Goal: Task Accomplishment & Management: Complete application form

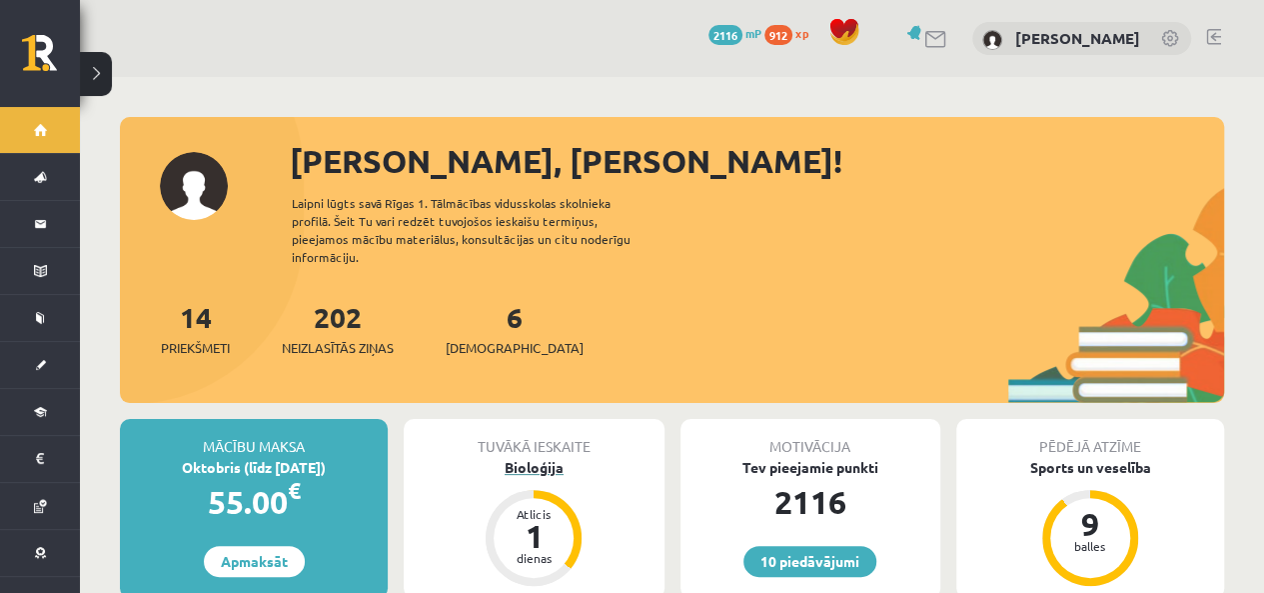
click at [512, 457] on div "Bioloģija" at bounding box center [534, 467] width 260 height 21
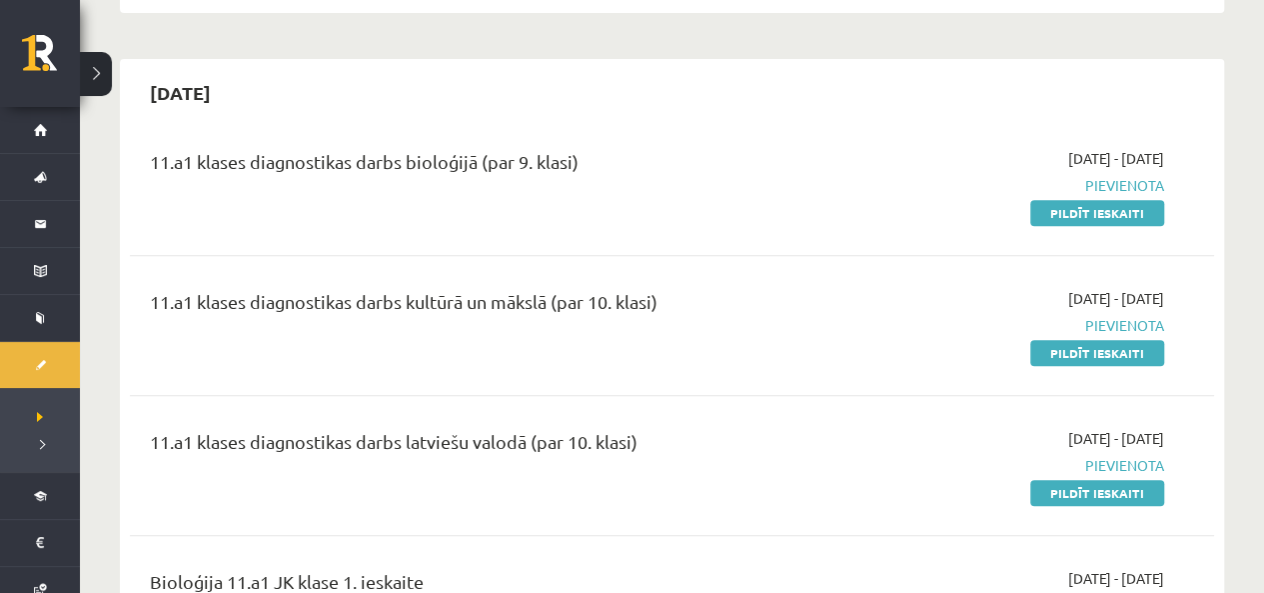
scroll to position [600, 0]
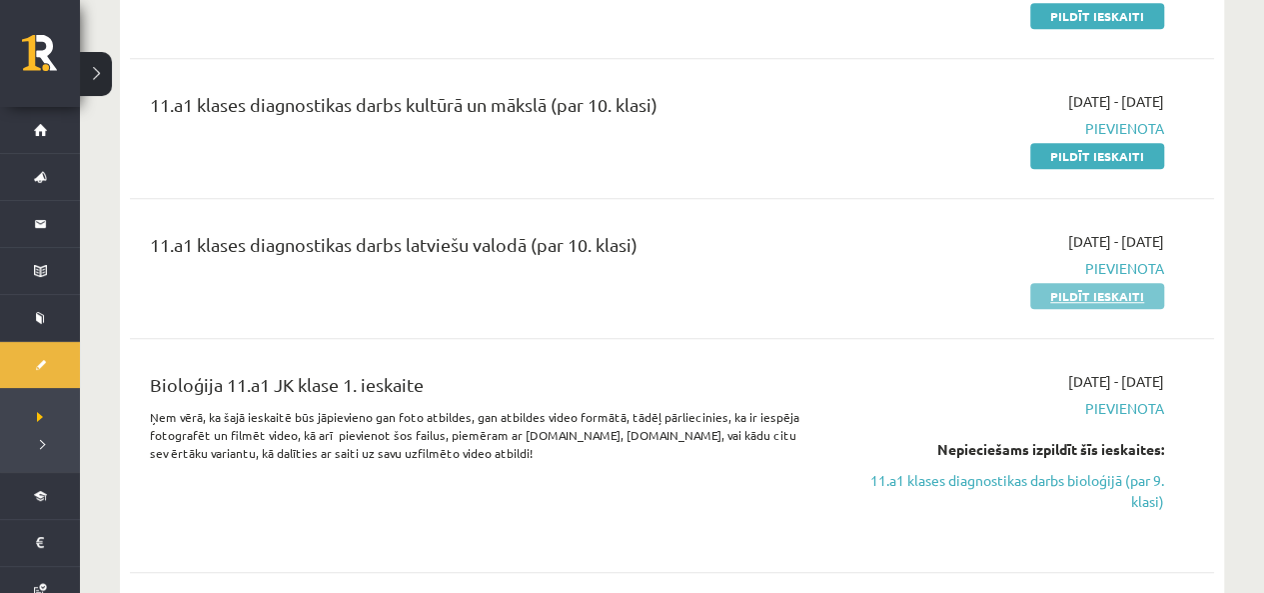
click at [1071, 295] on link "Pildīt ieskaiti" at bounding box center [1097, 296] width 134 height 26
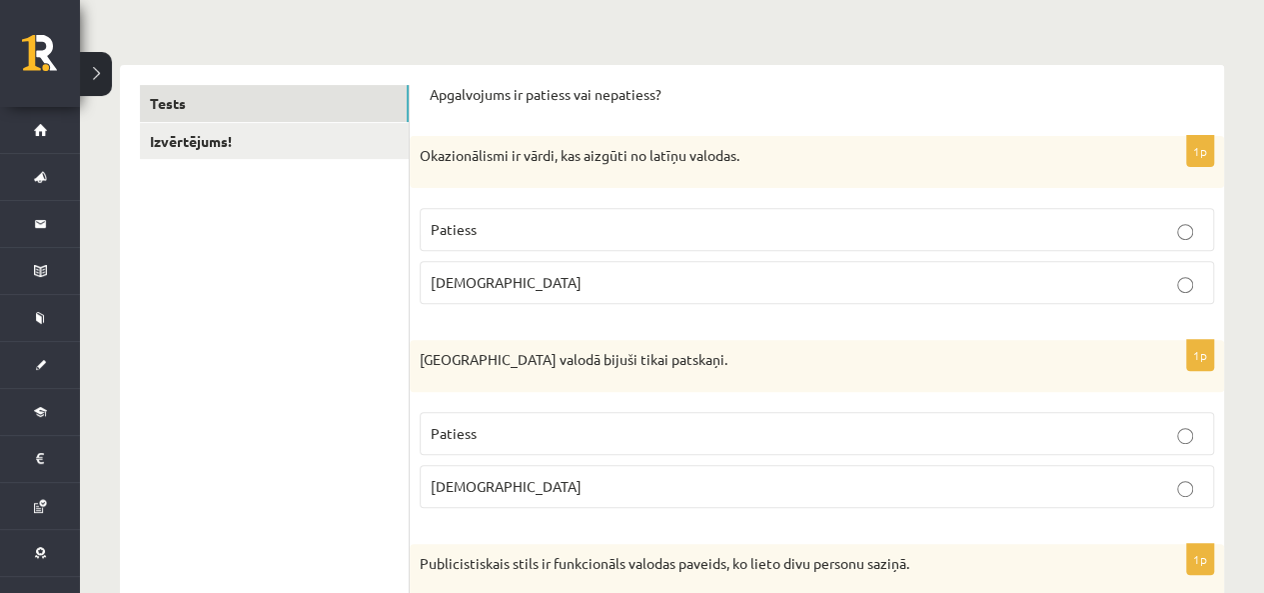
scroll to position [300, 0]
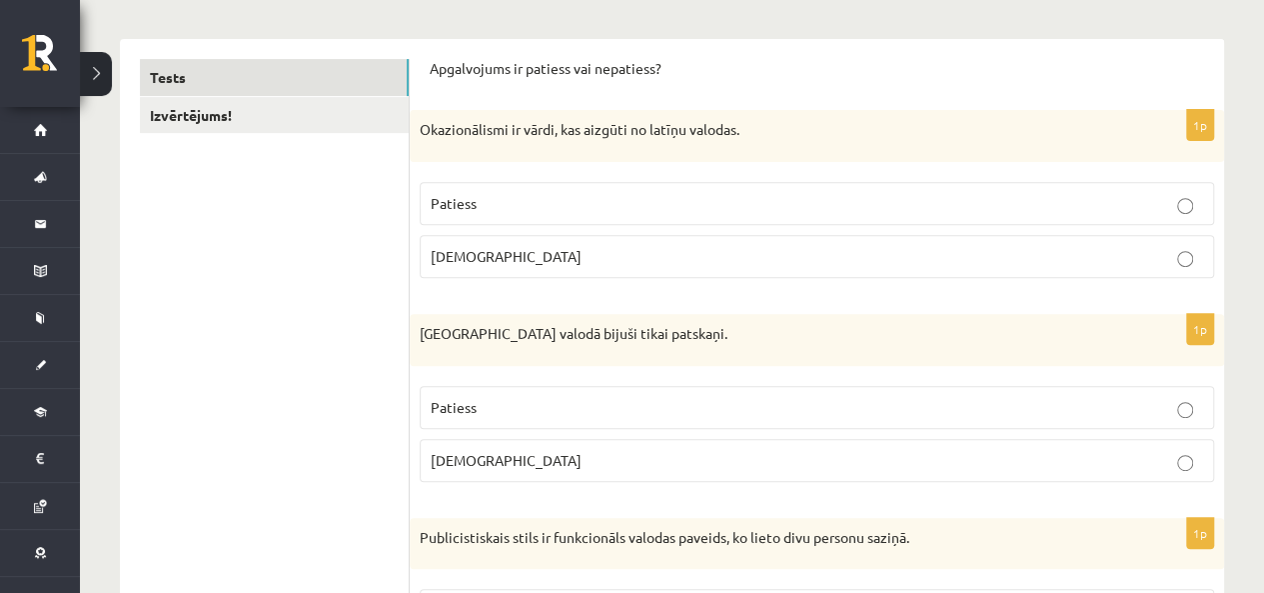
click at [792, 259] on p "Aplams" at bounding box center [817, 256] width 773 height 21
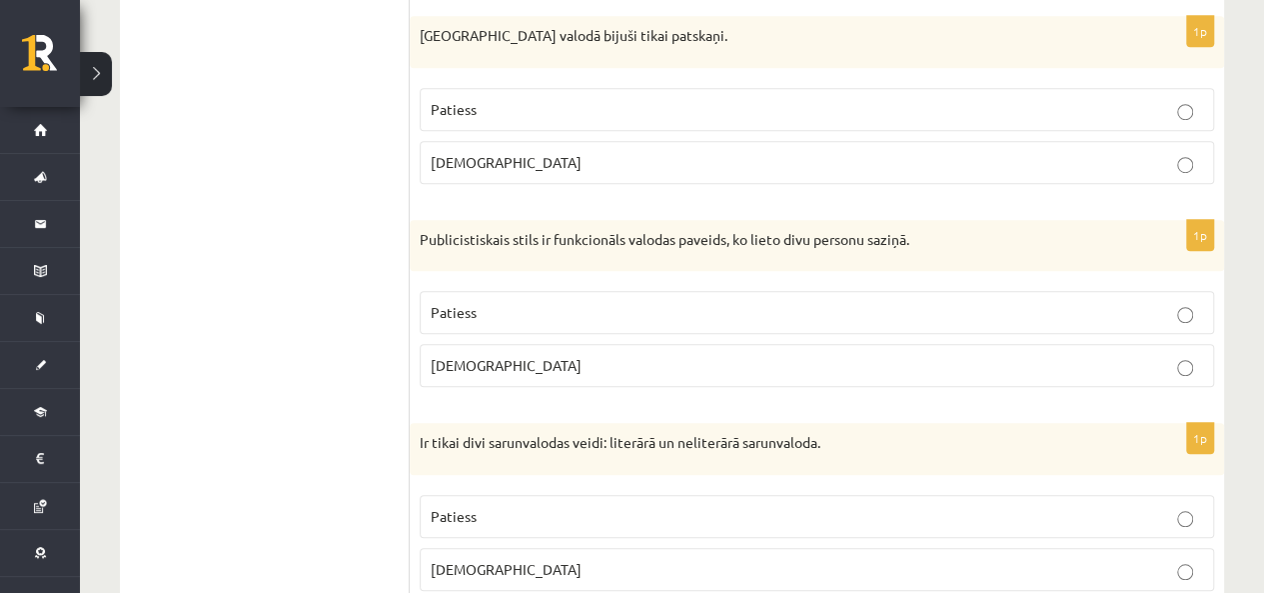
scroll to position [600, 0]
click at [566, 163] on p "Aplams" at bounding box center [817, 160] width 773 height 21
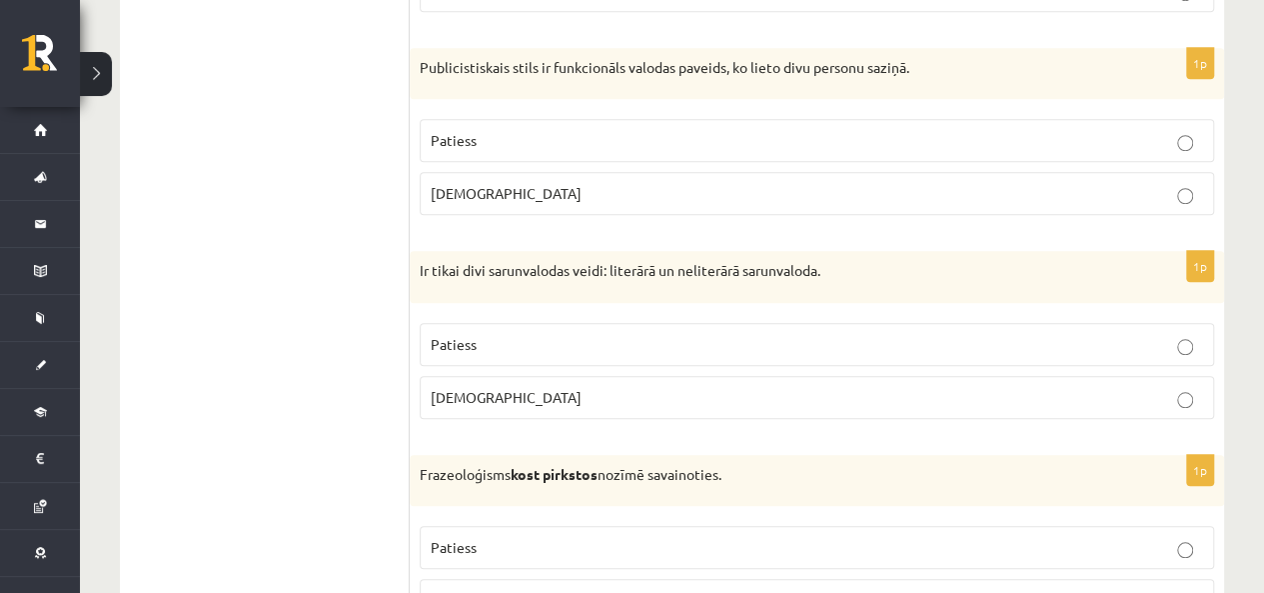
scroll to position [800, 0]
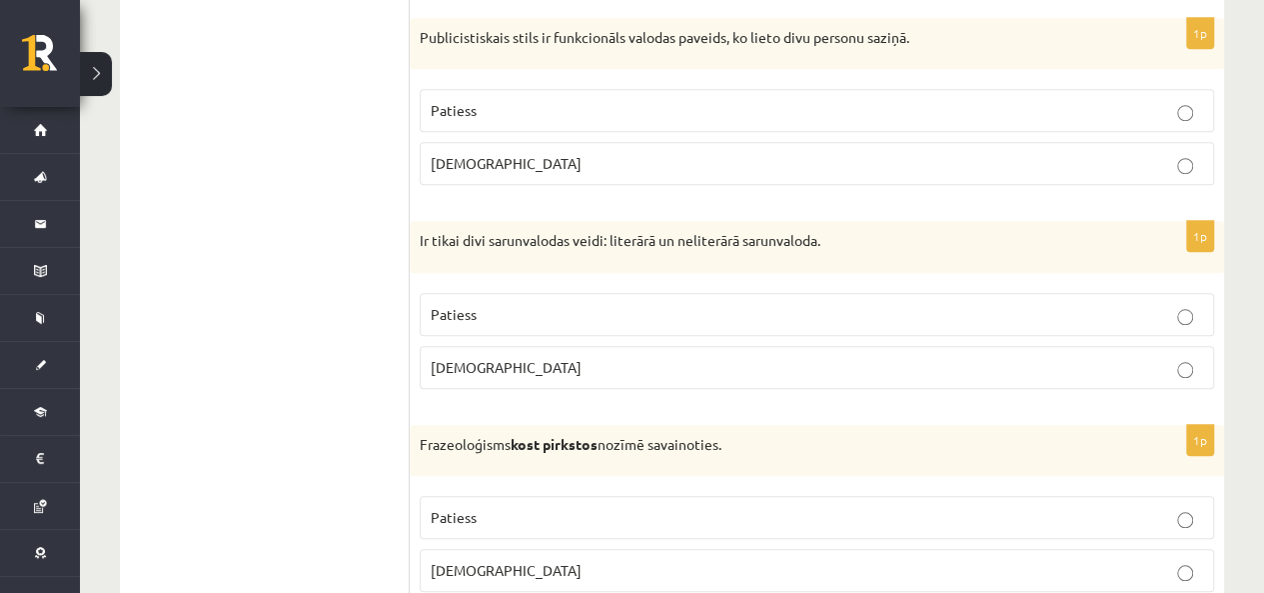
click at [524, 184] on fieldset "Patiess Aplams" at bounding box center [817, 135] width 795 height 112
click at [500, 172] on label "Aplams" at bounding box center [817, 163] width 795 height 43
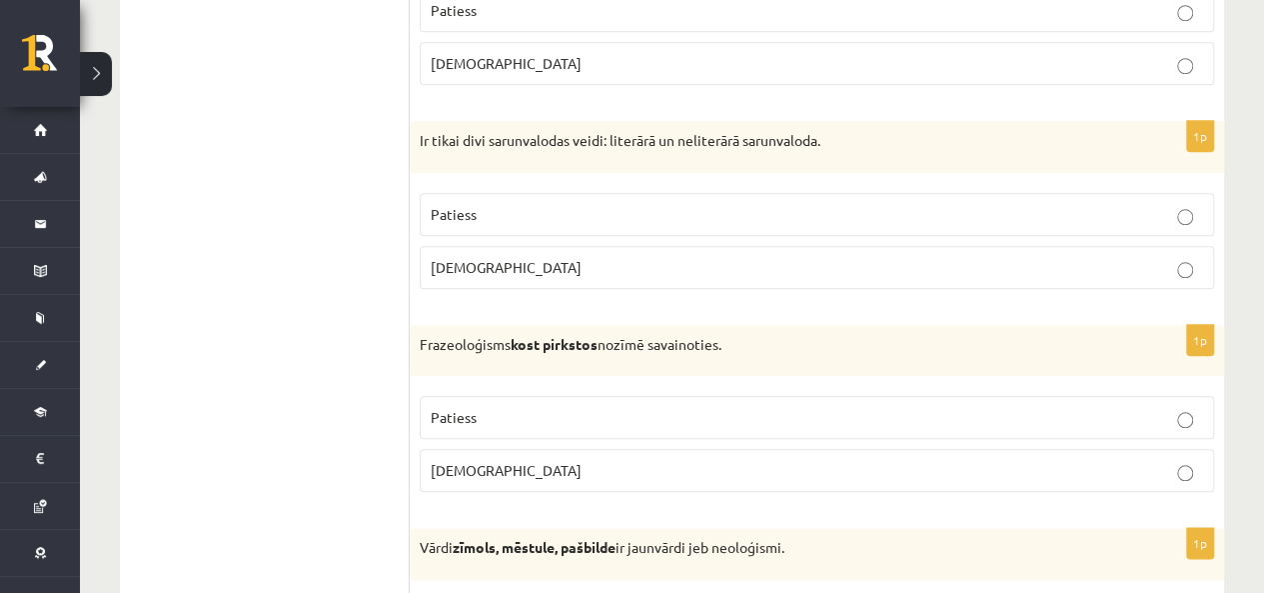
scroll to position [999, 0]
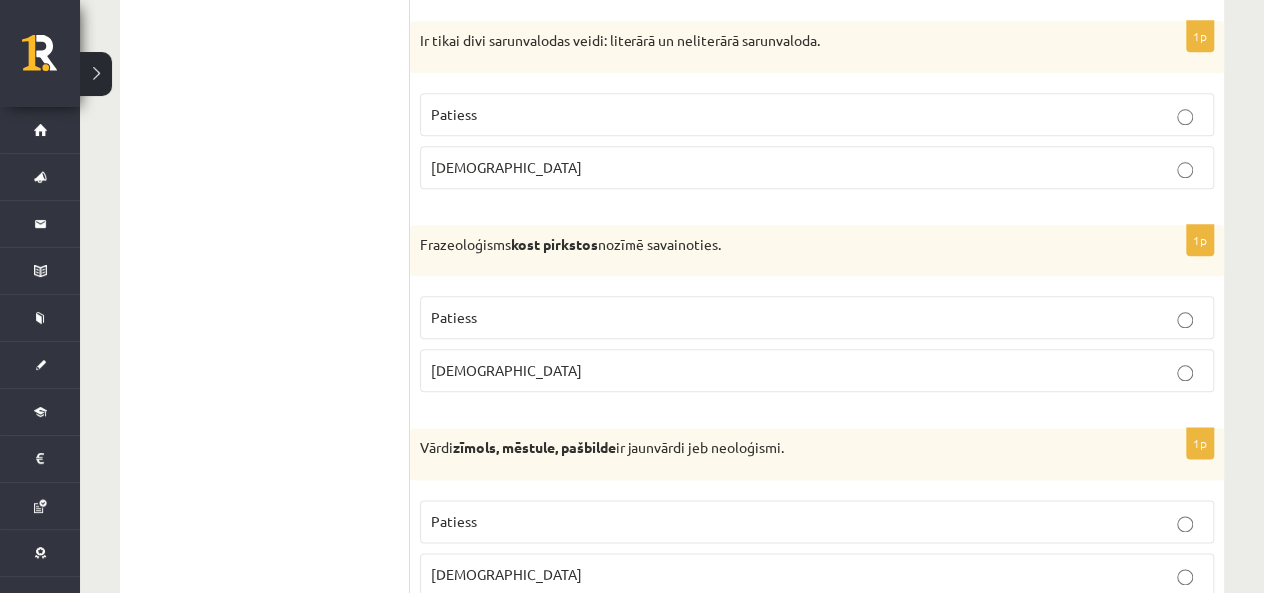
click at [535, 168] on p "Aplams" at bounding box center [817, 167] width 773 height 21
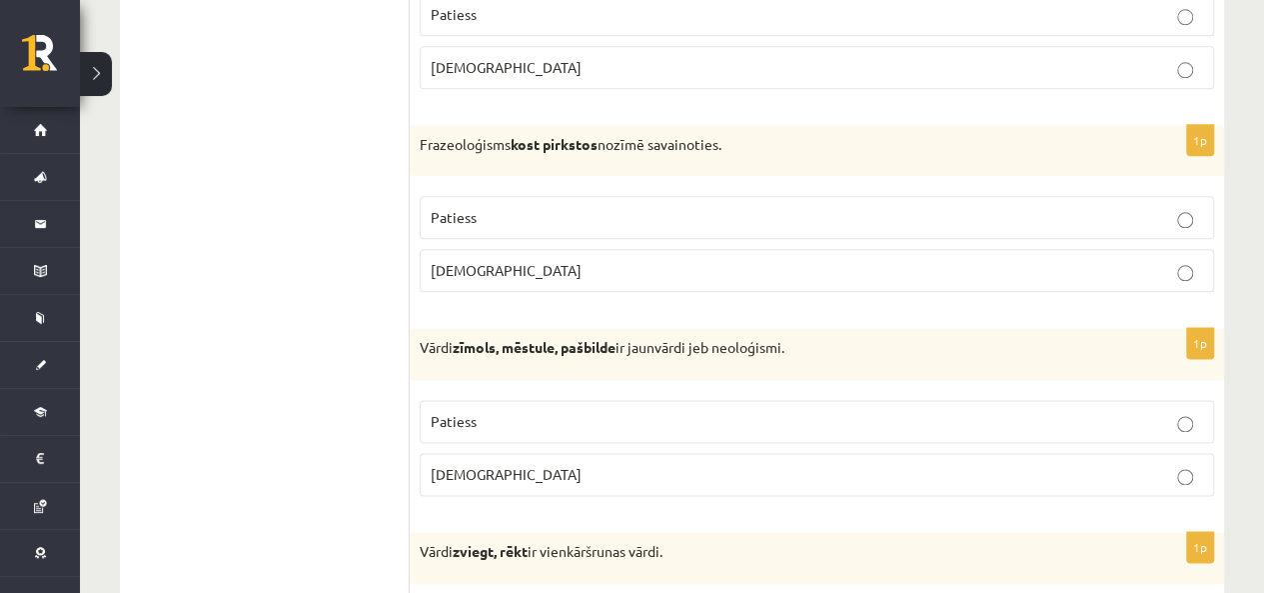
scroll to position [1199, 0]
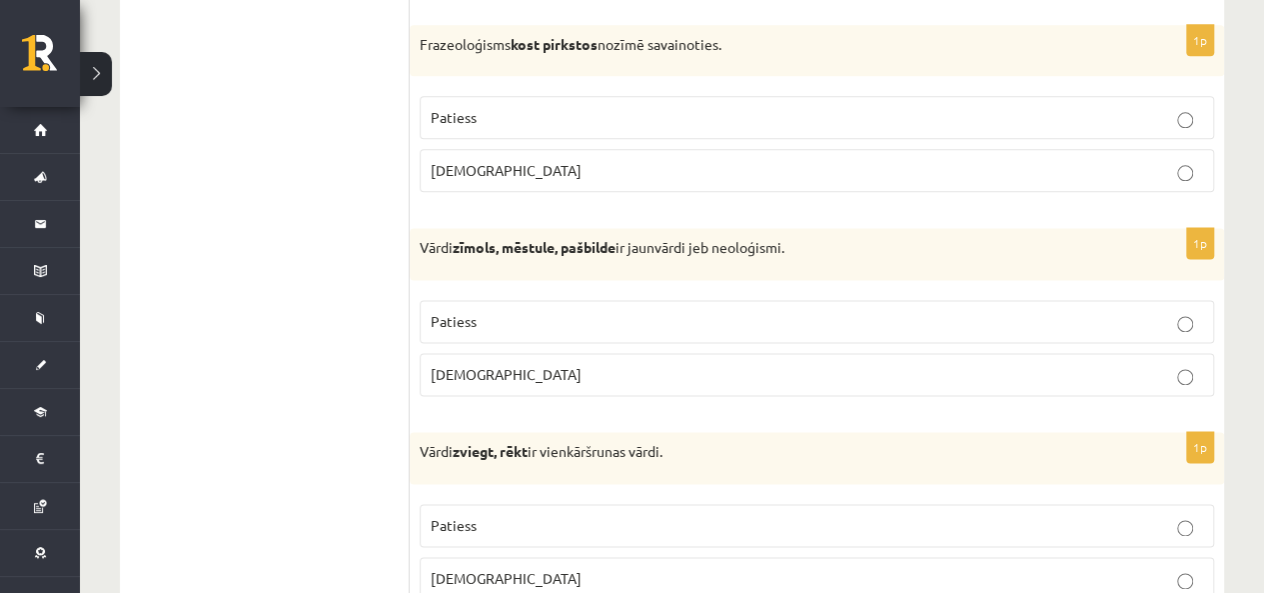
click at [512, 170] on p "Aplams" at bounding box center [817, 170] width 773 height 21
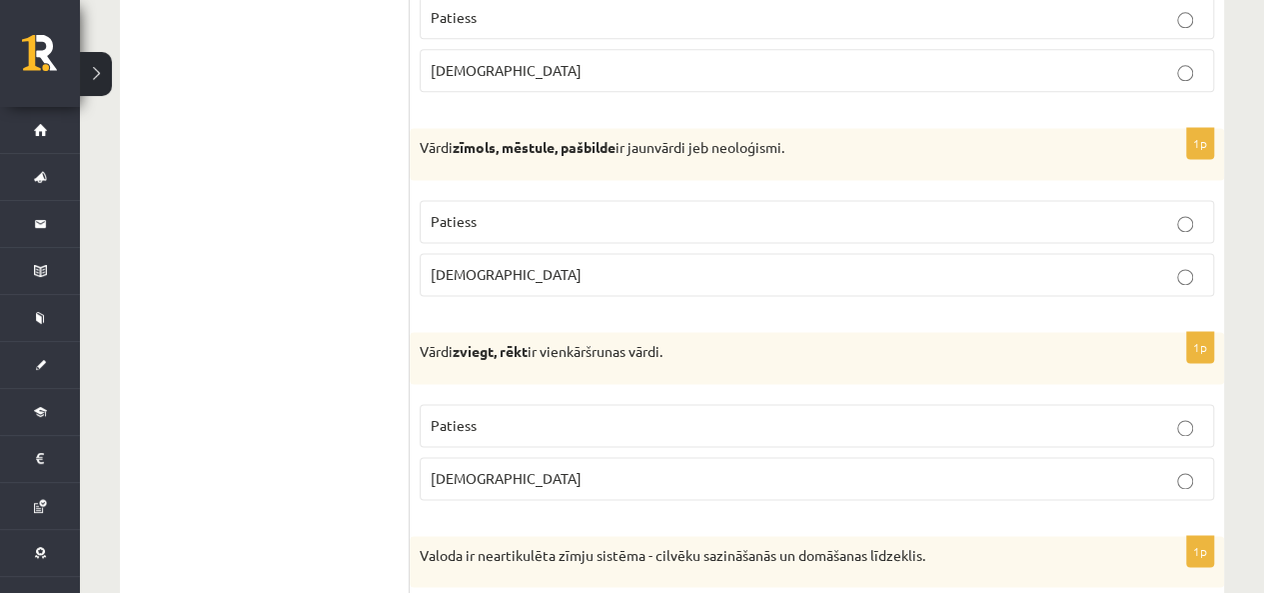
scroll to position [1399, 0]
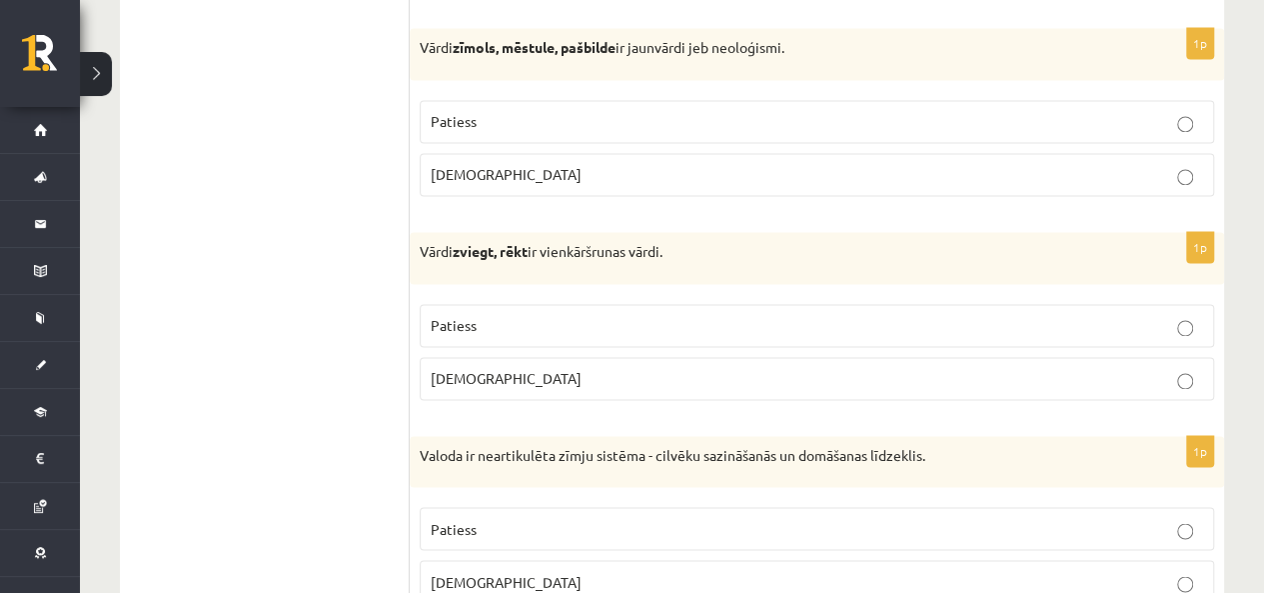
click at [498, 337] on fieldset "Patiess Aplams" at bounding box center [817, 350] width 795 height 112
click at [472, 131] on label "Patiess" at bounding box center [817, 121] width 795 height 43
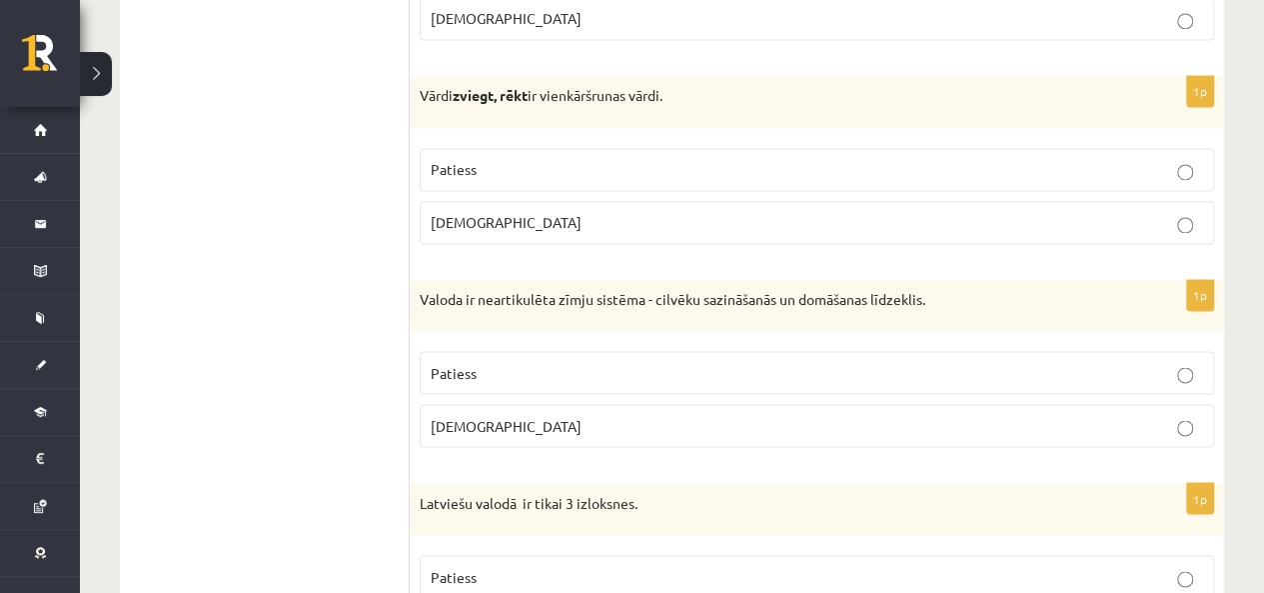
scroll to position [1599, 0]
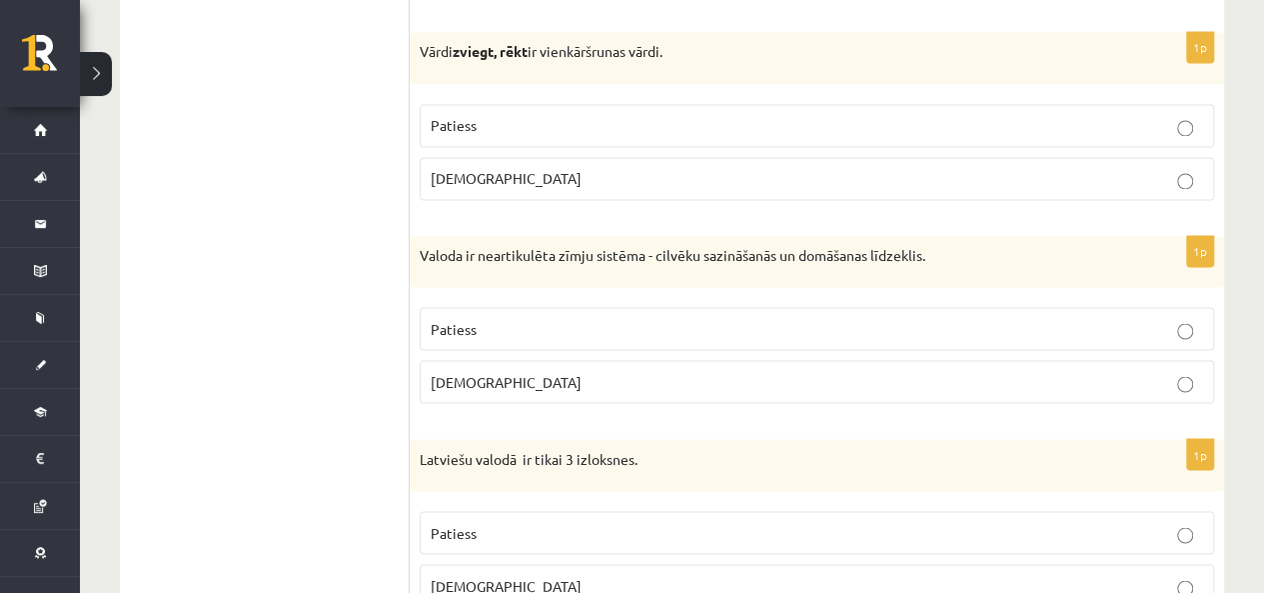
click at [523, 104] on label "Patiess" at bounding box center [817, 125] width 795 height 43
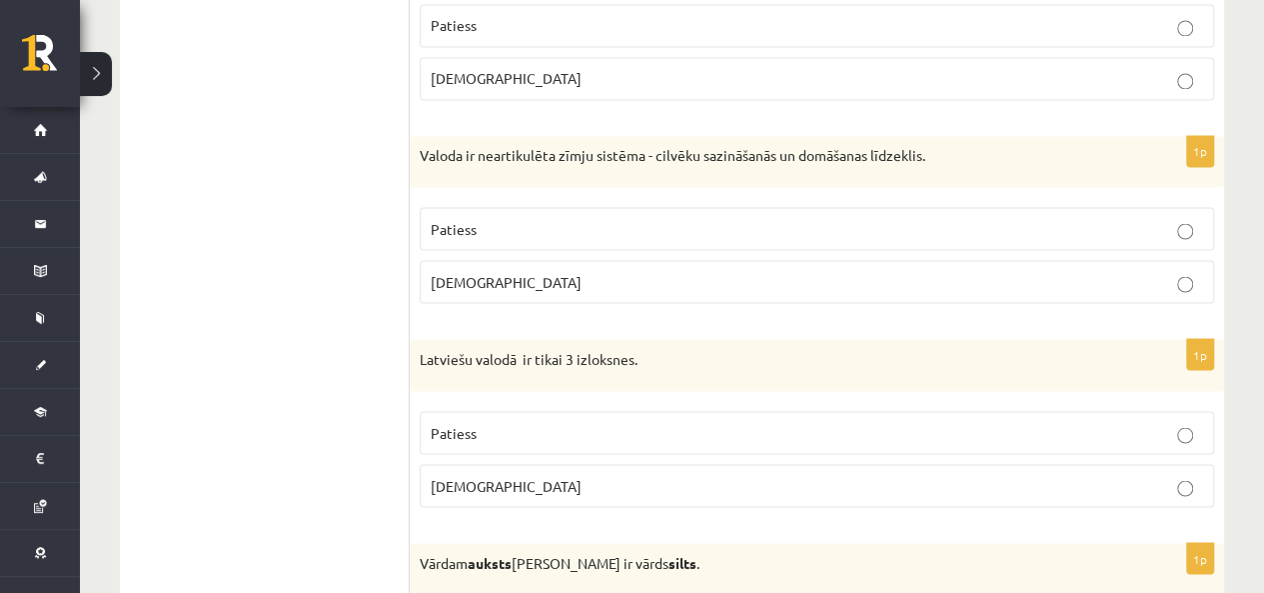
scroll to position [1799, 0]
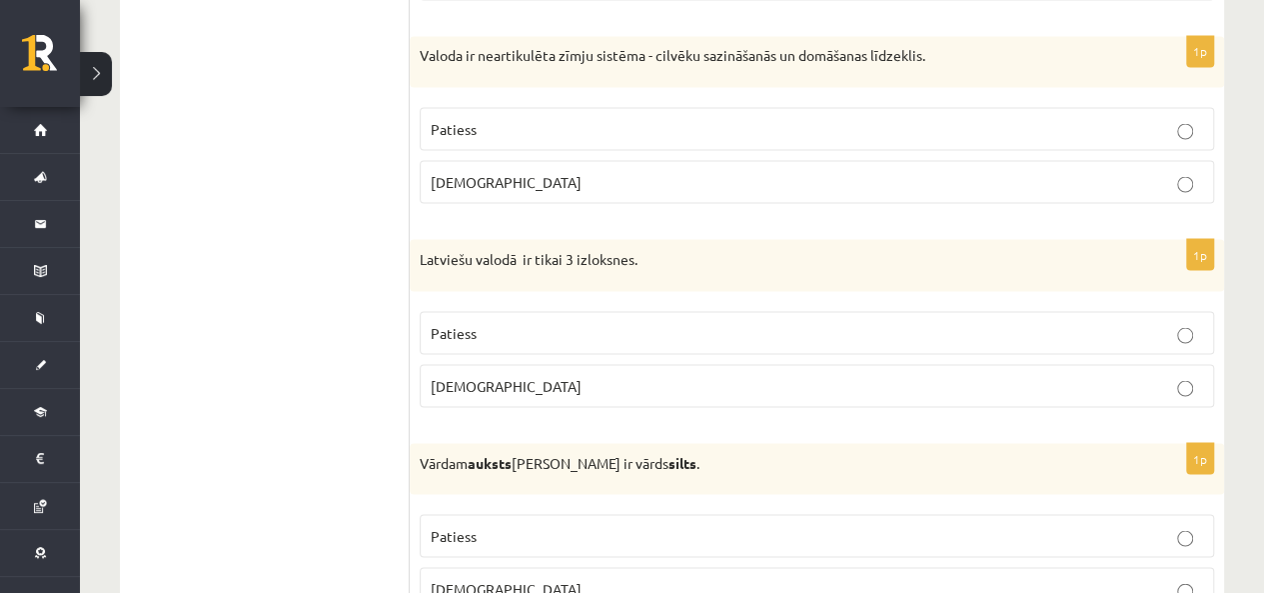
click at [642, 71] on div "Valoda ir neartikulēta zīmju sistēma - cilvēku sazināšanās un domāšanas līdzekl…" at bounding box center [817, 62] width 815 height 52
click at [455, 125] on span "Patiess" at bounding box center [454, 128] width 46 height 18
click at [565, 201] on div "1p Valoda ir neartikulēta zīmju sistēma - cilvēku sazināšanās un domāšanas līdz…" at bounding box center [817, 128] width 815 height 184
click at [534, 160] on label "Aplams" at bounding box center [817, 181] width 795 height 43
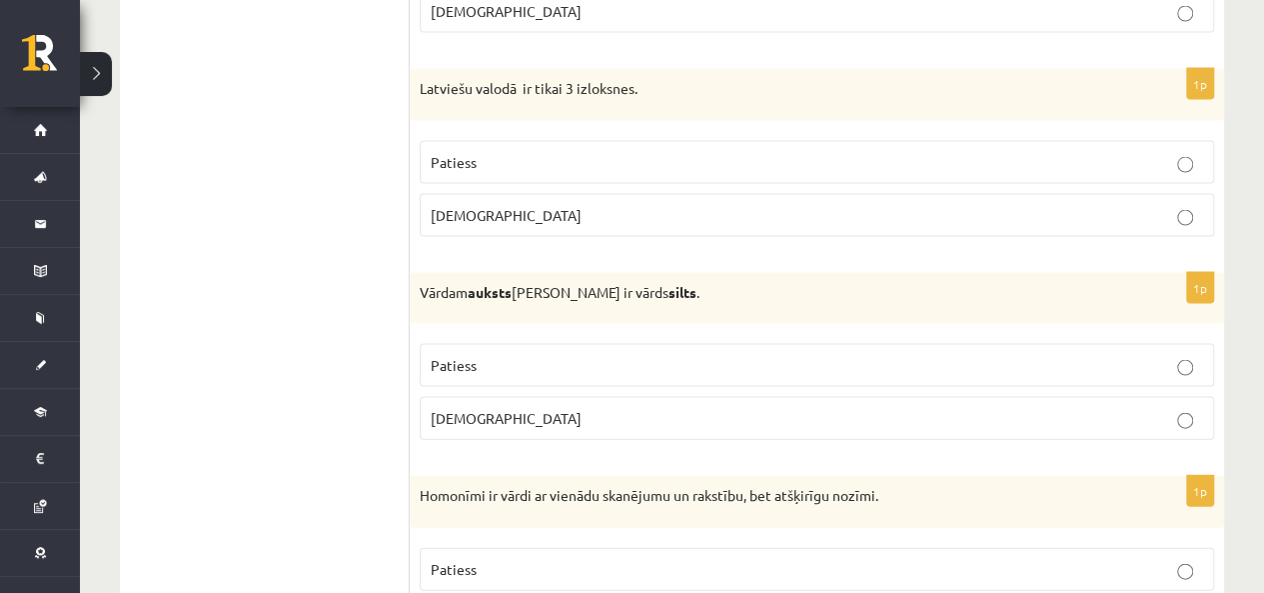
scroll to position [1999, 0]
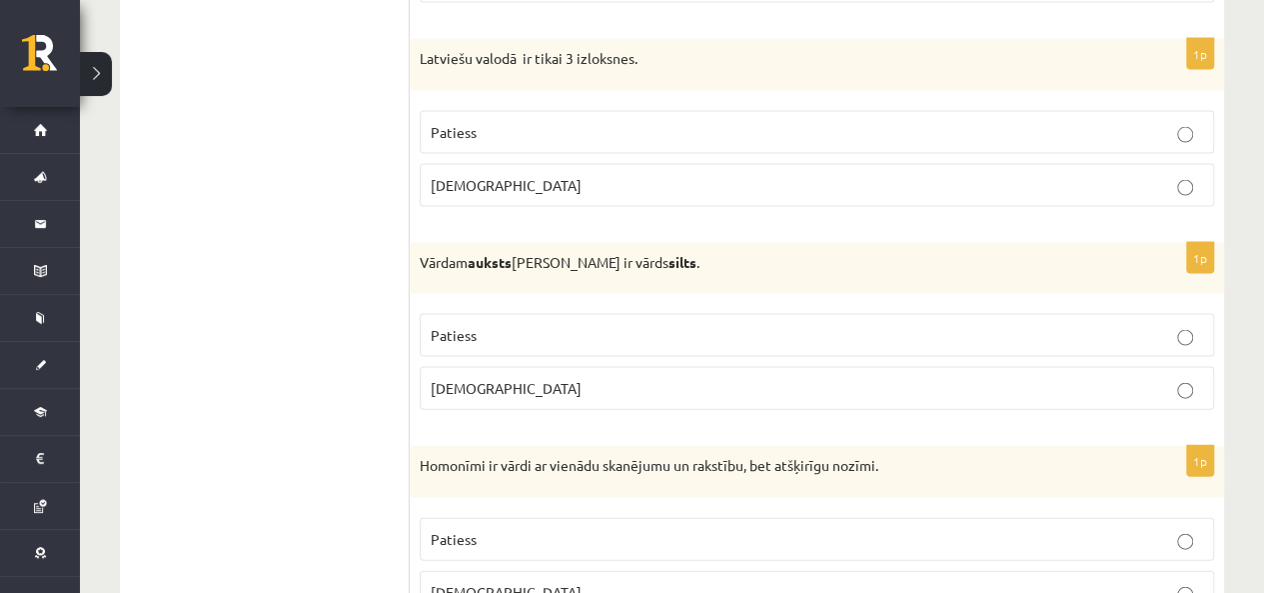
click at [508, 176] on p "Aplams" at bounding box center [817, 185] width 773 height 21
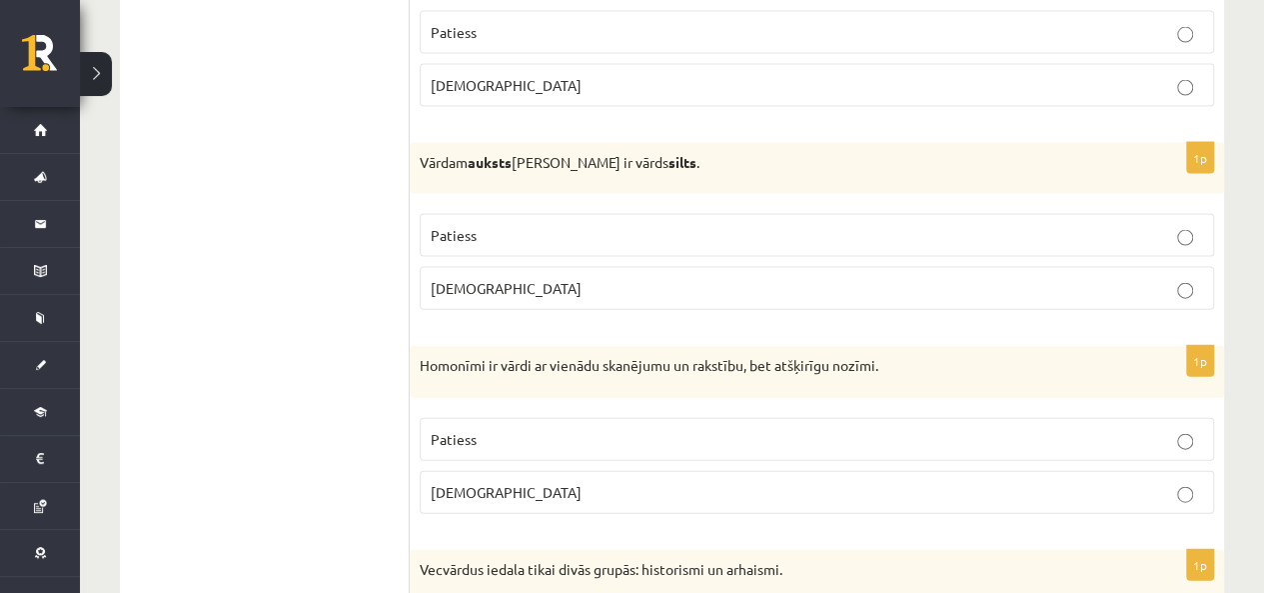
scroll to position [2199, 0]
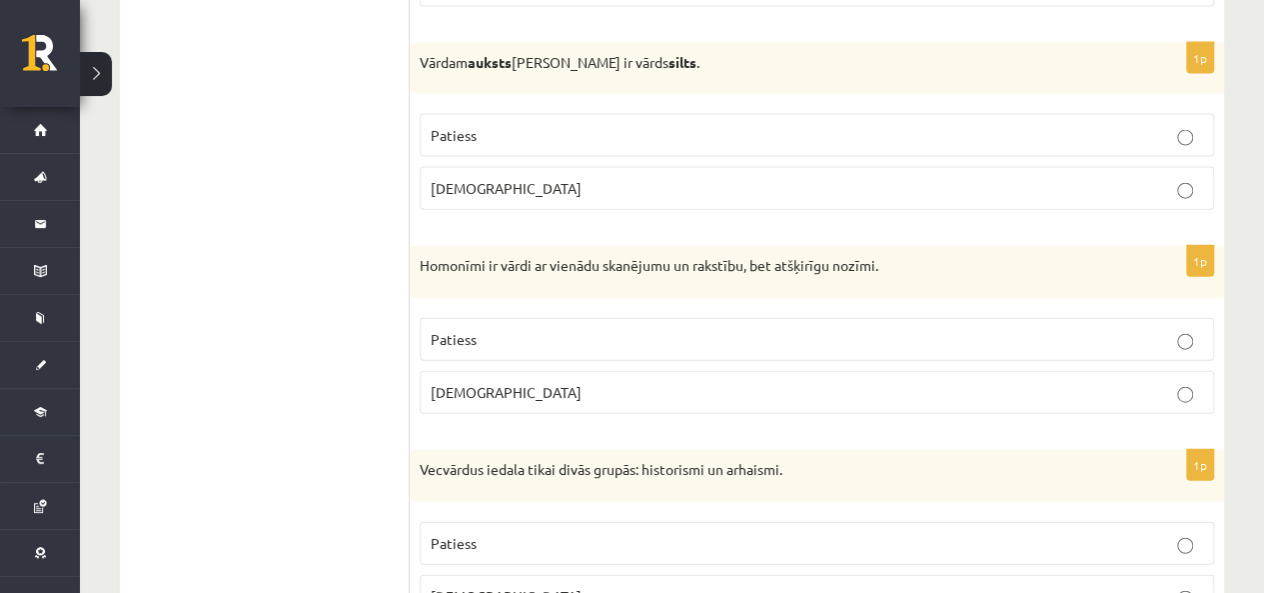
click at [459, 126] on span "Patiess" at bounding box center [454, 135] width 46 height 18
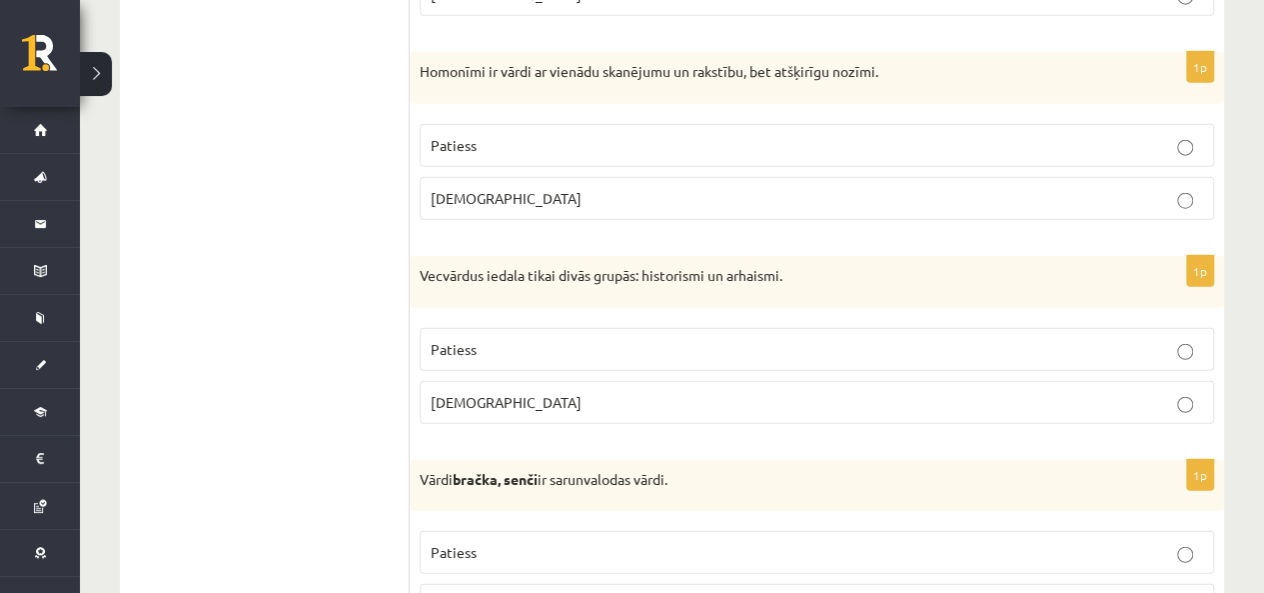
scroll to position [2399, 0]
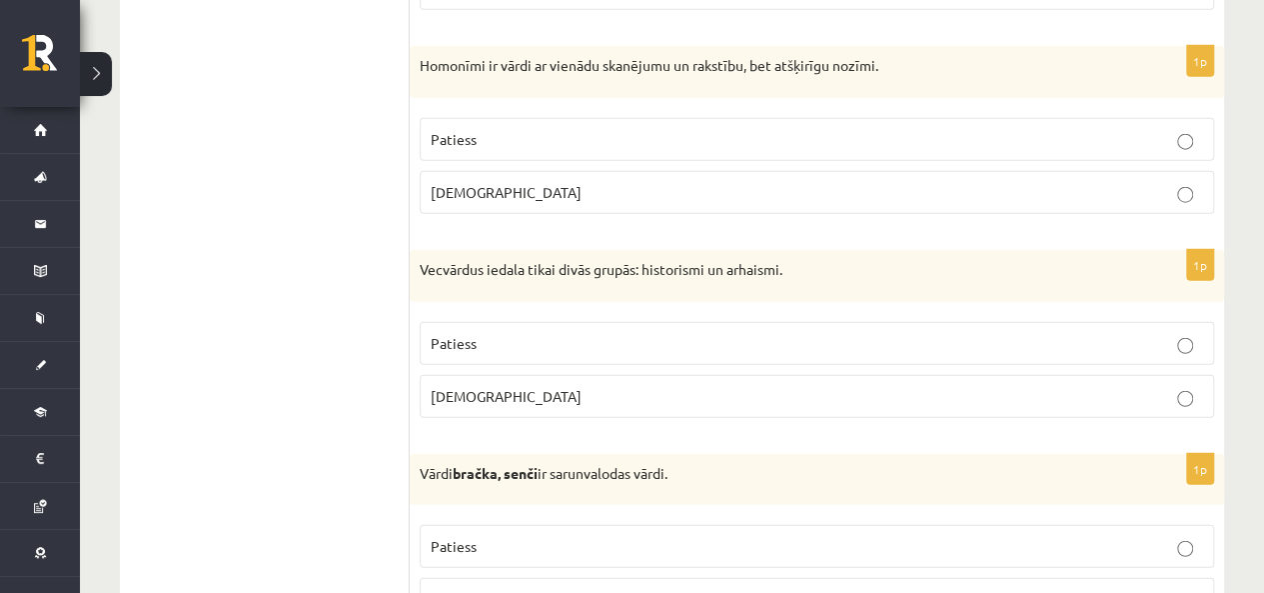
click at [465, 130] on span "Patiess" at bounding box center [454, 139] width 46 height 18
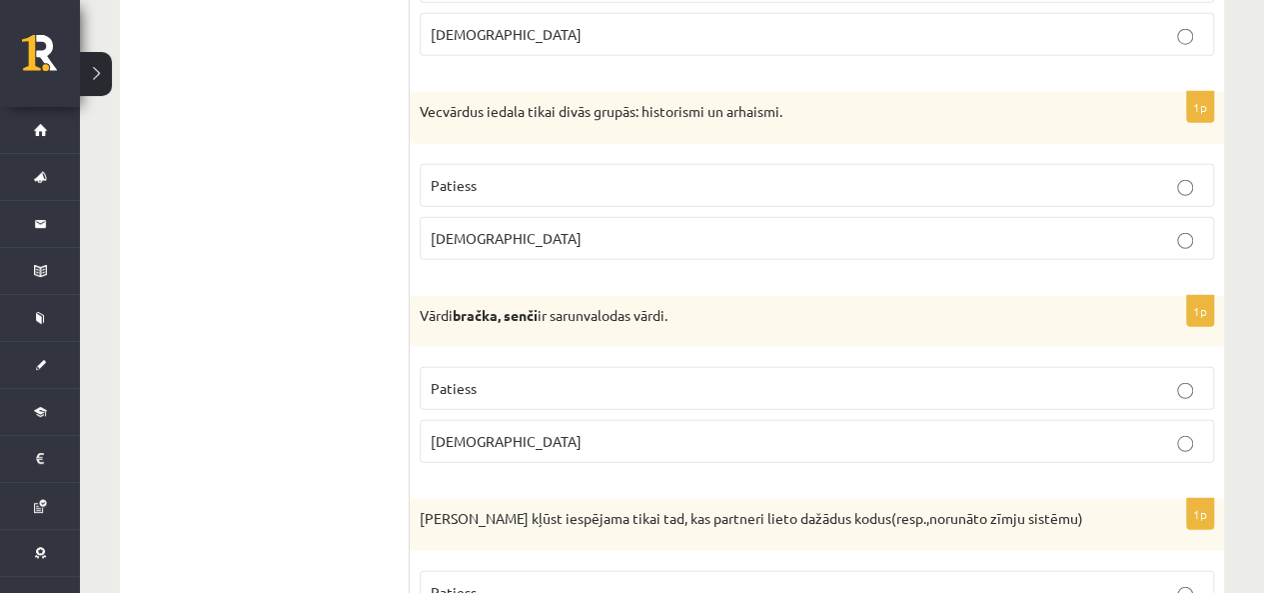
scroll to position [2599, 0]
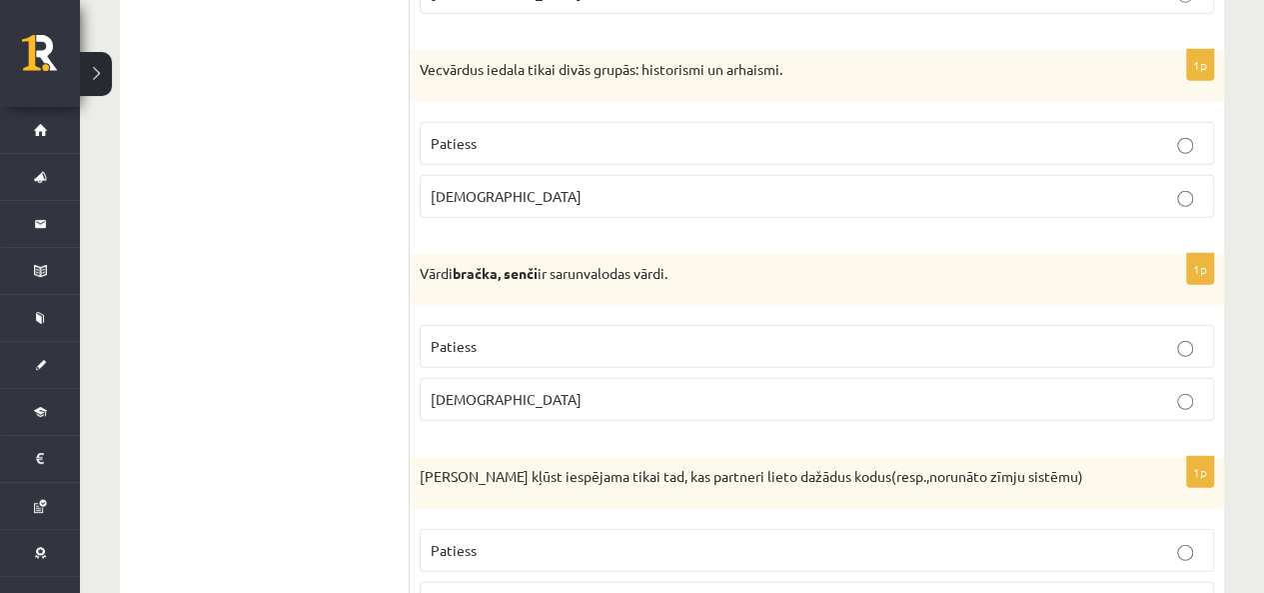
click at [625, 186] on p "Aplams" at bounding box center [817, 196] width 773 height 21
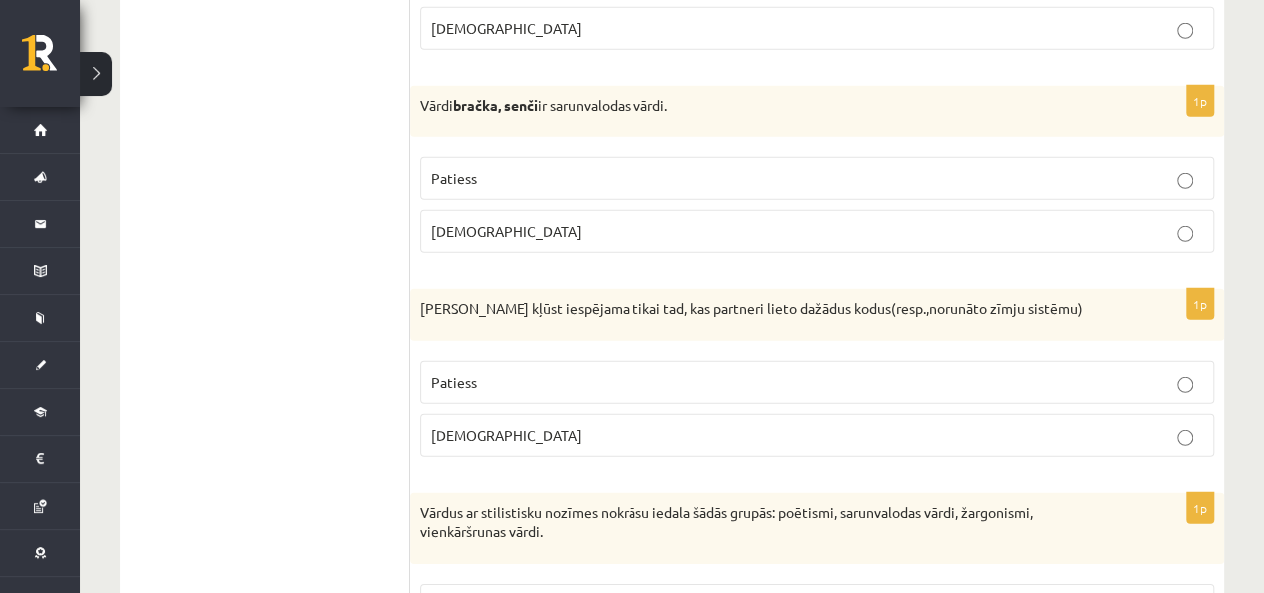
scroll to position [2798, 0]
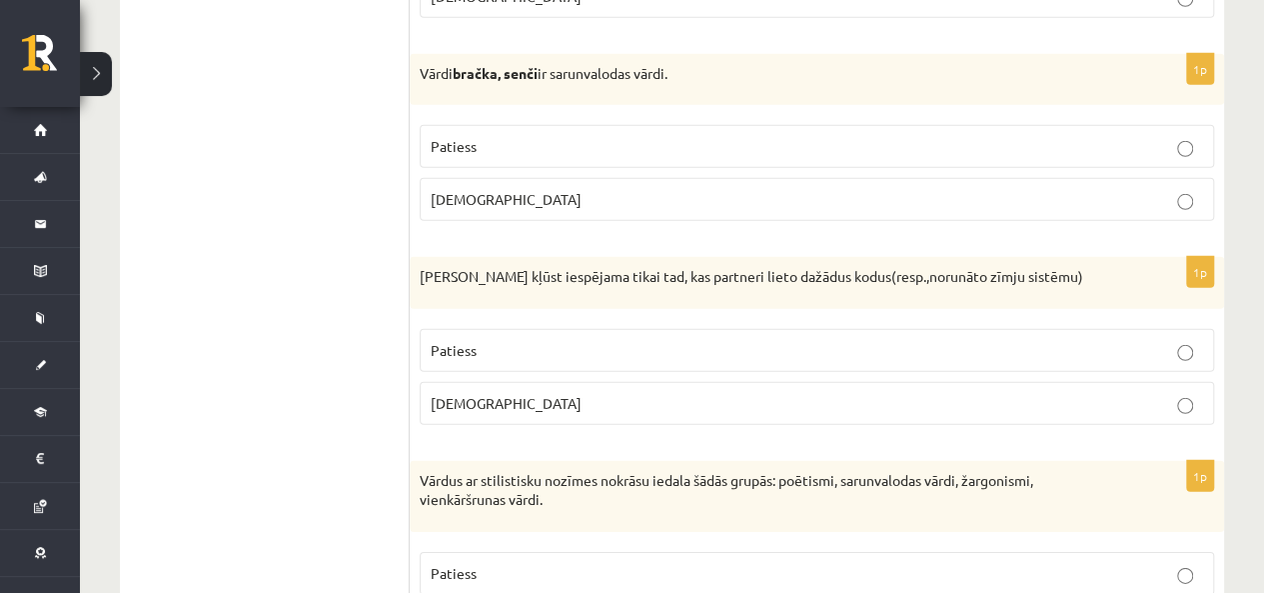
click at [607, 141] on label "Patiess" at bounding box center [817, 146] width 795 height 43
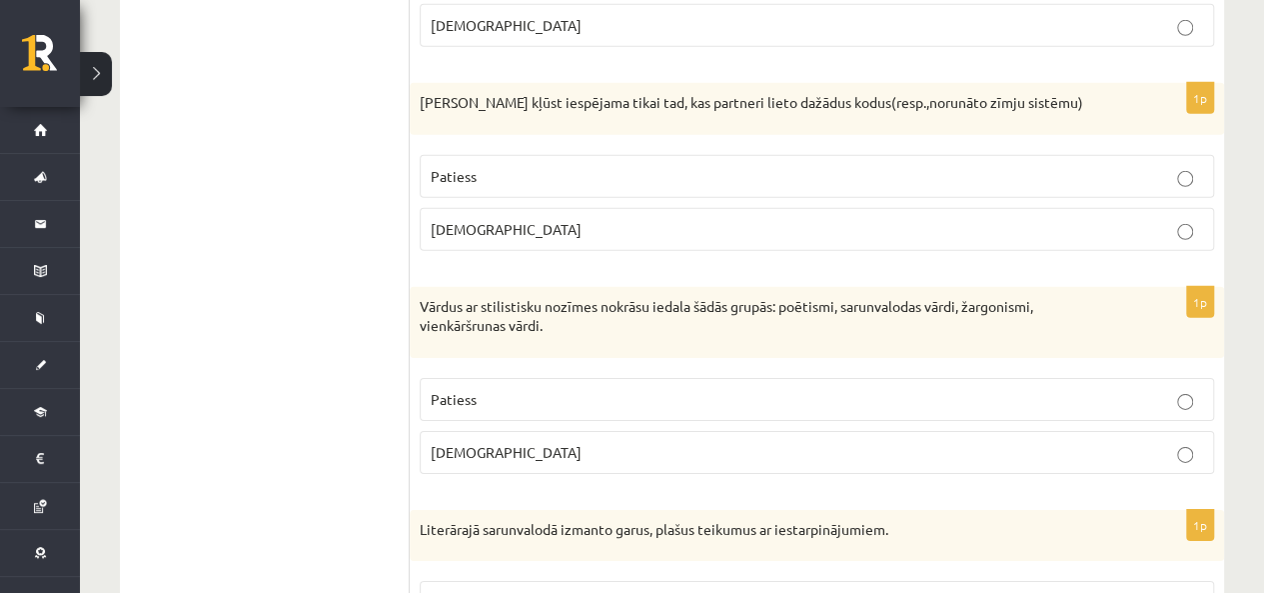
scroll to position [2998, 0]
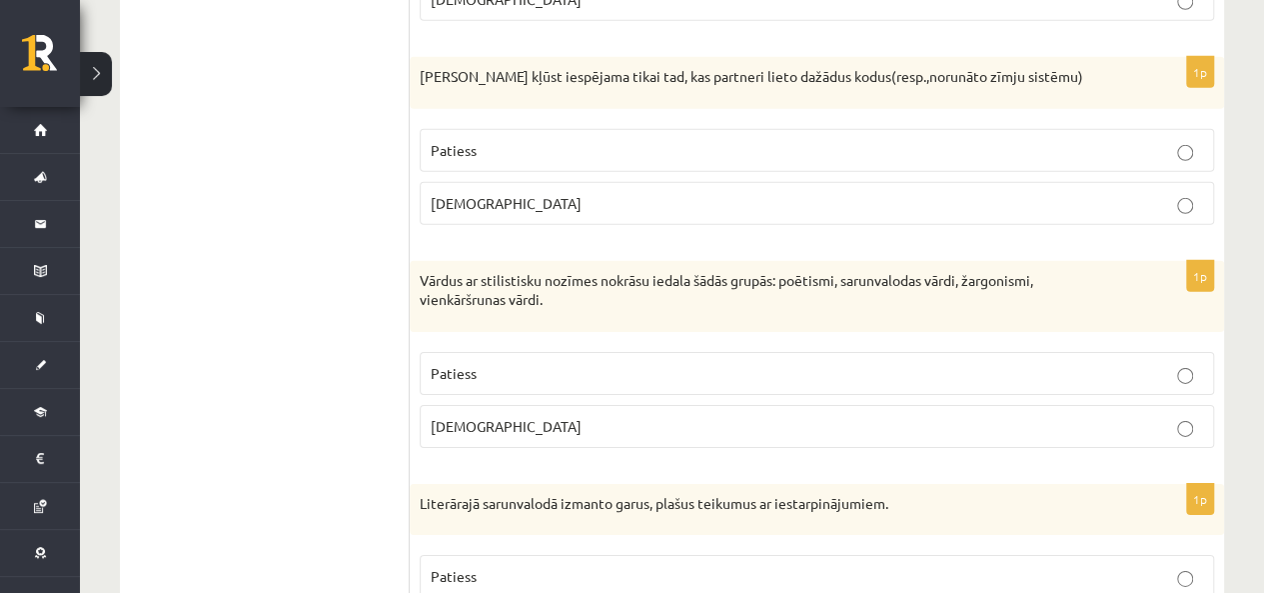
click at [498, 213] on div "1p Saziņa kļūst iespējama tikai tad, kas partneri lieto dažādus kodus(resp.,nor…" at bounding box center [817, 149] width 815 height 184
click at [495, 199] on label "Aplams" at bounding box center [817, 203] width 795 height 43
click at [315, 196] on ul "Tests Izvērtējums!" at bounding box center [275, 470] width 270 height 6218
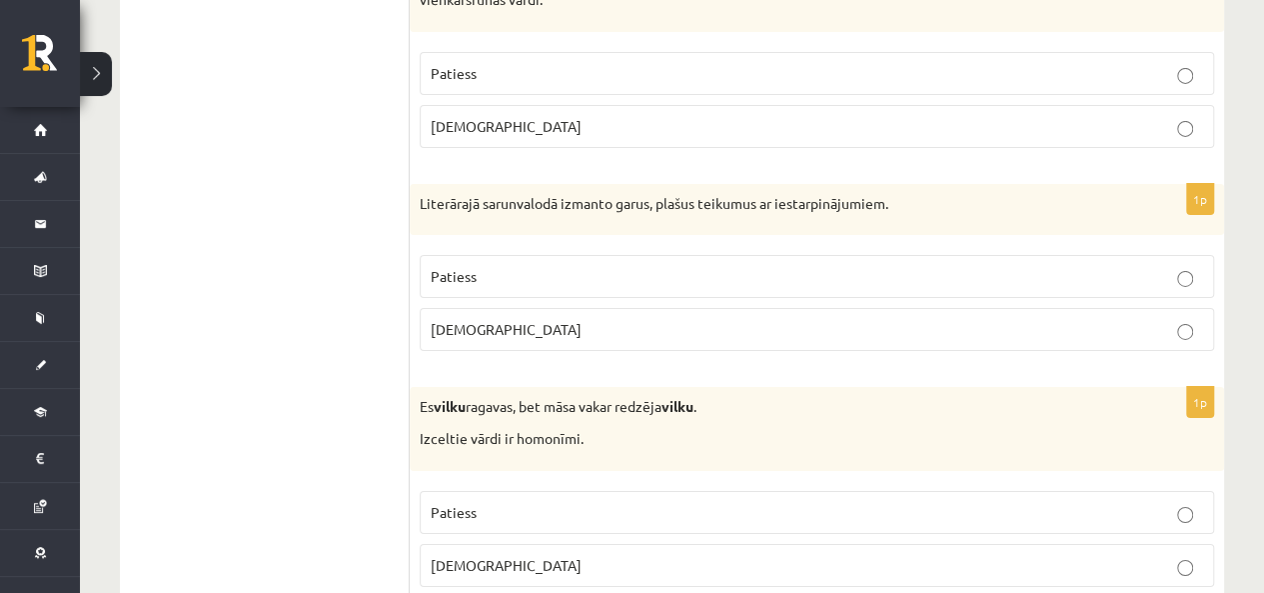
scroll to position [3198, 0]
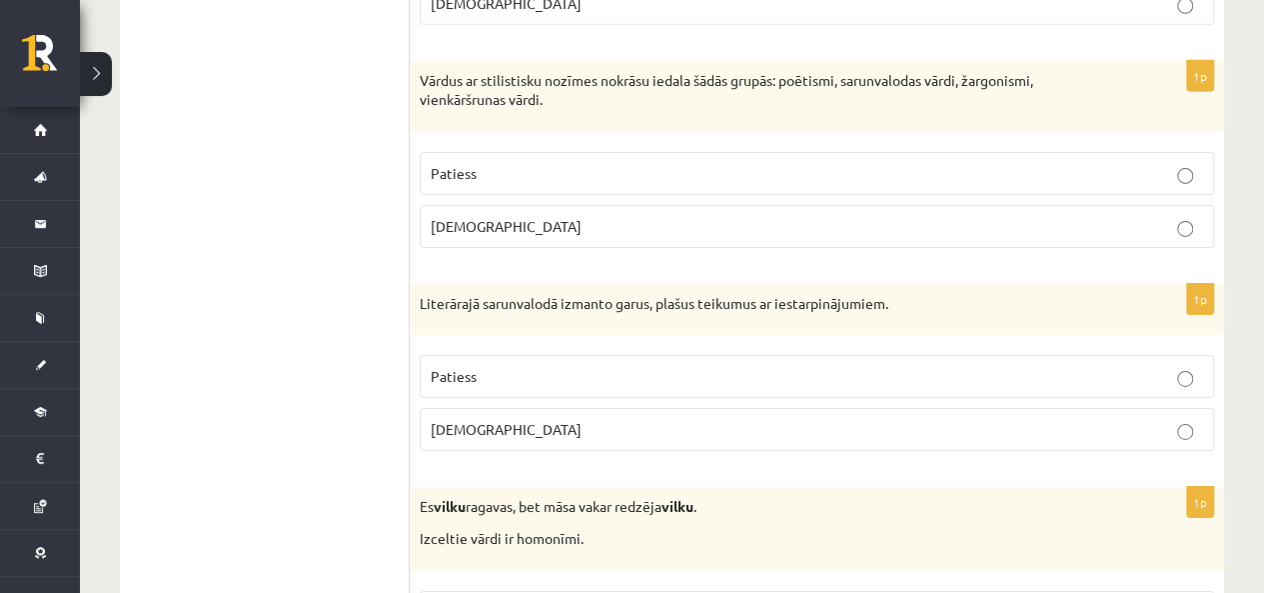
click at [571, 163] on p "Patiess" at bounding box center [817, 173] width 773 height 21
click at [278, 248] on ul "Tests Izvērtējums!" at bounding box center [275, 270] width 270 height 6218
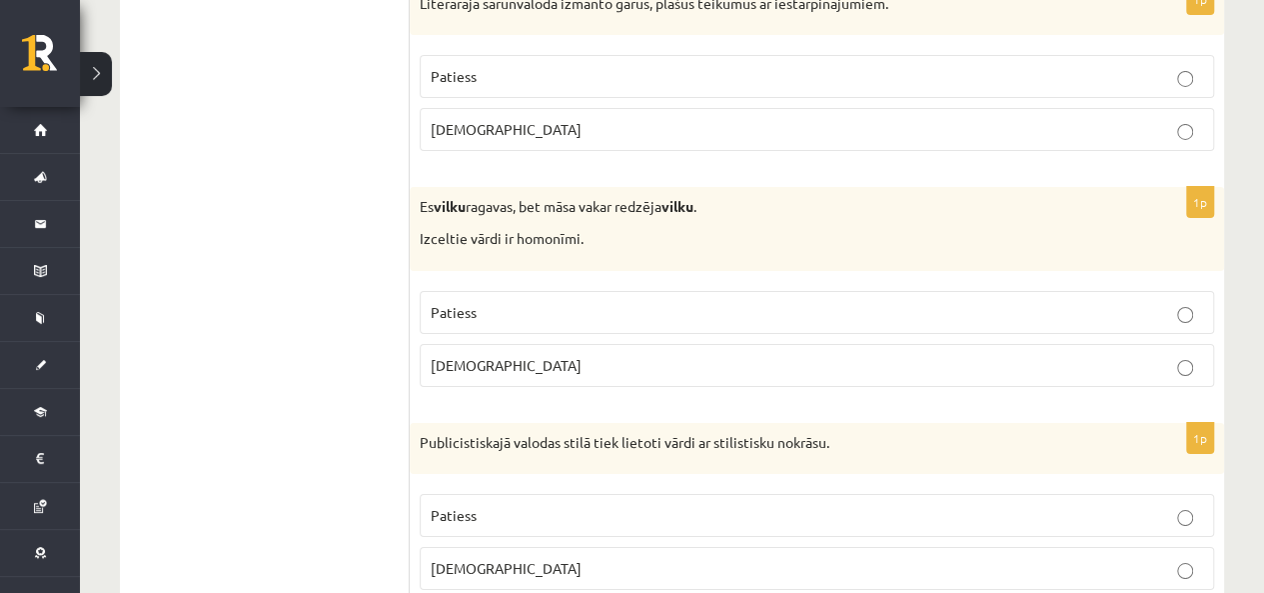
scroll to position [3398, 0]
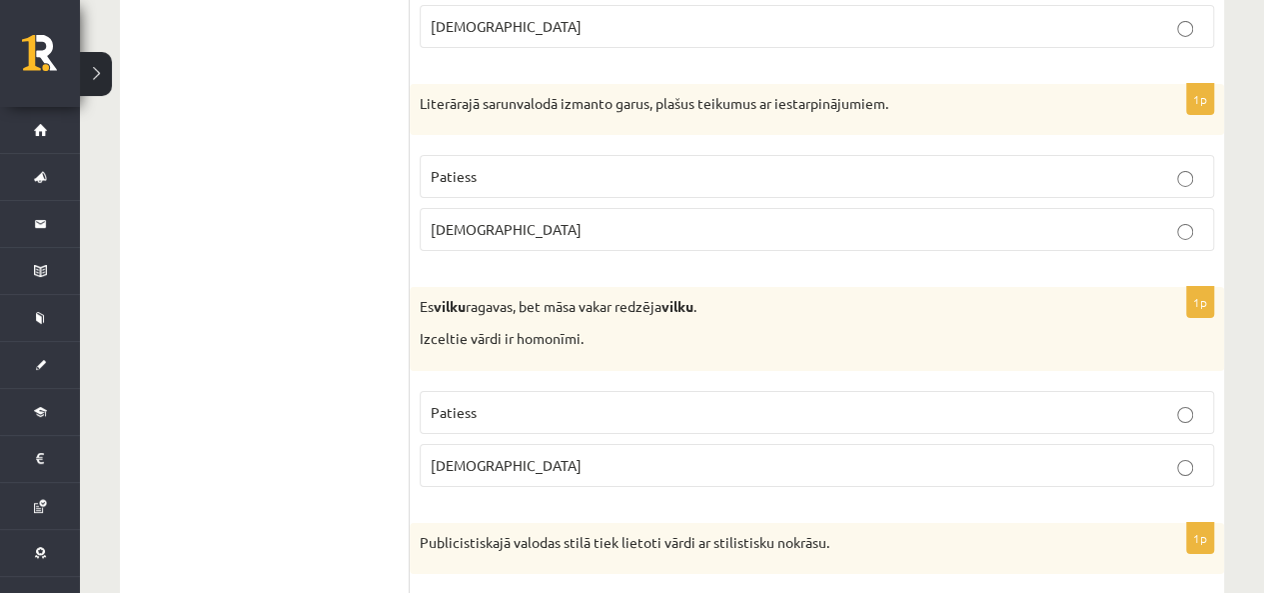
click at [496, 166] on p "Patiess" at bounding box center [817, 176] width 773 height 21
click at [479, 221] on label "Aplams" at bounding box center [817, 229] width 795 height 43
click at [345, 225] on ul "Tests Izvērtējums!" at bounding box center [275, 70] width 270 height 6218
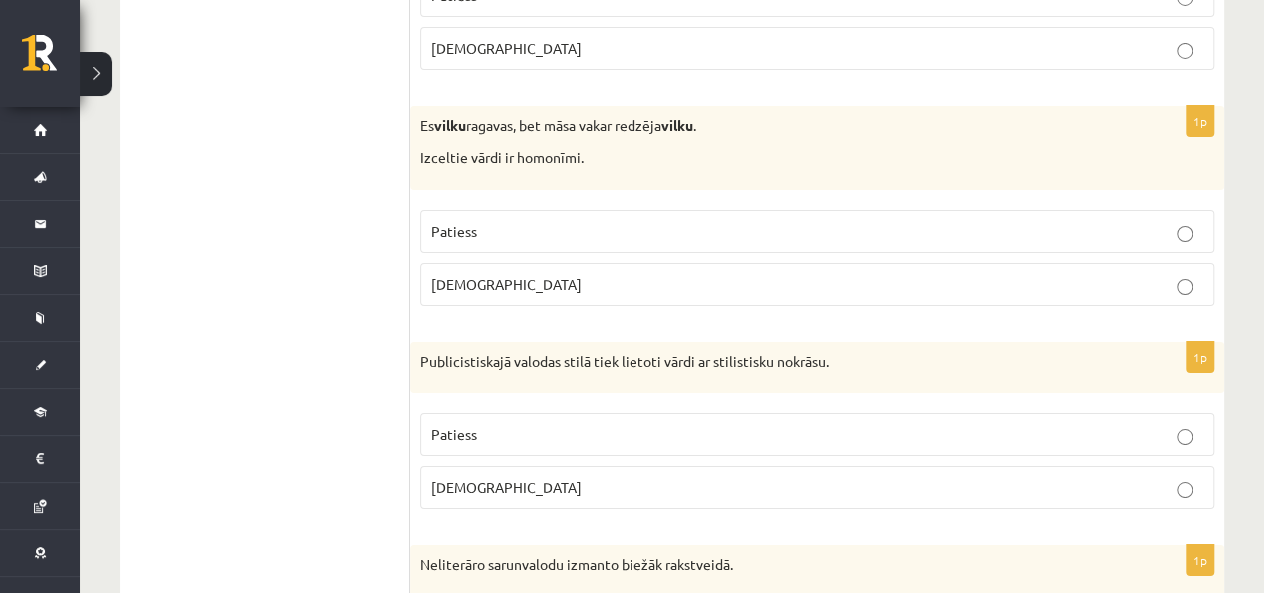
scroll to position [3598, 0]
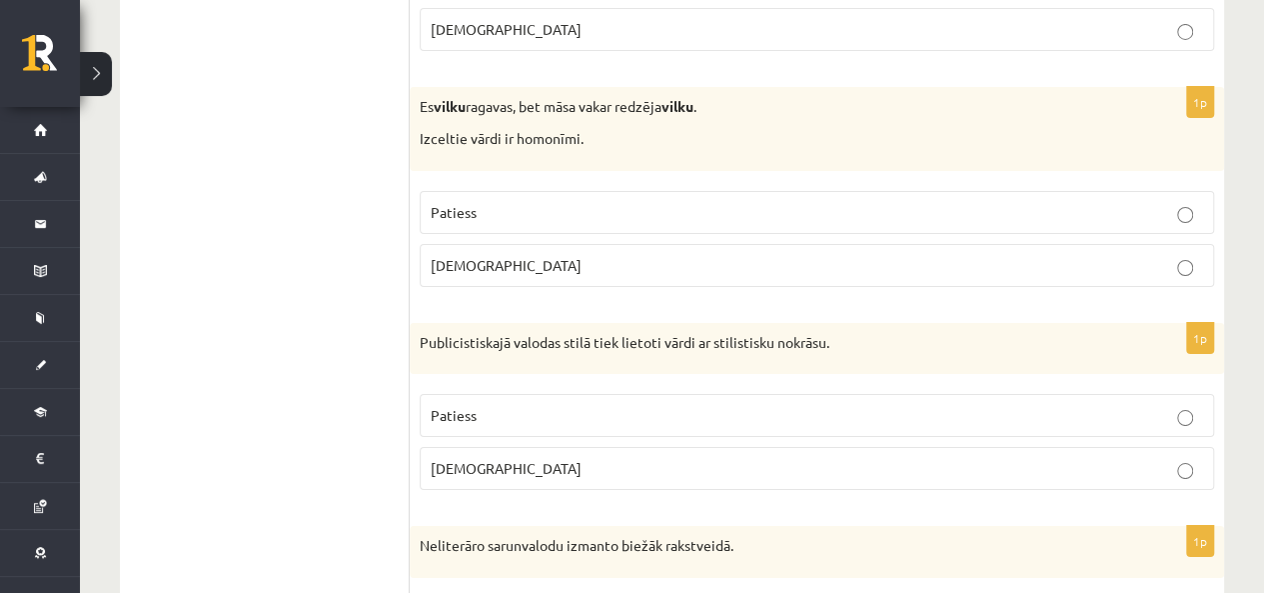
click at [451, 203] on span "Patiess" at bounding box center [454, 212] width 46 height 18
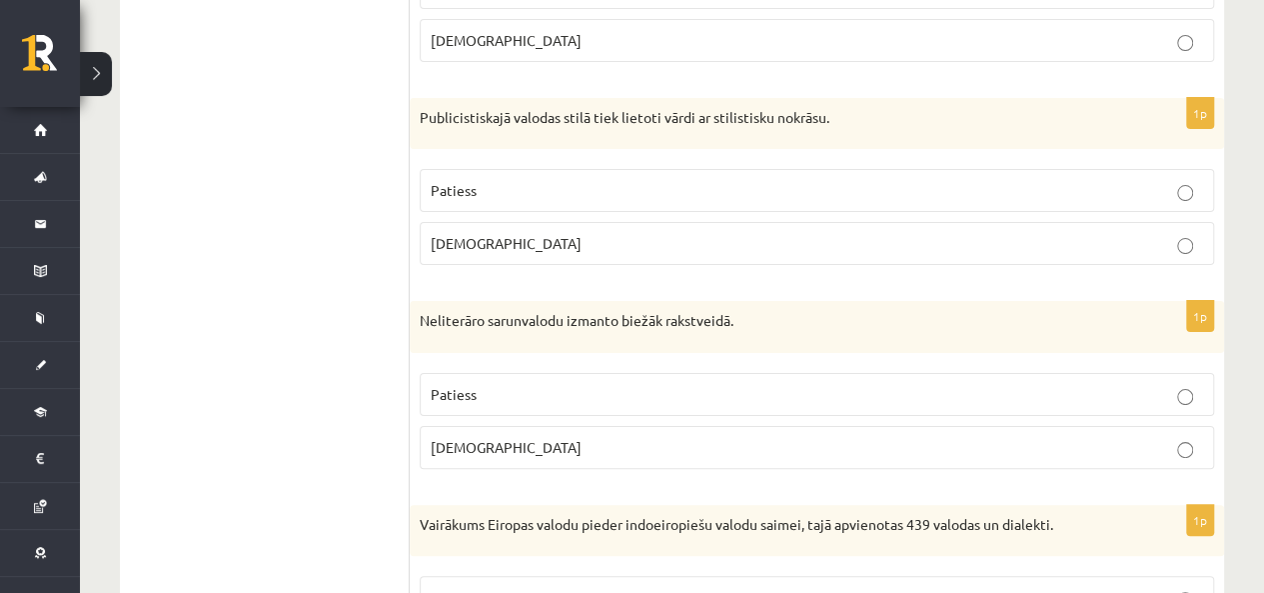
scroll to position [3898, 0]
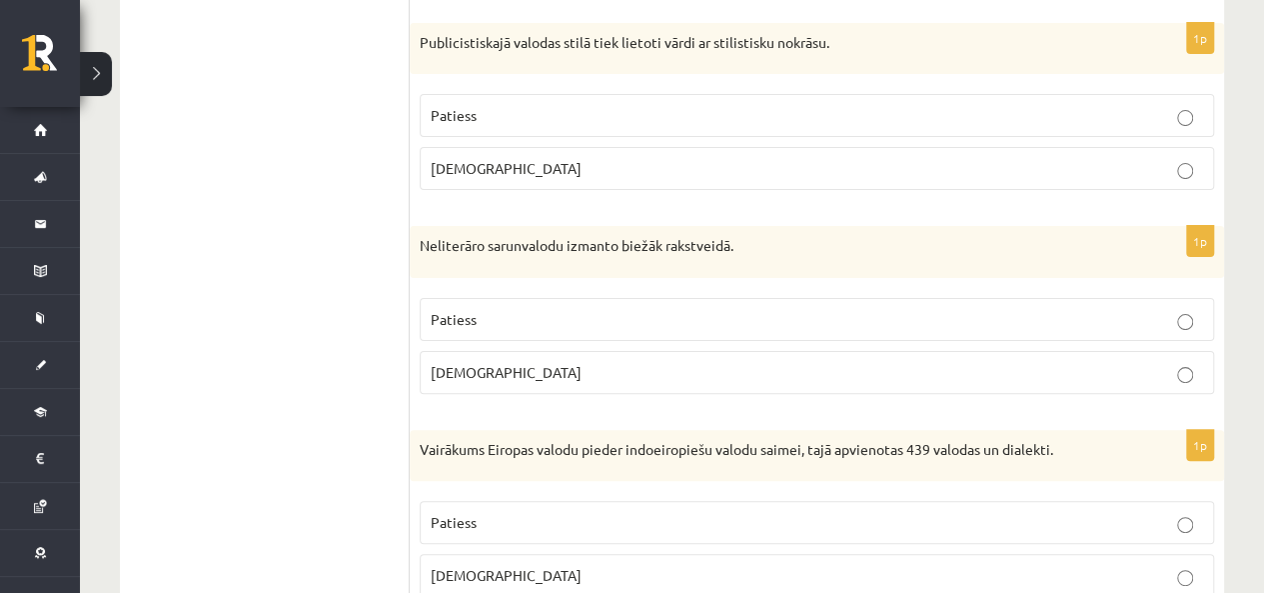
click at [482, 158] on p "Aplams" at bounding box center [817, 168] width 773 height 21
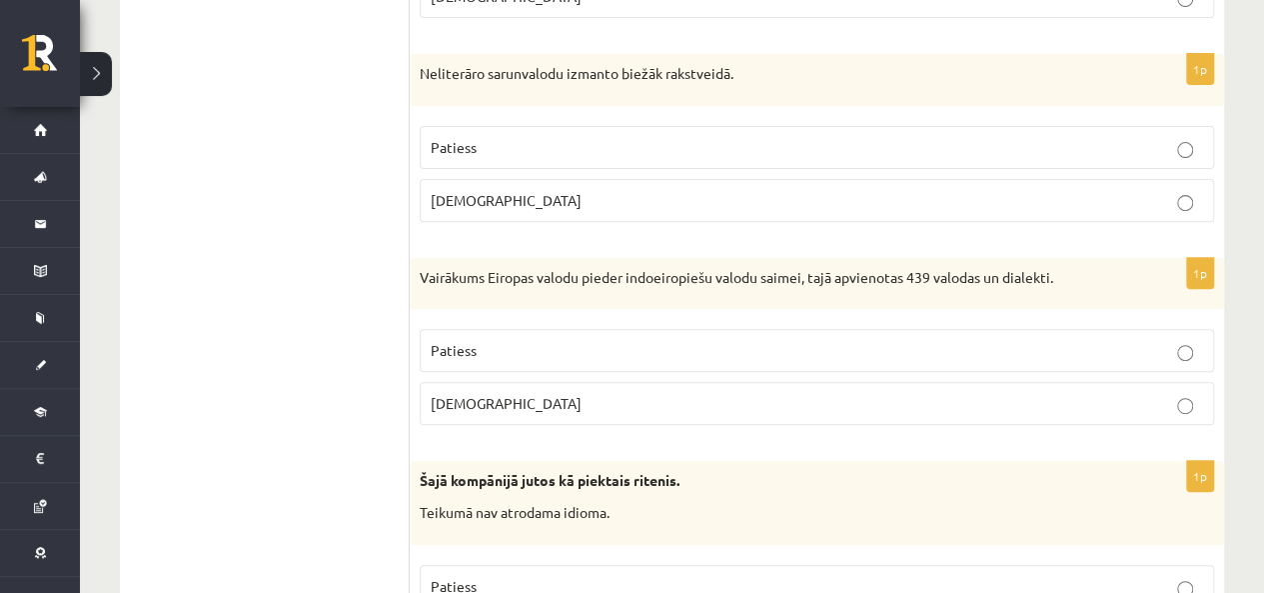
scroll to position [4098, 0]
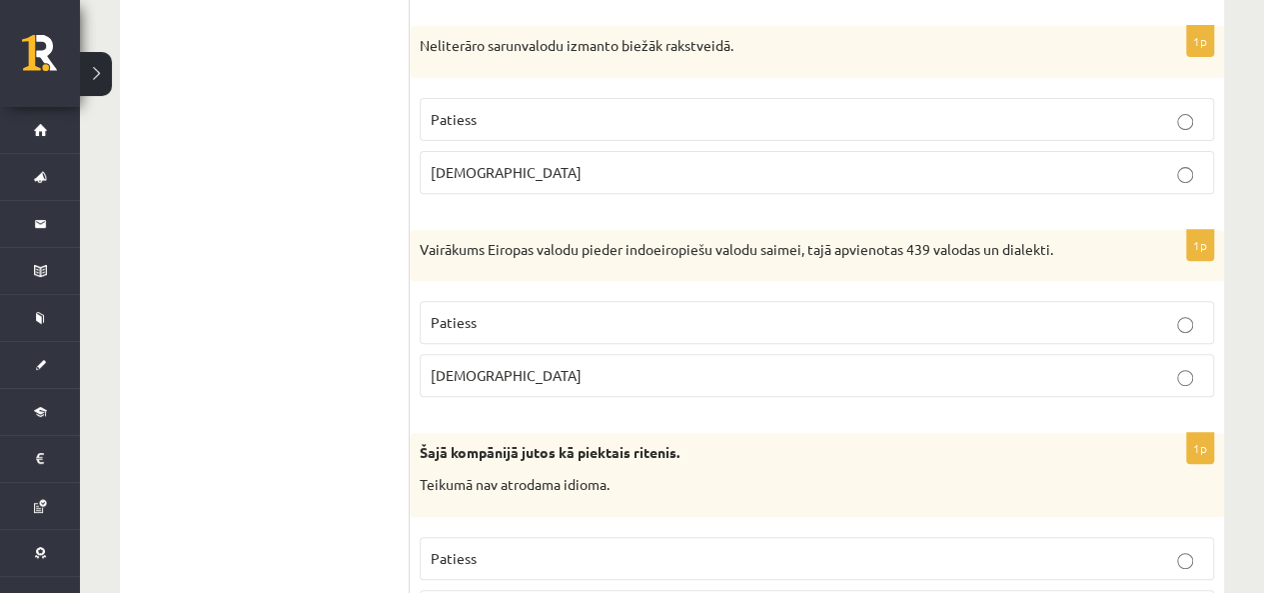
click at [451, 162] on p "Aplams" at bounding box center [817, 172] width 773 height 21
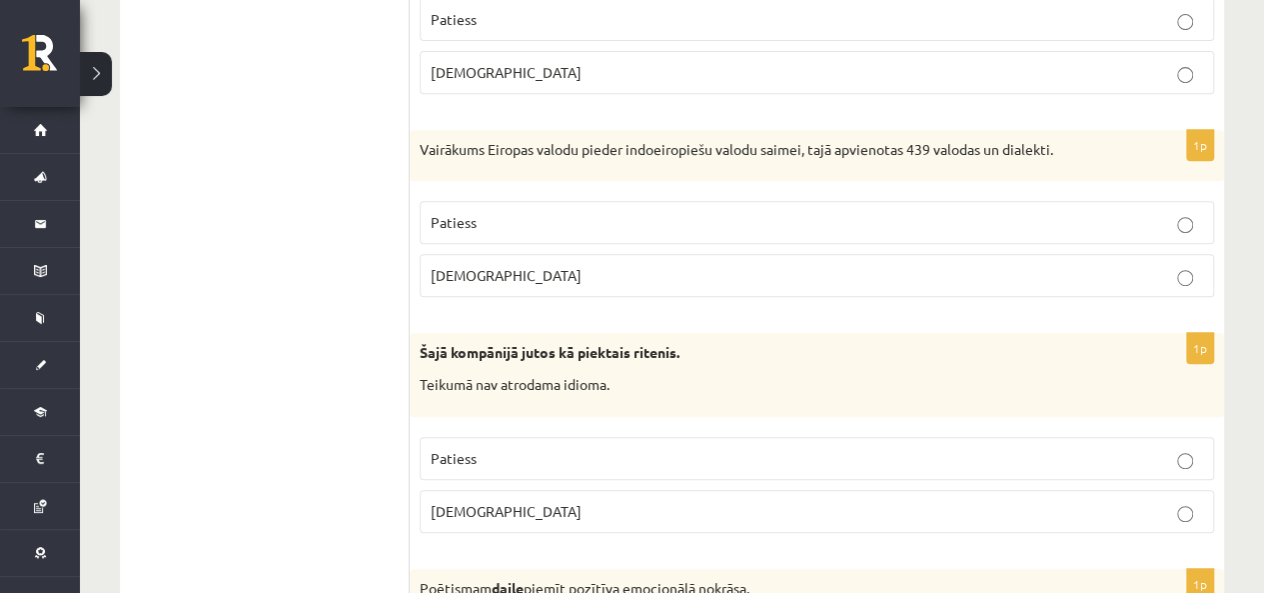
scroll to position [4298, 0]
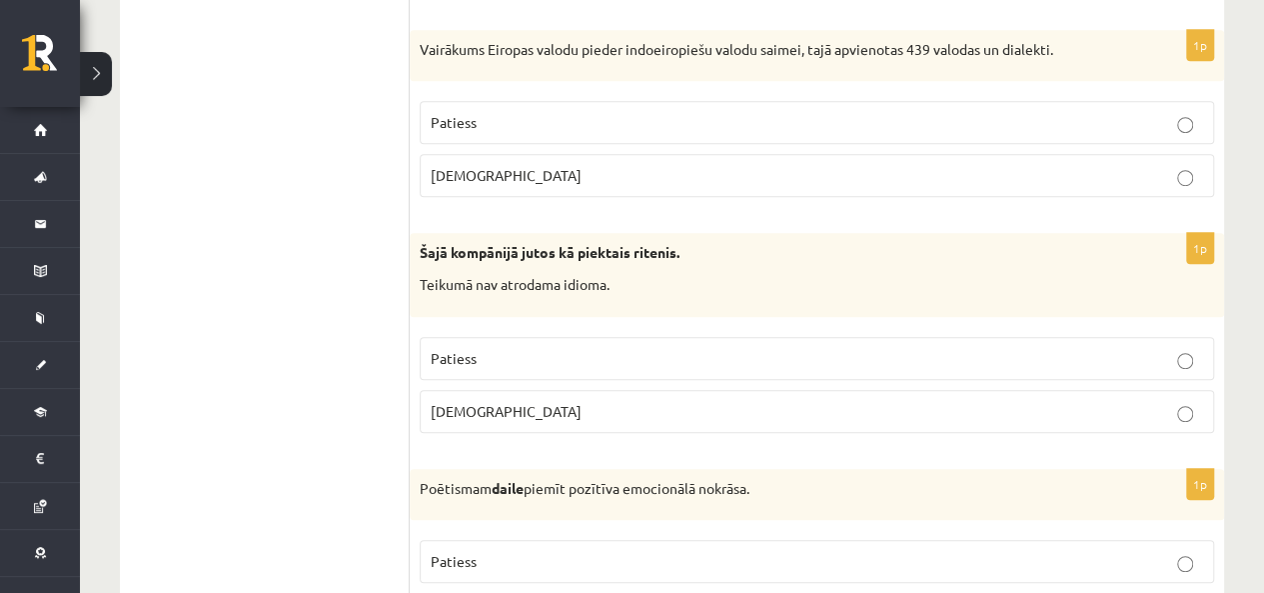
click at [428, 101] on label "Patiess" at bounding box center [817, 122] width 795 height 43
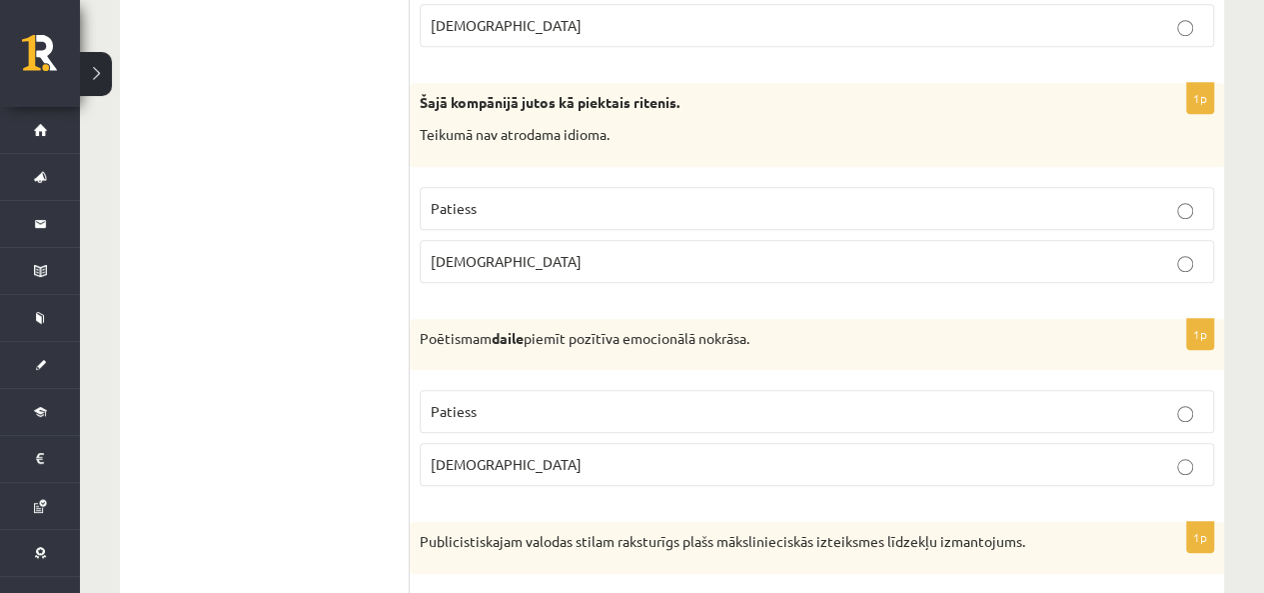
scroll to position [4497, 0]
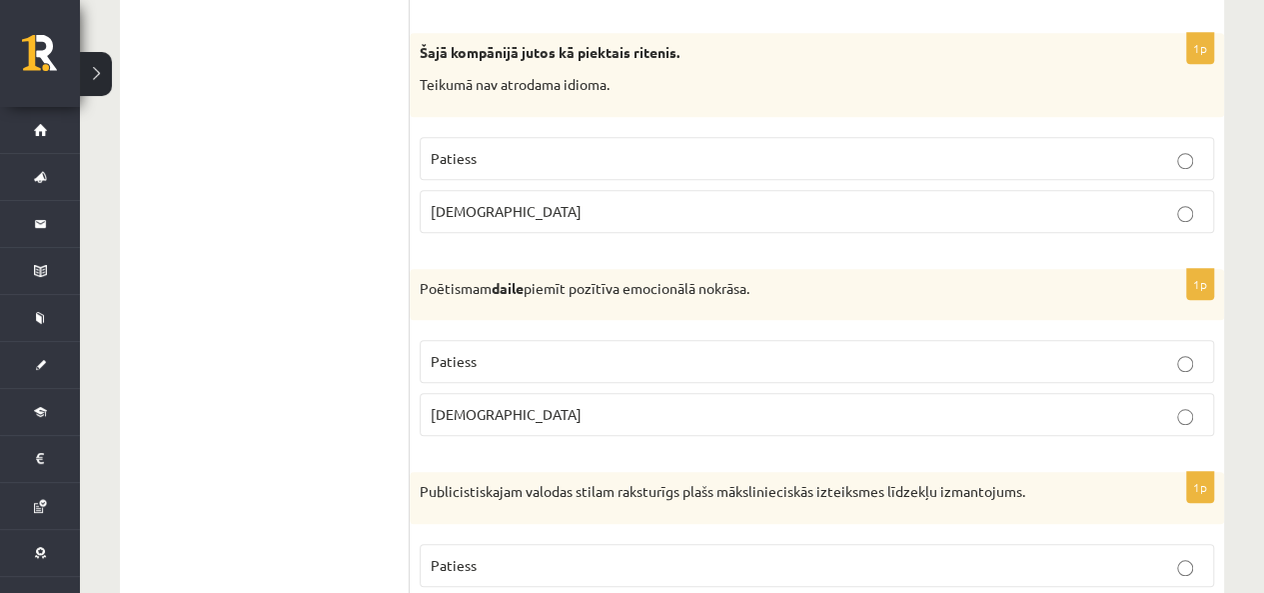
click at [476, 202] on span "Aplams" at bounding box center [506, 211] width 151 height 18
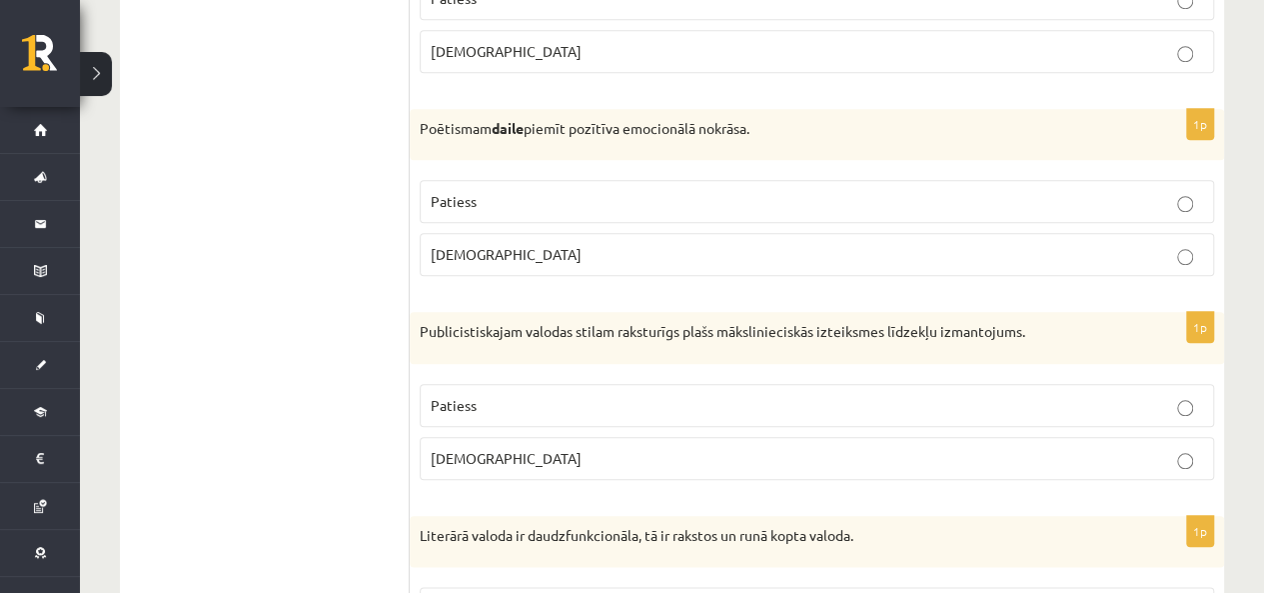
scroll to position [4697, 0]
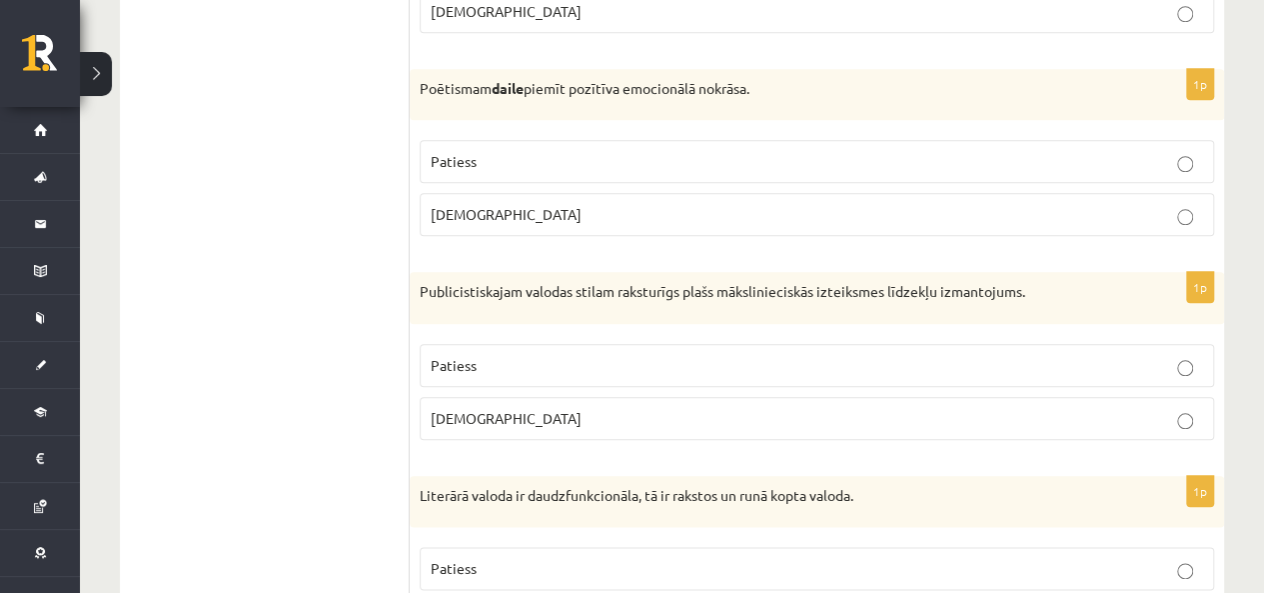
click at [568, 150] on label "Patiess" at bounding box center [817, 161] width 795 height 43
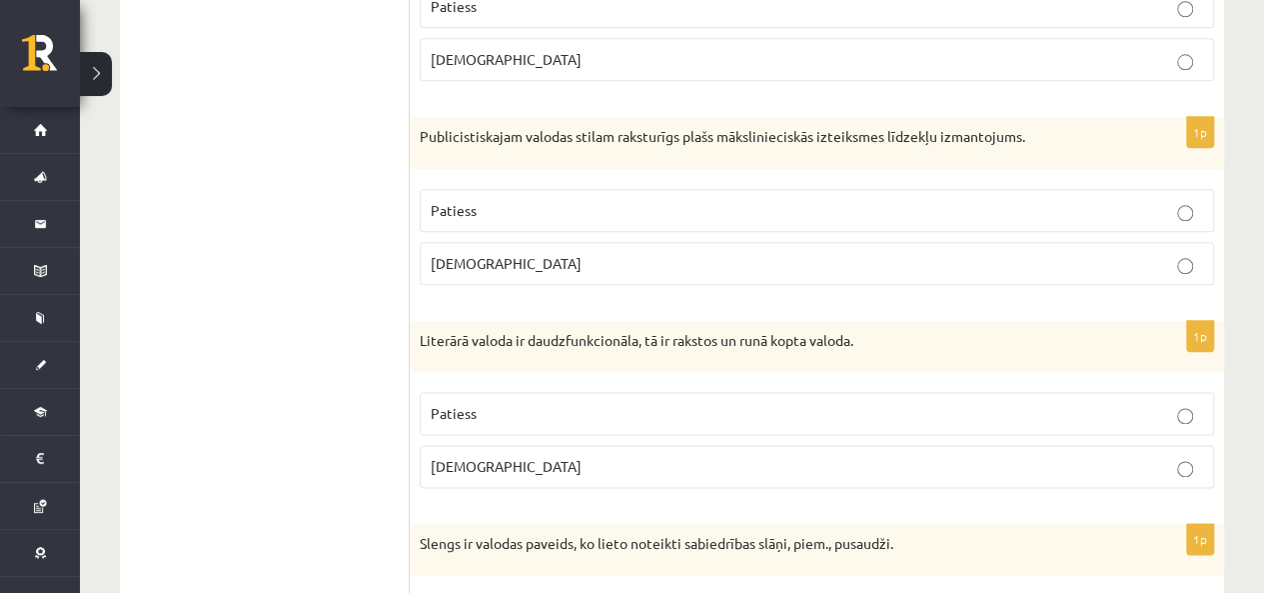
scroll to position [4897, 0]
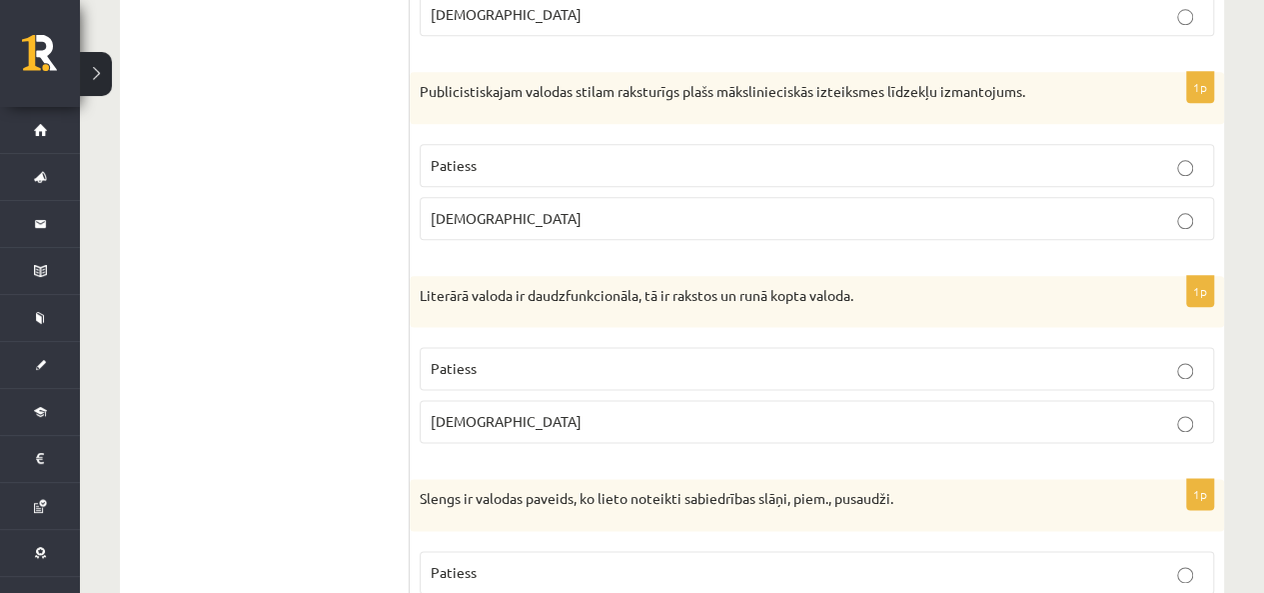
click at [452, 209] on span "Aplams" at bounding box center [506, 218] width 151 height 18
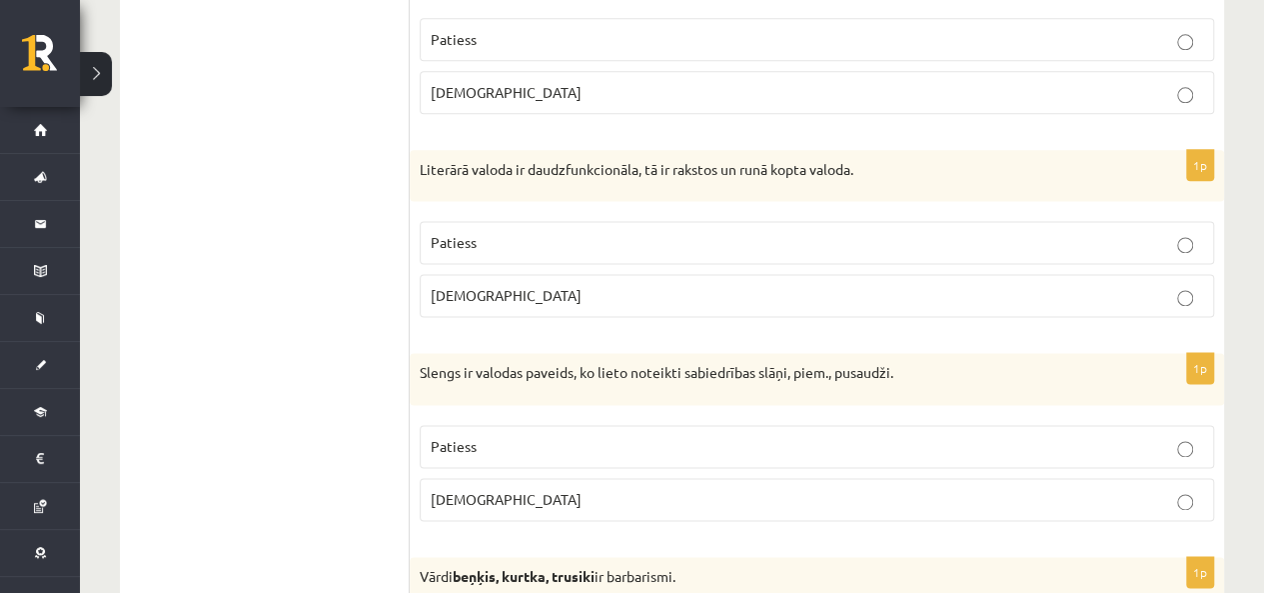
scroll to position [5097, 0]
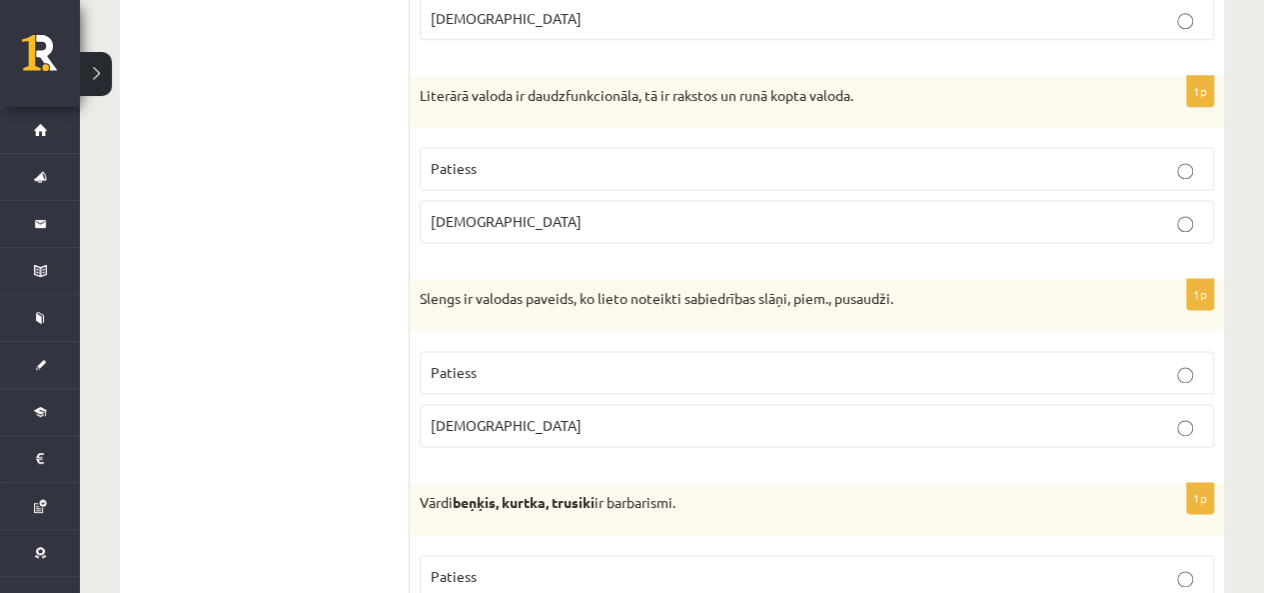
click at [628, 158] on p "Patiess" at bounding box center [817, 168] width 773 height 21
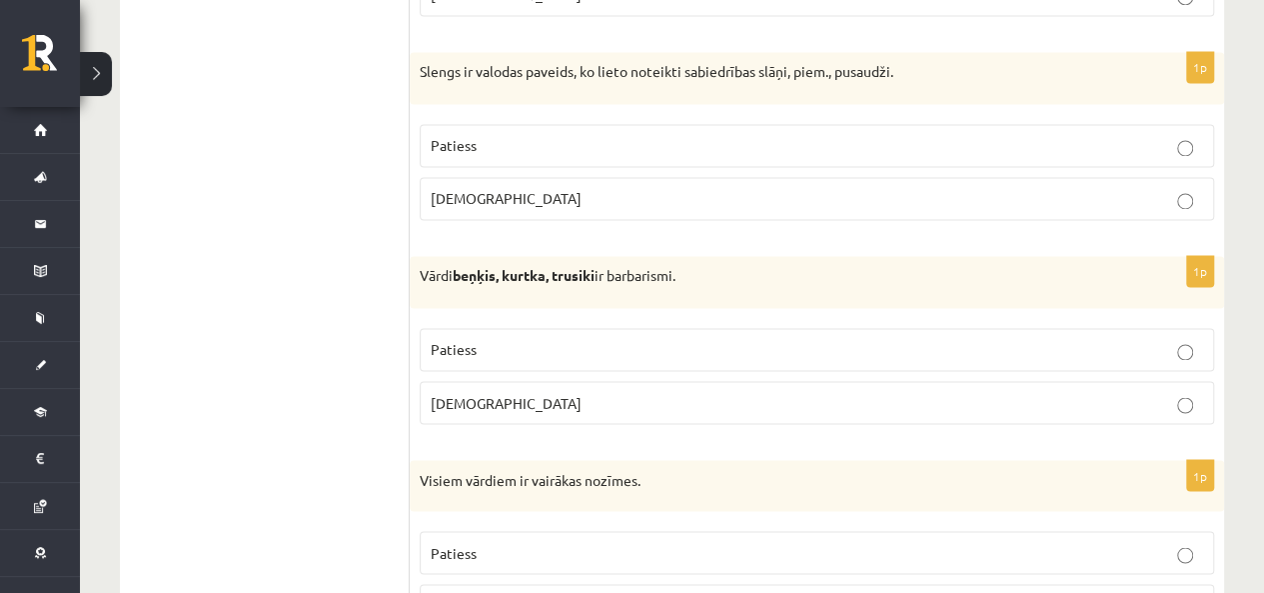
scroll to position [5297, 0]
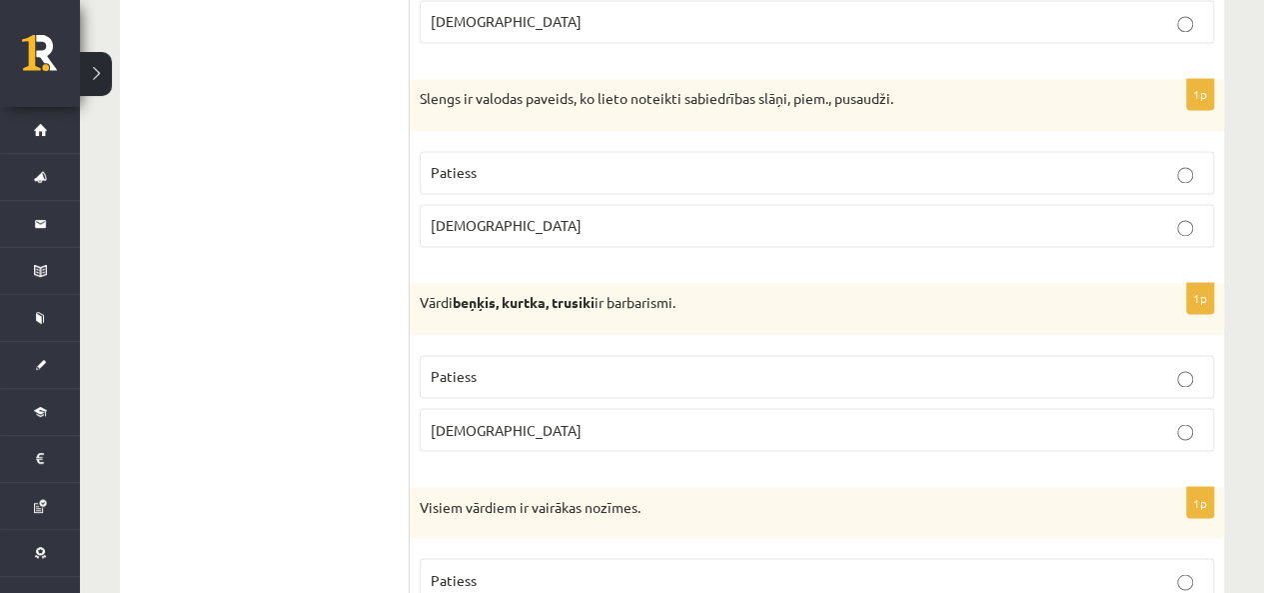
click at [585, 162] on p "Patiess" at bounding box center [817, 172] width 773 height 21
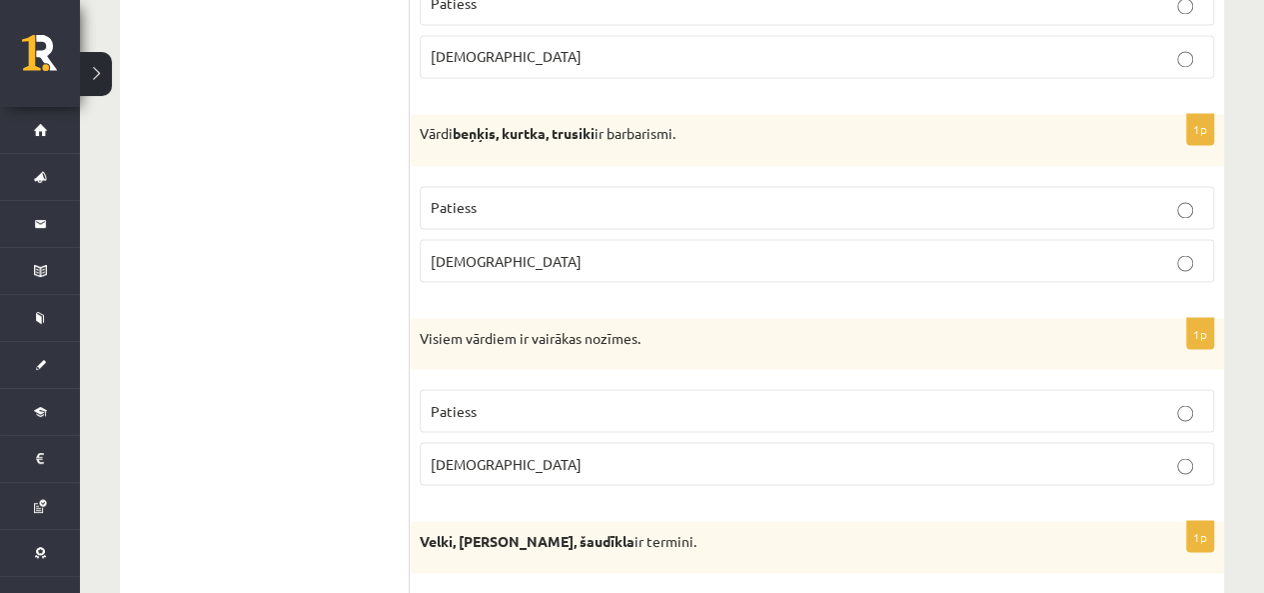
scroll to position [5497, 0]
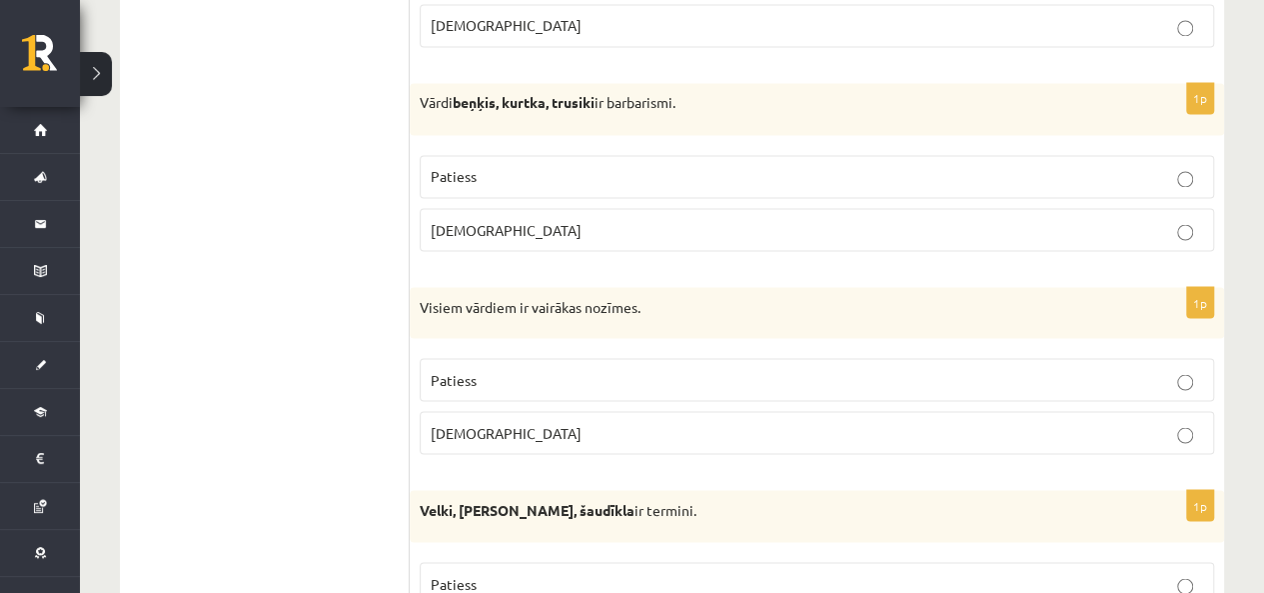
click at [482, 166] on p "Patiess" at bounding box center [817, 176] width 773 height 21
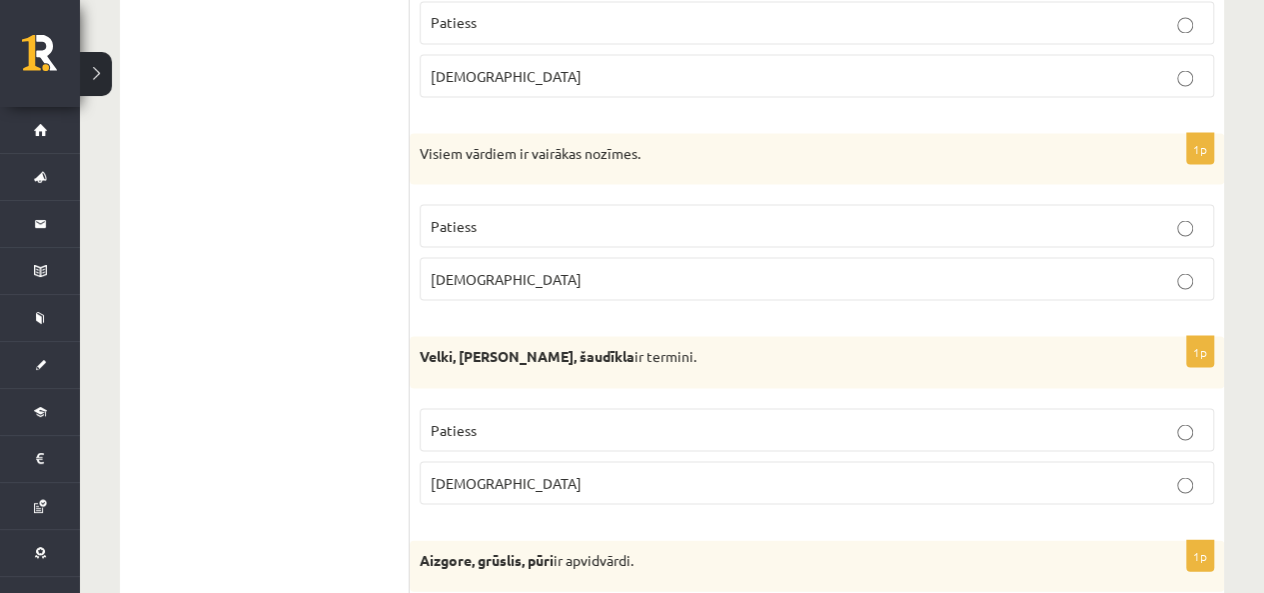
scroll to position [5697, 0]
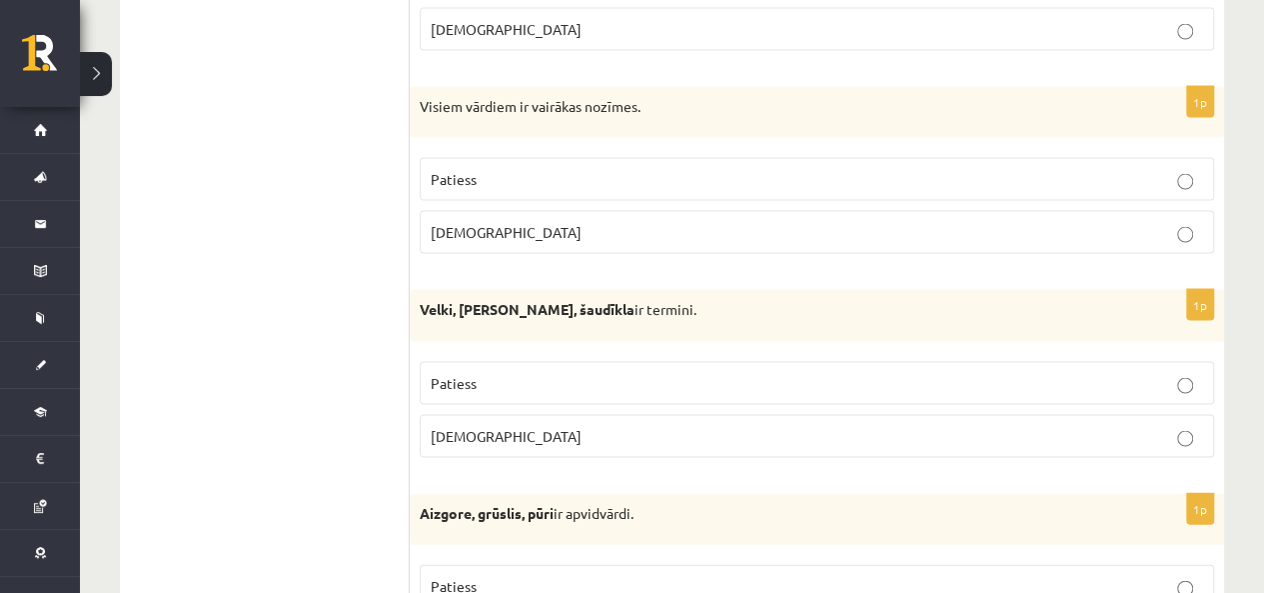
click at [449, 222] on p "Aplams" at bounding box center [817, 232] width 773 height 21
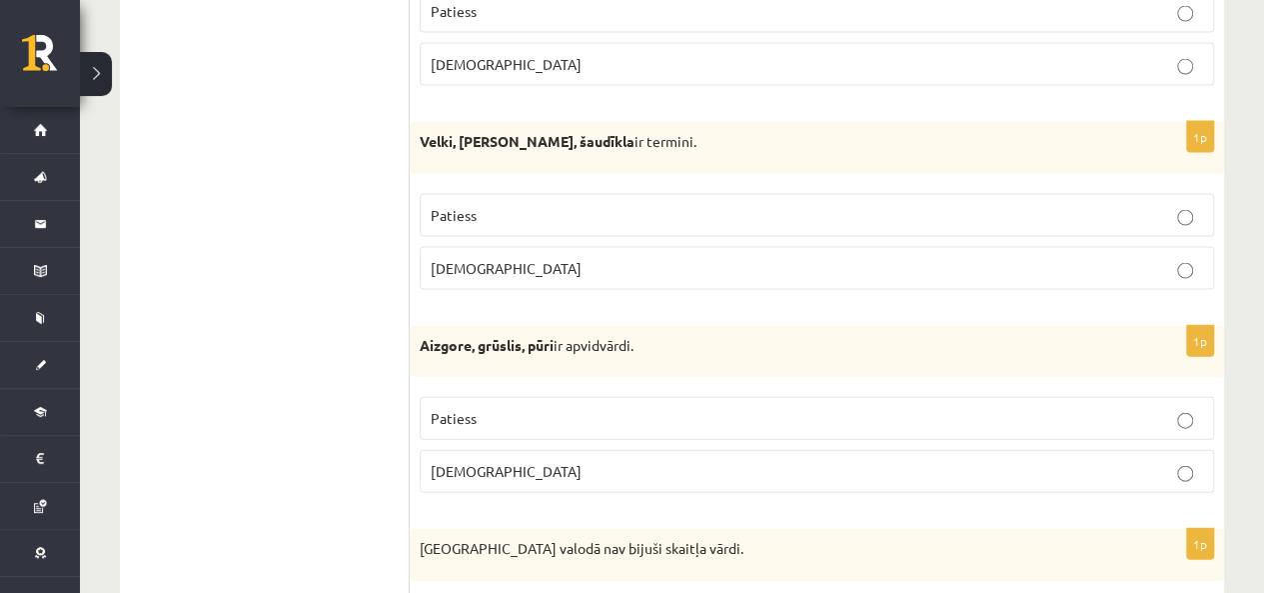
scroll to position [5897, 0]
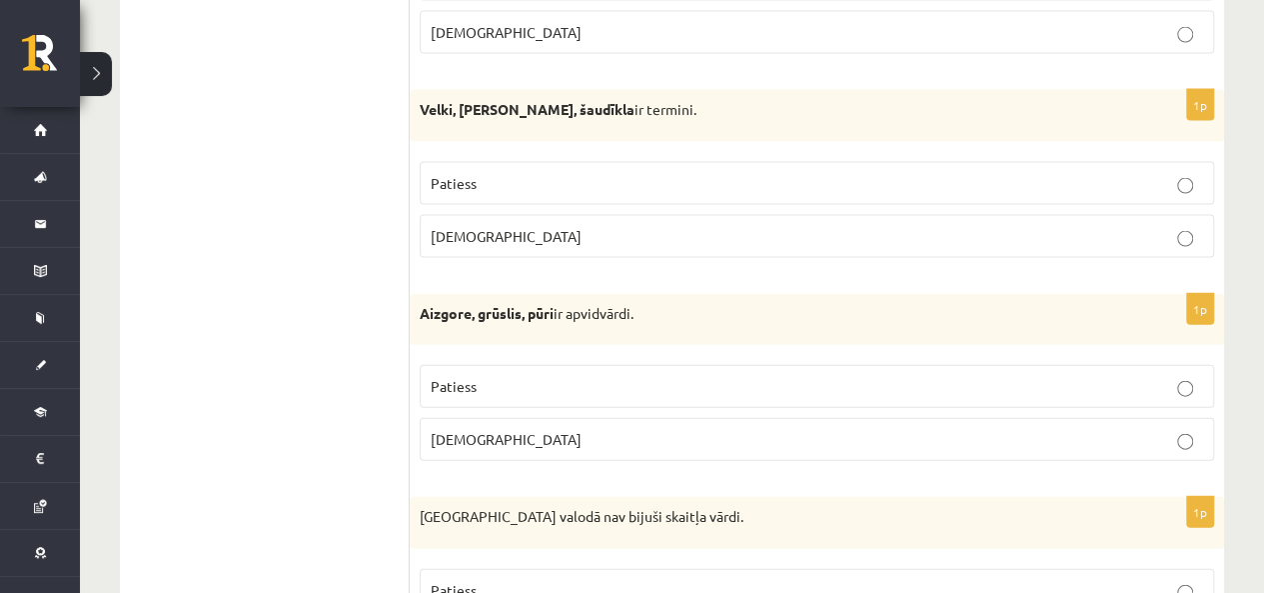
click at [432, 227] on span "Aplams" at bounding box center [506, 236] width 151 height 18
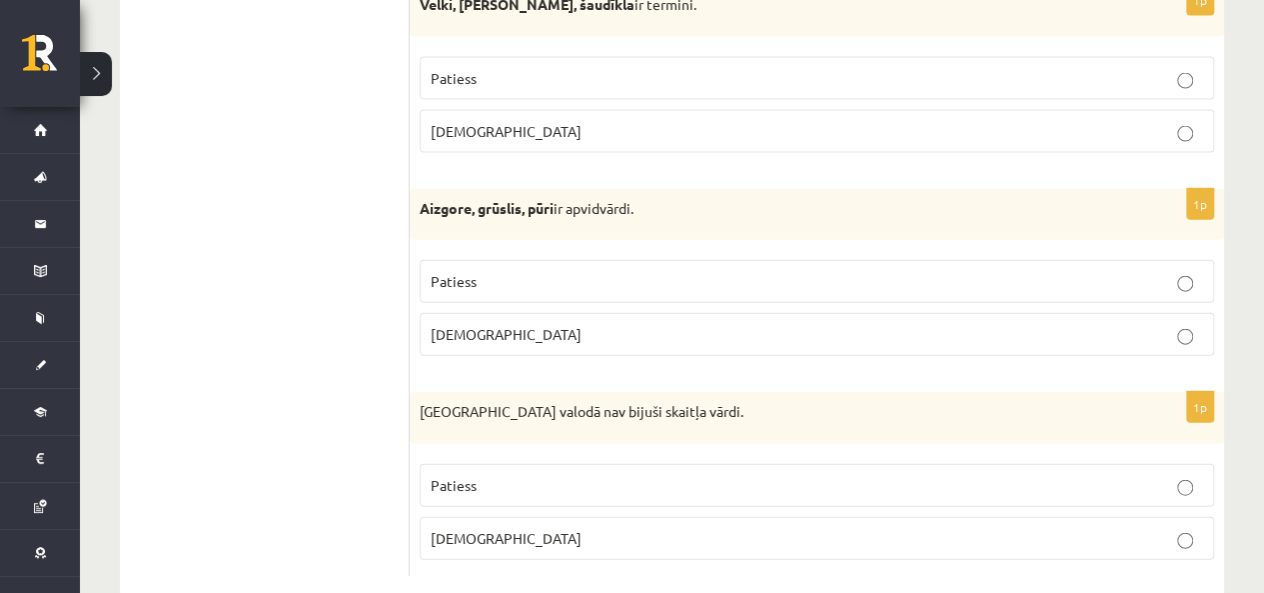
scroll to position [6004, 0]
click at [461, 270] on span "Patiess" at bounding box center [454, 279] width 46 height 18
click at [533, 462] on label "Patiess" at bounding box center [817, 483] width 795 height 43
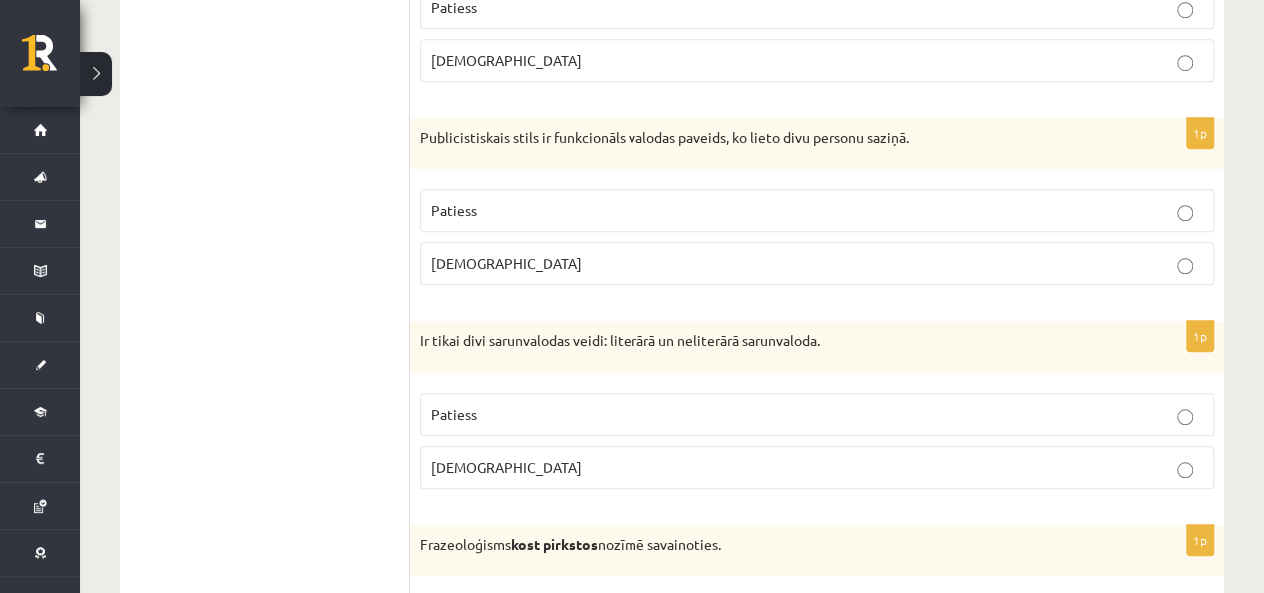
scroll to position [800, 0]
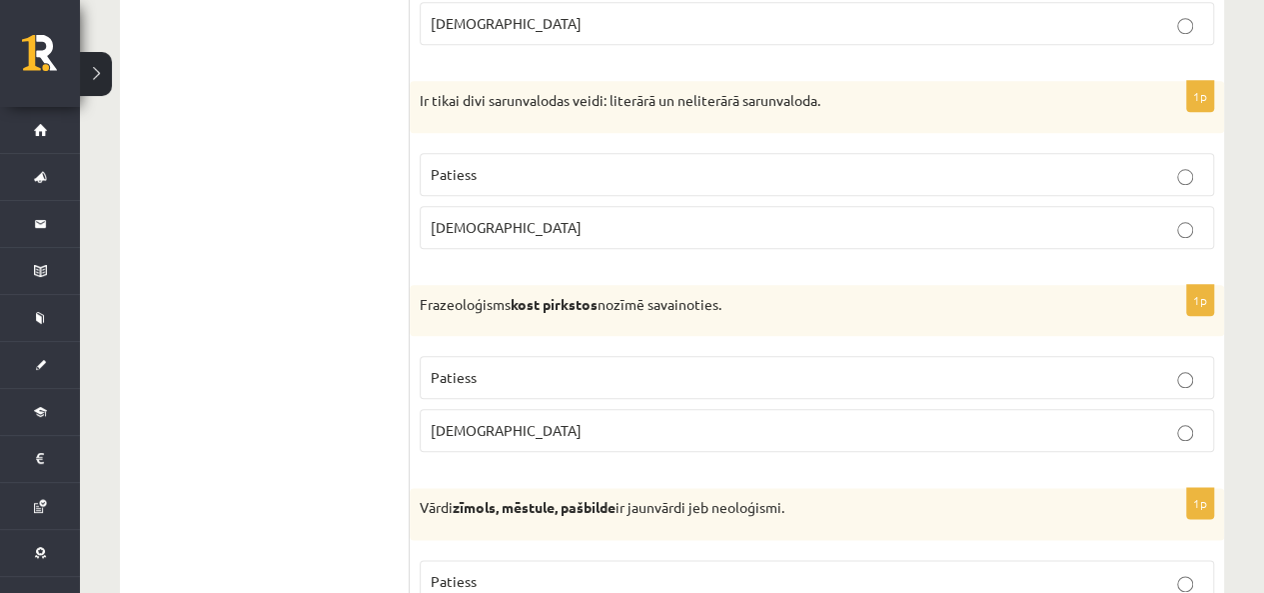
scroll to position [999, 0]
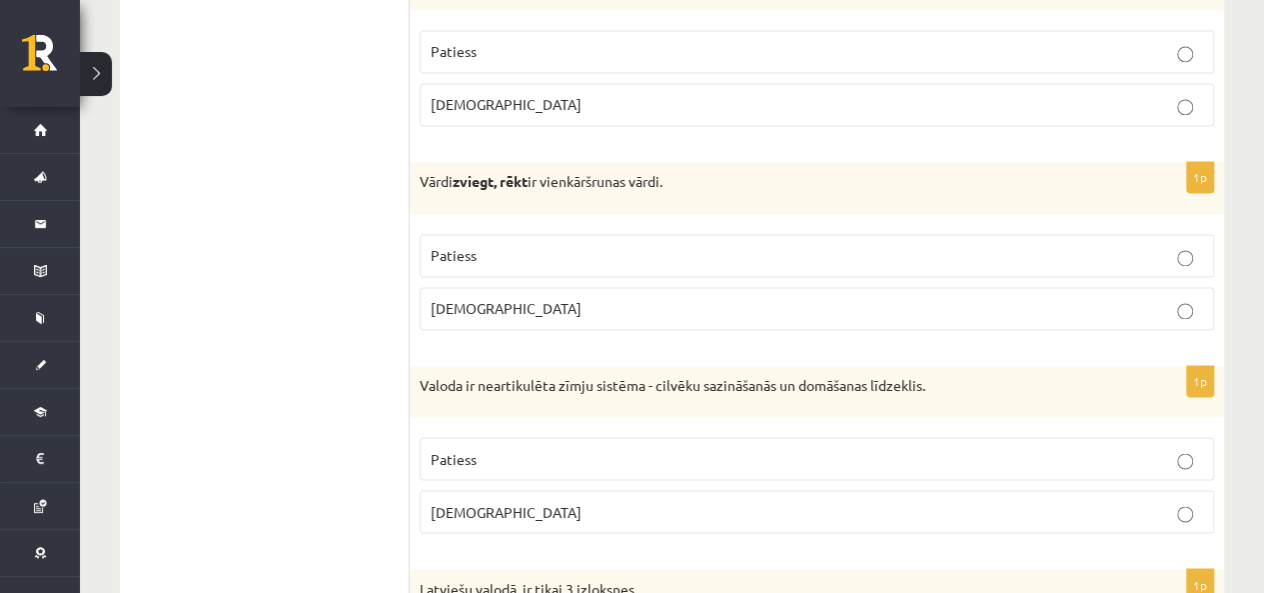
scroll to position [1499, 0]
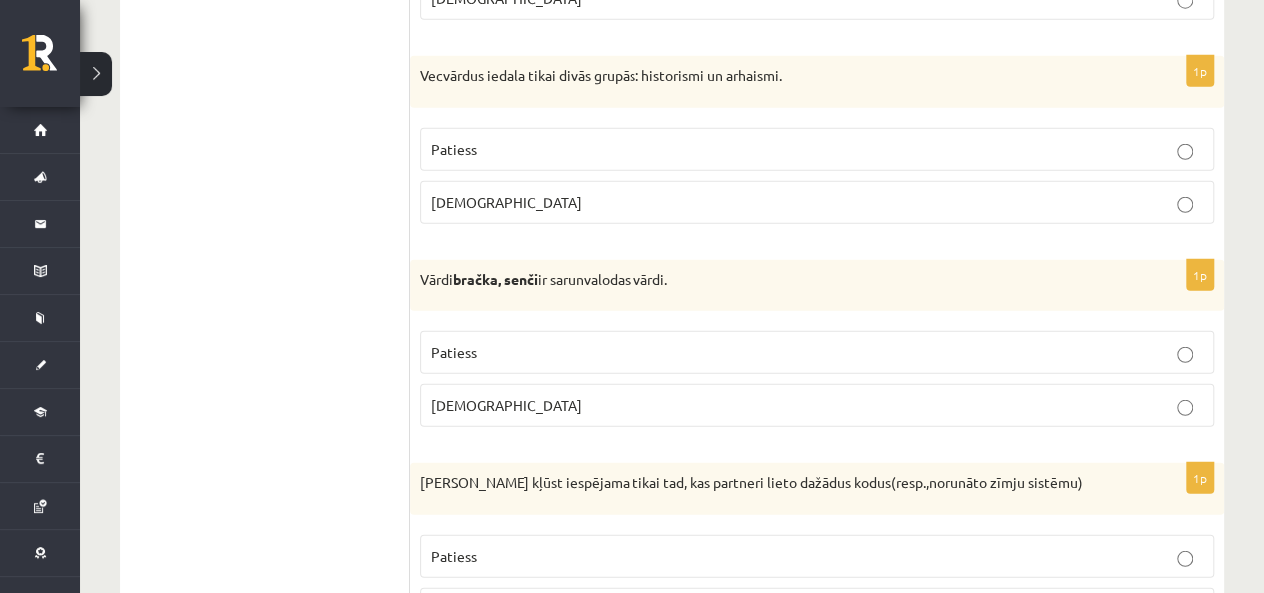
scroll to position [2599, 0]
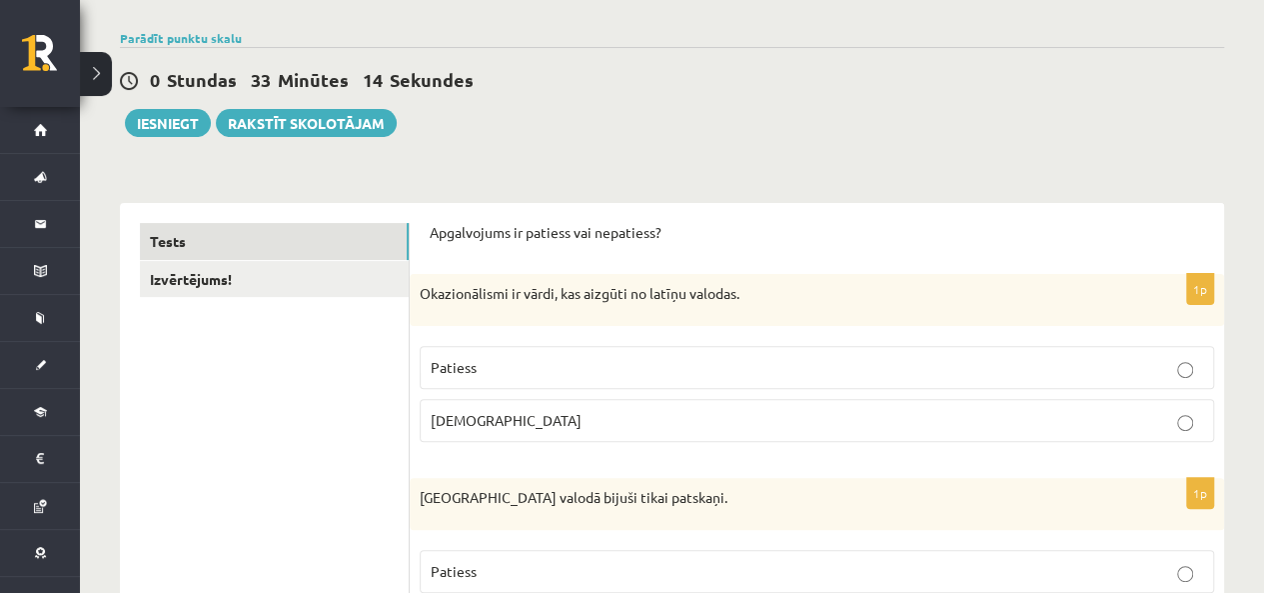
scroll to position [100, 0]
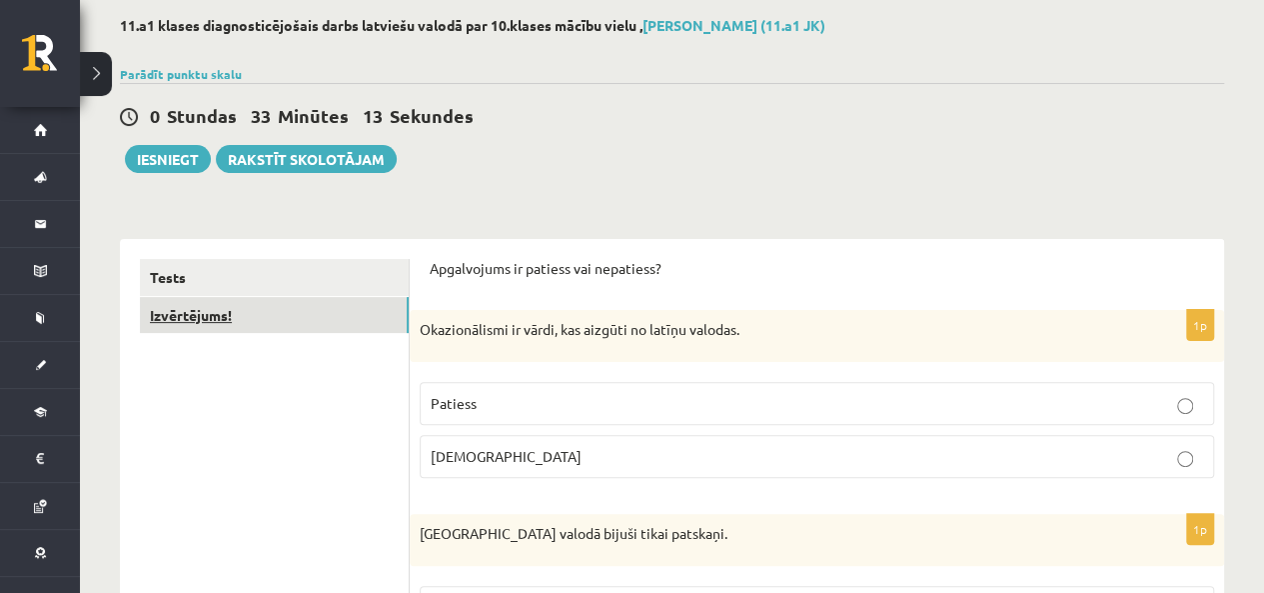
click at [314, 317] on link "Izvērtējums!" at bounding box center [274, 315] width 269 height 37
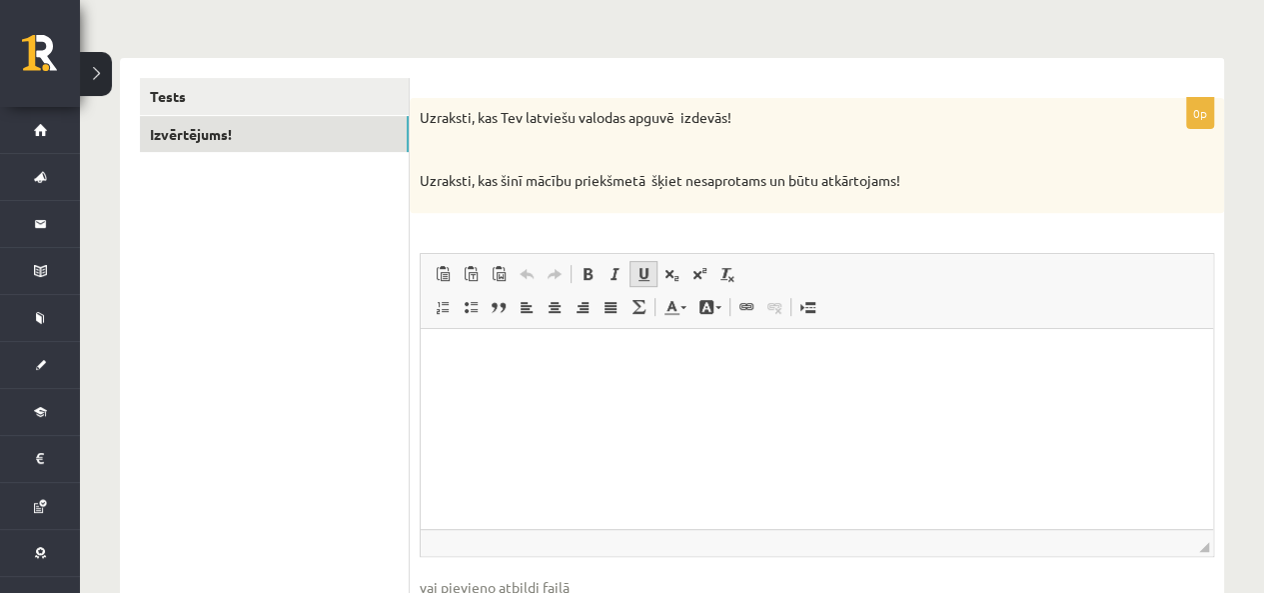
scroll to position [300, 0]
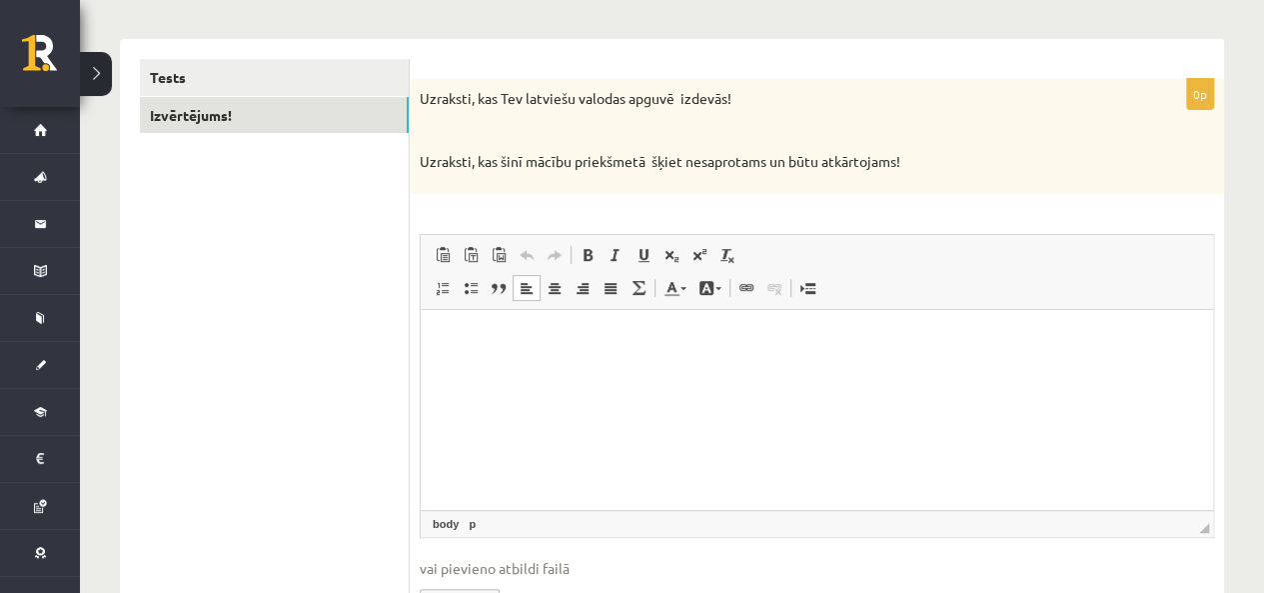
click at [576, 370] on html at bounding box center [817, 339] width 793 height 61
click at [708, 345] on p "**********" at bounding box center [817, 339] width 753 height 21
click at [703, 347] on p "**********" at bounding box center [817, 339] width 753 height 21
click at [912, 346] on p "**********" at bounding box center [817, 339] width 753 height 21
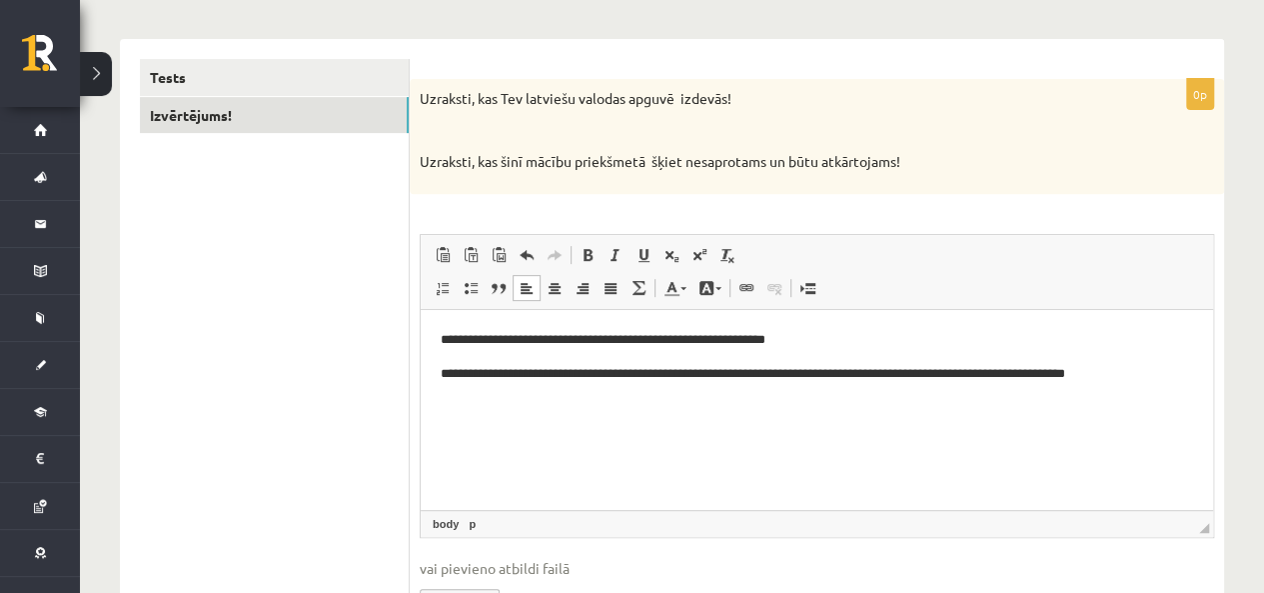
click at [1140, 100] on div "Uzraksti, kas Tev latviešu valodas apguvē izdevās! Uzraksti, kas šinī mācību pr…" at bounding box center [817, 136] width 815 height 115
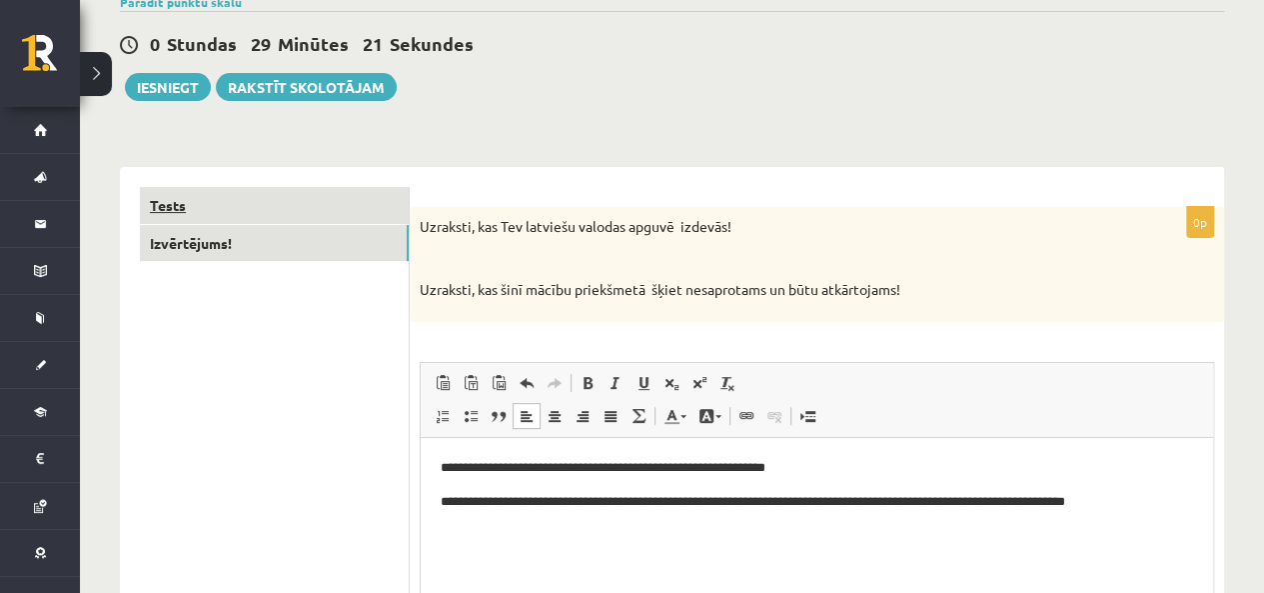
scroll to position [100, 0]
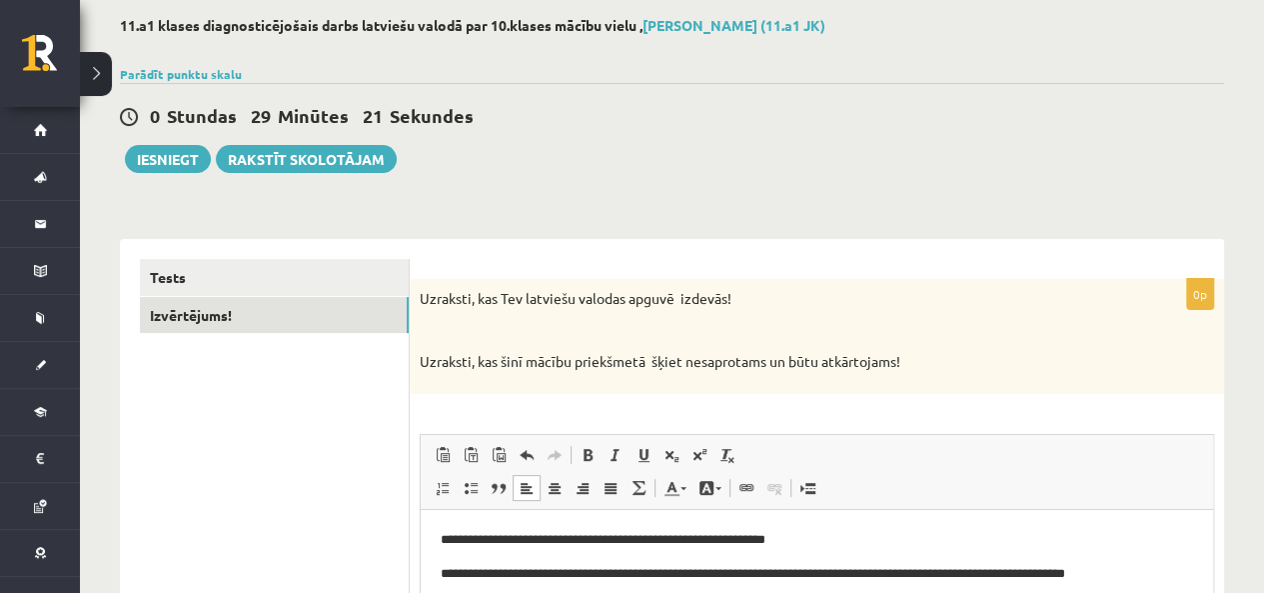
click at [176, 251] on div "Tests Izvērtējums!" at bounding box center [265, 554] width 290 height 631
click at [189, 323] on link "Izvērtējums!" at bounding box center [274, 315] width 269 height 37
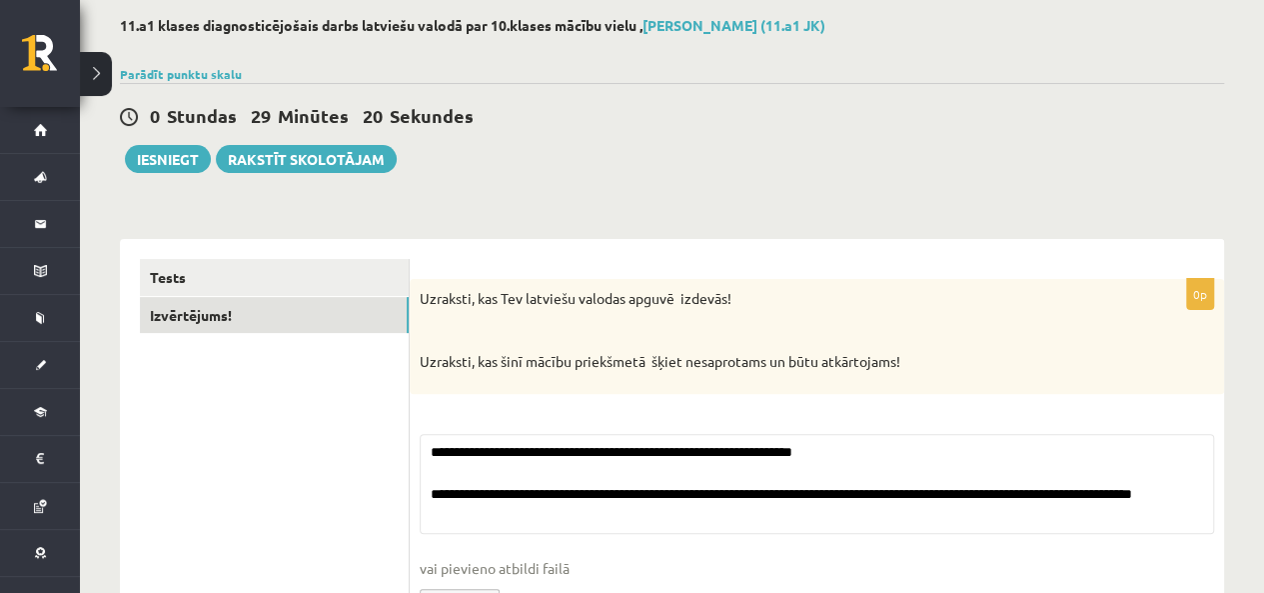
click at [208, 257] on div "Tests Izvērtējums!" at bounding box center [265, 454] width 290 height 431
click at [205, 277] on link "Tests" at bounding box center [274, 277] width 269 height 37
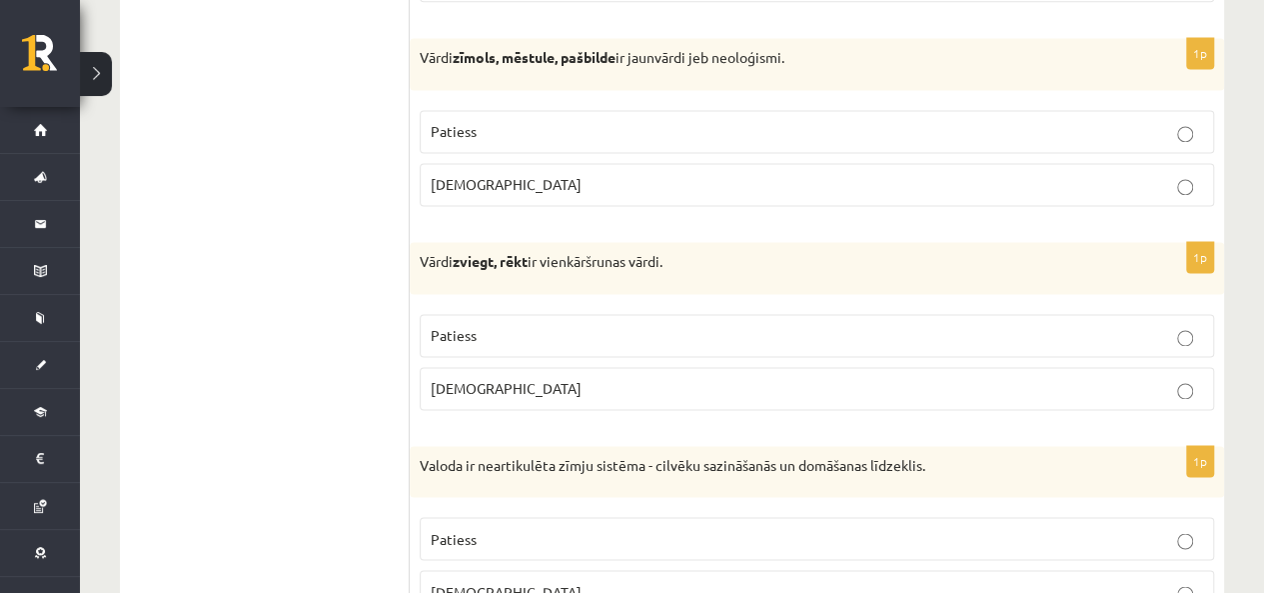
scroll to position [1499, 0]
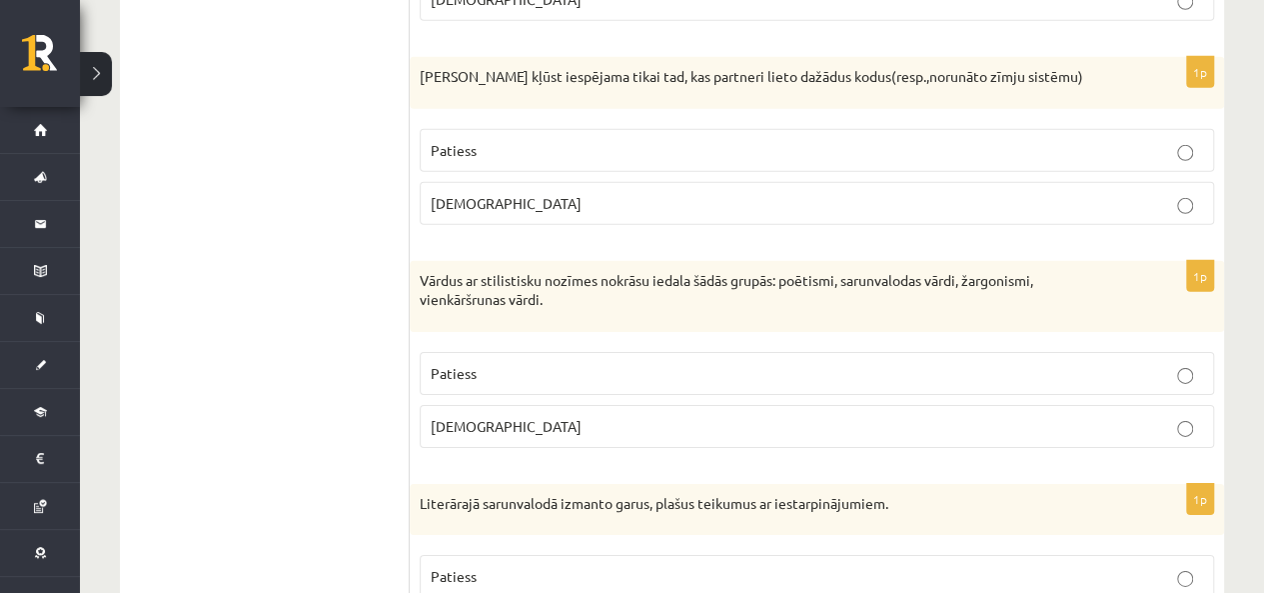
scroll to position [2798, 0]
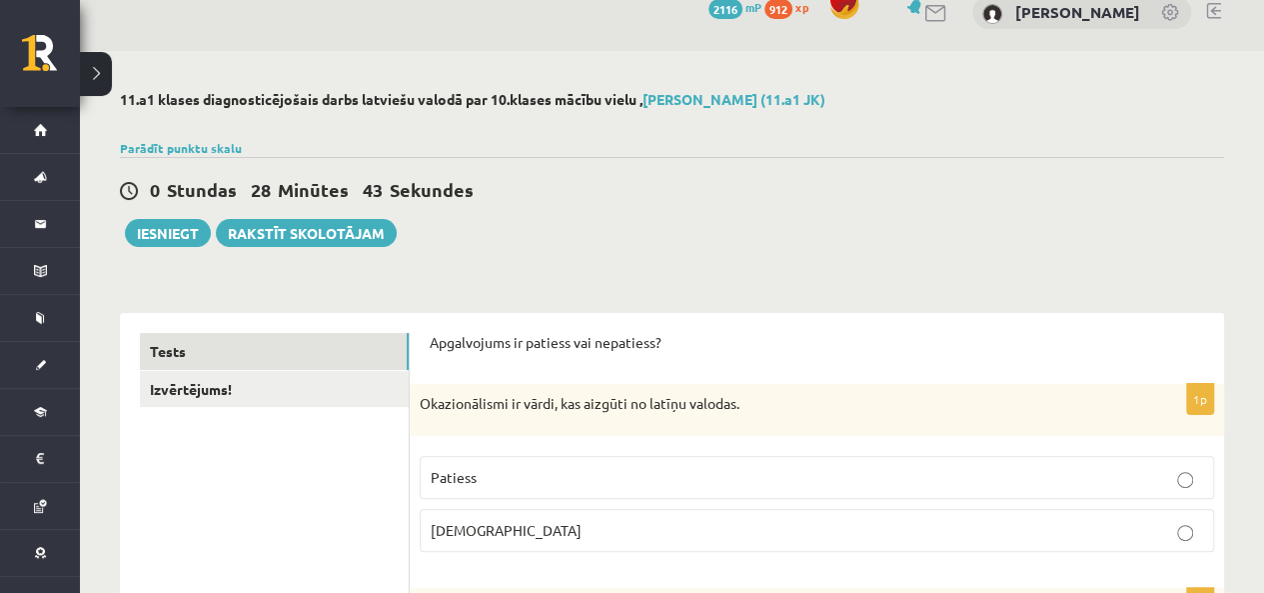
scroll to position [0, 0]
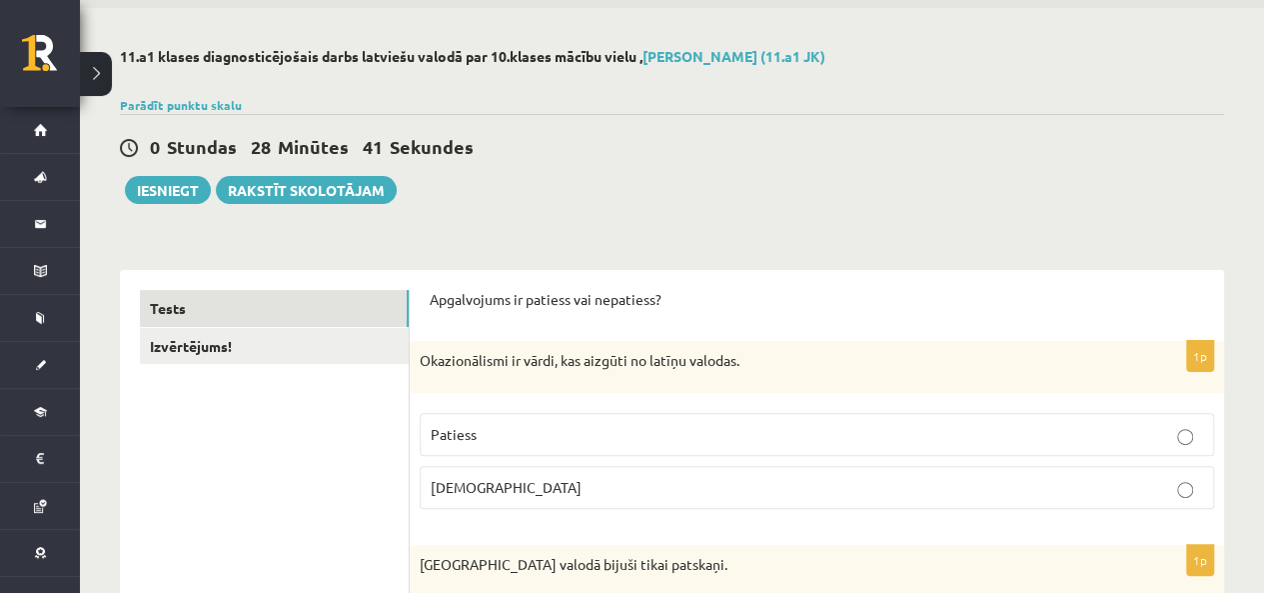
scroll to position [100, 0]
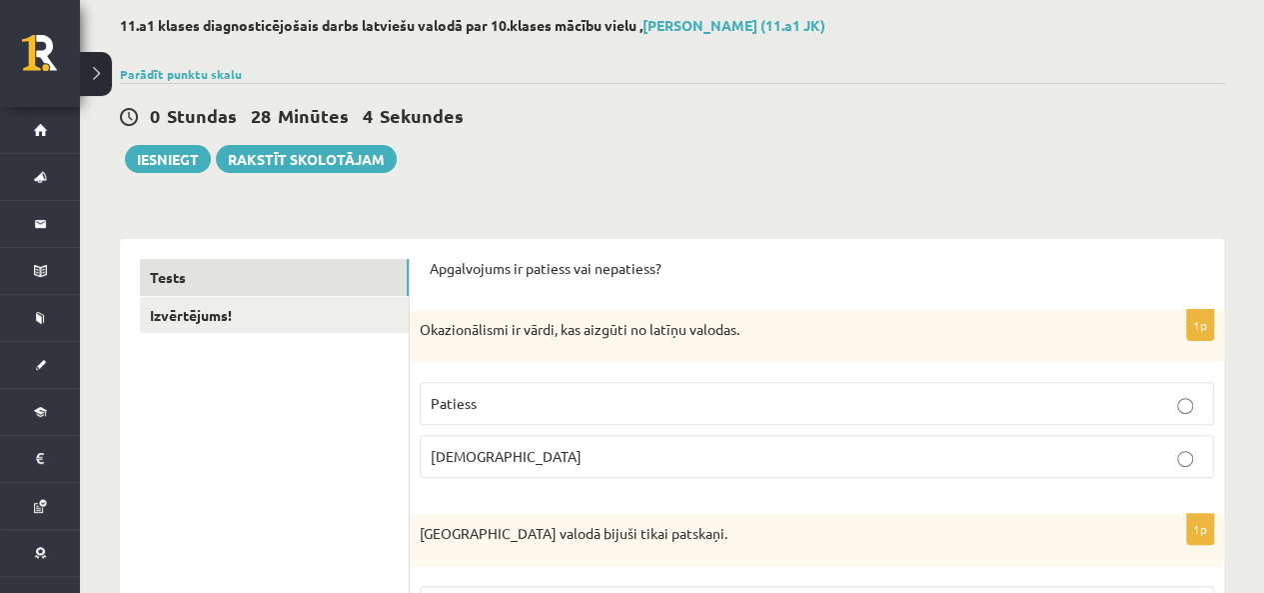
click at [145, 154] on button "Iesniegt" at bounding box center [168, 159] width 86 height 28
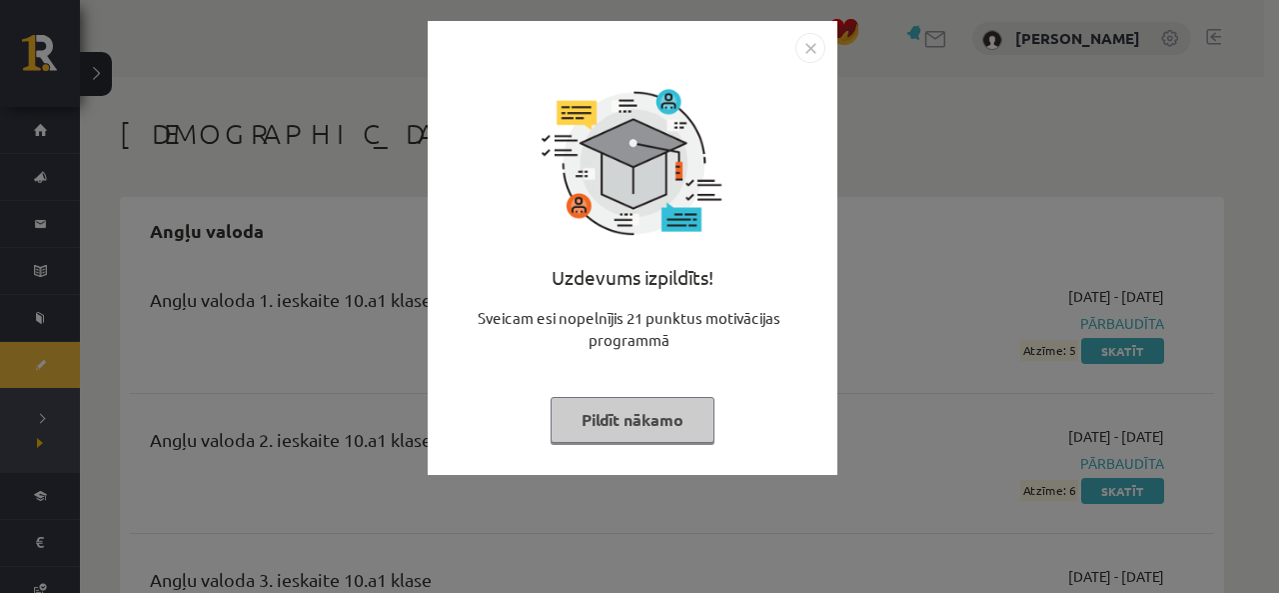
click at [619, 431] on button "Pildīt nākamo" at bounding box center [633, 420] width 164 height 46
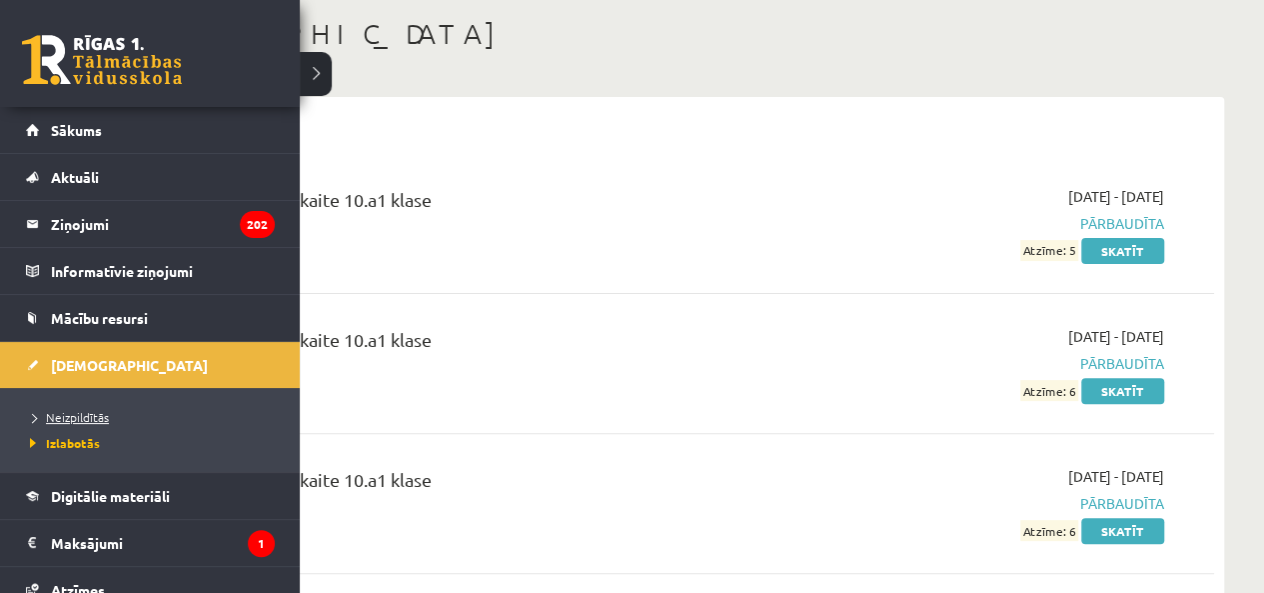
click at [83, 418] on span "Neizpildītās" at bounding box center [67, 417] width 84 height 16
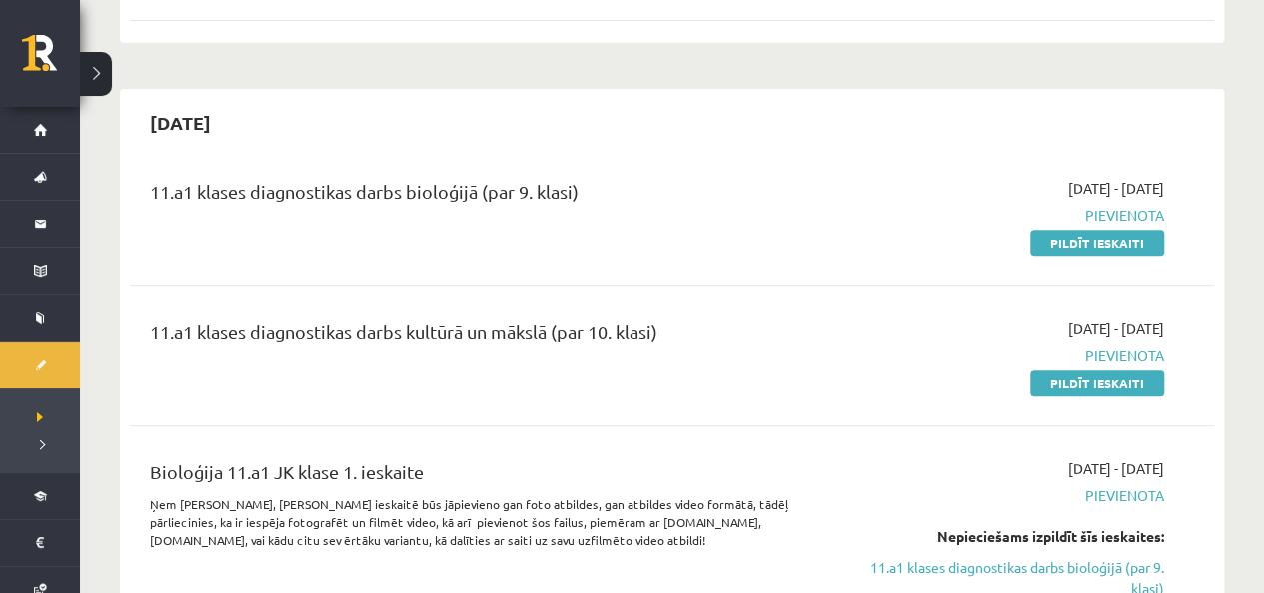
scroll to position [400, 0]
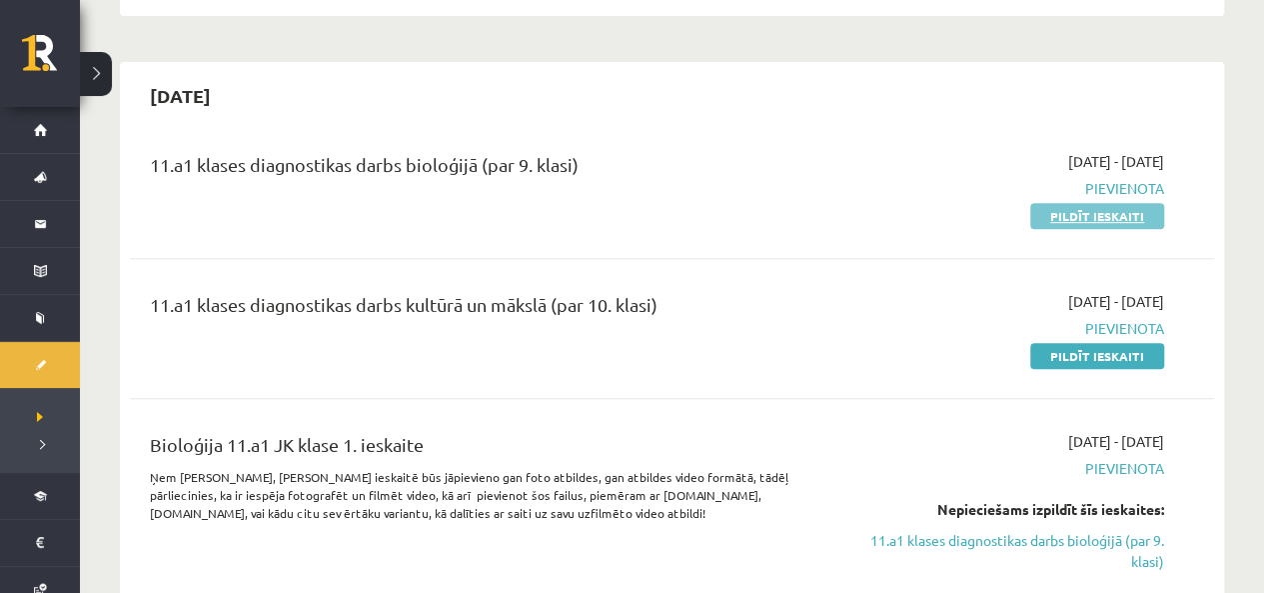
click at [1099, 212] on link "Pildīt ieskaiti" at bounding box center [1097, 216] width 134 height 26
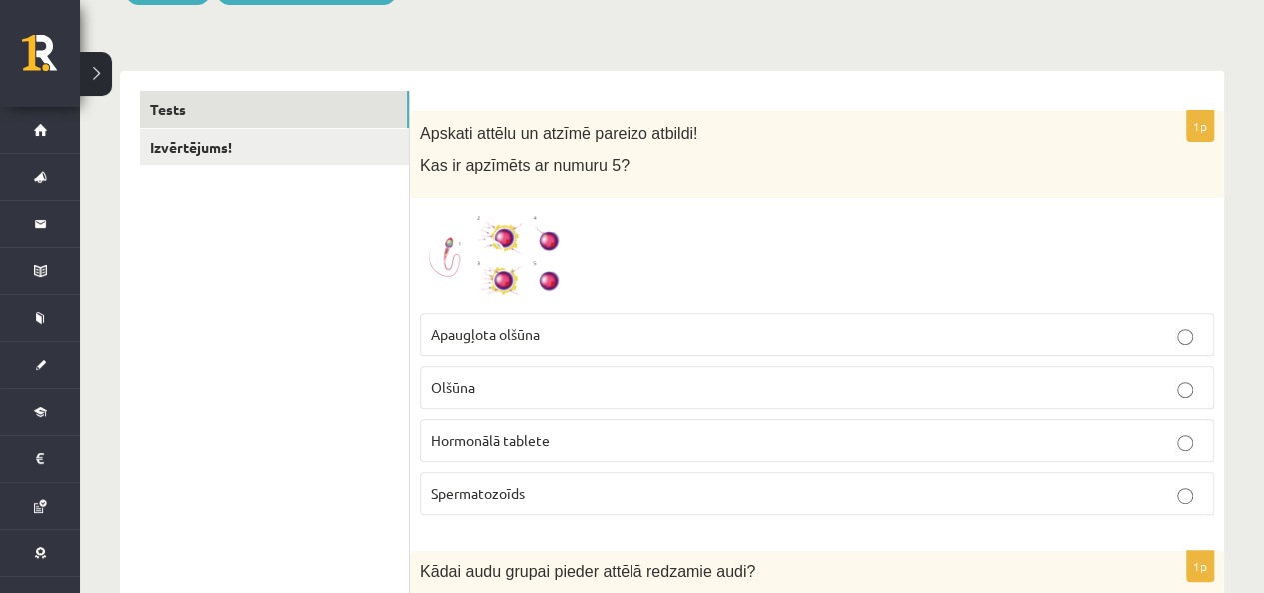
scroll to position [300, 0]
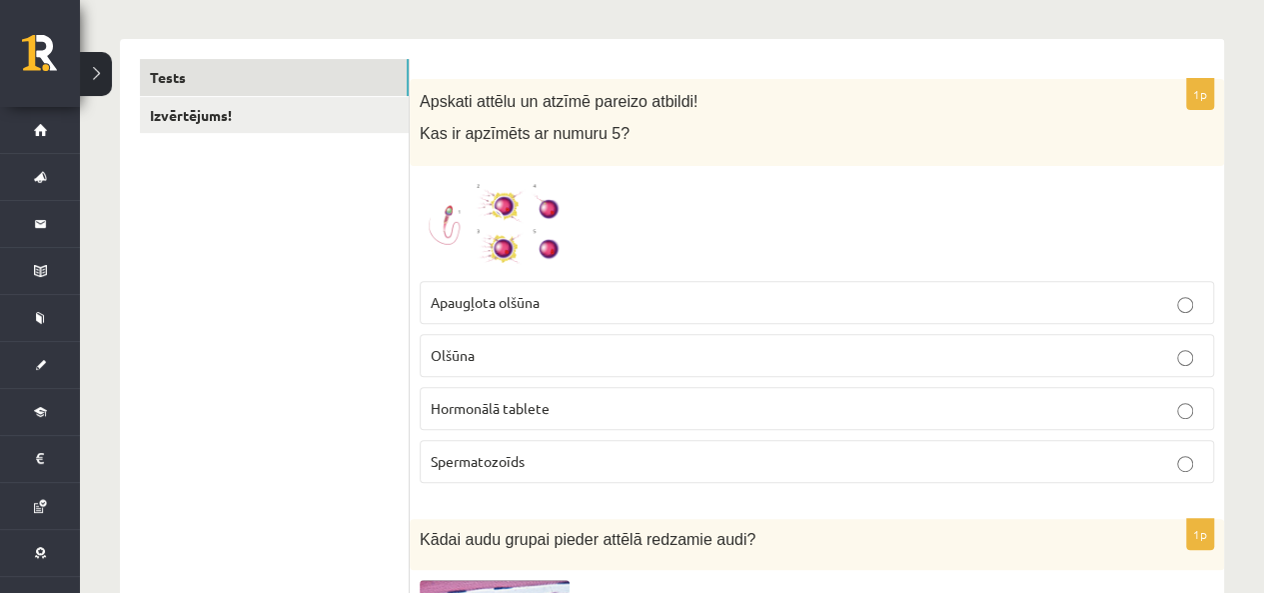
click at [535, 314] on label "Apaugļota olšūna" at bounding box center [817, 302] width 795 height 43
click at [527, 214] on img at bounding box center [495, 223] width 150 height 95
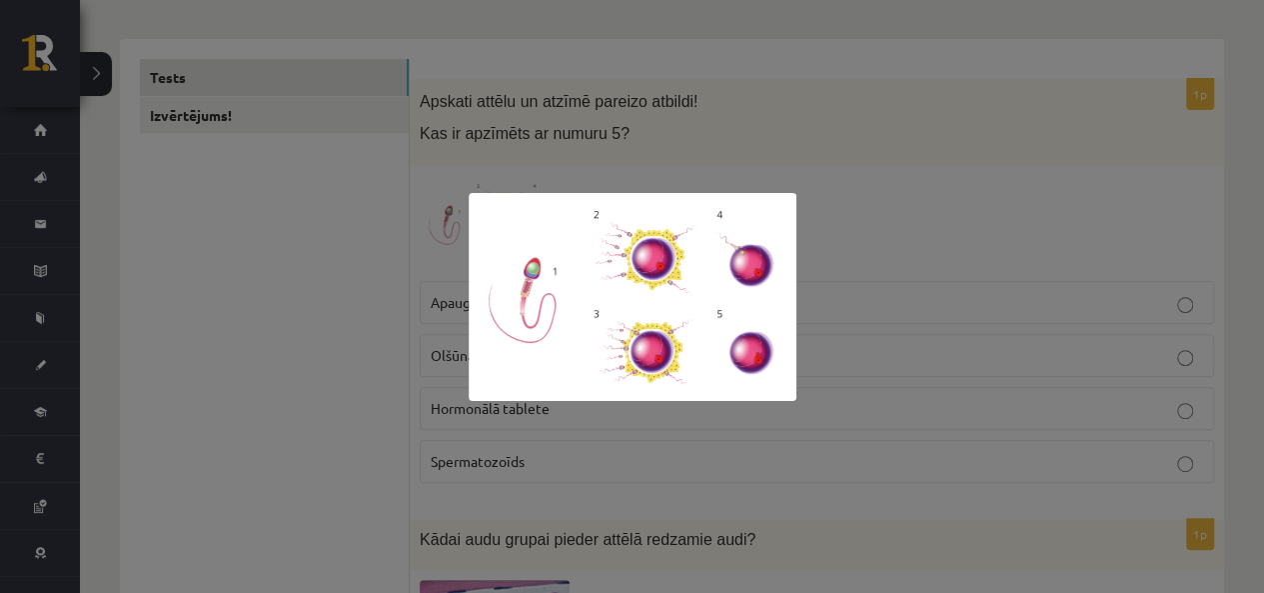
click at [947, 225] on div at bounding box center [632, 296] width 1264 height 593
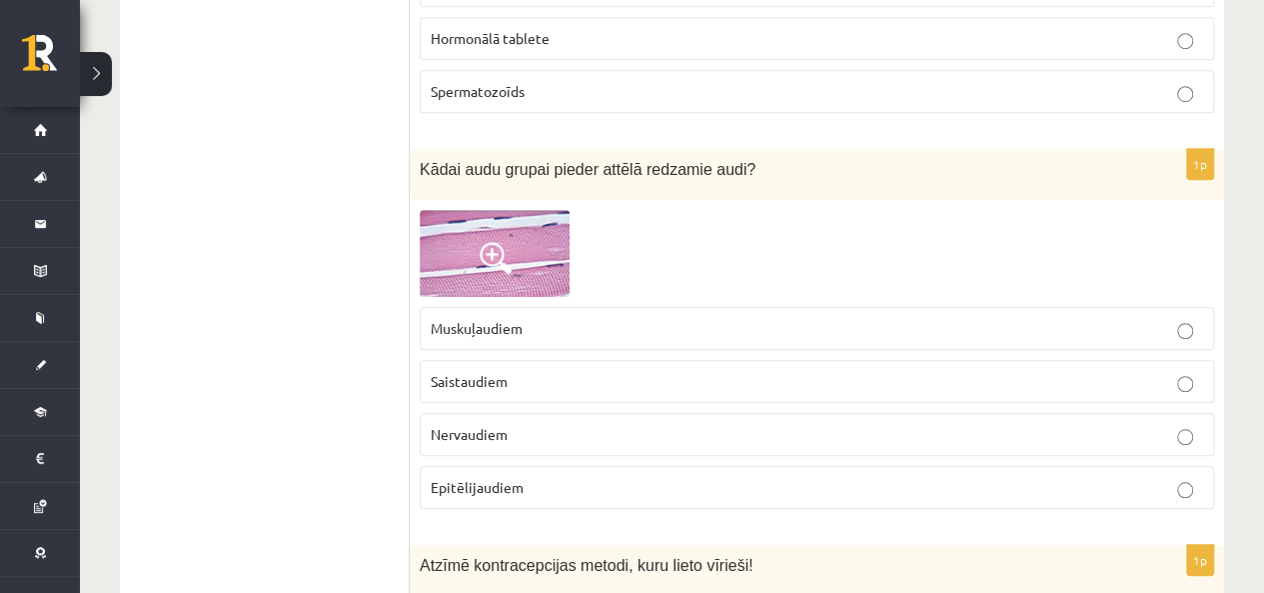
scroll to position [700, 0]
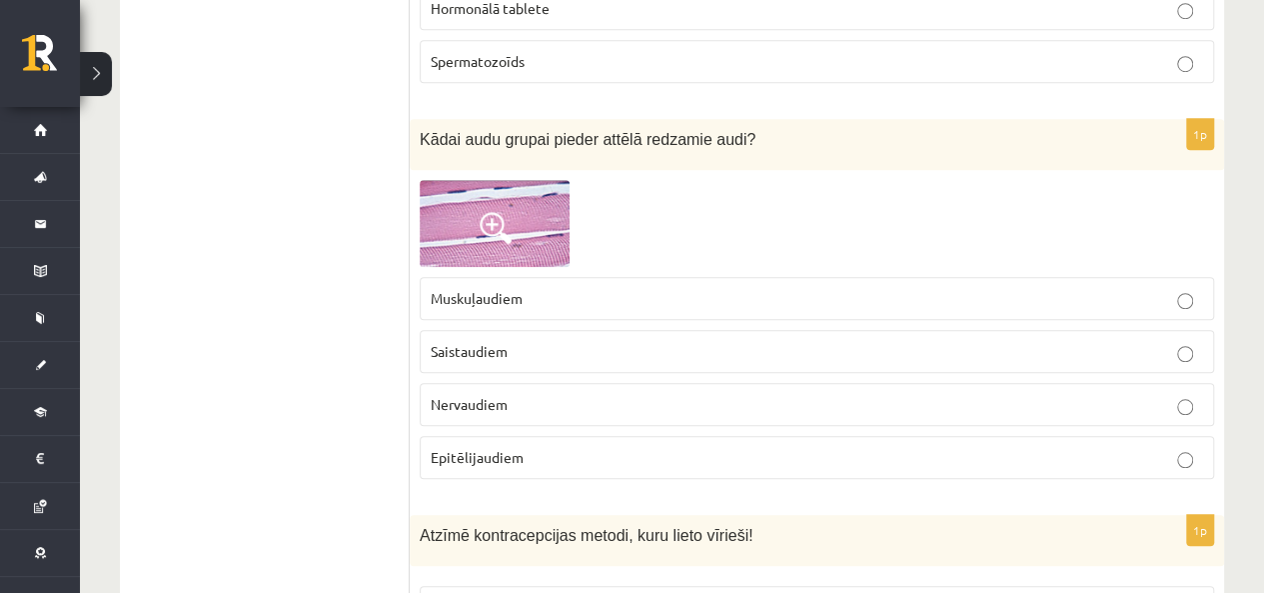
click at [551, 197] on img at bounding box center [495, 223] width 150 height 86
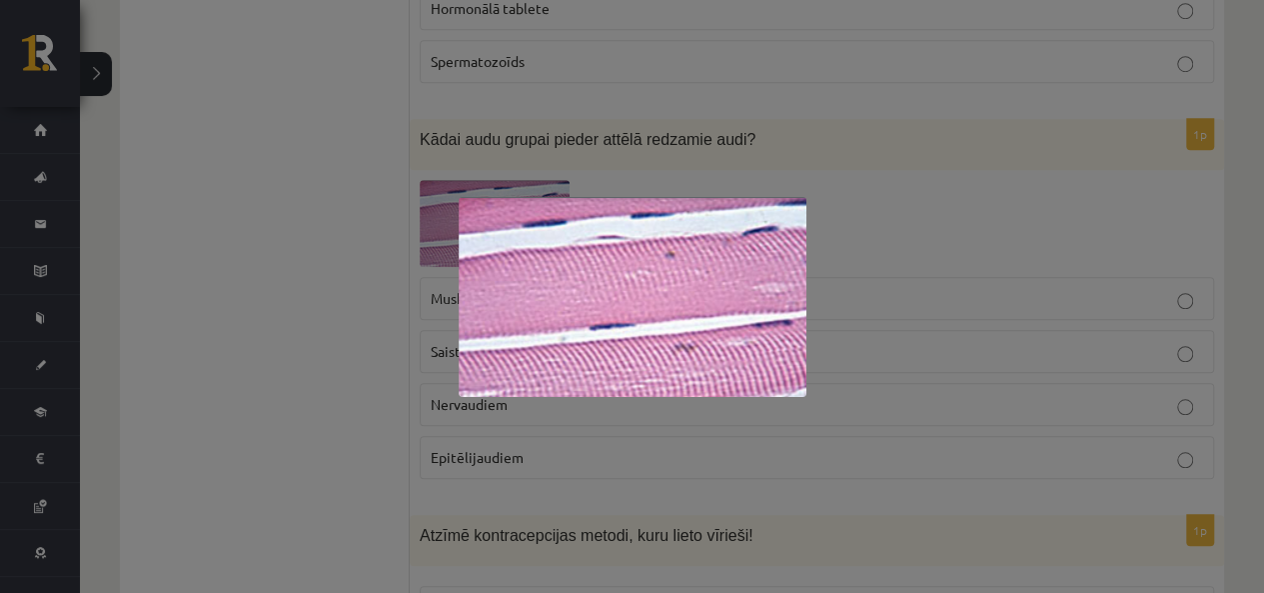
click at [978, 272] on div at bounding box center [632, 296] width 1264 height 593
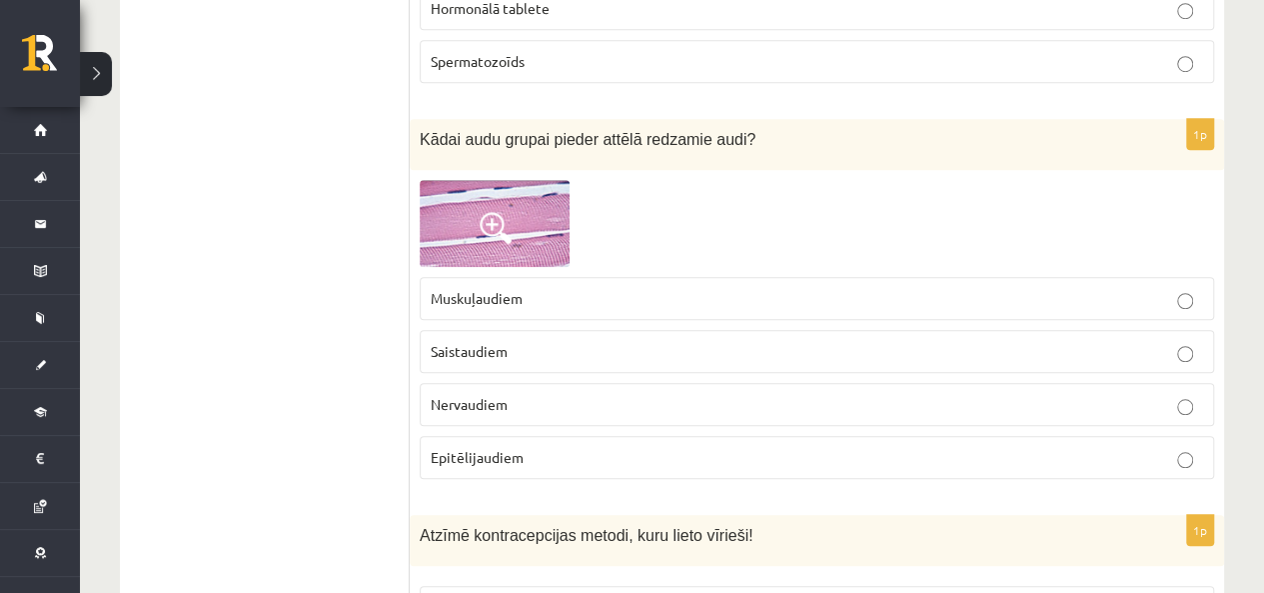
click at [582, 297] on p "Muskuļaudiem" at bounding box center [817, 298] width 773 height 21
click at [660, 248] on div at bounding box center [817, 223] width 795 height 86
click at [543, 229] on img at bounding box center [495, 223] width 150 height 86
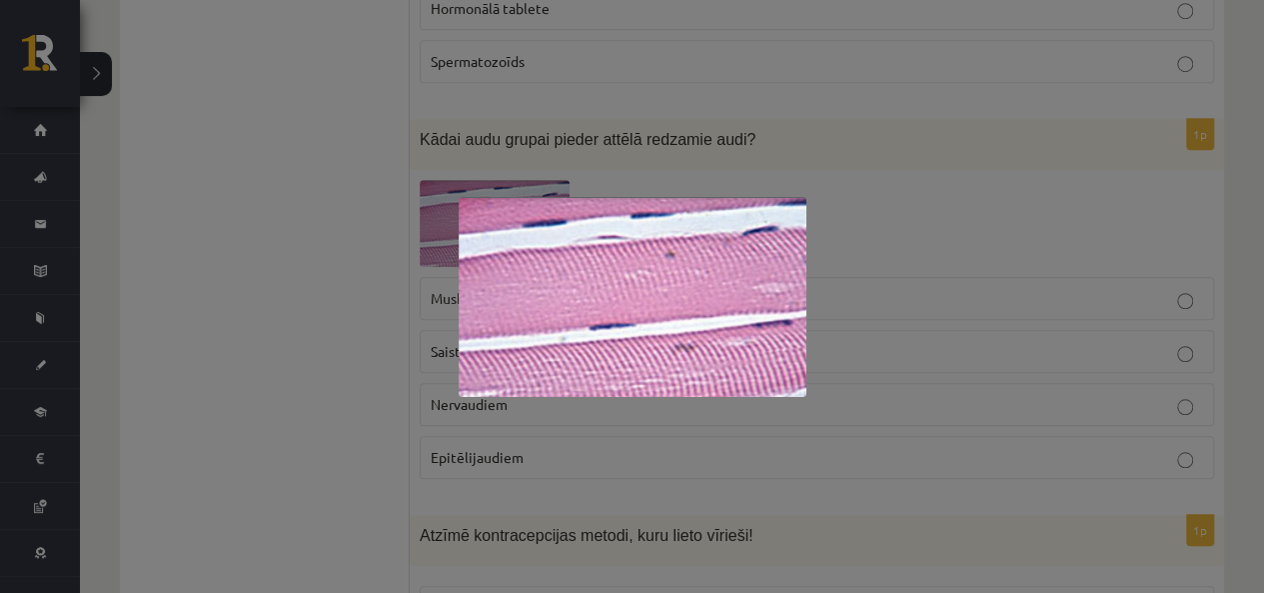
click at [1175, 221] on div at bounding box center [632, 296] width 1264 height 593
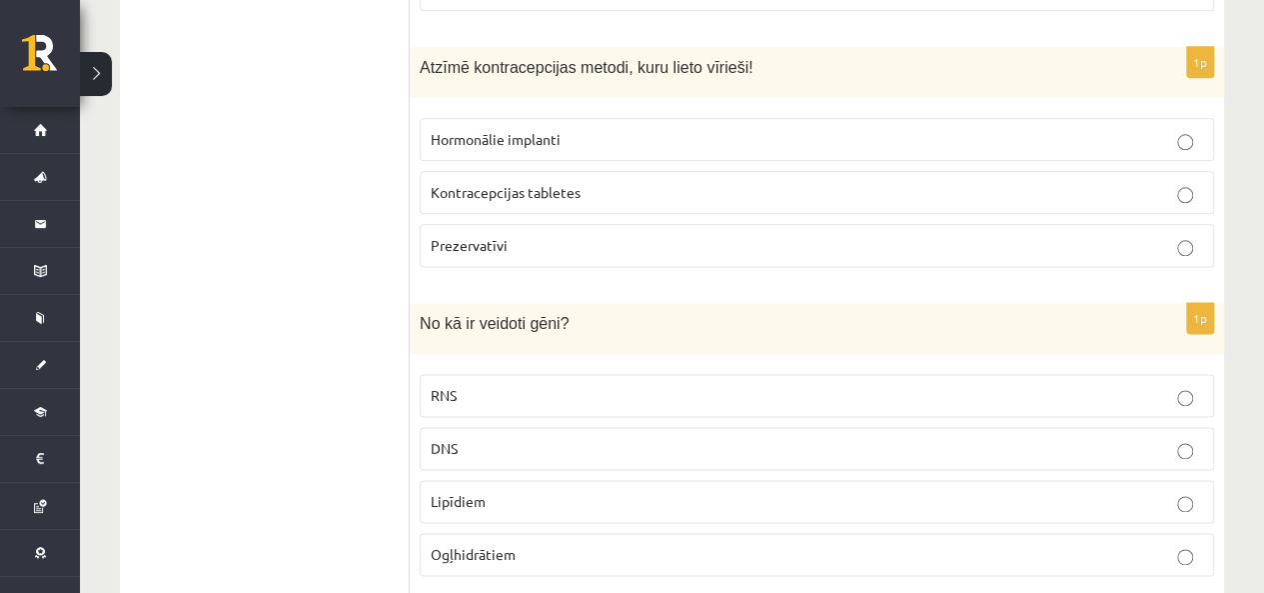
scroll to position [1199, 0]
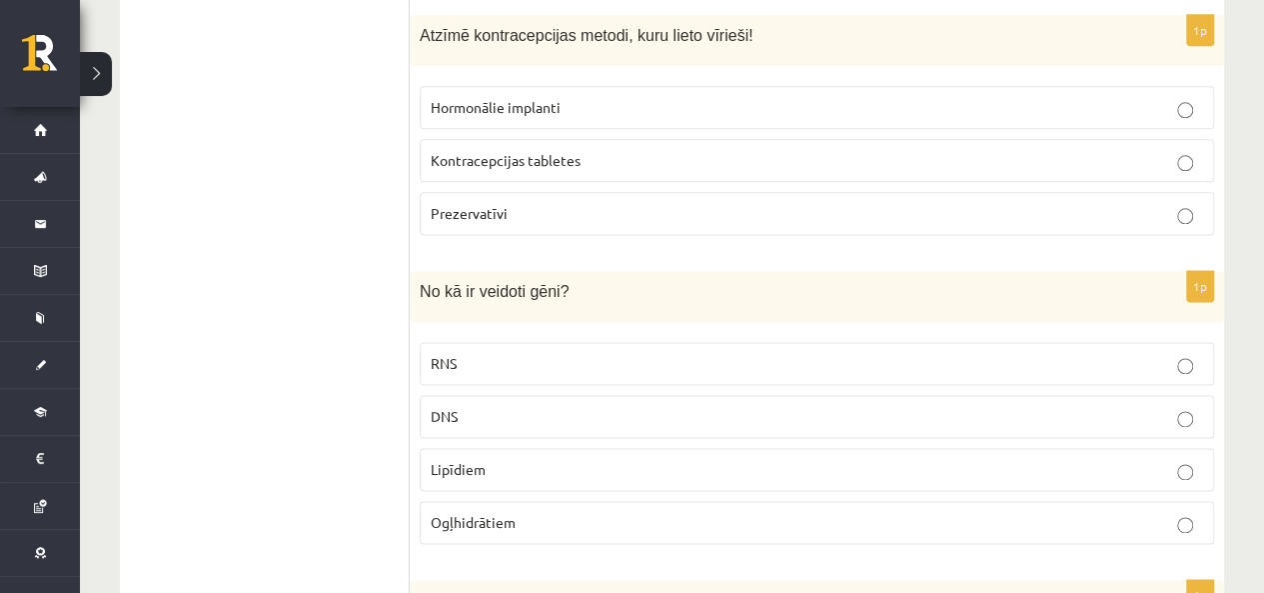
click at [574, 203] on p "Prezervatīvi" at bounding box center [817, 213] width 773 height 21
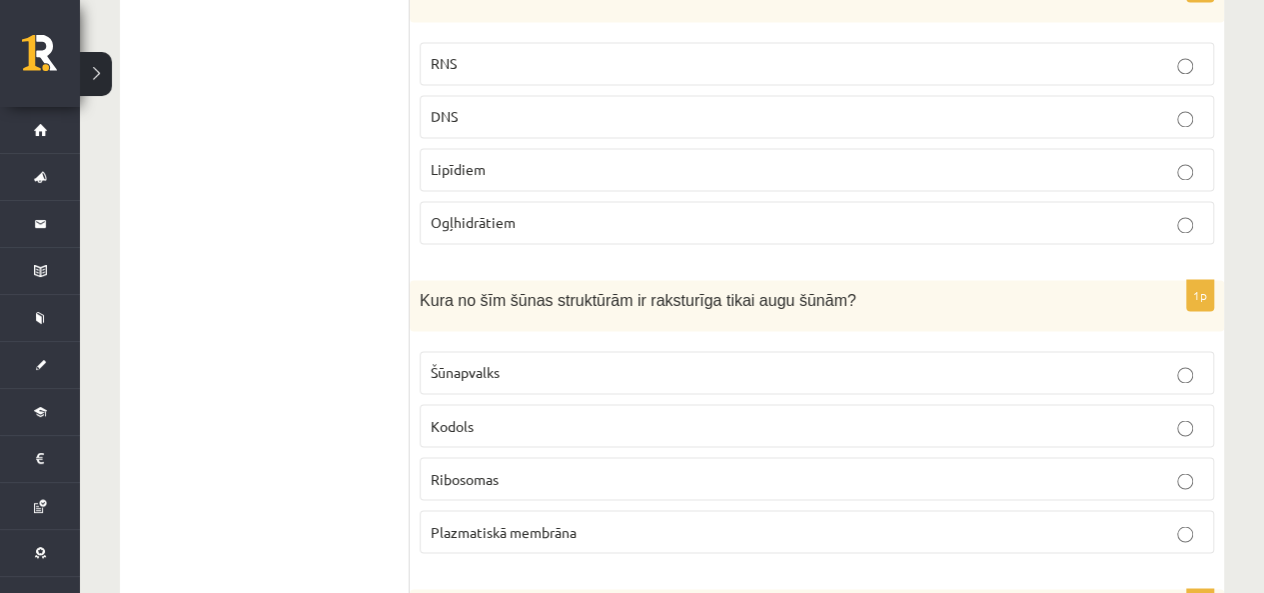
scroll to position [1399, 0]
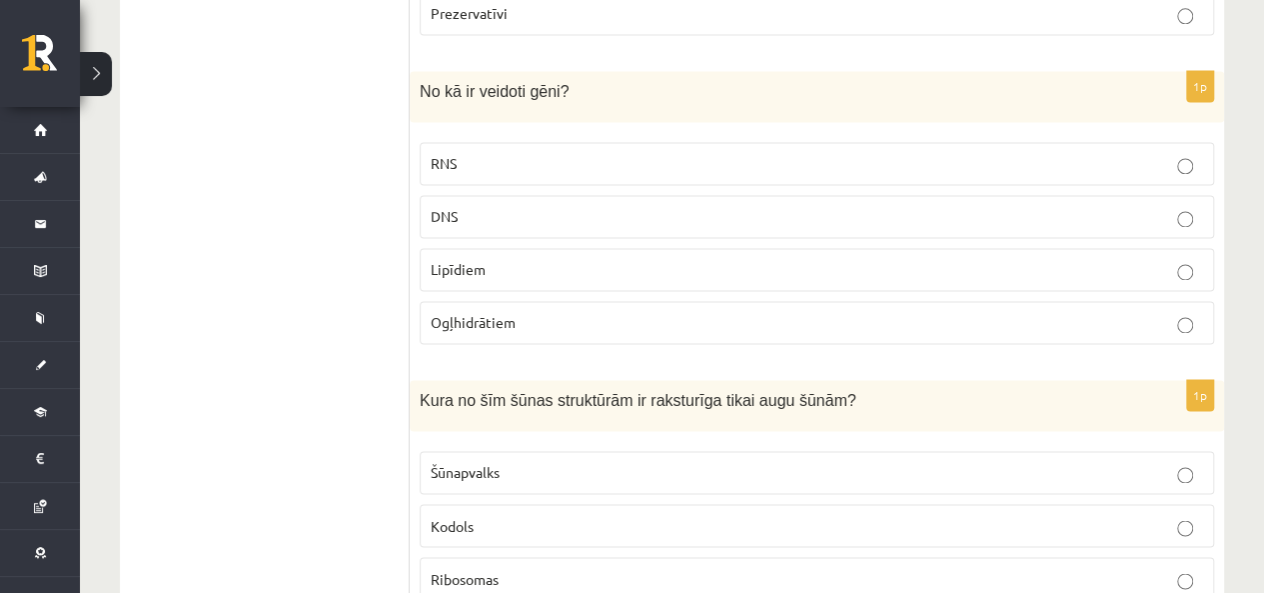
click at [480, 223] on label "DNS" at bounding box center [817, 216] width 795 height 43
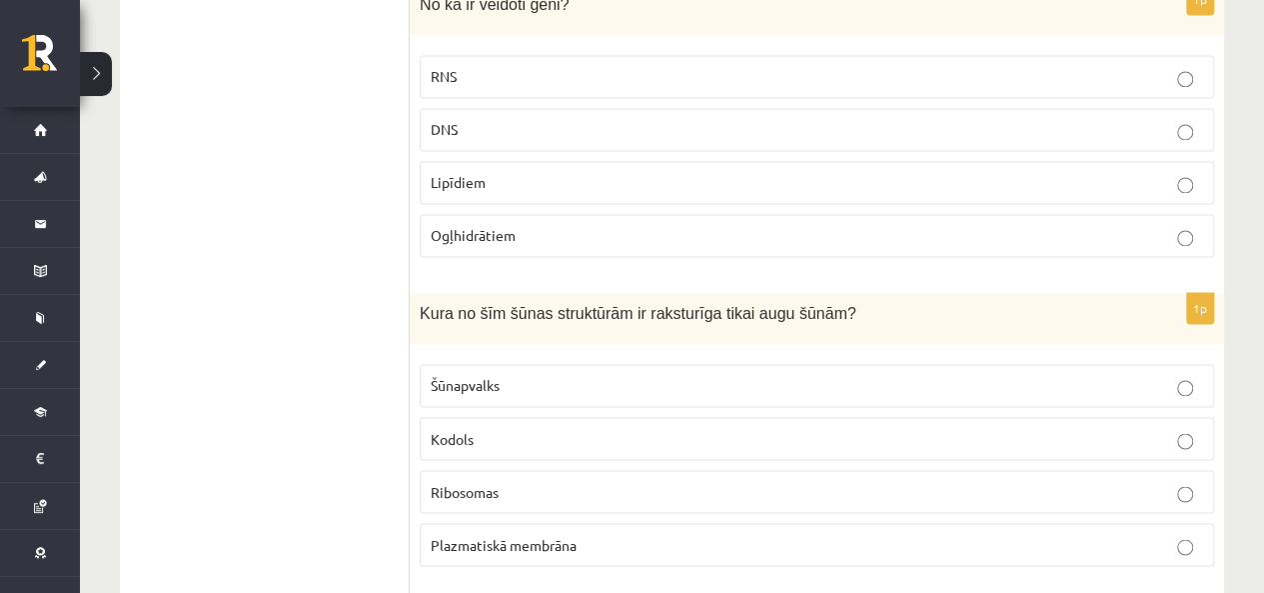
scroll to position [1443, 0]
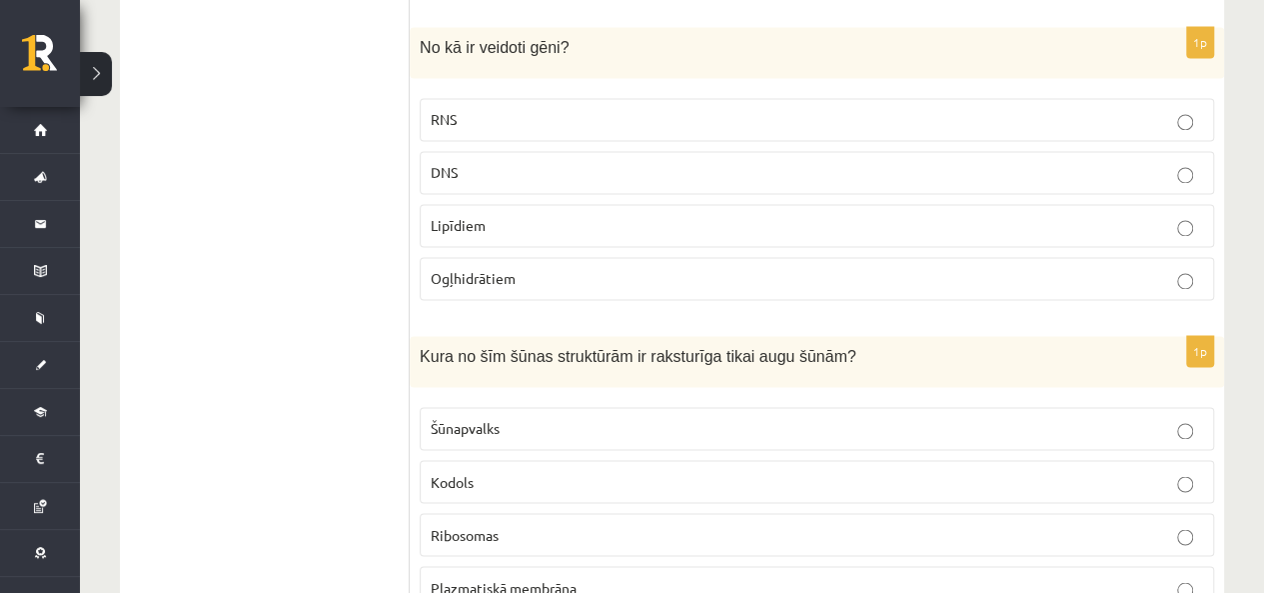
click at [457, 109] on p "RNS" at bounding box center [817, 119] width 773 height 21
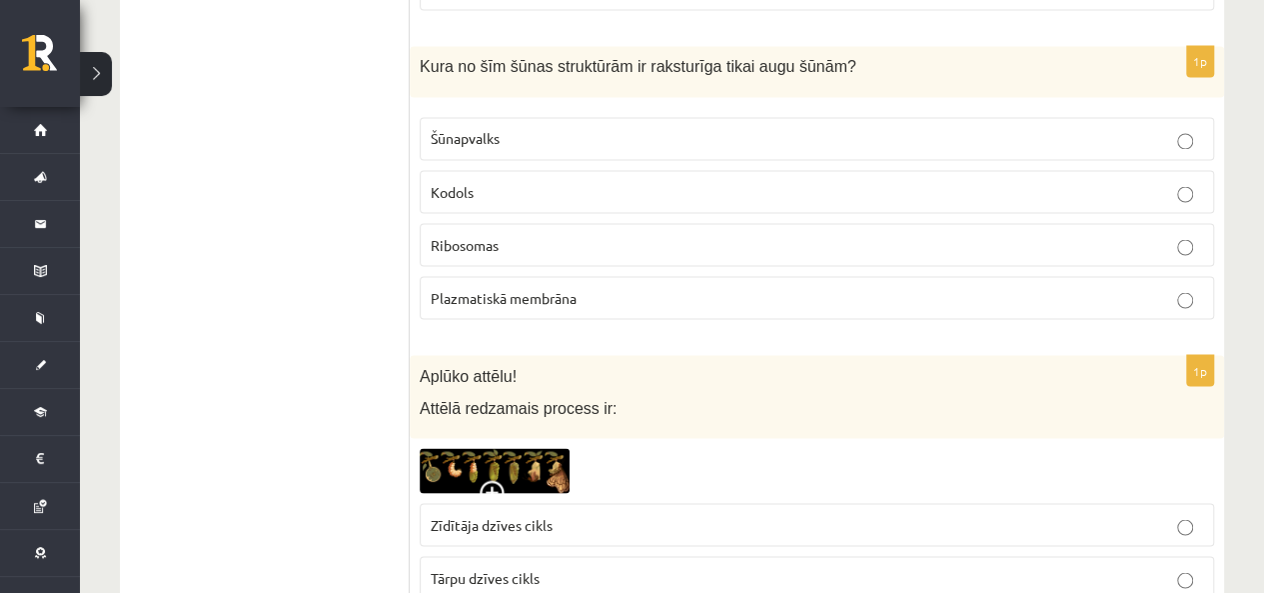
scroll to position [1743, 0]
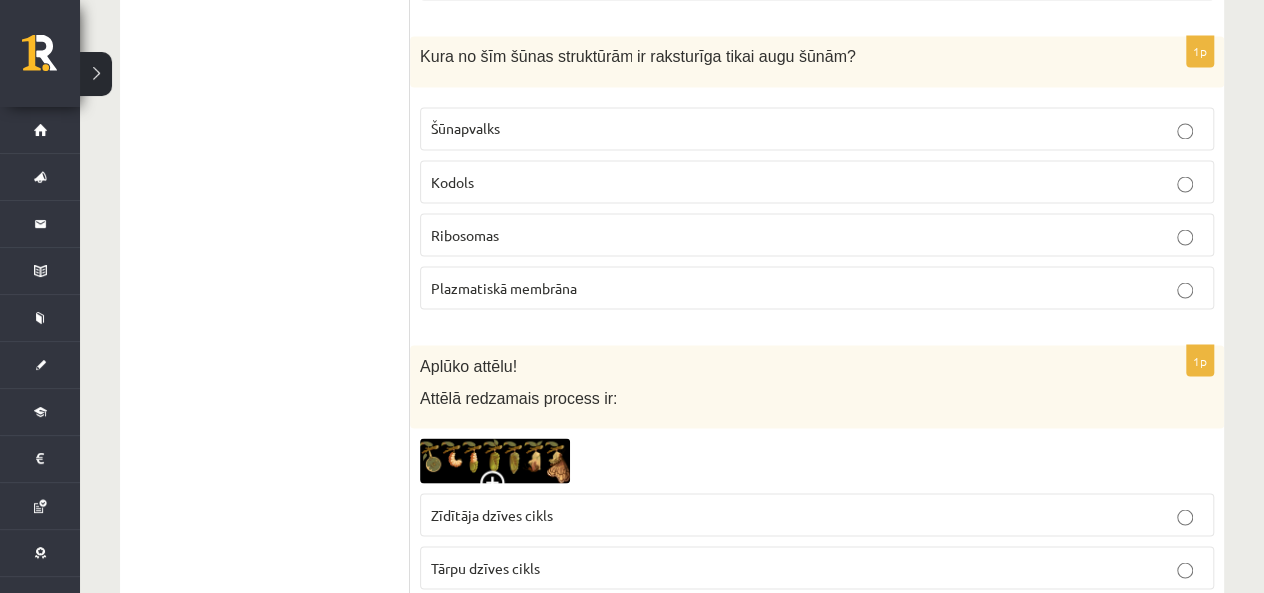
click at [431, 278] on span "Plazmatiskā membrāna" at bounding box center [504, 287] width 146 height 18
click at [453, 119] on span "Šūnapvalks" at bounding box center [465, 128] width 69 height 18
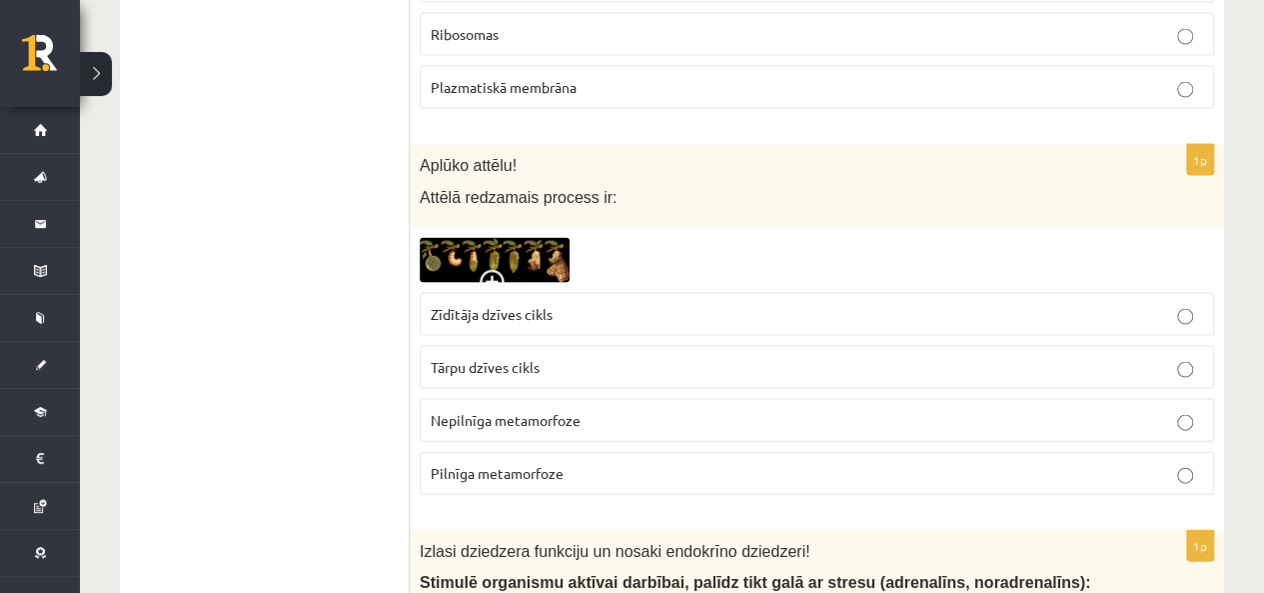
scroll to position [2043, 0]
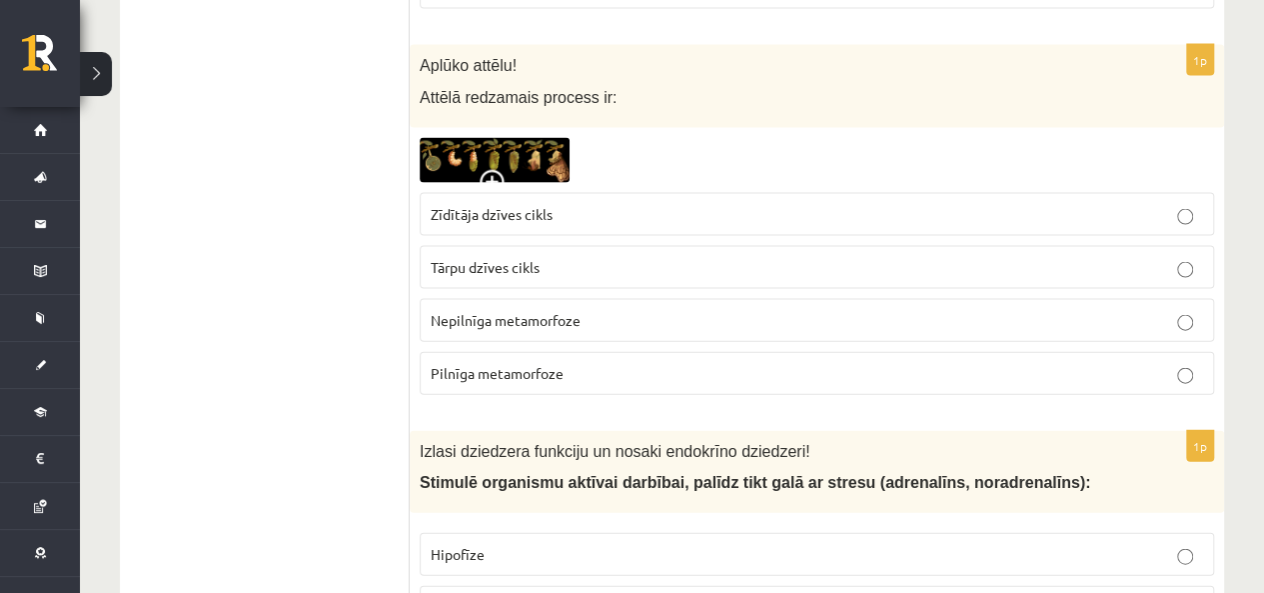
click at [465, 157] on img at bounding box center [495, 160] width 150 height 45
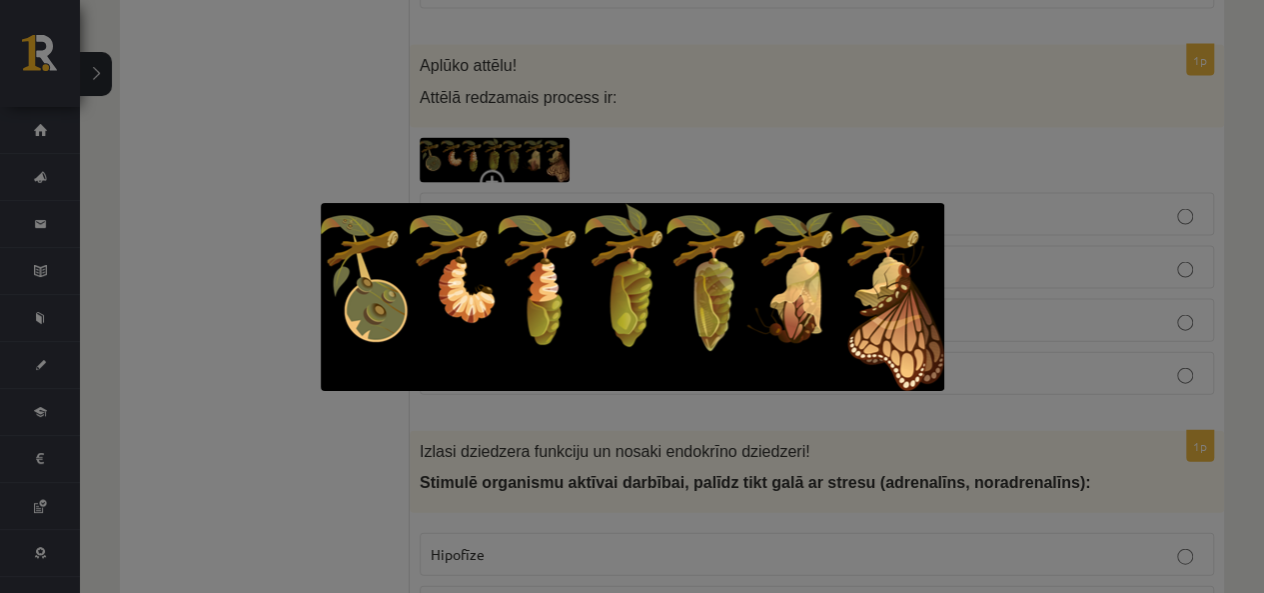
click at [1200, 100] on div at bounding box center [632, 296] width 1264 height 593
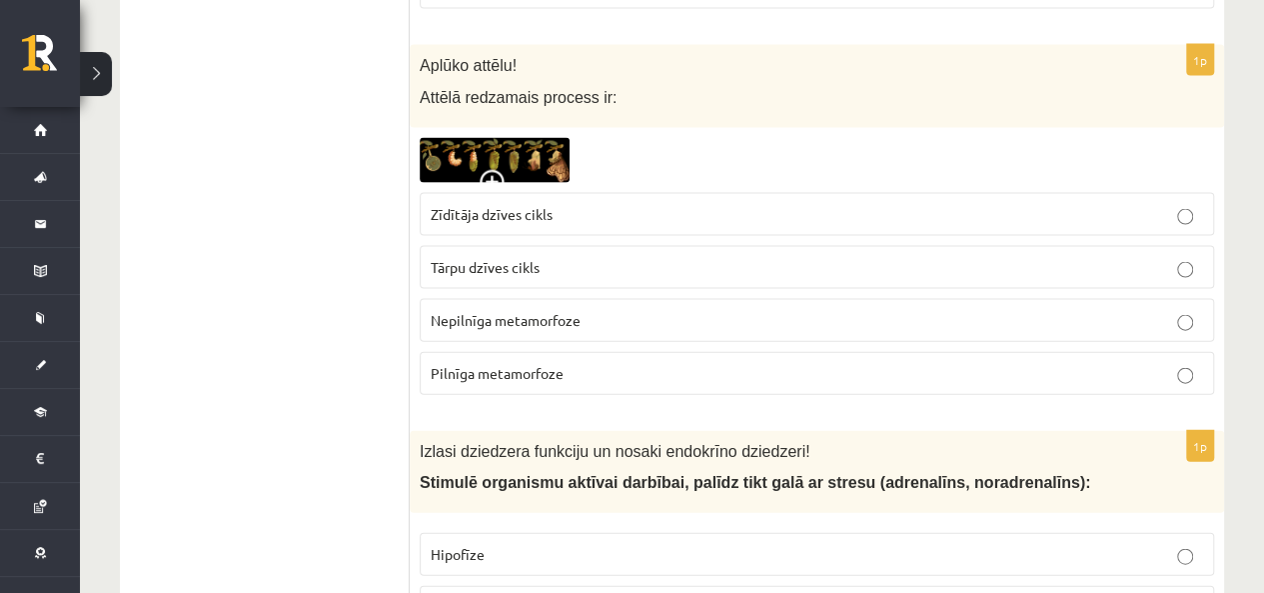
click at [558, 352] on label "Pilnīga metamorfoze" at bounding box center [817, 373] width 795 height 43
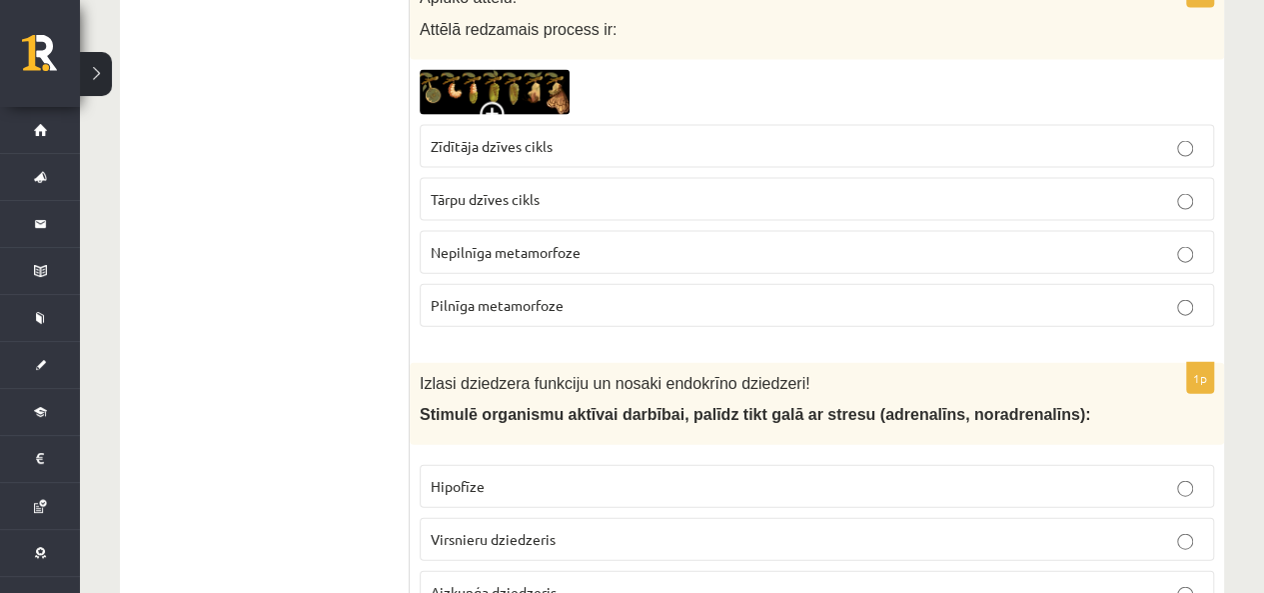
scroll to position [2143, 0]
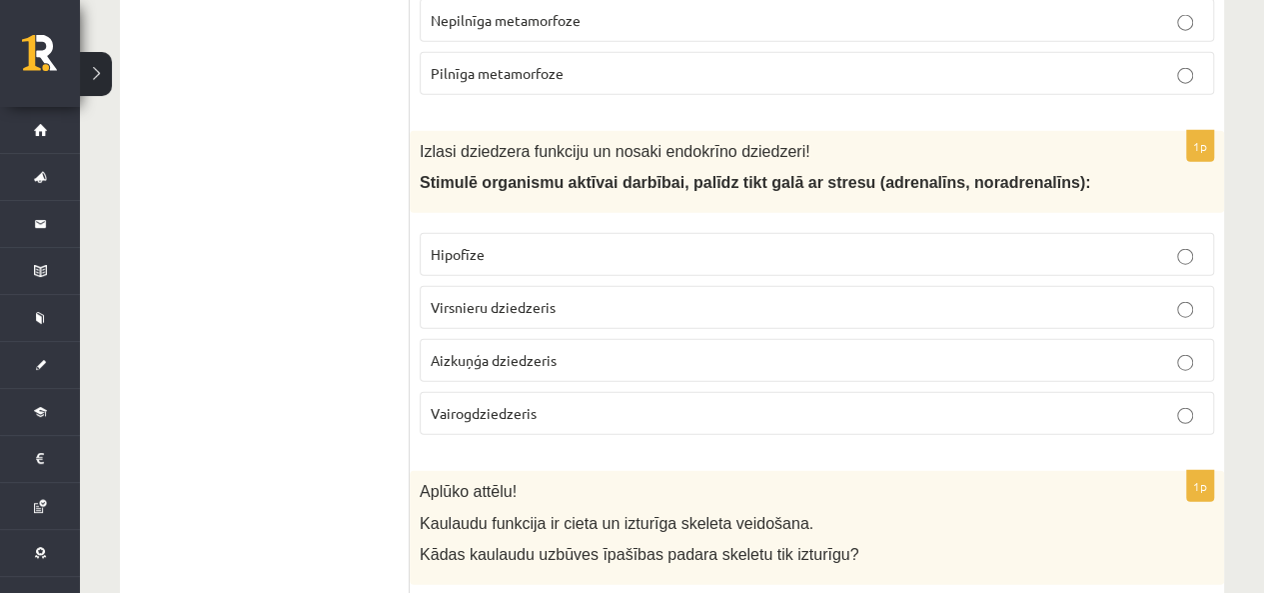
scroll to position [2443, 0]
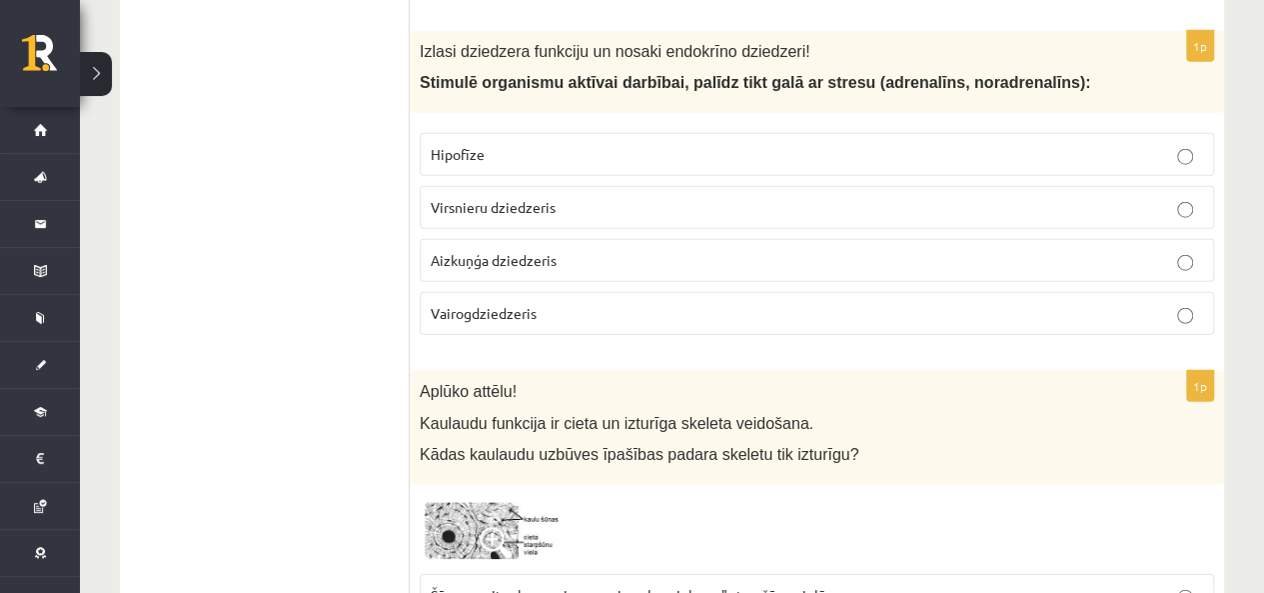
click at [589, 313] on label "Vairogdziedzeris" at bounding box center [817, 313] width 795 height 43
click at [503, 216] on fieldset "Hipofīze Virsnieru dziedzeris Aizkuņģa dziedzeris Vairogdziedzeris" at bounding box center [817, 232] width 795 height 218
click at [503, 198] on span "Virsnieru dziedzeris" at bounding box center [493, 207] width 125 height 18
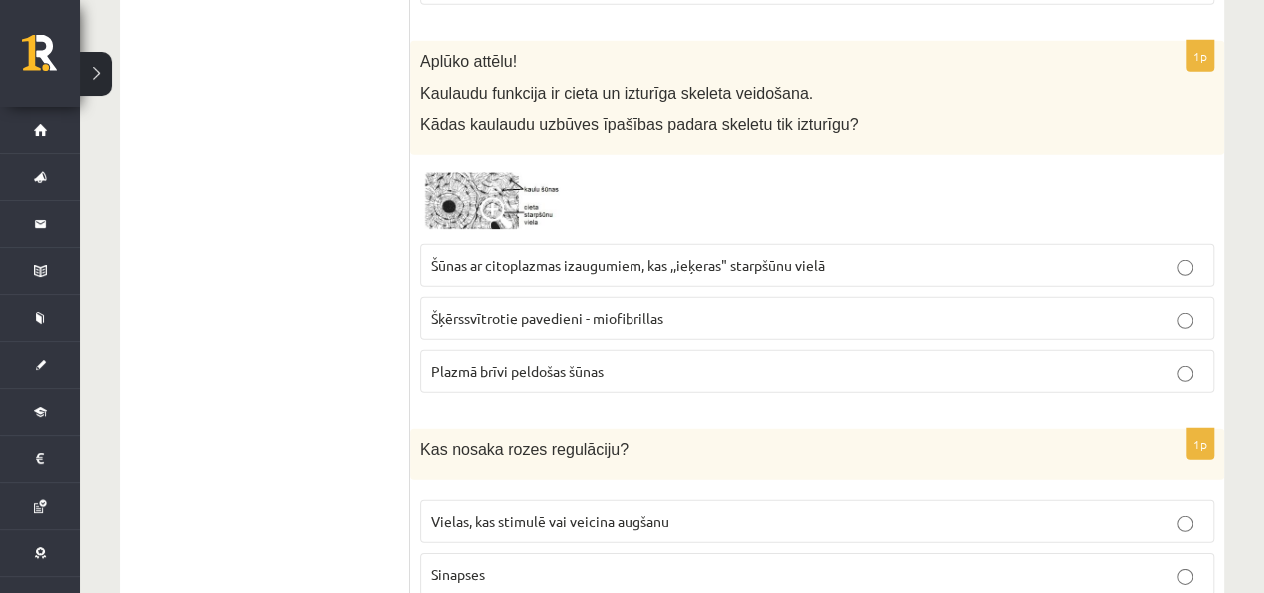
scroll to position [2742, 0]
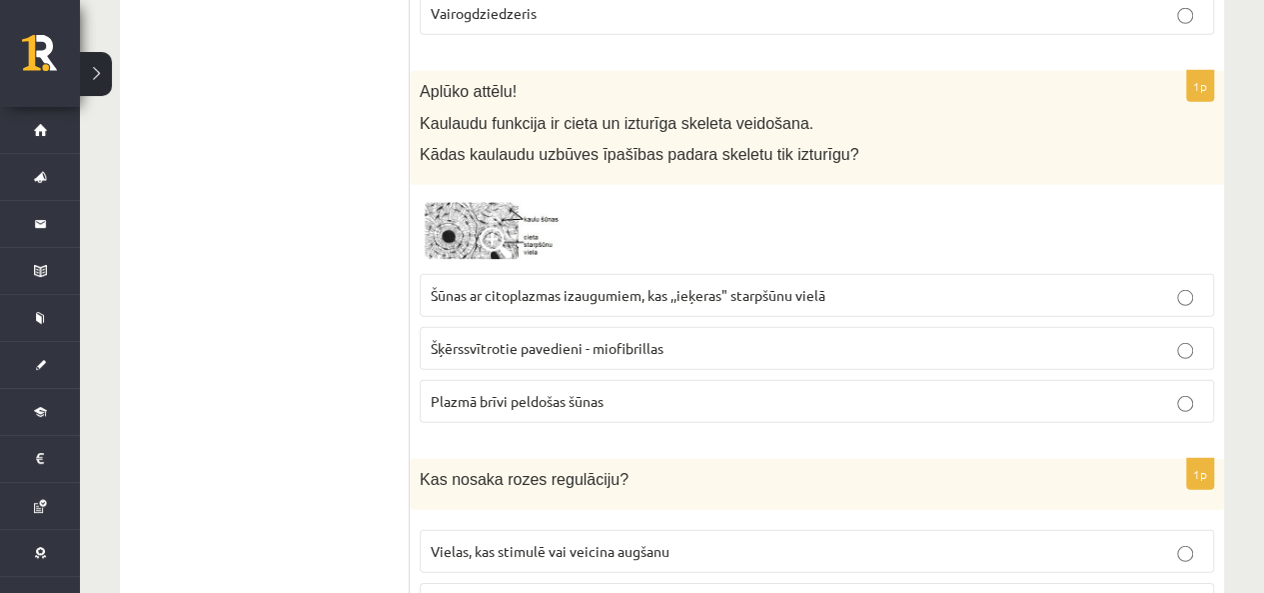
click at [507, 204] on img at bounding box center [495, 229] width 150 height 69
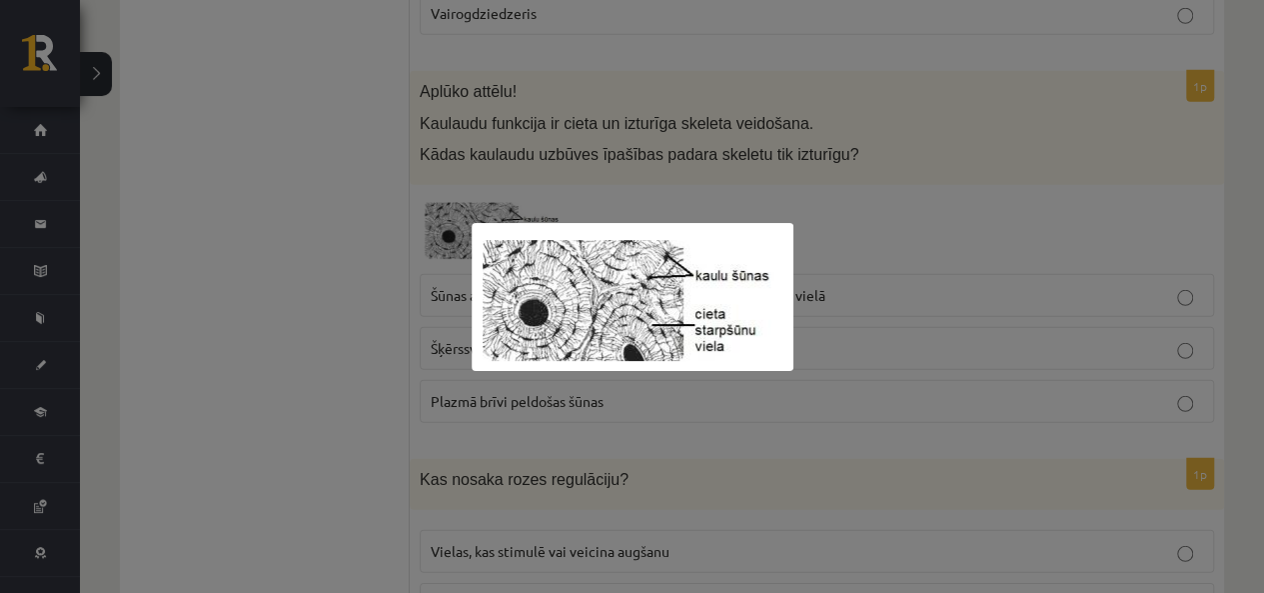
click at [771, 177] on div at bounding box center [632, 296] width 1264 height 593
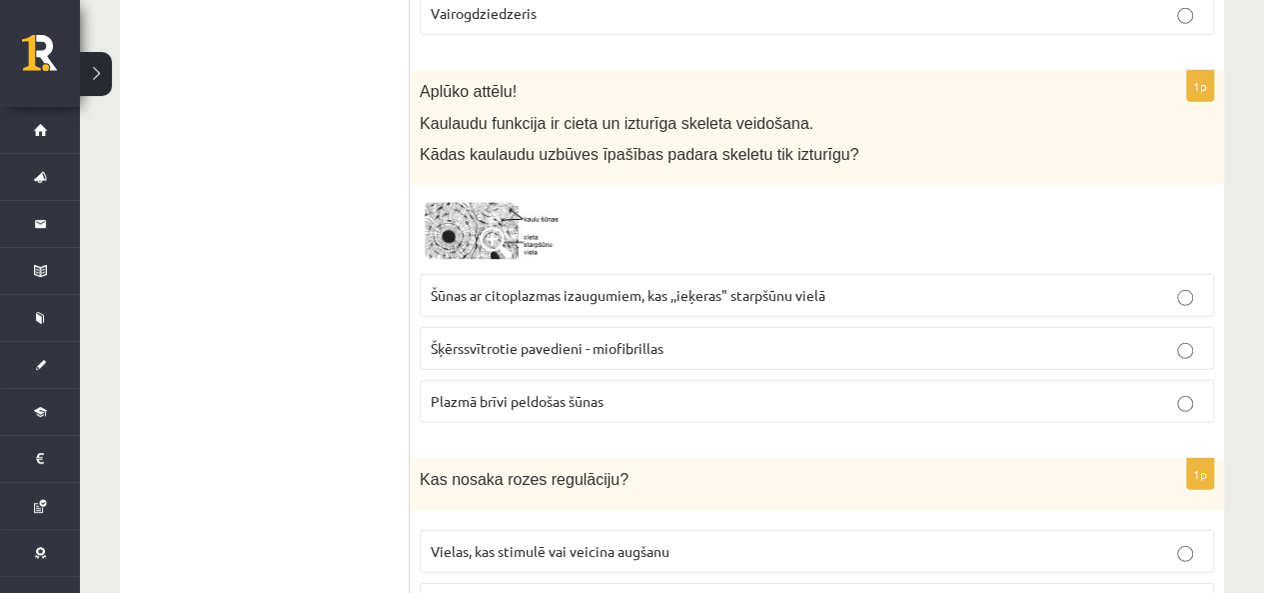
click at [487, 227] on span at bounding box center [496, 243] width 32 height 32
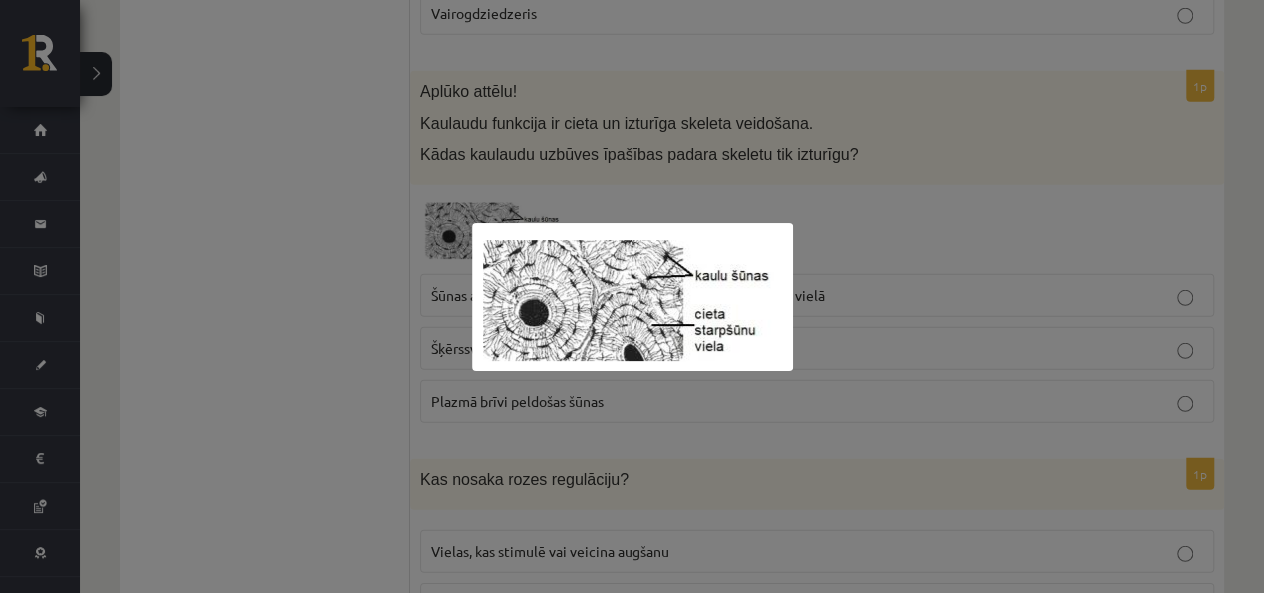
click at [1094, 220] on div at bounding box center [632, 296] width 1264 height 593
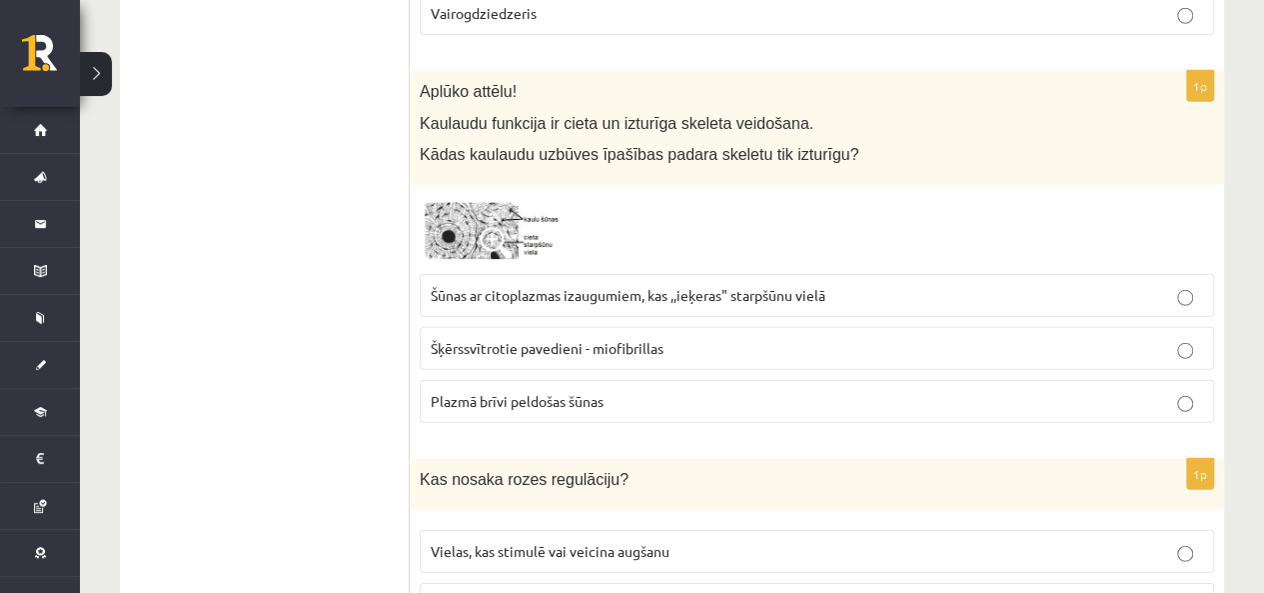
click at [625, 286] on span "Šūnas ar citoplazmas izaugumiem, kas ,,ieķeras" starpšūnu vielā" at bounding box center [628, 295] width 395 height 18
click at [680, 203] on div at bounding box center [817, 229] width 795 height 69
click at [622, 195] on div at bounding box center [817, 229] width 795 height 69
click at [454, 195] on img at bounding box center [495, 229] width 150 height 69
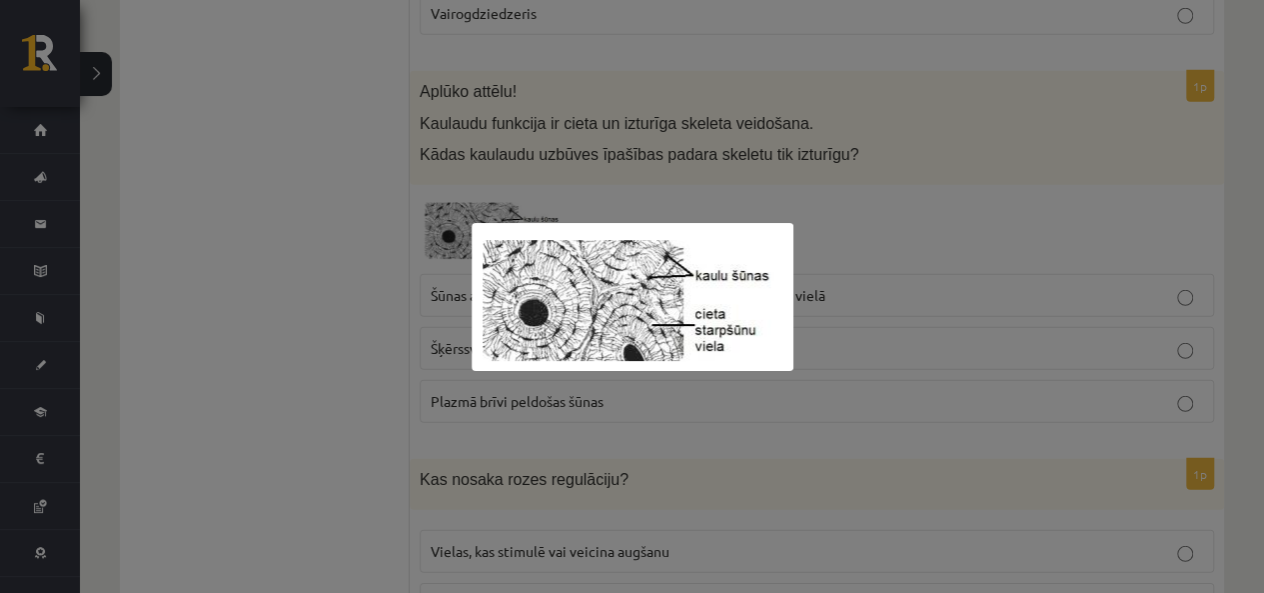
click at [943, 173] on div at bounding box center [632, 296] width 1264 height 593
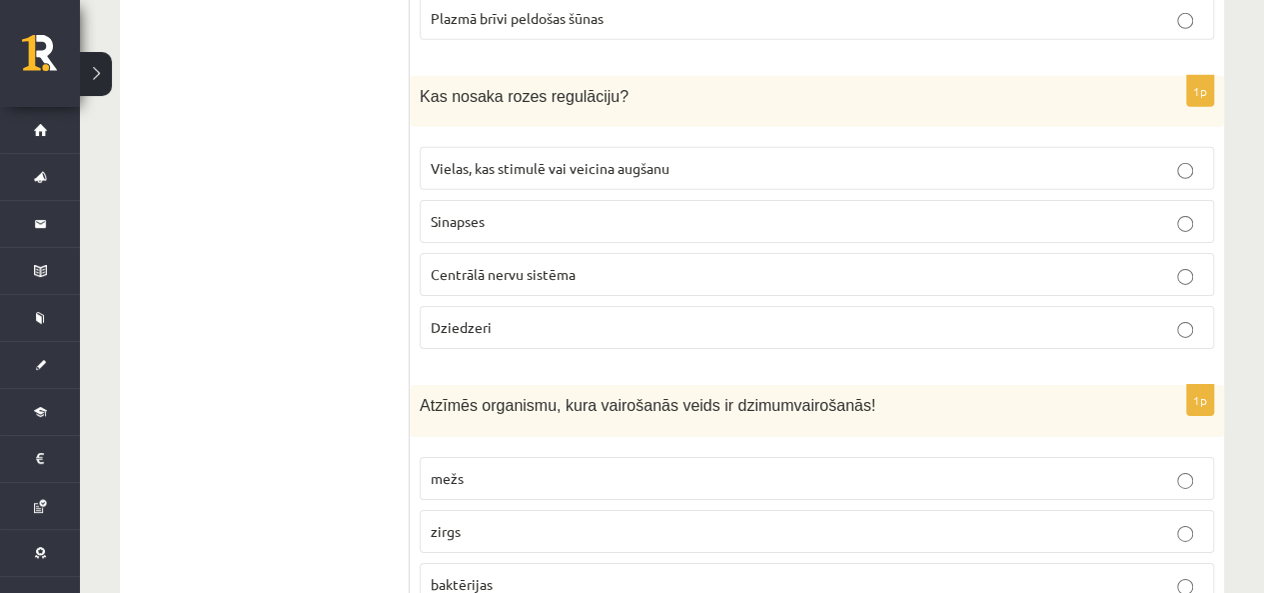
scroll to position [3142, 0]
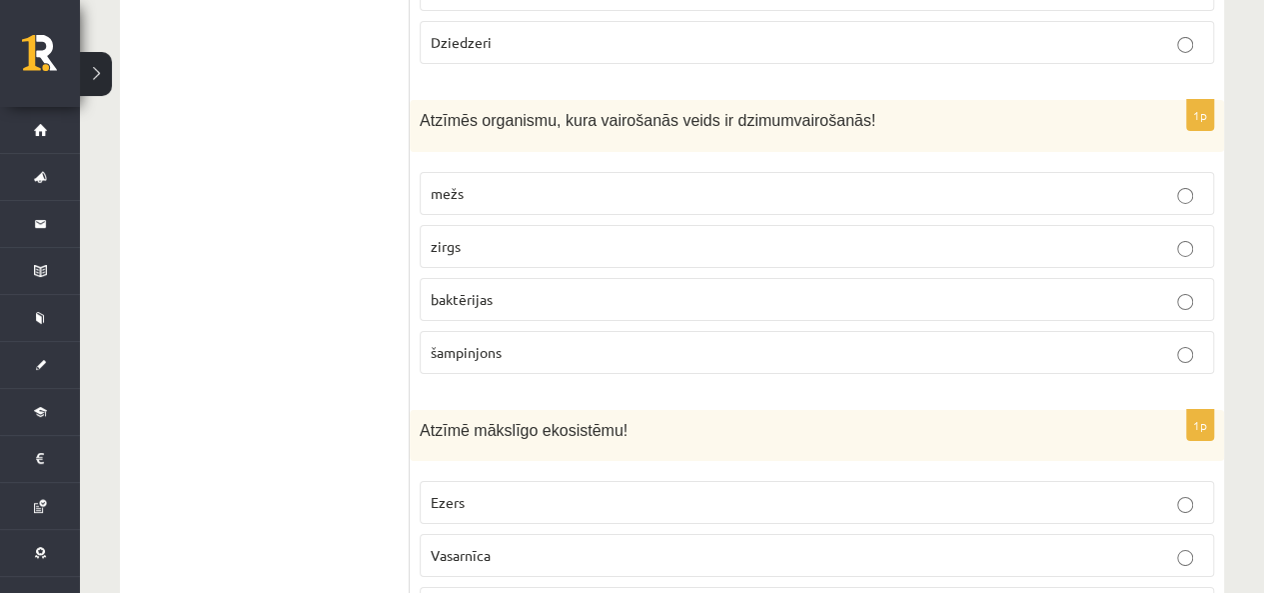
scroll to position [3442, 0]
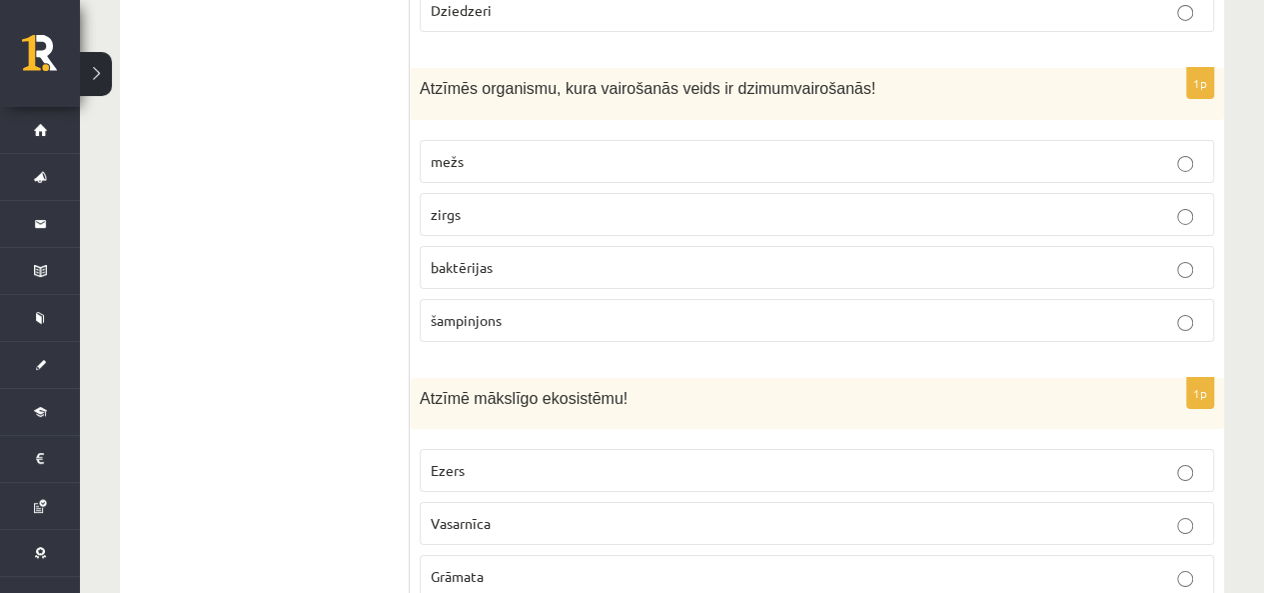
click at [492, 193] on label "zirgs" at bounding box center [817, 214] width 795 height 43
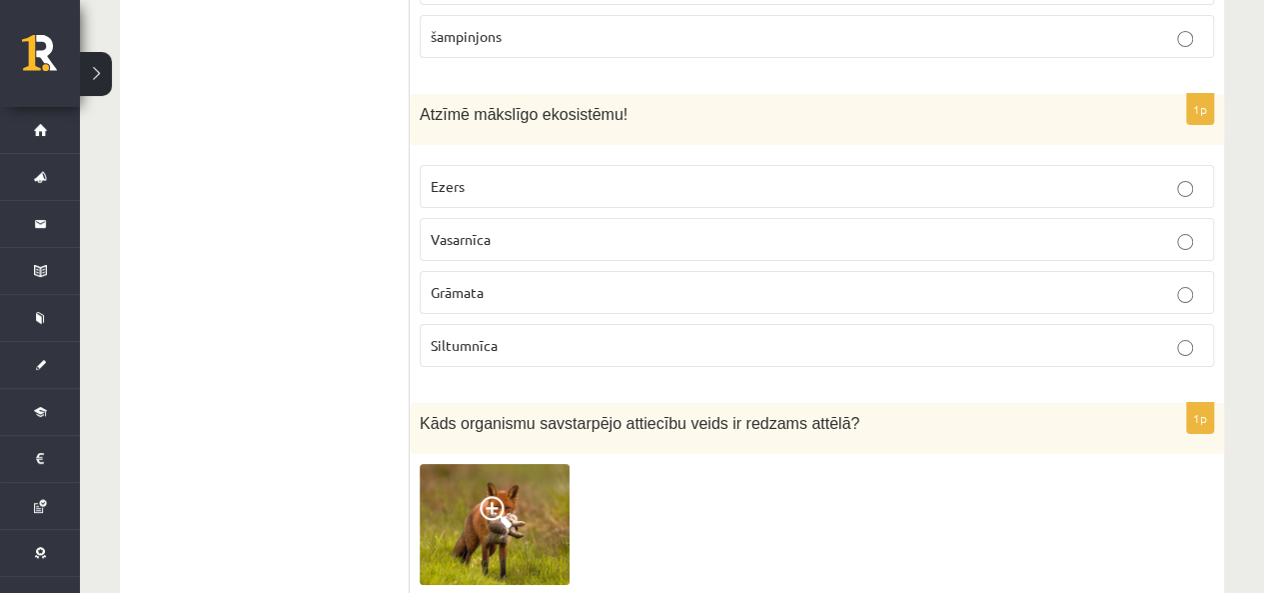
scroll to position [3742, 0]
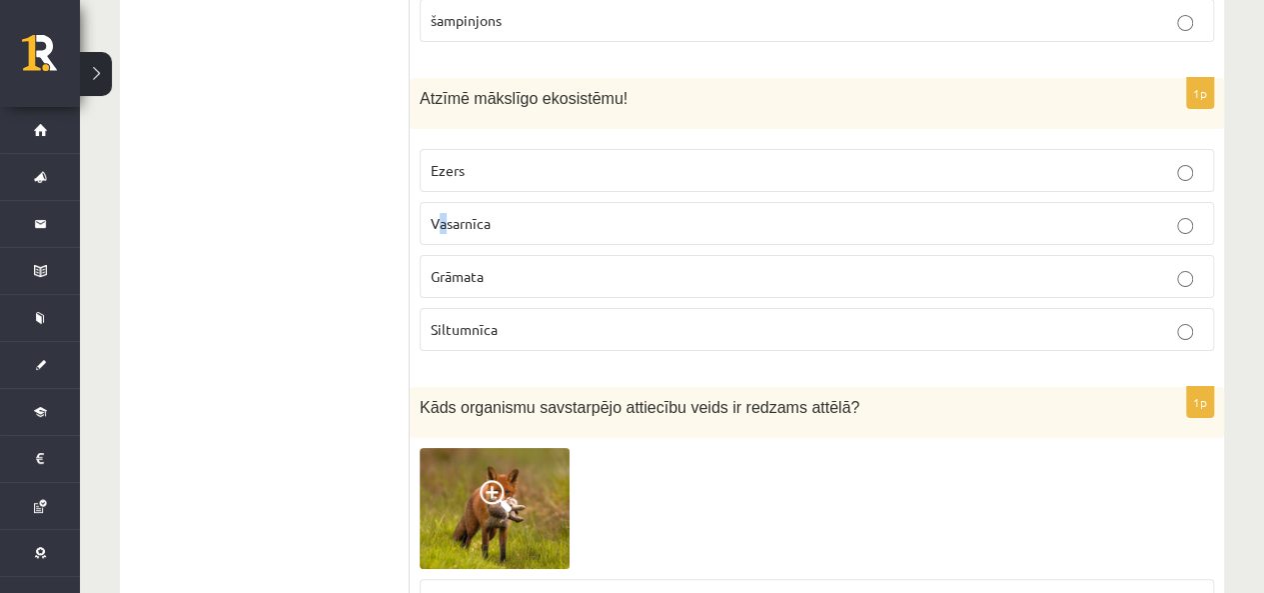
click at [443, 214] on span "Vasarnīca" at bounding box center [461, 223] width 60 height 18
click at [495, 213] on p "Vasarnīca" at bounding box center [817, 223] width 773 height 21
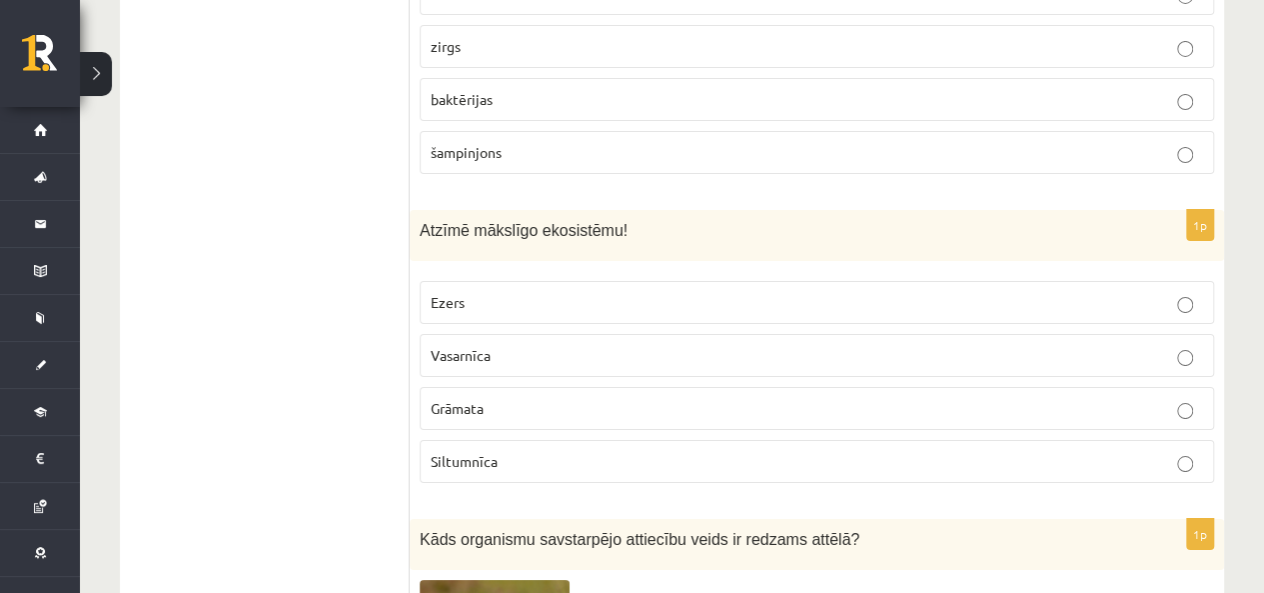
scroll to position [3642, 0]
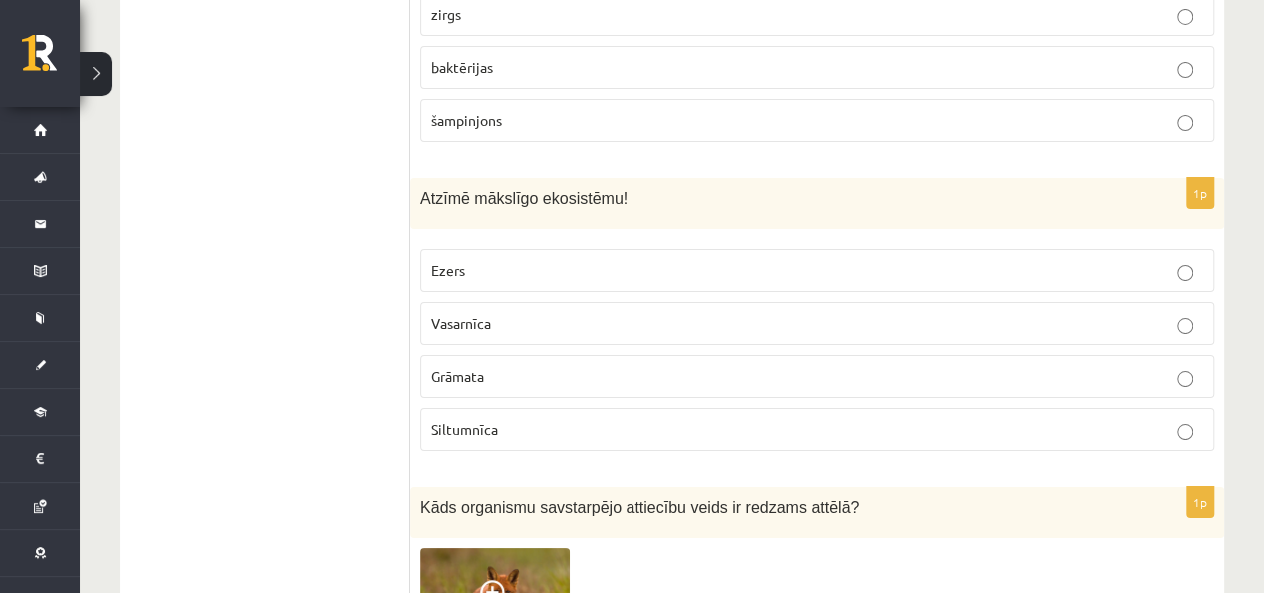
click at [494, 417] on label "Siltumnīca" at bounding box center [817, 429] width 795 height 43
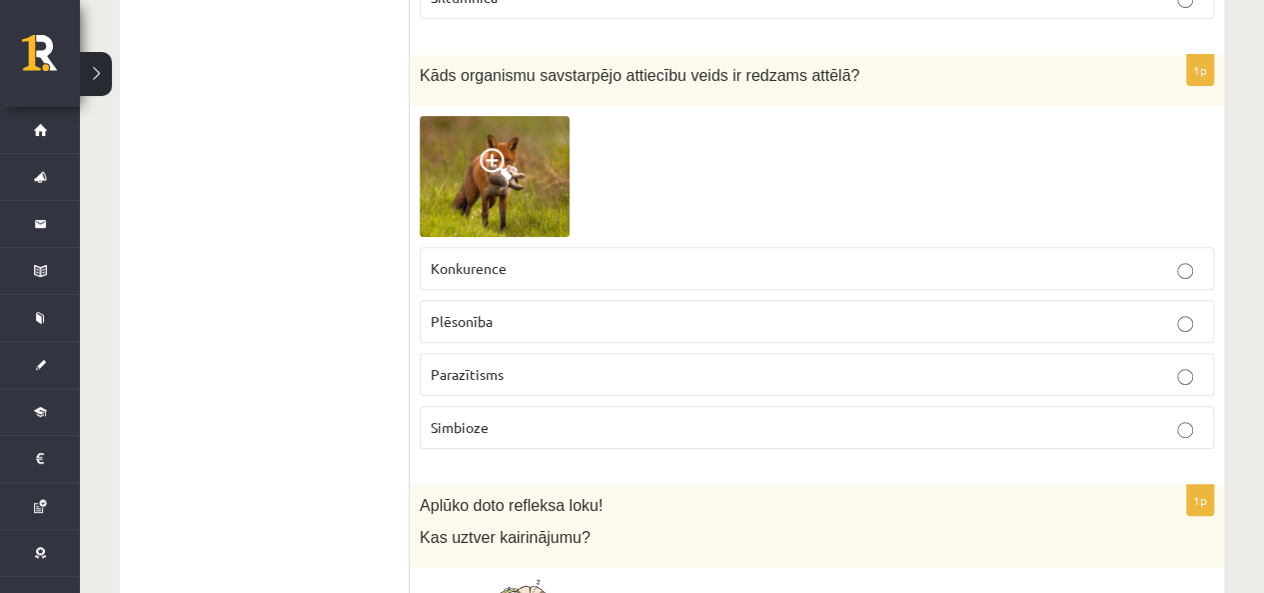
scroll to position [4042, 0]
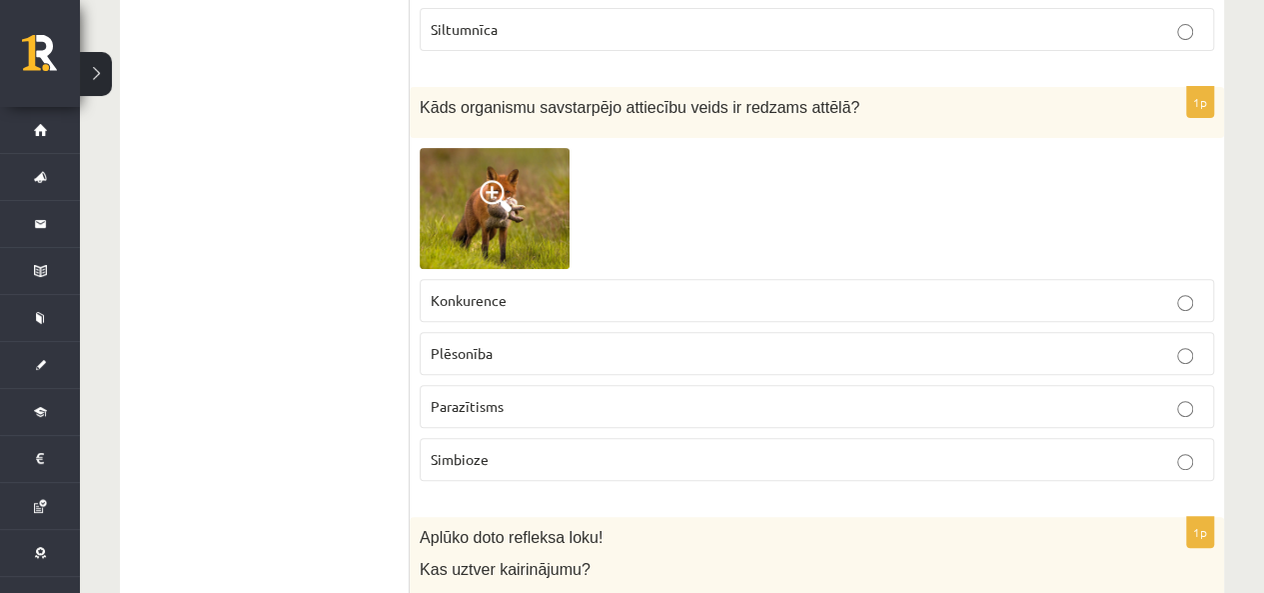
click at [520, 197] on img at bounding box center [495, 208] width 150 height 121
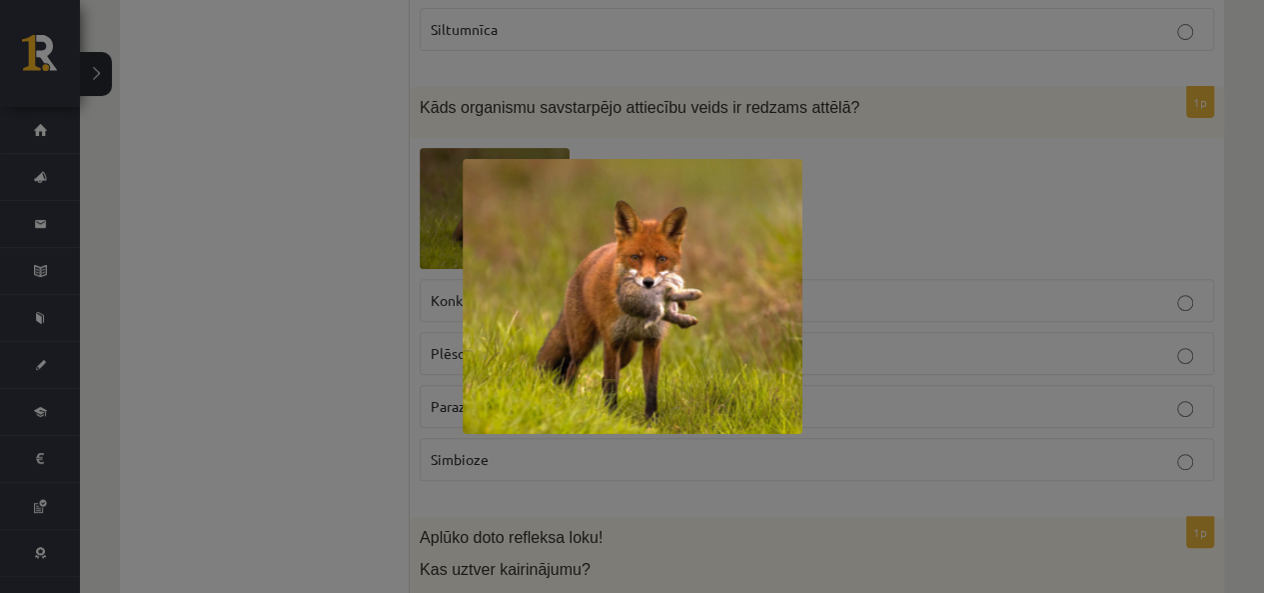
click at [316, 273] on div at bounding box center [632, 296] width 1264 height 593
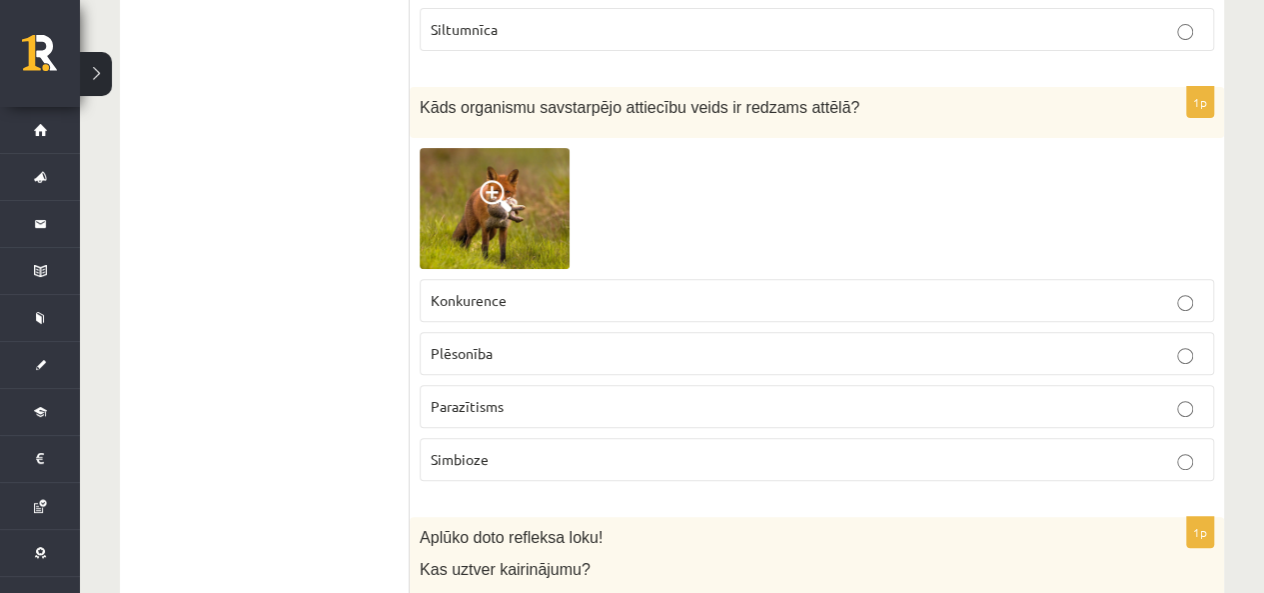
click at [488, 344] on span "Plēsonība" at bounding box center [462, 353] width 62 height 18
click at [436, 397] on span "Parazītisms" at bounding box center [467, 406] width 73 height 18
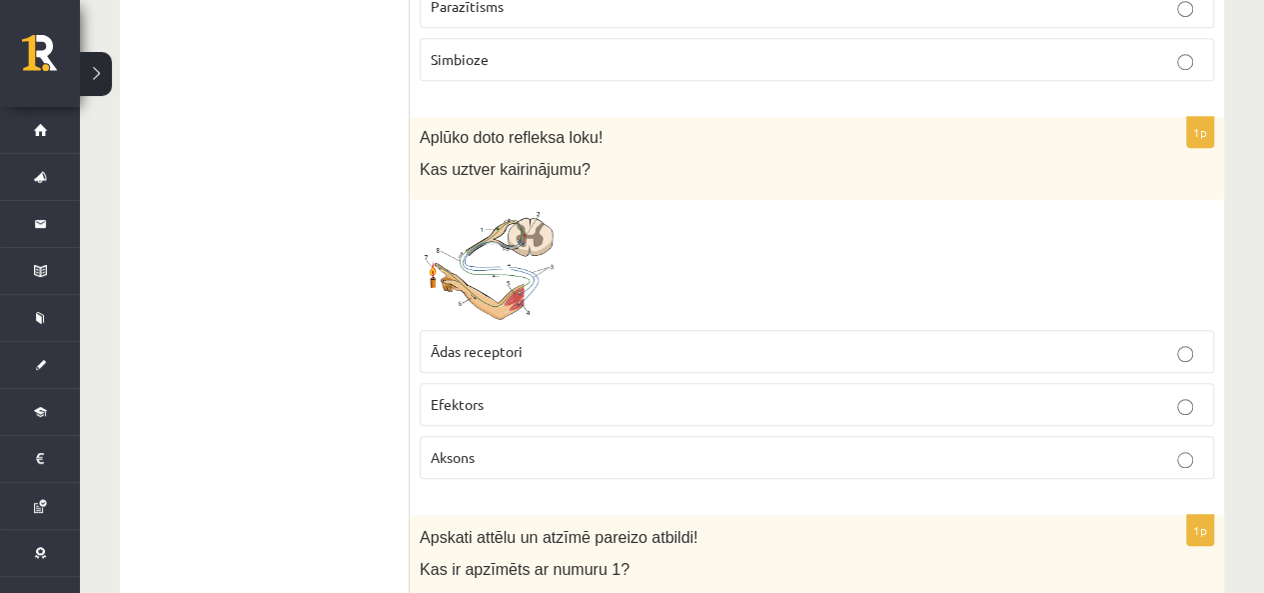
scroll to position [4541, 0]
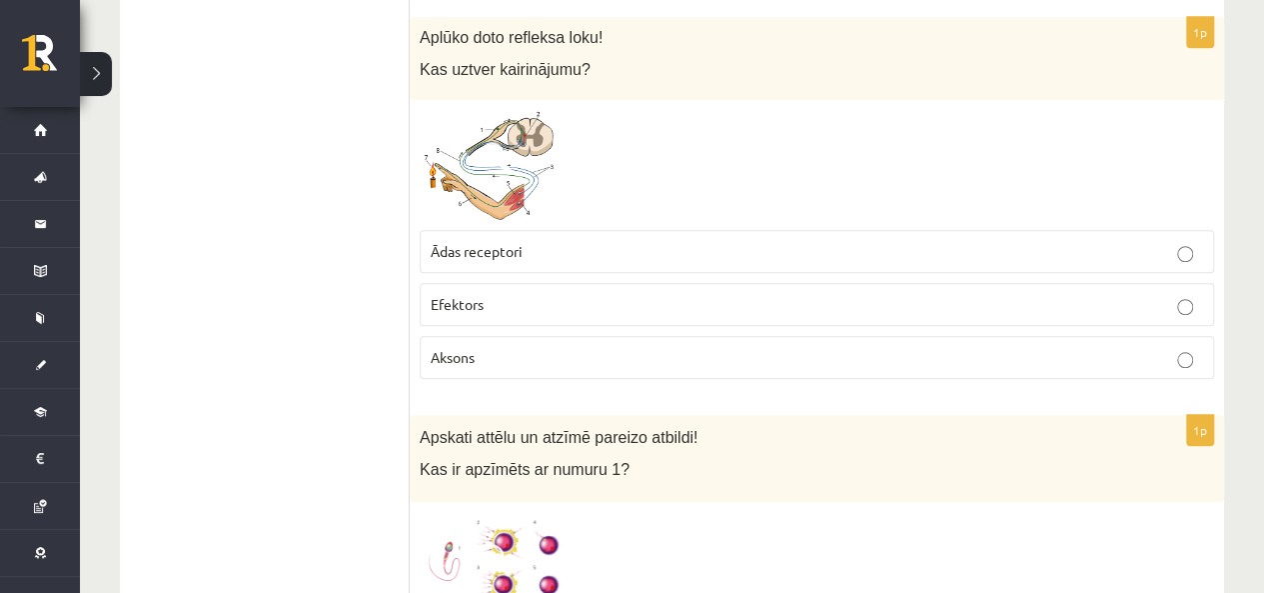
click at [493, 142] on span at bounding box center [496, 158] width 32 height 32
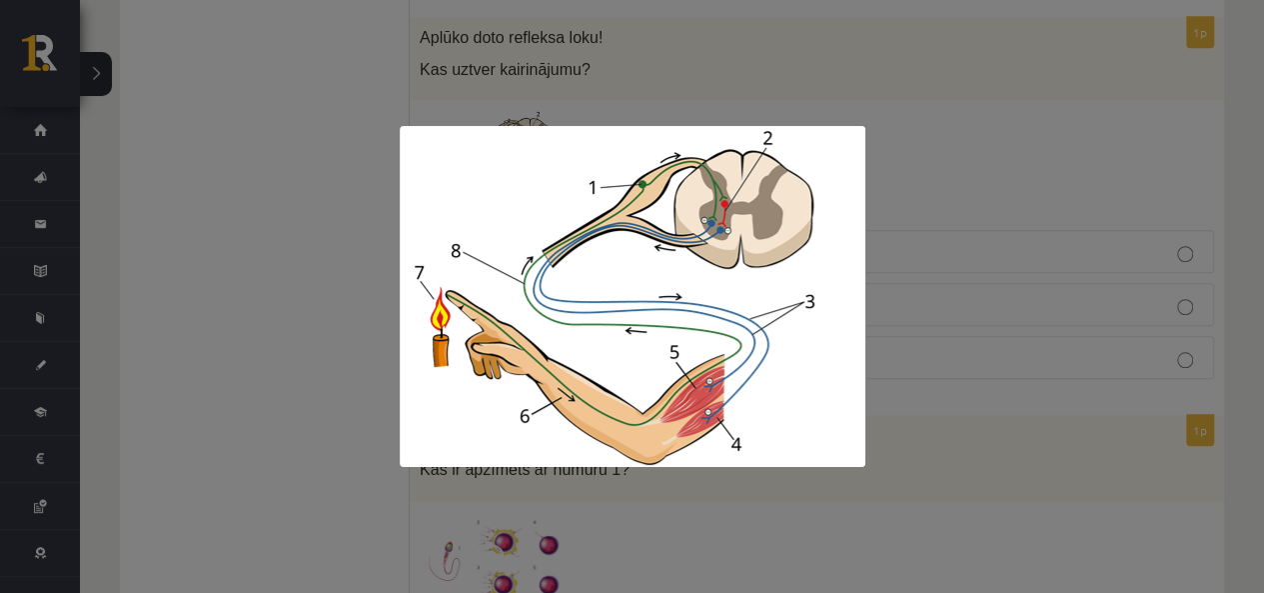
click at [881, 181] on div at bounding box center [632, 296] width 1264 height 593
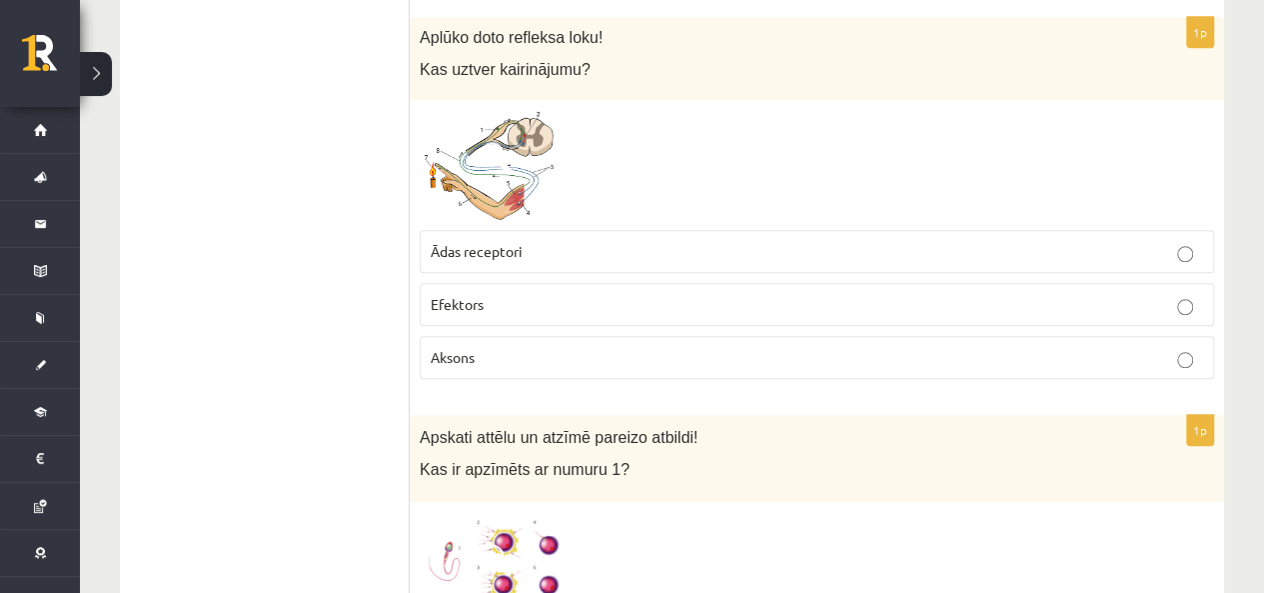
click at [728, 220] on fieldset "Ādas receptori Efektors Aksons" at bounding box center [817, 302] width 795 height 165
click at [730, 241] on p "Ādas receptori" at bounding box center [817, 251] width 773 height 21
click at [380, 301] on ul "Tests Izvērtējums!" at bounding box center [275, 210] width 270 height 8786
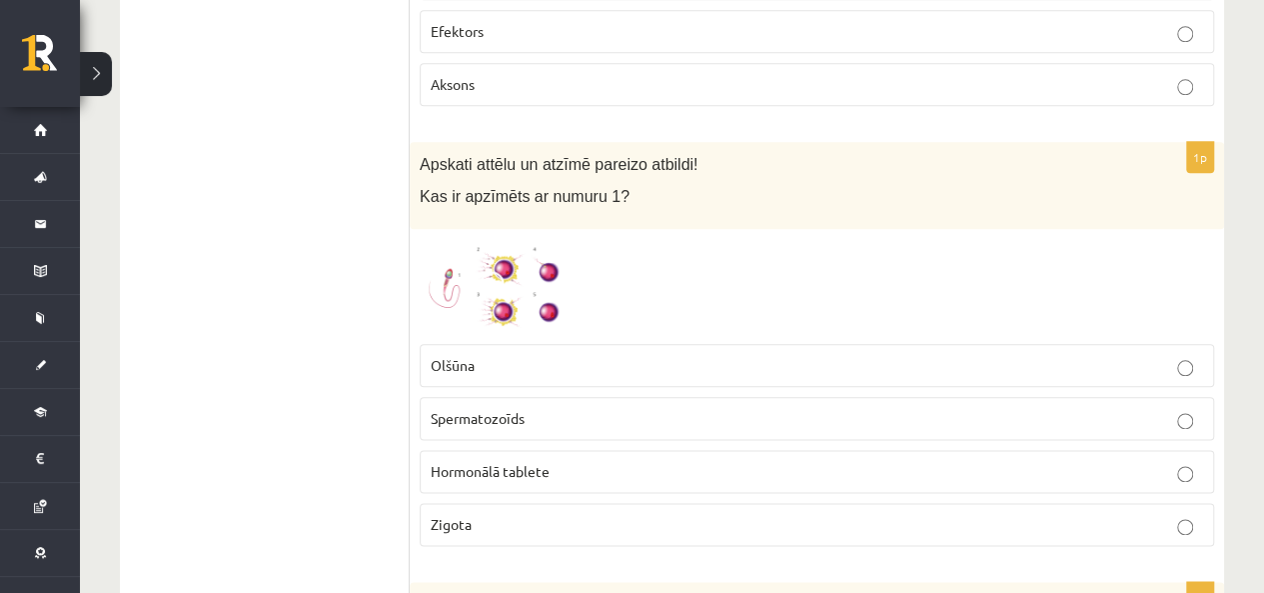
scroll to position [4841, 0]
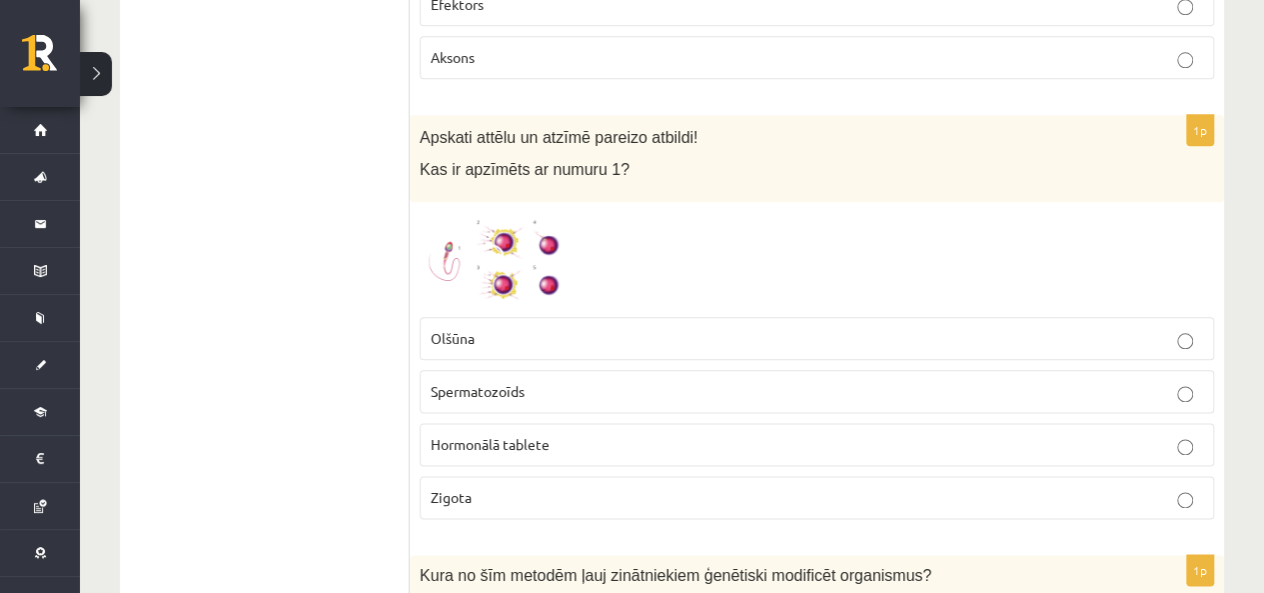
click at [472, 212] on img at bounding box center [495, 259] width 150 height 95
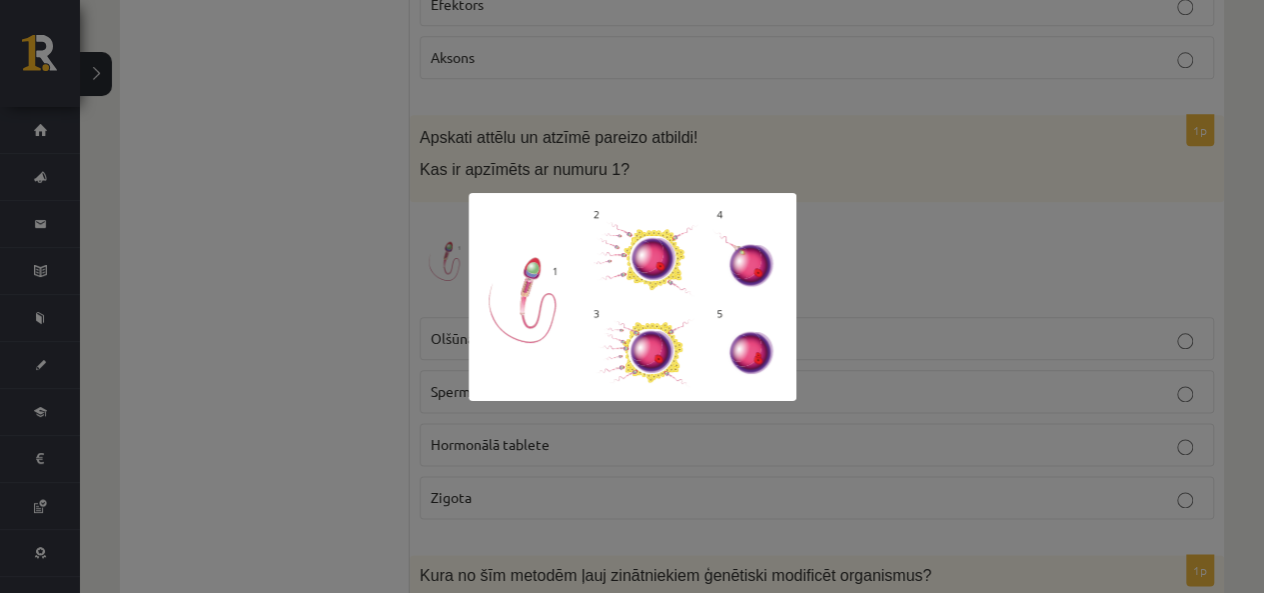
click at [396, 255] on div at bounding box center [632, 296] width 1264 height 593
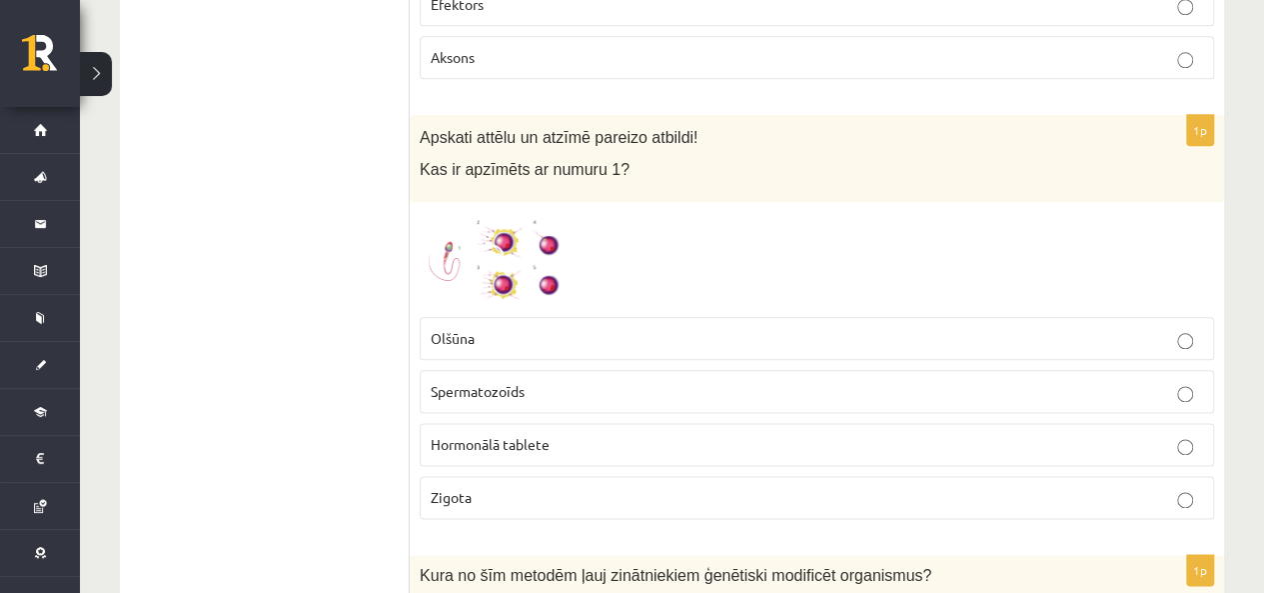
click at [484, 382] on span "Spermatozoīds" at bounding box center [478, 391] width 94 height 18
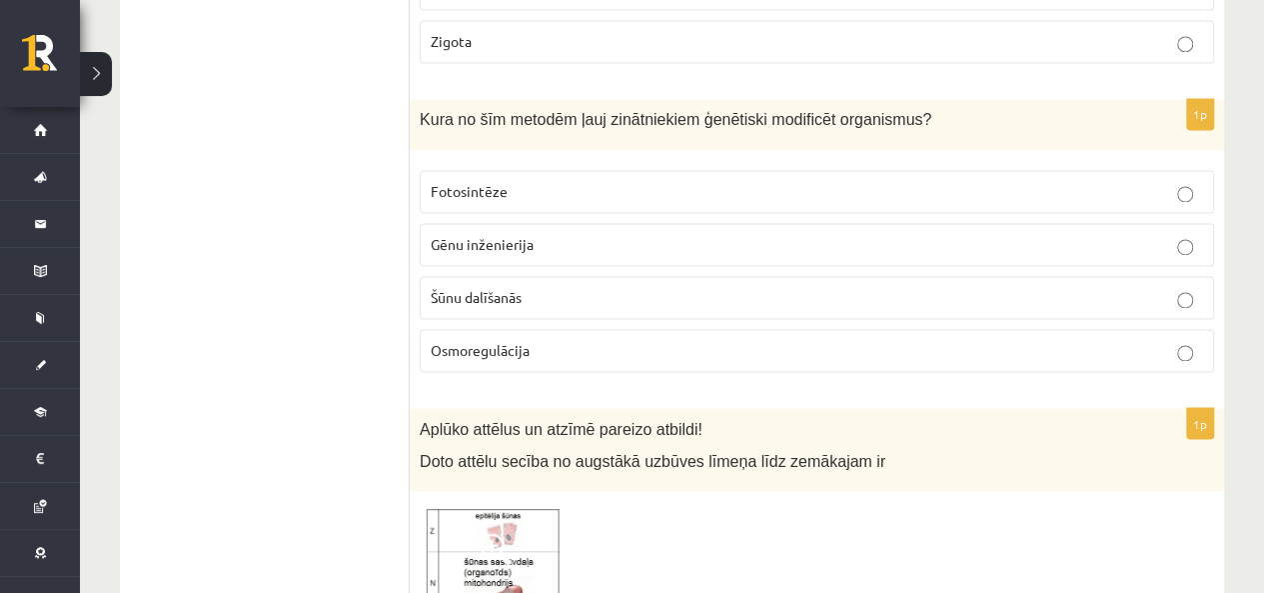
scroll to position [5341, 0]
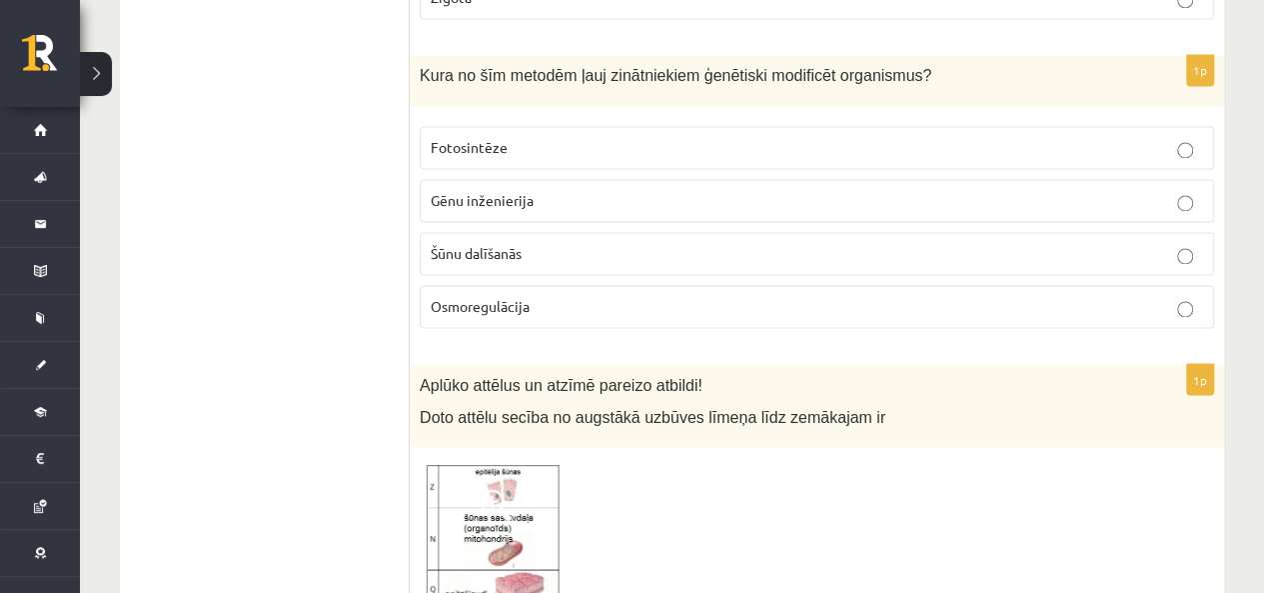
click at [595, 179] on label "Gēnu inženierija" at bounding box center [817, 200] width 795 height 43
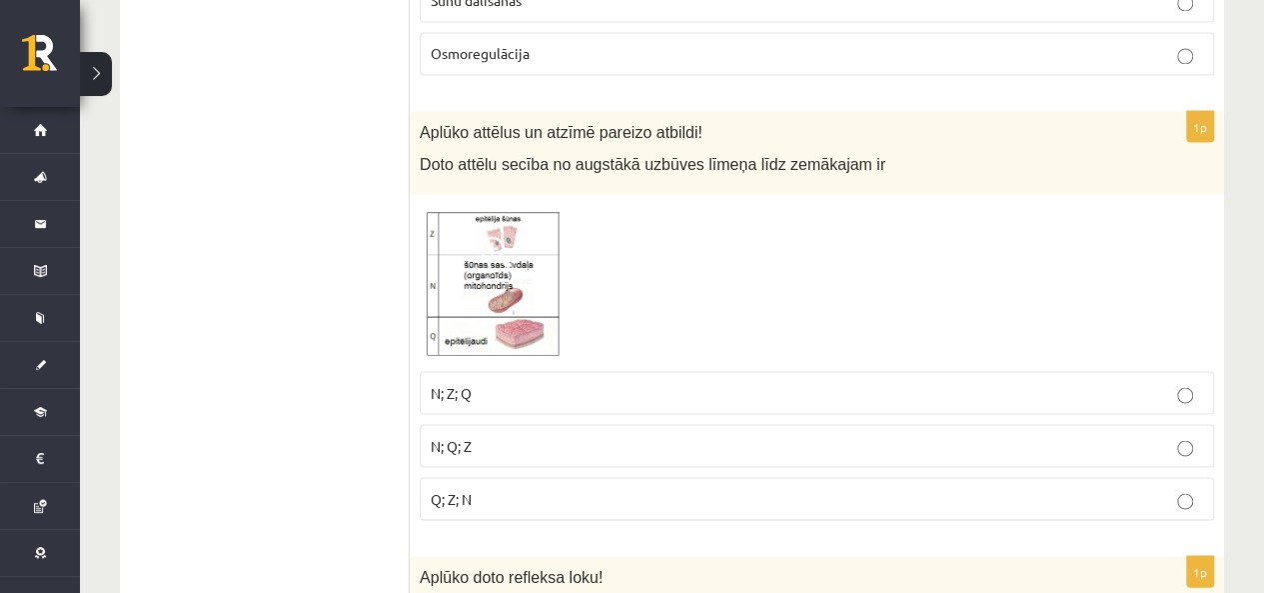
scroll to position [5641, 0]
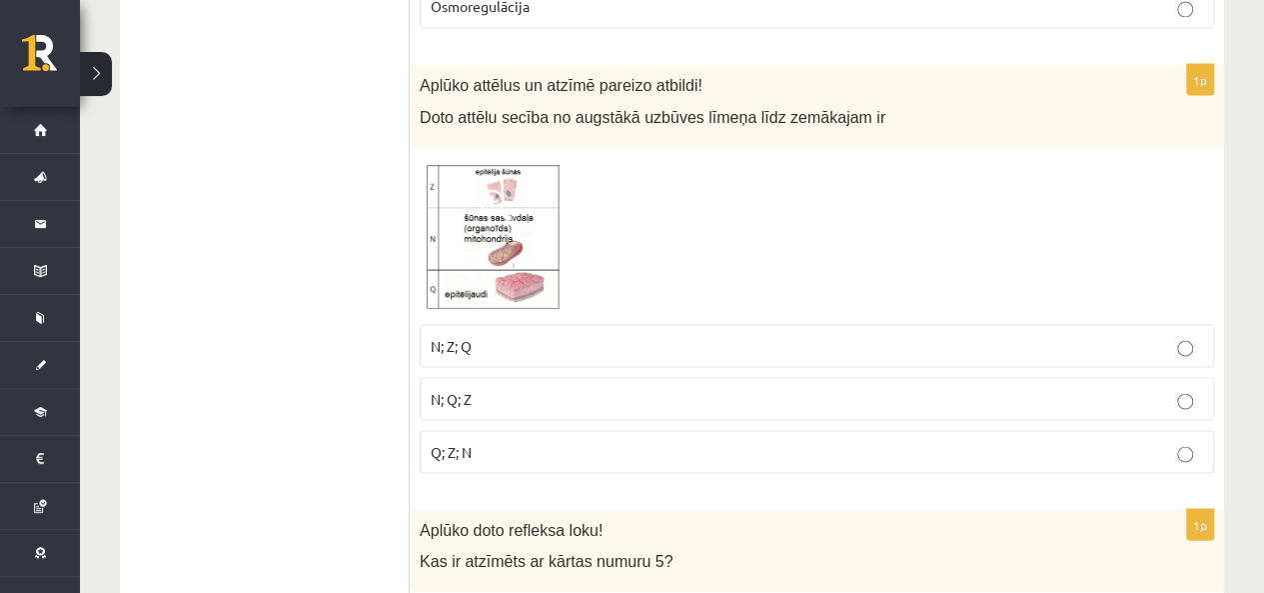
click at [458, 227] on img at bounding box center [495, 235] width 150 height 157
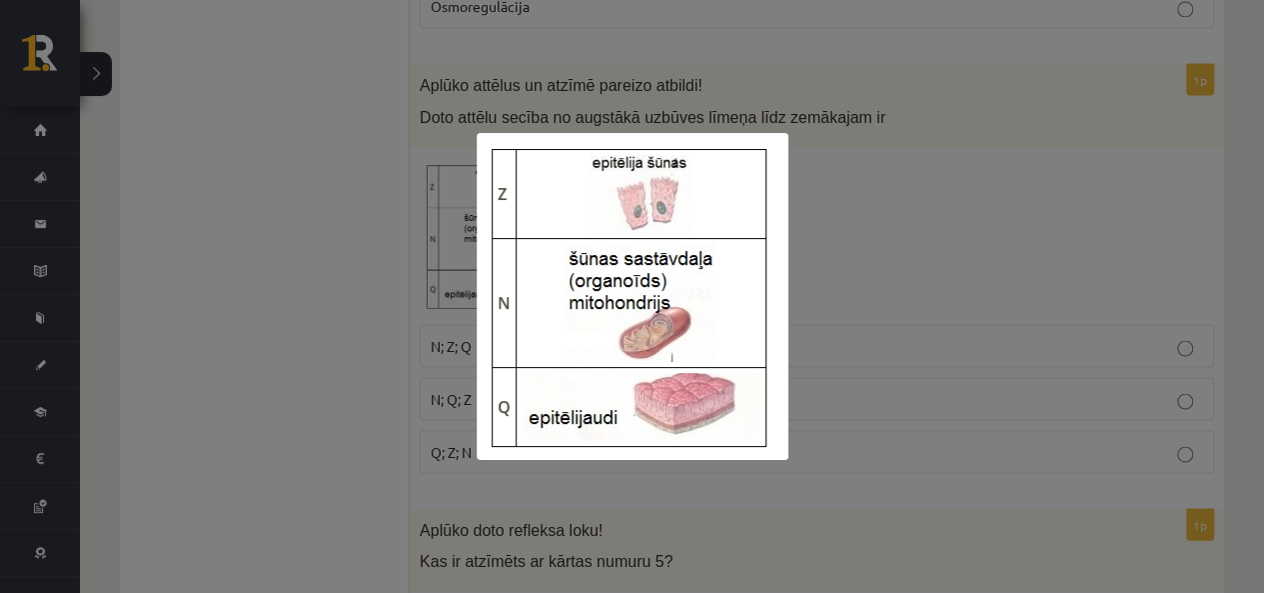
click at [367, 329] on div at bounding box center [632, 296] width 1264 height 593
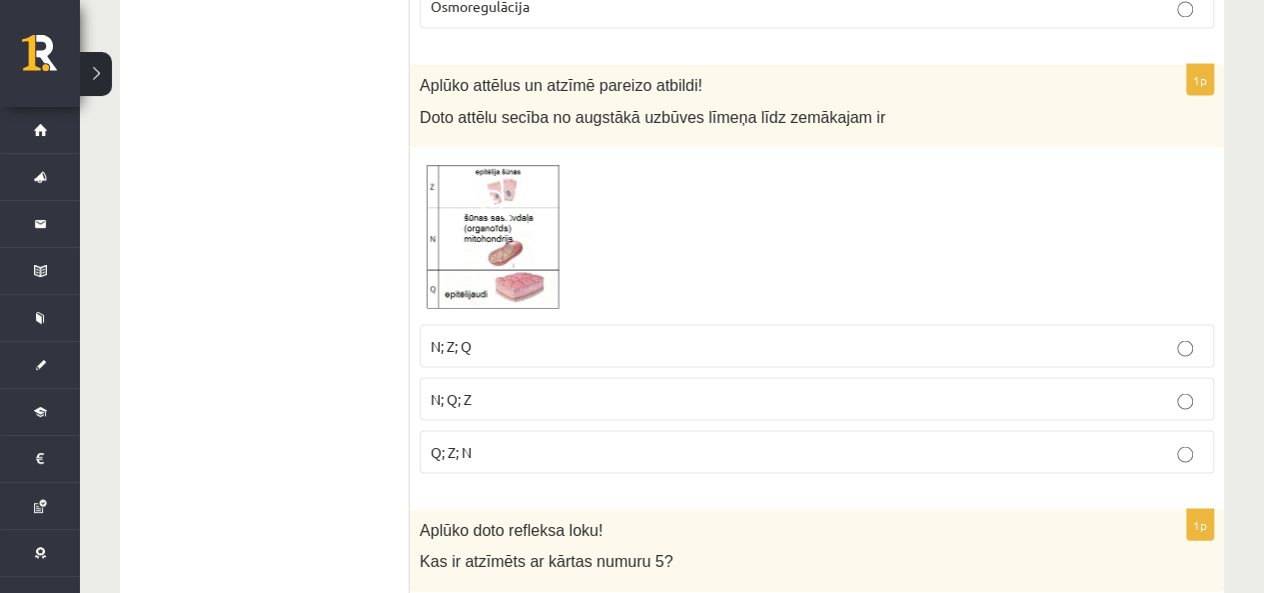
click at [446, 336] on span "N; Z; Q" at bounding box center [451, 345] width 41 height 18
click at [492, 189] on span at bounding box center [496, 205] width 32 height 32
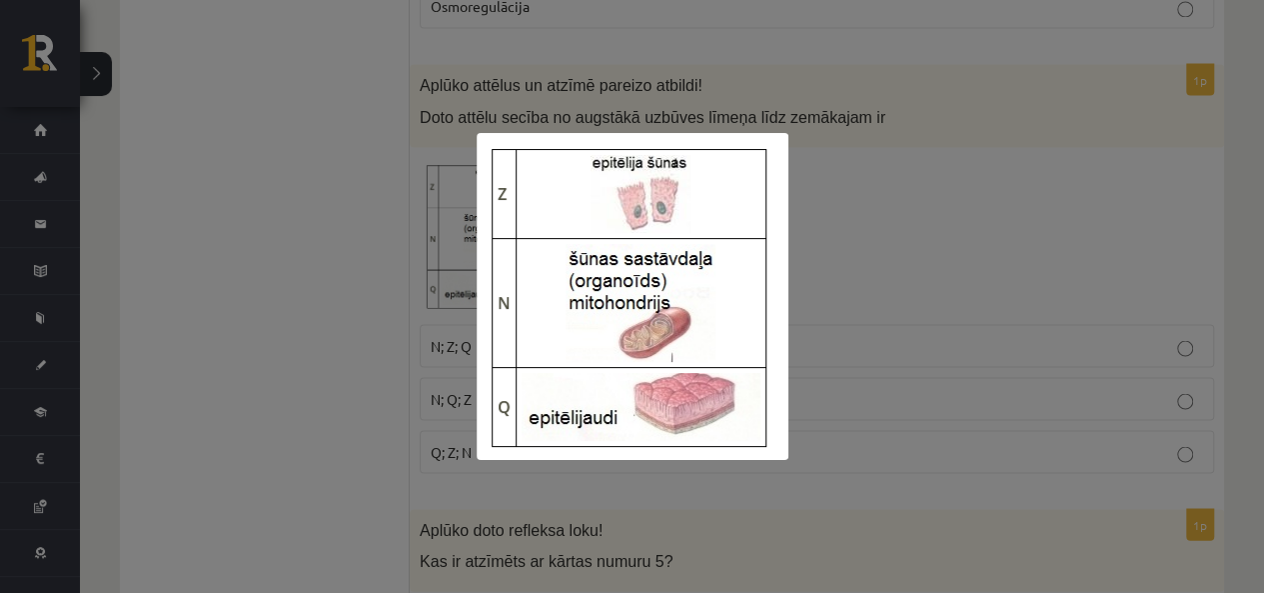
click at [364, 306] on div at bounding box center [632, 296] width 1264 height 593
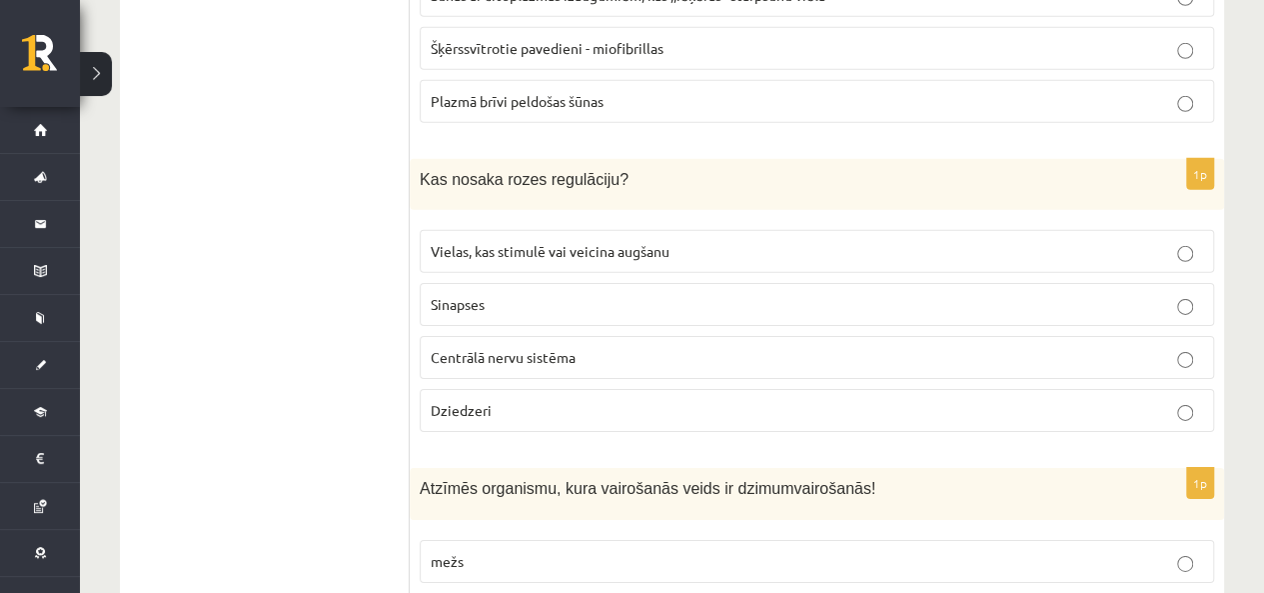
scroll to position [2942, 0]
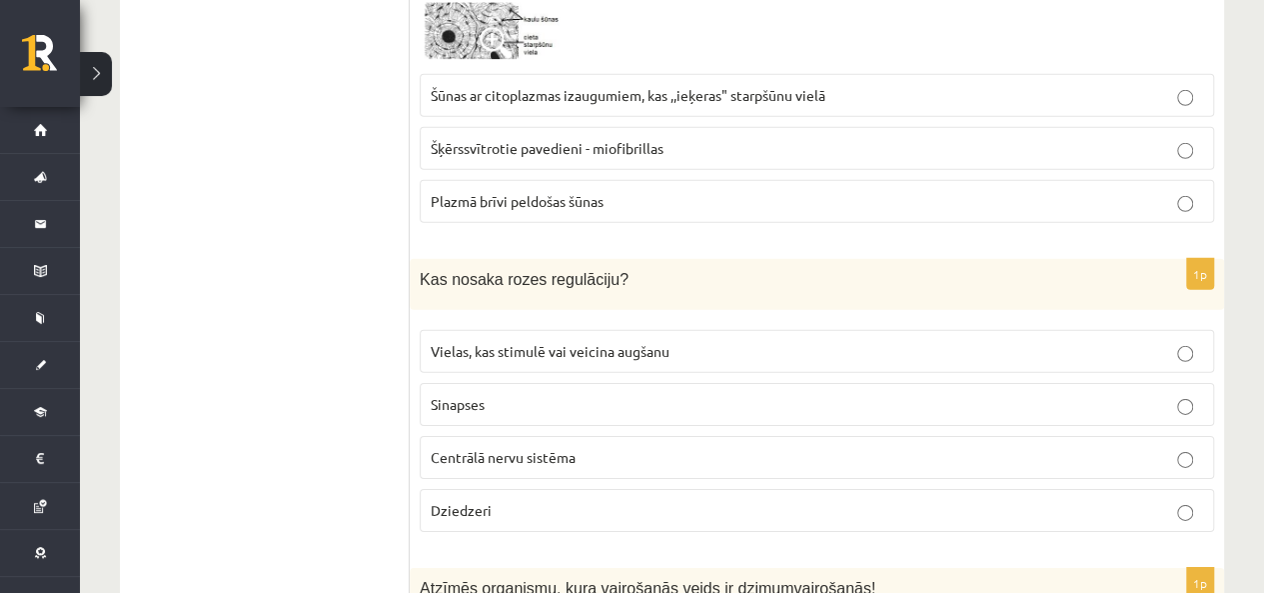
click at [592, 342] on span "Vielas, kas stimulē vai veicina augšanu" at bounding box center [550, 351] width 239 height 18
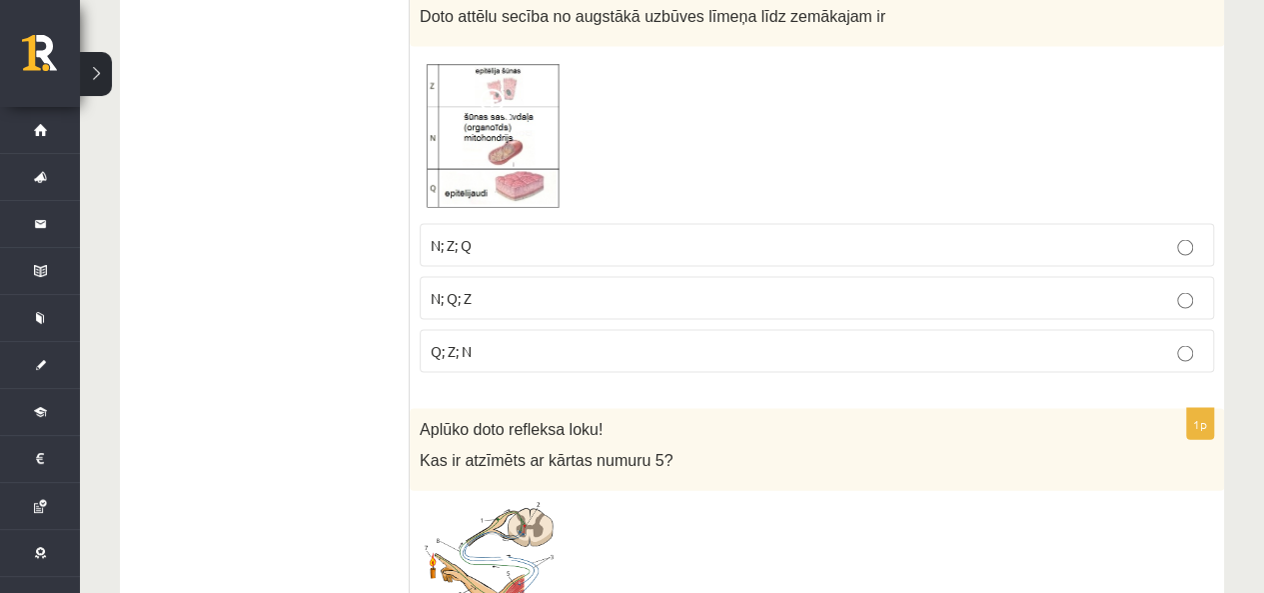
scroll to position [5841, 0]
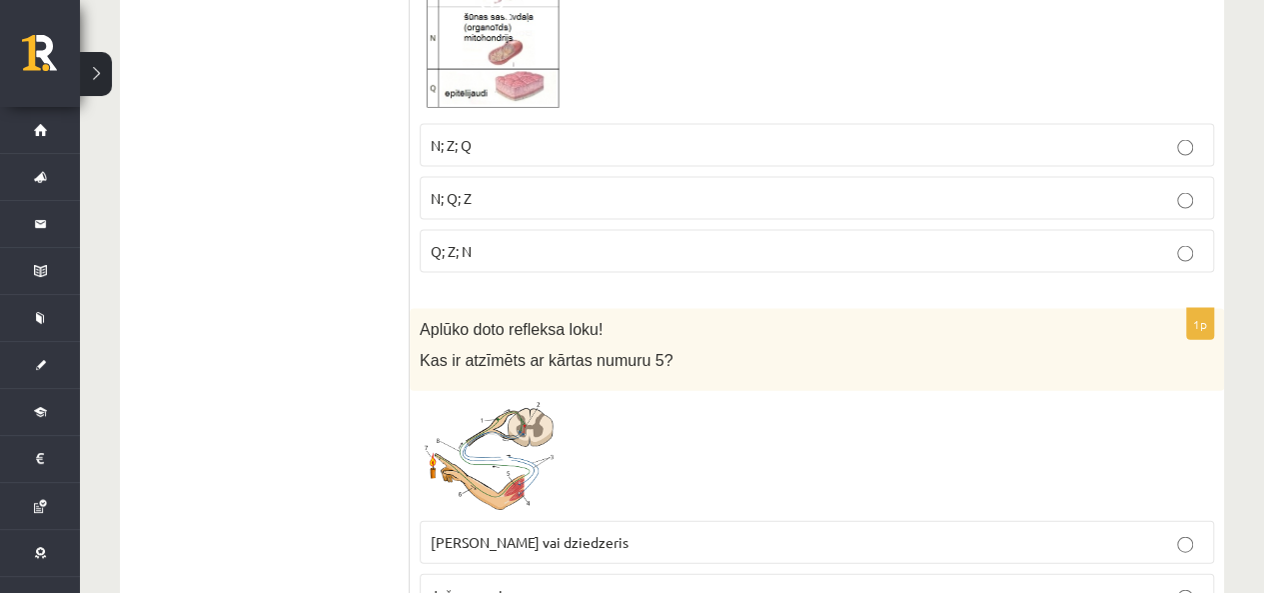
click at [516, 401] on img at bounding box center [495, 456] width 150 height 110
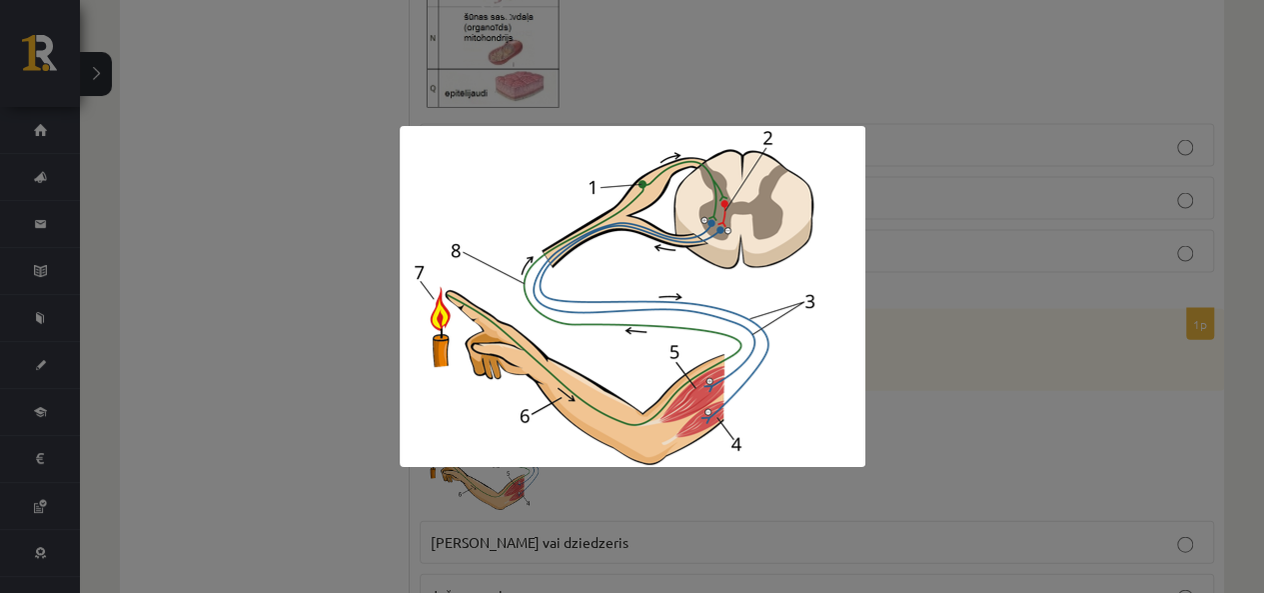
click at [1077, 245] on div at bounding box center [632, 296] width 1264 height 593
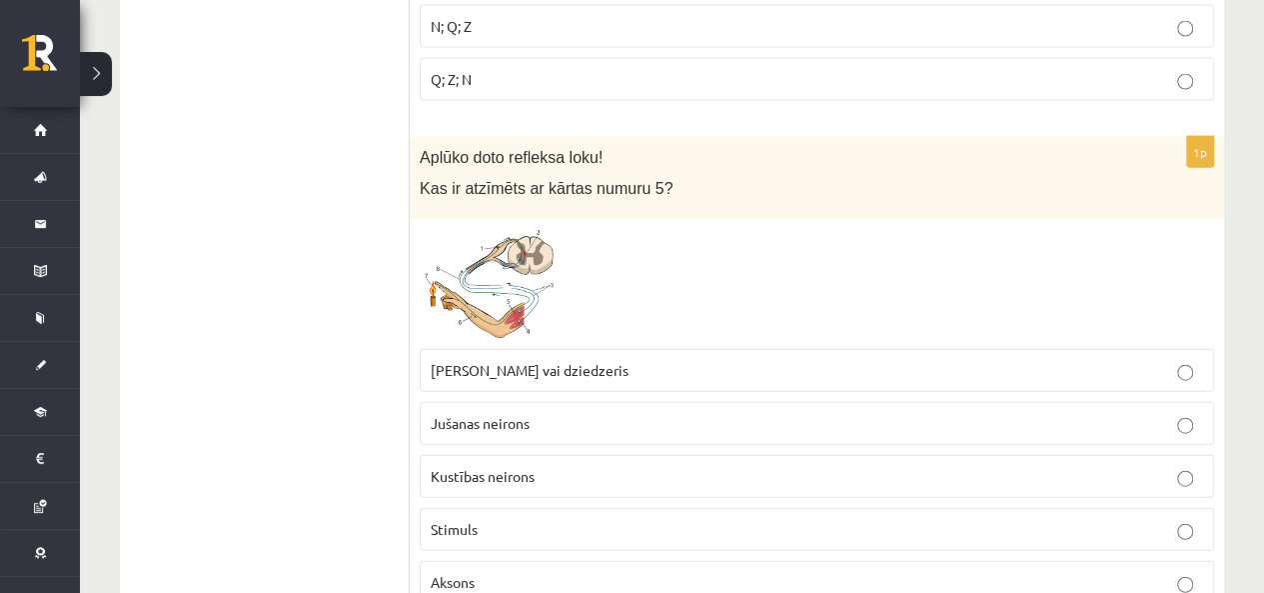
scroll to position [6041, 0]
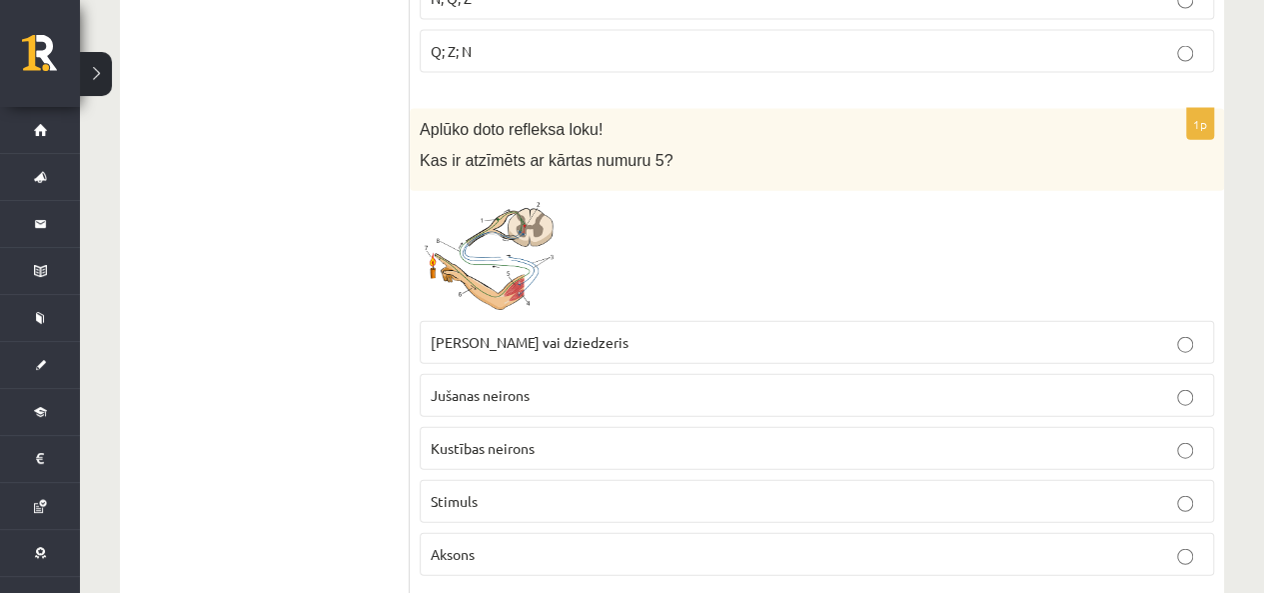
click at [643, 332] on p "Muskulis vai dziedzeris" at bounding box center [817, 342] width 773 height 21
click at [516, 226] on img at bounding box center [495, 256] width 150 height 110
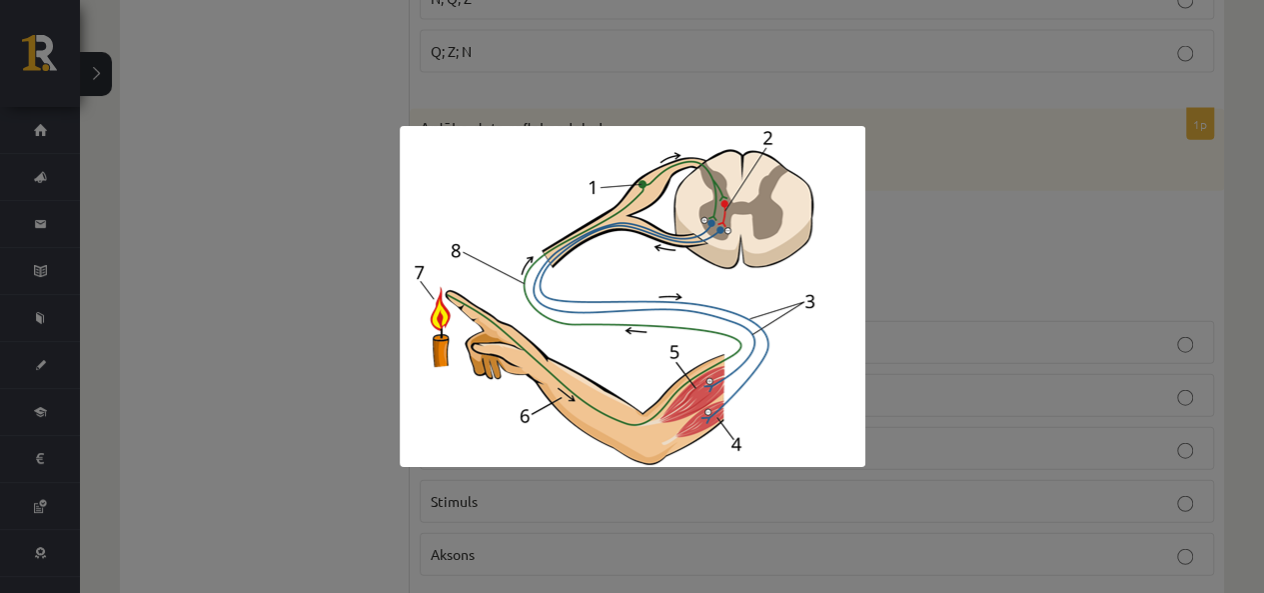
click at [1002, 216] on div at bounding box center [632, 296] width 1264 height 593
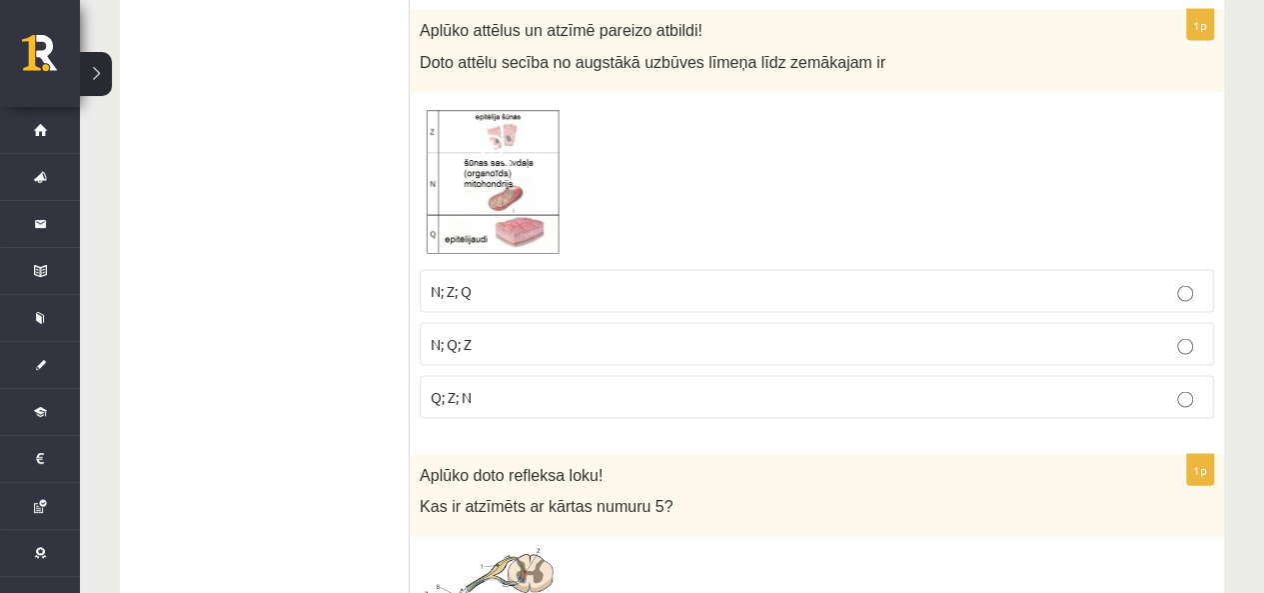
scroll to position [5641, 0]
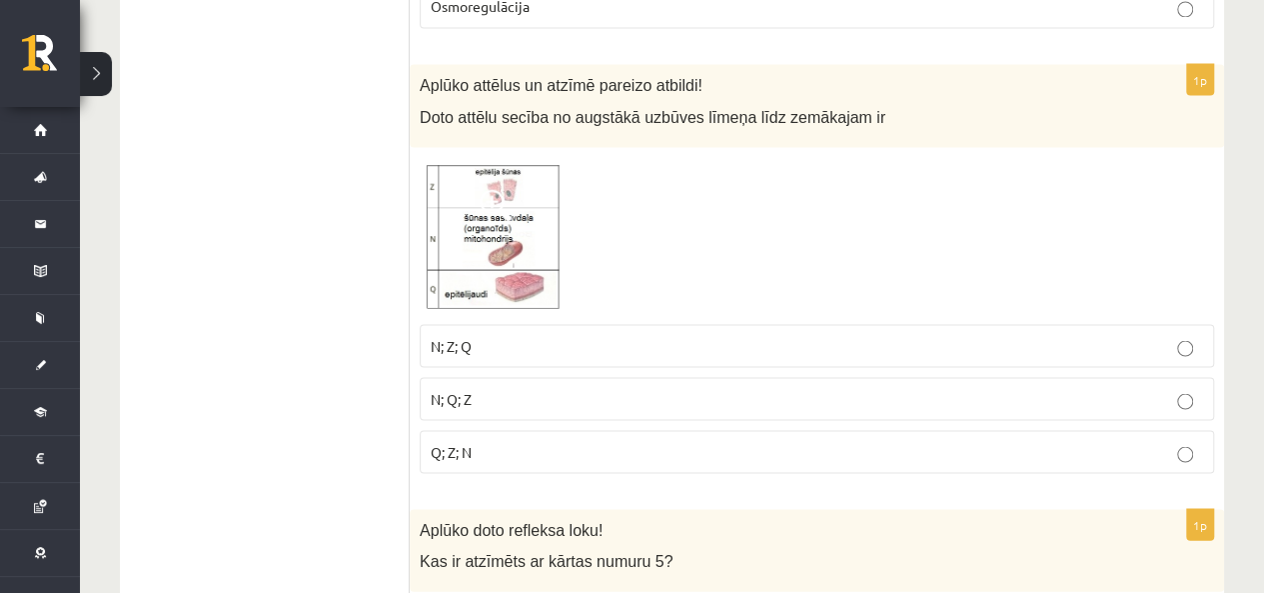
click at [507, 207] on img at bounding box center [495, 235] width 150 height 157
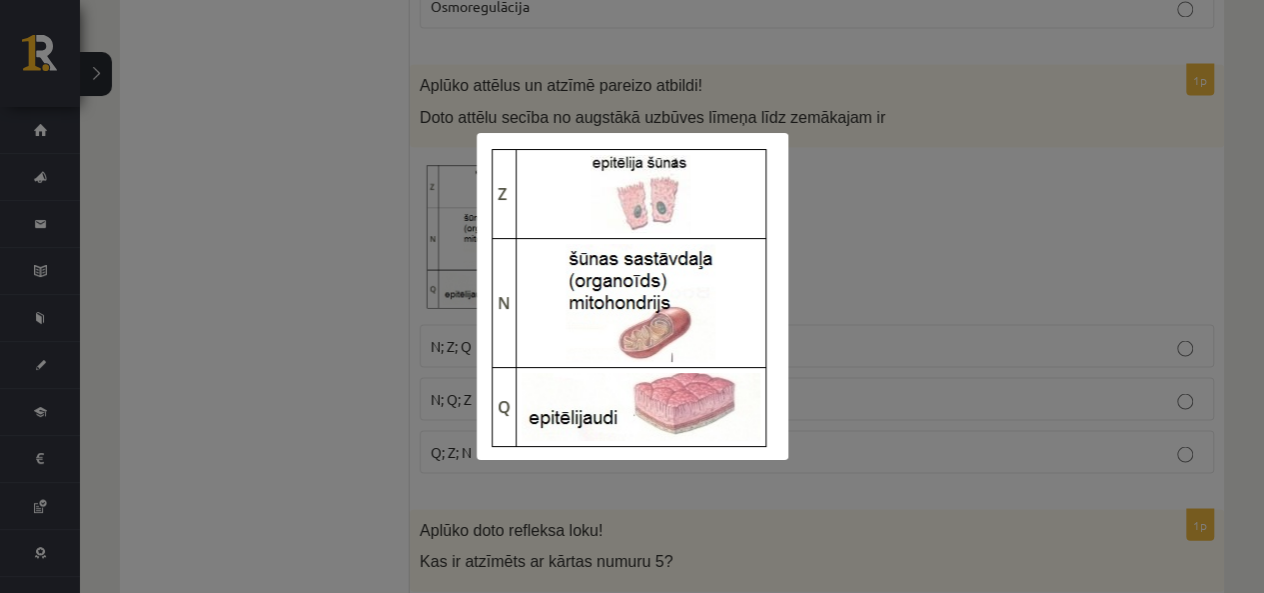
click at [1066, 201] on div at bounding box center [632, 296] width 1264 height 593
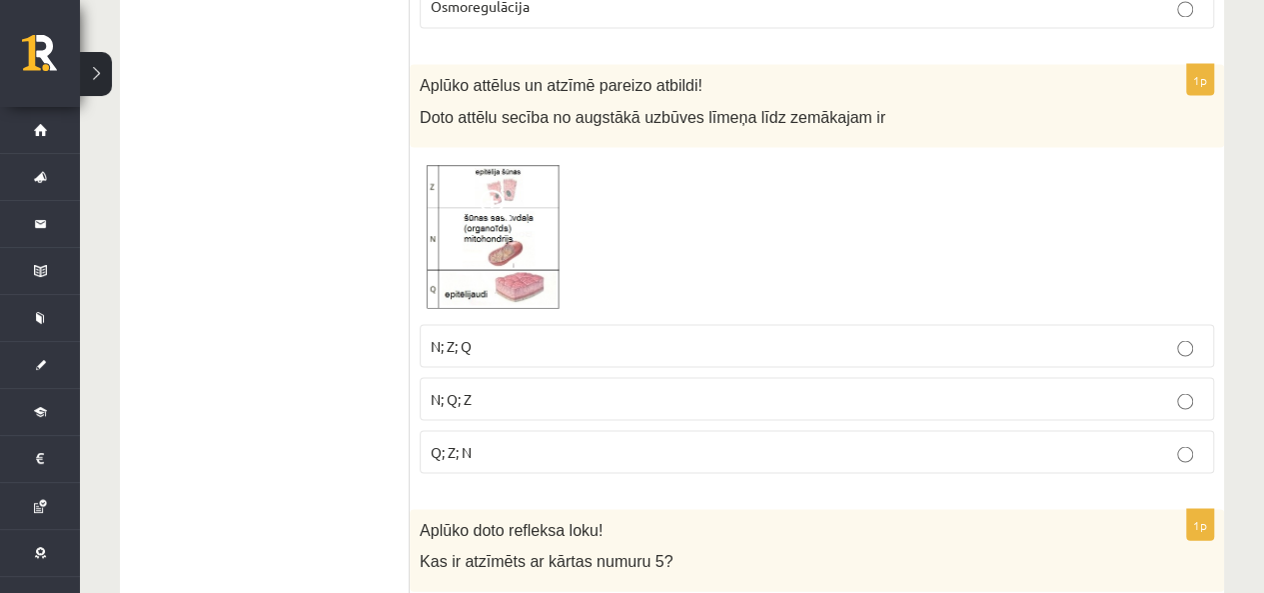
click at [540, 199] on img at bounding box center [495, 235] width 150 height 157
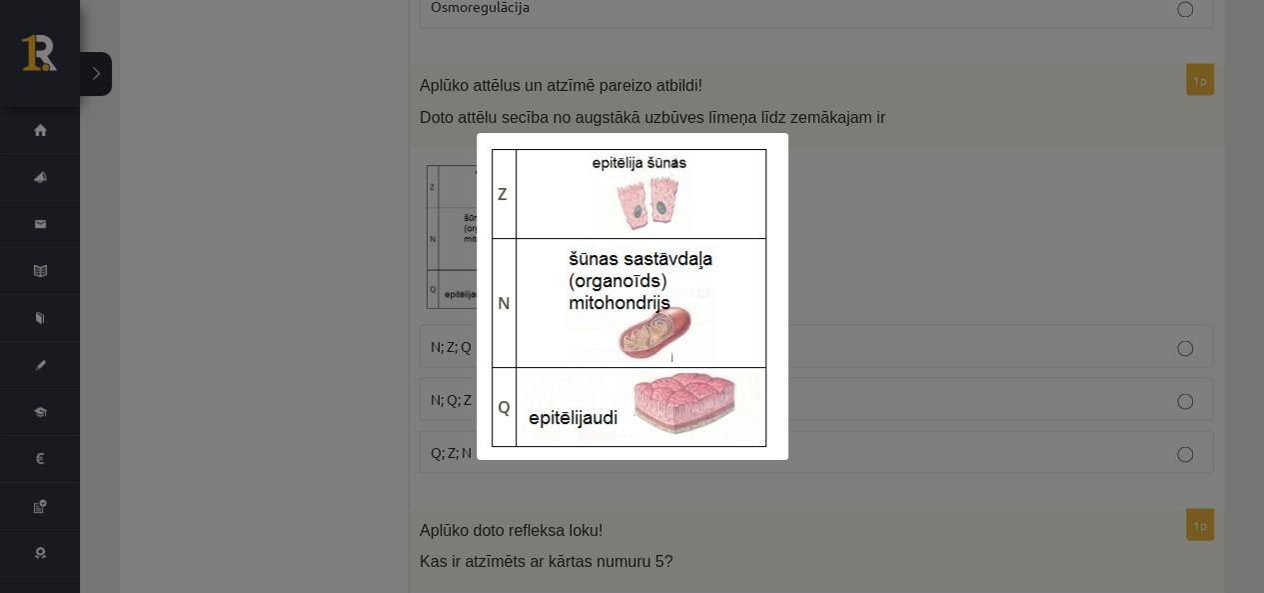
click at [947, 180] on div at bounding box center [632, 296] width 1264 height 593
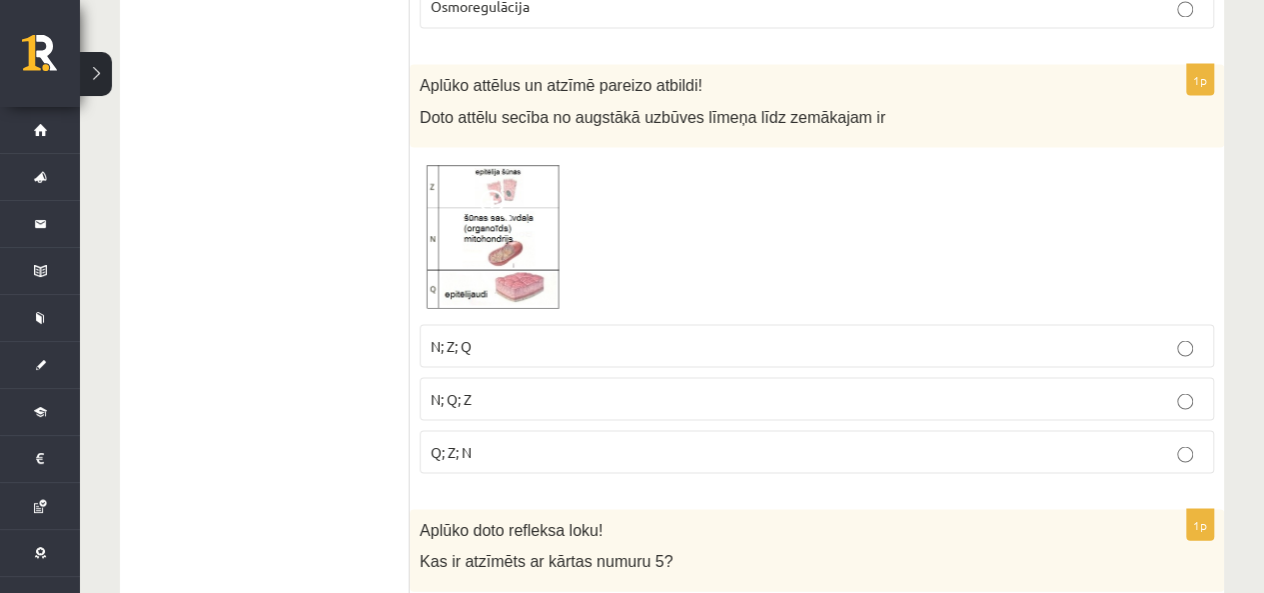
click at [694, 441] on p "Q; Z; N" at bounding box center [817, 451] width 773 height 21
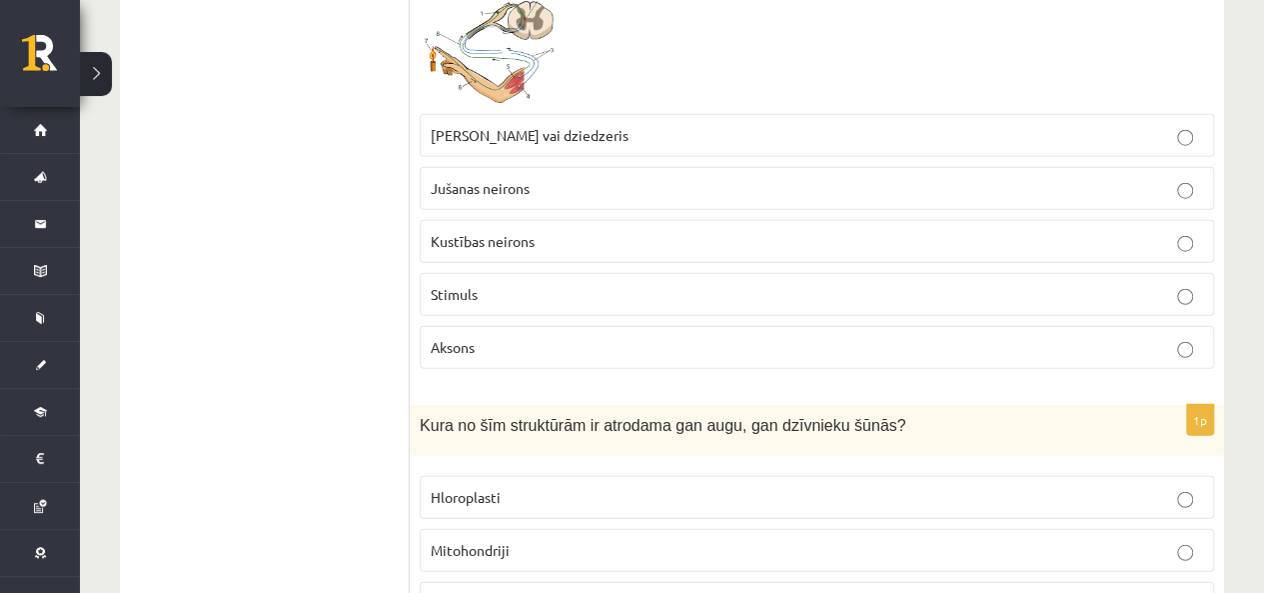
scroll to position [6540, 0]
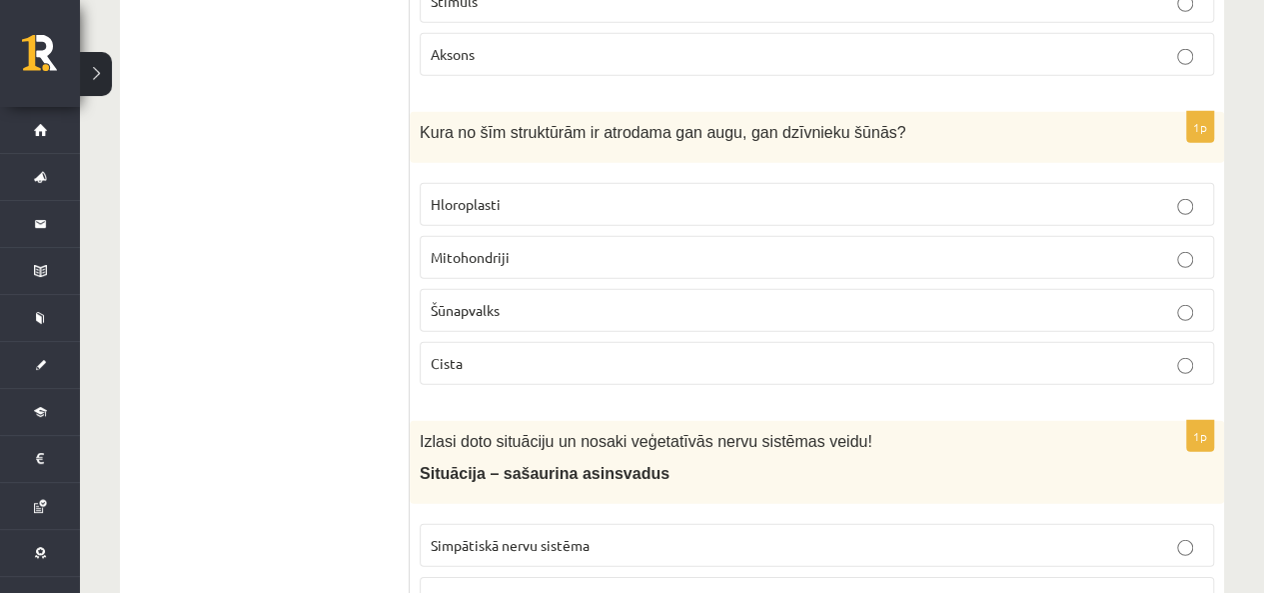
click at [446, 248] on span "Mitohondriji" at bounding box center [470, 257] width 79 height 18
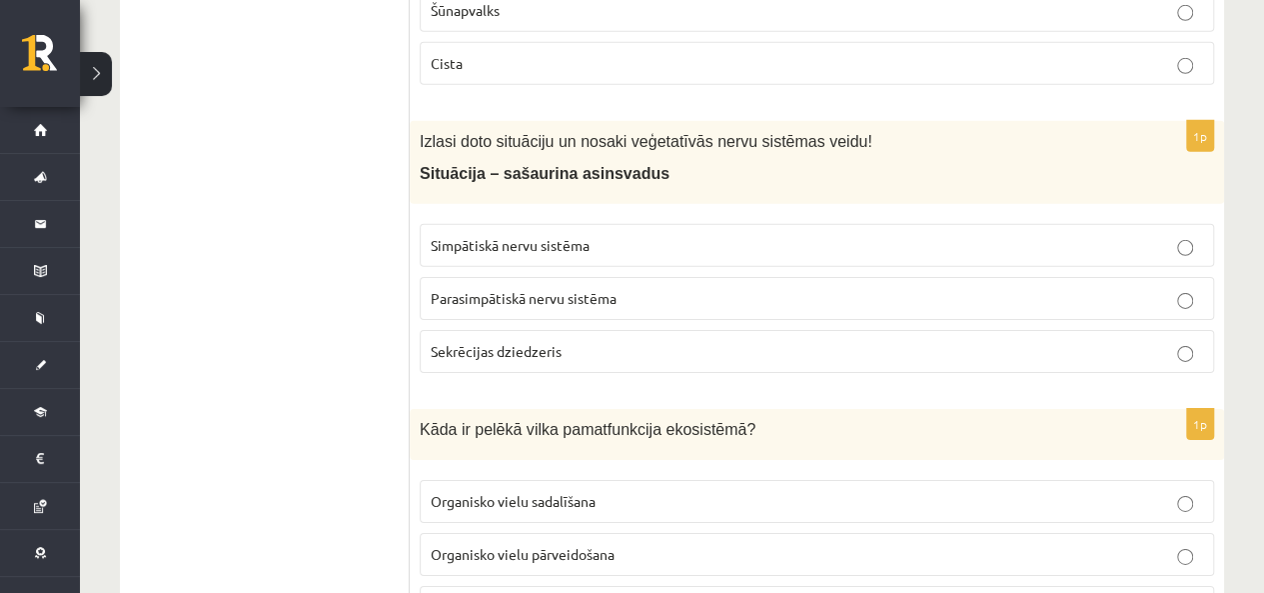
scroll to position [6940, 0]
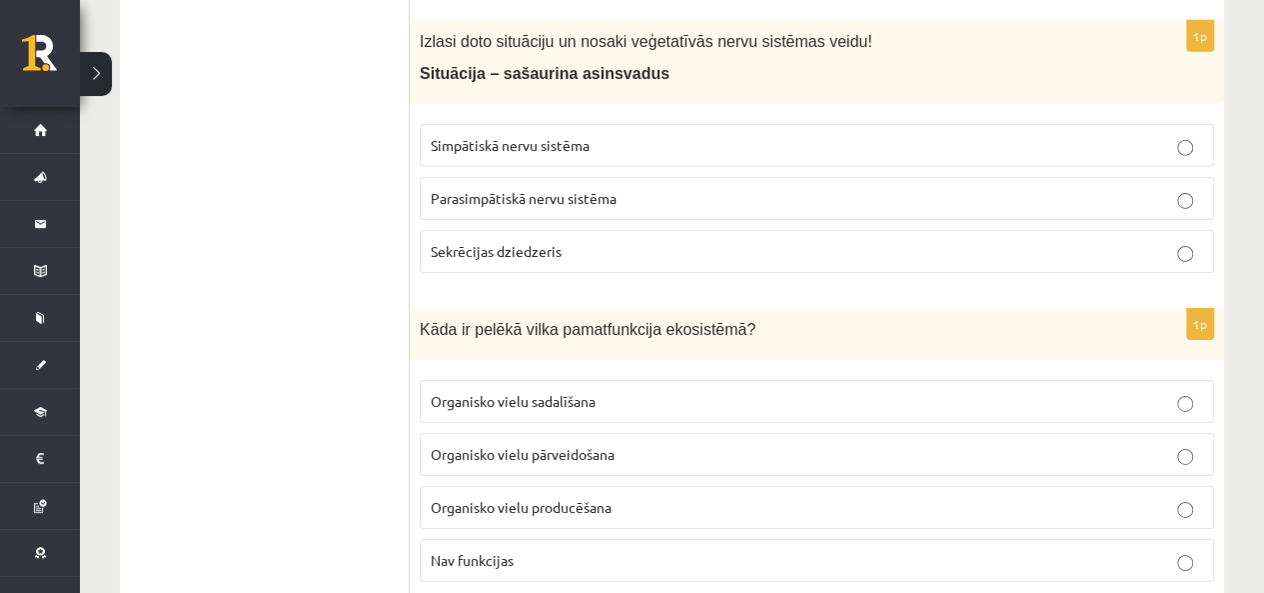
click at [434, 177] on label "Parasimpātiskā nervu sistēma" at bounding box center [817, 198] width 795 height 43
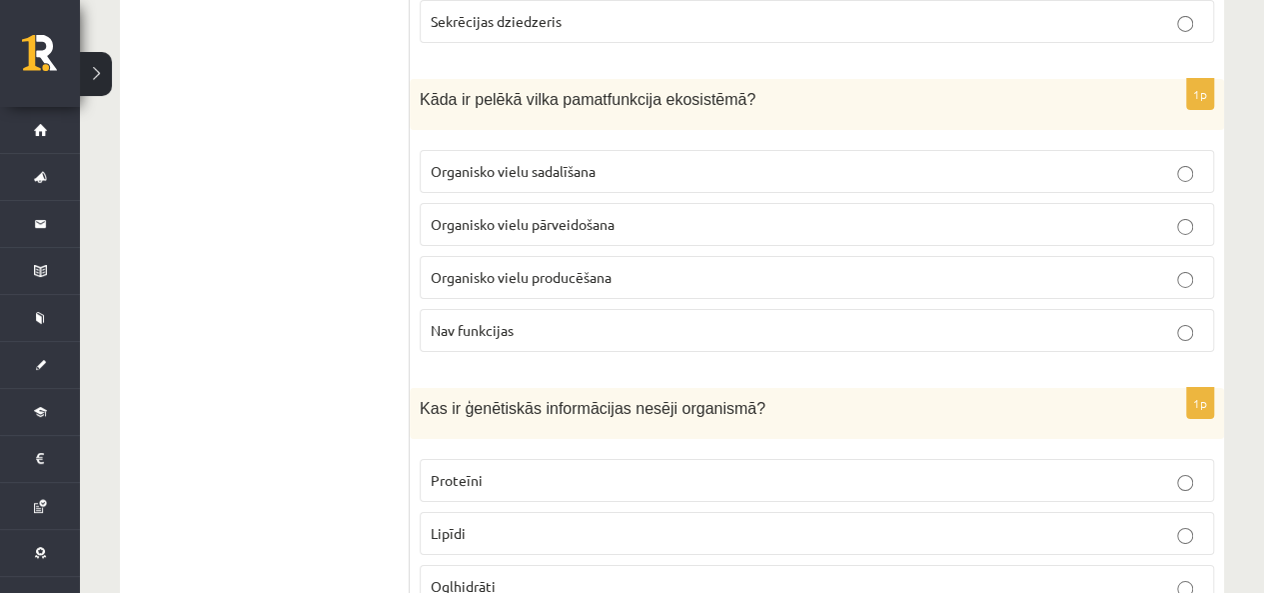
scroll to position [7140, 0]
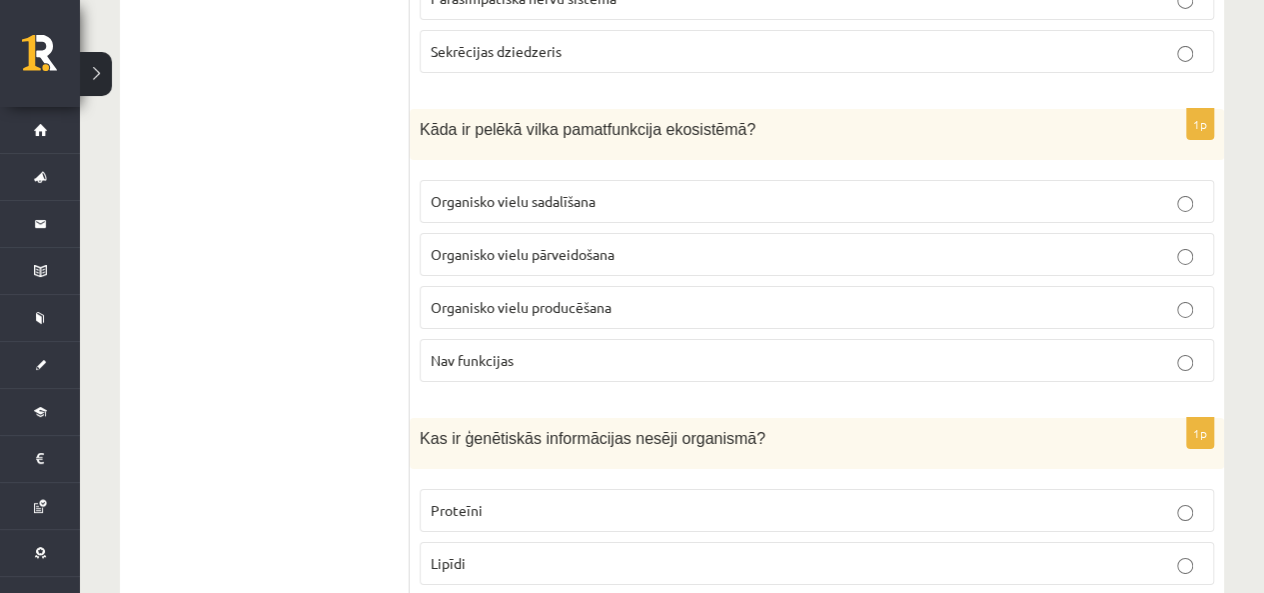
click at [598, 245] on span "Organisko vielu pārveidošana" at bounding box center [523, 254] width 184 height 18
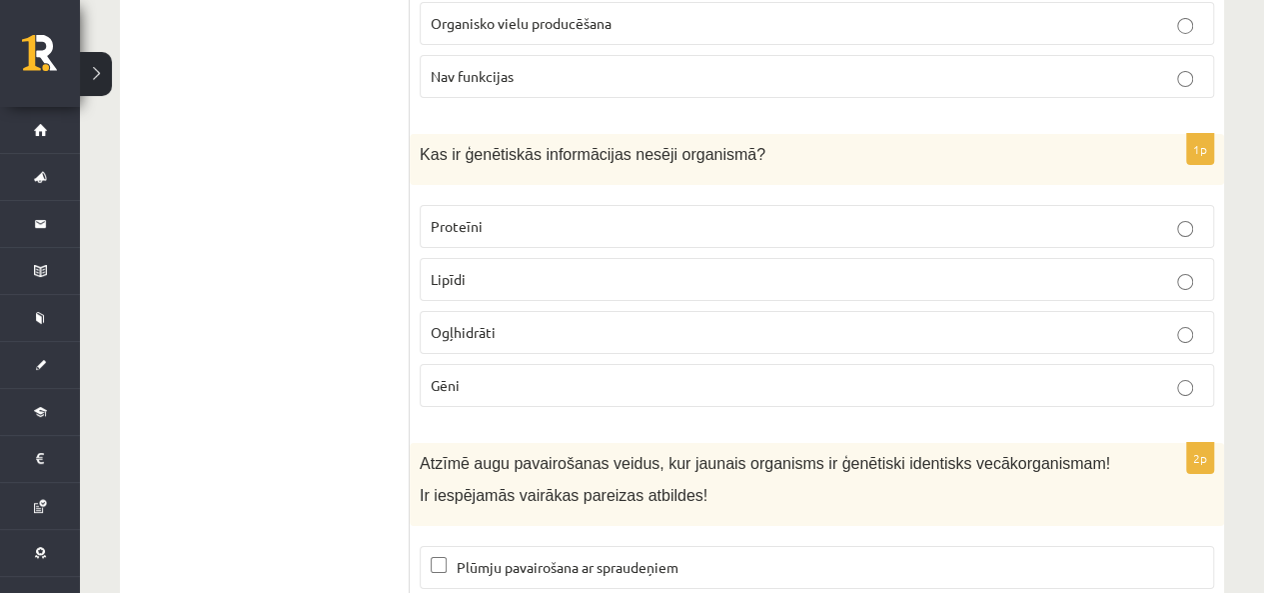
scroll to position [7440, 0]
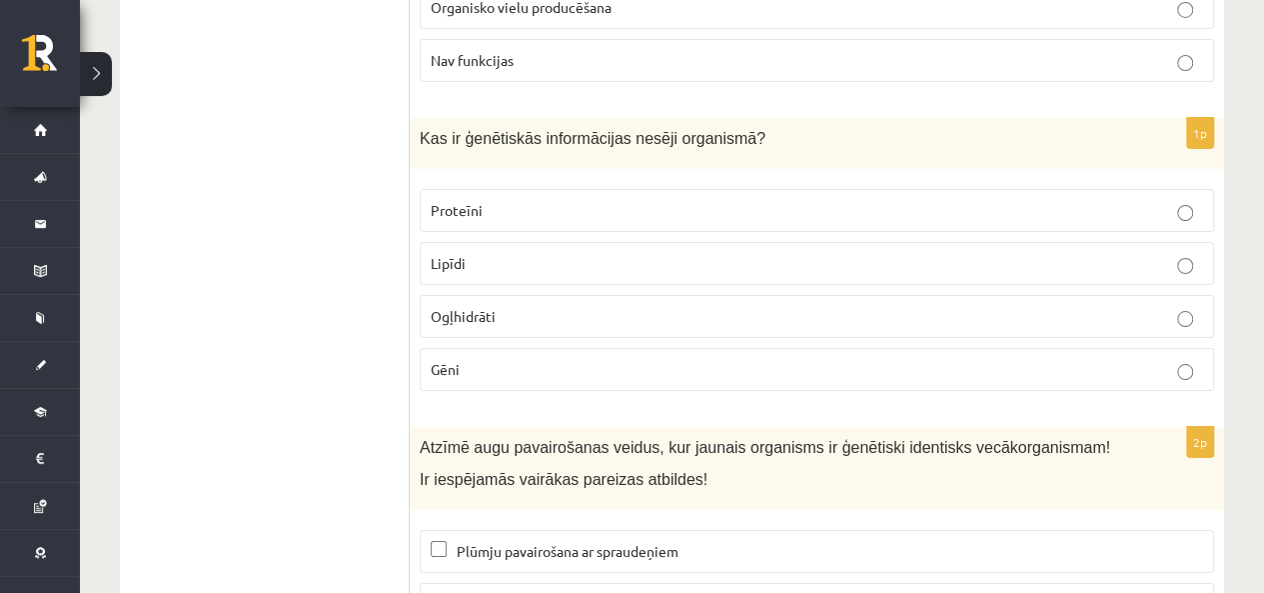
click at [453, 360] on span "Gēni" at bounding box center [445, 369] width 29 height 18
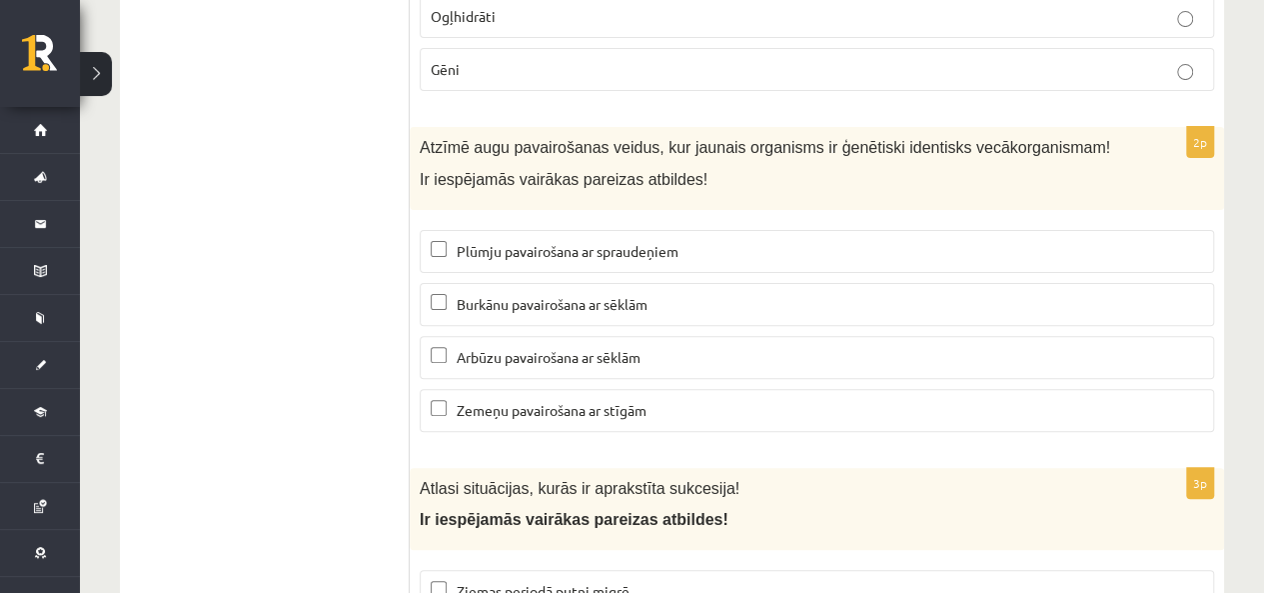
scroll to position [7840, 0]
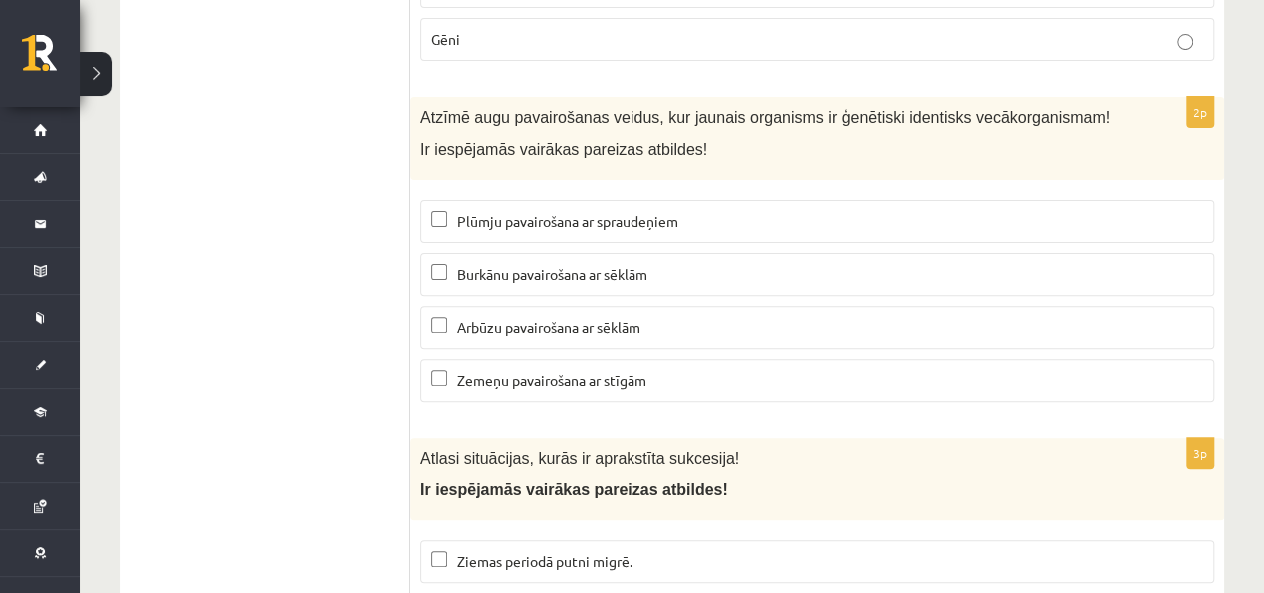
scroll to position [7740, 0]
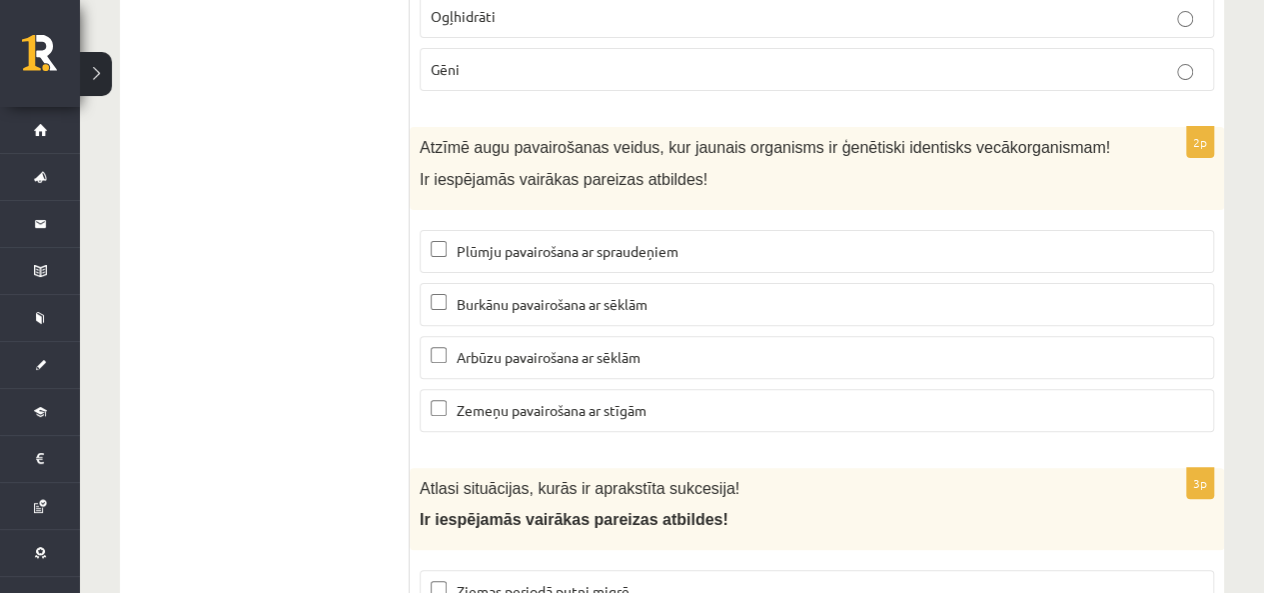
click at [472, 220] on fieldset "Plūmju pavairošana ar spraudeņiem Burkānu pavairošana ar sēklām Arbūzu pavairoš…" at bounding box center [817, 329] width 795 height 218
click at [476, 230] on label "Plūmju pavairošana ar spraudeņiem" at bounding box center [817, 251] width 795 height 43
click at [506, 401] on span "Zemeņu pavairošana ar stīgām" at bounding box center [552, 410] width 190 height 18
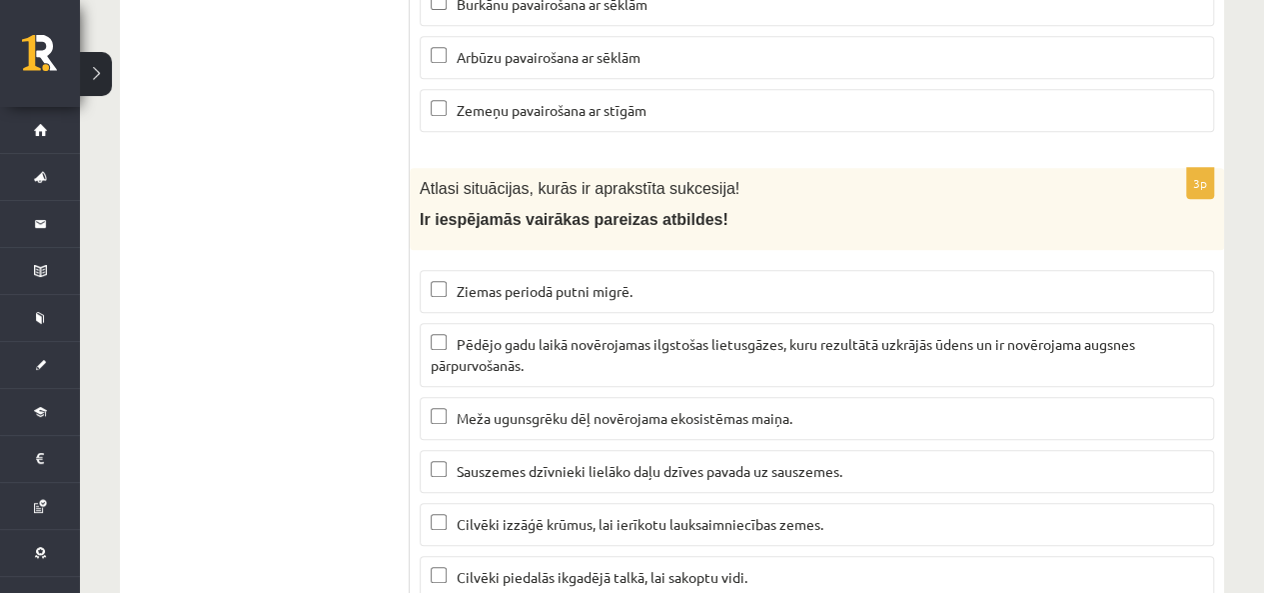
scroll to position [8139, 0]
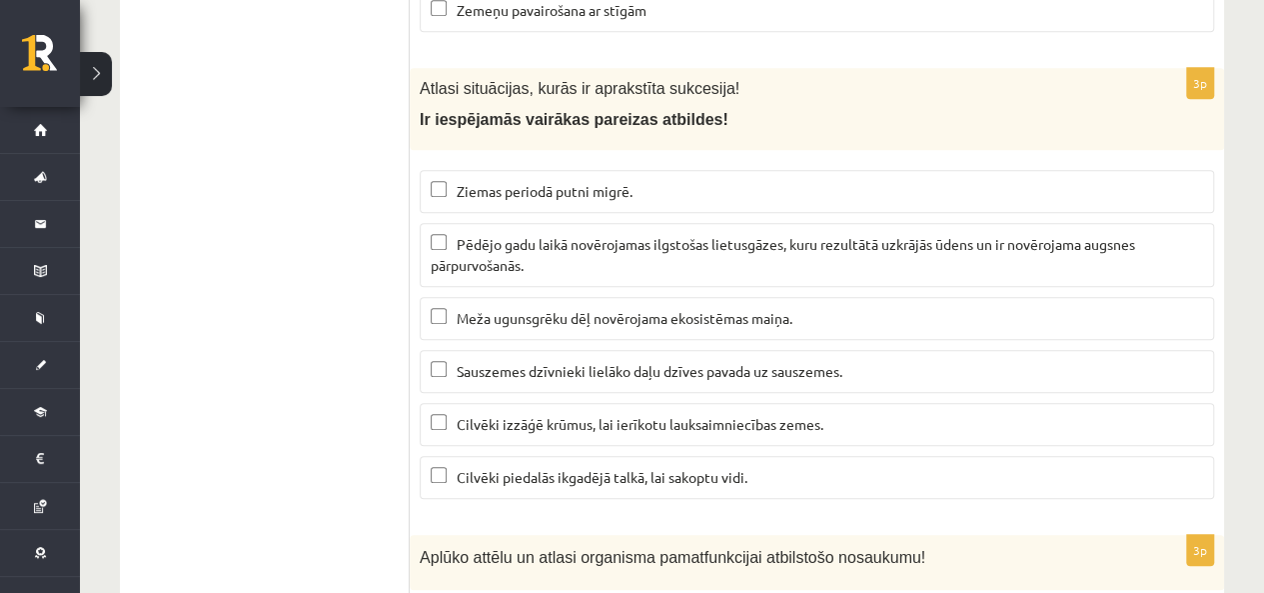
click at [536, 234] on p "Pēdējo gadu laikā novērojamas ilgstošas lietusgāzes, kuru rezultātā uzkrājās ūd…" at bounding box center [817, 255] width 773 height 42
click at [528, 309] on span "Meža ugunsgrēku dēļ novērojama ekosistēmas maiņa." at bounding box center [625, 318] width 336 height 18
click at [520, 403] on label "Cilvēki izzāģē krūmus, lai ierīkotu lauksaimniecības zemes." at bounding box center [817, 424] width 795 height 43
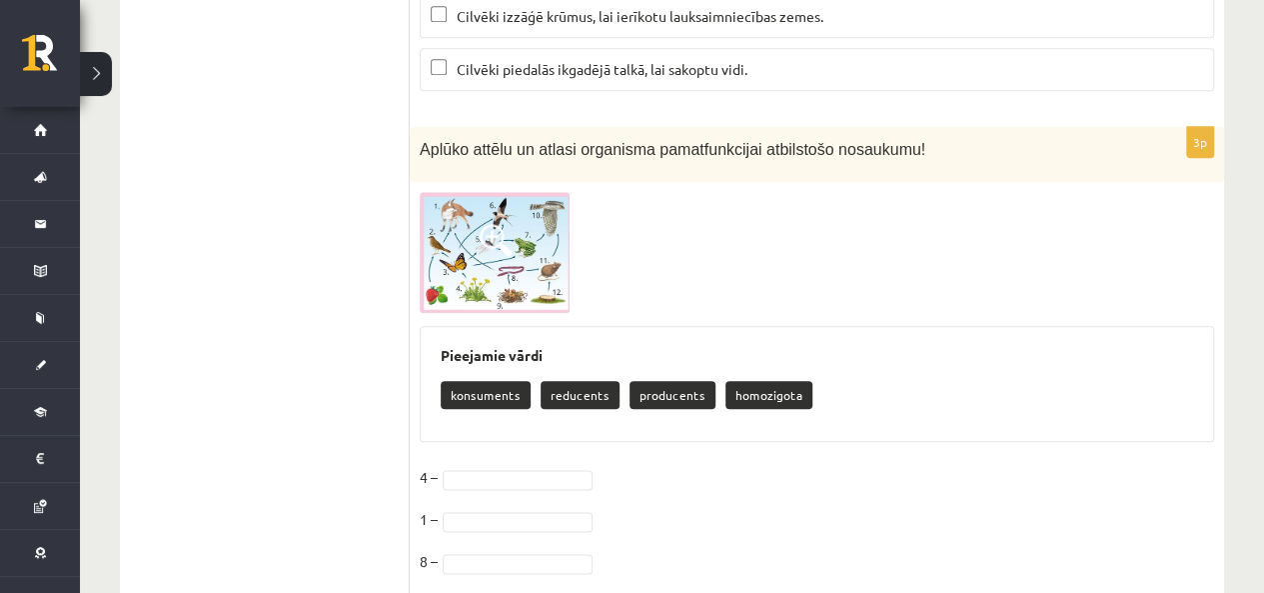
scroll to position [8548, 0]
click at [518, 198] on img at bounding box center [495, 251] width 150 height 121
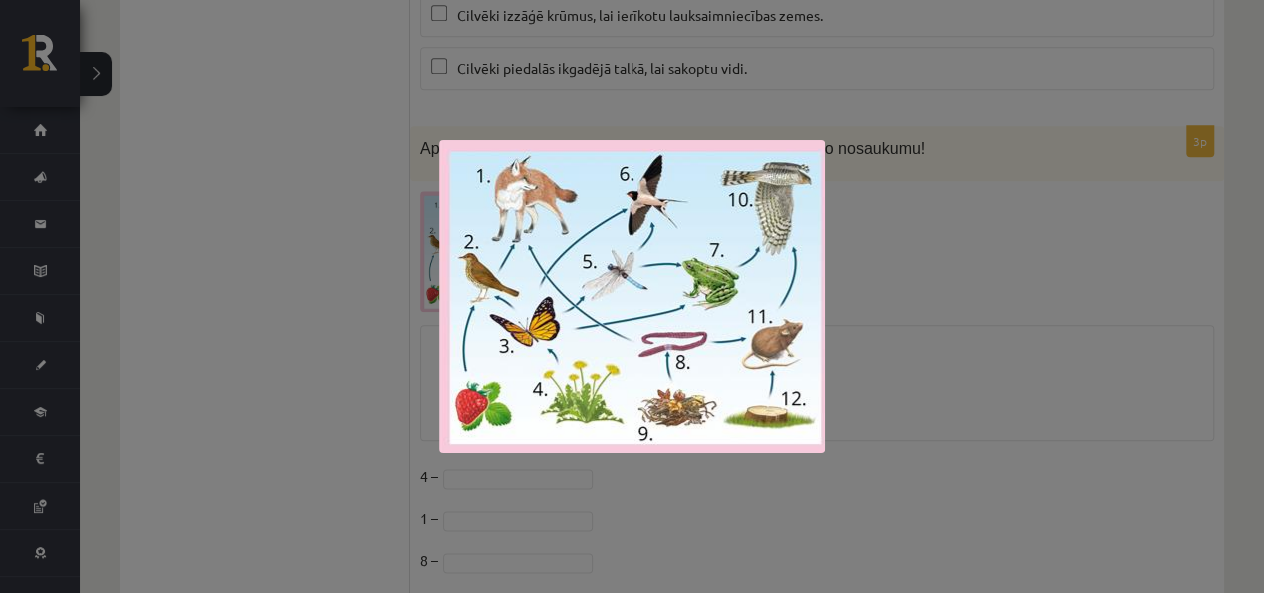
click at [918, 271] on div at bounding box center [632, 296] width 1264 height 593
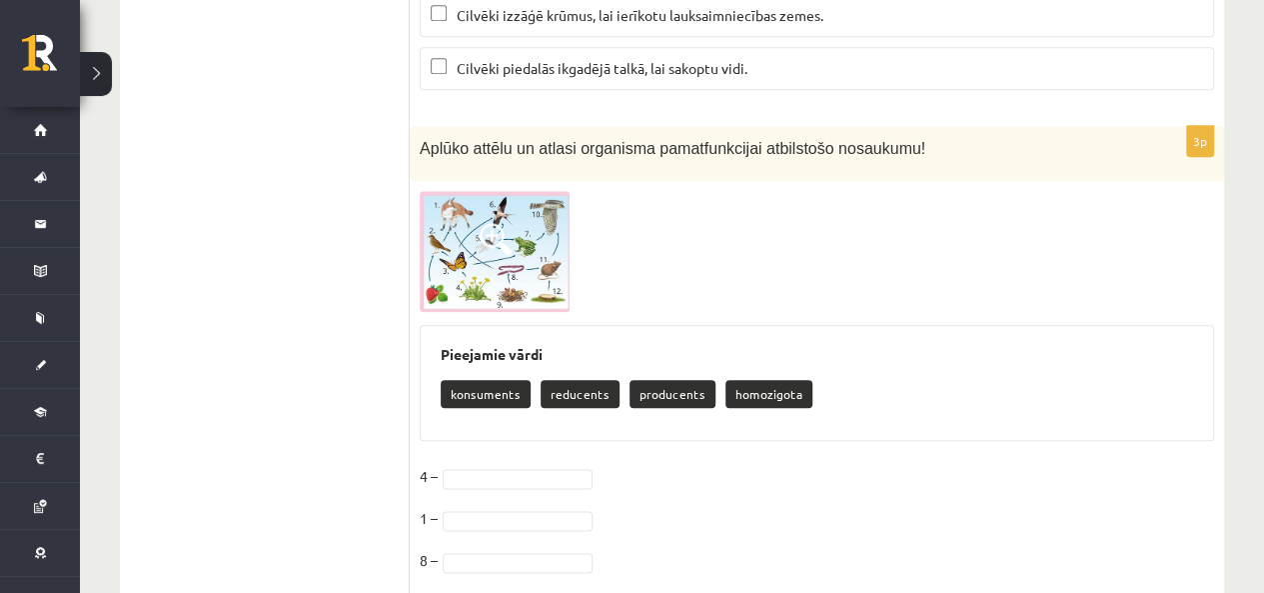
click at [498, 231] on img at bounding box center [495, 251] width 150 height 121
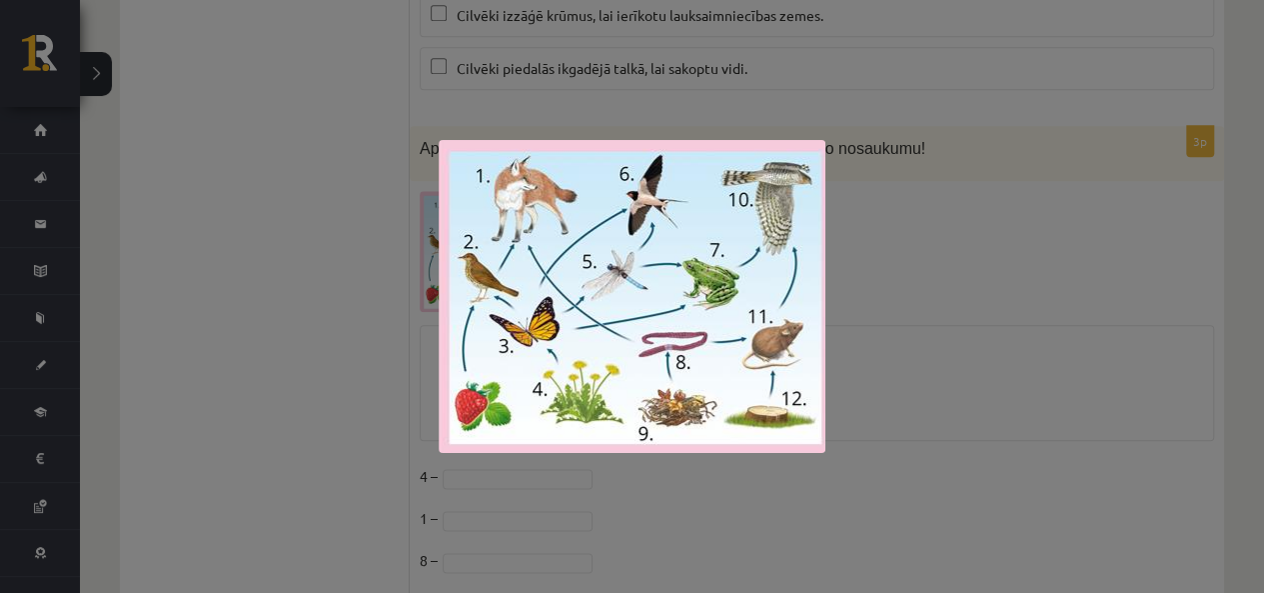
click at [974, 272] on div at bounding box center [632, 296] width 1264 height 593
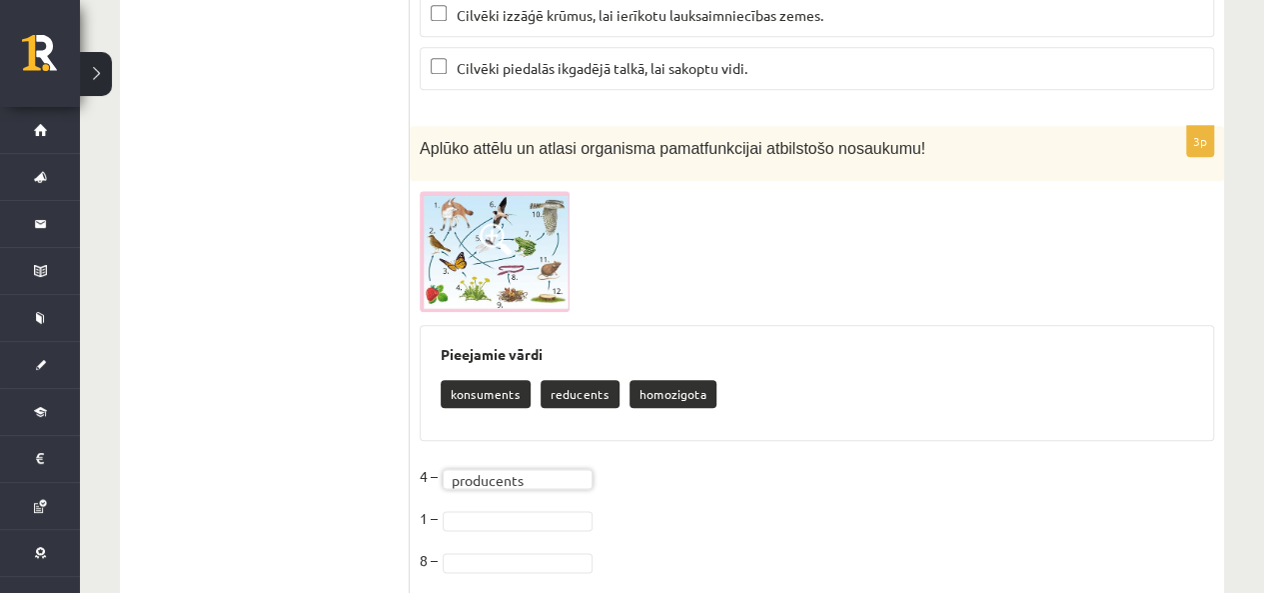
click at [509, 191] on img at bounding box center [495, 251] width 150 height 121
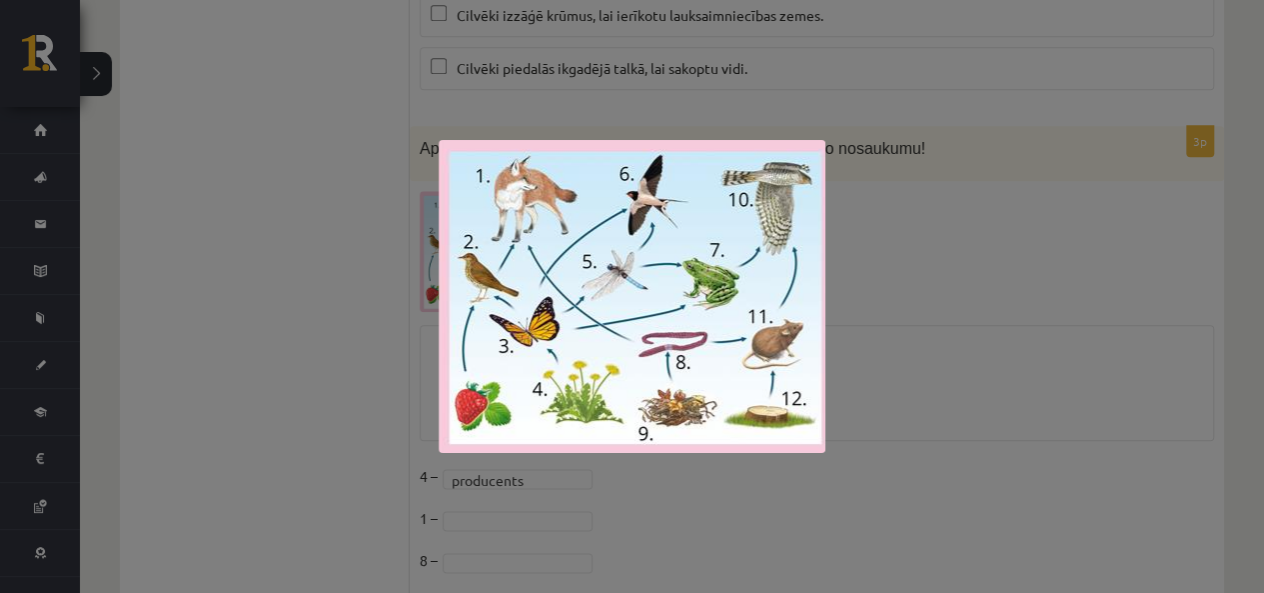
click at [993, 223] on div at bounding box center [632, 296] width 1264 height 593
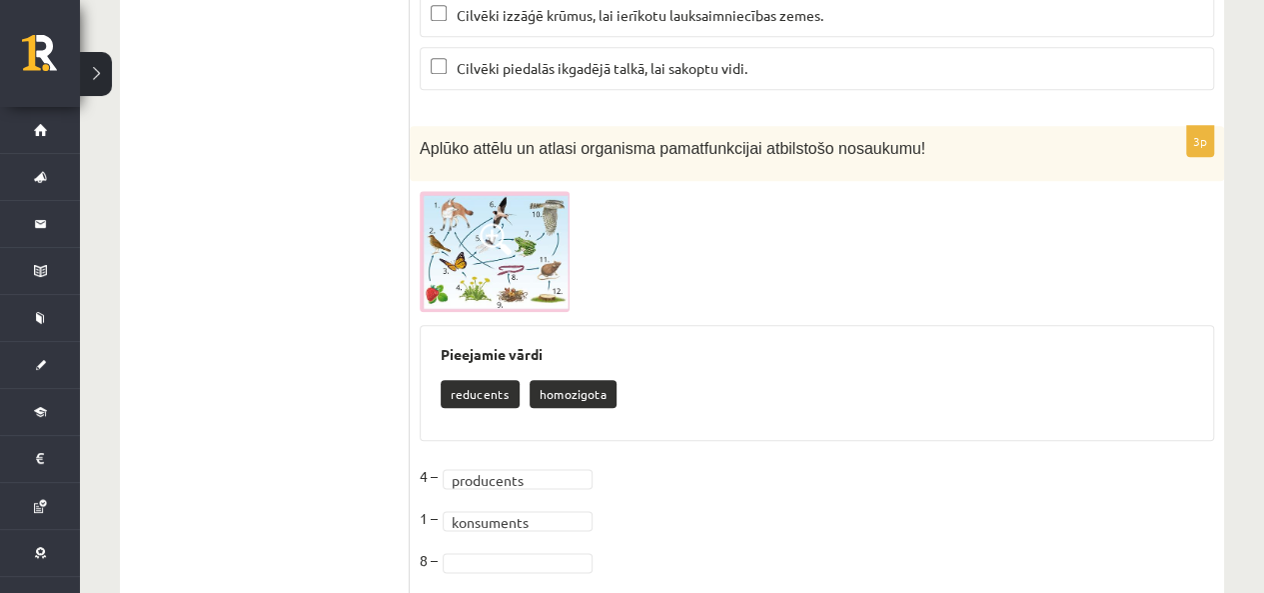
click at [497, 197] on img at bounding box center [495, 251] width 150 height 121
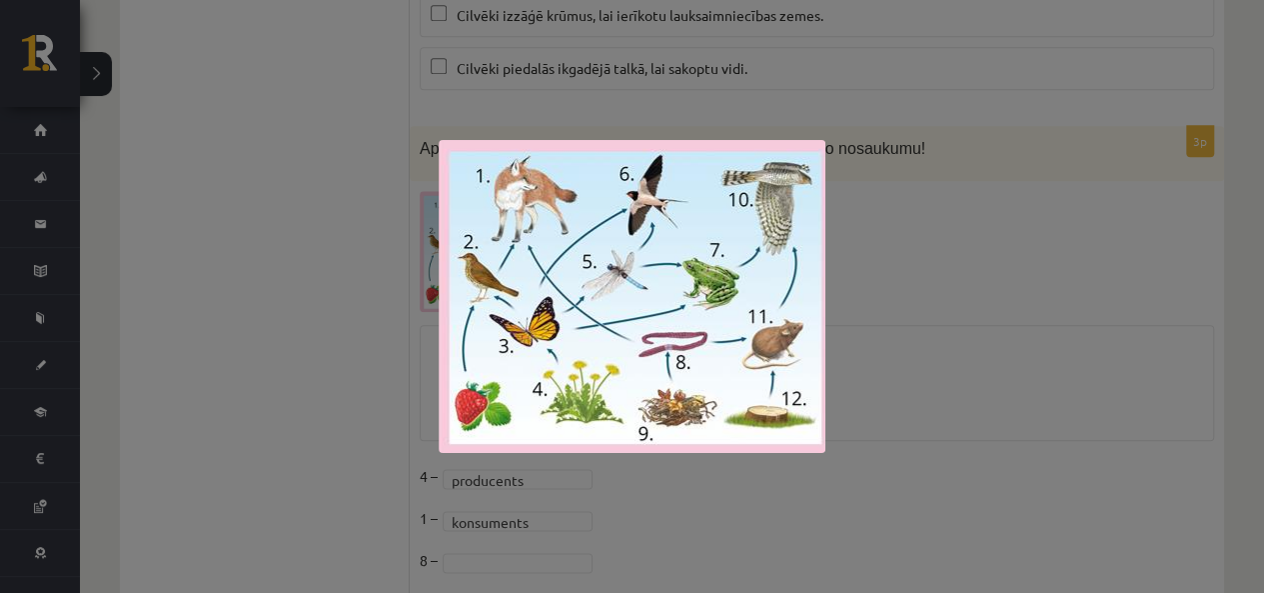
click at [1066, 206] on div at bounding box center [632, 296] width 1264 height 593
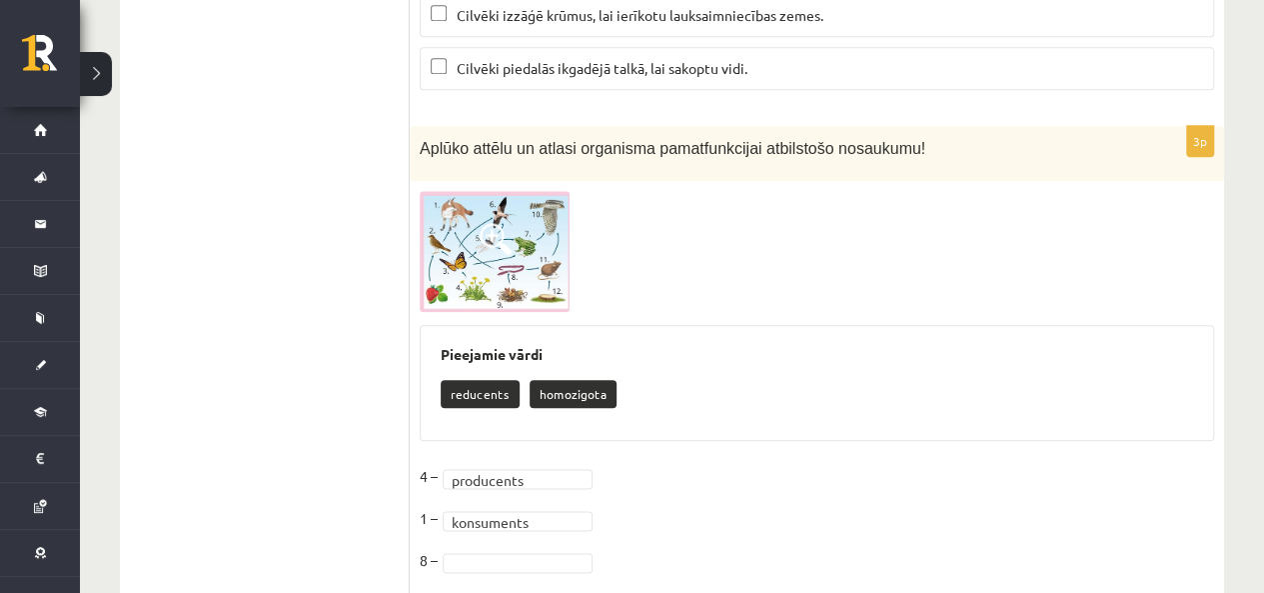
click at [503, 193] on img at bounding box center [495, 251] width 150 height 121
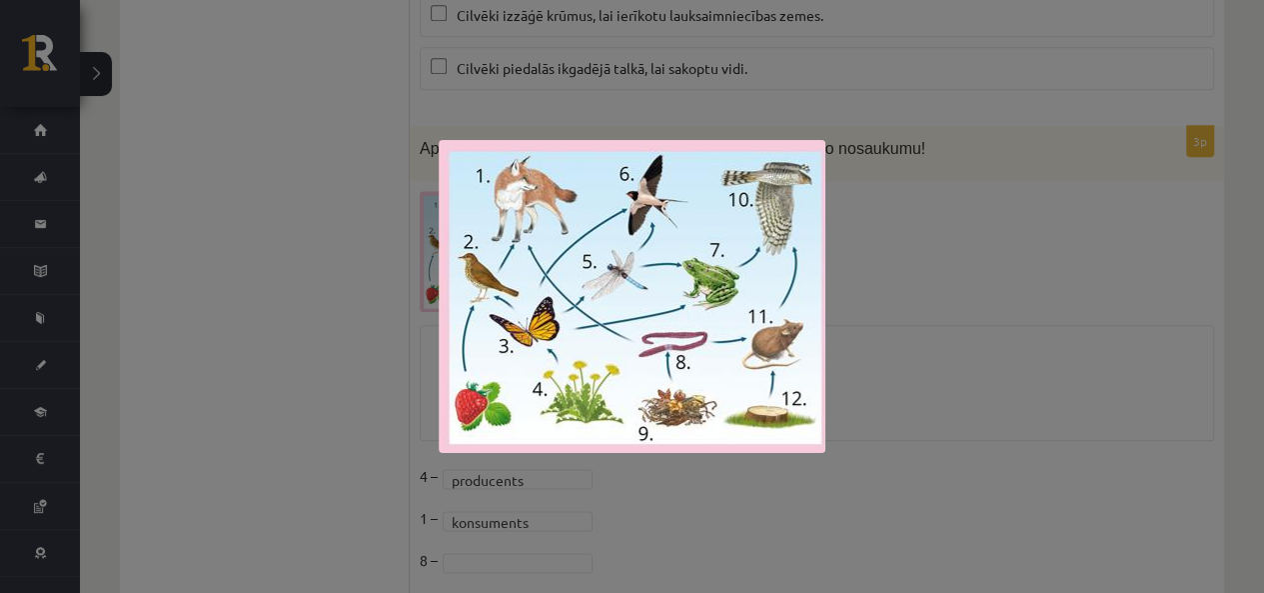
click at [967, 259] on div at bounding box center [632, 296] width 1264 height 593
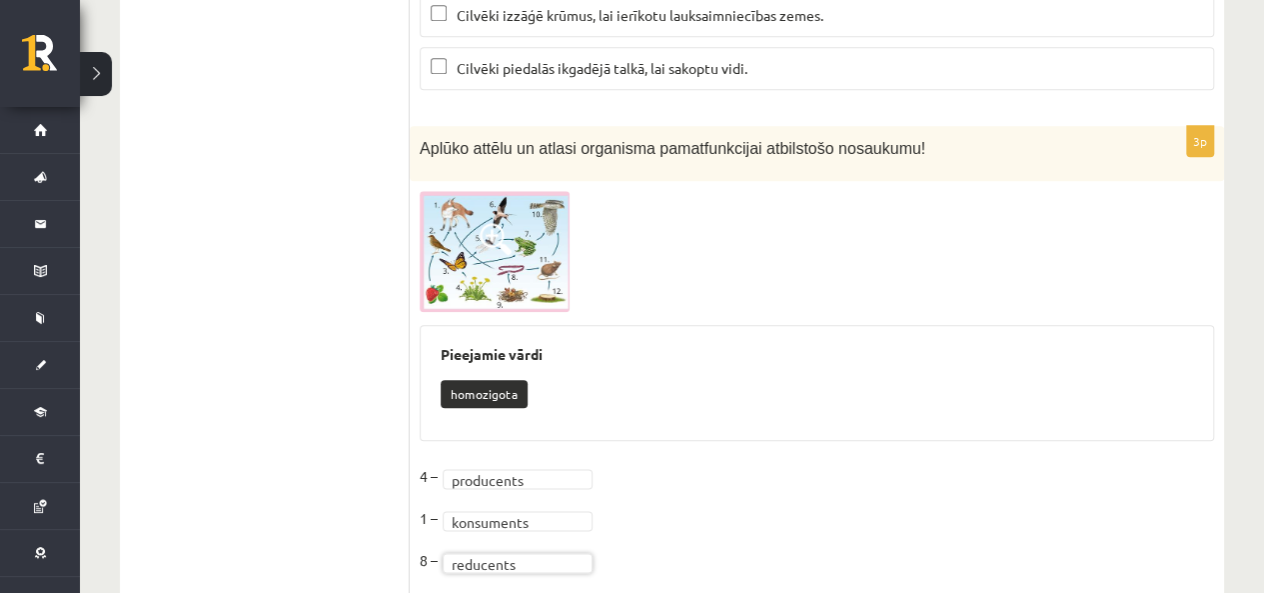
click at [514, 200] on img at bounding box center [495, 251] width 150 height 121
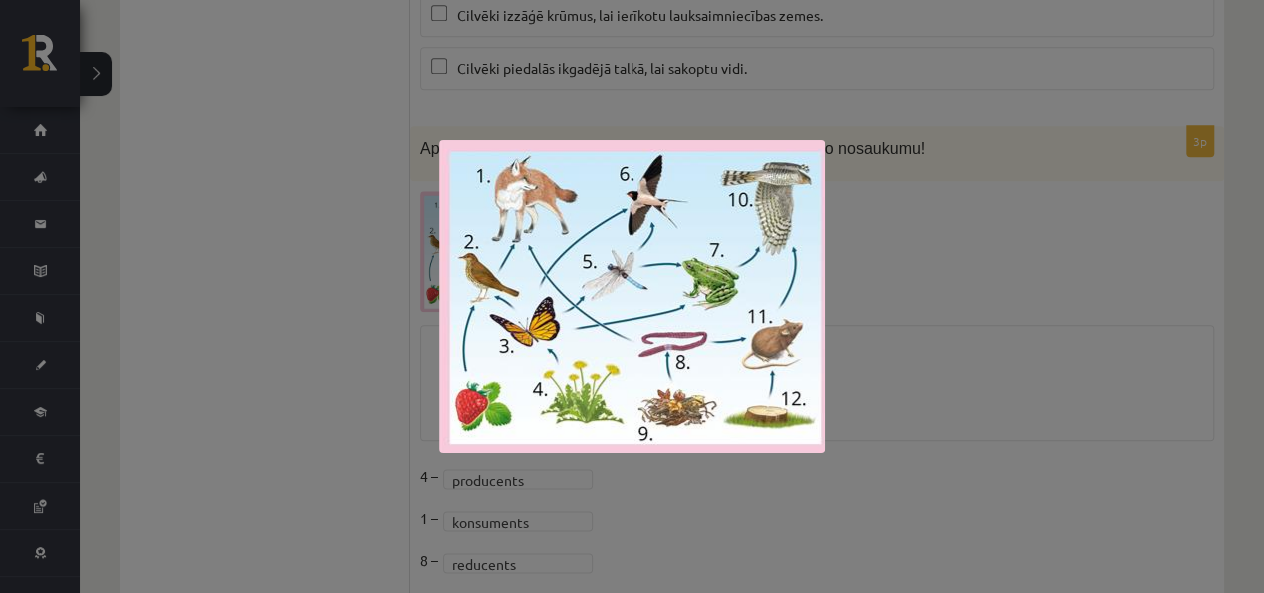
click at [937, 265] on div at bounding box center [632, 296] width 1264 height 593
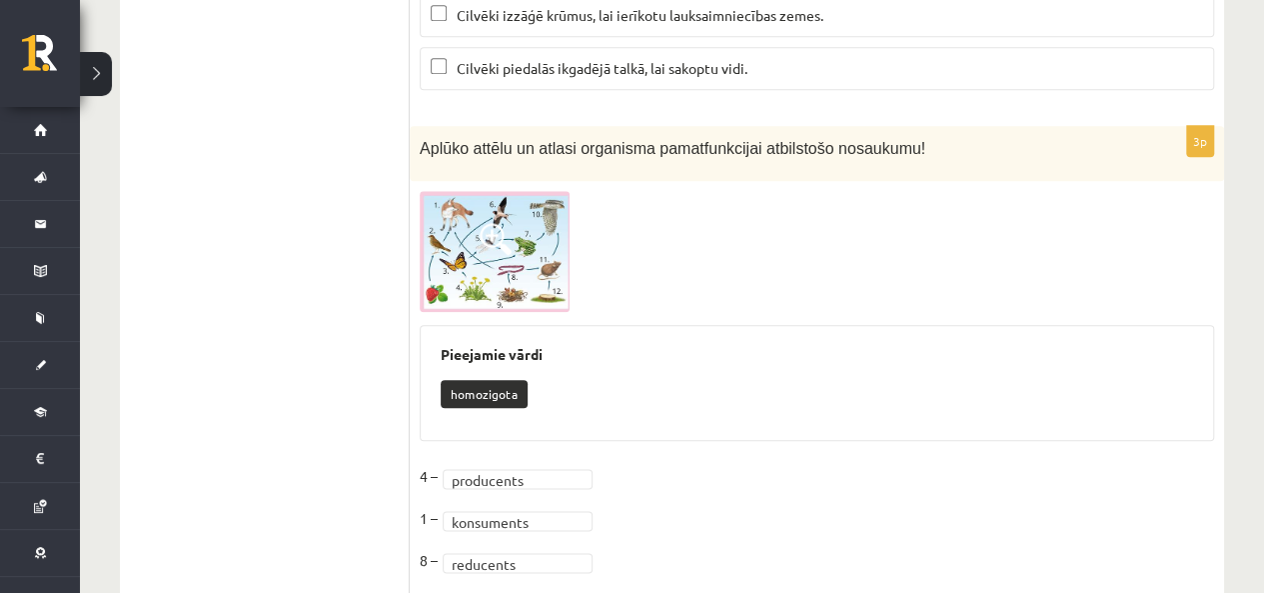
click at [492, 217] on img at bounding box center [495, 251] width 150 height 121
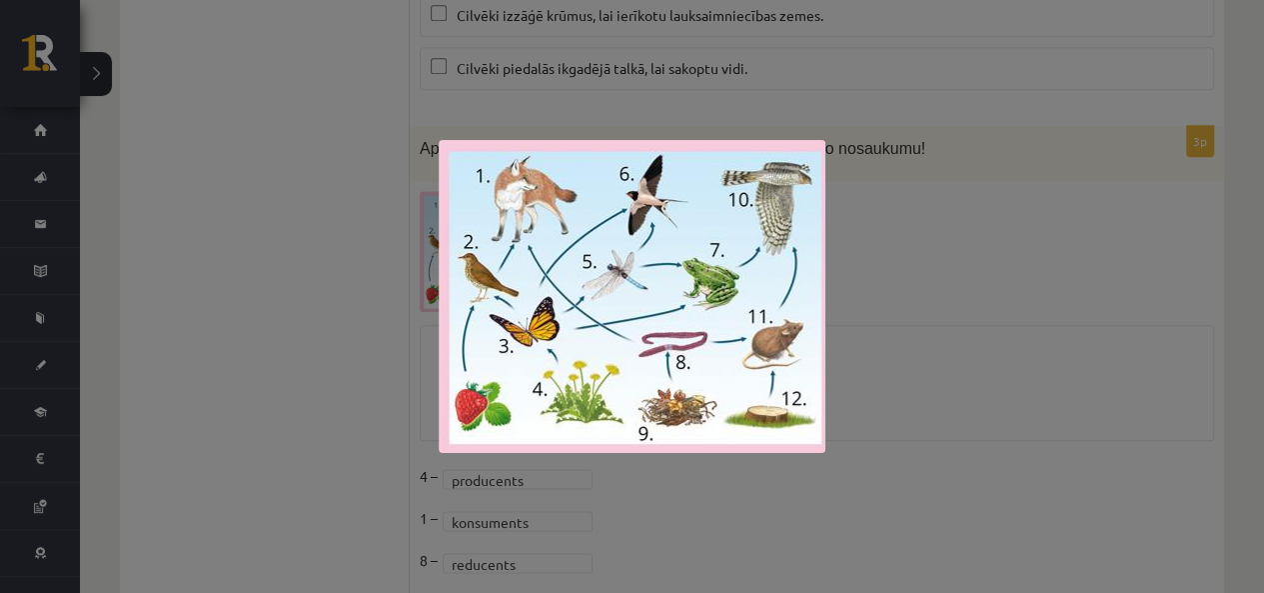
click at [1095, 283] on div at bounding box center [632, 296] width 1264 height 593
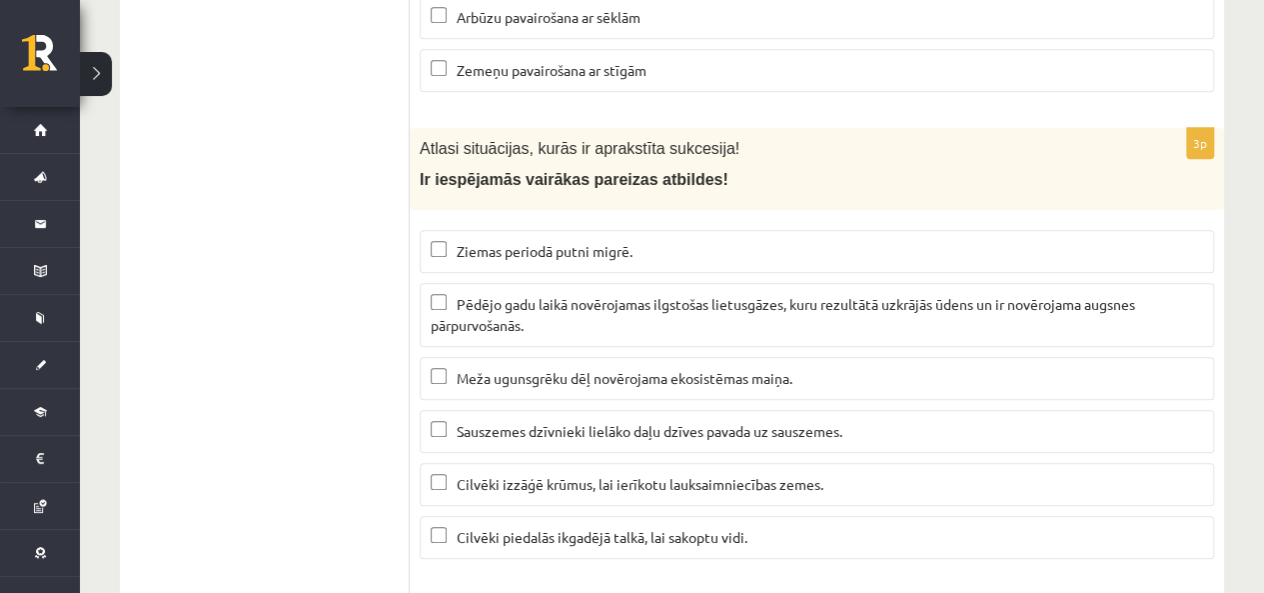
scroll to position [8048, 0]
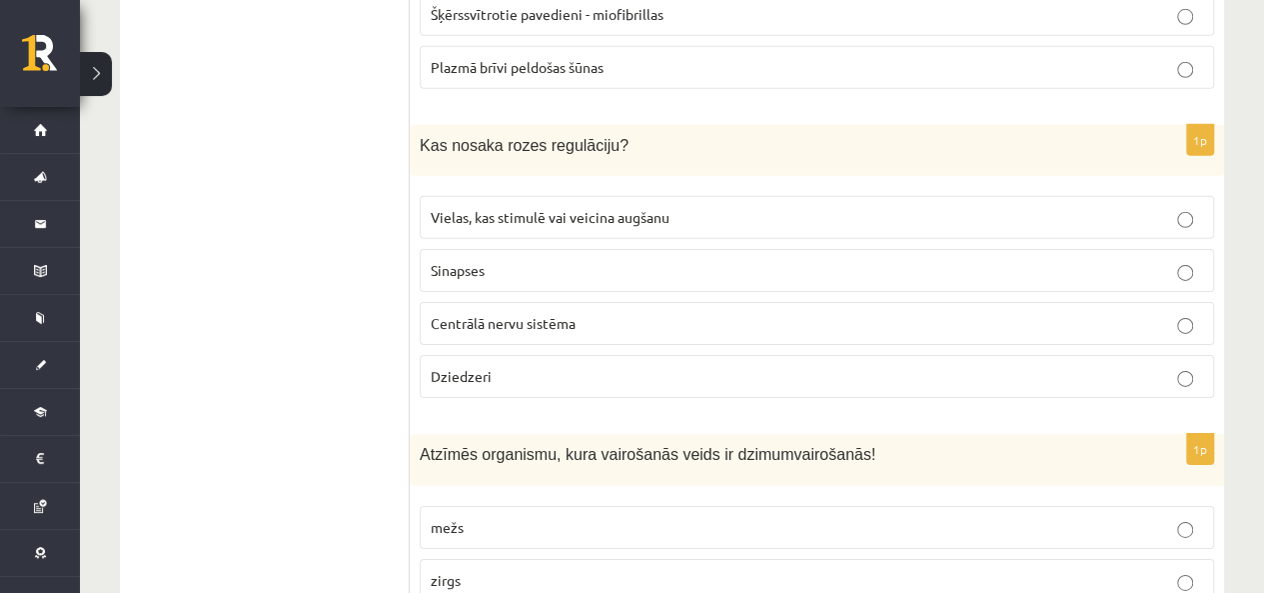
scroll to position [3051, 0]
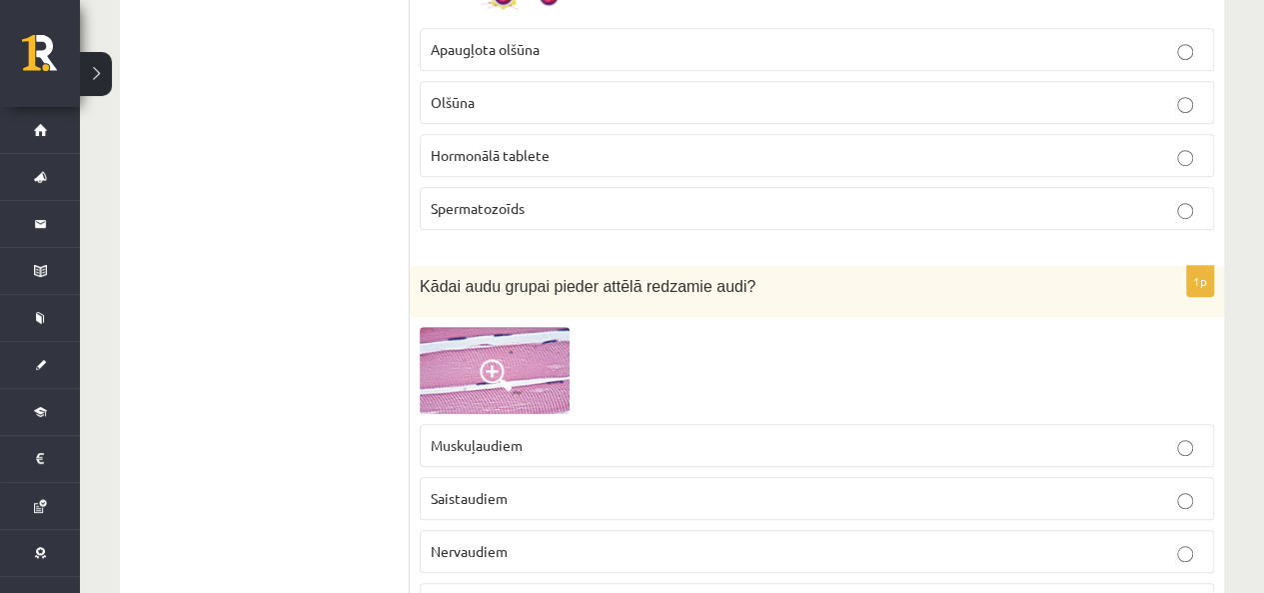
scroll to position [0, 0]
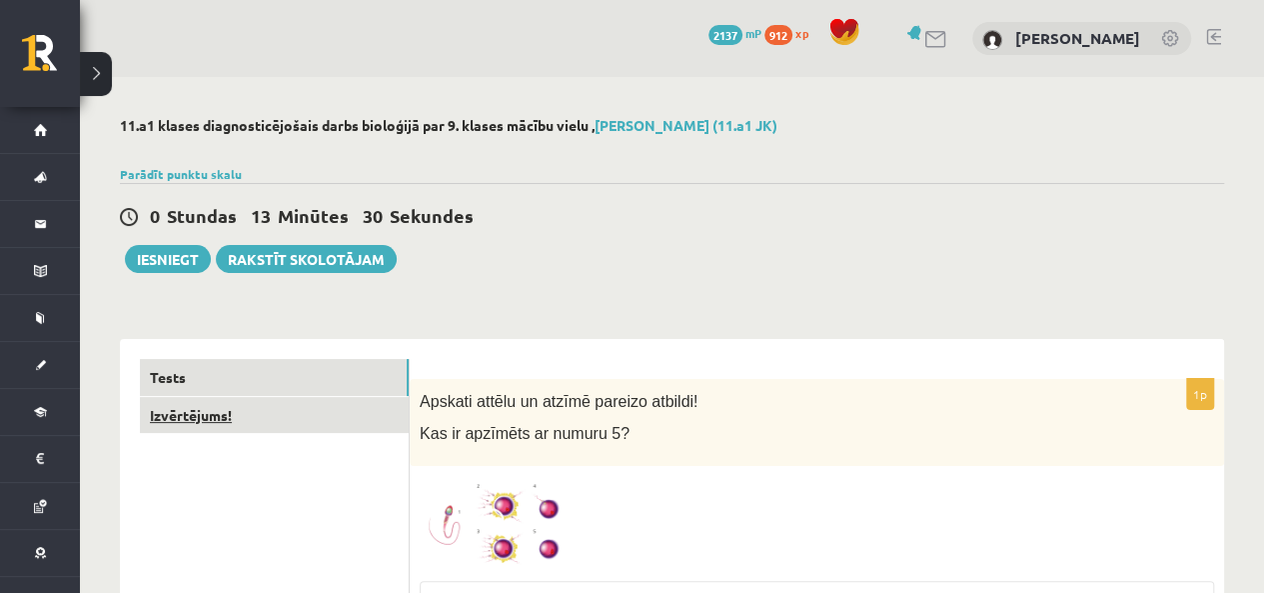
click at [252, 405] on link "Izvērtējums!" at bounding box center [274, 415] width 269 height 37
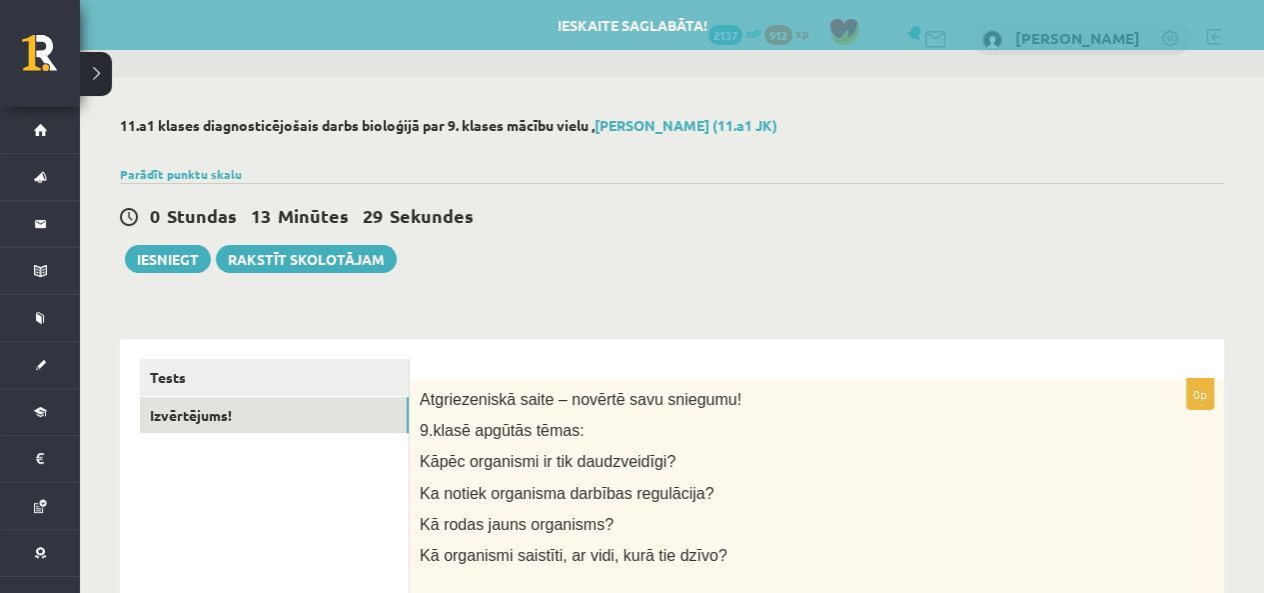
click at [672, 216] on div "0 Stundas 13 Minūtes 29 Sekundes" at bounding box center [672, 217] width 1104 height 26
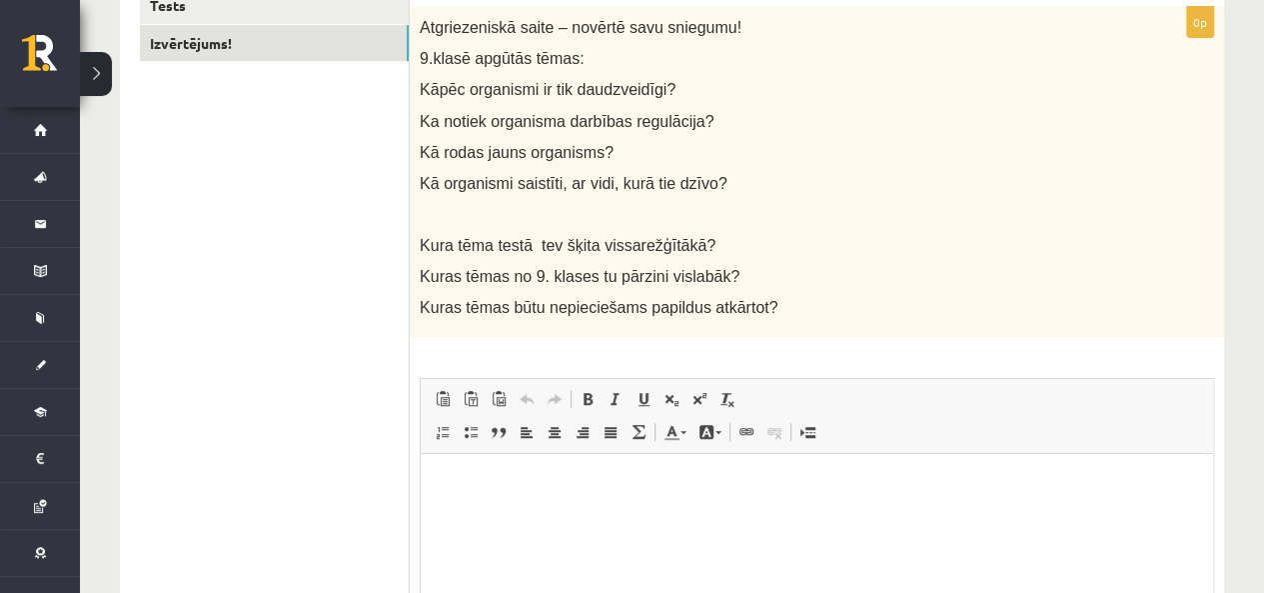
scroll to position [400, 0]
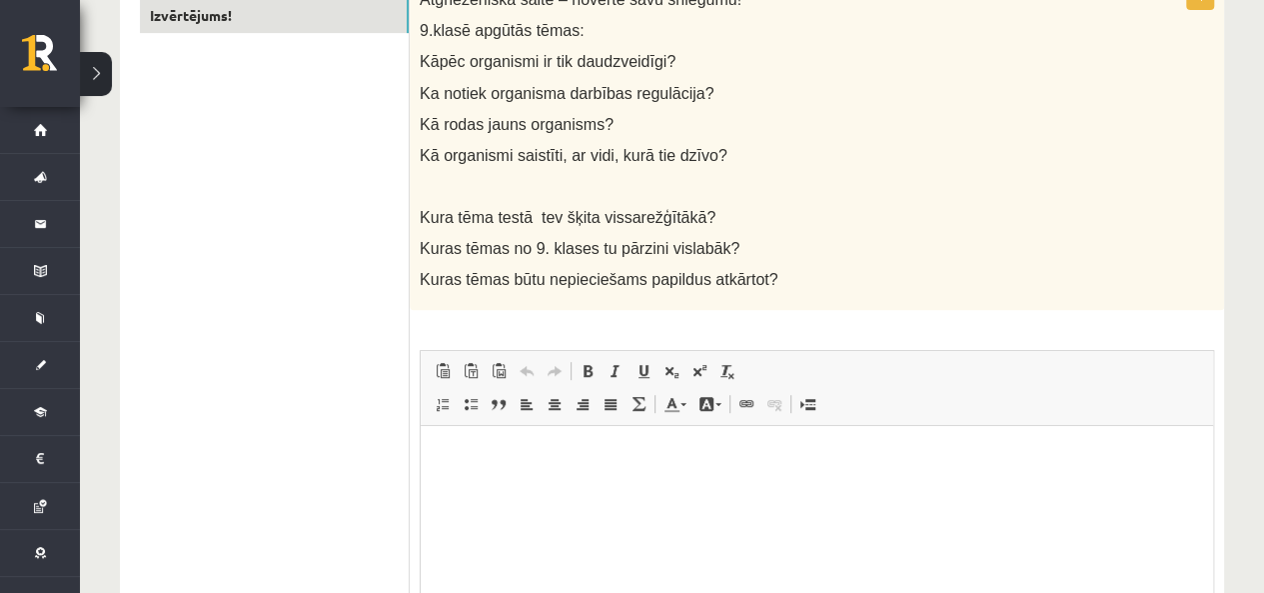
click at [589, 465] on p "Bagātinātā teksta redaktors, wiswyg-editor-user-answer-47433885194460" at bounding box center [817, 456] width 753 height 21
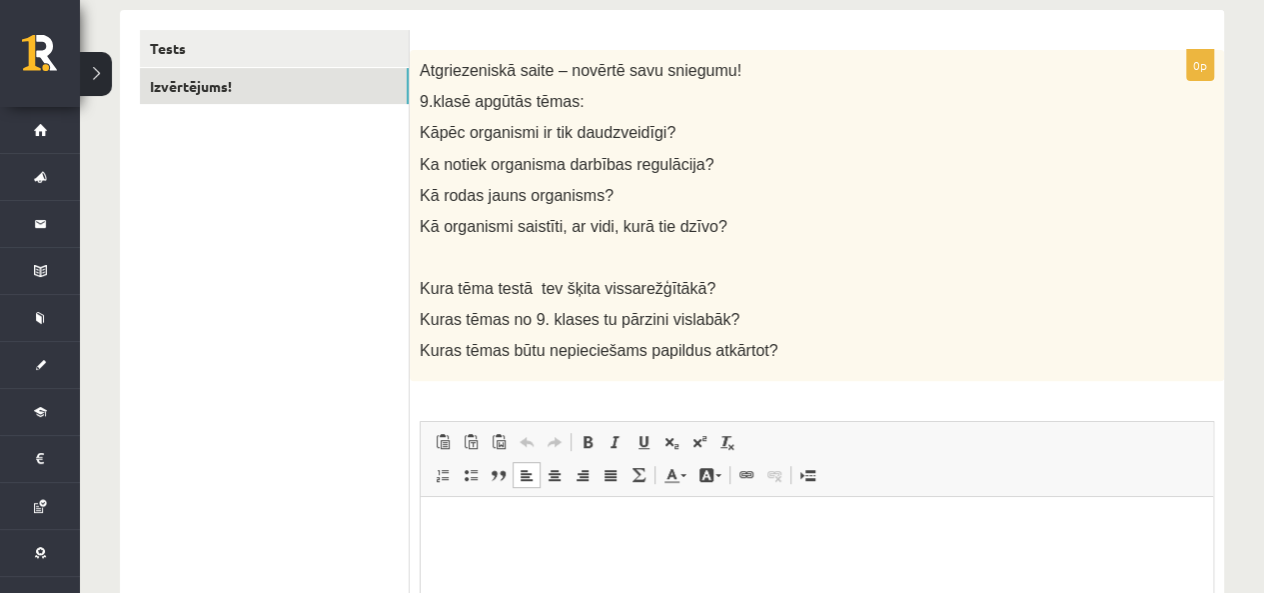
scroll to position [300, 0]
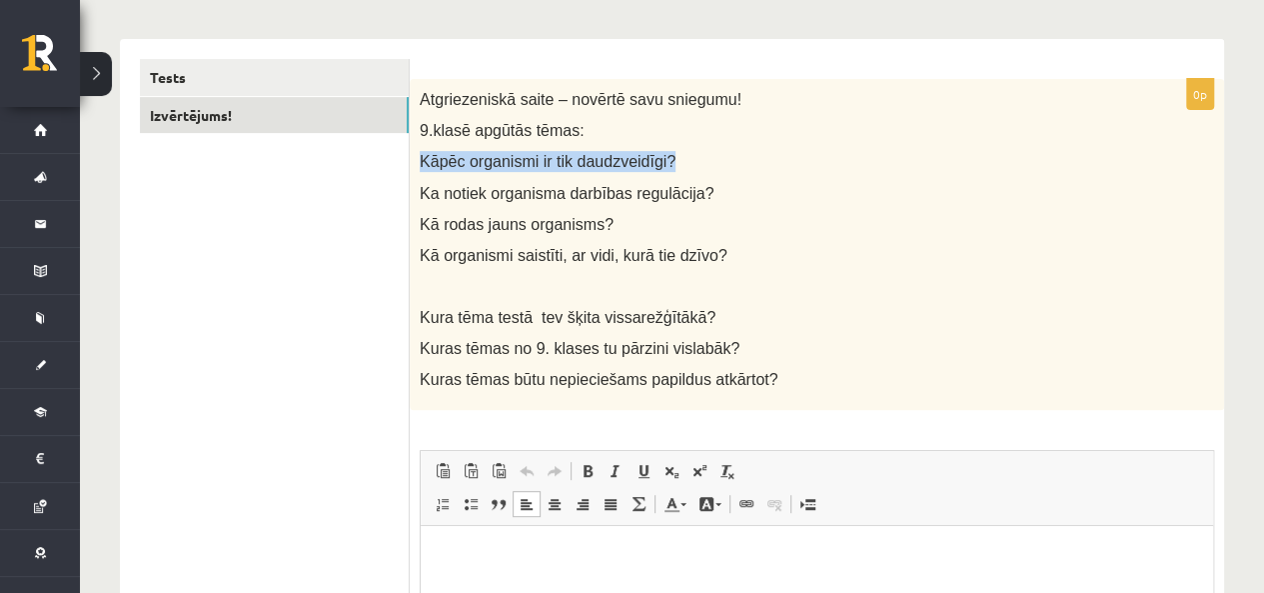
drag, startPoint x: 680, startPoint y: 151, endPoint x: 410, endPoint y: 165, distance: 270.2
click at [410, 165] on div "Atgriezeniskā saite – novērtē savu sniegumu! 9.klasē apgūtās tēmas: Kāpēc organ…" at bounding box center [817, 245] width 815 height 332
copy span "Kāpēc organismi ir tik daudzveidīgi?"
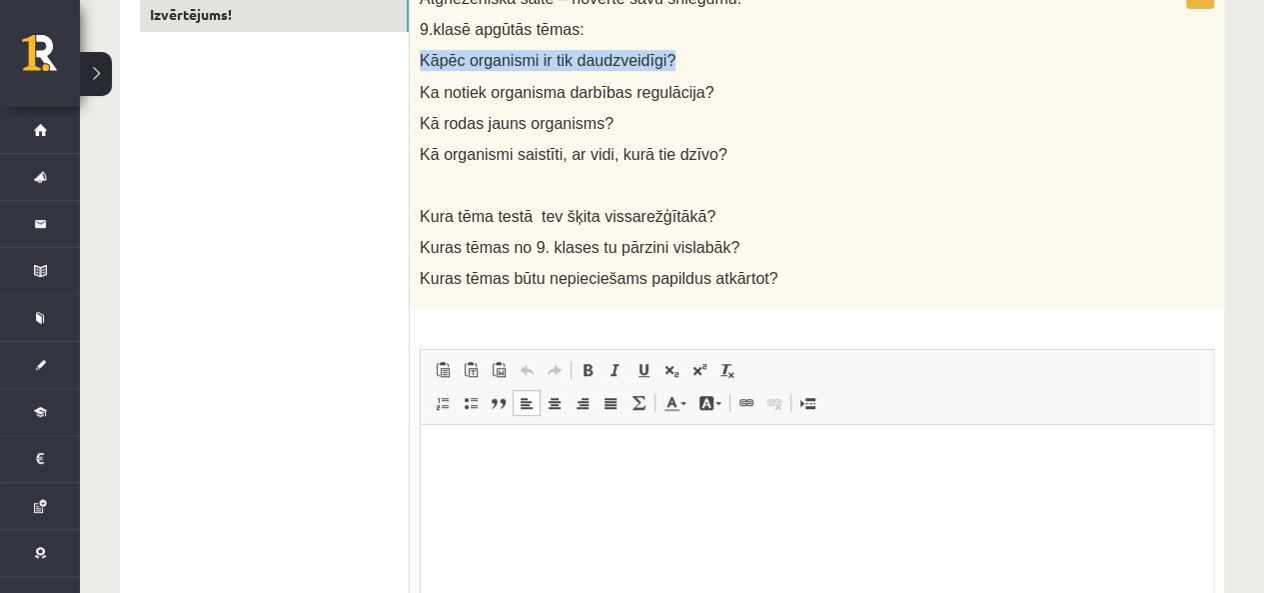
scroll to position [500, 0]
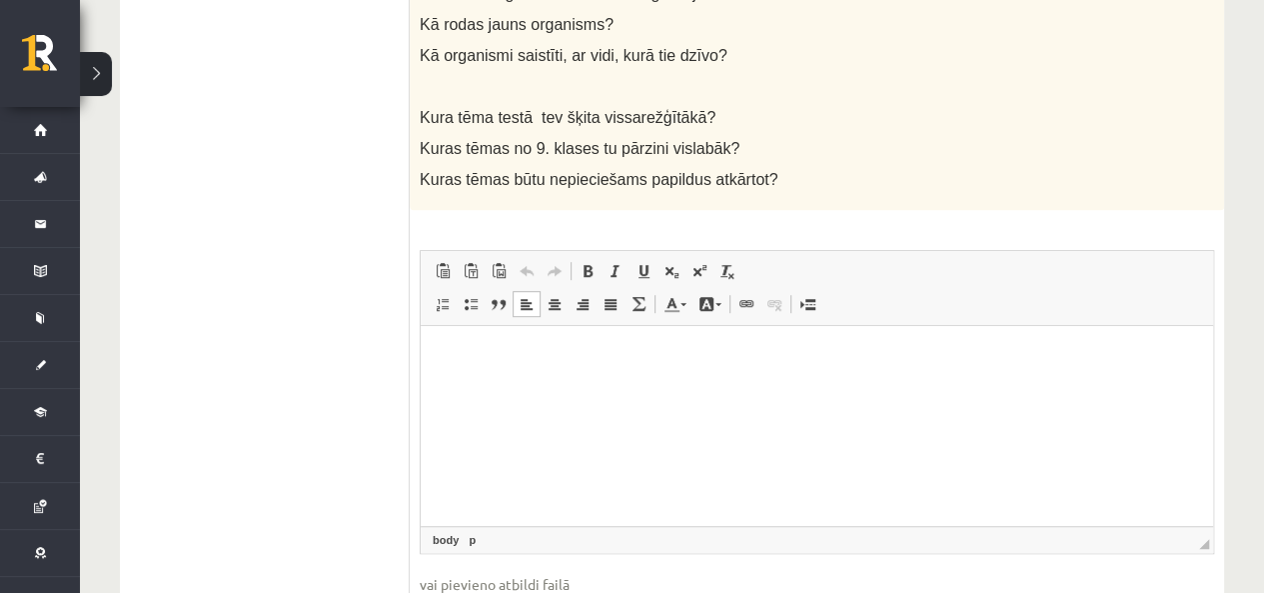
click at [531, 358] on p "Bagātinātā teksta redaktors, wiswyg-editor-user-answer-47433885194460" at bounding box center [817, 356] width 753 height 21
paste body "Bagātinātā teksta redaktors, wiswyg-editor-user-answer-47433885194460"
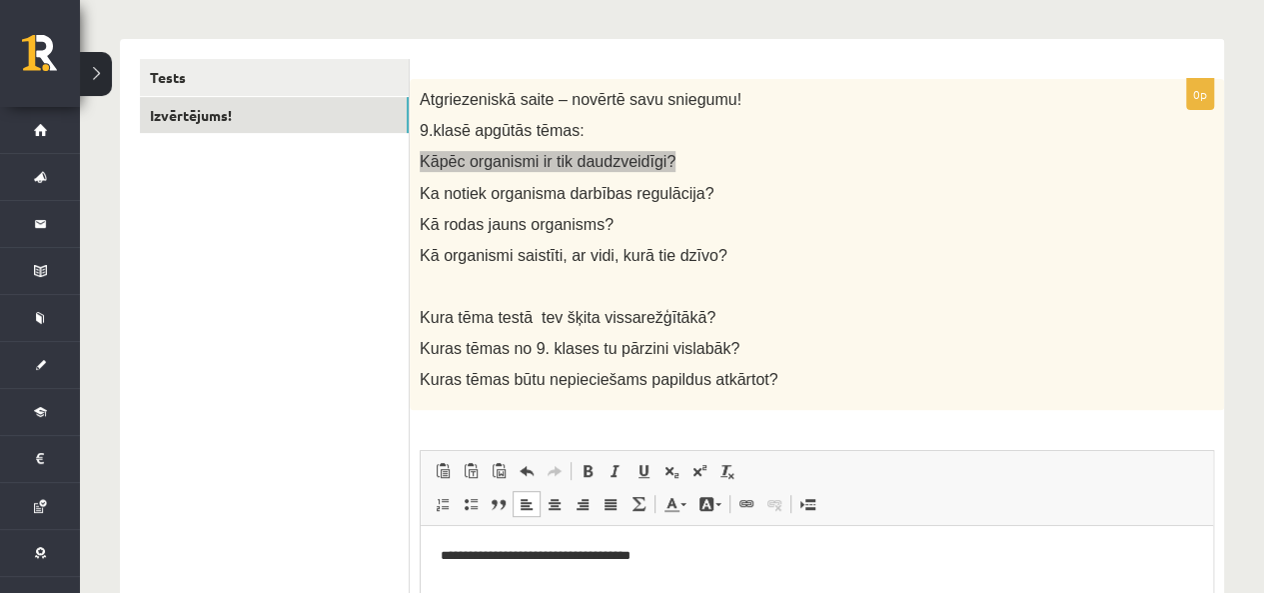
scroll to position [400, 0]
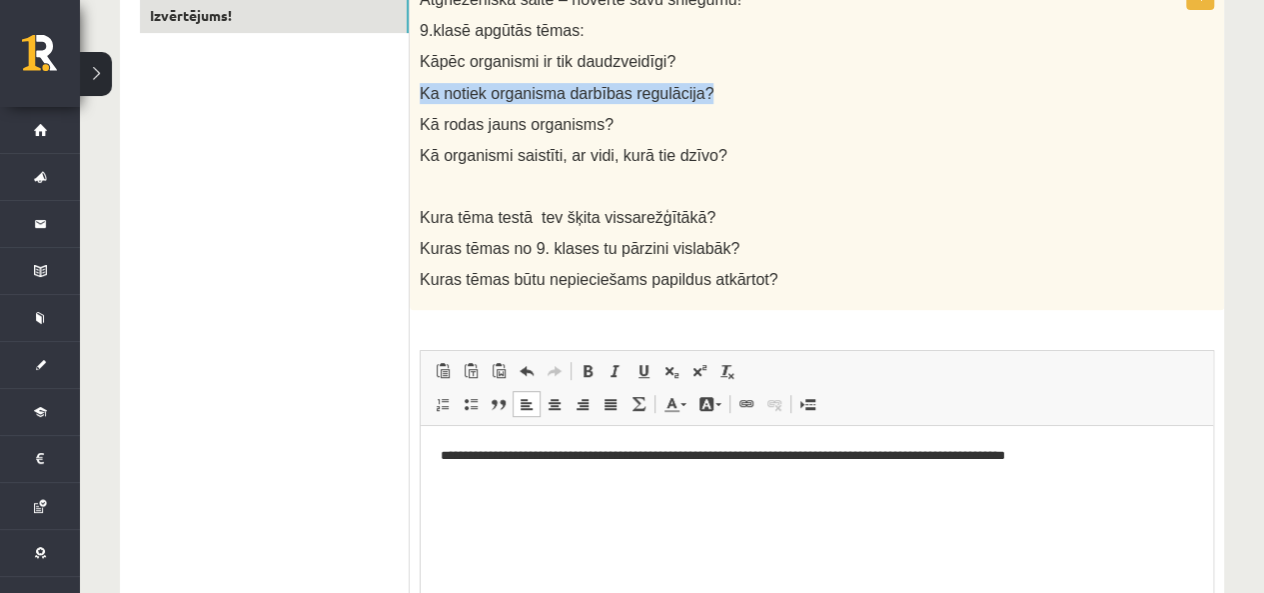
drag, startPoint x: 698, startPoint y: 80, endPoint x: 411, endPoint y: 93, distance: 287.1
click at [411, 93] on div "Atgriezeniskā saite – novērtē savu sniegumu! 9.klasē apgūtās tēmas: Kāpēc organ…" at bounding box center [817, 145] width 815 height 332
copy span "Ka notiek organisma darbības regulācija?"
click at [507, 520] on html "**********" at bounding box center [817, 473] width 793 height 94
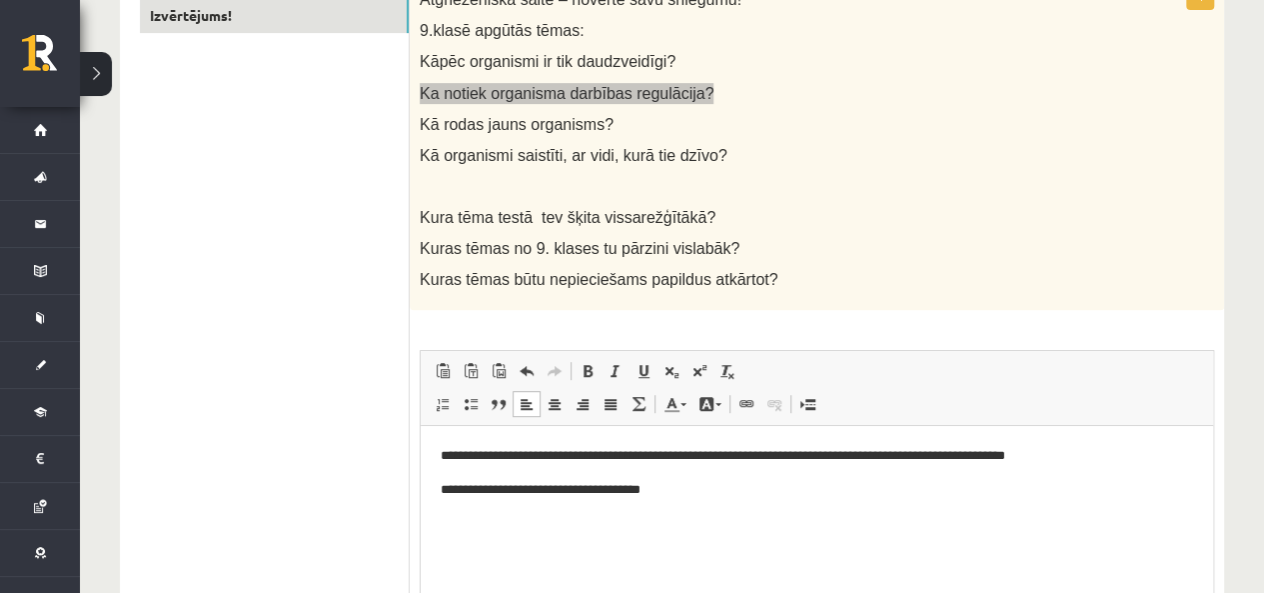
click at [450, 489] on p "**********" at bounding box center [817, 490] width 753 height 21
click at [455, 489] on p "**********" at bounding box center [817, 490] width 753 height 21
click at [701, 480] on p "**********" at bounding box center [817, 490] width 753 height 21
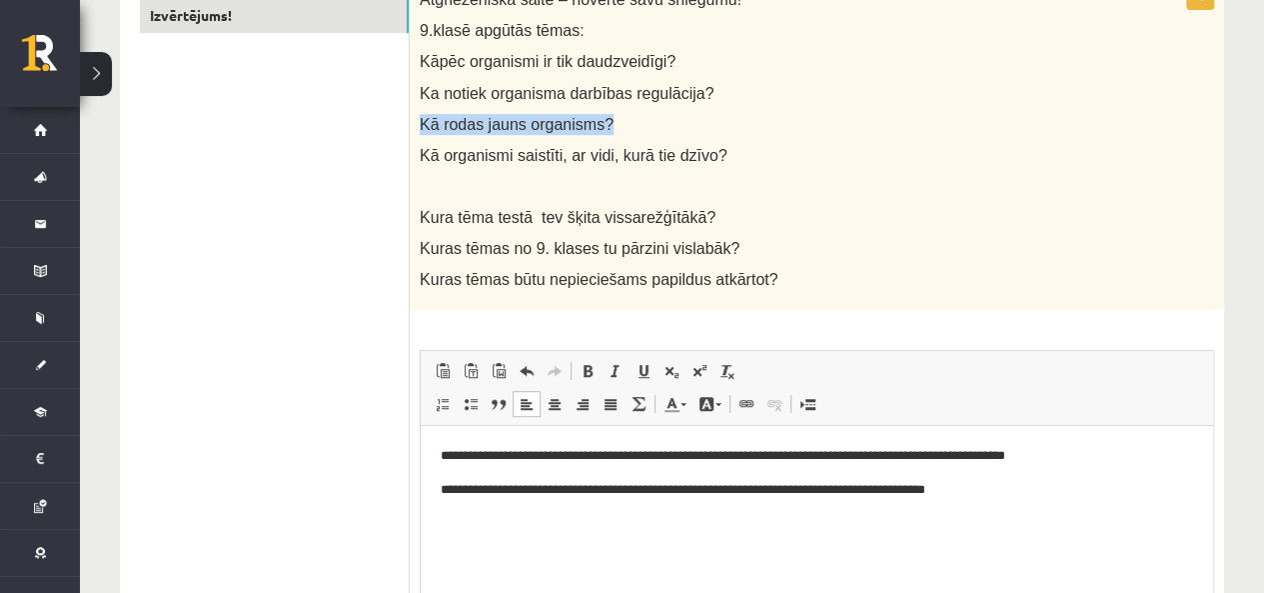
drag, startPoint x: 604, startPoint y: 117, endPoint x: 412, endPoint y: 125, distance: 192.1
click at [412, 125] on div "Atgriezeniskā saite – novērtē savu sniegumu! 9.klasē apgūtās tēmas: Kāpēc organ…" at bounding box center [817, 145] width 815 height 332
copy span "Kā rodas jauns organisms?"
click at [513, 552] on html "**********" at bounding box center [817, 490] width 793 height 128
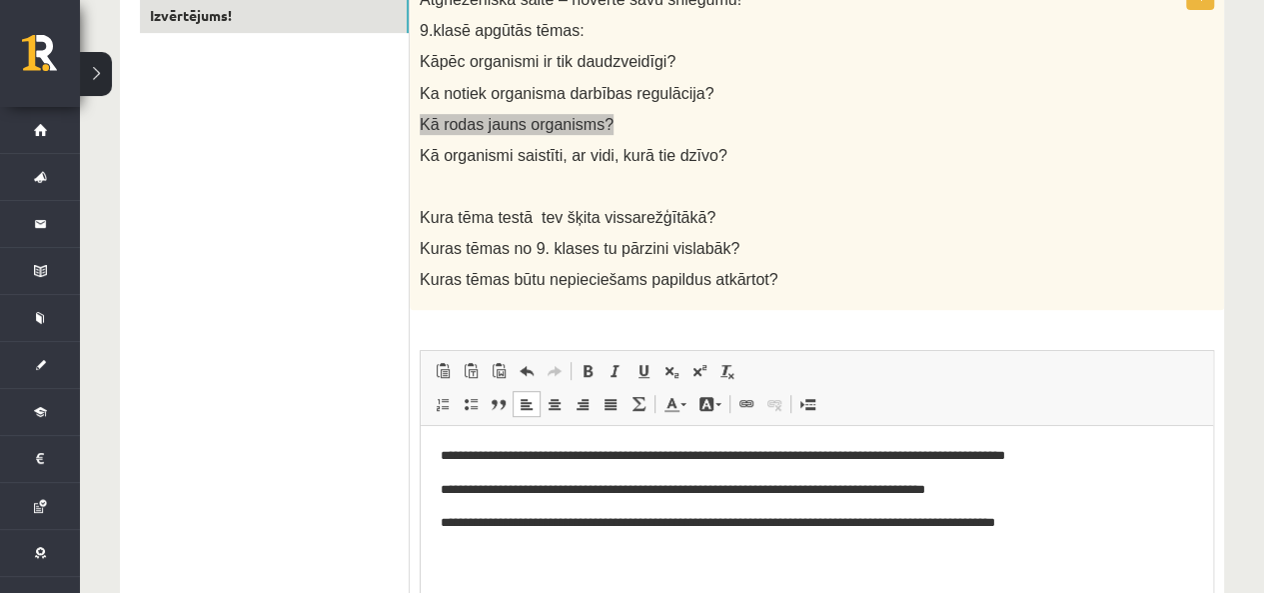
click at [799, 520] on p "**********" at bounding box center [817, 523] width 753 height 21
click at [800, 520] on p "**********" at bounding box center [817, 523] width 753 height 21
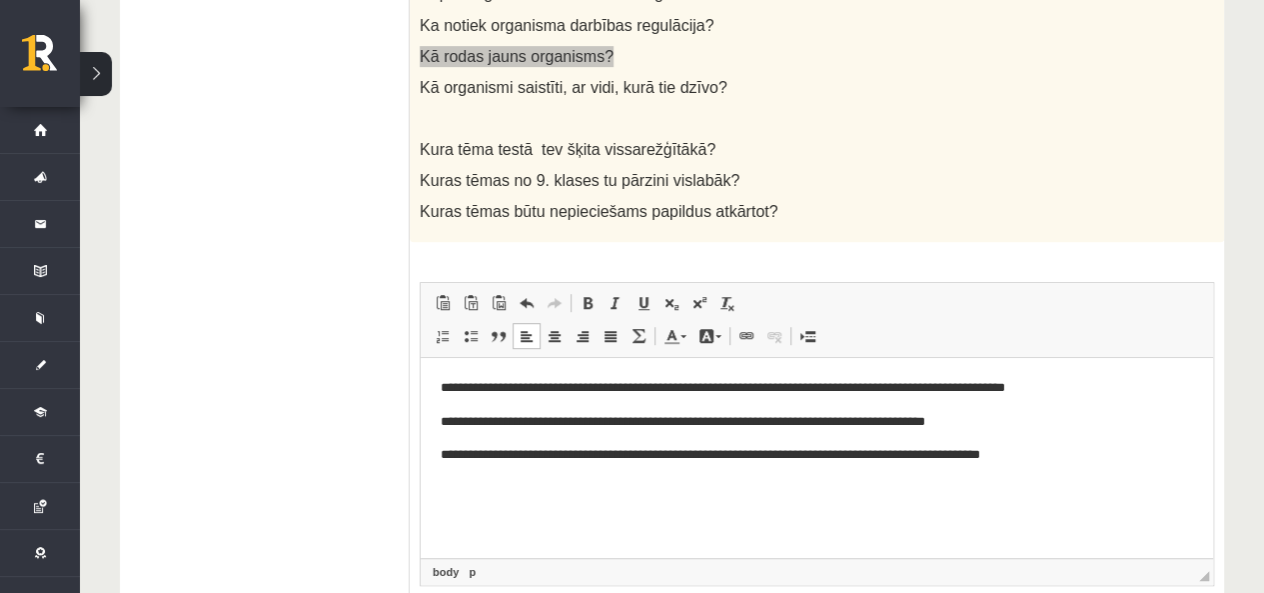
scroll to position [500, 0]
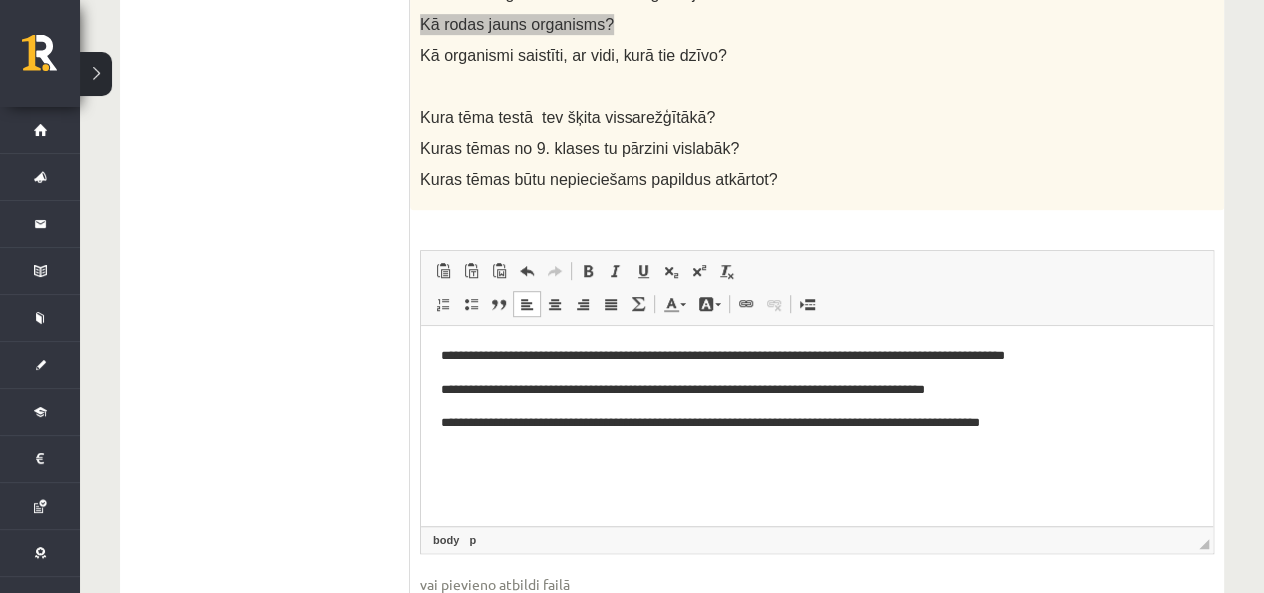
click at [1130, 453] on html "**********" at bounding box center [817, 390] width 793 height 128
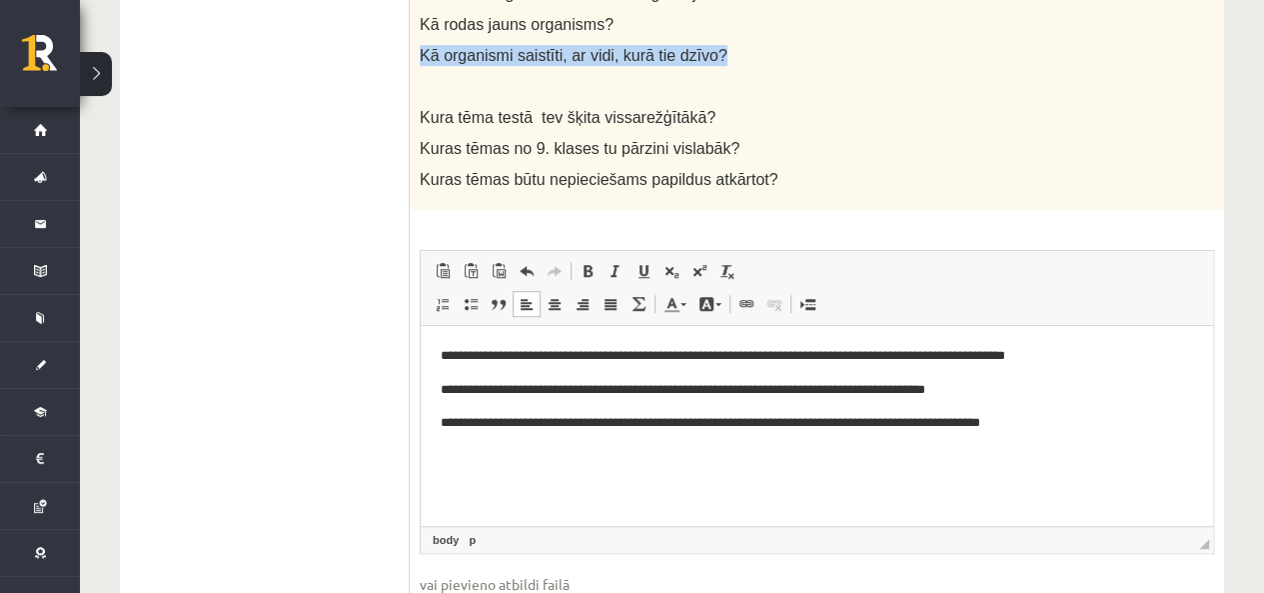
drag, startPoint x: 730, startPoint y: 56, endPoint x: 413, endPoint y: 63, distance: 316.9
click at [413, 63] on div "Atgriezeniskā saite – novērtē savu sniegumu! 9.klasē apgūtās tēmas: Kāpēc organ…" at bounding box center [817, 45] width 815 height 332
copy span "Kā organismi saistīti, ar vidi, kurā tie dzīvo?"
click at [467, 480] on html "**********" at bounding box center [817, 407] width 793 height 162
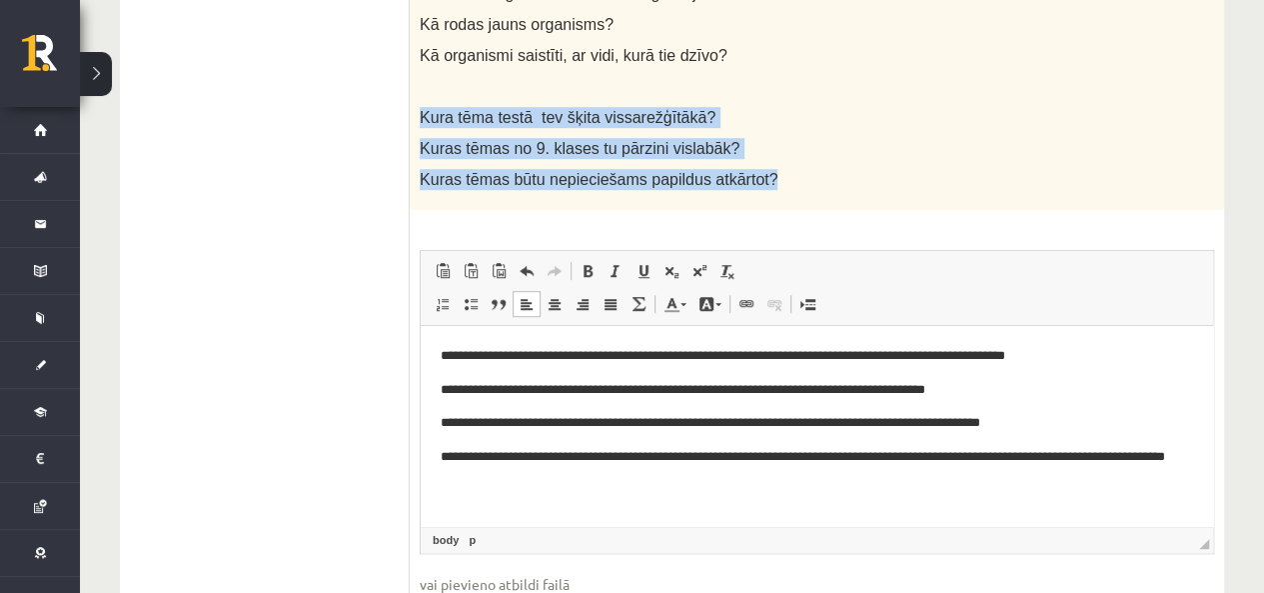
drag, startPoint x: 414, startPoint y: 124, endPoint x: 807, endPoint y: 208, distance: 401.6
click at [807, 208] on div "Atgriezeniskā saite – novērtē savu sniegumu! 9.klasē apgūtās tēmas: Kāpēc organ…" at bounding box center [817, 45] width 815 height 332
copy div "Kura tēma testā tev šķita vissarežģītākā? Kuras tēmas no 9. klases tu pārzini v…"
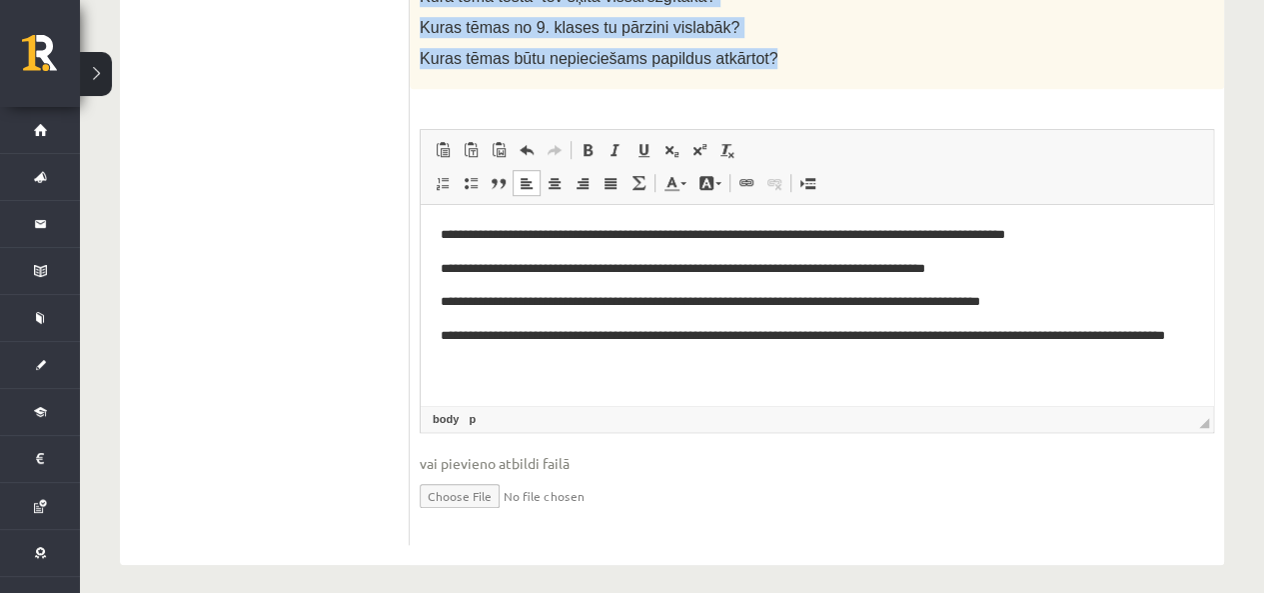
scroll to position [632, 0]
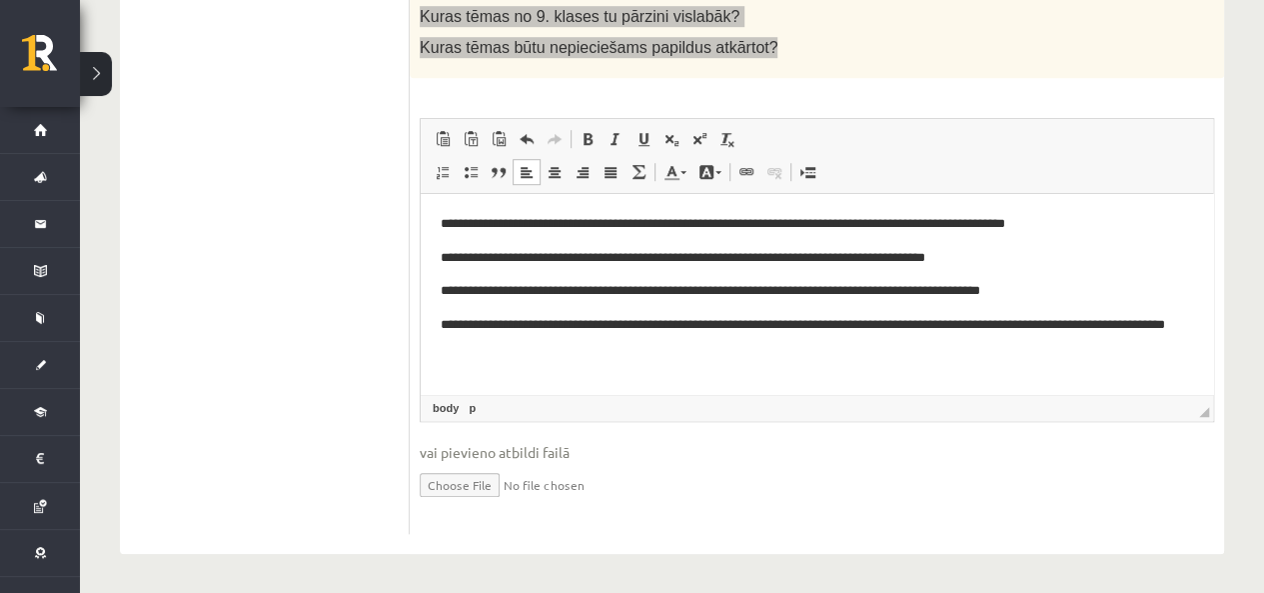
click at [687, 372] on p "Bagātinātā teksta redaktors, wiswyg-editor-user-answer-47433885194460" at bounding box center [817, 380] width 753 height 21
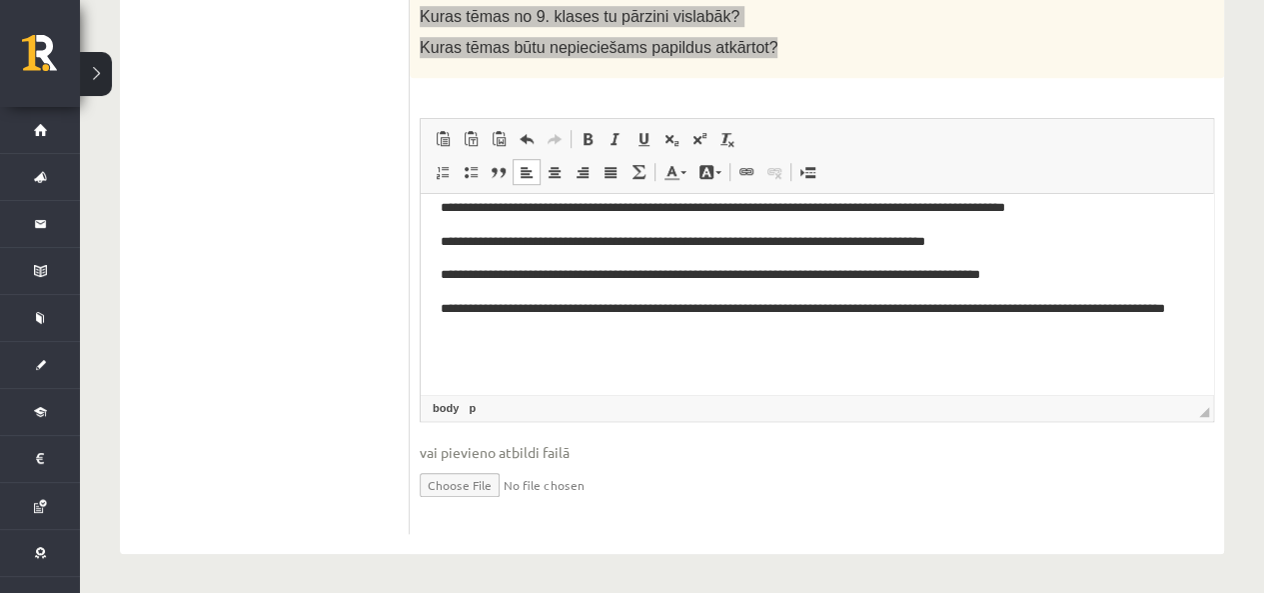
scroll to position [61, 0]
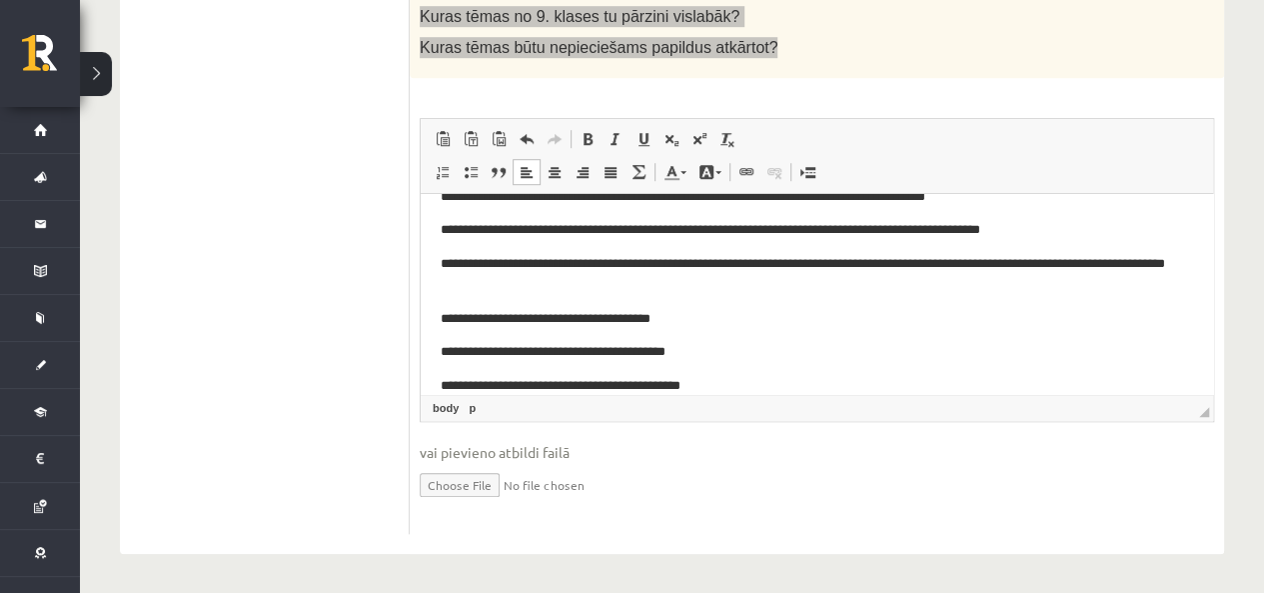
click at [726, 311] on p "**********" at bounding box center [810, 319] width 738 height 21
click at [753, 352] on p "**********" at bounding box center [810, 352] width 738 height 21
click at [747, 380] on p "**********" at bounding box center [810, 386] width 738 height 21
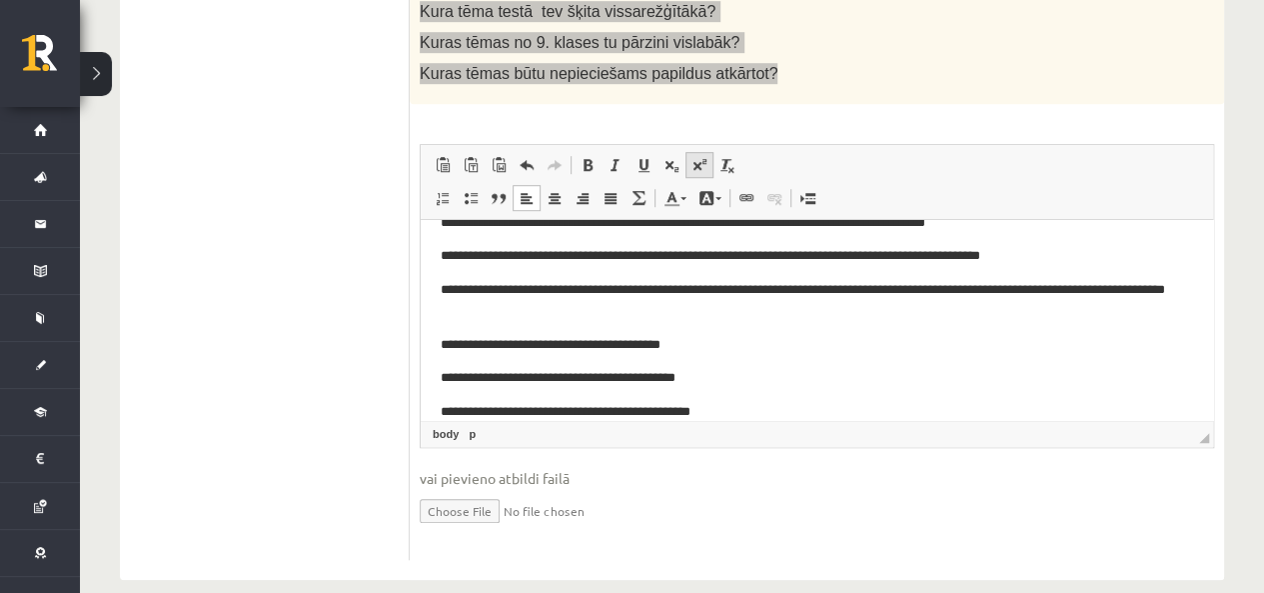
scroll to position [632, 0]
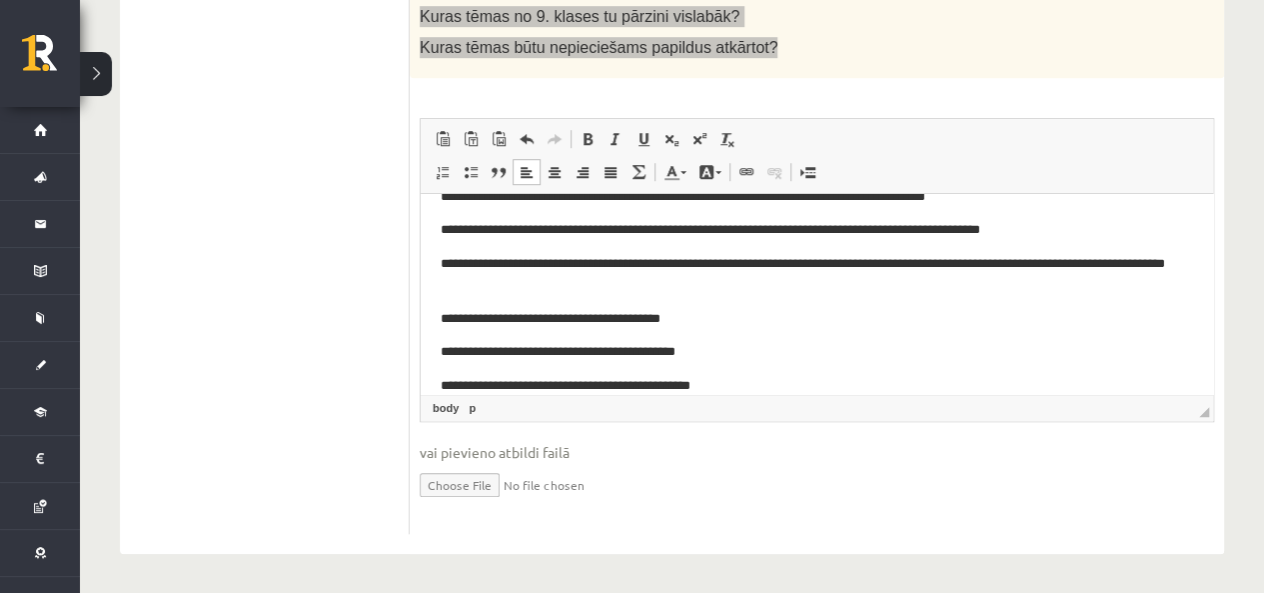
click at [775, 354] on p "**********" at bounding box center [810, 352] width 738 height 21
click at [872, 352] on p "**********" at bounding box center [810, 352] width 738 height 21
click at [872, 351] on p "**********" at bounding box center [810, 352] width 738 height 21
click at [872, 349] on p "**********" at bounding box center [810, 352] width 738 height 21
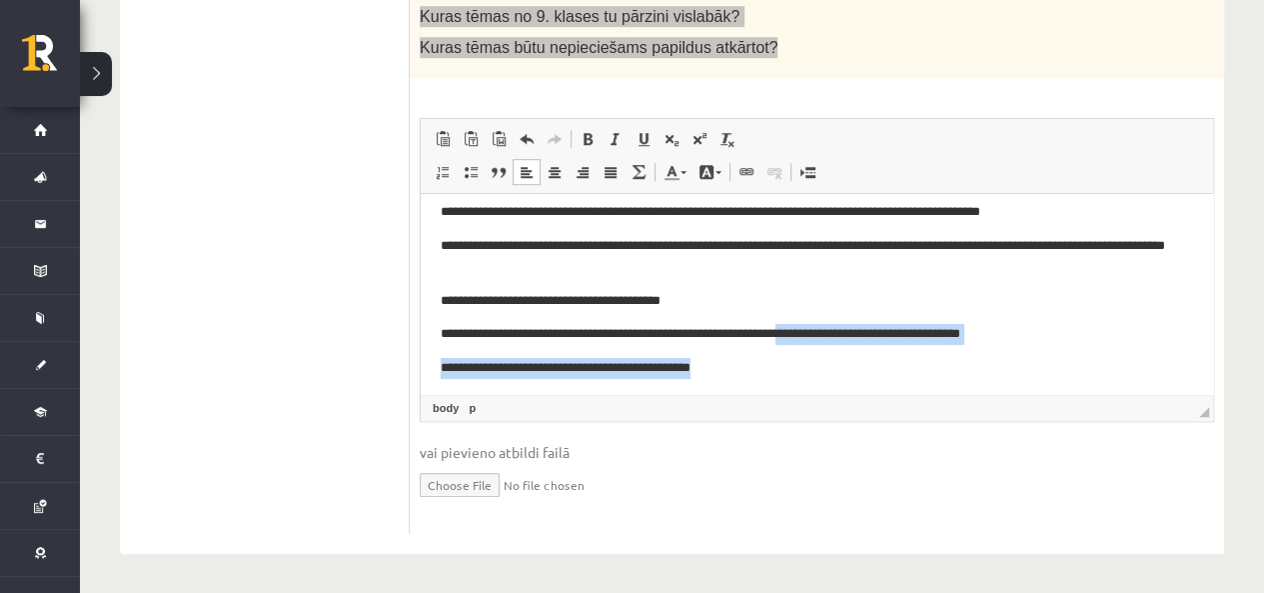
scroll to position [84, 0]
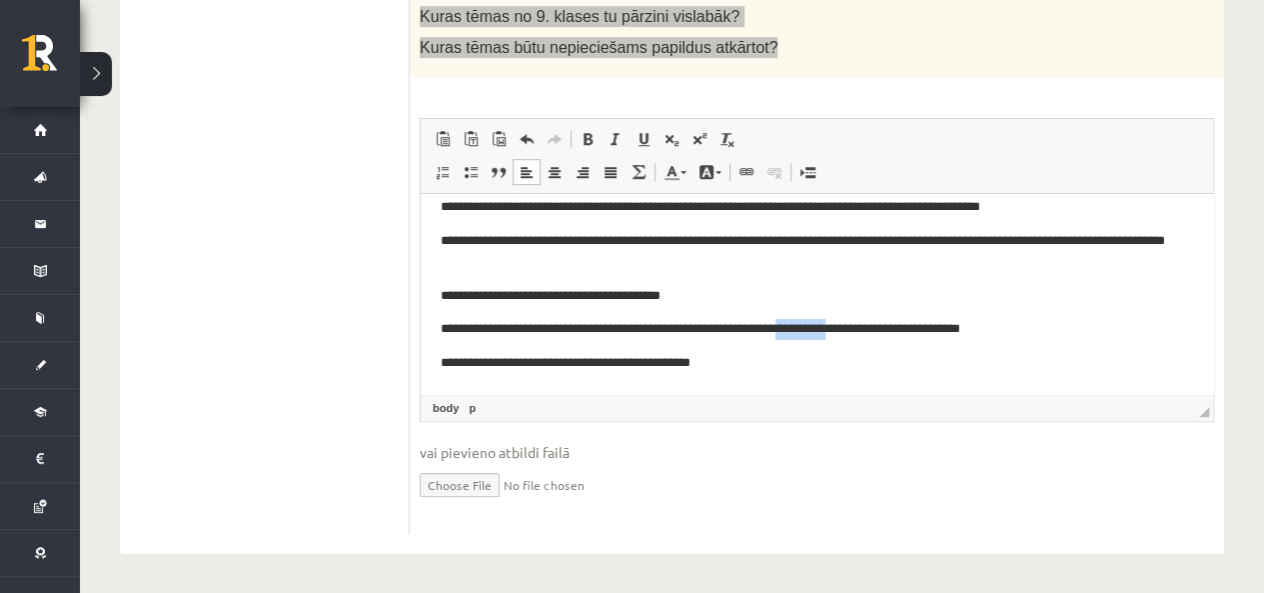
drag, startPoint x: 827, startPoint y: 352, endPoint x: 882, endPoint y: 327, distance: 61.3
click at [882, 327] on p "**********" at bounding box center [810, 329] width 738 height 21
copy p "**********"
click at [805, 338] on p "**********" at bounding box center [810, 329] width 738 height 21
click at [831, 330] on p "**********" at bounding box center [810, 329] width 738 height 21
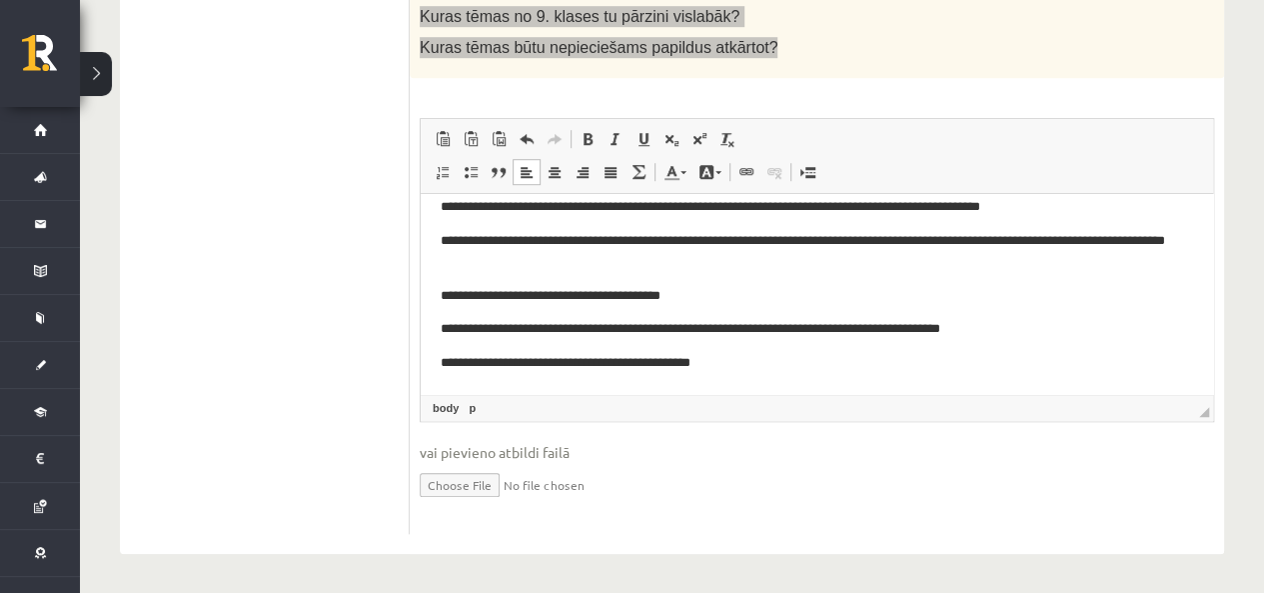
click at [865, 326] on p "**********" at bounding box center [810, 329] width 738 height 21
click at [874, 325] on p "**********" at bounding box center [810, 329] width 738 height 21
click at [876, 325] on p "**********" at bounding box center [810, 329] width 738 height 21
click at [877, 325] on p "**********" at bounding box center [810, 329] width 738 height 21
click at [963, 324] on p "**********" at bounding box center [810, 329] width 738 height 21
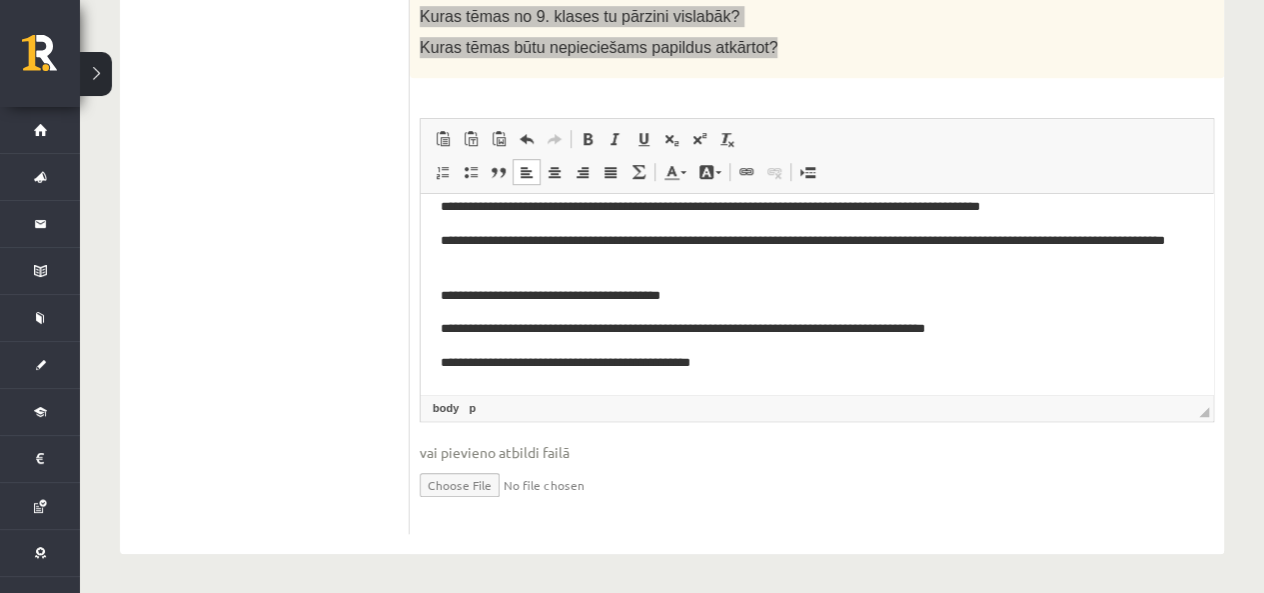
click at [798, 360] on p "**********" at bounding box center [810, 363] width 738 height 21
click at [756, 304] on p "**********" at bounding box center [810, 296] width 738 height 21
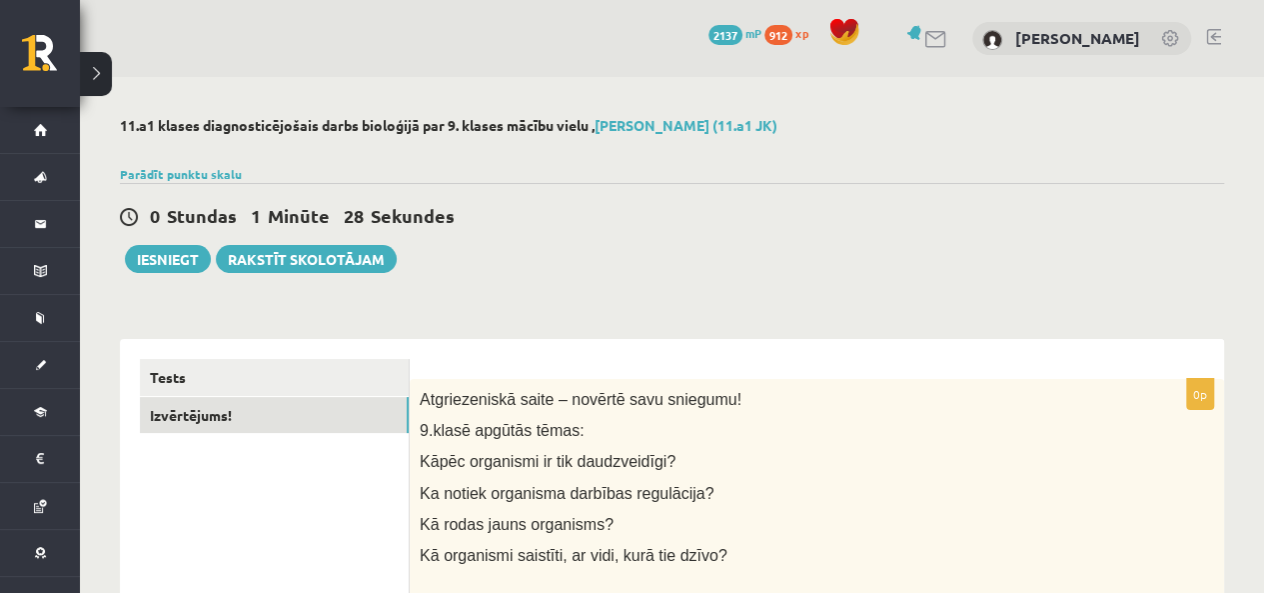
scroll to position [0, 0]
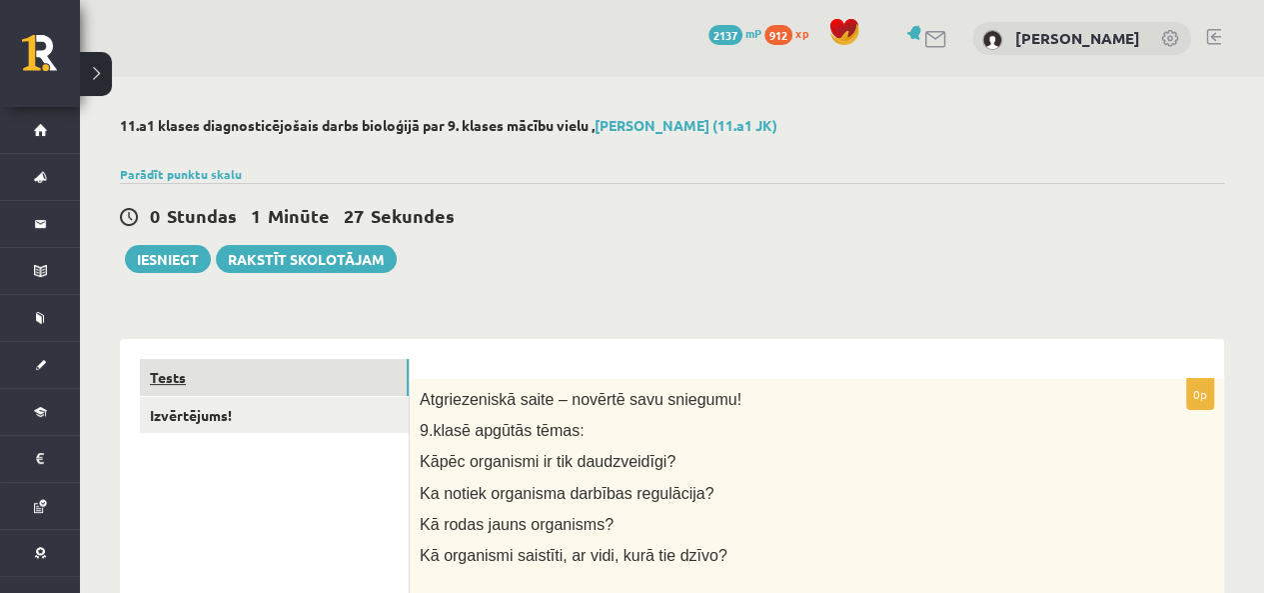
click at [296, 375] on link "Tests" at bounding box center [274, 377] width 269 height 37
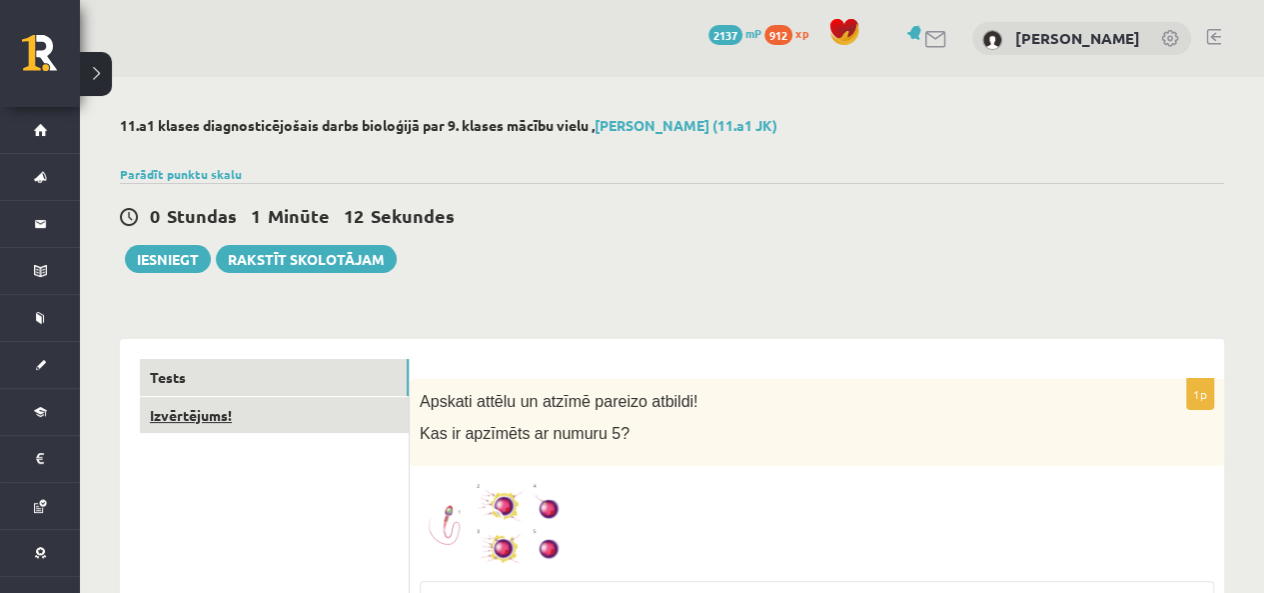
click at [232, 429] on link "Izvērtējums!" at bounding box center [274, 415] width 269 height 37
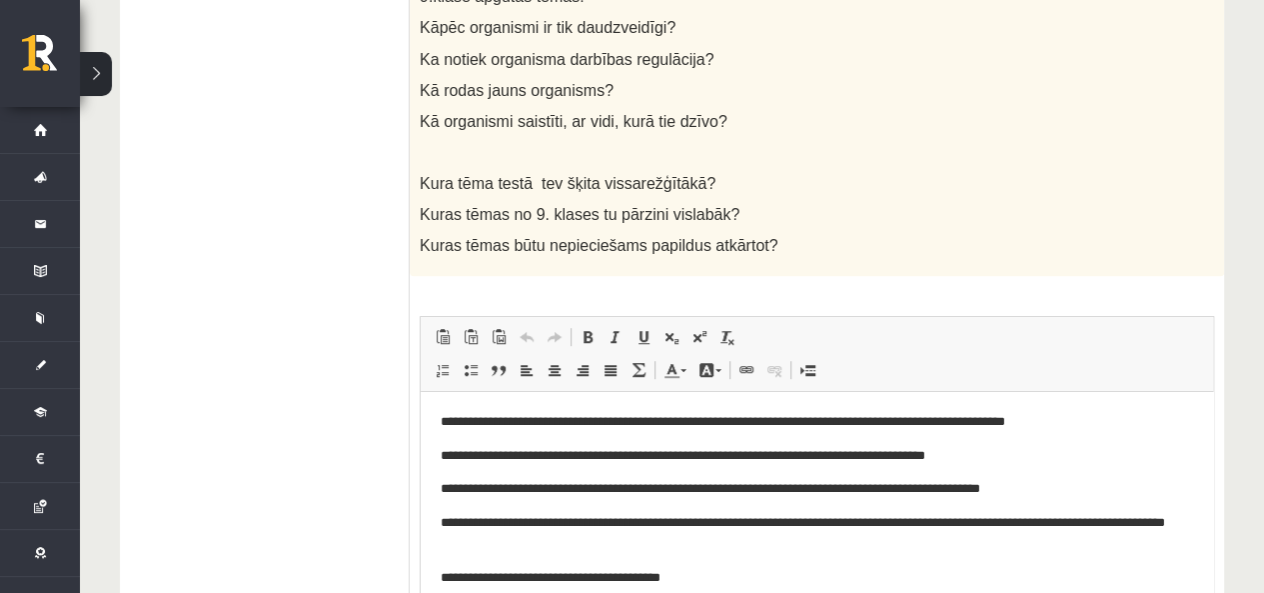
scroll to position [632, 0]
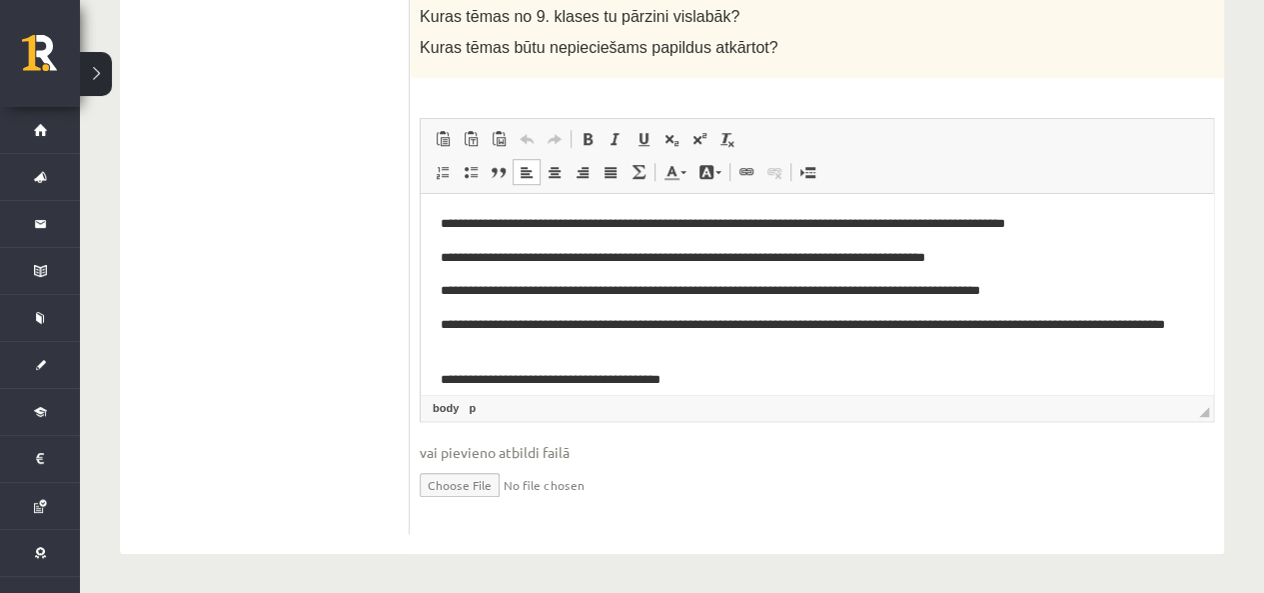
click at [739, 368] on body "**********" at bounding box center [817, 336] width 753 height 244
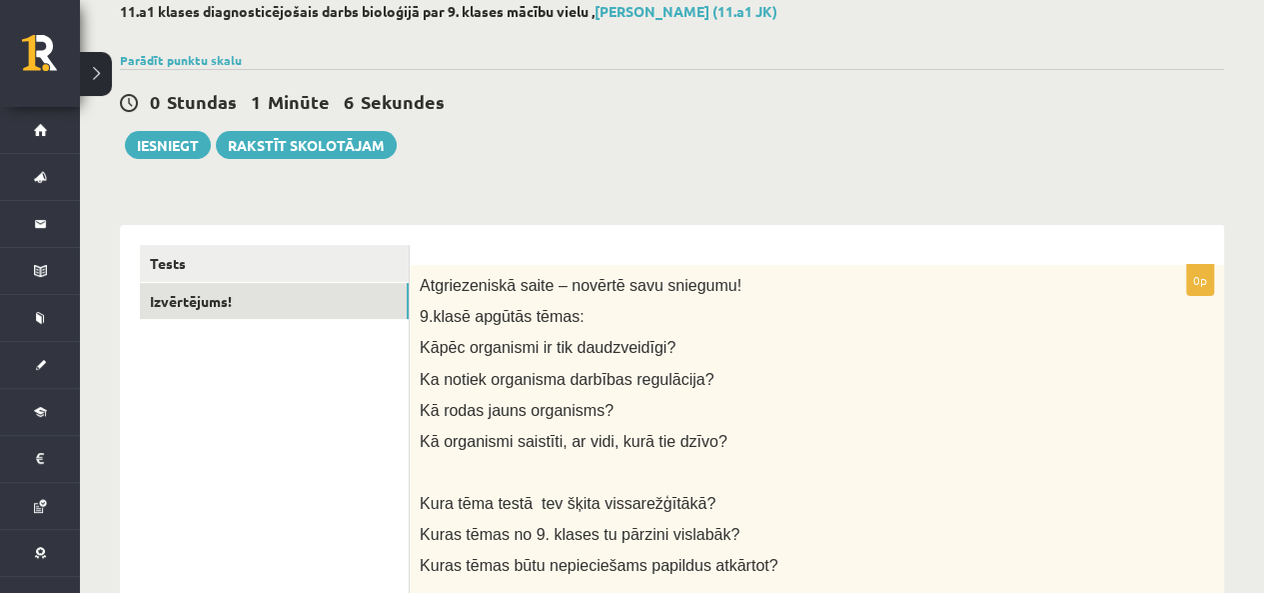
scroll to position [0, 0]
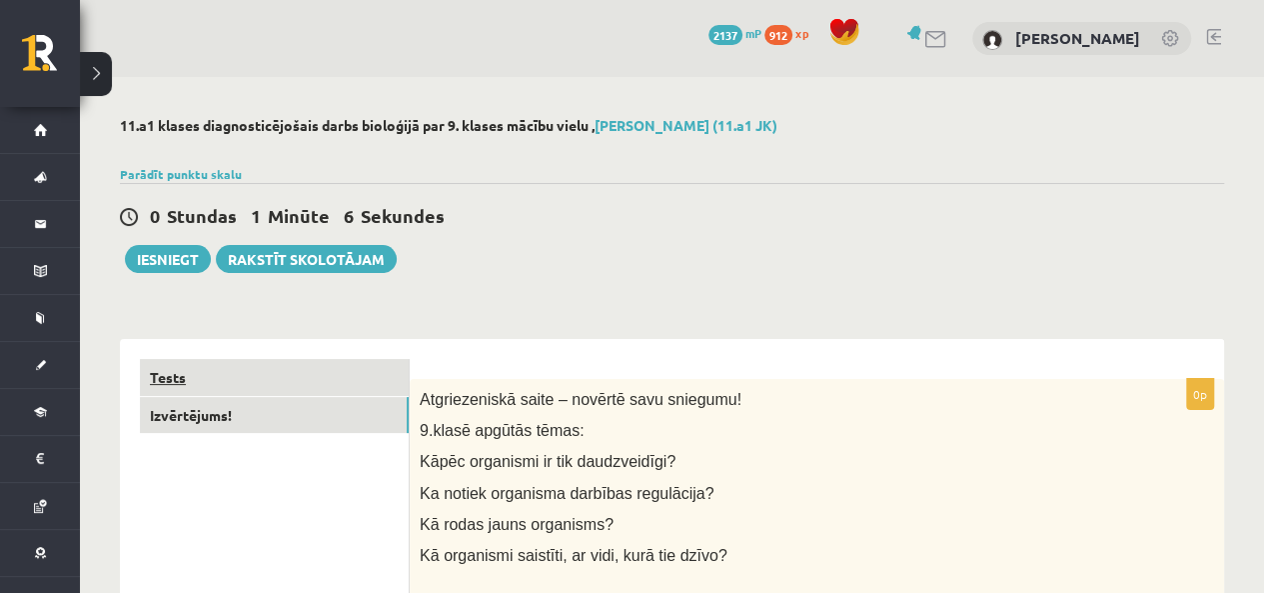
click at [260, 379] on link "Tests" at bounding box center [274, 377] width 269 height 37
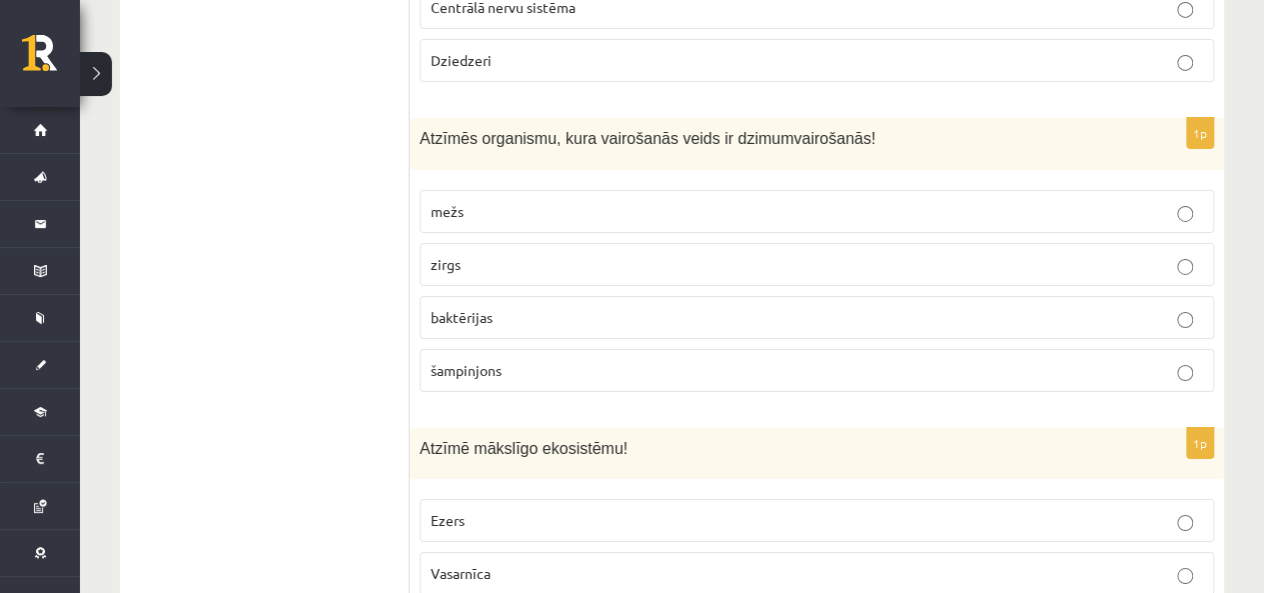
scroll to position [3398, 0]
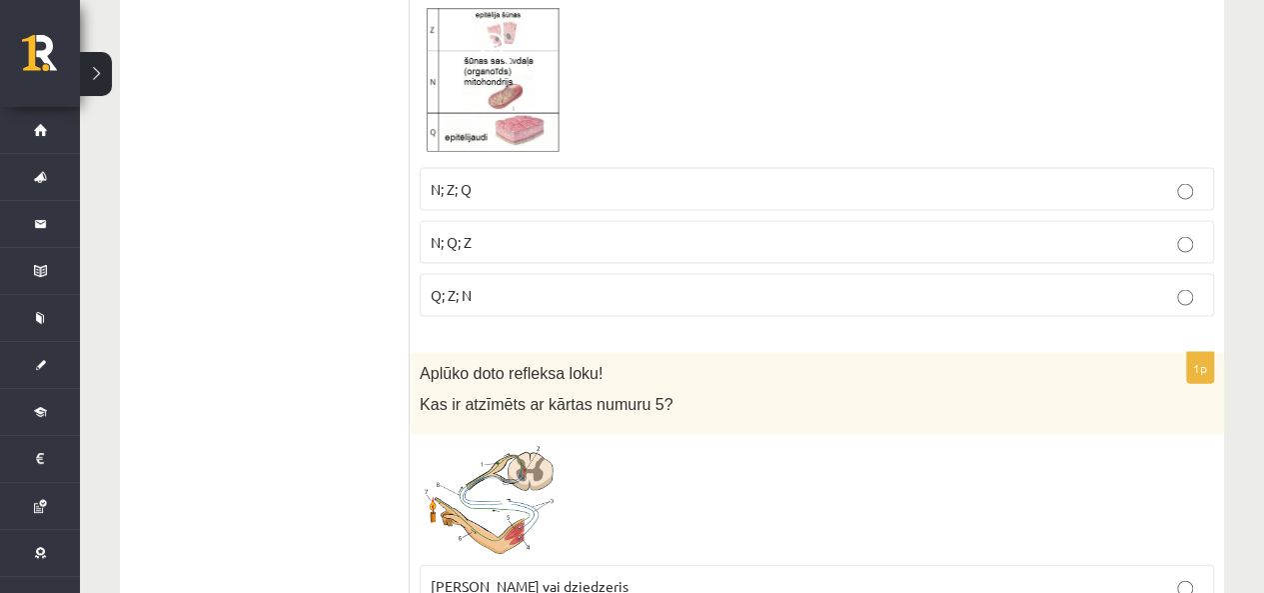
scroll to position [5697, 0]
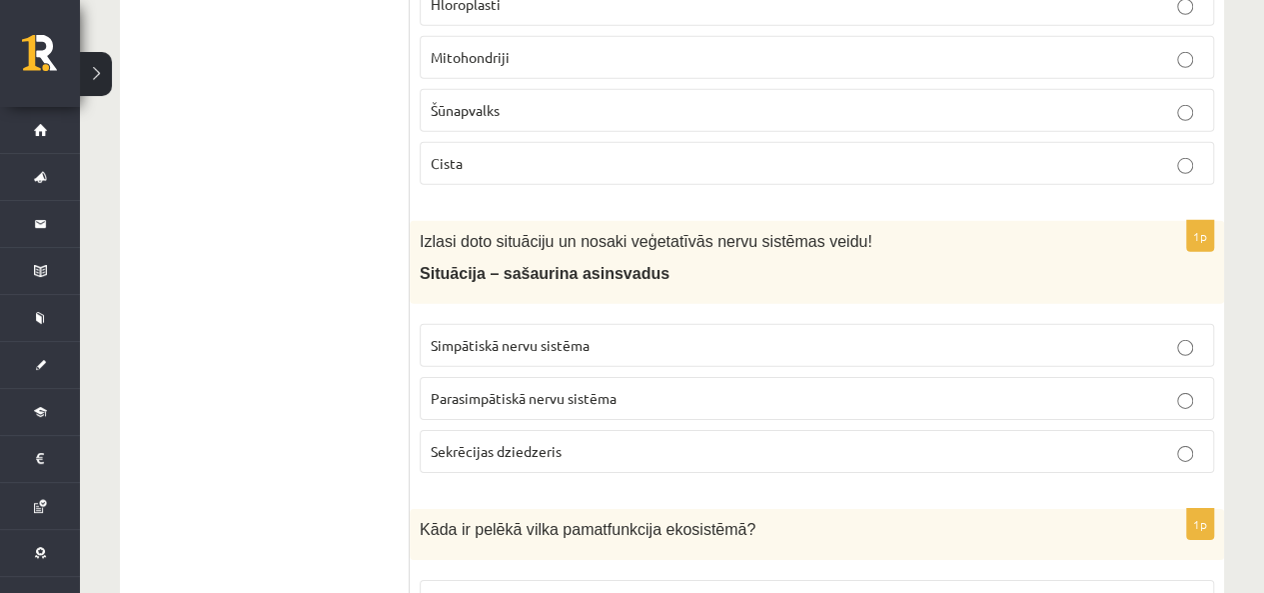
scroll to position [6796, 0]
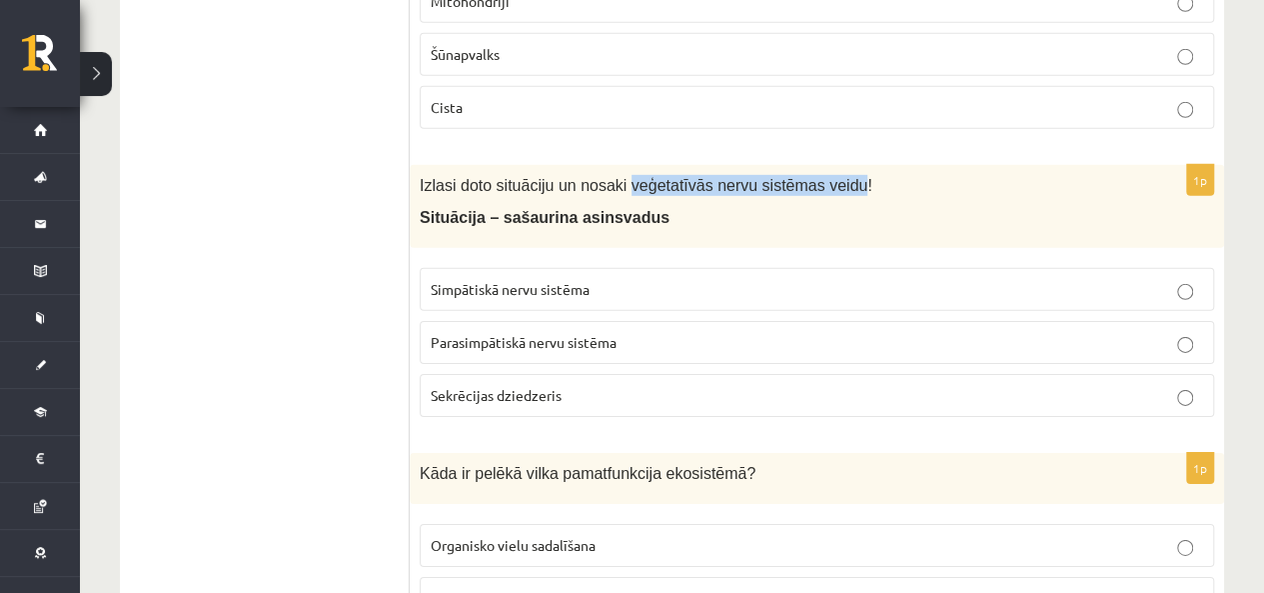
drag, startPoint x: 612, startPoint y: 135, endPoint x: 821, endPoint y: 142, distance: 209.0
click at [821, 177] on span "Izlasi doto situāciju un nosaki veģetatīvās nervu sistēmas veidu!" at bounding box center [646, 185] width 453 height 17
copy span "veģetatīvās nervu sistēmas veidu"
click at [881, 175] on p "Izlasi doto situāciju un nosaki veģetatīvās nervu sistēmas veidu!" at bounding box center [767, 185] width 695 height 21
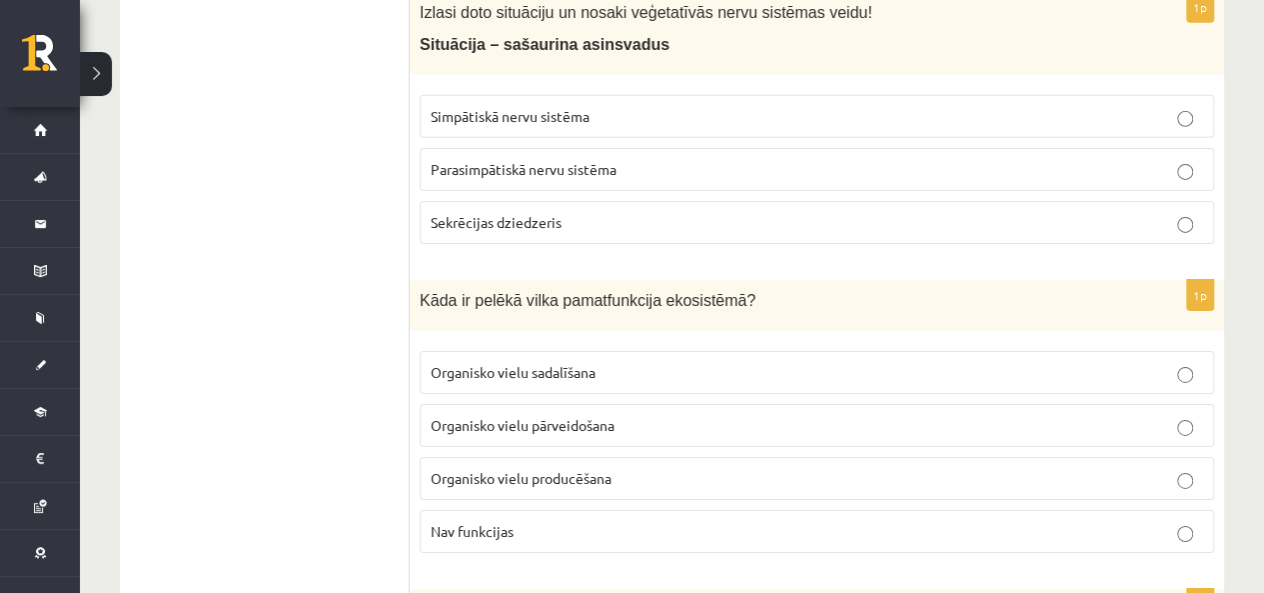
scroll to position [6996, 0]
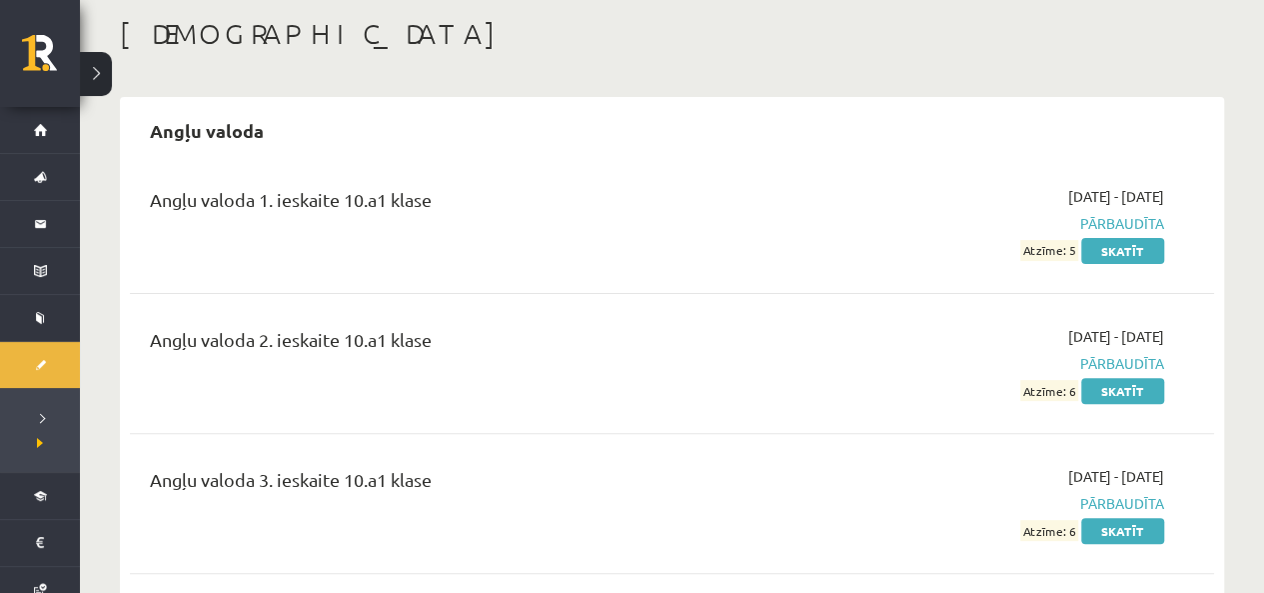
scroll to position [200, 0]
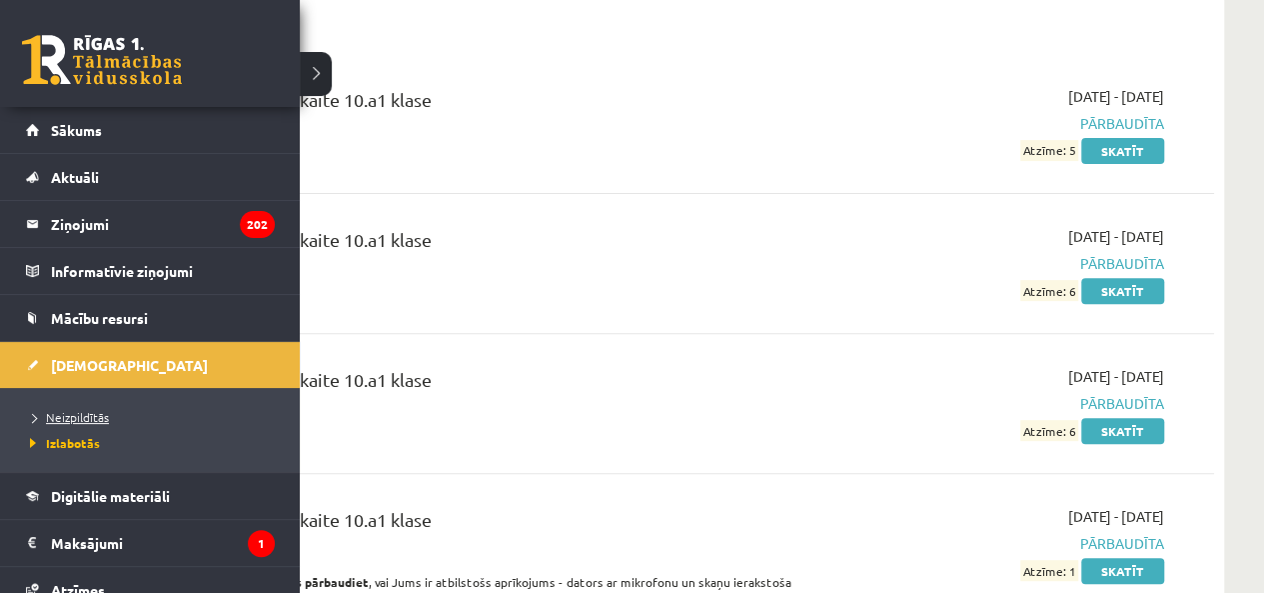
click at [50, 420] on span "Neizpildītās" at bounding box center [67, 417] width 84 height 16
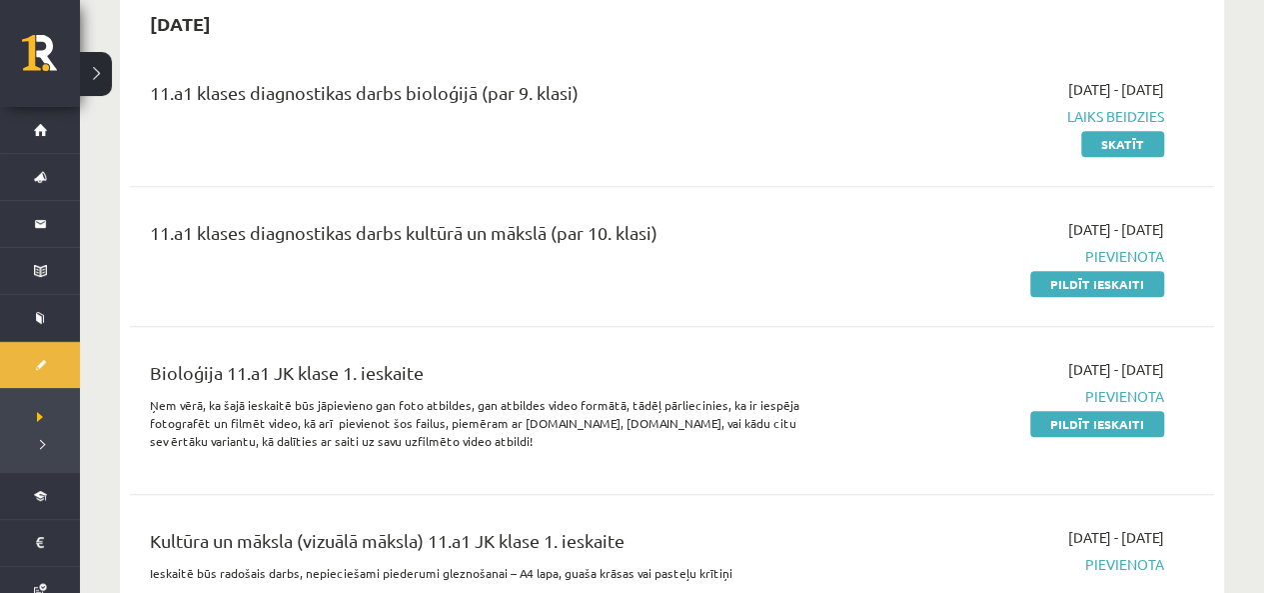
scroll to position [500, 0]
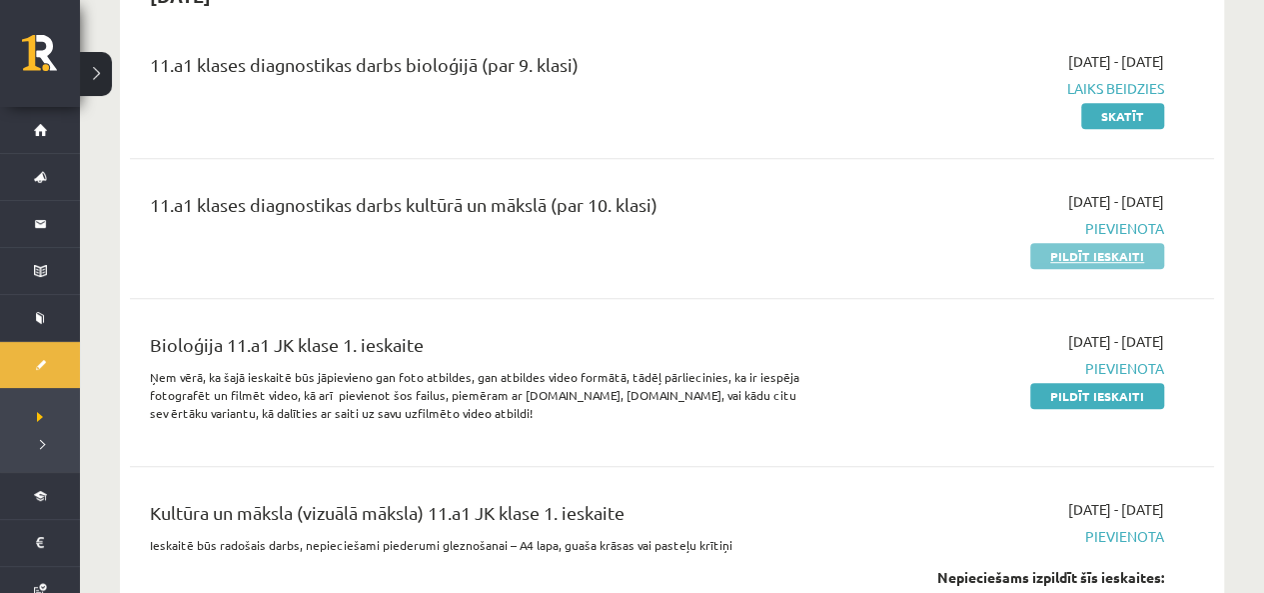
click at [1085, 246] on link "Pildīt ieskaiti" at bounding box center [1097, 256] width 134 height 26
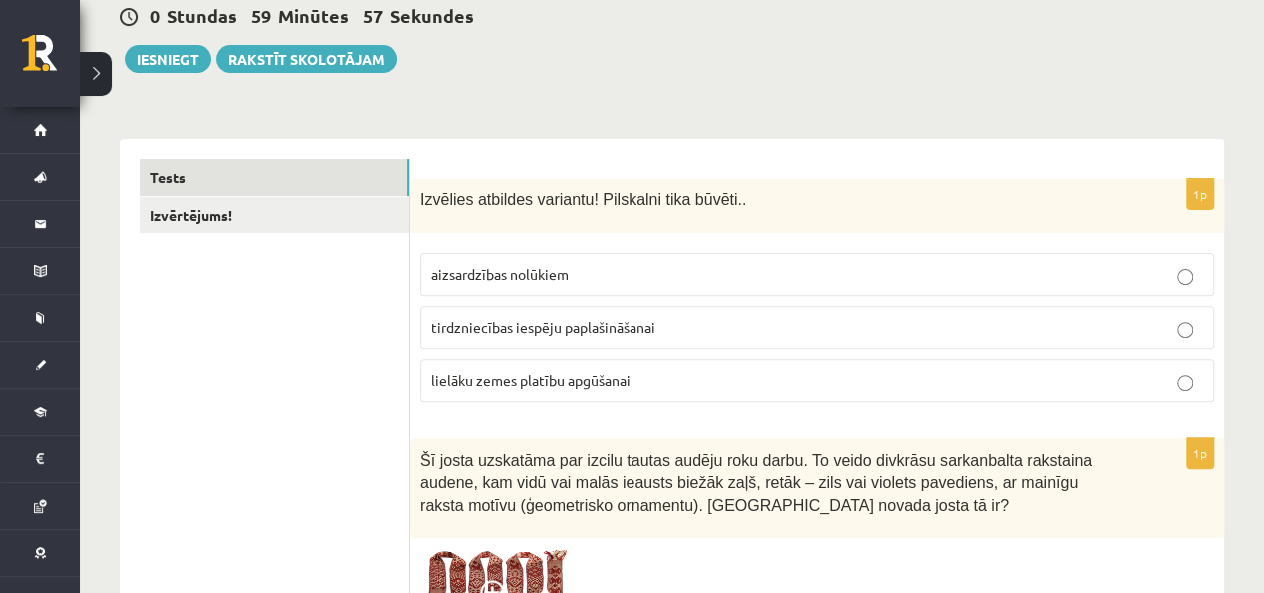
scroll to position [300, 0]
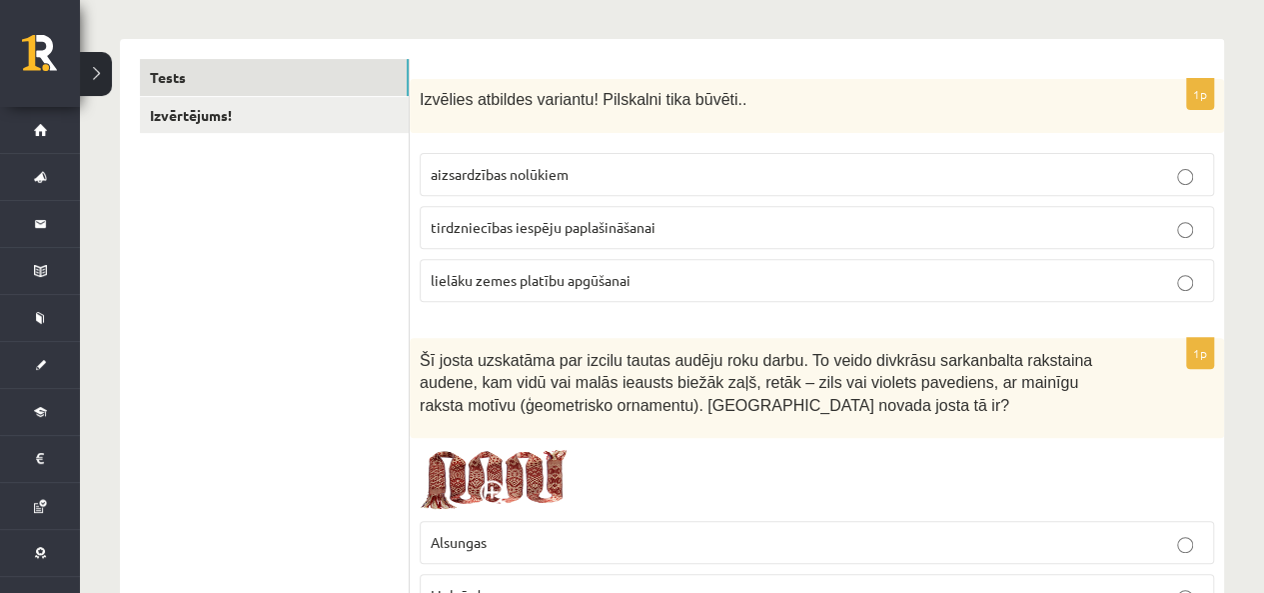
click at [679, 177] on p "aizsardzības nolūkiem" at bounding box center [817, 174] width 773 height 21
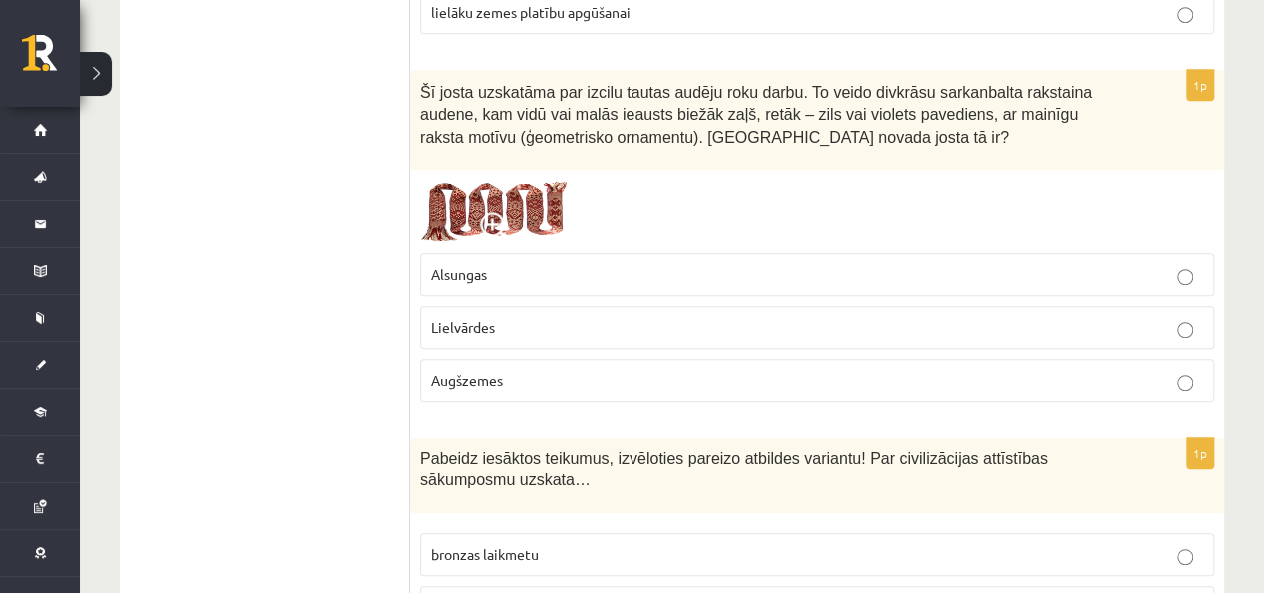
scroll to position [600, 0]
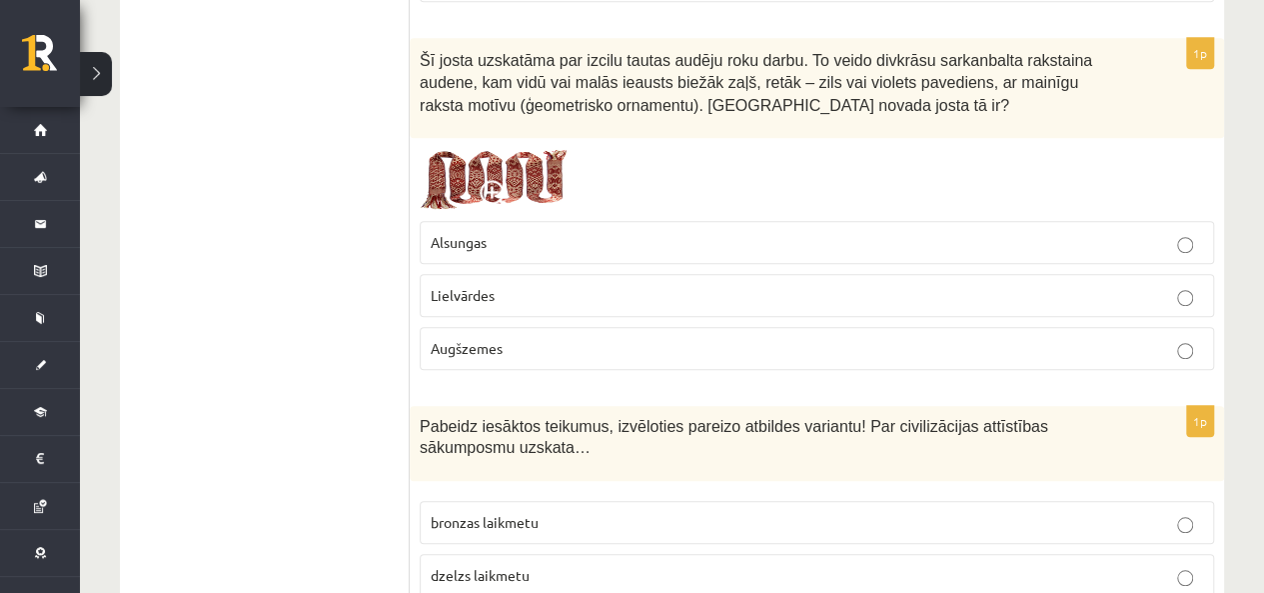
click at [512, 148] on img at bounding box center [495, 180] width 150 height 64
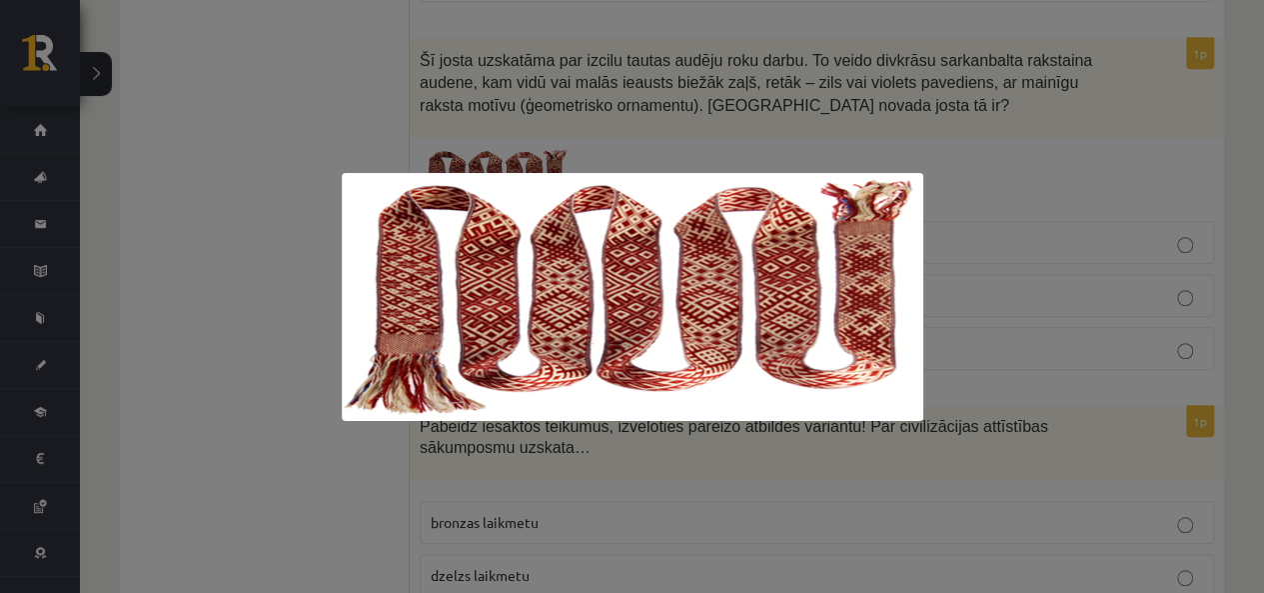
click at [1101, 168] on div at bounding box center [632, 296] width 1264 height 593
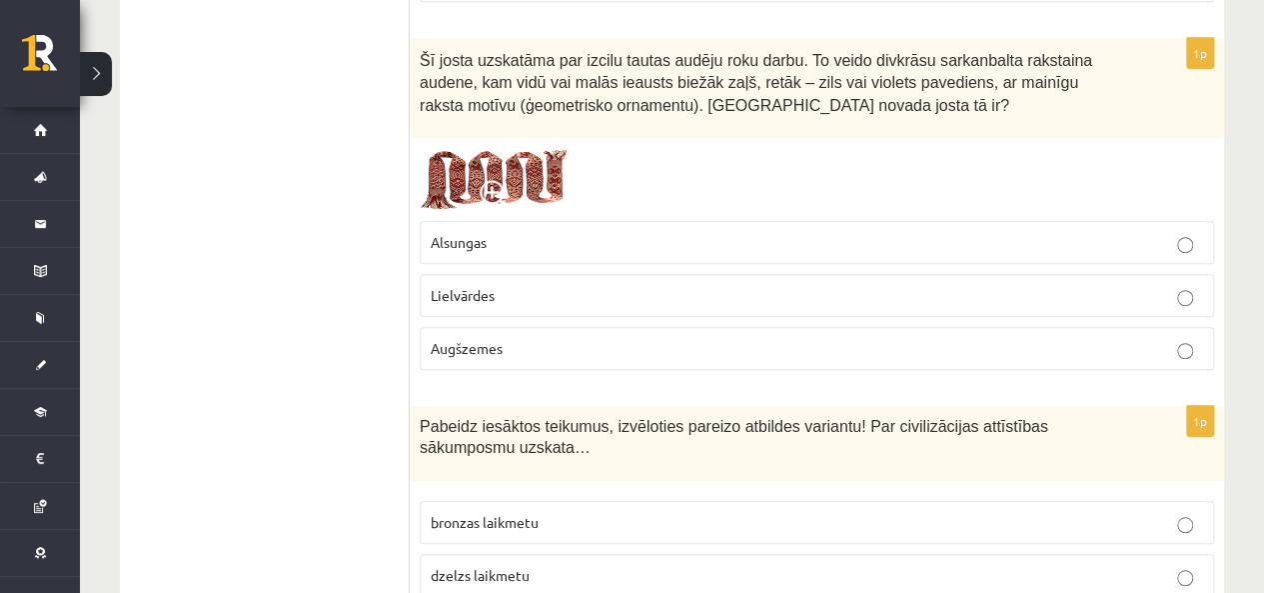
click at [527, 303] on label "Lielvārdes" at bounding box center [817, 295] width 795 height 43
click at [704, 156] on div at bounding box center [817, 180] width 795 height 64
click at [452, 155] on img at bounding box center [495, 180] width 150 height 64
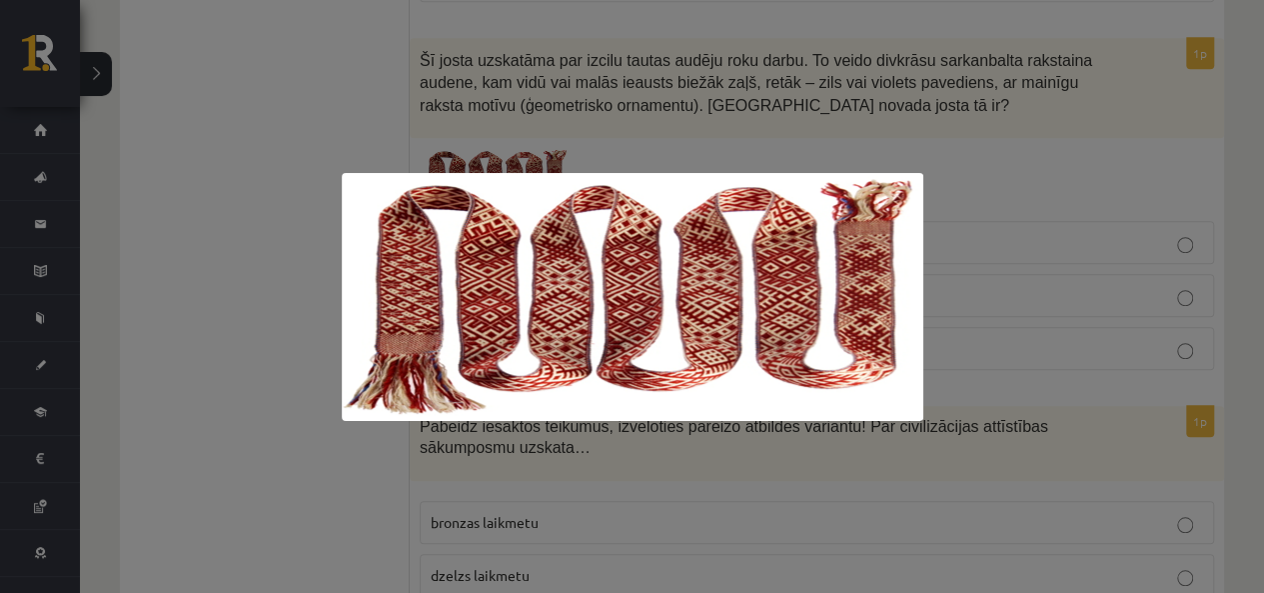
click at [1023, 255] on div at bounding box center [632, 296] width 1264 height 593
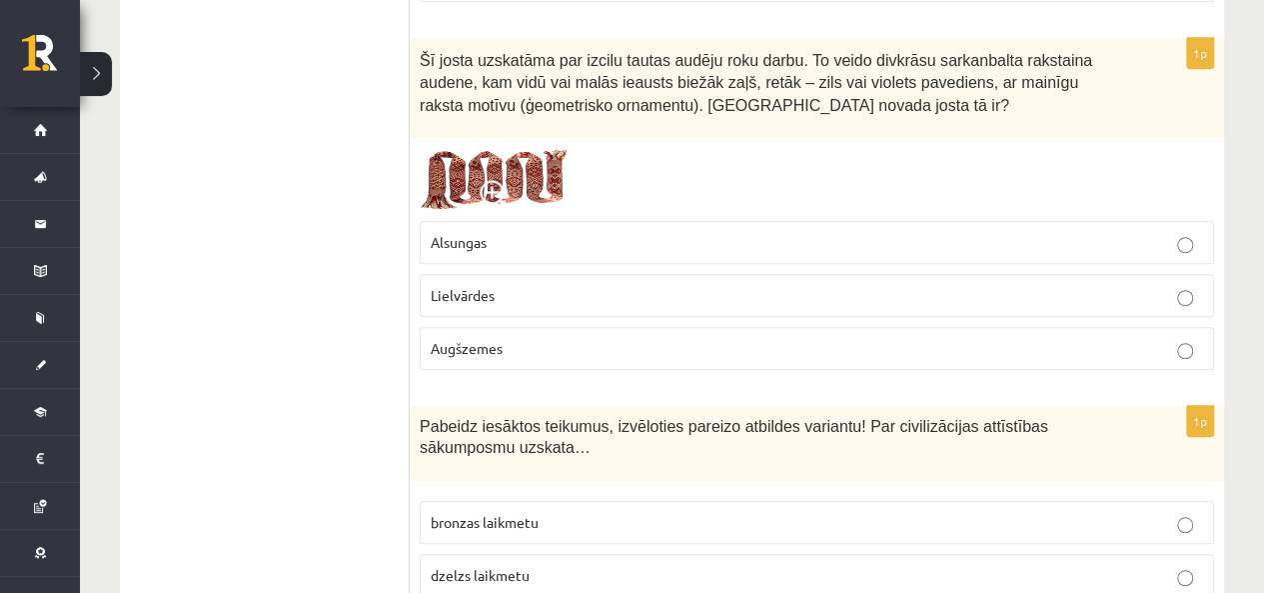
click at [507, 194] on span at bounding box center [496, 196] width 32 height 32
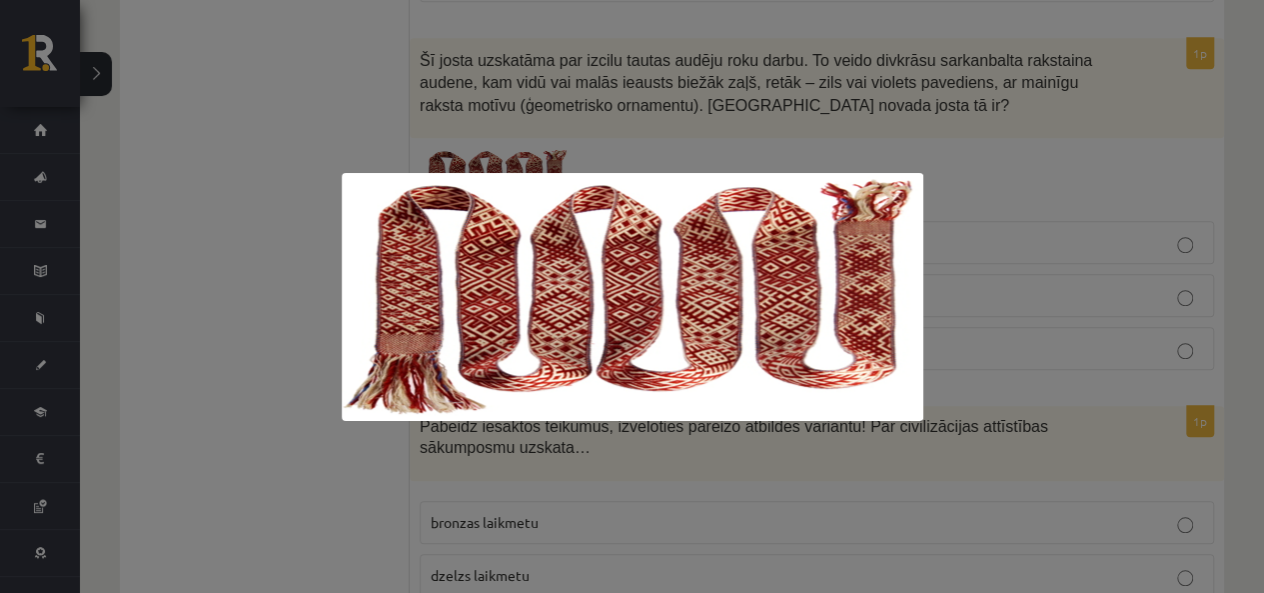
click at [1064, 247] on div at bounding box center [632, 296] width 1264 height 593
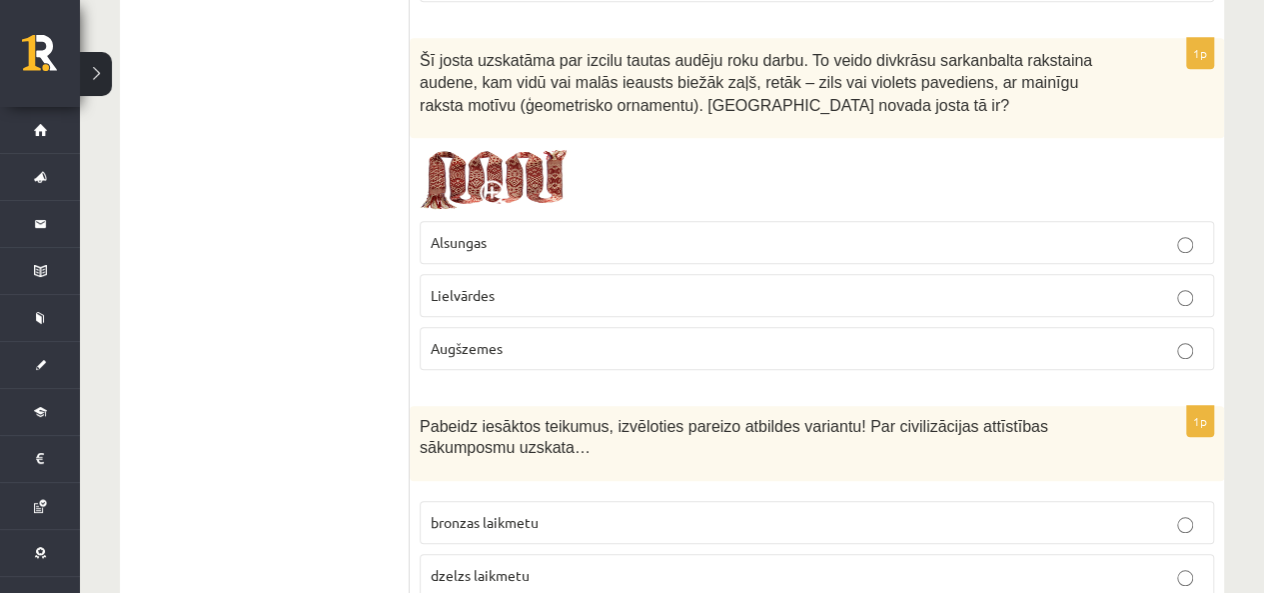
click at [458, 178] on img at bounding box center [495, 180] width 150 height 64
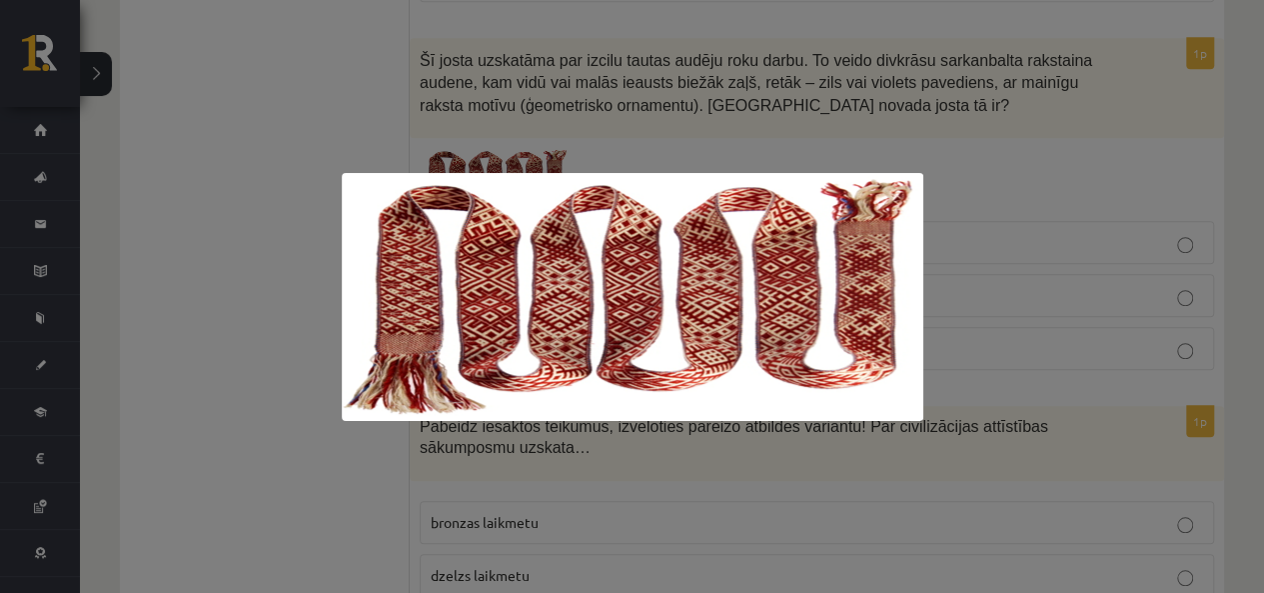
click at [1027, 259] on div at bounding box center [632, 296] width 1264 height 593
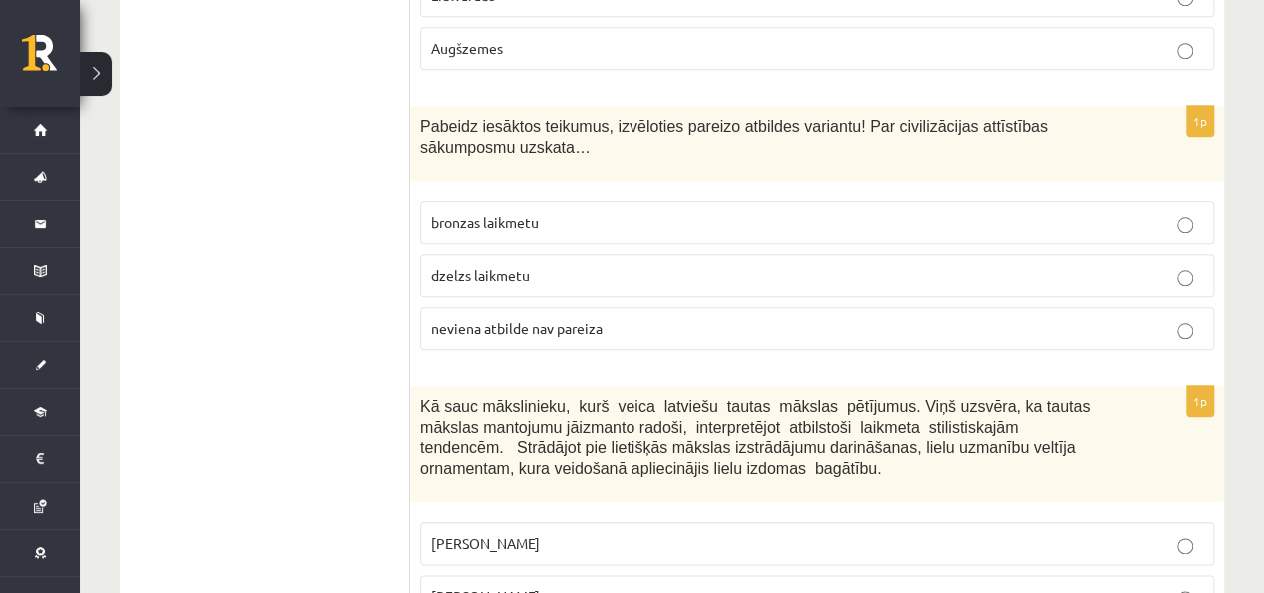
scroll to position [999, 0]
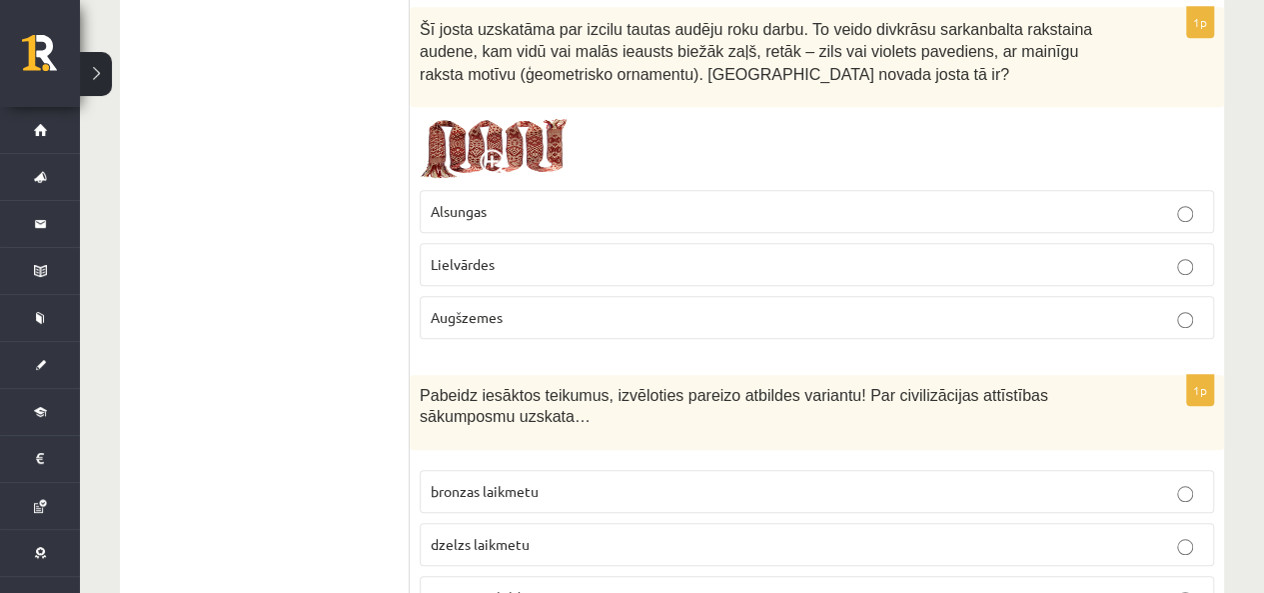
scroll to position [600, 0]
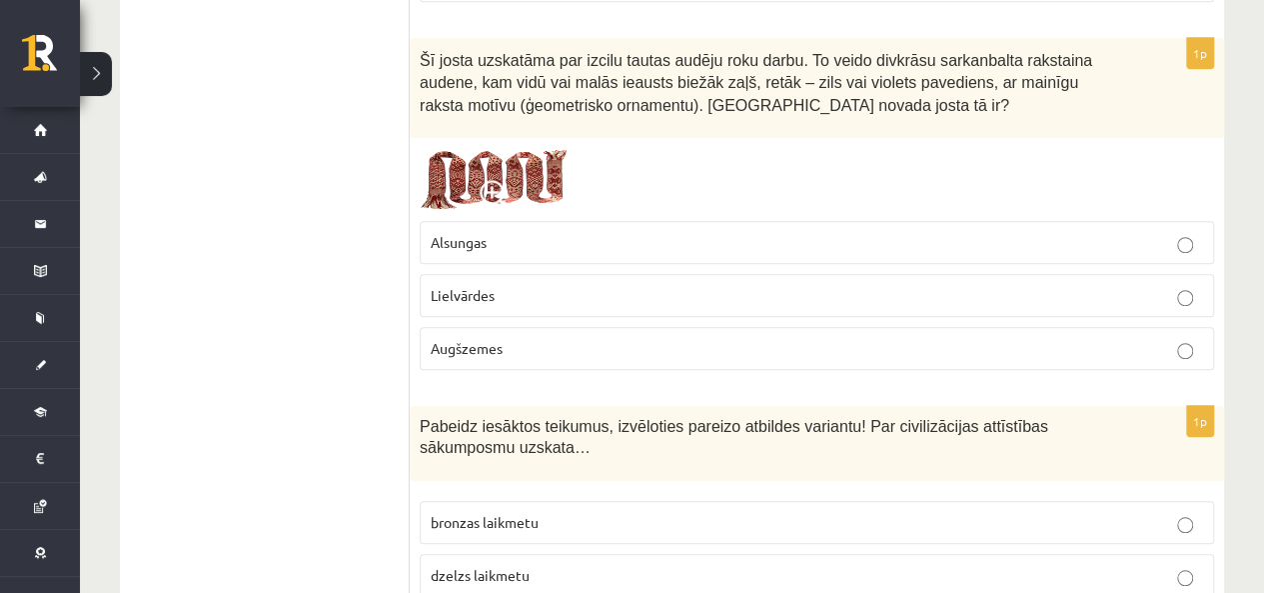
click at [534, 150] on img at bounding box center [495, 180] width 150 height 64
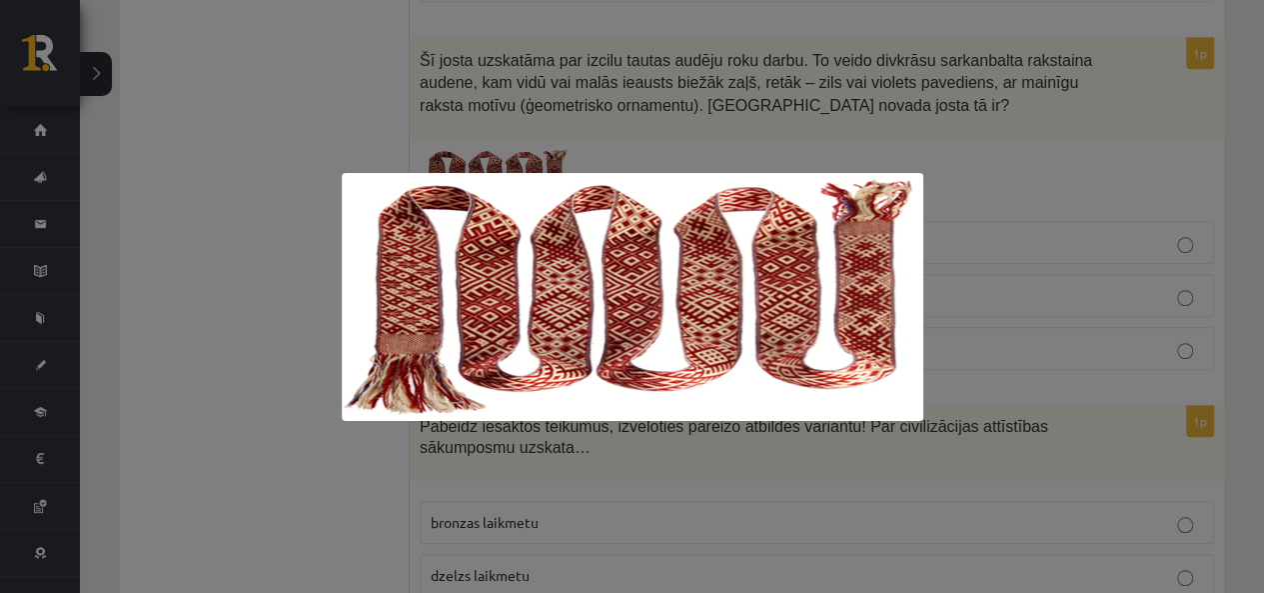
click at [1063, 271] on div at bounding box center [632, 296] width 1264 height 593
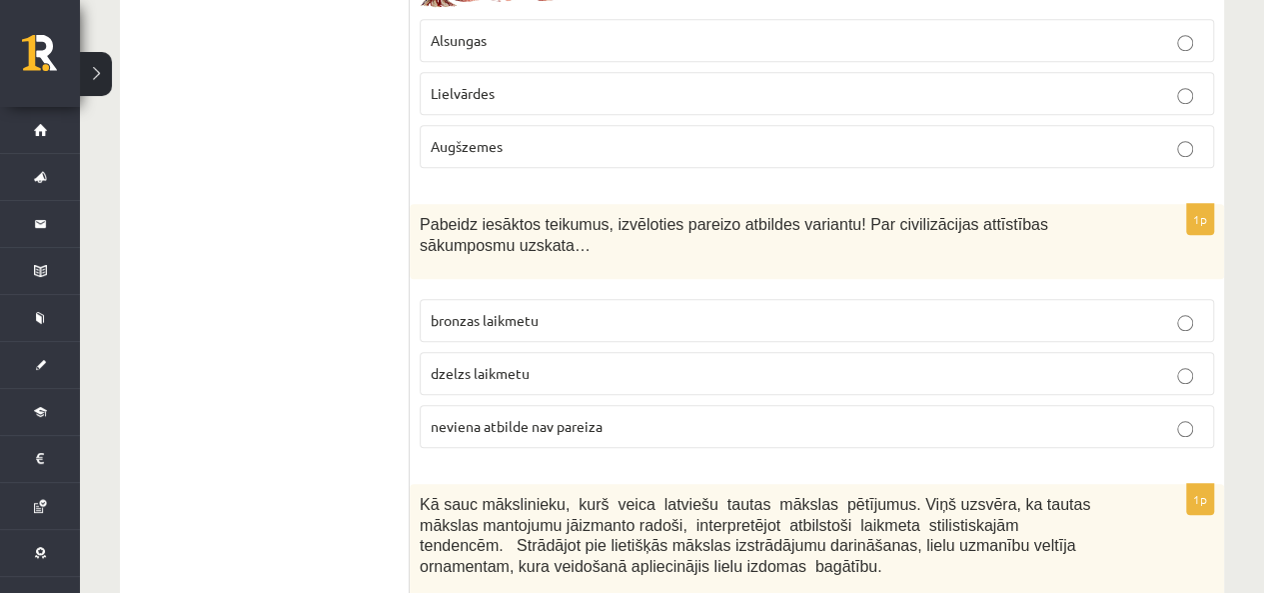
scroll to position [899, 0]
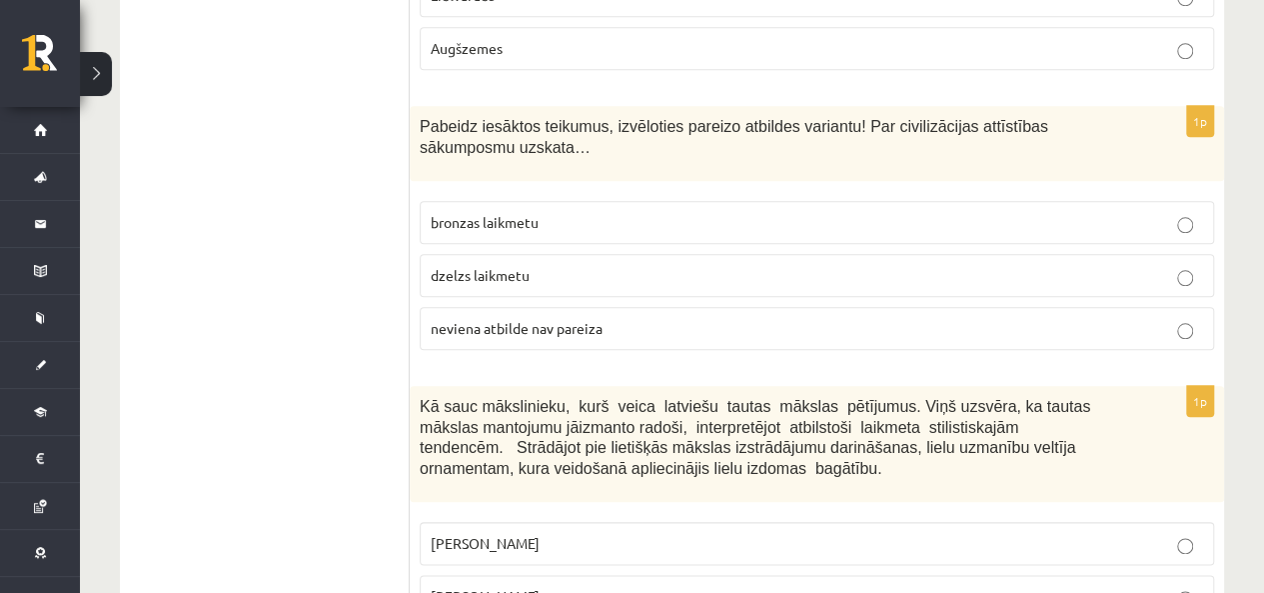
click at [557, 282] on label "dzelzs laikmetu" at bounding box center [817, 275] width 795 height 43
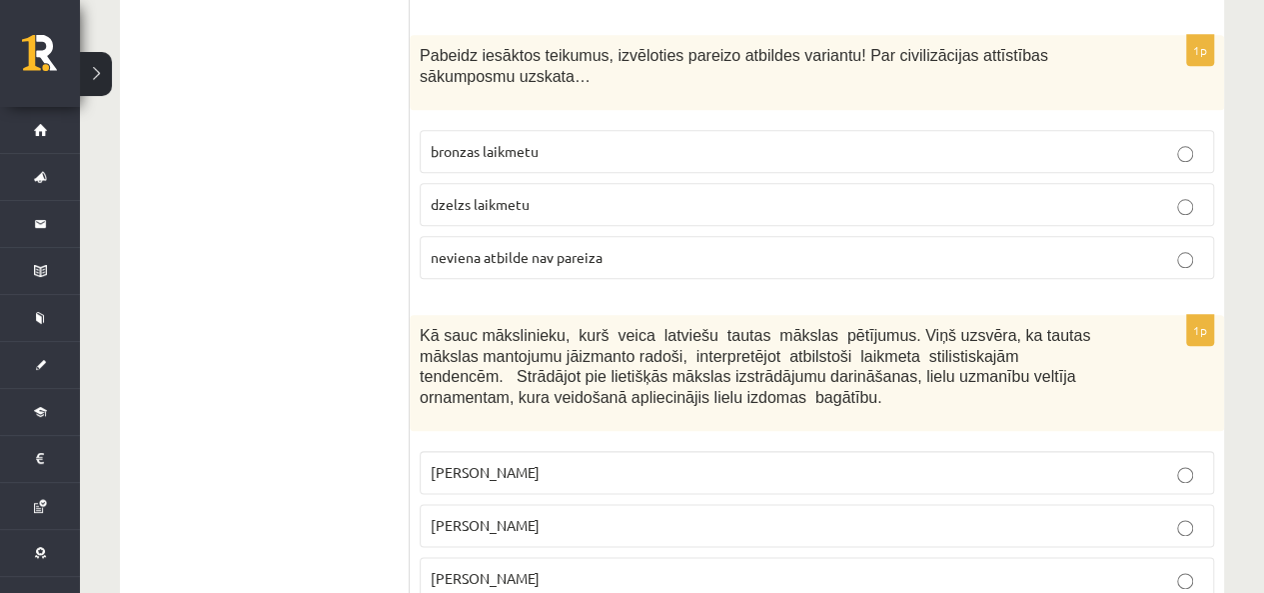
scroll to position [999, 0]
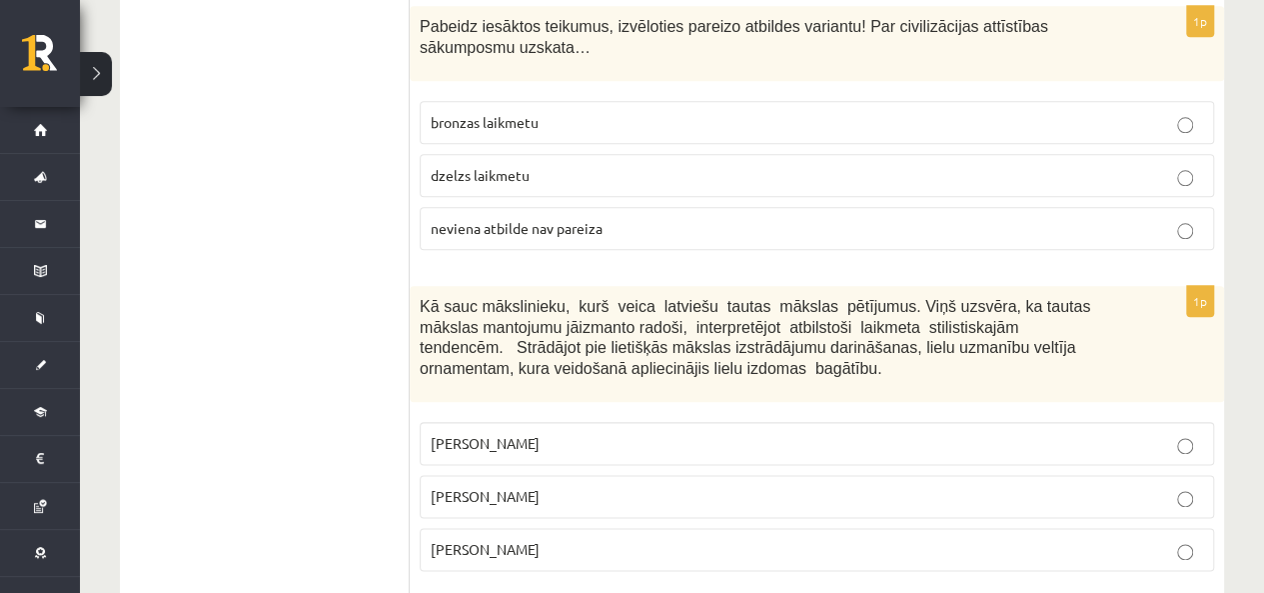
click at [449, 141] on fieldset "bronzas laikmetu dzelzs laikmetu neviena atbilde nav pareiza" at bounding box center [817, 173] width 795 height 165
click at [453, 127] on label "bronzas laikmetu" at bounding box center [817, 122] width 795 height 43
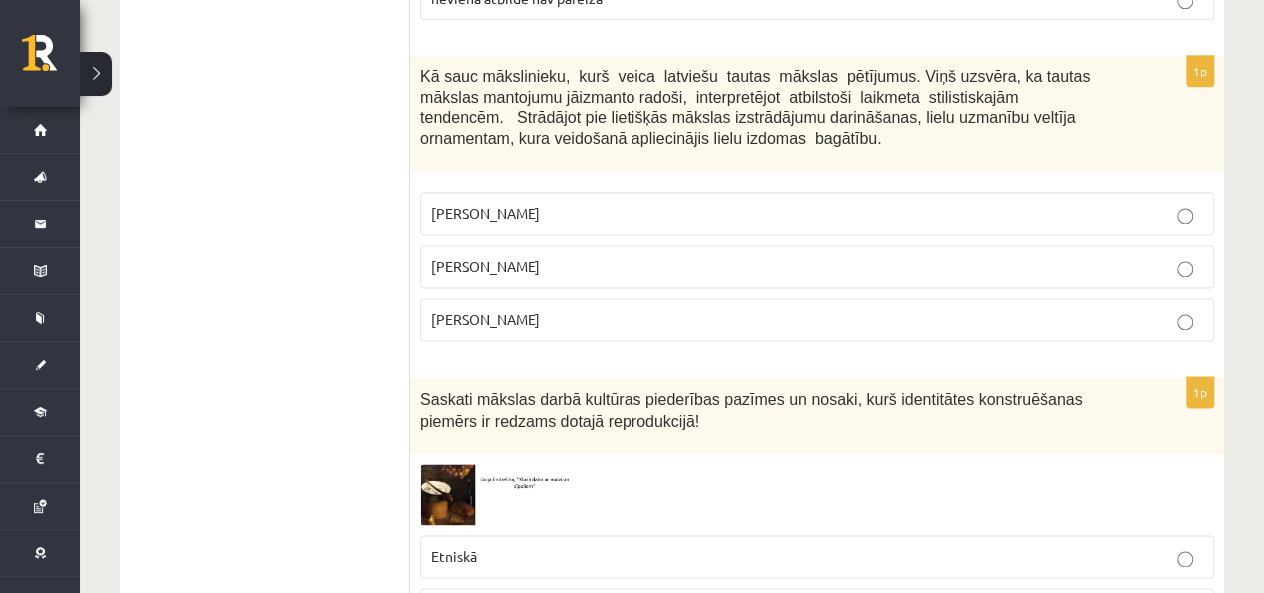
scroll to position [1199, 0]
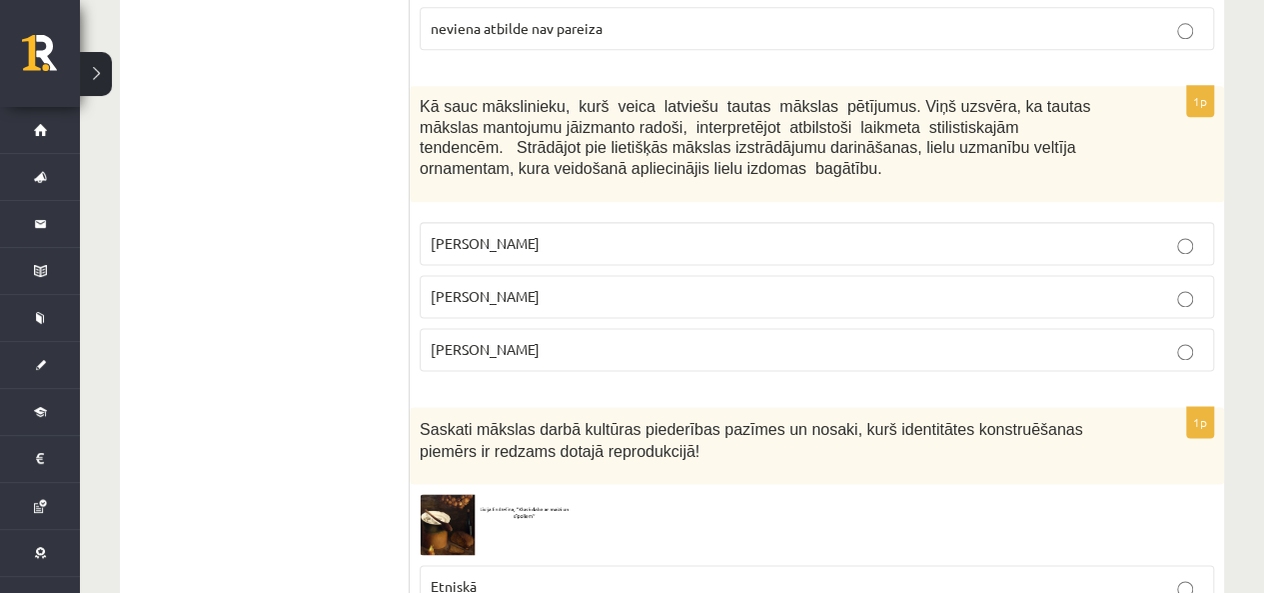
click at [661, 286] on p "Jūlijs Madernieks" at bounding box center [817, 296] width 773 height 21
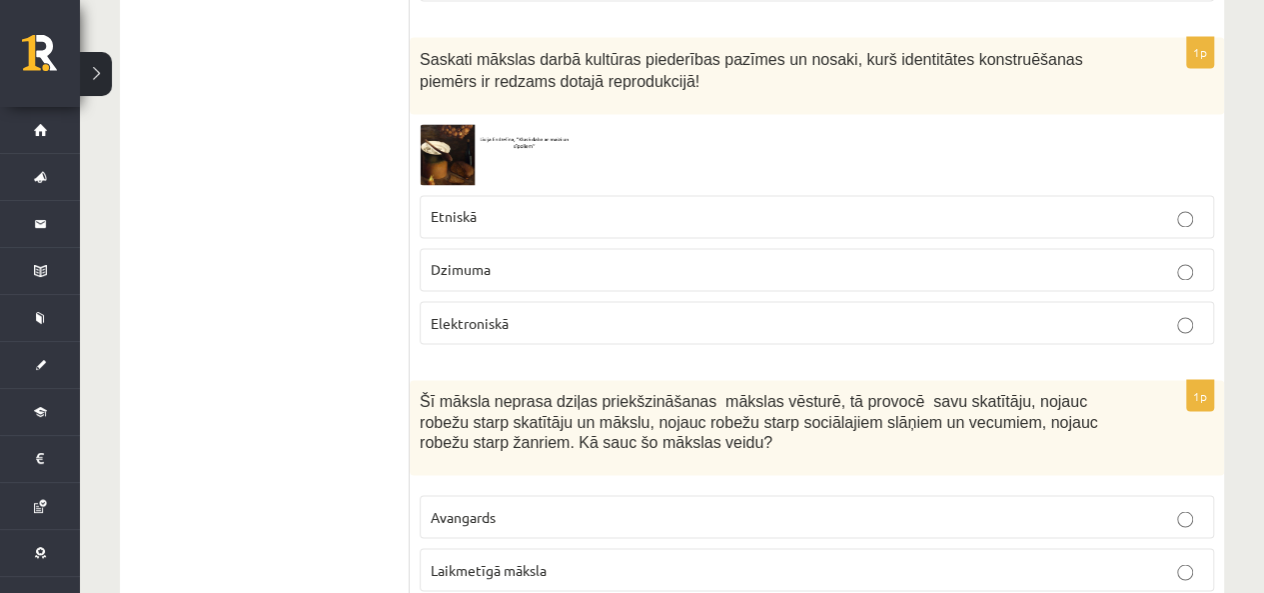
scroll to position [1599, 0]
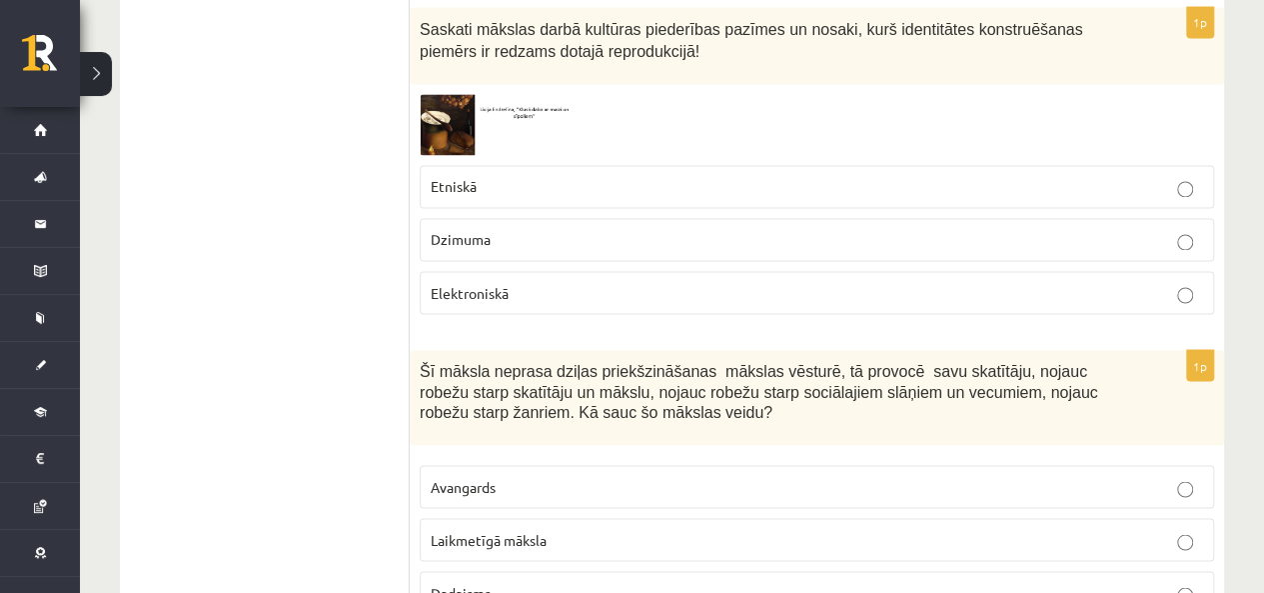
click at [428, 121] on img at bounding box center [495, 124] width 150 height 61
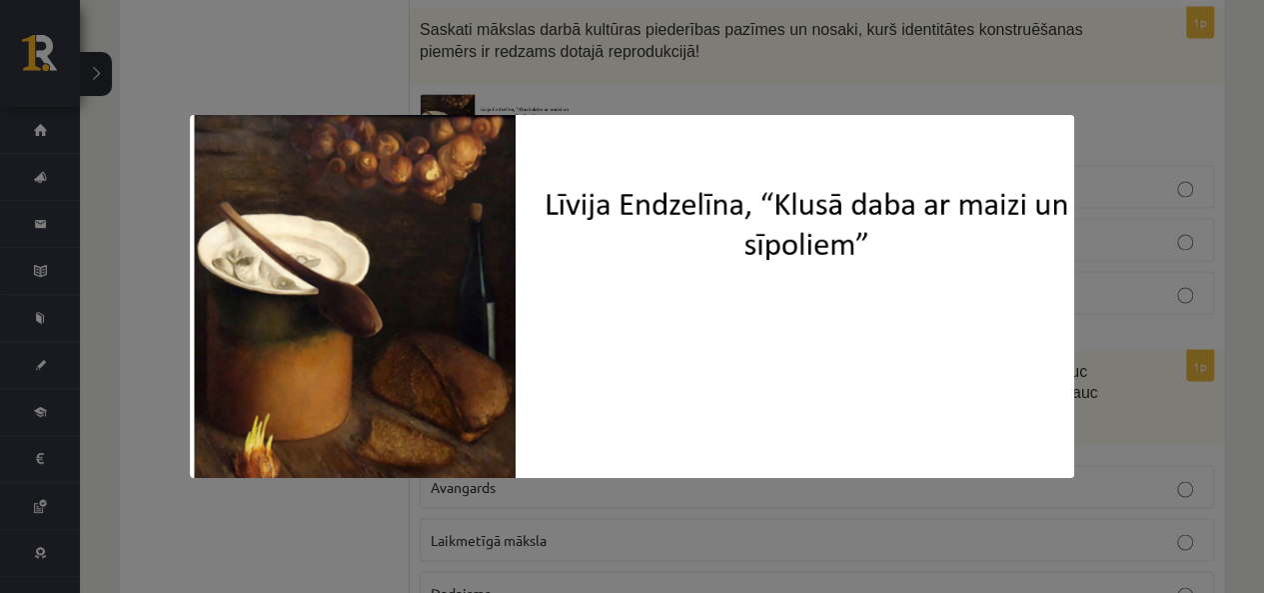
click at [676, 57] on div at bounding box center [632, 296] width 1264 height 593
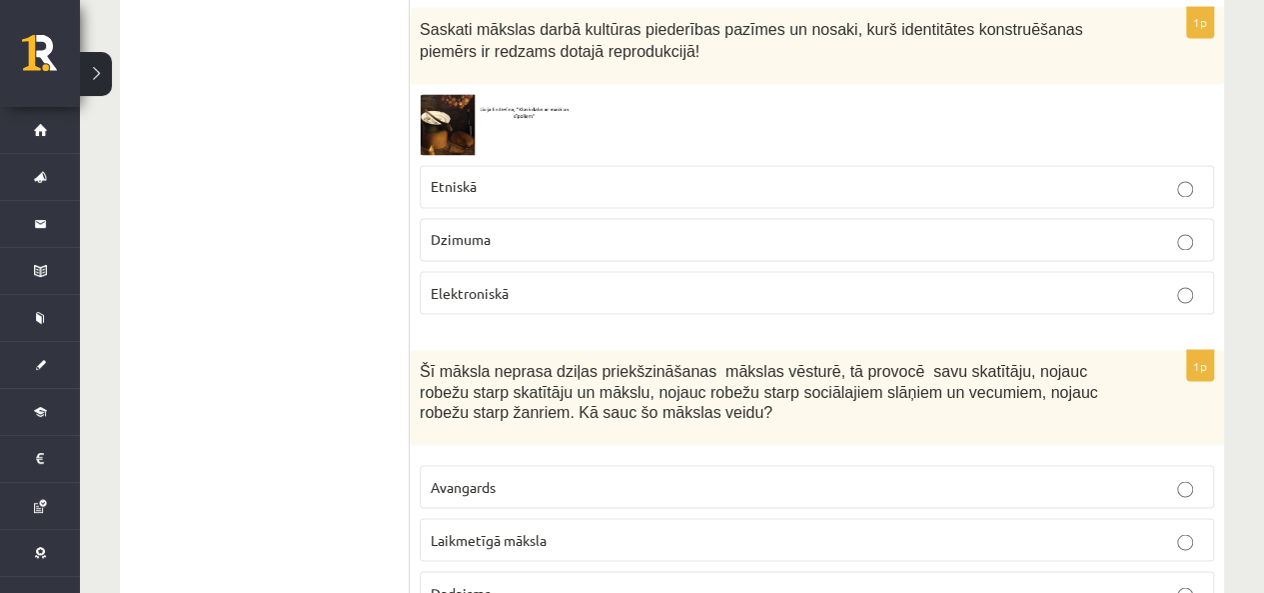
click at [479, 101] on img at bounding box center [495, 124] width 150 height 61
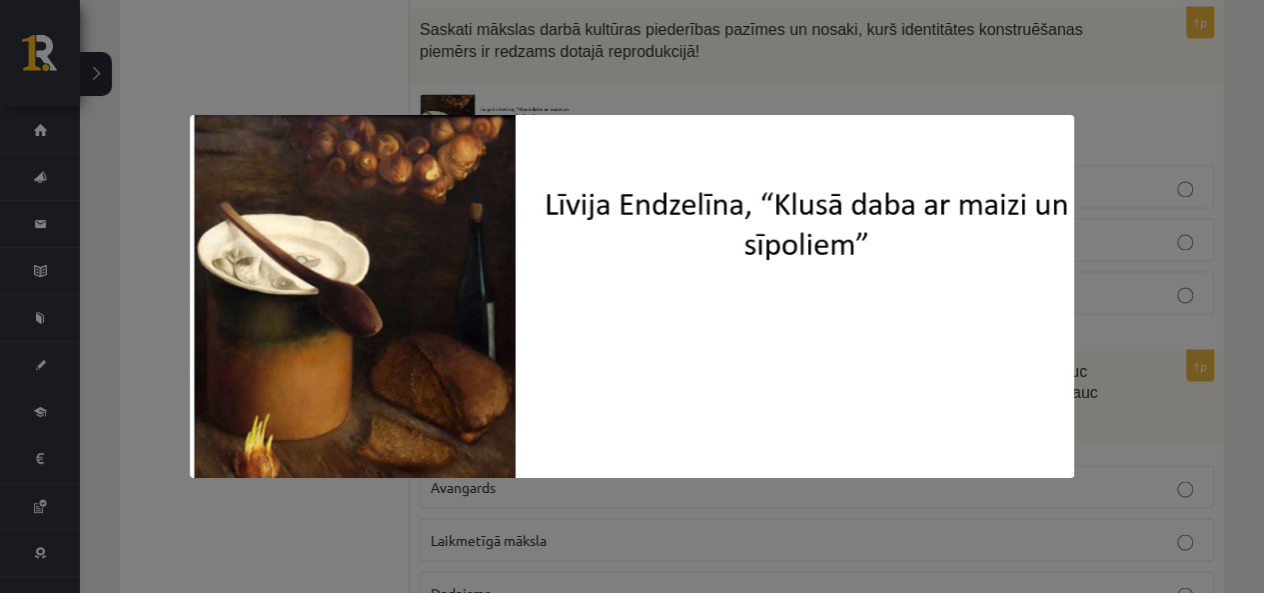
click at [1123, 95] on div at bounding box center [632, 296] width 1264 height 593
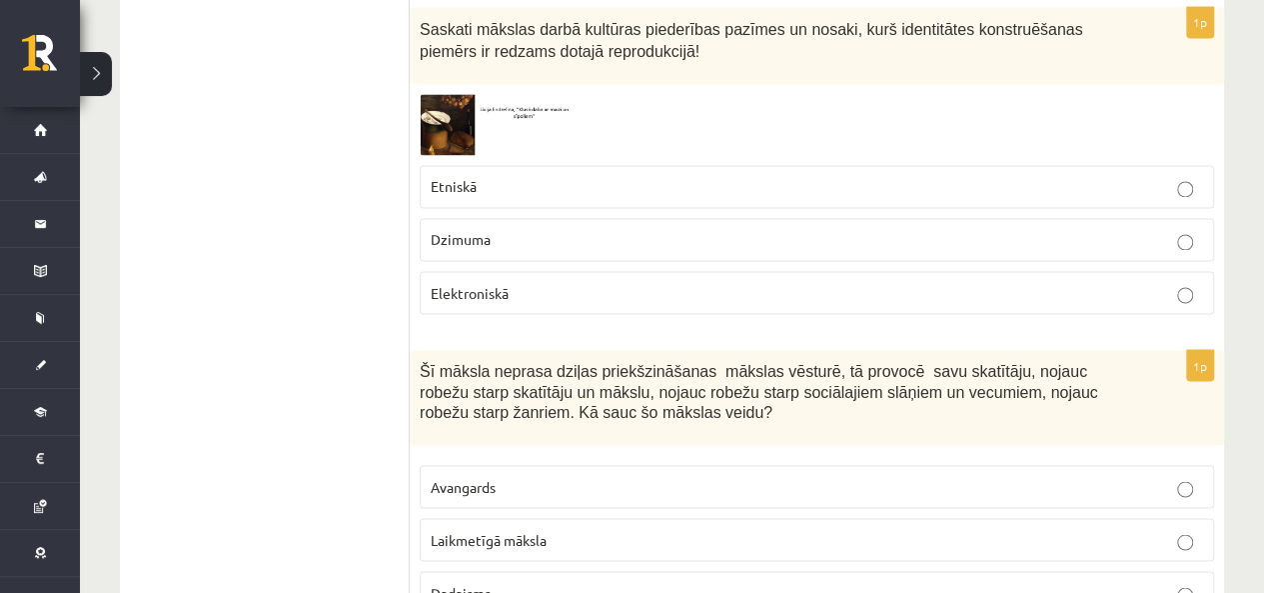
click at [445, 108] on img at bounding box center [495, 124] width 150 height 61
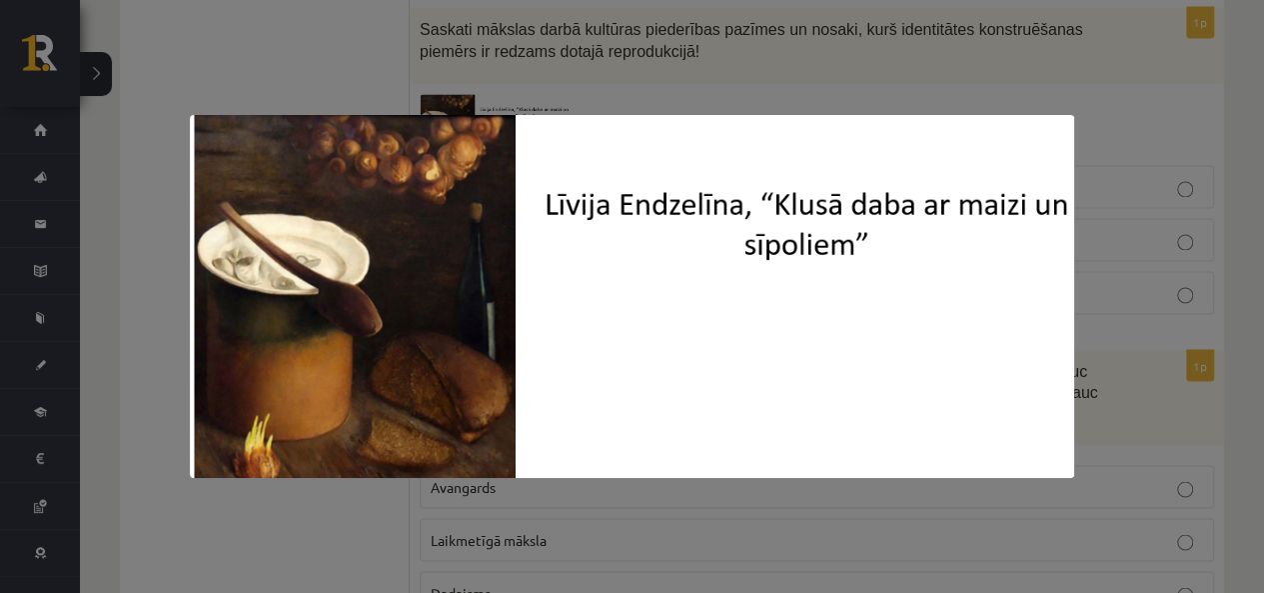
click at [650, 63] on div at bounding box center [632, 296] width 1264 height 593
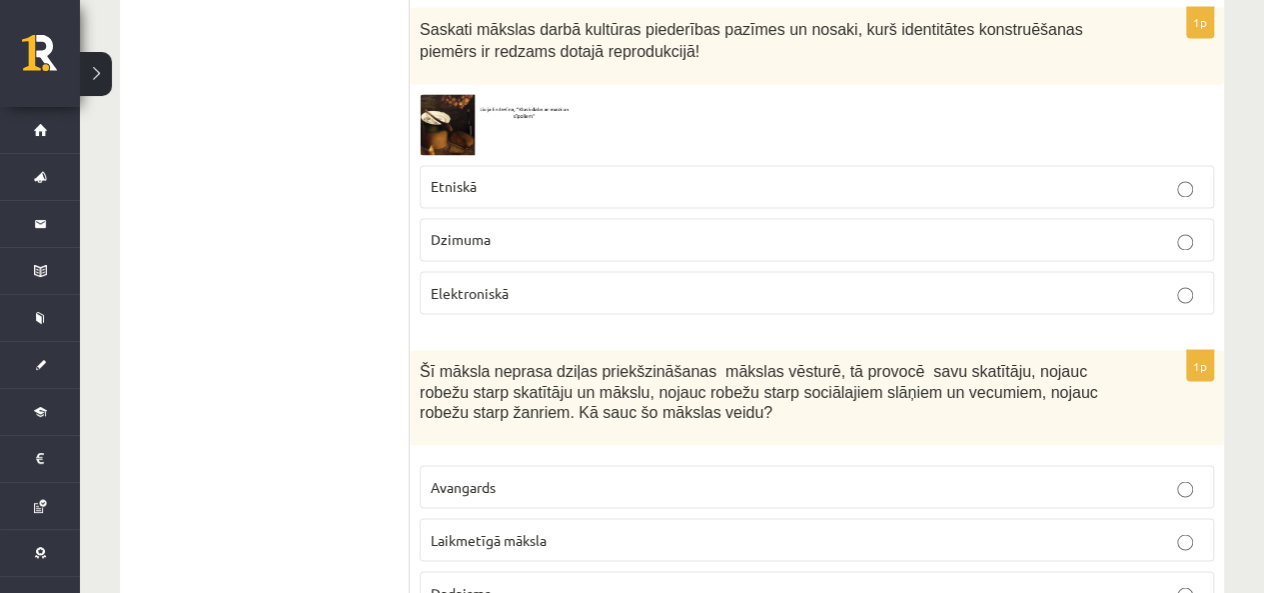
click at [469, 98] on img at bounding box center [495, 124] width 150 height 61
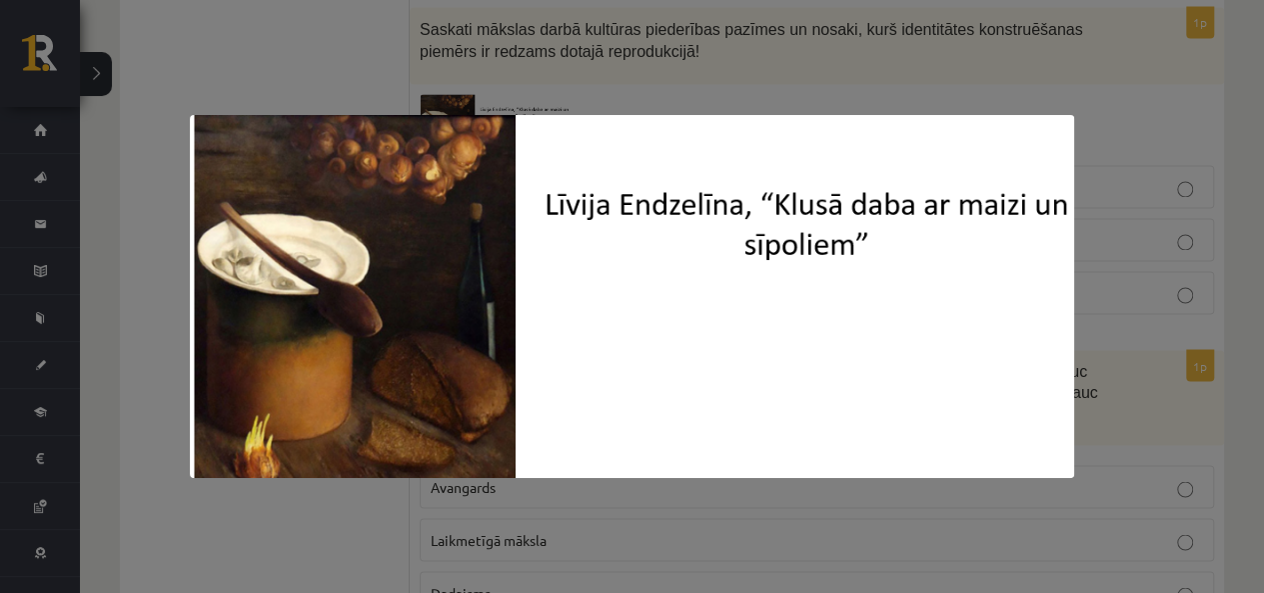
click at [614, 61] on div at bounding box center [632, 296] width 1264 height 593
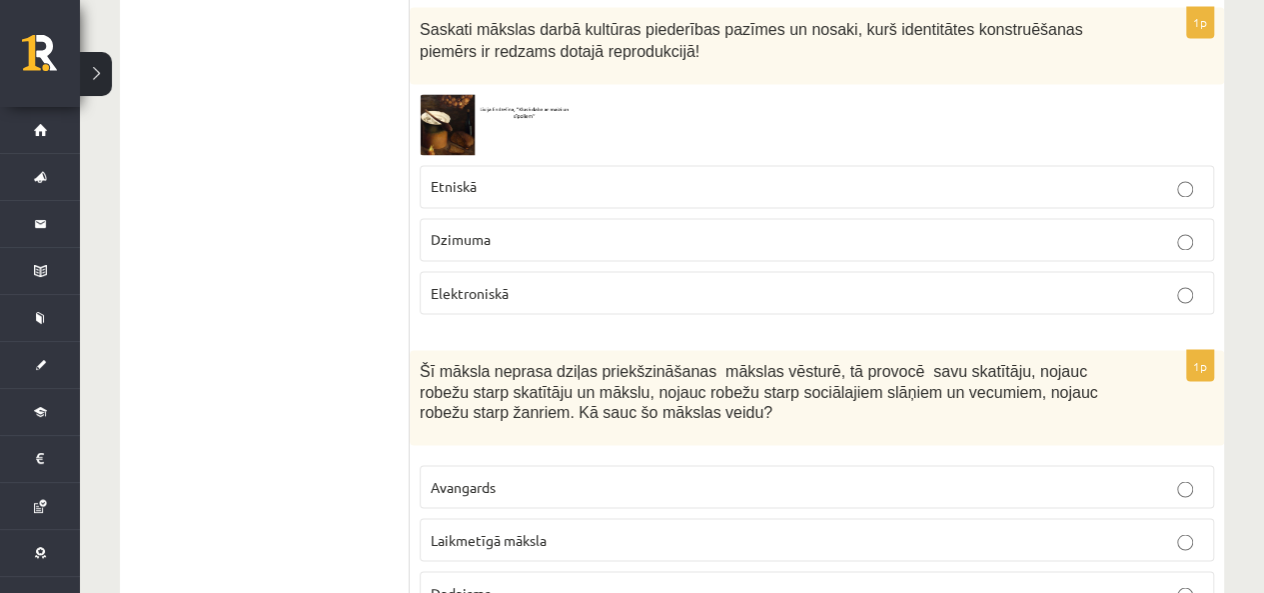
click at [595, 165] on label "Etniskā" at bounding box center [817, 186] width 795 height 43
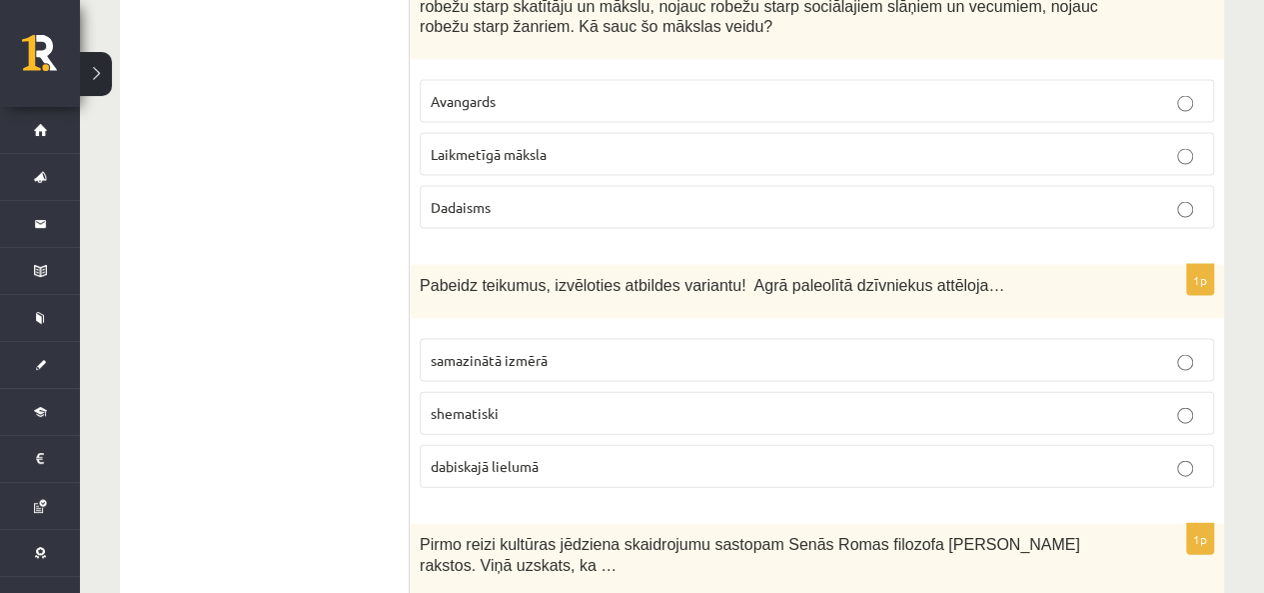
scroll to position [1899, 0]
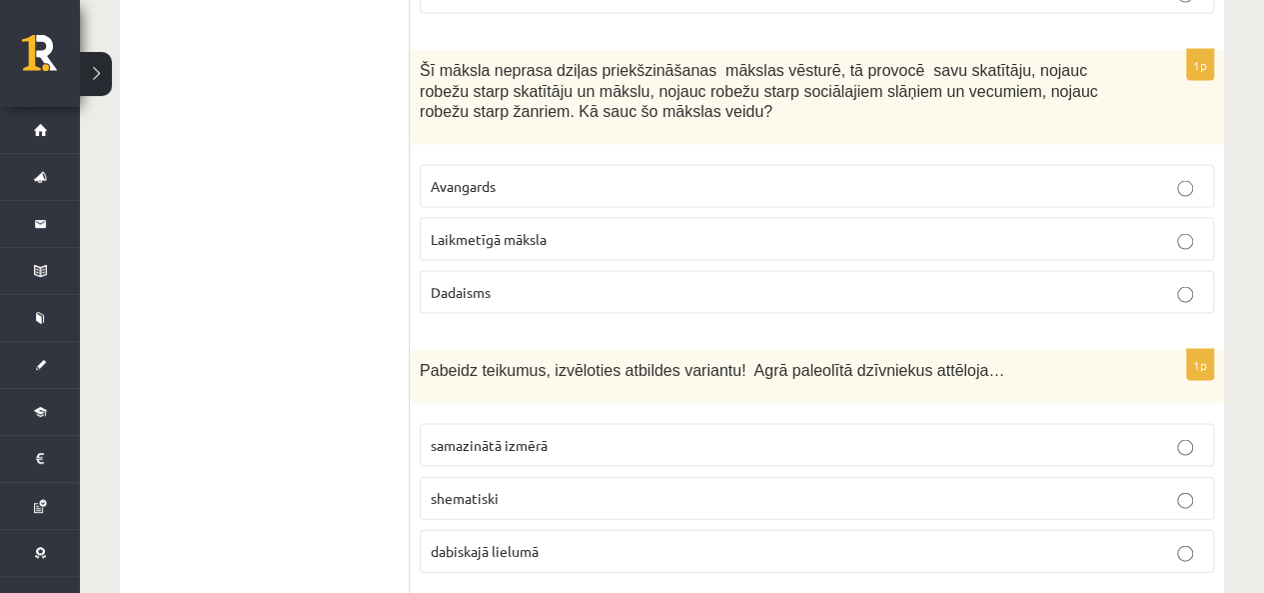
click at [428, 223] on label "Laikmetīgā māksla" at bounding box center [817, 239] width 795 height 43
click at [612, 181] on p "Avangards" at bounding box center [817, 186] width 773 height 21
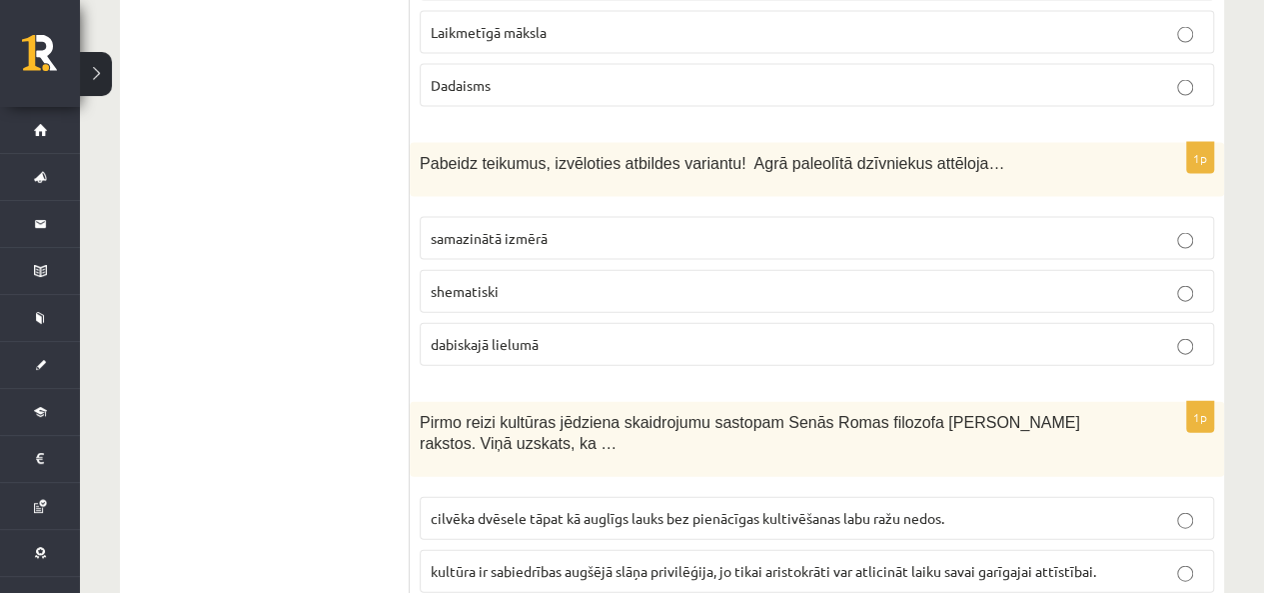
scroll to position [2199, 0]
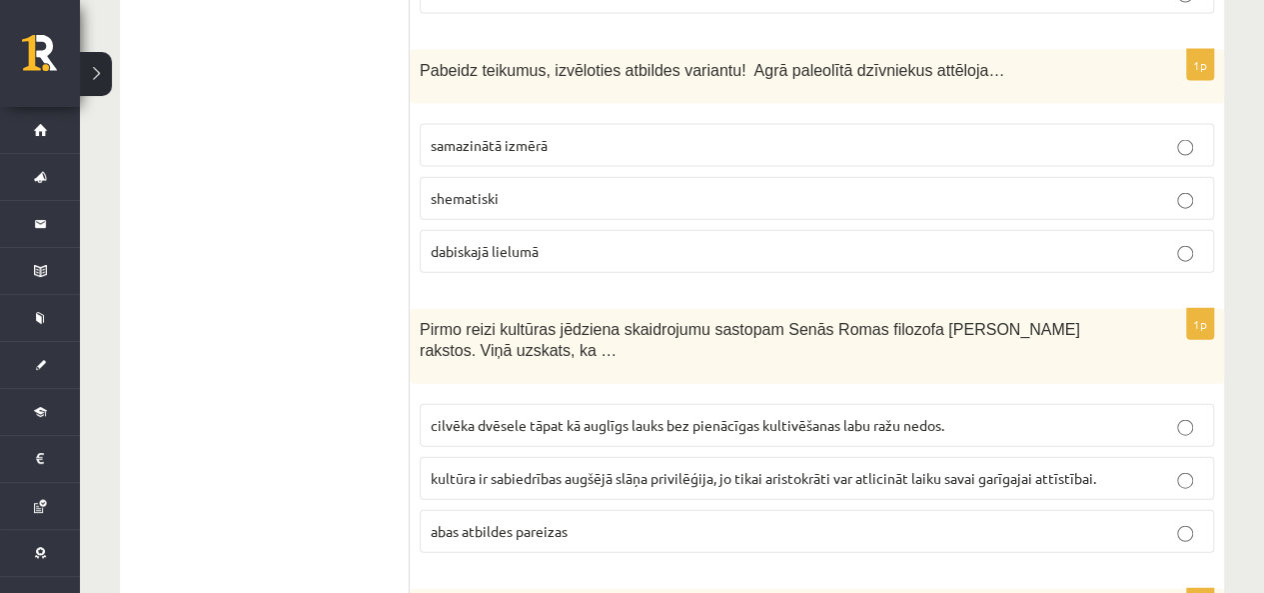
click at [574, 230] on label "dabiskajā lielumā" at bounding box center [817, 251] width 795 height 43
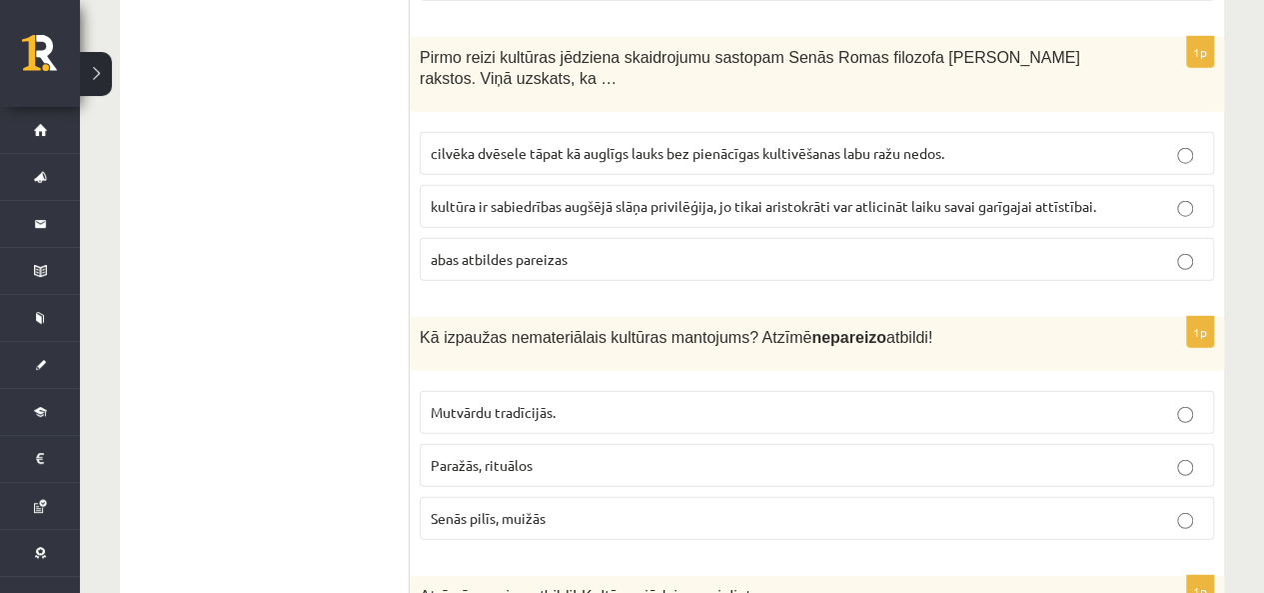
scroll to position [2499, 0]
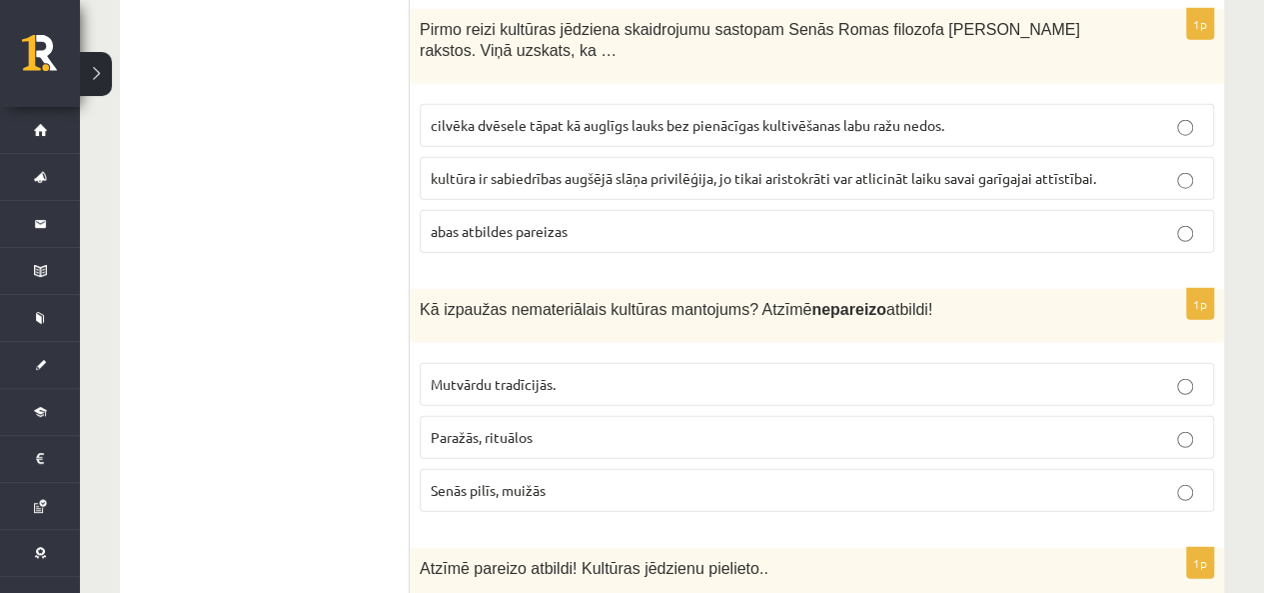
click at [634, 172] on label "kultūra ir sabiedrības augšējā slāņa privilēģija, jo tikai aristokrāti var atli…" at bounding box center [817, 178] width 795 height 43
click at [480, 232] on label "abas atbildes pareizas" at bounding box center [817, 231] width 795 height 43
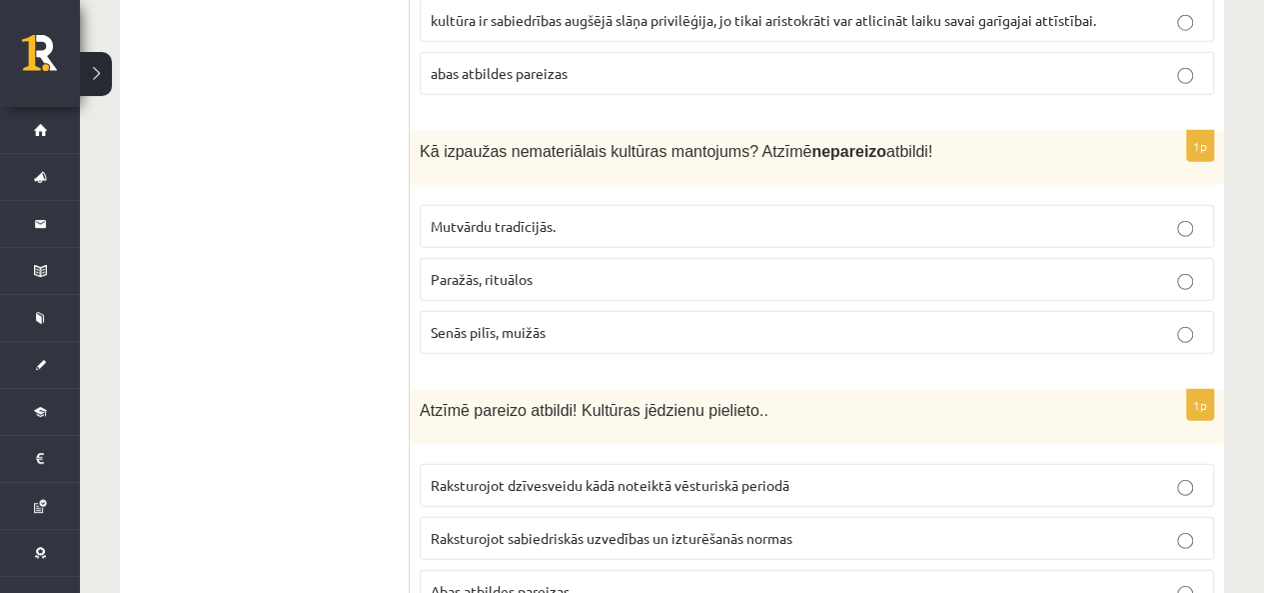
scroll to position [2698, 0]
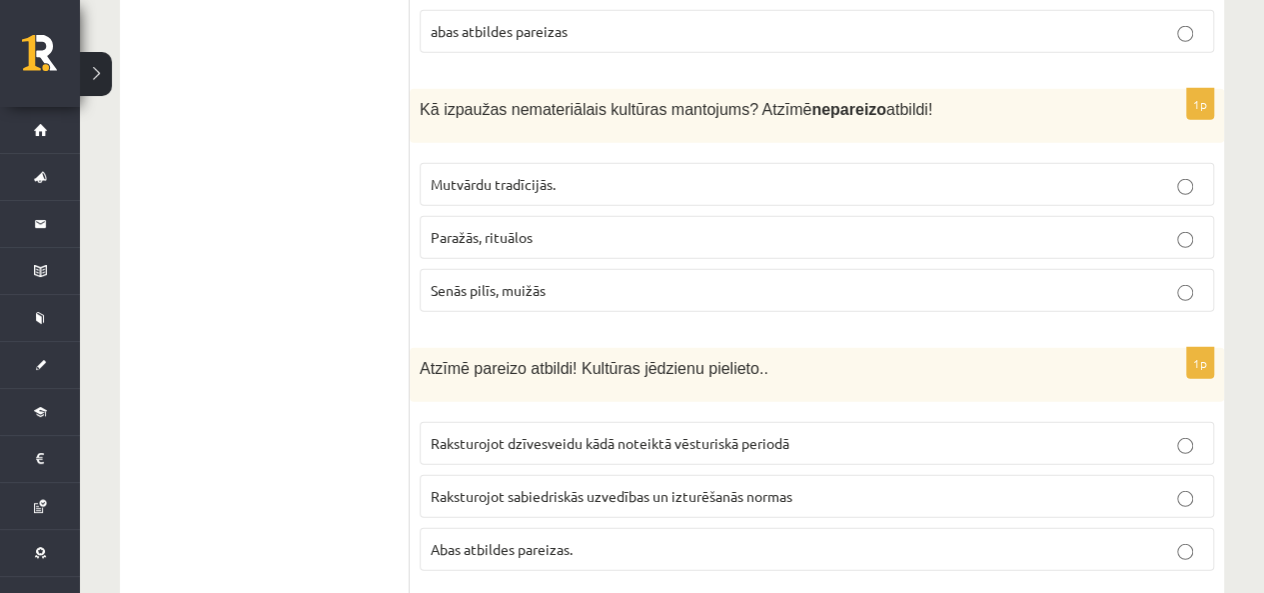
click at [526, 281] on span "Senās pilīs, muižās" at bounding box center [488, 290] width 115 height 18
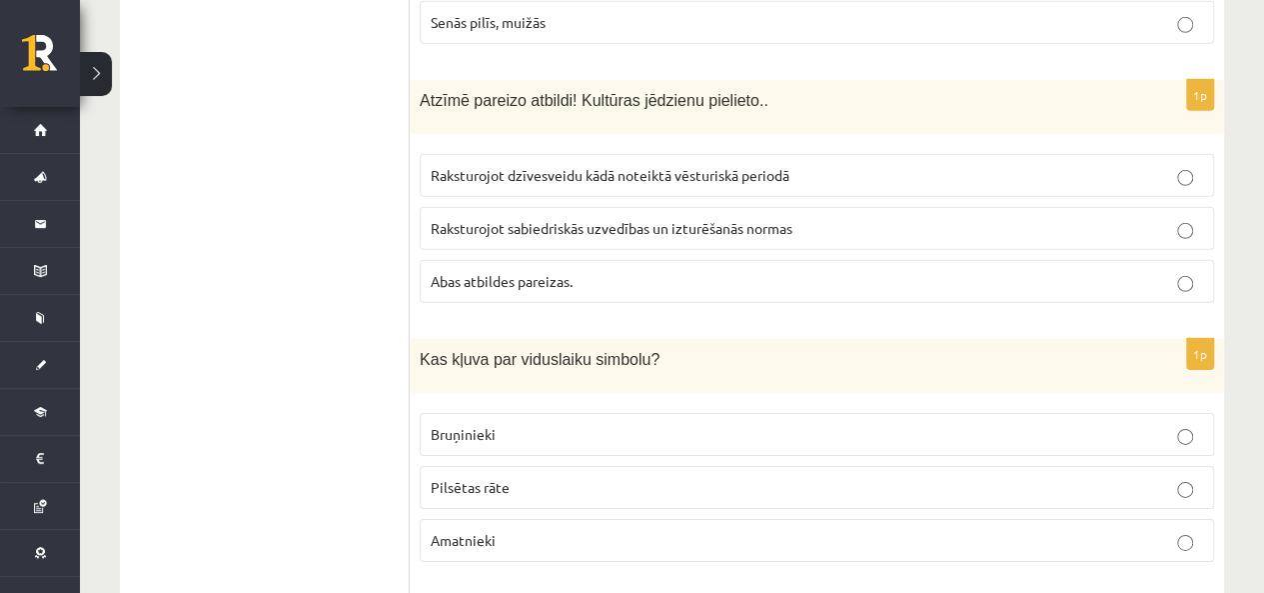
scroll to position [2998, 0]
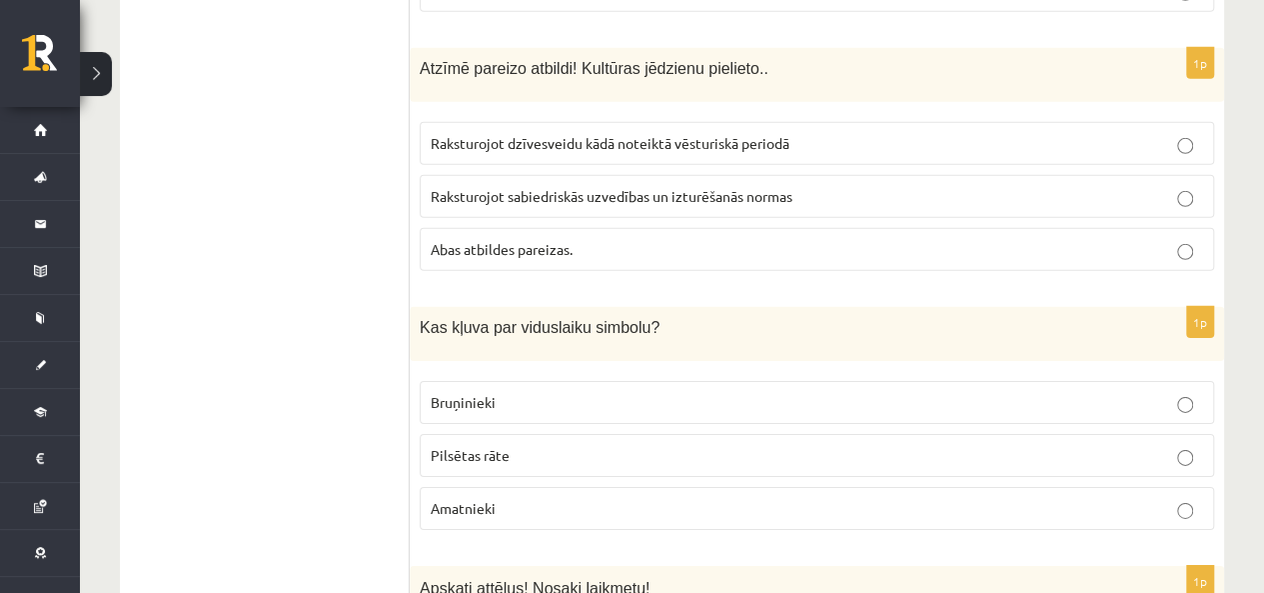
click at [574, 191] on label "Raksturojot sabiedriskās uzvedības un izturēšanās normas" at bounding box center [817, 196] width 795 height 43
click at [563, 240] on span "Abas atbildes pareizas." at bounding box center [502, 249] width 142 height 18
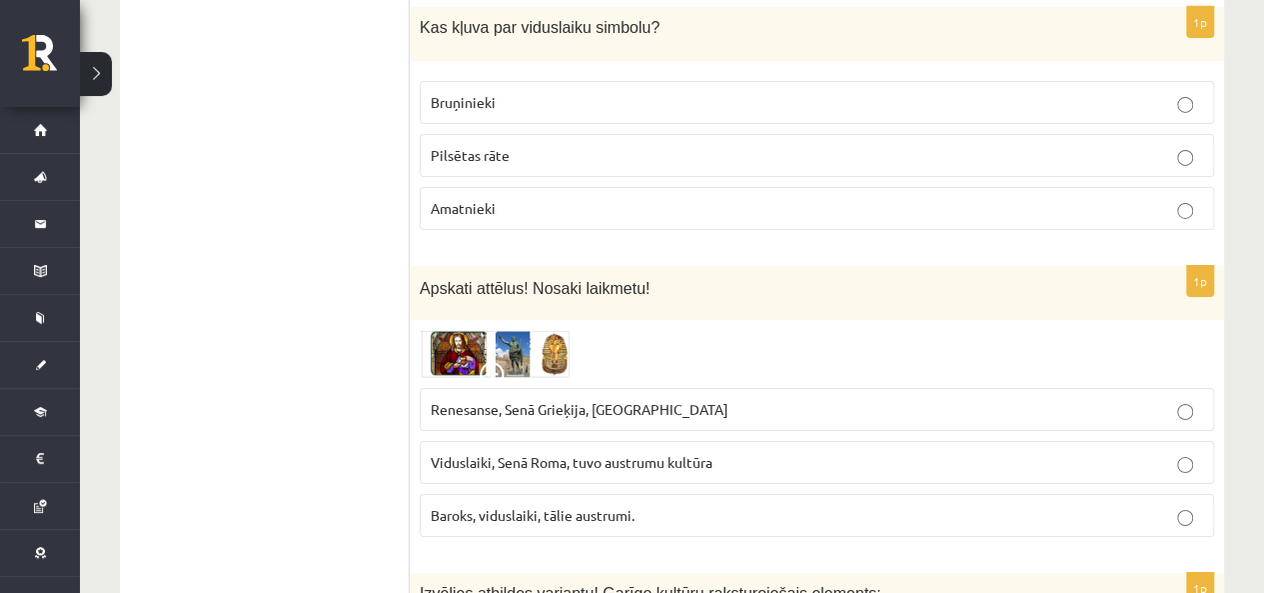
scroll to position [3198, 0]
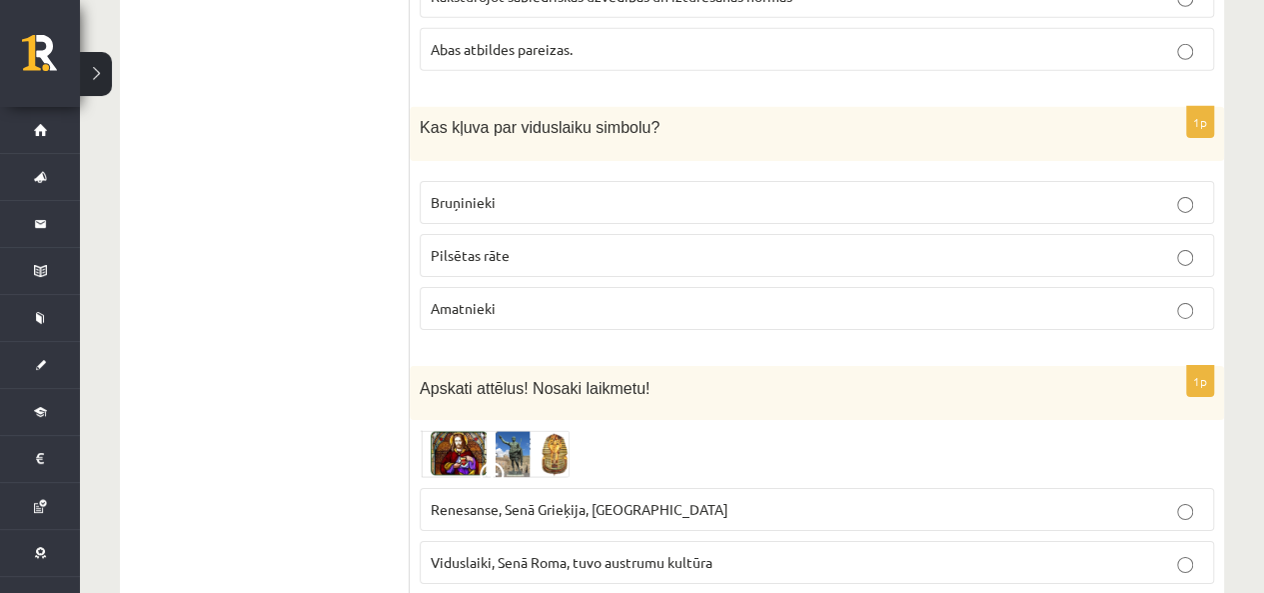
click at [490, 193] on span "Bruņinieki" at bounding box center [463, 202] width 65 height 18
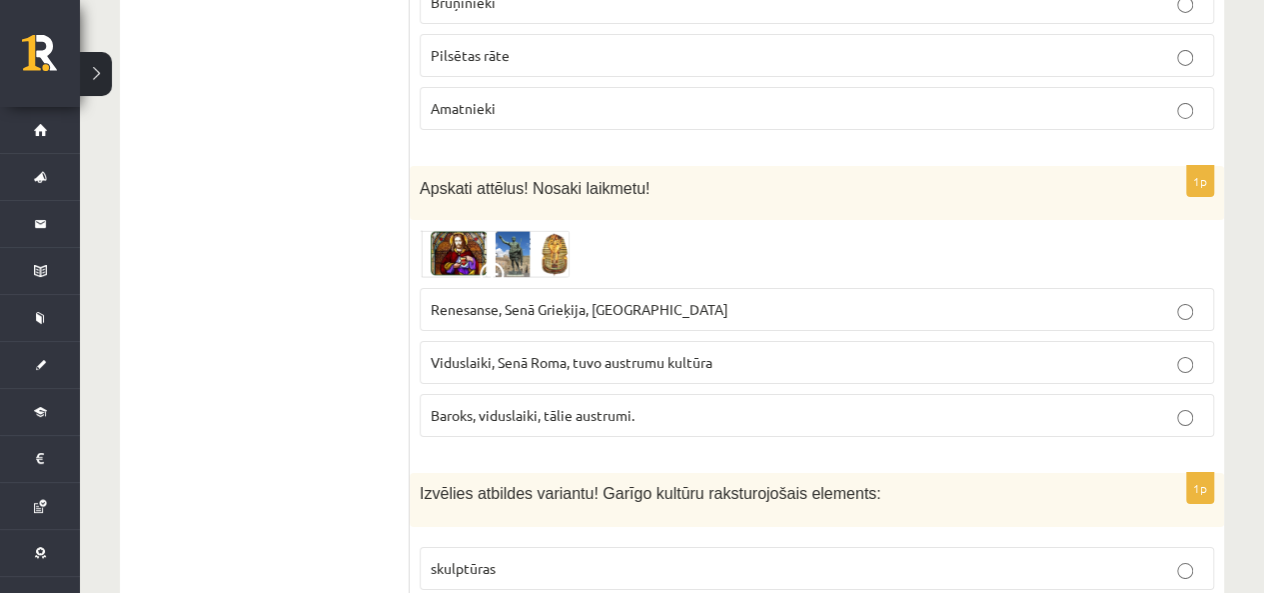
scroll to position [3498, 0]
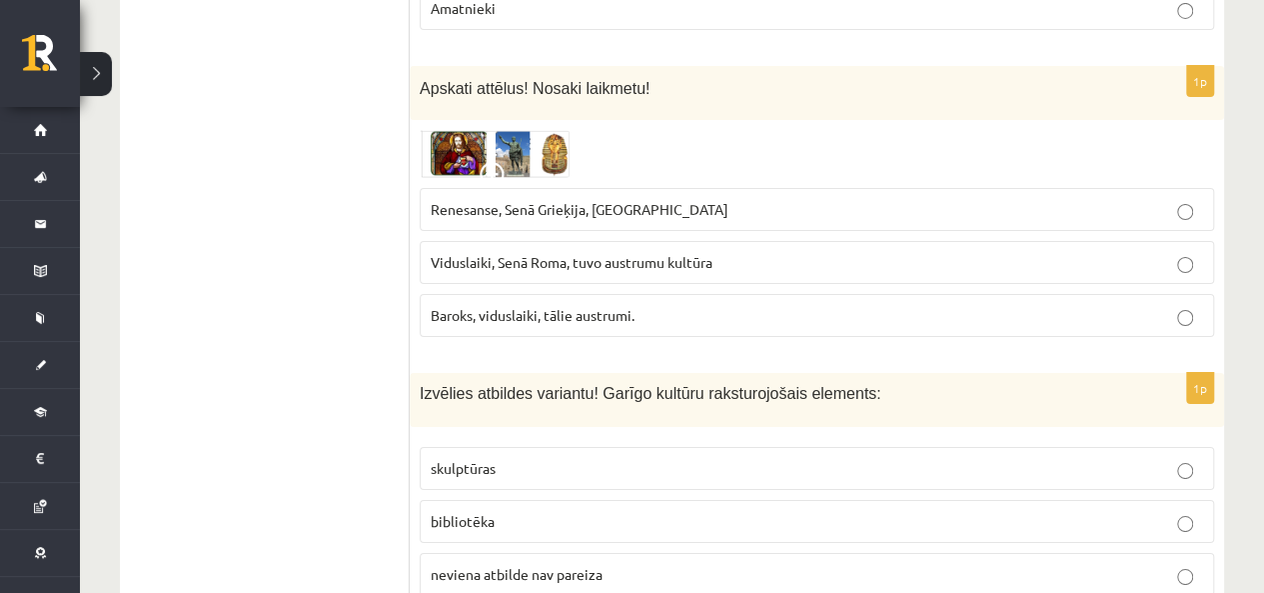
click at [496, 162] on span at bounding box center [496, 178] width 32 height 32
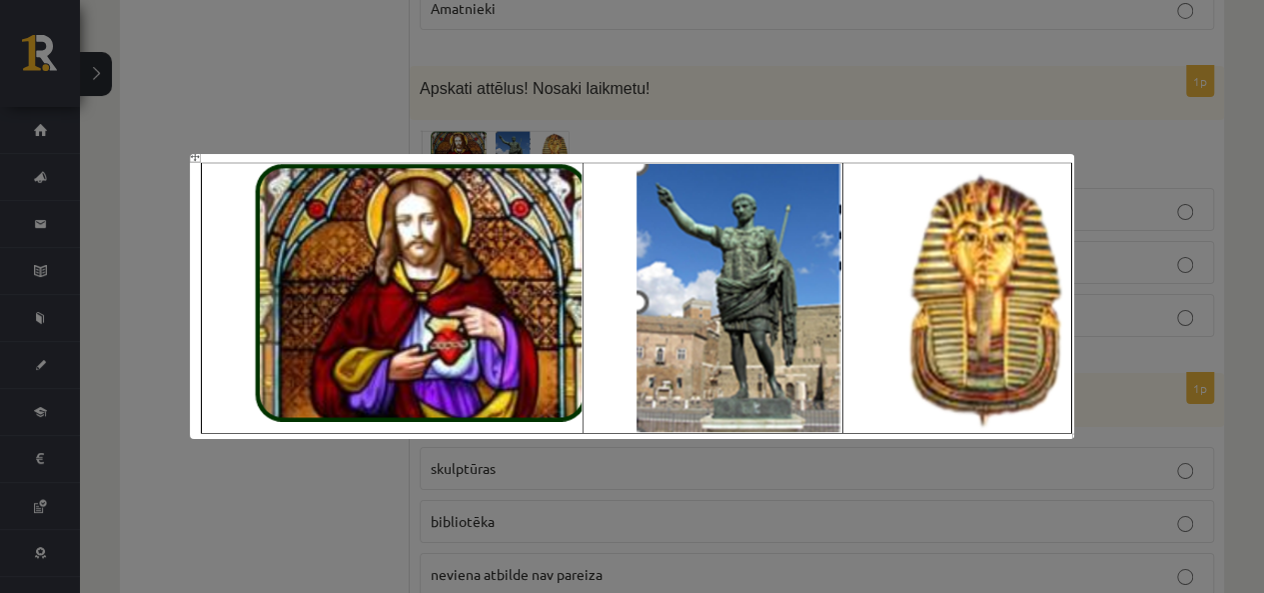
click at [279, 59] on div at bounding box center [632, 296] width 1264 height 593
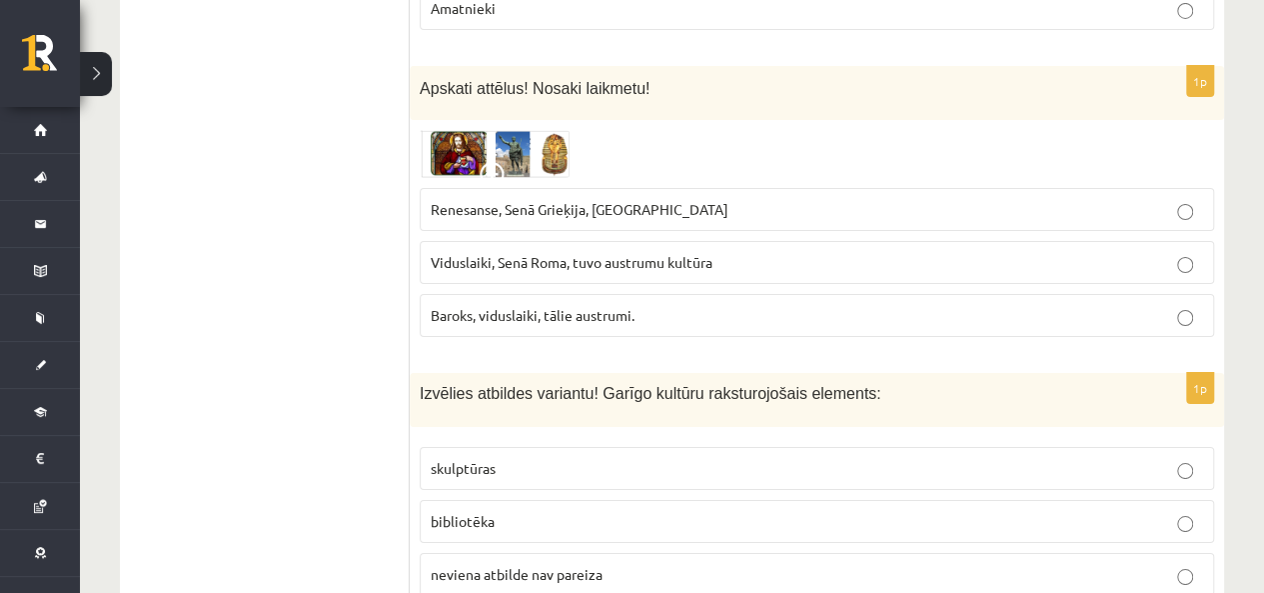
click at [581, 200] on span "Renesanse, Senā Grieķija, Ēģipte" at bounding box center [580, 209] width 298 height 18
click at [510, 133] on img at bounding box center [495, 154] width 150 height 48
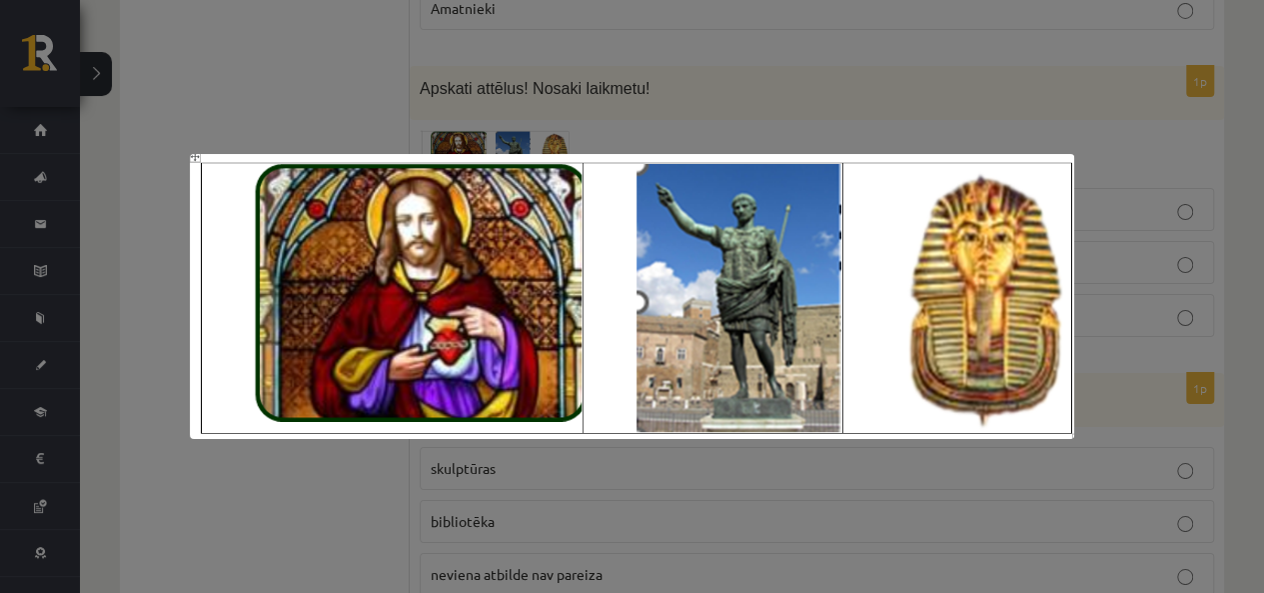
click at [256, 105] on div at bounding box center [632, 296] width 1264 height 593
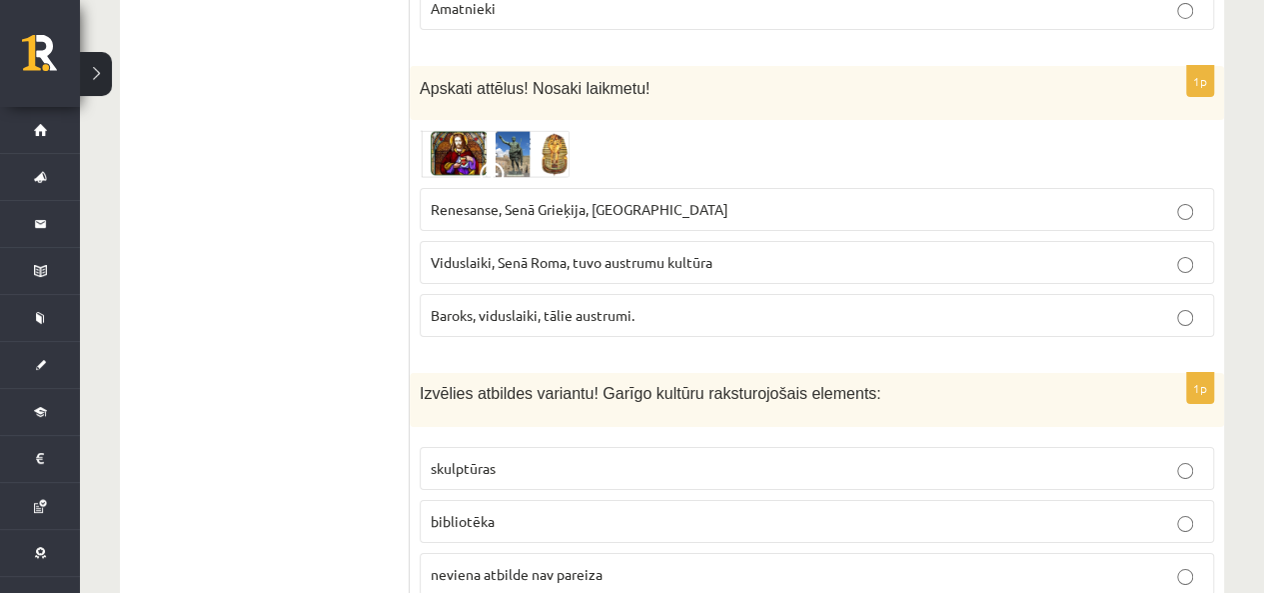
click at [471, 130] on img at bounding box center [495, 154] width 150 height 48
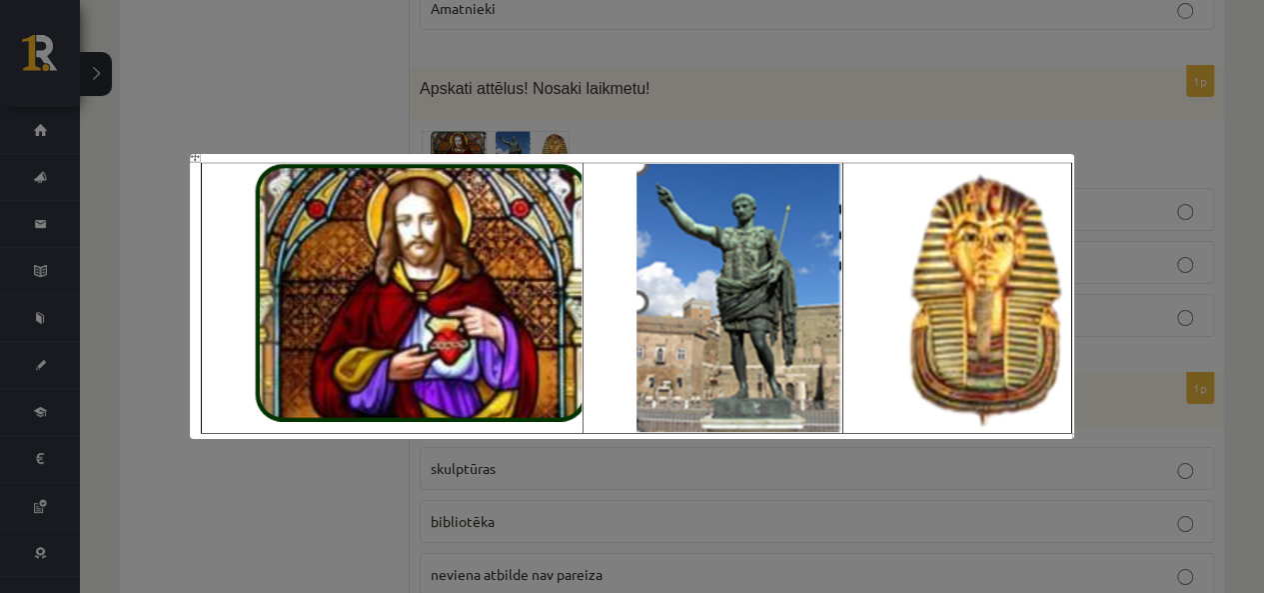
click at [373, 98] on div at bounding box center [632, 296] width 1264 height 593
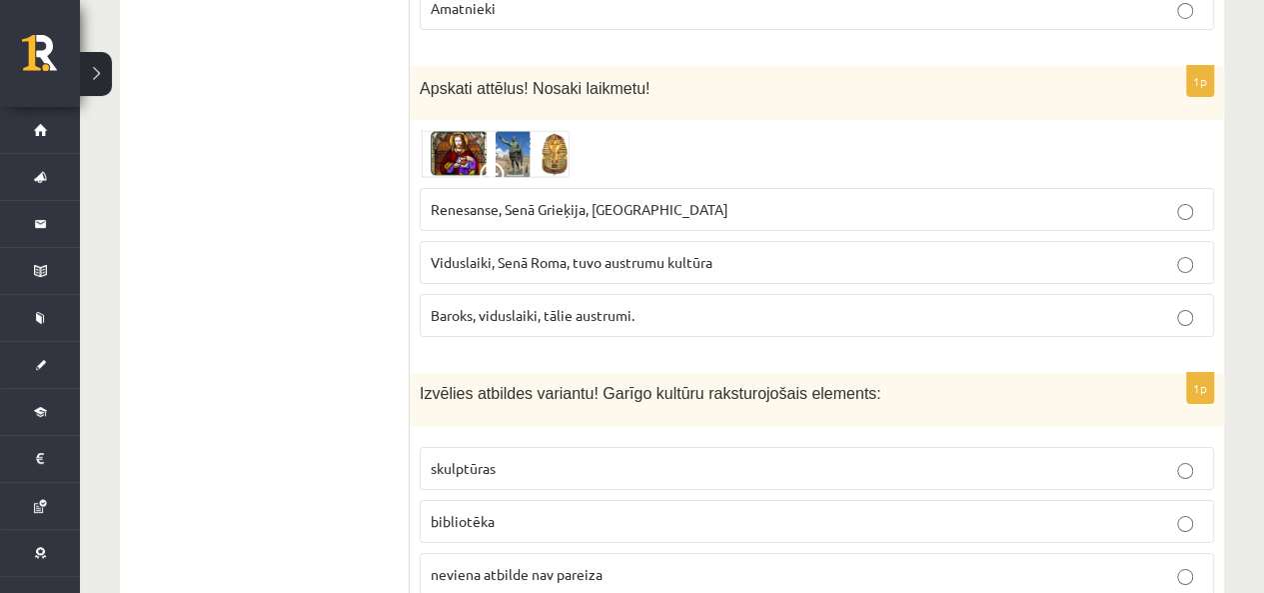
click at [494, 130] on img at bounding box center [495, 154] width 150 height 48
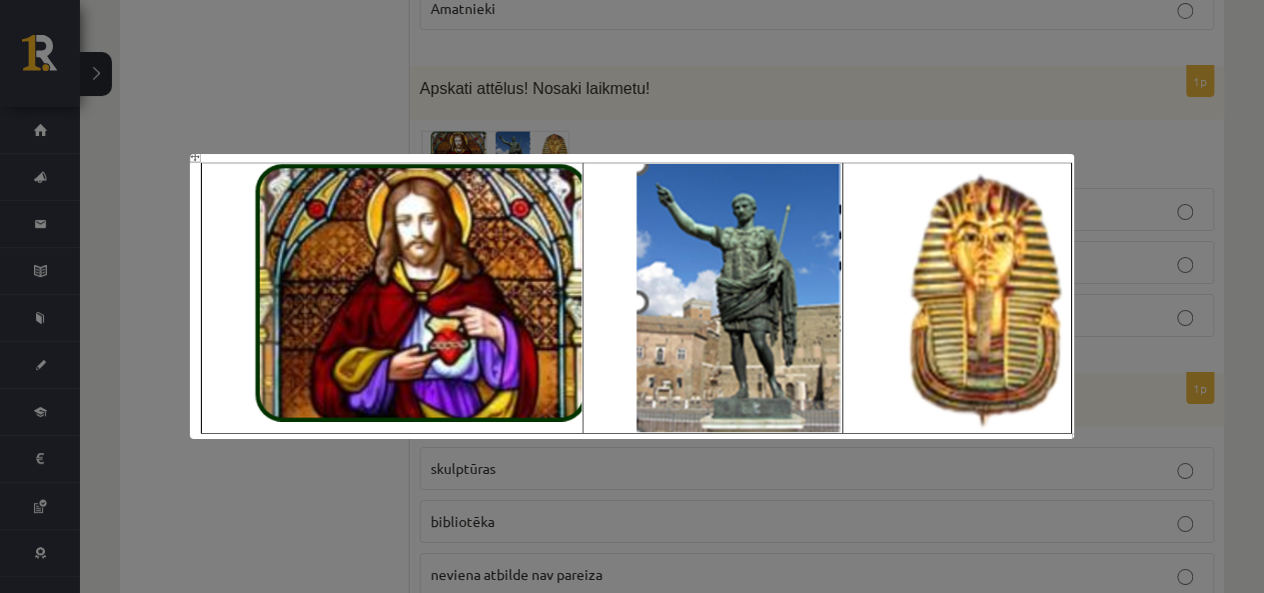
click at [451, 109] on div at bounding box center [632, 296] width 1264 height 593
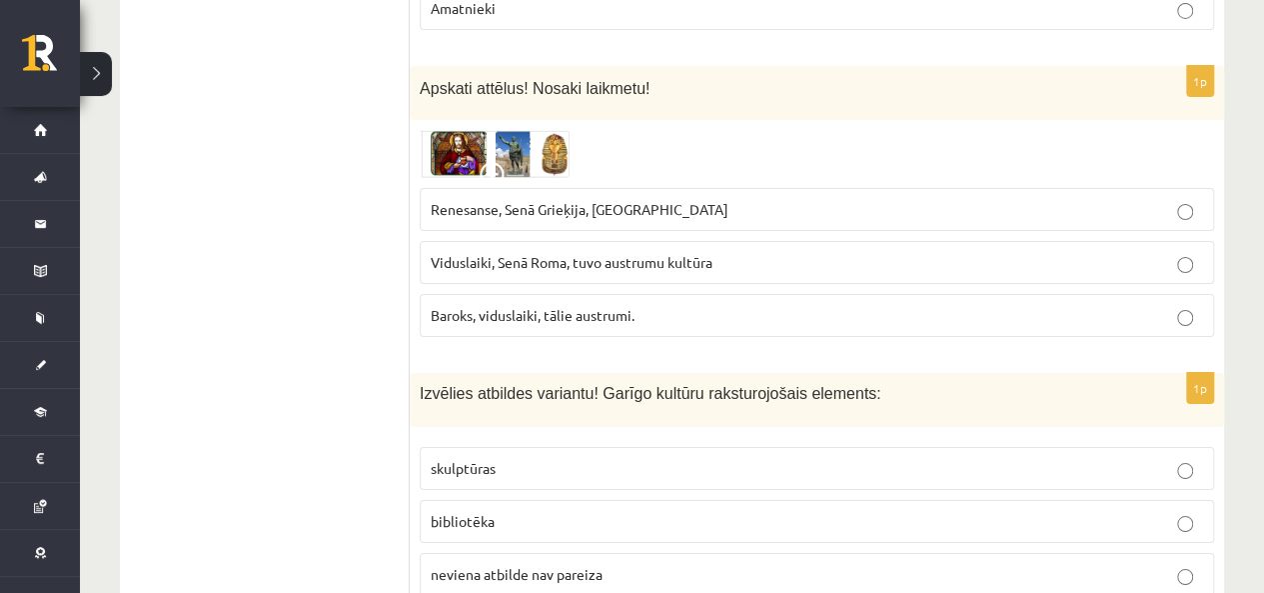
click at [525, 137] on img at bounding box center [495, 154] width 150 height 48
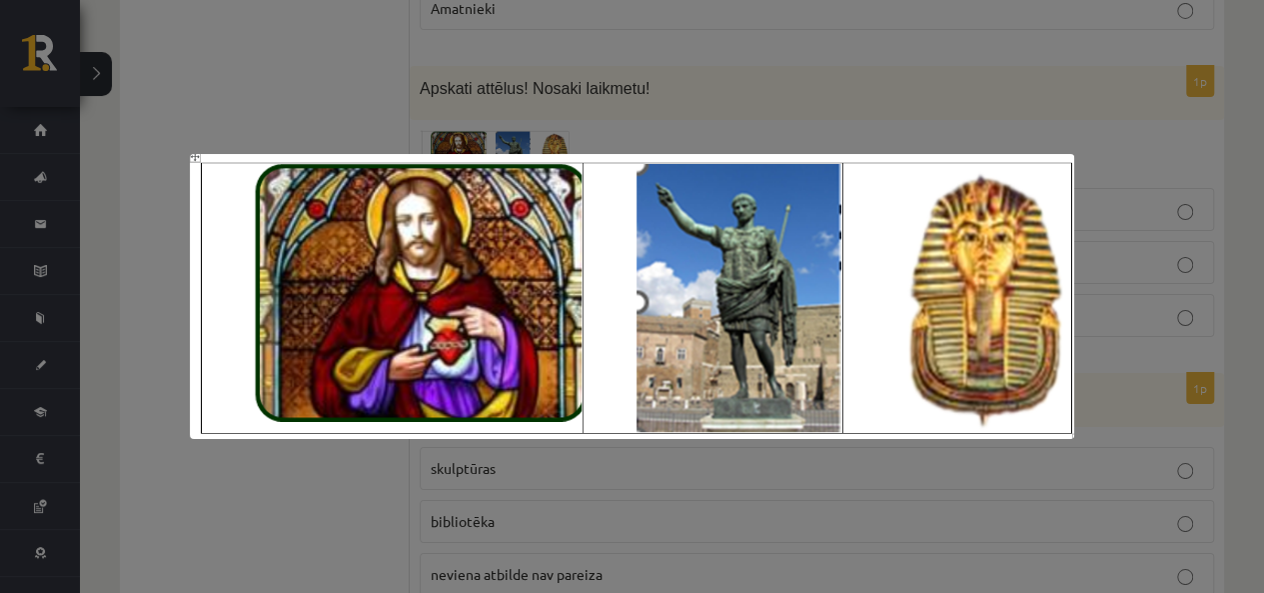
click at [409, 91] on div at bounding box center [632, 296] width 1264 height 593
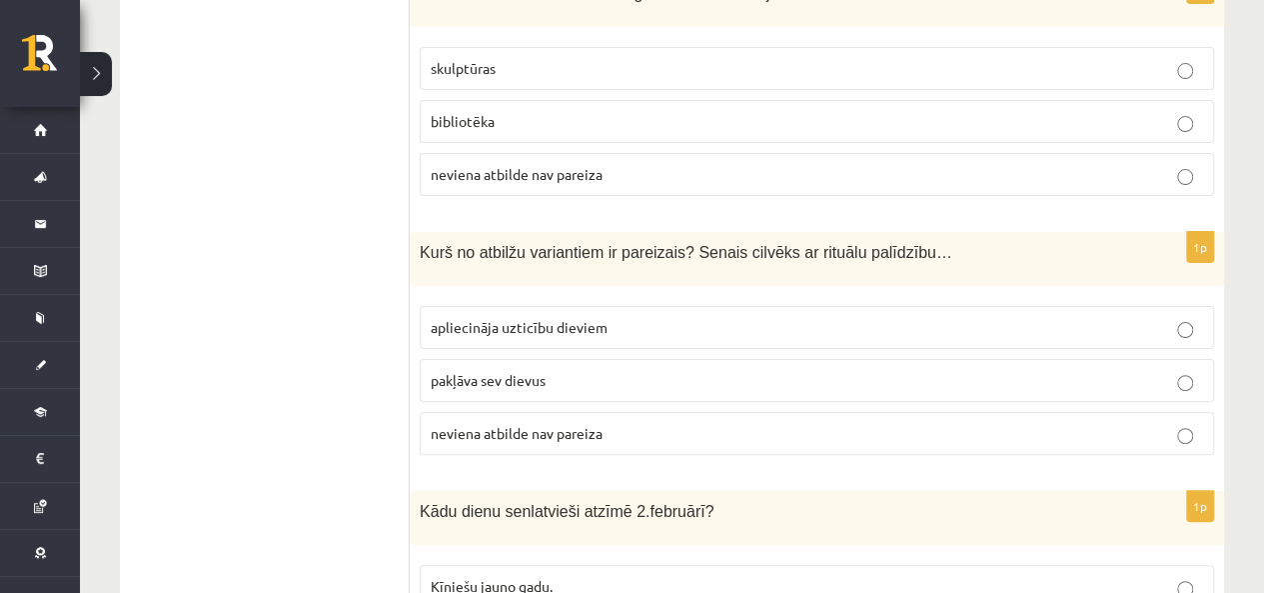
scroll to position [3798, 0]
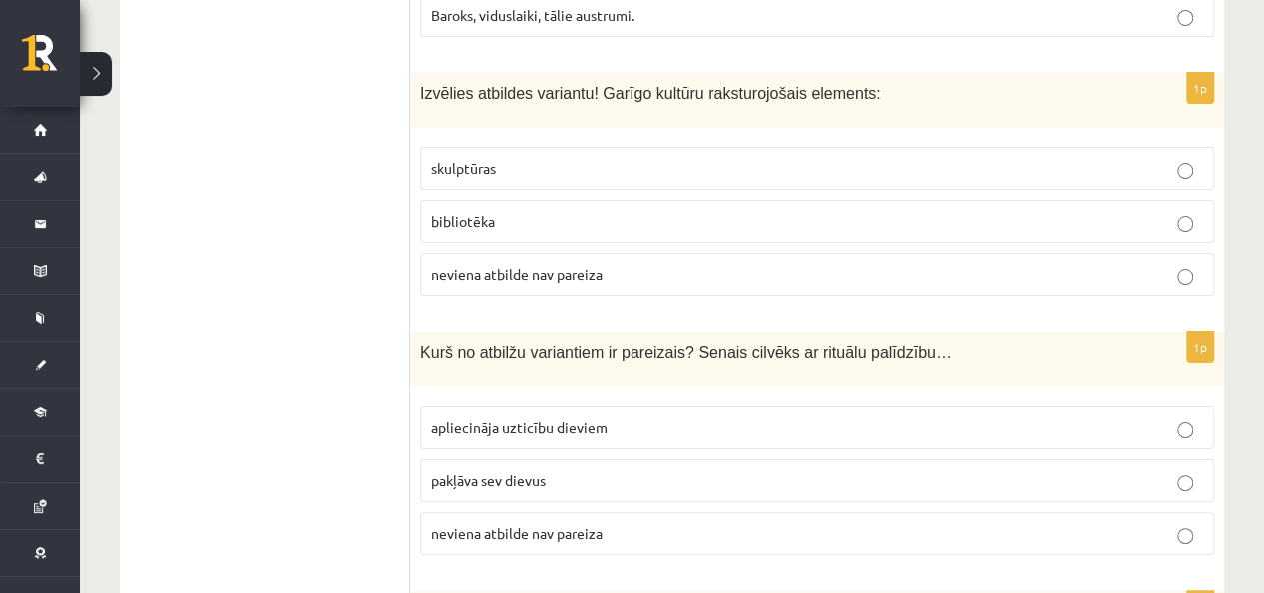
click at [552, 263] on label "neviena atbilde nav pareiza" at bounding box center [817, 274] width 795 height 43
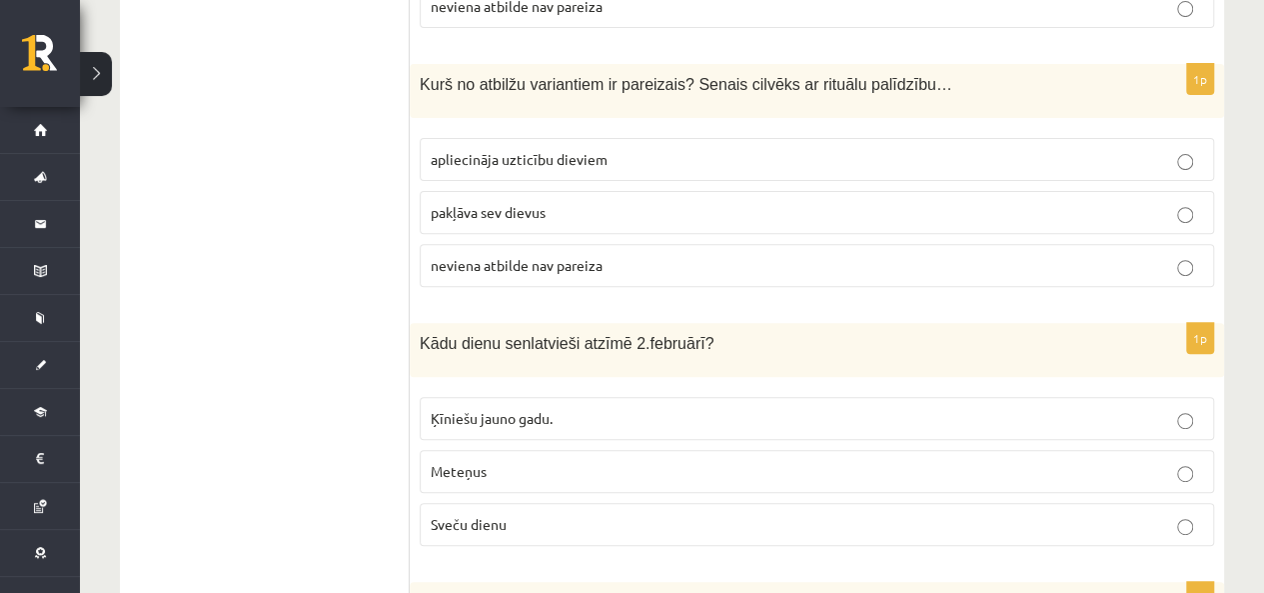
scroll to position [4098, 0]
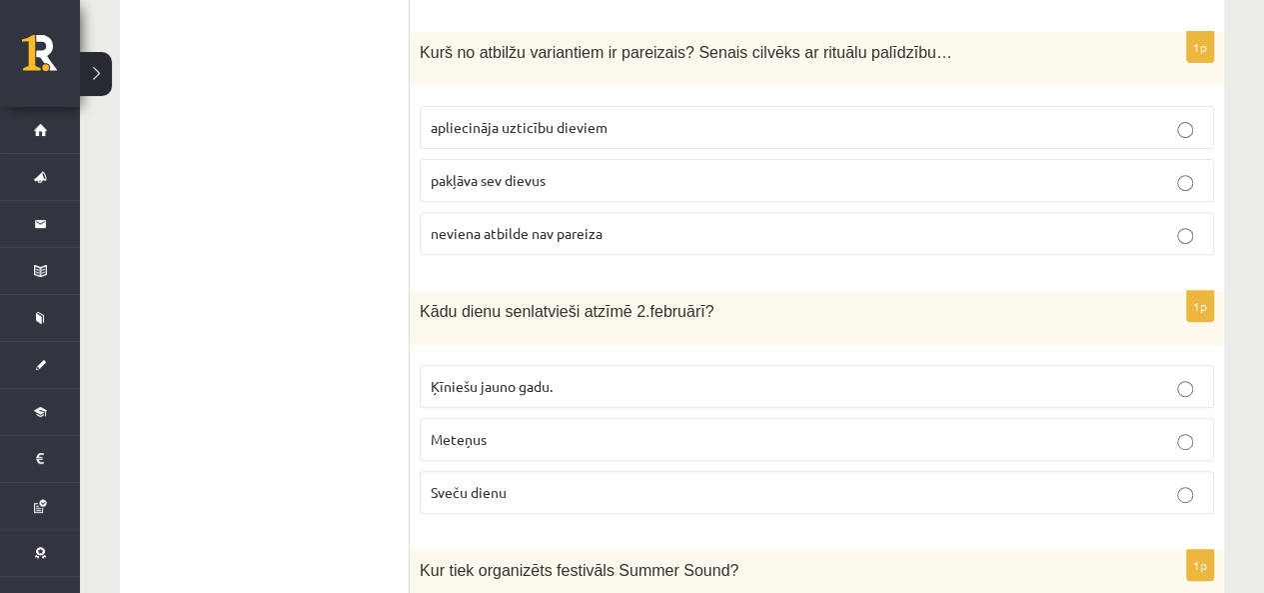
click at [562, 118] on span "apliecināja uzticību dieviem" at bounding box center [519, 127] width 177 height 18
click at [304, 174] on ul "Tests Izvērtējums!" at bounding box center [275, 528] width 270 height 8534
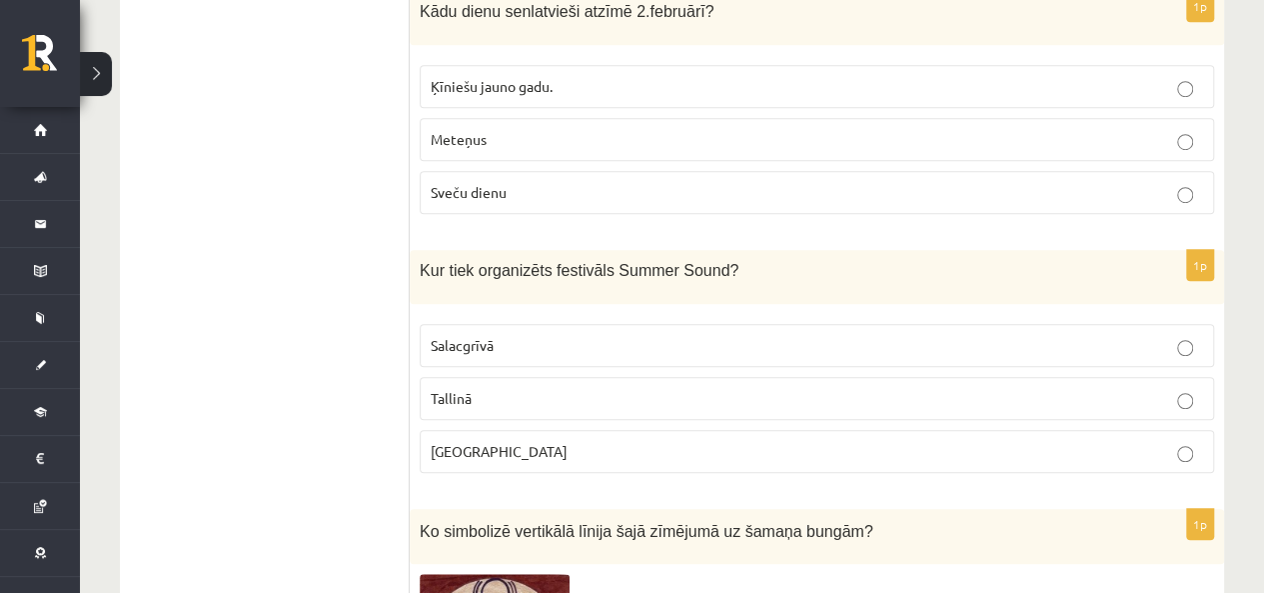
scroll to position [4298, 0]
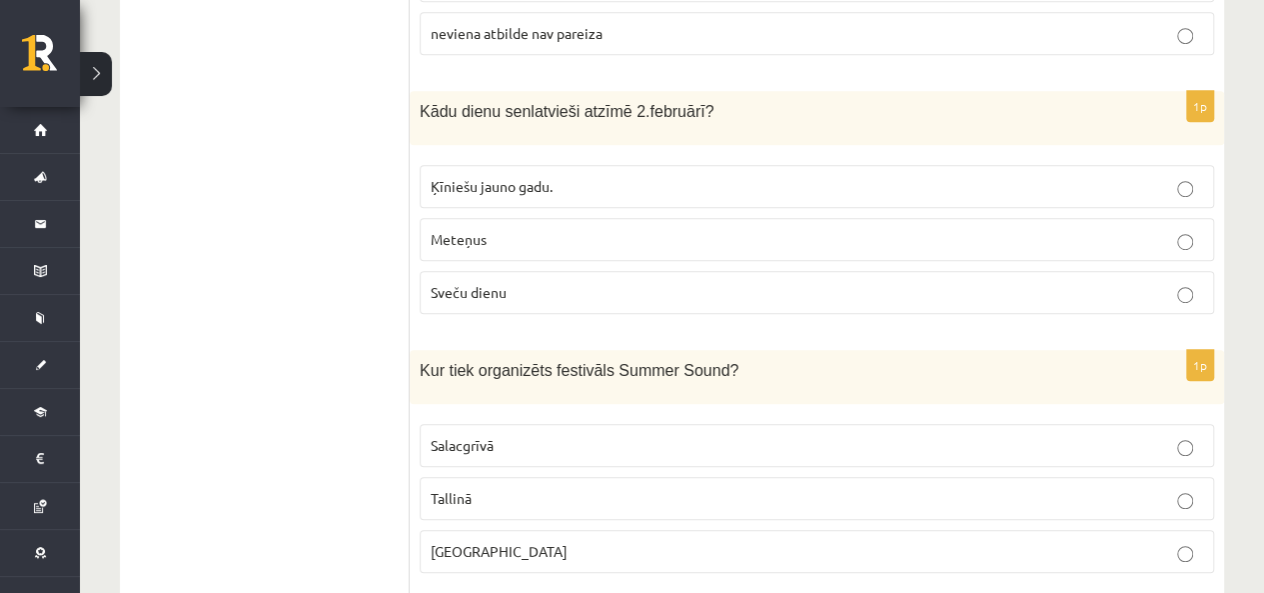
click at [536, 282] on p "Sveču dienu" at bounding box center [817, 292] width 773 height 21
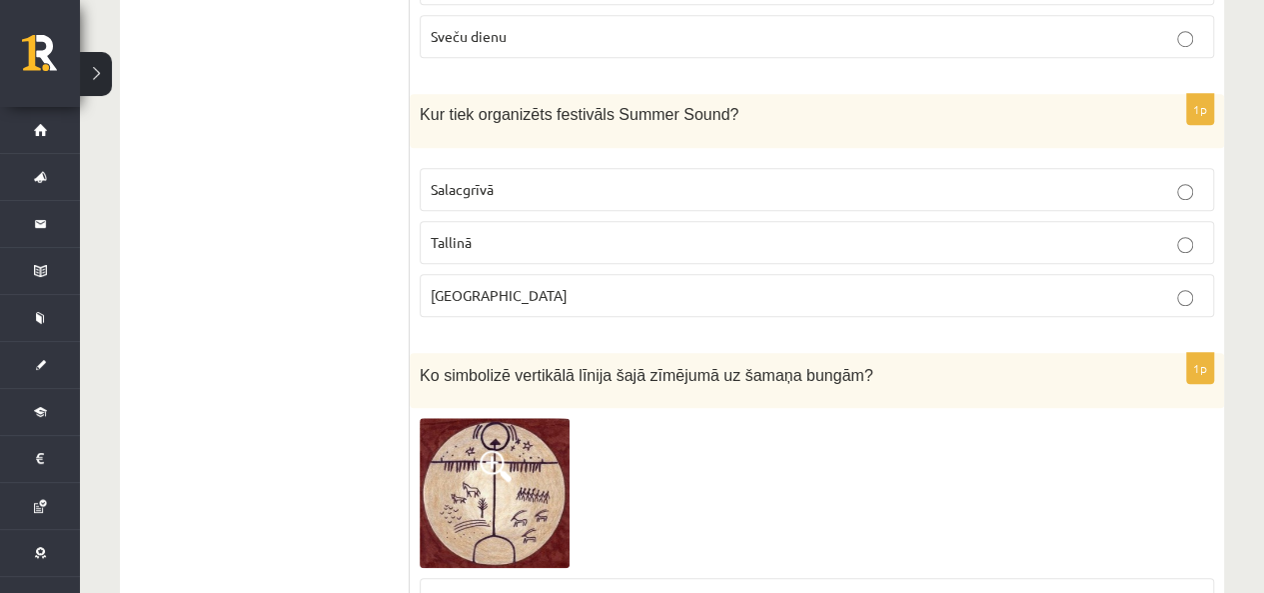
scroll to position [4597, 0]
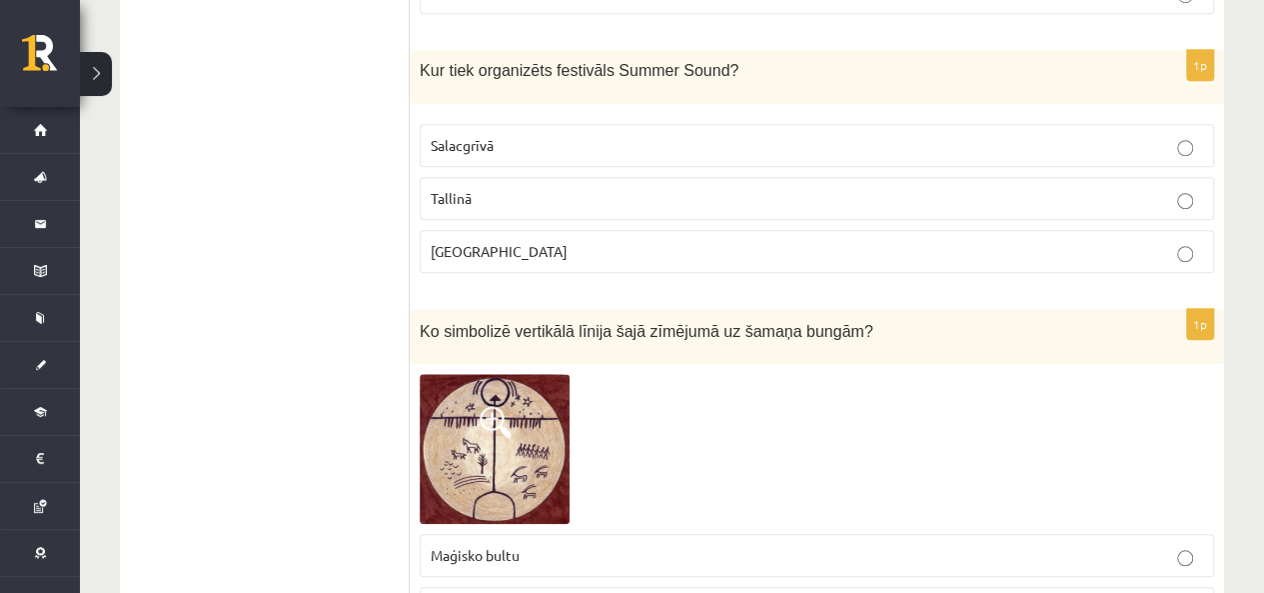
click at [522, 241] on p "Liepājā" at bounding box center [817, 251] width 773 height 21
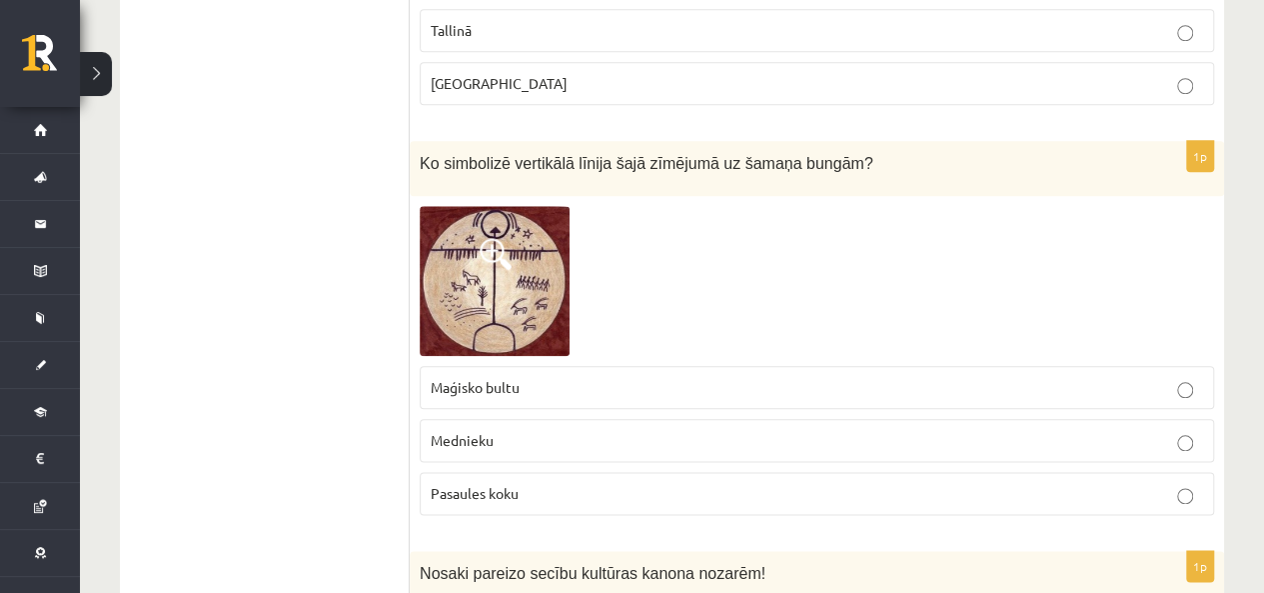
scroll to position [4797, 0]
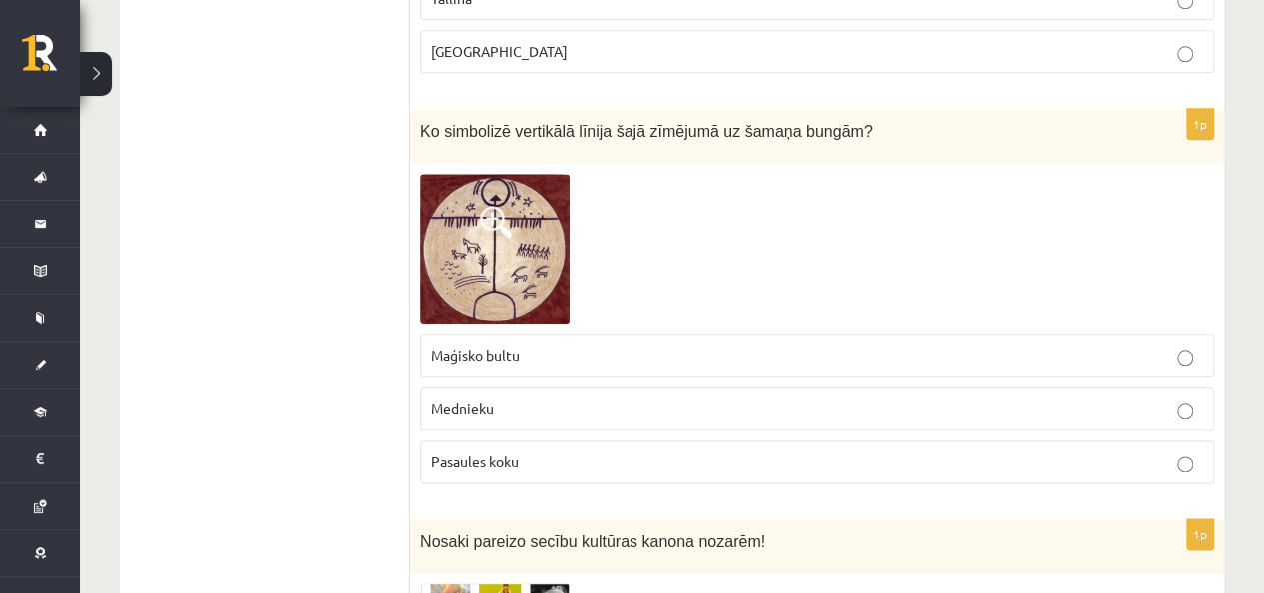
click at [504, 206] on span at bounding box center [496, 222] width 32 height 32
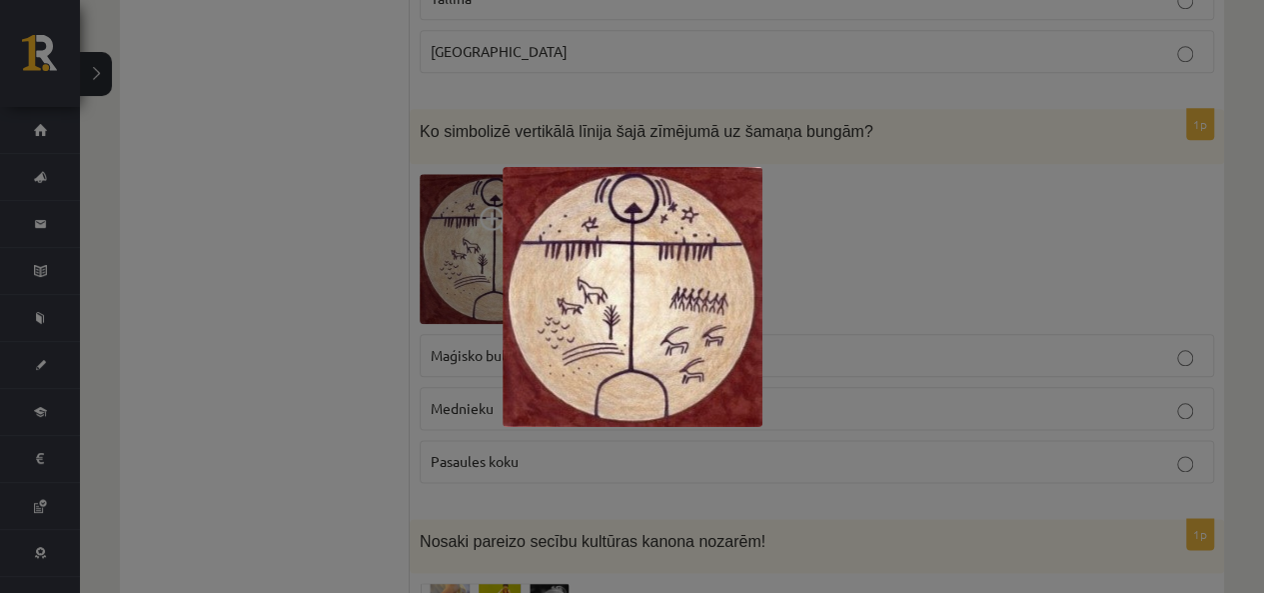
click at [318, 291] on div at bounding box center [632, 296] width 1264 height 593
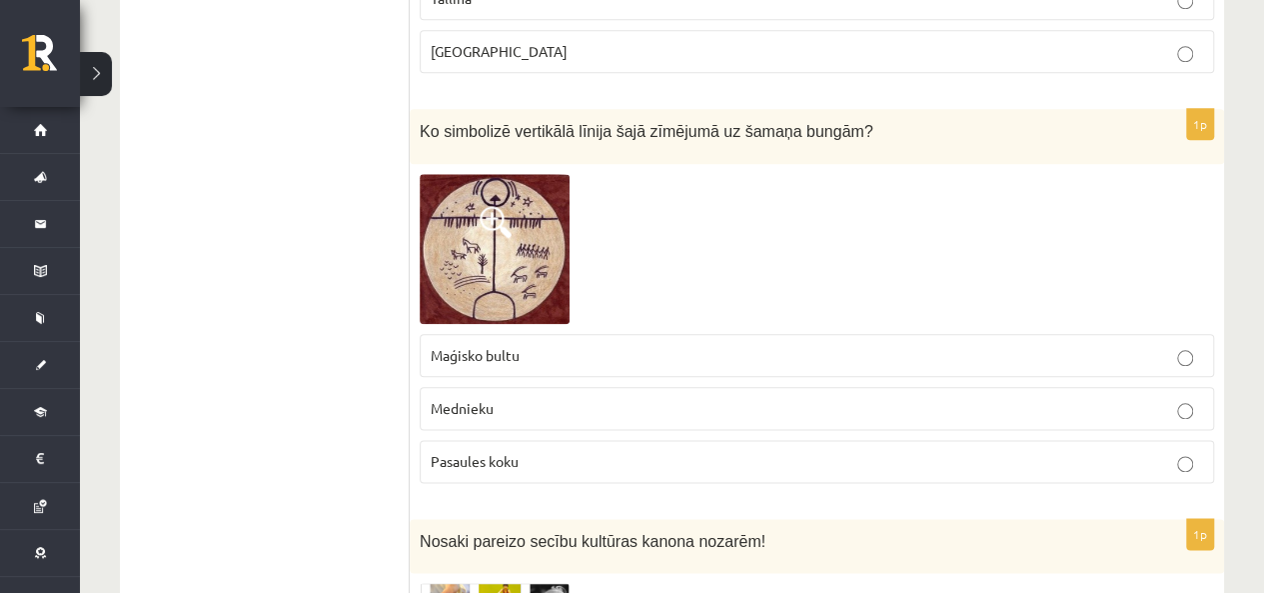
click at [466, 199] on img at bounding box center [495, 249] width 150 height 150
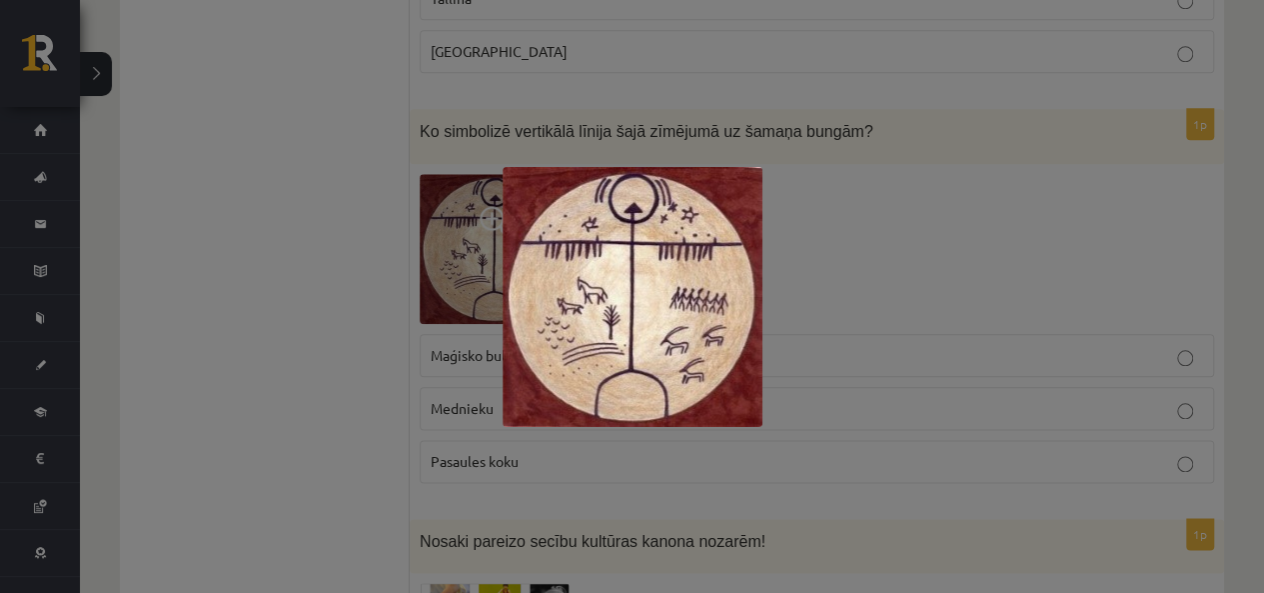
click at [299, 235] on div at bounding box center [632, 296] width 1264 height 593
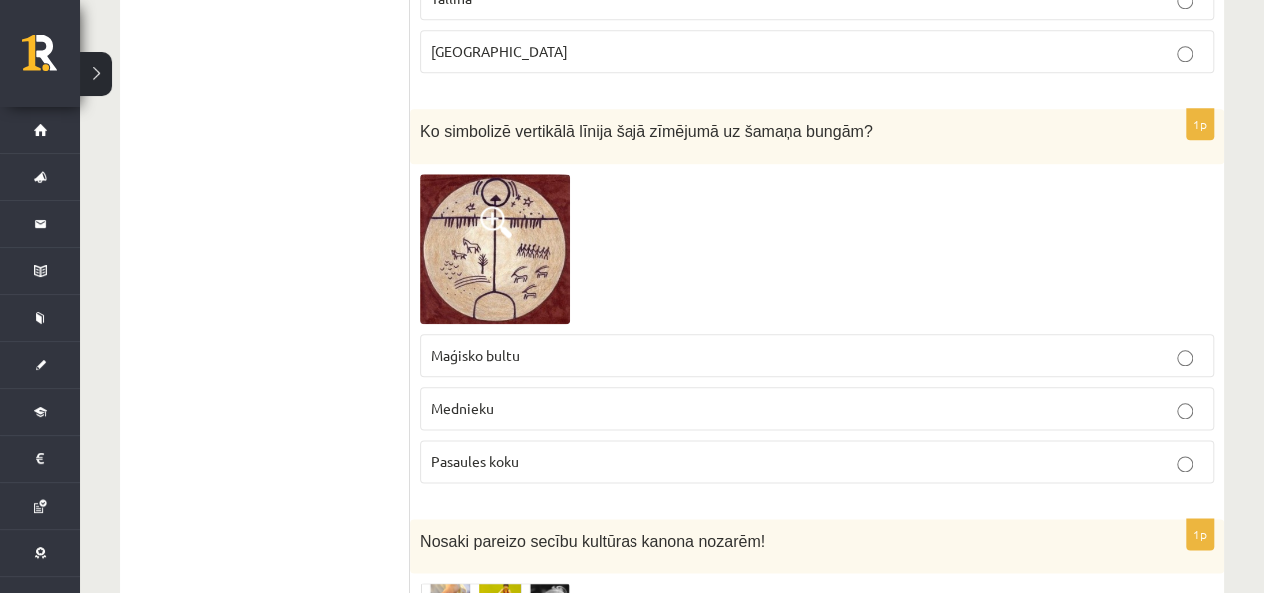
click at [594, 345] on p "Maģisko bultu" at bounding box center [817, 355] width 773 height 21
click at [472, 228] on img at bounding box center [495, 249] width 150 height 150
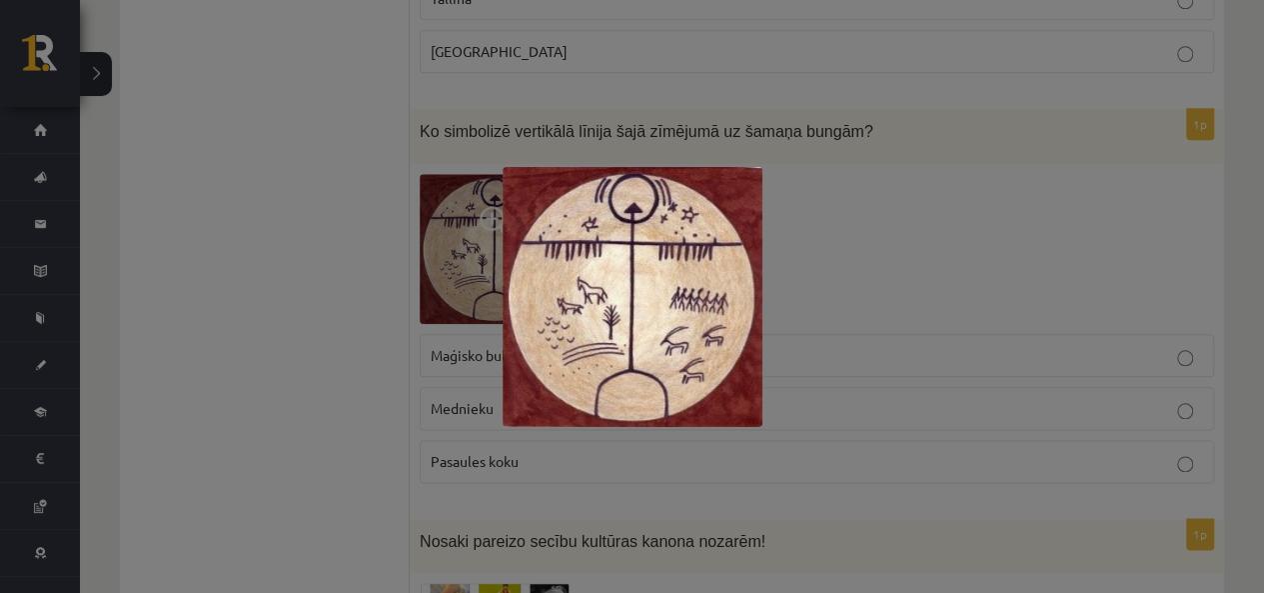
click at [320, 285] on div at bounding box center [632, 296] width 1264 height 593
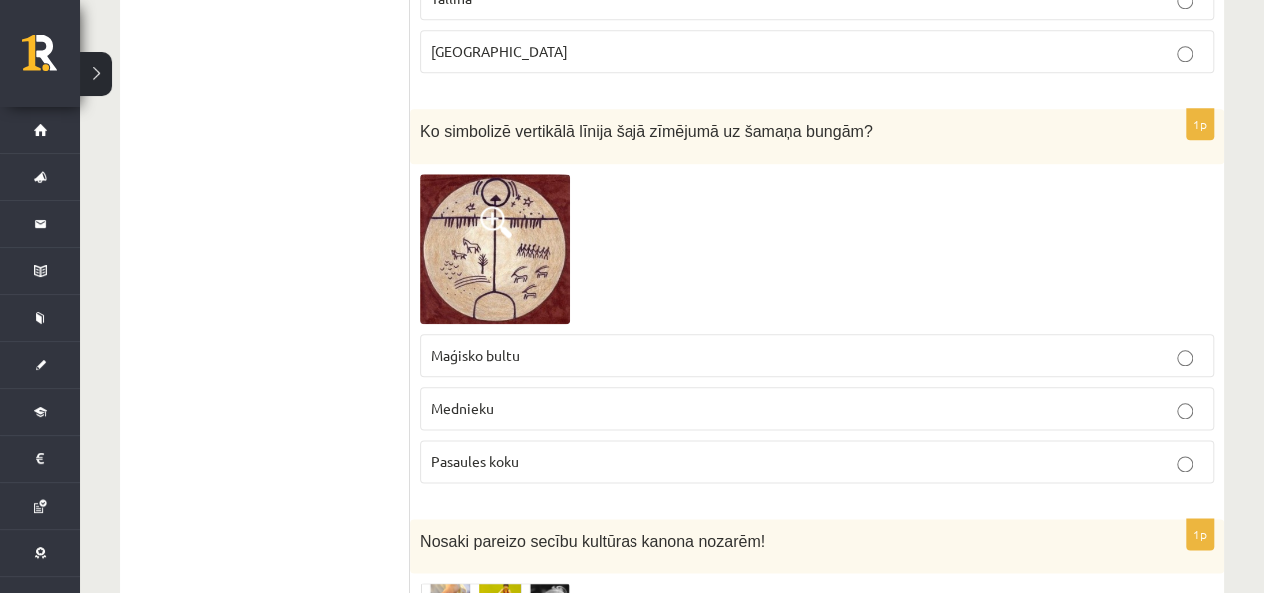
click at [462, 399] on span "Mednieku" at bounding box center [462, 408] width 63 height 18
click at [438, 205] on img at bounding box center [495, 249] width 150 height 150
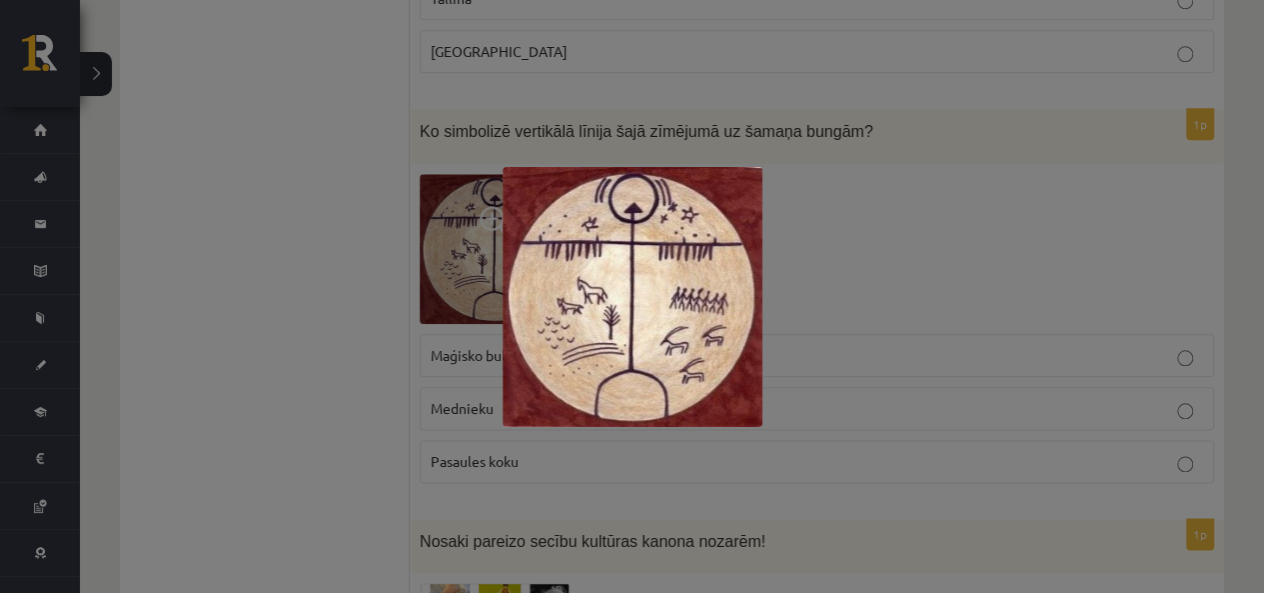
click at [293, 234] on div at bounding box center [632, 296] width 1264 height 593
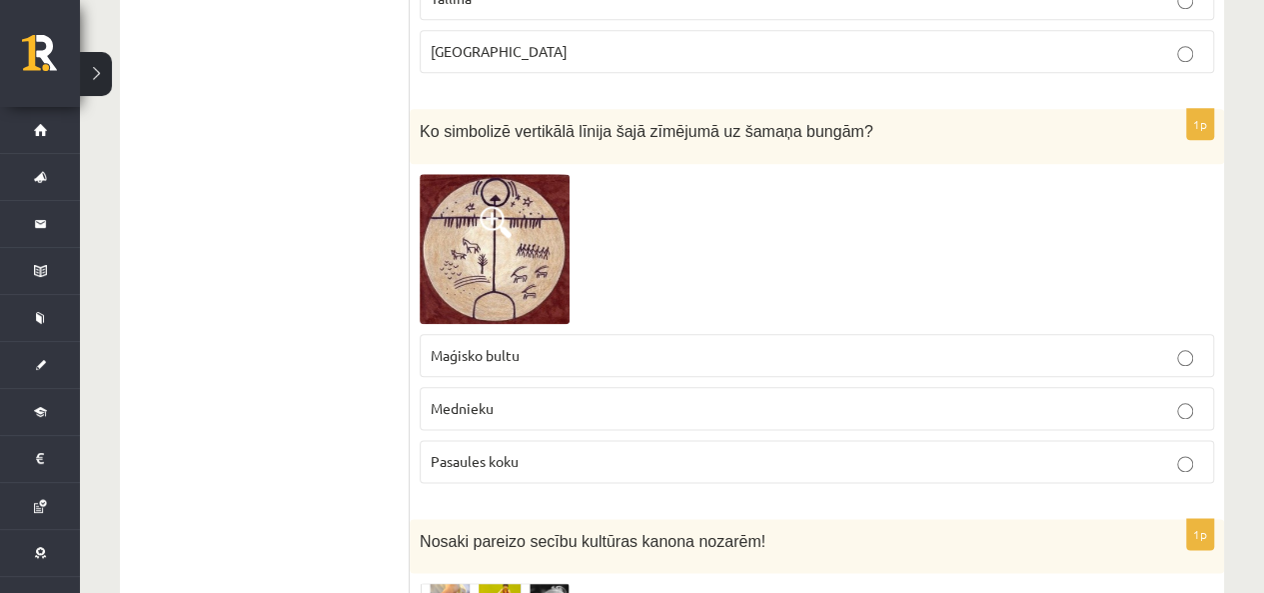
click at [492, 262] on img at bounding box center [495, 249] width 150 height 150
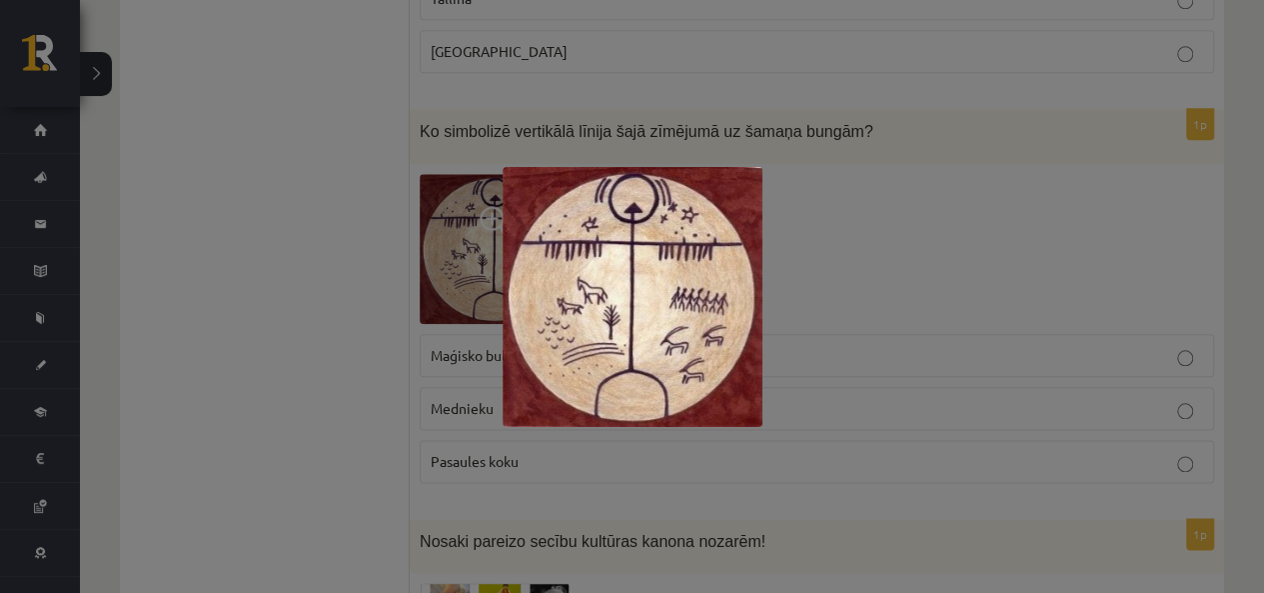
click at [258, 359] on div at bounding box center [632, 296] width 1264 height 593
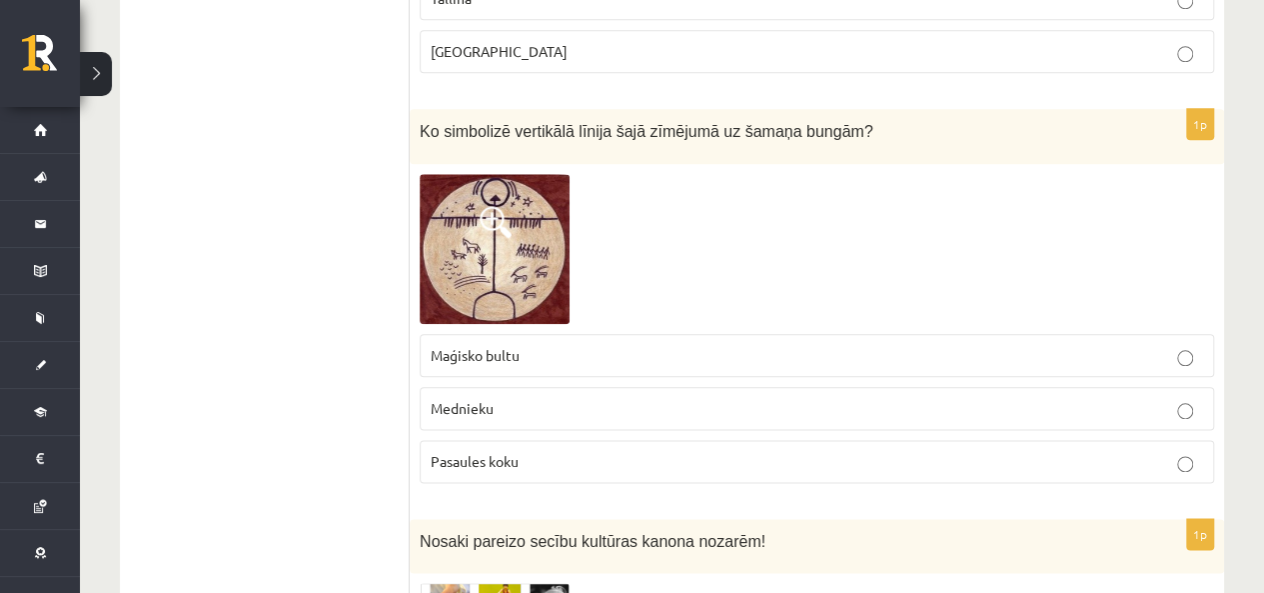
click at [533, 200] on img at bounding box center [495, 249] width 150 height 150
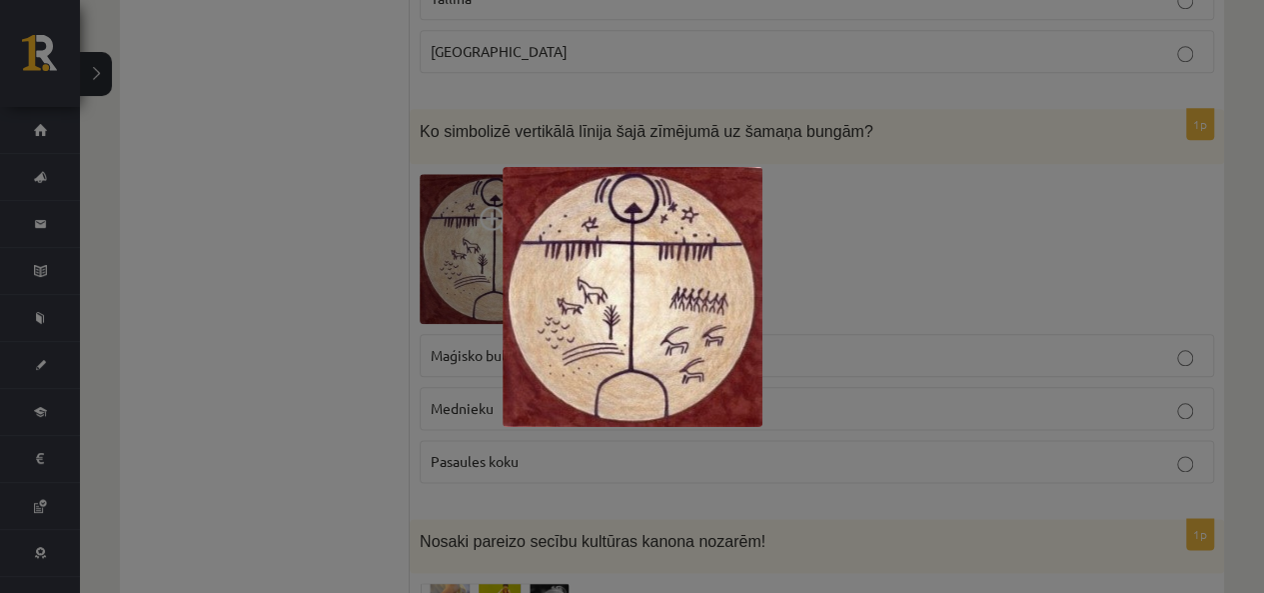
click at [936, 266] on div at bounding box center [632, 296] width 1264 height 593
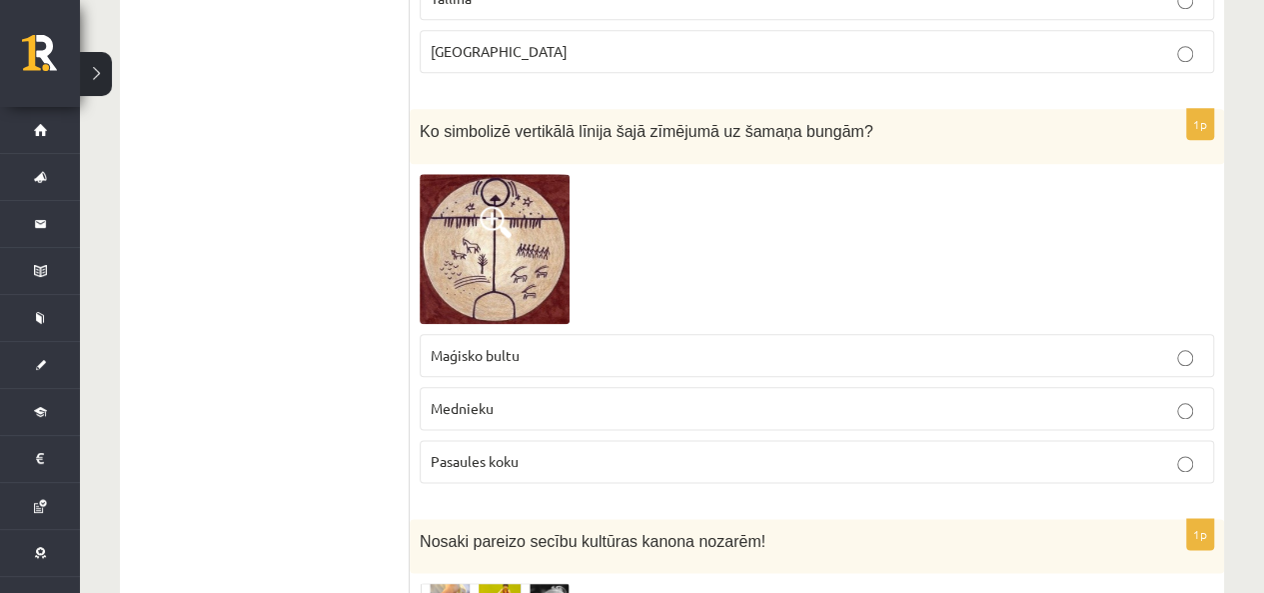
click at [794, 334] on label "Maģisko bultu" at bounding box center [817, 355] width 795 height 43
drag, startPoint x: 706, startPoint y: 96, endPoint x: 857, endPoint y: 105, distance: 151.2
click at [857, 119] on p "Ko simbolizē vertikālā līnija šajā zīmējumā uz šamaņa bungām?" at bounding box center [767, 130] width 695 height 23
click at [831, 230] on div at bounding box center [817, 249] width 795 height 150
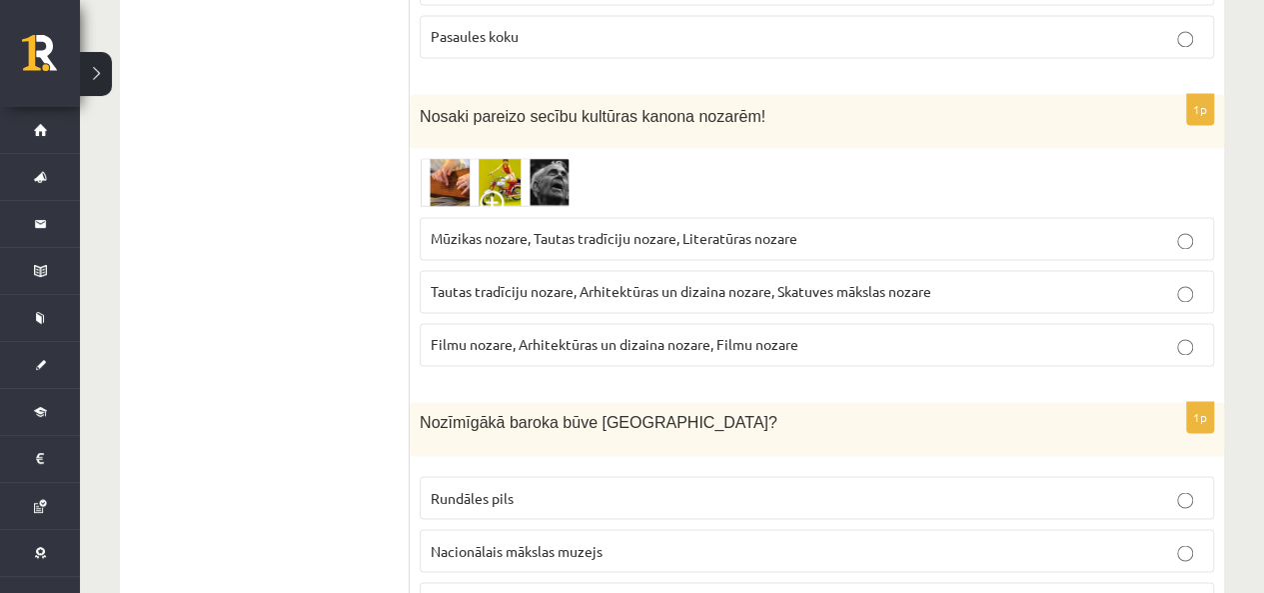
scroll to position [5197, 0]
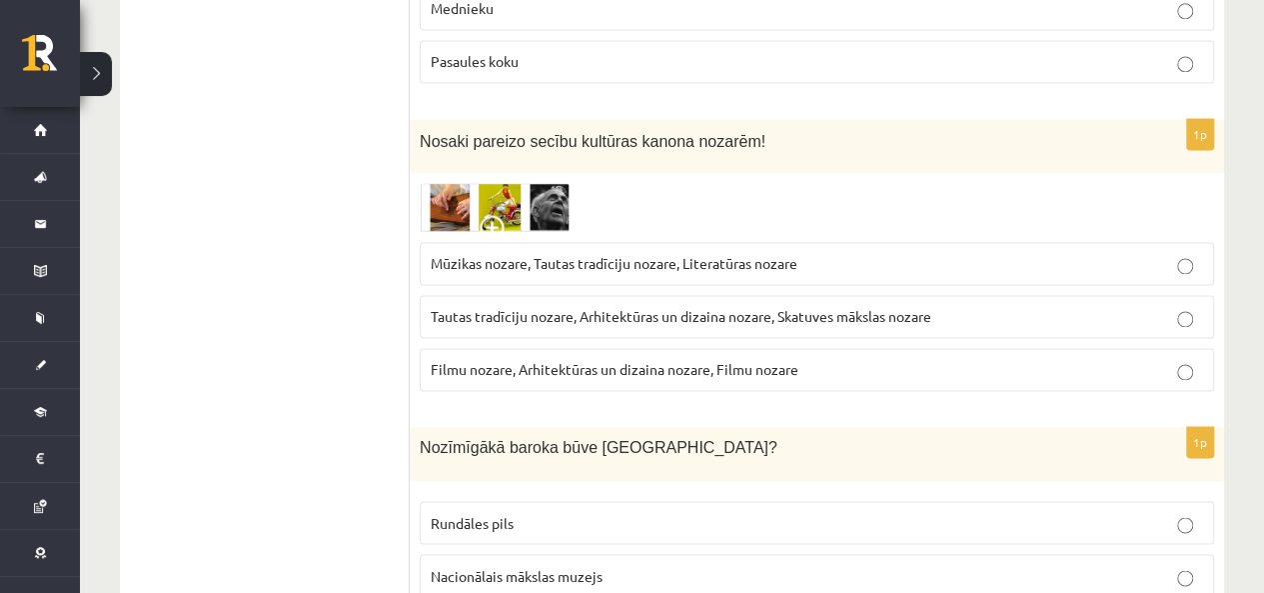
click at [496, 183] on img at bounding box center [495, 207] width 150 height 49
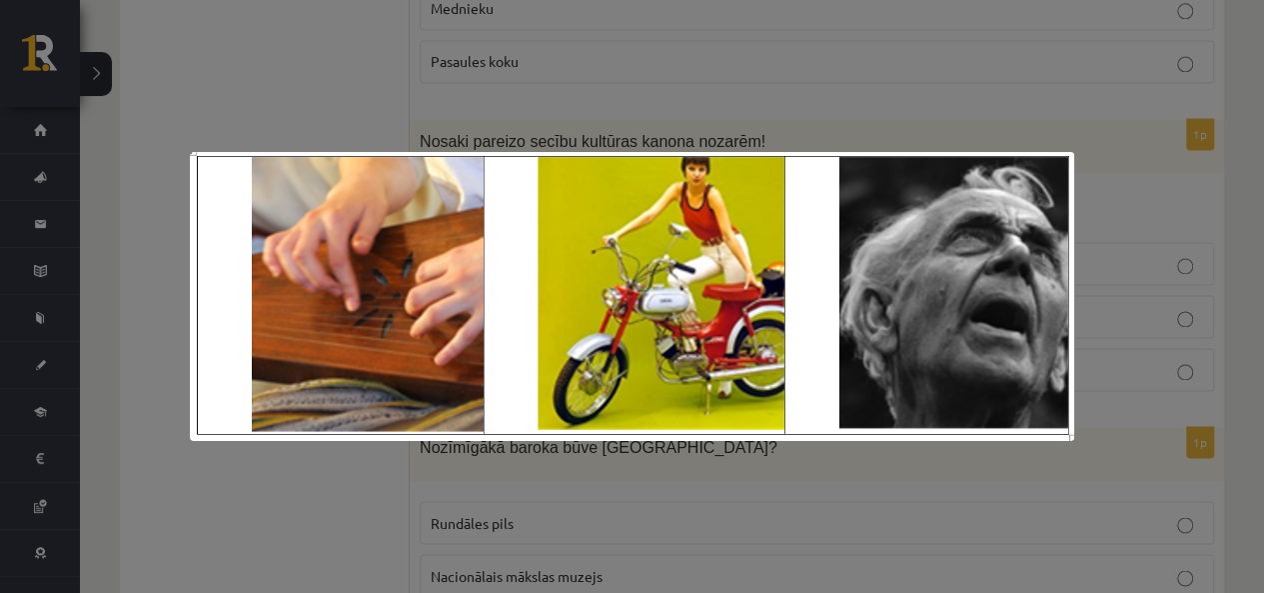
click at [715, 73] on div at bounding box center [632, 296] width 1264 height 593
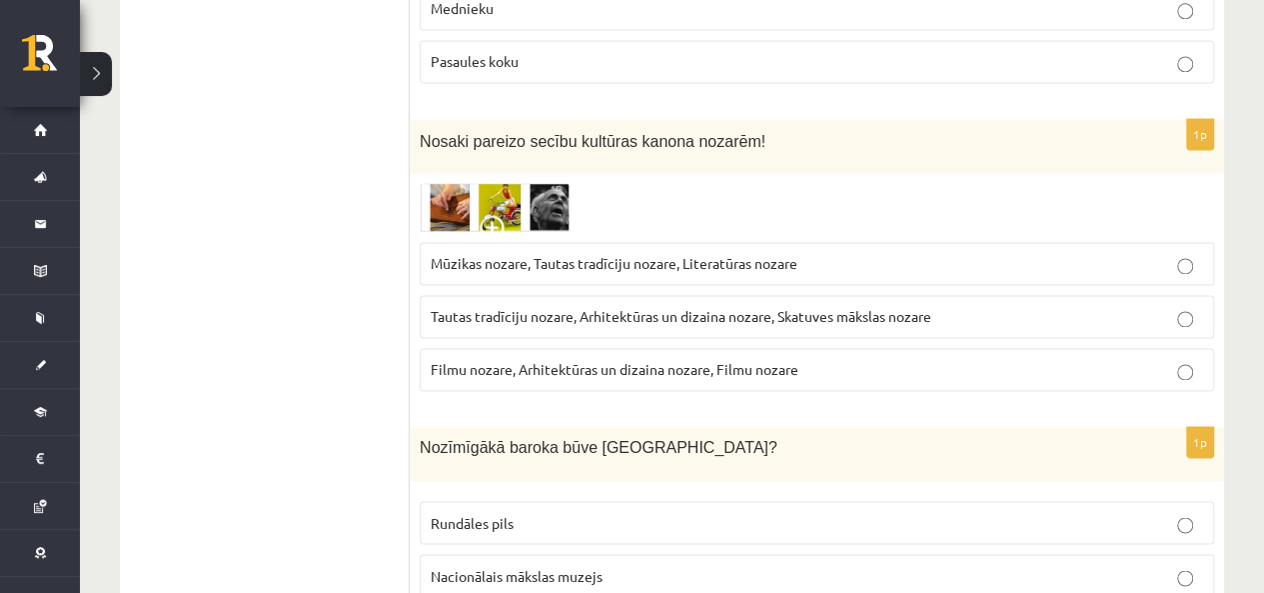
click at [557, 183] on img at bounding box center [495, 207] width 150 height 49
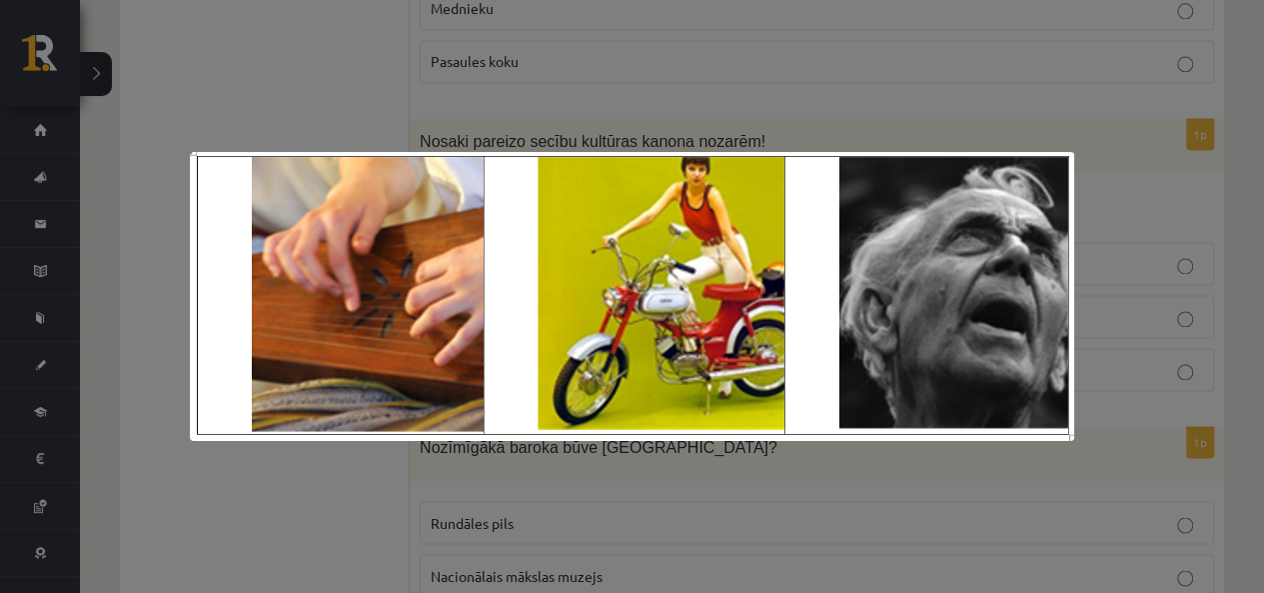
click at [616, 114] on div at bounding box center [632, 296] width 1264 height 593
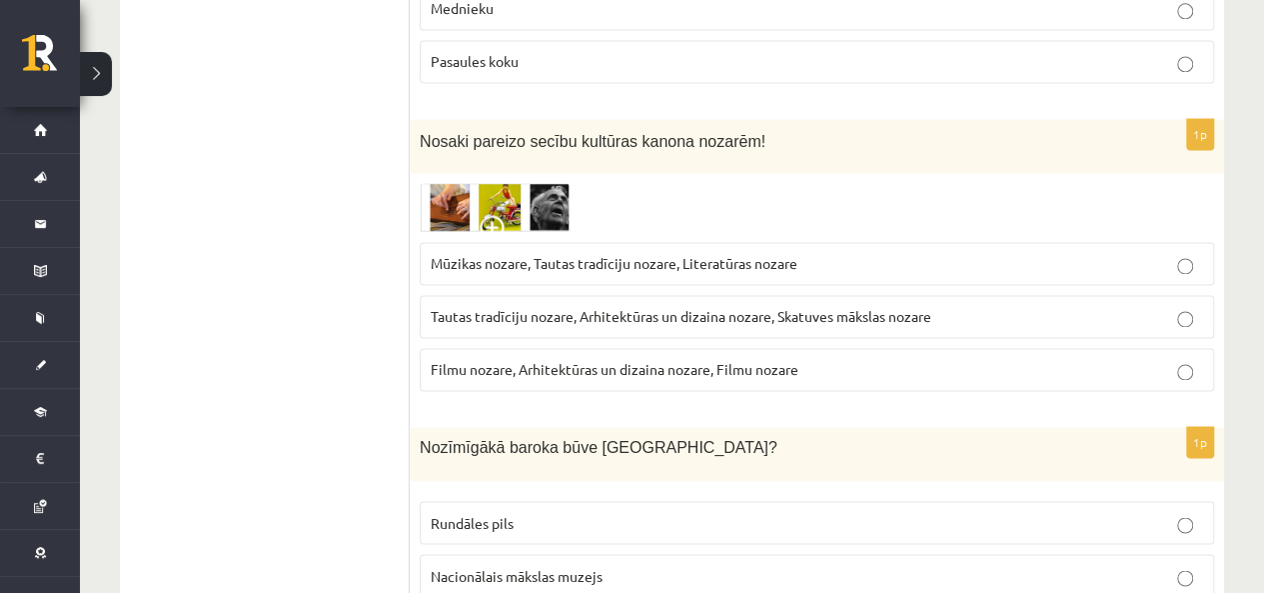
click at [568, 254] on span "Mūzikas nozare, Tautas tradīciju nozare, Literatūras nozare" at bounding box center [614, 263] width 367 height 18
click at [543, 183] on img at bounding box center [495, 207] width 150 height 49
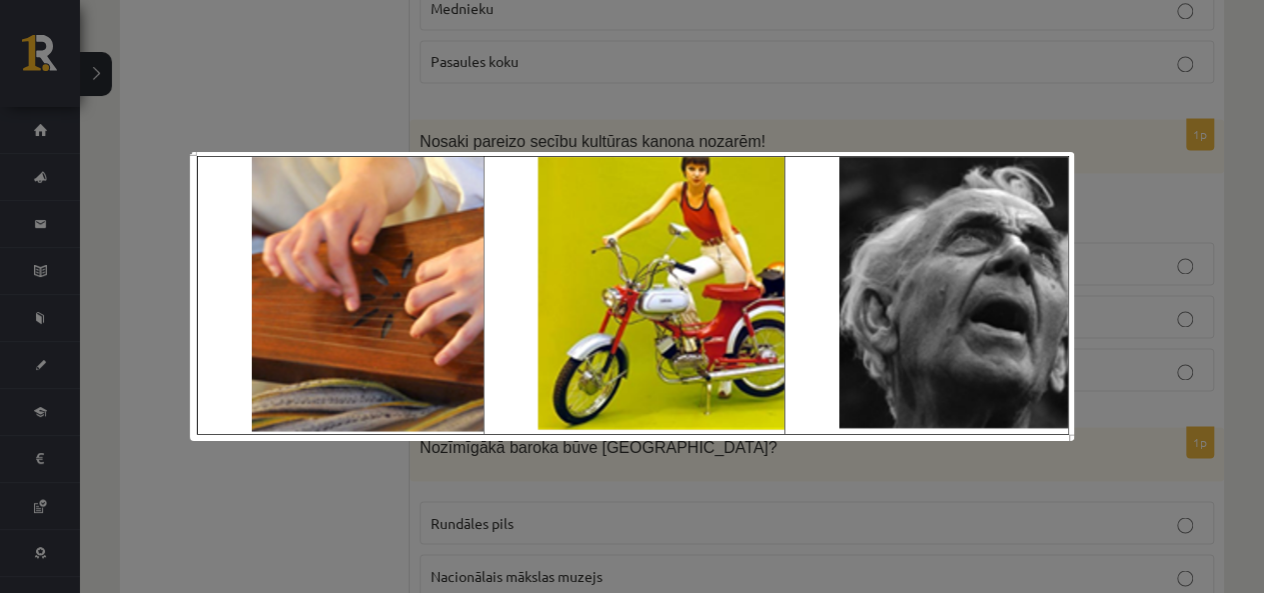
click at [1047, 75] on div at bounding box center [632, 296] width 1264 height 593
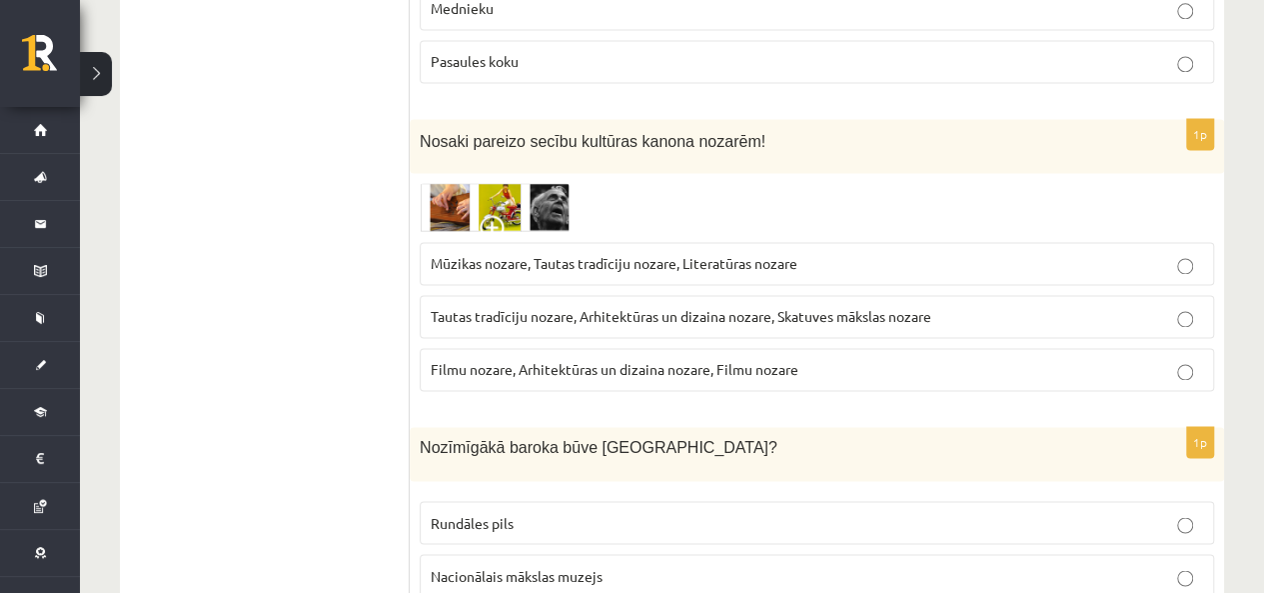
click at [521, 183] on img at bounding box center [495, 207] width 150 height 49
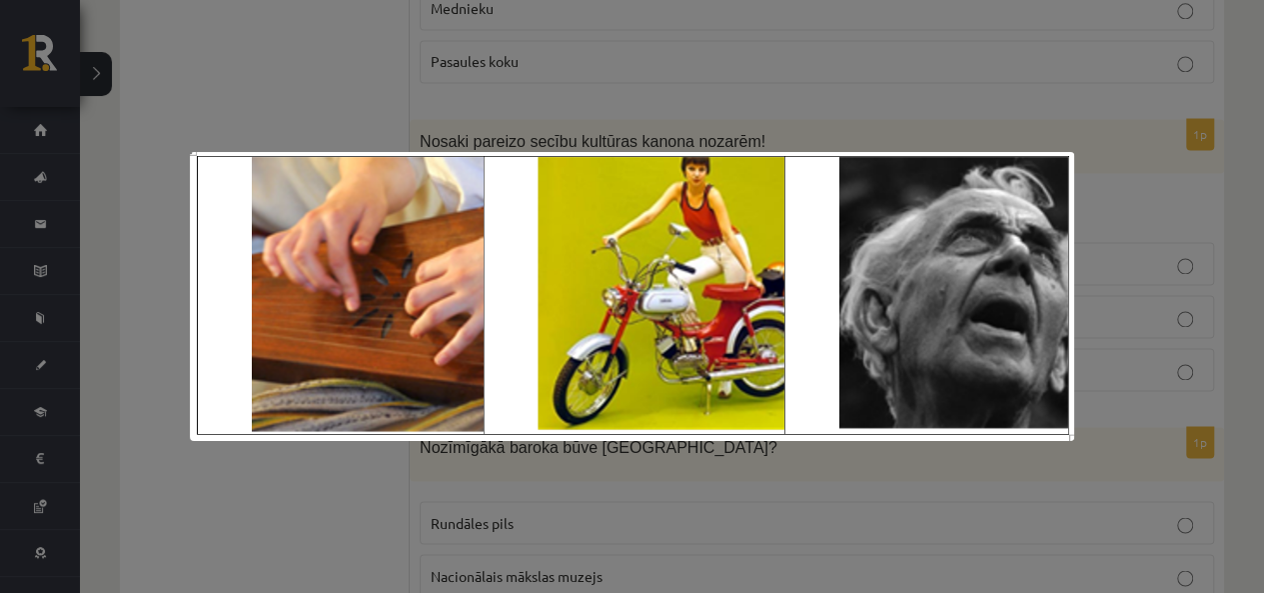
click at [880, 106] on div at bounding box center [632, 296] width 1264 height 593
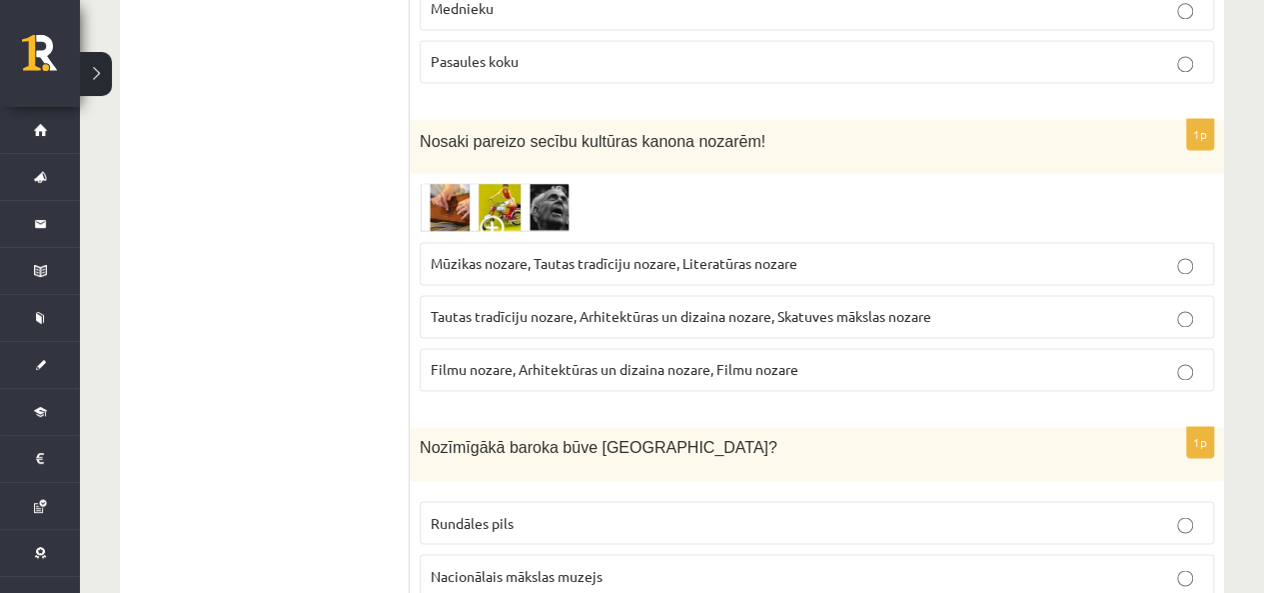
click at [508, 183] on img at bounding box center [495, 207] width 150 height 49
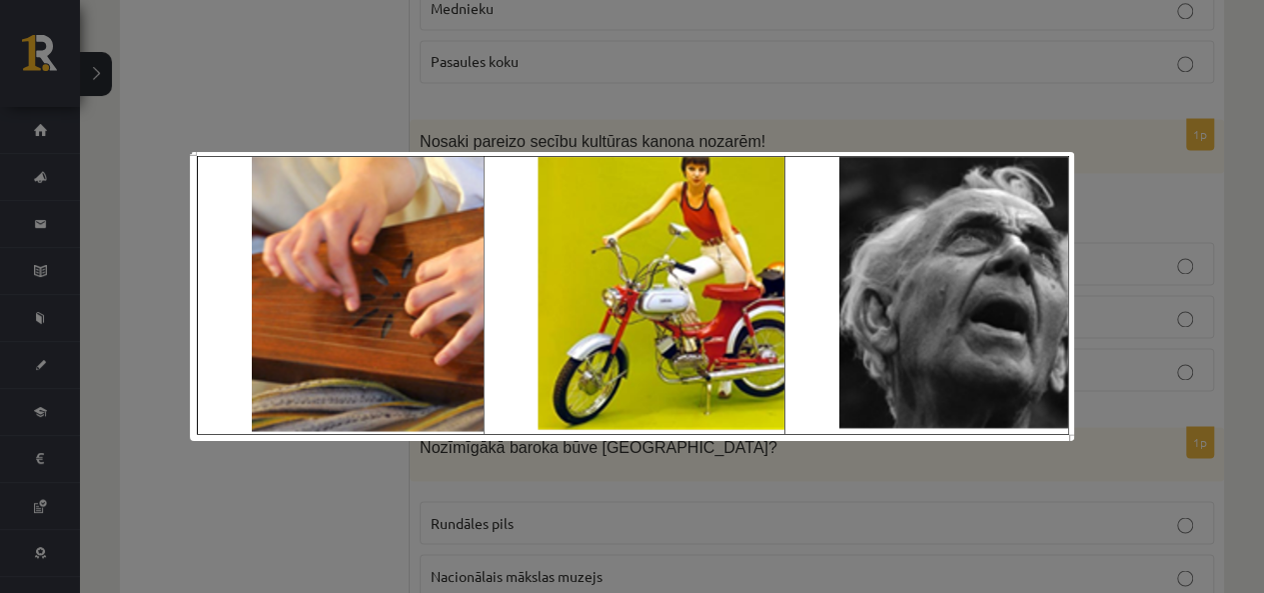
click at [675, 97] on div at bounding box center [632, 296] width 1264 height 593
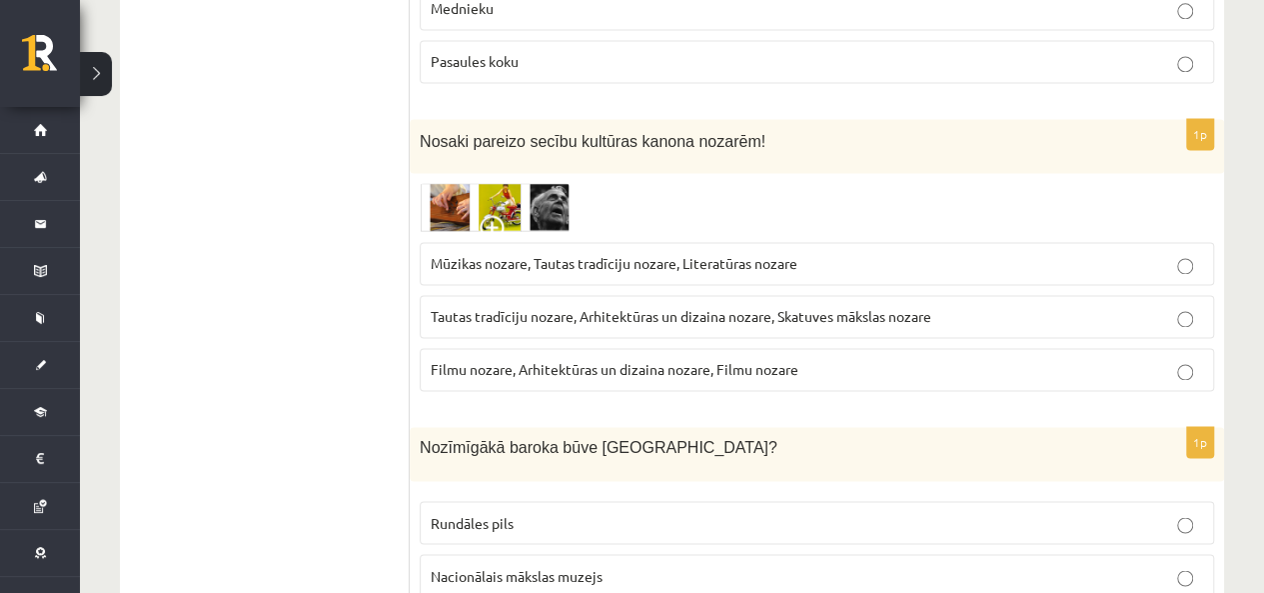
click at [638, 307] on span "Tautas tradīciju nozare, Arhitektūras un dizaina nozare, Skatuves mākslas nozare" at bounding box center [681, 316] width 501 height 18
click at [513, 183] on img at bounding box center [495, 207] width 150 height 49
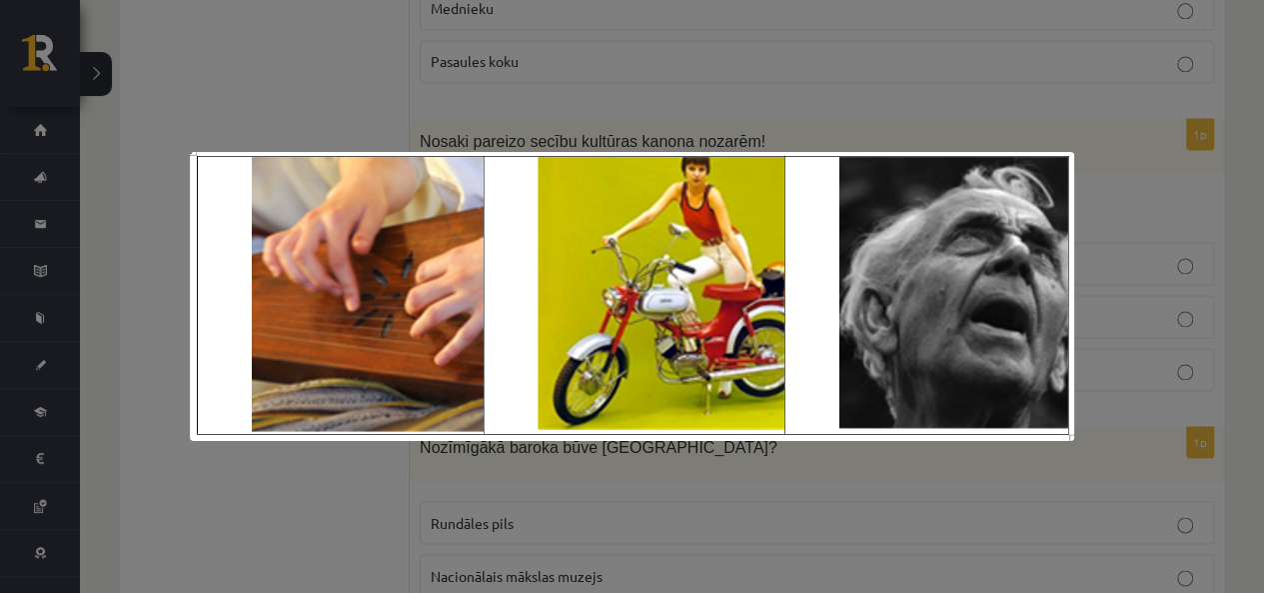
click at [638, 70] on div at bounding box center [632, 296] width 1264 height 593
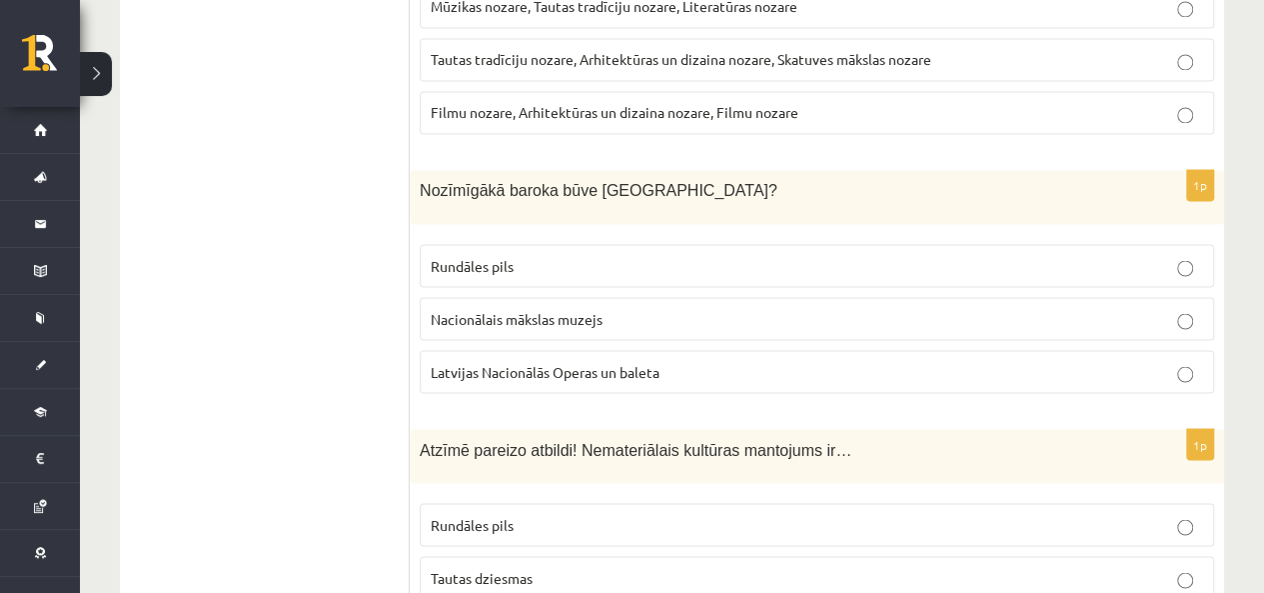
scroll to position [5497, 0]
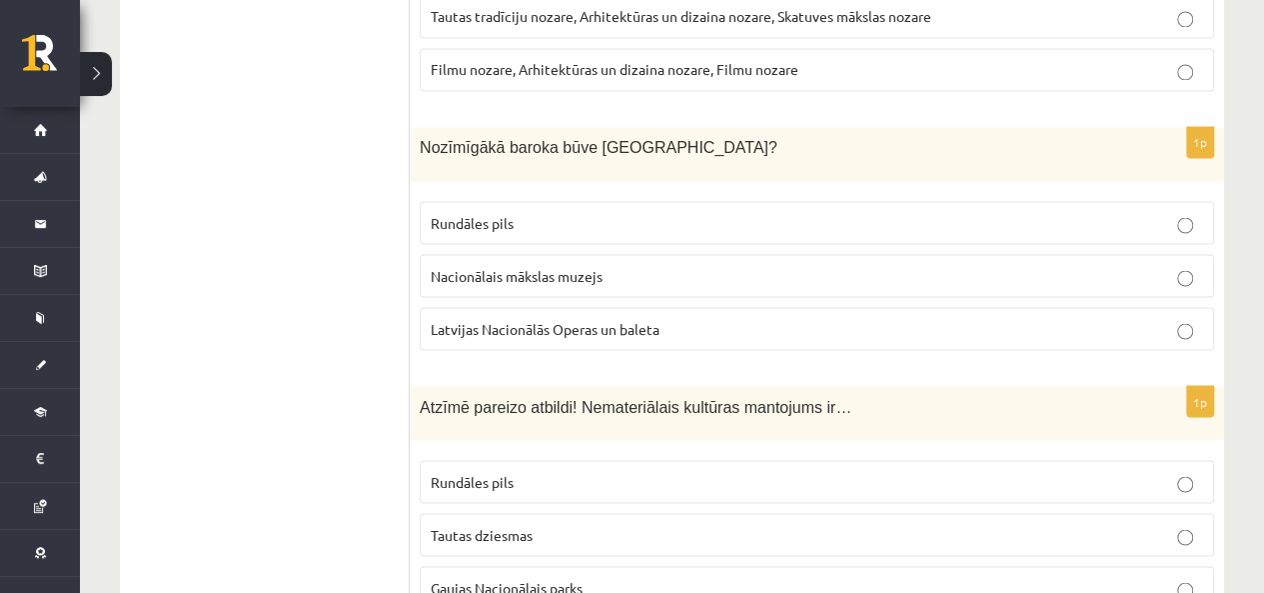
click at [590, 201] on label "Rundāles pils" at bounding box center [817, 222] width 795 height 43
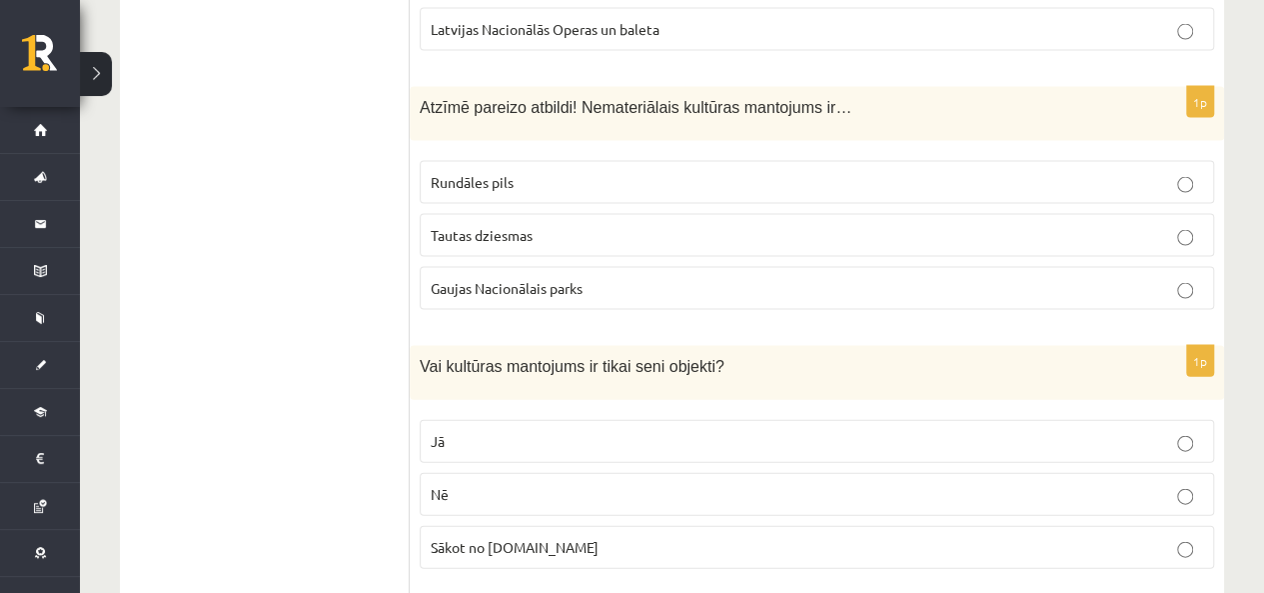
scroll to position [5797, 0]
click at [524, 213] on label "Tautas dziesmas" at bounding box center [817, 234] width 795 height 43
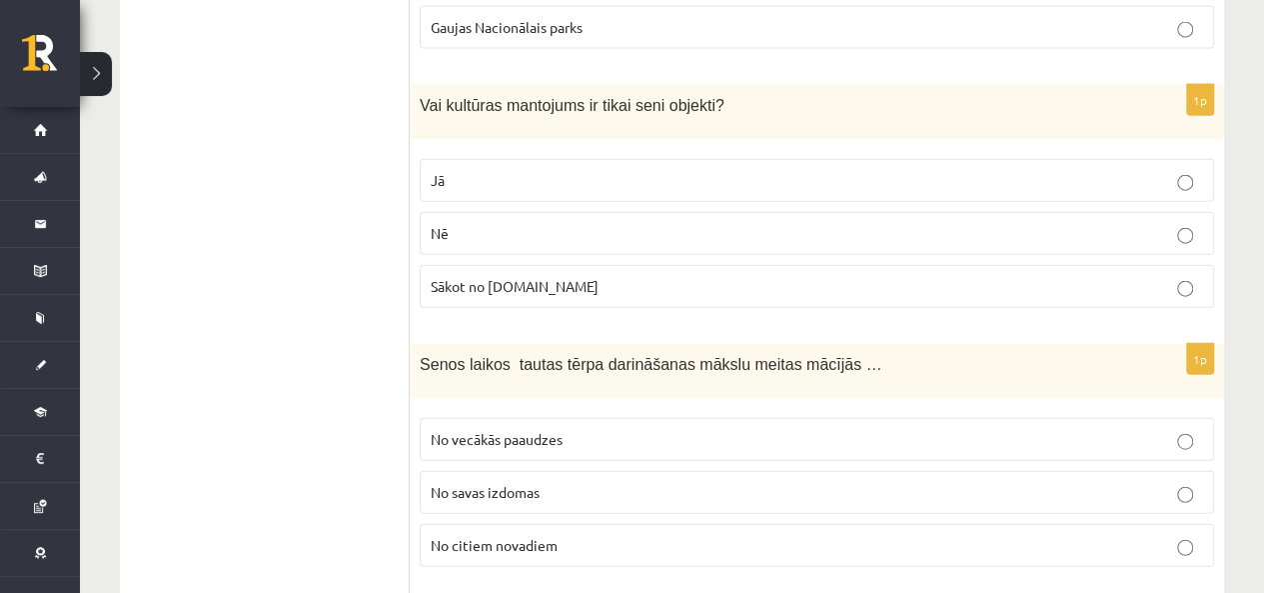
scroll to position [6097, 0]
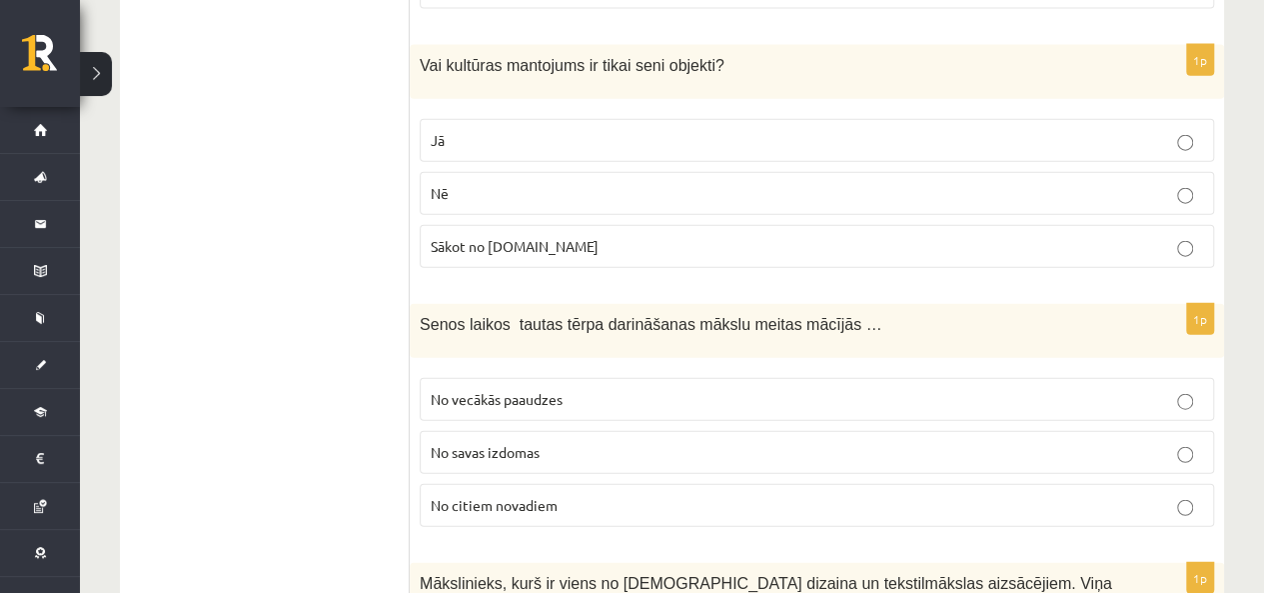
click at [435, 131] on span "Jā" at bounding box center [438, 140] width 14 height 18
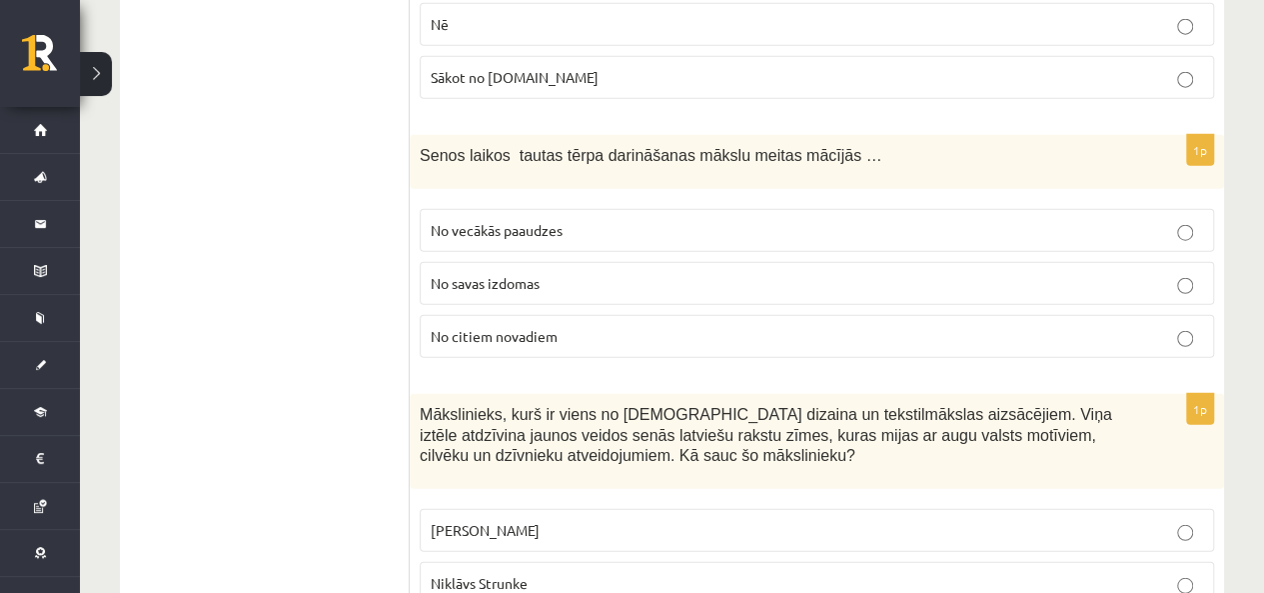
scroll to position [6296, 0]
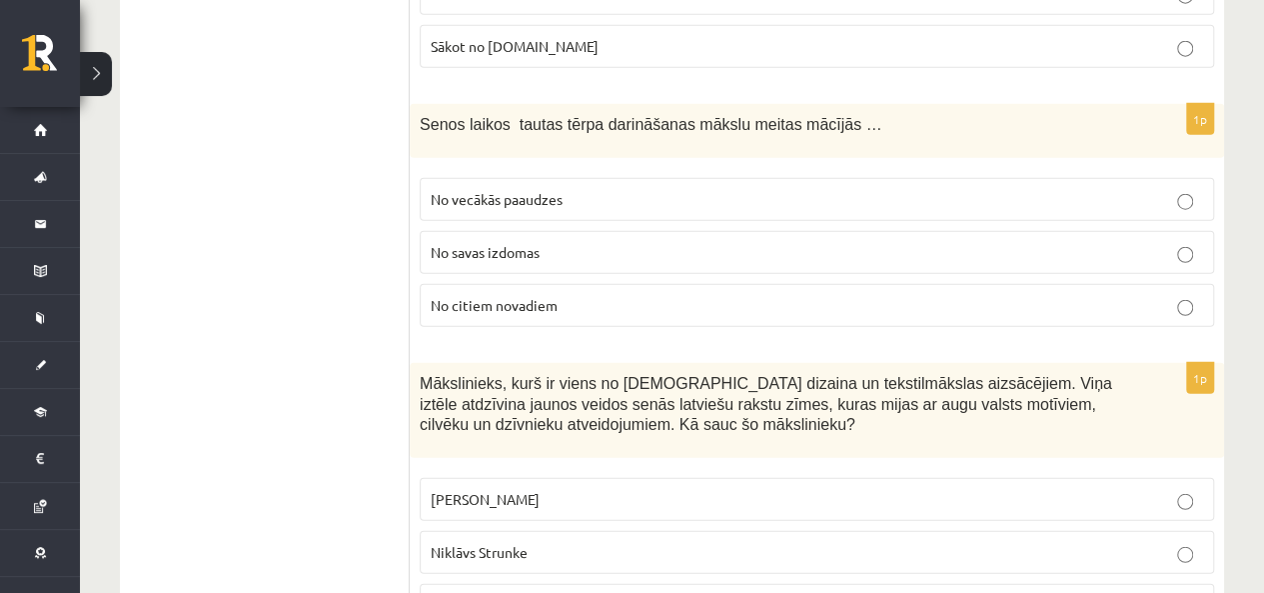
click at [565, 189] on p "No vecākās paaudzes" at bounding box center [817, 199] width 773 height 21
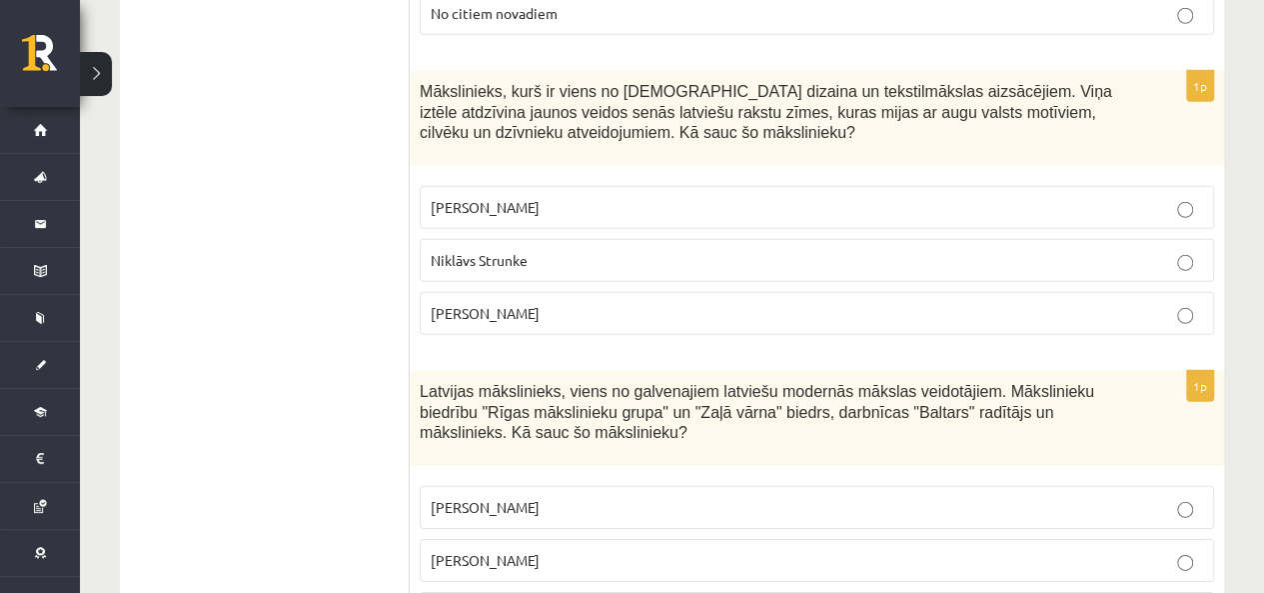
scroll to position [6596, 0]
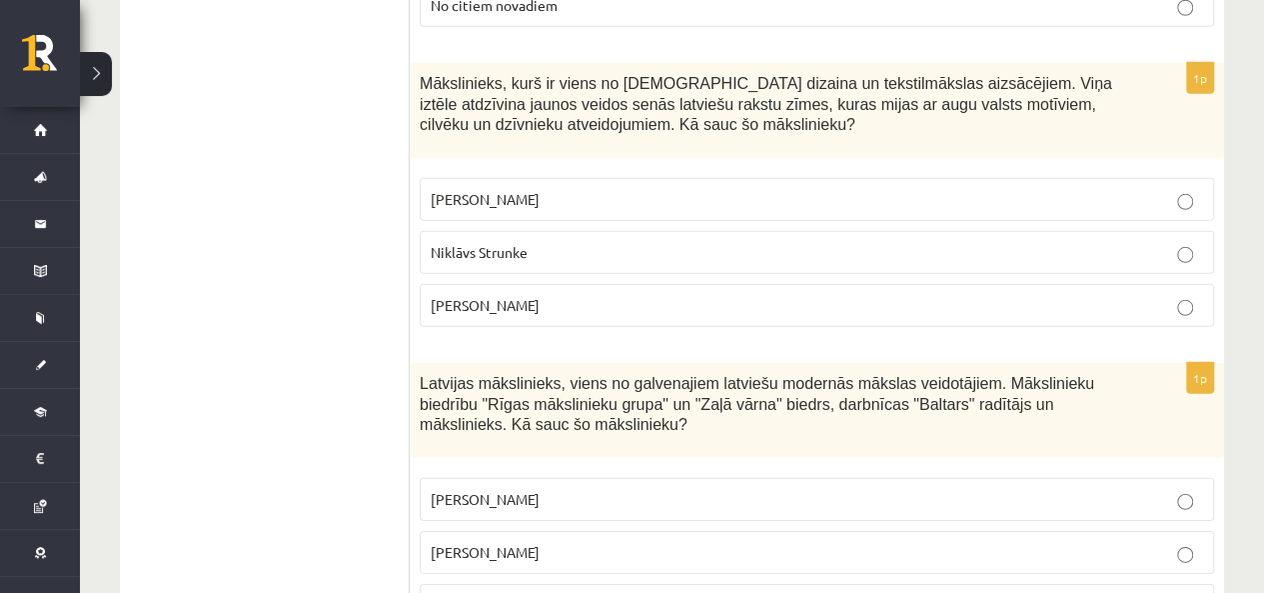
click at [653, 295] on p "Rihards Zariņš" at bounding box center [817, 305] width 773 height 21
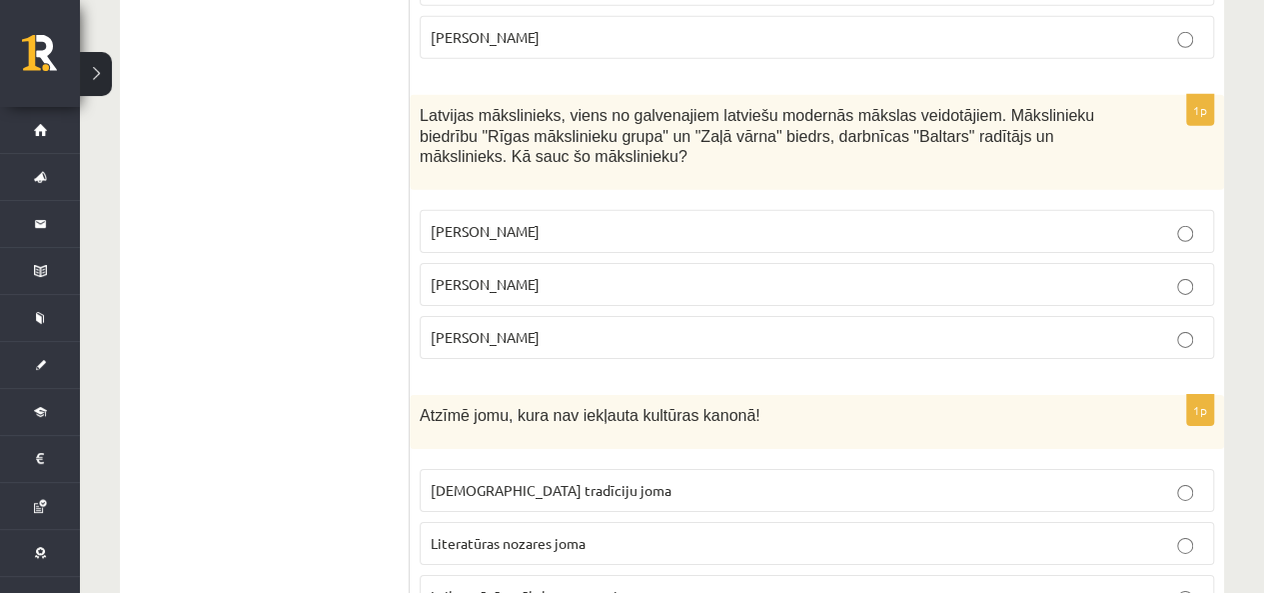
scroll to position [6896, 0]
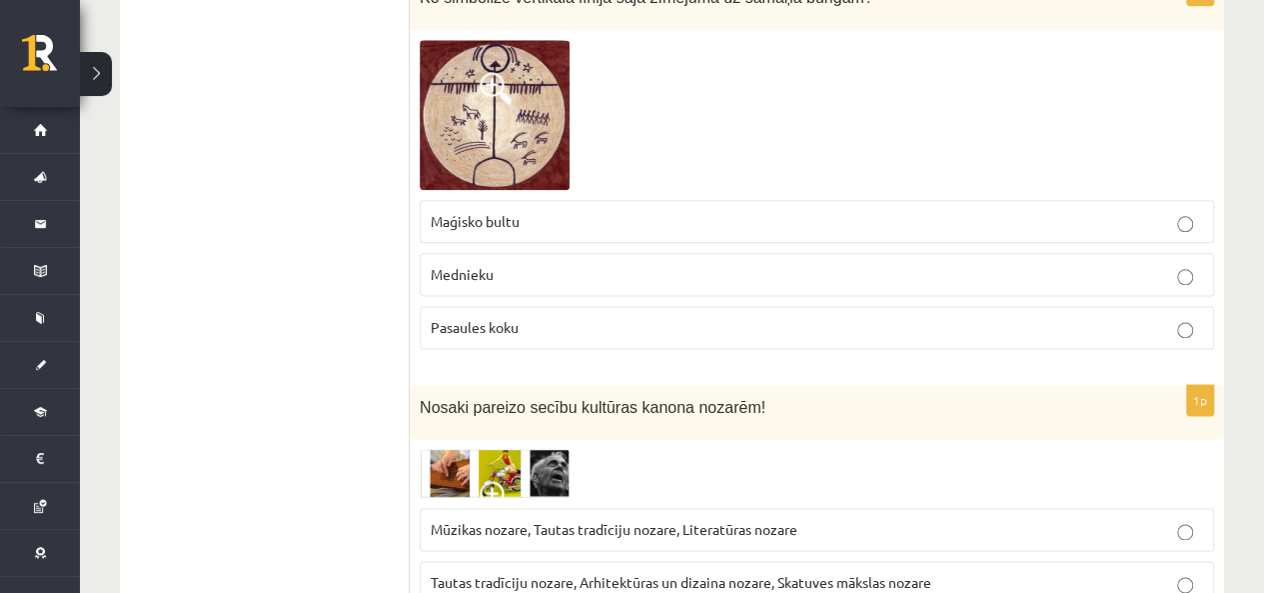
scroll to position [4797, 0]
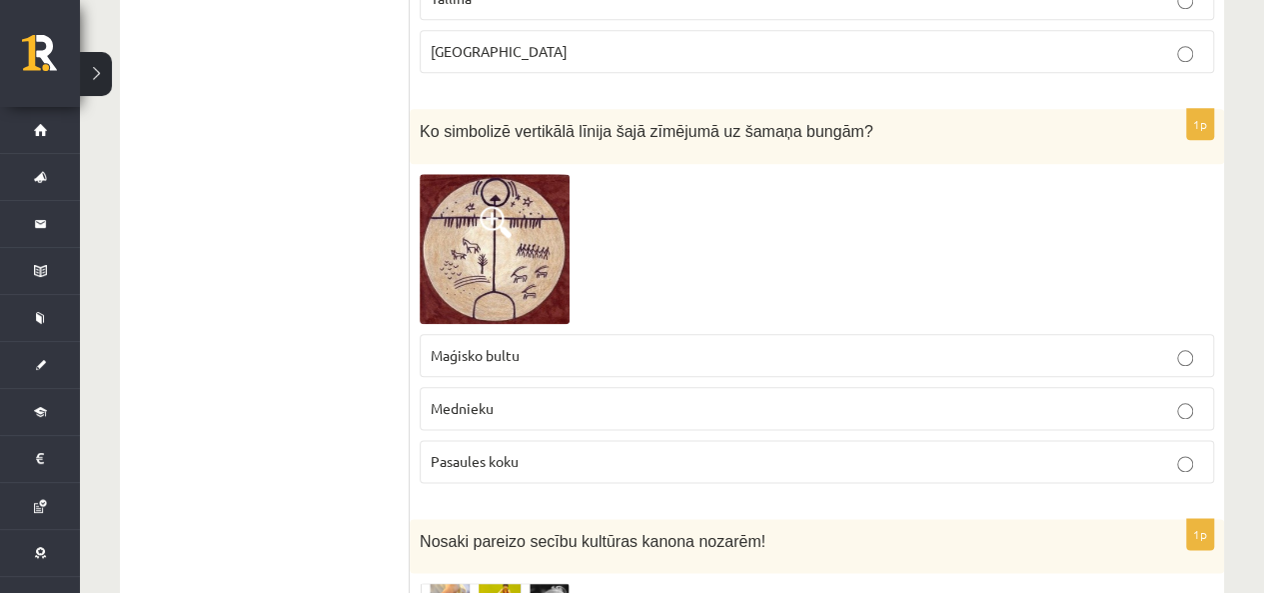
click at [639, 440] on label "Pasaules koku" at bounding box center [817, 461] width 795 height 43
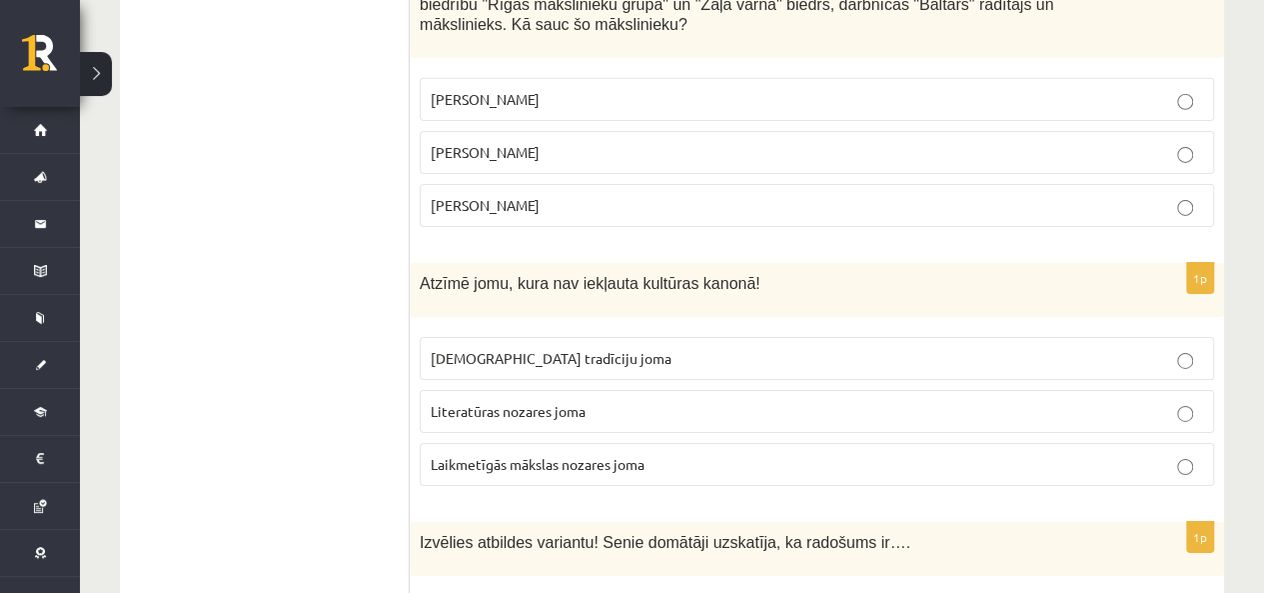
scroll to position [6896, 0]
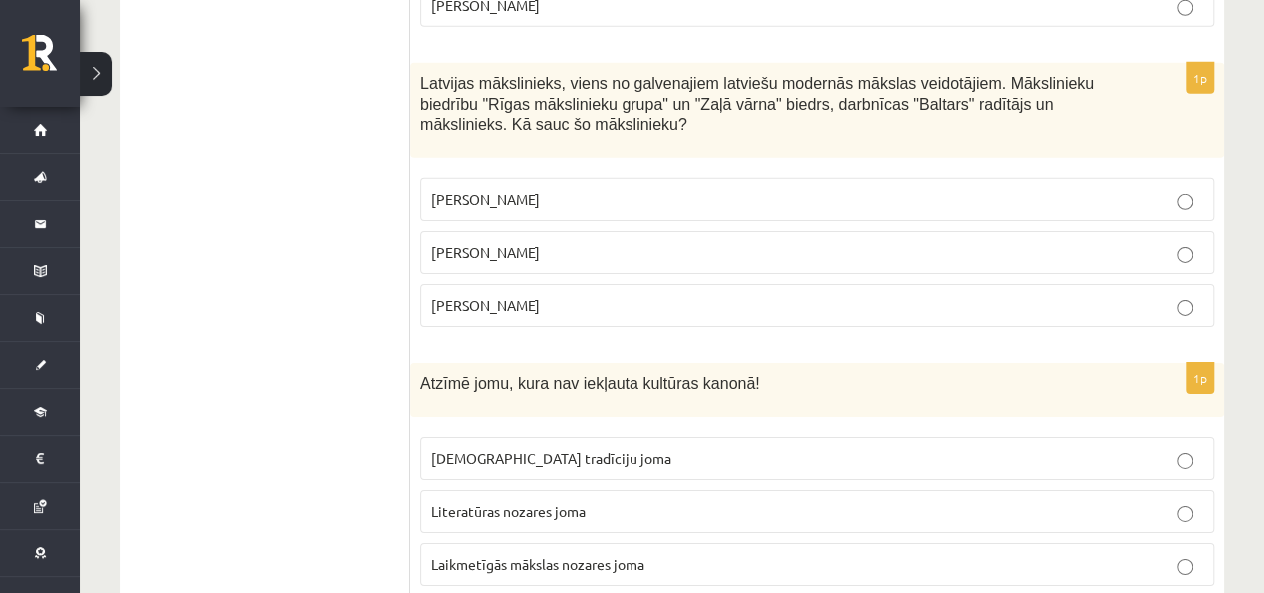
click at [528, 242] on p "Romāns Suta" at bounding box center [817, 252] width 773 height 21
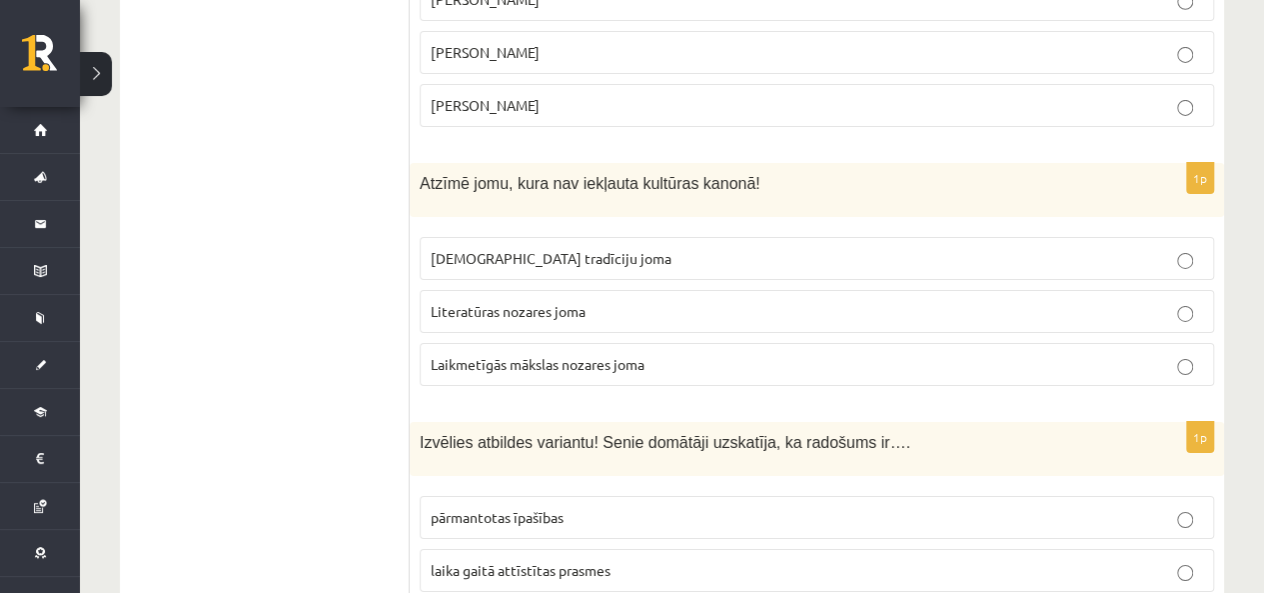
scroll to position [7196, 0]
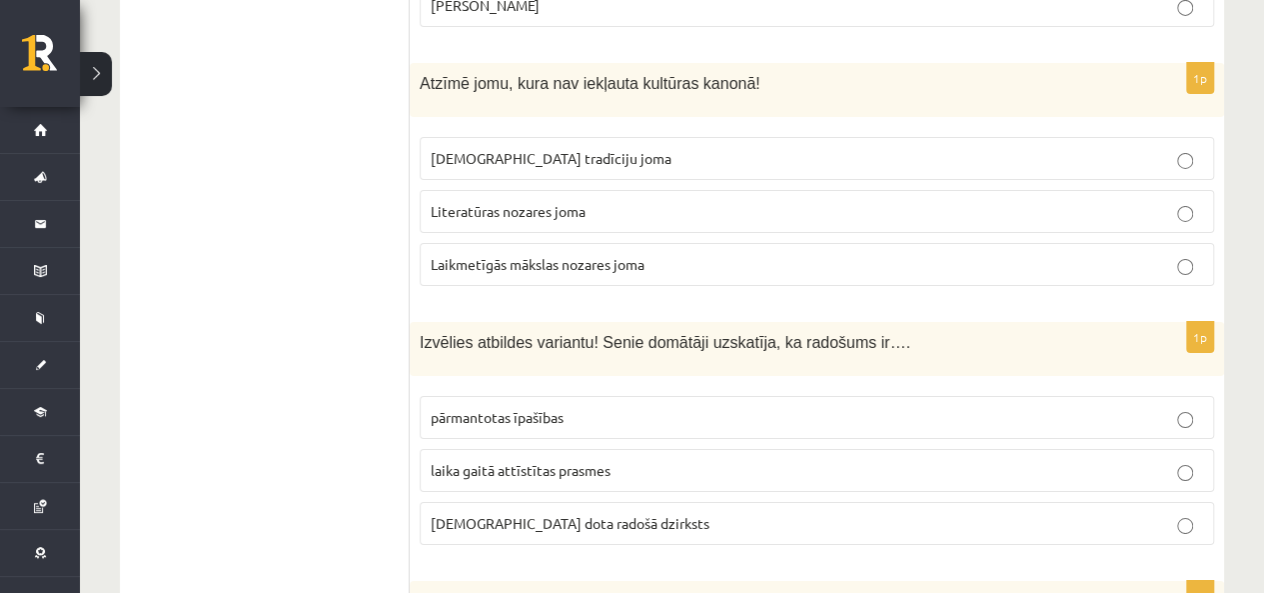
click at [590, 190] on label "Literatūras nozares joma" at bounding box center [817, 211] width 795 height 43
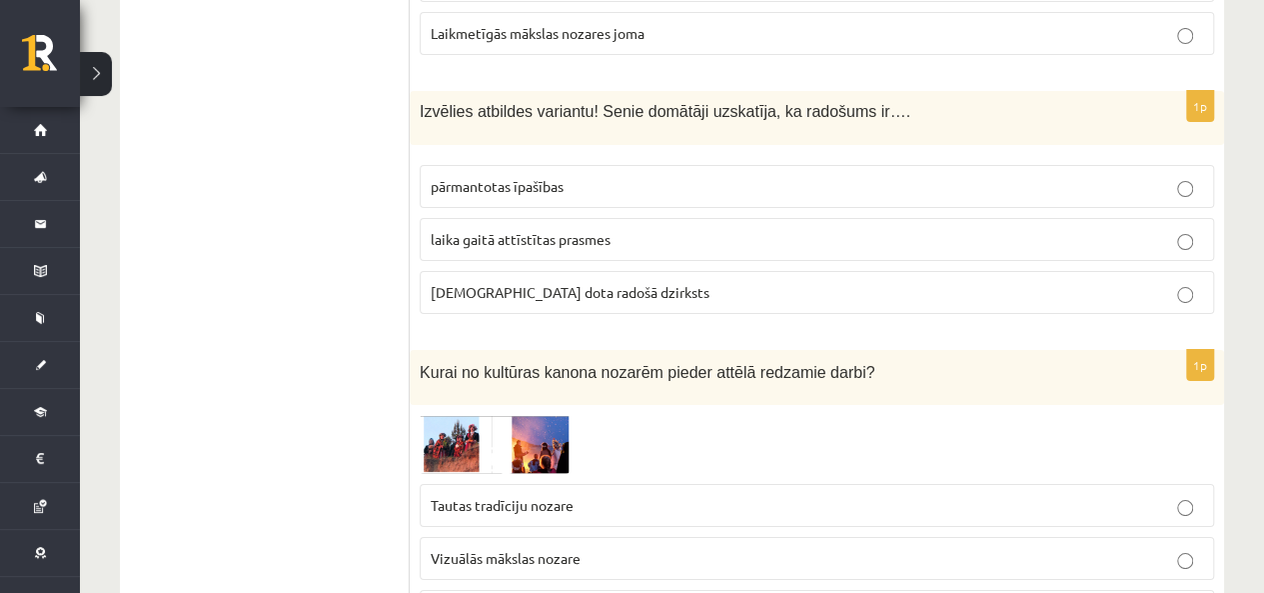
scroll to position [7396, 0]
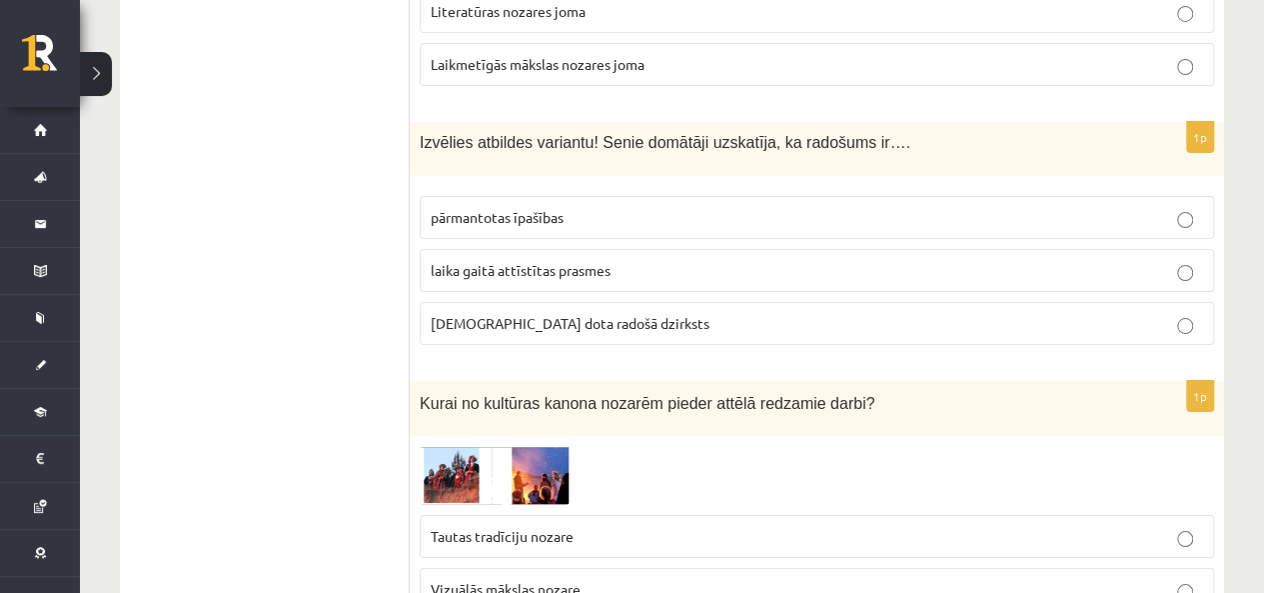
click at [594, 249] on label "laika gaitā attīstītas prasmes" at bounding box center [817, 270] width 795 height 43
click at [486, 302] on label "dieva dota radošā dzirksts" at bounding box center [817, 323] width 795 height 43
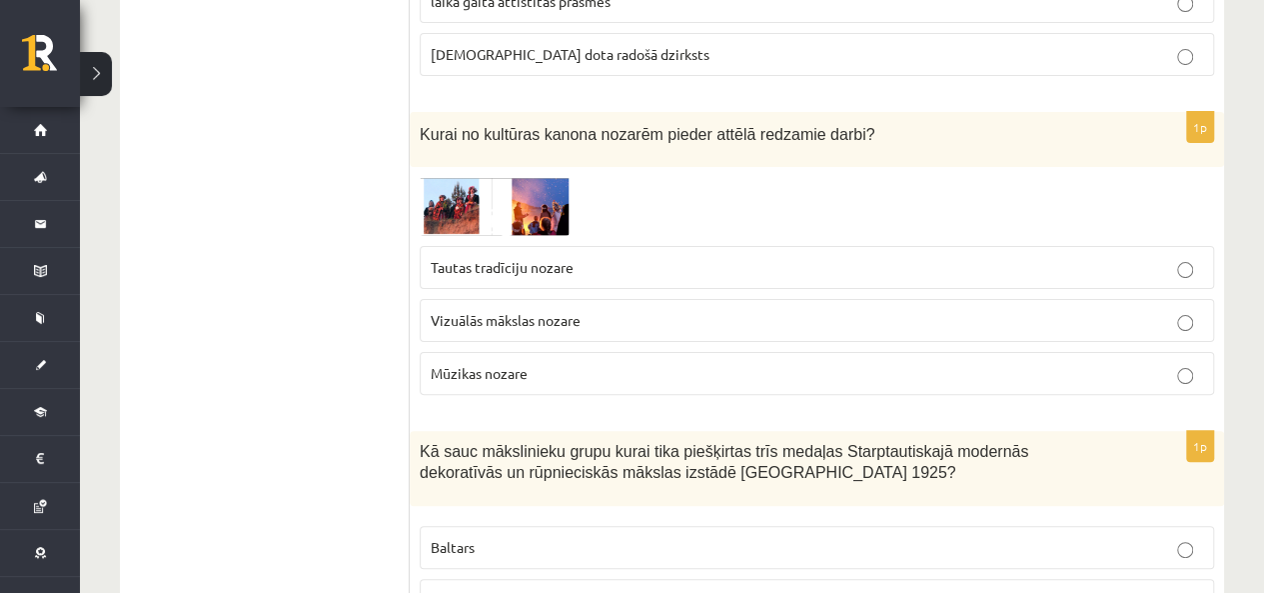
scroll to position [7696, 0]
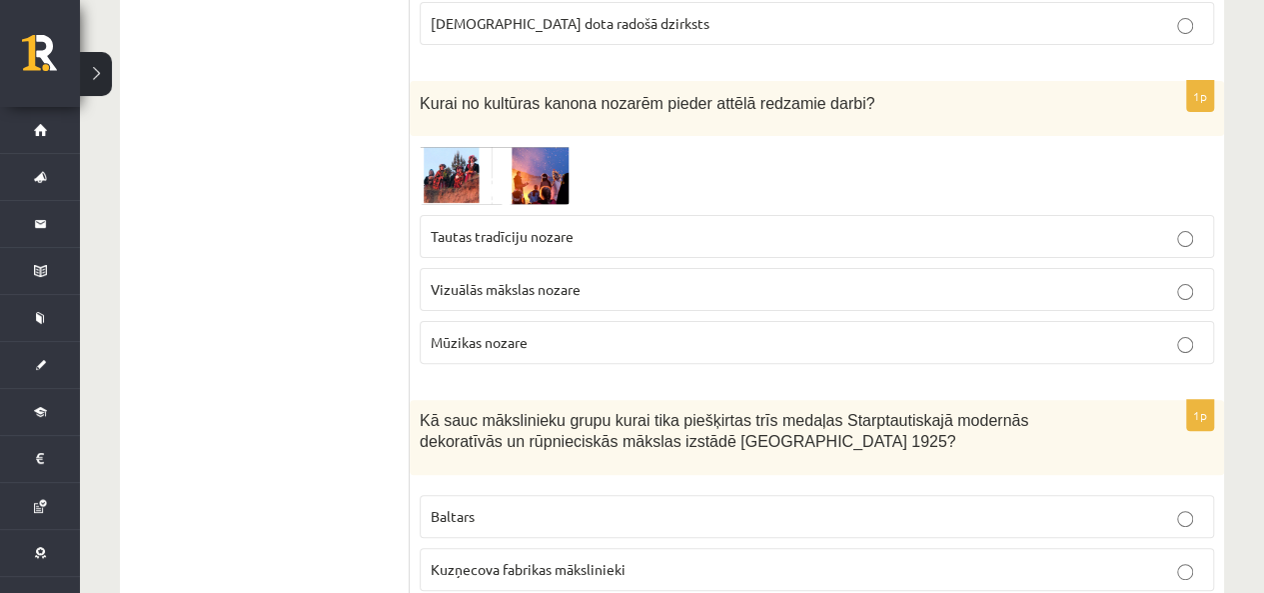
click at [506, 146] on img at bounding box center [495, 175] width 150 height 59
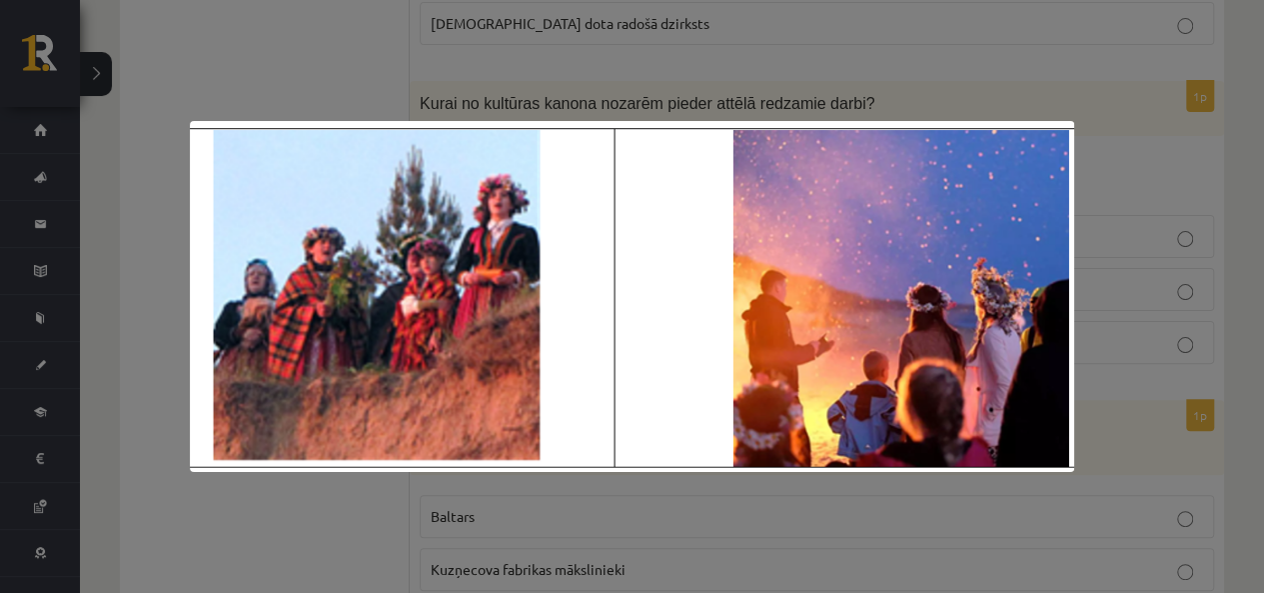
click at [520, 61] on div at bounding box center [632, 296] width 1264 height 593
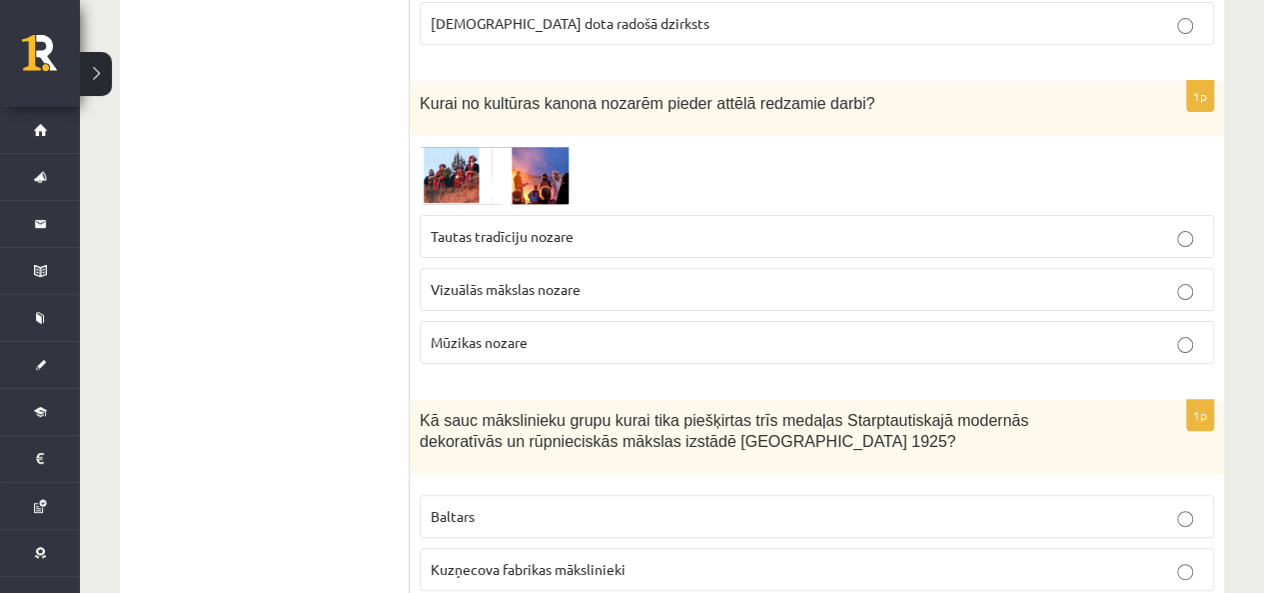
click at [541, 227] on span "Tautas tradīciju nozare" at bounding box center [502, 236] width 143 height 18
click at [490, 146] on img at bounding box center [495, 175] width 150 height 59
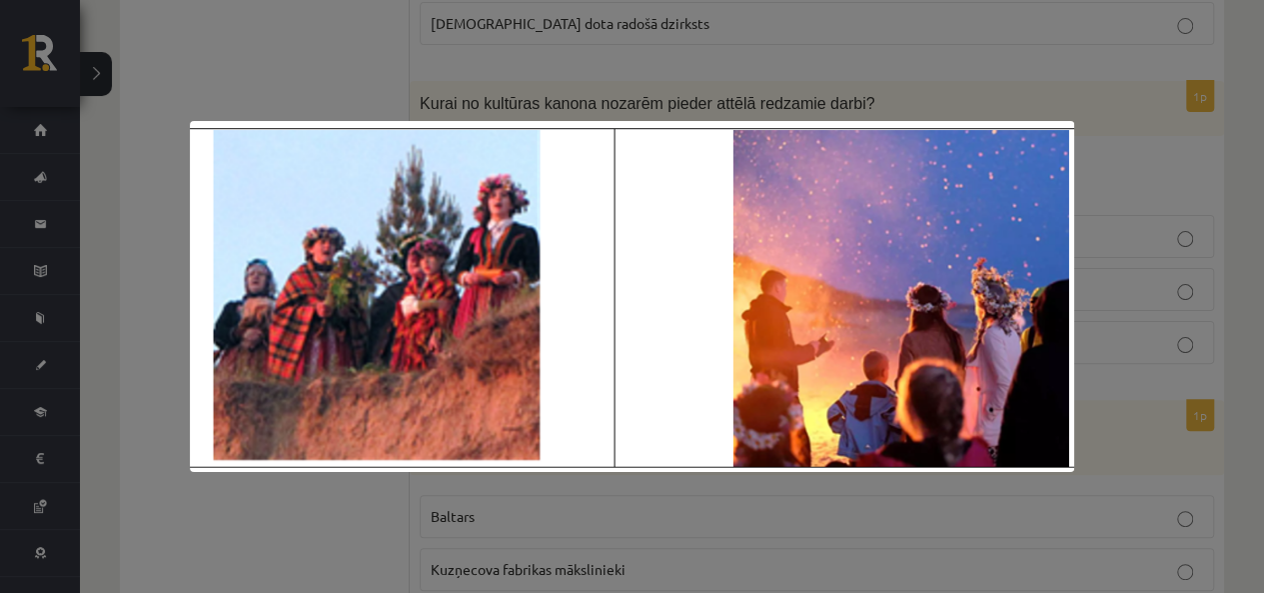
click at [440, 93] on div at bounding box center [632, 296] width 1264 height 593
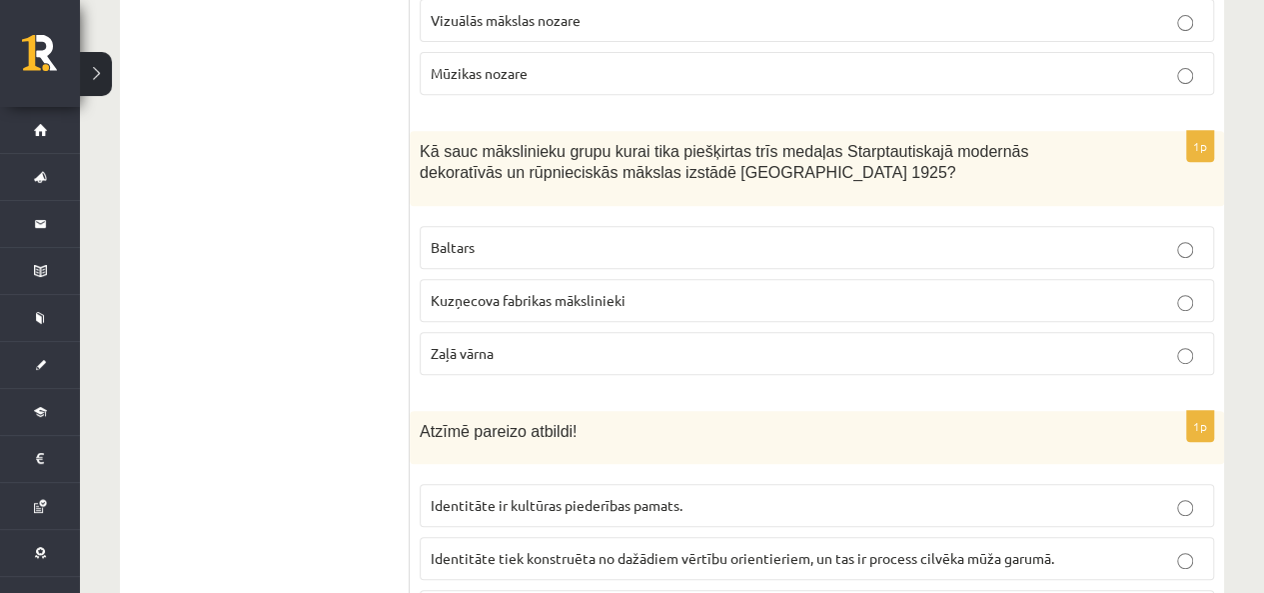
scroll to position [7995, 0]
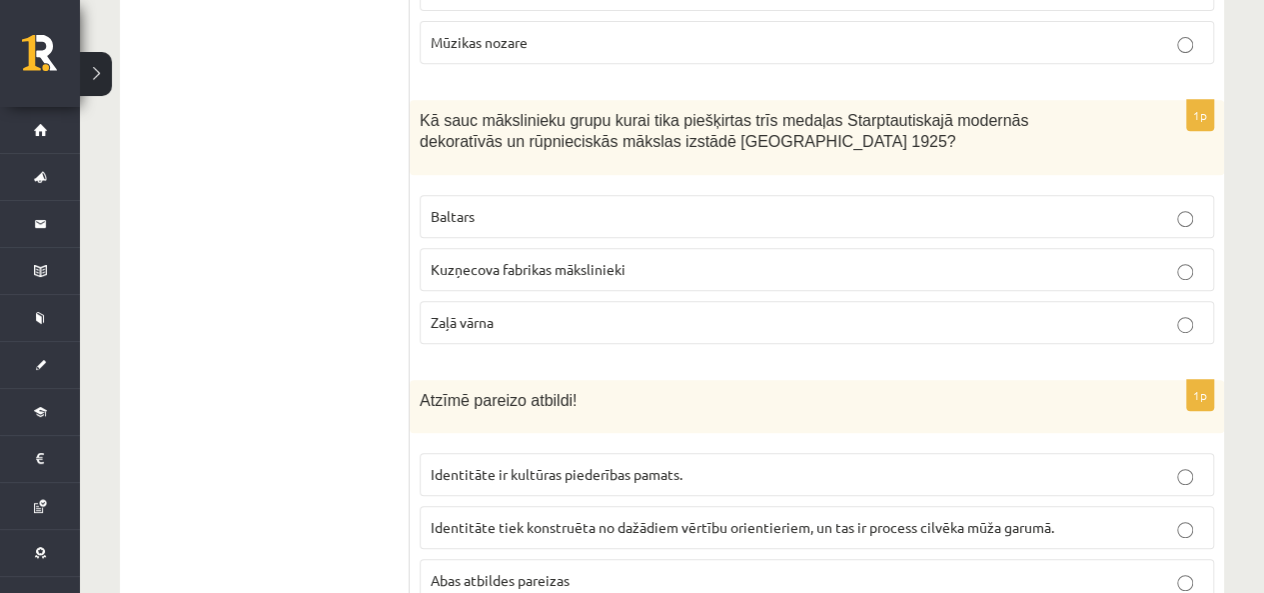
click at [610, 260] on span "Kuzņecova fabrikas mākslinieki" at bounding box center [528, 269] width 195 height 18
click at [492, 313] on span "Zaļā vārna" at bounding box center [462, 322] width 63 height 18
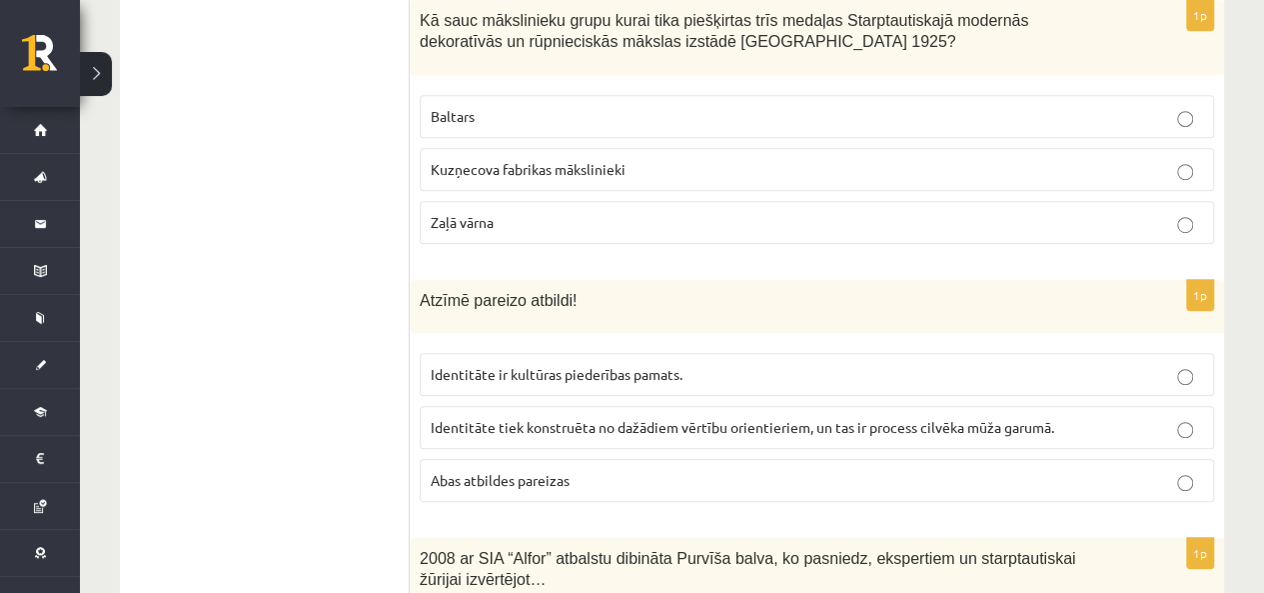
scroll to position [8195, 0]
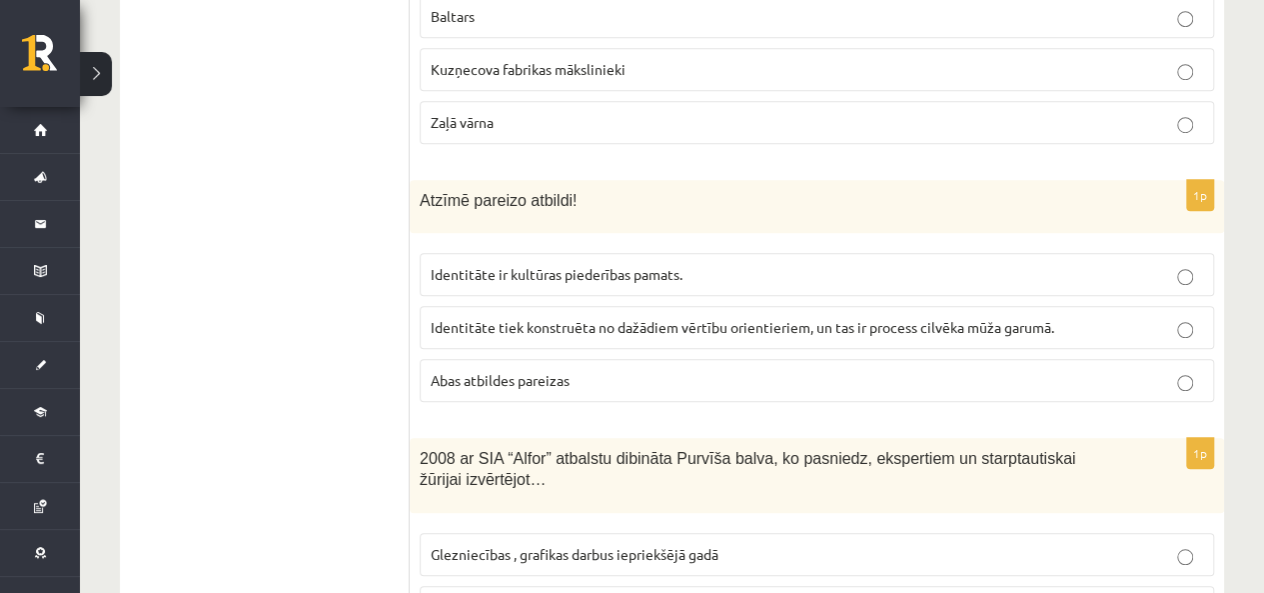
click at [654, 318] on span "Identitāte tiek konstruēta no dažādiem vērtību orientieriem, un tas ir process …" at bounding box center [743, 327] width 624 height 18
click at [488, 371] on span "Abas atbildes pareizas" at bounding box center [500, 380] width 139 height 18
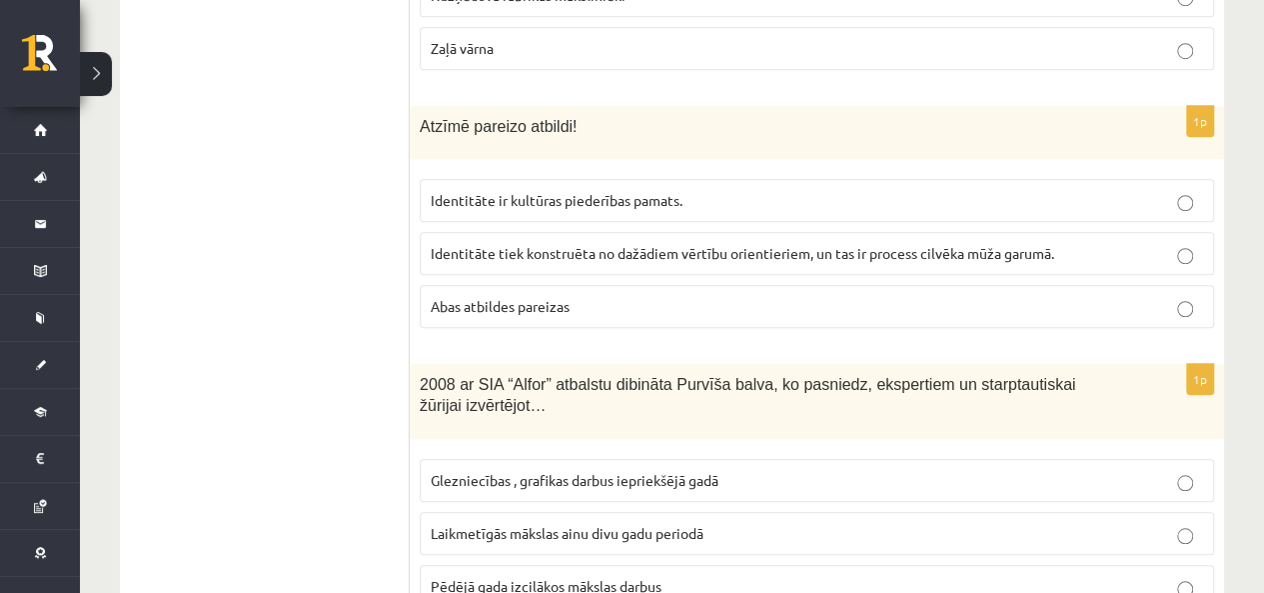
scroll to position [8295, 0]
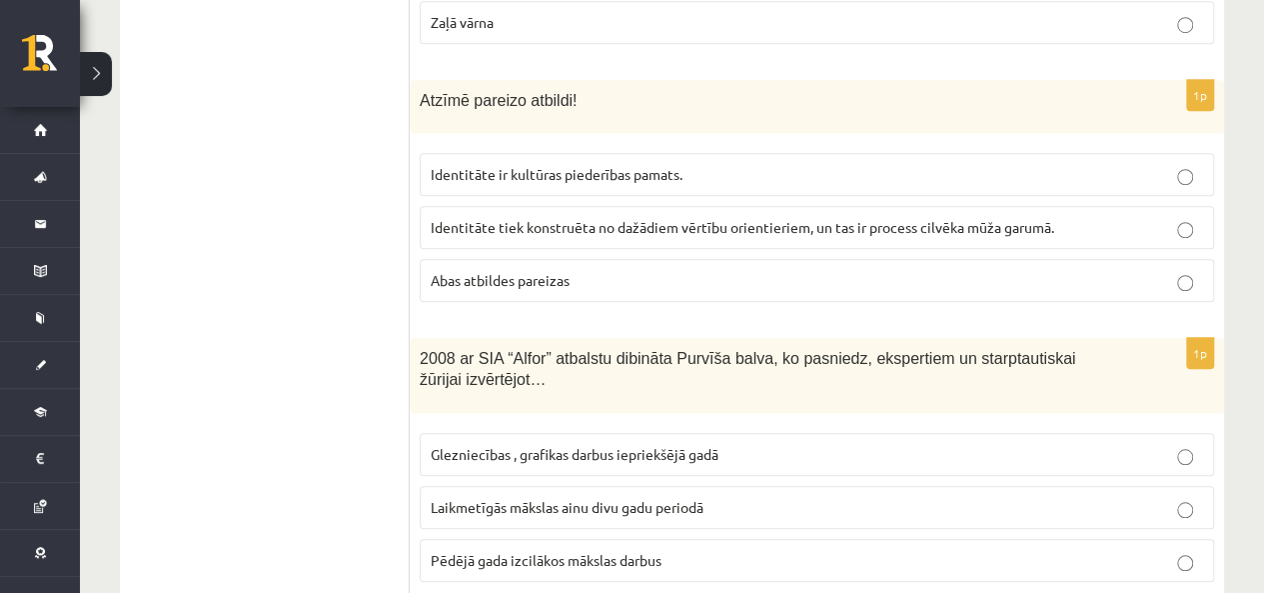
click at [492, 445] on span "Glezniecības , grafikas darbus iepriekšējā gadā" at bounding box center [575, 454] width 288 height 18
click at [438, 551] on span "Pēdējā gada izcilākos mākslas darbus" at bounding box center [546, 560] width 231 height 18
click at [520, 498] on span "Laikmetīgās mākslas ainu divu gadu periodā" at bounding box center [567, 507] width 273 height 18
click at [538, 551] on span "Pēdējā gada izcilākos mākslas darbus" at bounding box center [546, 560] width 231 height 18
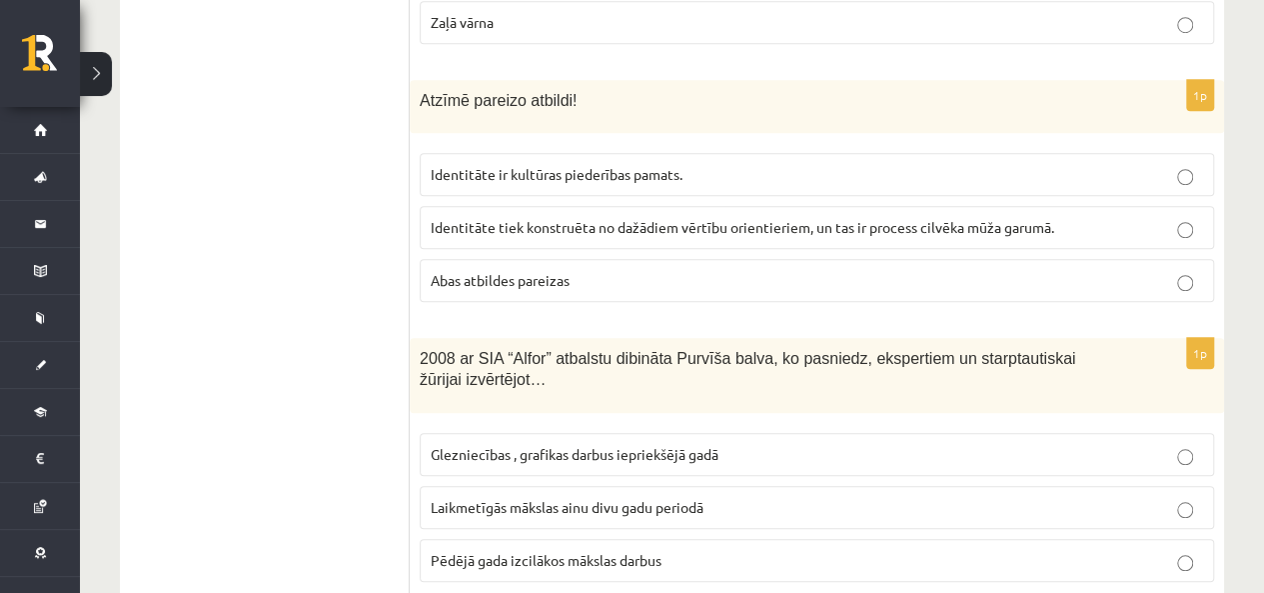
click at [500, 445] on span "Glezniecības , grafikas darbus iepriekšējā gadā" at bounding box center [575, 454] width 288 height 18
click at [448, 497] on p "Laikmetīgās mākslas ainu divu gadu periodā" at bounding box center [817, 507] width 773 height 21
click at [484, 433] on label "Glezniecības , grafikas darbus iepriekšējā gadā" at bounding box center [817, 454] width 795 height 43
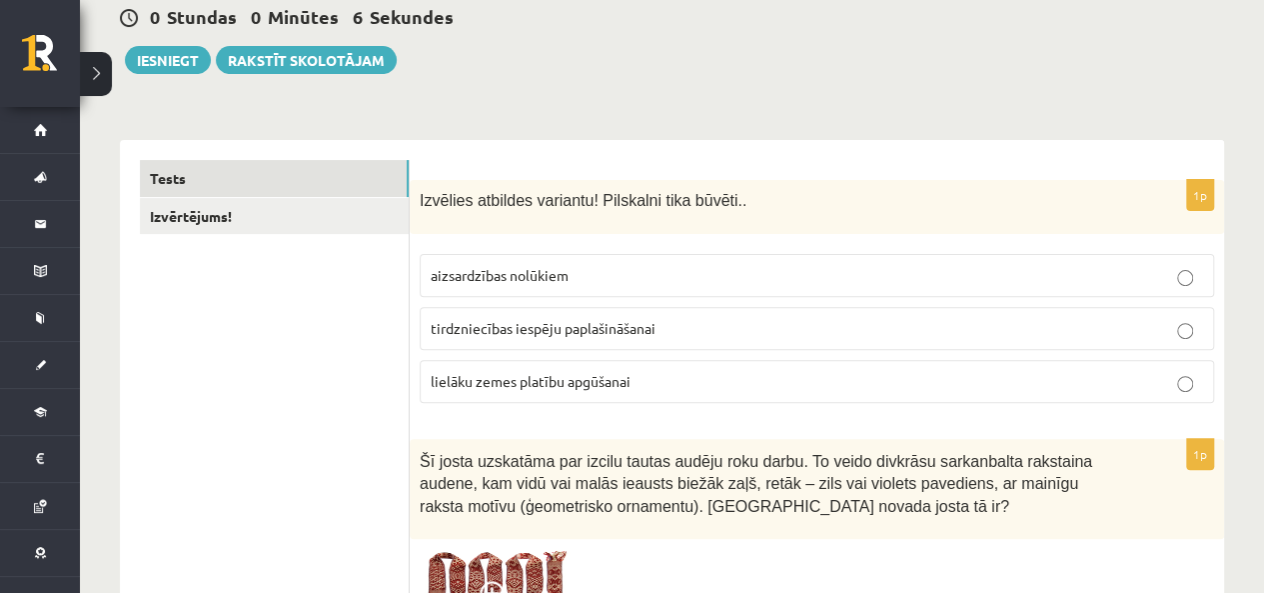
scroll to position [0, 0]
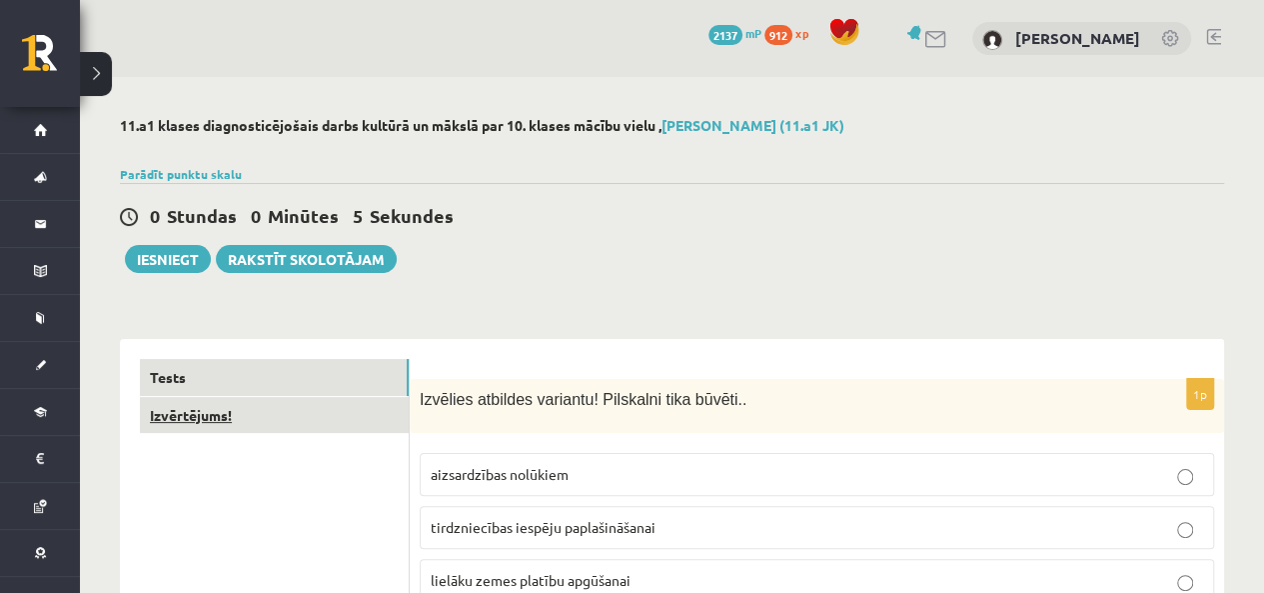
click at [308, 413] on link "Izvērtējums!" at bounding box center [274, 415] width 269 height 37
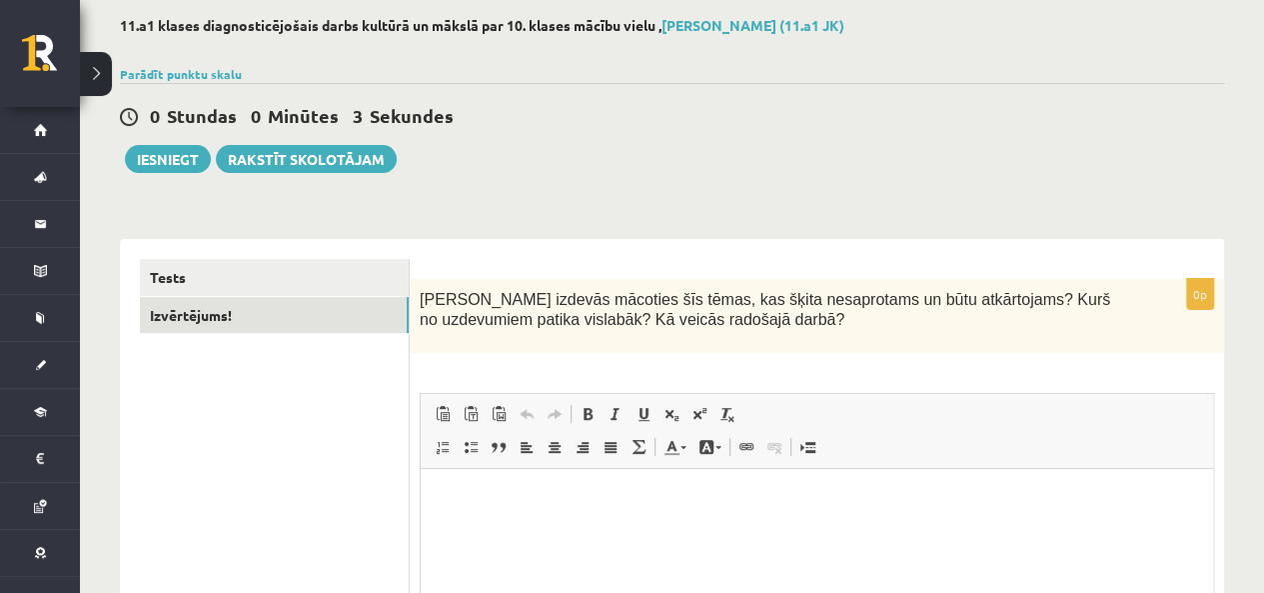
click at [897, 147] on div "0 Stundas 0 Minūtes 3 Sekundes Ieskaite saglabāta! Iesniegt Rakstīt skolotājam" at bounding box center [672, 128] width 1104 height 90
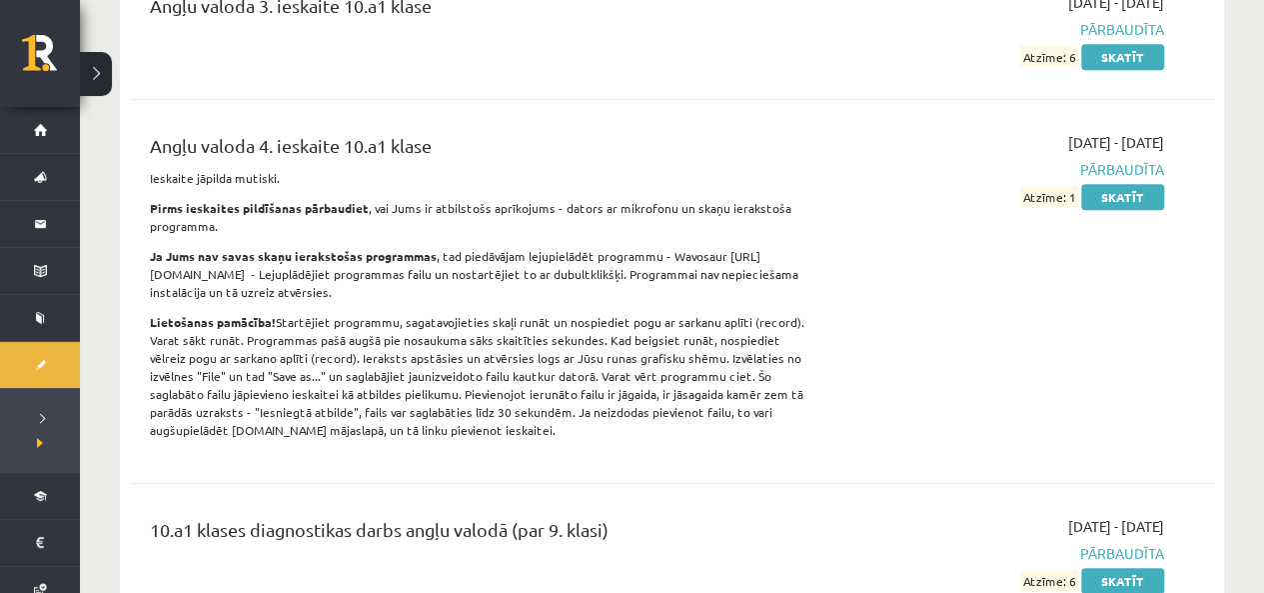
scroll to position [600, 0]
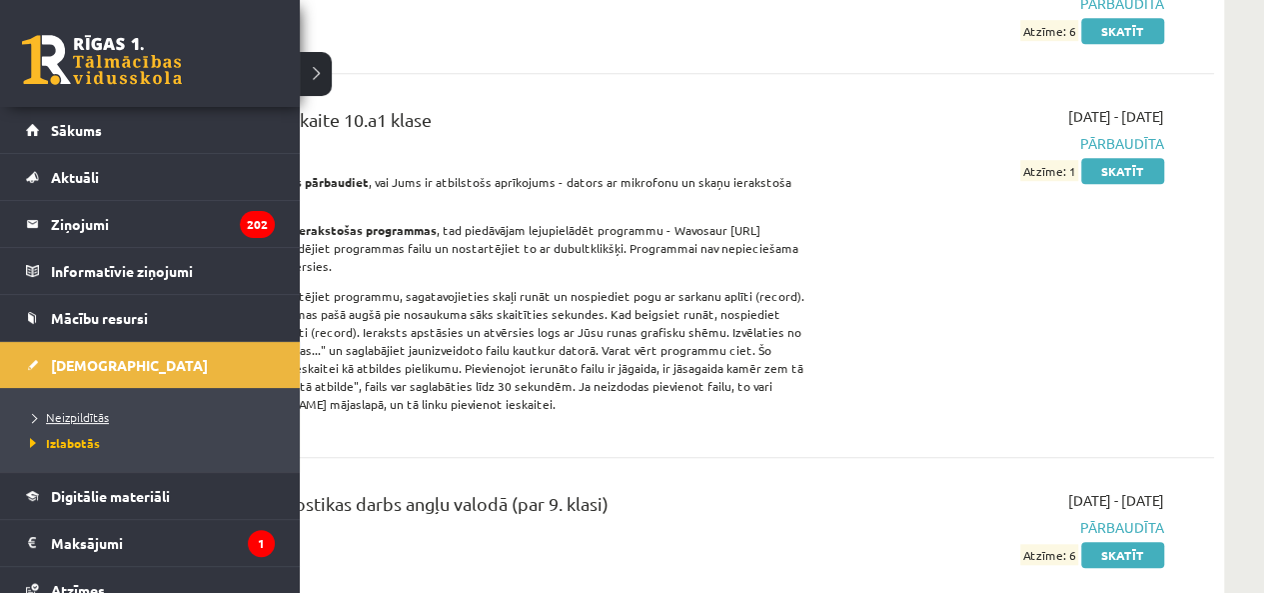
drag, startPoint x: 68, startPoint y: 430, endPoint x: 62, endPoint y: 419, distance: 12.5
click at [64, 431] on li "Izlabotās" at bounding box center [152, 443] width 255 height 26
click at [64, 413] on span "Neizpildītās" at bounding box center [67, 417] width 84 height 16
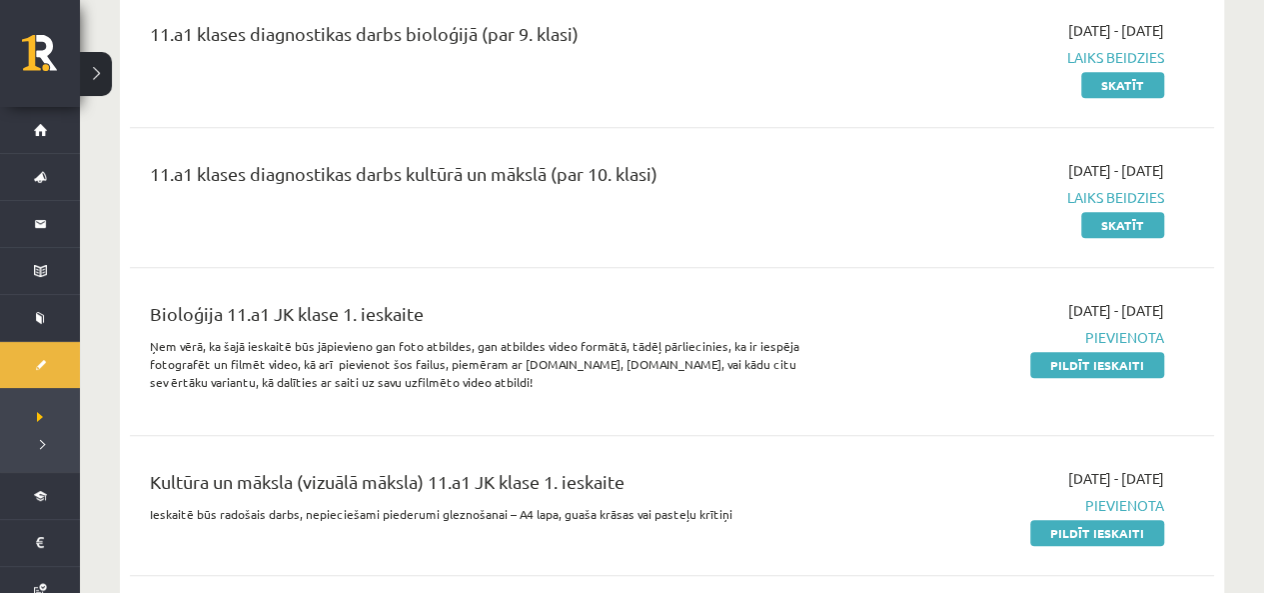
scroll to position [500, 0]
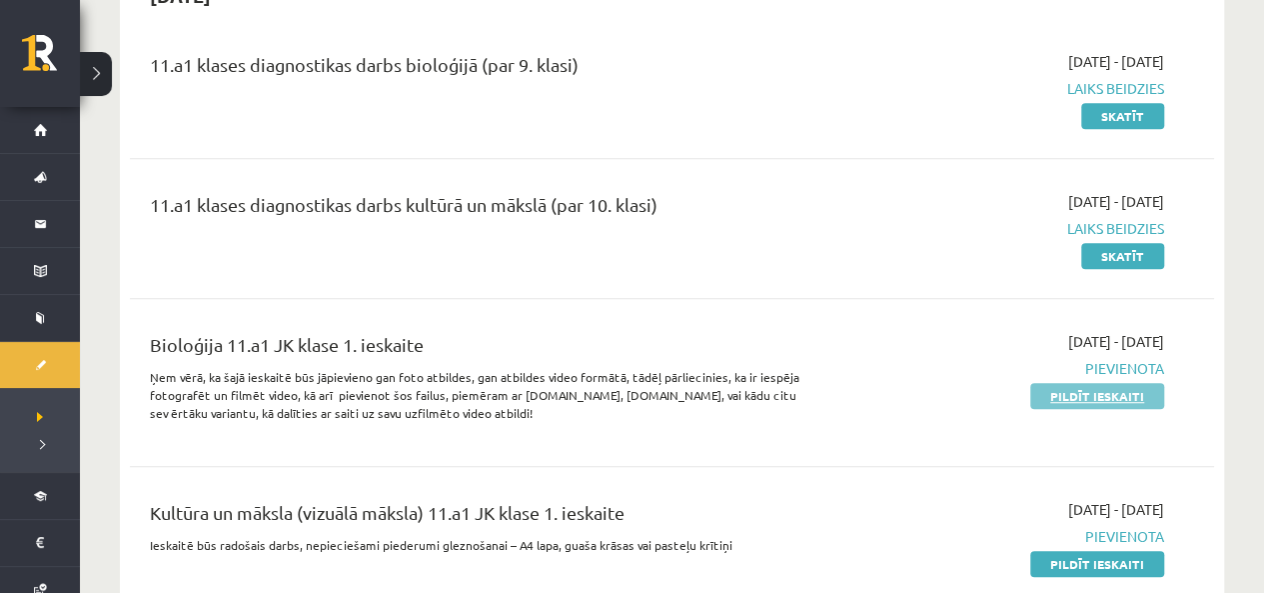
click at [1122, 393] on link "Pildīt ieskaiti" at bounding box center [1097, 396] width 134 height 26
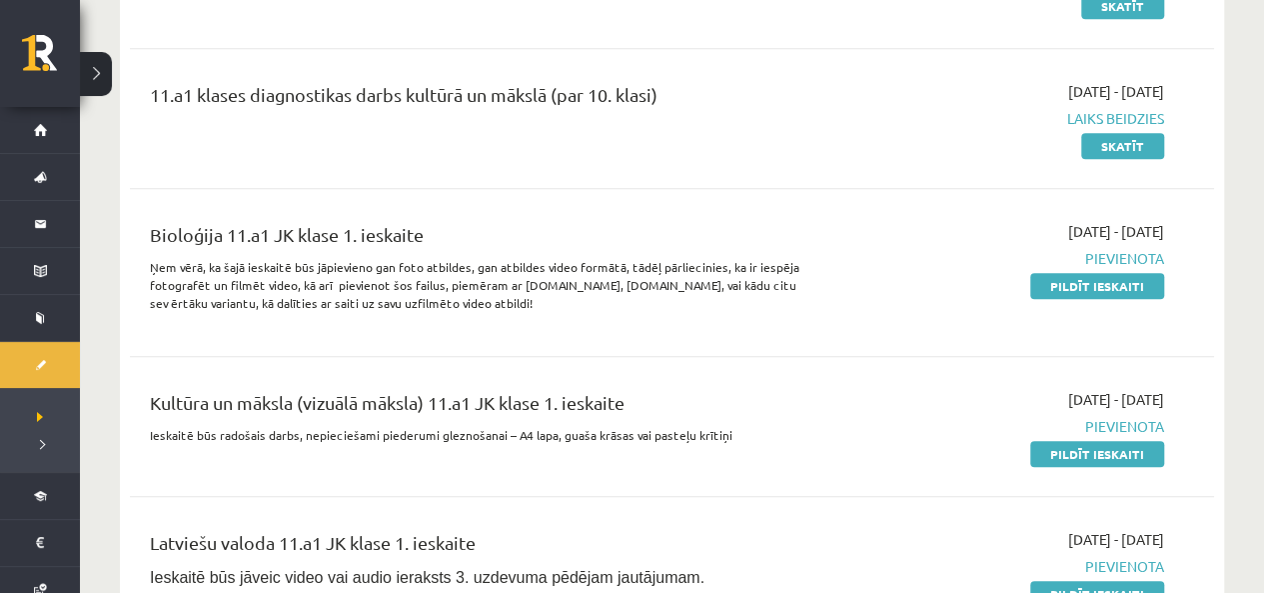
scroll to position [700, 0]
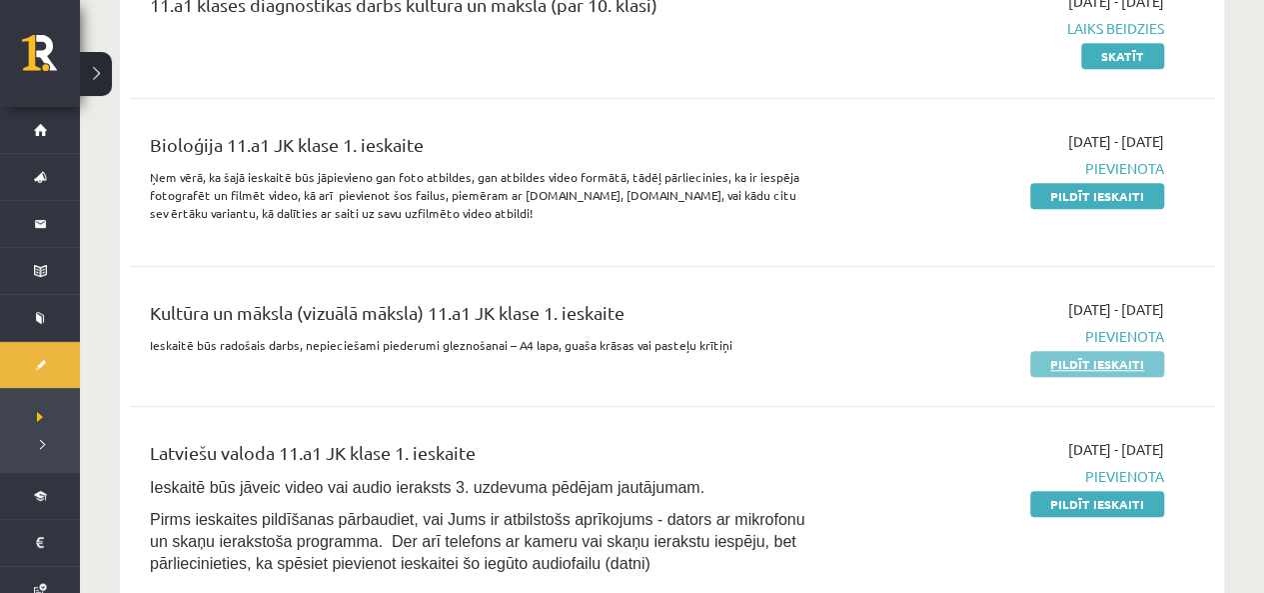
click at [1098, 369] on link "Pildīt ieskaiti" at bounding box center [1097, 364] width 134 height 26
click at [1095, 501] on link "Pildīt ieskaiti" at bounding box center [1097, 504] width 134 height 26
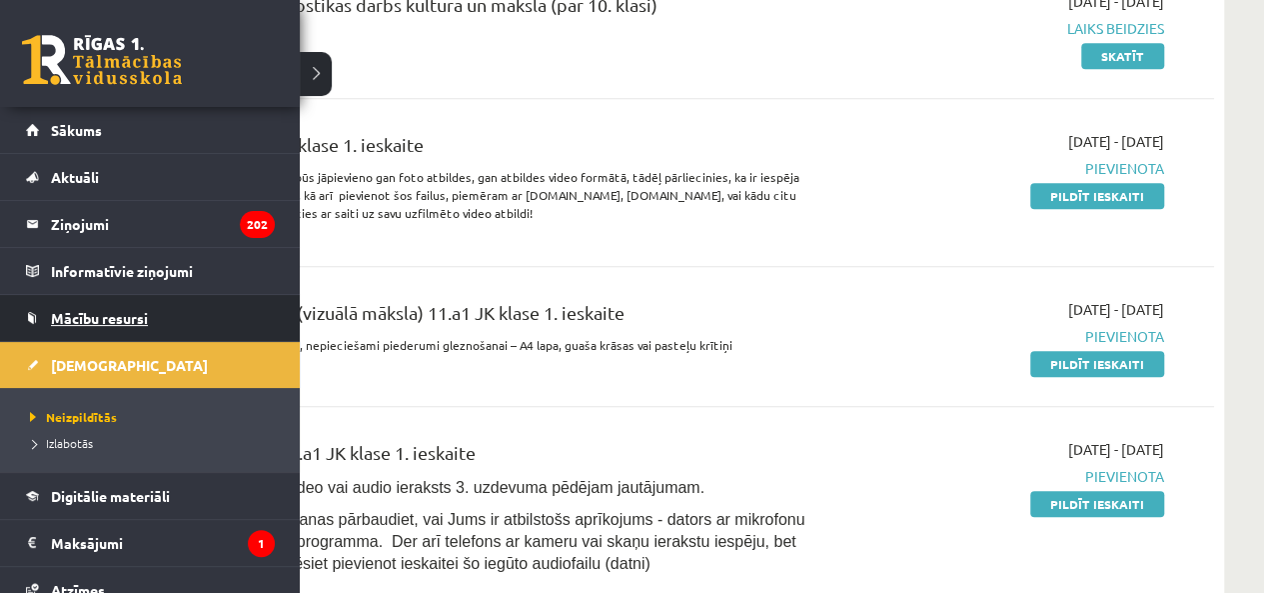
click at [59, 323] on span "Mācību resursi" at bounding box center [99, 318] width 97 height 18
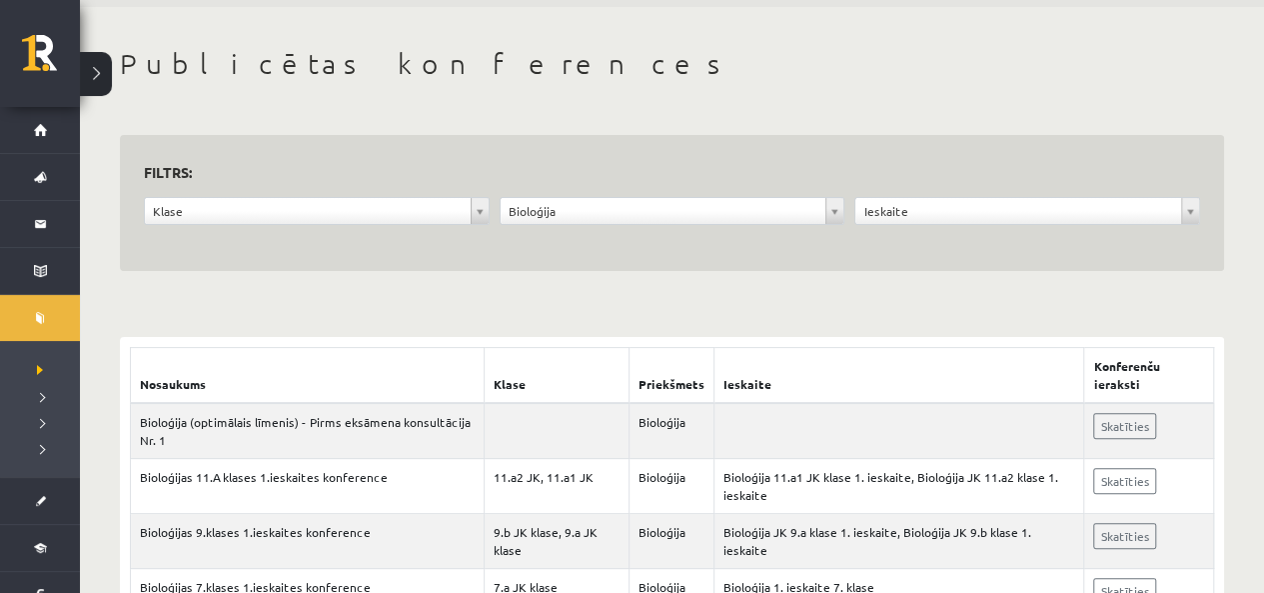
scroll to position [100, 0]
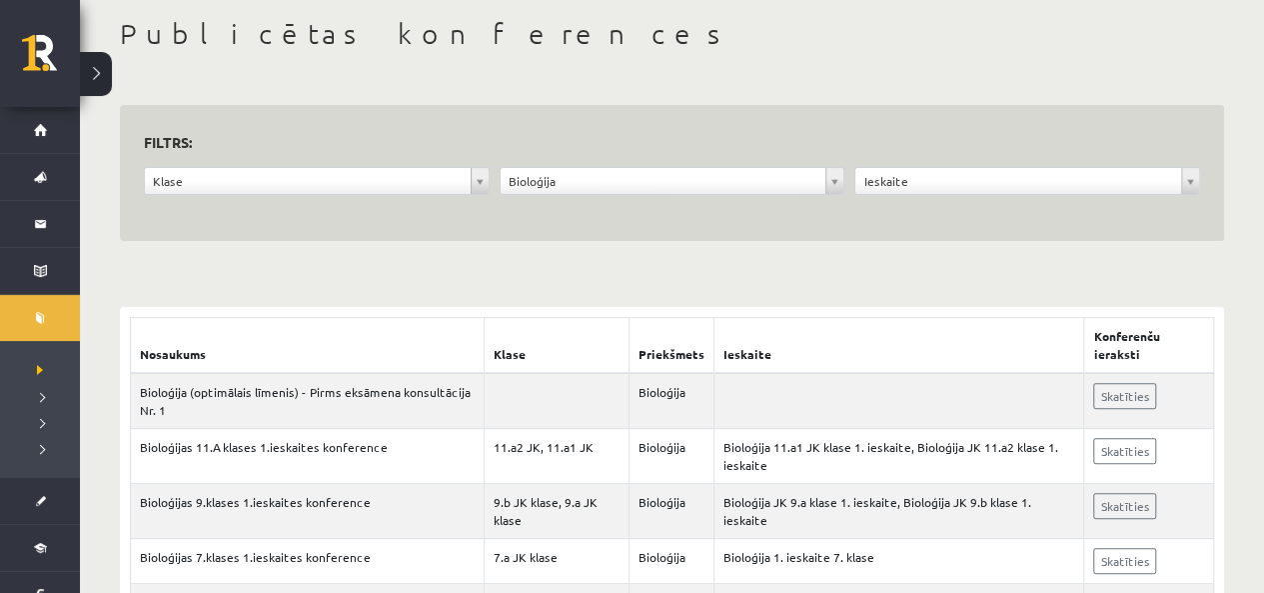
click at [469, 165] on form "**********" at bounding box center [672, 173] width 1056 height 89
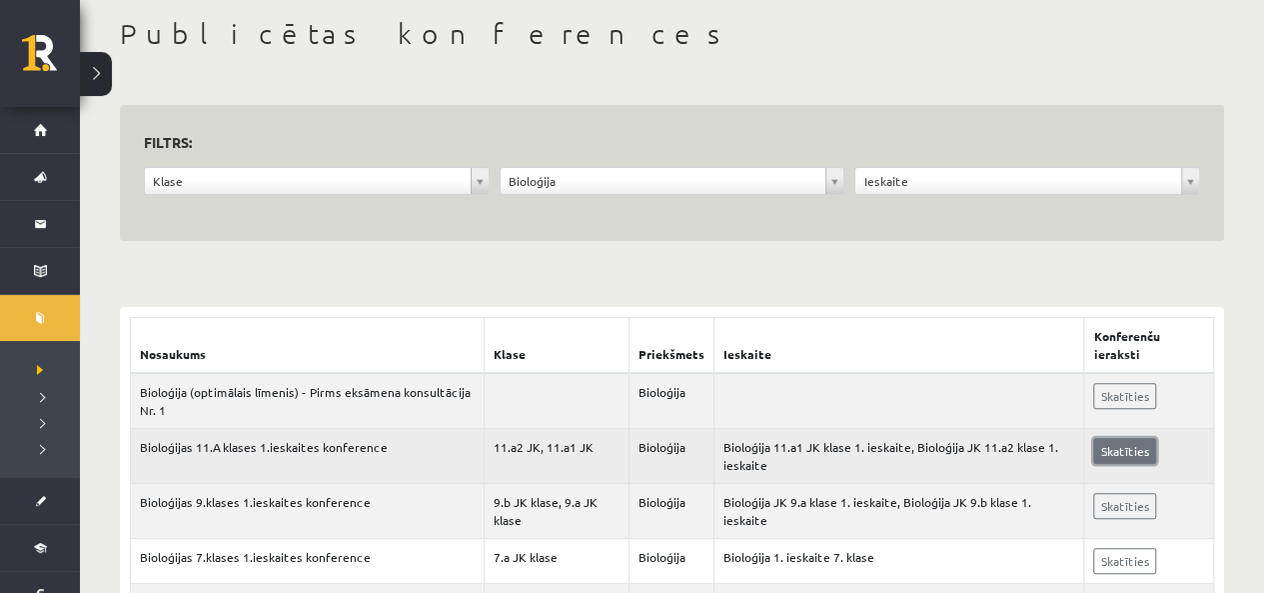
click at [1128, 454] on link "Skatīties" at bounding box center [1124, 451] width 63 height 26
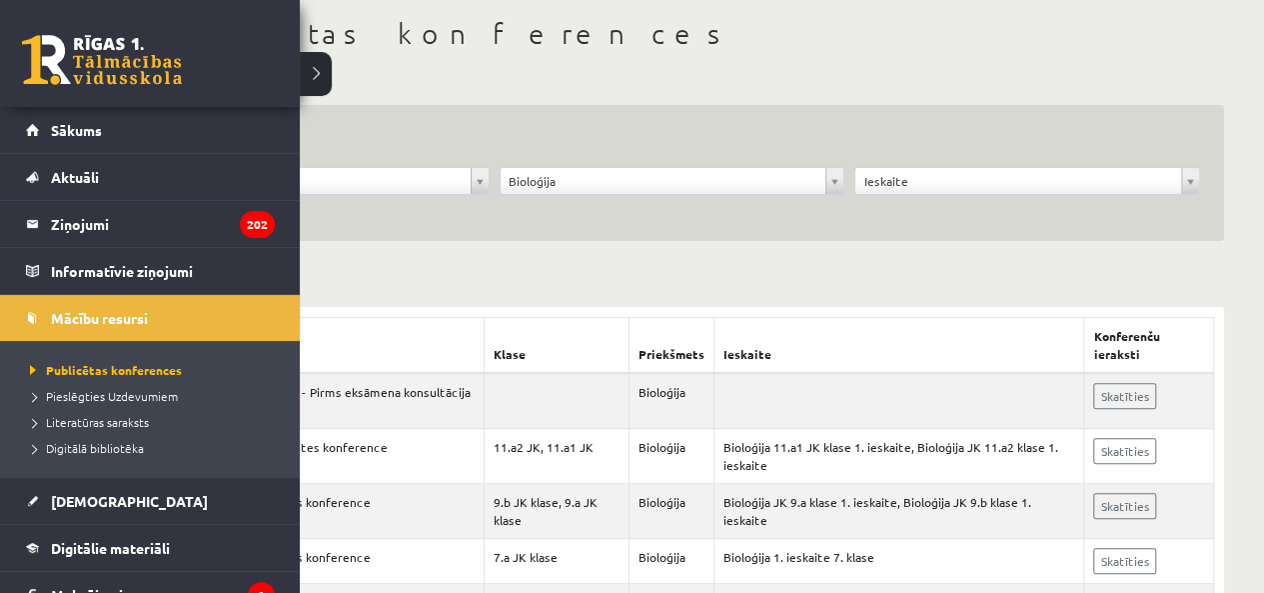
click at [58, 83] on link at bounding box center [102, 60] width 160 height 50
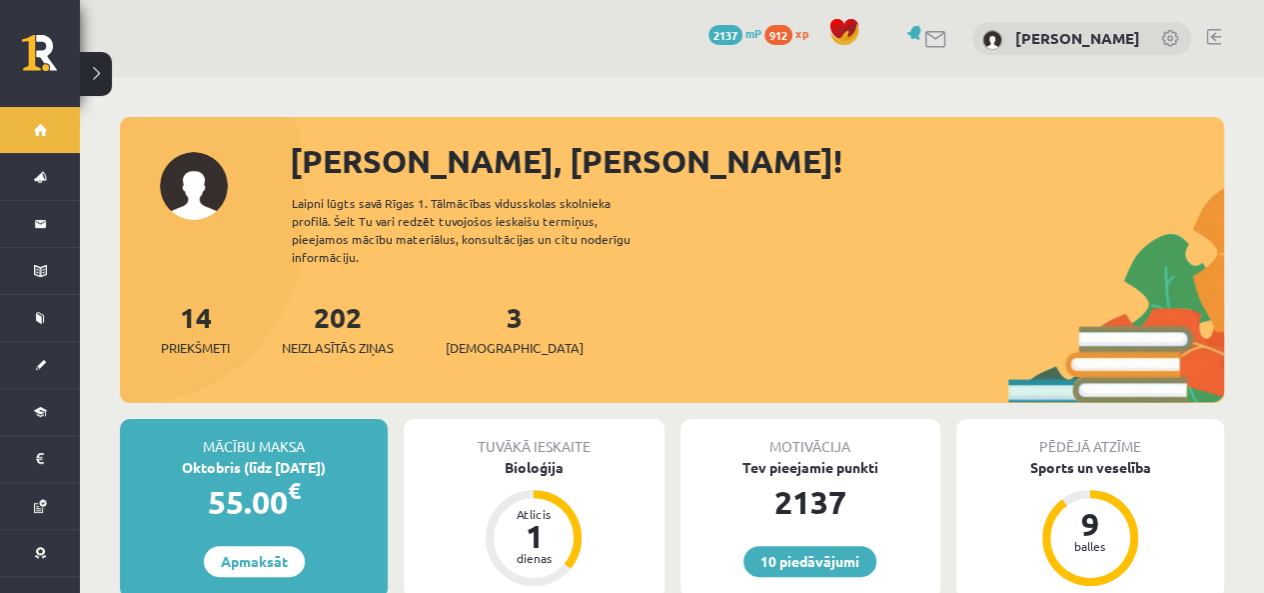
scroll to position [100, 0]
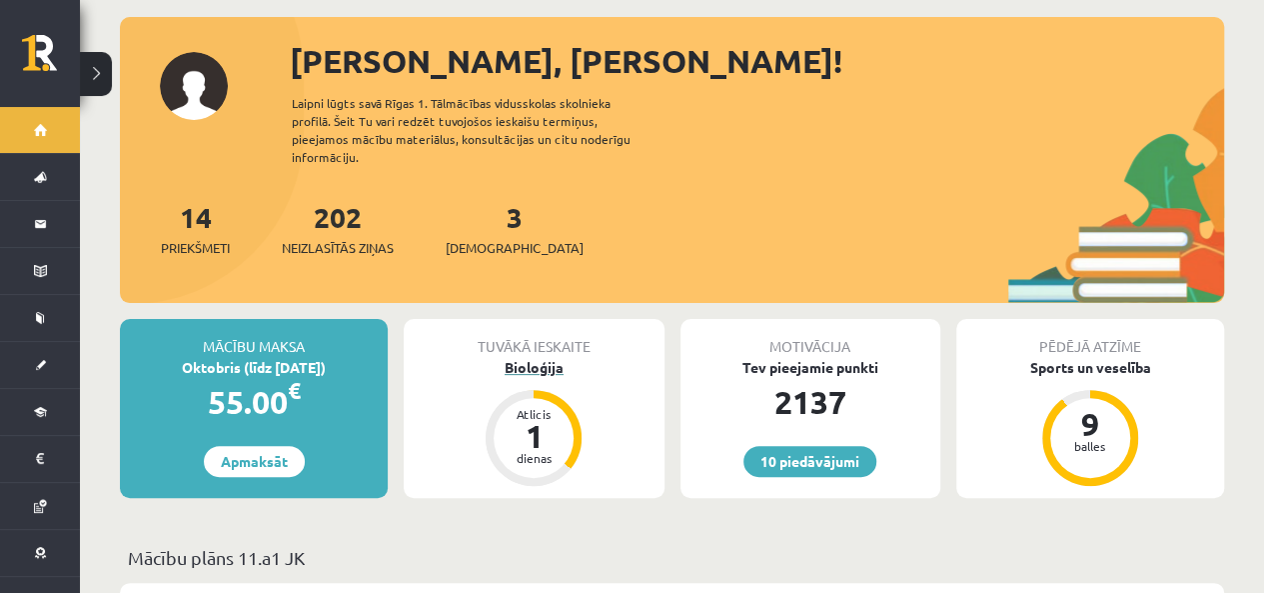
click at [530, 357] on div "Bioloģija" at bounding box center [534, 367] width 260 height 21
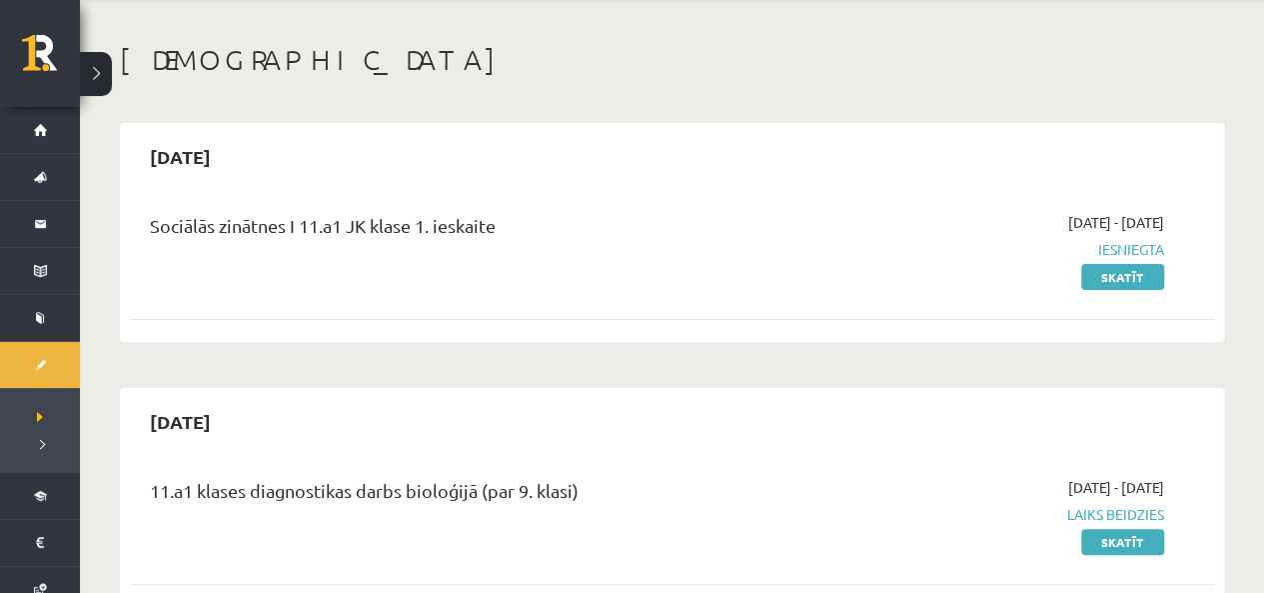
scroll to position [100, 0]
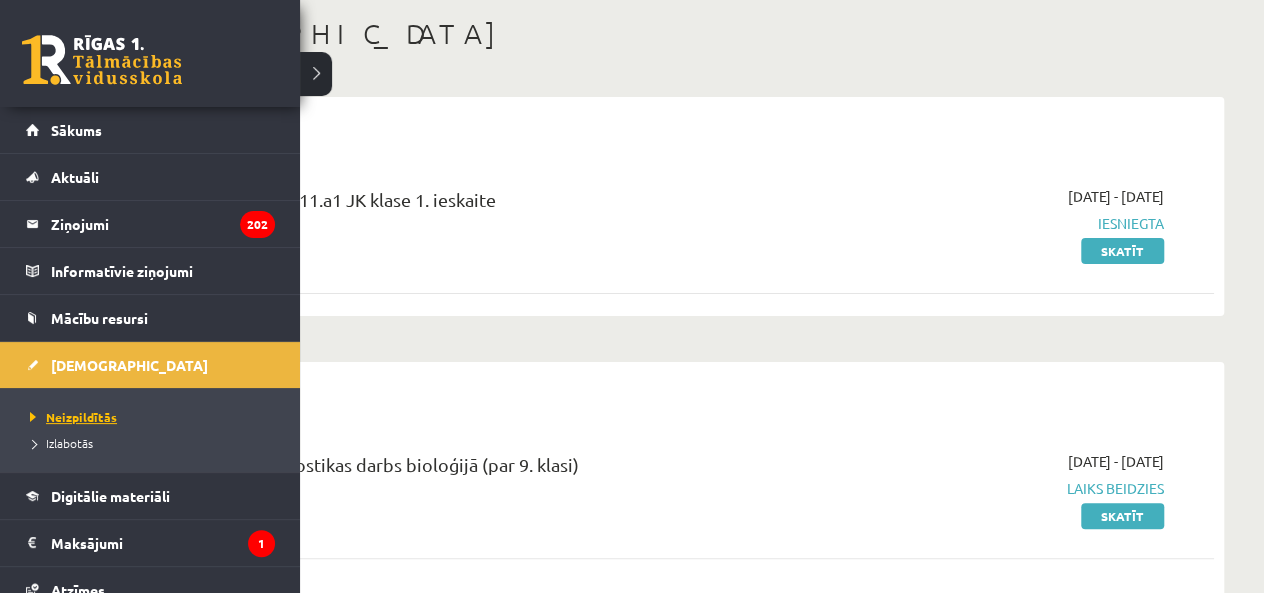
click at [52, 422] on link "Neizpildītās" at bounding box center [152, 417] width 255 height 18
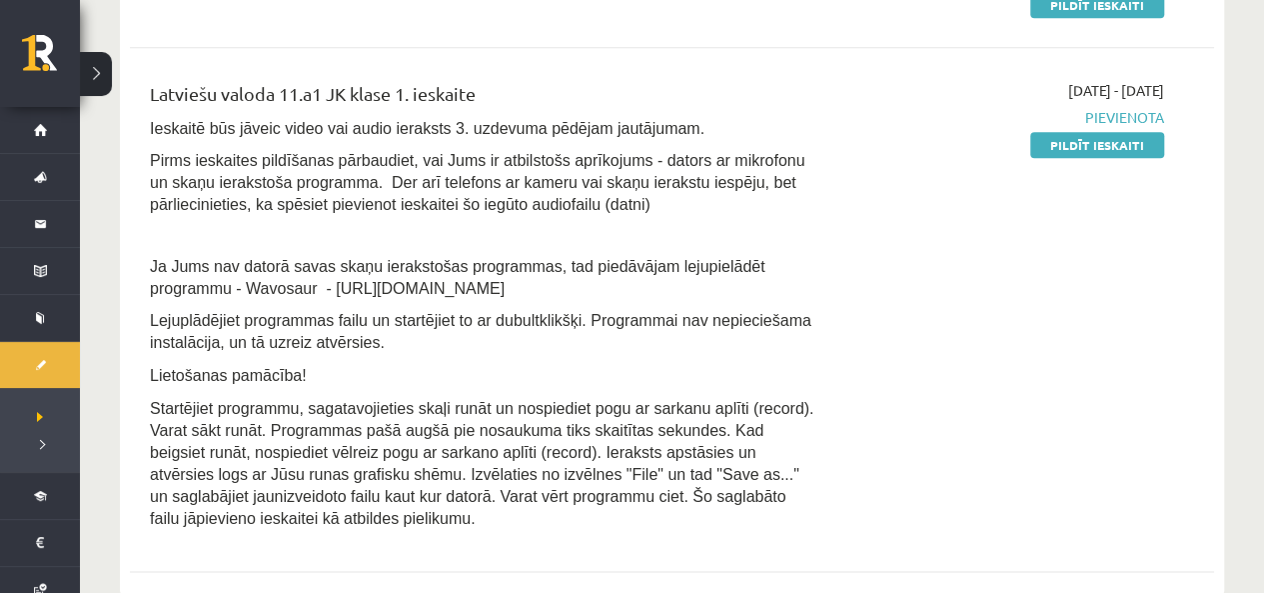
scroll to position [1099, 0]
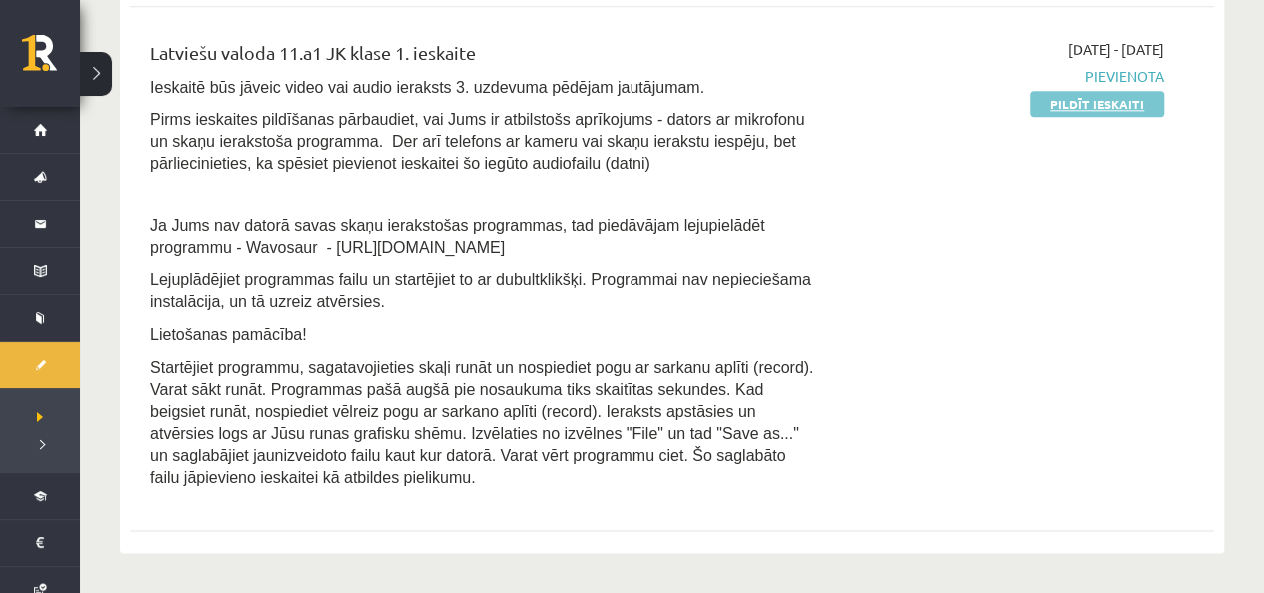
click at [1112, 105] on link "Pildīt ieskaiti" at bounding box center [1097, 104] width 134 height 26
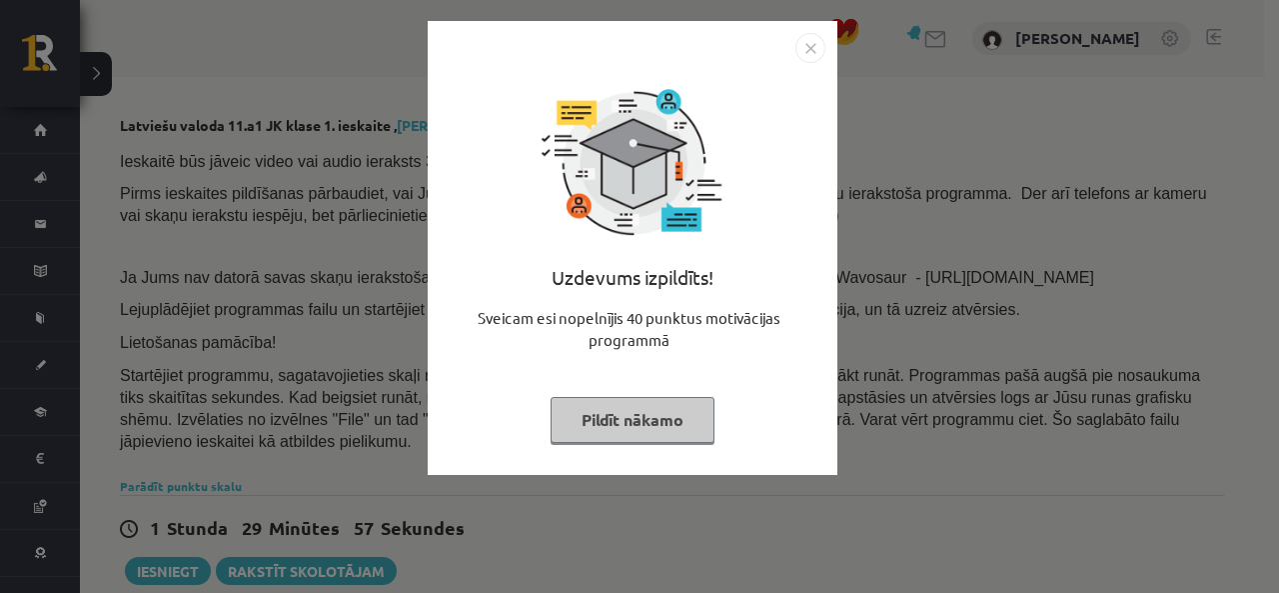
click at [638, 417] on button "Pildīt nākamo" at bounding box center [633, 420] width 164 height 46
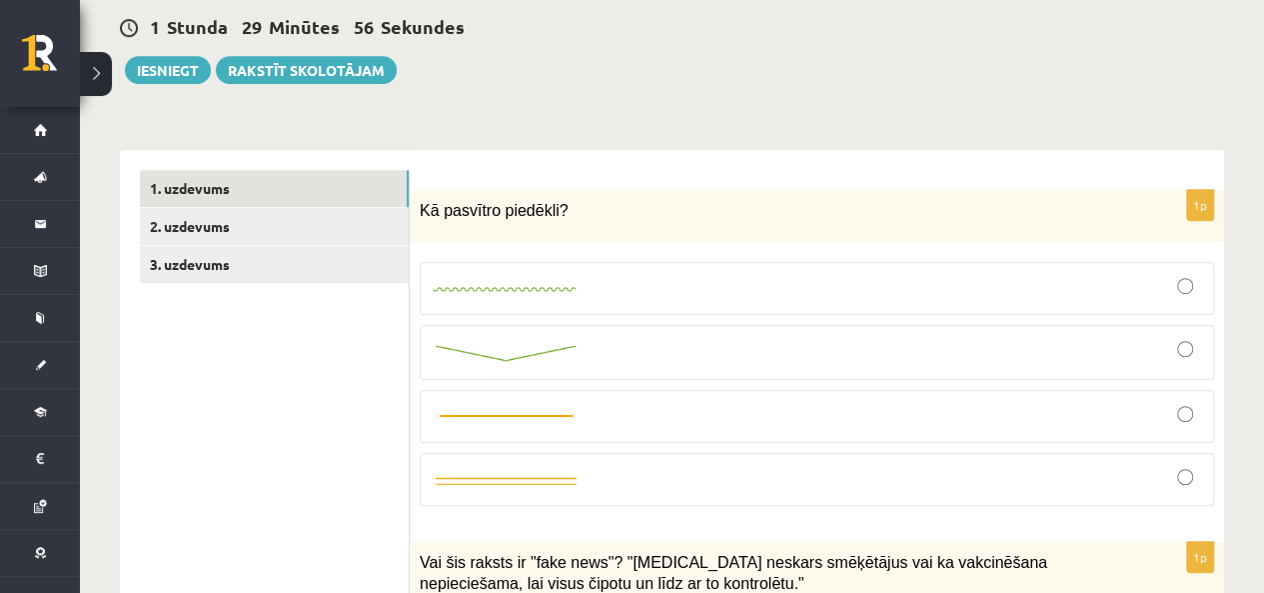
scroll to position [600, 0]
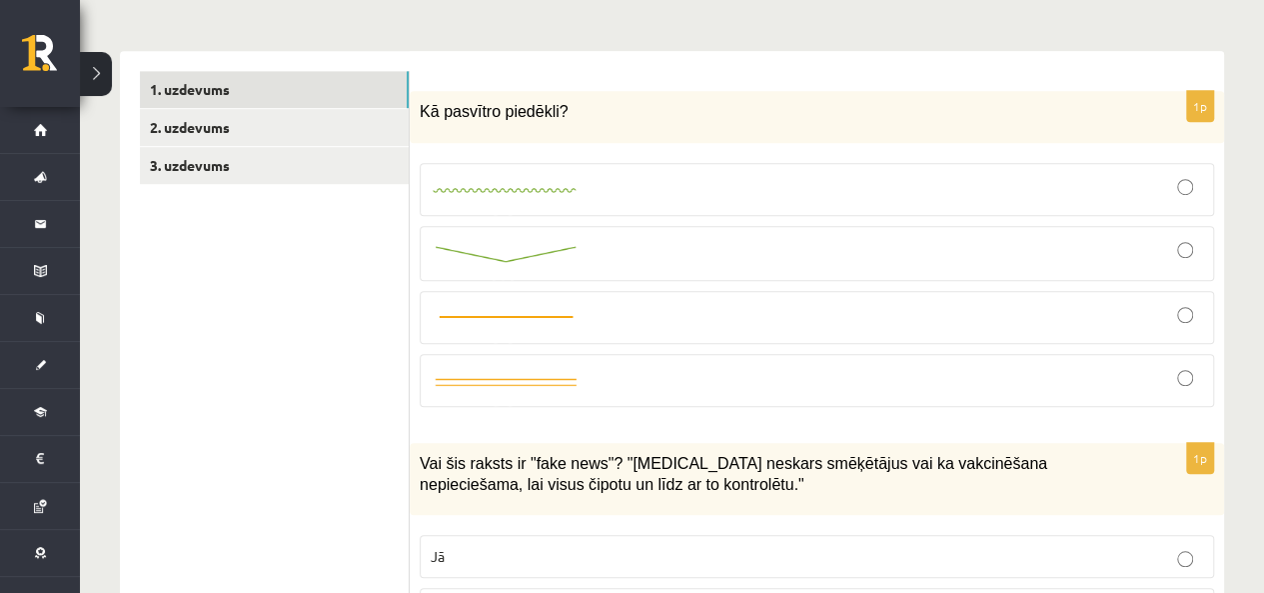
click at [510, 179] on link at bounding box center [506, 189] width 150 height 21
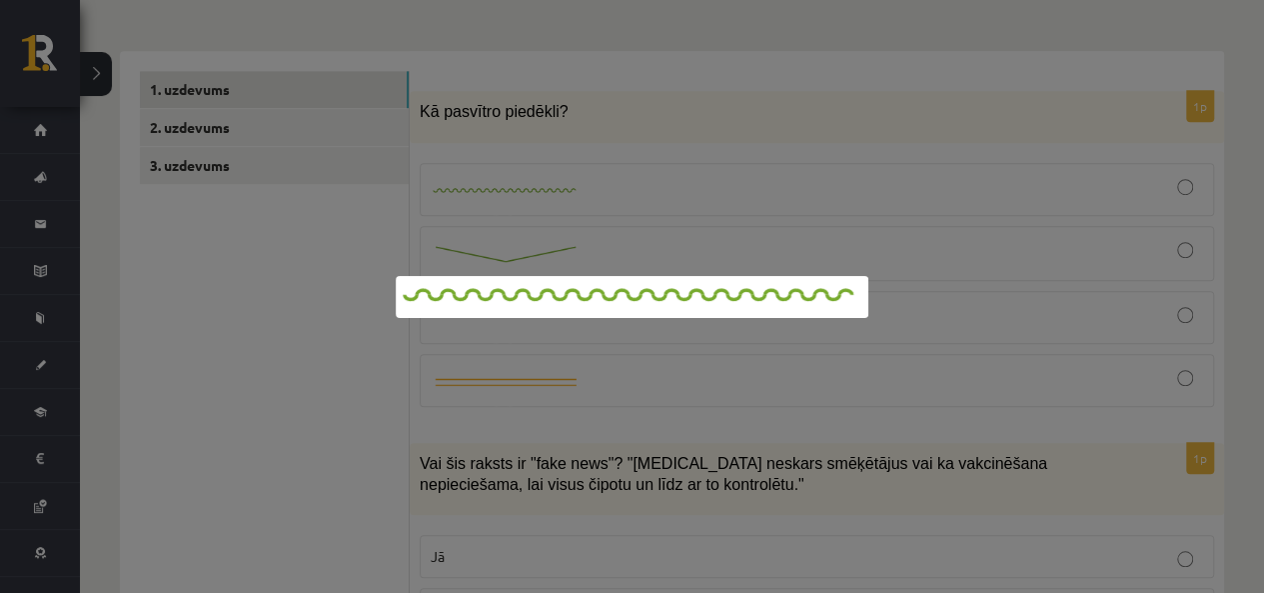
click at [1025, 255] on div at bounding box center [632, 296] width 1264 height 593
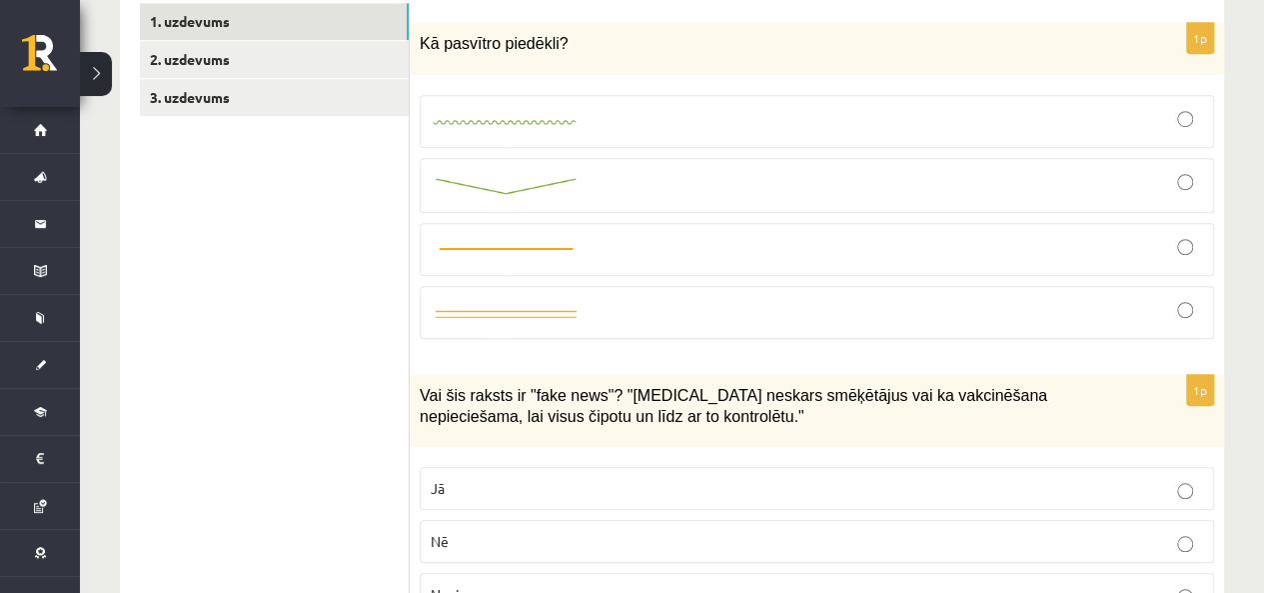
scroll to position [700, 0]
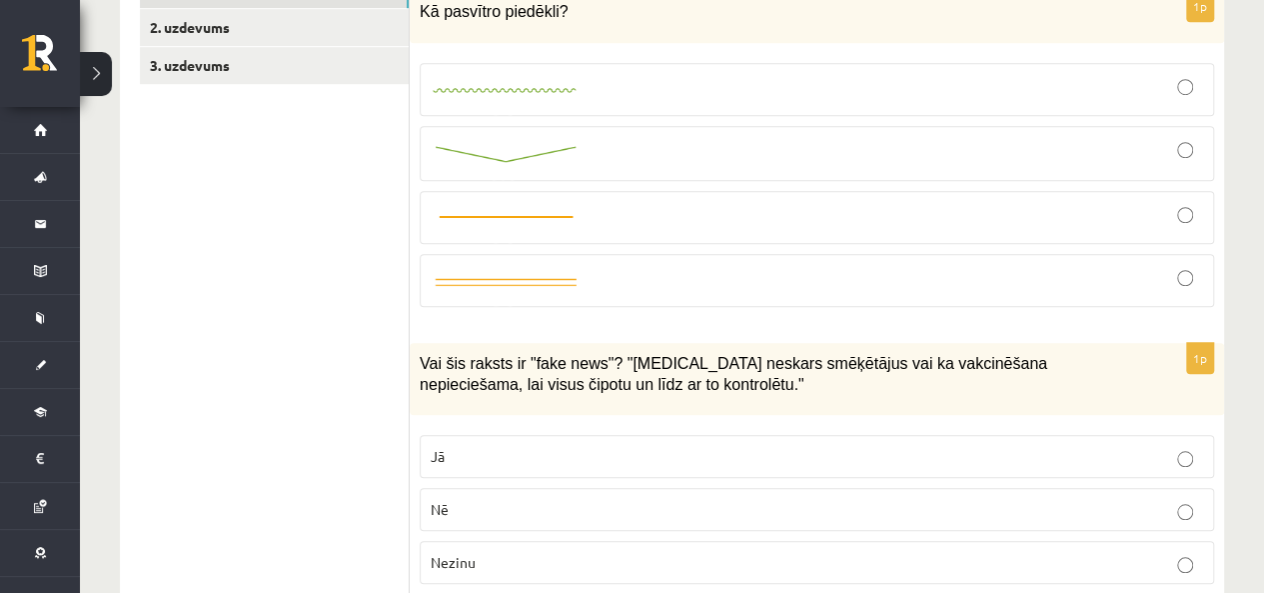
click at [1193, 137] on div at bounding box center [817, 153] width 773 height 33
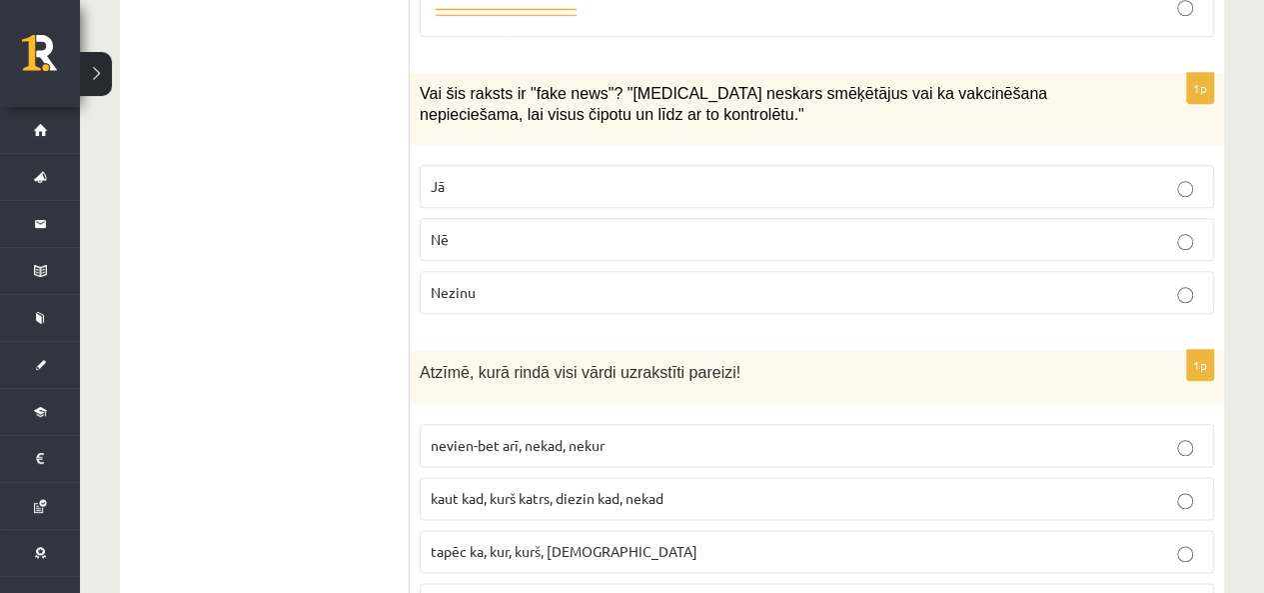
scroll to position [999, 0]
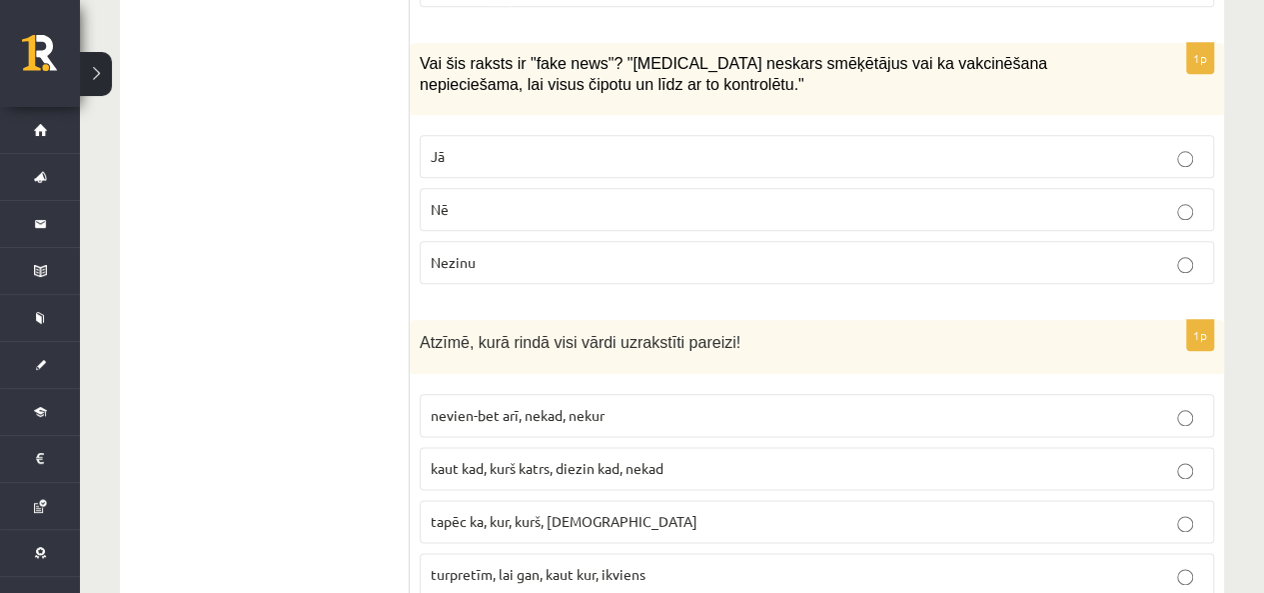
click at [562, 146] on p "Jā" at bounding box center [817, 156] width 773 height 21
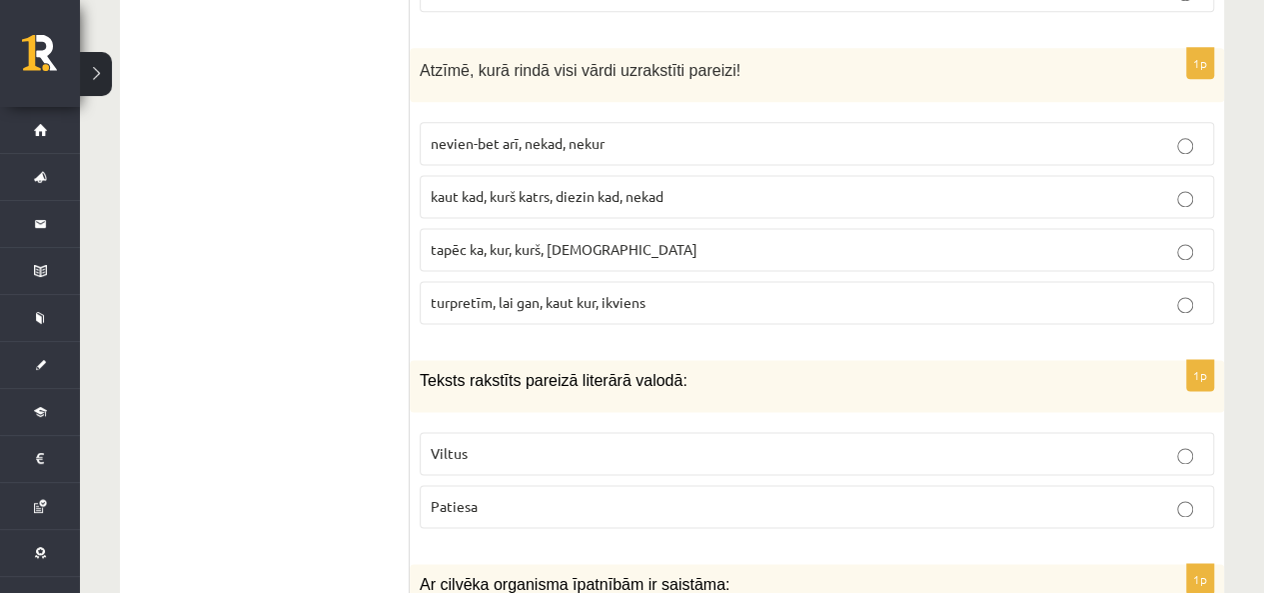
scroll to position [1299, 0]
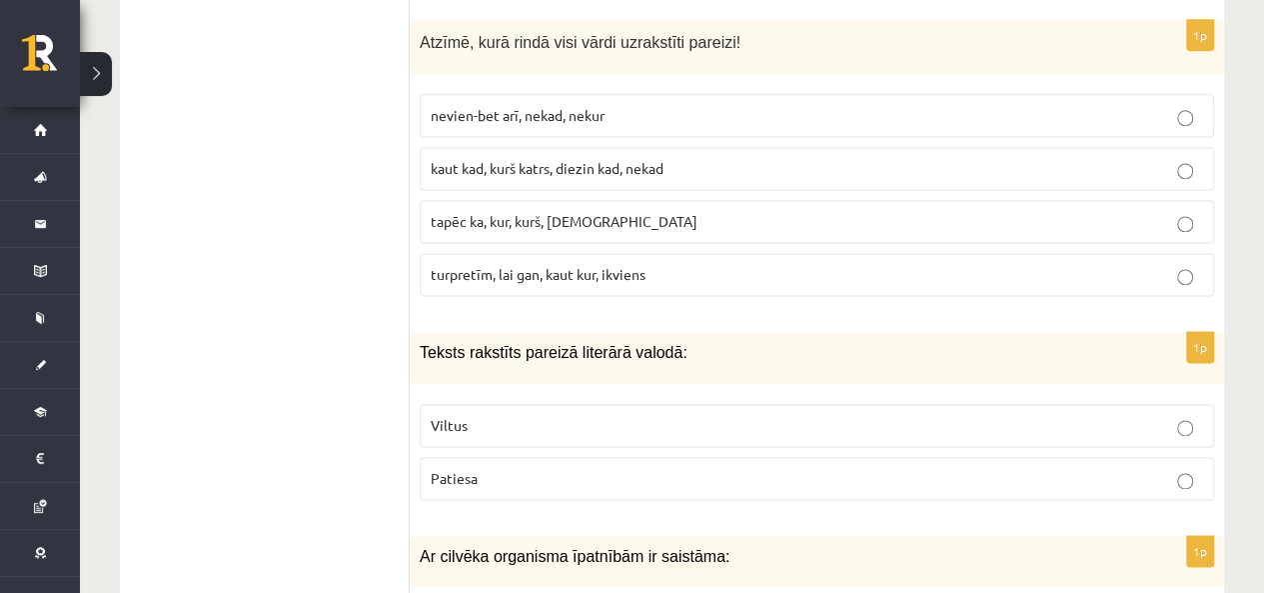
click at [471, 159] on span "kaut kad, kurš katrs, diezin kad, nekad" at bounding box center [547, 168] width 233 height 18
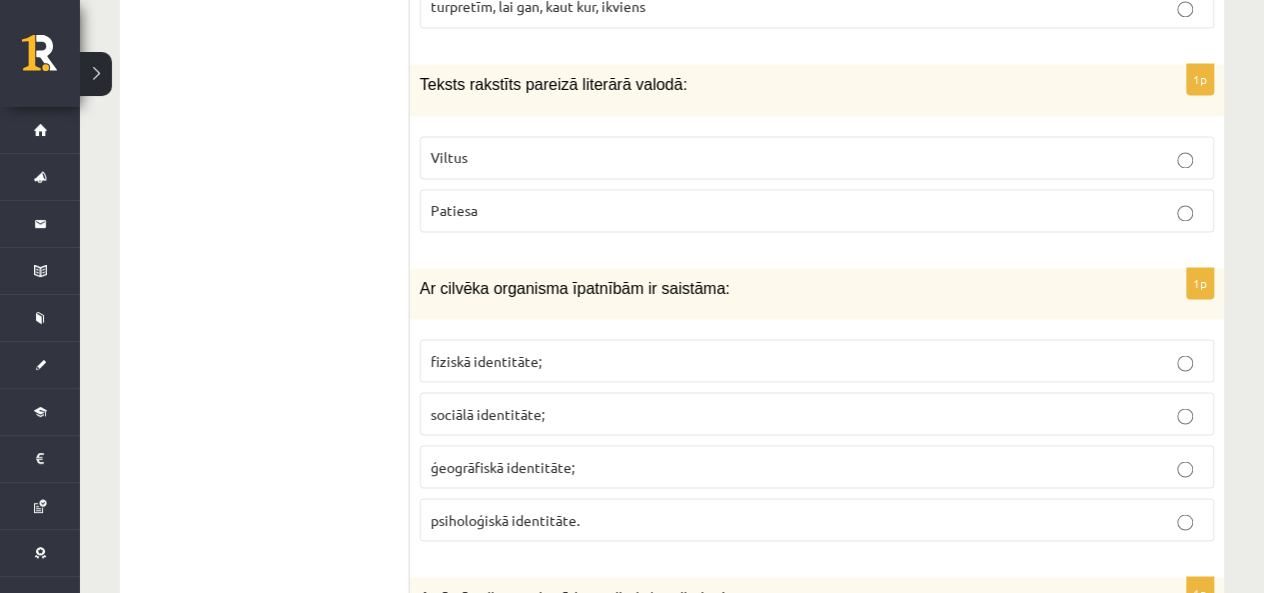
scroll to position [1599, 0]
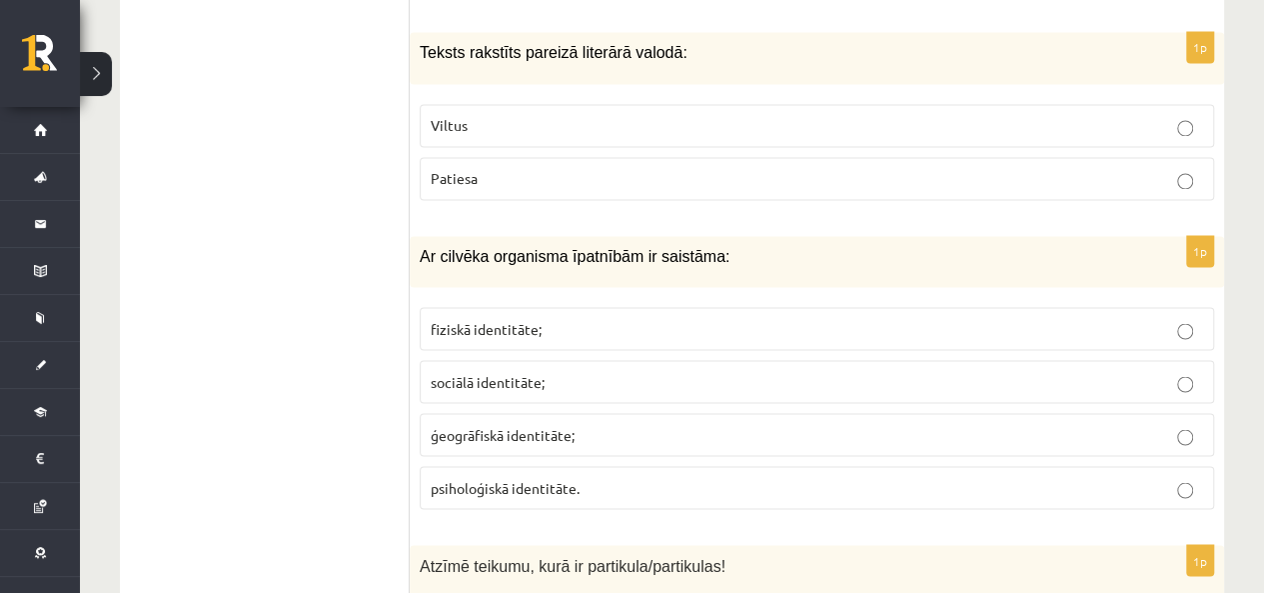
click at [449, 169] on span "Patiesa" at bounding box center [454, 178] width 47 height 18
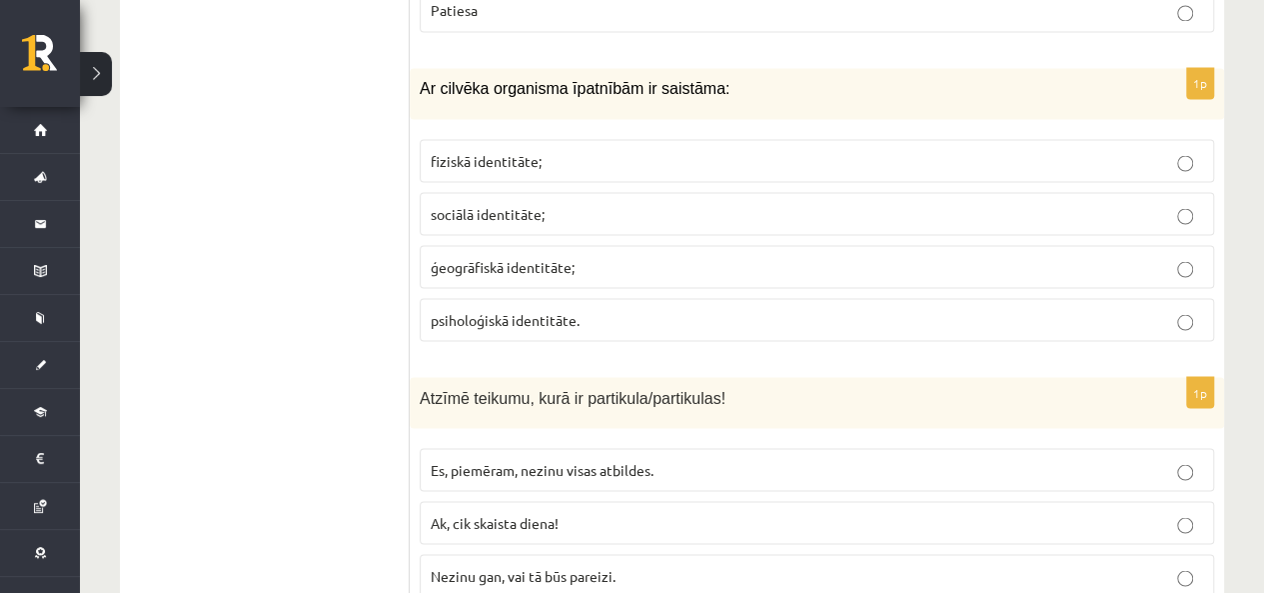
scroll to position [1799, 0]
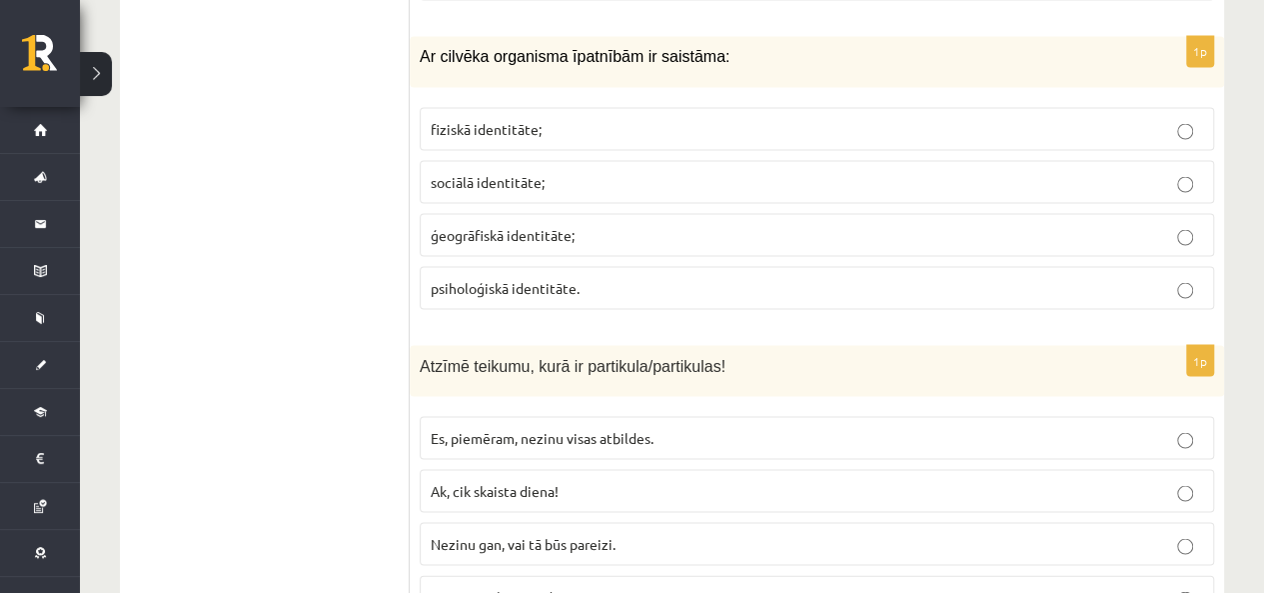
click at [476, 107] on label "fiziskā identitāte;" at bounding box center [817, 128] width 795 height 43
click at [489, 213] on label "ģeogrāfiskā identitāte;" at bounding box center [817, 234] width 795 height 43
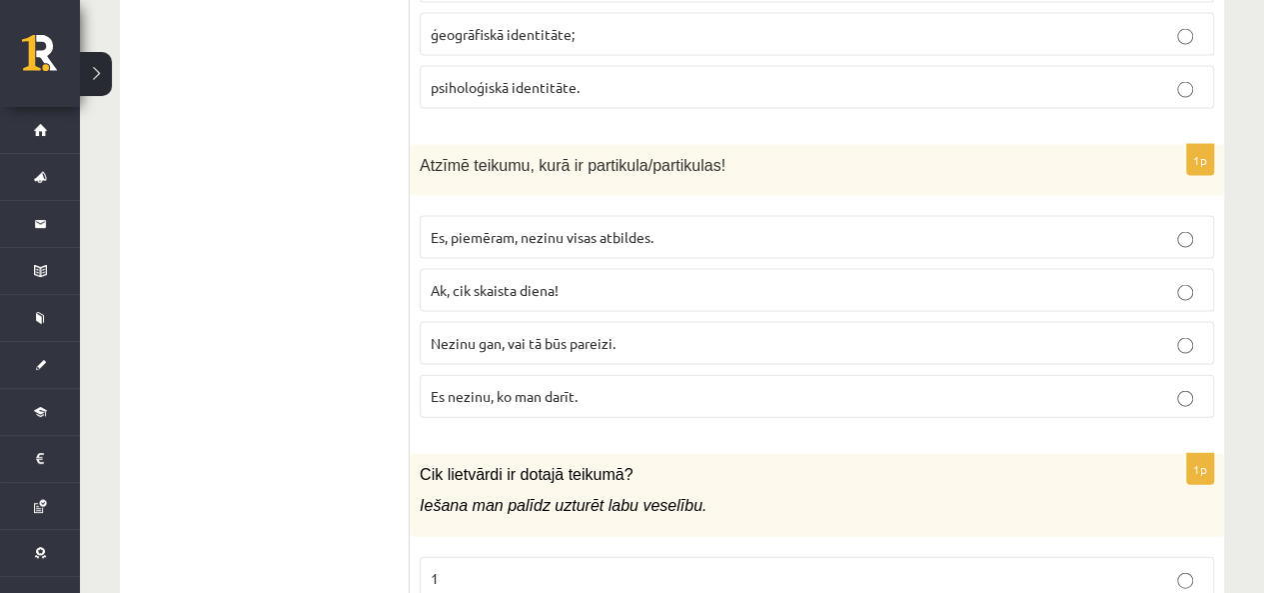
scroll to position [2099, 0]
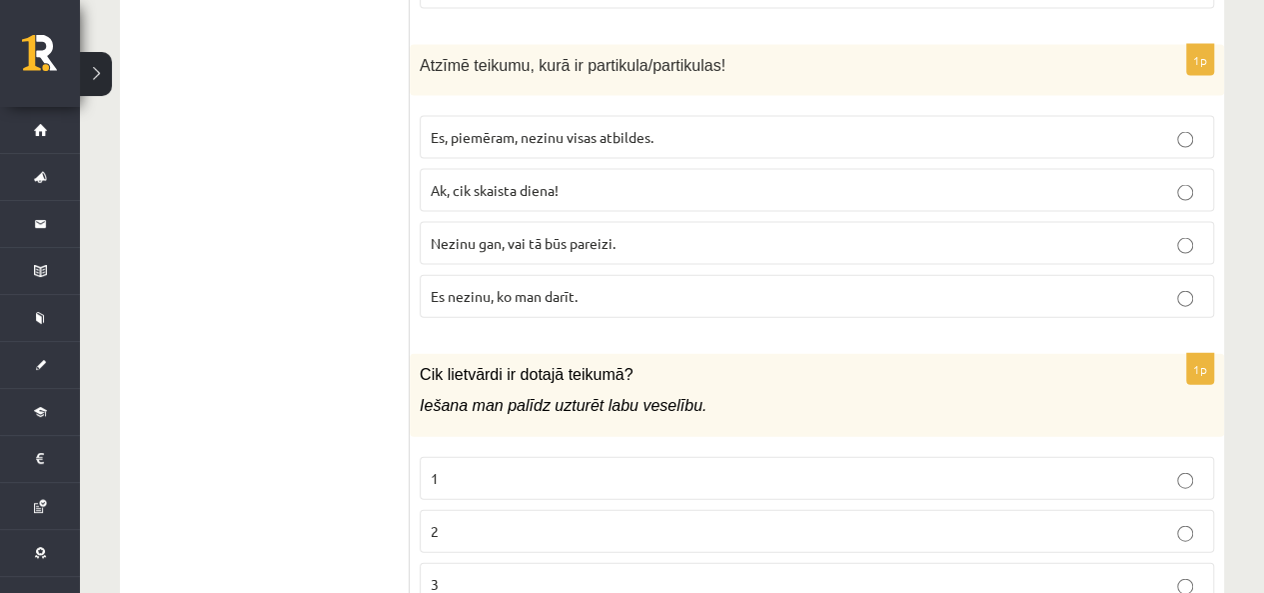
click at [561, 223] on label "Nezinu gan, vai tā būs pareizi." at bounding box center [817, 243] width 795 height 43
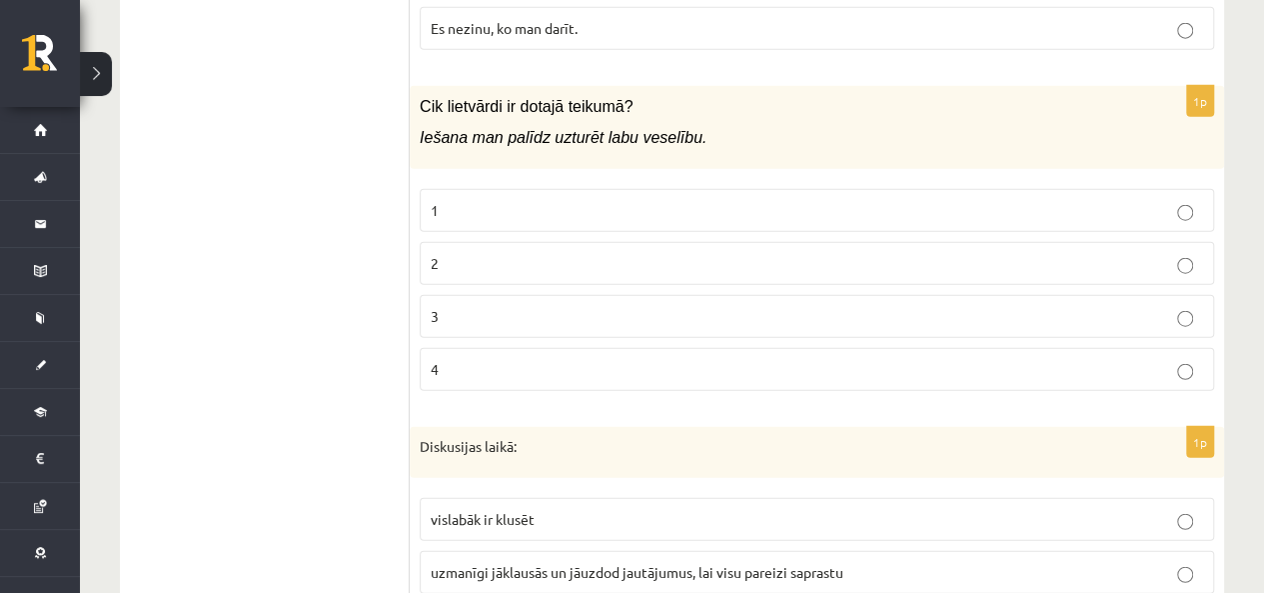
scroll to position [2399, 0]
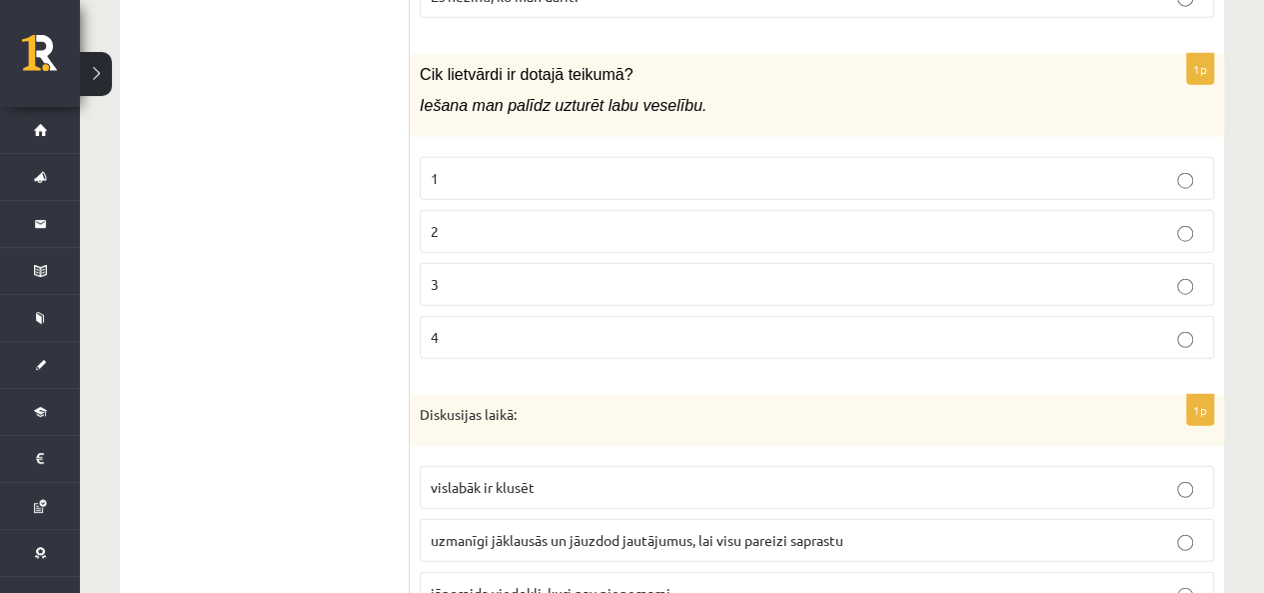
click at [562, 221] on p "2" at bounding box center [817, 231] width 773 height 21
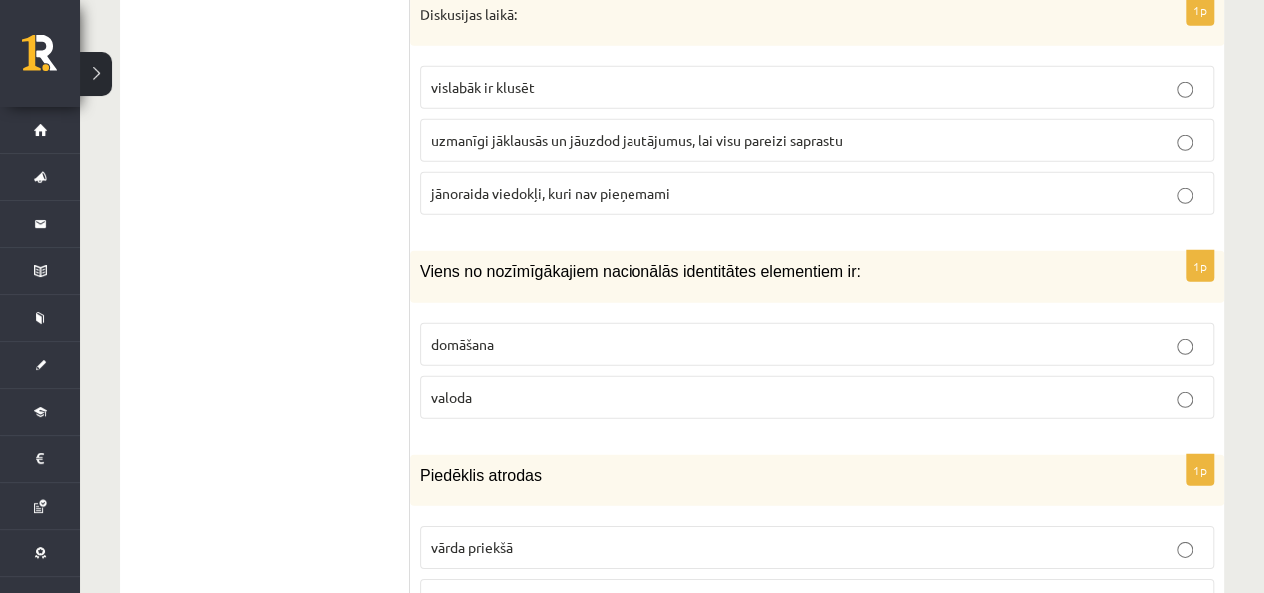
scroll to position [2698, 0]
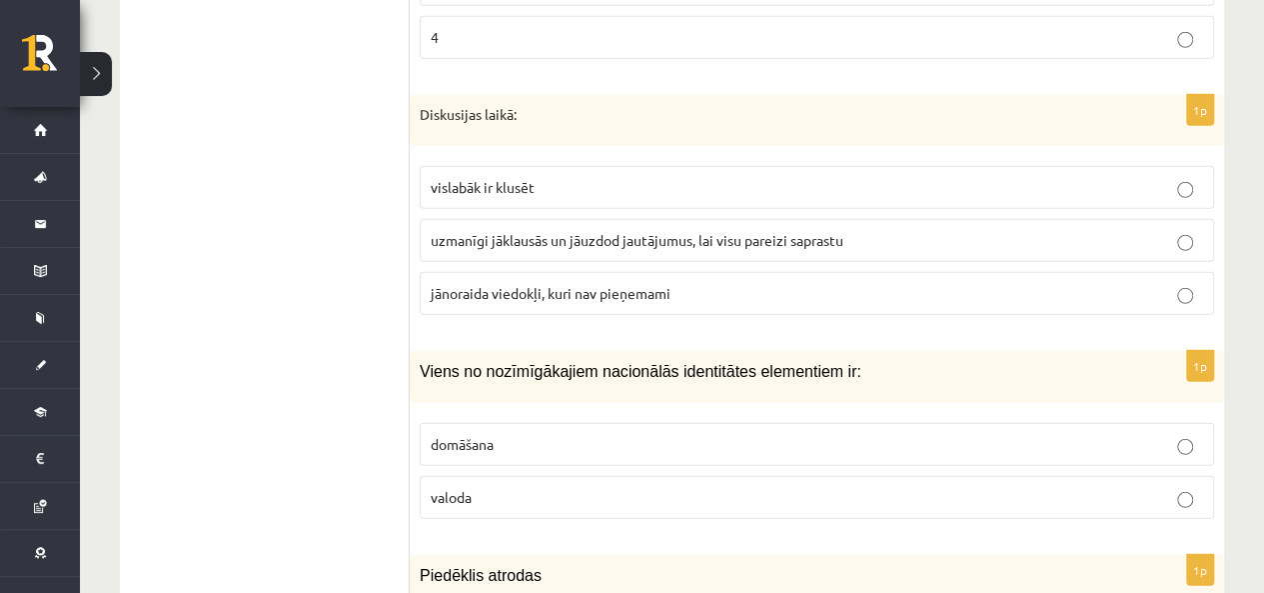
click at [554, 231] on span "uzmanīgi jāklausās un jāuzdod jautājumus, lai visu pareizi saprastu" at bounding box center [637, 240] width 413 height 18
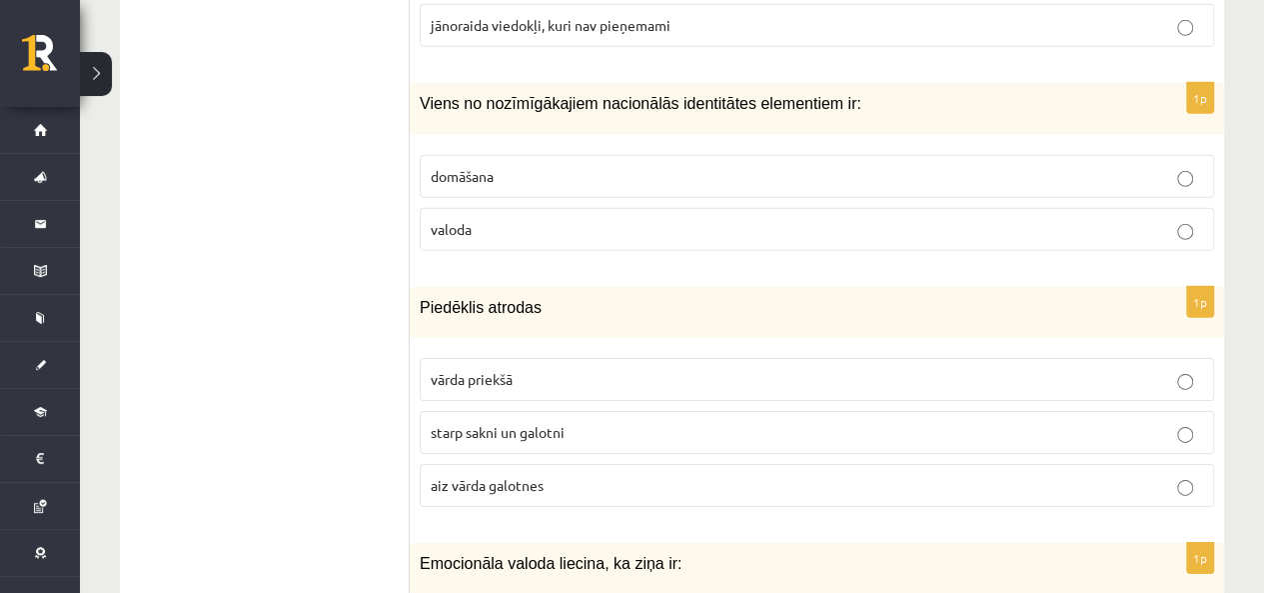
scroll to position [2998, 0]
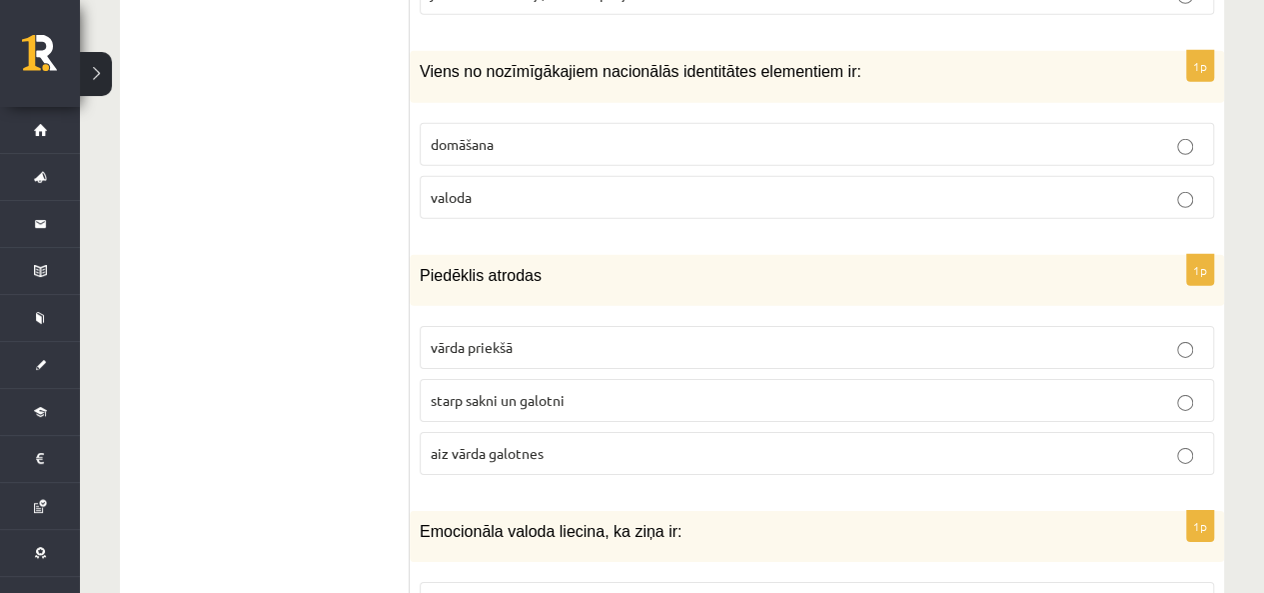
click at [468, 123] on label "domāšana" at bounding box center [817, 144] width 795 height 43
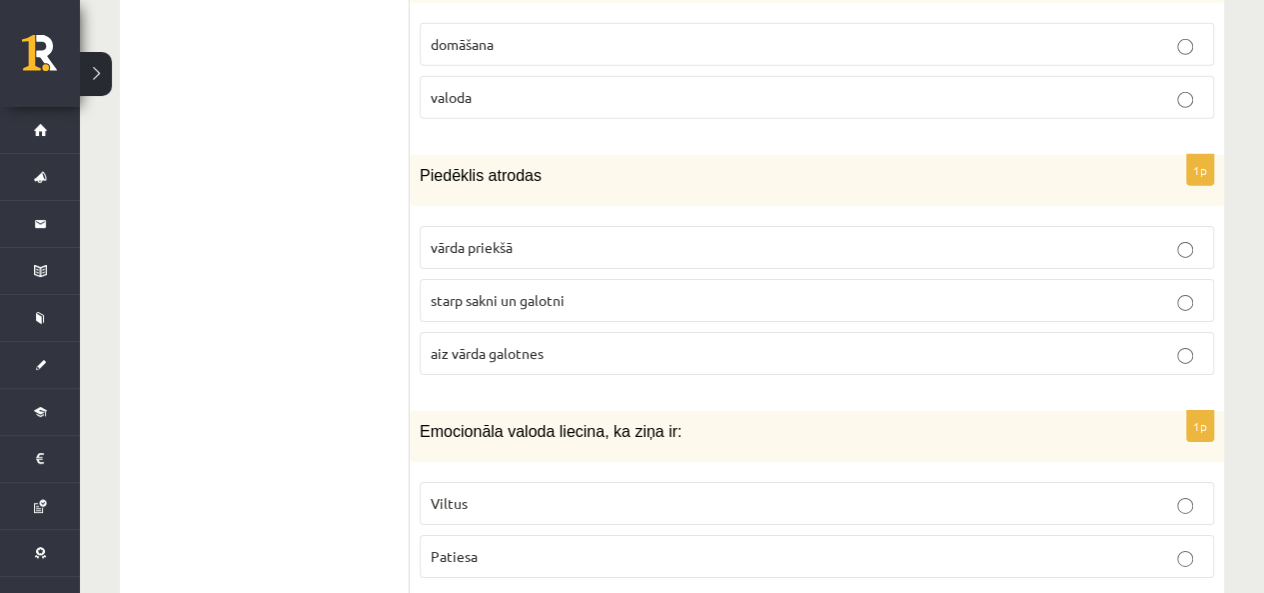
scroll to position [3198, 0]
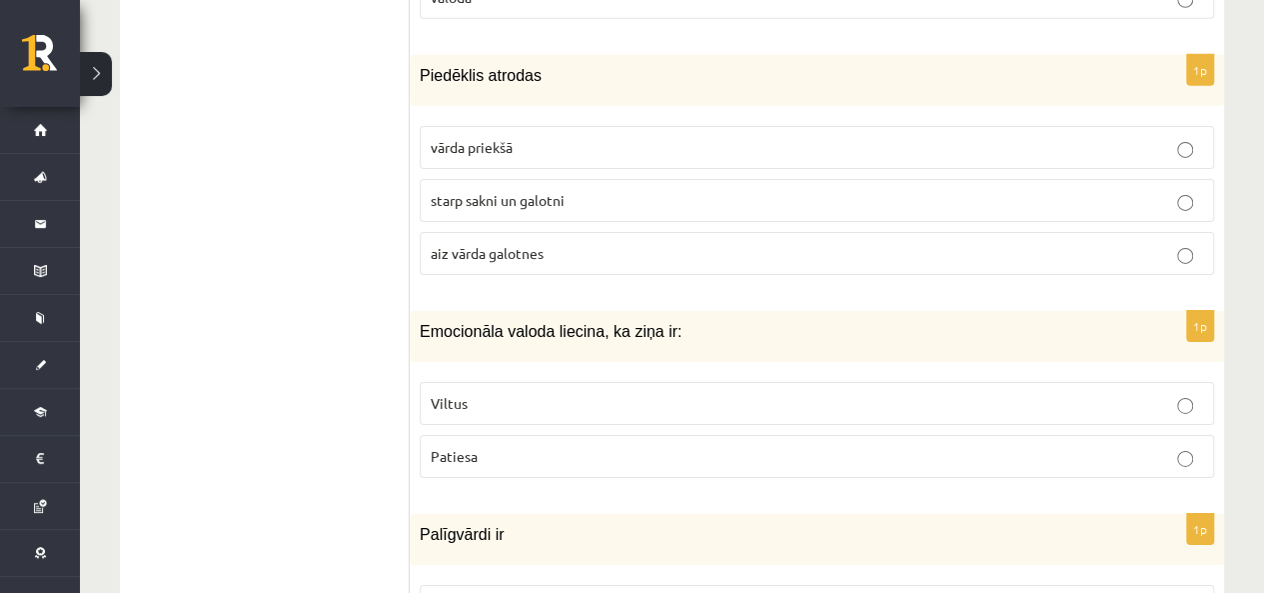
click at [466, 190] on p "starp sakni un galotni" at bounding box center [817, 200] width 773 height 21
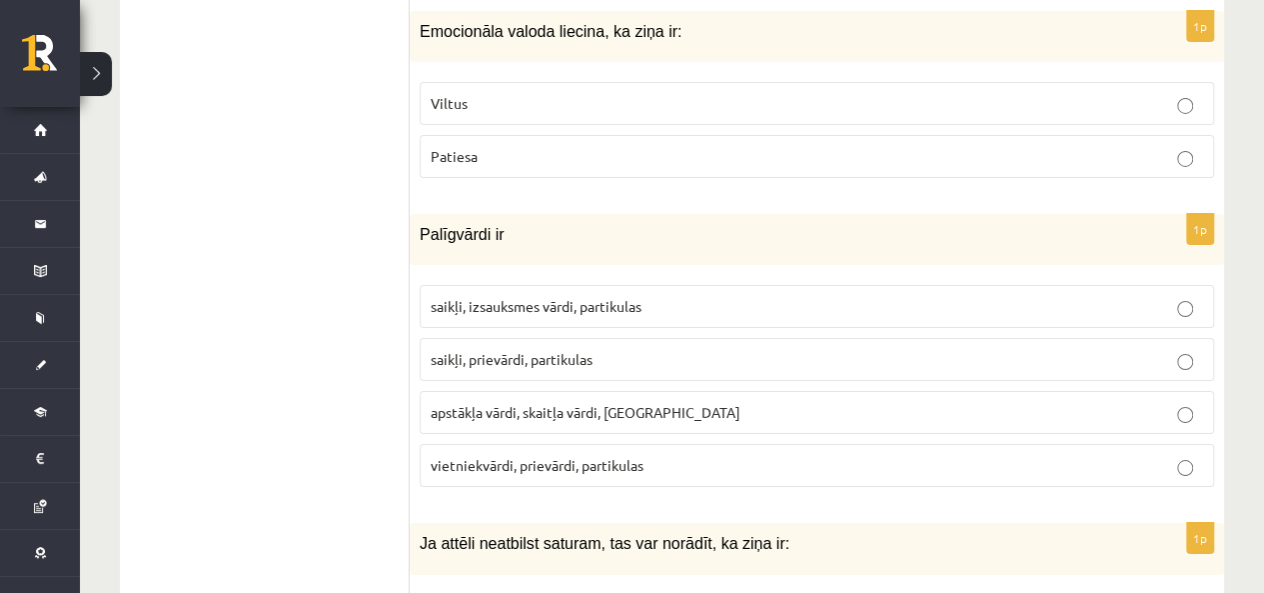
scroll to position [3398, 0]
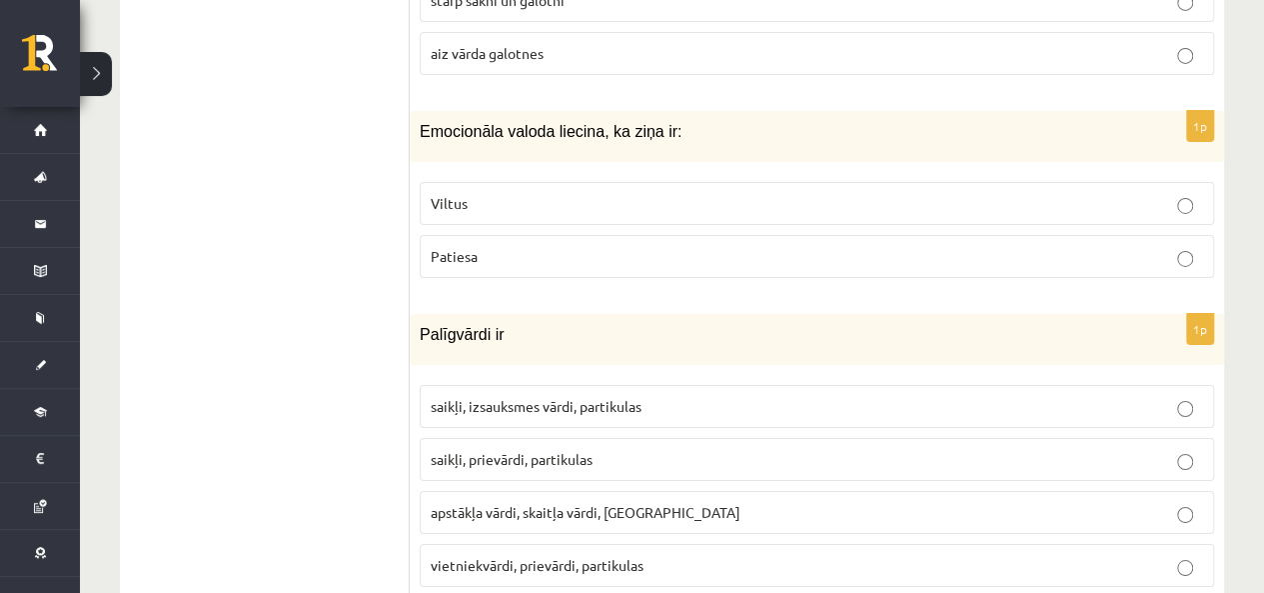
click at [475, 246] on p "Patiesa" at bounding box center [817, 256] width 773 height 21
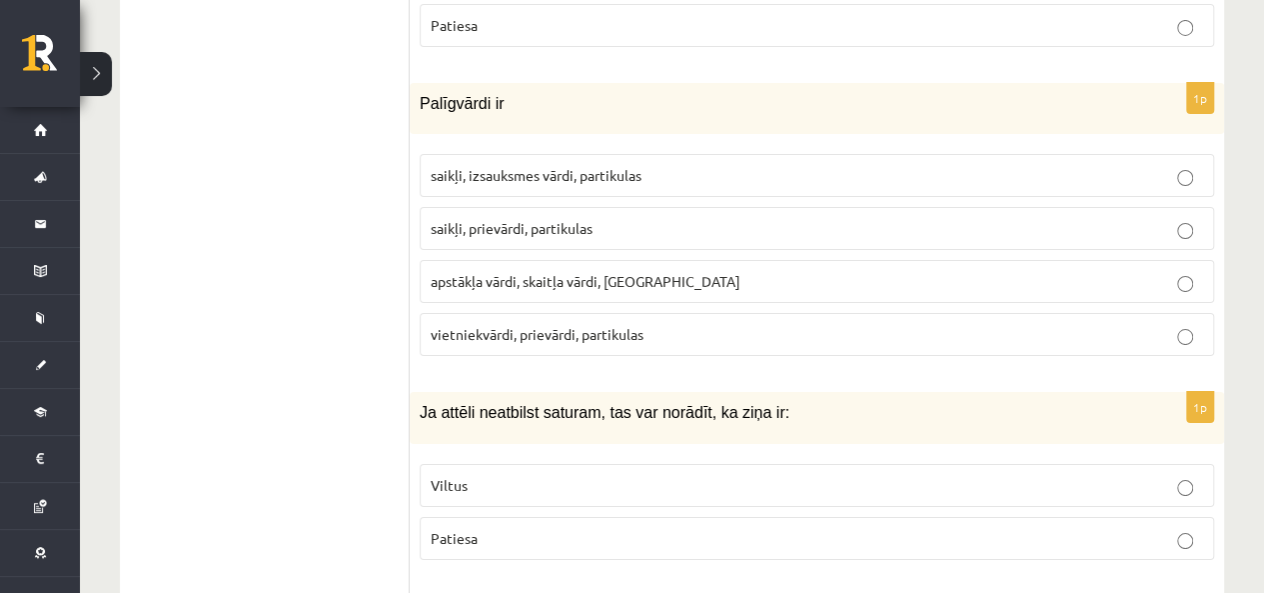
scroll to position [3598, 0]
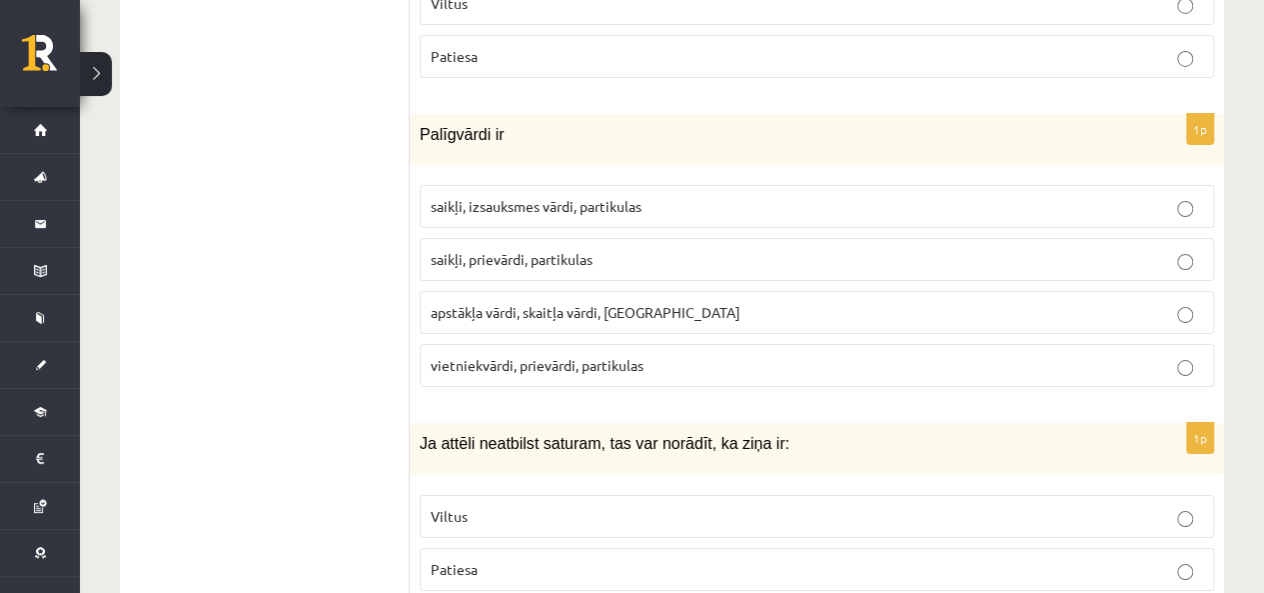
click at [633, 249] on p "saikļi, prievārdi, partikulas" at bounding box center [817, 259] width 773 height 21
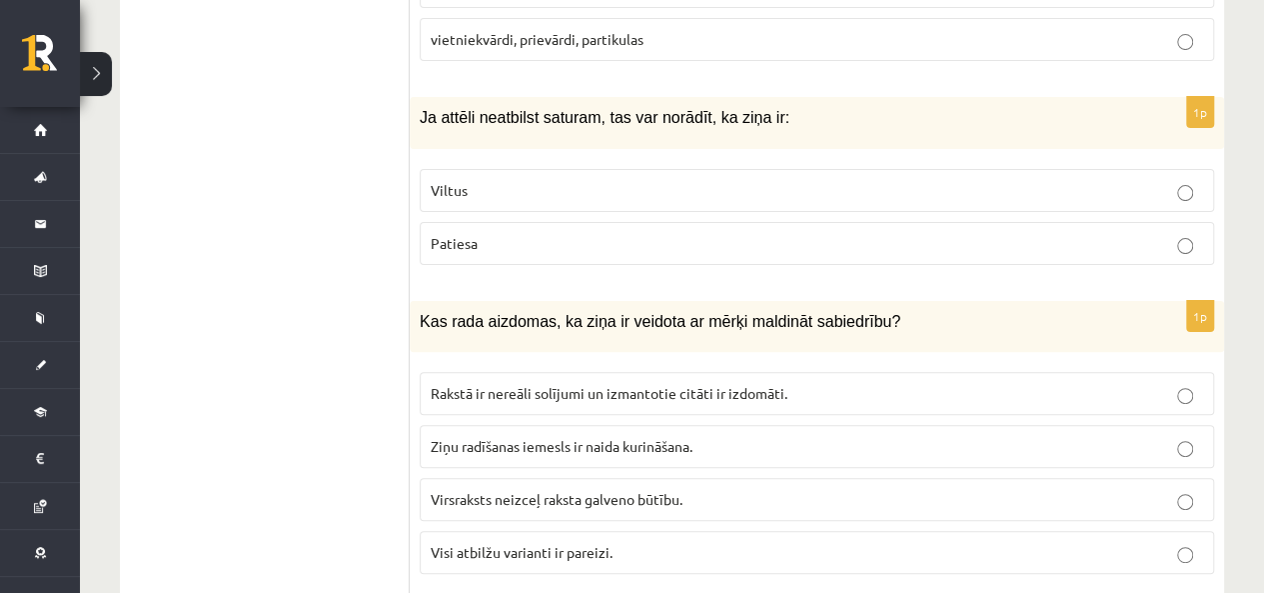
scroll to position [3898, 0]
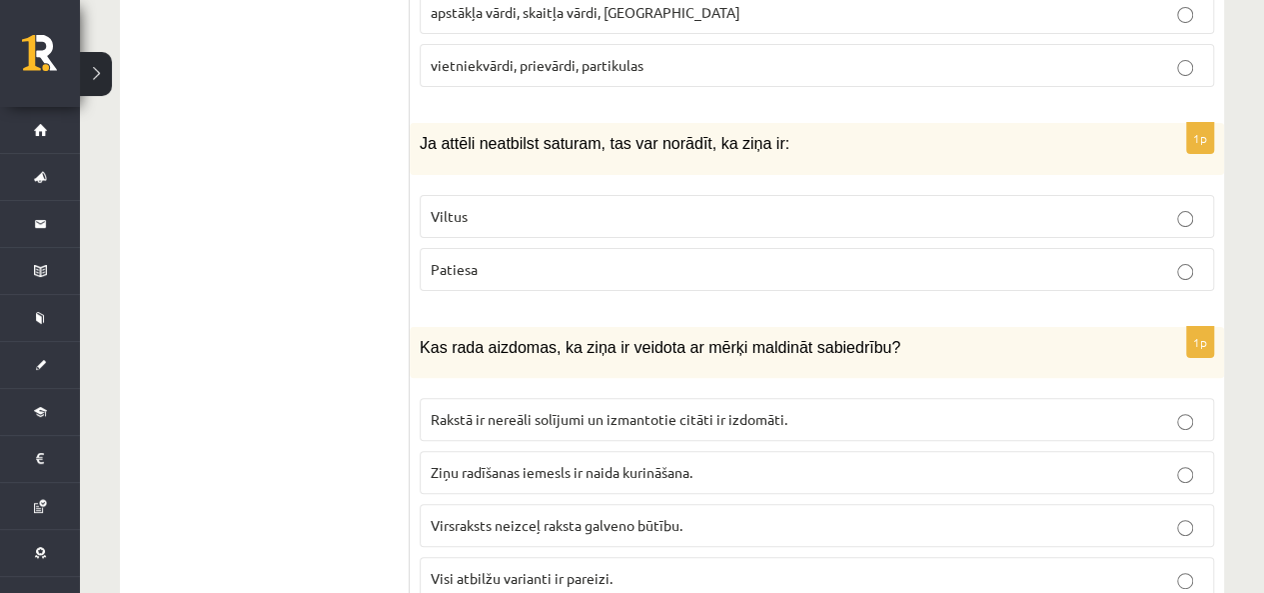
click at [506, 206] on p "Viltus" at bounding box center [817, 216] width 773 height 21
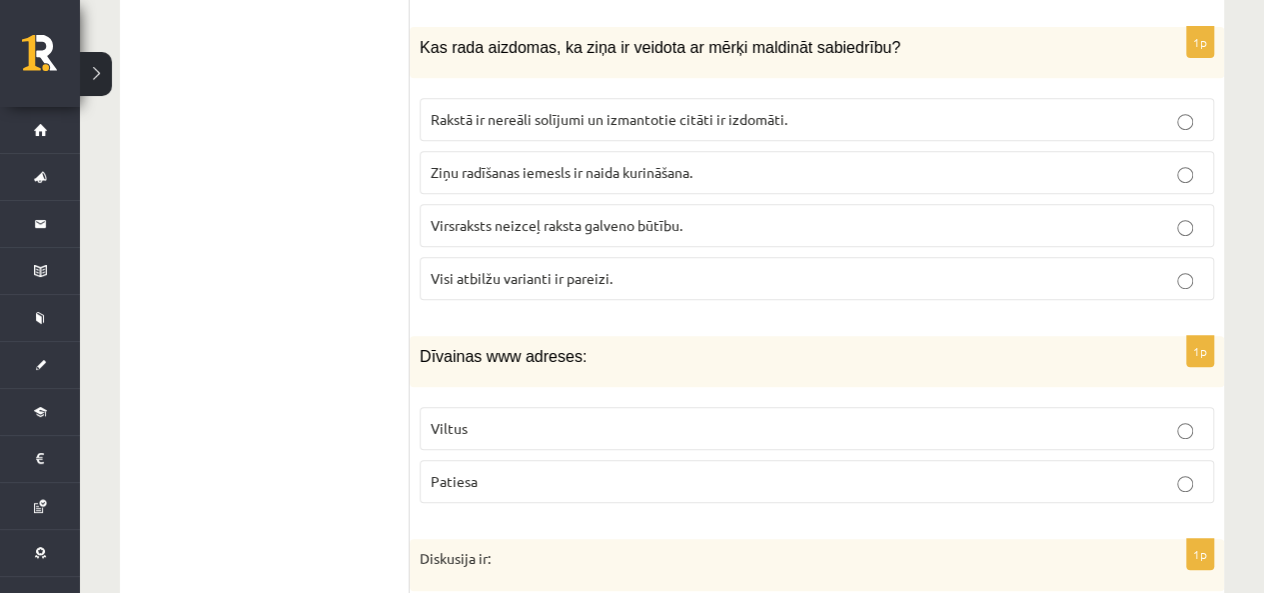
scroll to position [4098, 0]
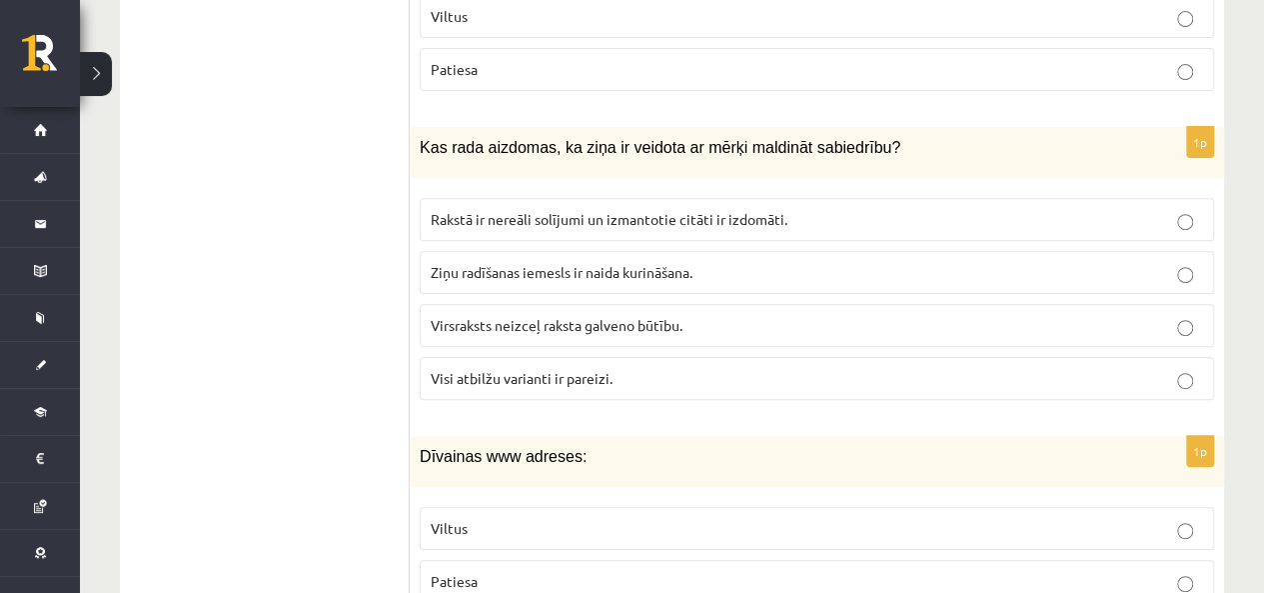
click at [507, 198] on label "Rakstā ir nereāli solījumi un izmantotie citāti ir izdomāti." at bounding box center [817, 219] width 795 height 43
click at [442, 369] on span "Visi atbilžu varianti ir pareizi." at bounding box center [522, 378] width 182 height 18
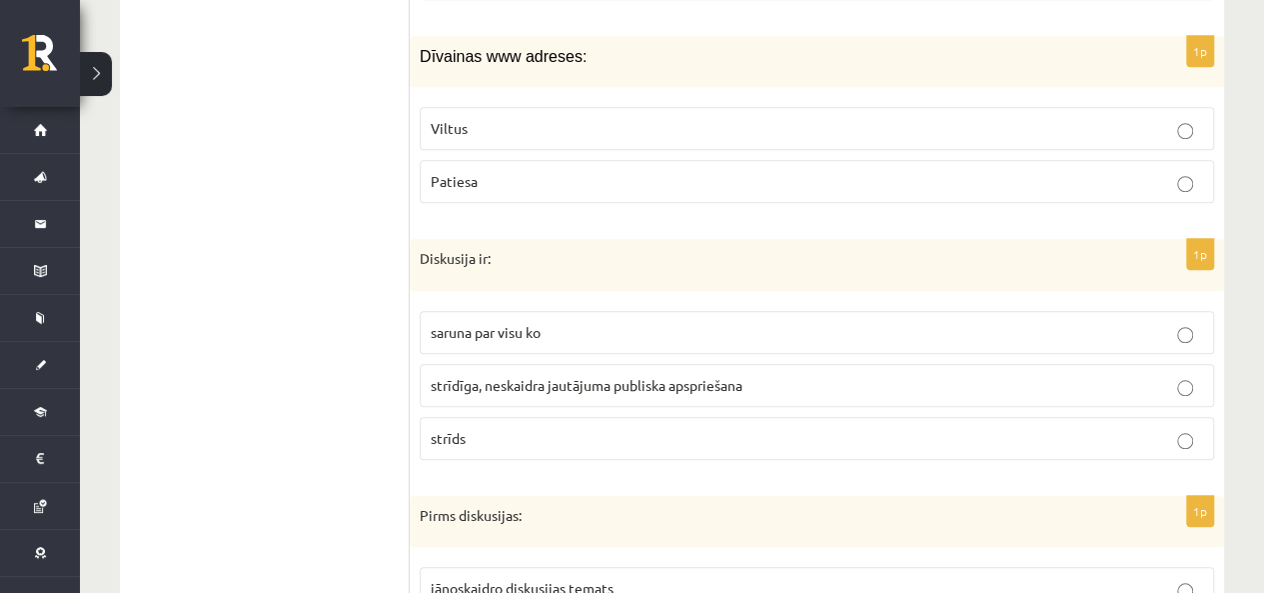
scroll to position [4397, 0]
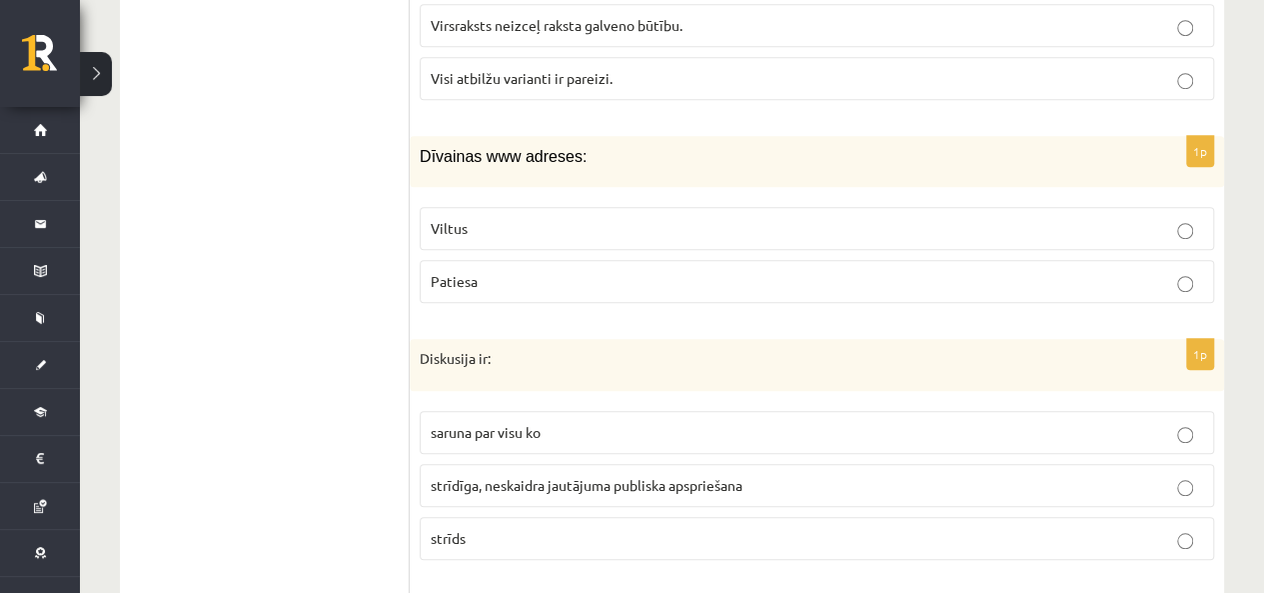
click at [462, 207] on label "Viltus" at bounding box center [817, 228] width 795 height 43
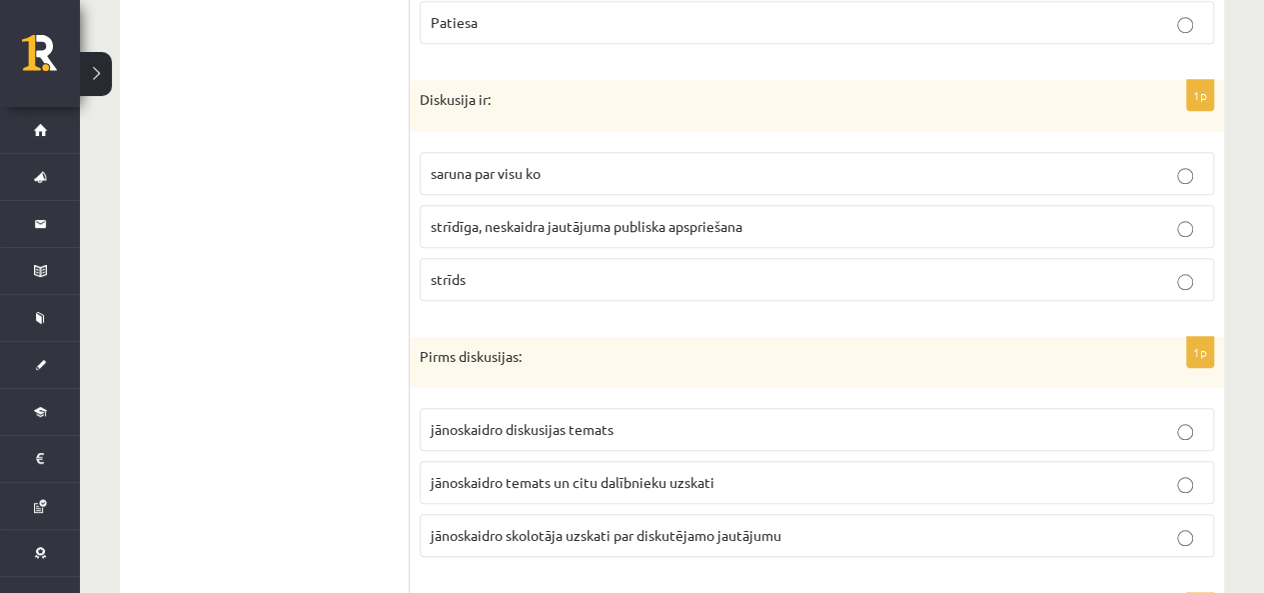
scroll to position [4597, 0]
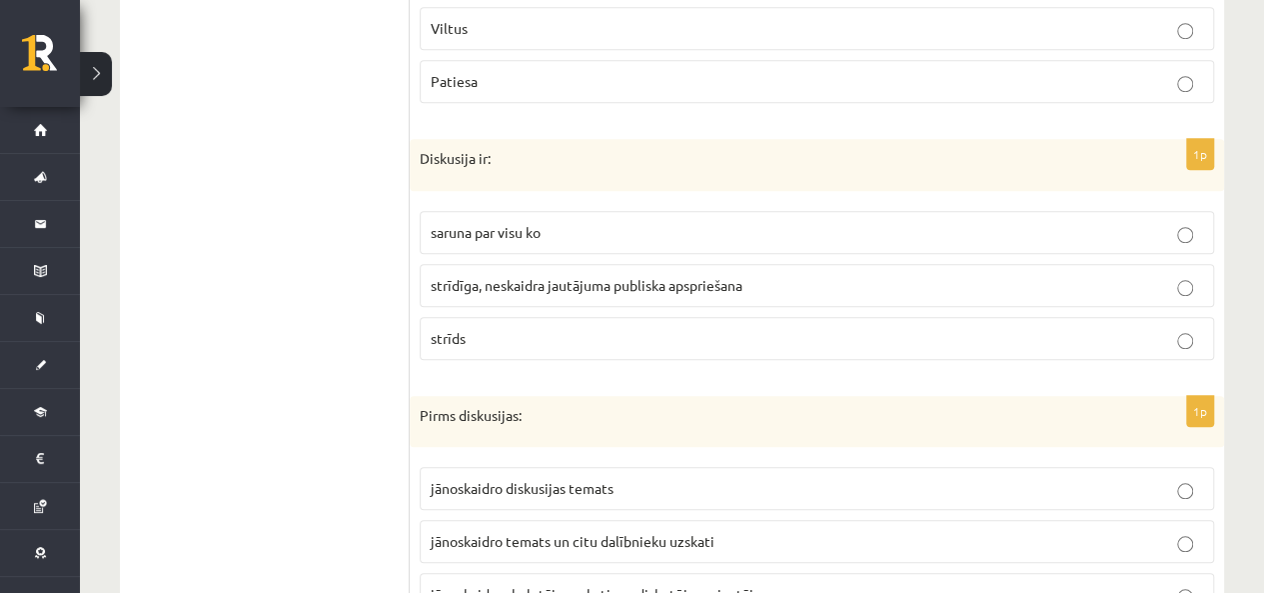
click at [512, 222] on p "saruna par visu ko" at bounding box center [817, 232] width 773 height 21
click at [463, 264] on label "strīdīga, neskaidra jautājuma publiska apspriešana" at bounding box center [817, 285] width 795 height 43
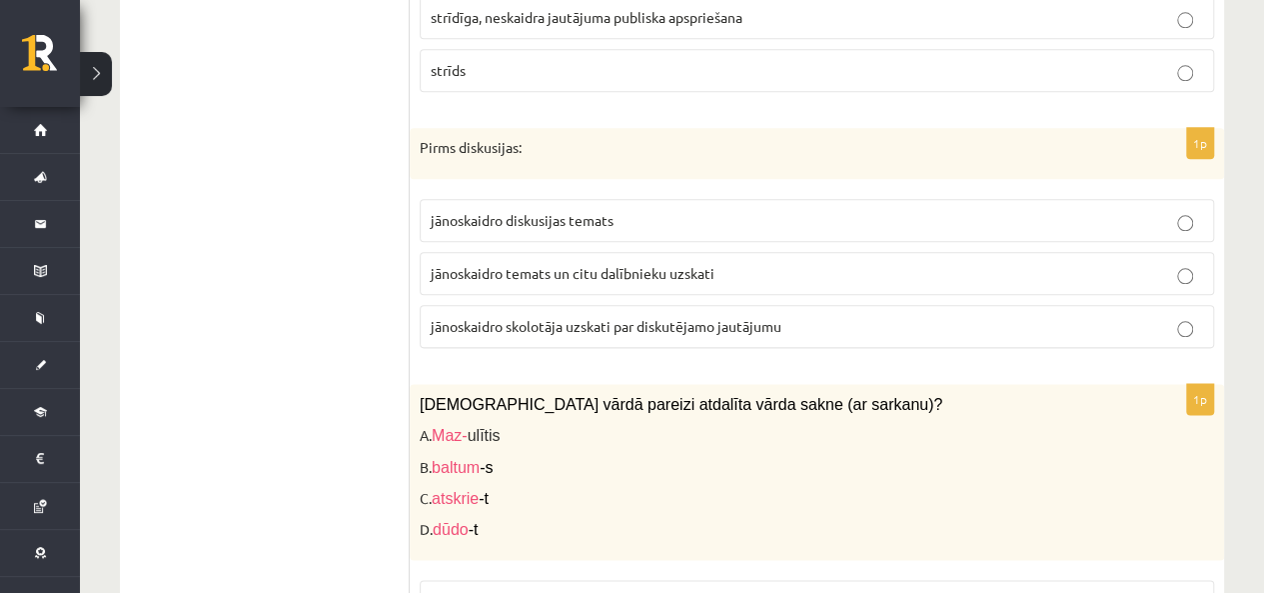
scroll to position [4897, 0]
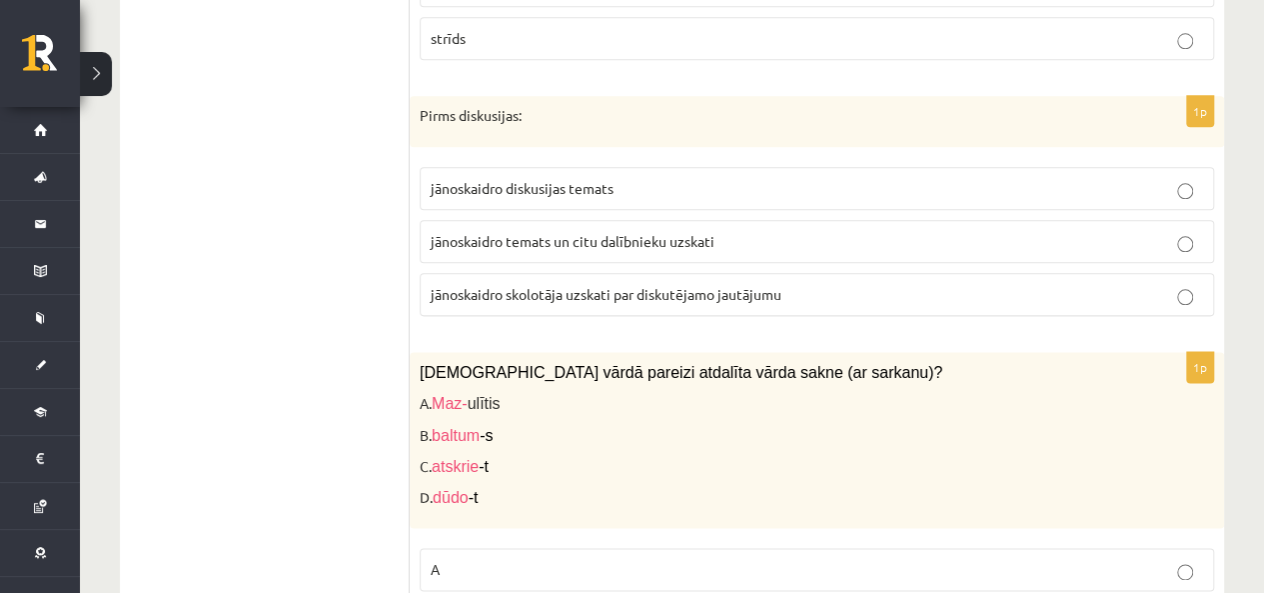
click at [537, 220] on label "jānoskaidro temats un citu dalībnieku uzskati" at bounding box center [817, 241] width 795 height 43
click at [525, 178] on p "jānoskaidro diskusijas temats" at bounding box center [817, 188] width 773 height 21
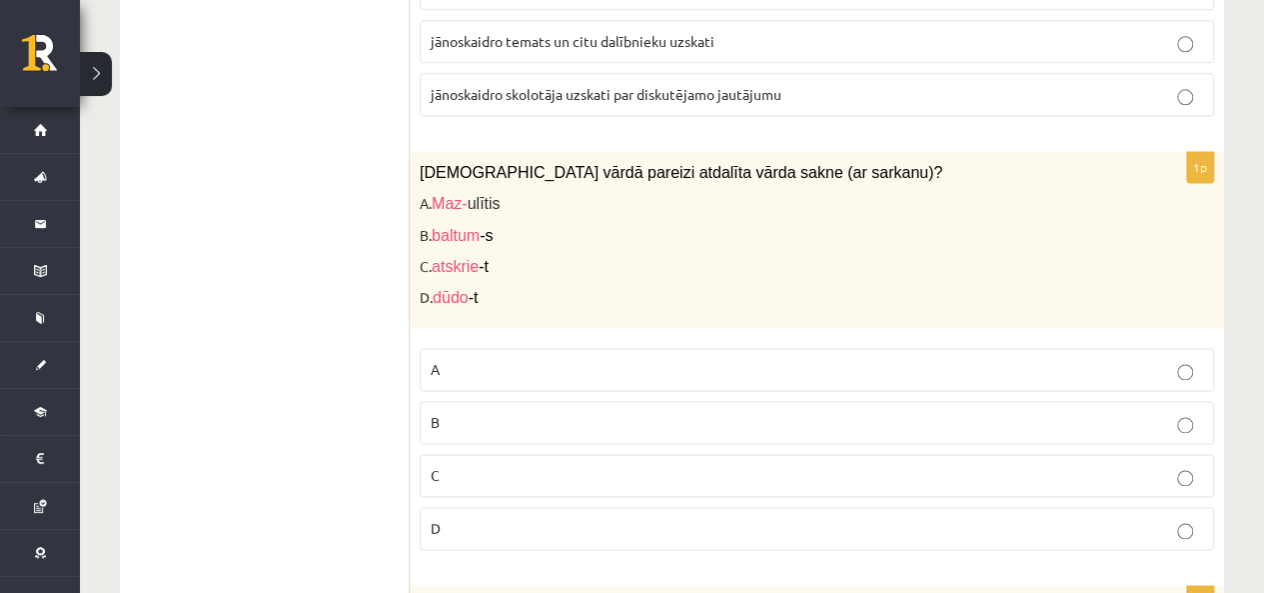
scroll to position [5197, 0]
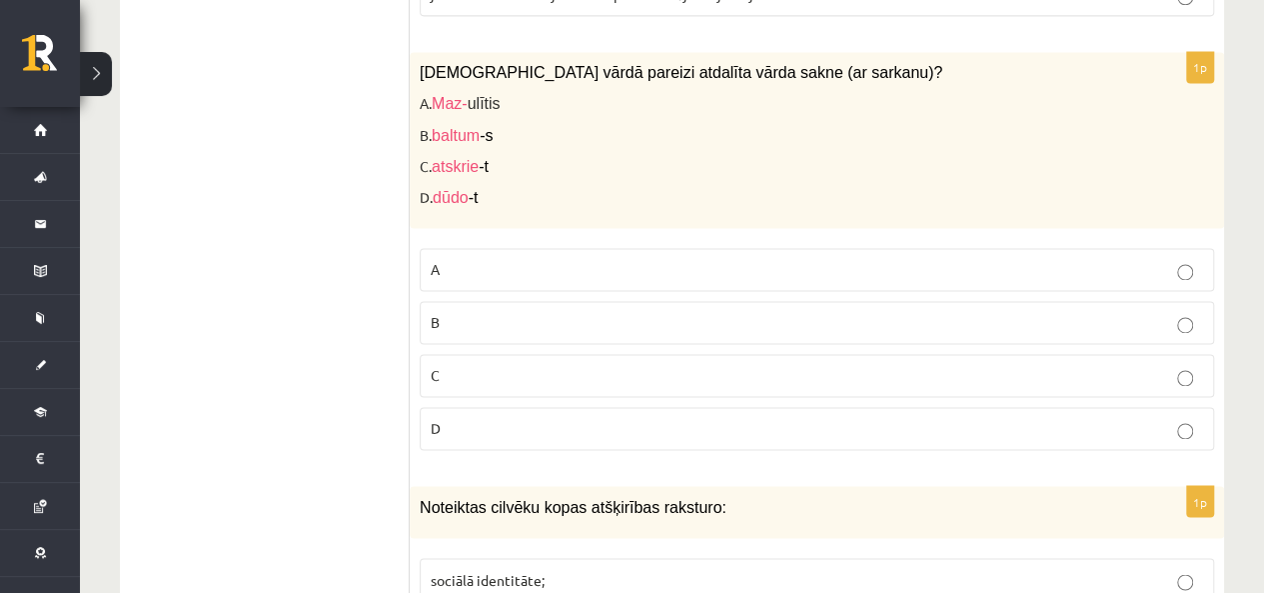
click at [488, 259] on p "A" at bounding box center [817, 269] width 773 height 21
click at [315, 205] on ul "1. uzdevums 2. uzdevums 3. uzdevums" at bounding box center [275, 306] width 270 height 9664
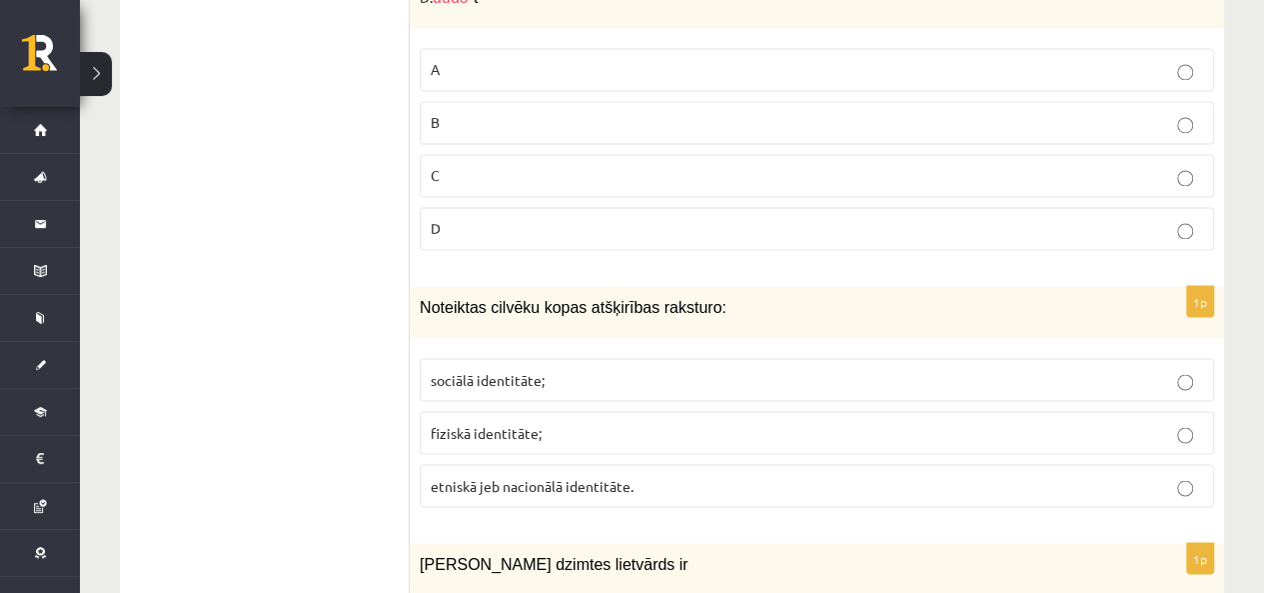
scroll to position [5597, 0]
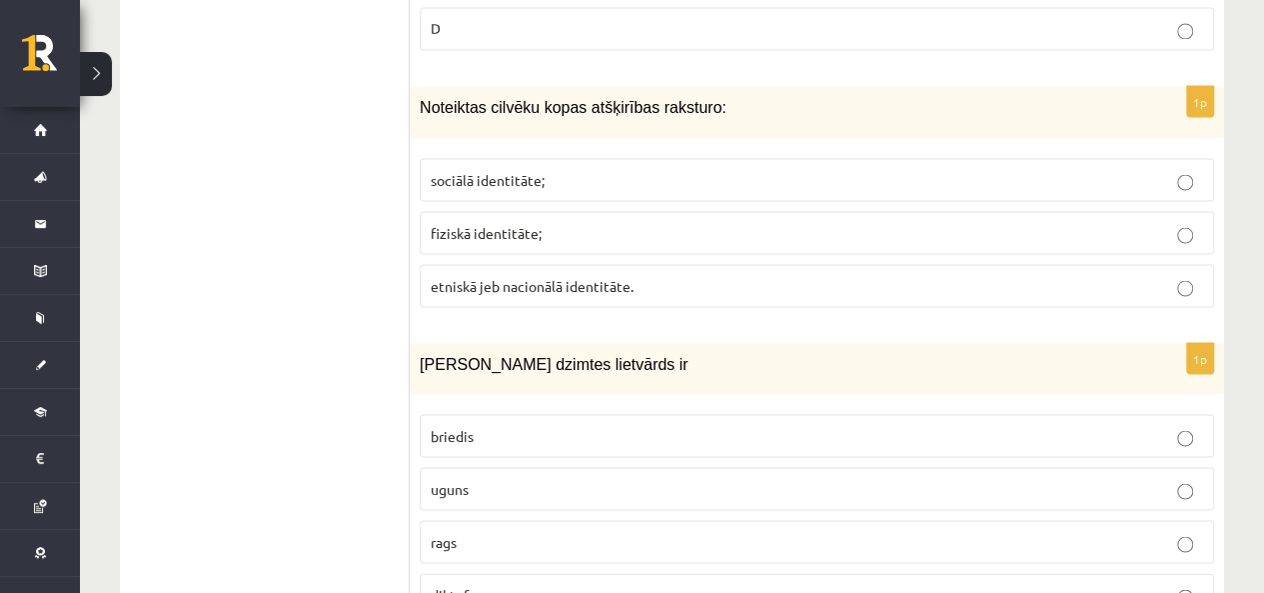
click at [559, 276] on span "etniskā jeb nacionālā identitāte." at bounding box center [532, 285] width 203 height 18
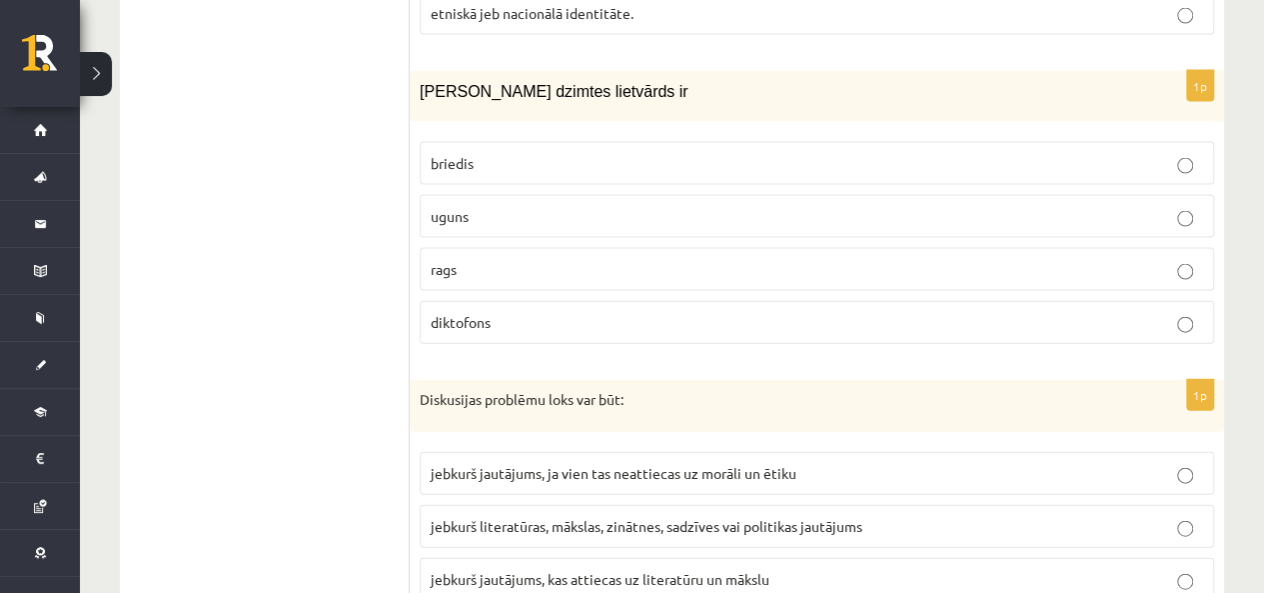
scroll to position [5797, 0]
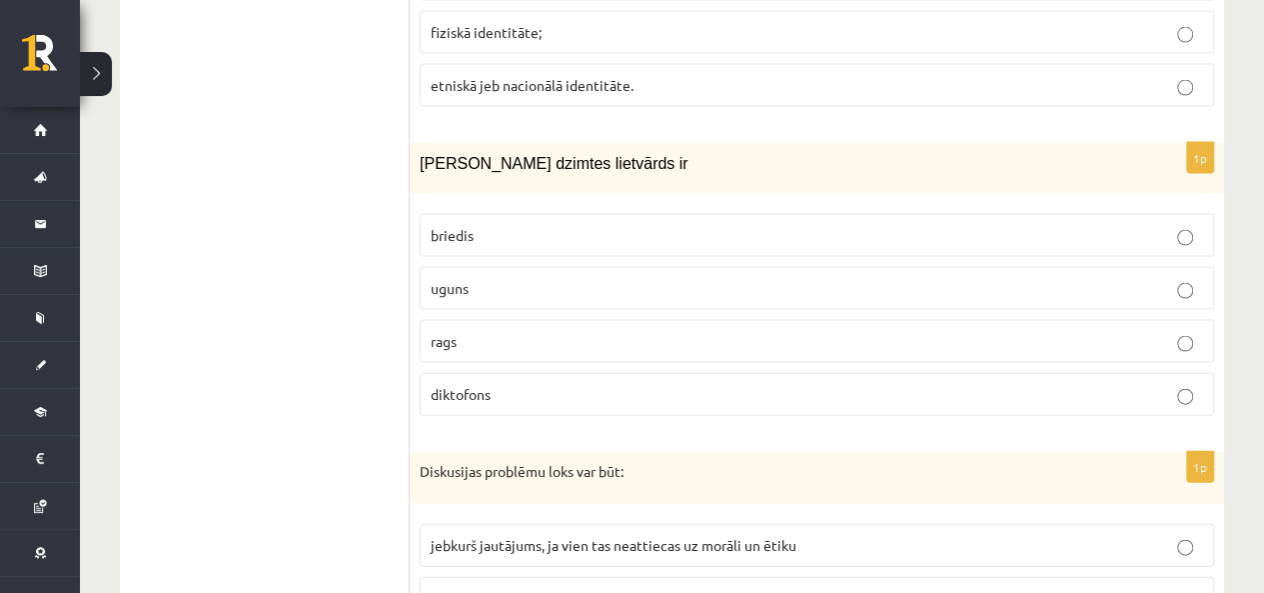
click at [458, 278] on p "uguns" at bounding box center [817, 288] width 773 height 21
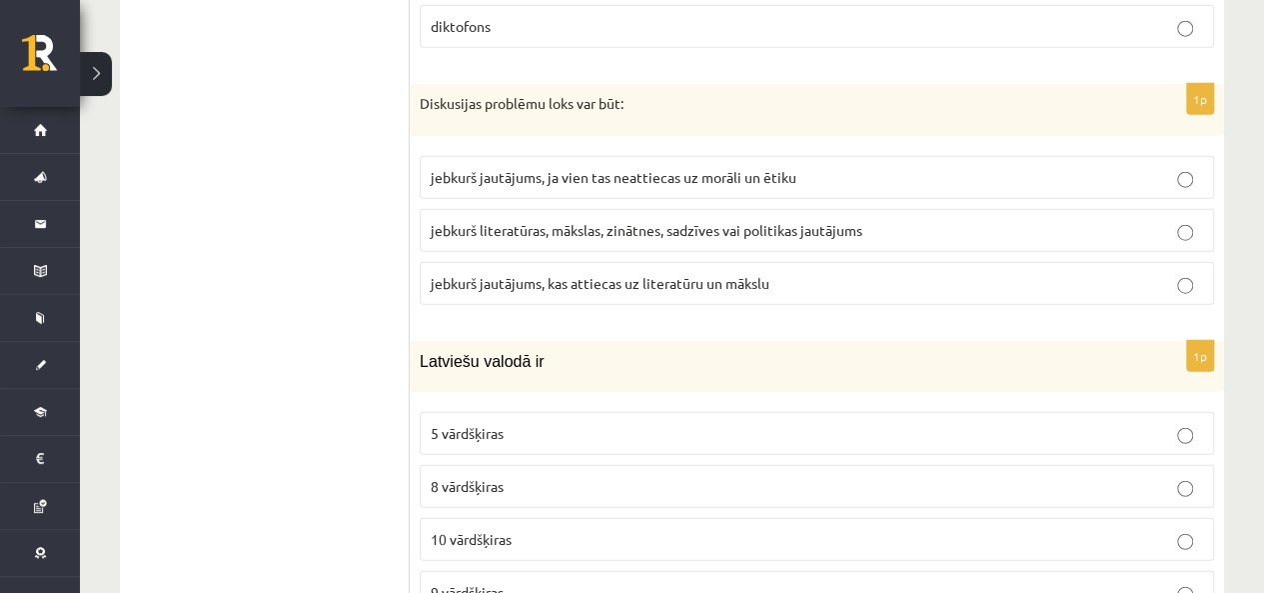
scroll to position [6196, 0]
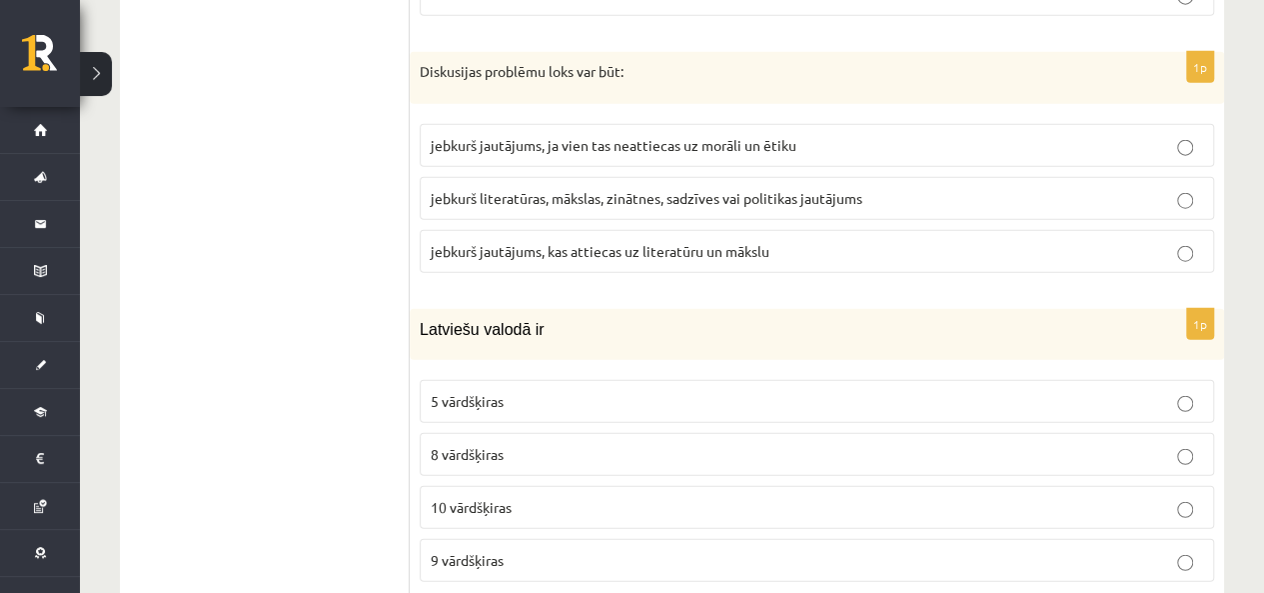
click at [568, 177] on label "jebkurš literatūras, mākslas, zinātnes, sadzīves vai politikas jautājums" at bounding box center [817, 198] width 795 height 43
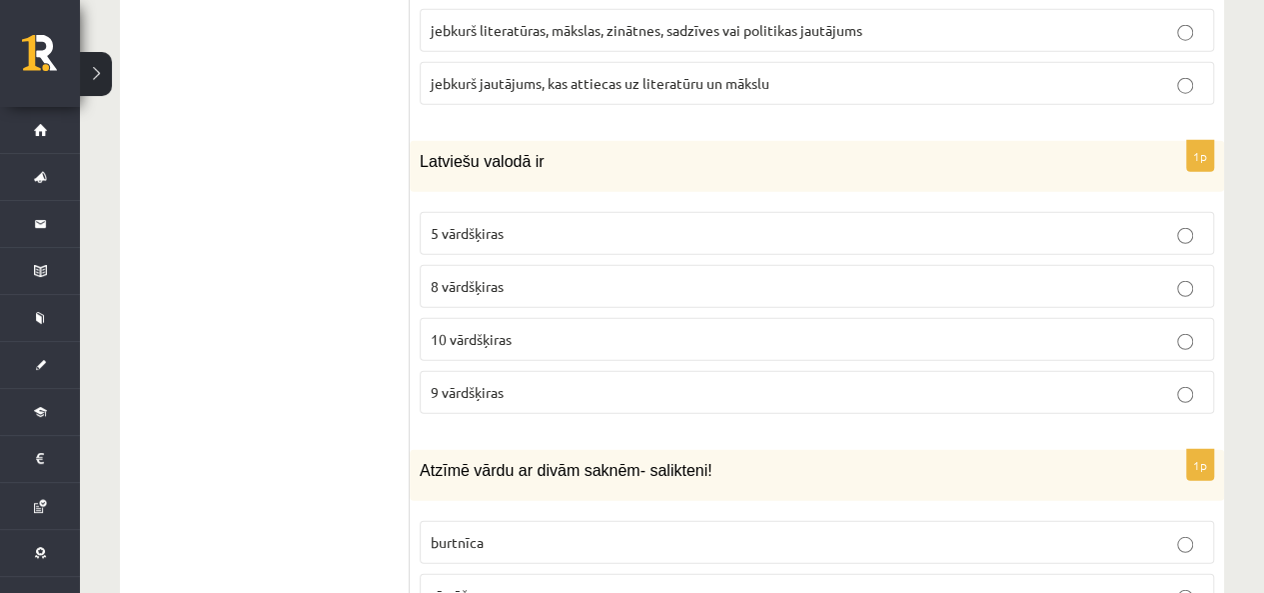
scroll to position [6396, 0]
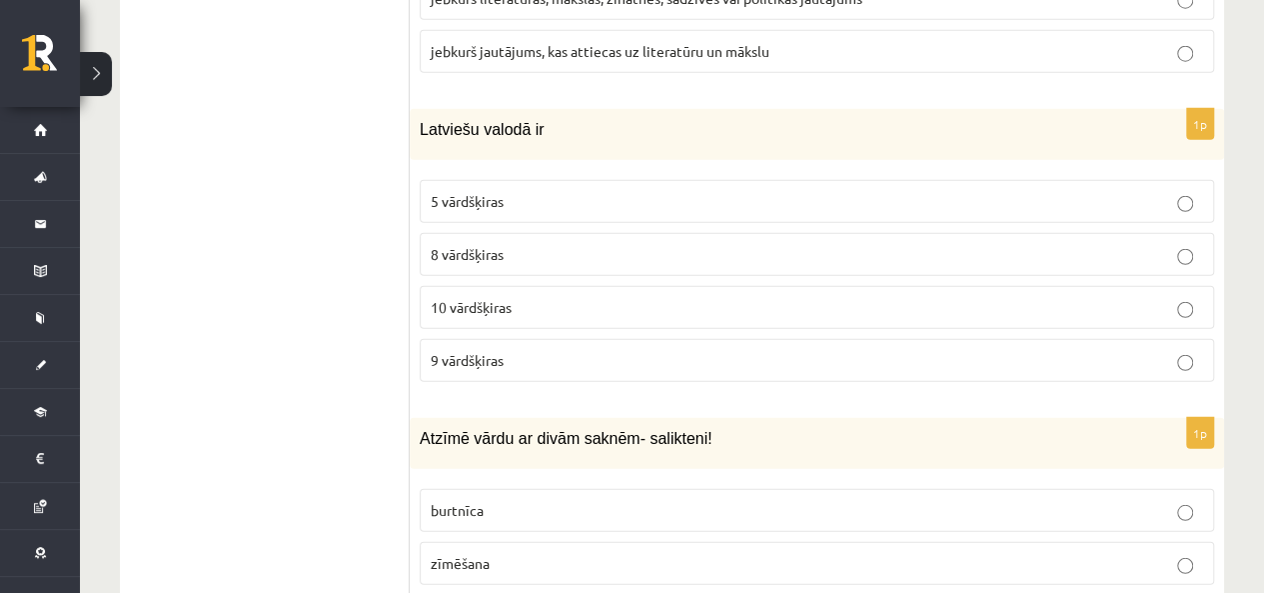
click at [505, 286] on label "10 vārdšķiras" at bounding box center [817, 307] width 795 height 43
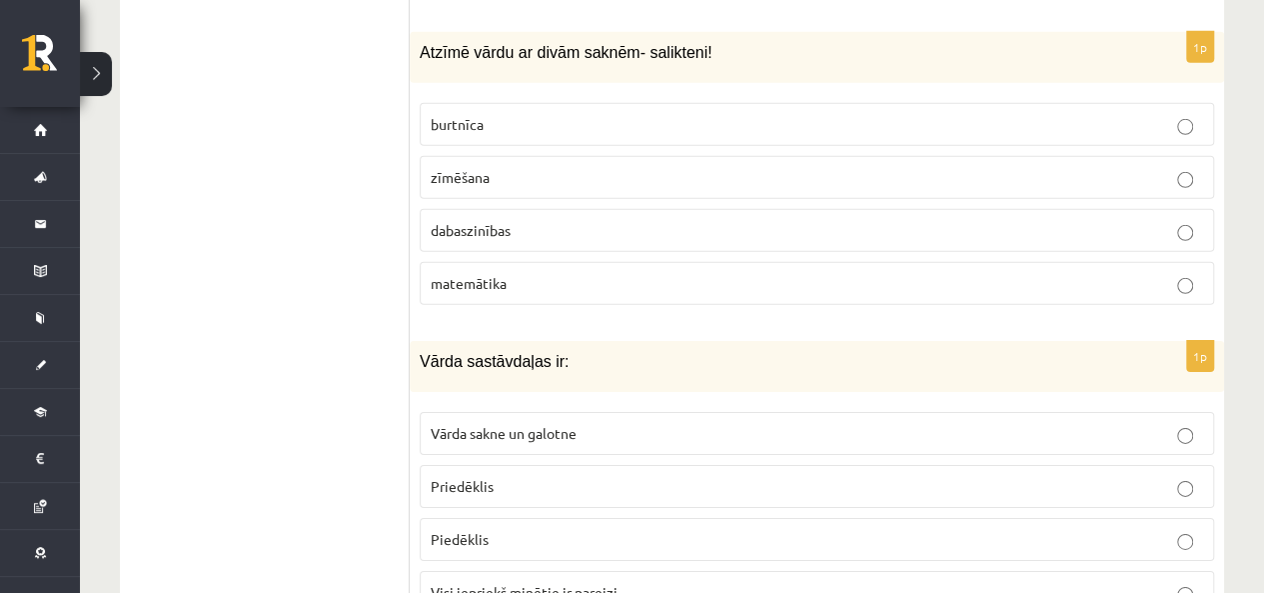
scroll to position [6696, 0]
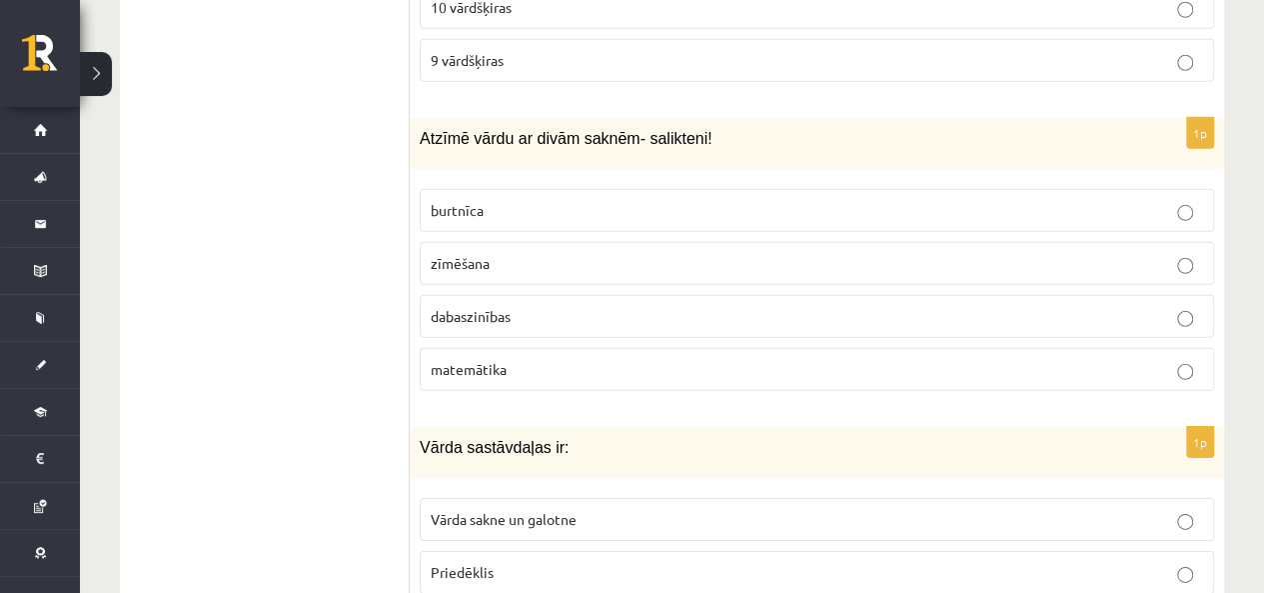
click at [496, 307] on span "dabaszinības" at bounding box center [471, 316] width 80 height 18
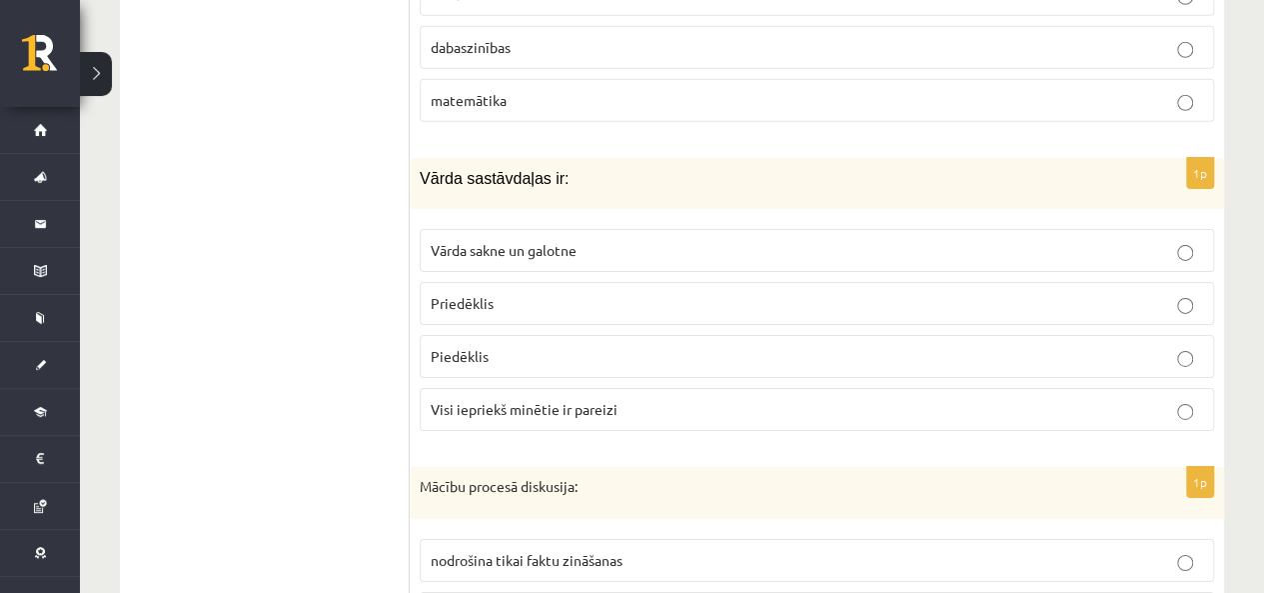
scroll to position [6996, 0]
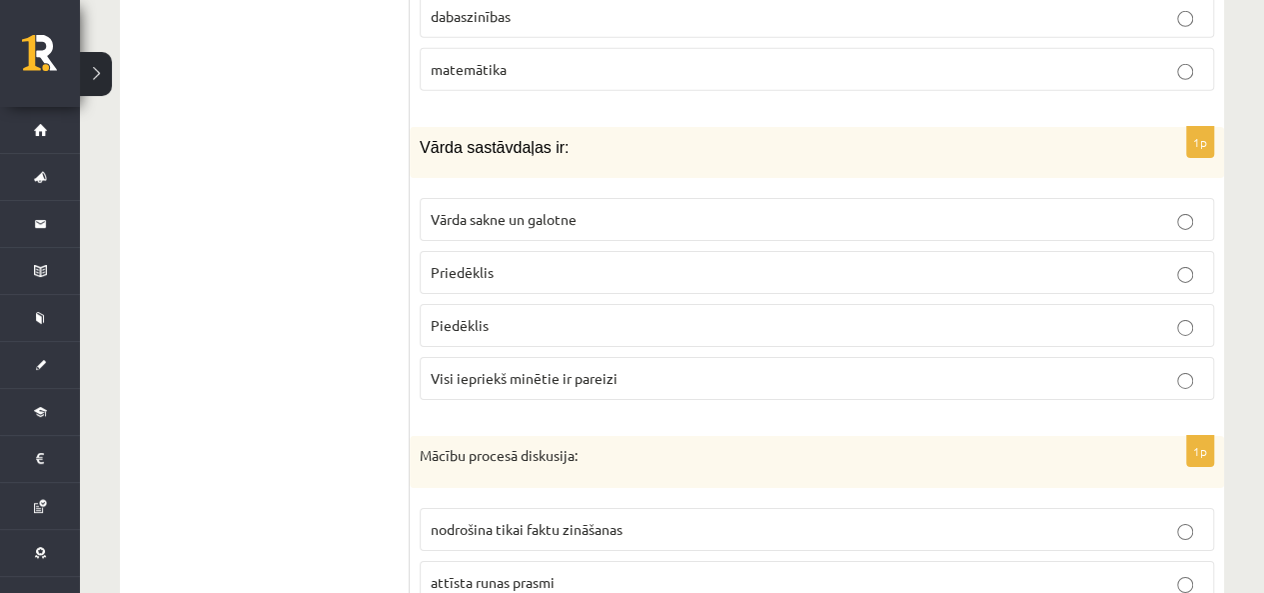
click at [510, 369] on span "Visi iepriekš minētie ir pareizi" at bounding box center [524, 378] width 187 height 18
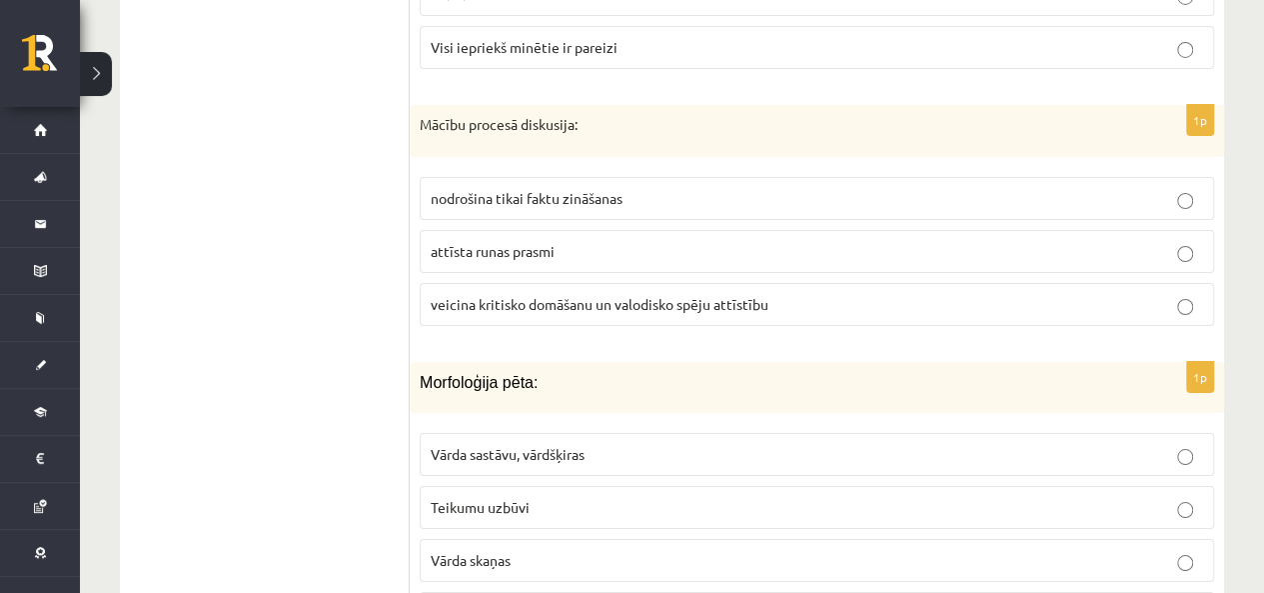
scroll to position [7296, 0]
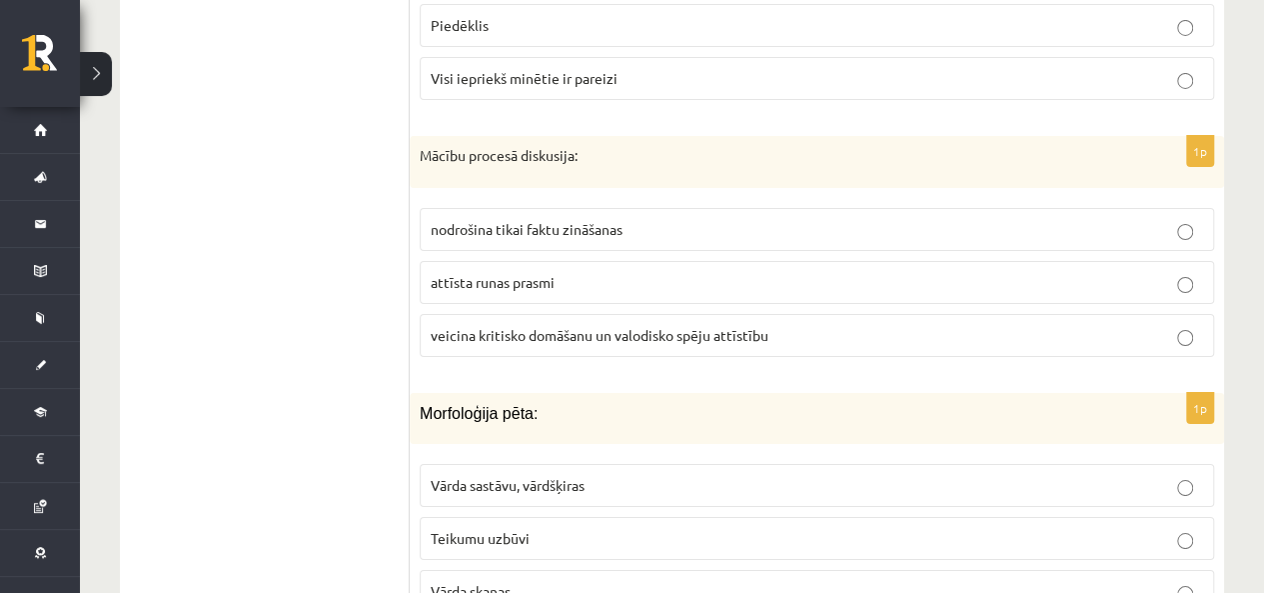
click at [440, 326] on span "veicina kritisko domāšanu un valodisko spēju attīstību" at bounding box center [600, 335] width 338 height 18
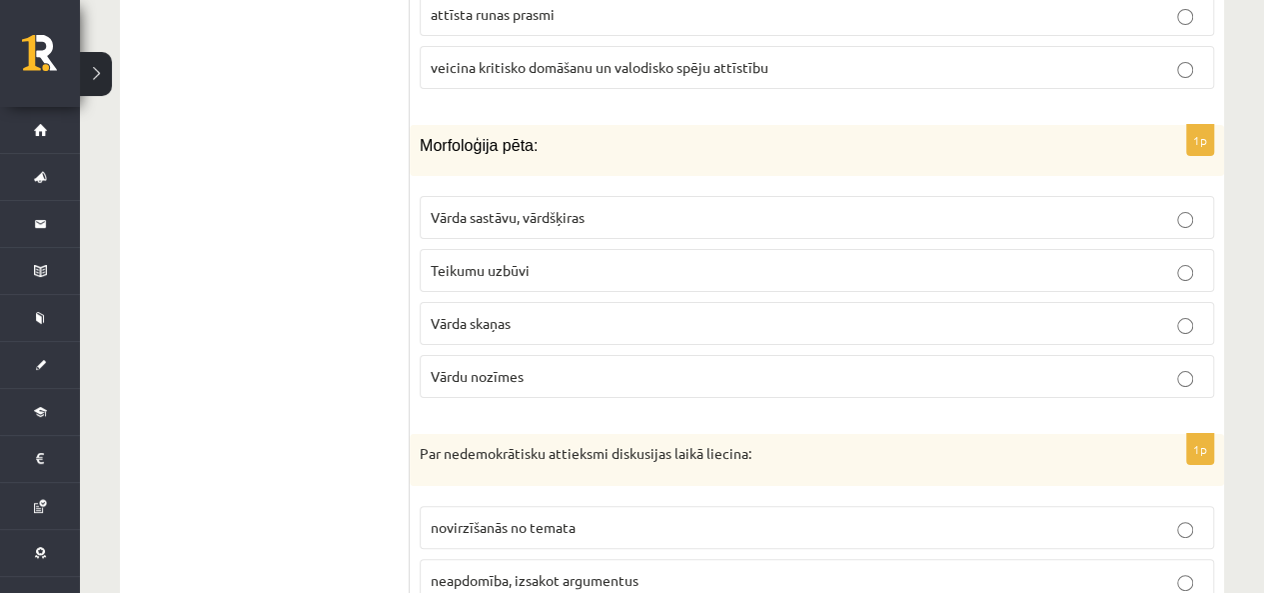
scroll to position [7596, 0]
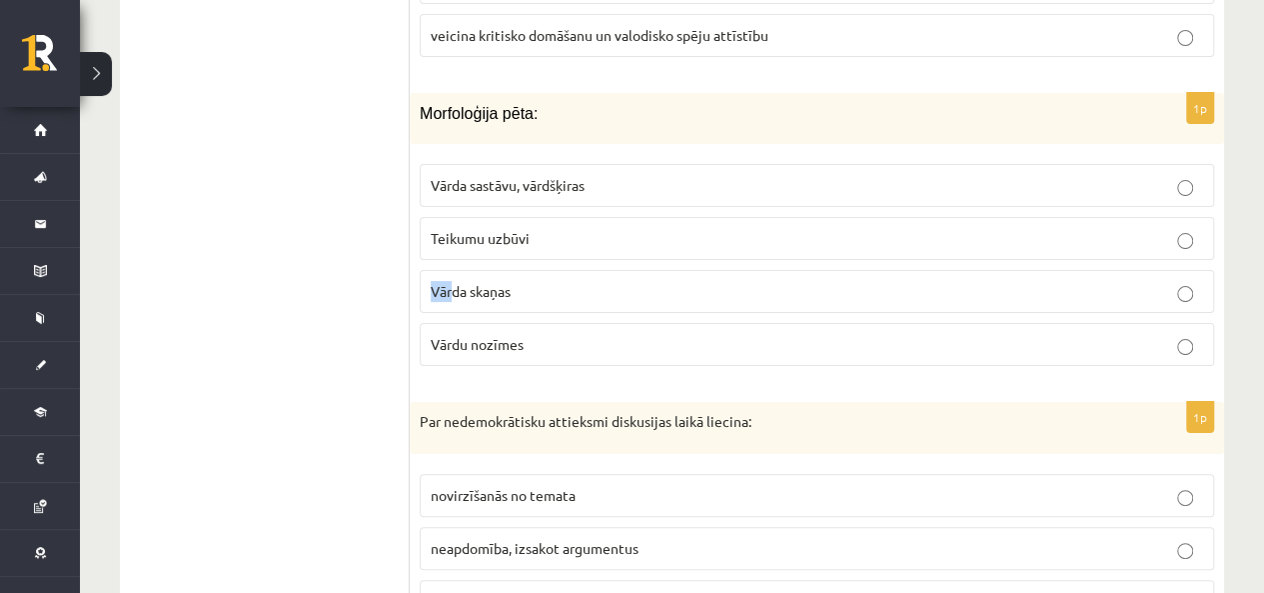
drag, startPoint x: 624, startPoint y: 159, endPoint x: 451, endPoint y: 188, distance: 175.3
click at [451, 188] on fieldset "Vārda sastāvu, vārdšķiras Teikumu uzbūvi Vārda skaņas Vārdu nozīmes" at bounding box center [817, 263] width 795 height 218
click at [485, 164] on label "Vārda sastāvu, vārdšķiras" at bounding box center [817, 185] width 795 height 43
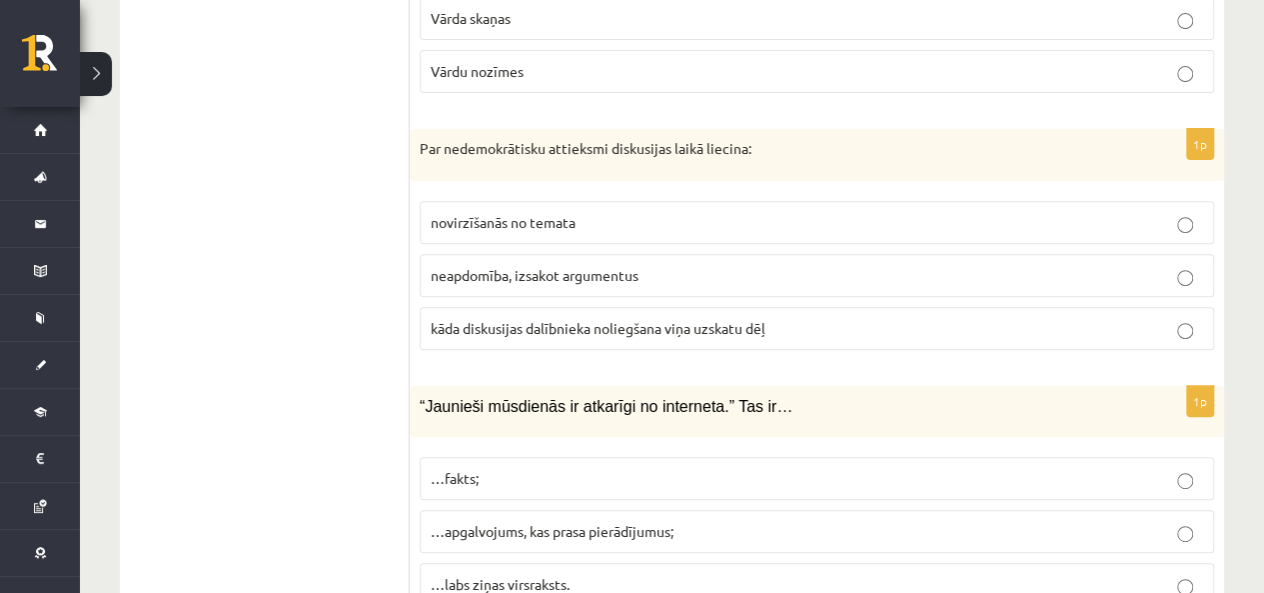
scroll to position [7895, 0]
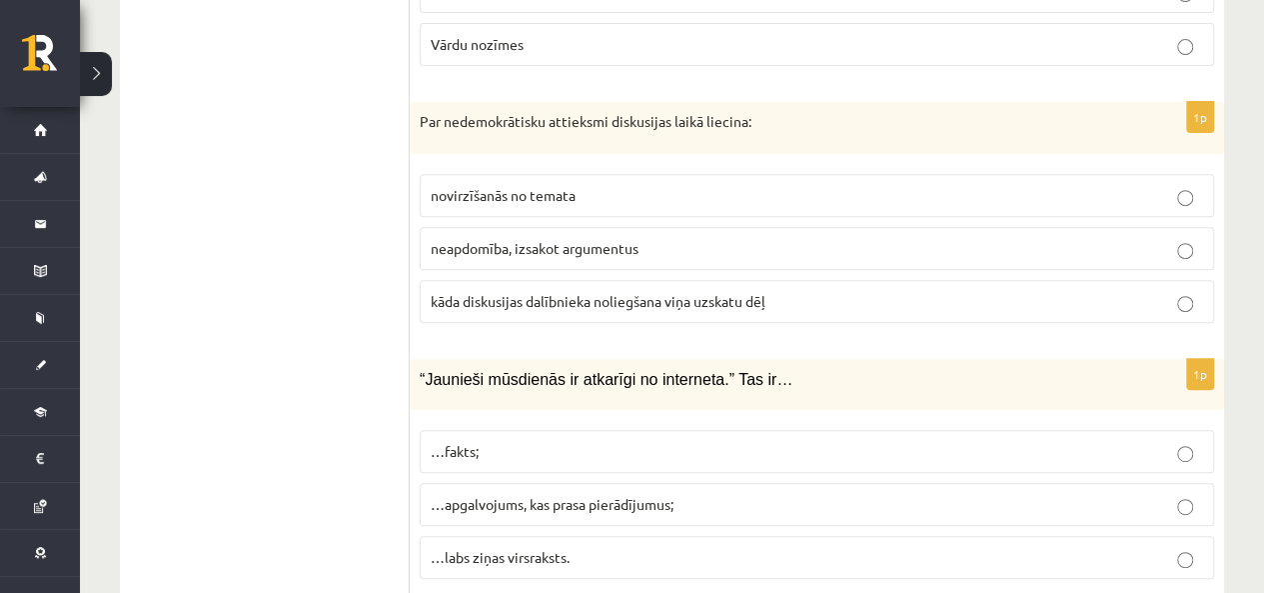
click at [774, 280] on label "kāda diskusijas dalībnieka noliegšana viņa uzskatu dēļ" at bounding box center [817, 301] width 795 height 43
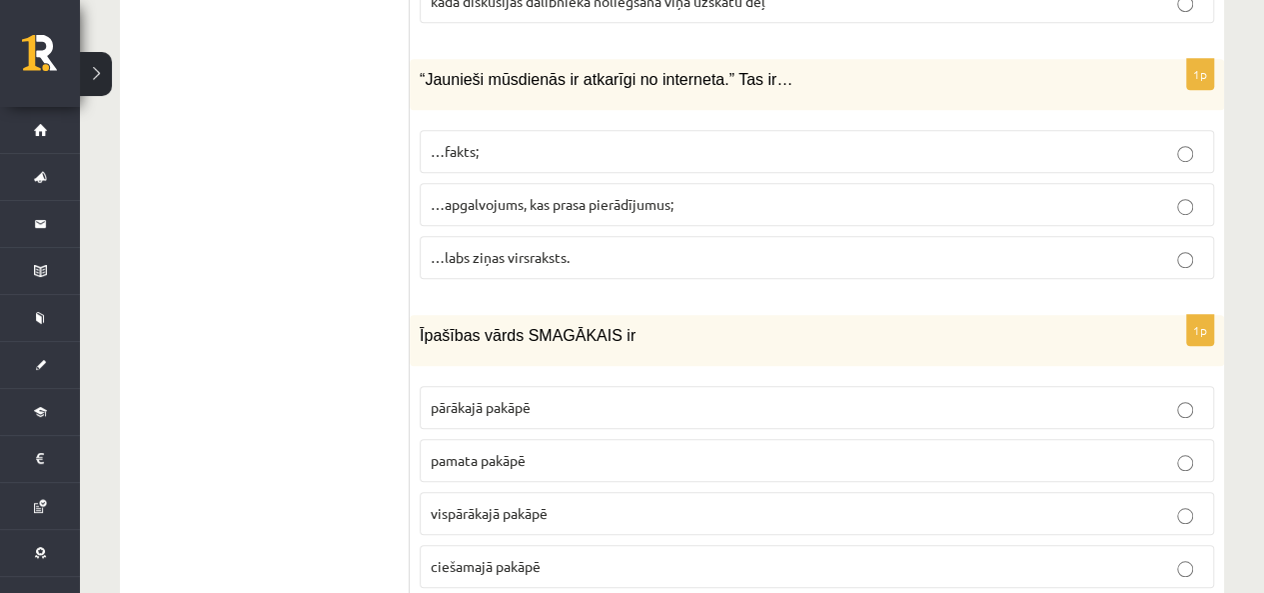
scroll to position [8095, 0]
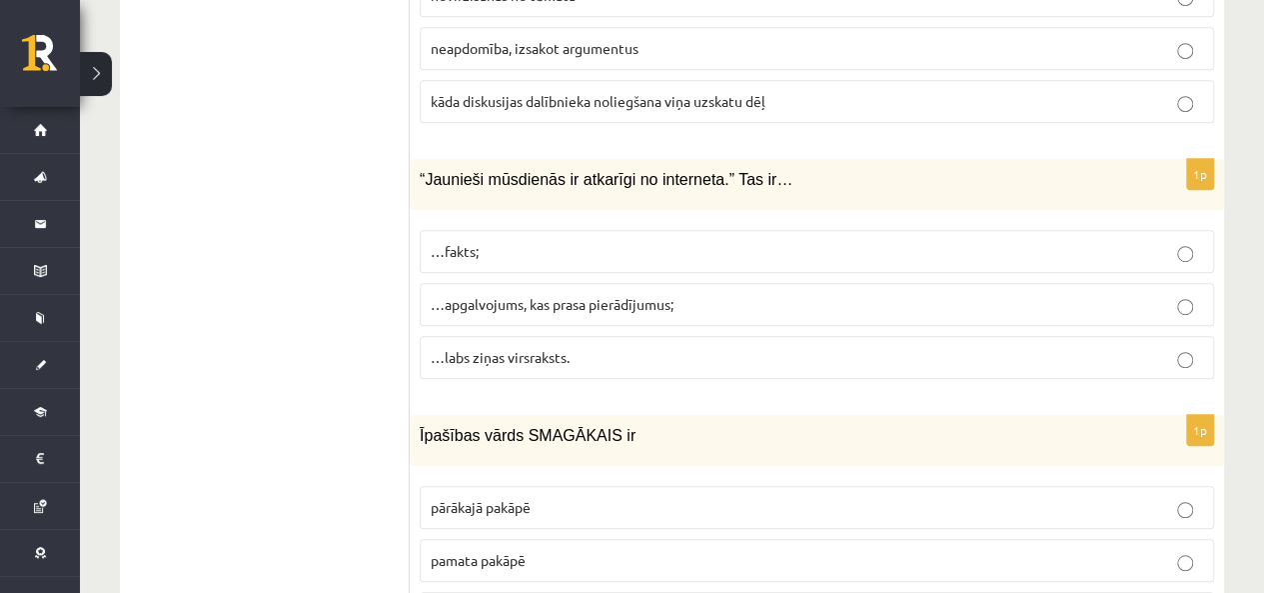
click at [552, 283] on label "…apgalvojums, kas prasa pierādījumus;" at bounding box center [817, 304] width 795 height 43
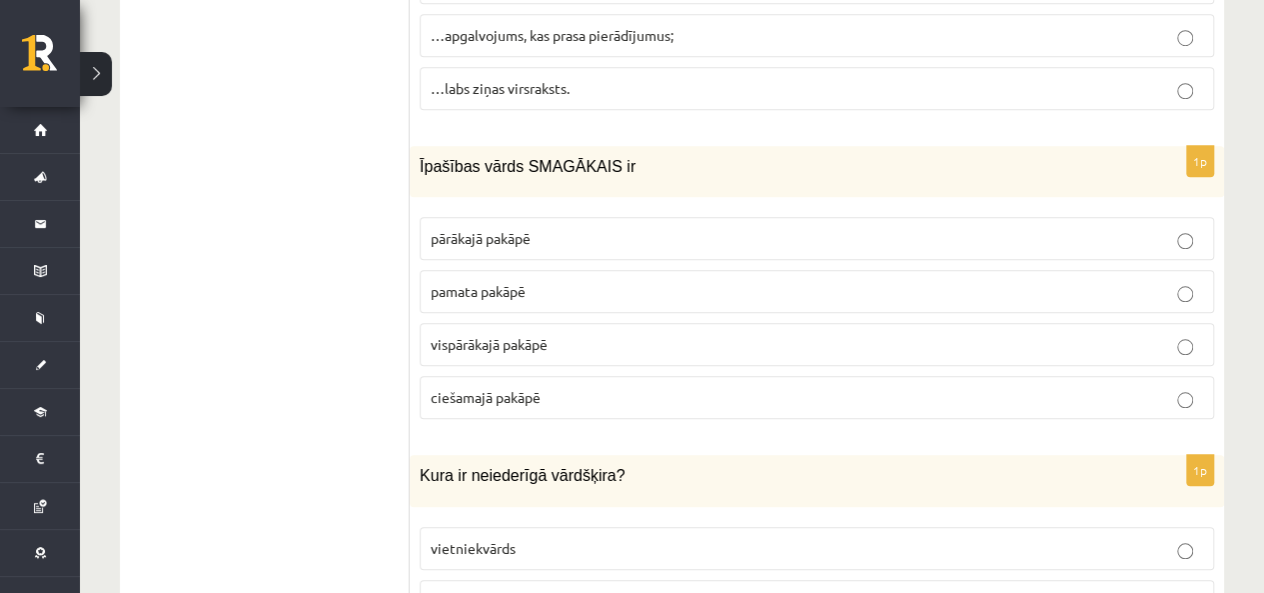
scroll to position [8395, 0]
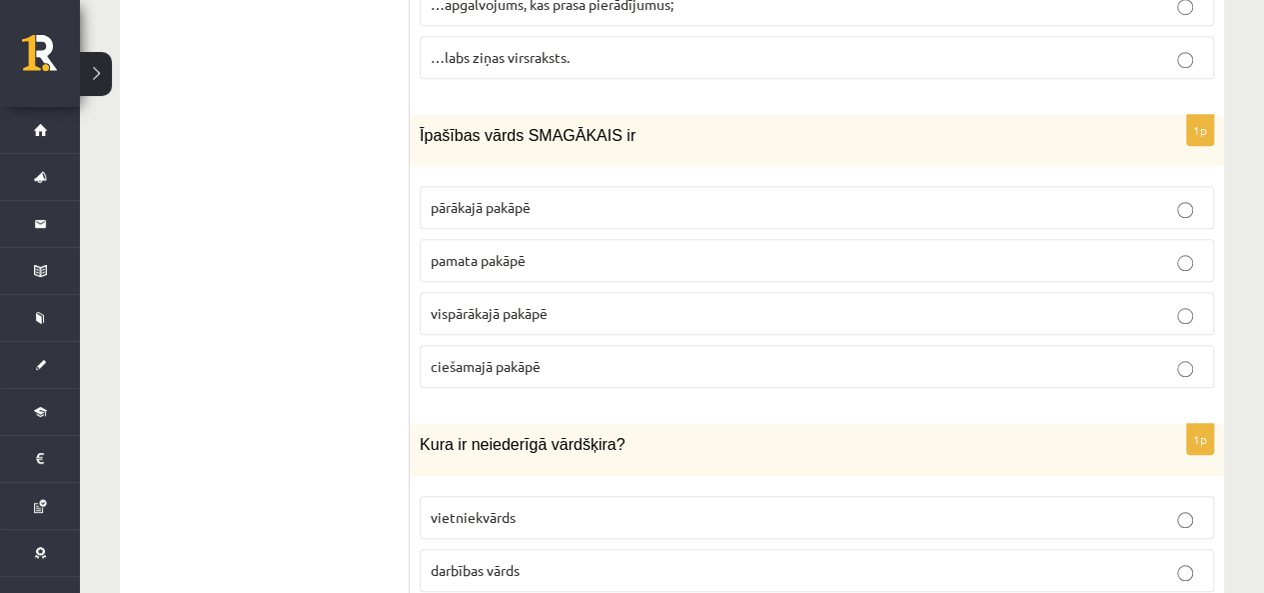
click at [501, 304] on span "vispārākajā pakāpē" at bounding box center [489, 313] width 117 height 18
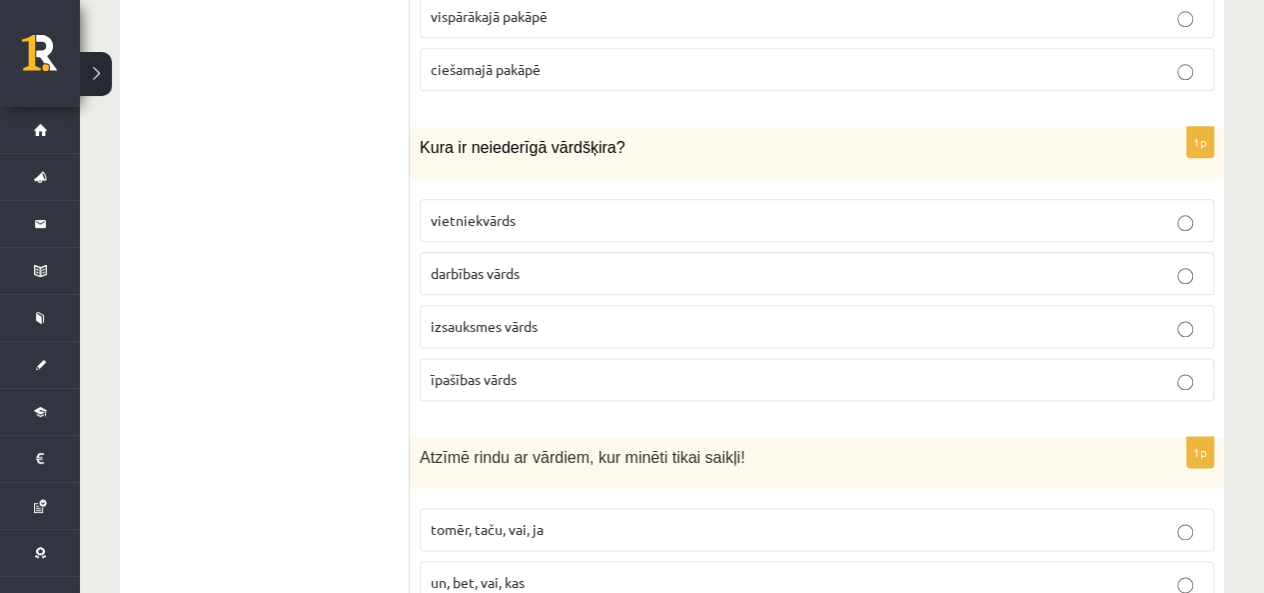
scroll to position [8695, 0]
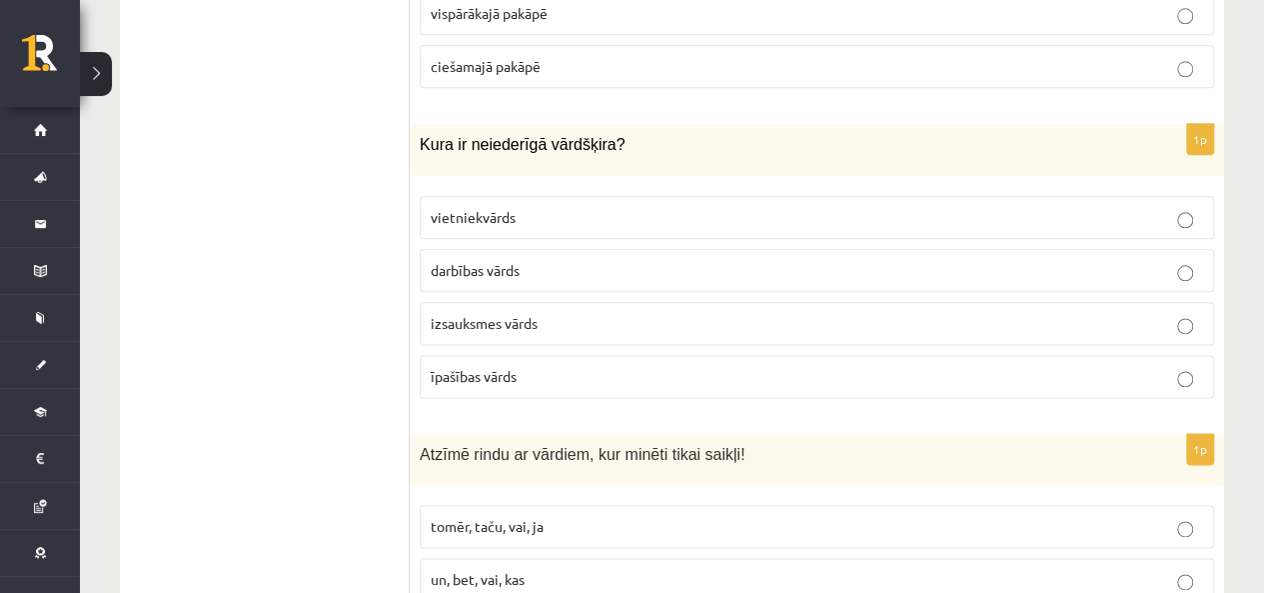
click at [483, 302] on label "izsauksmes vārds" at bounding box center [817, 323] width 795 height 43
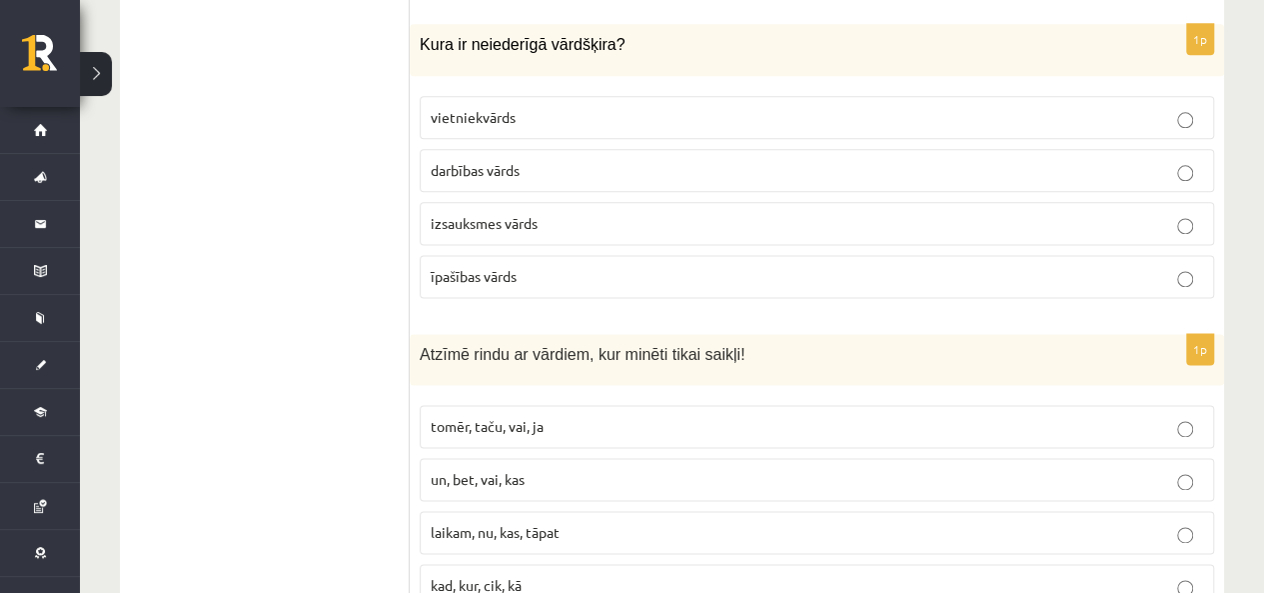
click at [674, 469] on p "un, bet, vai, kas" at bounding box center [817, 479] width 773 height 21
click at [565, 416] on p "tomēr, taču, vai, ja" at bounding box center [817, 426] width 773 height 21
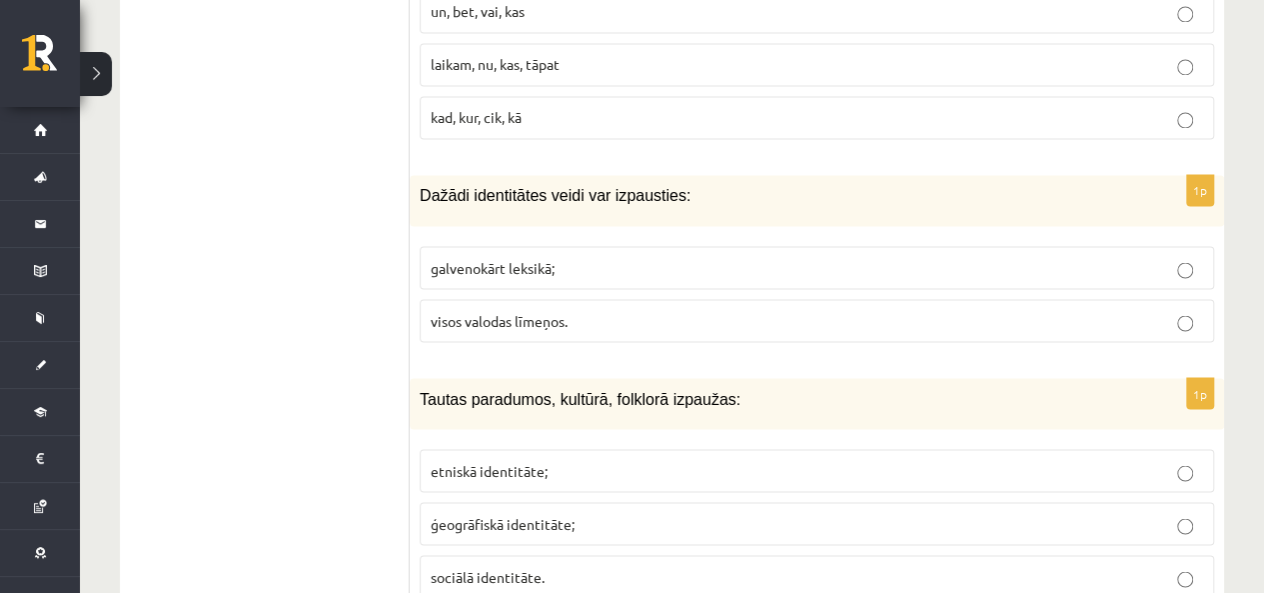
scroll to position [9295, 0]
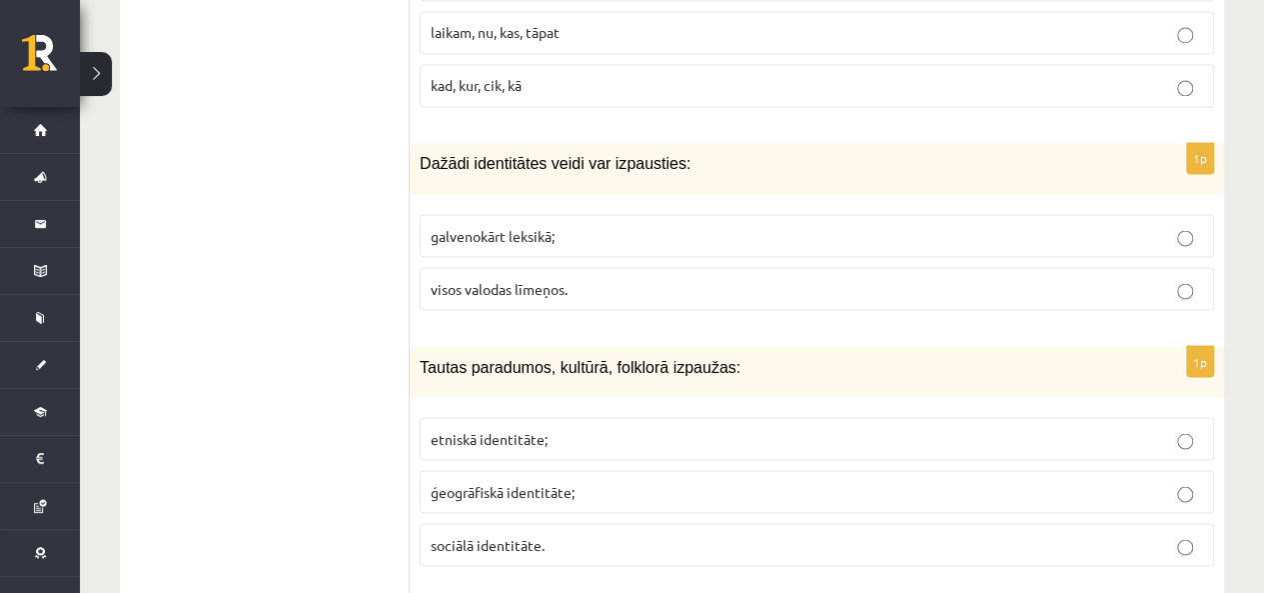
click at [584, 267] on label "visos valodas līmeņos." at bounding box center [817, 288] width 795 height 43
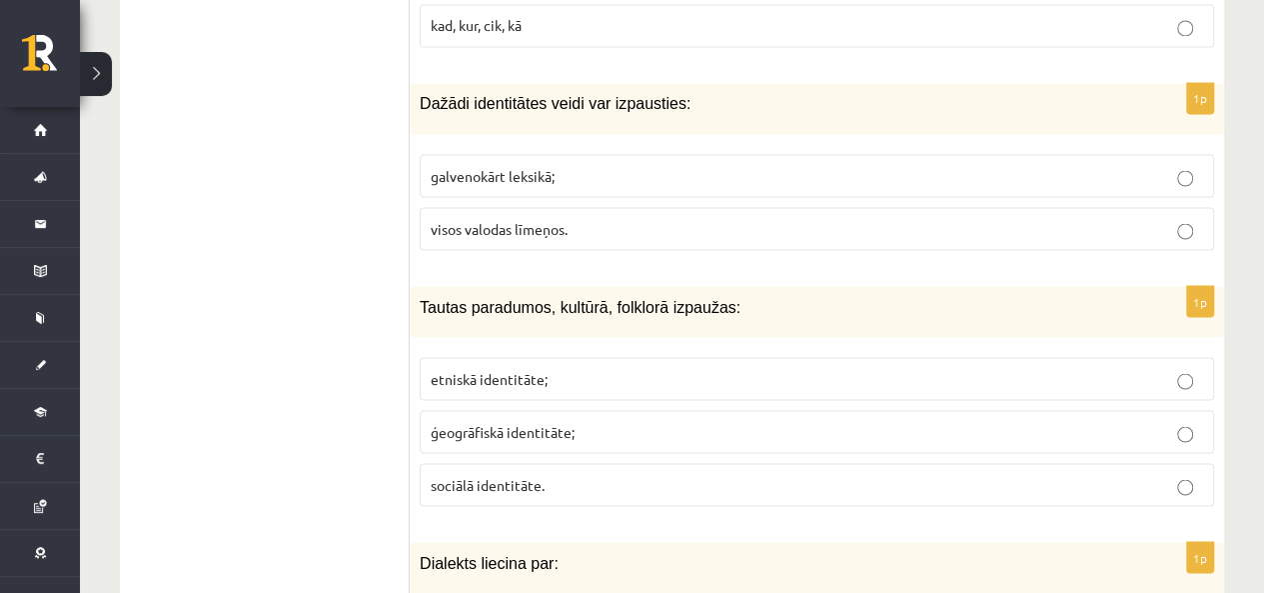
scroll to position [9395, 0]
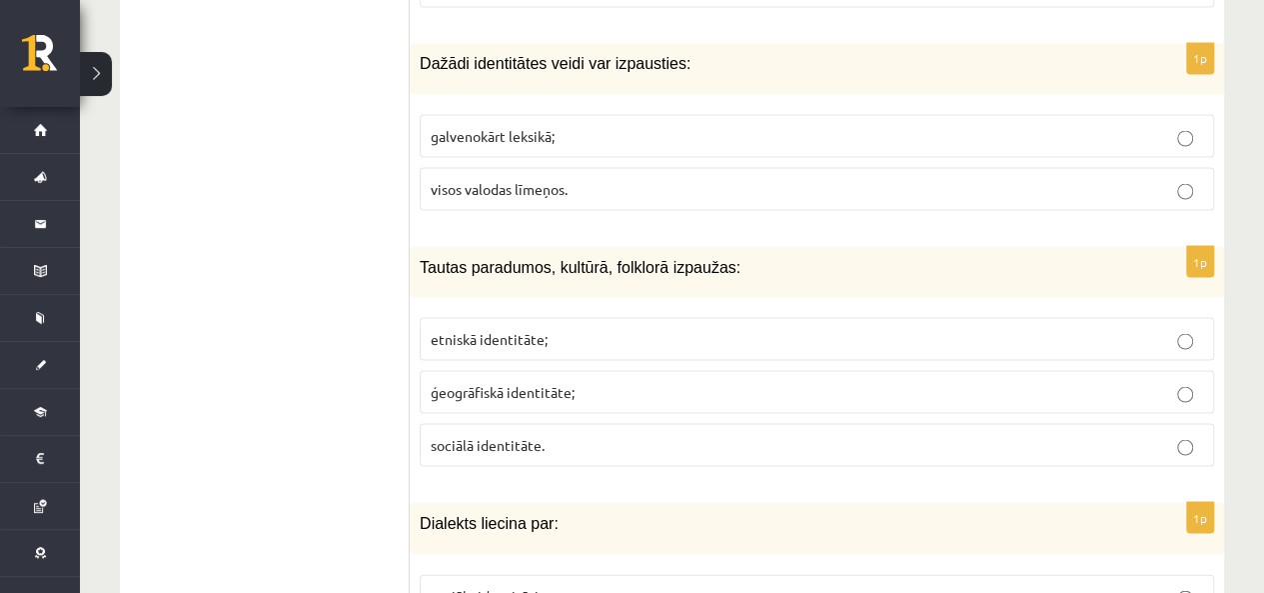
click at [661, 328] on p "etniskā identitāte;" at bounding box center [817, 338] width 773 height 21
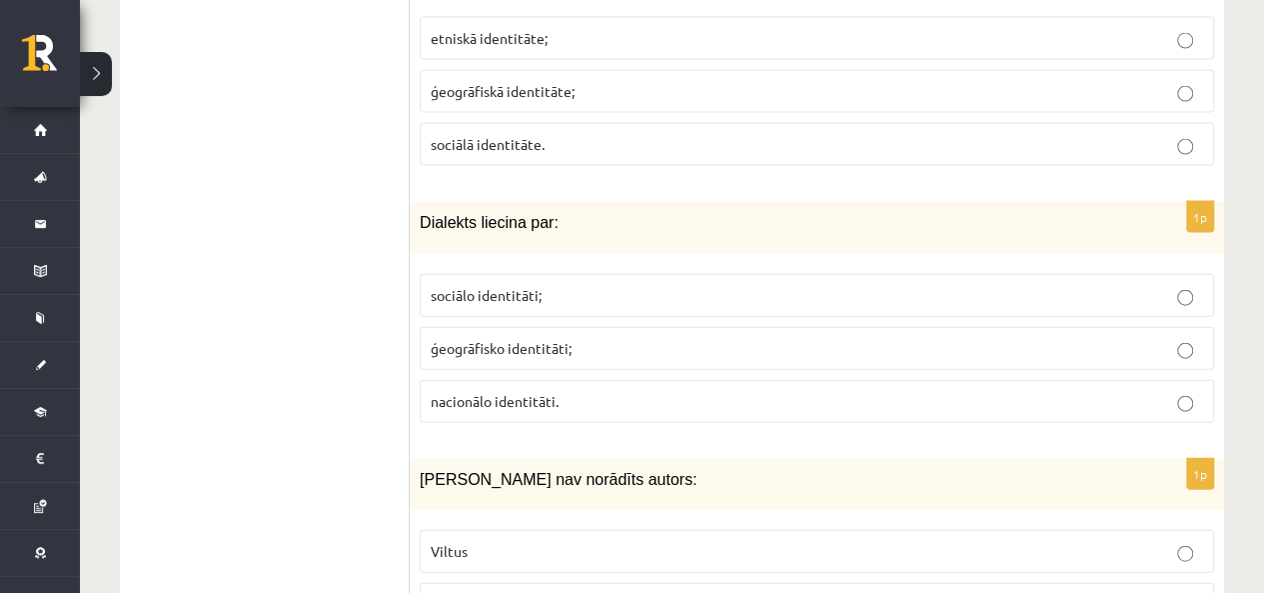
scroll to position [9701, 0]
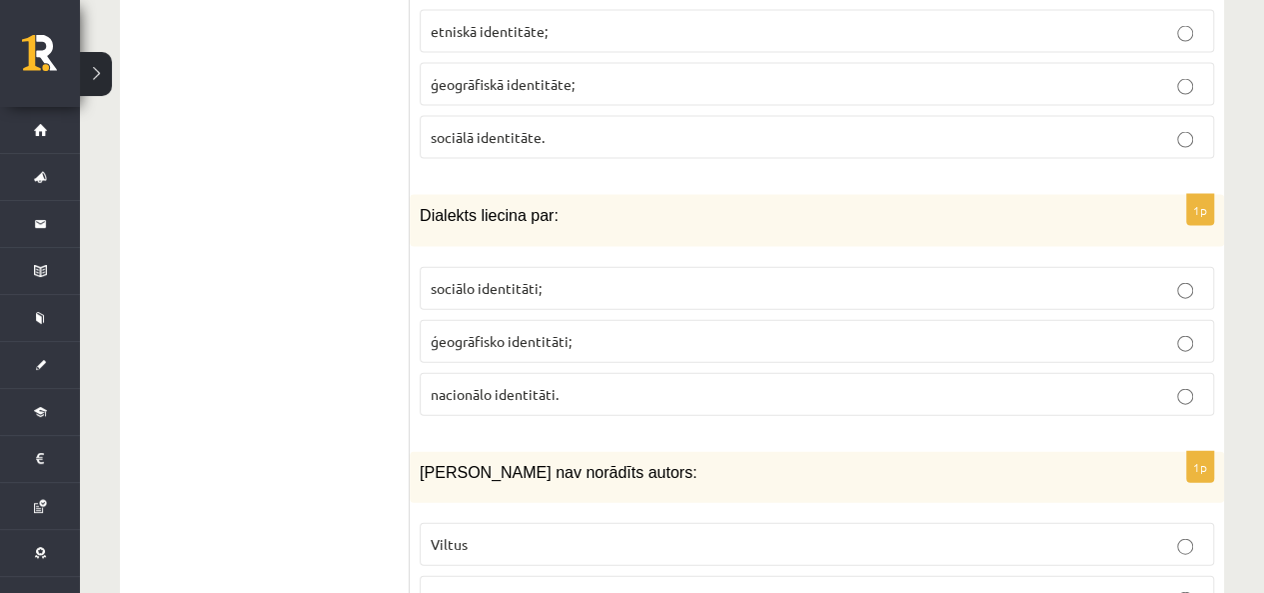
click at [559, 384] on p "nacionālo identitāti." at bounding box center [817, 394] width 773 height 21
click at [454, 535] on span "Viltus" at bounding box center [449, 544] width 37 height 18
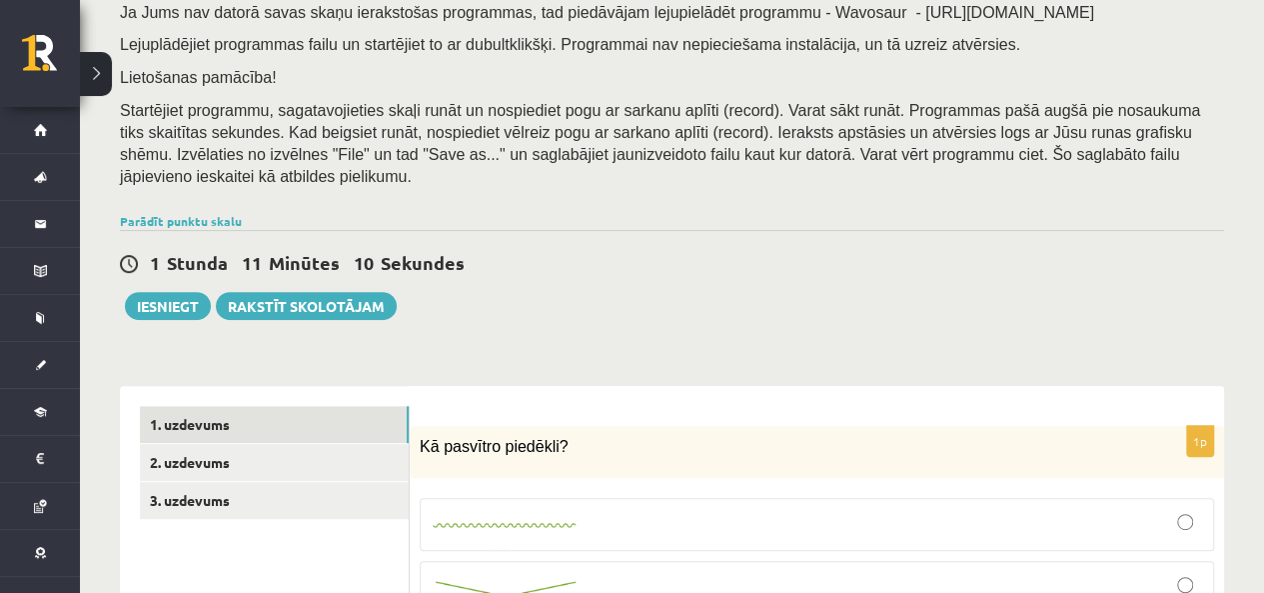
scroll to position [500, 0]
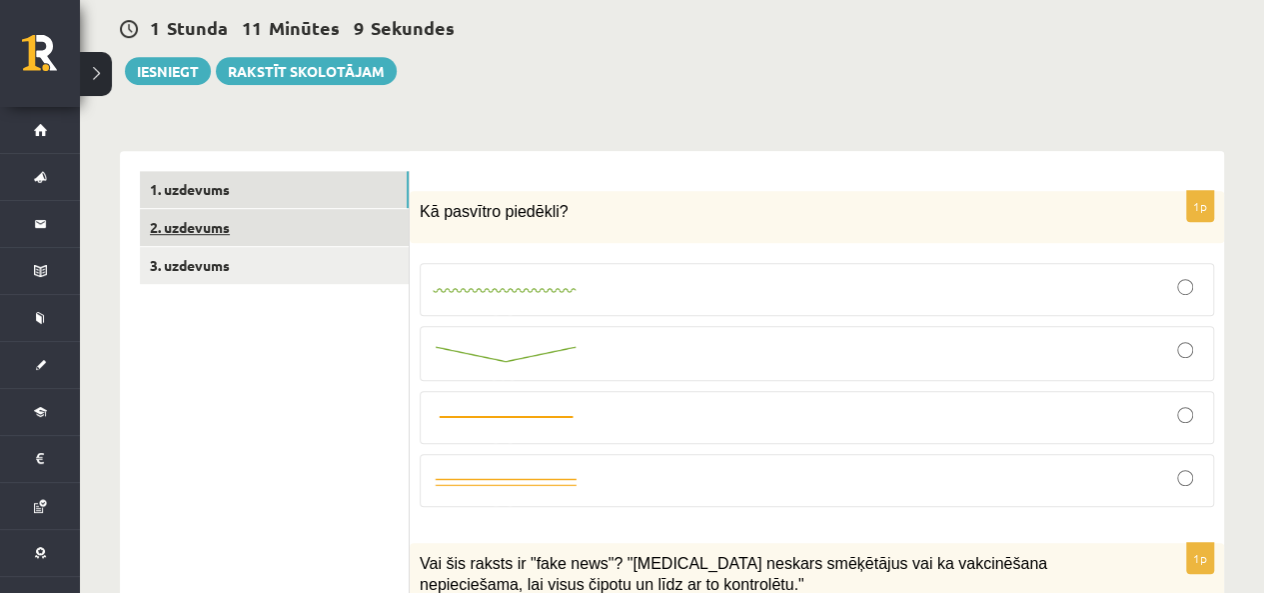
click at [201, 209] on link "2. uzdevums" at bounding box center [274, 227] width 269 height 37
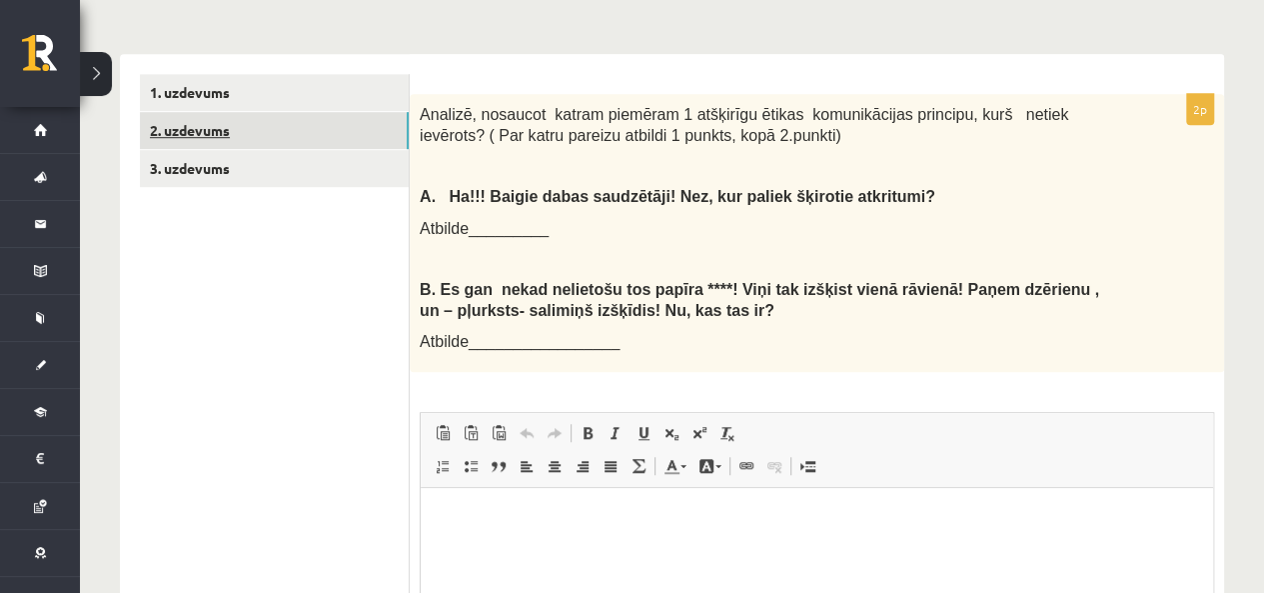
scroll to position [600, 0]
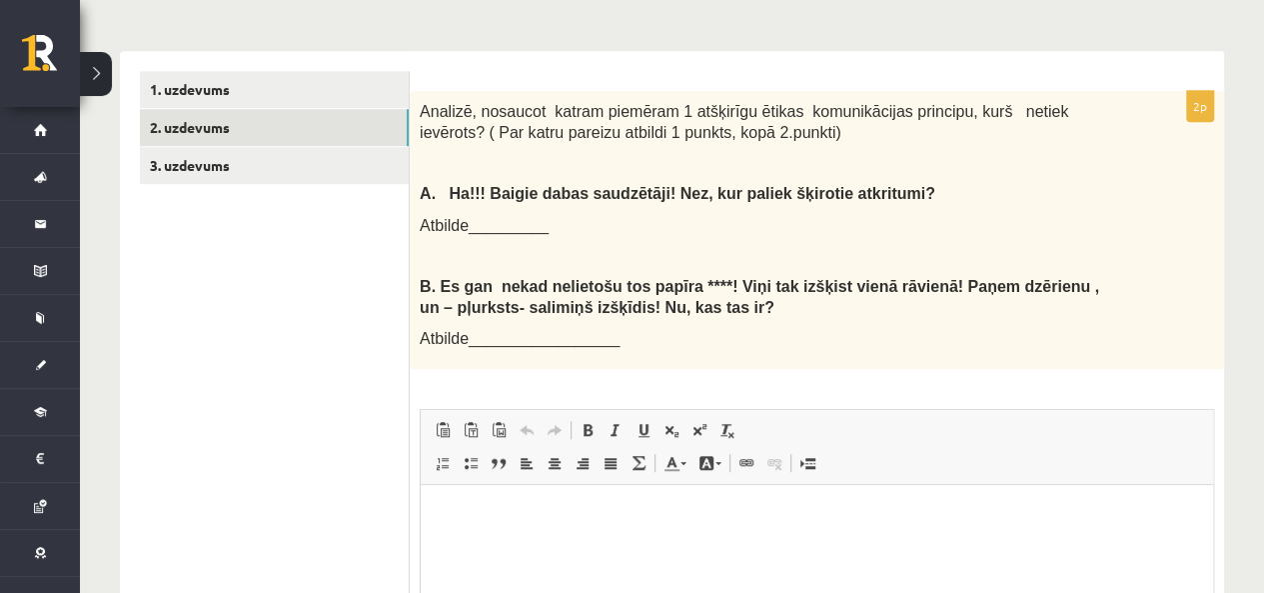
click at [621, 546] on html at bounding box center [817, 515] width 793 height 61
click at [166, 348] on ul "1. uzdevums 2. uzdevums 3. uzdevums" at bounding box center [275, 448] width 270 height 754
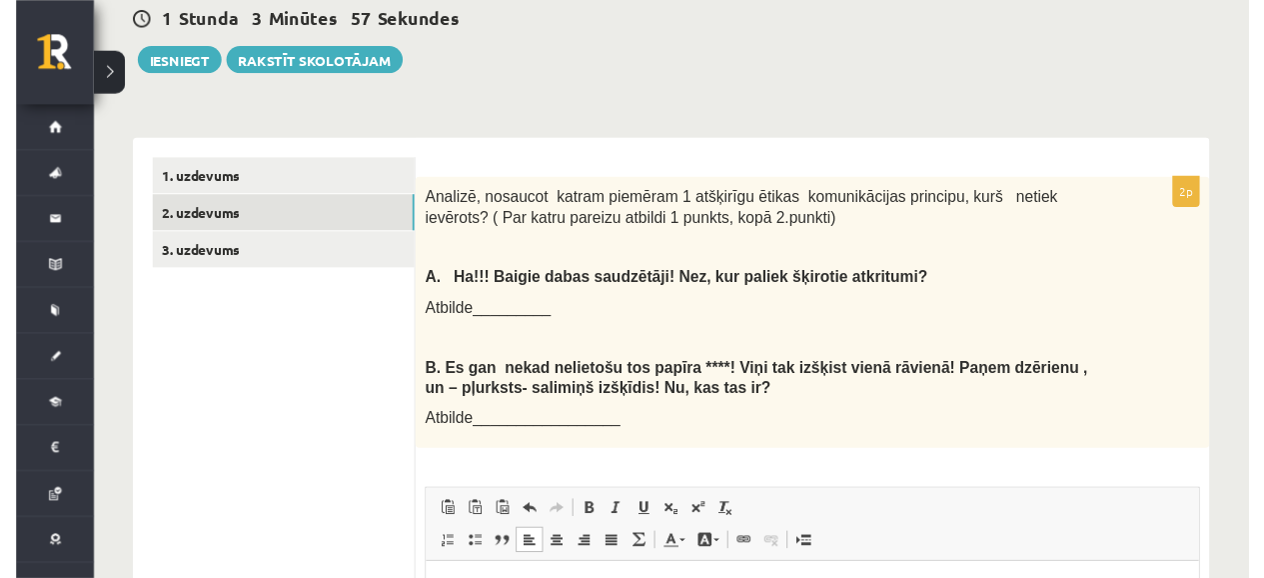
scroll to position [502, 0]
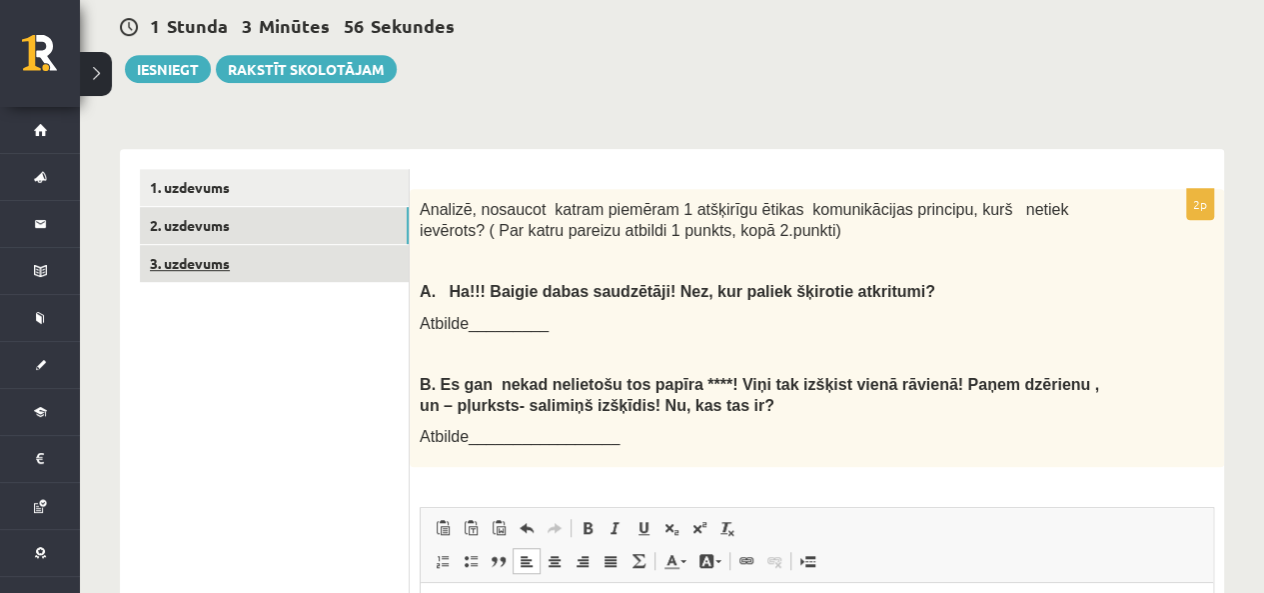
click at [301, 245] on link "3. uzdevums" at bounding box center [274, 263] width 269 height 37
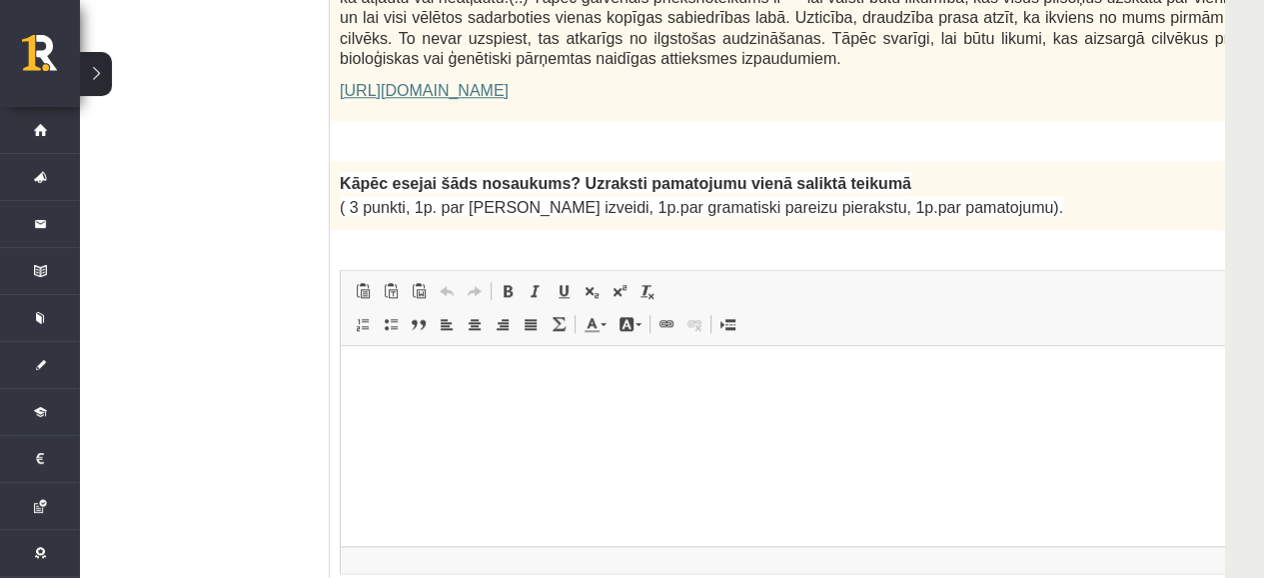
scroll to position [1597, 80]
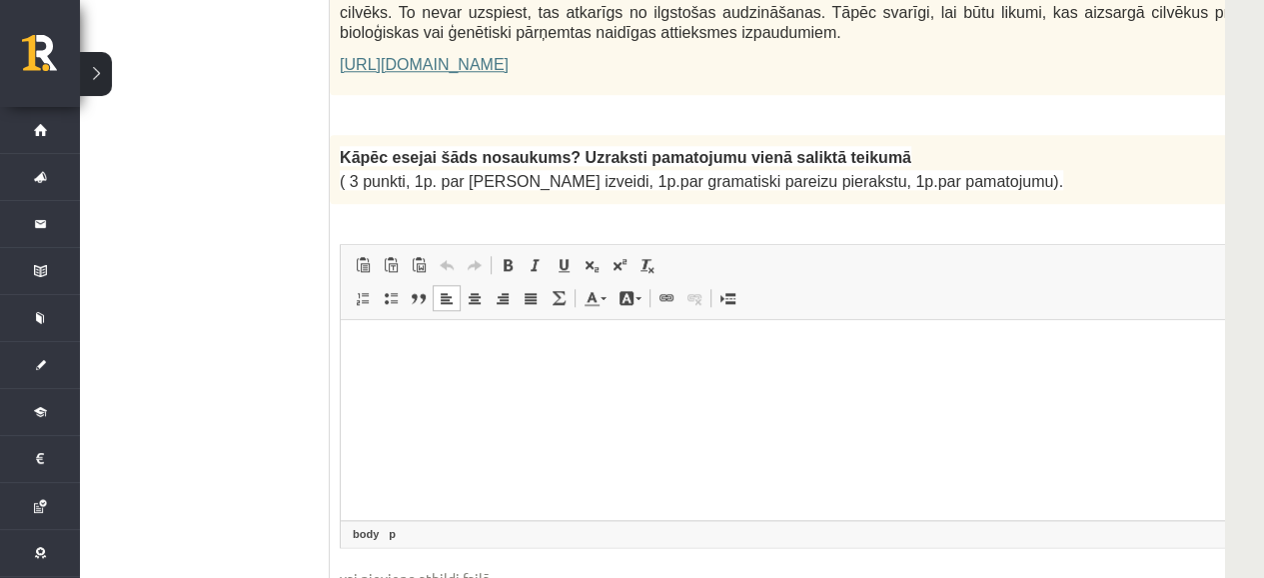
click at [1019, 372] on html at bounding box center [865, 349] width 1049 height 61
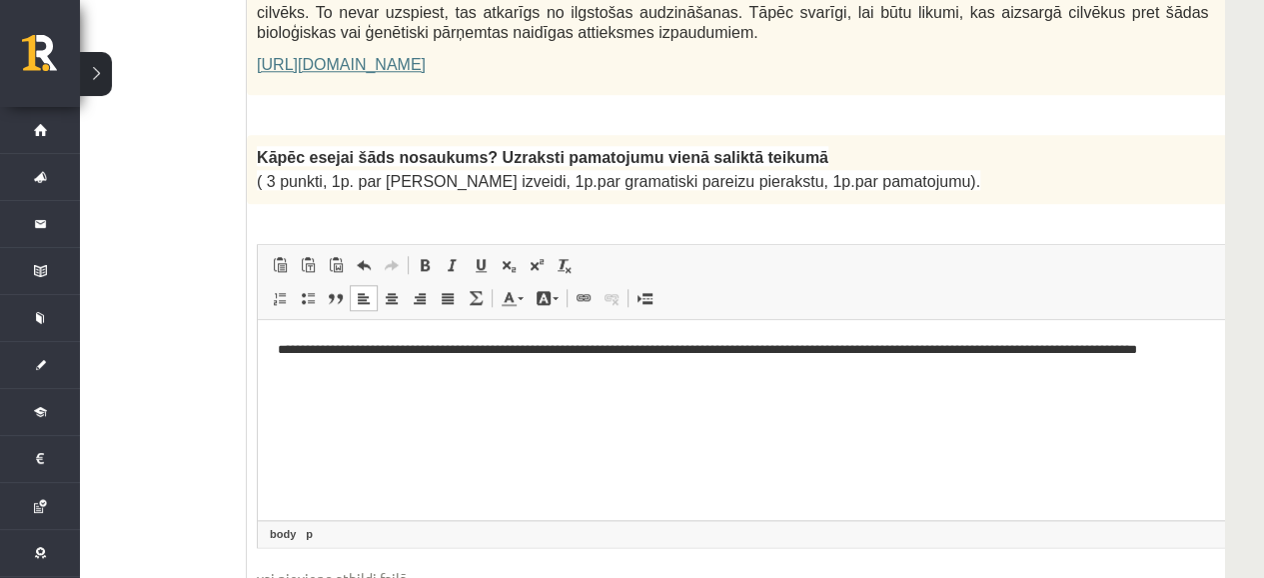
scroll to position [0, 90]
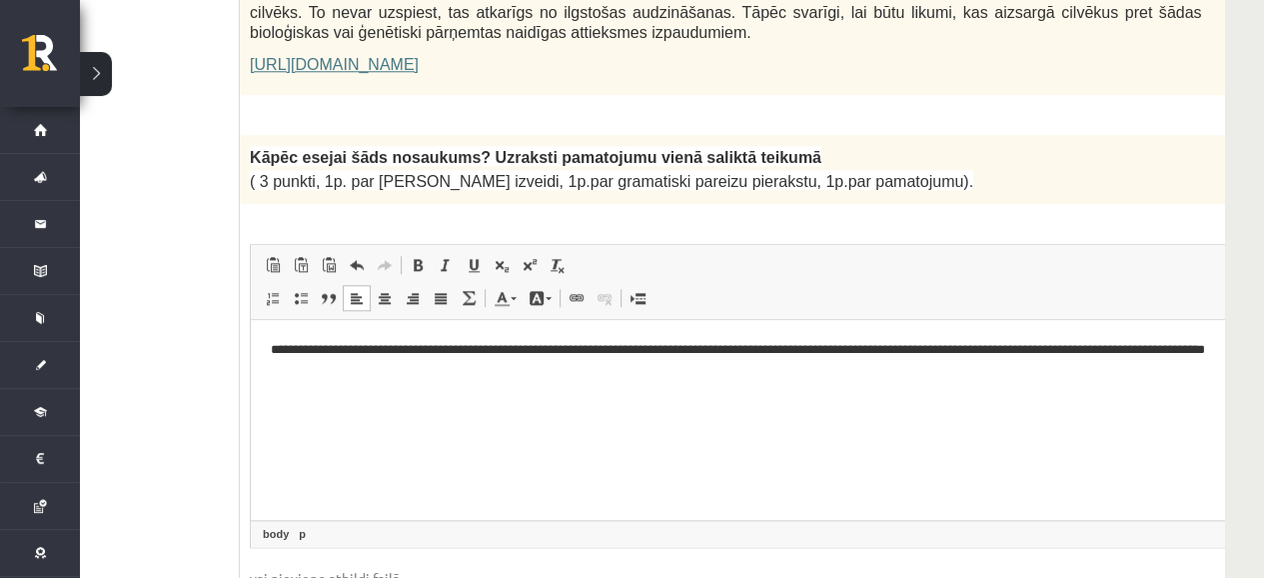
click at [289, 352] on p "**********" at bounding box center [750, 360] width 959 height 42
click at [564, 346] on p "**********" at bounding box center [750, 360] width 959 height 42
click at [373, 370] on p "**********" at bounding box center [750, 360] width 959 height 42
click at [1098, 356] on p "**********" at bounding box center [750, 360] width 959 height 42
click at [1095, 348] on p "**********" at bounding box center [750, 360] width 959 height 42
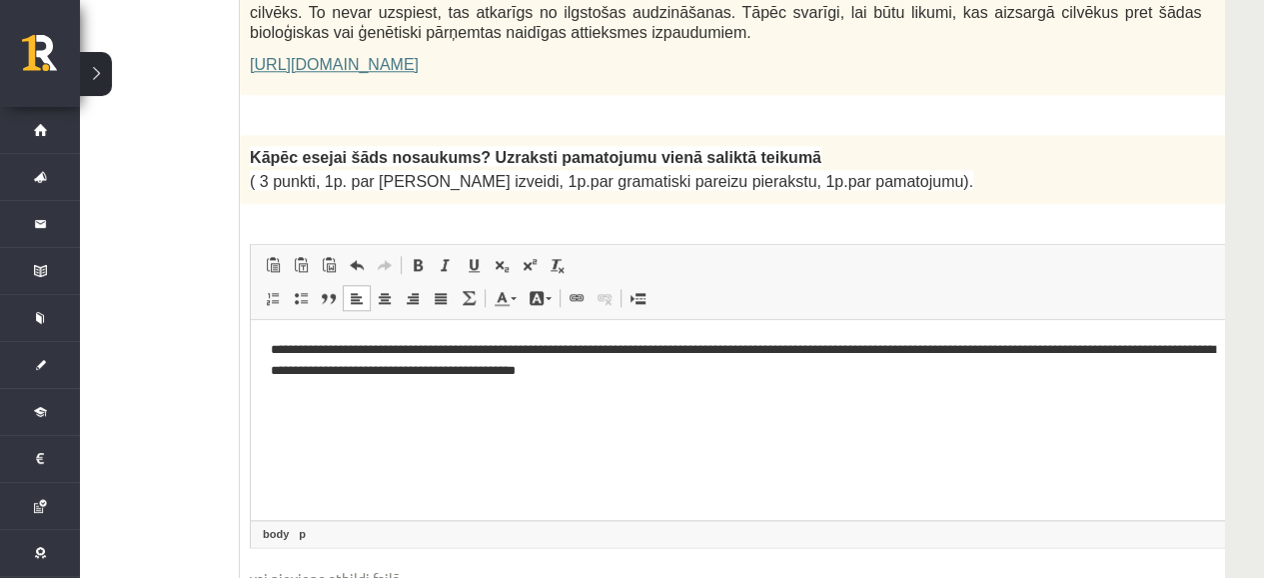
click at [1125, 349] on p "**********" at bounding box center [750, 360] width 959 height 42
click at [1182, 358] on p "**********" at bounding box center [750, 360] width 959 height 42
click at [1172, 355] on p "**********" at bounding box center [750, 360] width 959 height 42
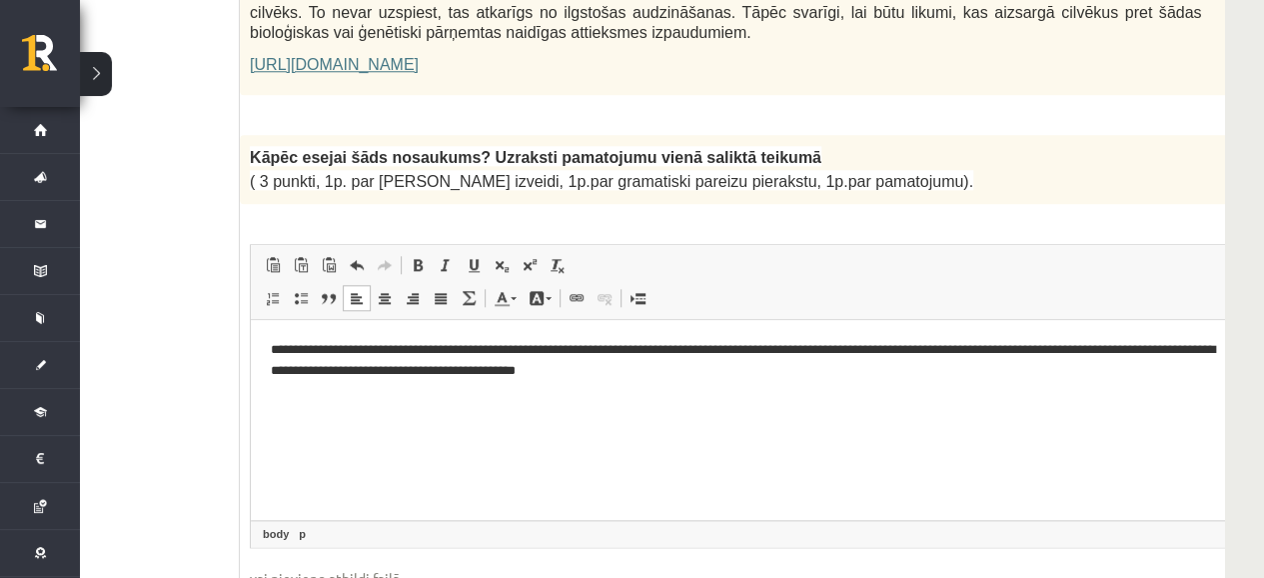
click at [1174, 354] on p "**********" at bounding box center [750, 360] width 959 height 42
click at [688, 396] on html "**********" at bounding box center [775, 360] width 1049 height 82
drag, startPoint x: 373, startPoint y: 378, endPoint x: 629, endPoint y: 370, distance: 256.0
click at [629, 370] on p "**********" at bounding box center [750, 360] width 959 height 42
copy p "**********"
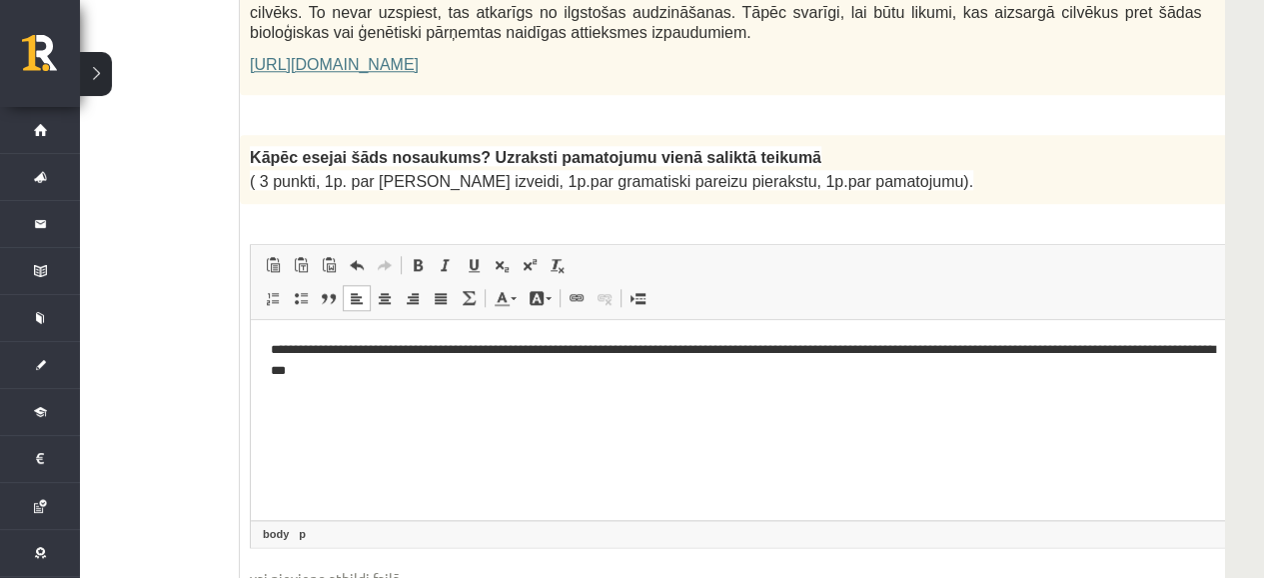
click at [375, 364] on p "**********" at bounding box center [750, 360] width 959 height 42
click at [1094, 350] on p "**********" at bounding box center [750, 360] width 959 height 42
click at [1110, 348] on p "**********" at bounding box center [750, 360] width 959 height 42
click at [869, 390] on html "**********" at bounding box center [775, 360] width 1049 height 82
drag, startPoint x: 1170, startPoint y: 349, endPoint x: 1133, endPoint y: 336, distance: 39.2
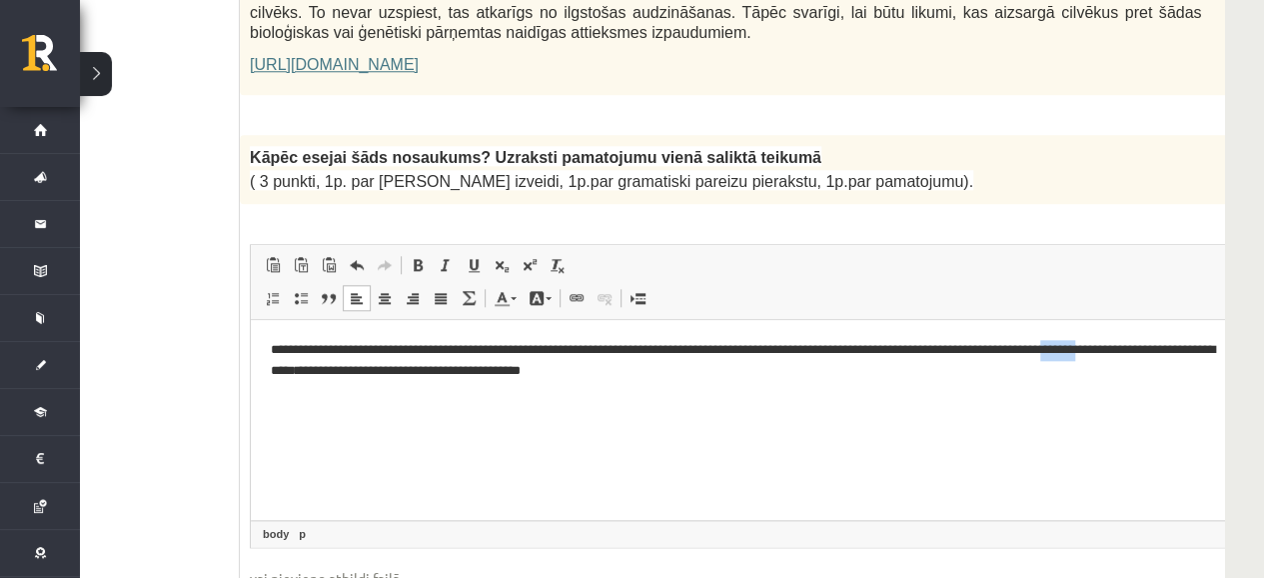
click at [1133, 336] on html "**********" at bounding box center [775, 360] width 1049 height 82
click at [625, 375] on p "**********" at bounding box center [750, 360] width 959 height 42
click at [749, 391] on html "**********" at bounding box center [775, 360] width 1049 height 82
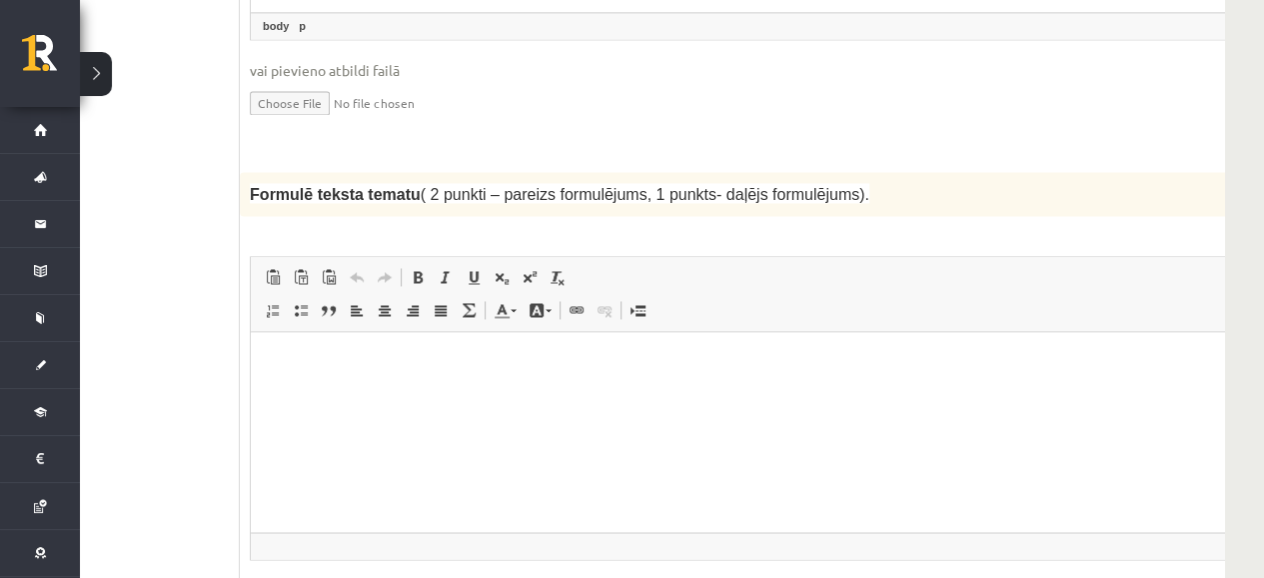
scroll to position [2139, 80]
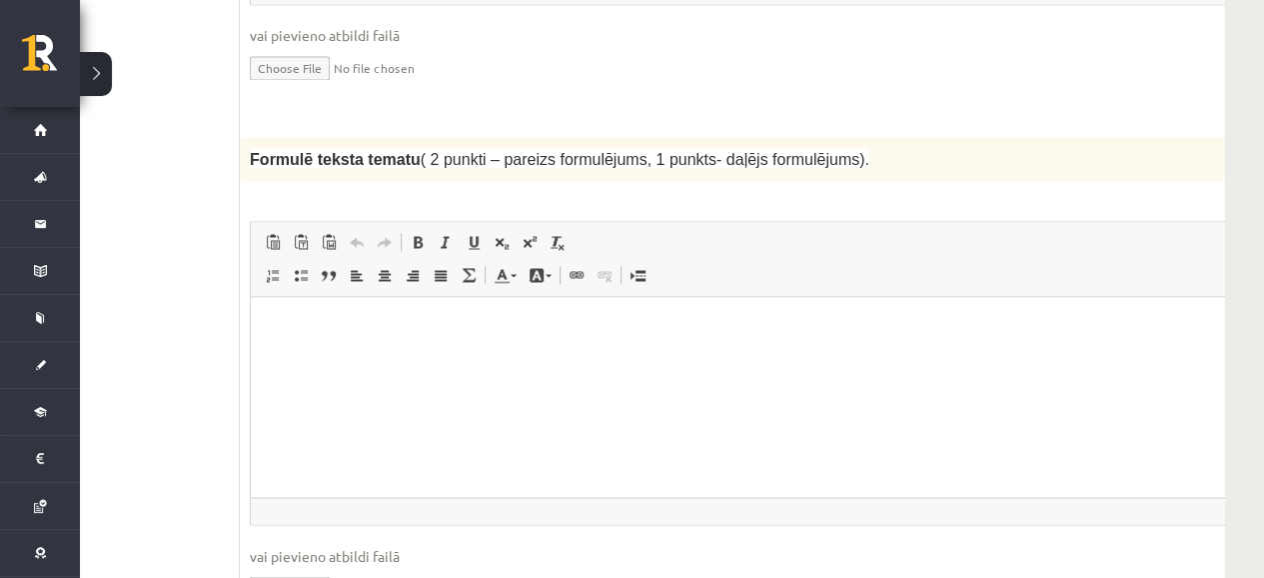
click at [874, 308] on html at bounding box center [775, 328] width 1049 height 61
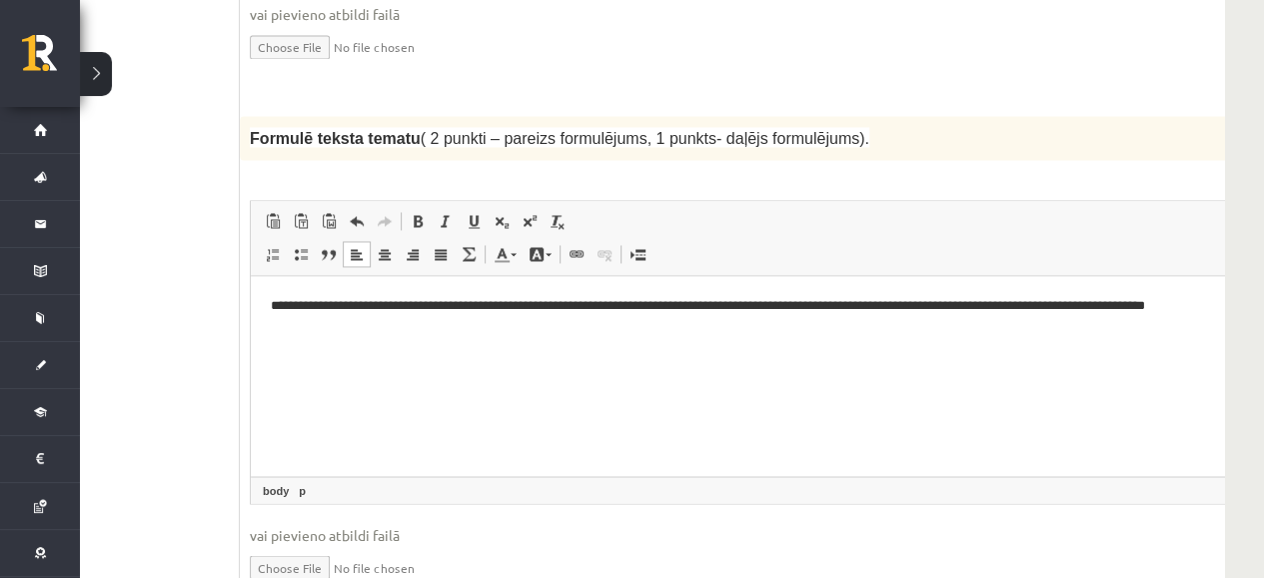
scroll to position [0, 94]
click at [367, 326] on p "**********" at bounding box center [746, 318] width 959 height 42
click at [463, 329] on p "**********" at bounding box center [746, 318] width 959 height 42
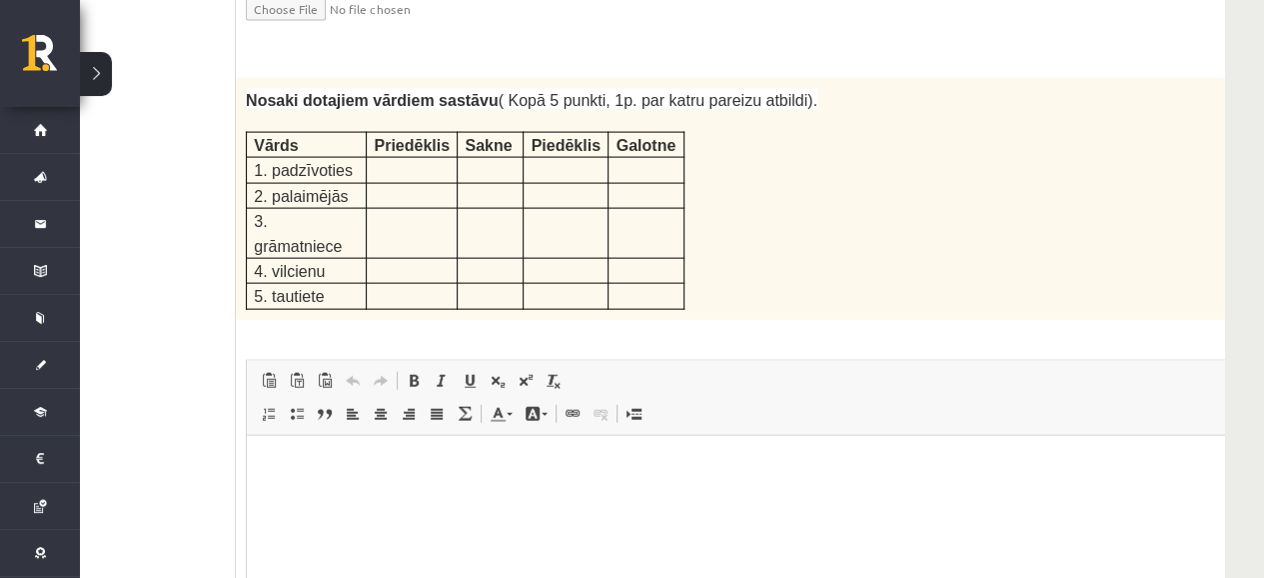
scroll to position [2701, 80]
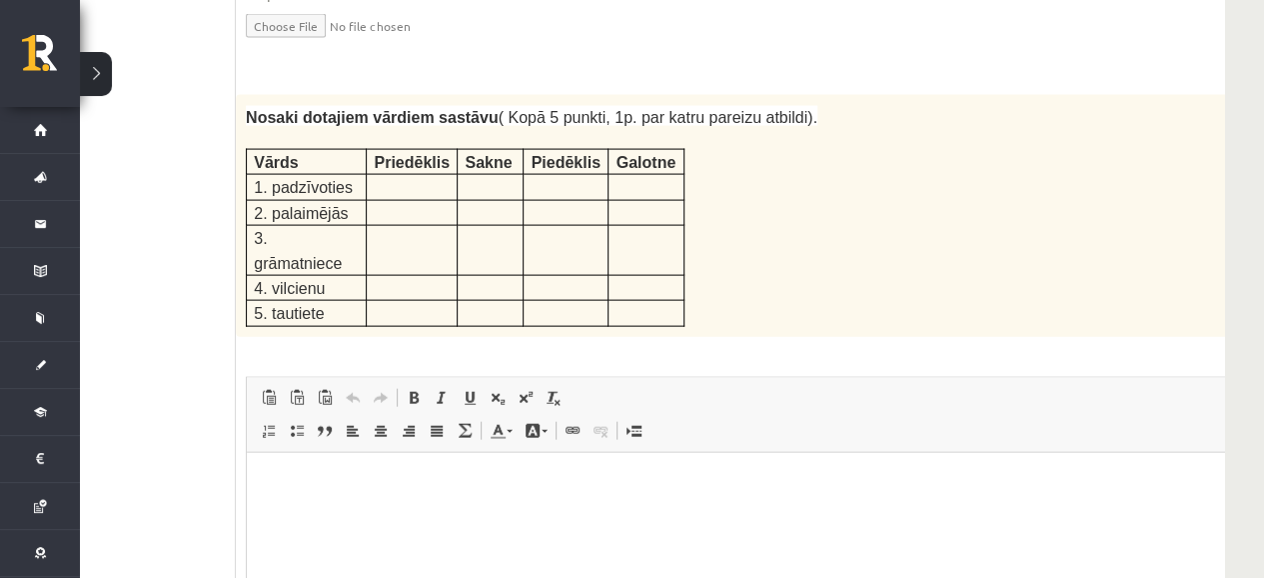
click at [653, 513] on html at bounding box center [771, 482] width 1049 height 61
click at [468, 390] on span at bounding box center [470, 398] width 16 height 16
click at [397, 478] on p "**********" at bounding box center [746, 482] width 959 height 21
click at [469, 390] on span at bounding box center [470, 398] width 16 height 16
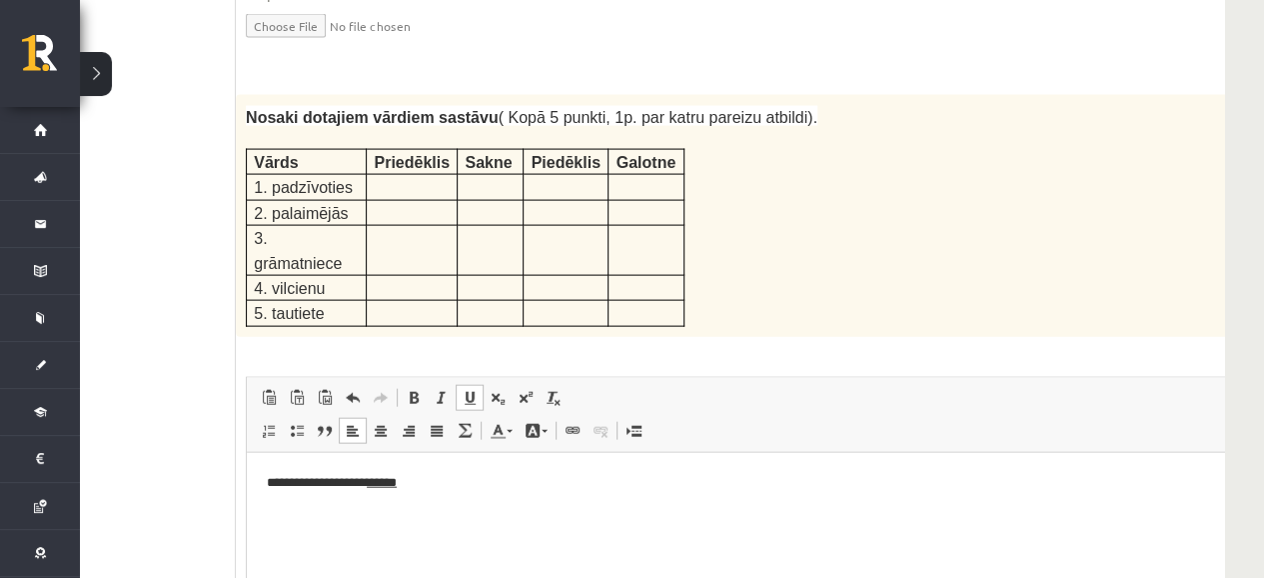
click at [472, 390] on span at bounding box center [470, 398] width 16 height 16
click at [451, 485] on p "**********" at bounding box center [746, 482] width 959 height 21
click at [347, 485] on p "**********" at bounding box center [746, 482] width 959 height 21
click at [413, 487] on p "**********" at bounding box center [746, 482] width 959 height 21
click at [417, 487] on p "**********" at bounding box center [746, 482] width 959 height 21
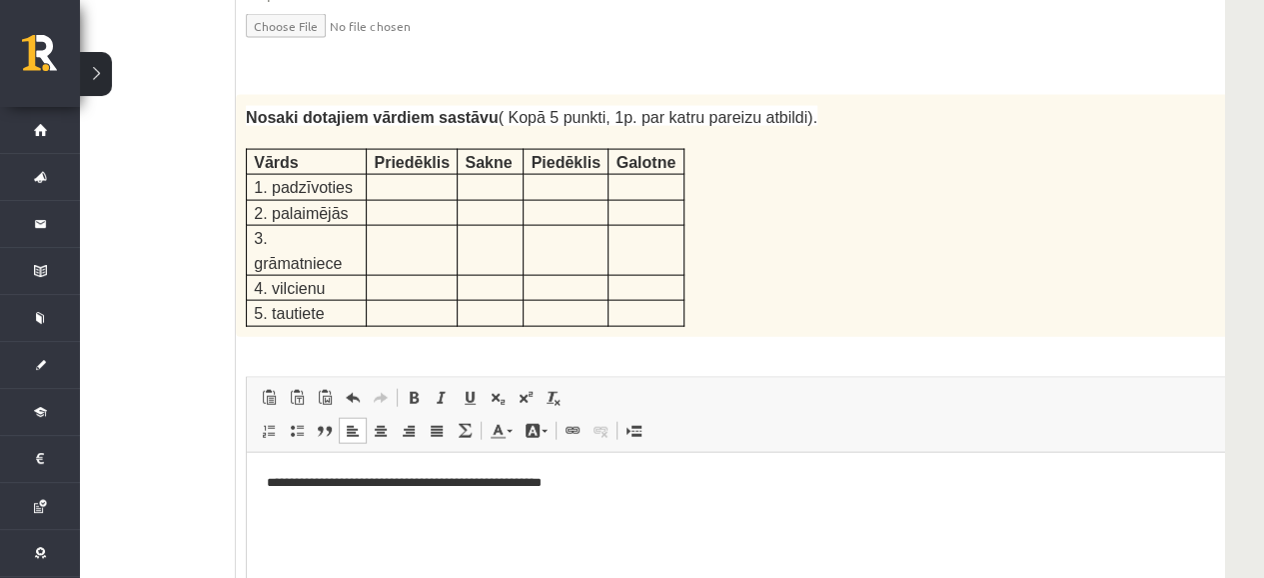
click at [435, 490] on p "**********" at bounding box center [746, 482] width 959 height 21
click at [602, 495] on html "**********" at bounding box center [771, 482] width 1049 height 61
click at [264, 479] on html "**********" at bounding box center [771, 499] width 1049 height 94
click at [310, 519] on p "**" at bounding box center [746, 516] width 959 height 21
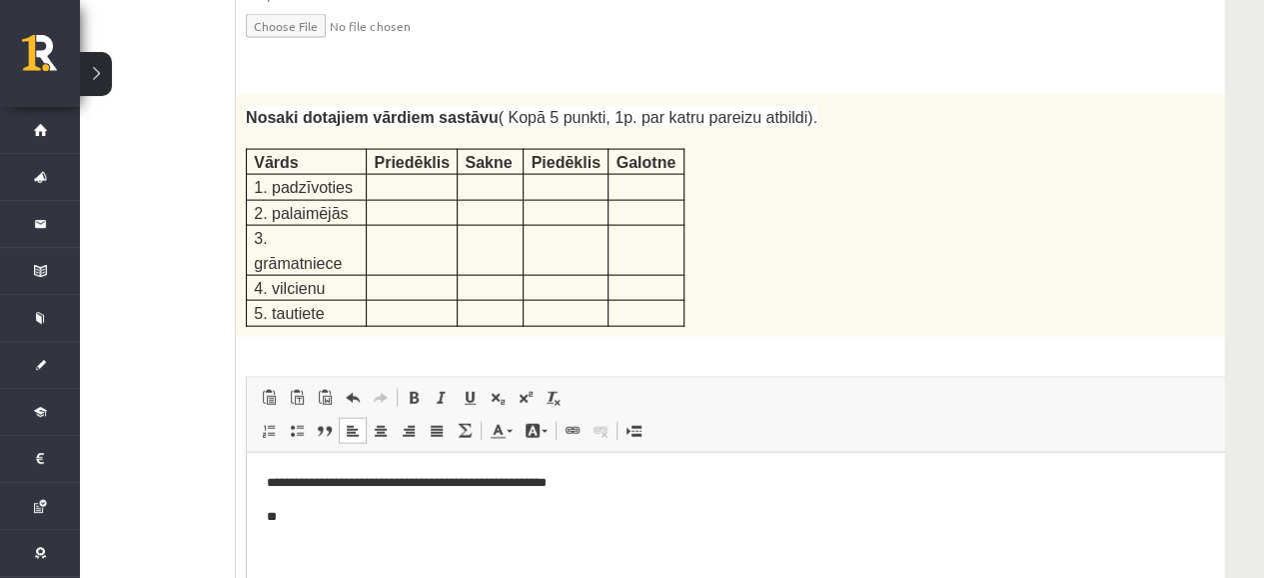
click at [310, 519] on p "**" at bounding box center [746, 516] width 959 height 21
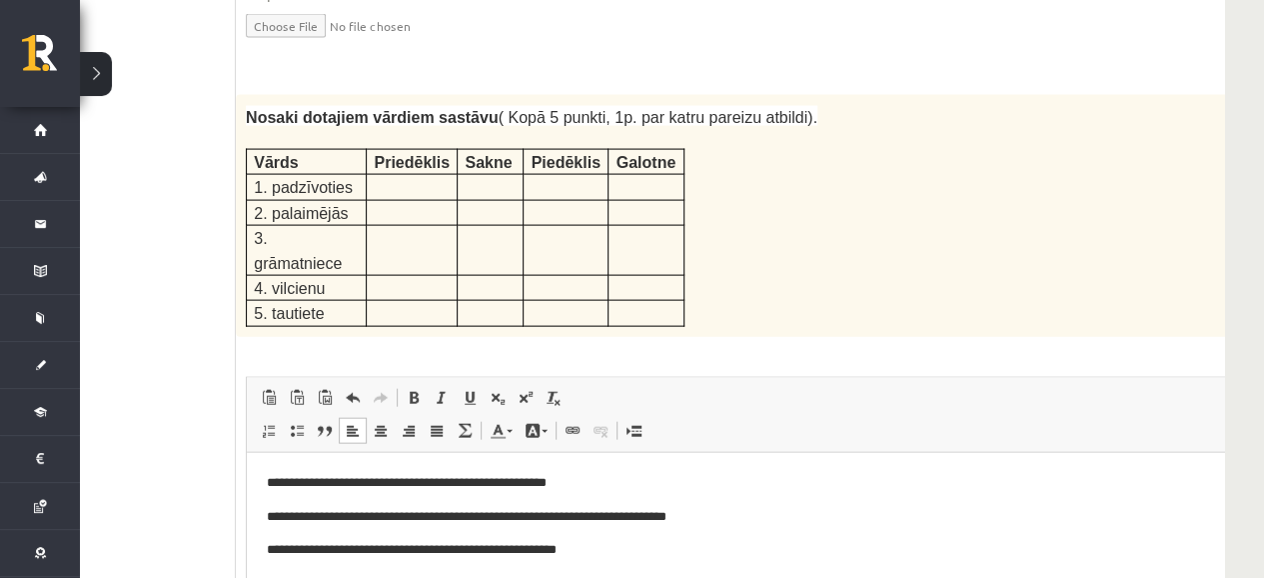
click at [371, 587] on p "**********" at bounding box center [746, 583] width 959 height 21
click at [375, 551] on p "**********" at bounding box center [746, 549] width 959 height 21
click at [372, 551] on p "**********" at bounding box center [746, 549] width 959 height 21
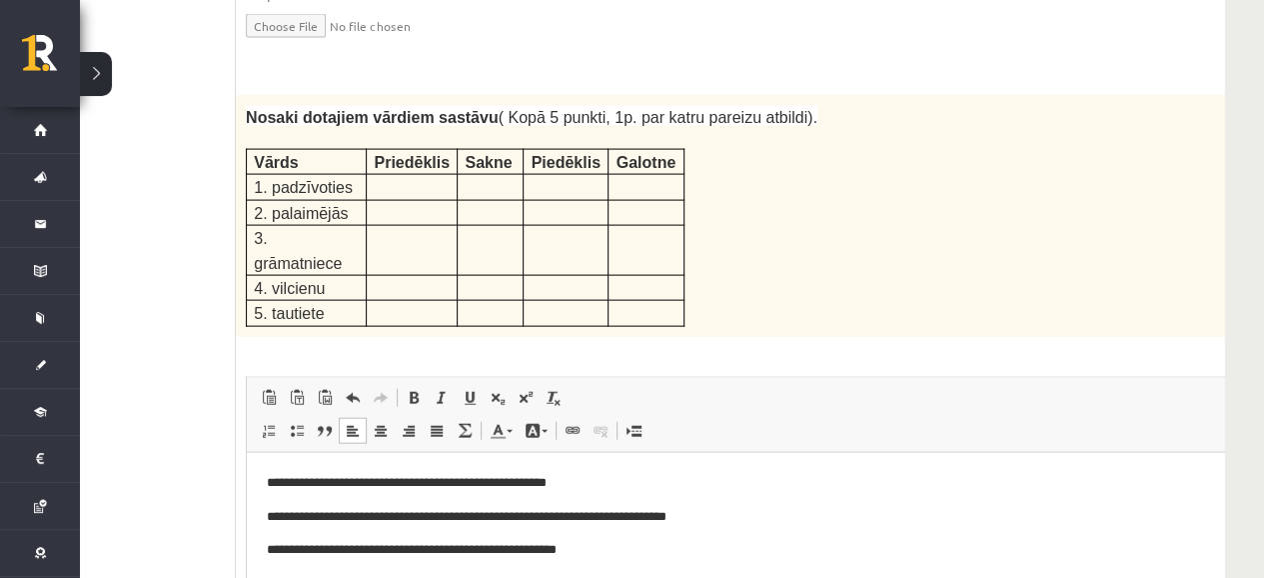
click at [983, 231] on div "5p Nosaki dotajiem vārdiem sastāvu ( Kopā 5 punkti, 1p. par katru pareizu atbil…" at bounding box center [771, 444] width 1071 height 698
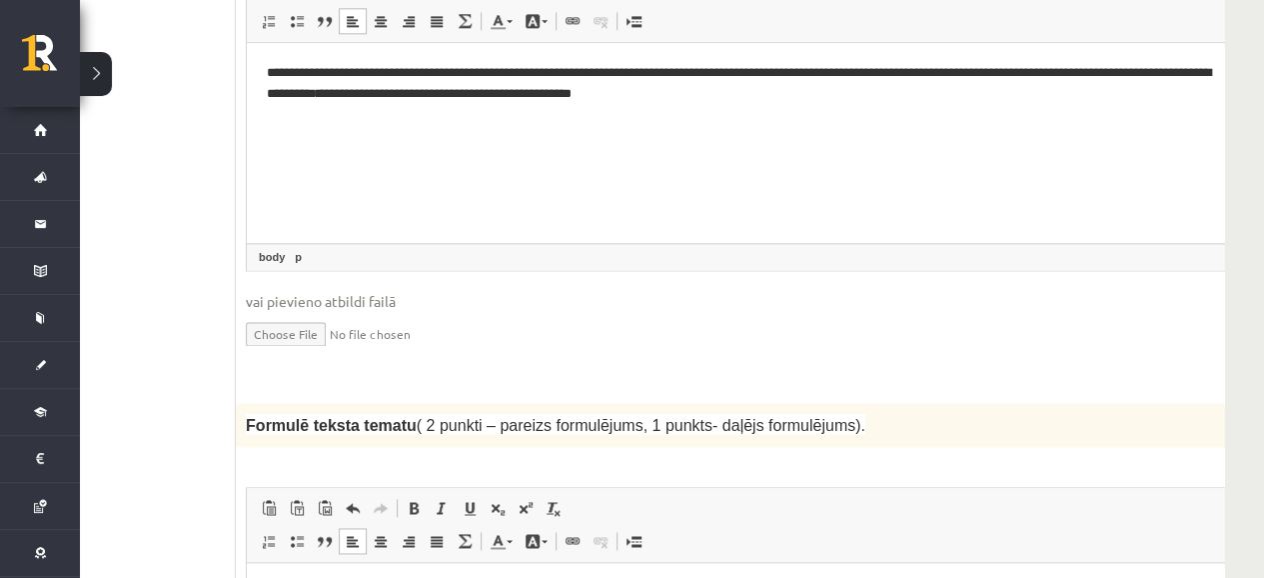
scroll to position [2002, 80]
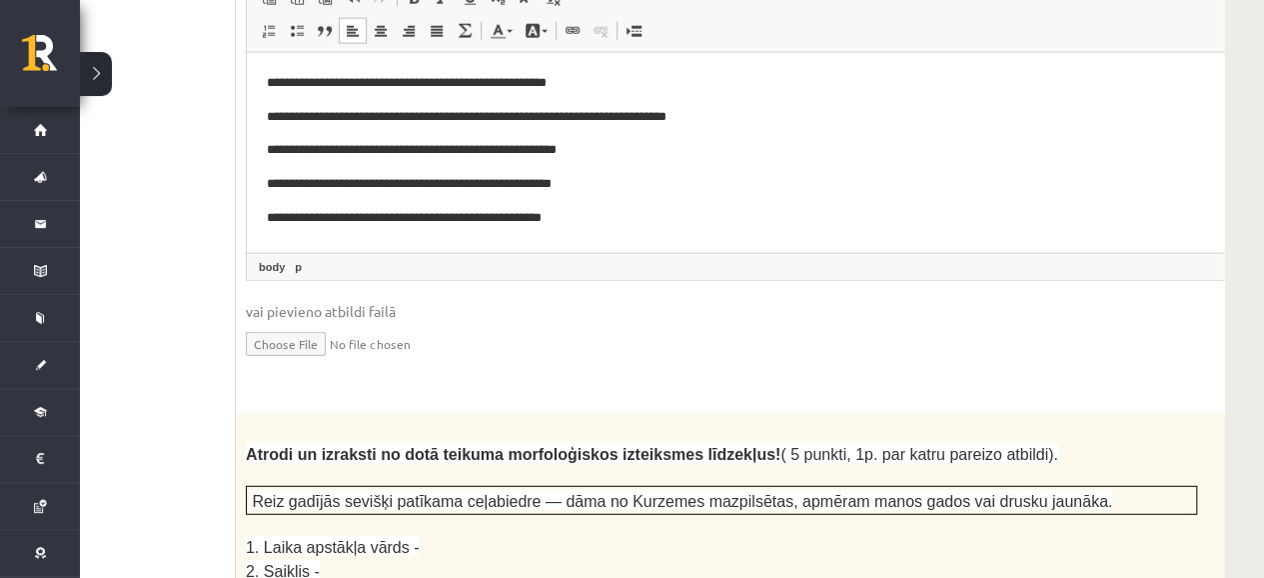
click at [788, 248] on fieldset "**********" at bounding box center [771, 180] width 1051 height 406
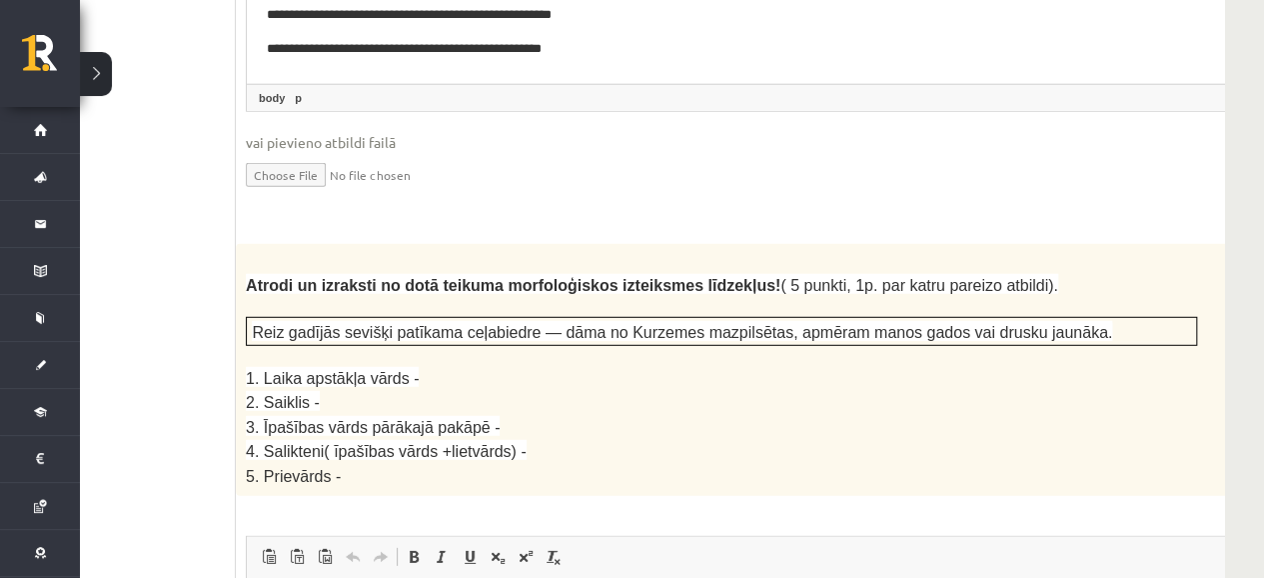
scroll to position [3301, 80]
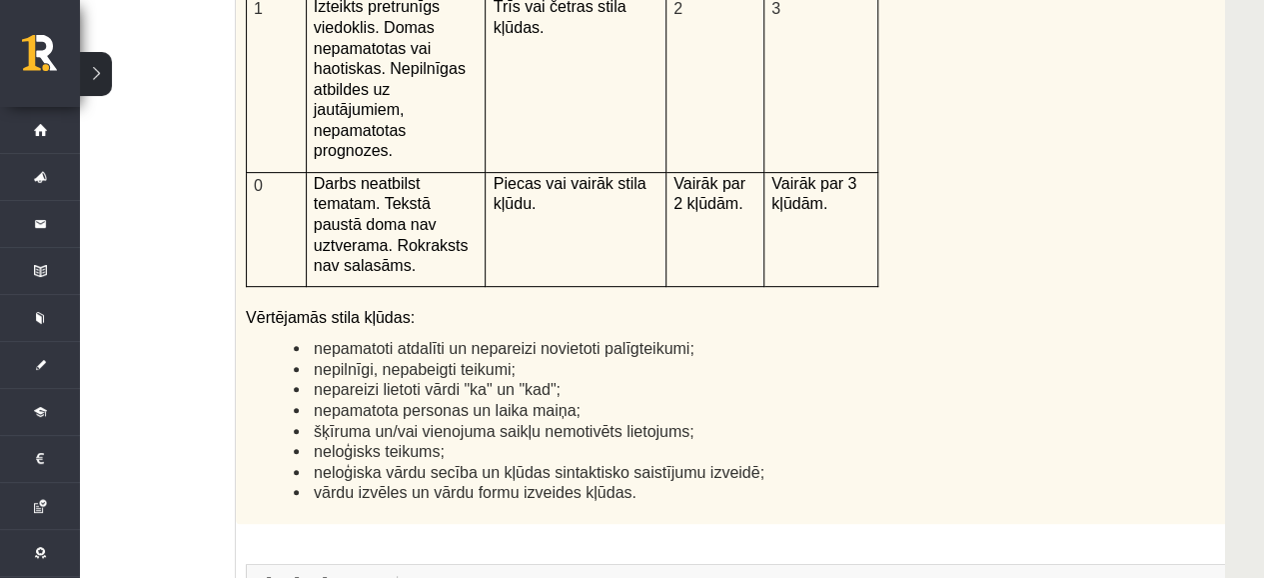
scroll to position [4800, 80]
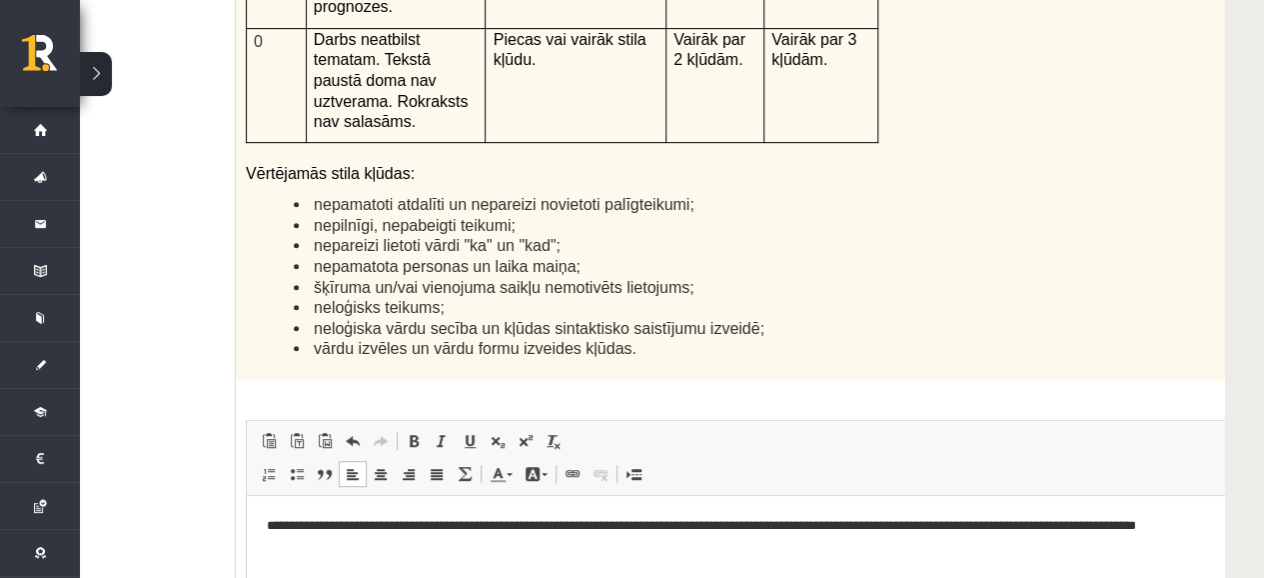
scroll to position [0, 95]
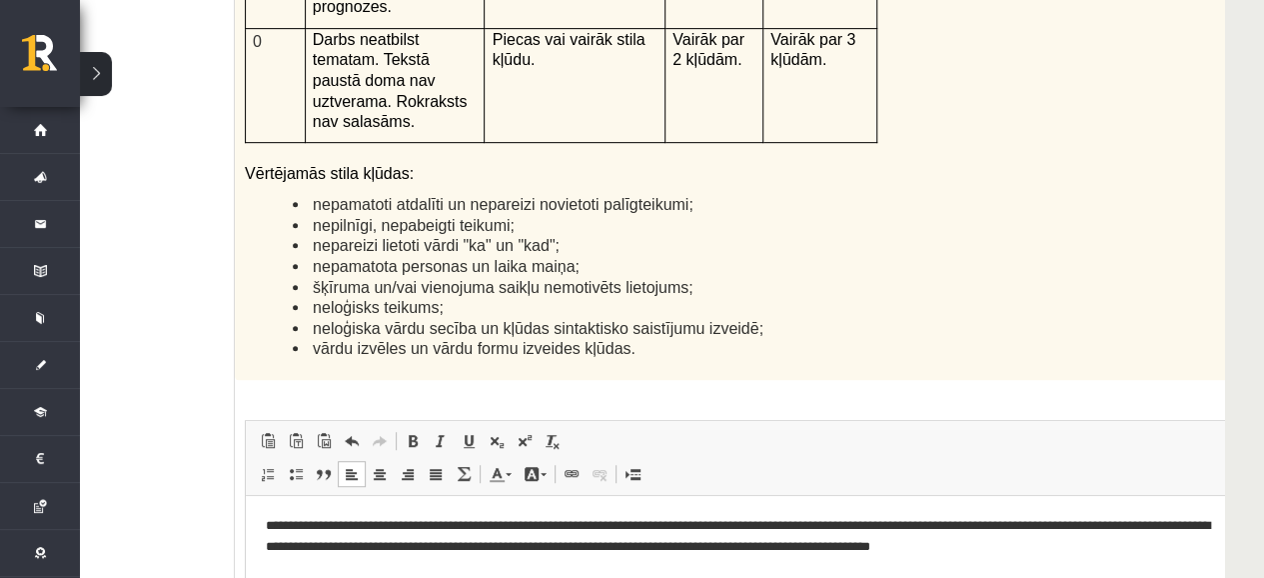
click at [912, 520] on p "**********" at bounding box center [745, 536] width 959 height 42
click at [1100, 522] on p "**********" at bounding box center [745, 536] width 959 height 42
click at [340, 548] on p "**********" at bounding box center [745, 536] width 959 height 42
click at [921, 546] on p "**********" at bounding box center [745, 536] width 959 height 42
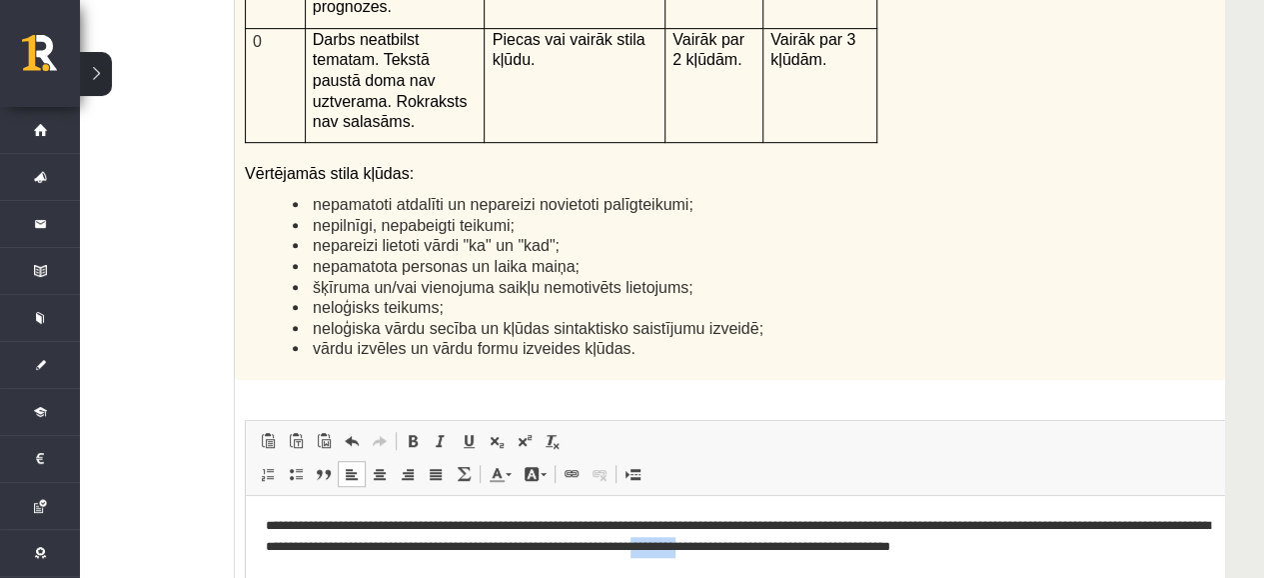
drag, startPoint x: 844, startPoint y: 546, endPoint x: 794, endPoint y: 542, distance: 50.1
click at [794, 542] on p "**********" at bounding box center [745, 536] width 959 height 42
click at [860, 548] on p "**********" at bounding box center [745, 536] width 959 height 42
click at [1118, 544] on p "**********" at bounding box center [745, 536] width 959 height 42
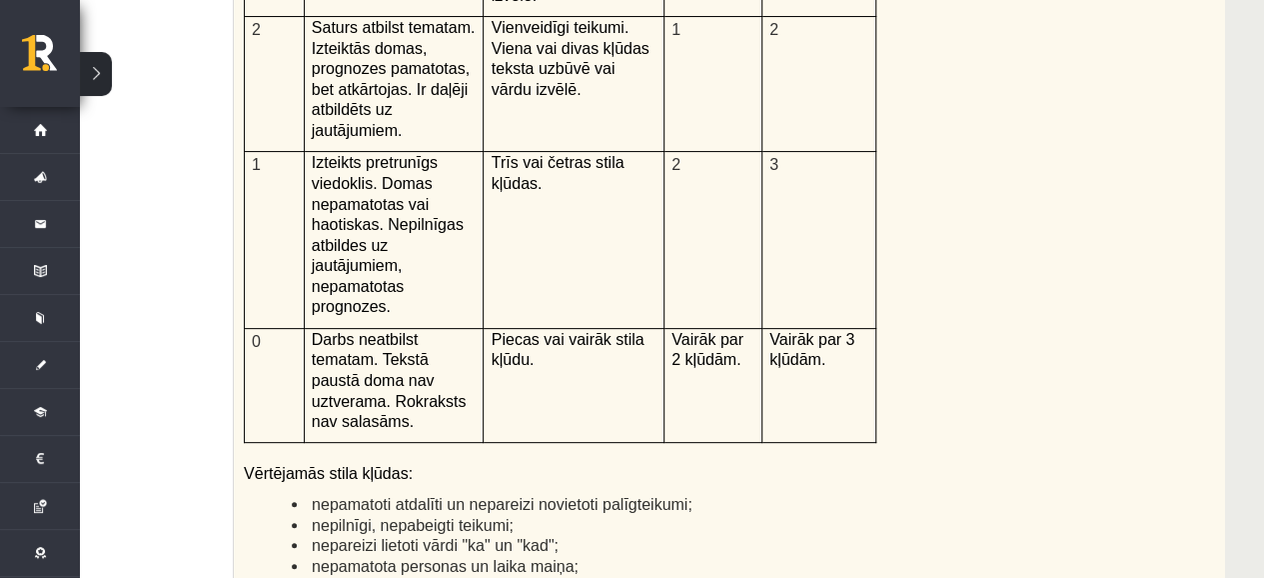
click at [682, 556] on li "nepamatota personas un laika maiņa;" at bounding box center [743, 566] width 903 height 21
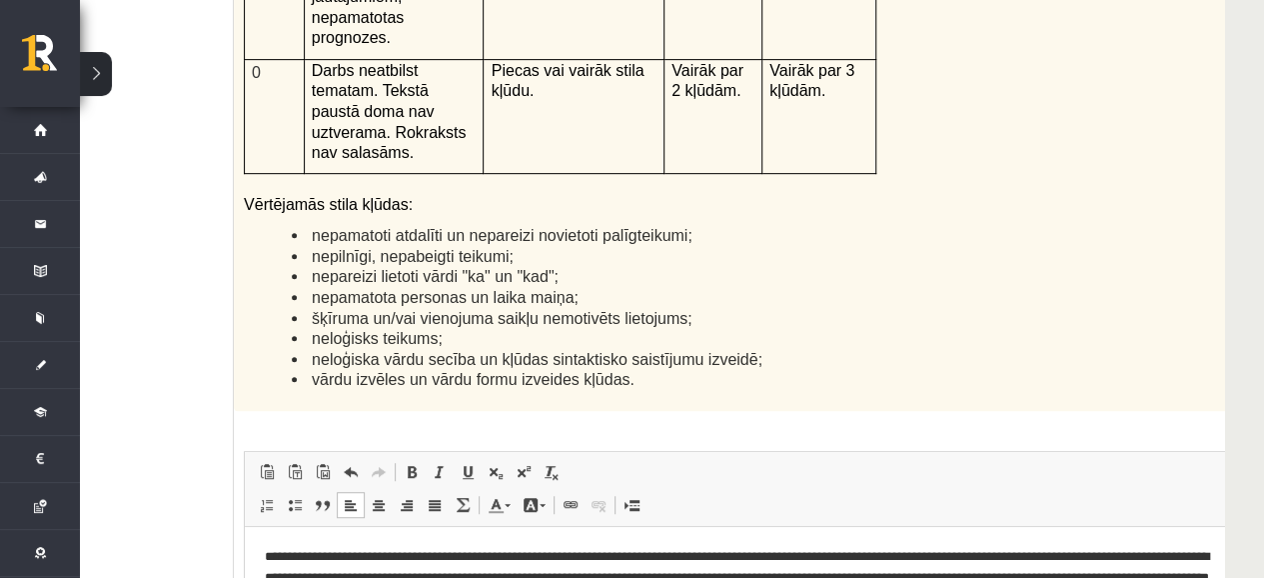
scroll to position [4900, 80]
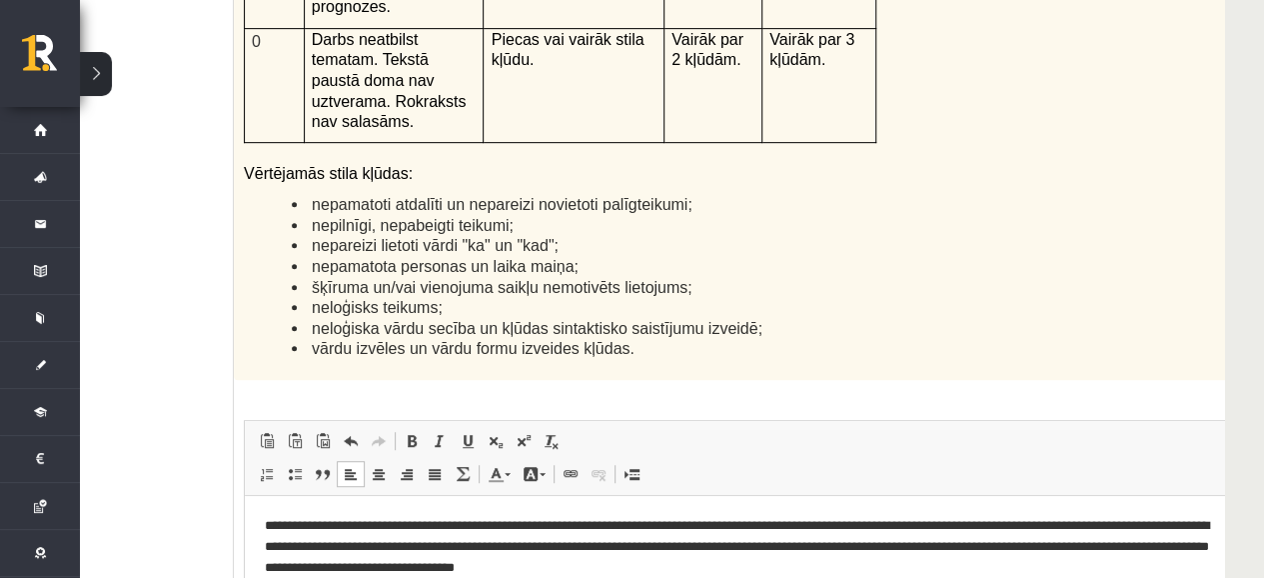
click at [555, 566] on p "**********" at bounding box center [744, 546] width 959 height 62
click at [569, 568] on p "**********" at bounding box center [744, 546] width 959 height 62
click at [573, 562] on p "**********" at bounding box center [744, 546] width 959 height 62
click at [567, 563] on p "**********" at bounding box center [744, 546] width 959 height 62
click at [565, 563] on p "**********" at bounding box center [744, 546] width 959 height 62
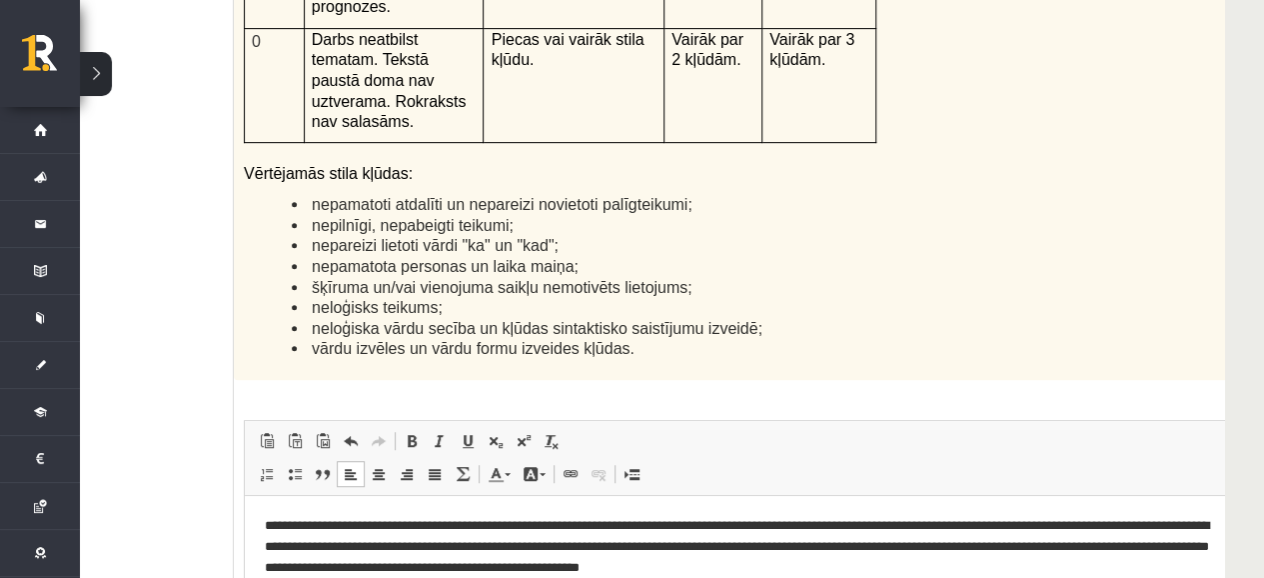
click at [941, 586] on html "**********" at bounding box center [769, 546] width 1049 height 102
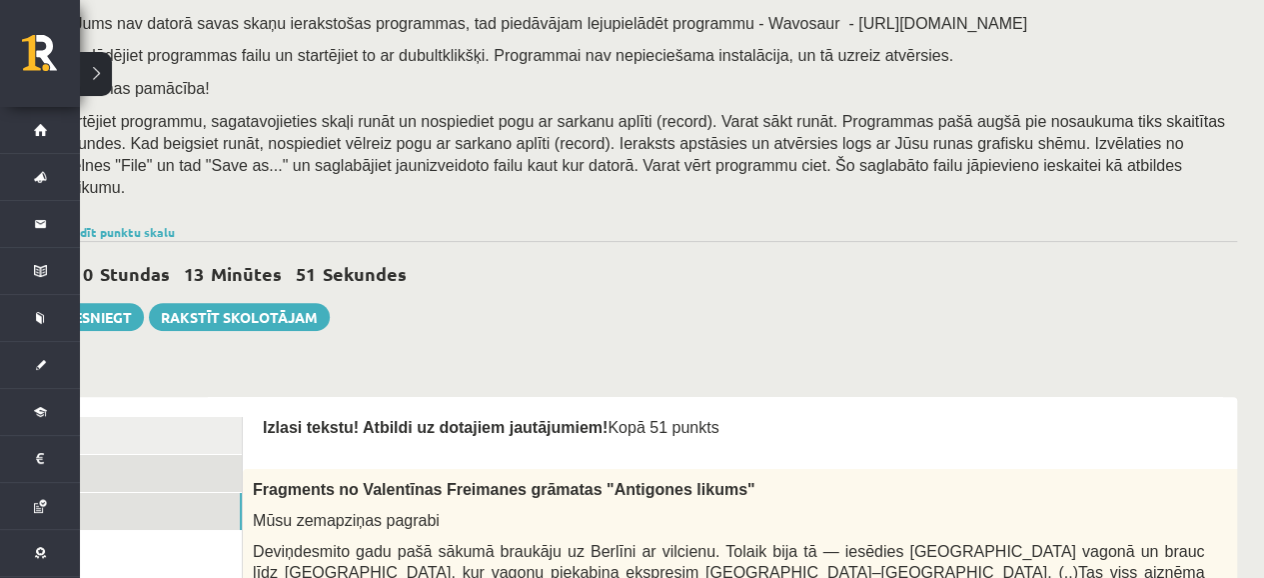
scroll to position [300, 67]
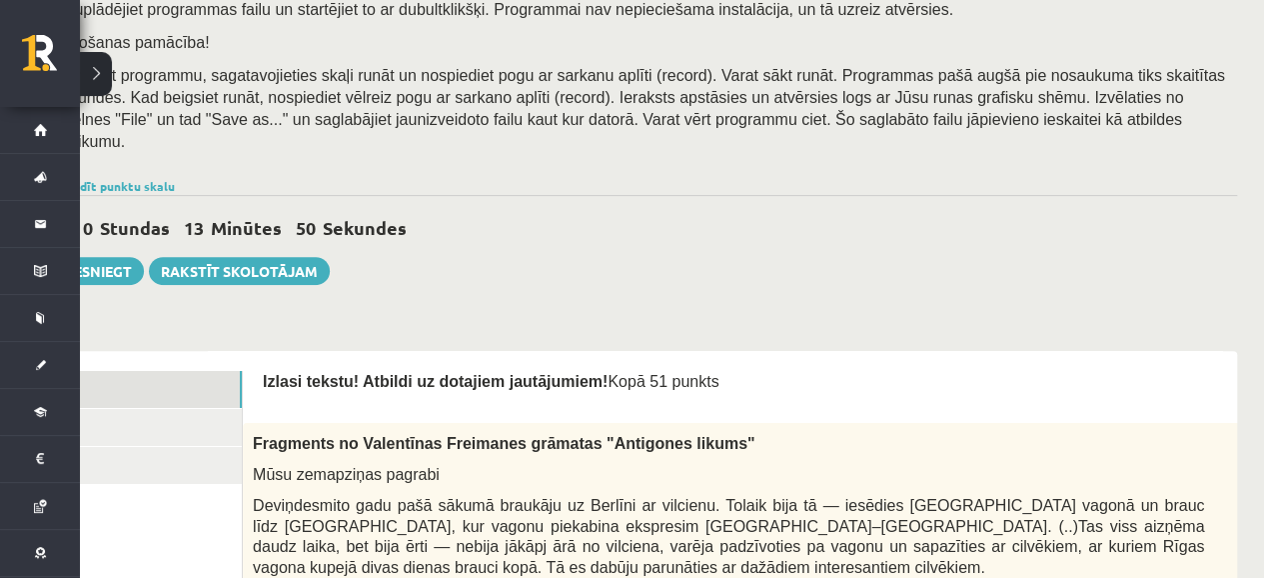
click at [152, 383] on link "1. uzdevums" at bounding box center [107, 389] width 269 height 37
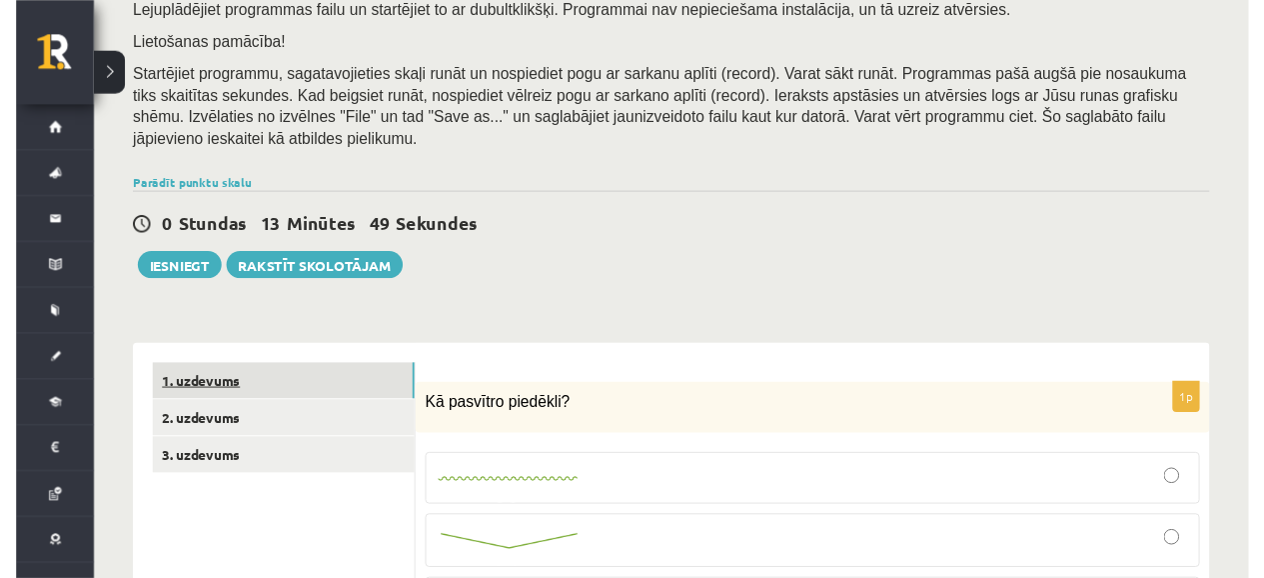
scroll to position [0, 0]
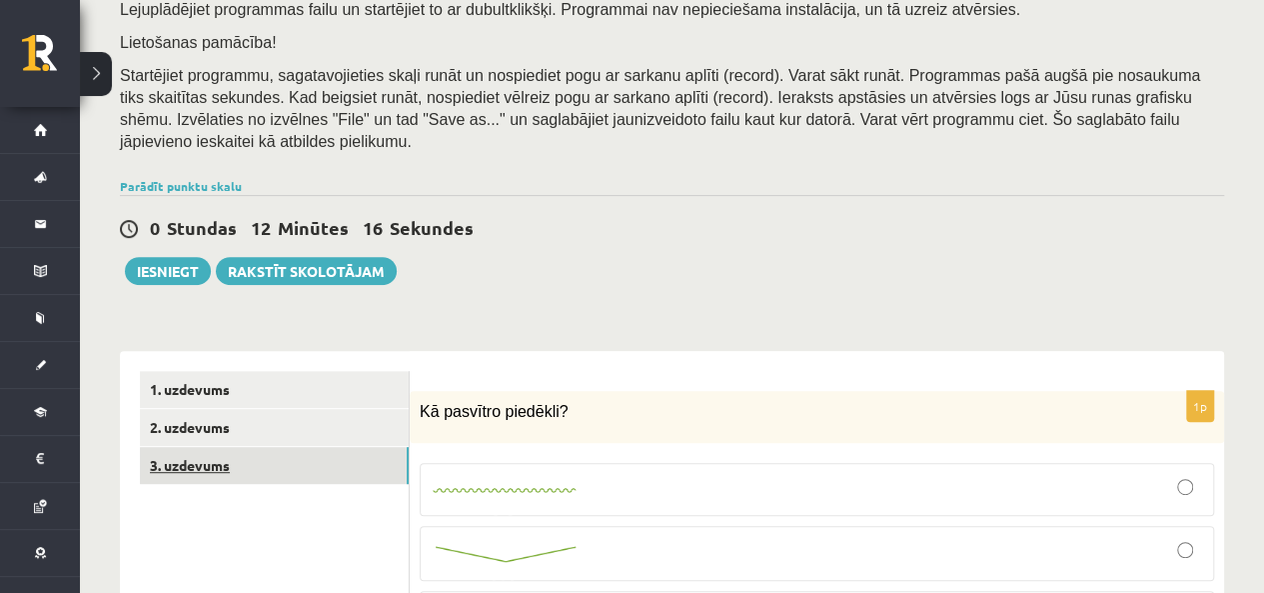
click at [358, 447] on link "3. uzdevums" at bounding box center [274, 465] width 269 height 37
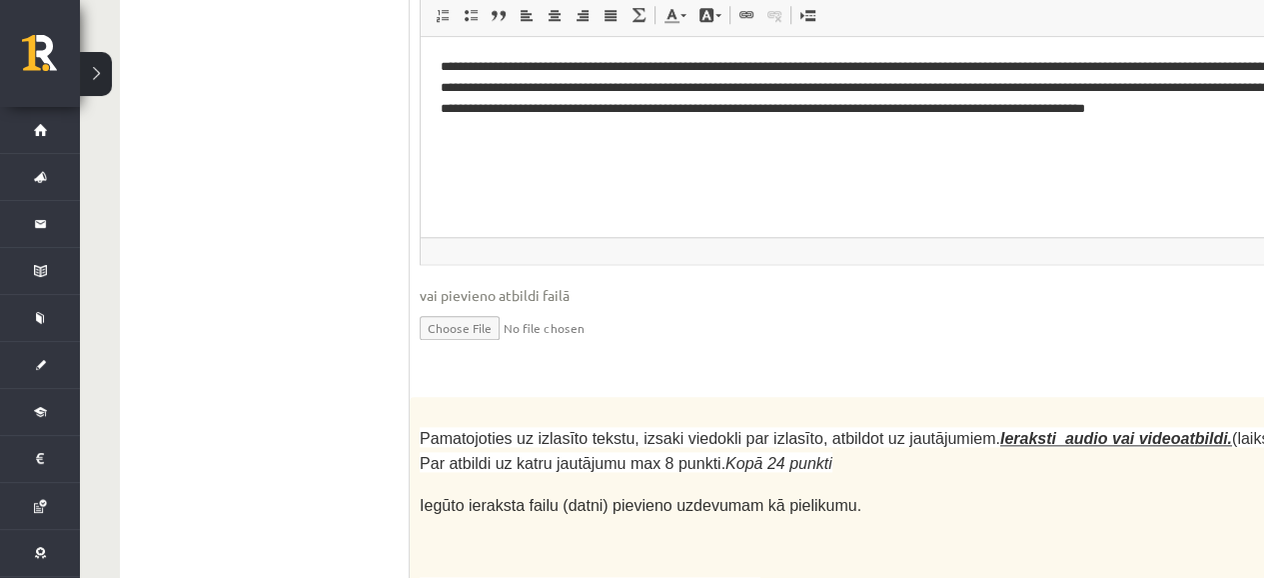
scroll to position [5259, 0]
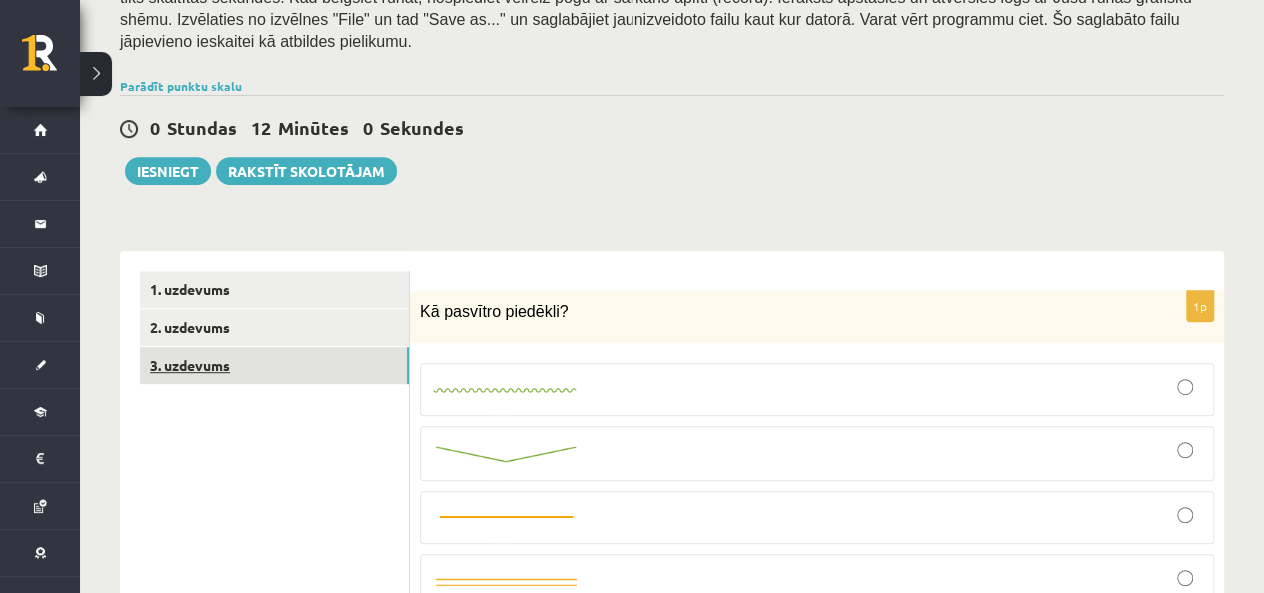
click at [257, 347] on link "3. uzdevums" at bounding box center [274, 365] width 269 height 37
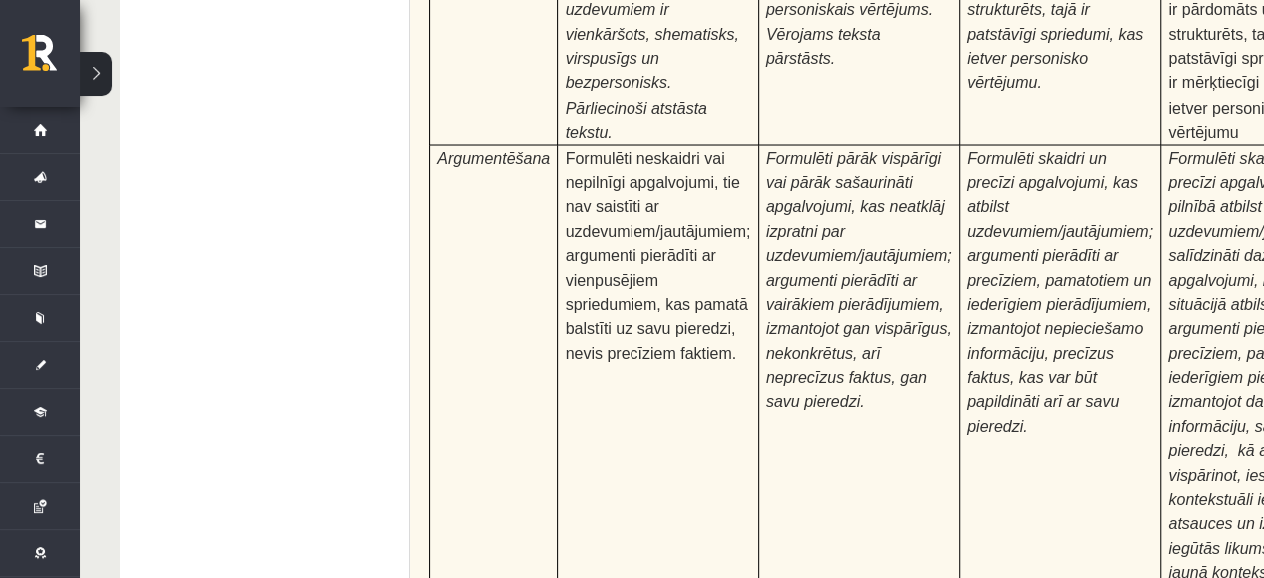
scroll to position [6413, 0]
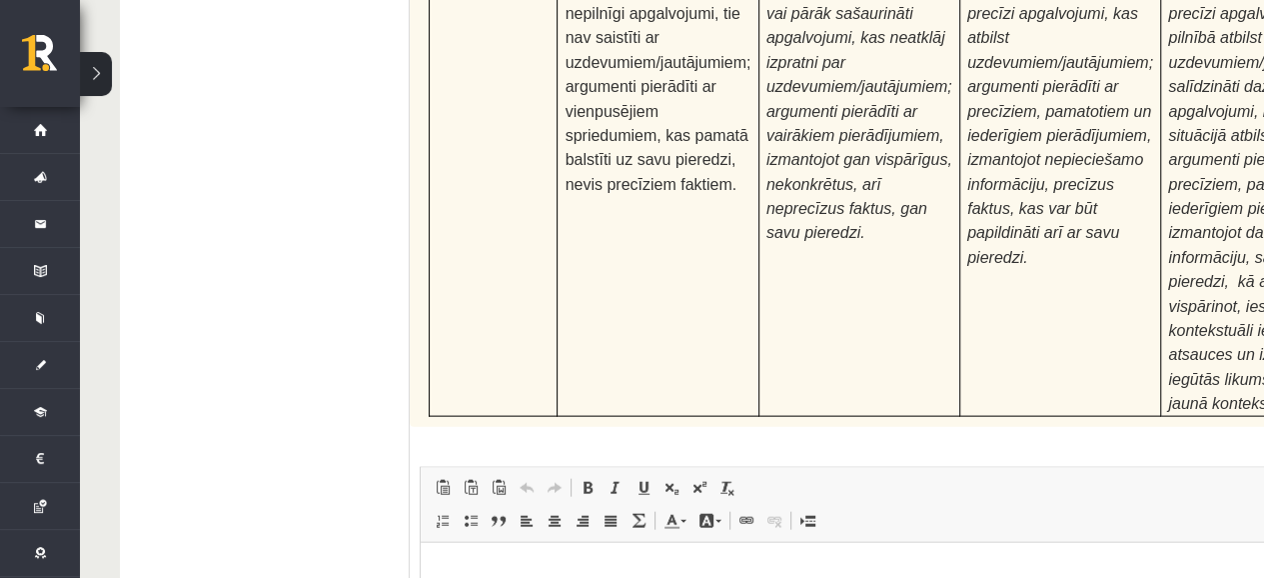
click at [535, 592] on html at bounding box center [945, 572] width 1049 height 61
click at [691, 592] on html at bounding box center [945, 572] width 1049 height 61
drag, startPoint x: 270, startPoint y: 68, endPoint x: 546, endPoint y: 189, distance: 301.2
click at [547, 513] on span at bounding box center [555, 521] width 16 height 16
click at [548, 565] on p "Bagātinātā teksta redaktors, wiswyg-editor-user-answer-47433888533320" at bounding box center [945, 572] width 1009 height 21
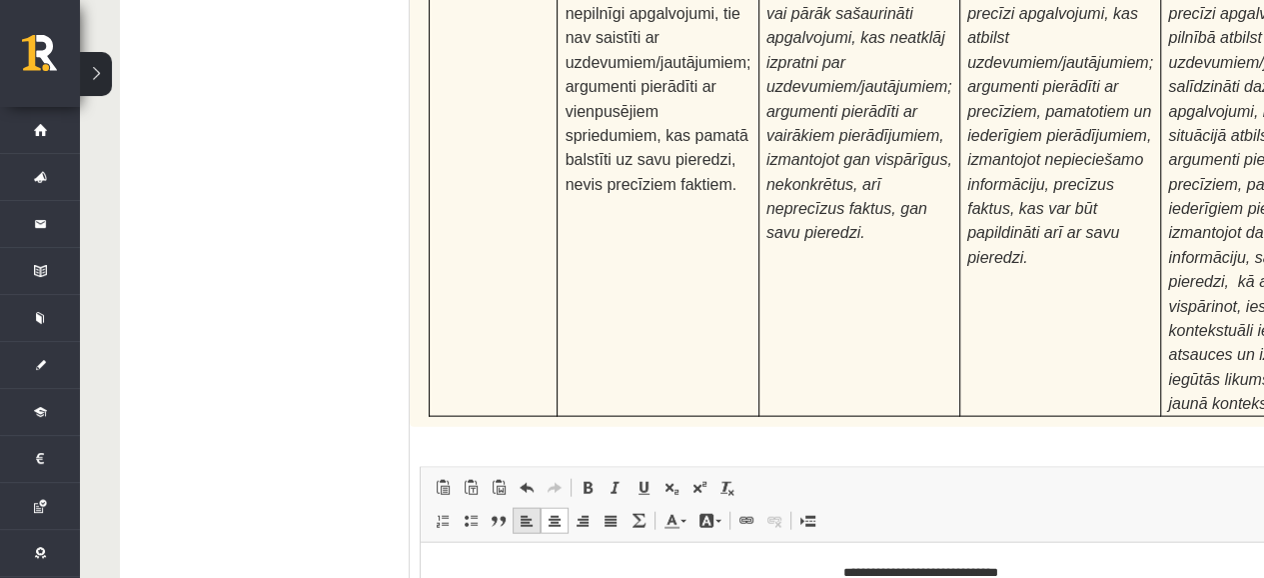
click at [530, 513] on span at bounding box center [527, 521] width 16 height 16
click at [705, 592] on html "**********" at bounding box center [945, 572] width 1049 height 61
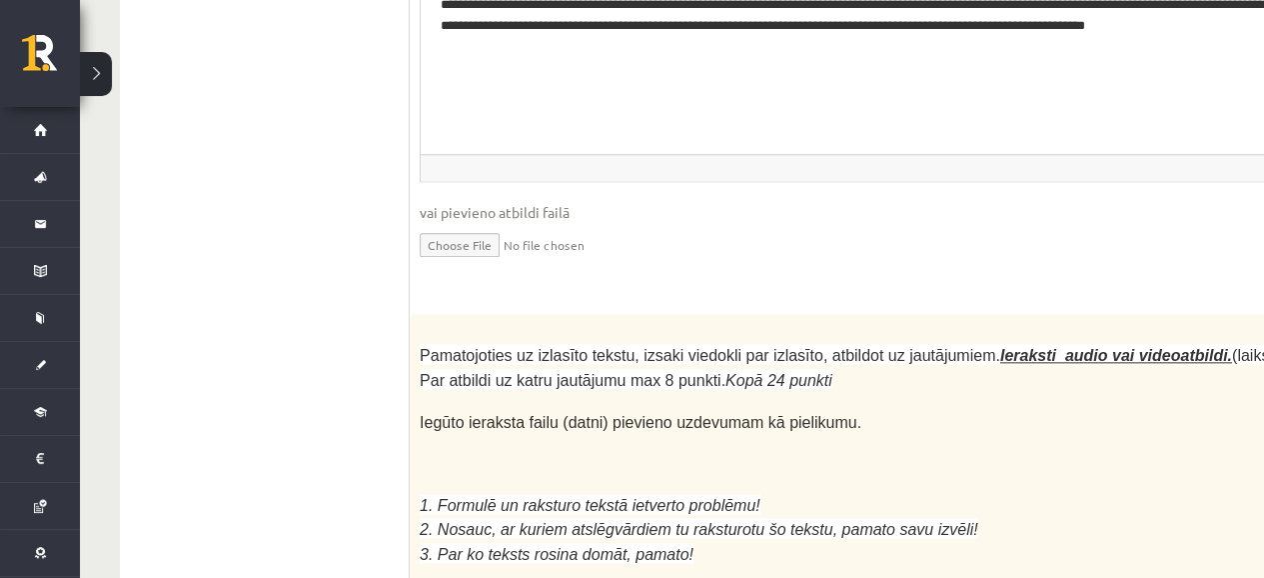
scroll to position [5414, 0]
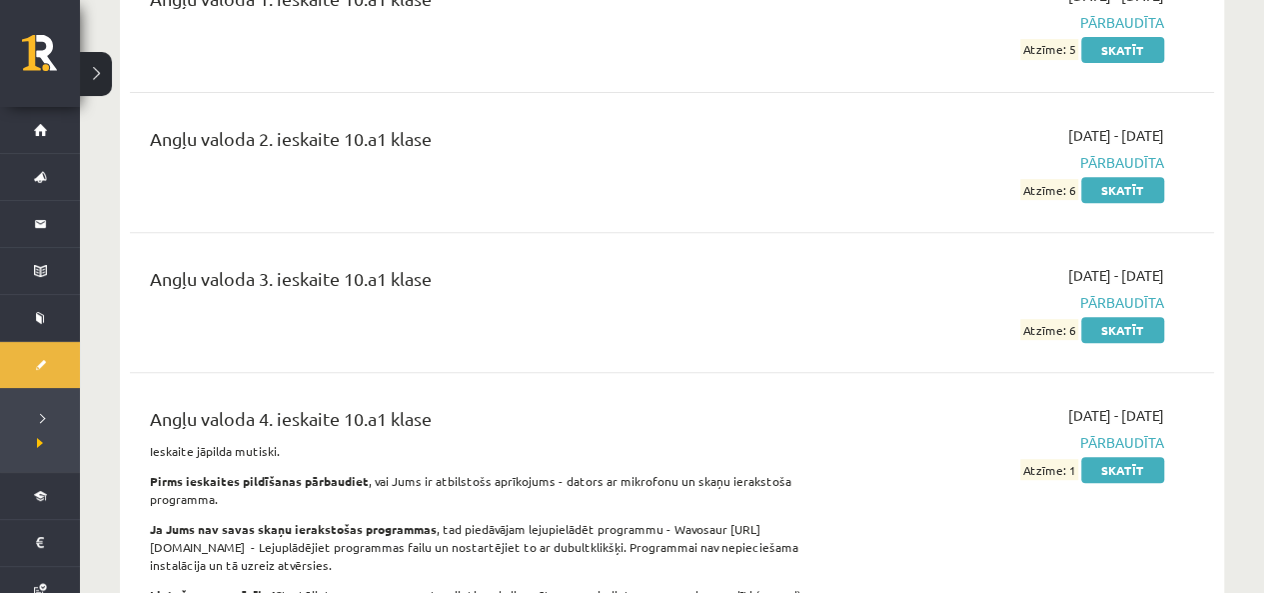
scroll to position [100, 0]
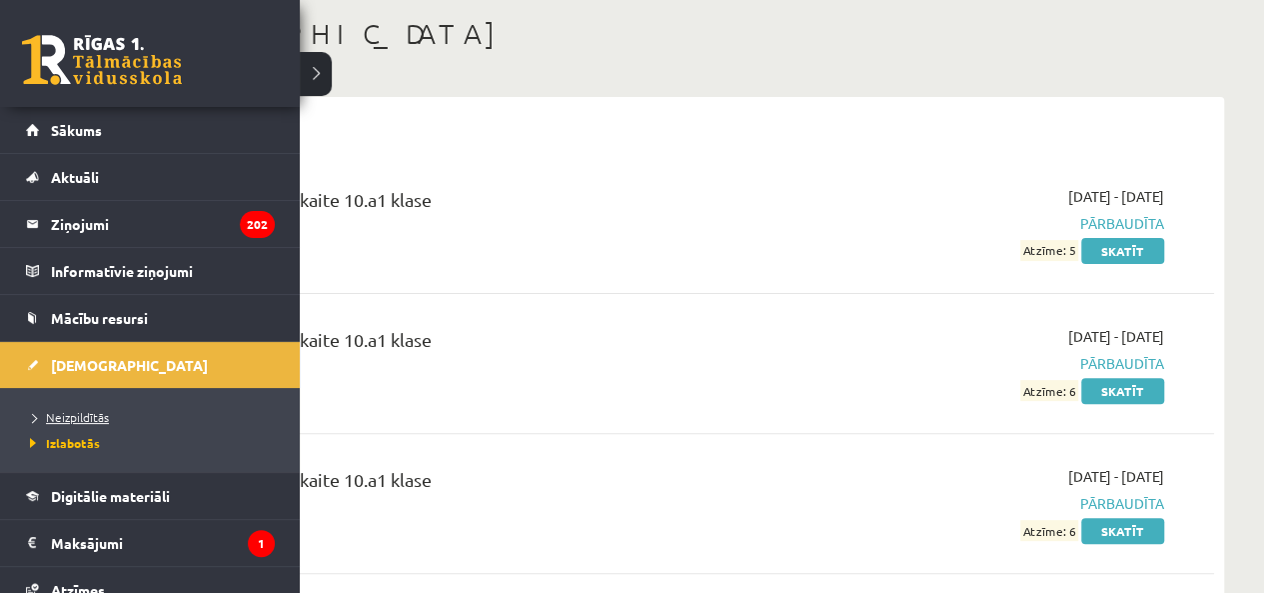
click at [74, 416] on span "Neizpildītās" at bounding box center [67, 417] width 84 height 16
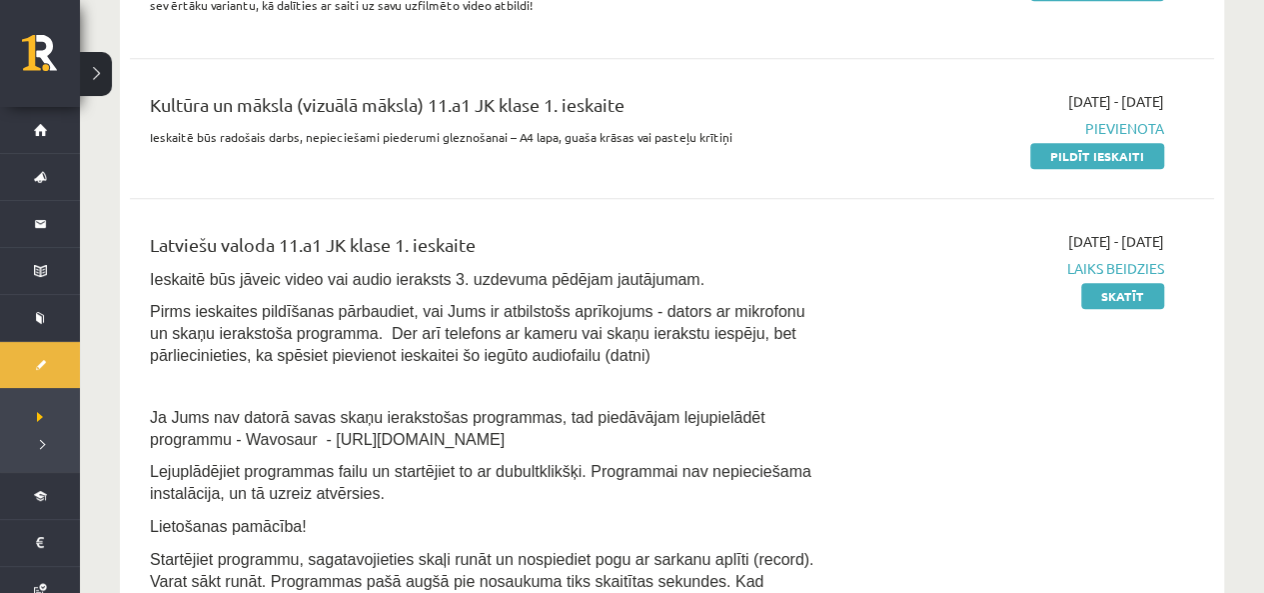
scroll to position [800, 0]
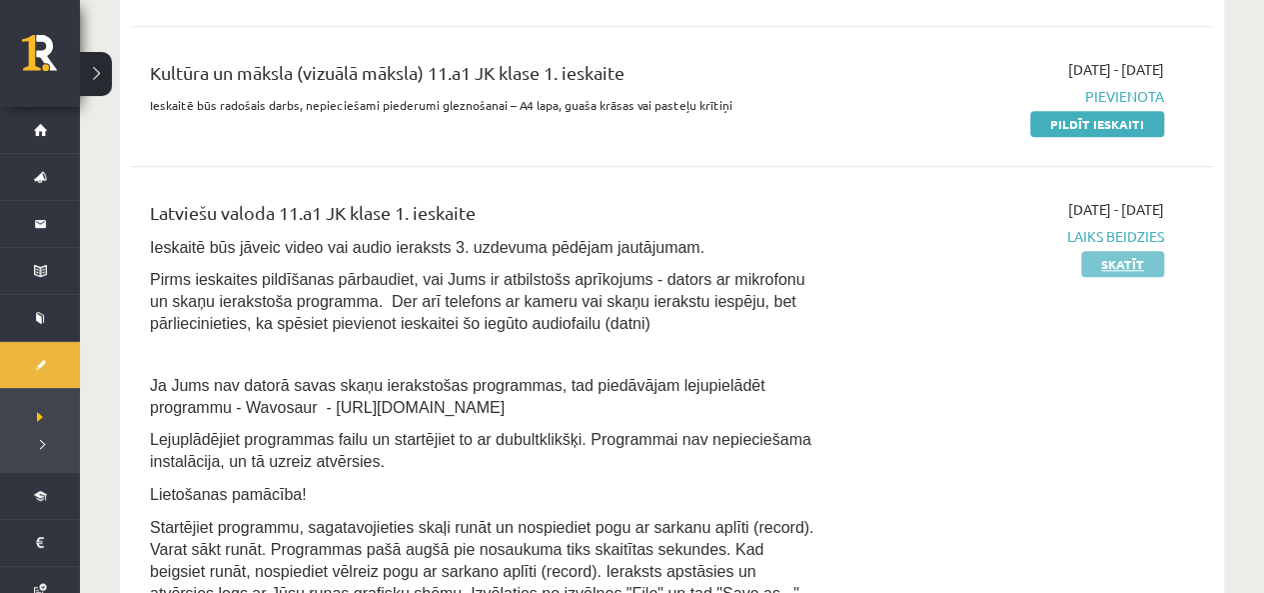
click at [1128, 258] on link "Skatīt" at bounding box center [1122, 264] width 83 height 26
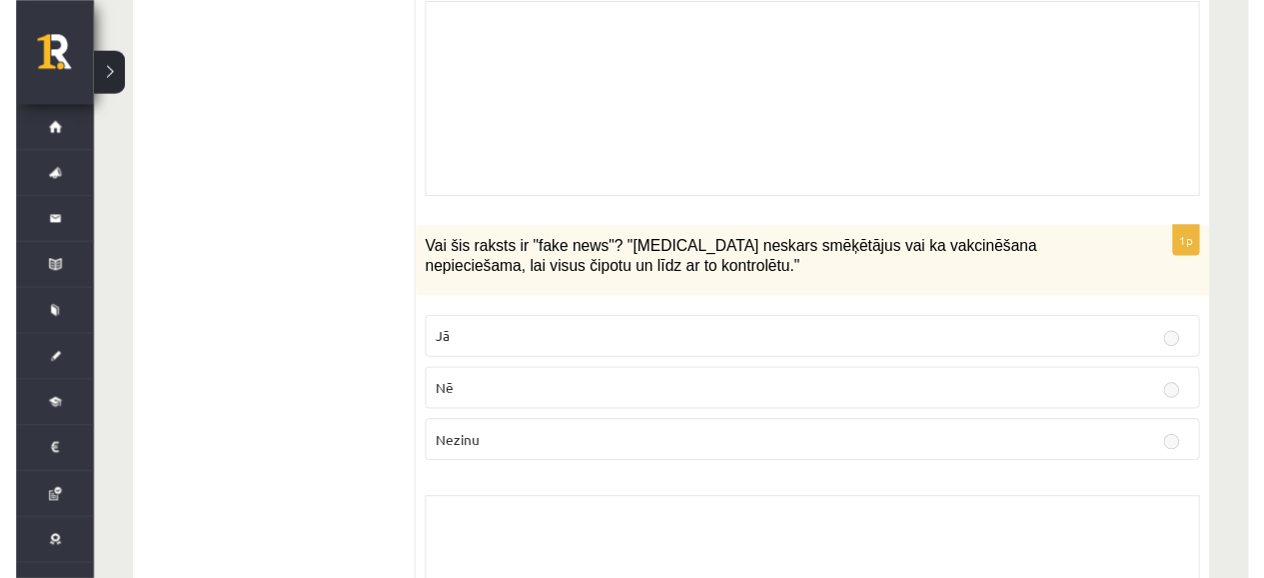
scroll to position [500, 0]
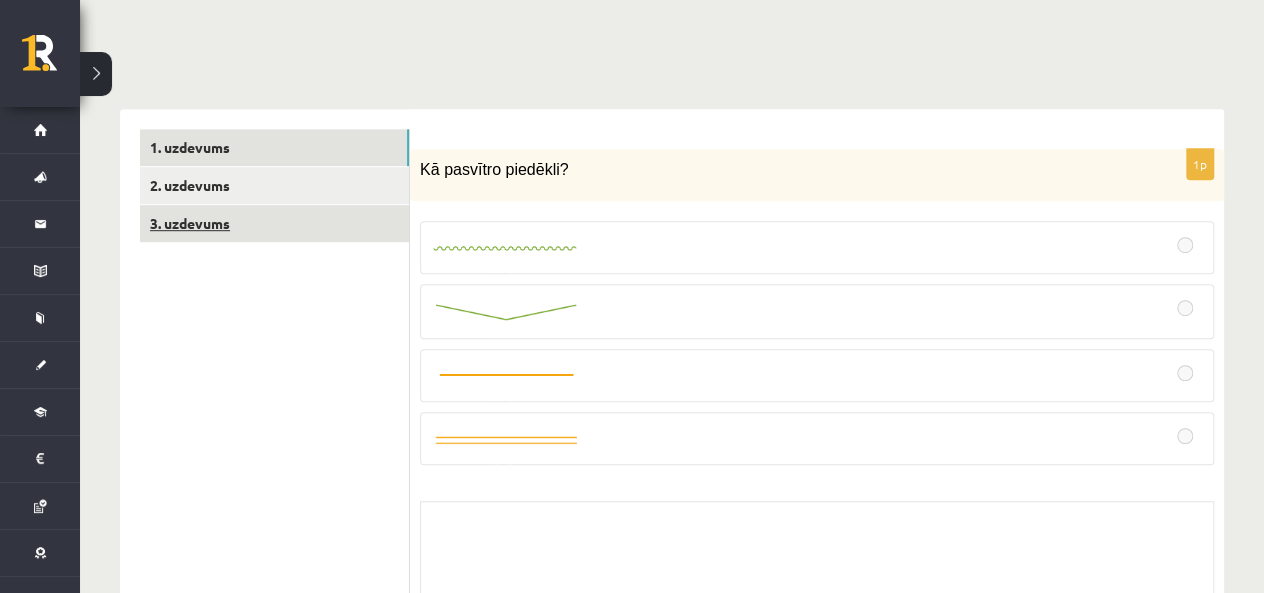
click at [251, 210] on link "3. uzdevums" at bounding box center [274, 223] width 269 height 37
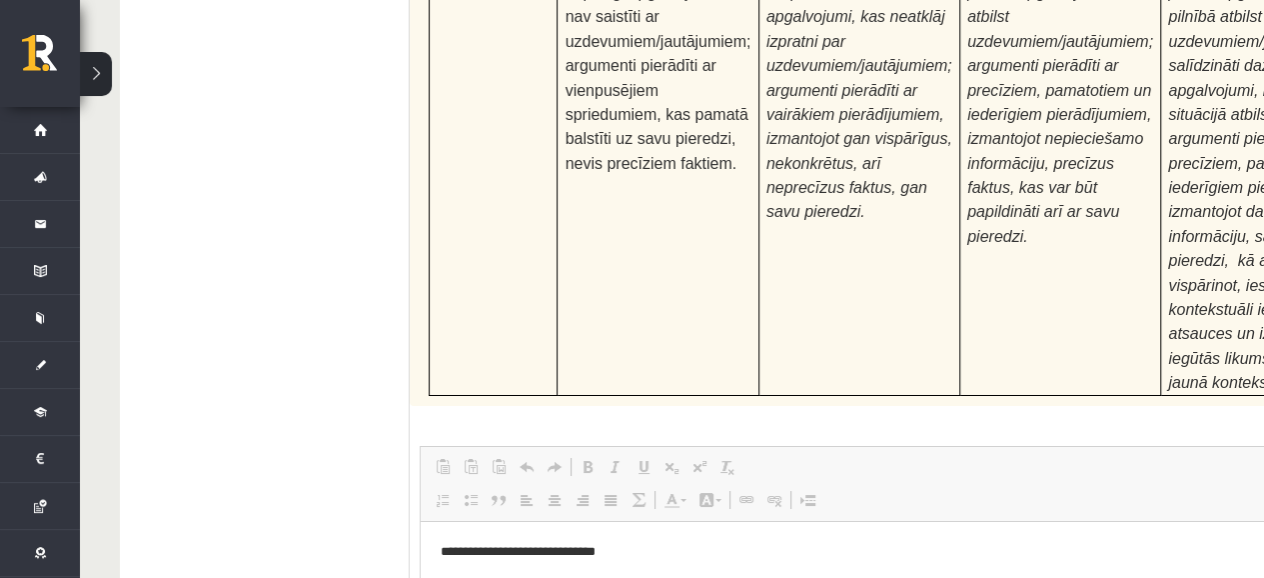
scroll to position [7526, 0]
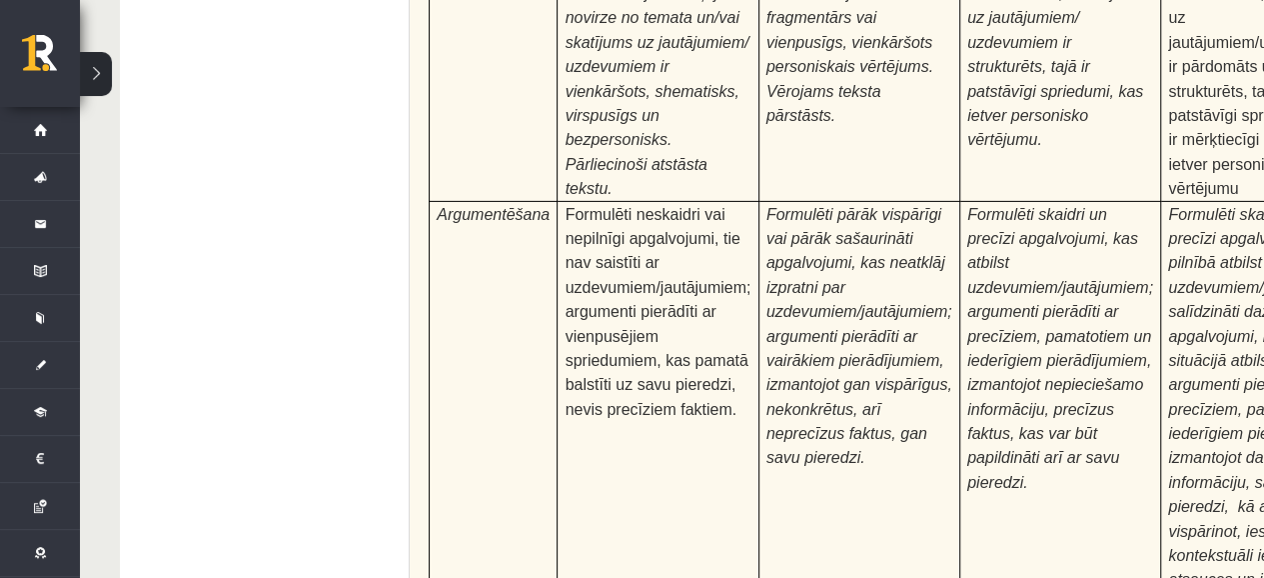
drag, startPoint x: 648, startPoint y: 797, endPoint x: 378, endPoint y: 767, distance: 271.5
copy p "**********"
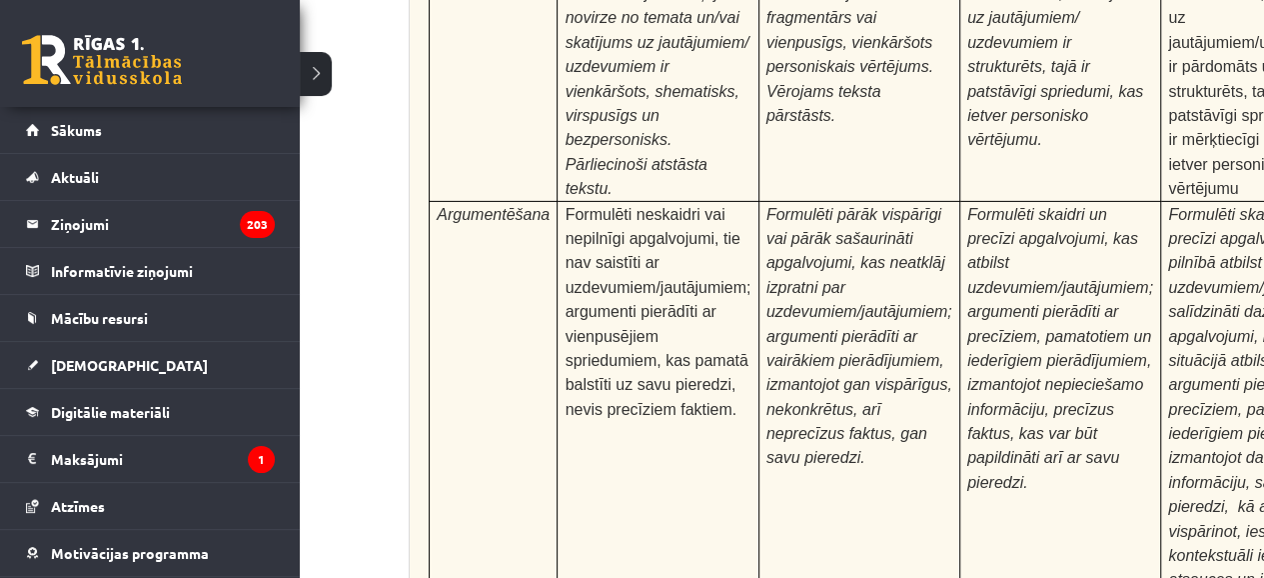
click at [64, 55] on link at bounding box center [102, 60] width 160 height 50
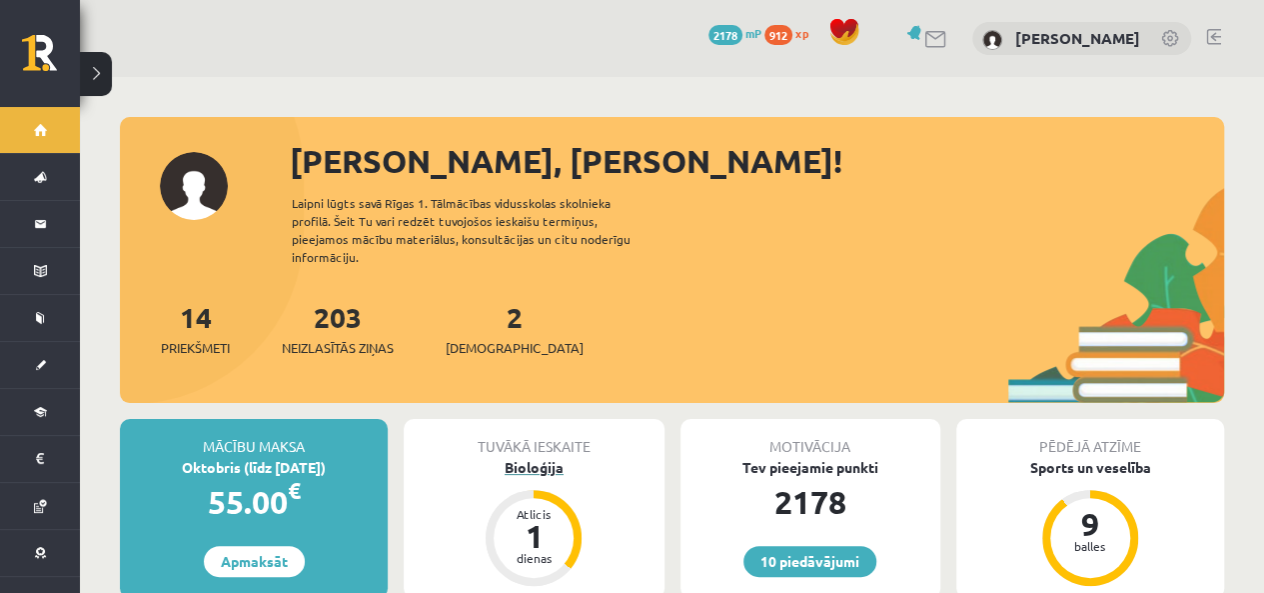
click at [551, 457] on div "Bioloģija" at bounding box center [534, 467] width 260 height 21
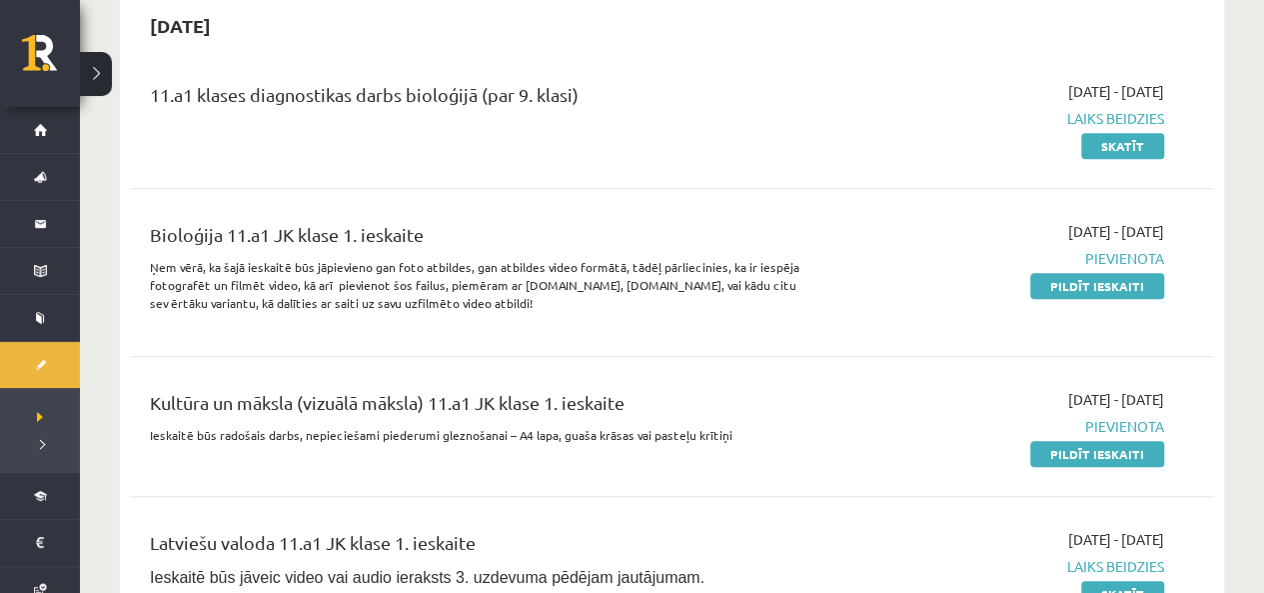
scroll to position [500, 0]
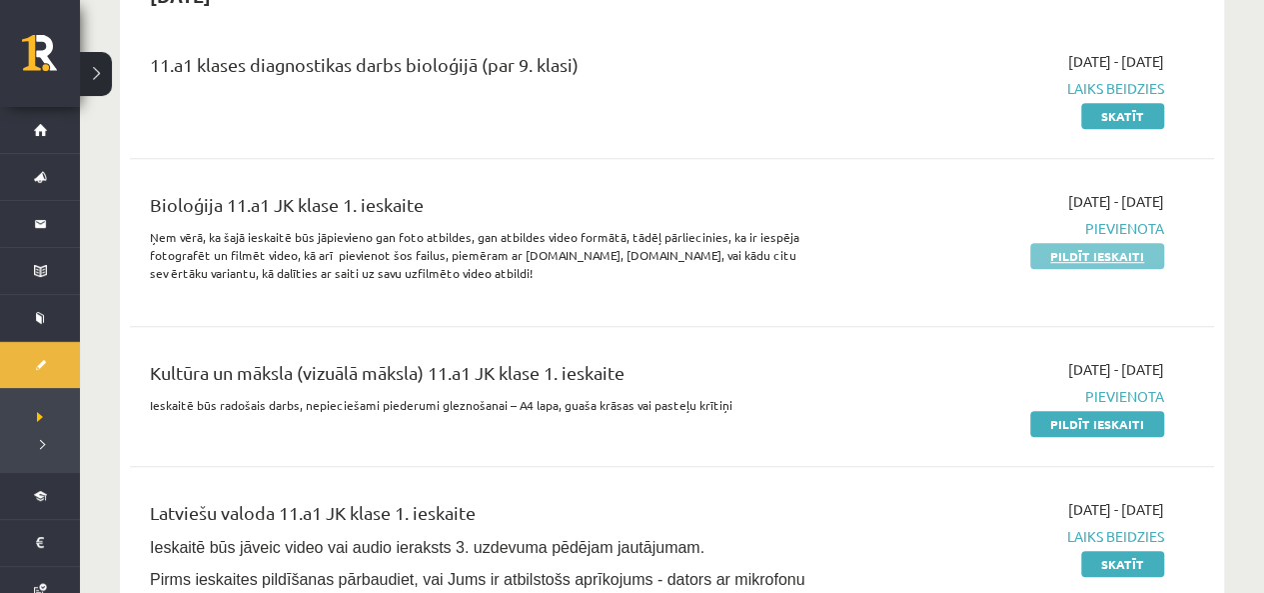
click at [1099, 255] on link "Pildīt ieskaiti" at bounding box center [1097, 256] width 134 height 26
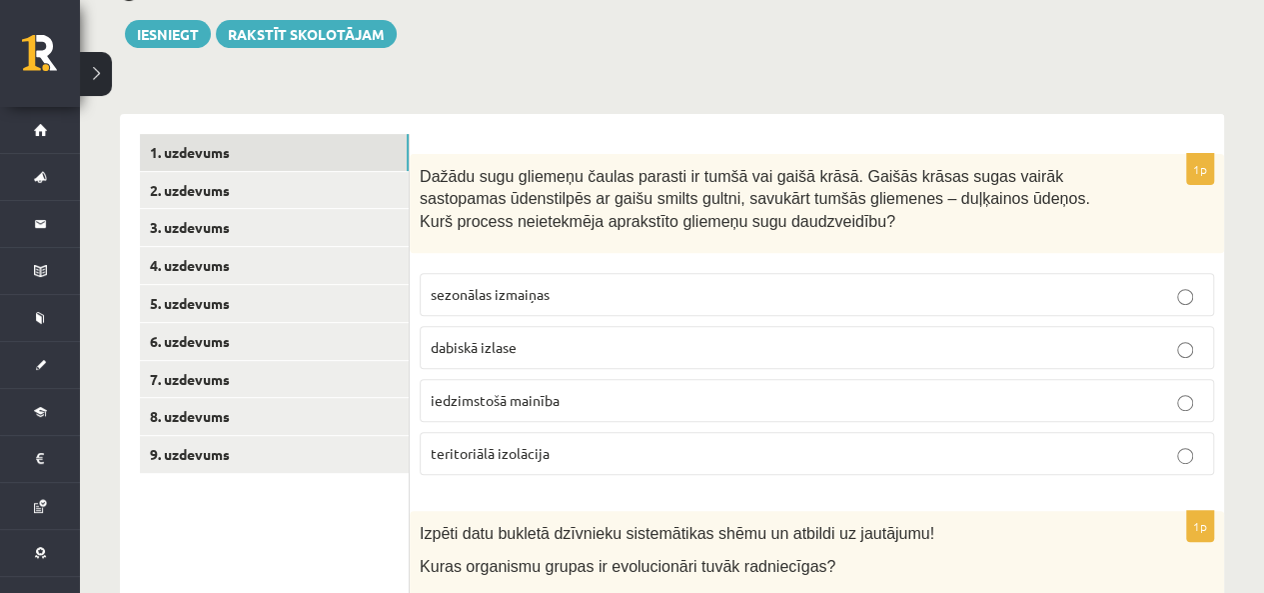
scroll to position [300, 0]
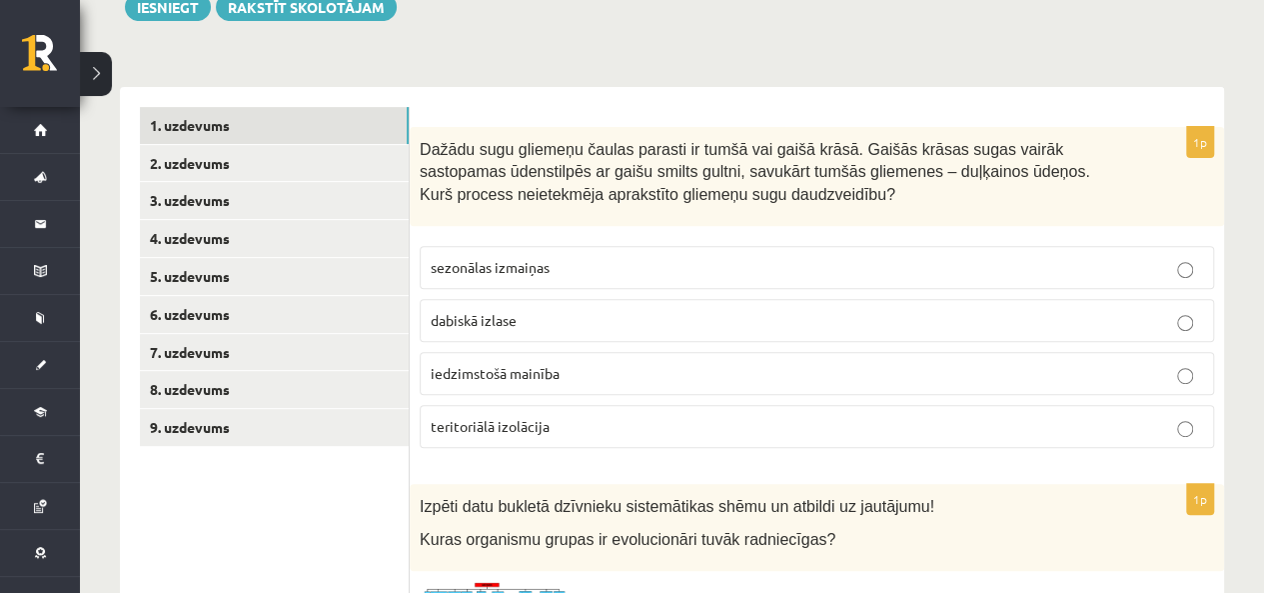
click at [586, 439] on label "teritoriālā izolācija" at bounding box center [817, 426] width 795 height 43
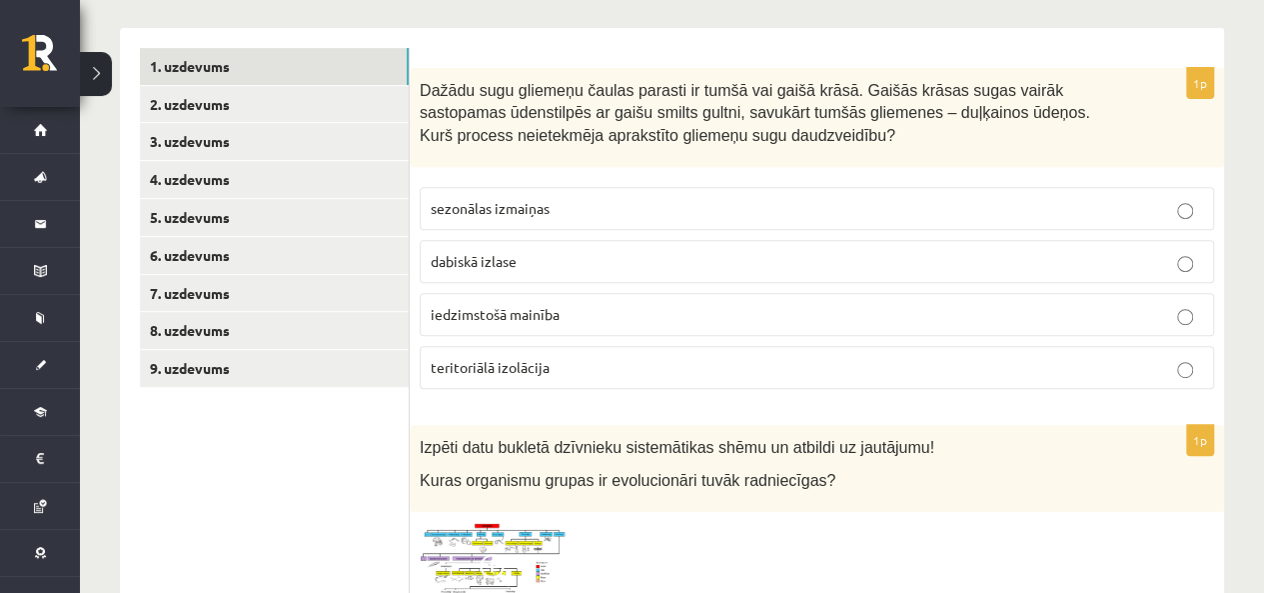
scroll to position [400, 0]
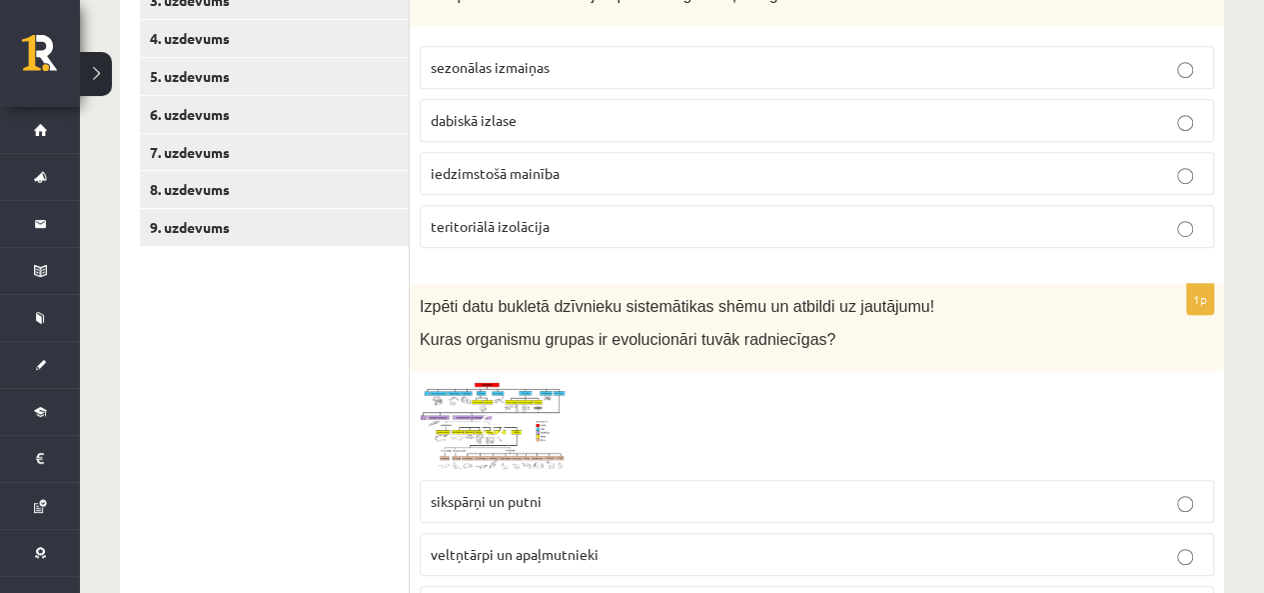
scroll to position [600, 0]
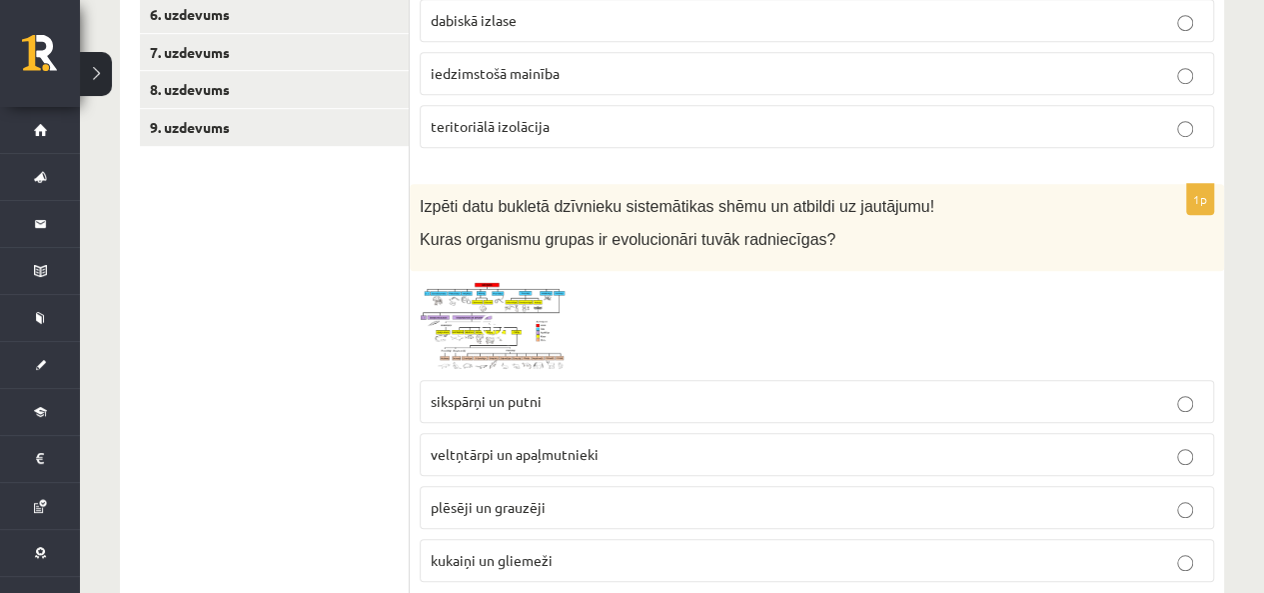
click at [518, 303] on img at bounding box center [495, 326] width 150 height 90
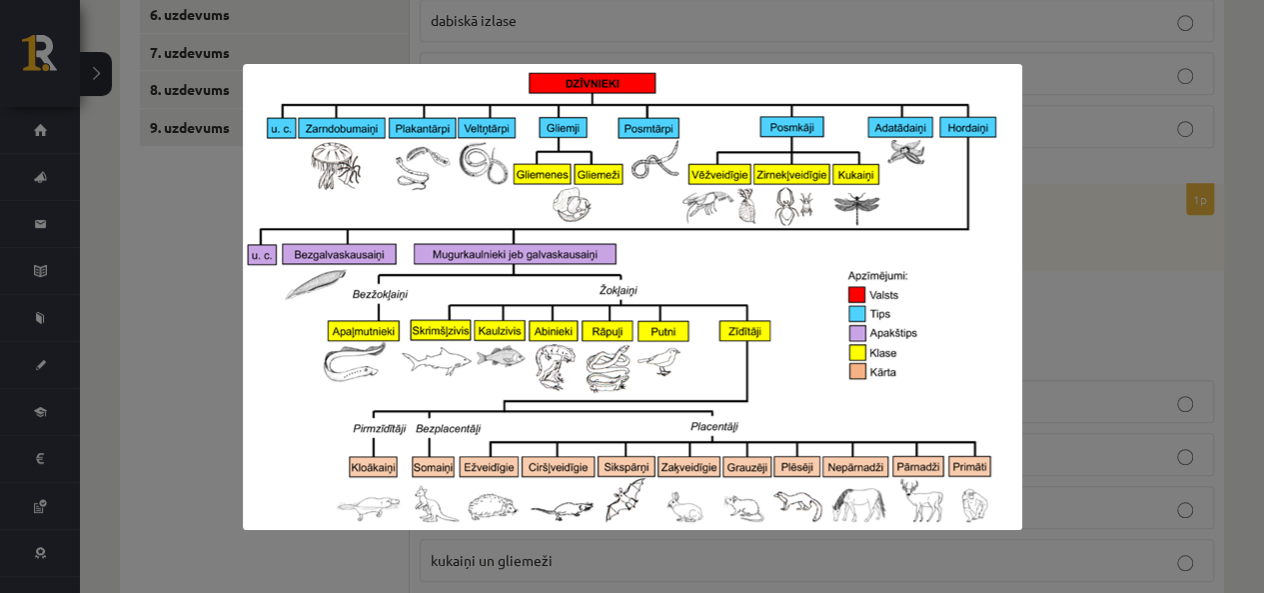
click at [1102, 187] on div at bounding box center [632, 296] width 1264 height 593
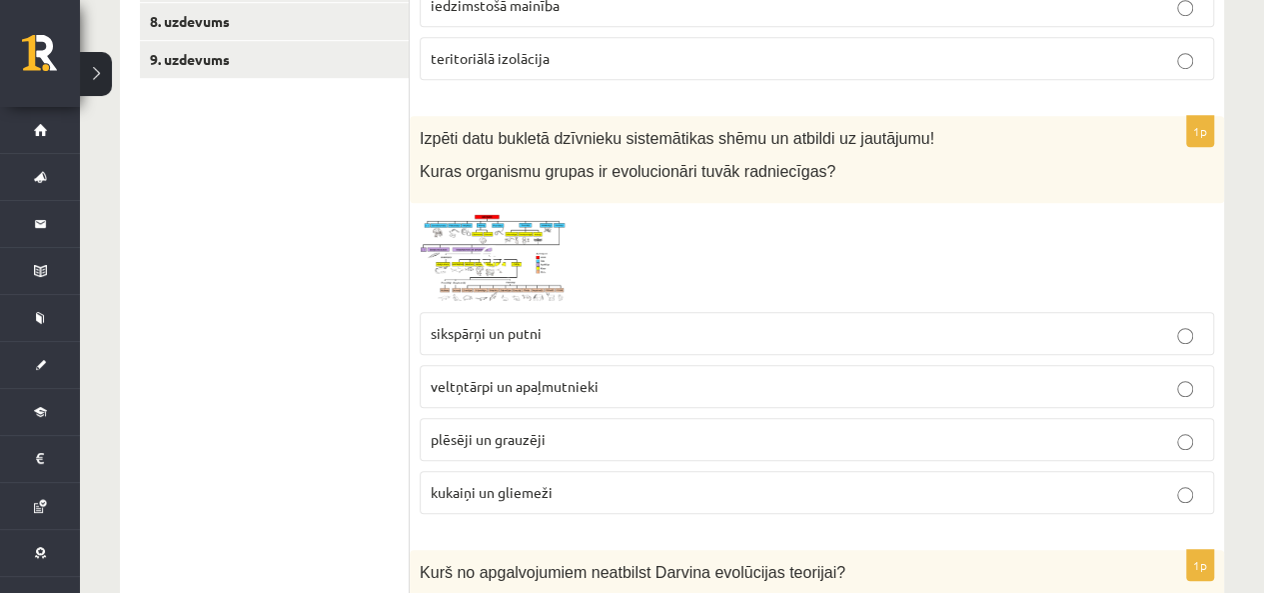
scroll to position [700, 0]
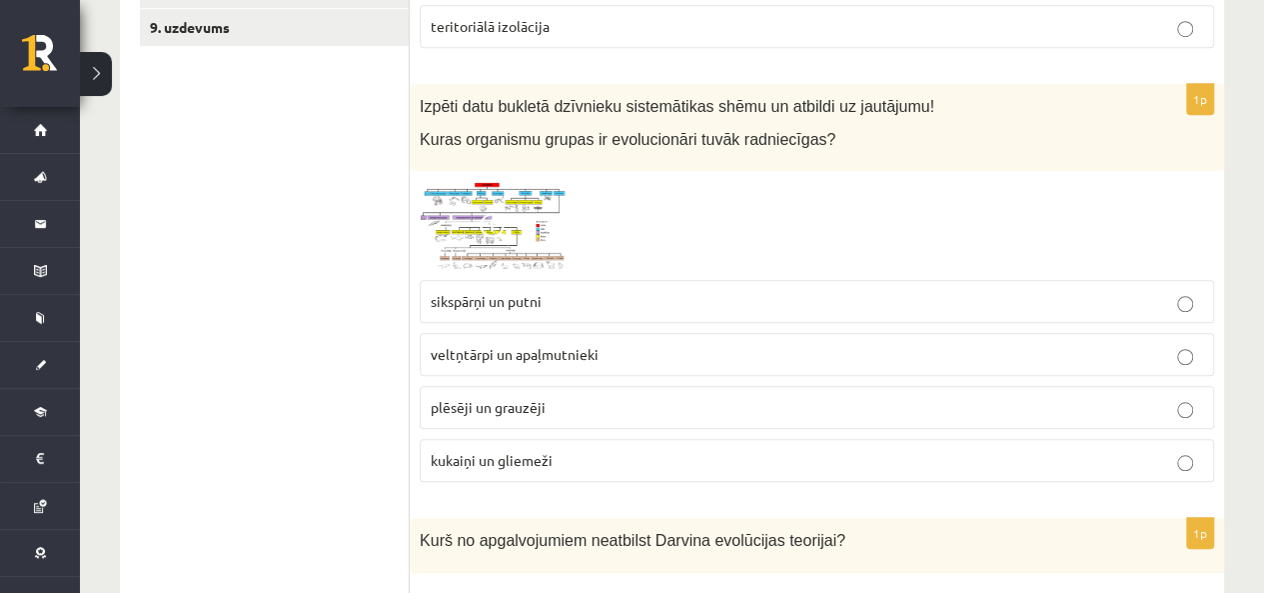
click at [514, 217] on img at bounding box center [495, 226] width 150 height 90
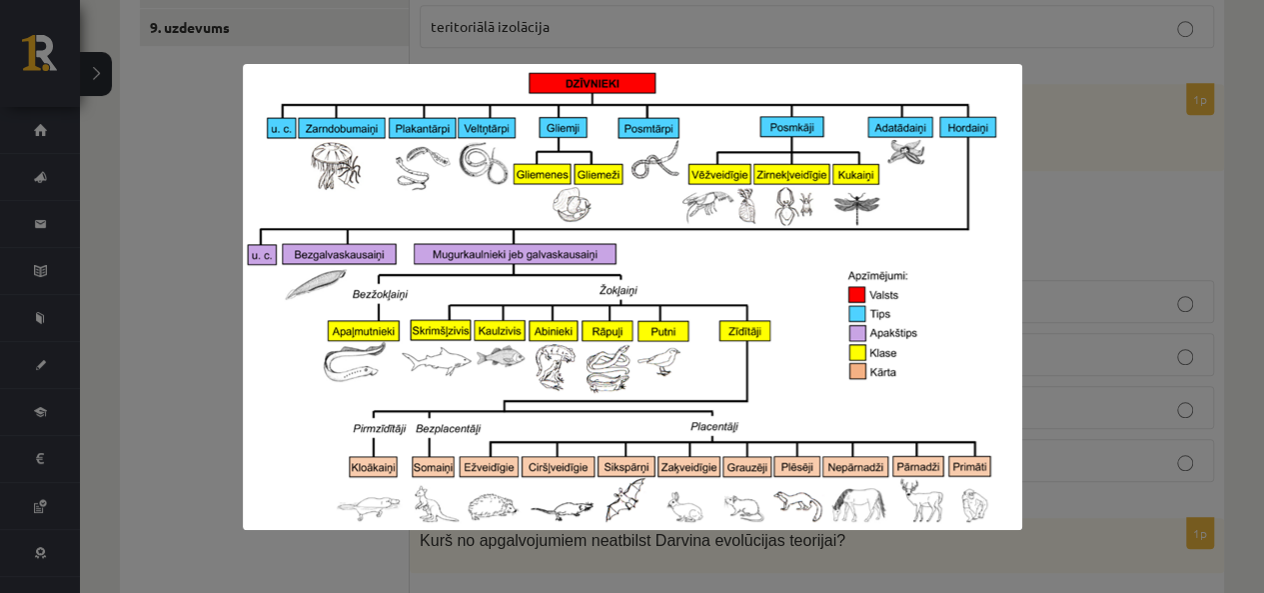
click at [1129, 314] on div at bounding box center [632, 296] width 1264 height 593
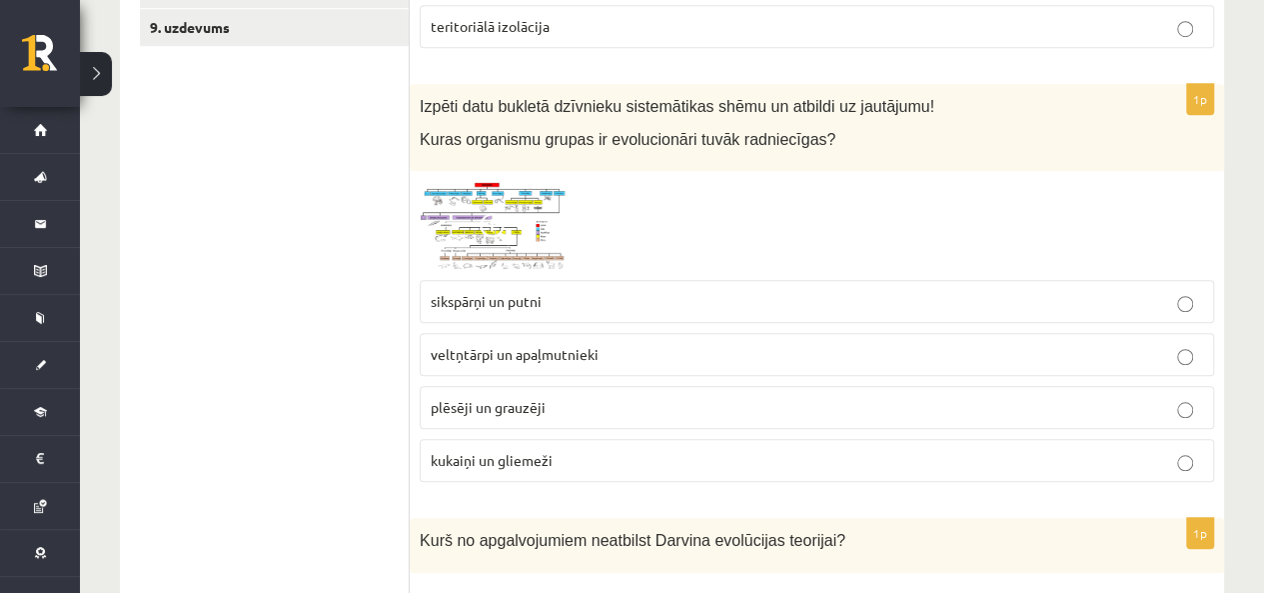
click at [531, 238] on img at bounding box center [495, 226] width 150 height 90
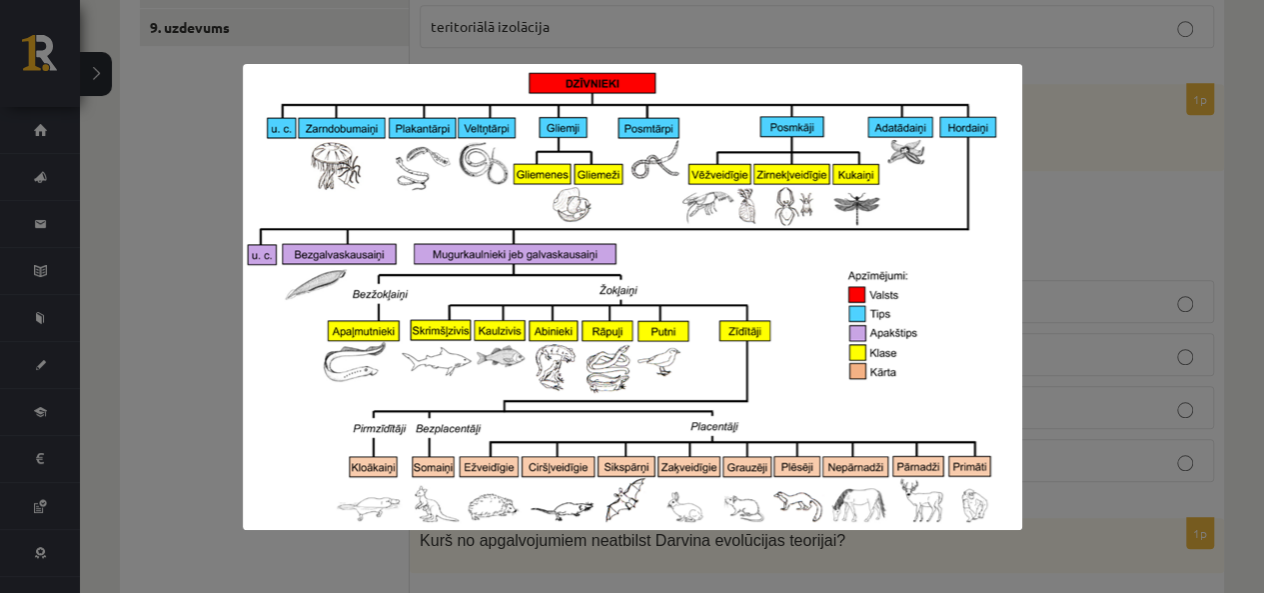
click at [1198, 233] on div at bounding box center [632, 296] width 1264 height 593
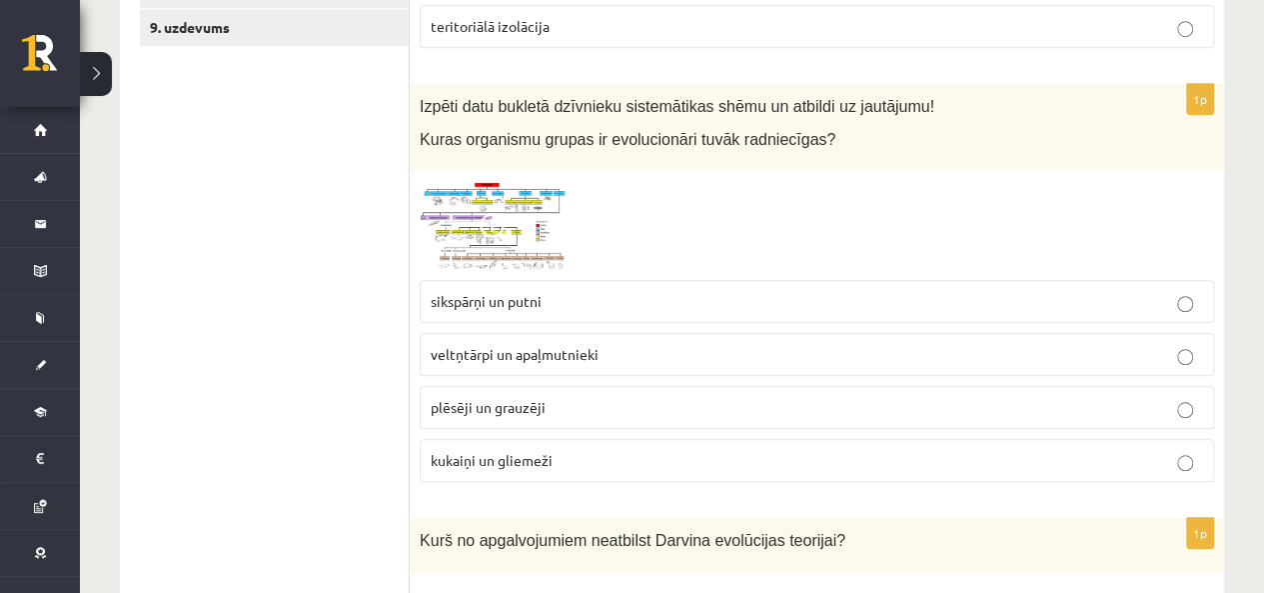
click at [497, 247] on img at bounding box center [495, 226] width 150 height 90
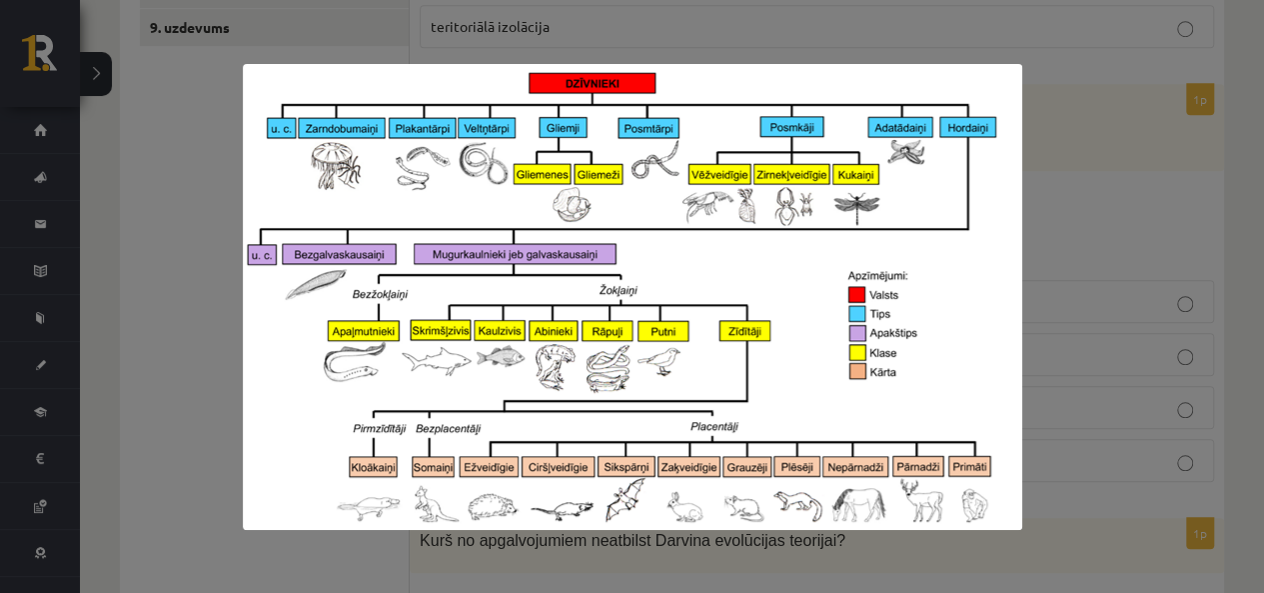
click at [1230, 360] on div at bounding box center [632, 296] width 1264 height 593
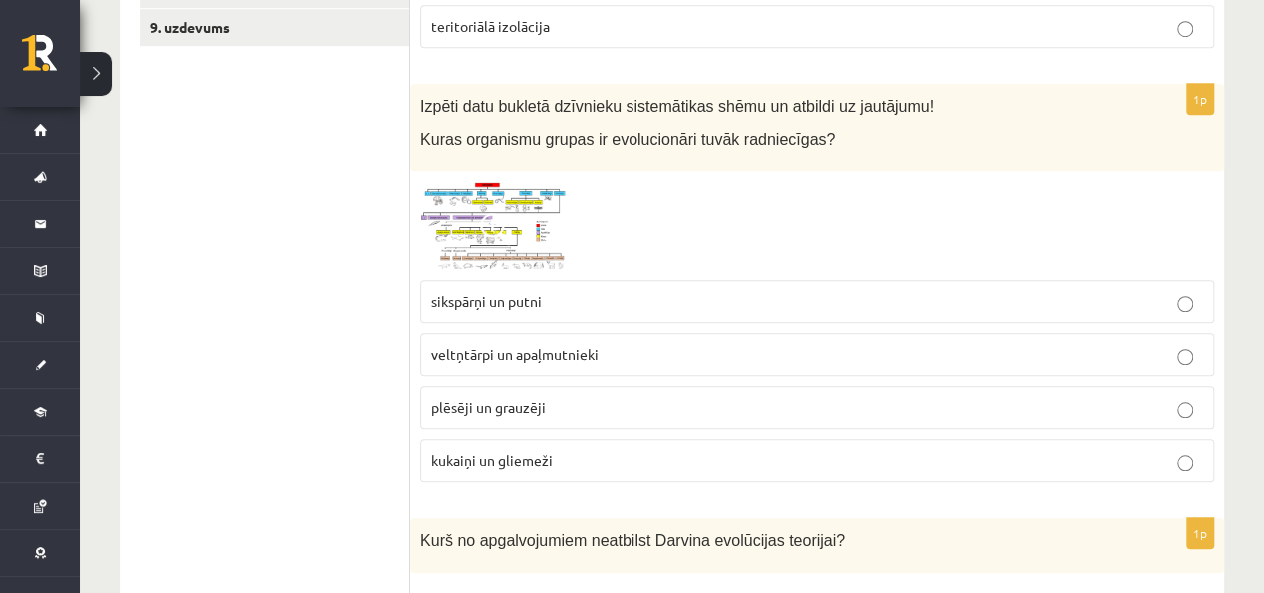
click at [498, 411] on p "plēsēji un grauzēji" at bounding box center [817, 407] width 773 height 21
click at [502, 192] on img at bounding box center [495, 226] width 150 height 90
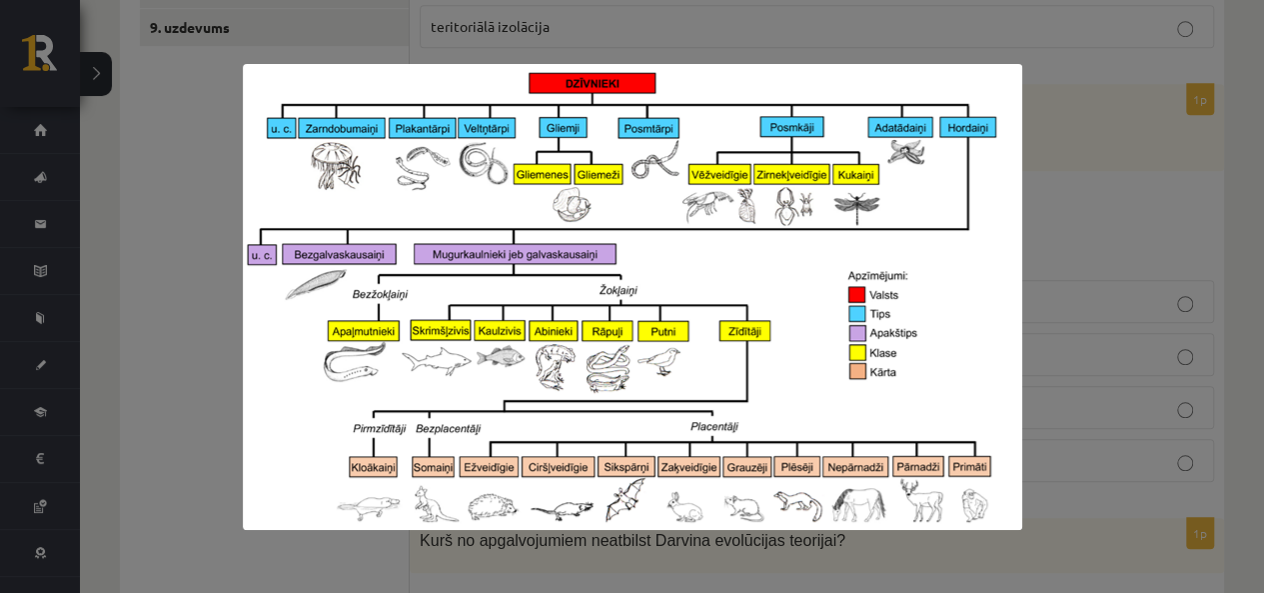
click at [1071, 217] on div at bounding box center [632, 296] width 1264 height 593
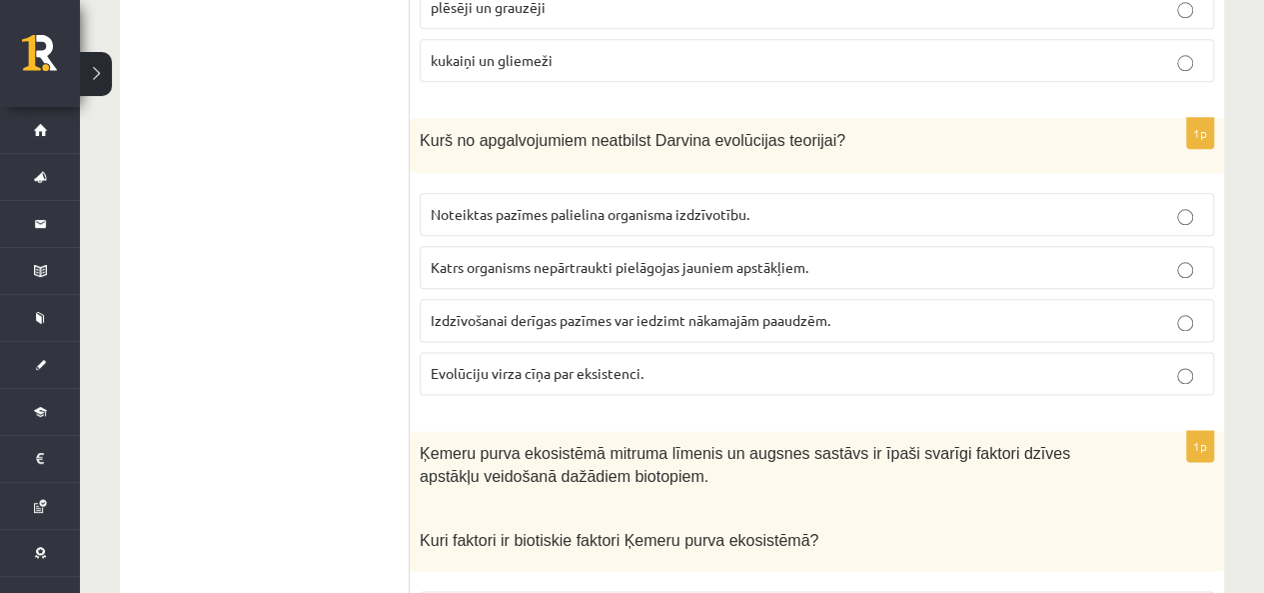
scroll to position [1199, 0]
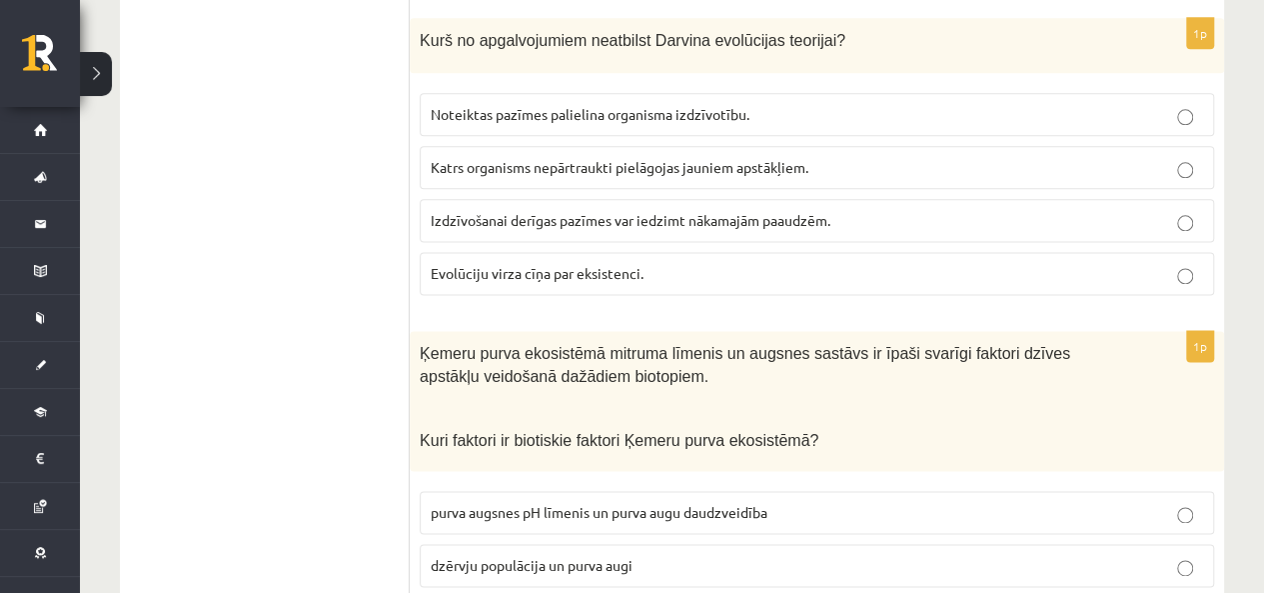
click at [663, 281] on label "Evolūciju virza cīņa par eksistenci." at bounding box center [817, 273] width 795 height 43
click at [648, 161] on span "Katrs organisms nepārtraukti pielāgojas jauniem apstākļiem." at bounding box center [620, 167] width 378 height 18
click at [505, 264] on span "Evolūciju virza cīņa par eksistenci." at bounding box center [537, 273] width 213 height 18
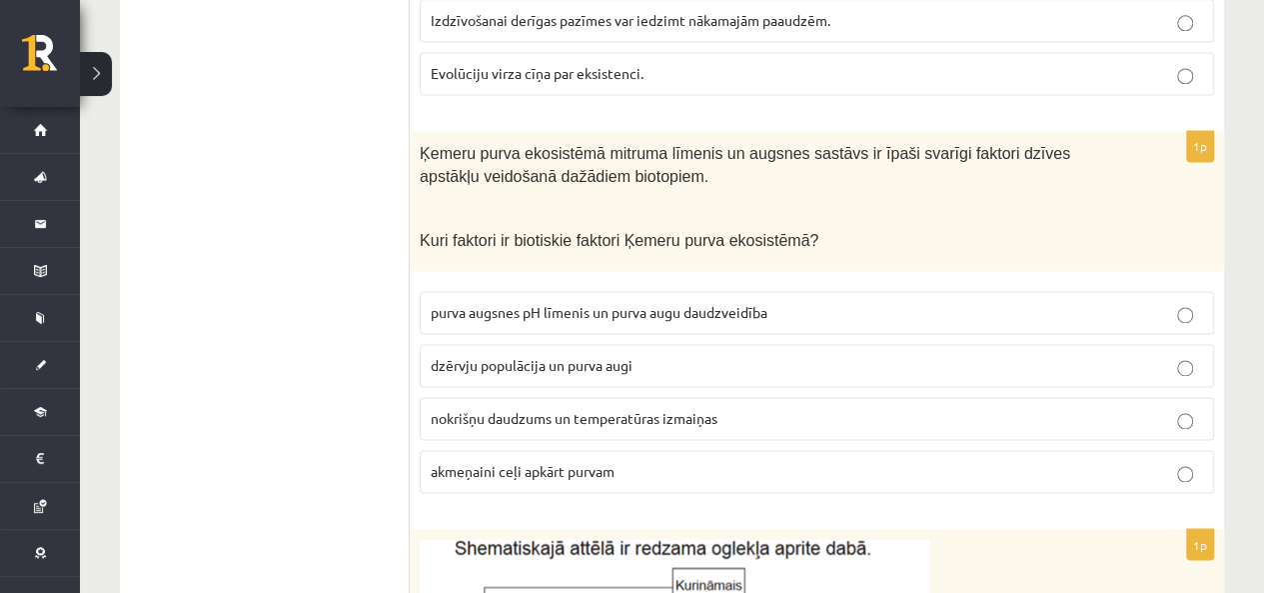
scroll to position [1499, 0]
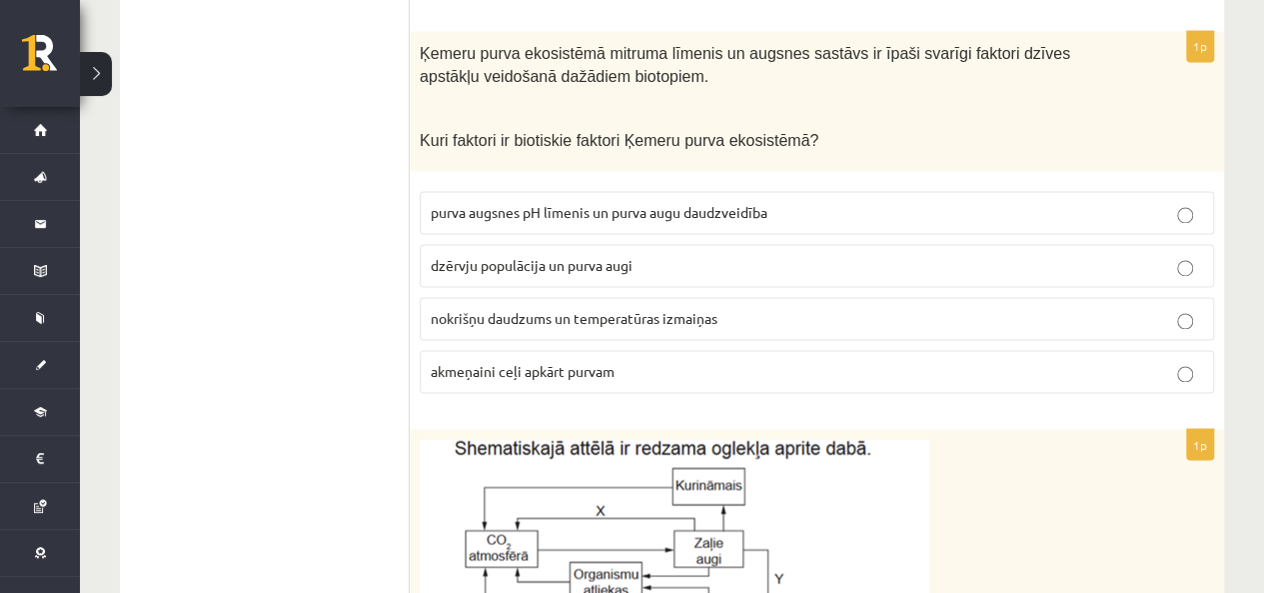
click at [526, 256] on span "dzērvju populācija un purva augi" at bounding box center [532, 265] width 202 height 18
click at [305, 347] on ul "1. uzdevums 2. uzdevums 3. uzdevums 4. uzdevums 5. uzdevums 6. uzdevums 7. uzde…" at bounding box center [275, 516] width 270 height 3217
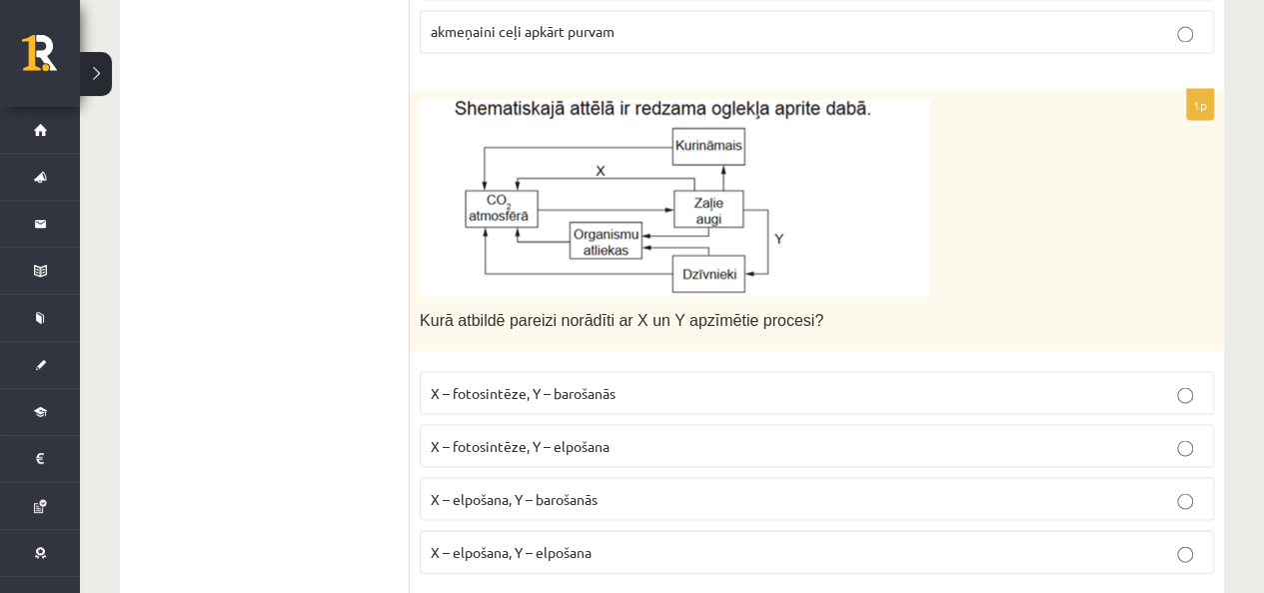
scroll to position [1899, 0]
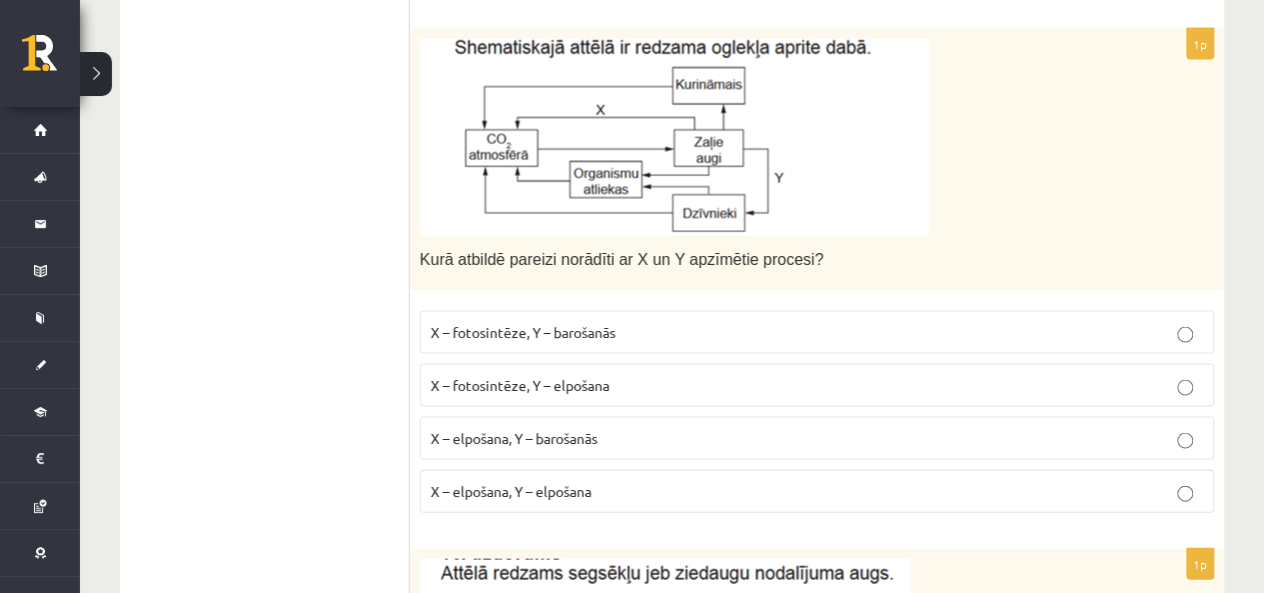
click at [808, 63] on img at bounding box center [675, 137] width 510 height 197
click at [679, 134] on img at bounding box center [675, 137] width 510 height 197
click at [591, 146] on img at bounding box center [675, 137] width 510 height 197
click at [622, 152] on img at bounding box center [675, 137] width 510 height 197
click at [576, 322] on p "X – fotosintēze, Y – barošanās" at bounding box center [817, 332] width 773 height 21
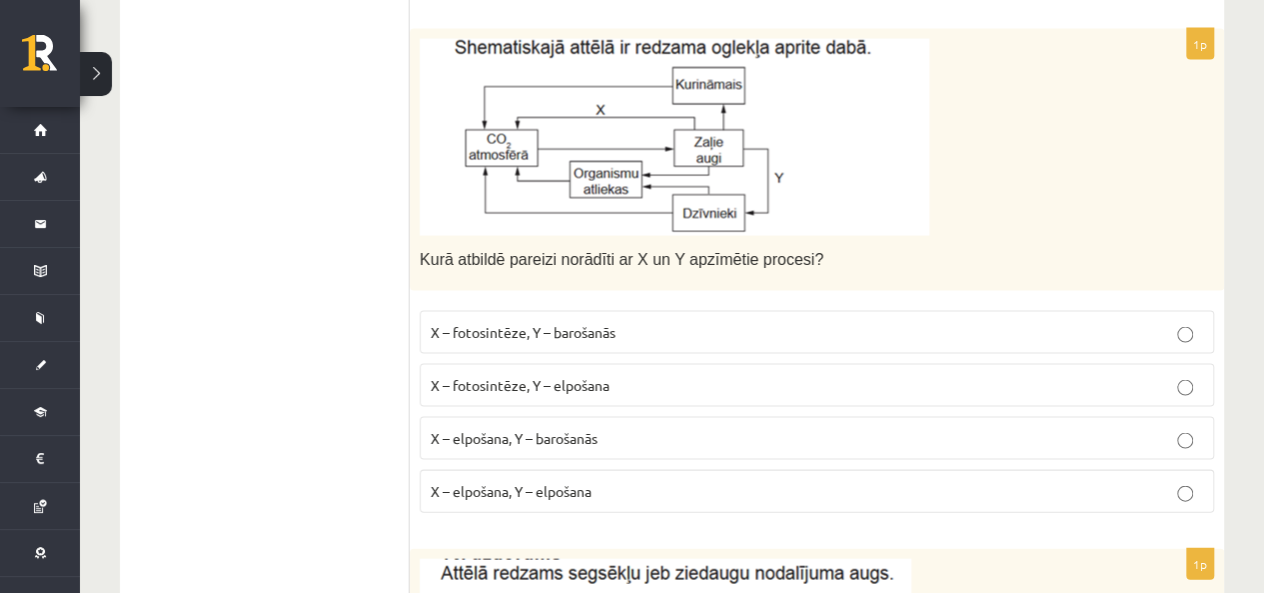
click at [1021, 109] on p at bounding box center [767, 137] width 695 height 197
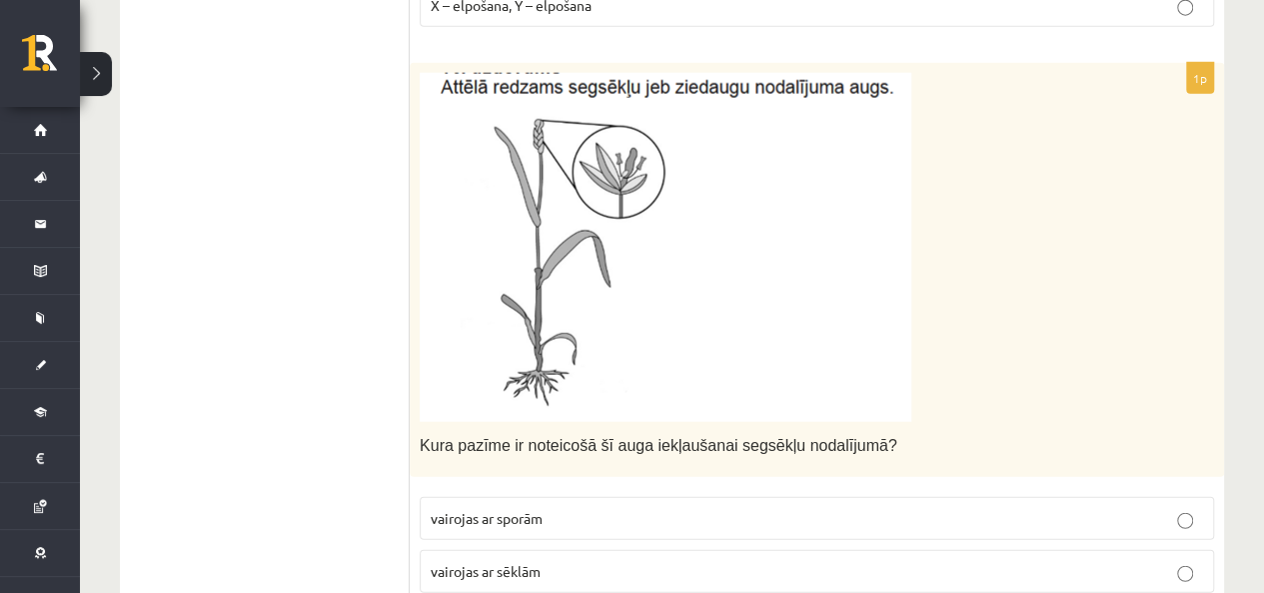
scroll to position [2399, 0]
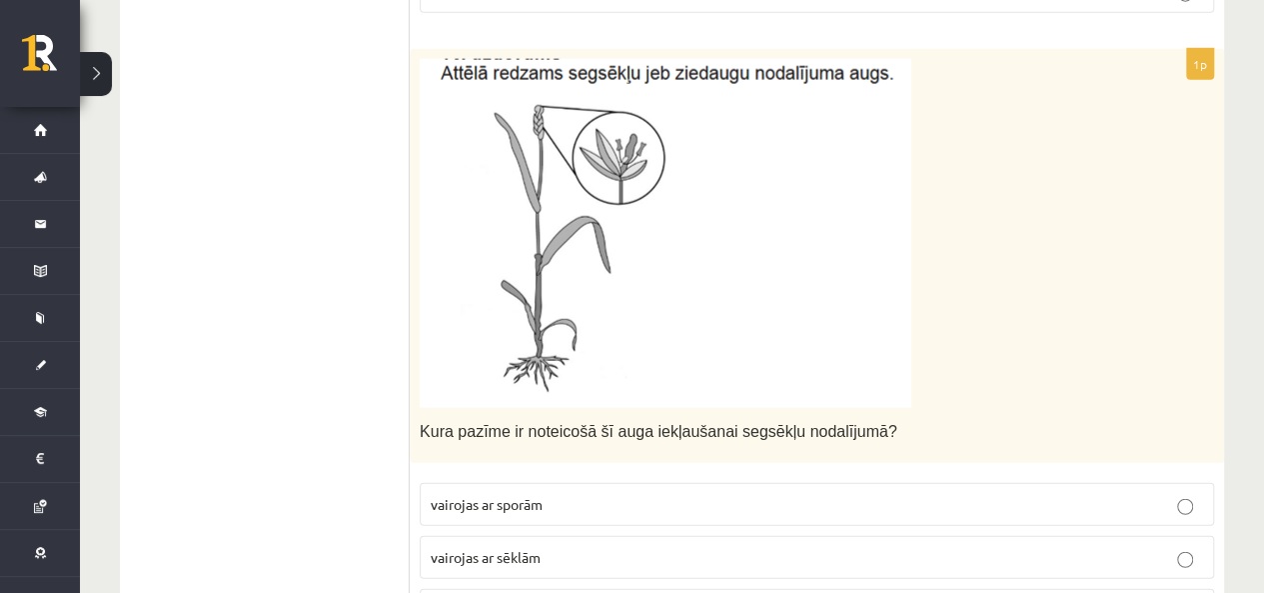
click at [686, 179] on img at bounding box center [666, 233] width 492 height 349
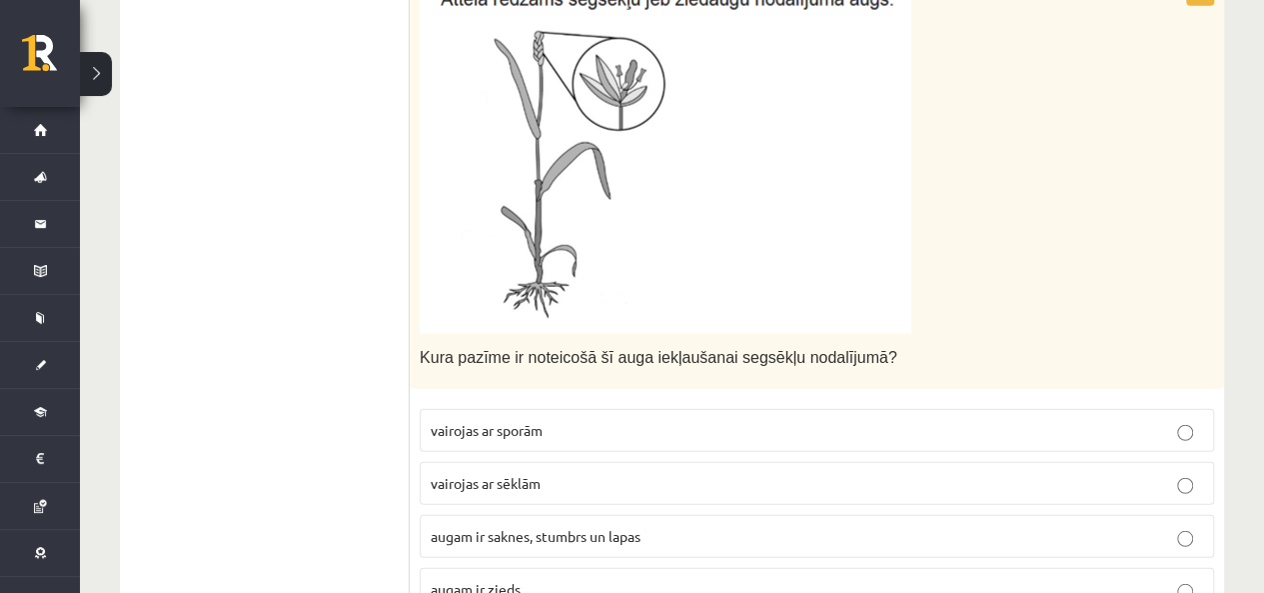
scroll to position [2499, 0]
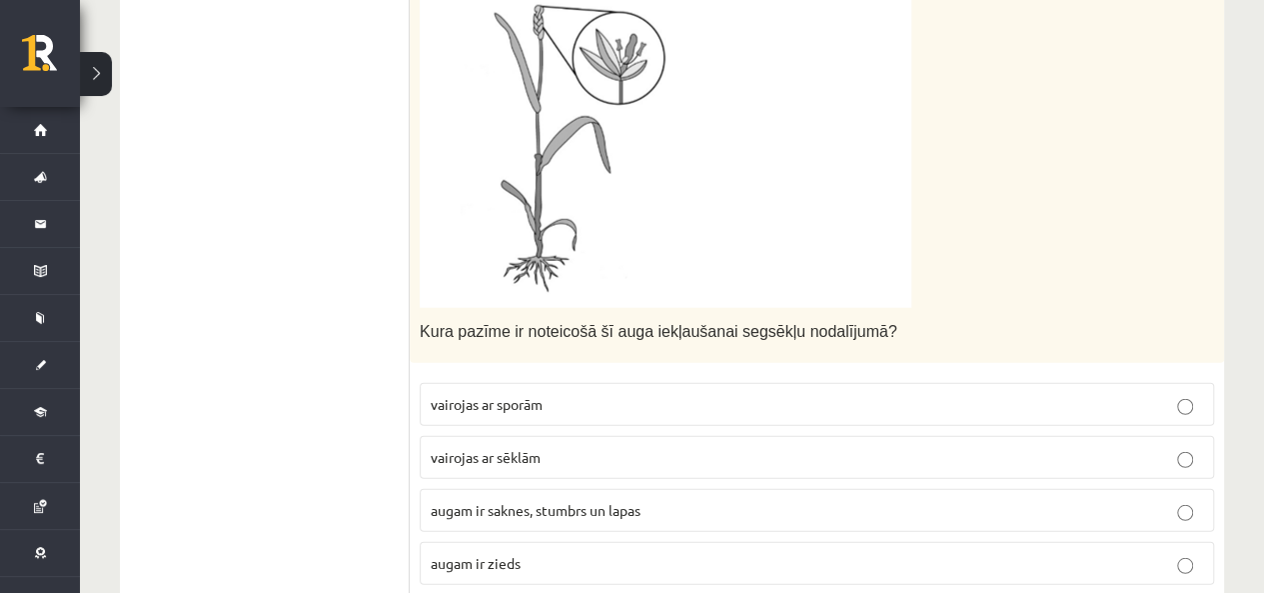
click at [574, 394] on p "vairojas ar sporām" at bounding box center [817, 404] width 773 height 21
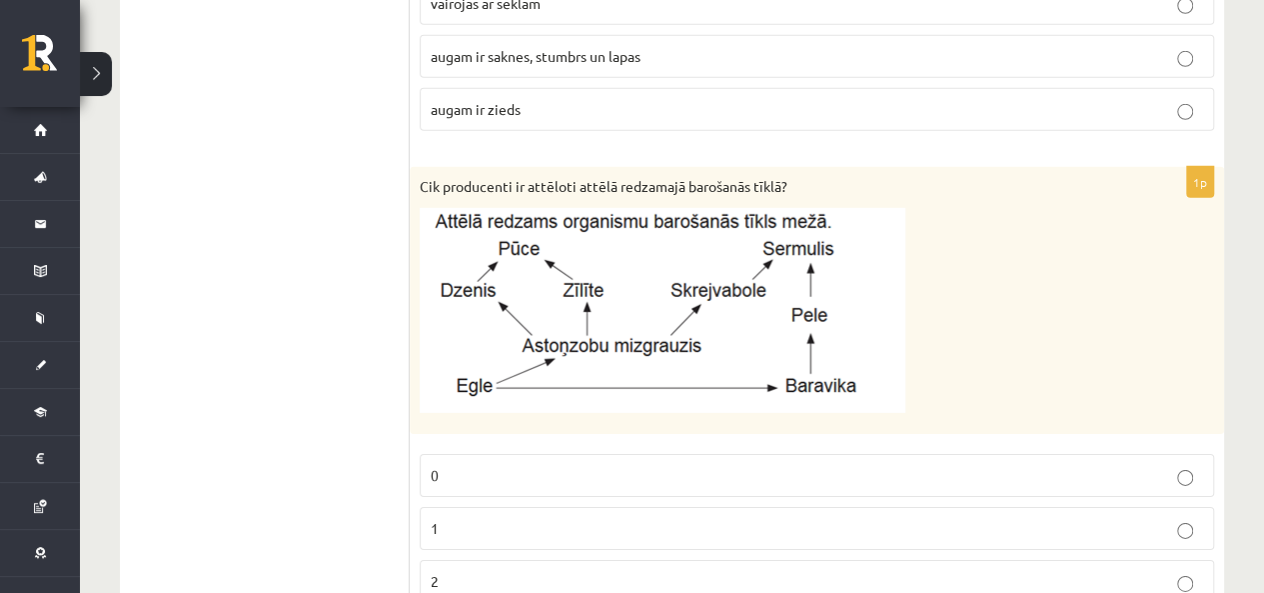
scroll to position [2998, 0]
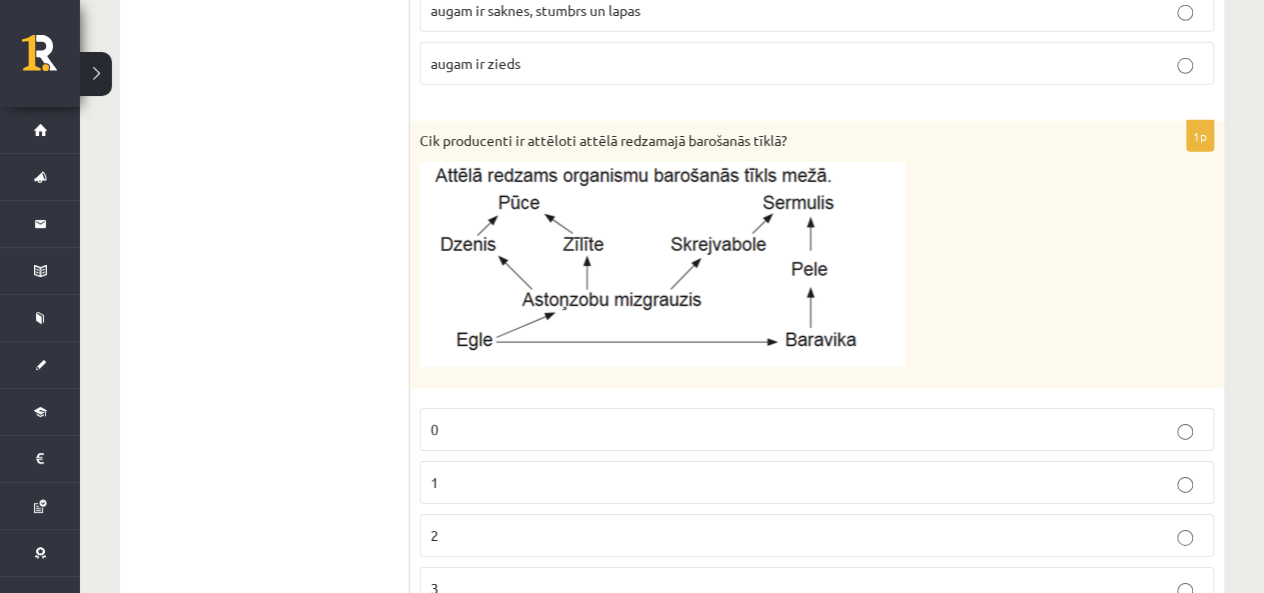
click at [510, 531] on label "2" at bounding box center [817, 535] width 795 height 43
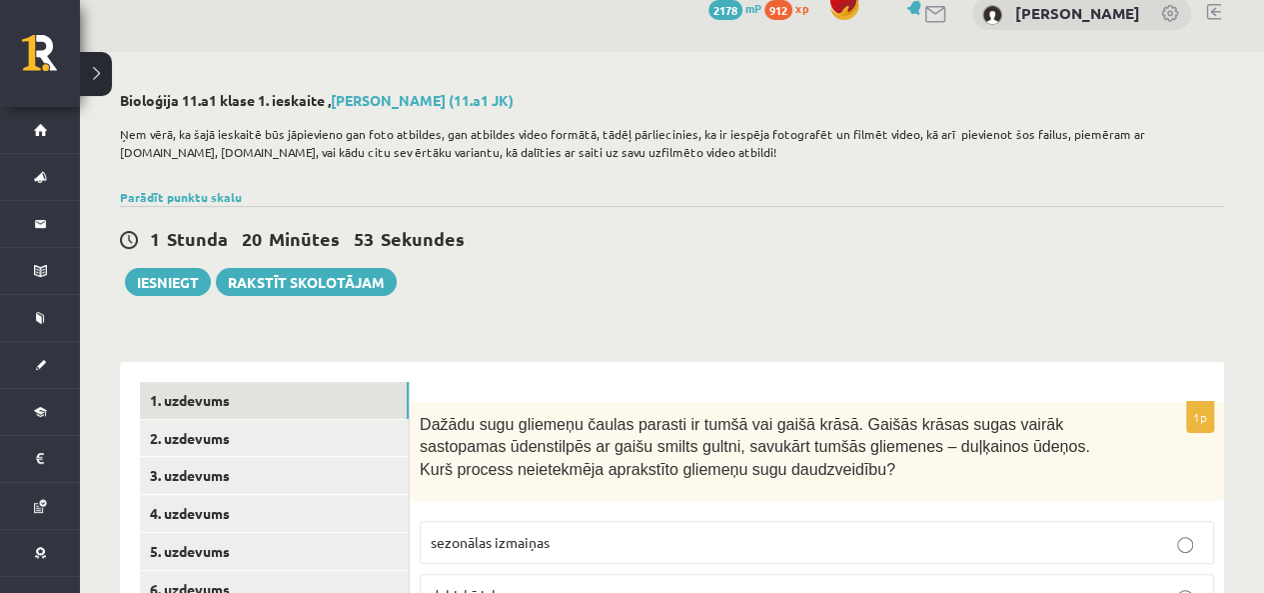
scroll to position [0, 0]
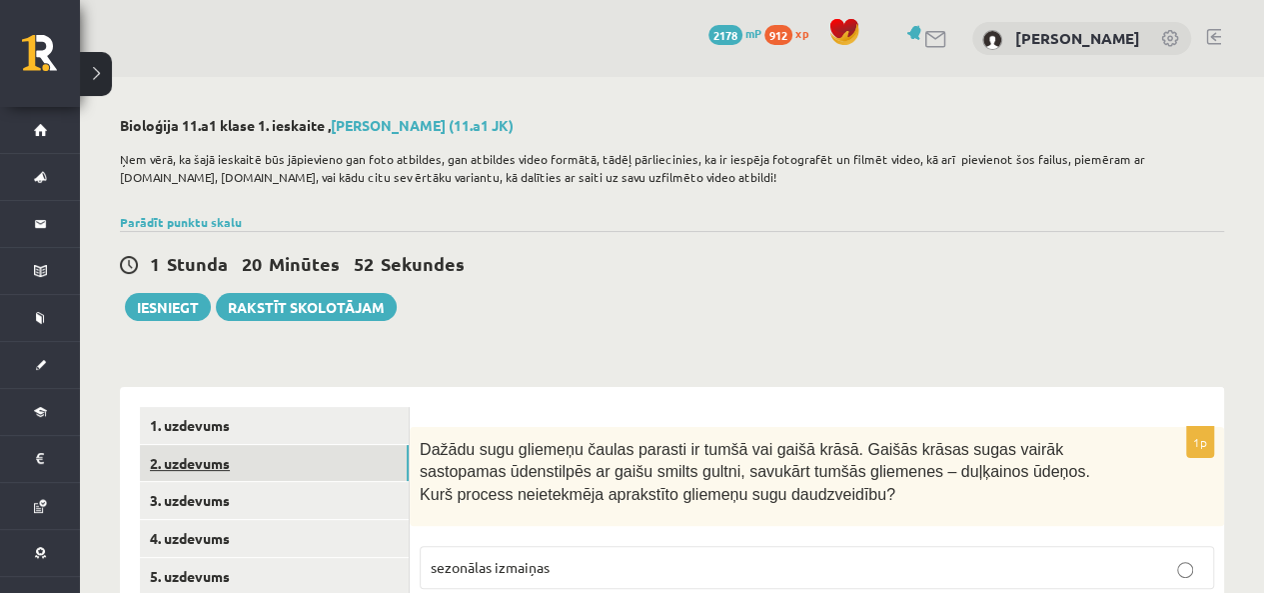
click at [189, 472] on link "2. uzdevums" at bounding box center [274, 463] width 269 height 37
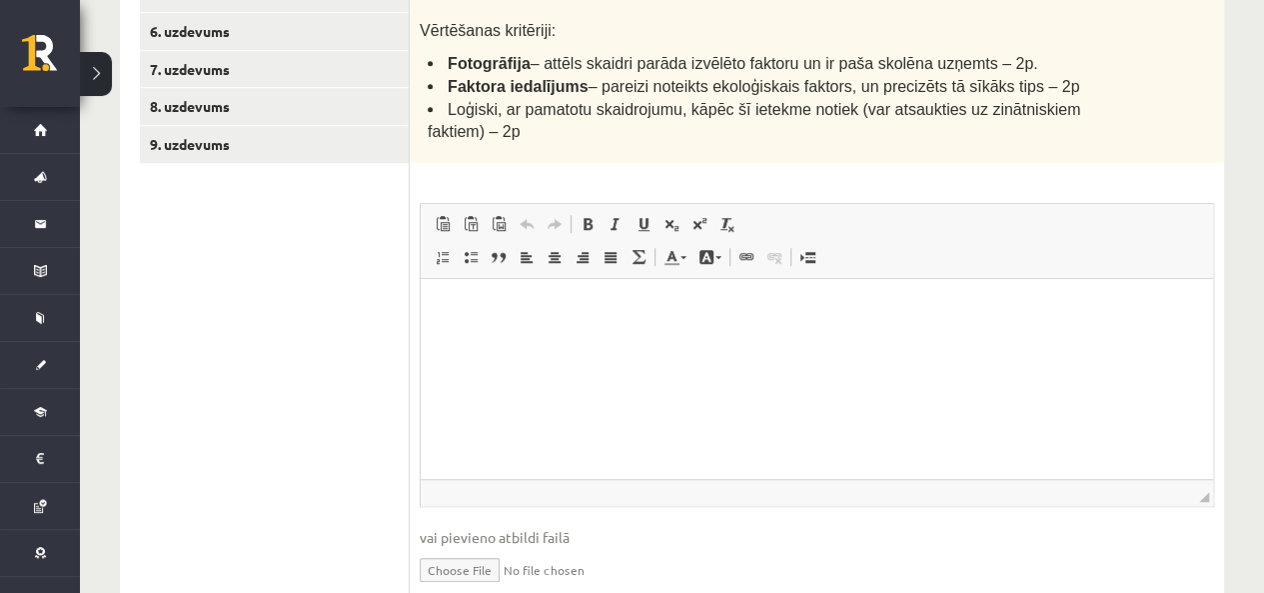
scroll to position [600, 0]
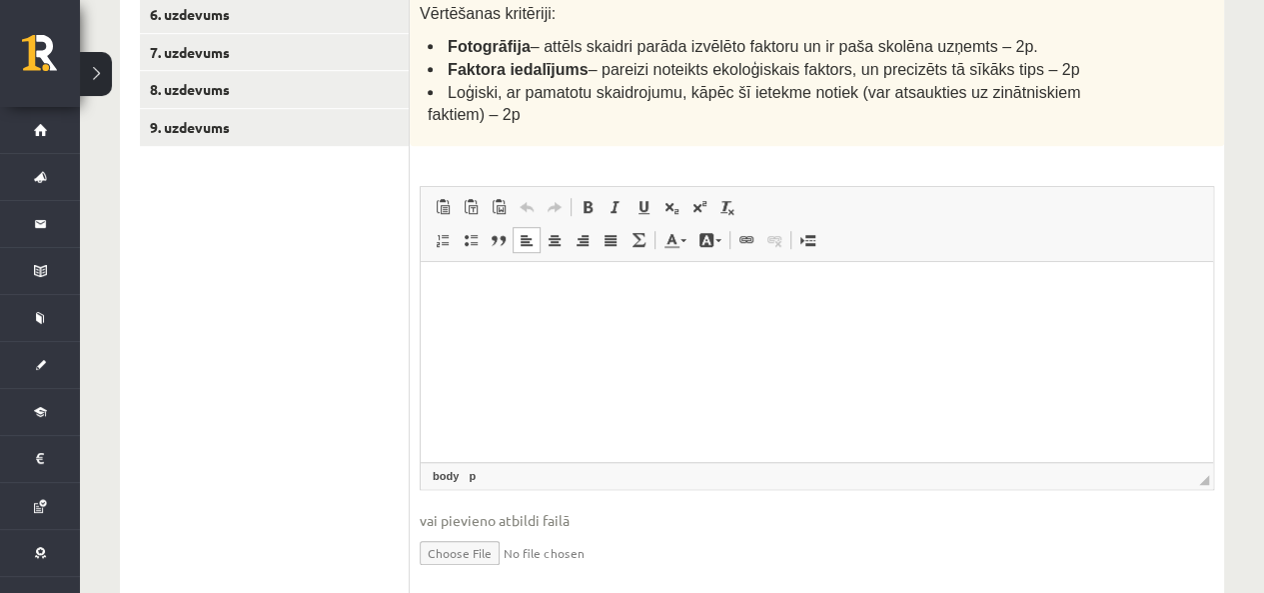
click at [628, 319] on html at bounding box center [817, 291] width 793 height 61
click at [778, 285] on p "**********" at bounding box center [817, 291] width 753 height 21
click at [779, 284] on p "**********" at bounding box center [817, 291] width 753 height 21
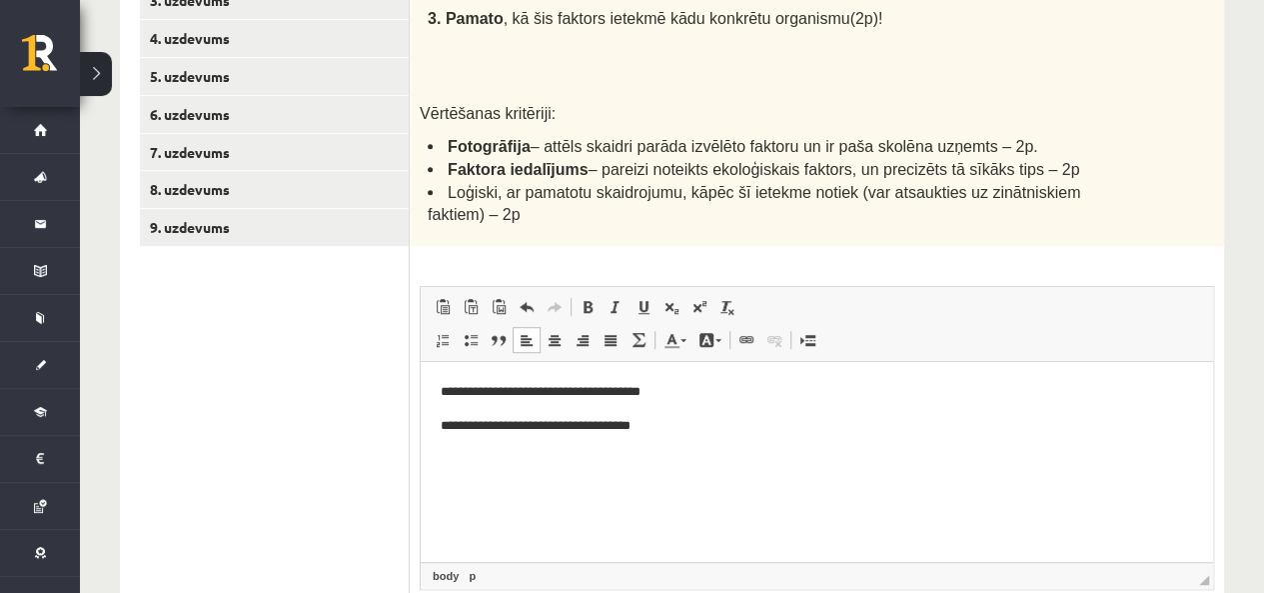
scroll to position [400, 0]
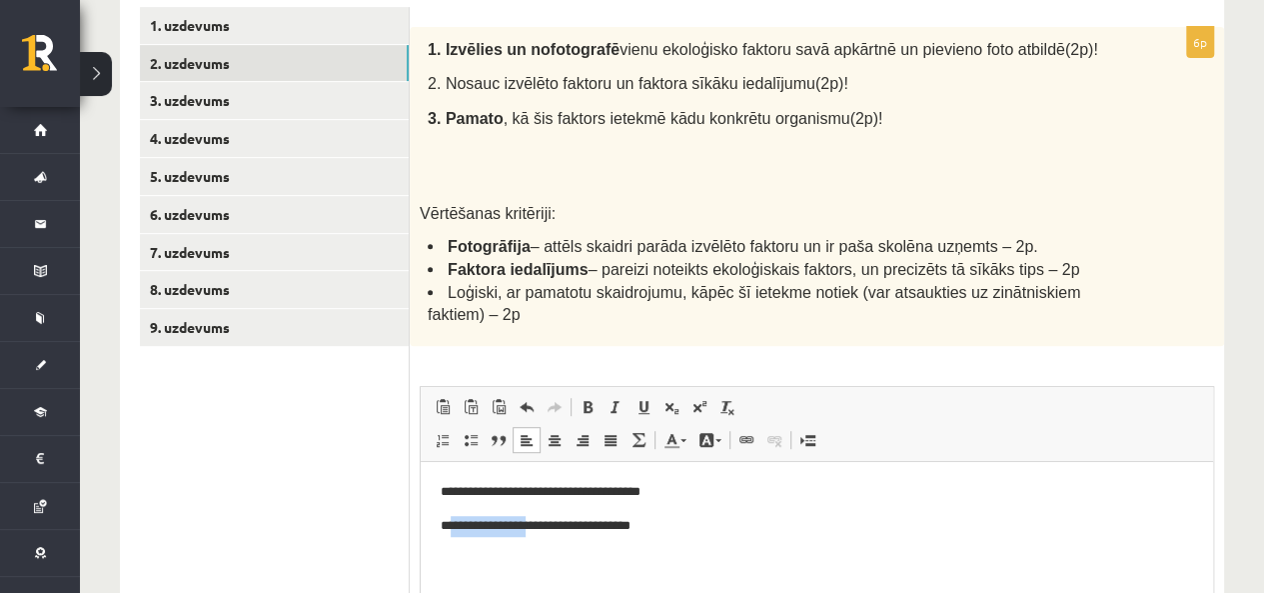
drag, startPoint x: 451, startPoint y: 526, endPoint x: 543, endPoint y: 526, distance: 91.9
click at [543, 526] on p "**********" at bounding box center [817, 525] width 753 height 21
copy p "**********"
click at [631, 535] on body "**********" at bounding box center [817, 525] width 753 height 88
click at [632, 531] on p "**********" at bounding box center [817, 525] width 753 height 21
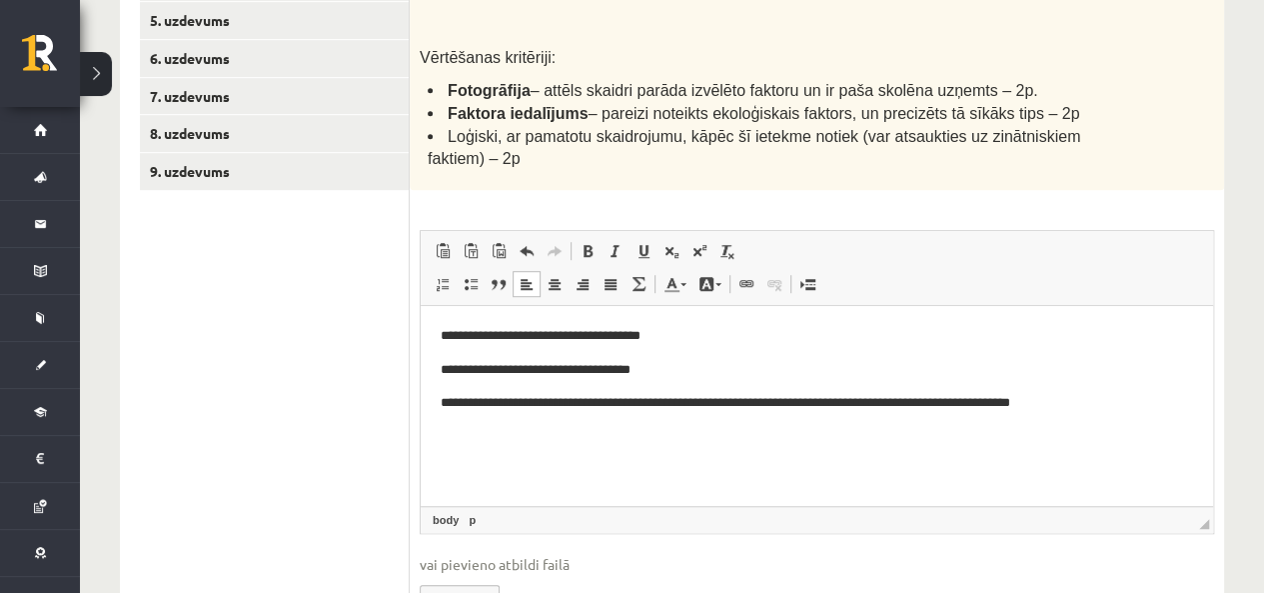
scroll to position [600, 0]
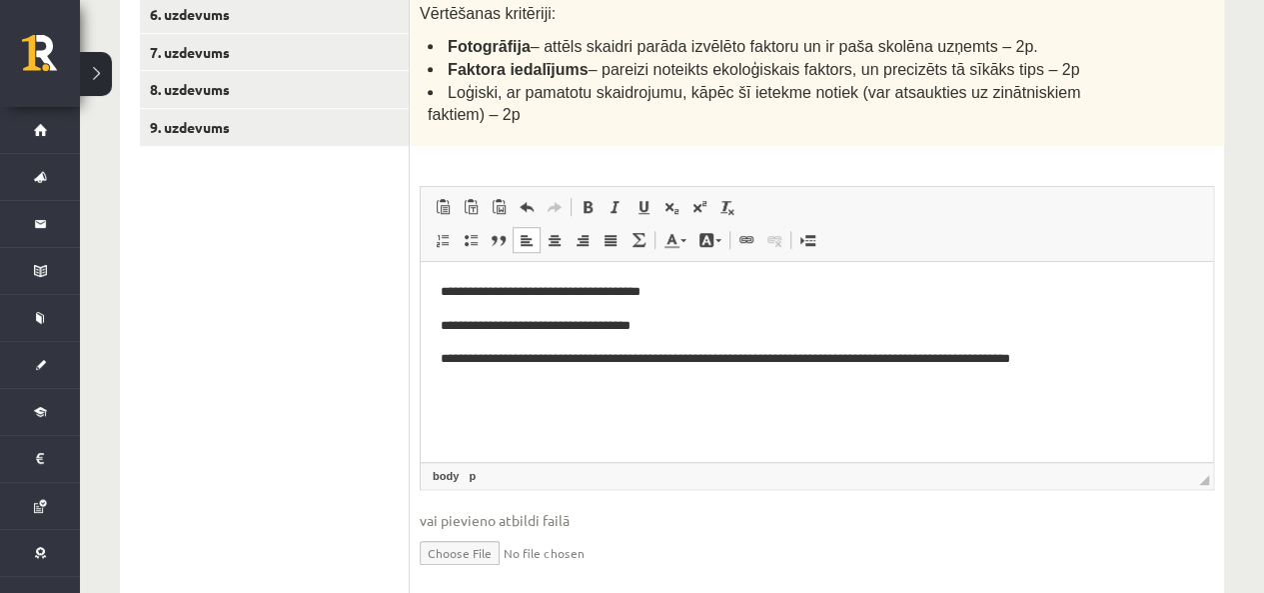
click at [1247, 129] on div "**********" at bounding box center [672, 69] width 1184 height 1184
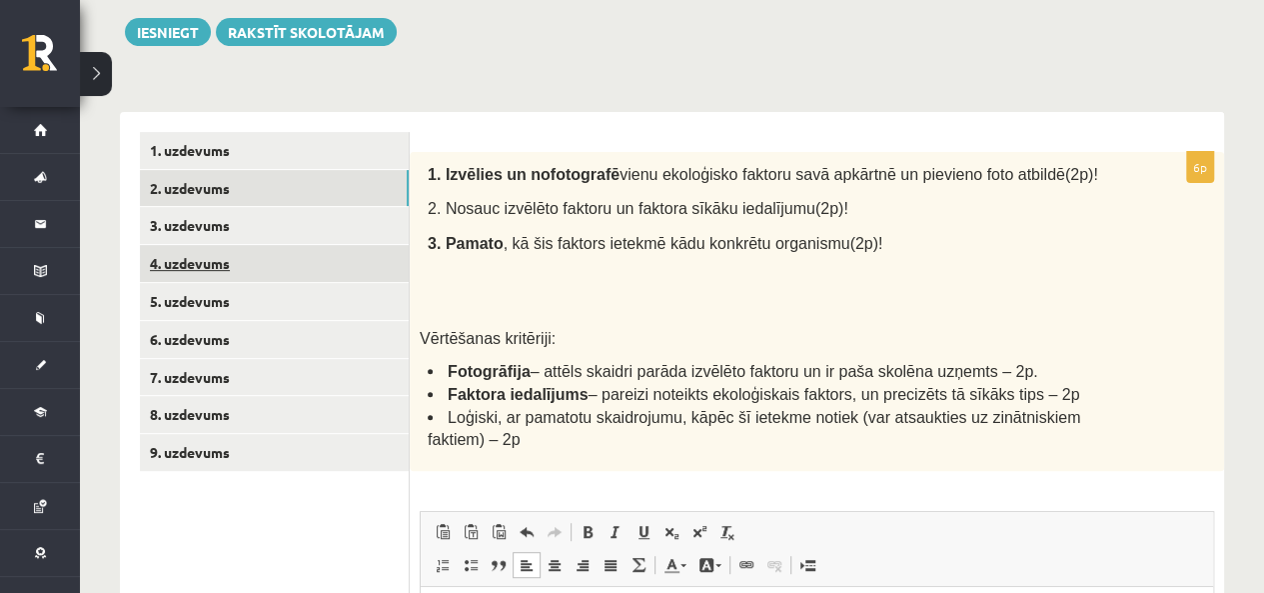
scroll to position [244, 0]
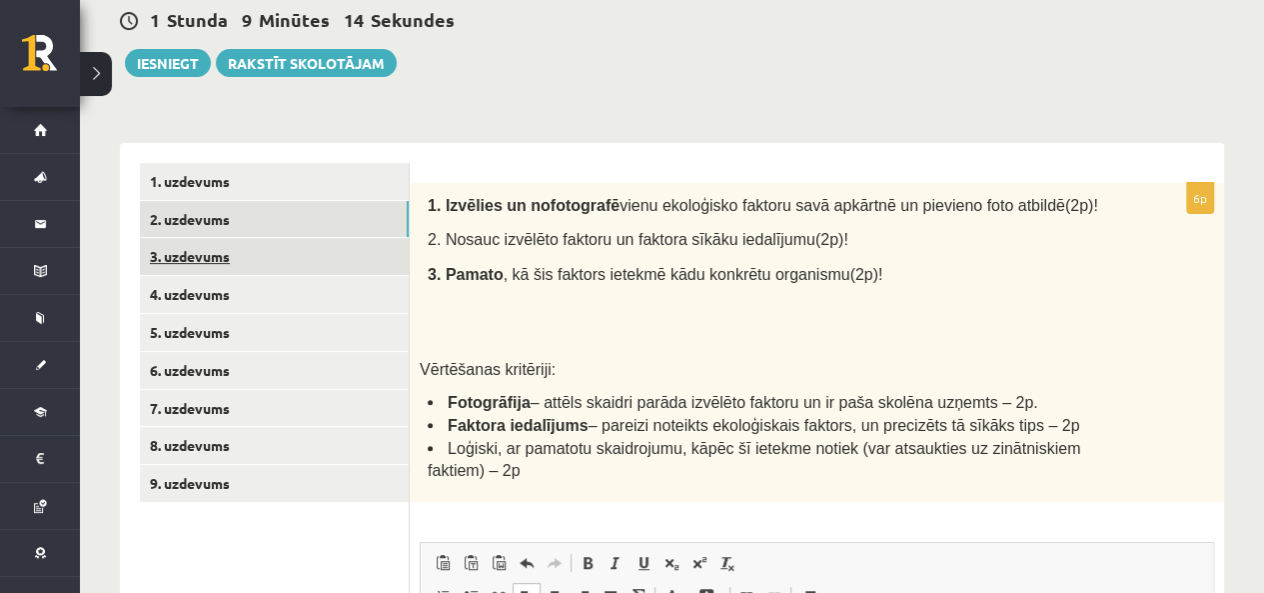
click at [290, 260] on link "3. uzdevums" at bounding box center [274, 256] width 269 height 37
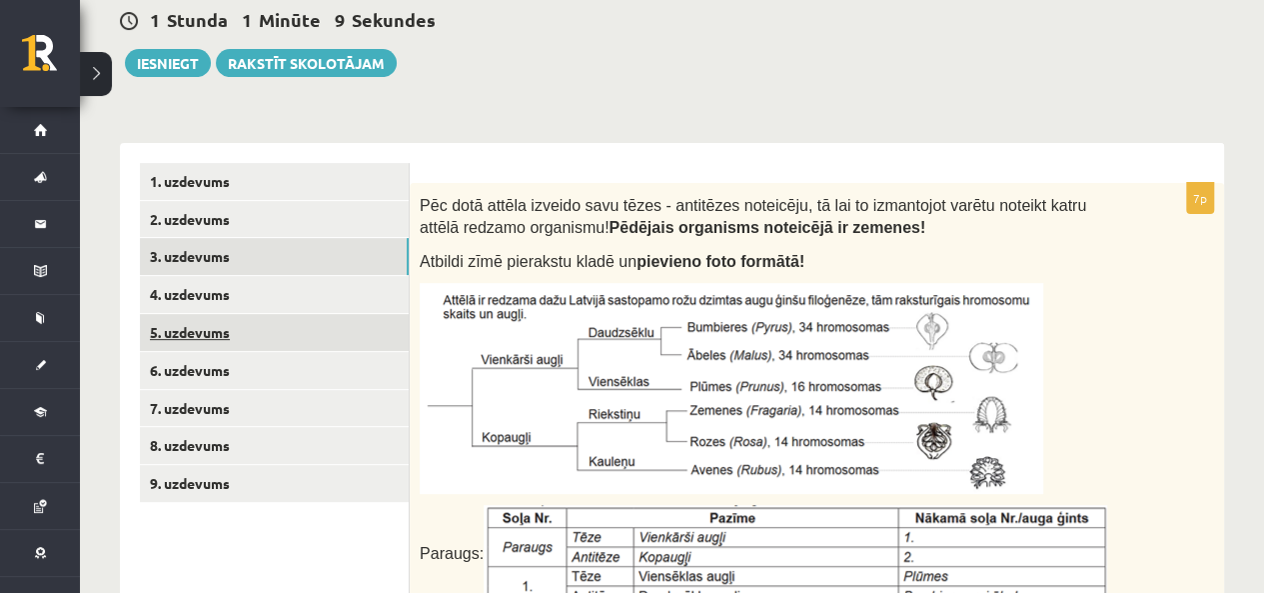
click at [241, 314] on link "5. uzdevums" at bounding box center [274, 332] width 269 height 37
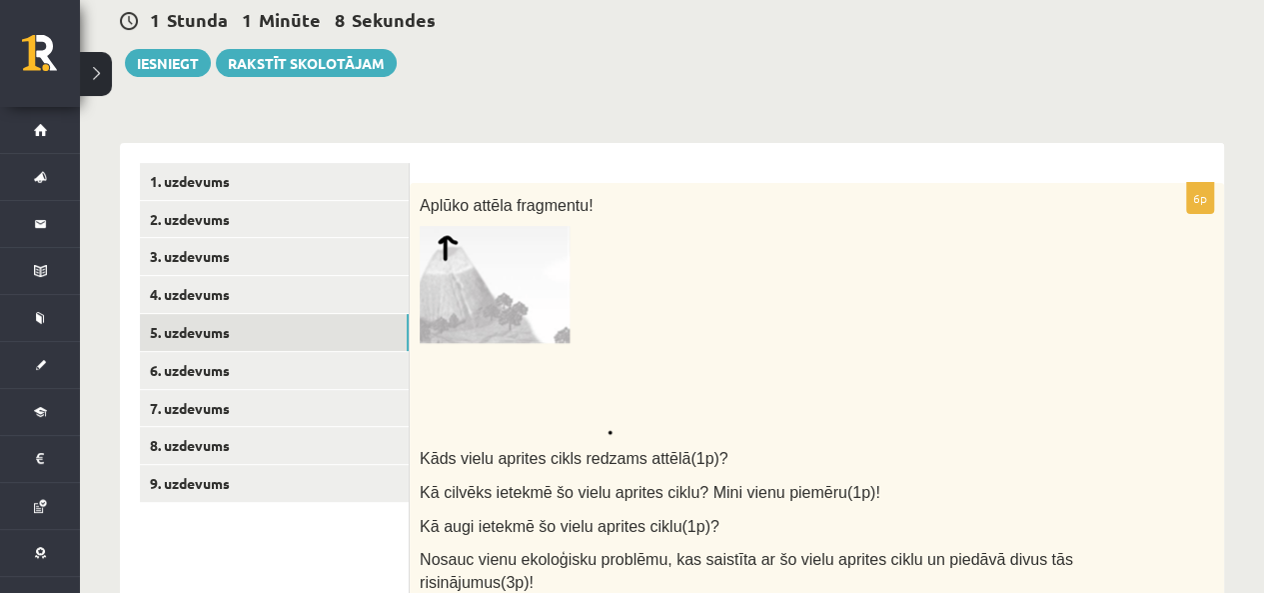
click at [240, 292] on link "4. uzdevums" at bounding box center [274, 294] width 269 height 37
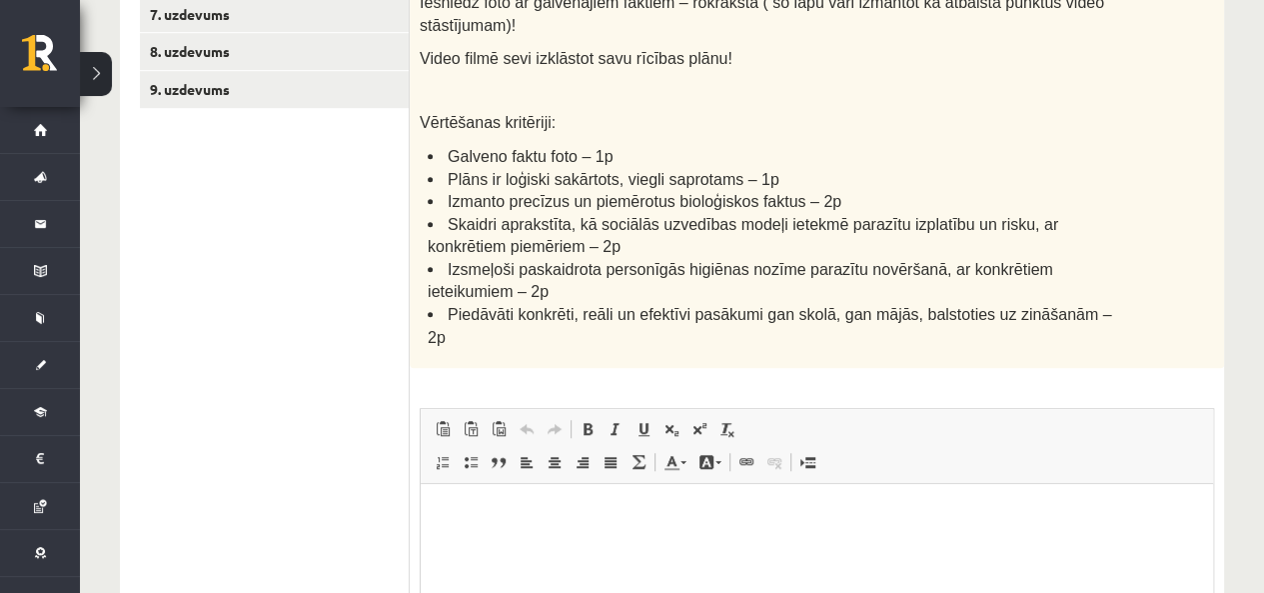
scroll to position [344, 0]
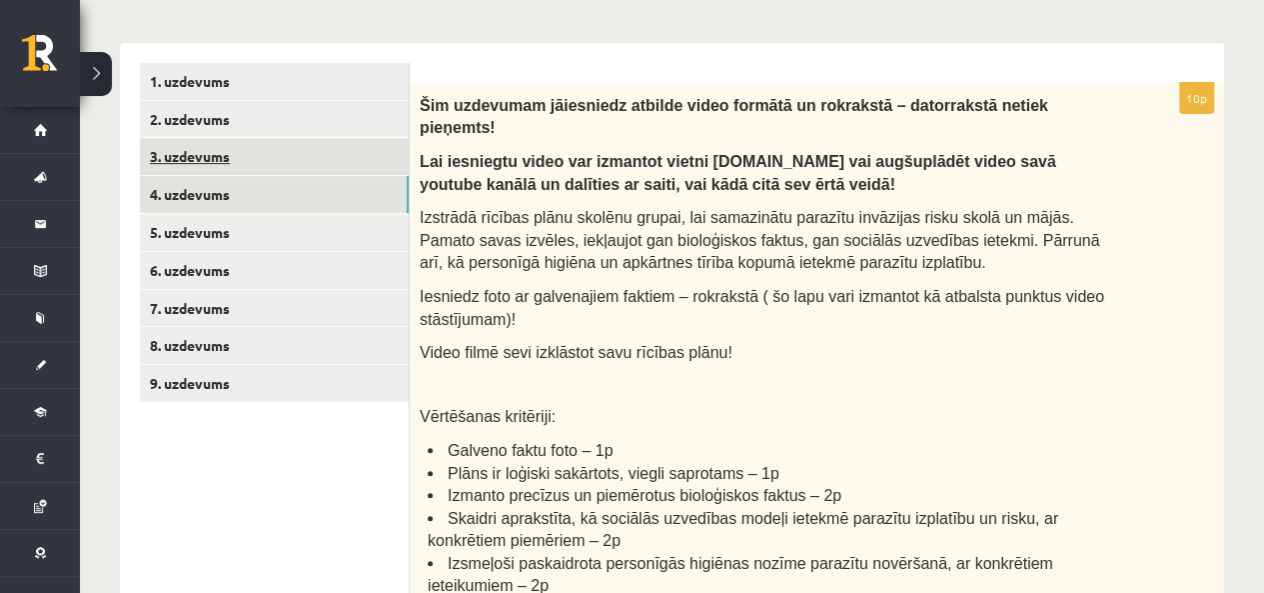
click at [190, 161] on link "3. uzdevums" at bounding box center [274, 156] width 269 height 37
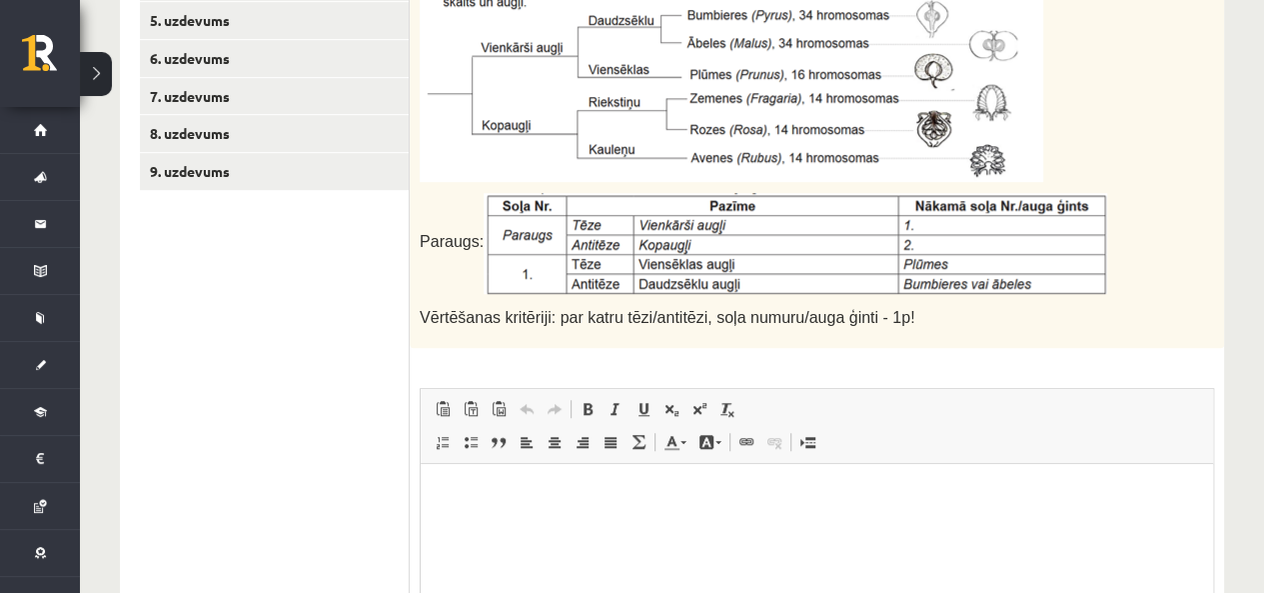
scroll to position [644, 0]
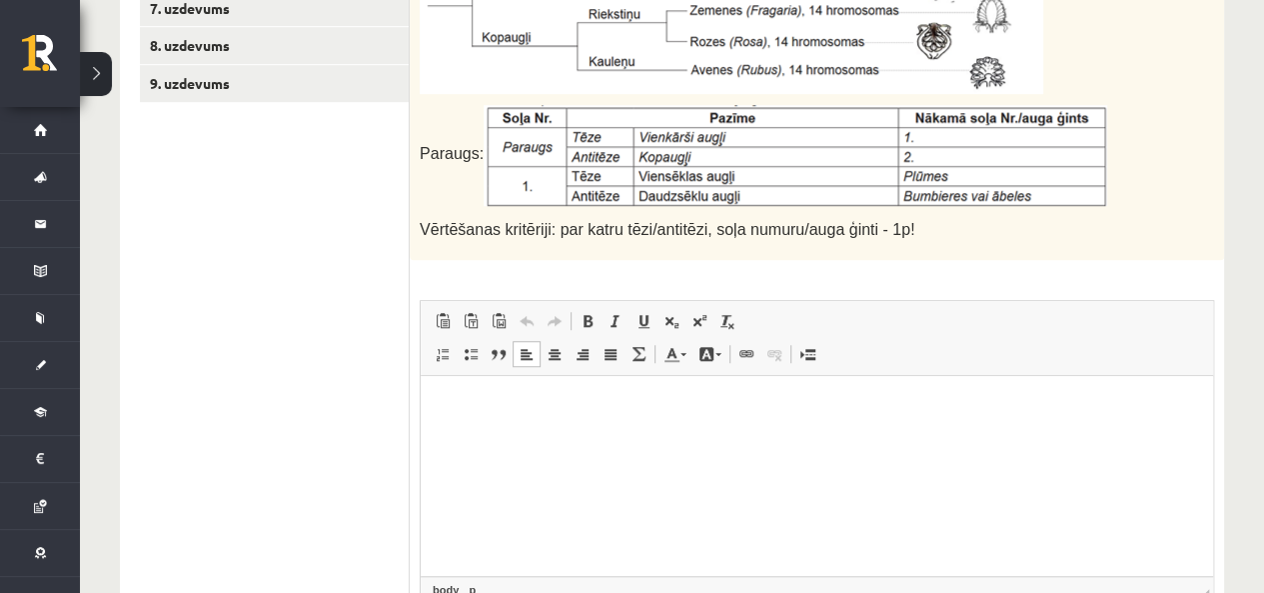
click at [729, 437] on html at bounding box center [817, 406] width 793 height 61
click at [256, 405] on ul "1. uzdevums 2. uzdevums 3. uzdevums 4. uzdevums 5. uzdevums 6. uzdevums 7. uzde…" at bounding box center [275, 239] width 270 height 952
drag, startPoint x: 663, startPoint y: 404, endPoint x: 375, endPoint y: 414, distance: 288.0
click at [421, 414] on html "**********" at bounding box center [817, 406] width 793 height 61
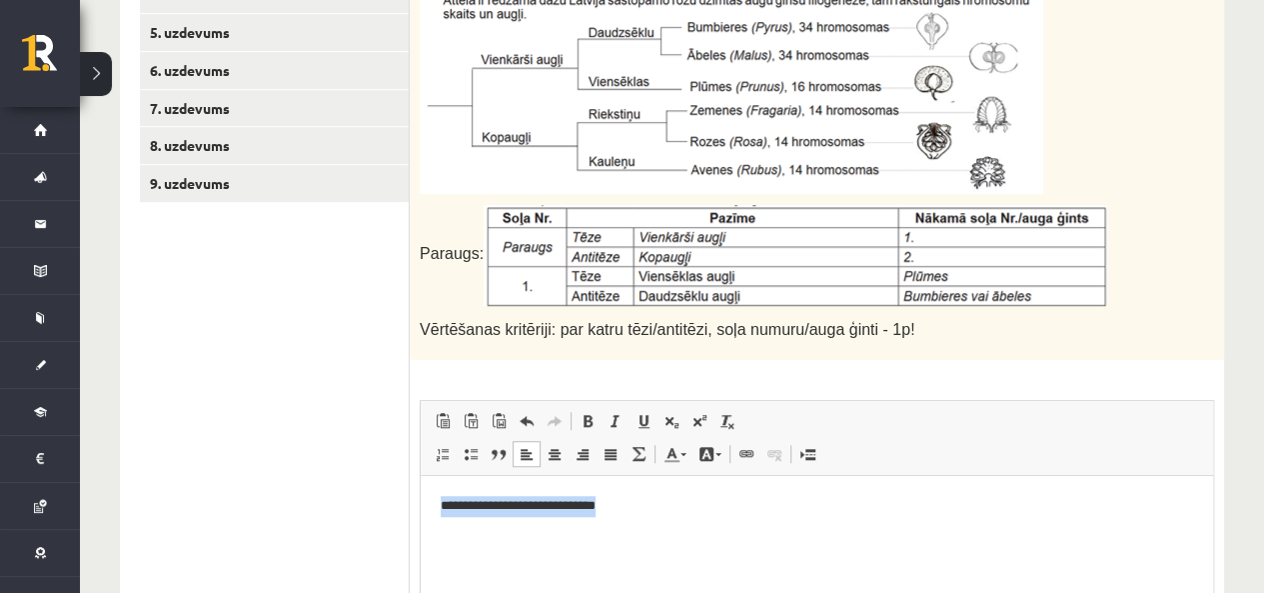
click at [808, 527] on html "**********" at bounding box center [817, 506] width 793 height 61
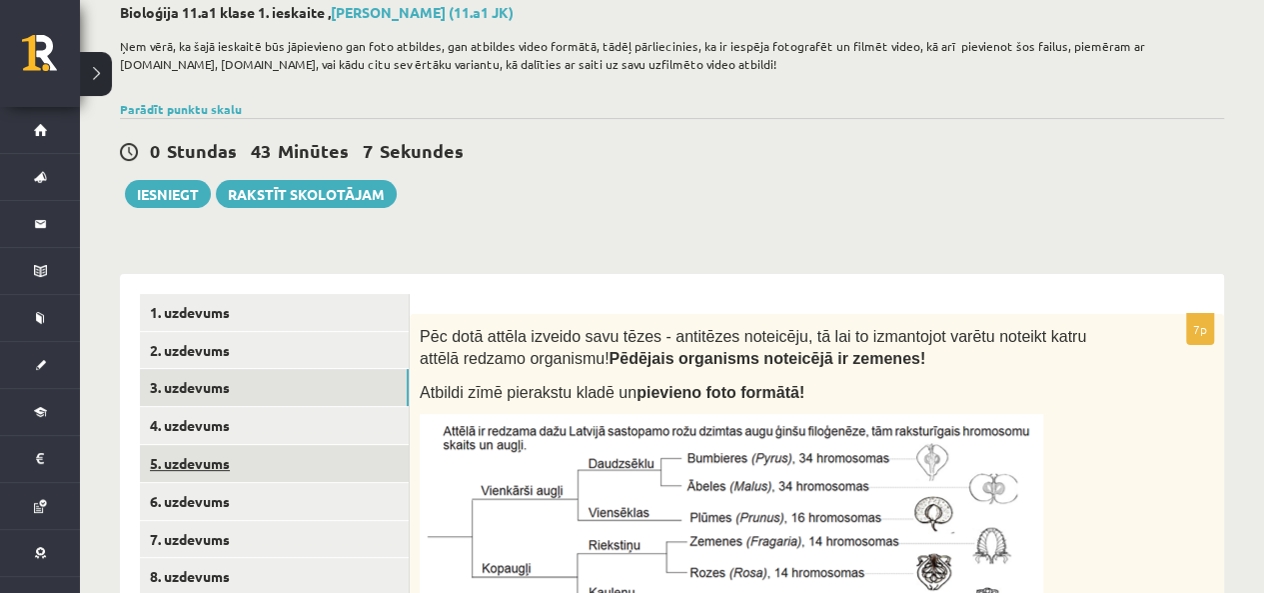
scroll to position [144, 0]
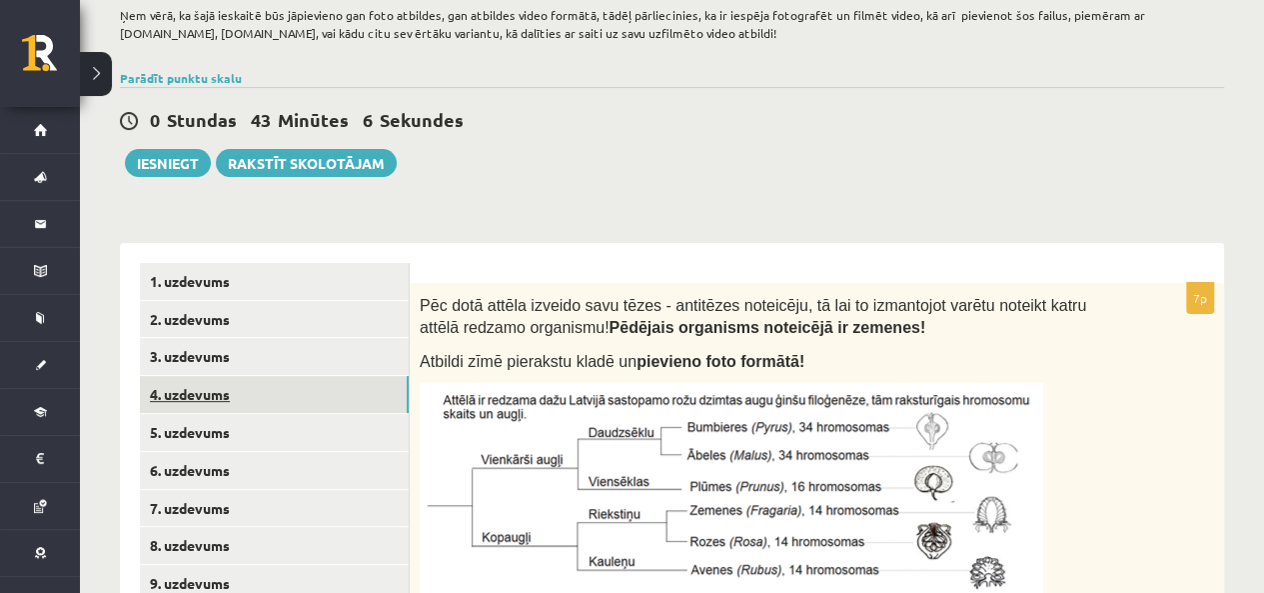
click at [239, 397] on link "4. uzdevums" at bounding box center [274, 394] width 269 height 37
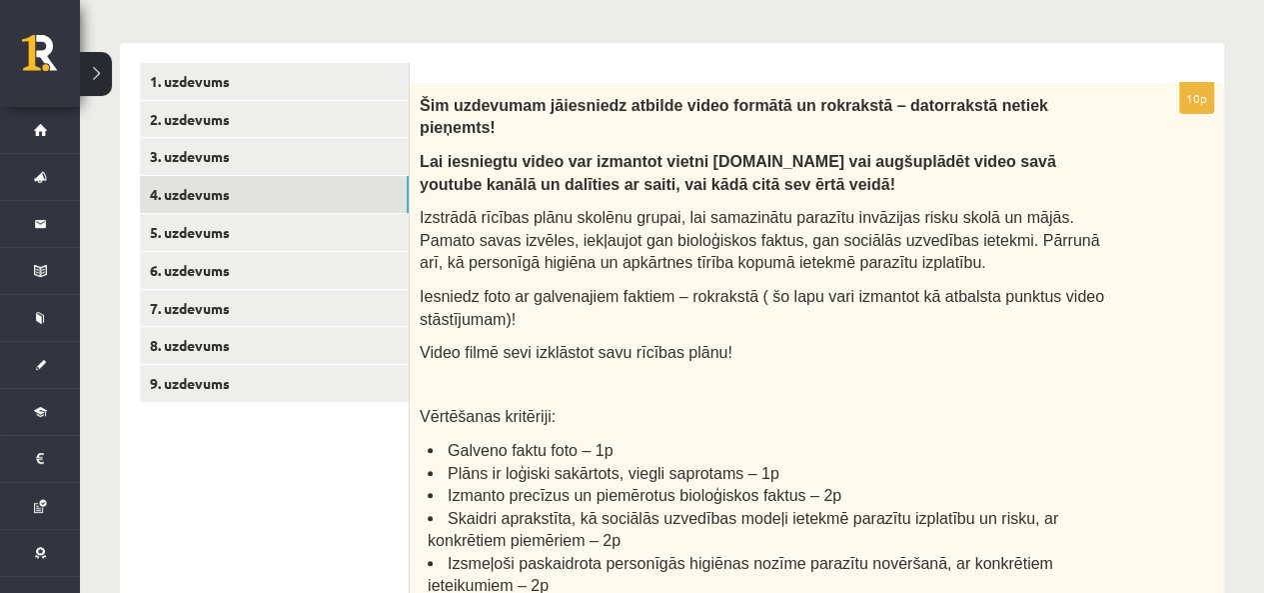
scroll to position [444, 0]
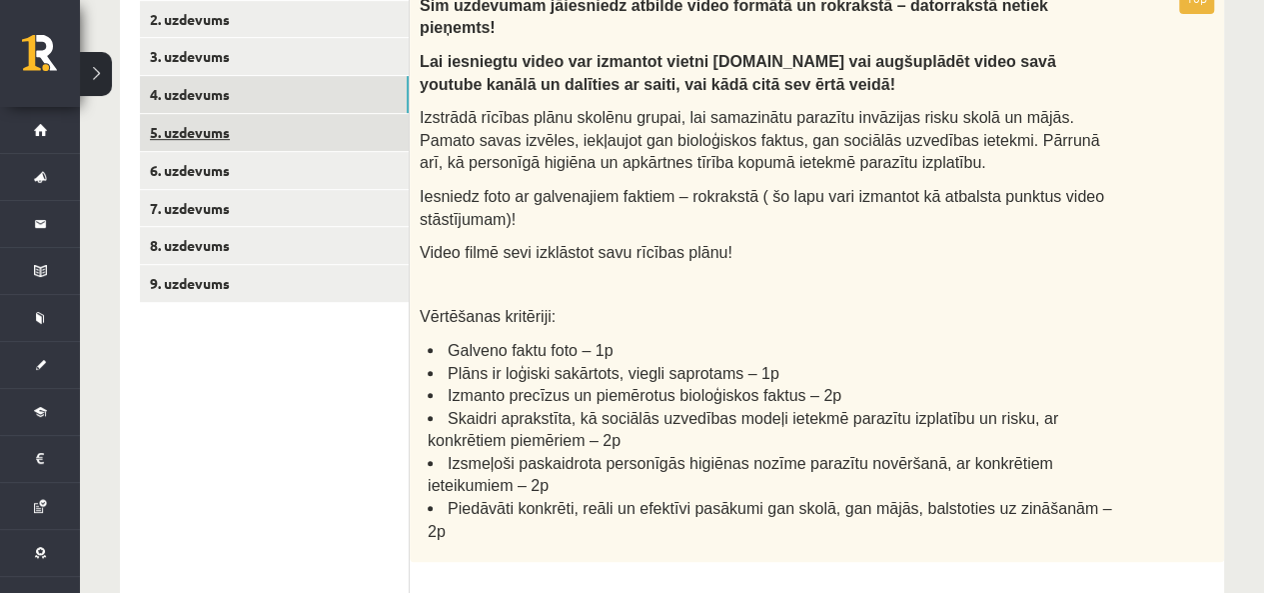
click at [218, 139] on link "5. uzdevums" at bounding box center [274, 132] width 269 height 37
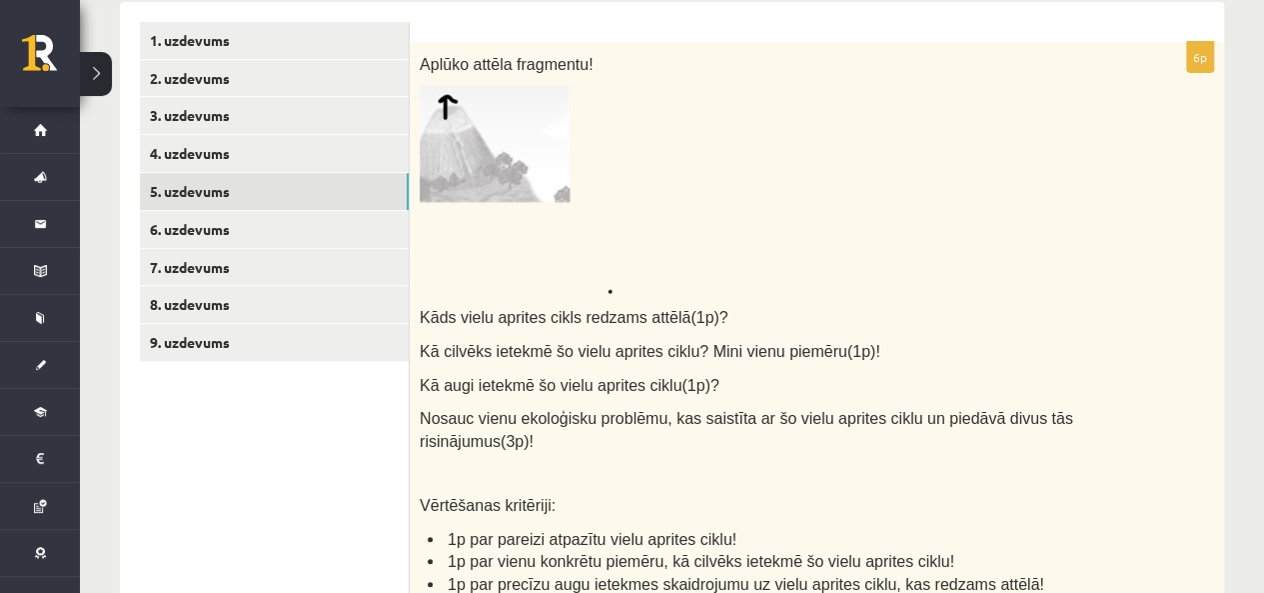
scroll to position [344, 0]
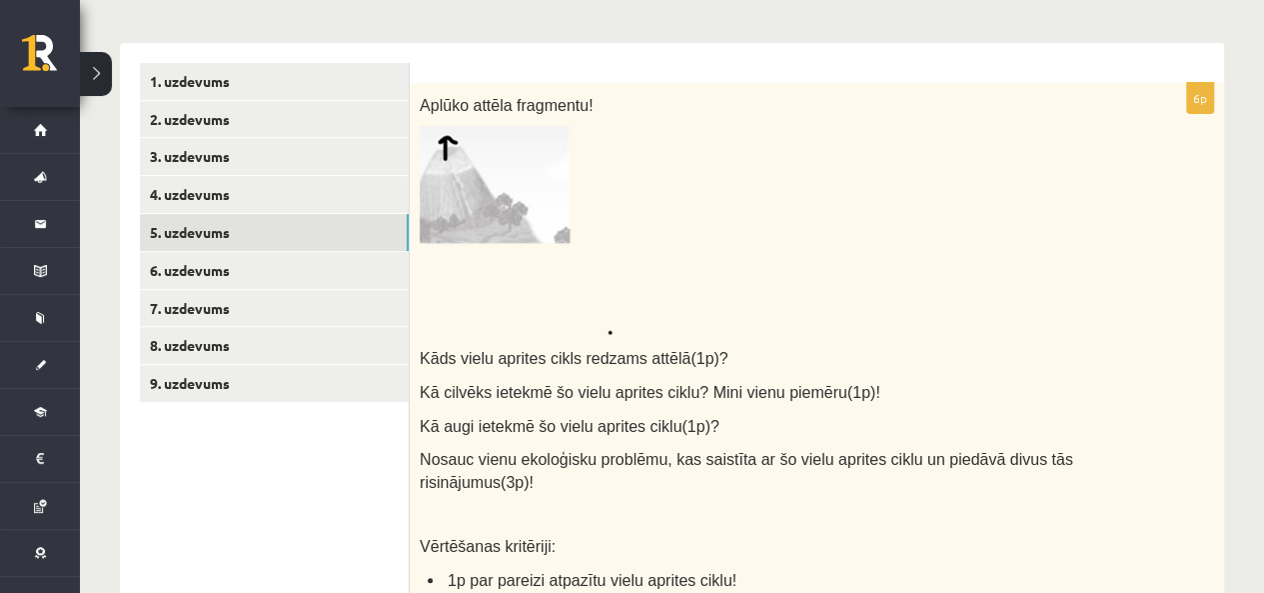
click at [531, 193] on img at bounding box center [516, 230] width 193 height 209
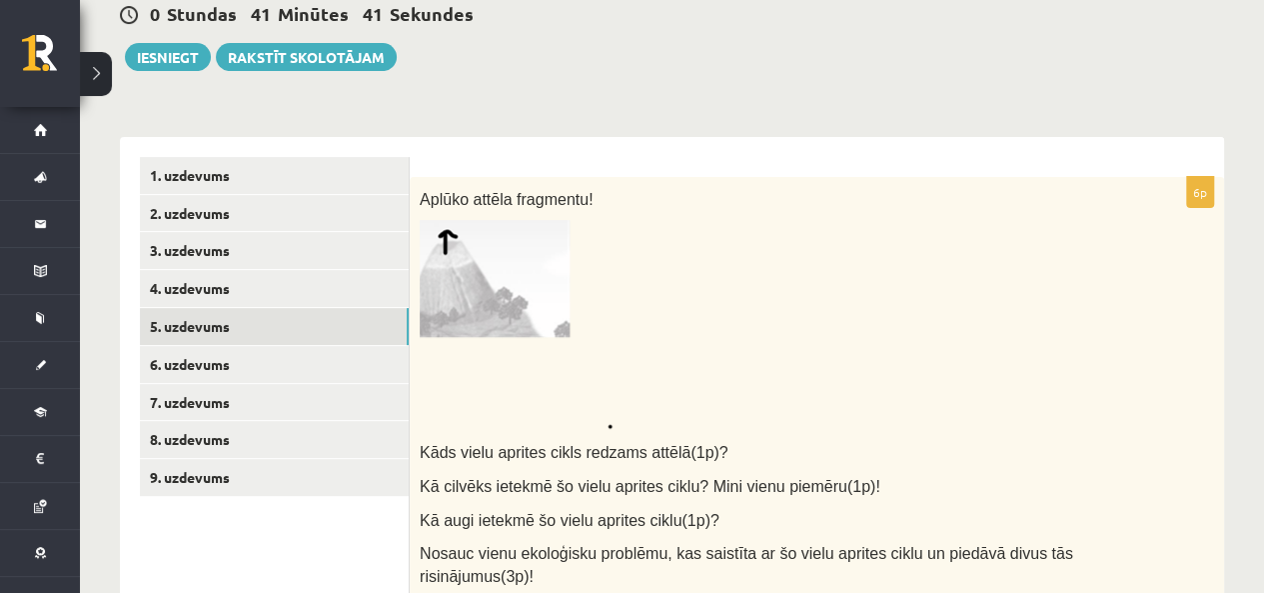
scroll to position [244, 0]
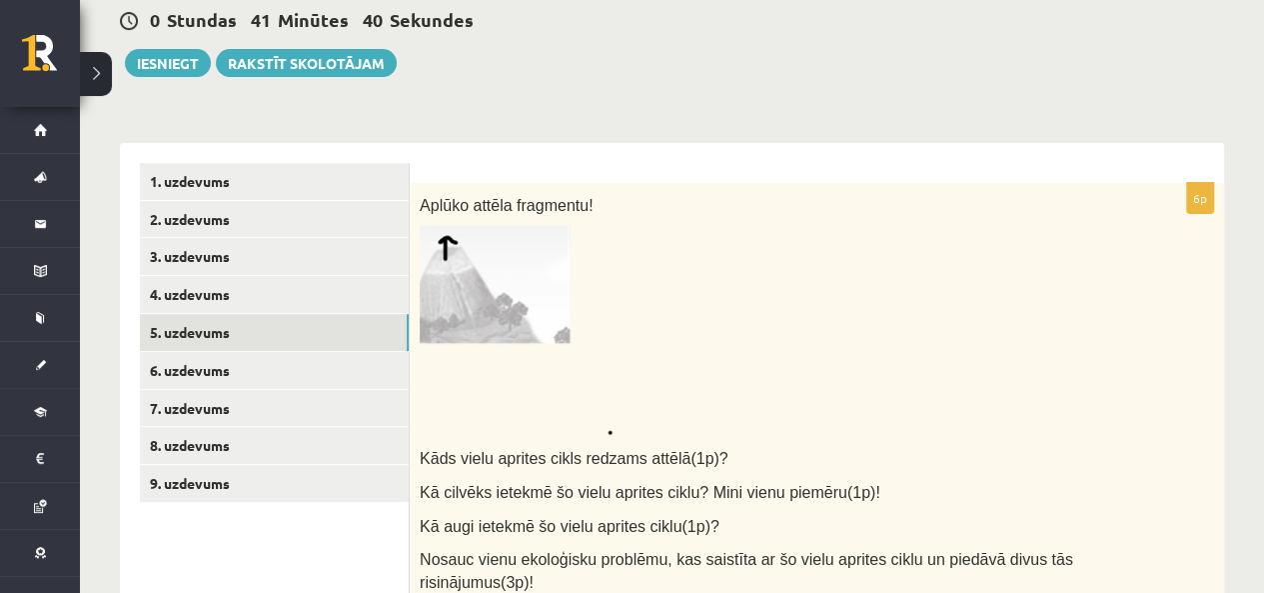
click at [494, 281] on img at bounding box center [516, 330] width 193 height 209
click at [507, 324] on img at bounding box center [516, 330] width 193 height 209
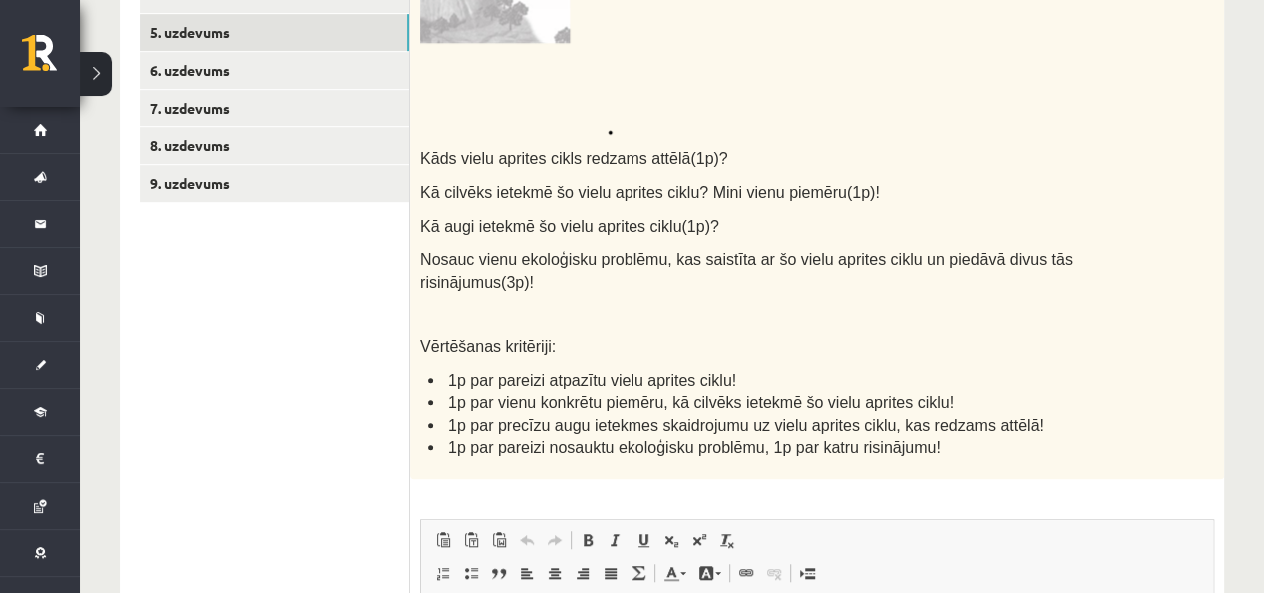
scroll to position [644, 0]
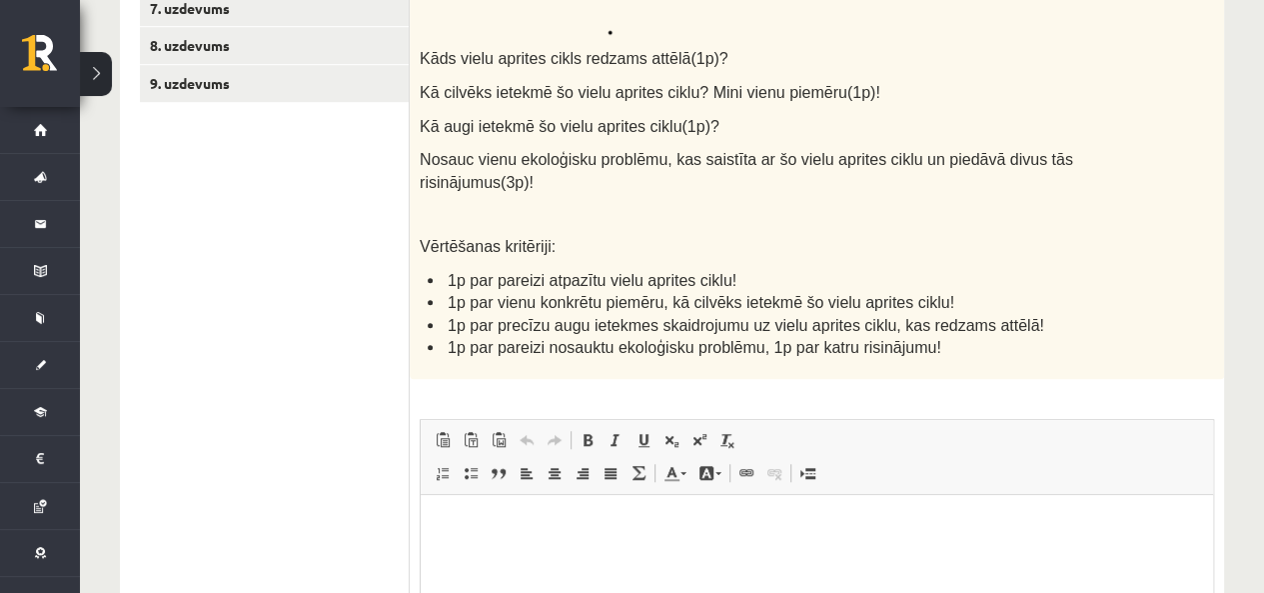
click at [535, 511] on html at bounding box center [817, 525] width 793 height 61
click at [455, 558] on p "**********" at bounding box center [817, 559] width 753 height 21
click at [685, 567] on p "**********" at bounding box center [817, 559] width 753 height 21
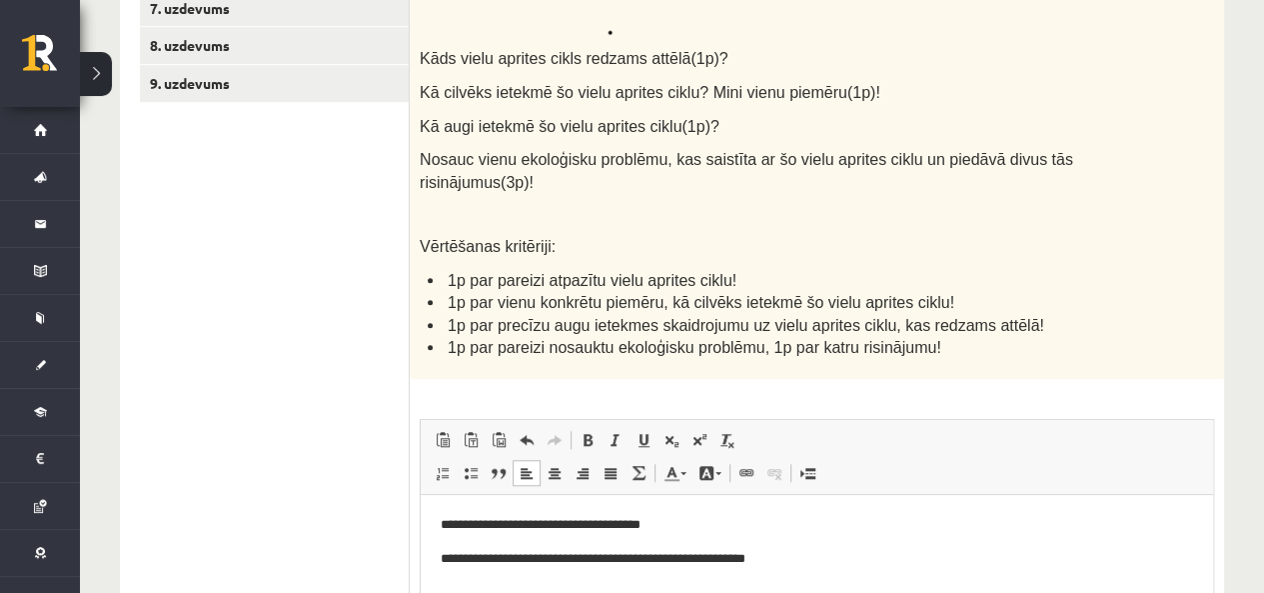
scroll to position [648, 0]
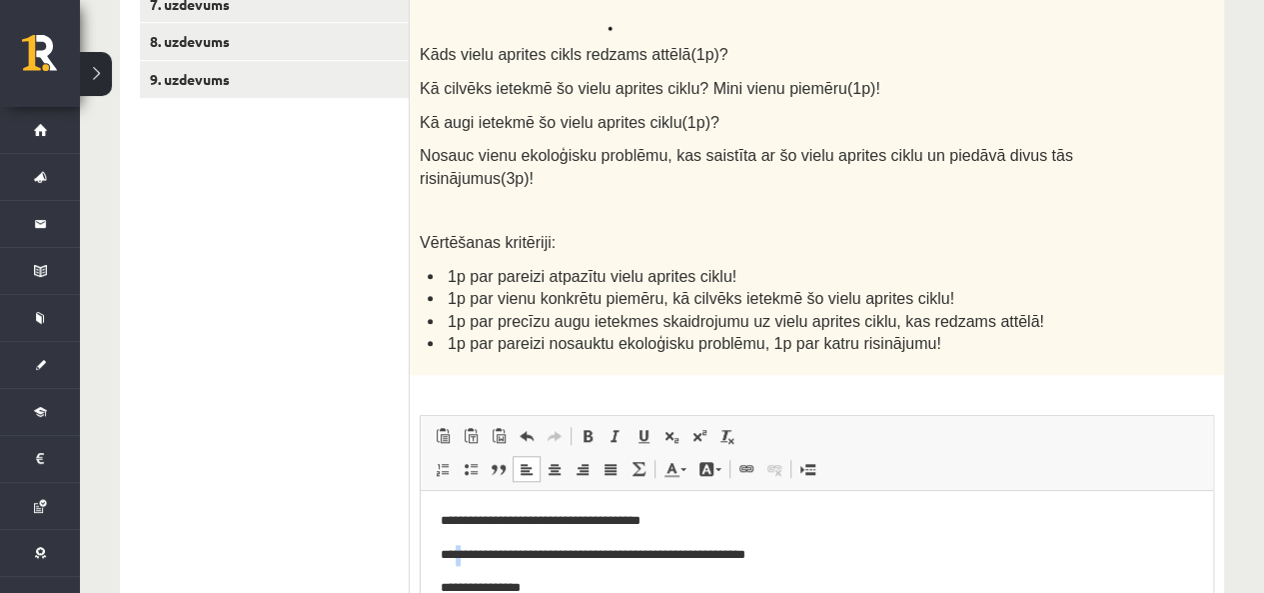
click at [457, 557] on p "**********" at bounding box center [817, 555] width 753 height 21
click at [455, 559] on p "**********" at bounding box center [817, 555] width 753 height 21
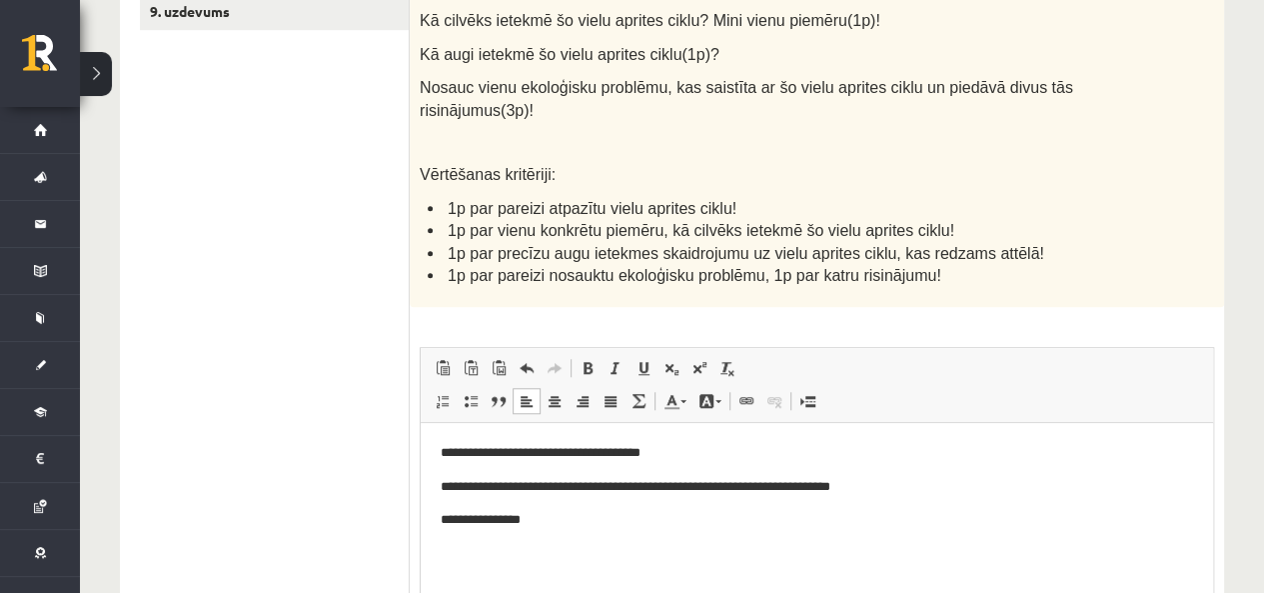
scroll to position [748, 0]
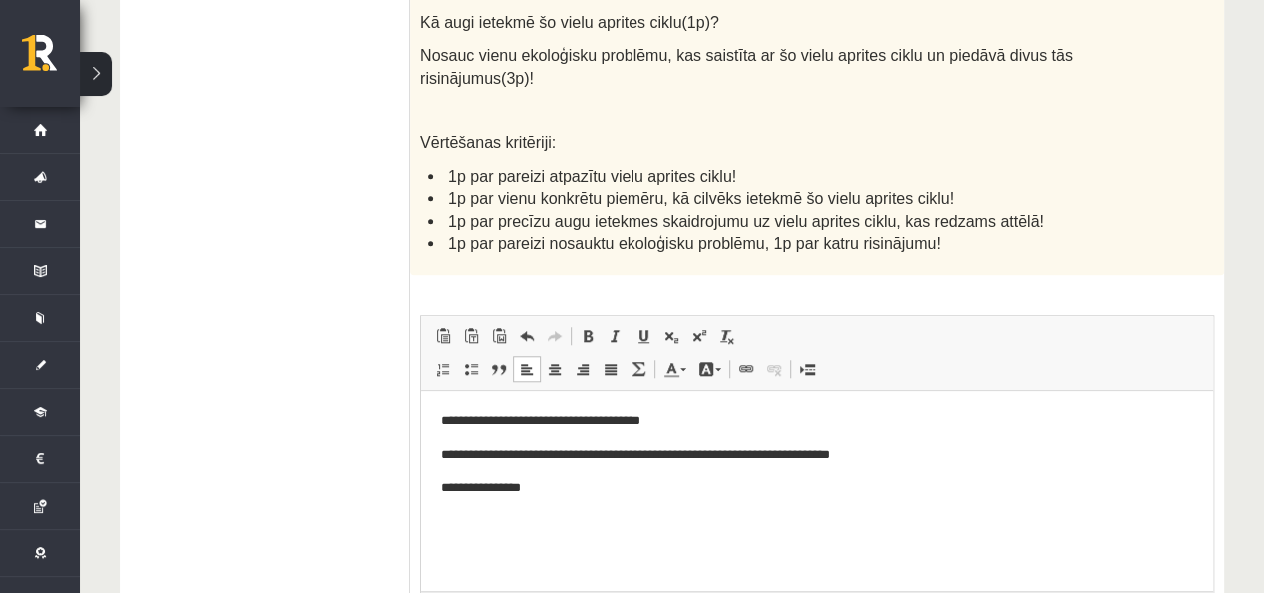
click at [452, 488] on p "**********" at bounding box center [817, 488] width 753 height 21
click at [457, 491] on p "**********" at bounding box center [817, 488] width 753 height 21
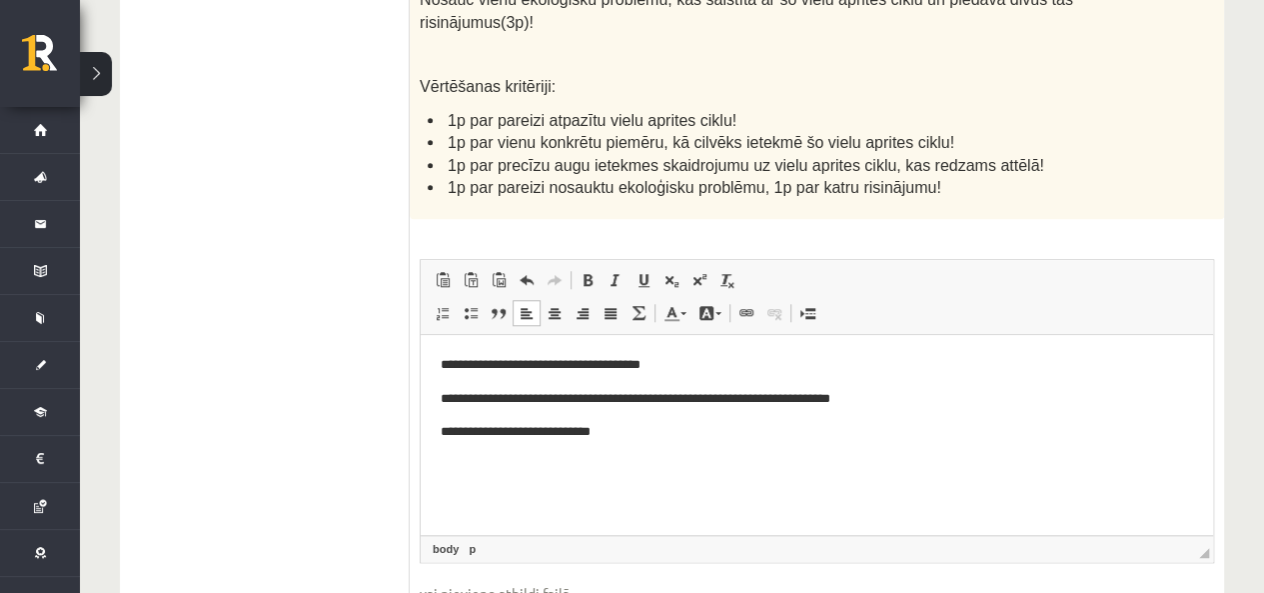
scroll to position [848, 0]
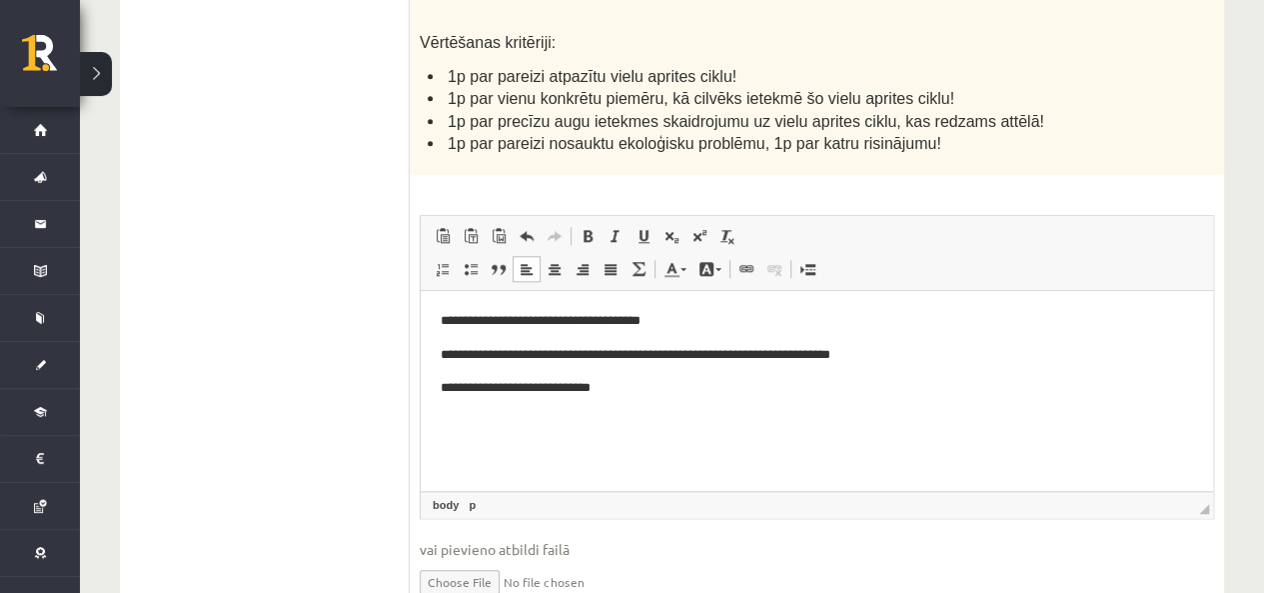
click at [655, 419] on html "**********" at bounding box center [817, 355] width 793 height 128
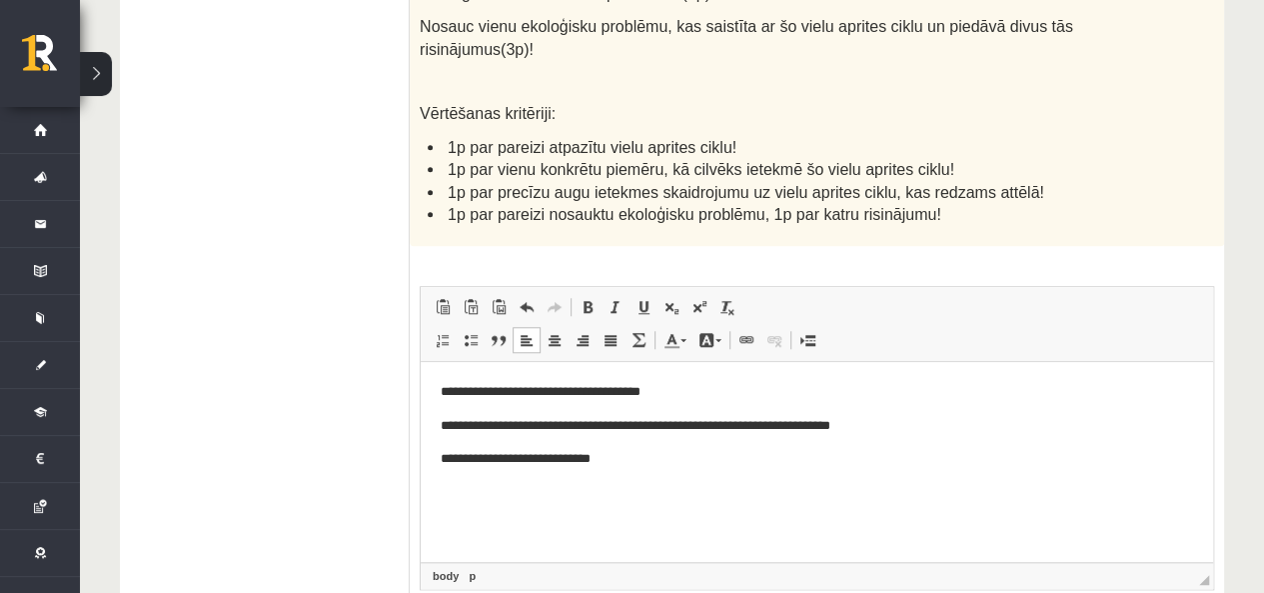
scroll to position [748, 0]
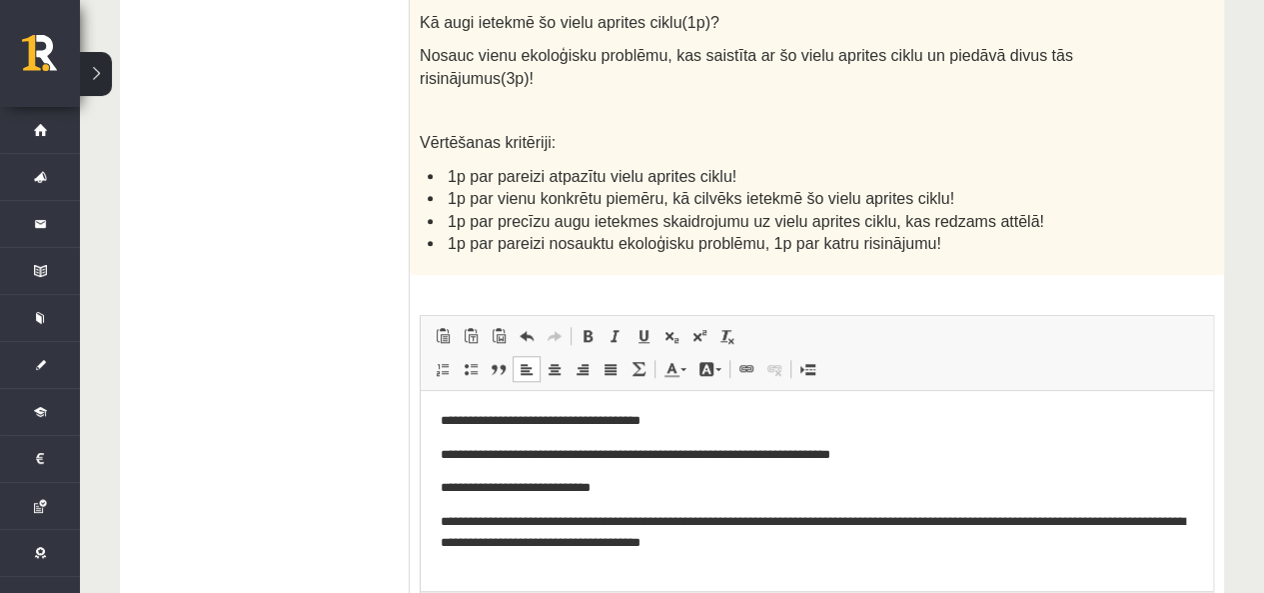
click at [779, 548] on p "**********" at bounding box center [817, 533] width 753 height 42
click at [1066, 542] on p "**********" at bounding box center [817, 533] width 753 height 42
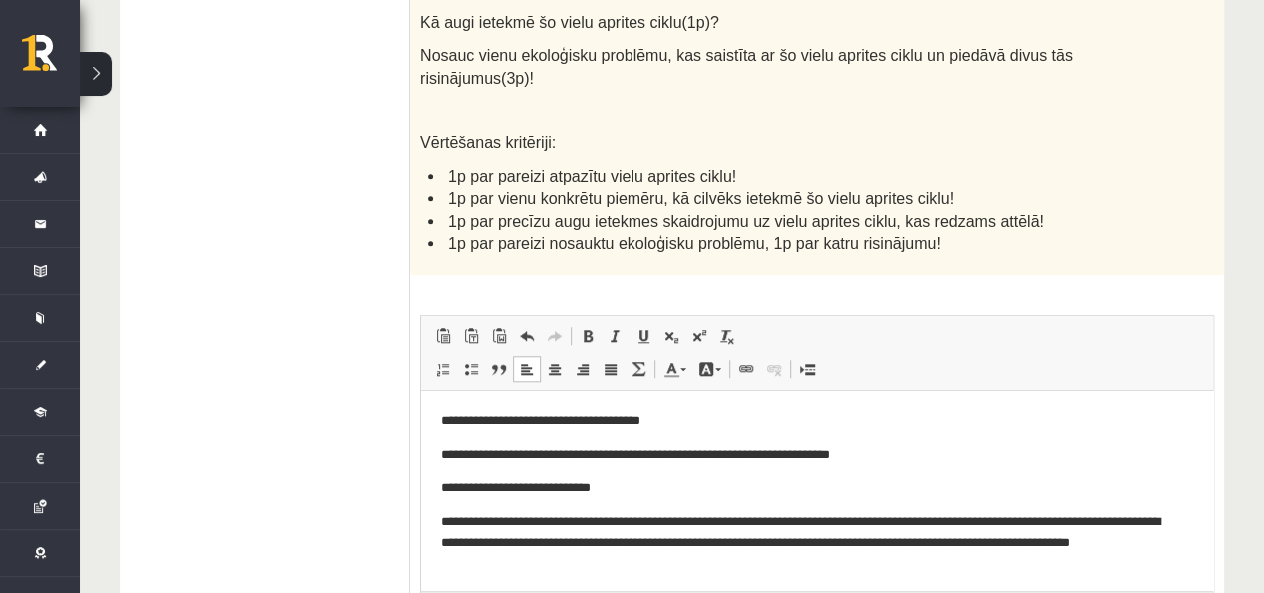
click at [372, 278] on ul "1. uzdevums 2. uzdevums 3. uzdevums 4. uzdevums 5. uzdevums 6. uzdevums 7. uzde…" at bounding box center [275, 194] width 270 height 1071
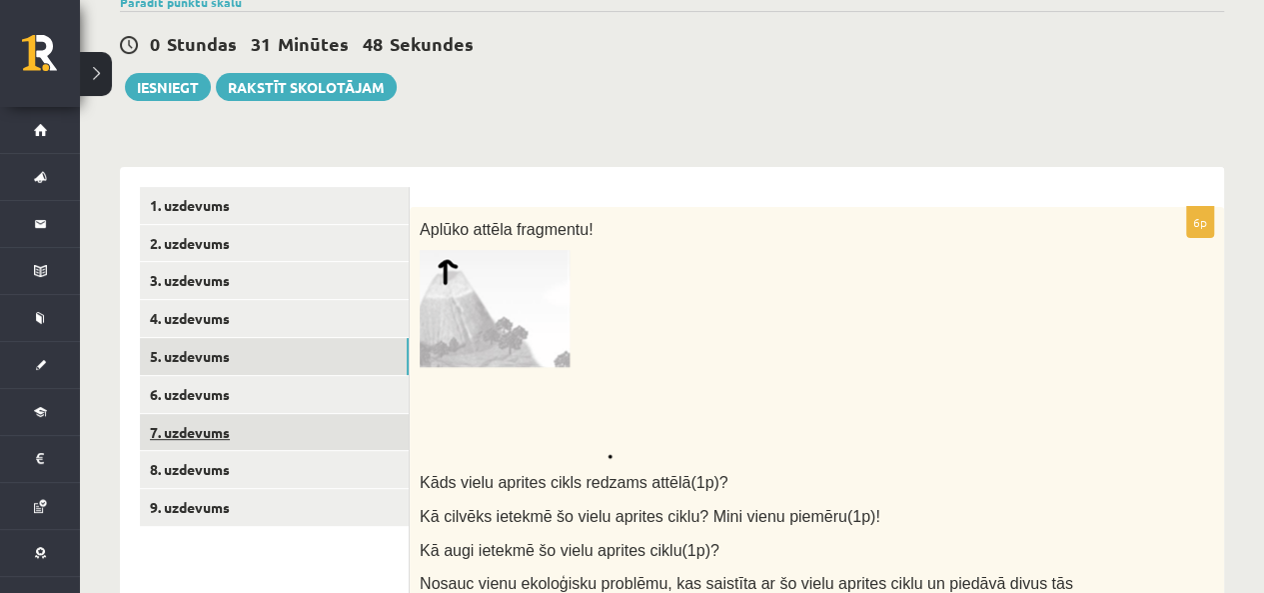
scroll to position [248, 0]
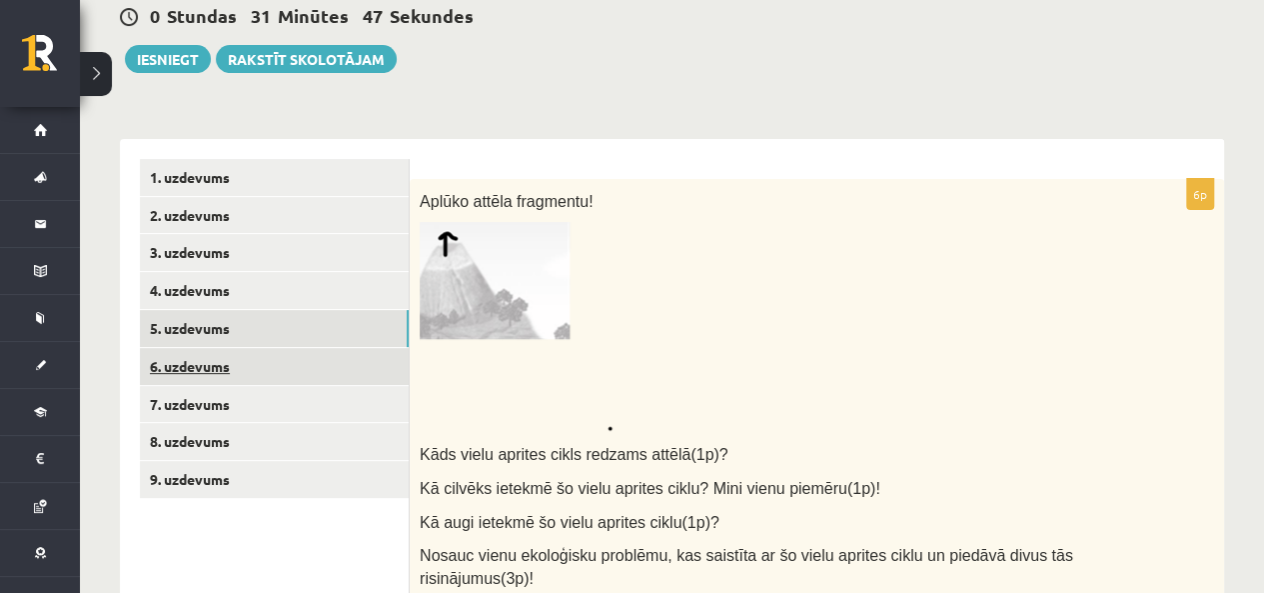
click at [231, 367] on link "6. uzdevums" at bounding box center [274, 366] width 269 height 37
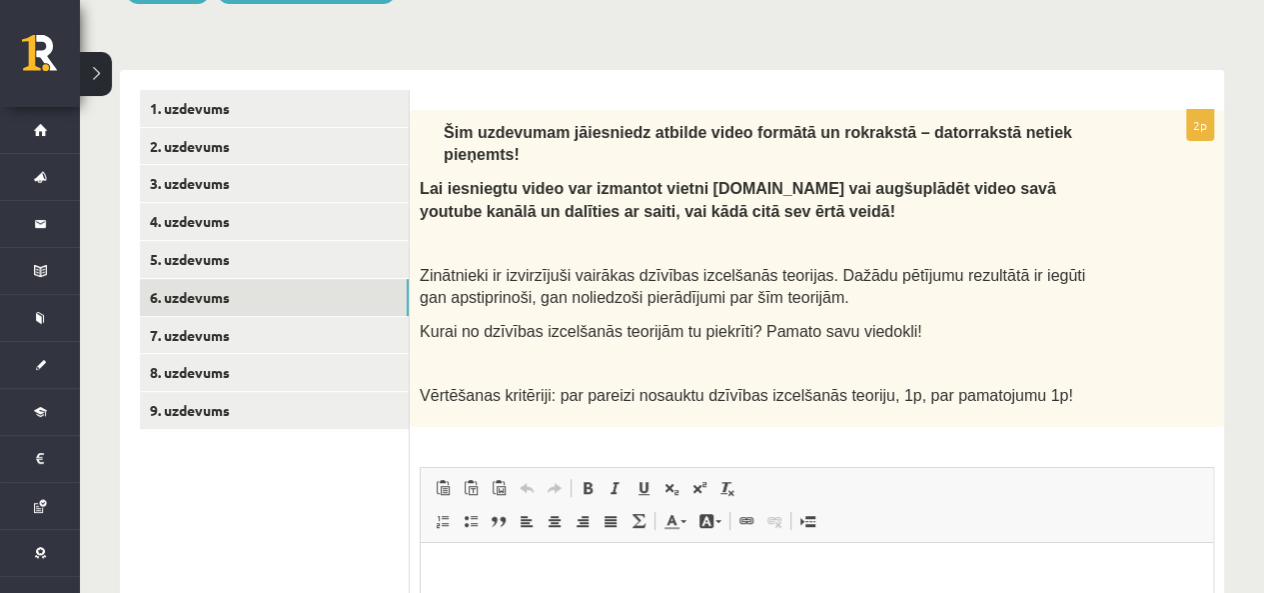
scroll to position [348, 0]
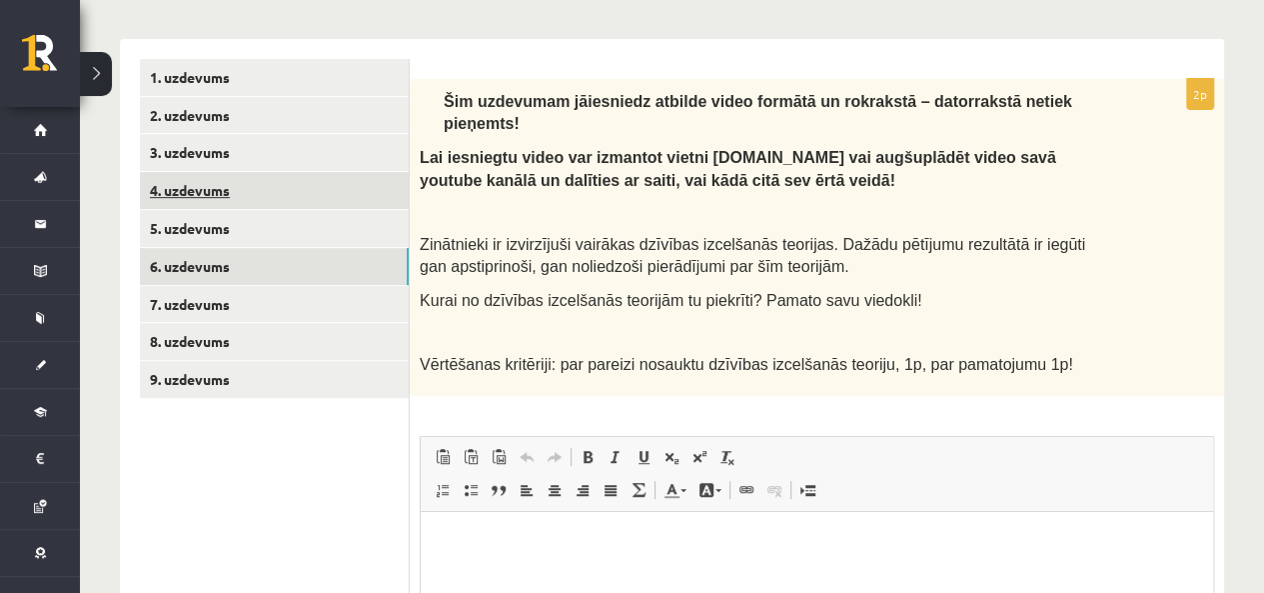
click at [265, 203] on link "4. uzdevums" at bounding box center [274, 190] width 269 height 37
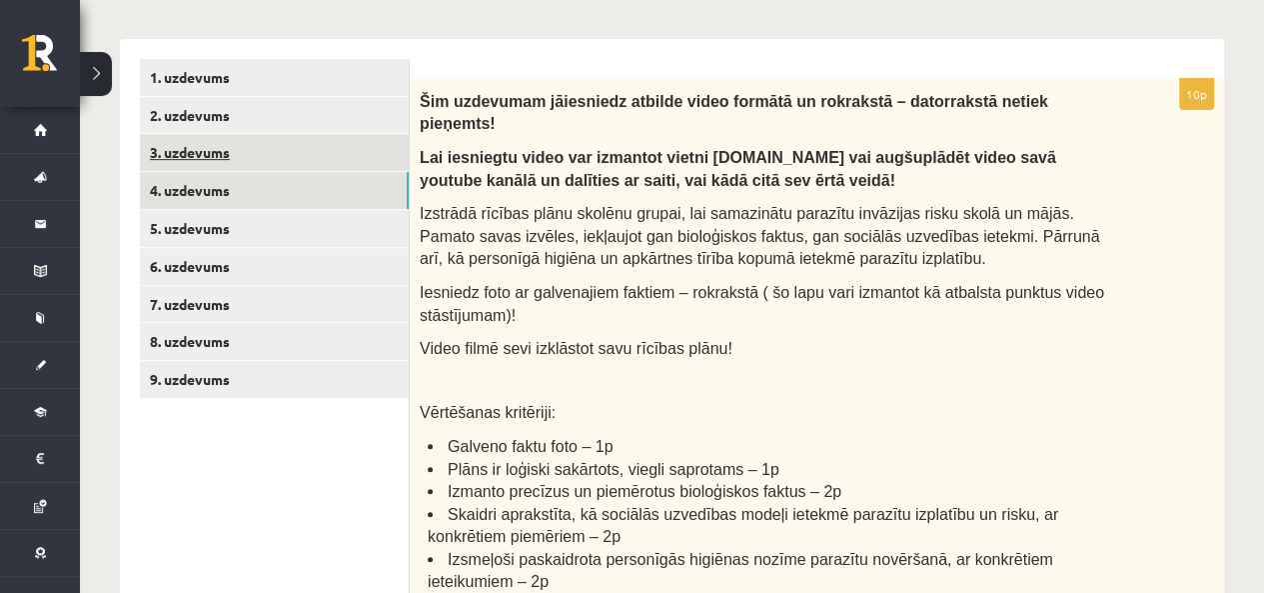
click at [253, 157] on link "3. uzdevums" at bounding box center [274, 152] width 269 height 37
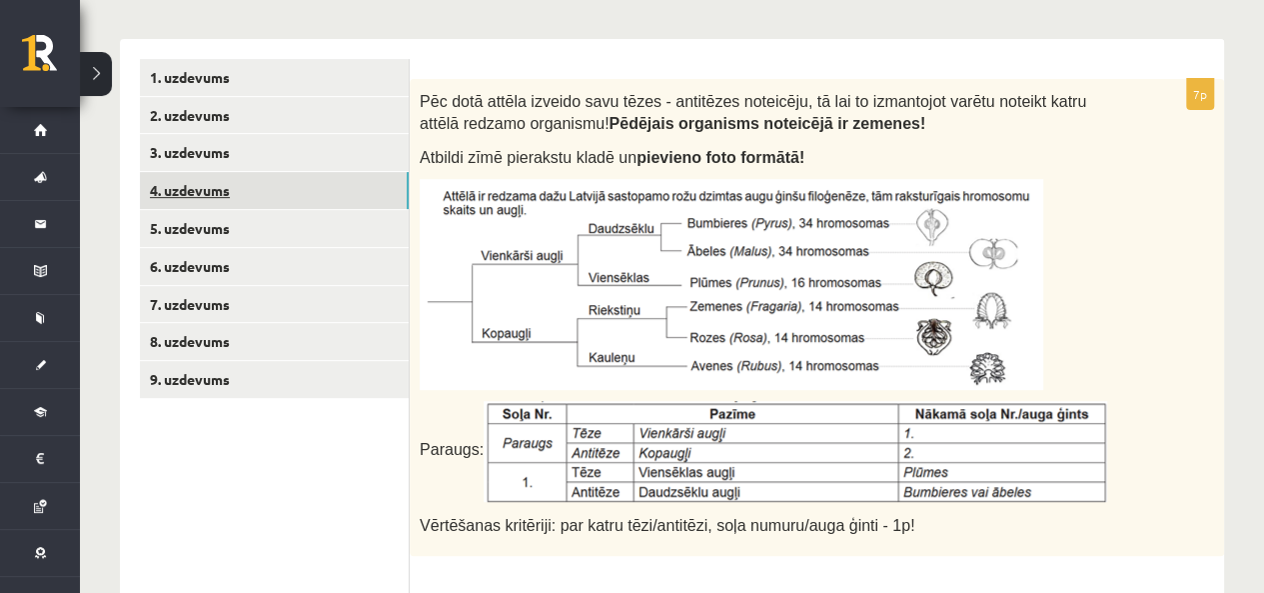
click at [290, 176] on link "4. uzdevums" at bounding box center [274, 190] width 269 height 37
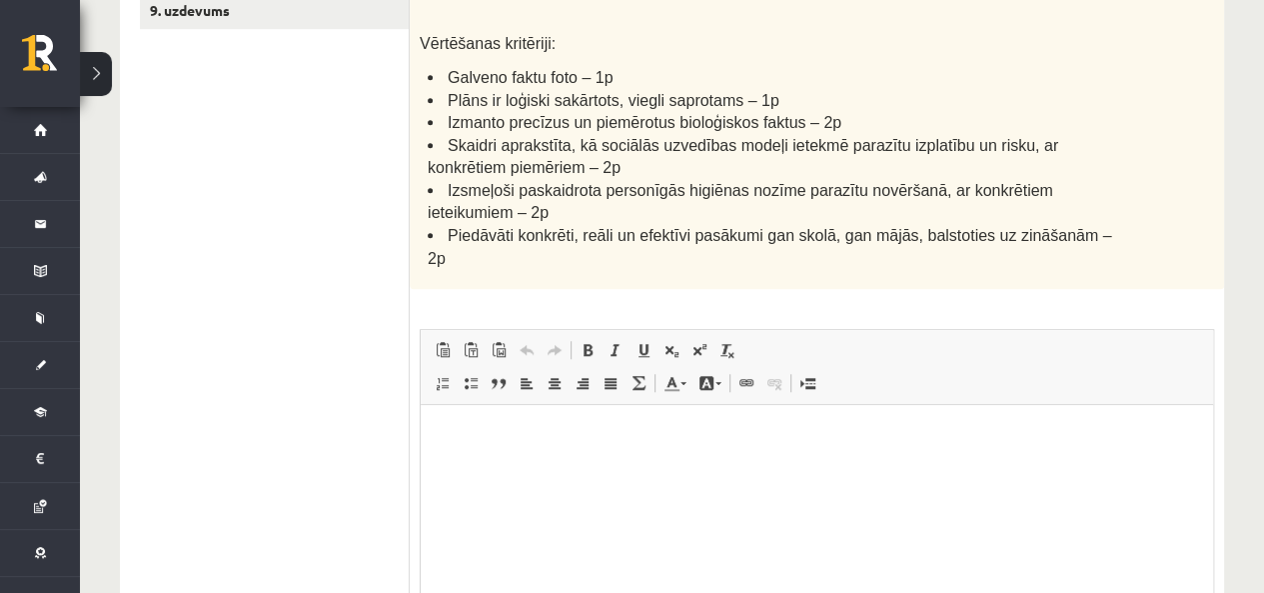
scroll to position [748, 0]
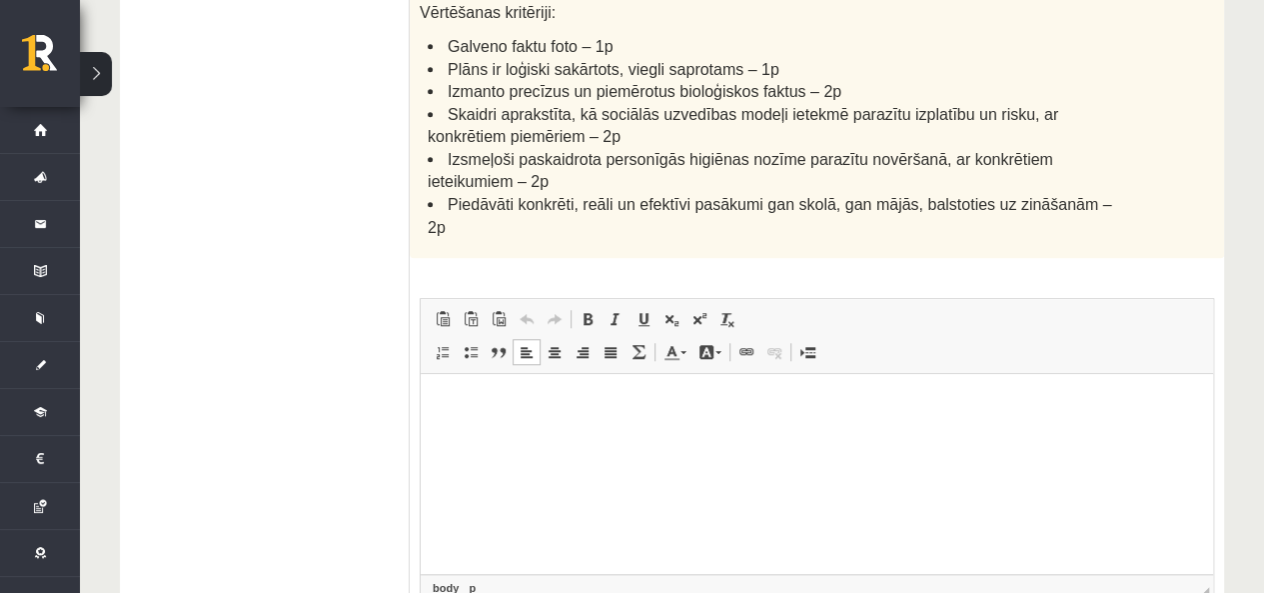
click at [598, 435] on html at bounding box center [817, 404] width 793 height 61
click at [286, 155] on ul "1. uzdevums 2. uzdevums 3. uzdevums 4. uzdevums 5. uzdevums 6. uzdevums 7. uzde…" at bounding box center [275, 186] width 270 height 1054
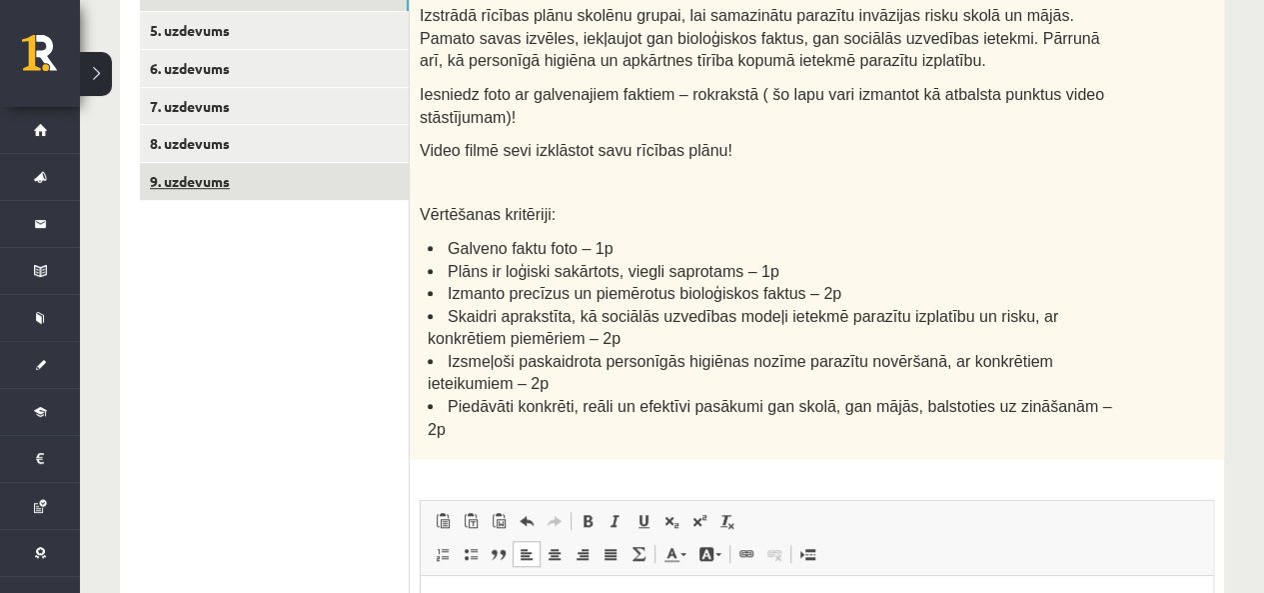
scroll to position [448, 0]
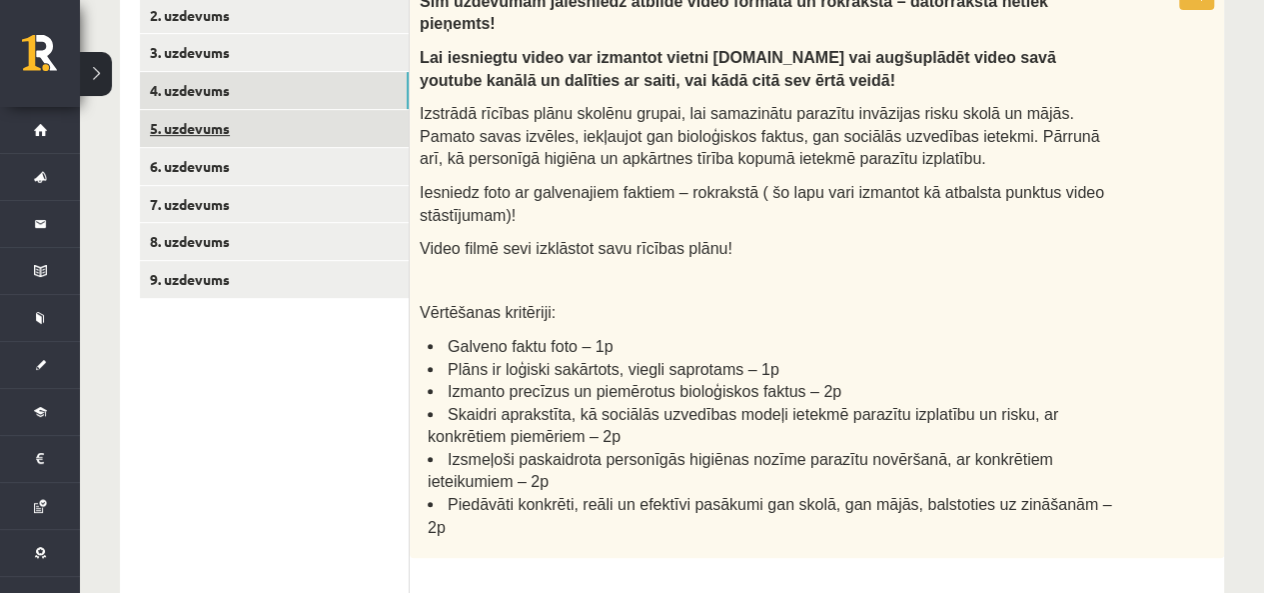
click at [235, 126] on link "5. uzdevums" at bounding box center [274, 128] width 269 height 37
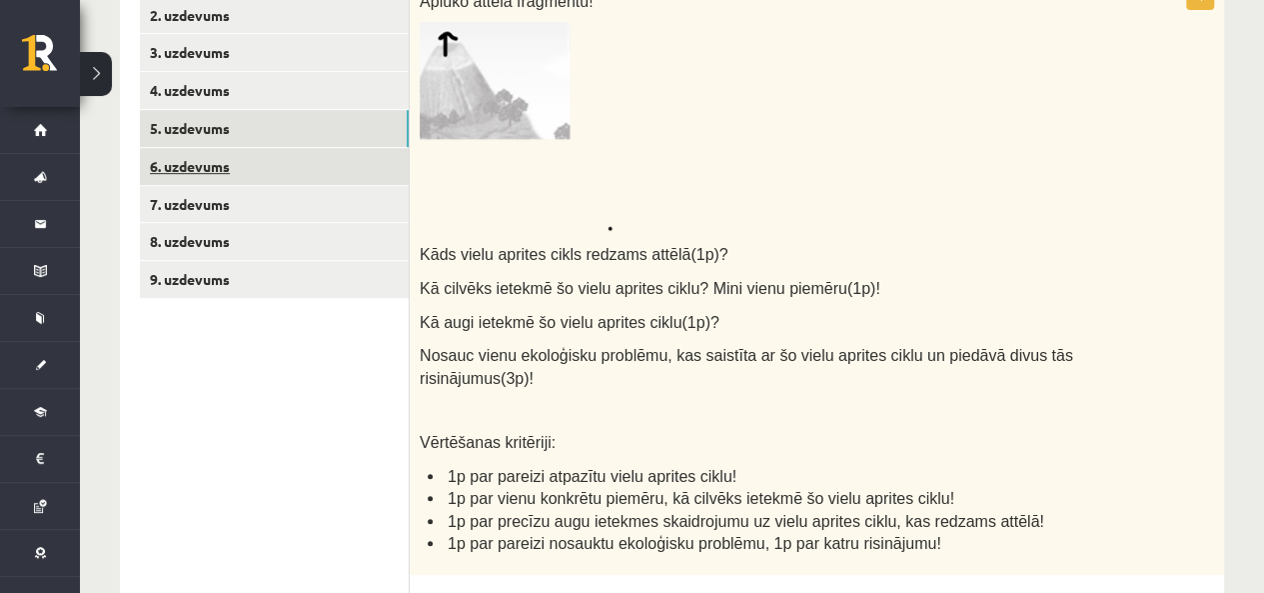
click at [228, 157] on link "6. uzdevums" at bounding box center [274, 166] width 269 height 37
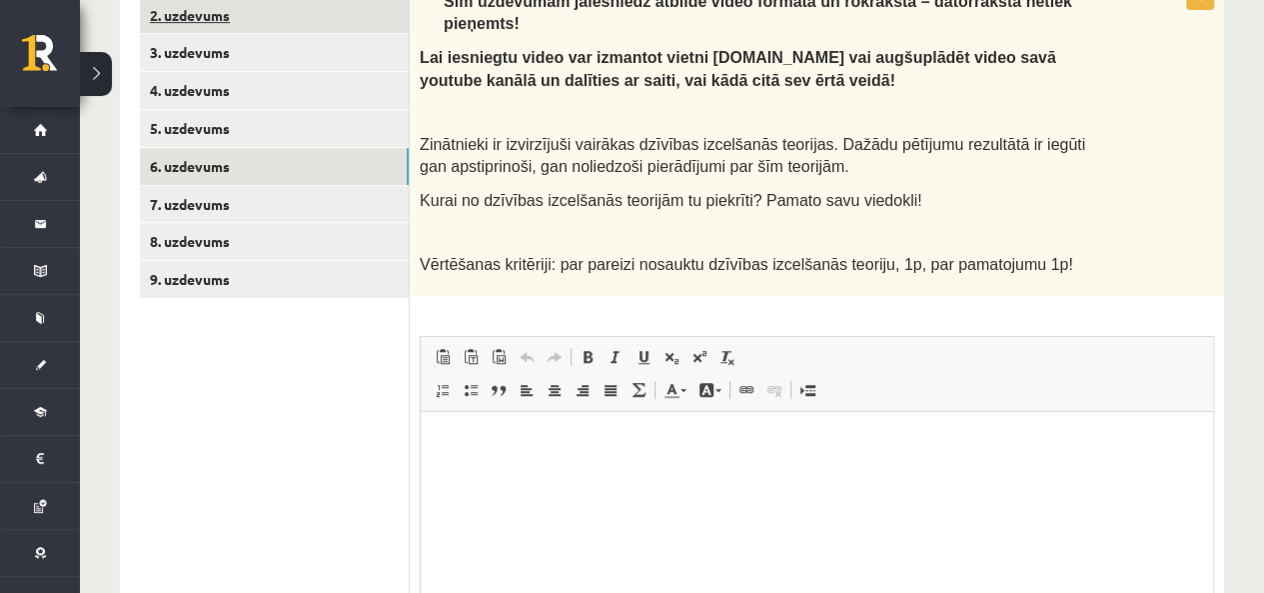
scroll to position [0, 0]
click at [564, 472] on html at bounding box center [817, 441] width 793 height 61
click at [259, 413] on ul "1. uzdevums 2. uzdevums 3. uzdevums 4. uzdevums 5. uzdevums 6. uzdevums 7. uzde…" at bounding box center [275, 355] width 270 height 793
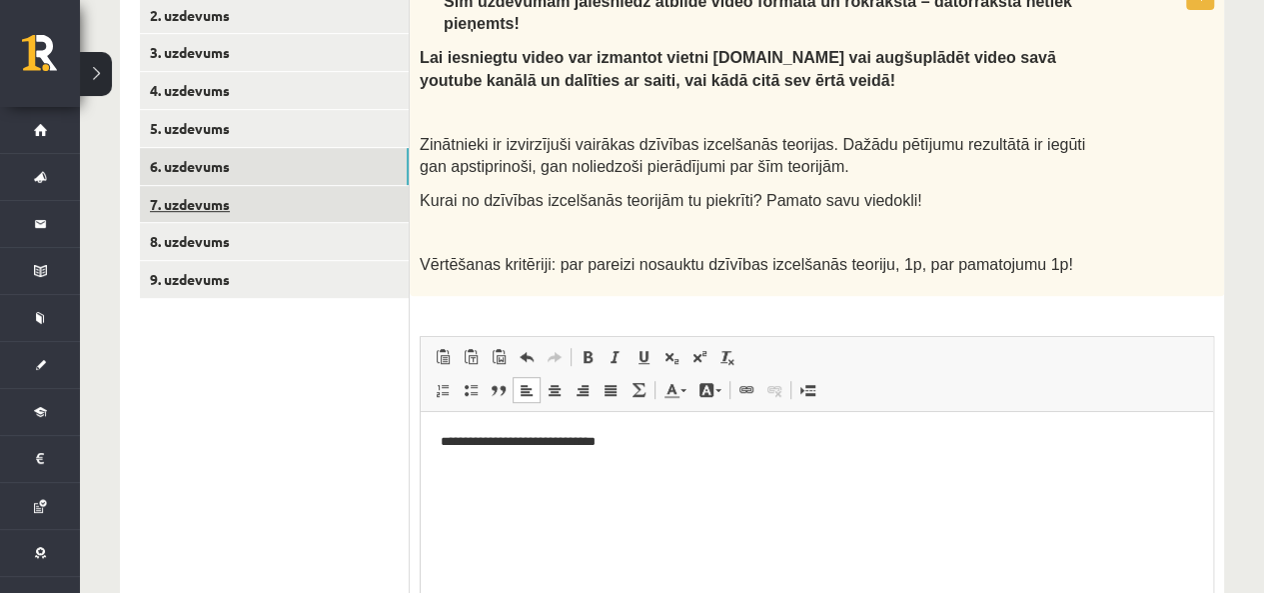
click at [202, 190] on link "7. uzdevums" at bounding box center [274, 204] width 269 height 37
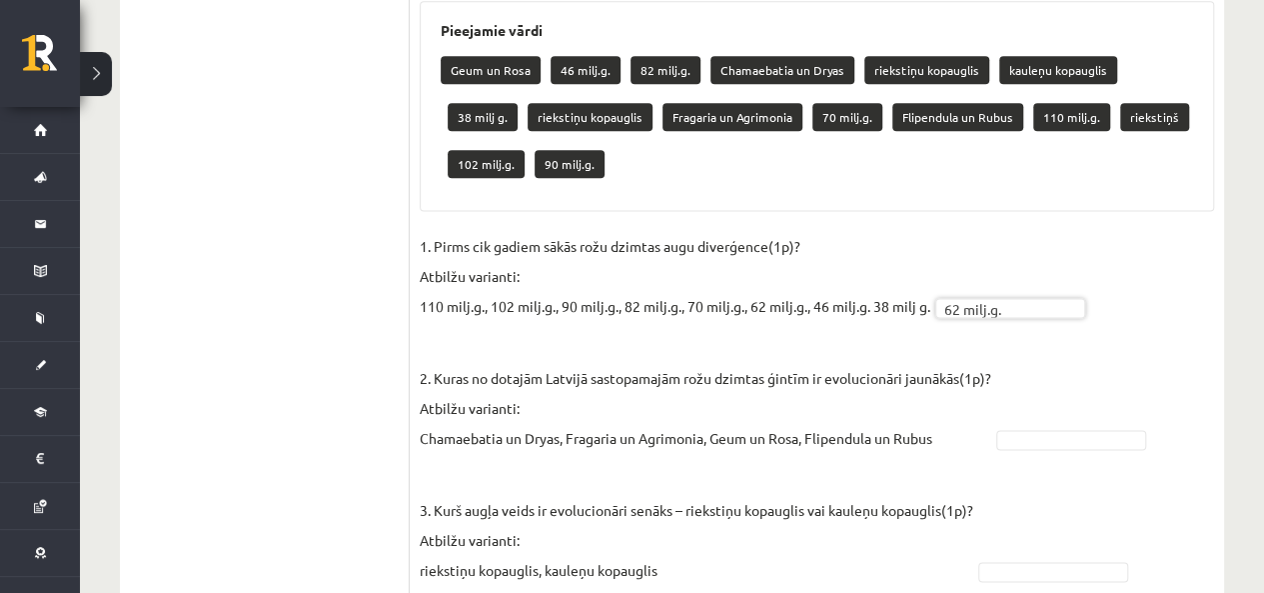
scroll to position [1247, 0]
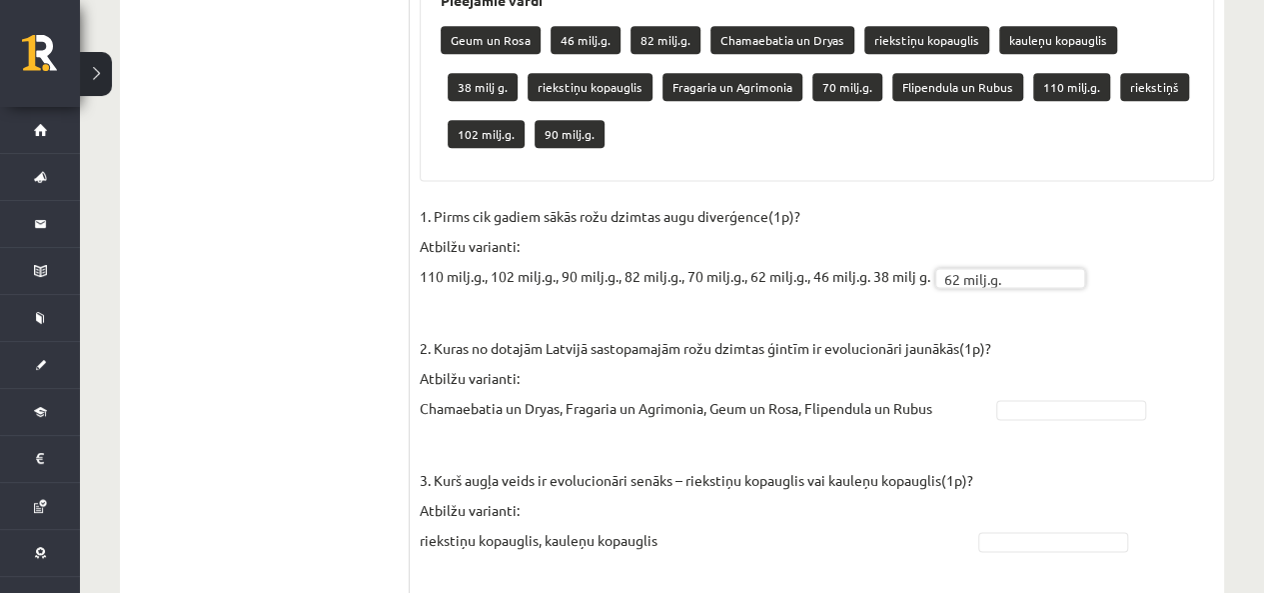
click at [1041, 389] on fieldset "**********" at bounding box center [817, 450] width 795 height 498
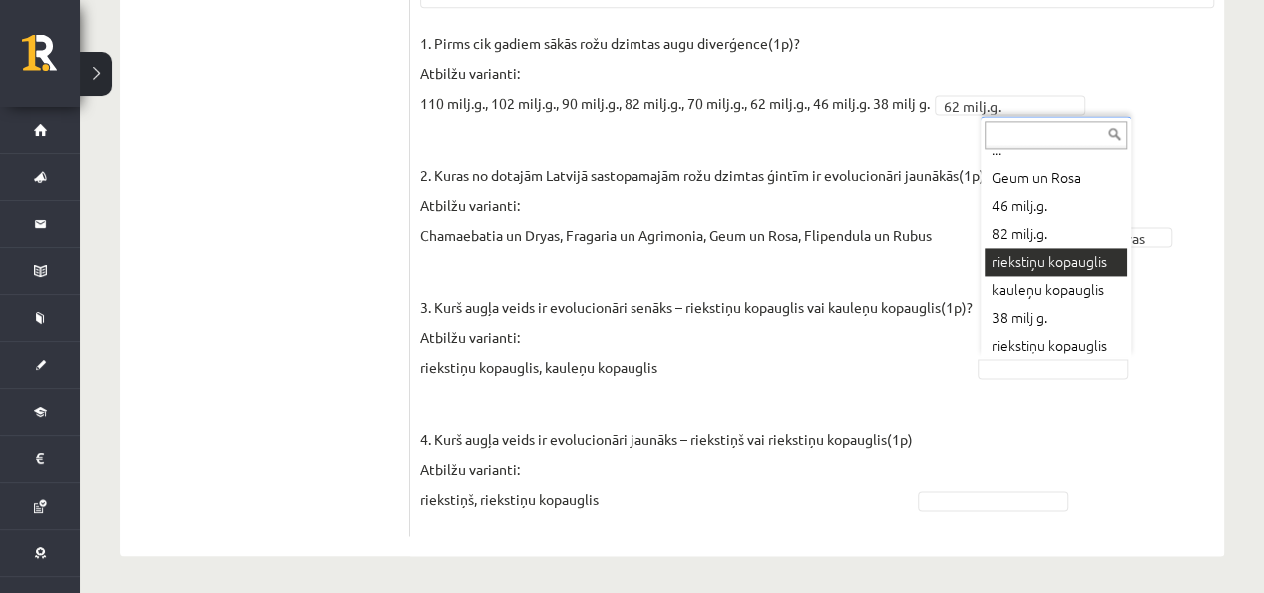
scroll to position [217, 0]
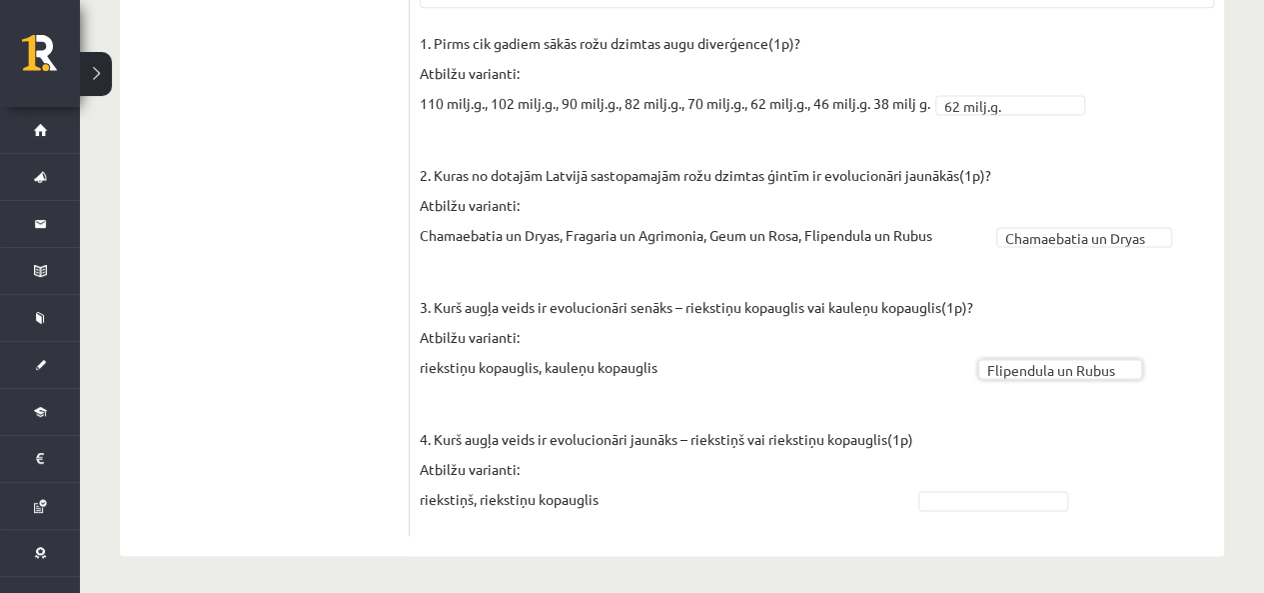
click at [927, 436] on fieldset "**********" at bounding box center [817, 277] width 795 height 498
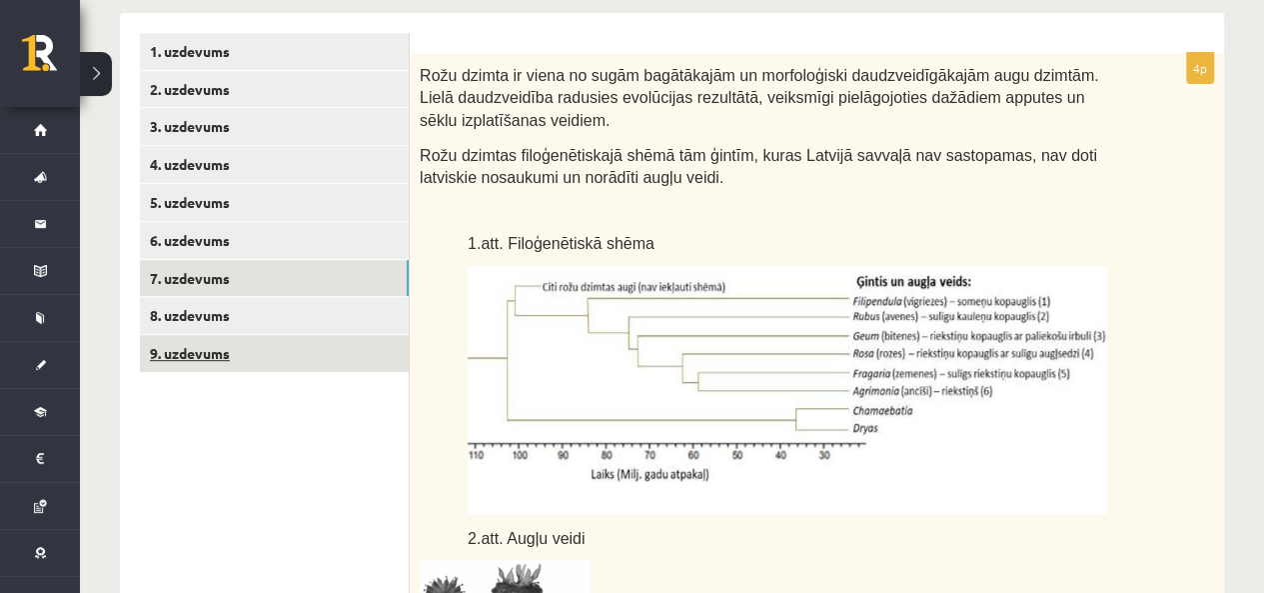
scroll to position [174, 0]
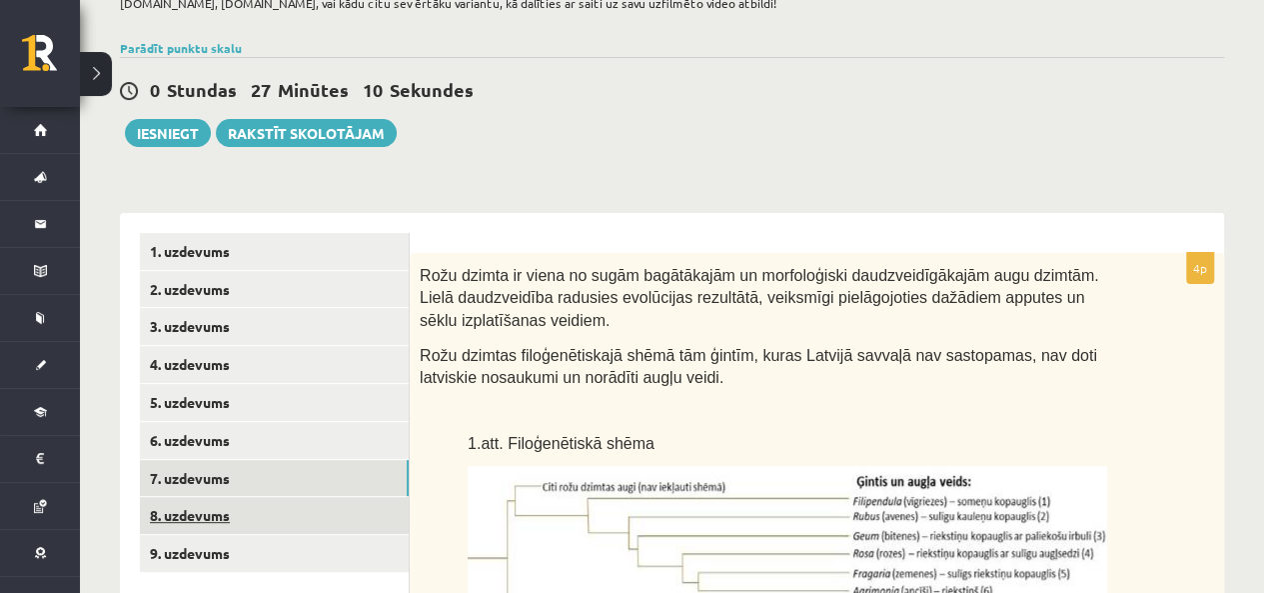
click at [262, 521] on link "8. uzdevums" at bounding box center [274, 515] width 269 height 37
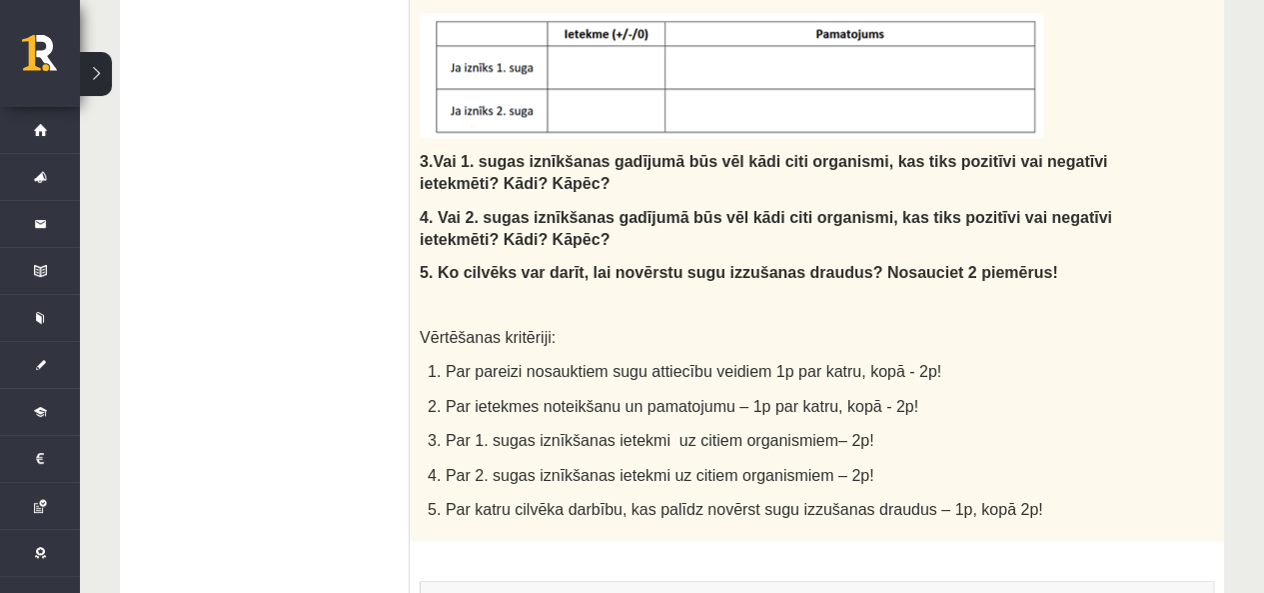
scroll to position [1199, 0]
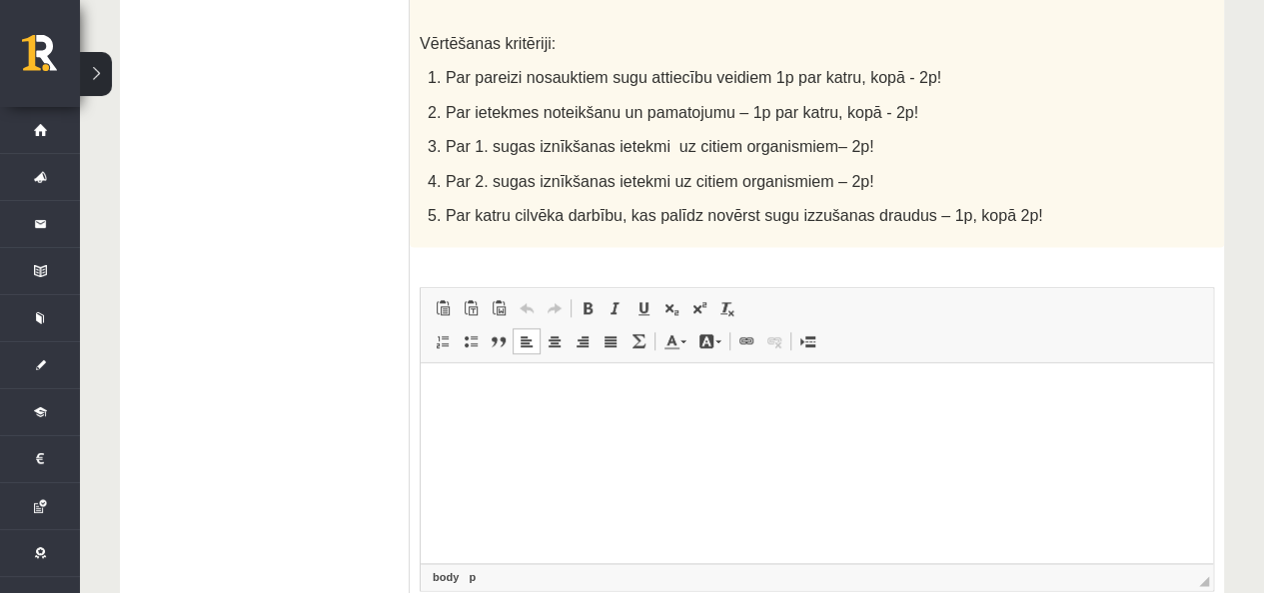
click at [714, 424] on html at bounding box center [817, 393] width 793 height 61
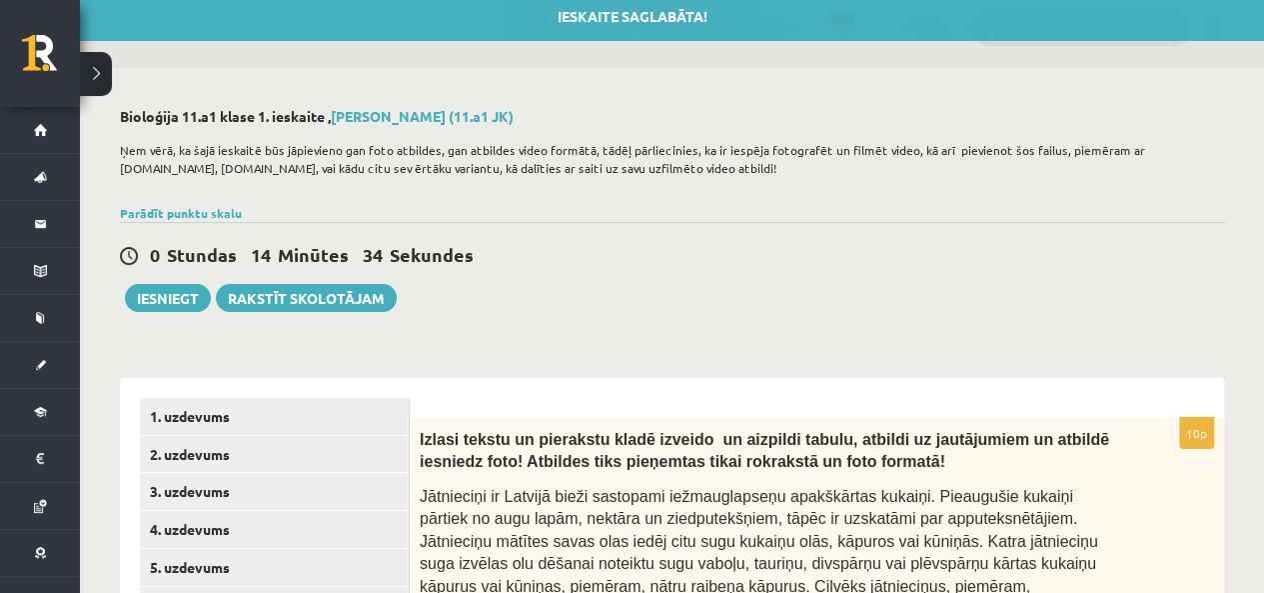
scroll to position [0, 0]
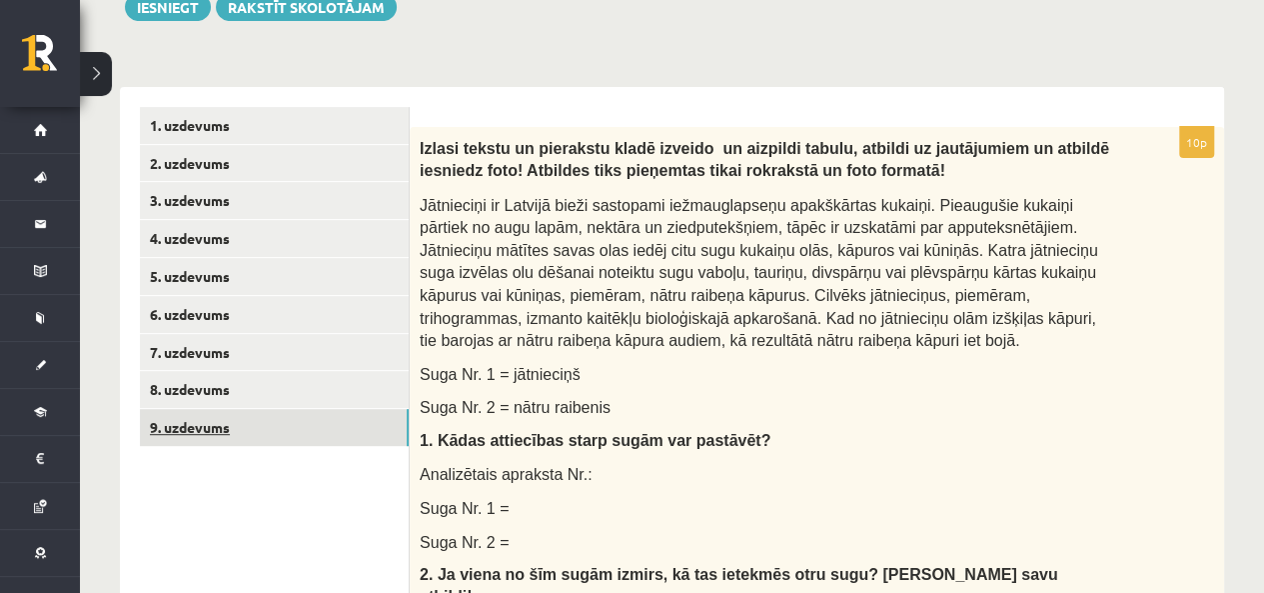
click at [260, 437] on link "9. uzdevums" at bounding box center [274, 427] width 269 height 37
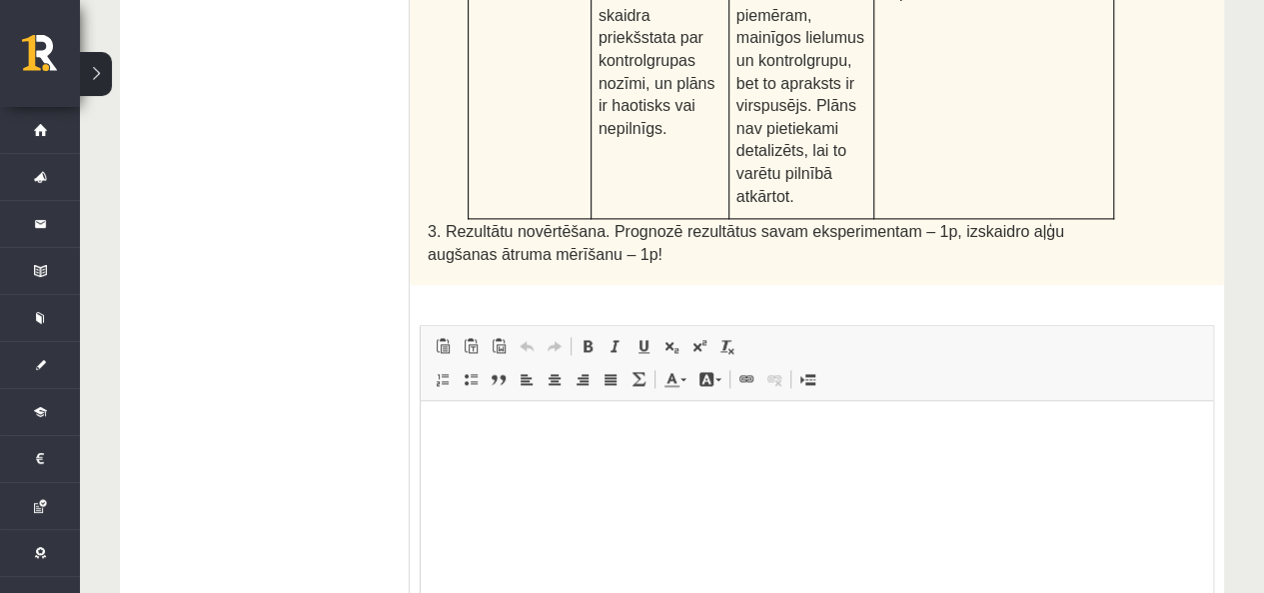
scroll to position [1351, 0]
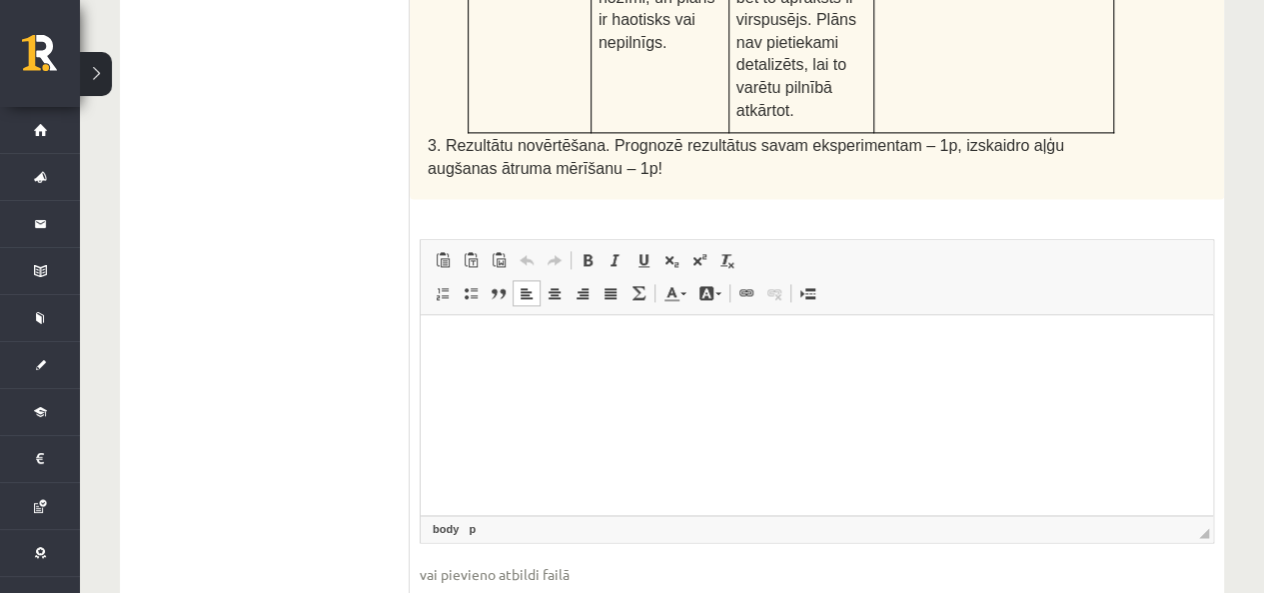
click at [651, 376] on html at bounding box center [817, 345] width 793 height 61
click at [751, 376] on html "**********" at bounding box center [817, 345] width 793 height 61
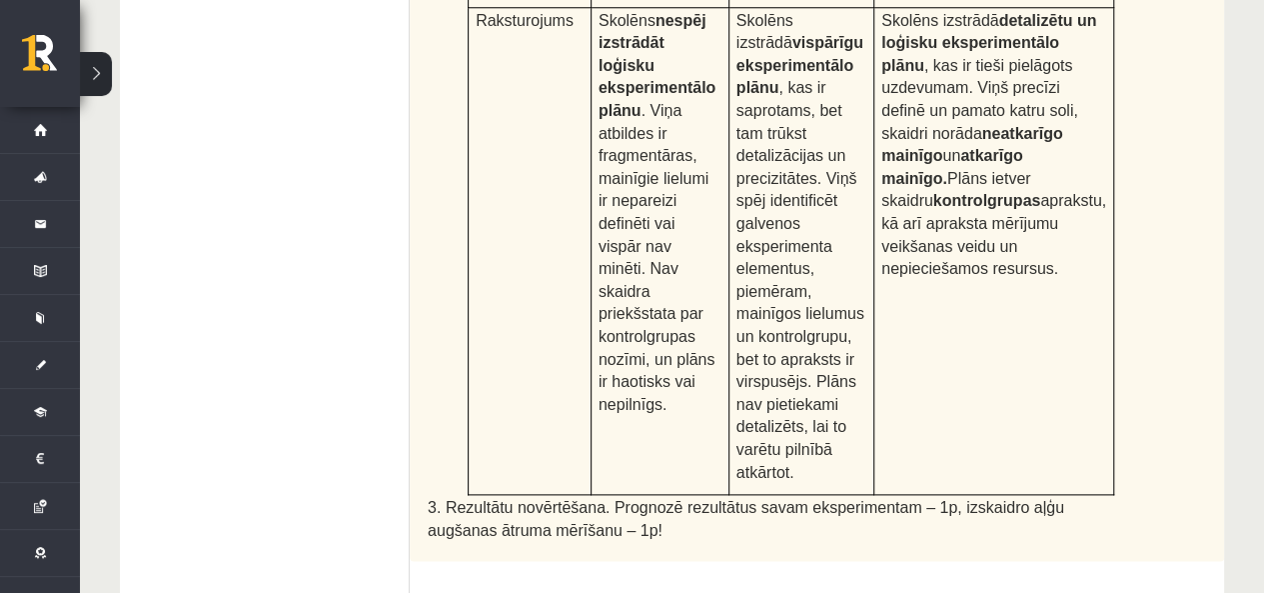
scroll to position [1088, 0]
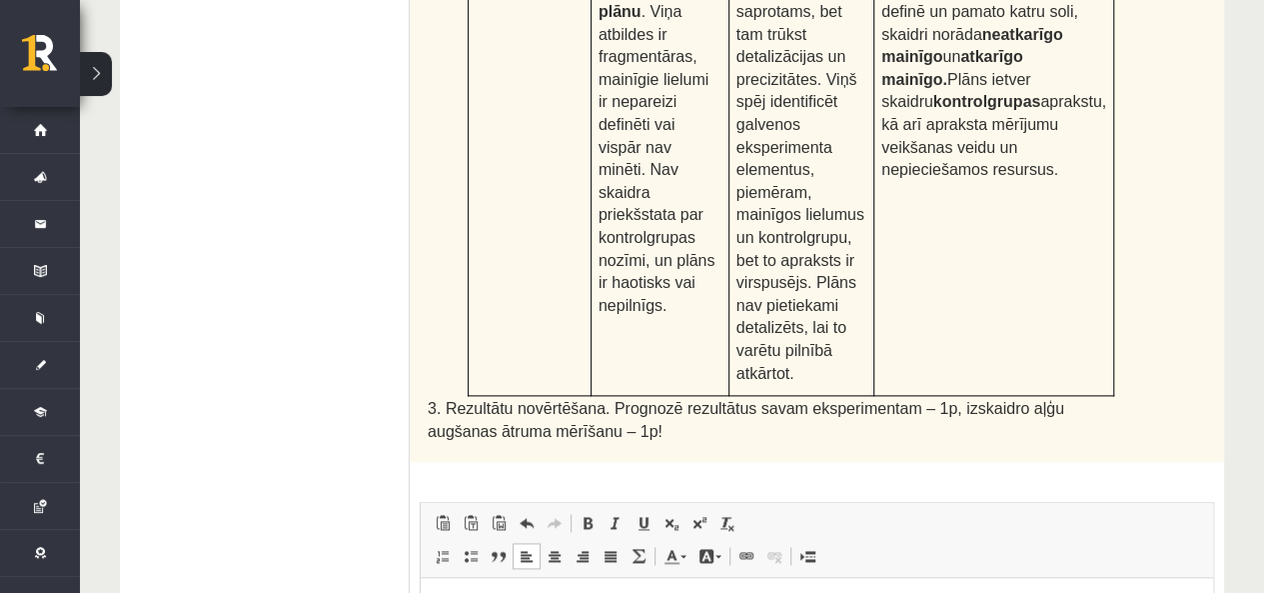
drag, startPoint x: 792, startPoint y: 611, endPoint x: 753, endPoint y: 618, distance: 39.6
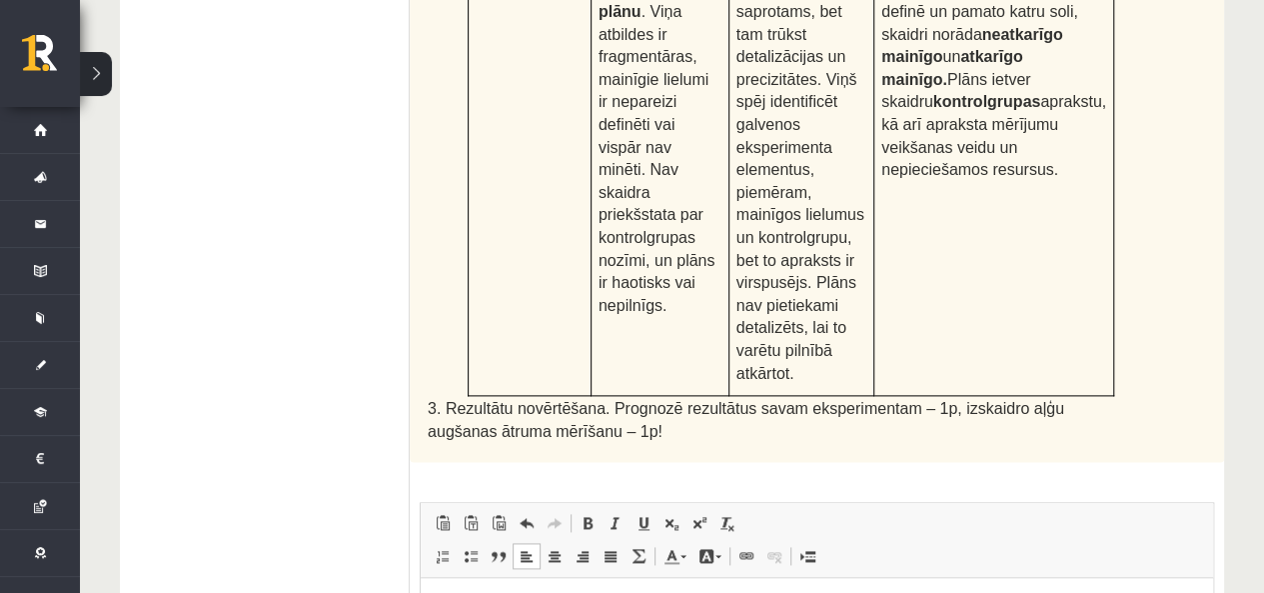
drag, startPoint x: 796, startPoint y: 607, endPoint x: 533, endPoint y: 613, distance: 262.9
drag, startPoint x: 851, startPoint y: 609, endPoint x: 823, endPoint y: 611, distance: 28.1
drag, startPoint x: 823, startPoint y: 607, endPoint x: 951, endPoint y: 603, distance: 129.0
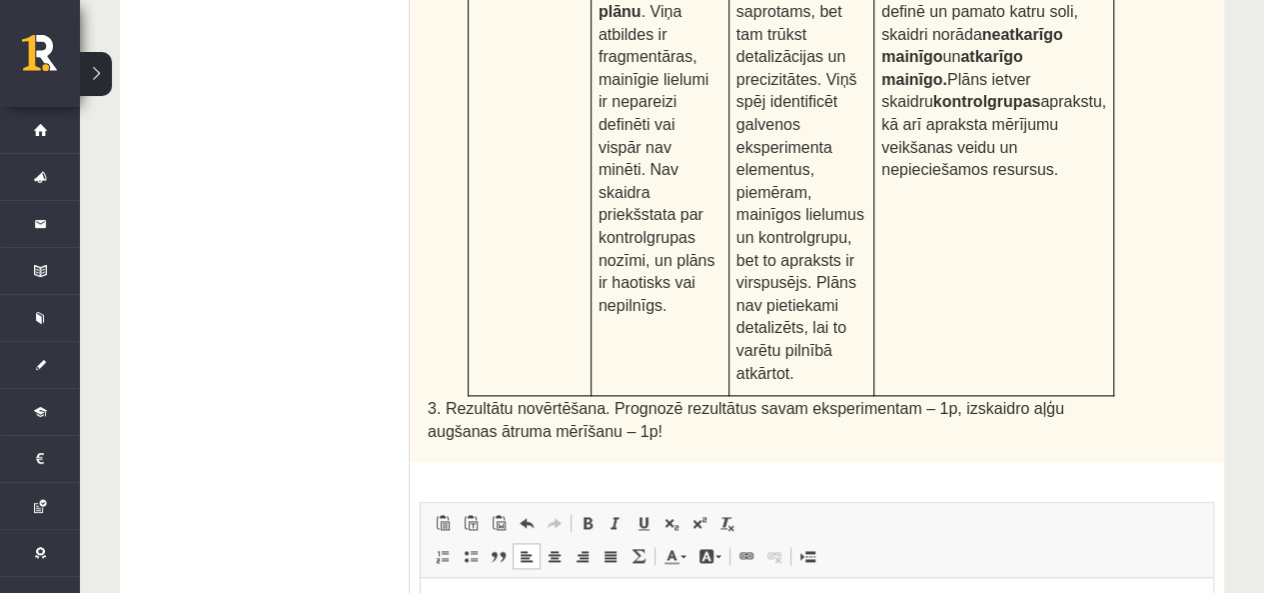
copy p "**********"
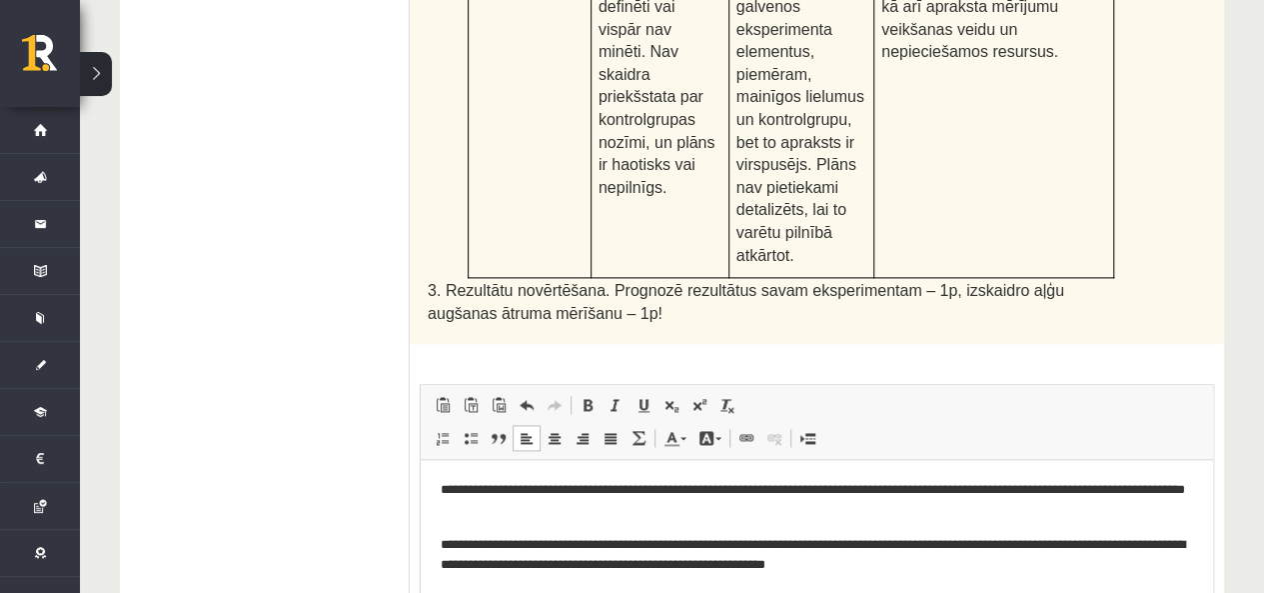
scroll to position [1298, 0]
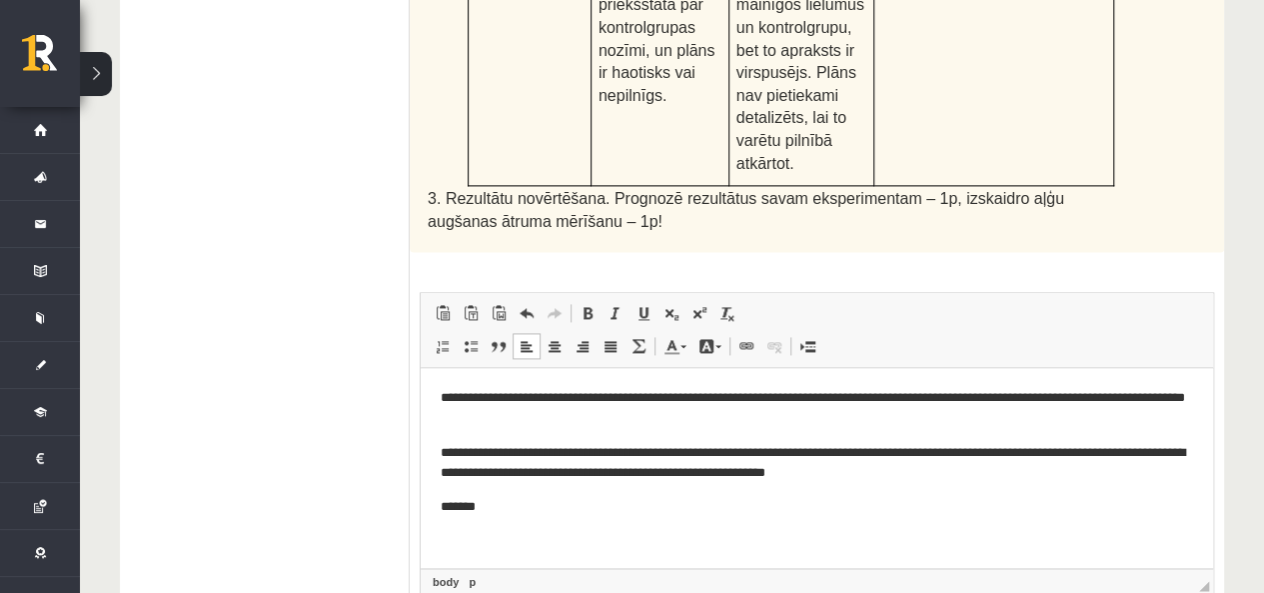
click at [895, 471] on p "**********" at bounding box center [817, 464] width 753 height 42
click at [918, 472] on p "**********" at bounding box center [817, 464] width 753 height 42
drag, startPoint x: 522, startPoint y: 518, endPoint x: 521, endPoint y: 507, distance: 11.0
click at [523, 516] on html "**********" at bounding box center [817, 453] width 793 height 170
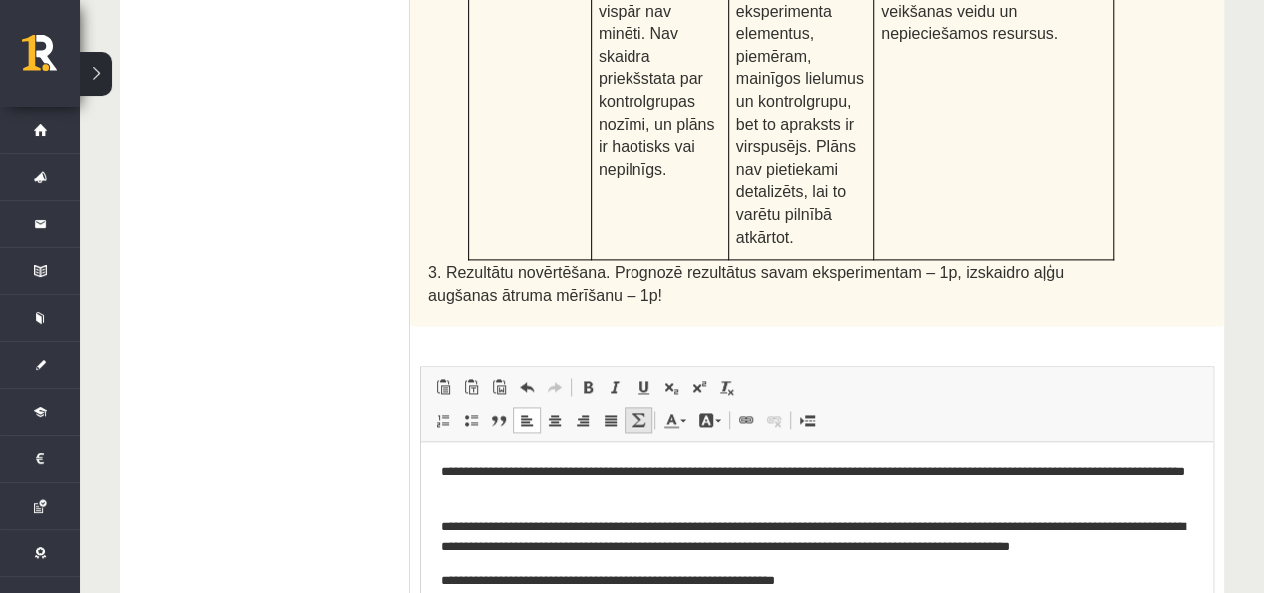
scroll to position [1351, 0]
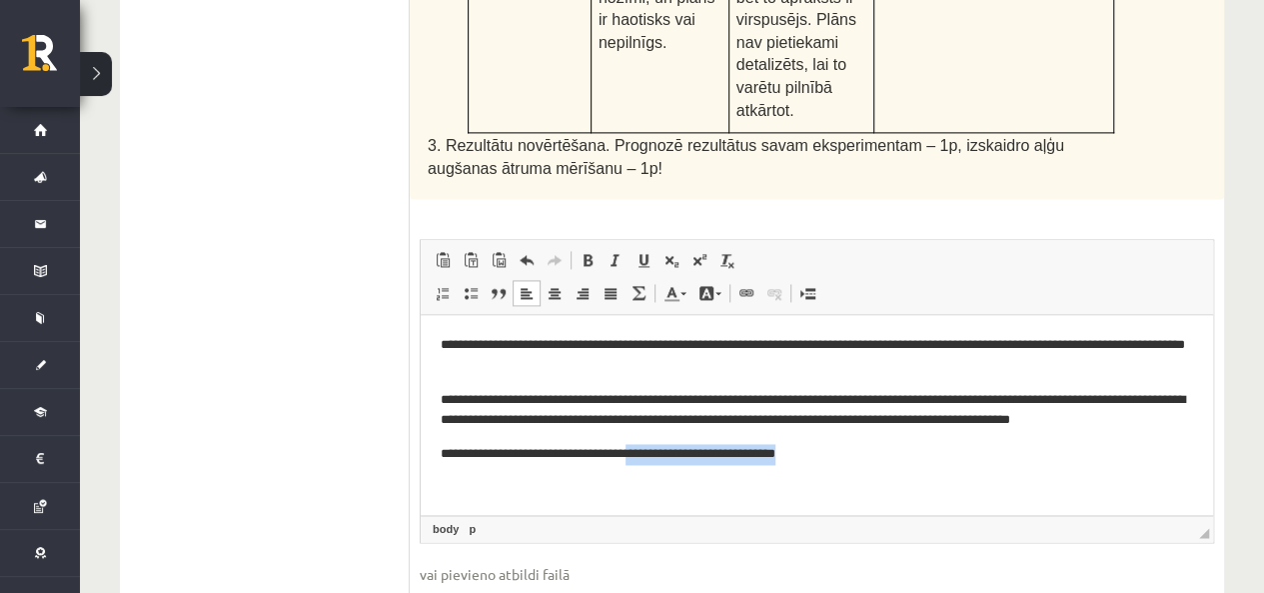
drag, startPoint x: 847, startPoint y: 456, endPoint x: 656, endPoint y: 474, distance: 191.7
click at [656, 474] on html "**********" at bounding box center [817, 400] width 793 height 170
click at [878, 462] on p "**********" at bounding box center [817, 454] width 753 height 21
click at [659, 452] on p "**********" at bounding box center [817, 454] width 753 height 21
click at [585, 450] on p "**********" at bounding box center [817, 454] width 753 height 21
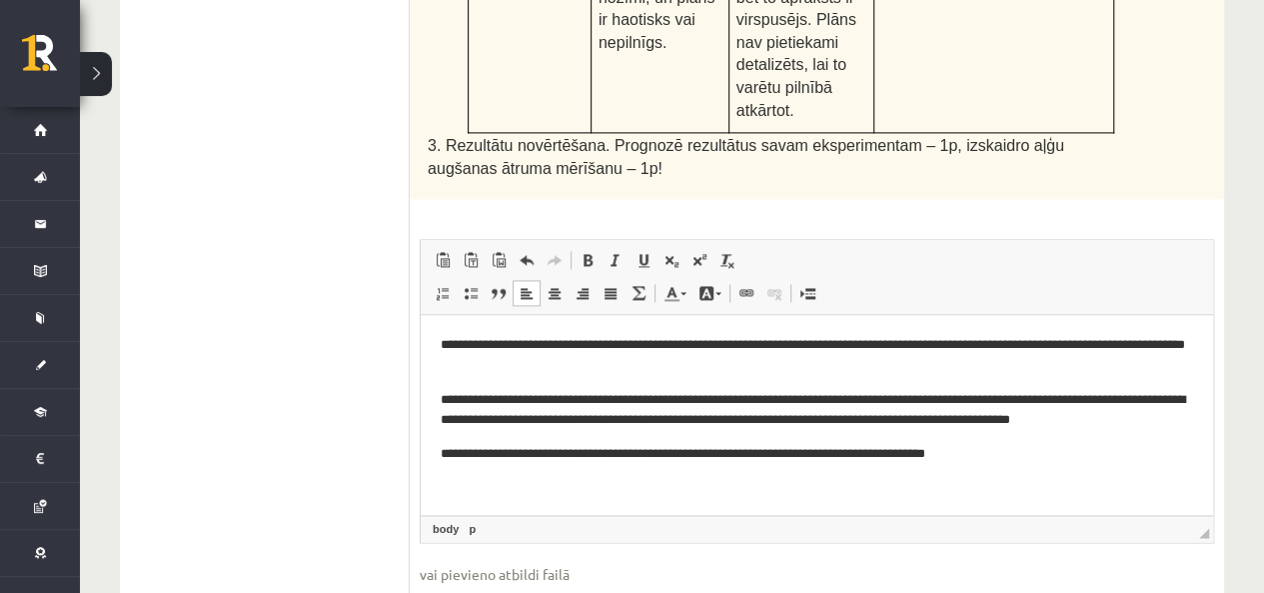
click at [787, 452] on p "**********" at bounding box center [817, 454] width 753 height 21
click at [812, 455] on p "**********" at bounding box center [817, 454] width 753 height 21
click at [980, 456] on p "**********" at bounding box center [817, 454] width 753 height 21
click at [833, 584] on input "file" at bounding box center [817, 604] width 795 height 41
click at [880, 458] on p "**********" at bounding box center [817, 454] width 753 height 21
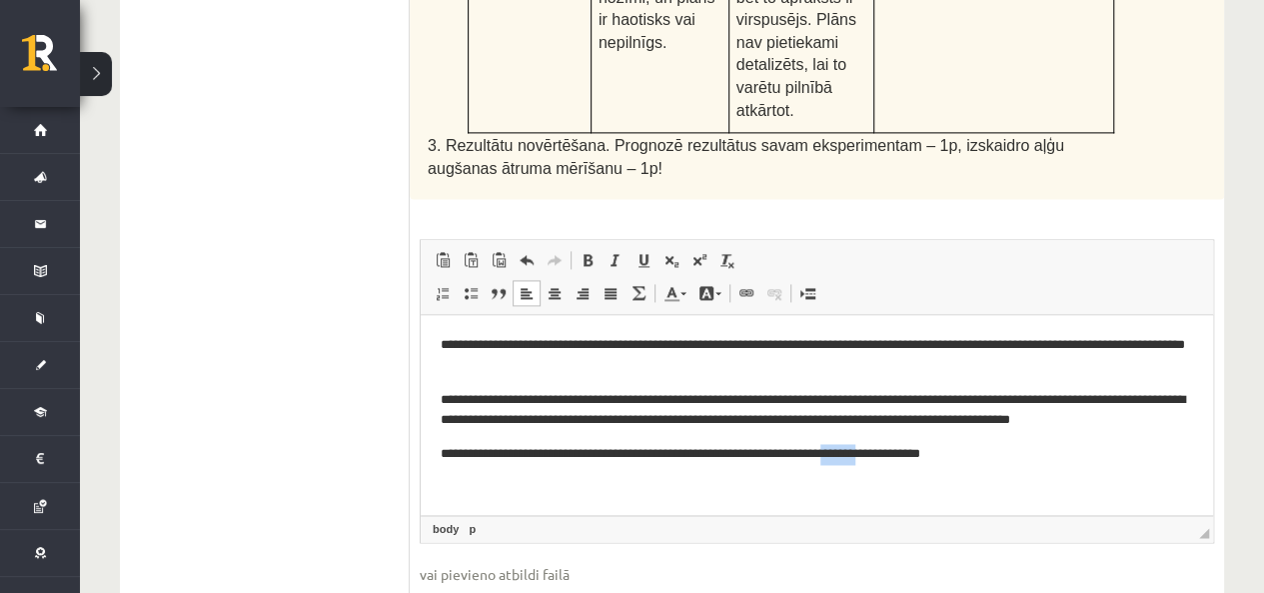
click at [880, 458] on p "**********" at bounding box center [817, 454] width 753 height 21
click at [1040, 466] on html "**********" at bounding box center [817, 400] width 793 height 170
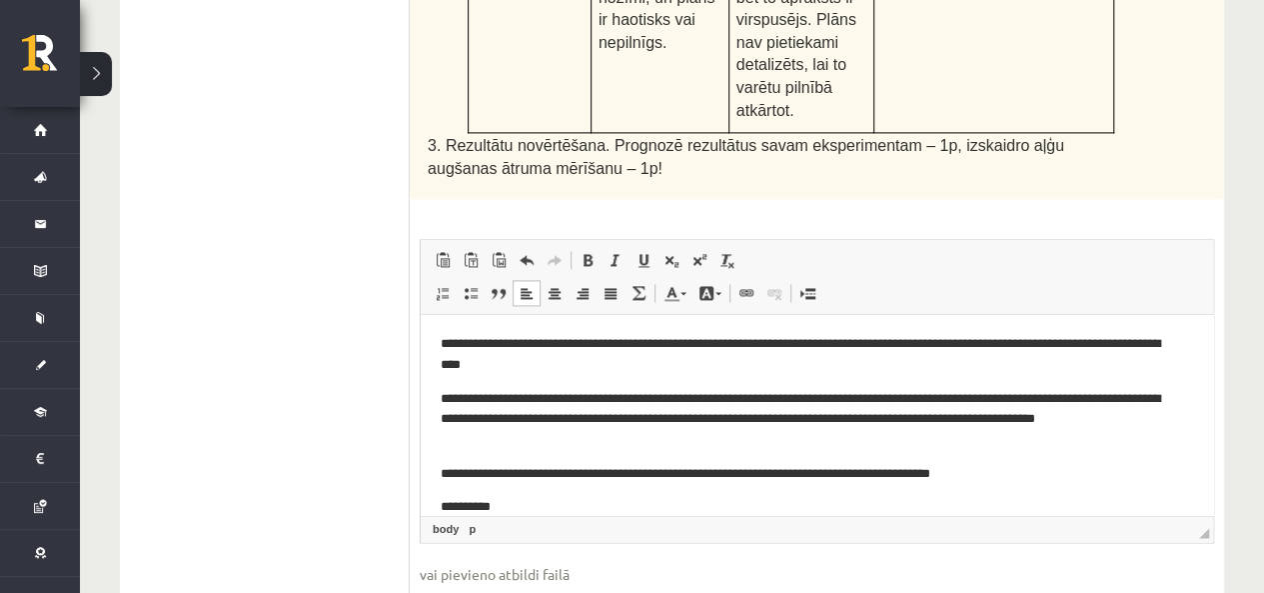
scroll to position [35, 0]
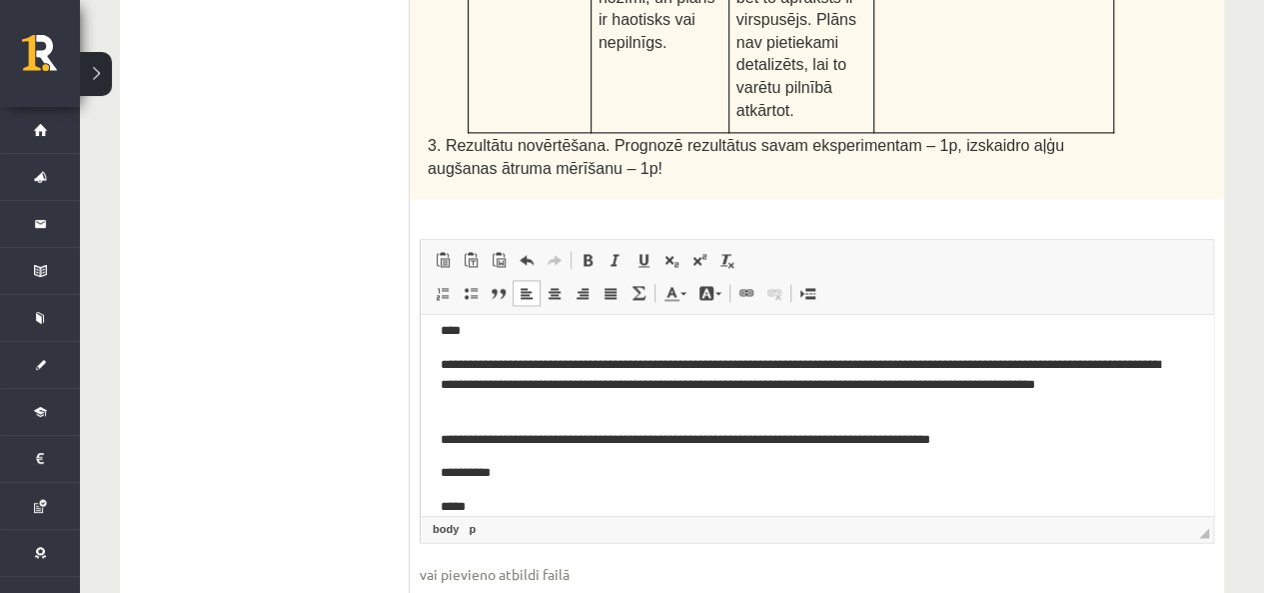
click at [473, 477] on p "**********" at bounding box center [810, 473] width 738 height 21
click at [451, 506] on p "*****" at bounding box center [810, 507] width 738 height 21
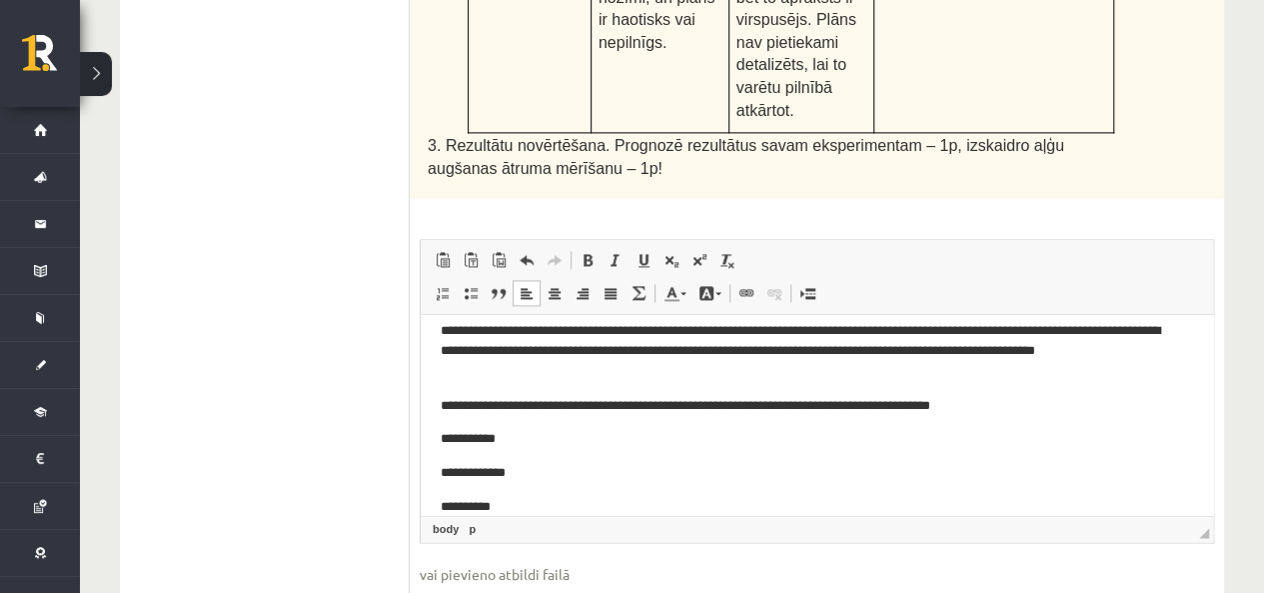
click at [1067, 386] on body "**********" at bounding box center [817, 392] width 753 height 252
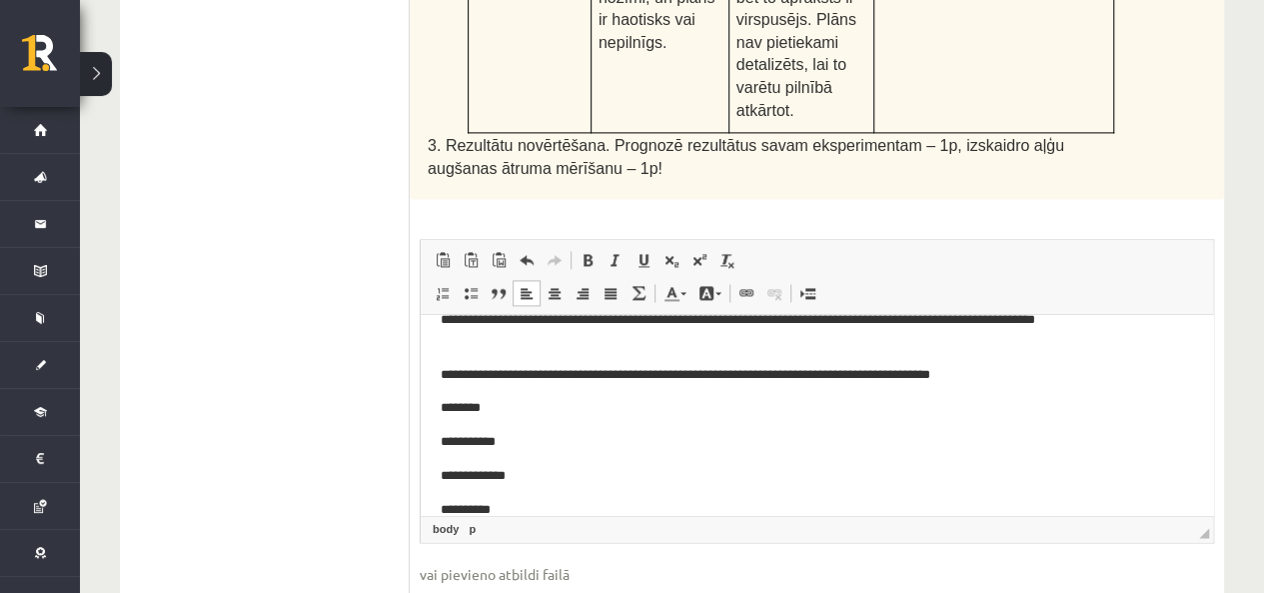
scroll to position [126, 0]
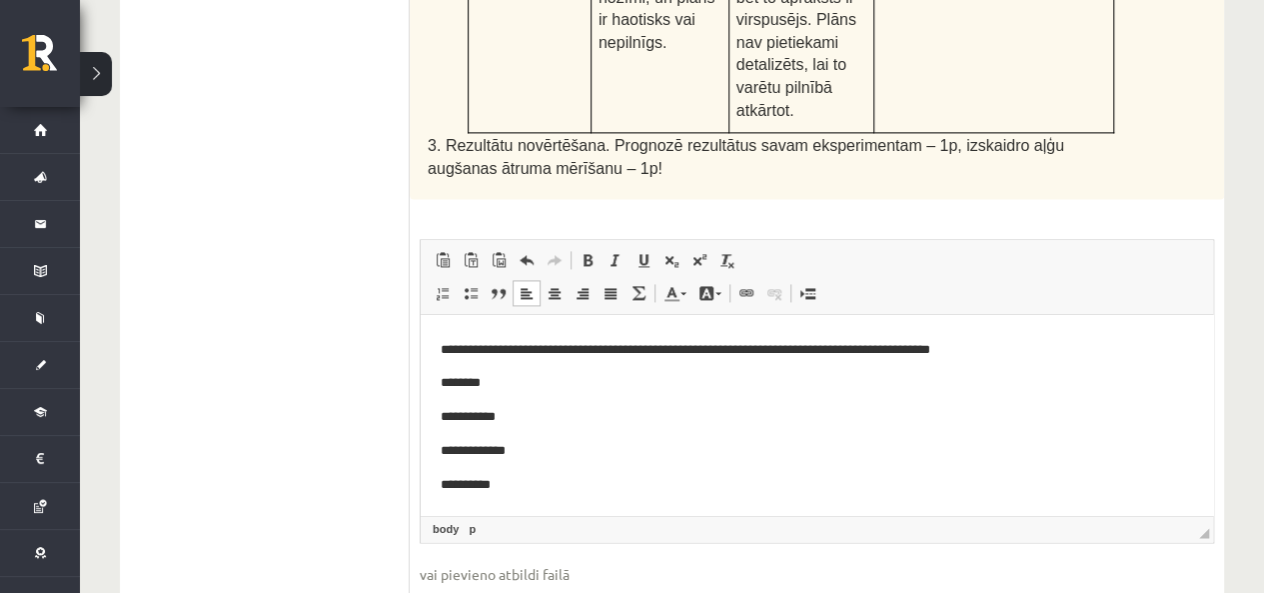
click at [577, 430] on body "**********" at bounding box center [817, 352] width 753 height 285
click at [581, 422] on p "**********" at bounding box center [810, 417] width 738 height 21
click at [579, 466] on body "**********" at bounding box center [817, 352] width 753 height 285
click at [581, 457] on p "**********" at bounding box center [810, 451] width 738 height 21
click at [607, 409] on p "**********" at bounding box center [810, 417] width 738 height 21
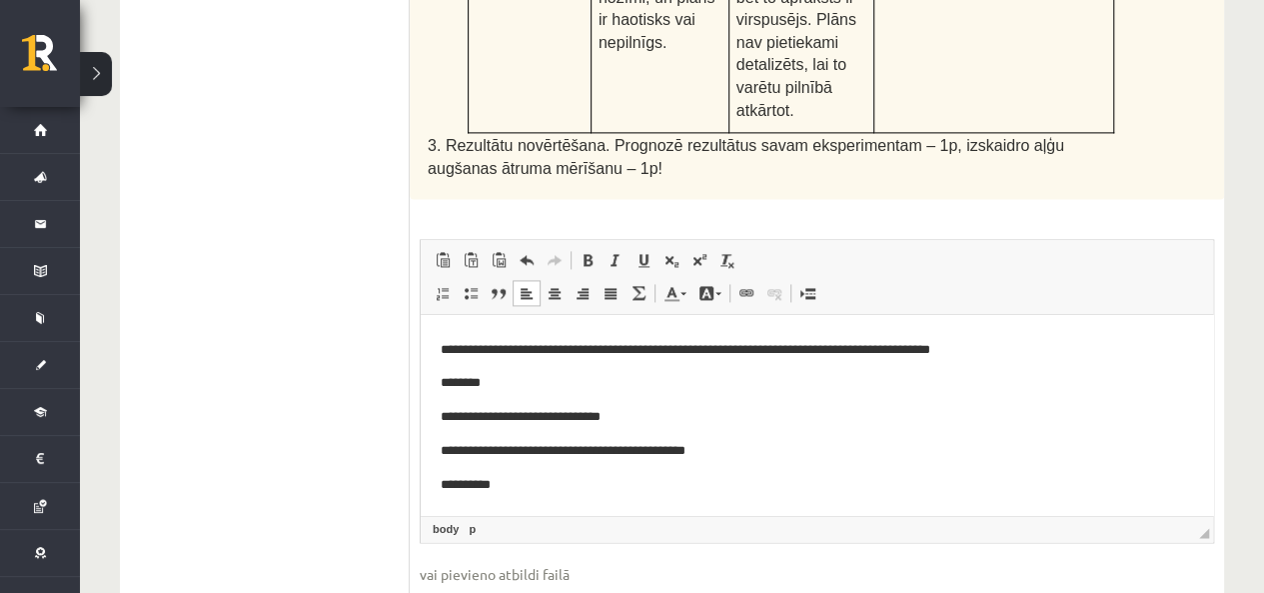
click at [573, 478] on p "**********" at bounding box center [810, 485] width 738 height 21
click at [493, 492] on p "**********" at bounding box center [810, 485] width 738 height 21
click at [635, 487] on p "**********" at bounding box center [810, 485] width 738 height 21
click at [659, 584] on input "file" at bounding box center [817, 604] width 795 height 41
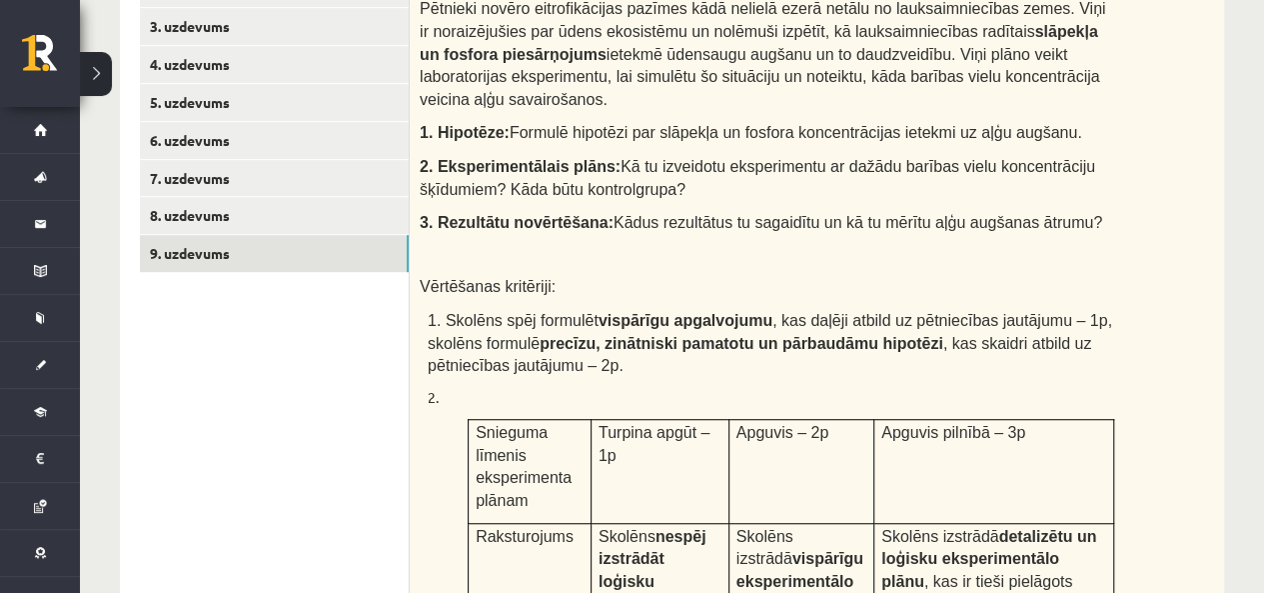
scroll to position [452, 0]
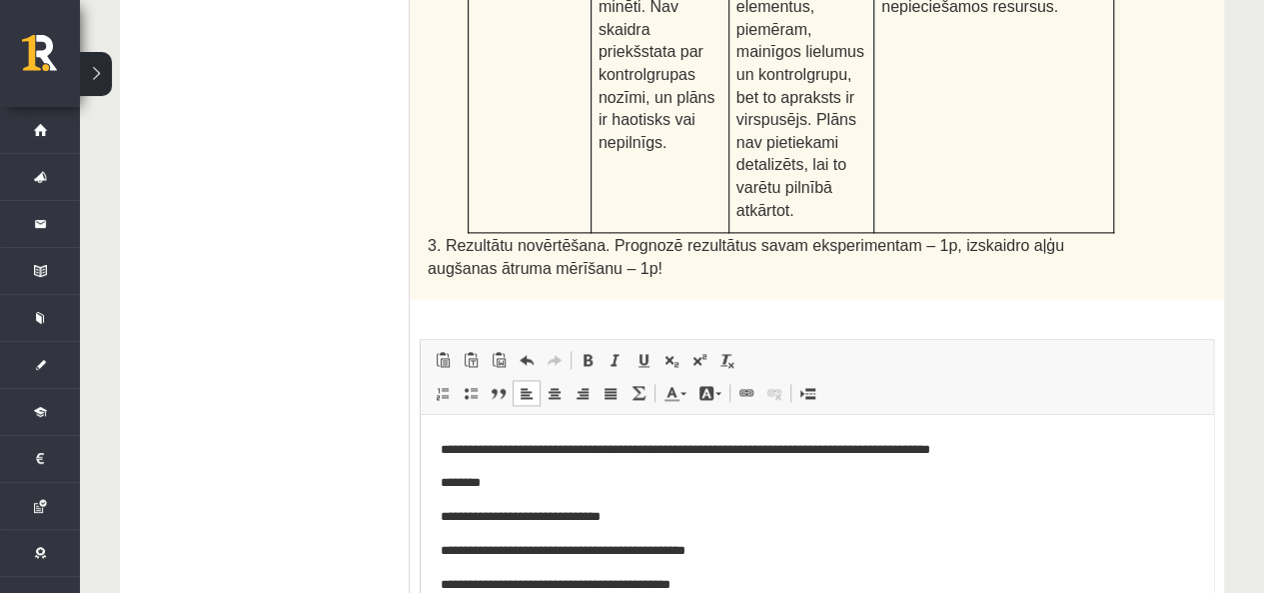
scroll to position [1351, 0]
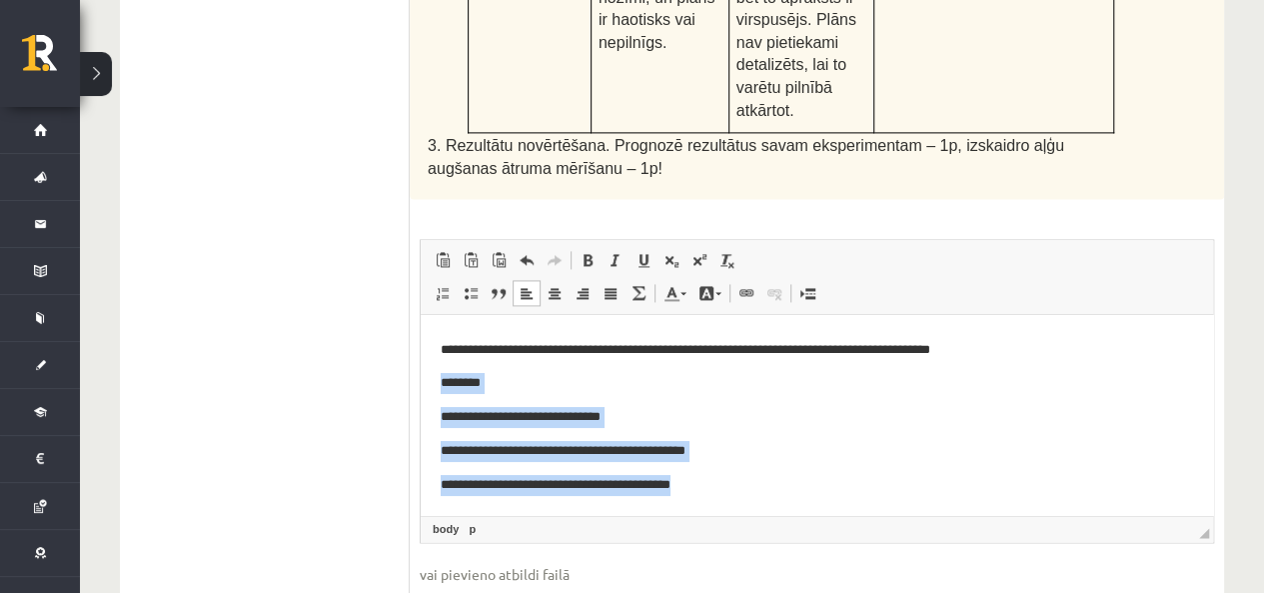
drag, startPoint x: 439, startPoint y: 376, endPoint x: 797, endPoint y: 506, distance: 380.7
click at [797, 506] on html "**********" at bounding box center [817, 352] width 793 height 325
copy body "**********"
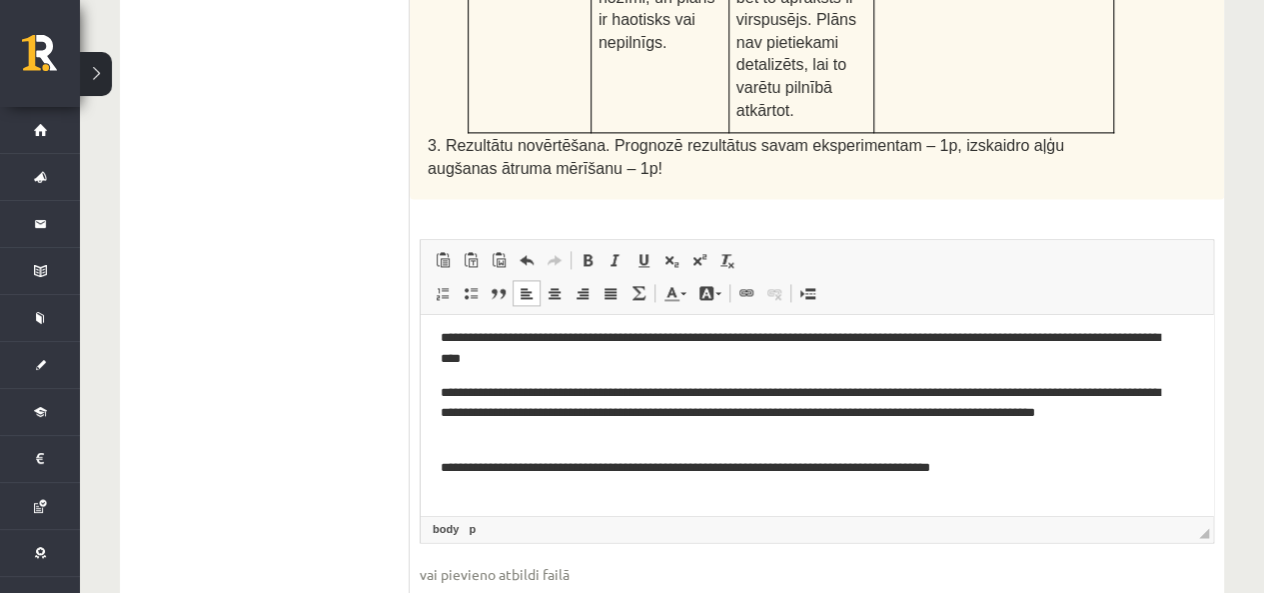
scroll to position [0, 0]
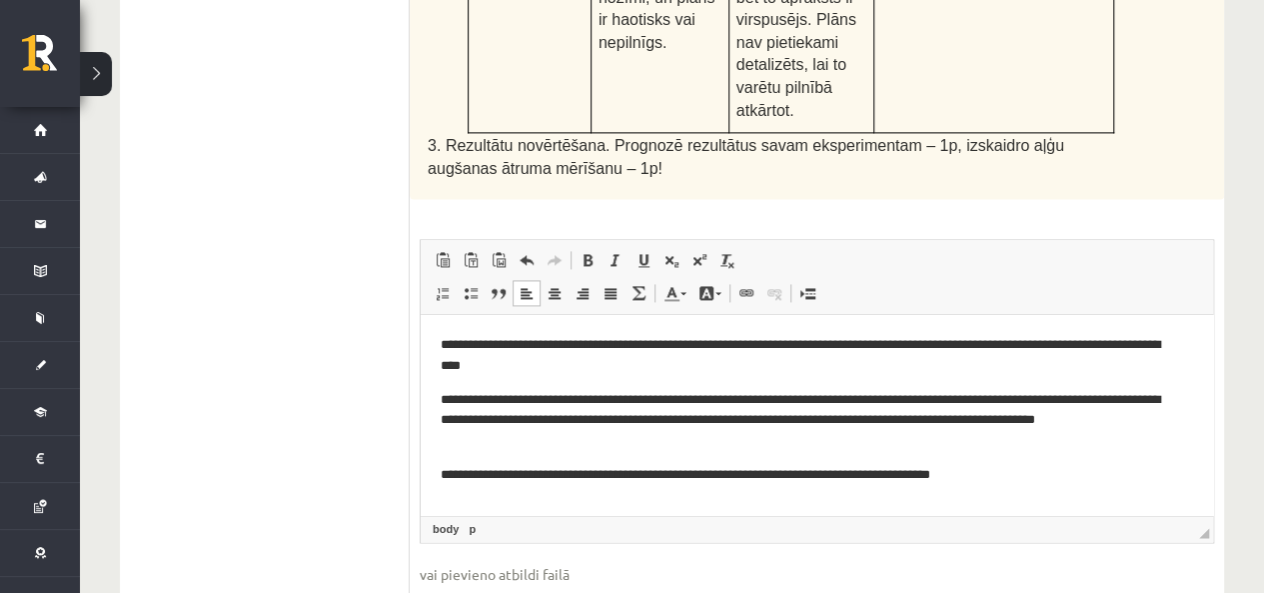
click at [571, 436] on p "**********" at bounding box center [810, 421] width 738 height 62
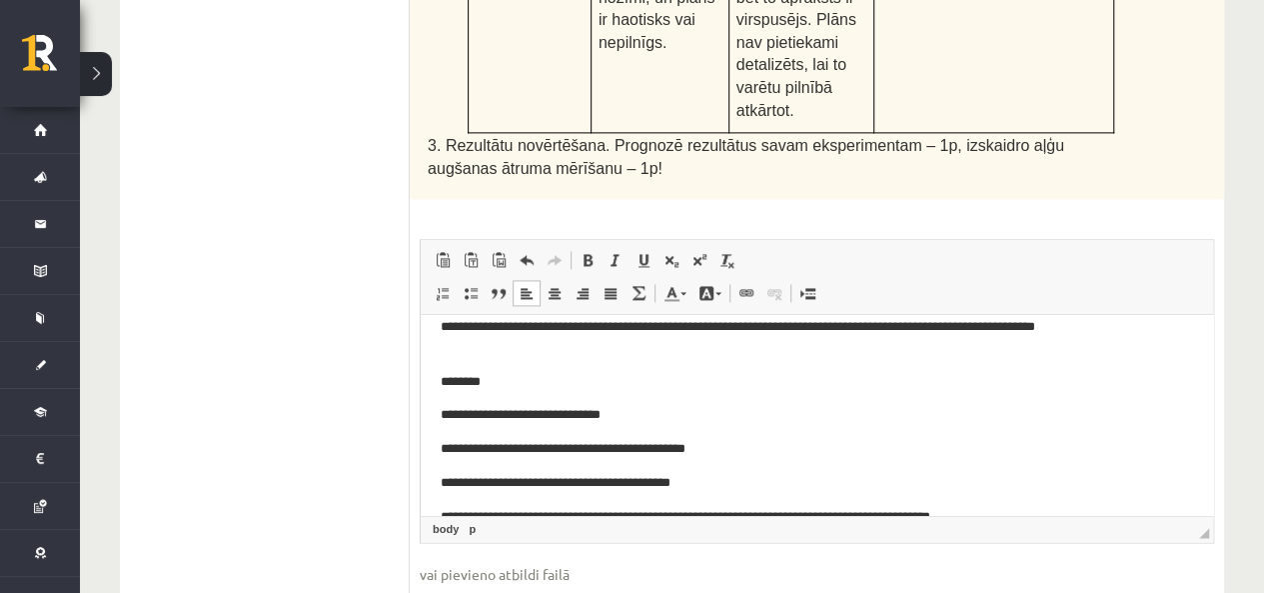
scroll to position [160, 0]
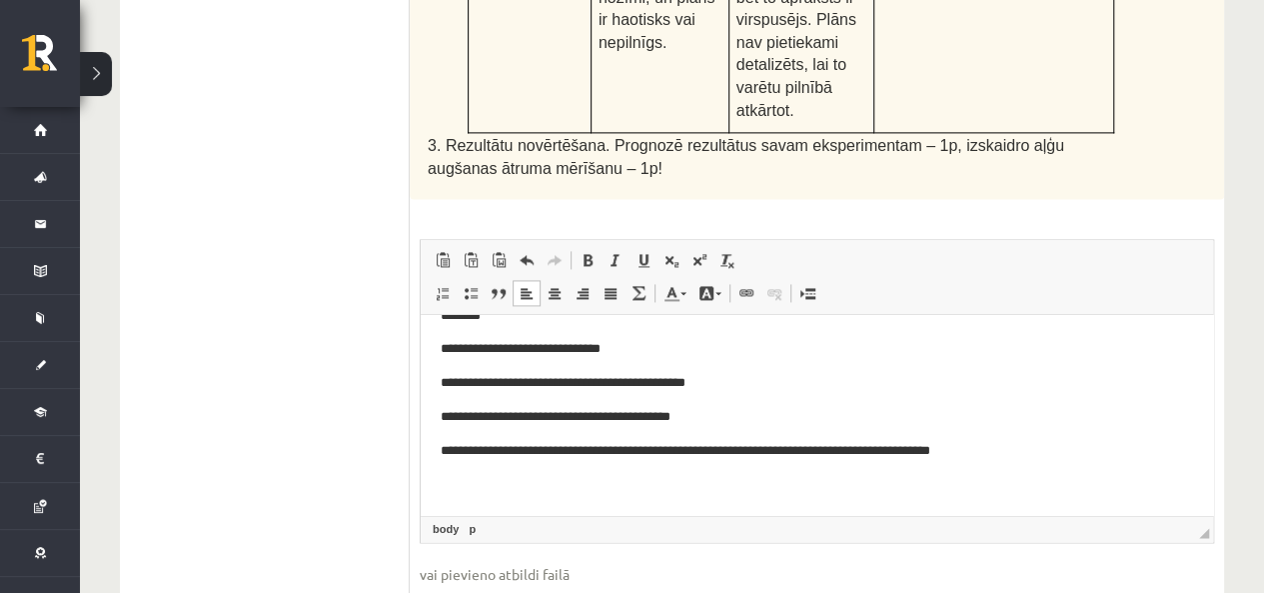
click at [684, 584] on input "file" at bounding box center [817, 604] width 795 height 41
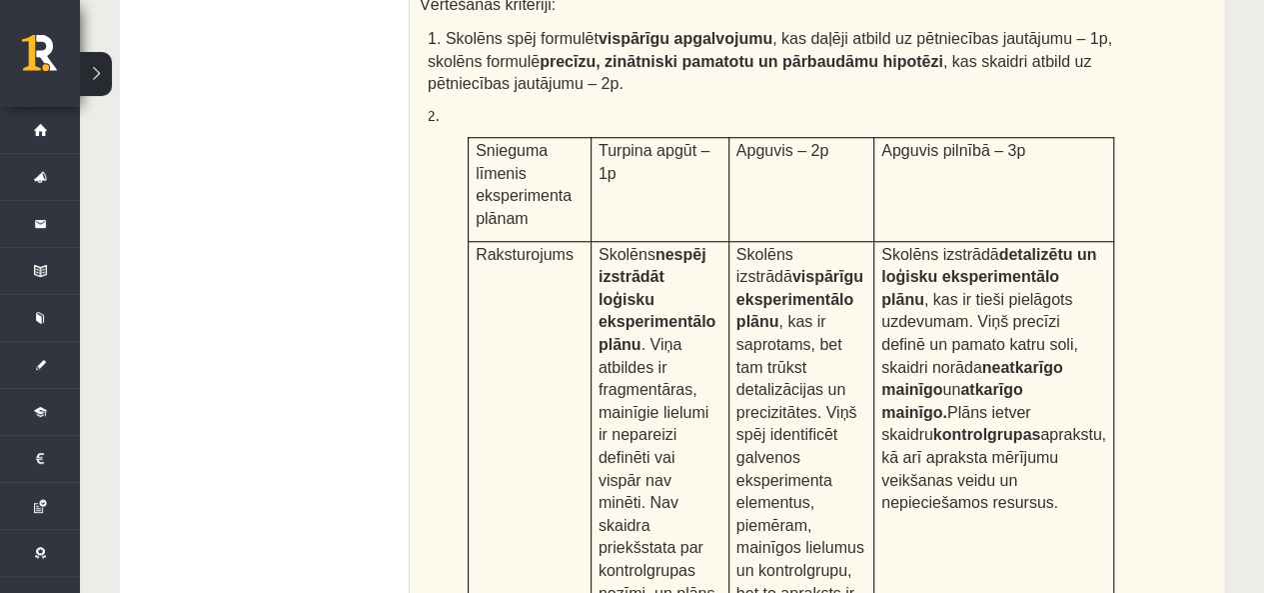
scroll to position [452, 0]
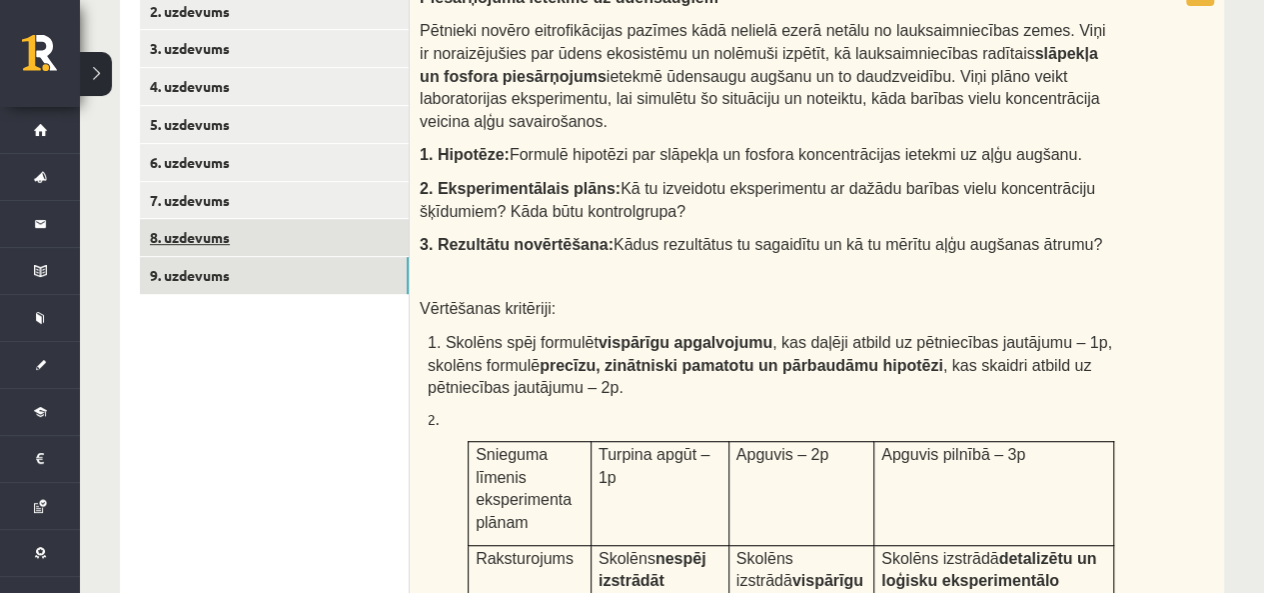
click at [277, 223] on link "8. uzdevums" at bounding box center [274, 237] width 269 height 37
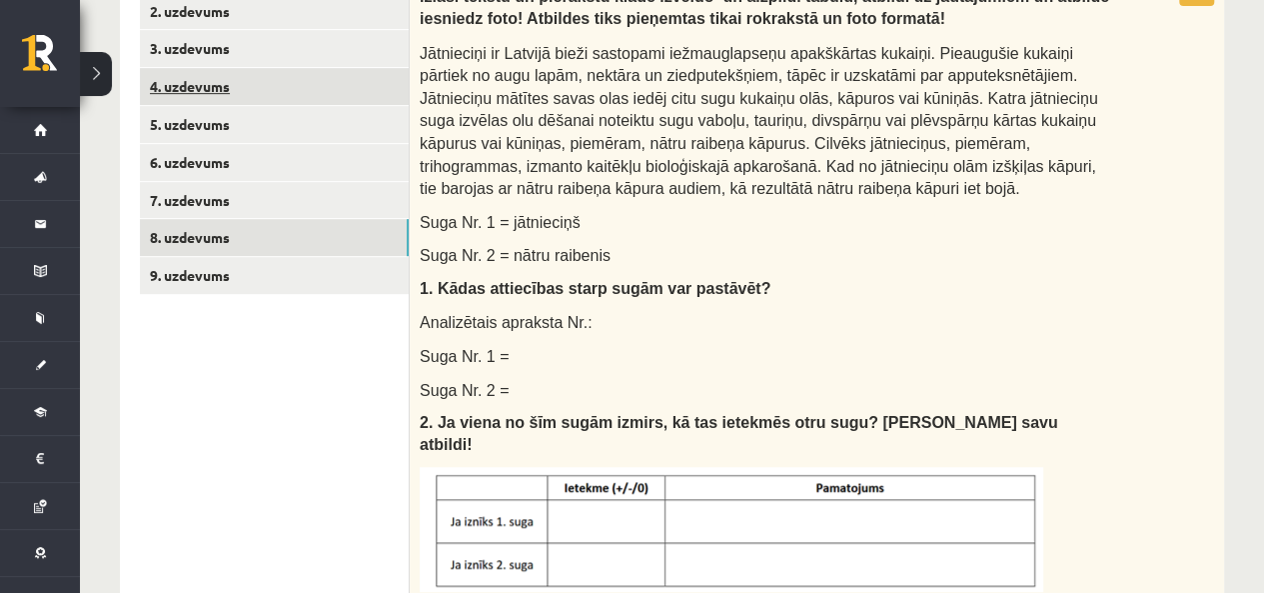
click at [237, 101] on link "4. uzdevums" at bounding box center [274, 86] width 269 height 37
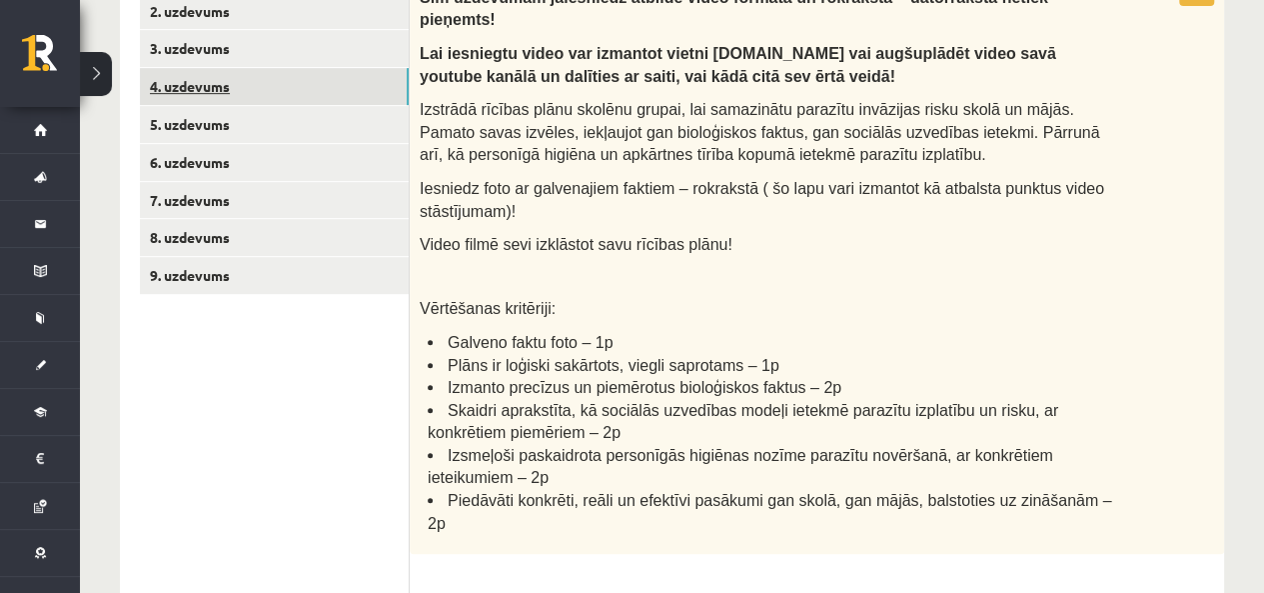
scroll to position [352, 0]
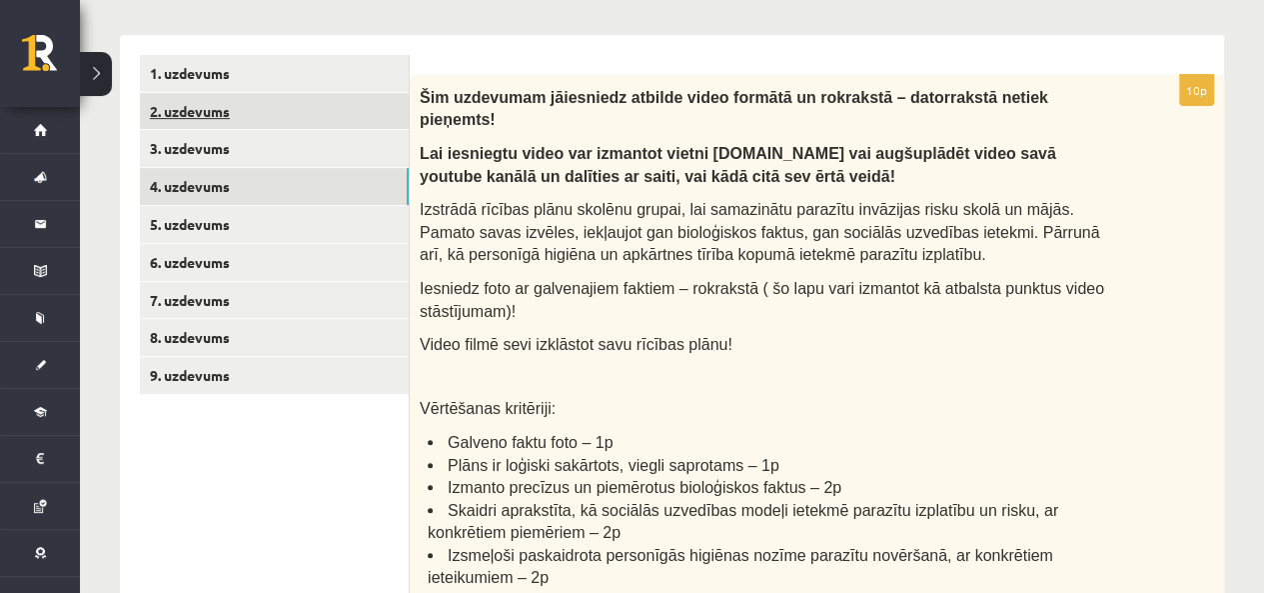
click at [240, 97] on link "2. uzdevums" at bounding box center [274, 111] width 269 height 37
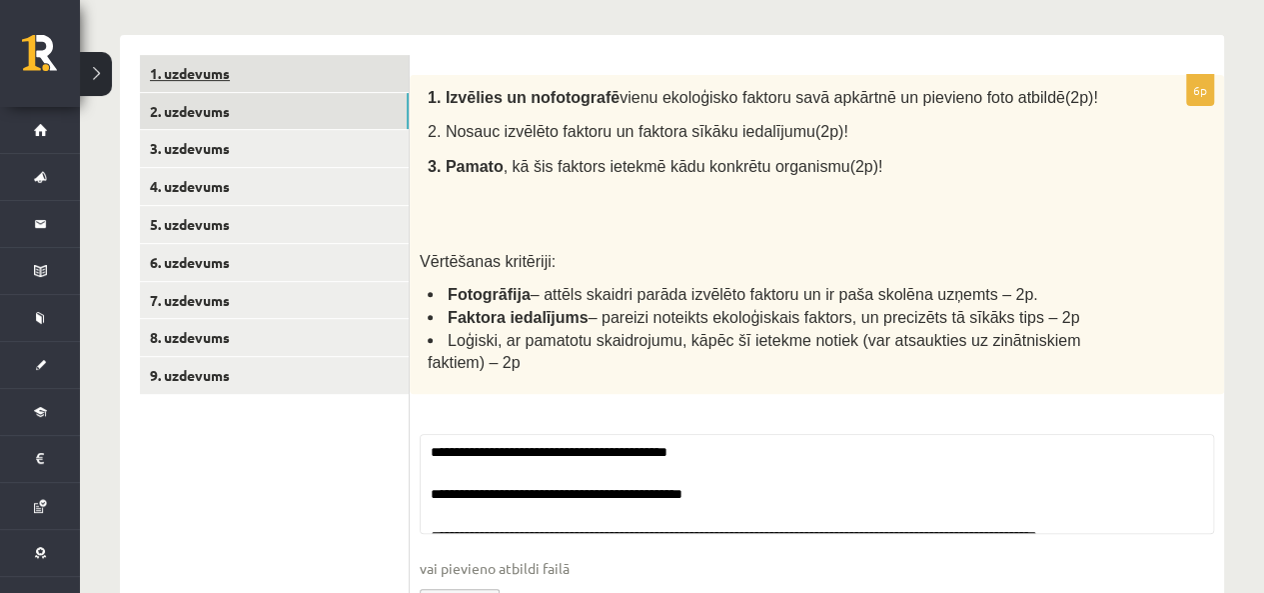
click at [262, 73] on link "1. uzdevums" at bounding box center [274, 73] width 269 height 37
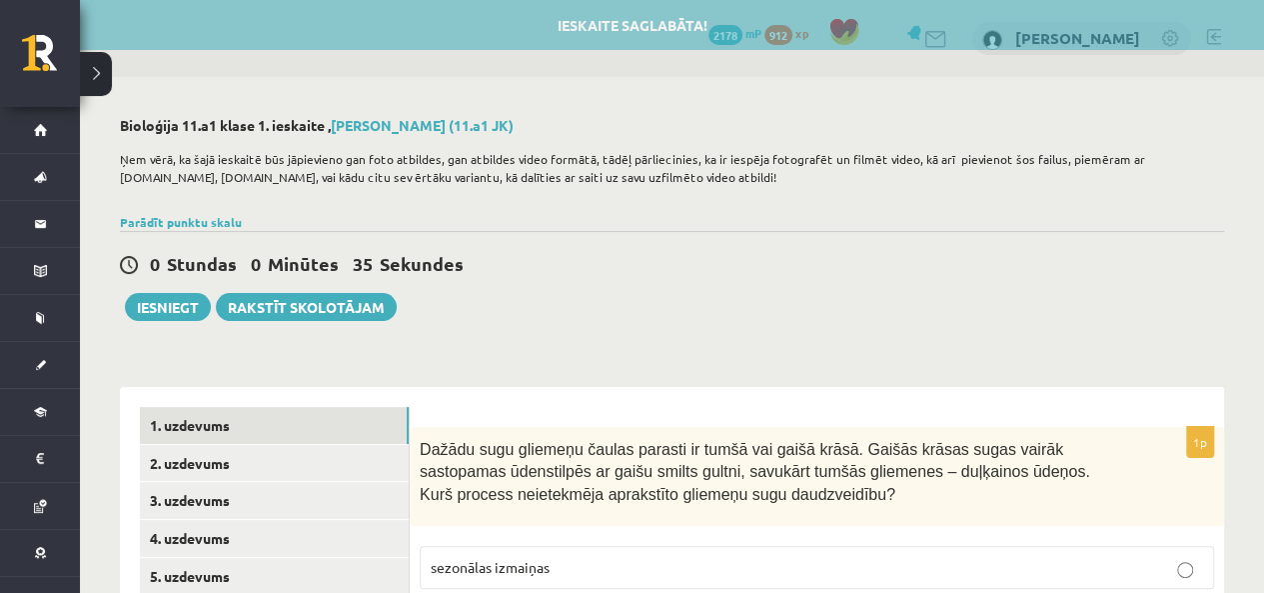
scroll to position [200, 0]
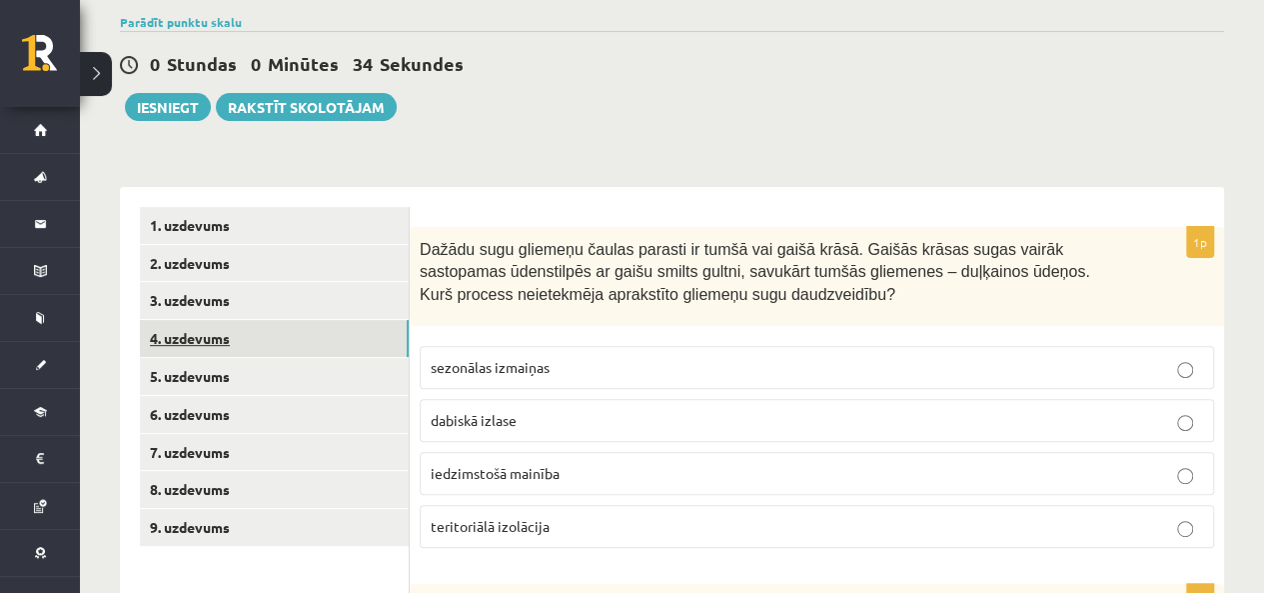
click at [248, 320] on link "4. uzdevums" at bounding box center [274, 338] width 269 height 37
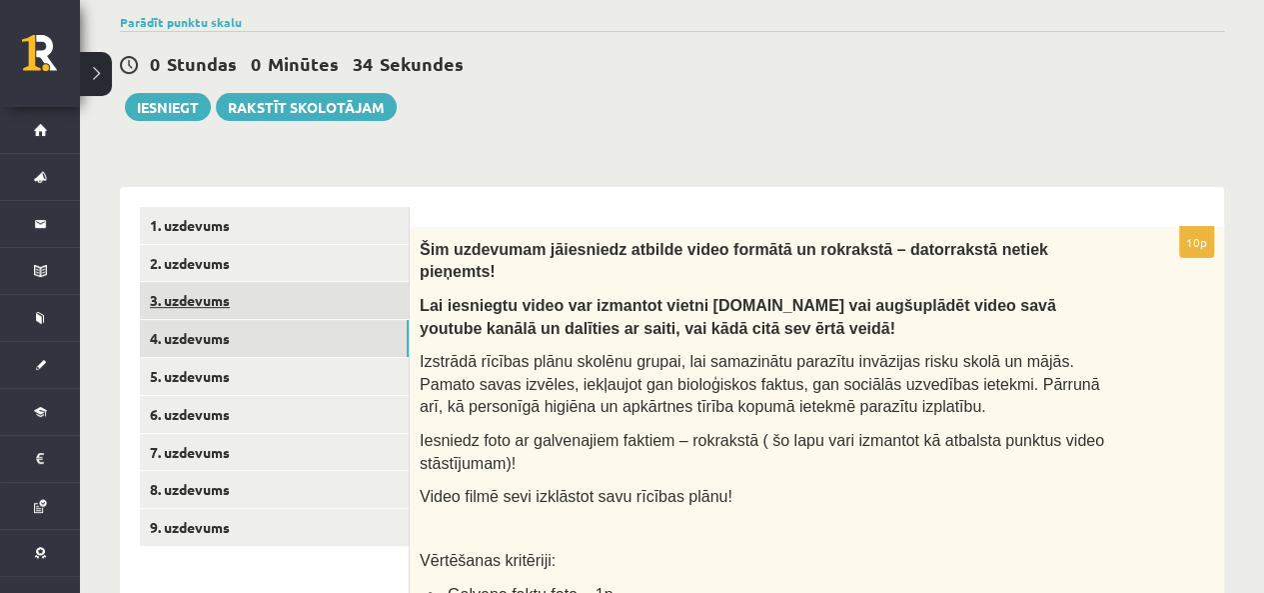
click at [259, 297] on link "3. uzdevums" at bounding box center [274, 300] width 269 height 37
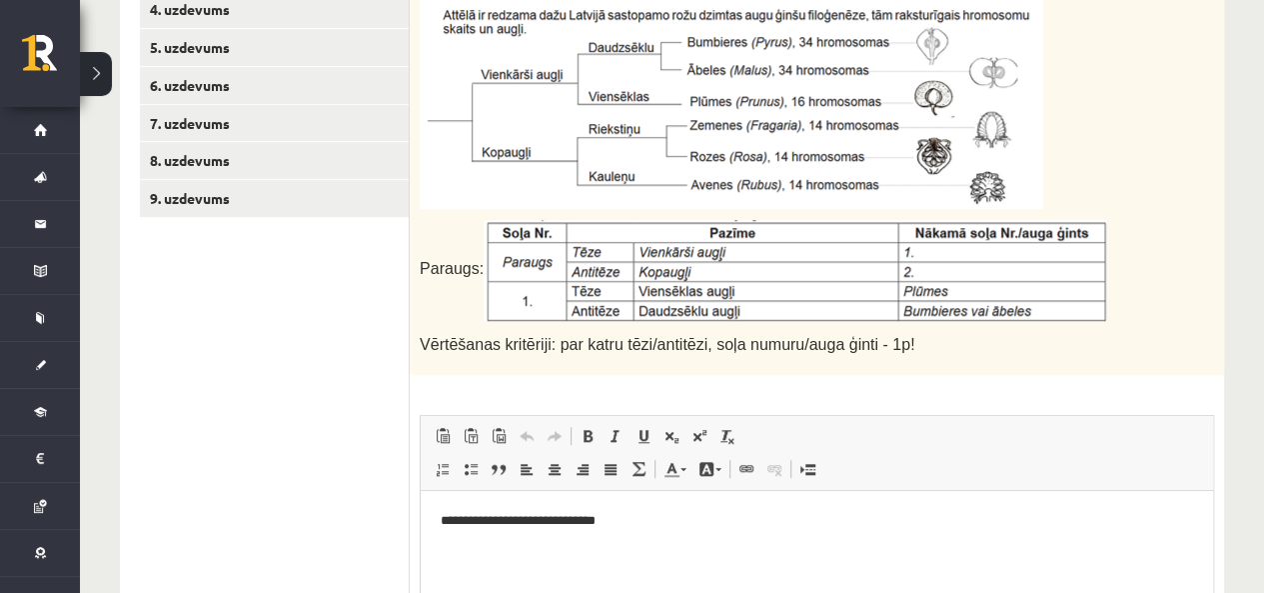
scroll to position [300, 0]
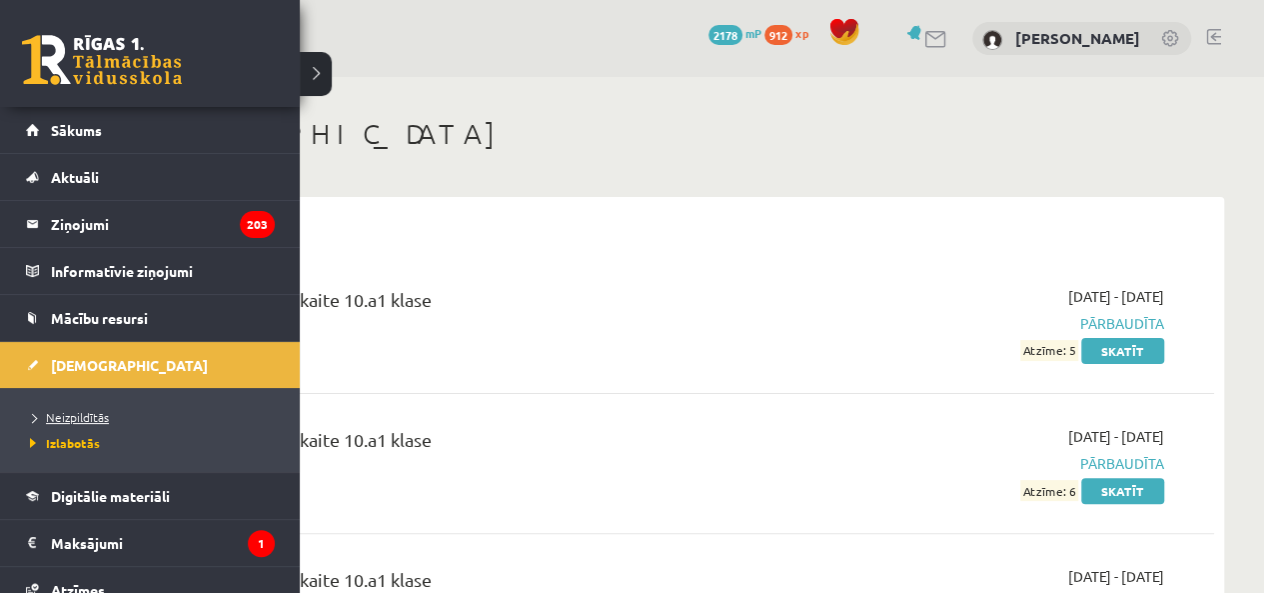
click at [71, 414] on span "Neizpildītās" at bounding box center [67, 417] width 84 height 16
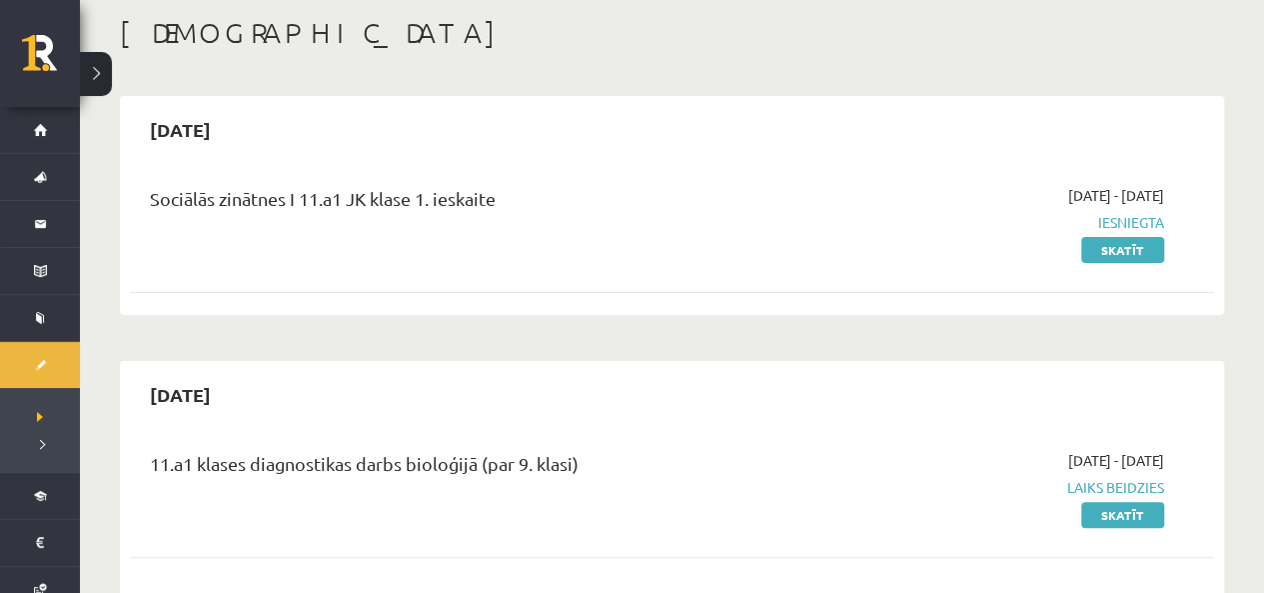
scroll to position [400, 0]
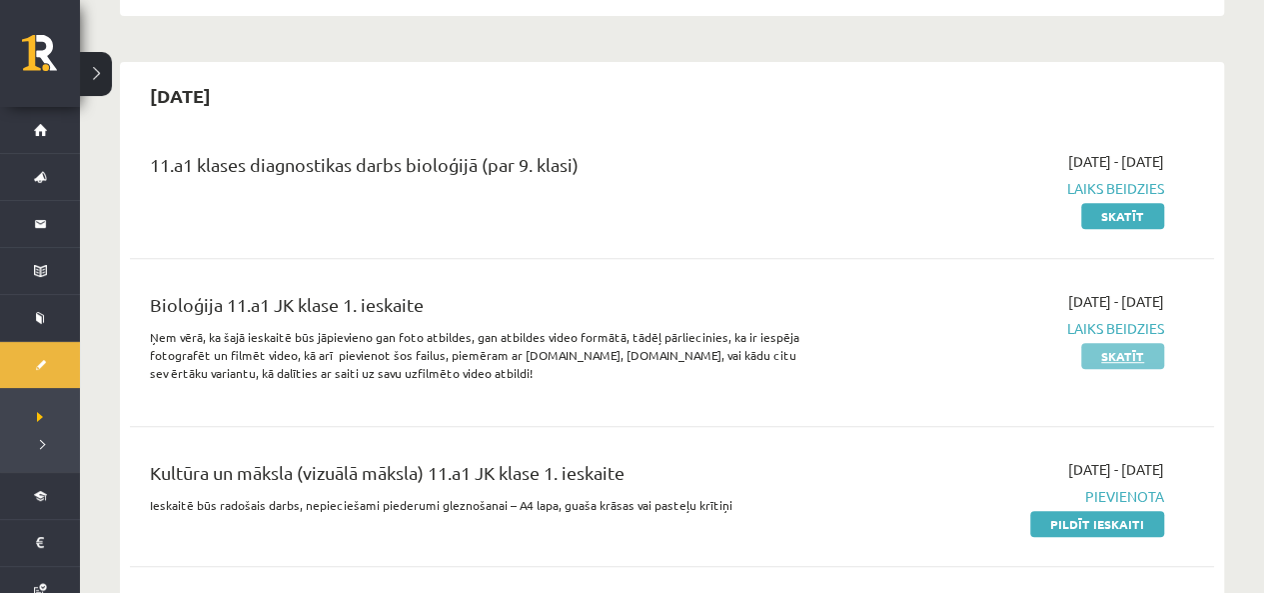
click at [1155, 352] on link "Skatīt" at bounding box center [1122, 356] width 83 height 26
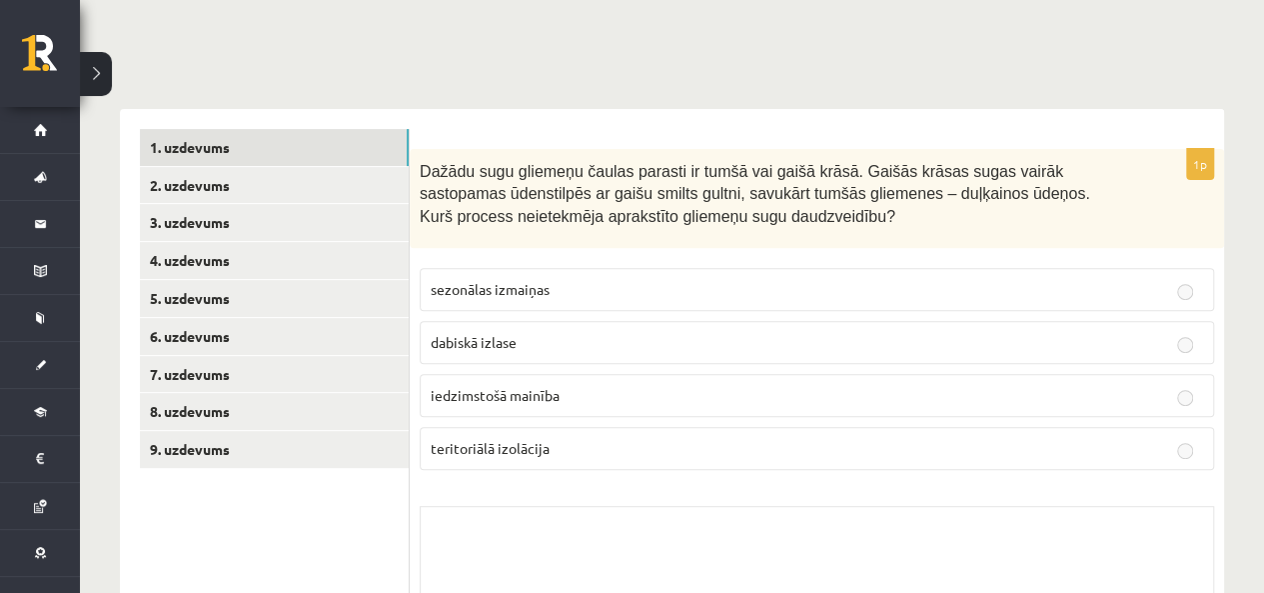
scroll to position [300, 0]
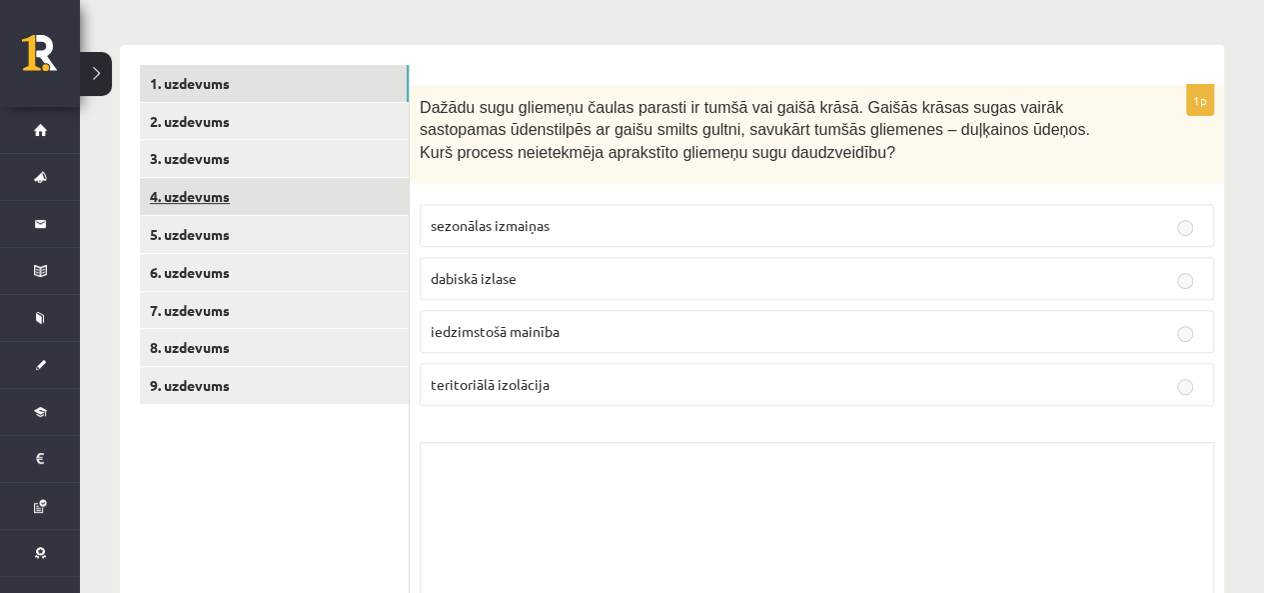
click at [243, 191] on link "4. uzdevums" at bounding box center [274, 196] width 269 height 37
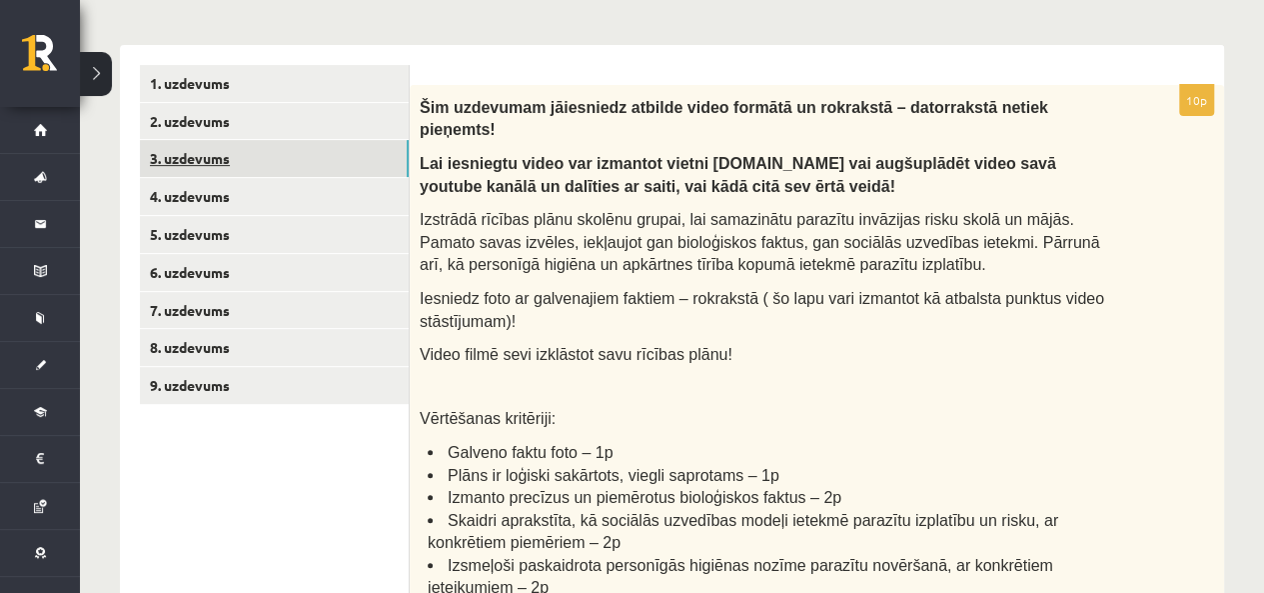
click at [243, 165] on link "3. uzdevums" at bounding box center [274, 158] width 269 height 37
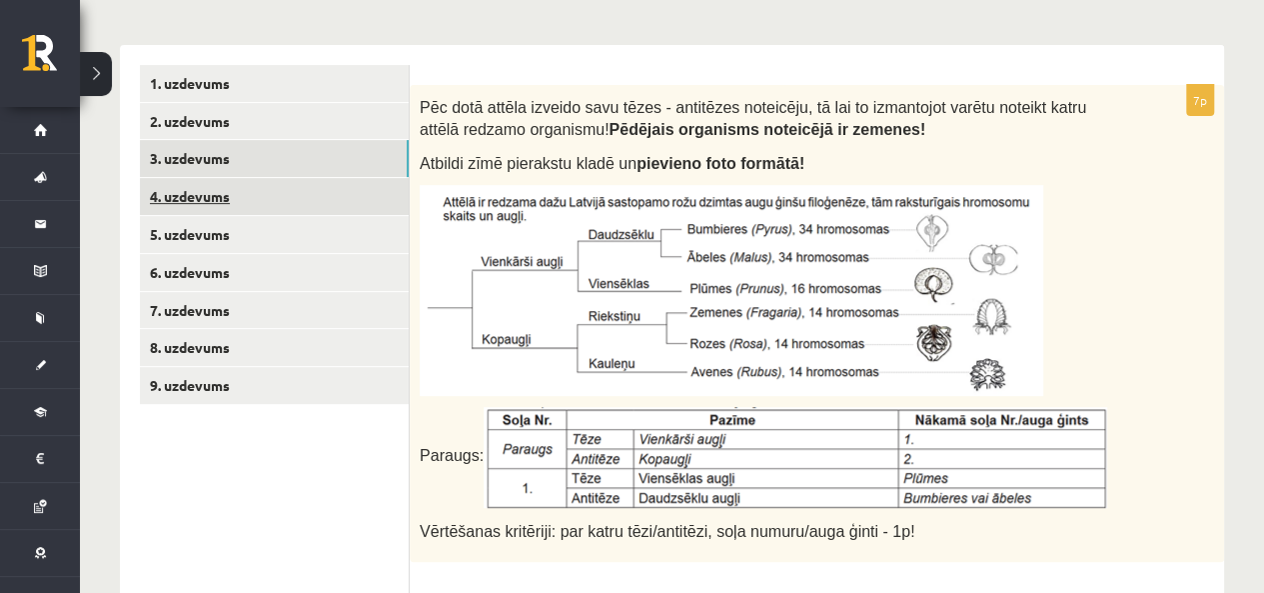
click at [231, 183] on link "4. uzdevums" at bounding box center [274, 196] width 269 height 37
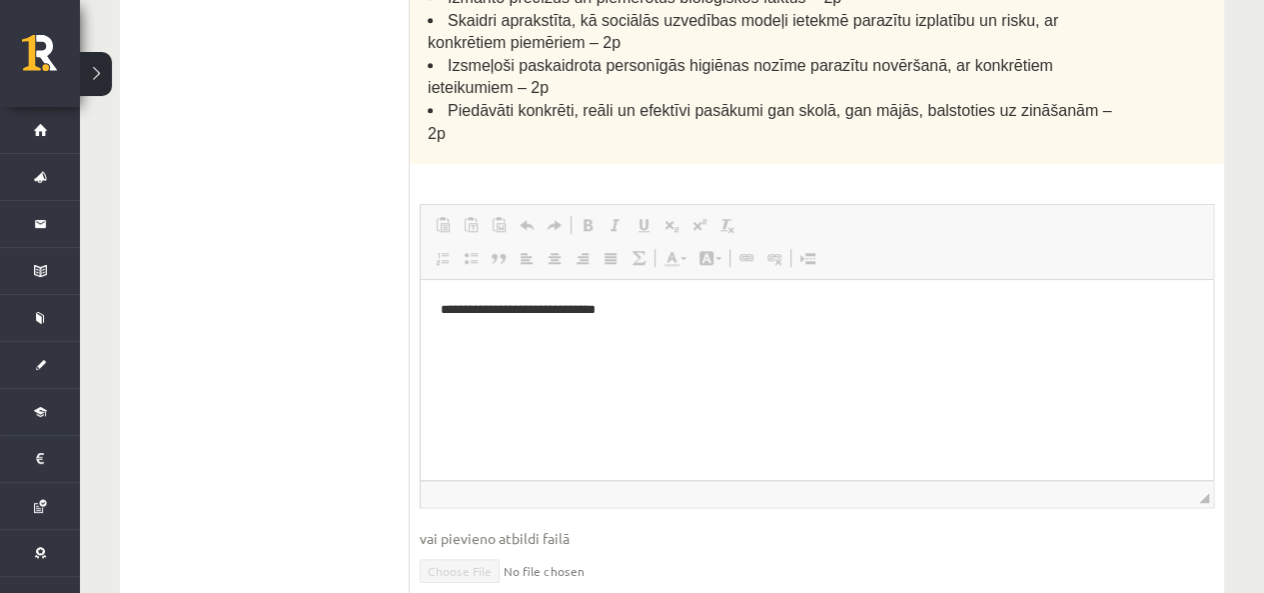
scroll to position [0, 0]
drag, startPoint x: 673, startPoint y: 301, endPoint x: 420, endPoint y: 303, distance: 252.9
click at [421, 303] on html "**********" at bounding box center [817, 310] width 793 height 61
copy p "**********"
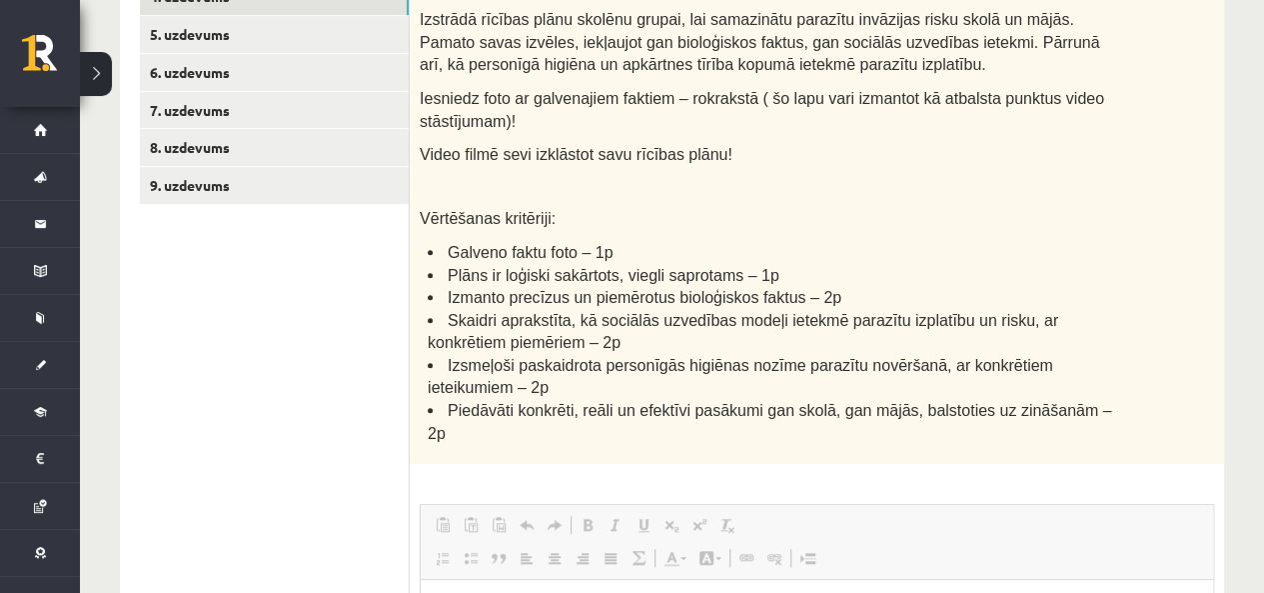
scroll to position [200, 0]
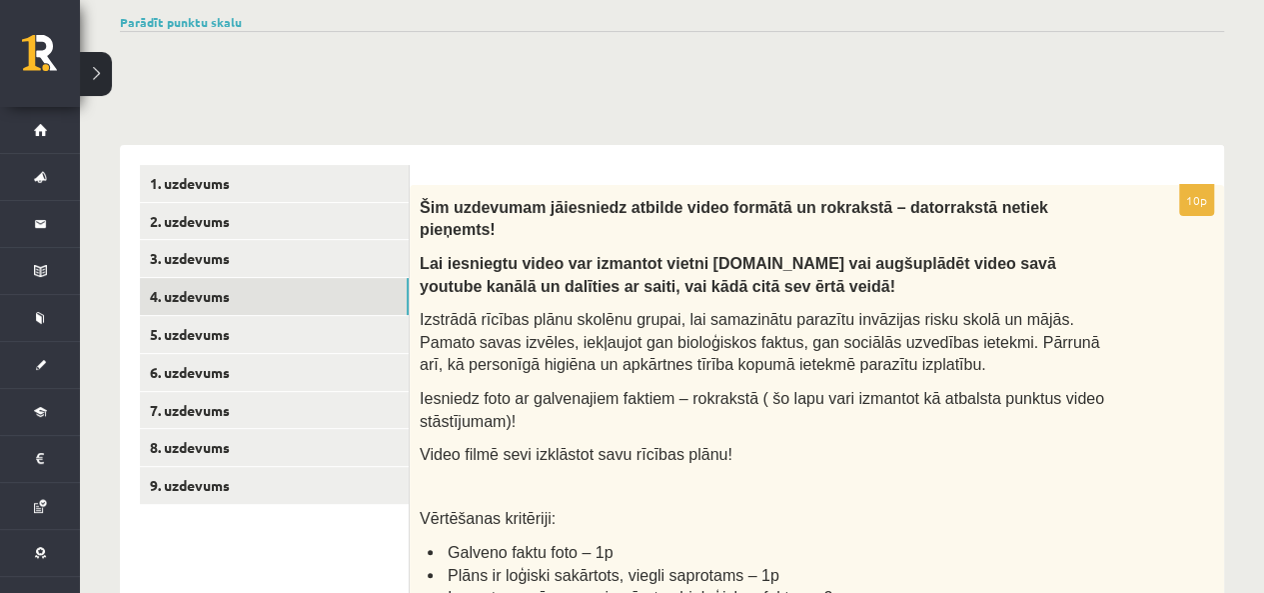
click at [634, 333] on span "Izstrādā rīcības plānu skolēnu grupai, lai samazinātu parazītu invāzijas risku …" at bounding box center [760, 342] width 680 height 62
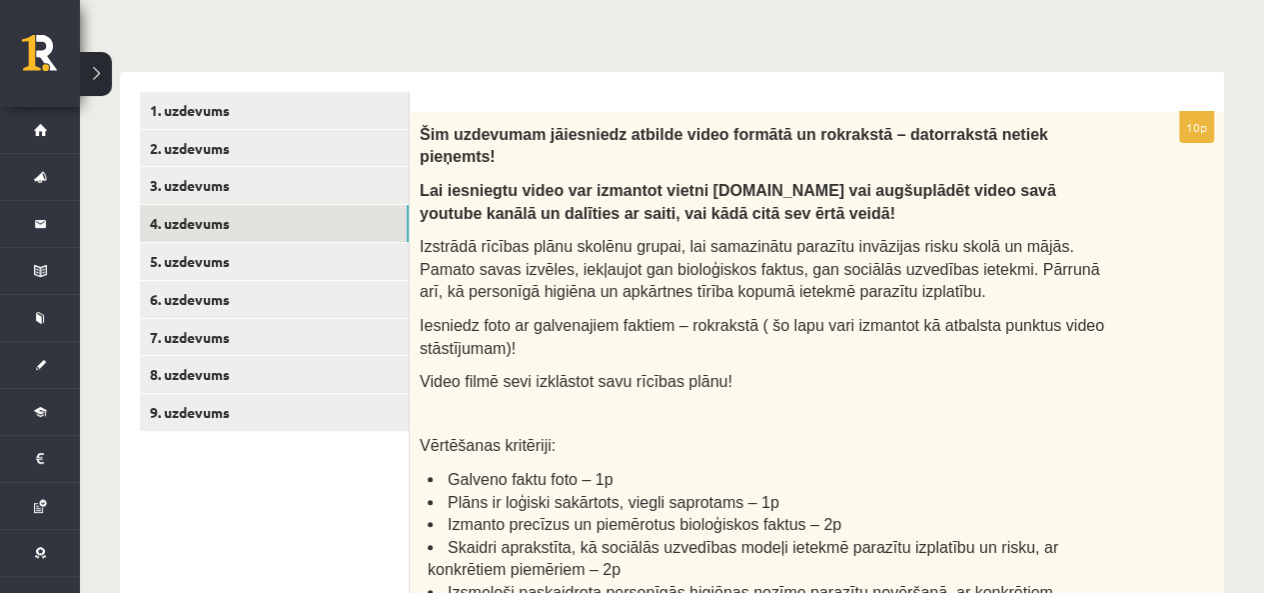
scroll to position [300, 0]
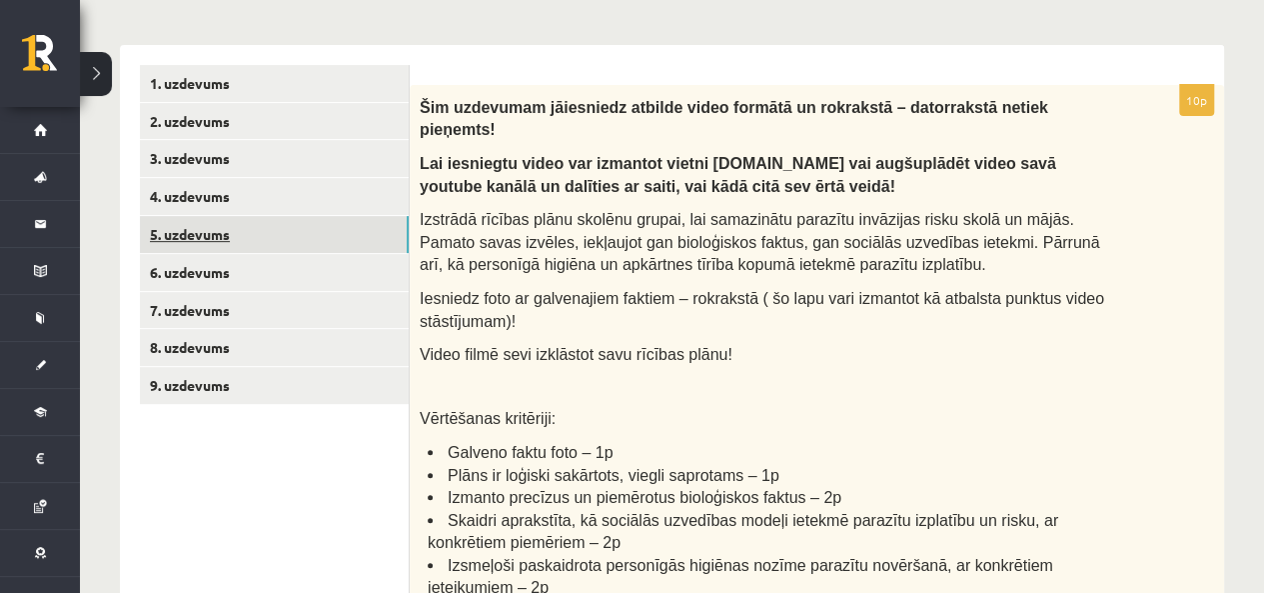
click at [270, 248] on link "5. uzdevums" at bounding box center [274, 234] width 269 height 37
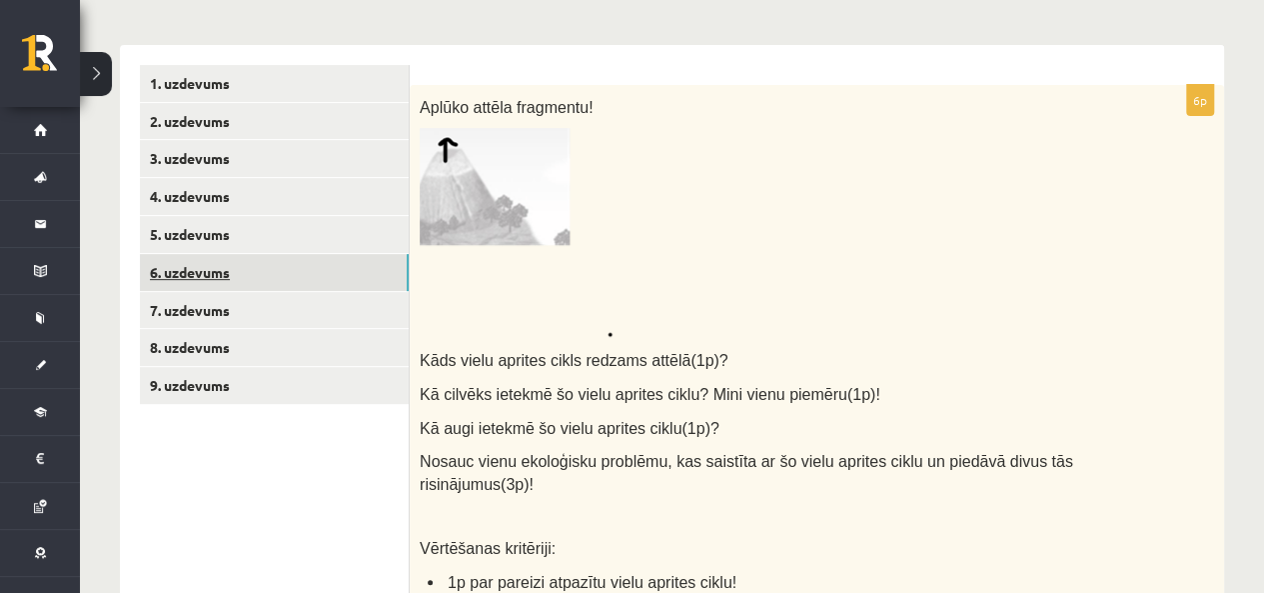
click at [169, 274] on link "6. uzdevums" at bounding box center [274, 272] width 269 height 37
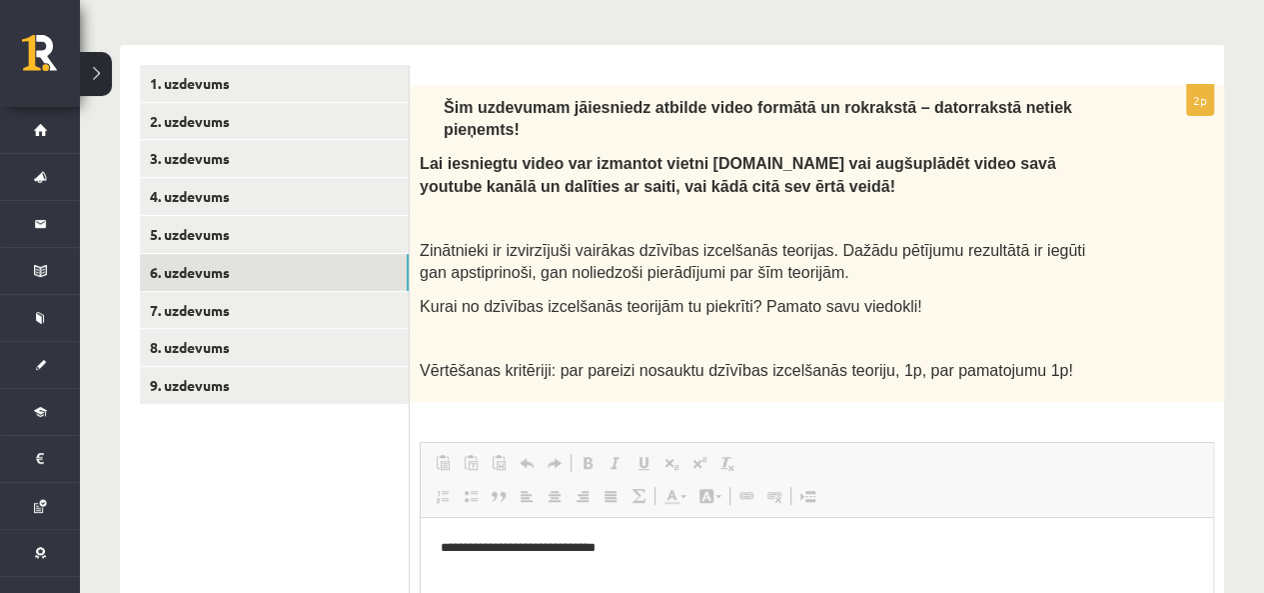
scroll to position [0, 0]
click at [258, 318] on link "7. uzdevums" at bounding box center [274, 310] width 269 height 37
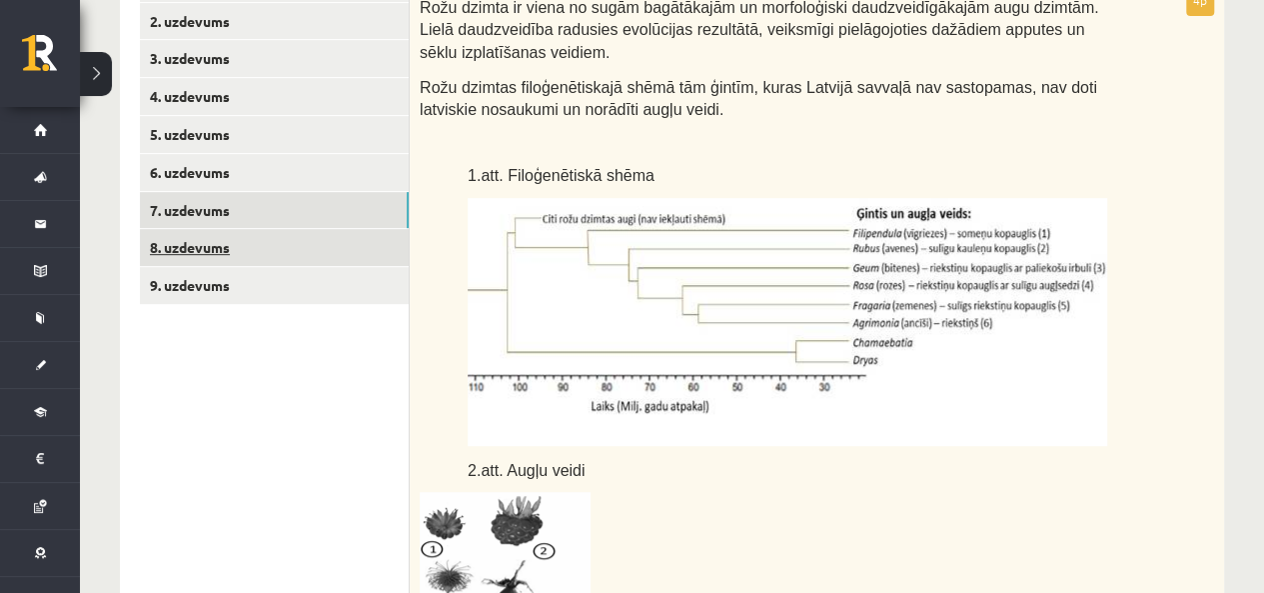
click at [265, 246] on link "8. uzdevums" at bounding box center [274, 247] width 269 height 37
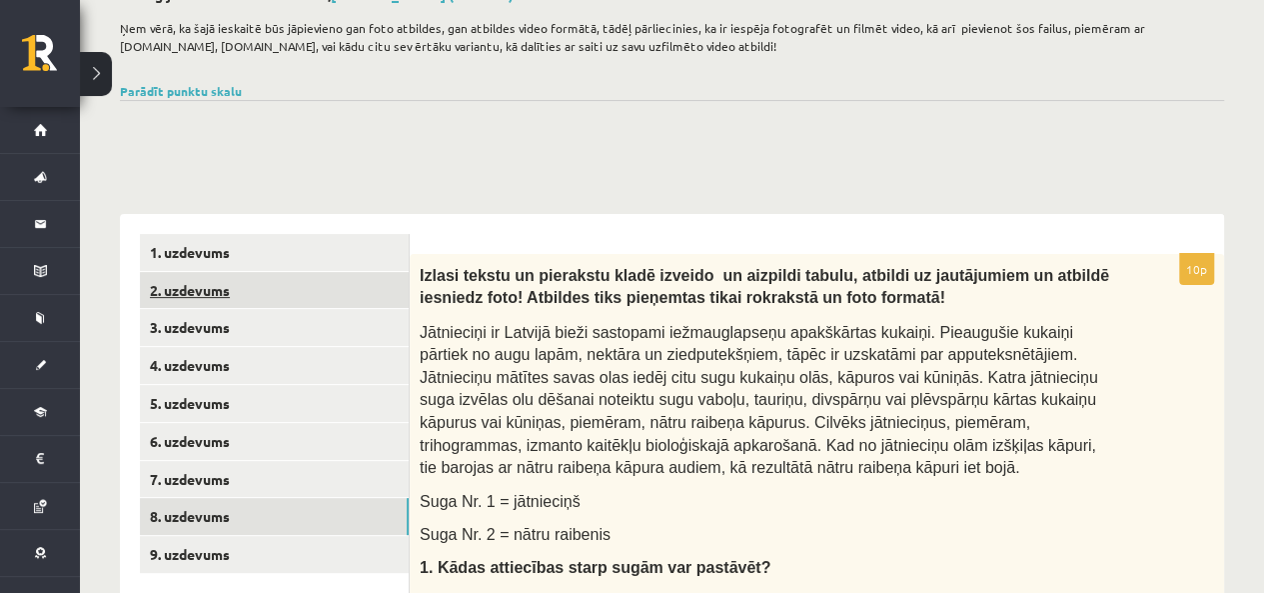
scroll to position [100, 0]
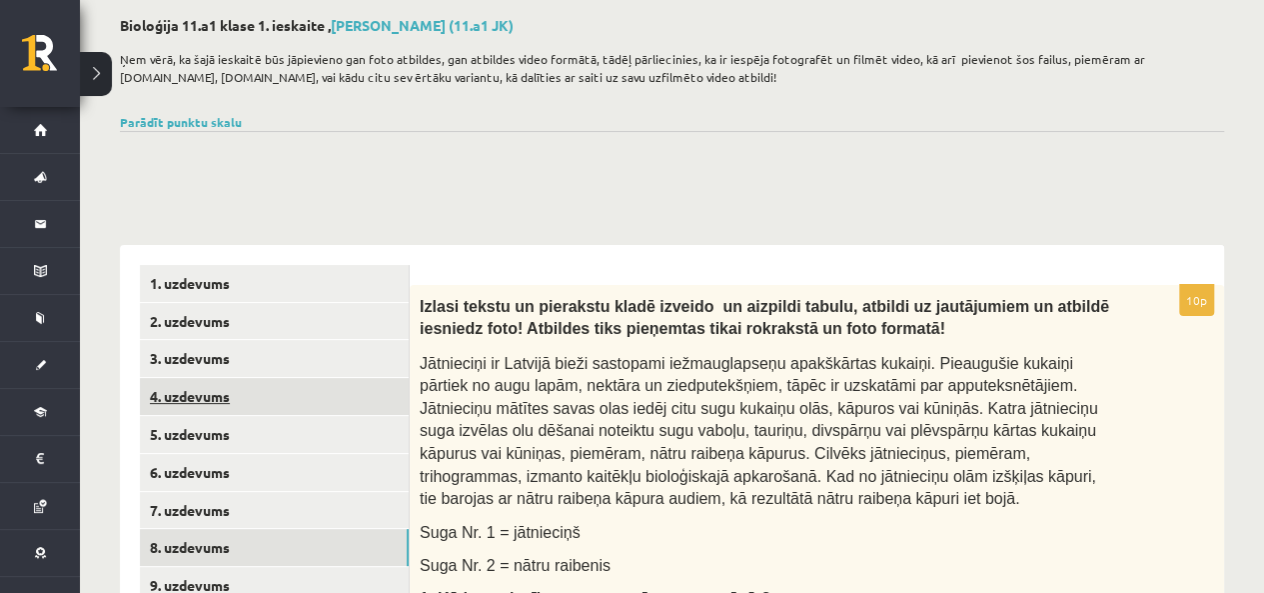
click at [202, 410] on link "4. uzdevums" at bounding box center [274, 396] width 269 height 37
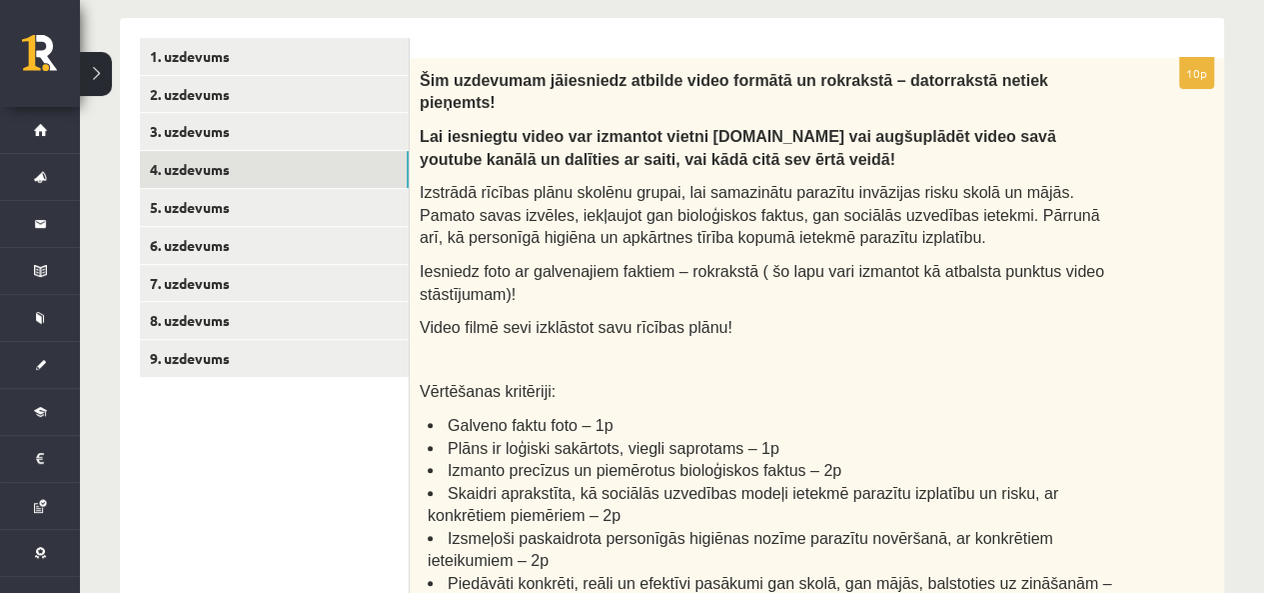
scroll to position [400, 0]
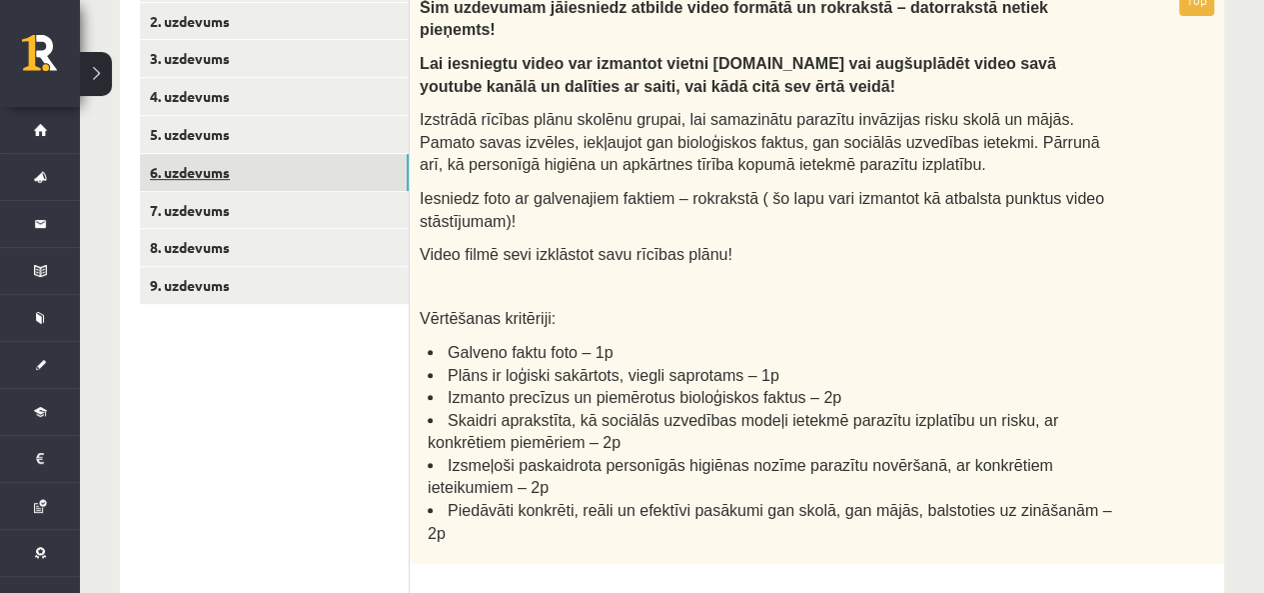
click at [186, 185] on link "6. uzdevums" at bounding box center [274, 172] width 269 height 37
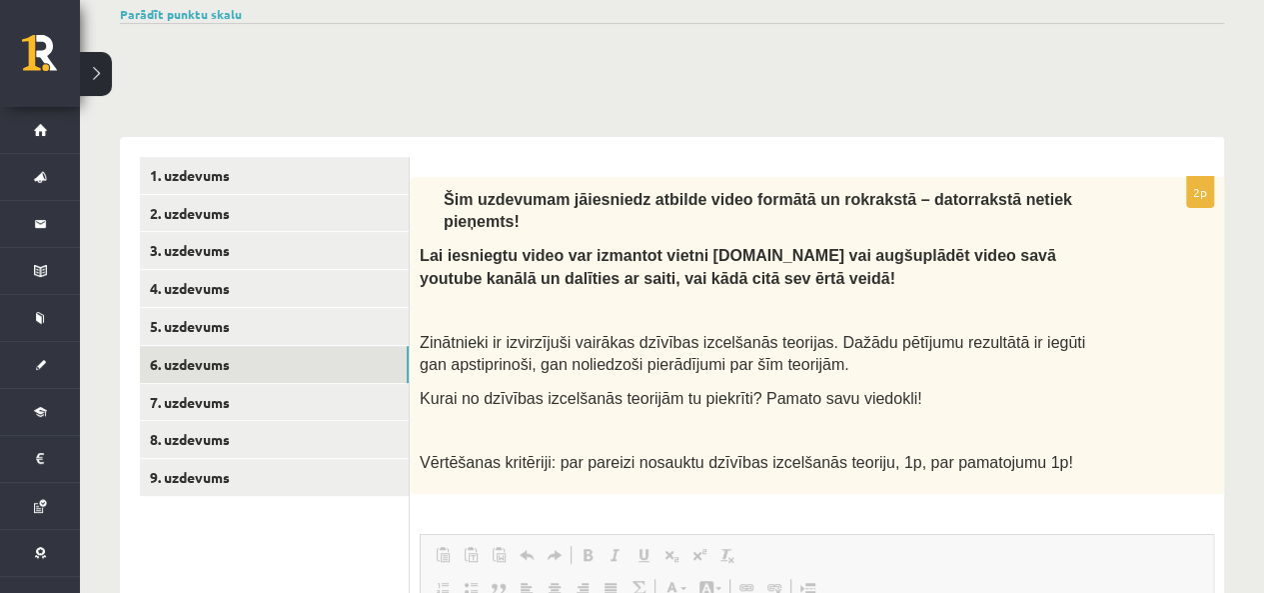
scroll to position [200, 0]
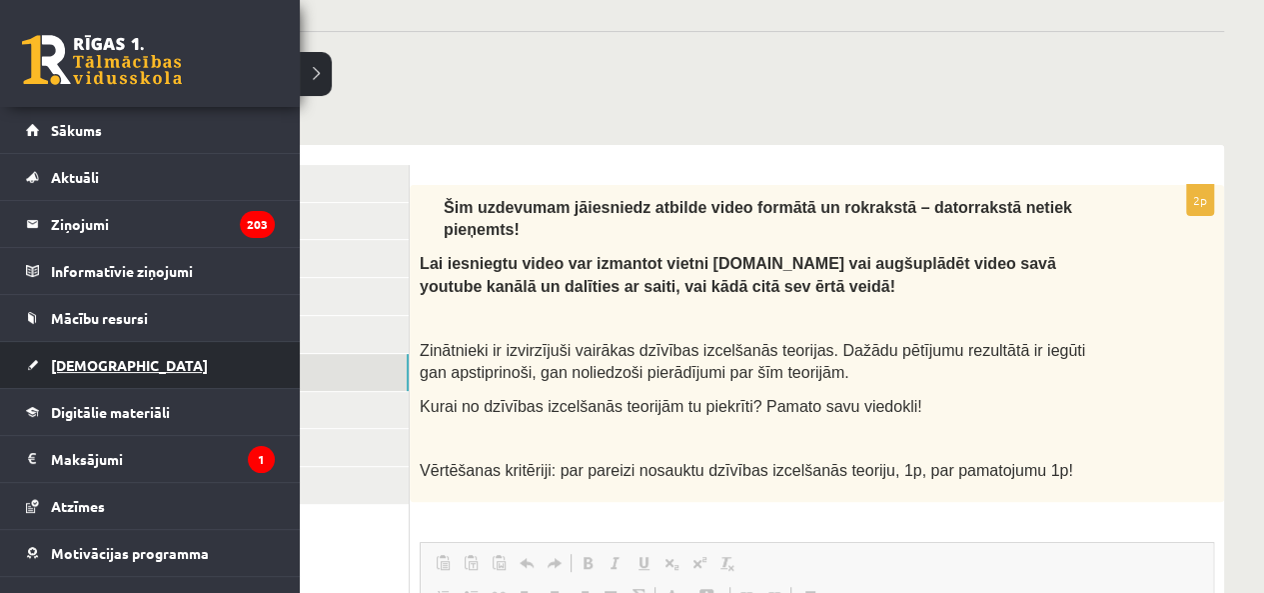
click at [86, 351] on link "[DEMOGRAPHIC_DATA]" at bounding box center [150, 365] width 249 height 46
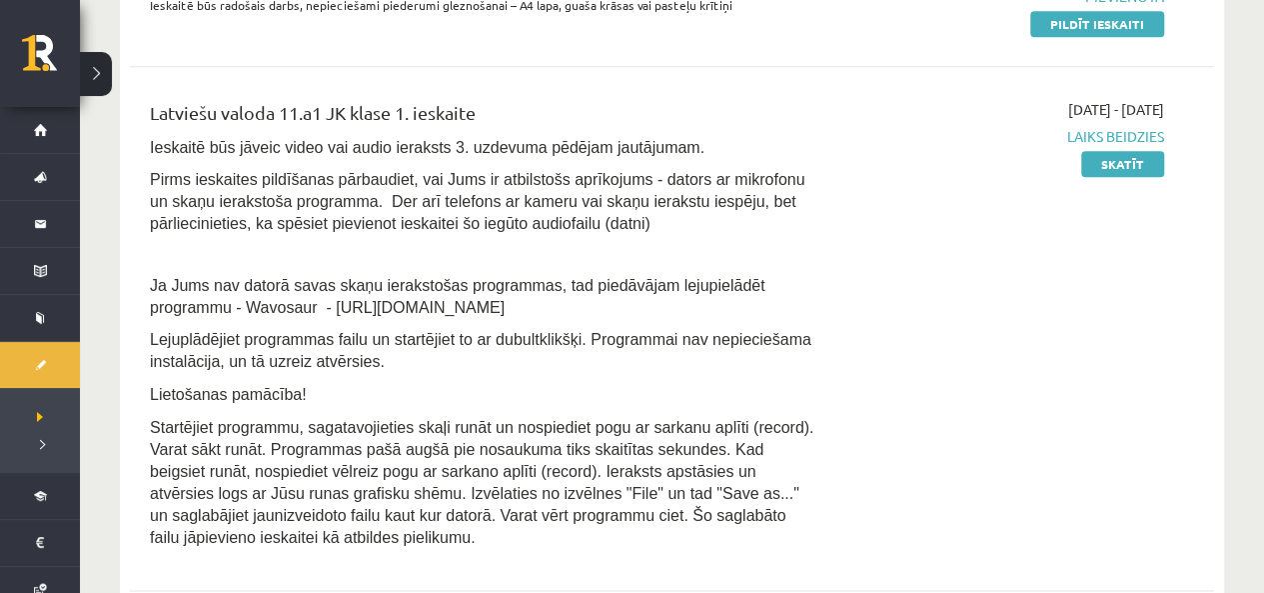
scroll to position [600, 0]
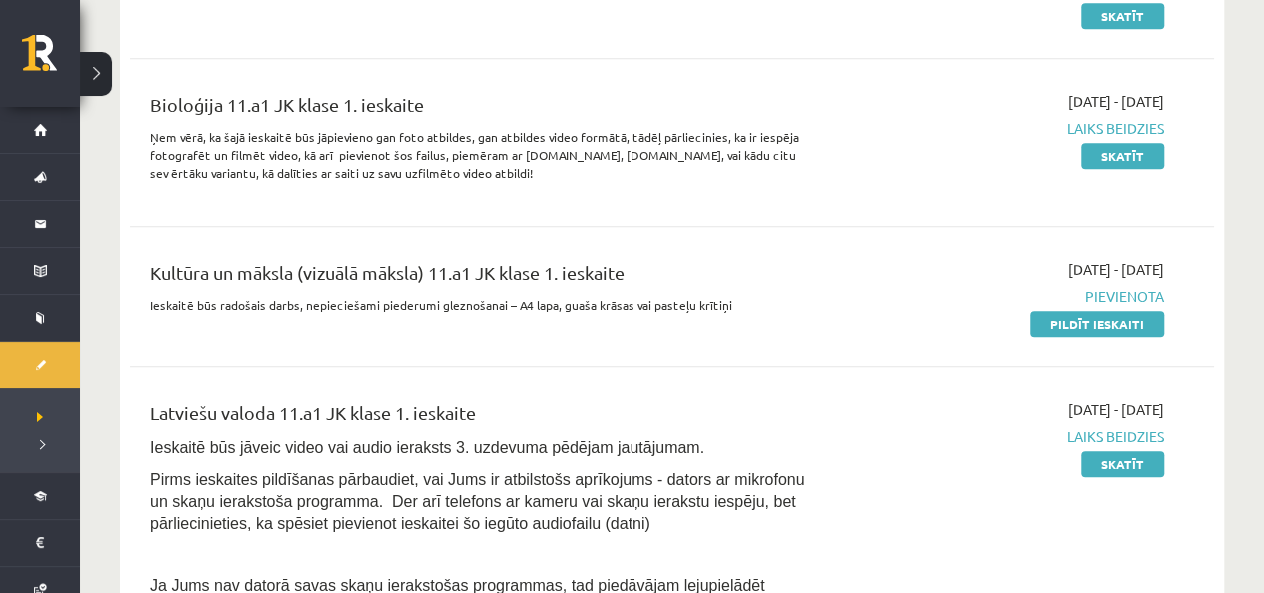
click at [995, 319] on div "[DATE] - [DATE] [GEOGRAPHIC_DATA] Pildīt ieskaiti" at bounding box center [1006, 296] width 348 height 75
click at [1088, 325] on link "Pildīt ieskaiti" at bounding box center [1097, 324] width 134 height 26
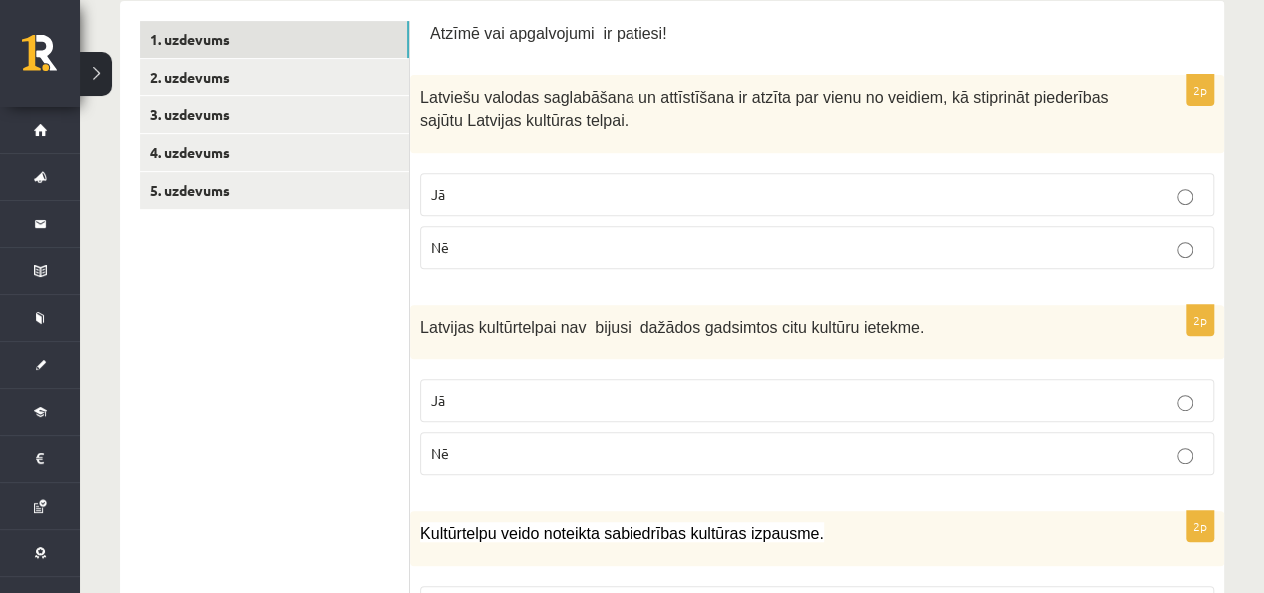
scroll to position [400, 0]
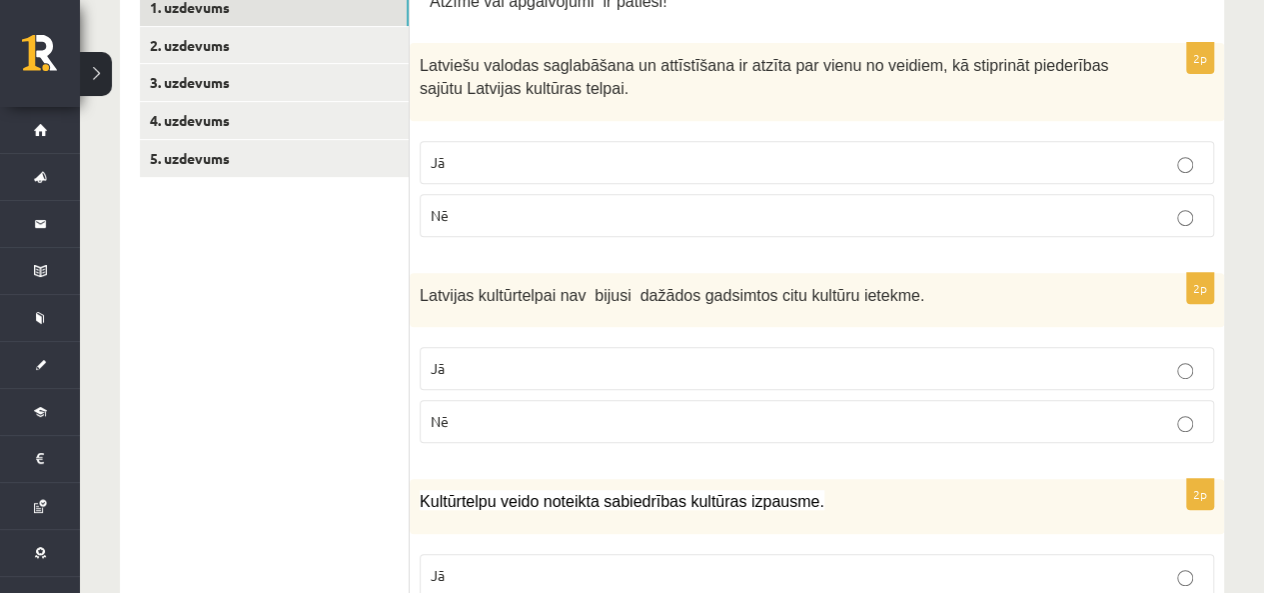
click at [753, 174] on label "Jā" at bounding box center [817, 162] width 795 height 43
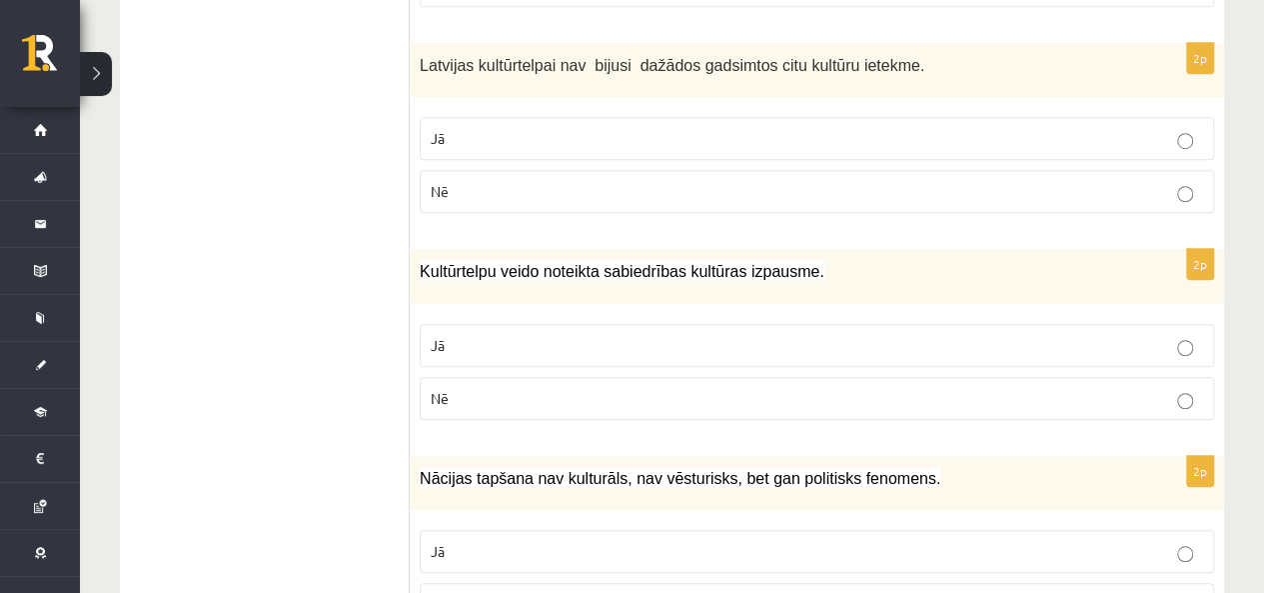
scroll to position [600, 0]
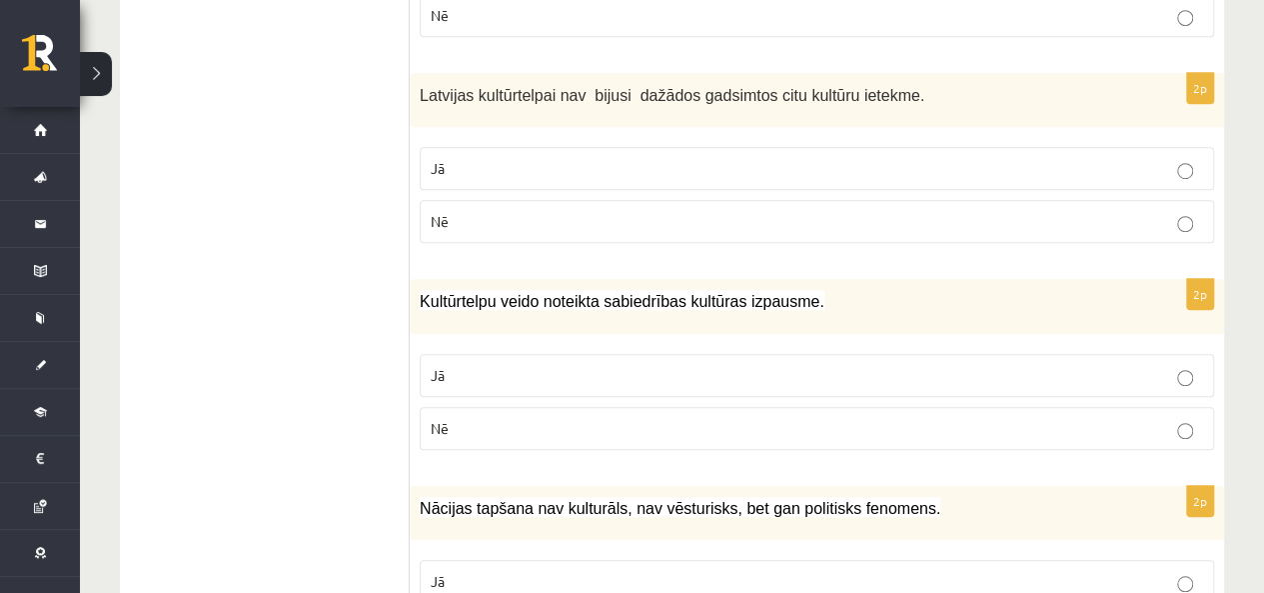
click at [547, 215] on p "Nē" at bounding box center [817, 221] width 773 height 21
click at [465, 158] on p "Jā" at bounding box center [817, 168] width 773 height 21
click at [478, 235] on label "Nē" at bounding box center [817, 221] width 795 height 43
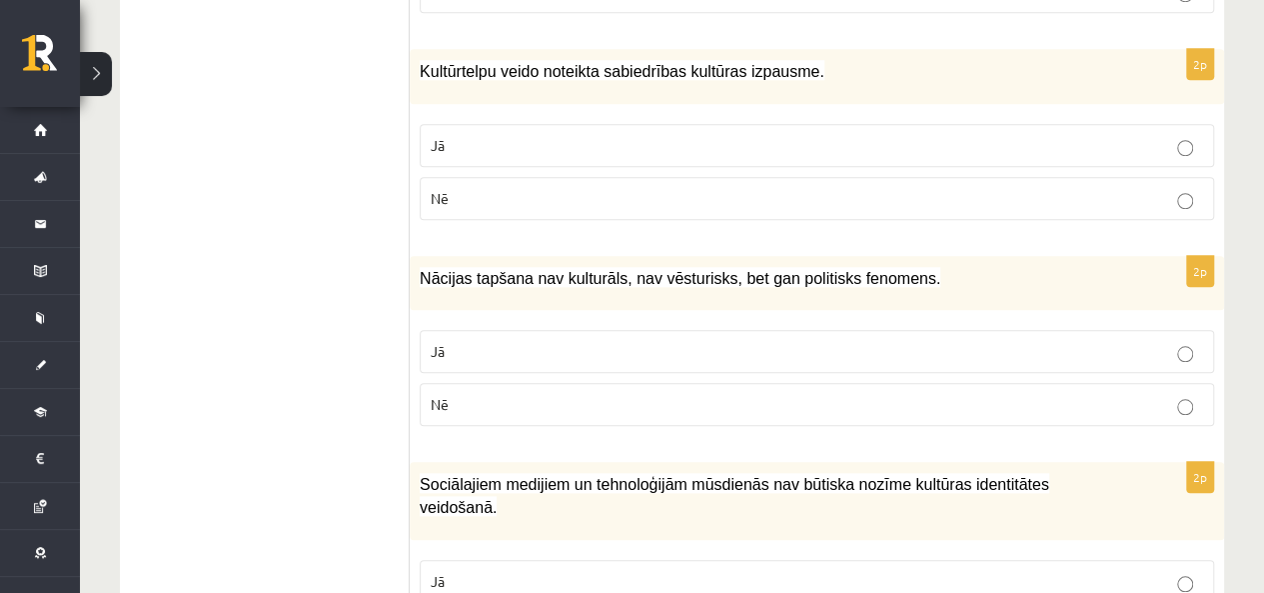
scroll to position [800, 0]
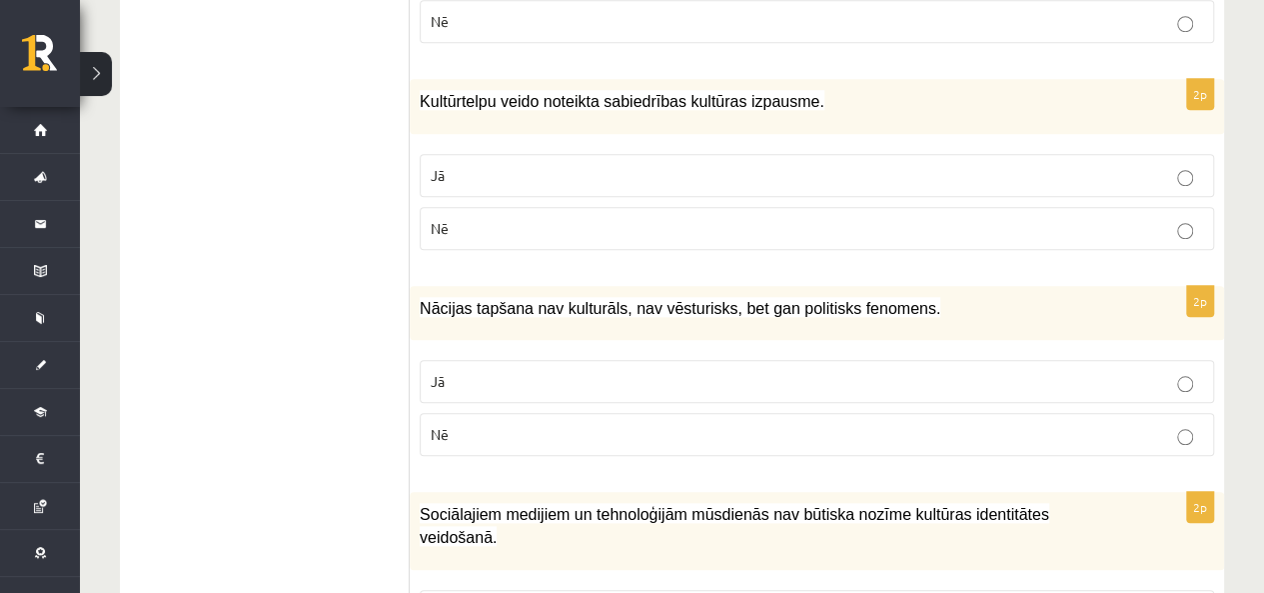
click at [493, 177] on p "Jā" at bounding box center [817, 175] width 773 height 21
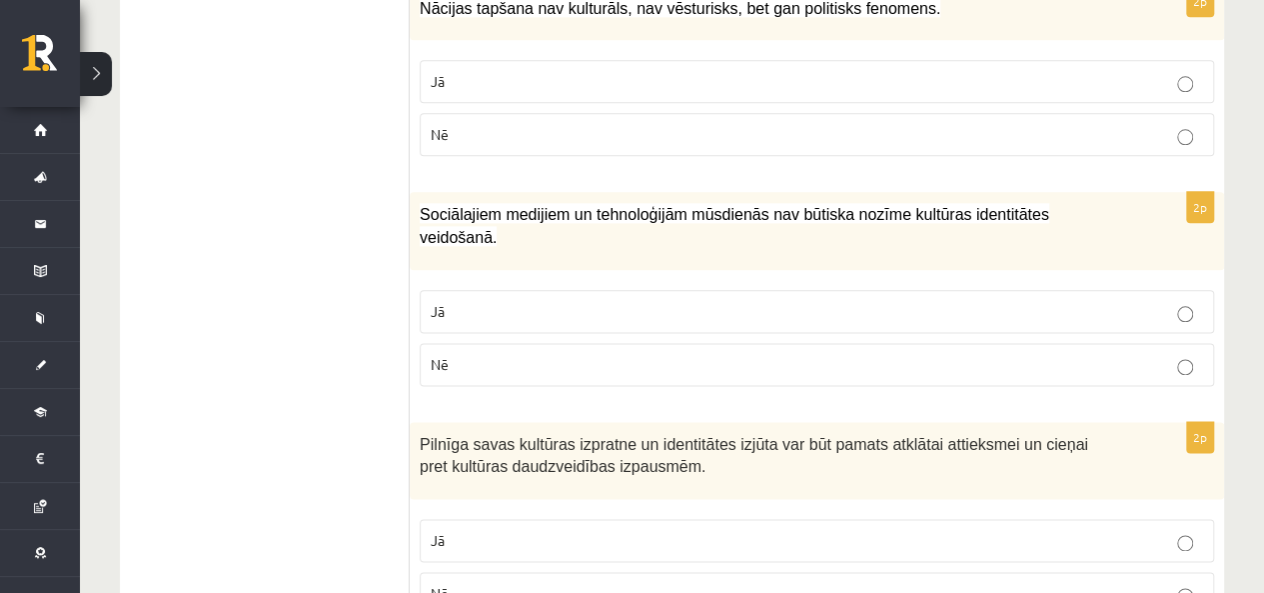
scroll to position [999, 0]
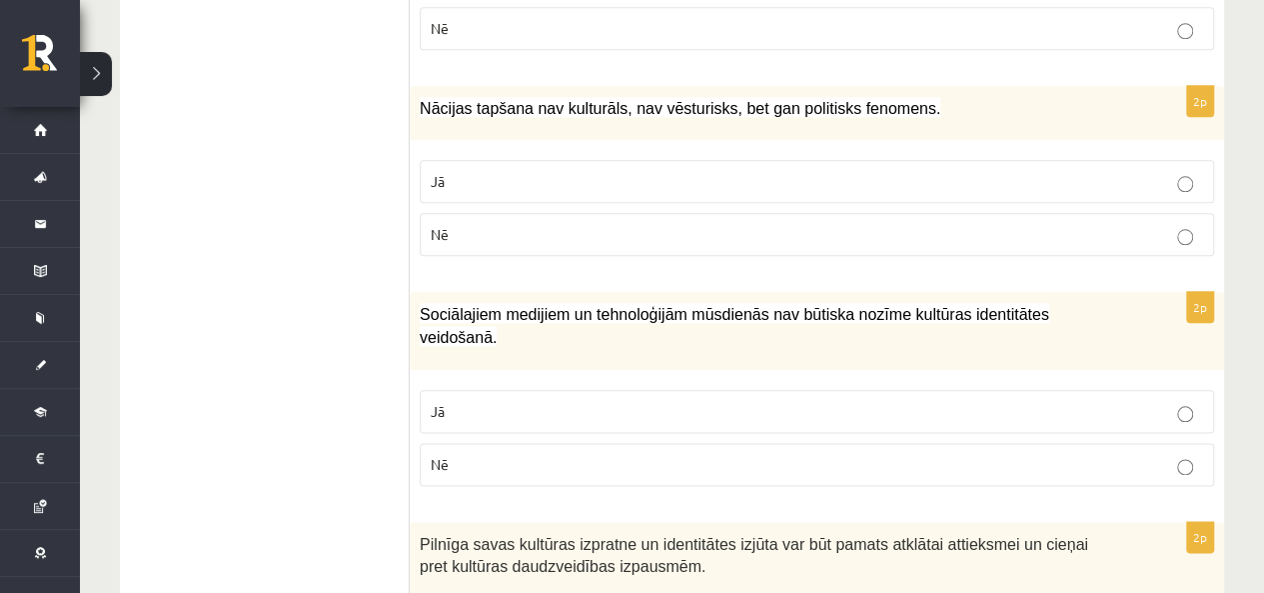
click at [570, 239] on label "Nē" at bounding box center [817, 234] width 795 height 43
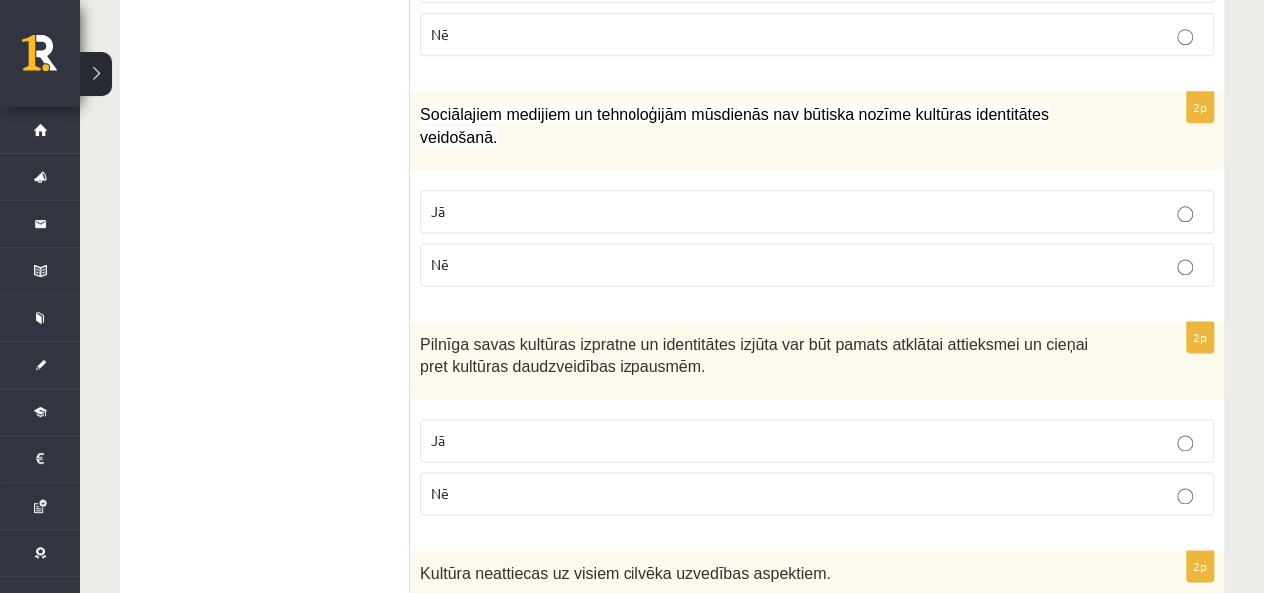
scroll to position [1299, 0]
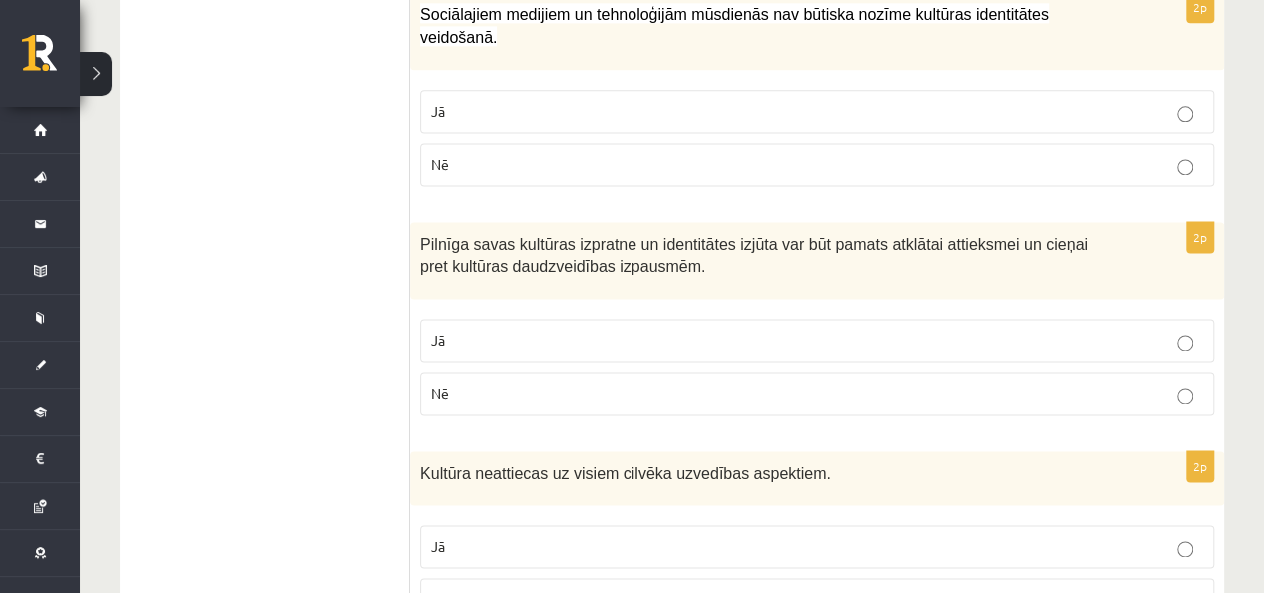
click at [725, 154] on p "Nē" at bounding box center [817, 164] width 773 height 21
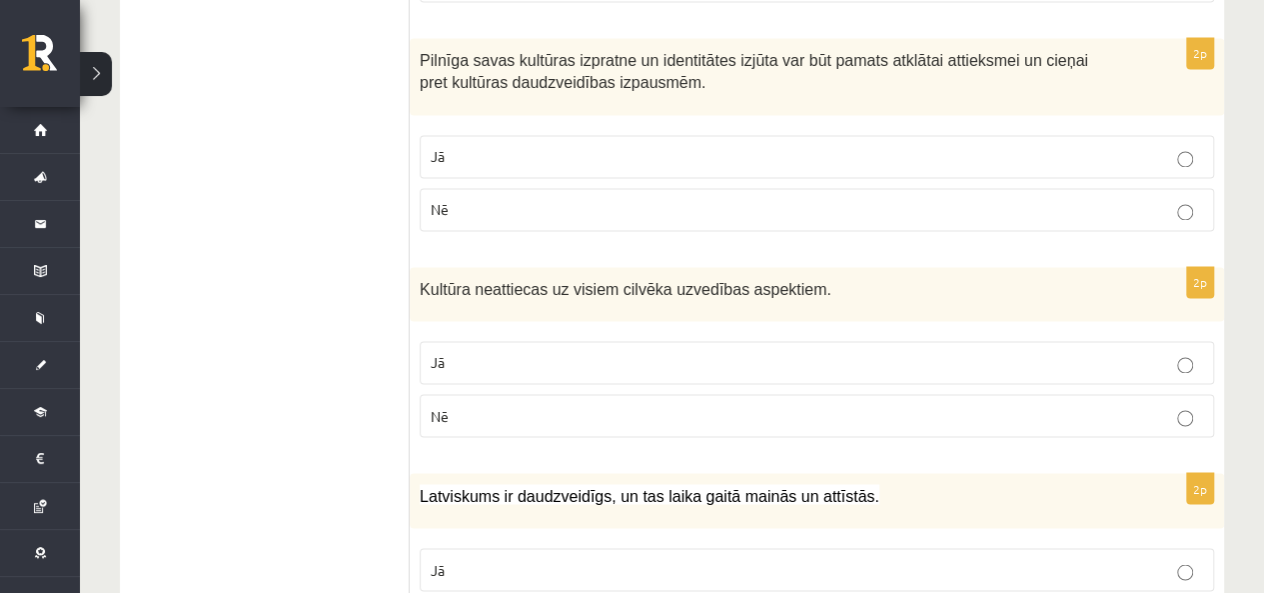
scroll to position [1499, 0]
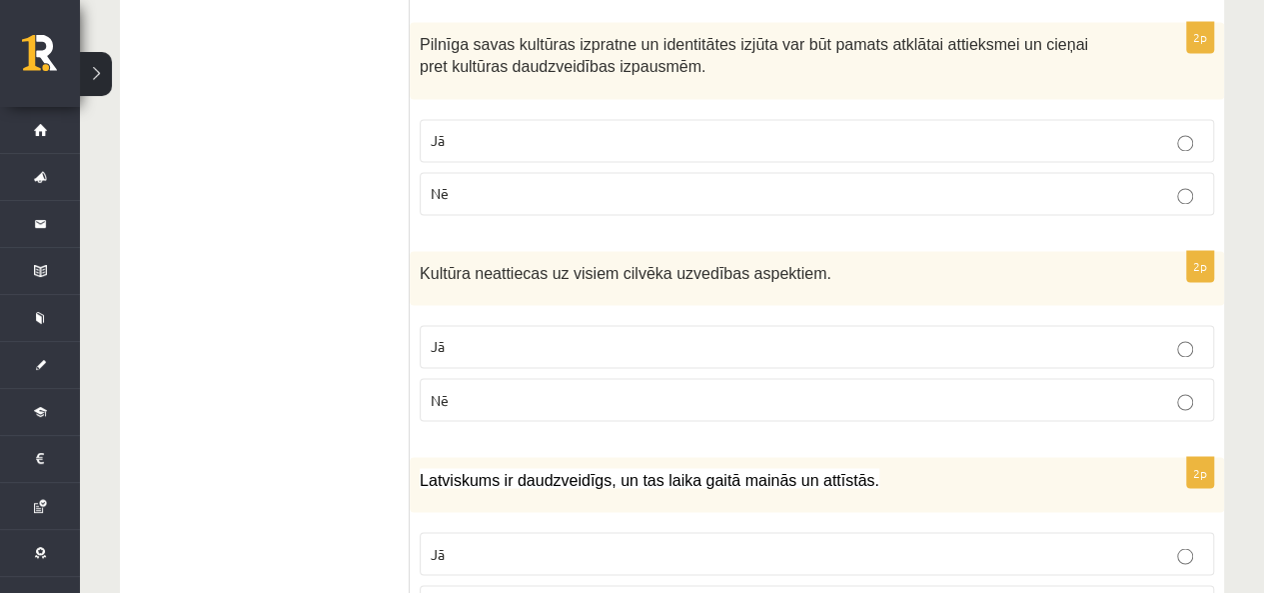
click at [609, 130] on p "Jā" at bounding box center [817, 140] width 773 height 21
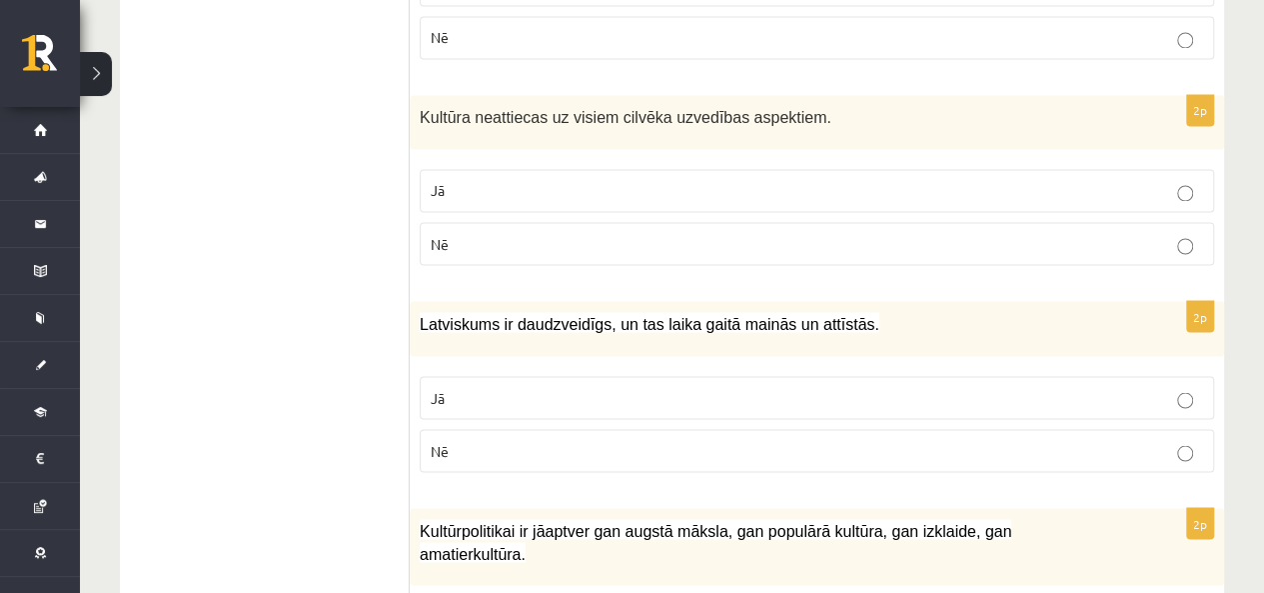
scroll to position [1699, 0]
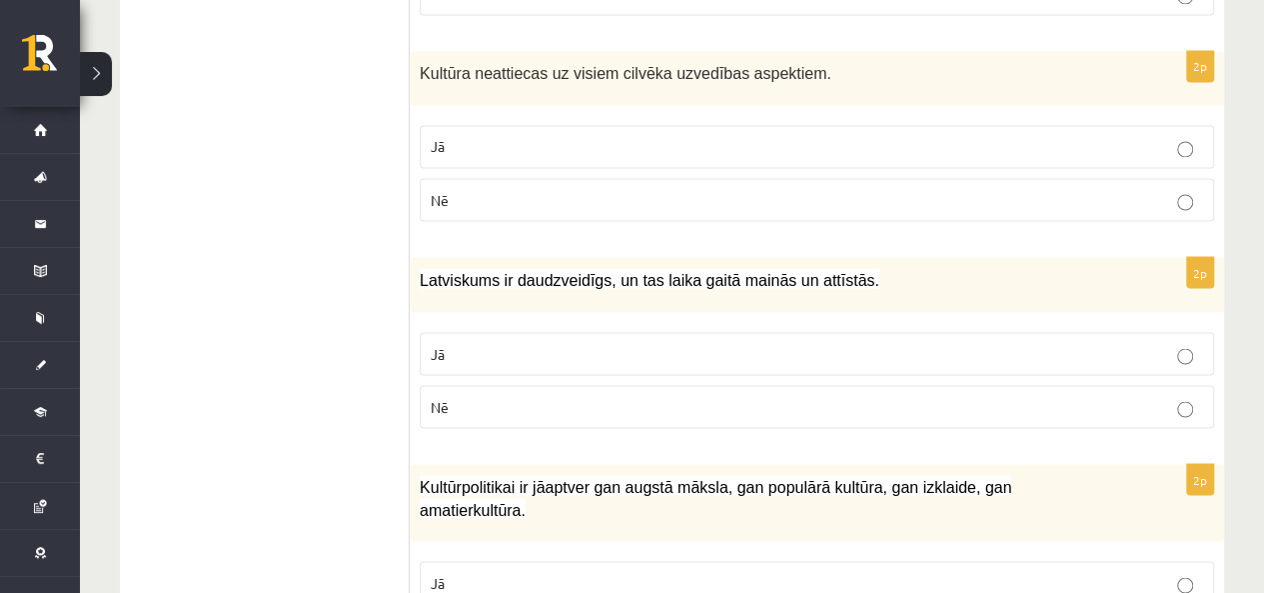
click at [538, 189] on p "Nē" at bounding box center [817, 199] width 773 height 21
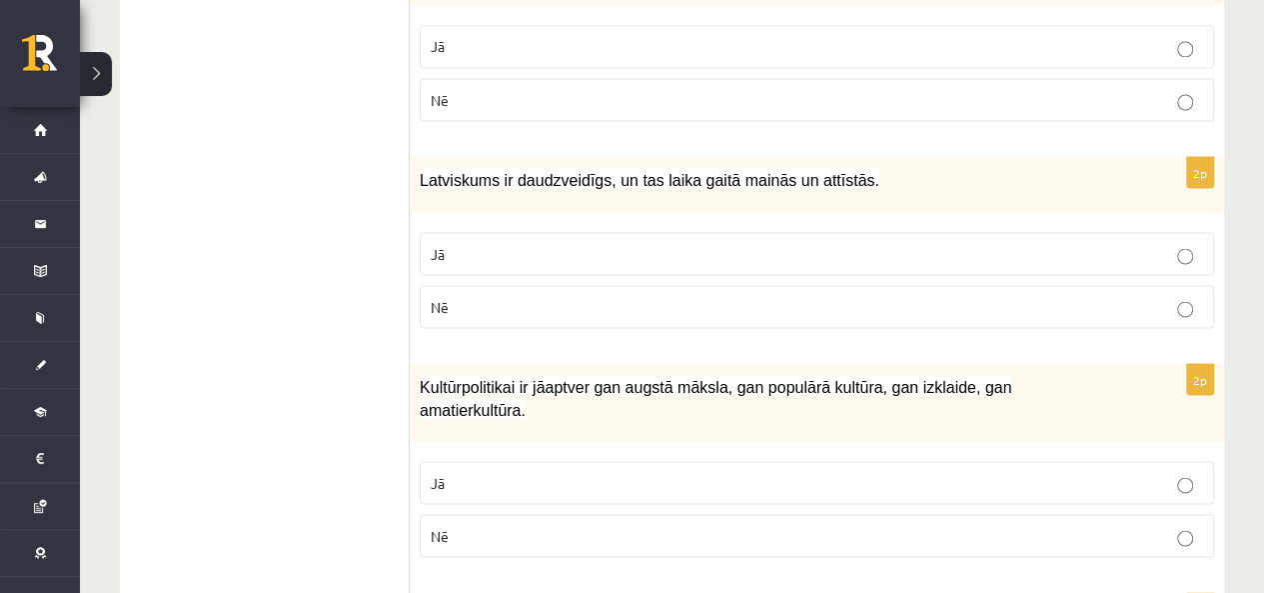
scroll to position [1899, 0]
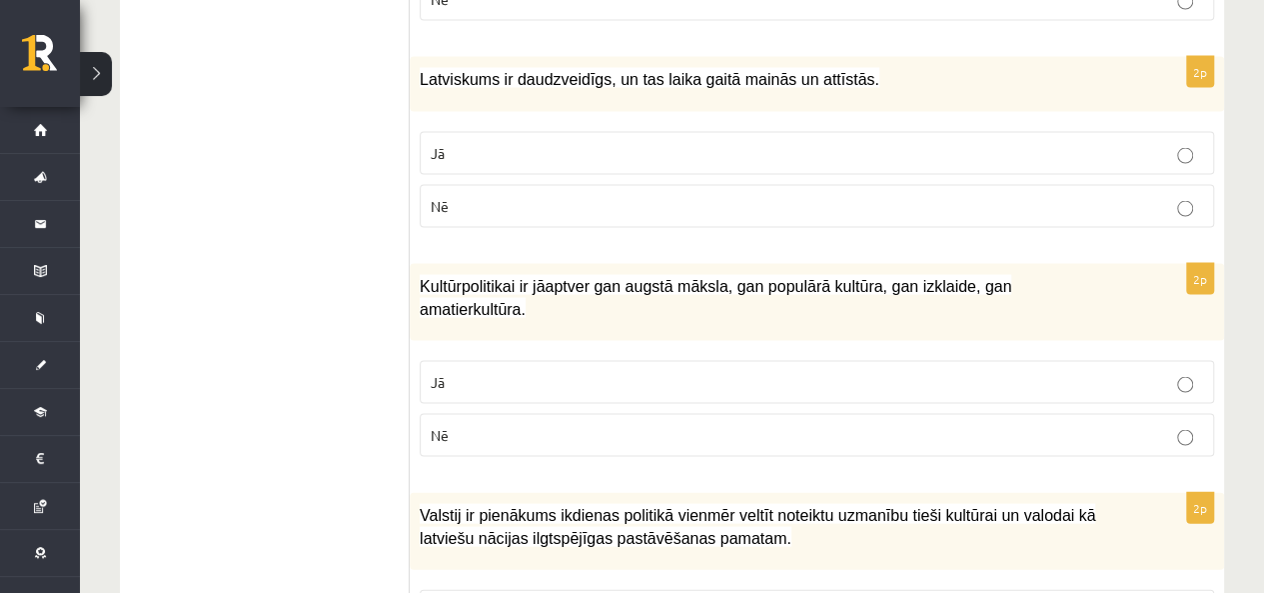
click at [518, 143] on p "Jā" at bounding box center [817, 153] width 773 height 21
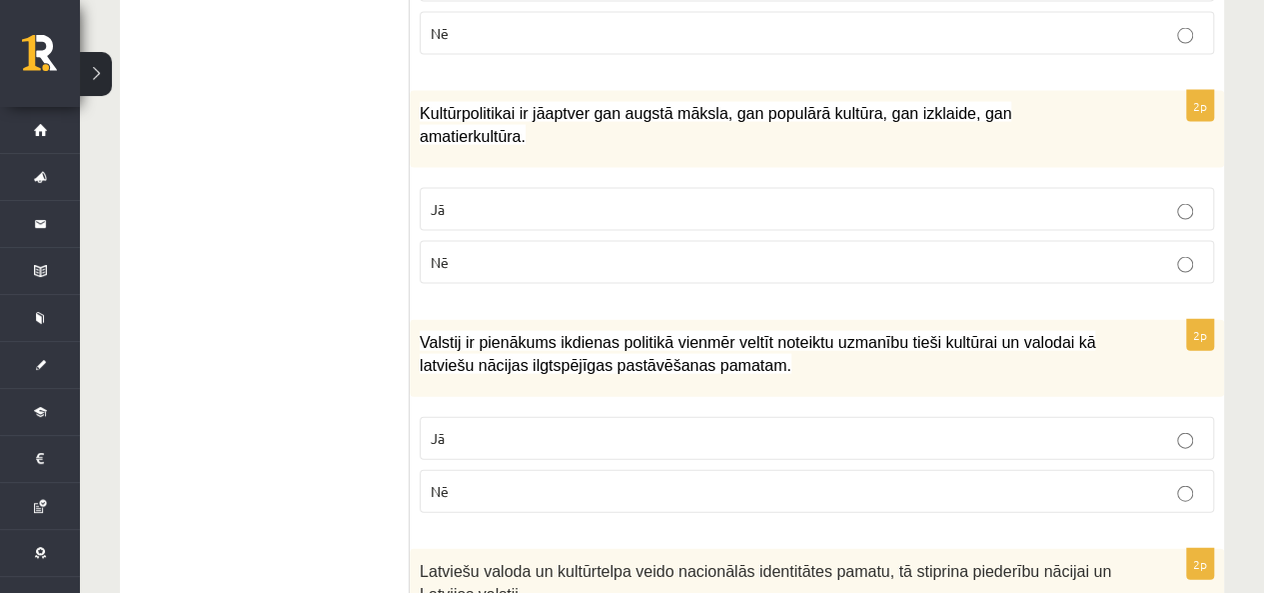
scroll to position [2099, 0]
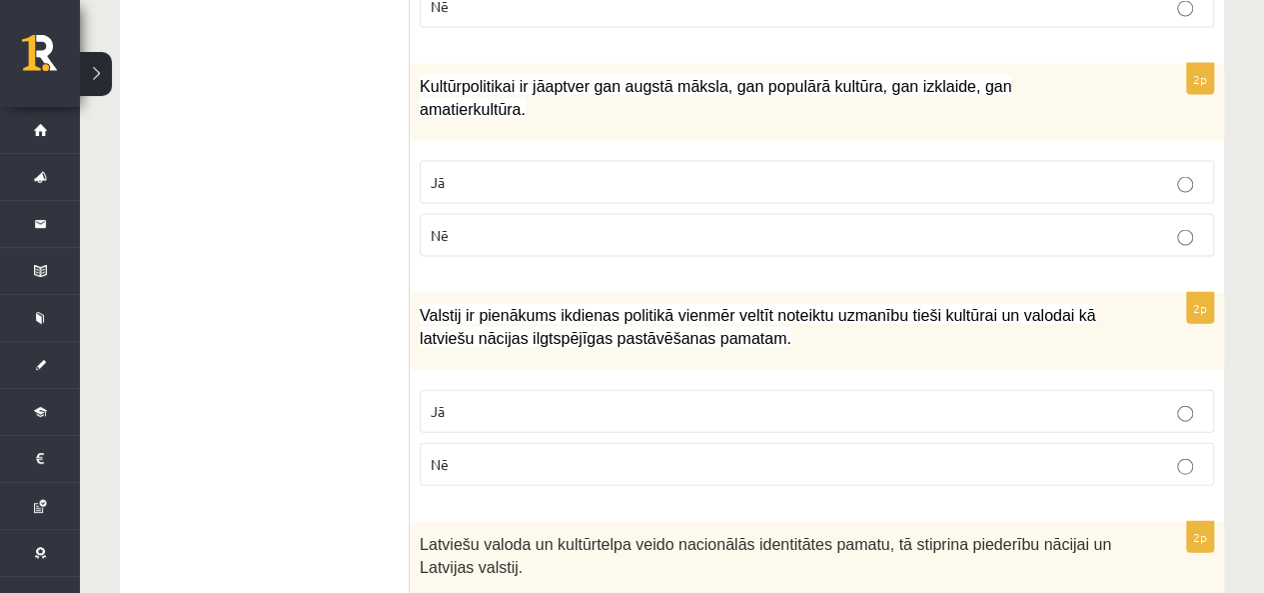
click at [543, 172] on p "Jā" at bounding box center [817, 182] width 773 height 21
click at [480, 401] on p "Jā" at bounding box center [817, 411] width 773 height 21
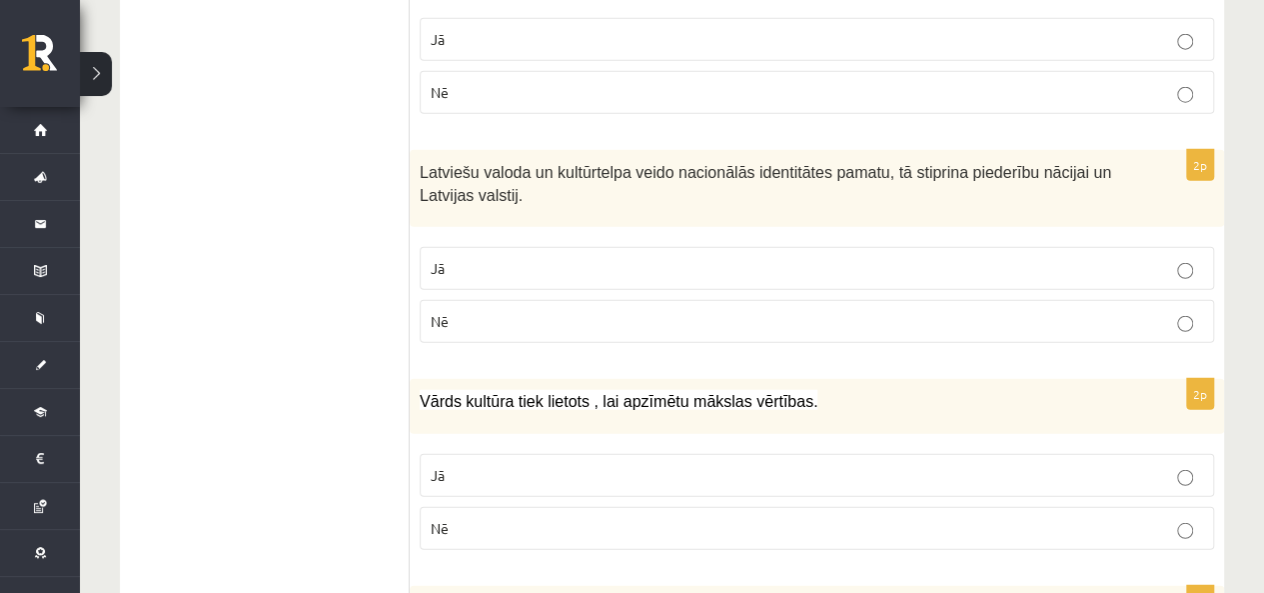
scroll to position [2499, 0]
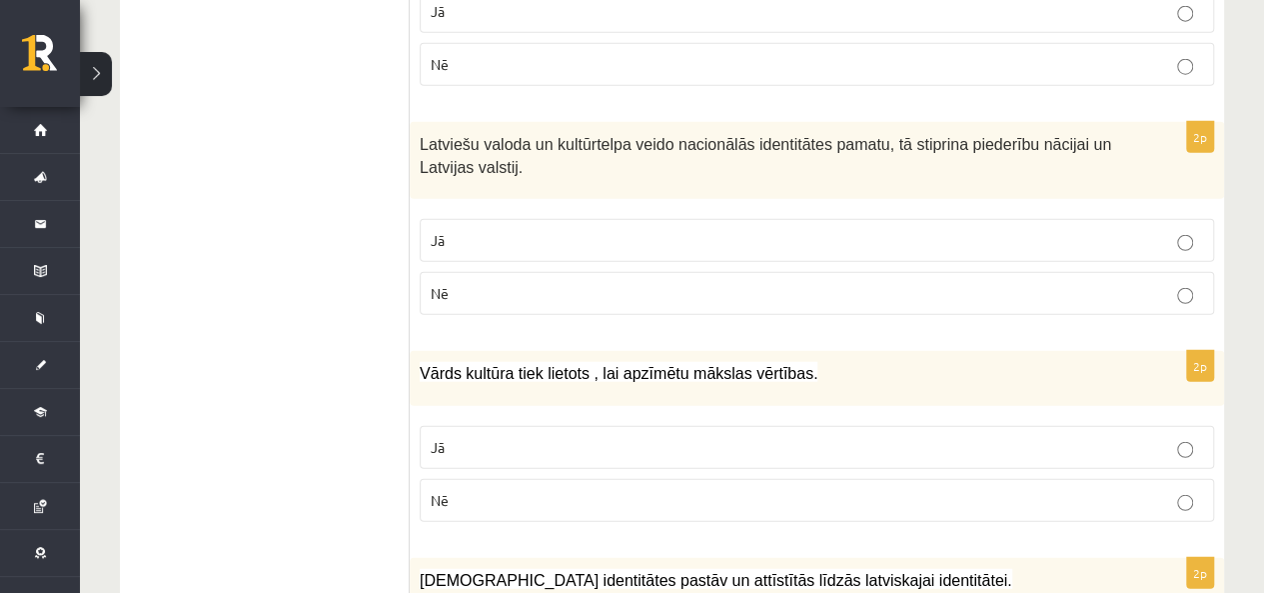
click at [791, 230] on p "Jā" at bounding box center [817, 240] width 773 height 21
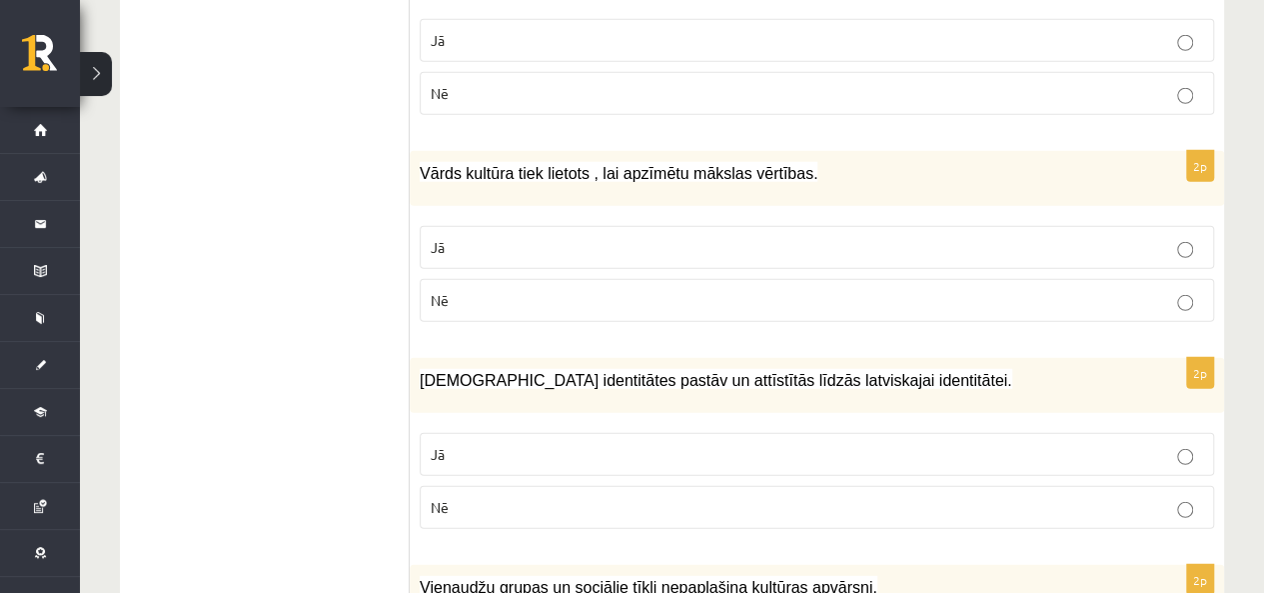
scroll to position [2798, 0]
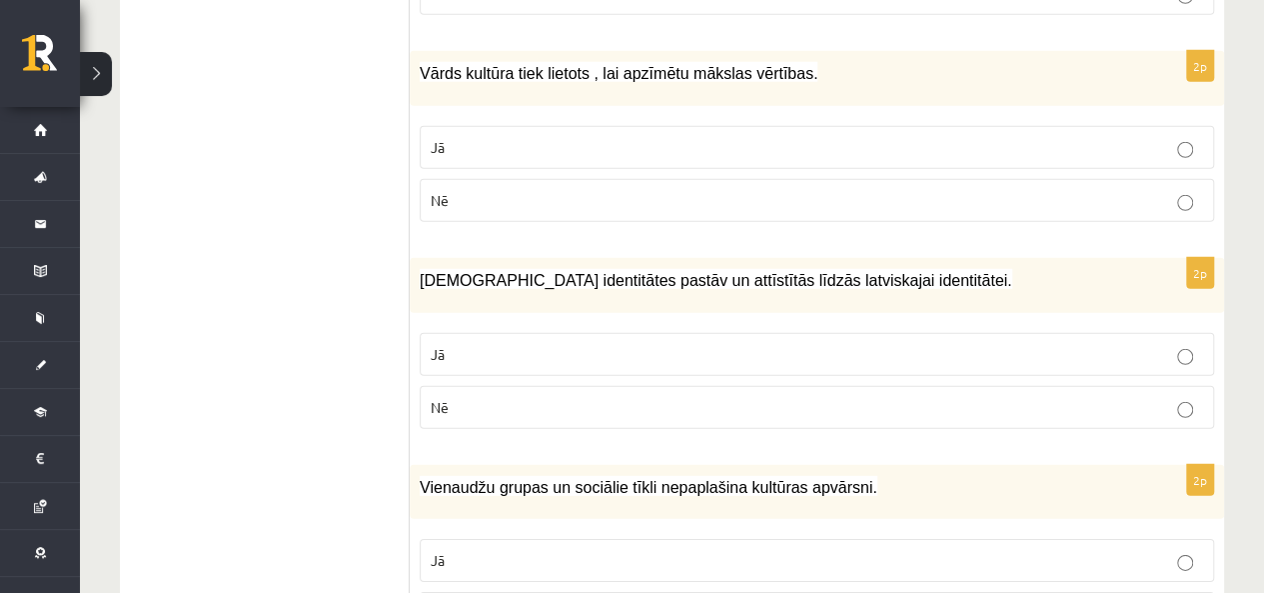
click at [548, 137] on p "Jā" at bounding box center [817, 147] width 773 height 21
click at [509, 190] on p "Nē" at bounding box center [817, 200] width 773 height 21
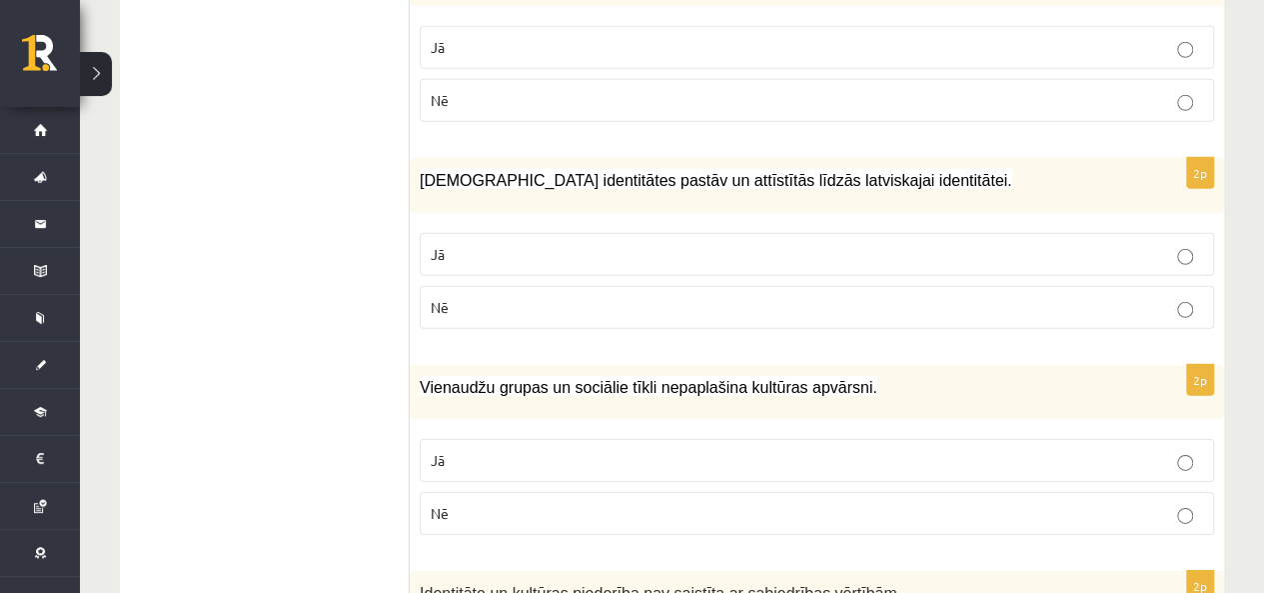
scroll to position [2998, 0]
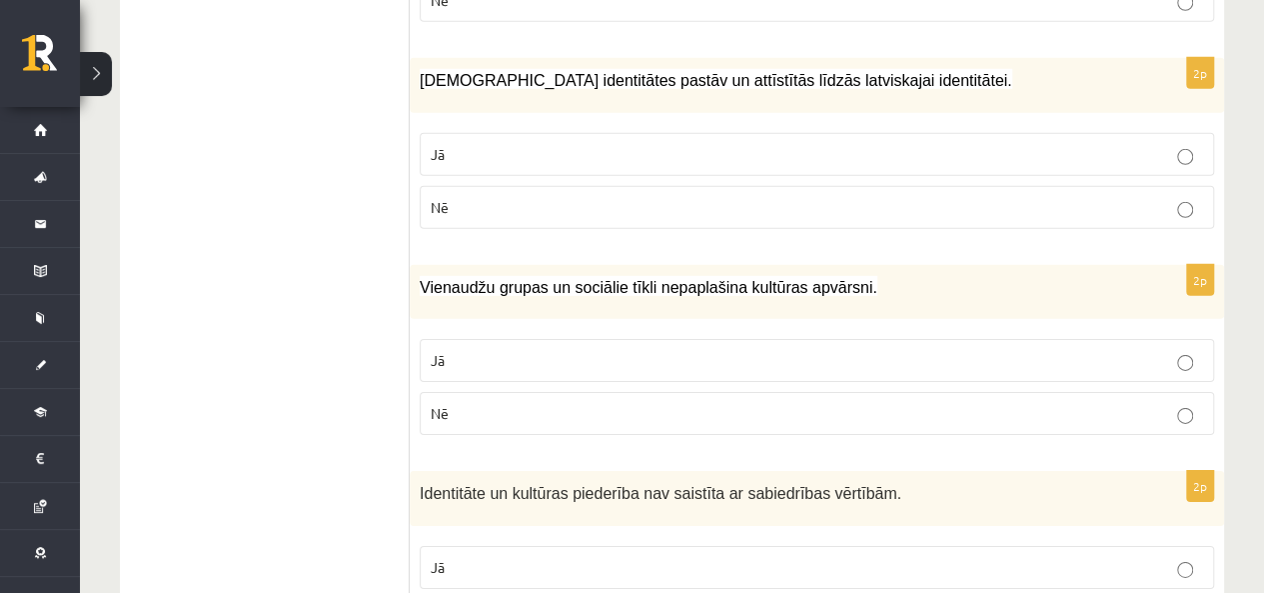
click at [494, 144] on p "Jā" at bounding box center [817, 154] width 773 height 21
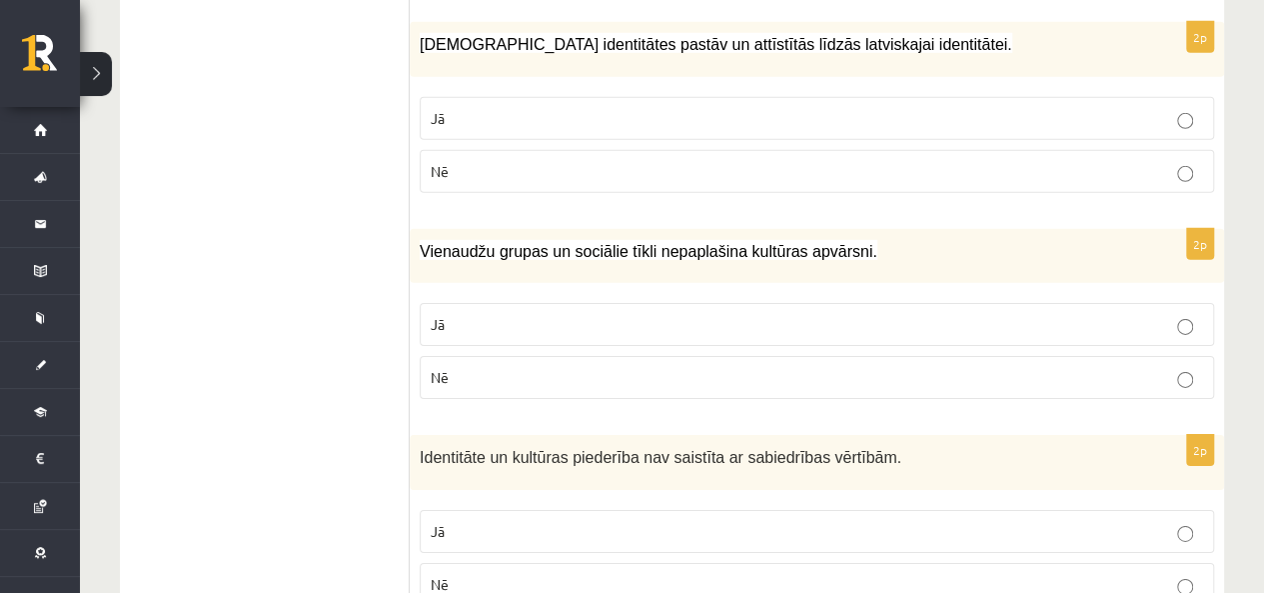
scroll to position [3053, 0]
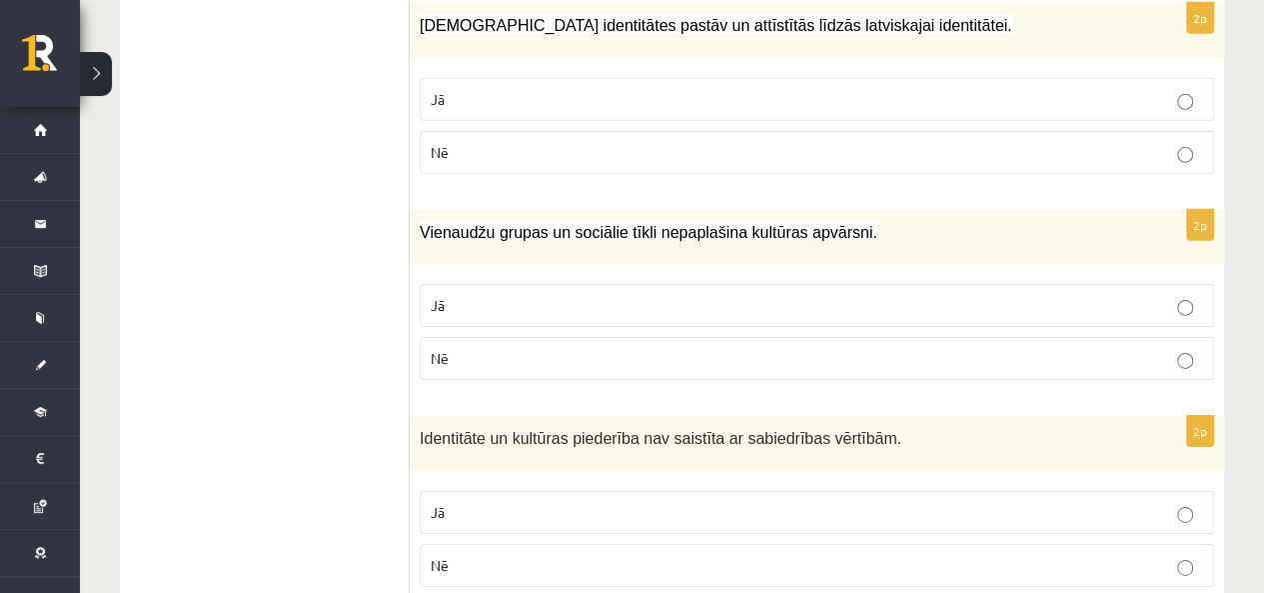
click at [484, 348] on p "Nē" at bounding box center [817, 358] width 773 height 21
click at [454, 555] on p "Nē" at bounding box center [817, 565] width 773 height 21
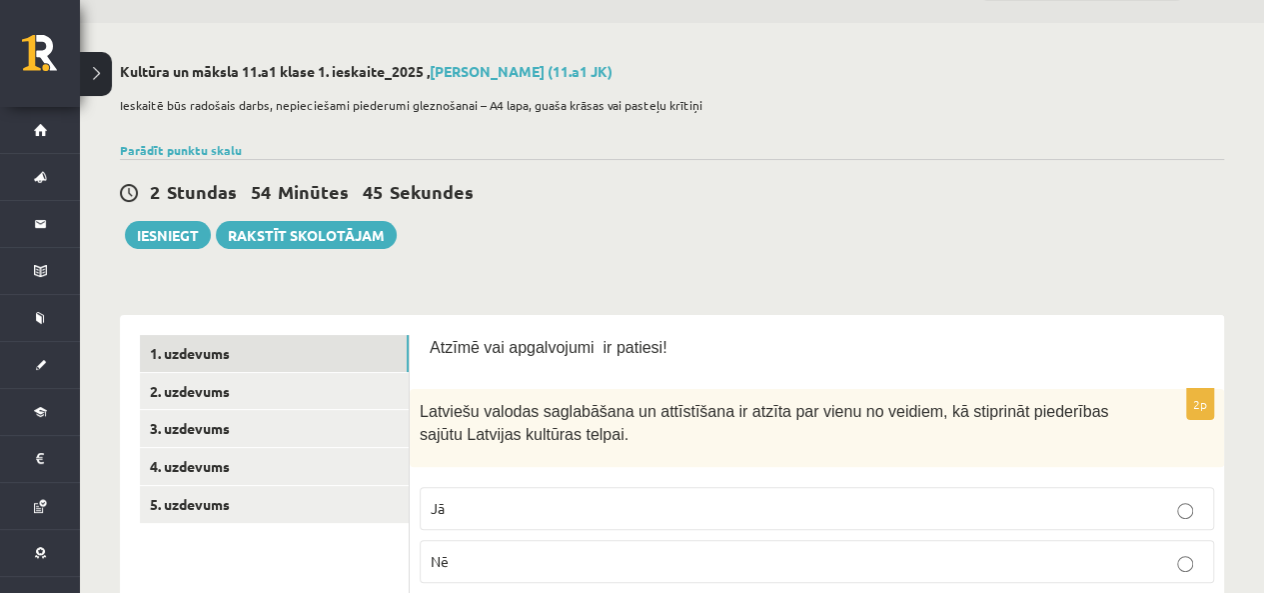
scroll to position [0, 0]
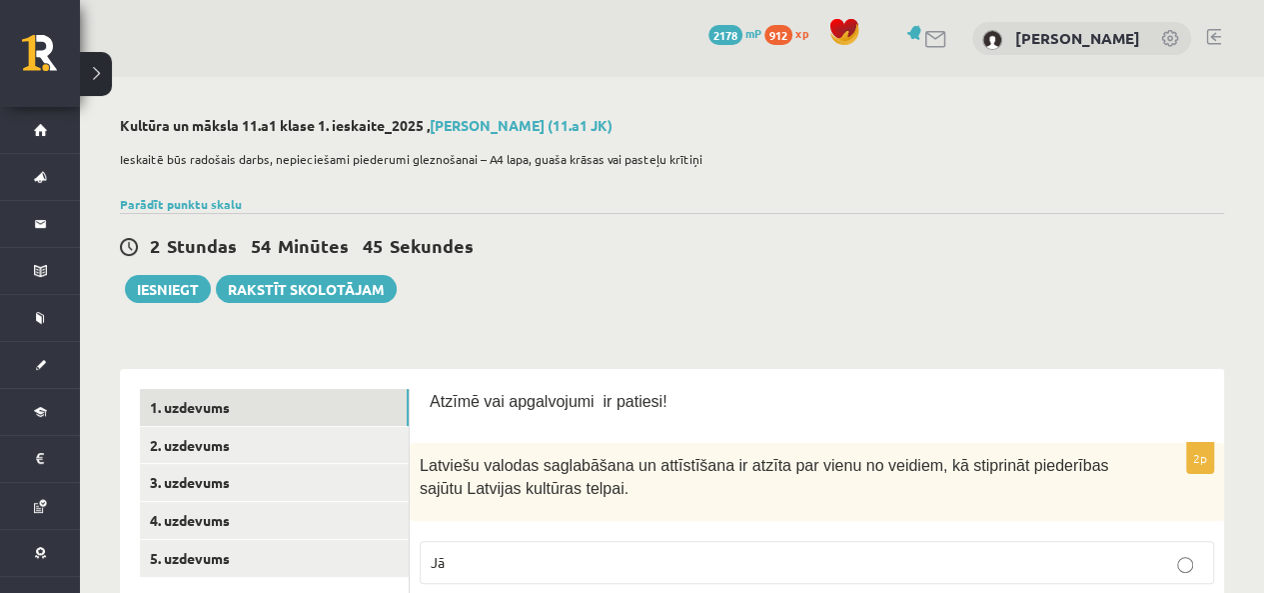
click at [266, 446] on link "2. uzdevums" at bounding box center [274, 445] width 269 height 37
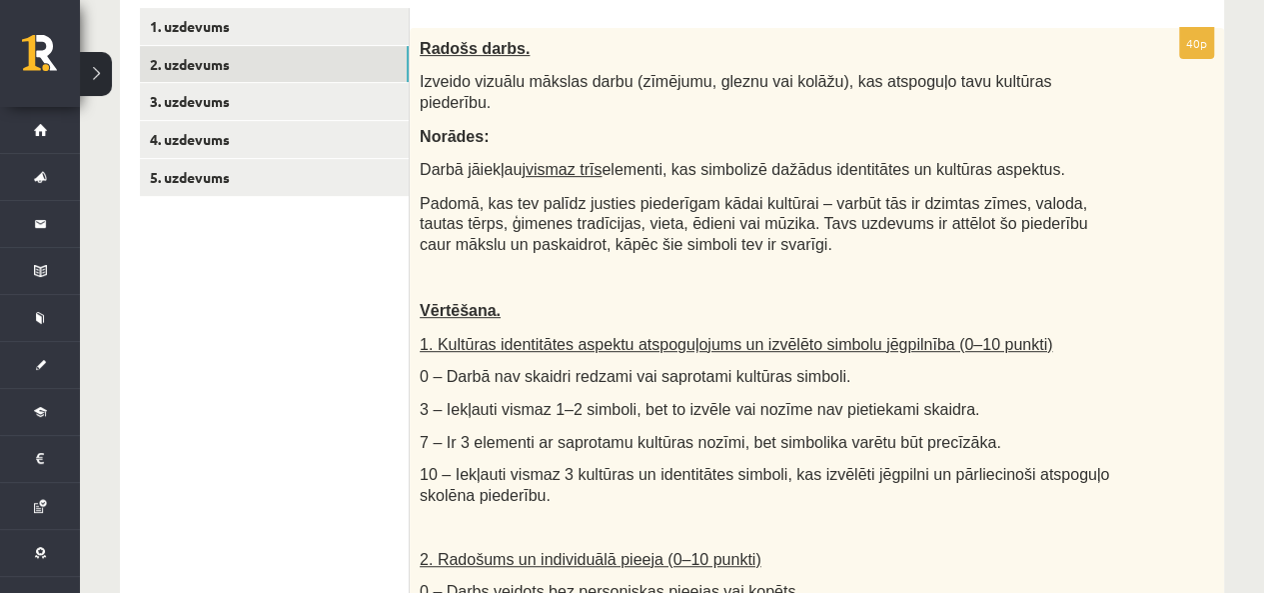
scroll to position [400, 0]
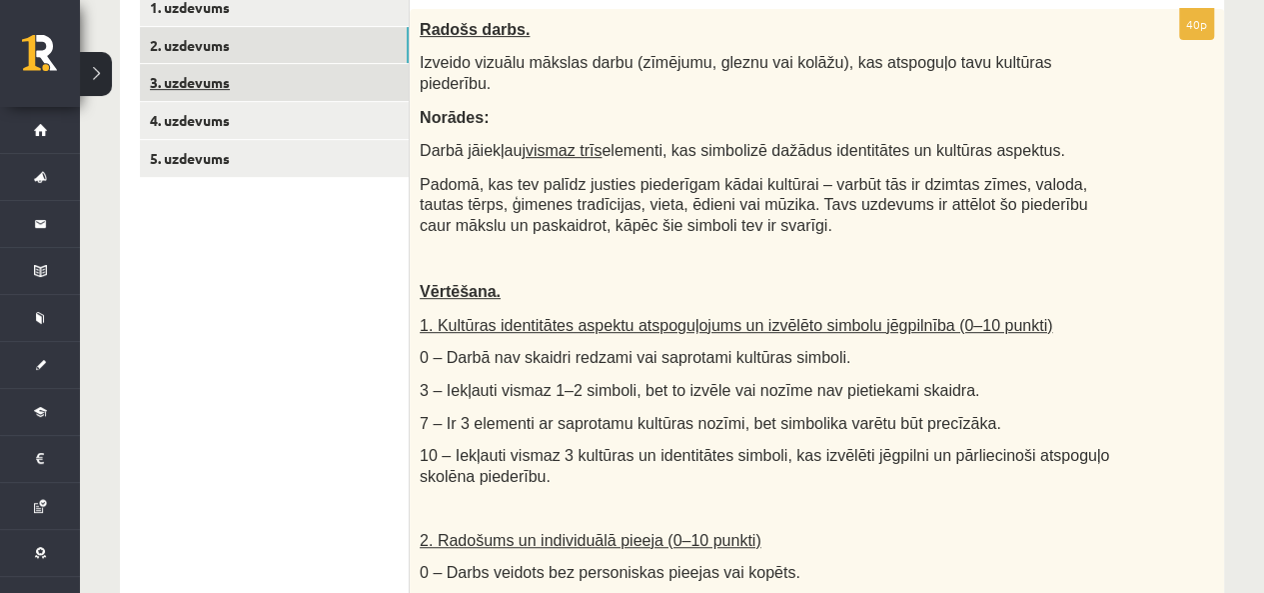
click at [238, 78] on link "3. uzdevums" at bounding box center [274, 82] width 269 height 37
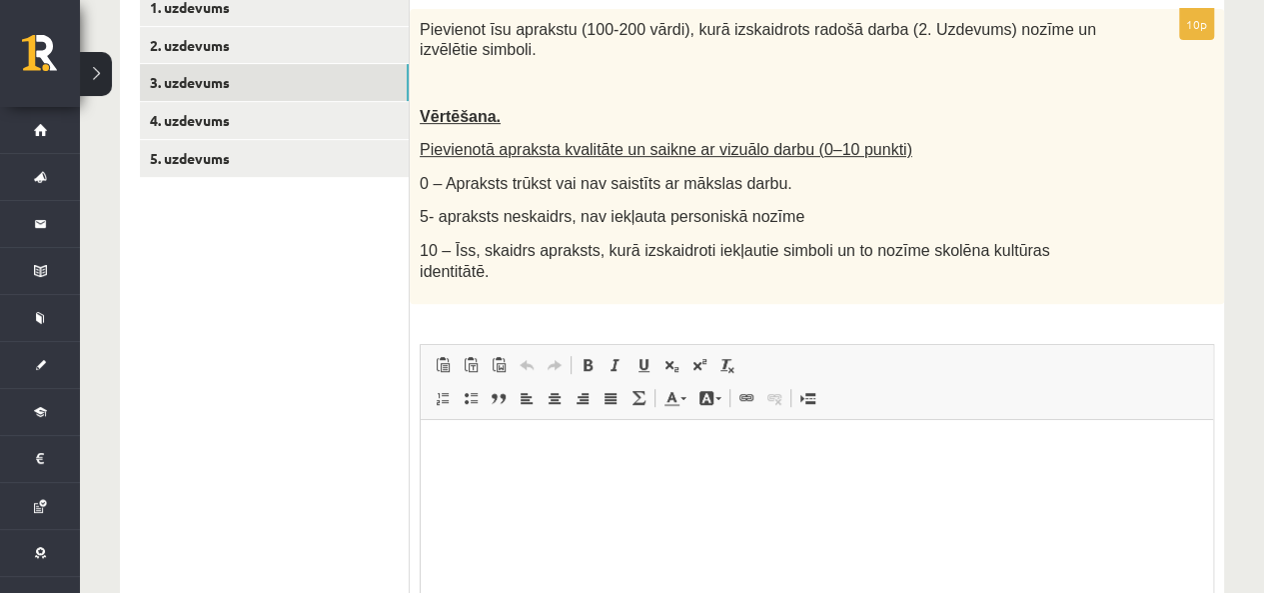
scroll to position [300, 0]
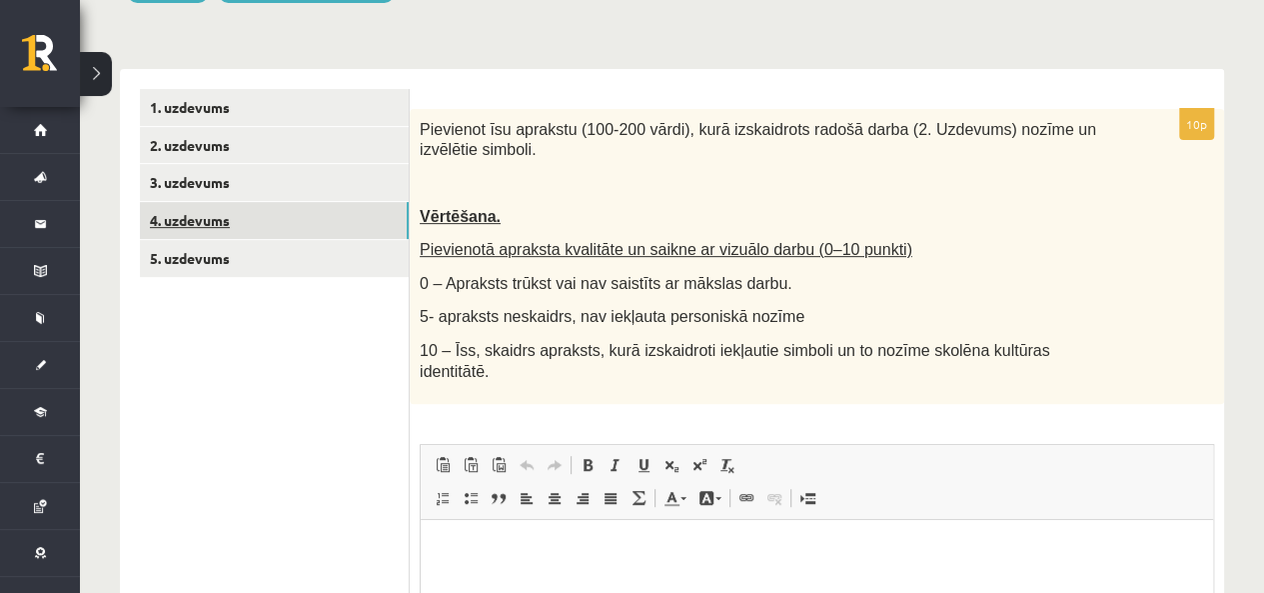
click at [259, 226] on link "4. uzdevums" at bounding box center [274, 220] width 269 height 37
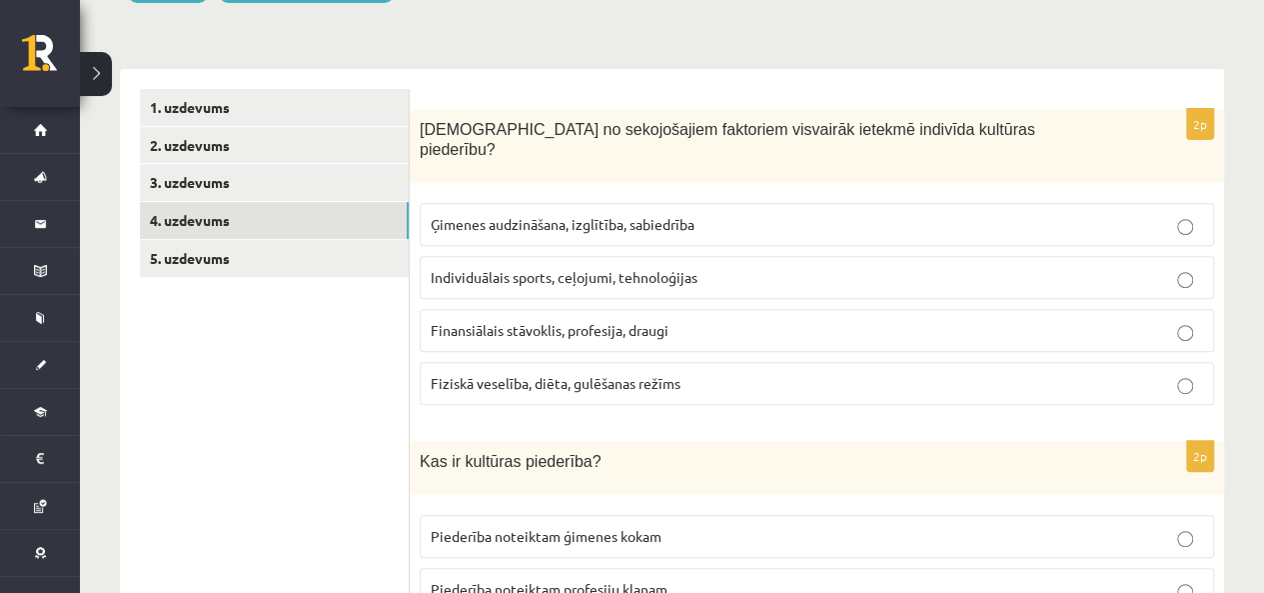
click at [724, 214] on p "Ģimenes audzināšana, izglītība, sabiedrība" at bounding box center [817, 224] width 773 height 21
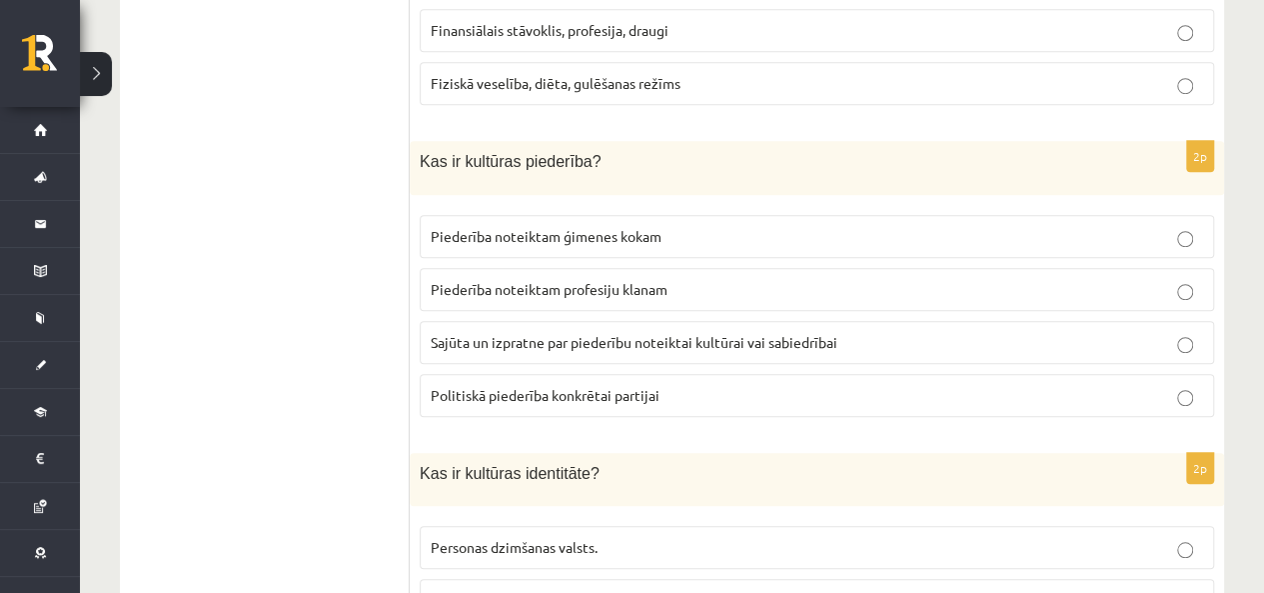
scroll to position [700, 0]
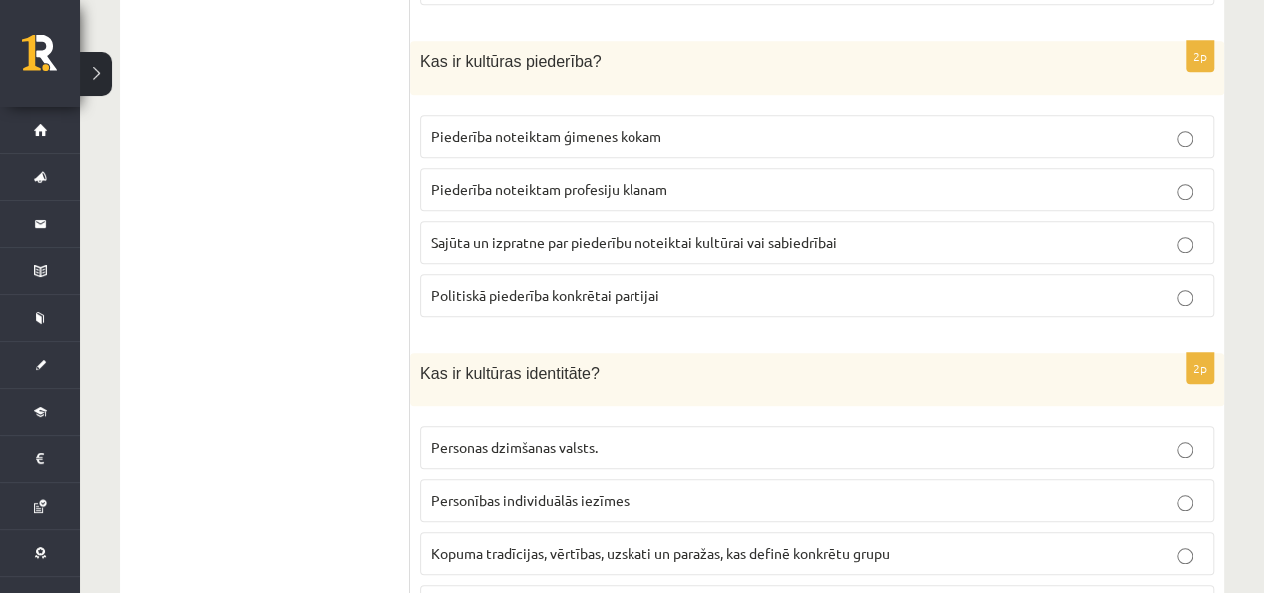
click at [564, 233] on span "Sajūta un izpratne par piederību noteiktai kultūrai vai sabiedrībai" at bounding box center [634, 242] width 407 height 18
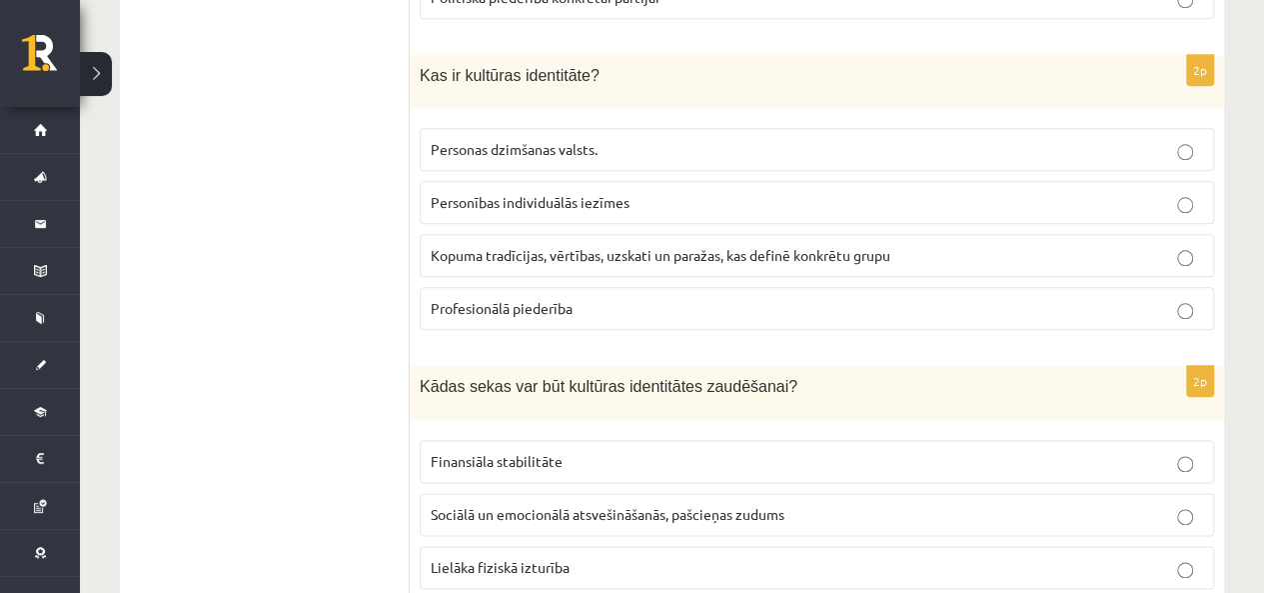
scroll to position [999, 0]
click at [522, 237] on label "Kopuma tradīcijas, vērtības, uzskati un paražas, kas definē konkrētu grupu" at bounding box center [817, 253] width 795 height 43
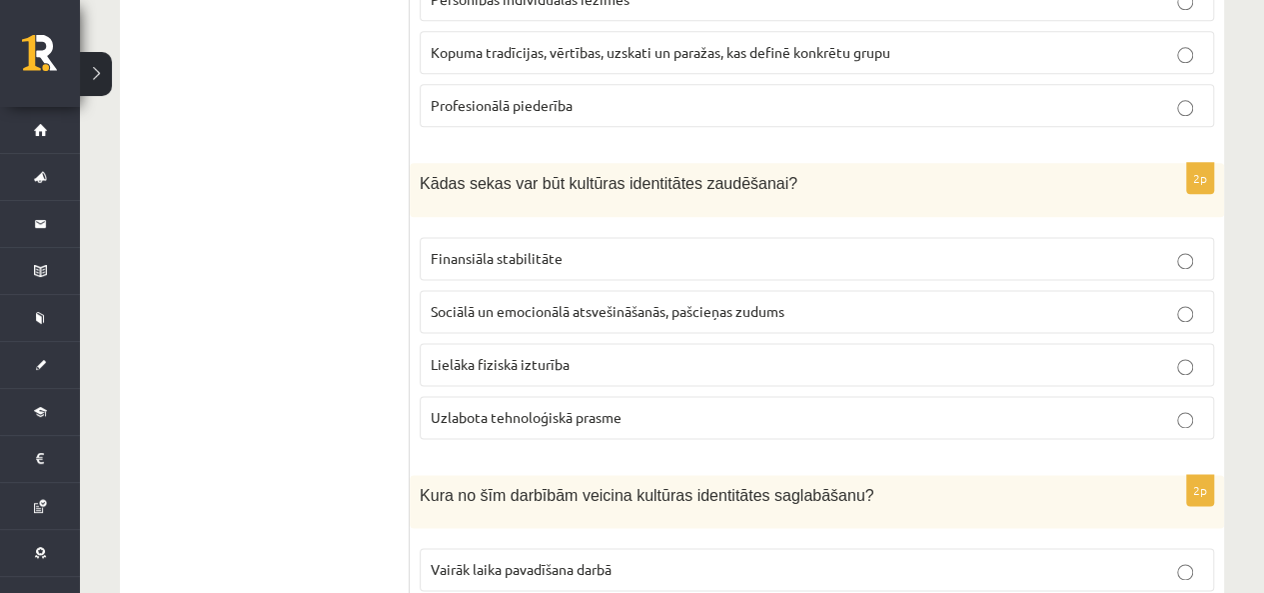
scroll to position [1299, 0]
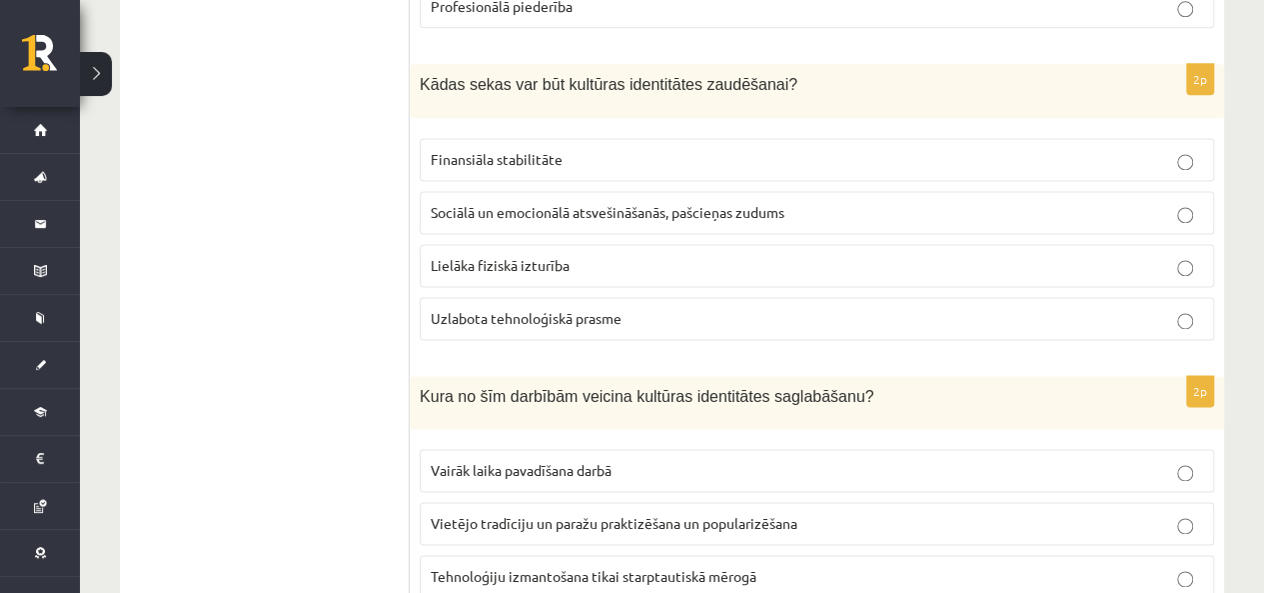
click at [583, 203] on span "Sociālā un emocionālā atsvešināšanās, pašcieņas zudums" at bounding box center [608, 212] width 354 height 18
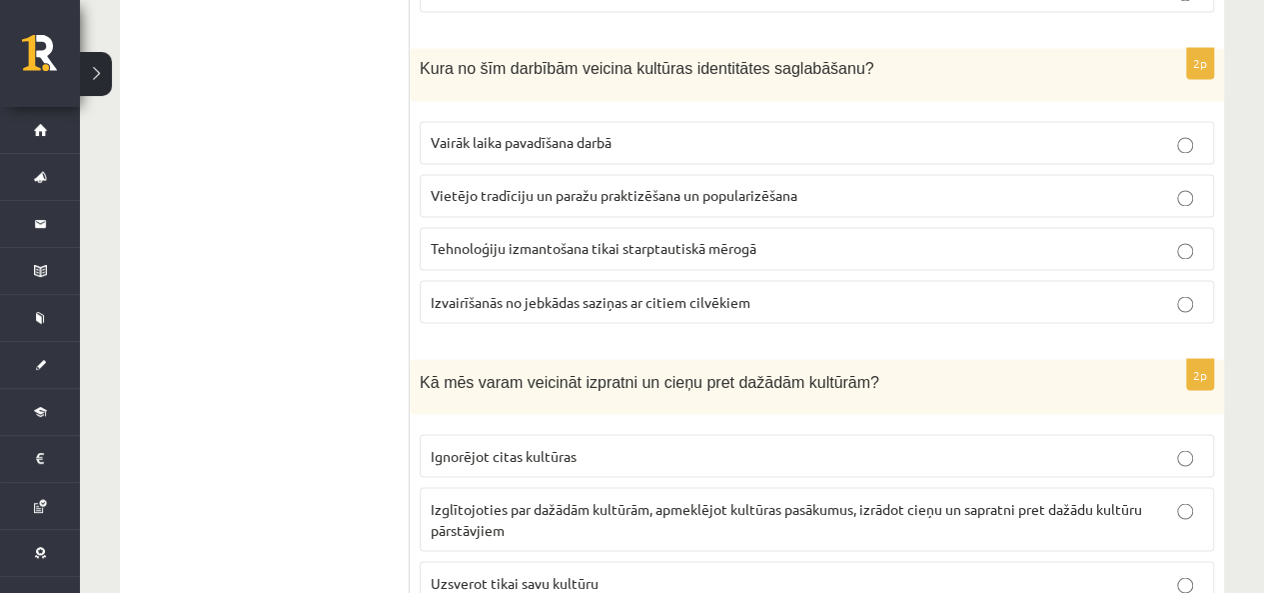
scroll to position [1599, 0]
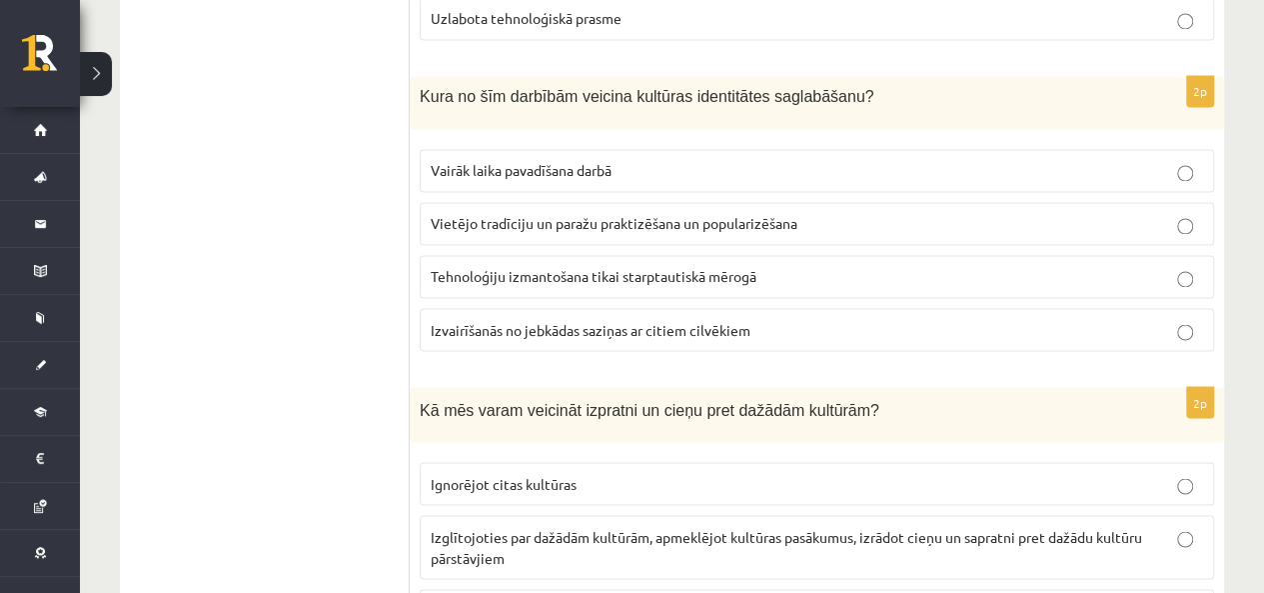
click at [542, 204] on label "Vietējo tradīciju un paražu praktizēšana un popularizēšana" at bounding box center [817, 223] width 795 height 43
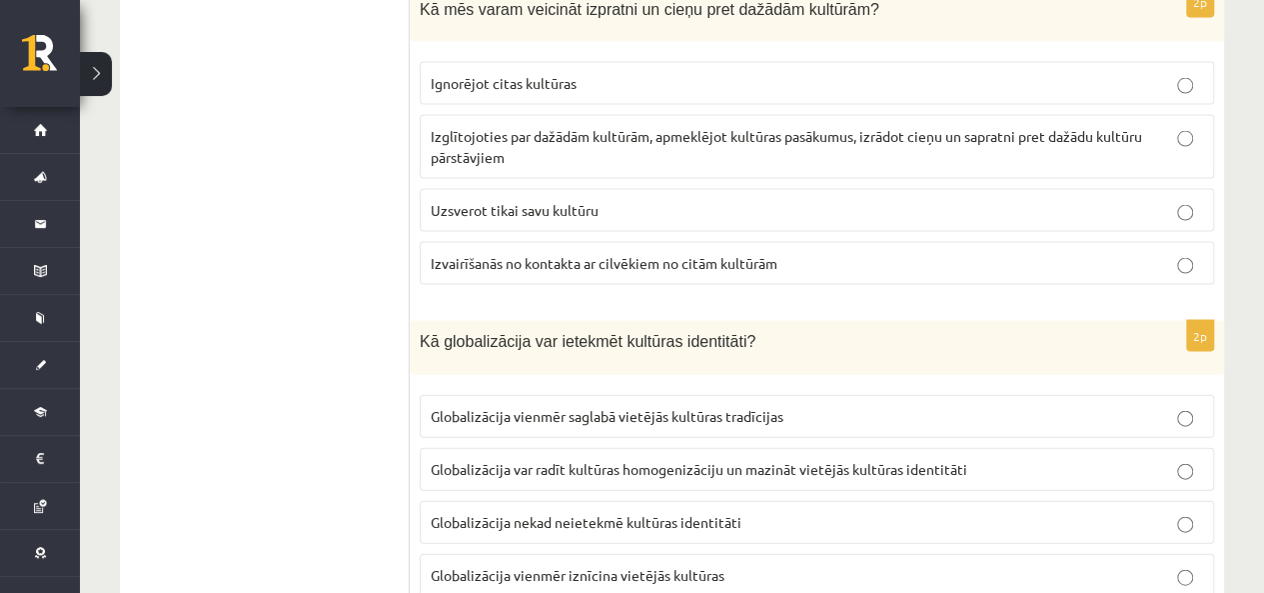
scroll to position [1899, 0]
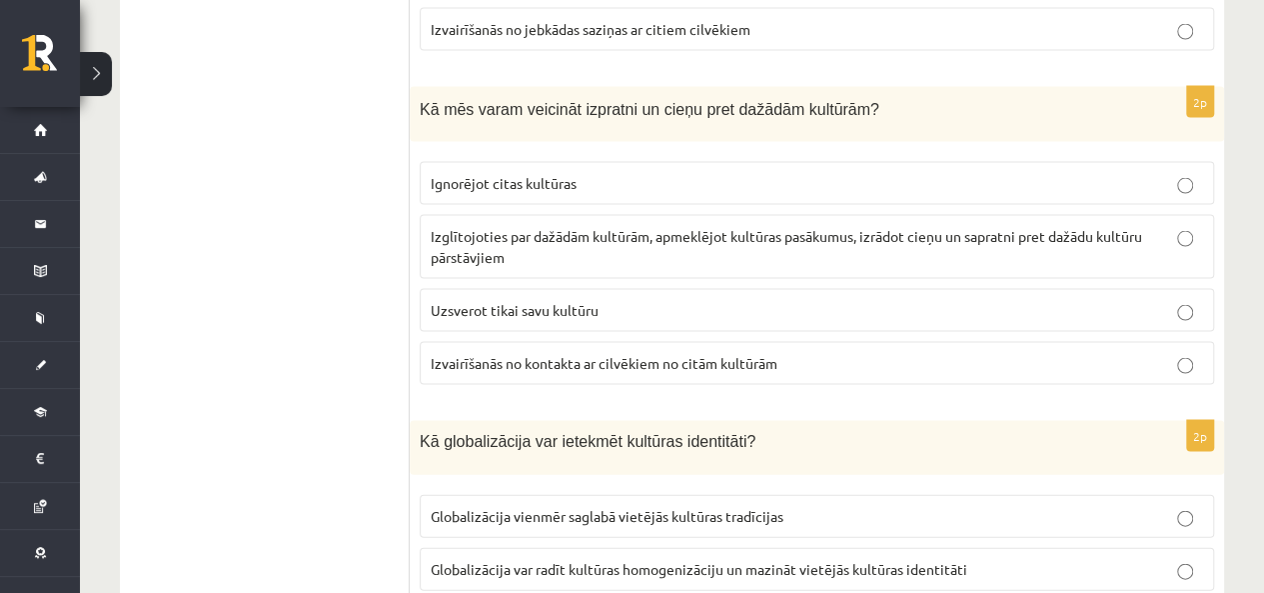
click at [526, 226] on p "Izglītojoties par dažādām kultūrām, apmeklējot kultūras pasākumus, izrādot cieņ…" at bounding box center [817, 247] width 773 height 42
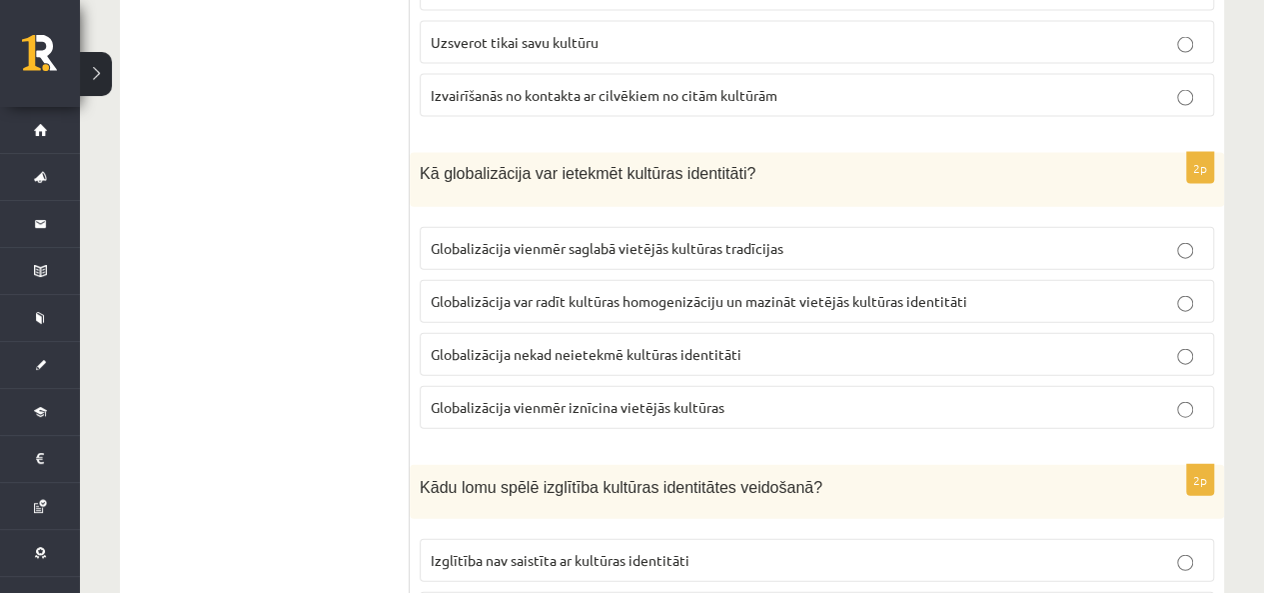
scroll to position [2299, 0]
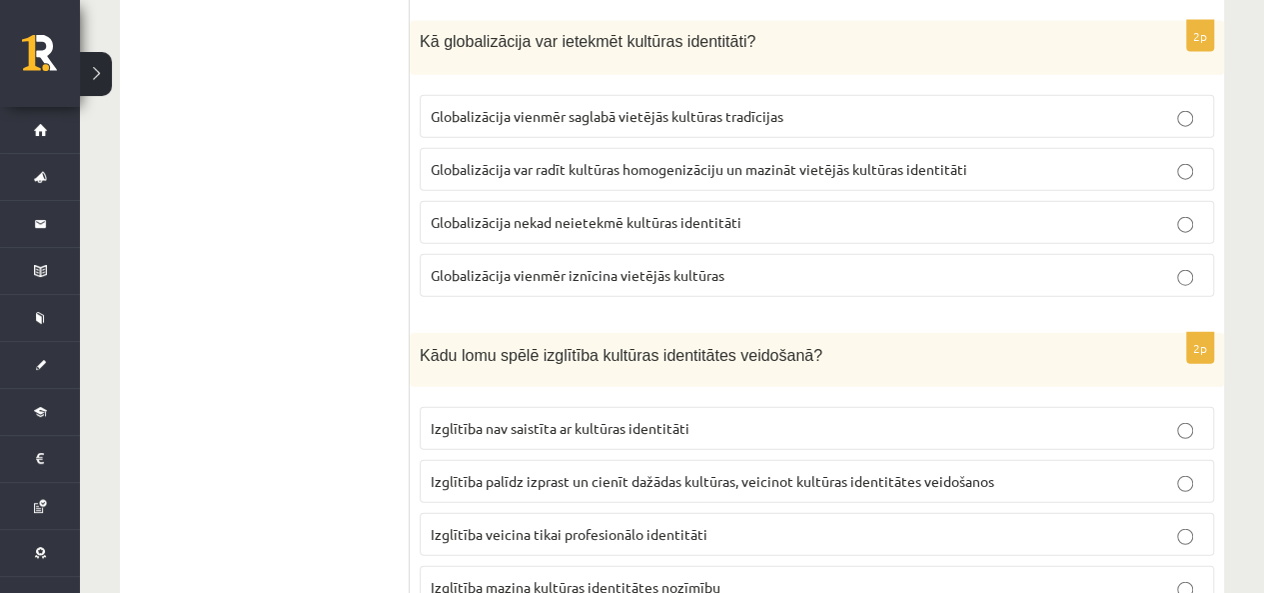
click at [447, 160] on span "Globalizācija var radīt kultūras homogenizāciju un mazināt vietējās kultūras id…" at bounding box center [699, 169] width 537 height 18
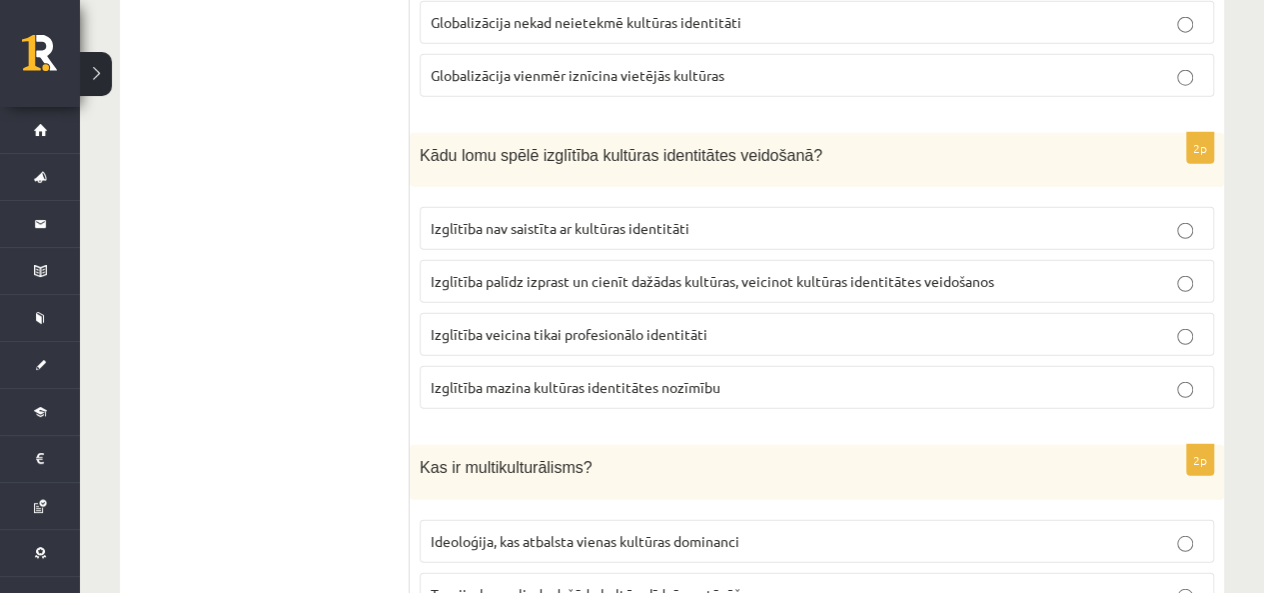
scroll to position [2599, 0]
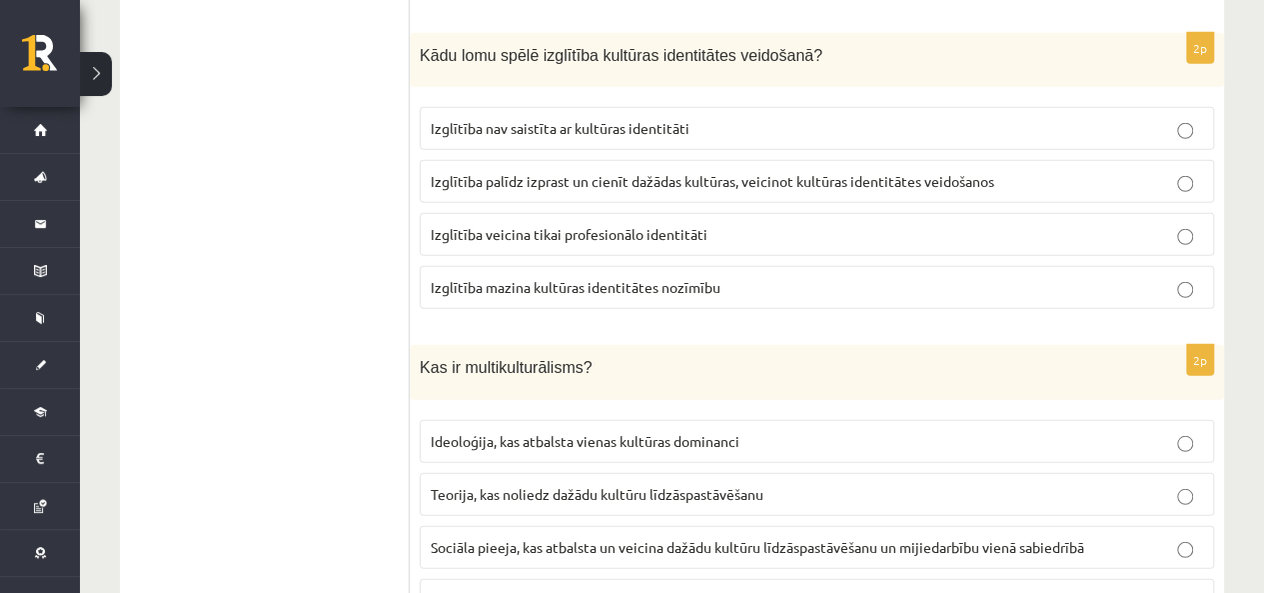
click at [558, 172] on span "Izglītība palīdz izprast un cienīt dažādas kultūras, veicinot kultūras identitā…" at bounding box center [713, 181] width 564 height 18
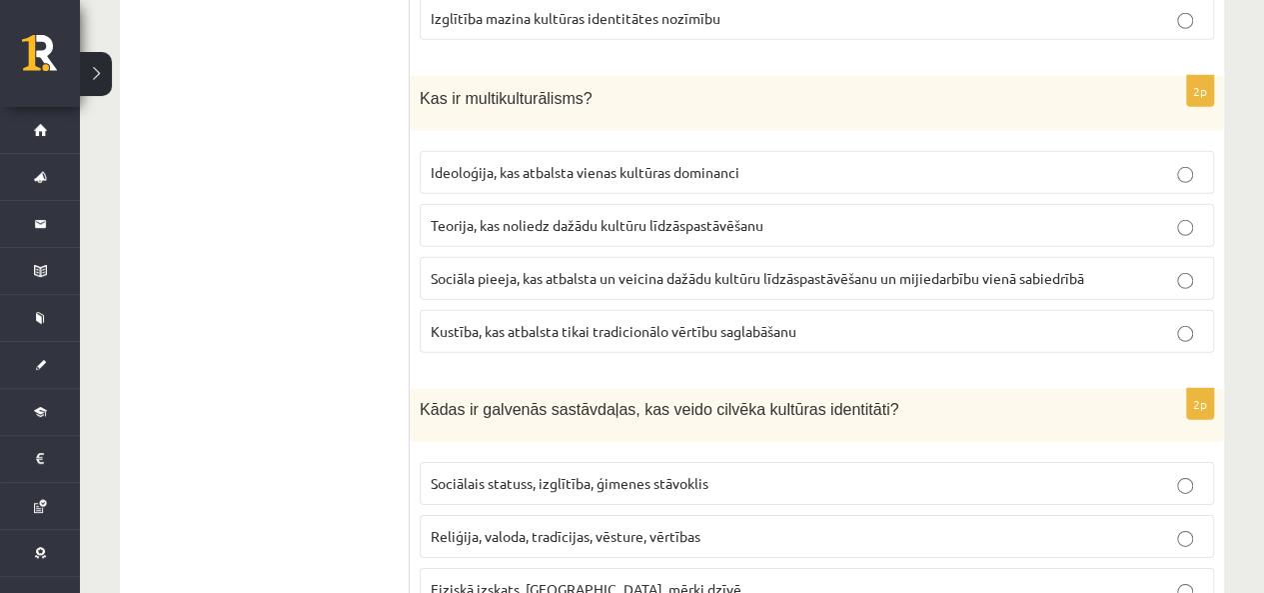
scroll to position [2898, 0]
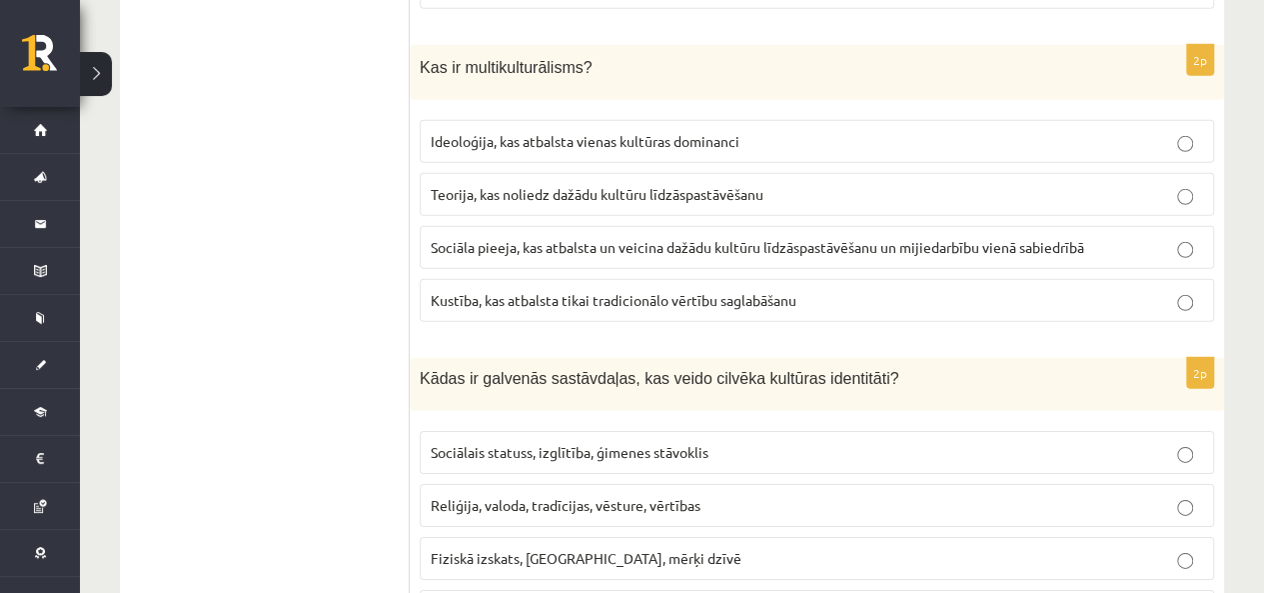
click at [431, 238] on span "Sociāla pieeja, kas atbalsta un veicina dažādu kultūru līdzāspastāvēšanu un mij…" at bounding box center [758, 247] width 654 height 18
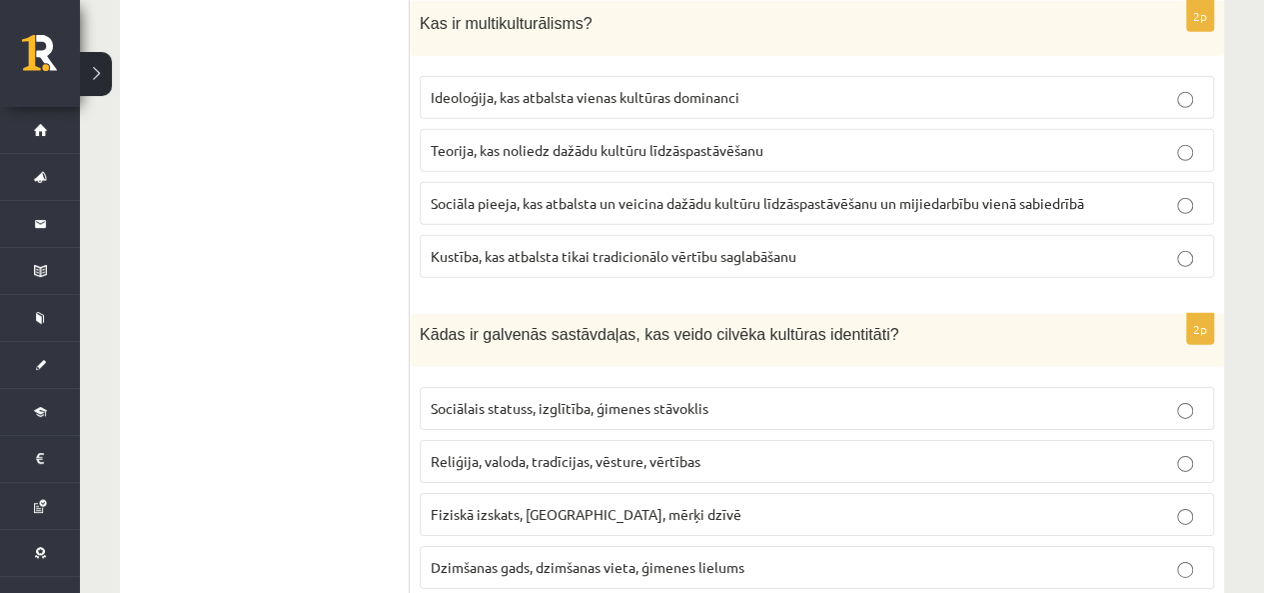
scroll to position [2966, 0]
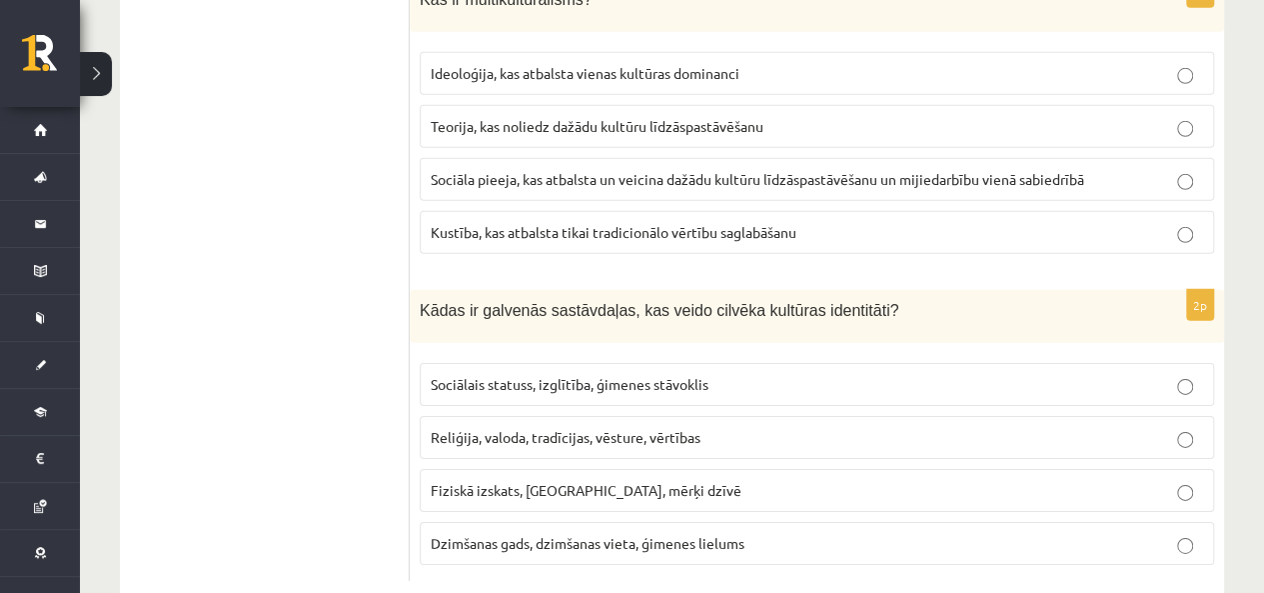
click at [552, 375] on span "Sociālais statuss, izglītība, ģimenes stāvoklis" at bounding box center [570, 384] width 278 height 18
click at [582, 480] on p "Fiziskā izskats, hobiji, mērķi dzīvē" at bounding box center [817, 490] width 773 height 21
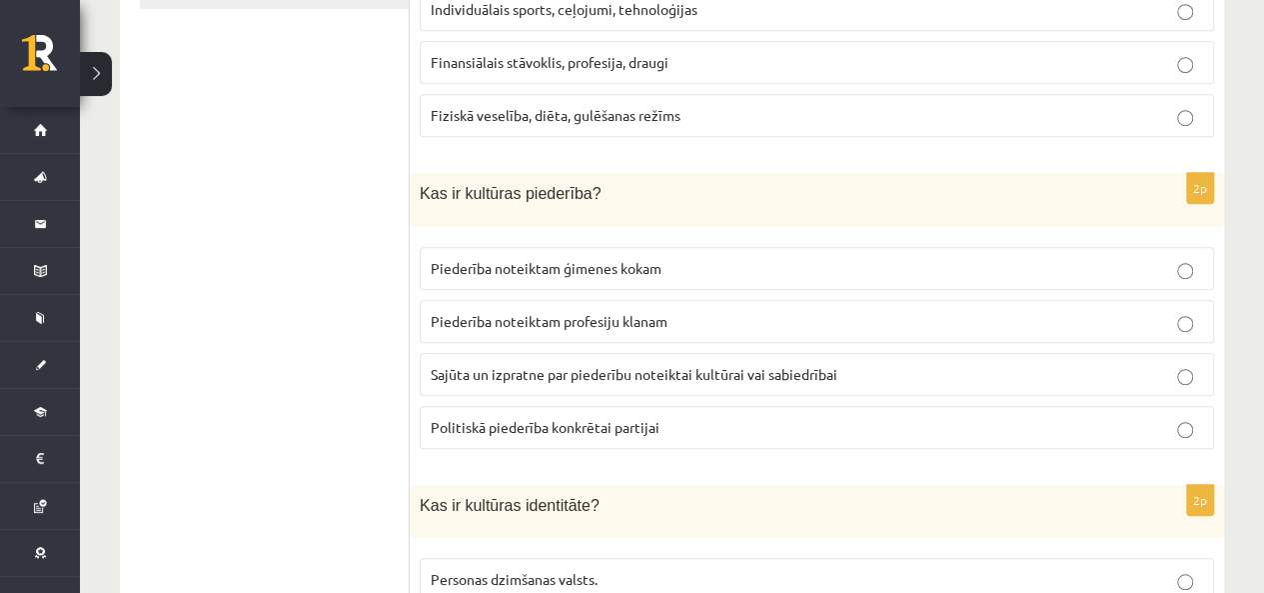
scroll to position [168, 0]
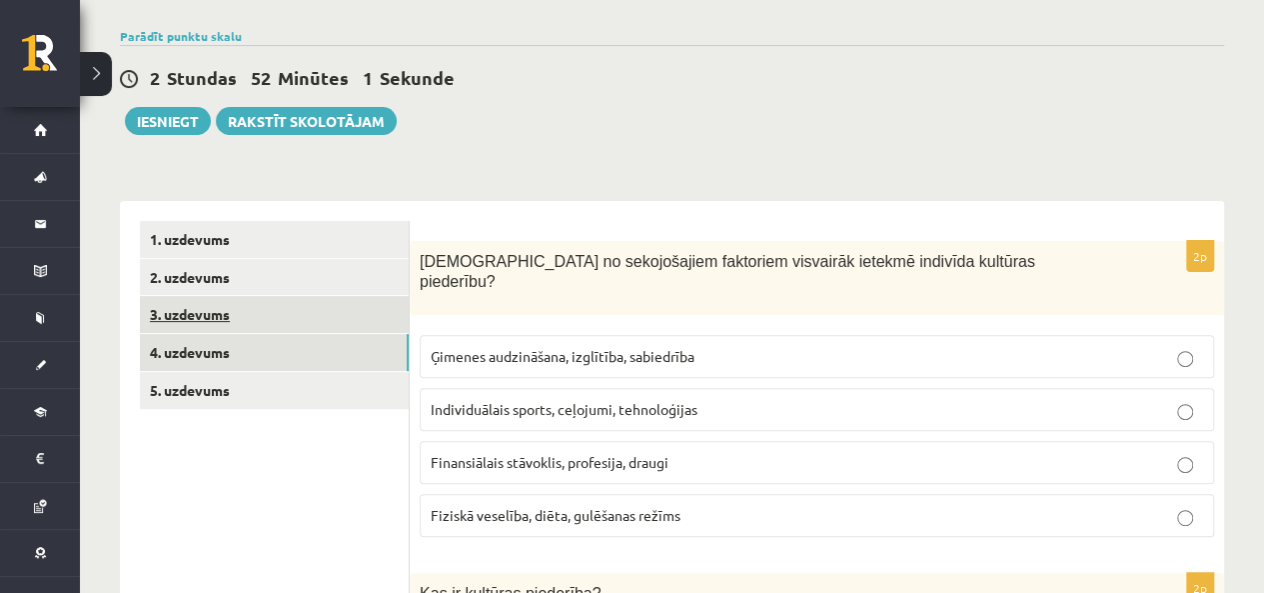
click at [236, 299] on link "3. uzdevums" at bounding box center [274, 314] width 269 height 37
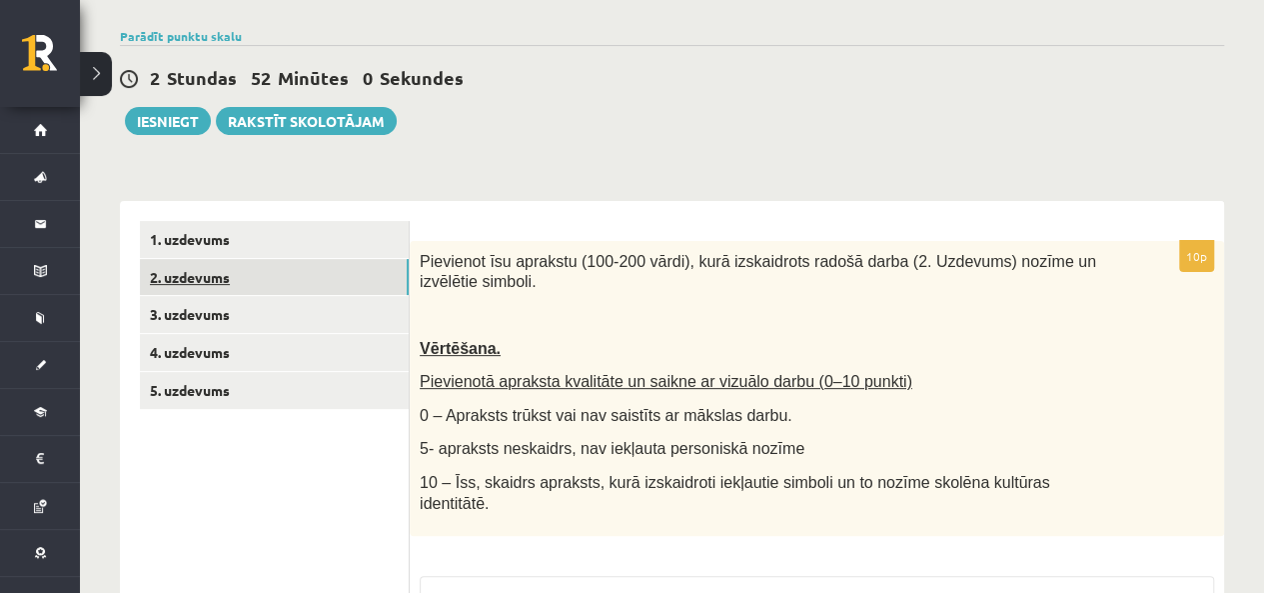
click at [240, 281] on link "2. uzdevums" at bounding box center [274, 277] width 269 height 37
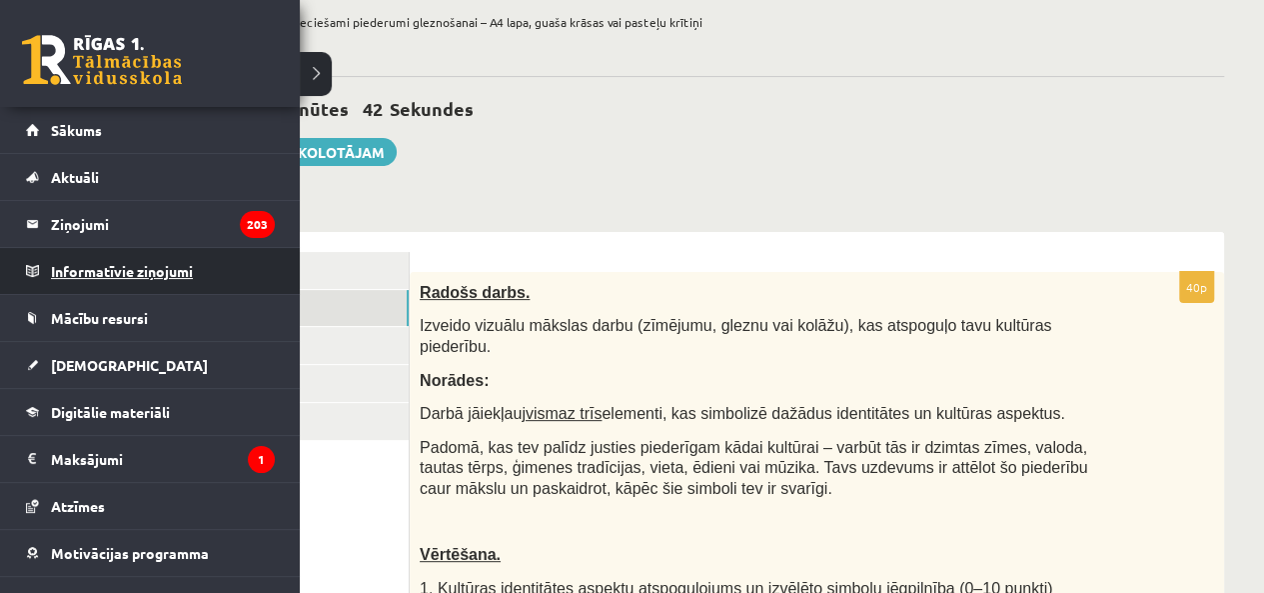
scroll to position [100, 0]
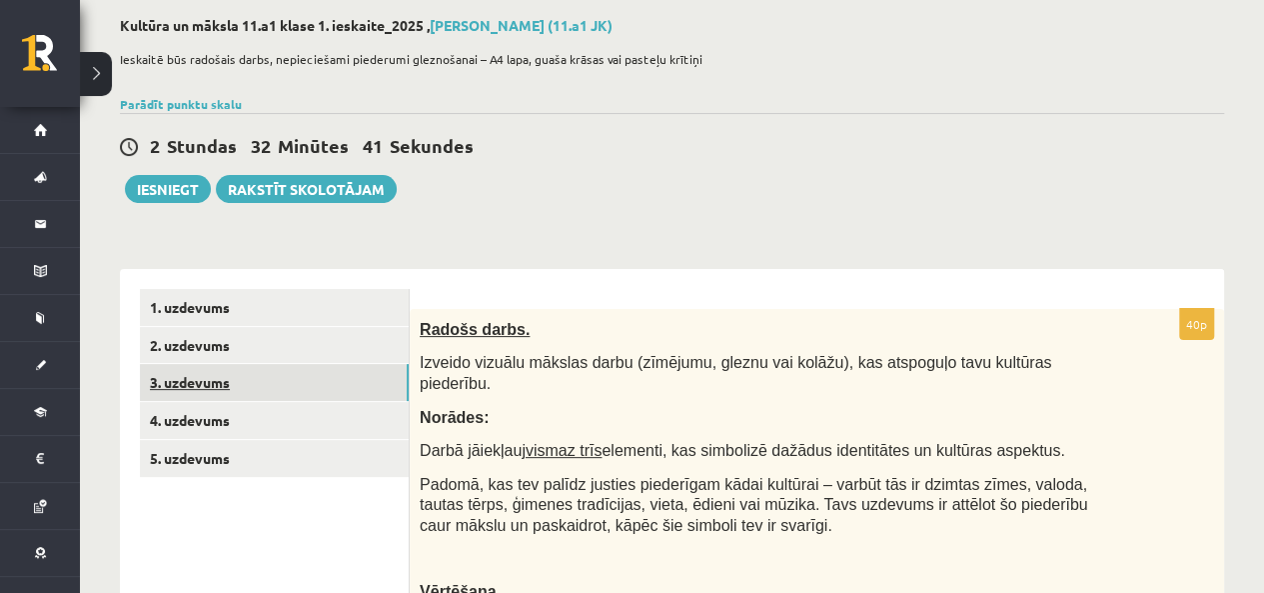
click at [252, 385] on link "3. uzdevums" at bounding box center [274, 382] width 269 height 37
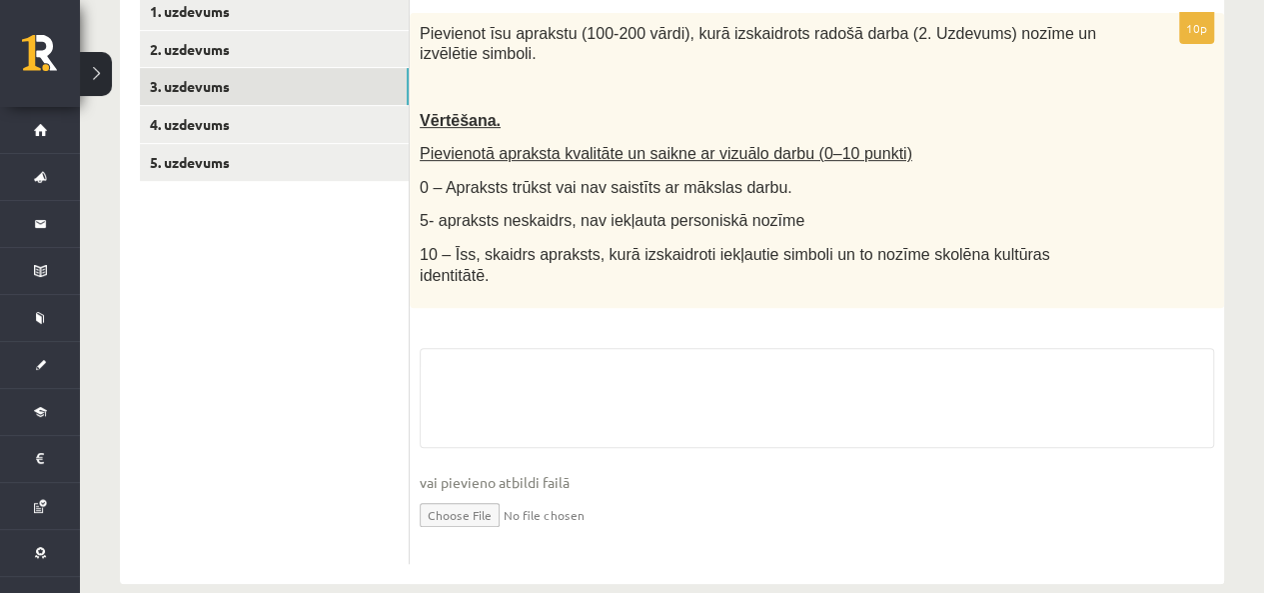
scroll to position [407, 0]
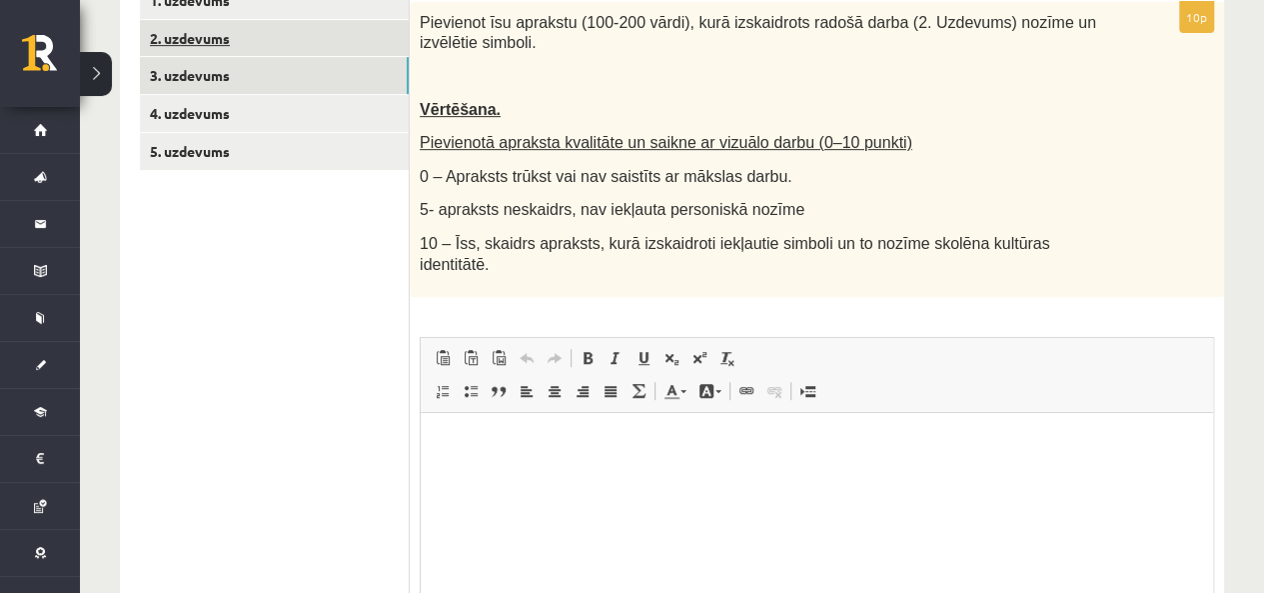
click at [212, 30] on link "2. uzdevums" at bounding box center [274, 38] width 269 height 37
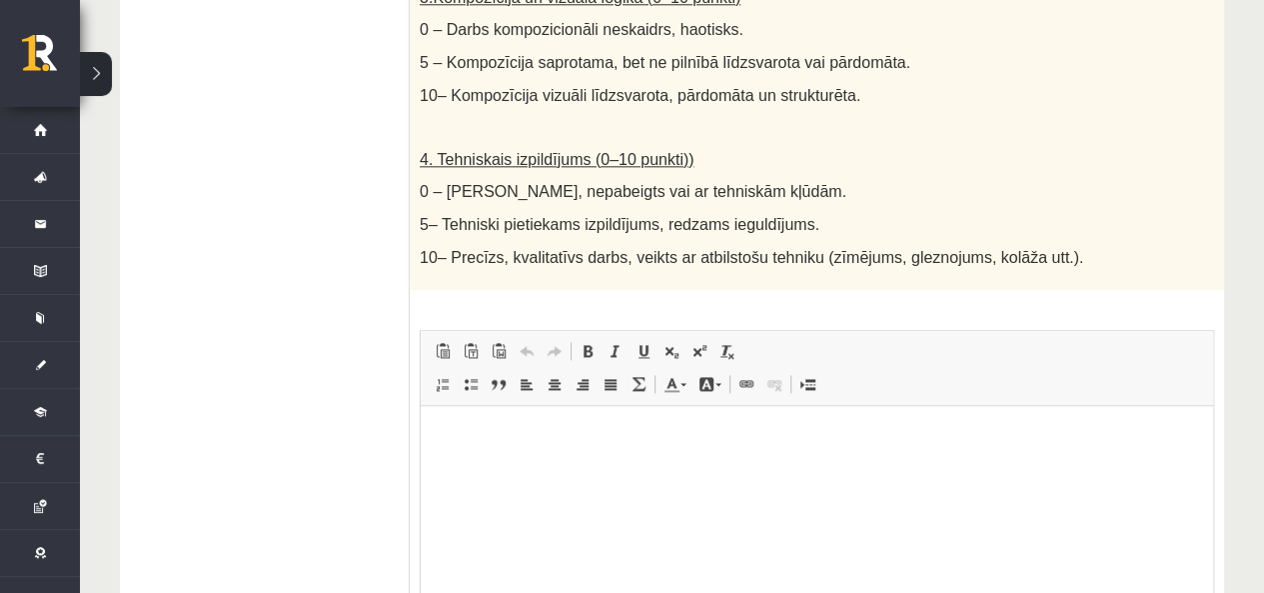
scroll to position [1206, 0]
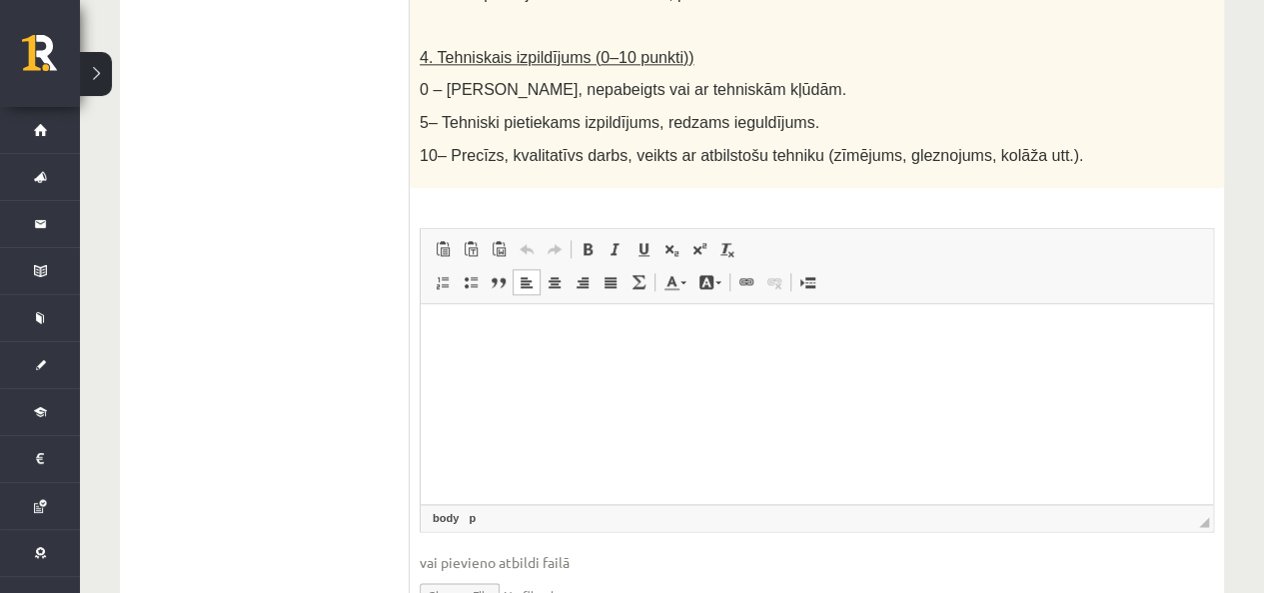
click at [813, 344] on p "Bagātinātā teksta redaktors, wiswyg-editor-user-answer-47433896785300" at bounding box center [817, 334] width 753 height 21
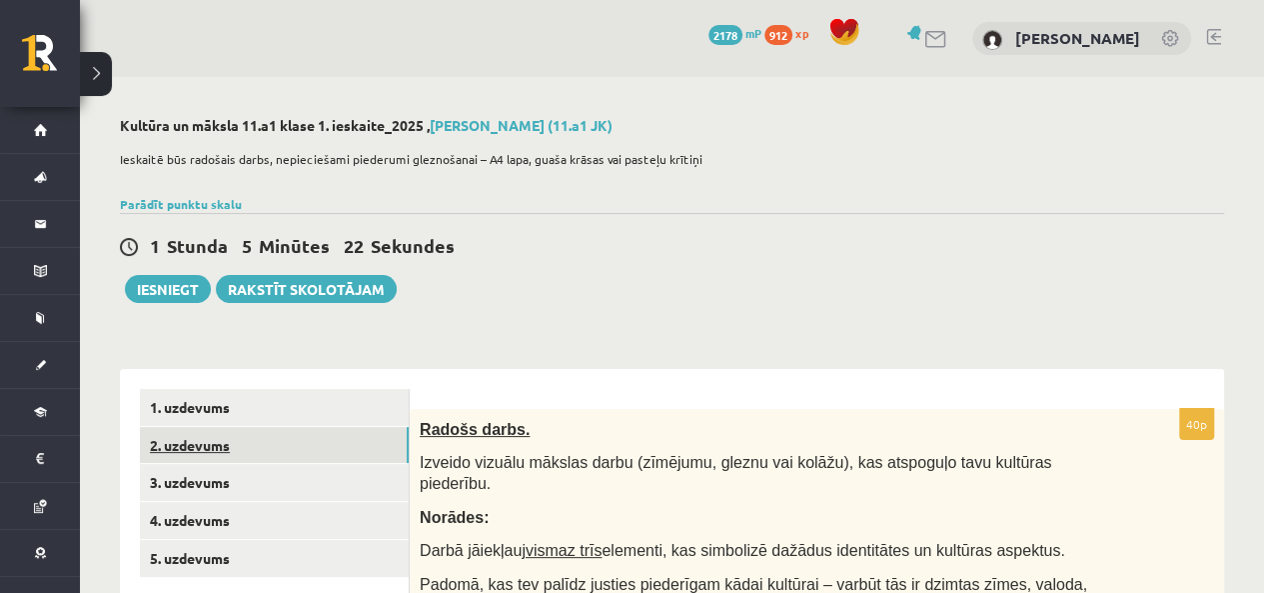
scroll to position [0, 0]
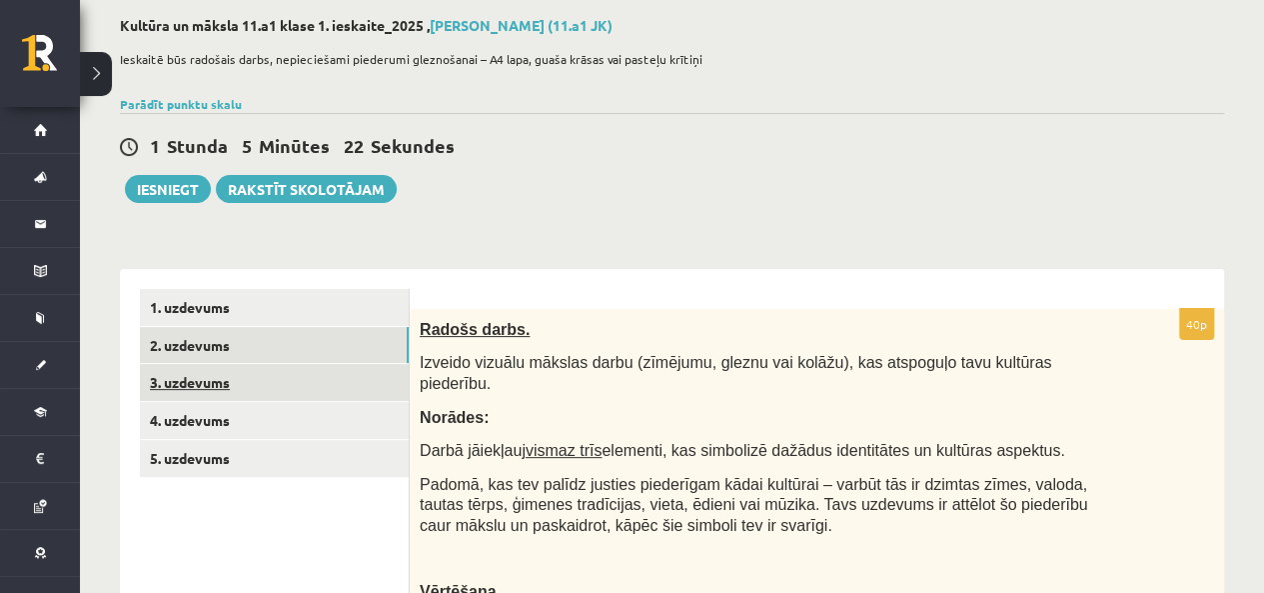
click at [363, 378] on link "3. uzdevums" at bounding box center [274, 382] width 269 height 37
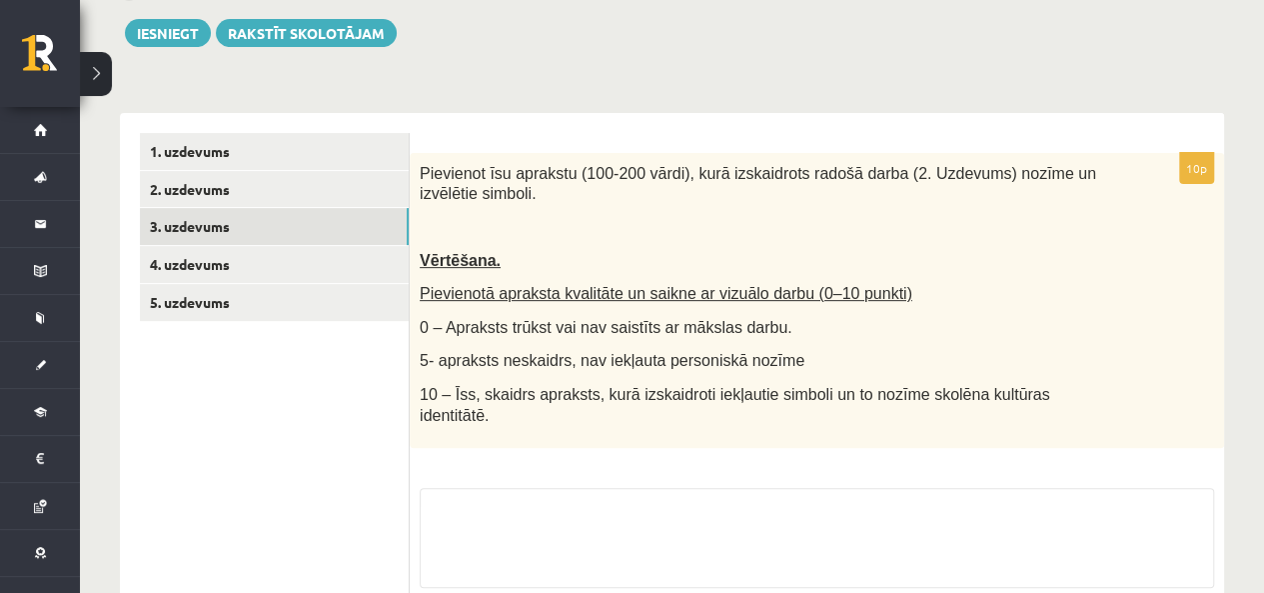
scroll to position [400, 0]
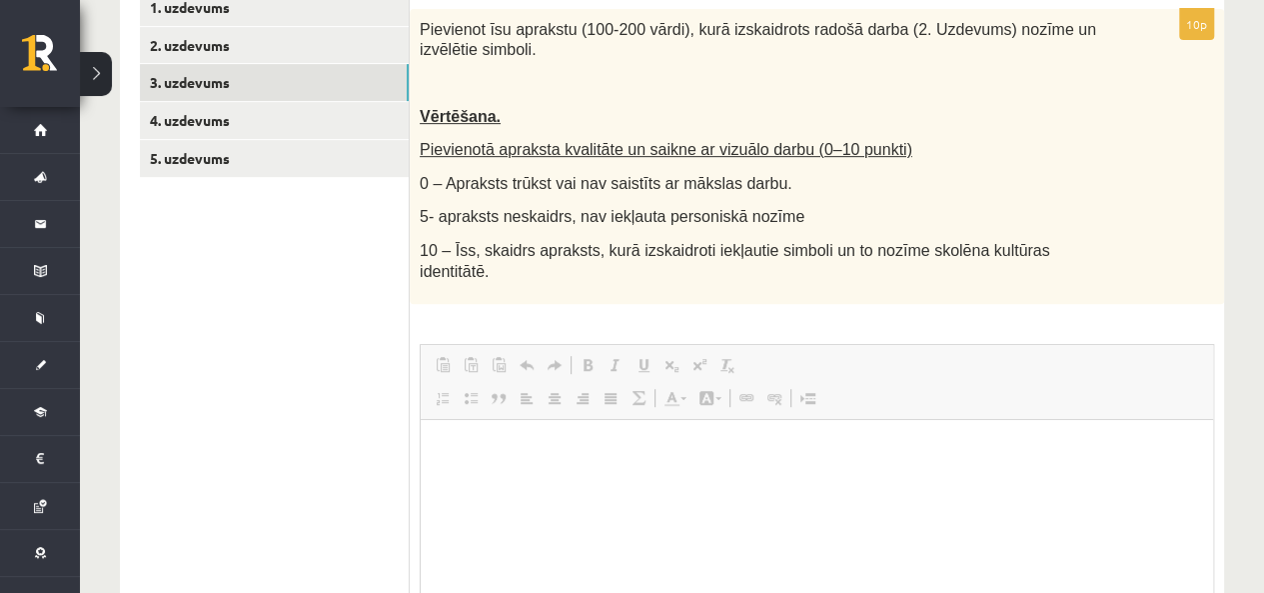
click at [553, 385] on link "Centrēti" at bounding box center [555, 398] width 28 height 26
click at [516, 385] on link "Izlīdzināt pa kreisi" at bounding box center [527, 398] width 28 height 26
click at [515, 460] on p "Bagātinātā teksta redaktors, wiswyg-editor-user-answer-47433854125100" at bounding box center [817, 450] width 753 height 21
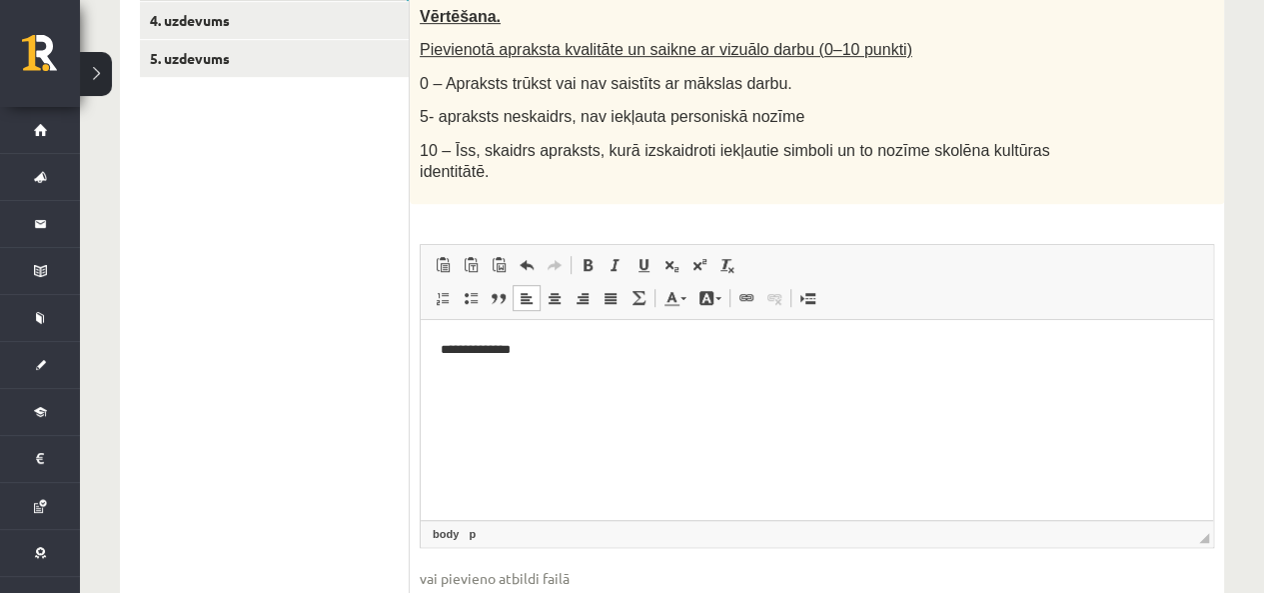
click at [807, 381] on html "**********" at bounding box center [817, 350] width 793 height 61
click at [537, 353] on p "**********" at bounding box center [817, 350] width 753 height 21
click at [527, 353] on p "**********" at bounding box center [817, 350] width 753 height 21
click at [909, 365] on html "**********" at bounding box center [817, 350] width 793 height 61
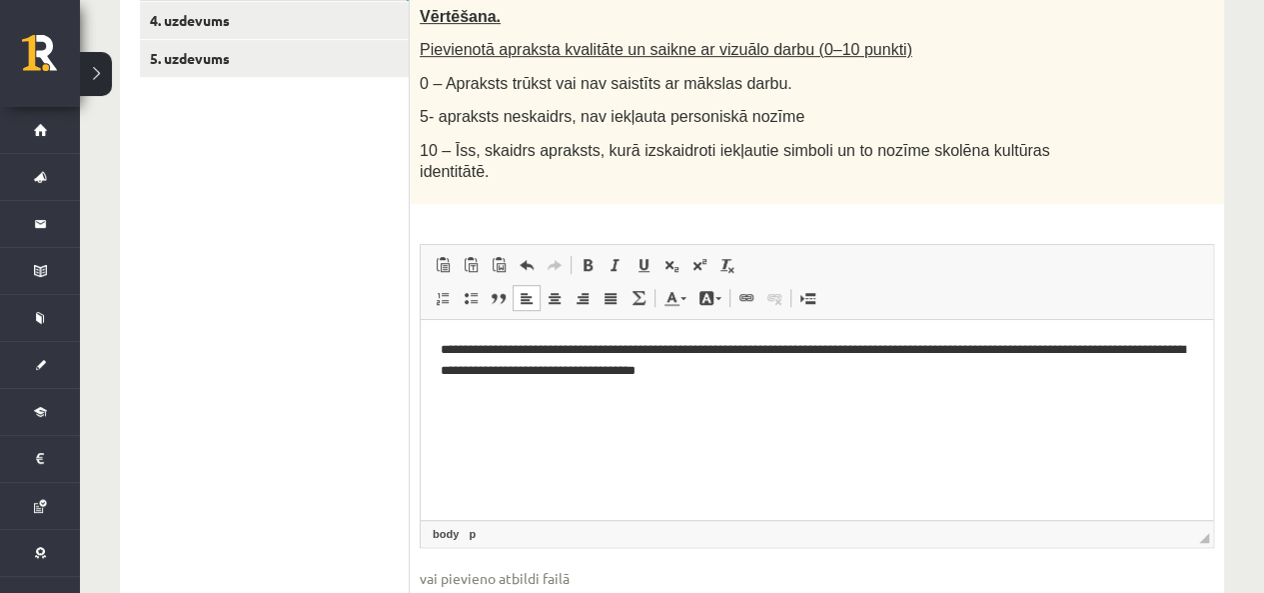
scroll to position [600, 0]
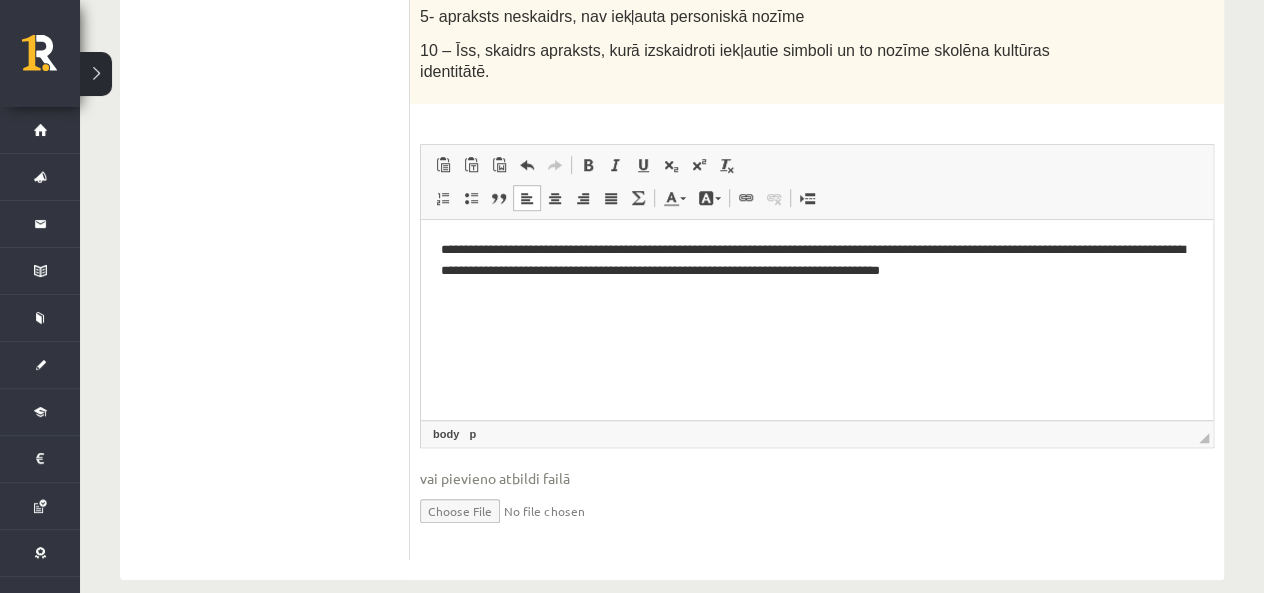
click at [1044, 274] on p "**********" at bounding box center [817, 261] width 753 height 42
click at [1042, 274] on p "**********" at bounding box center [817, 261] width 753 height 42
click at [1091, 283] on html "**********" at bounding box center [817, 261] width 793 height 82
click at [493, 288] on p "**********" at bounding box center [817, 271] width 753 height 62
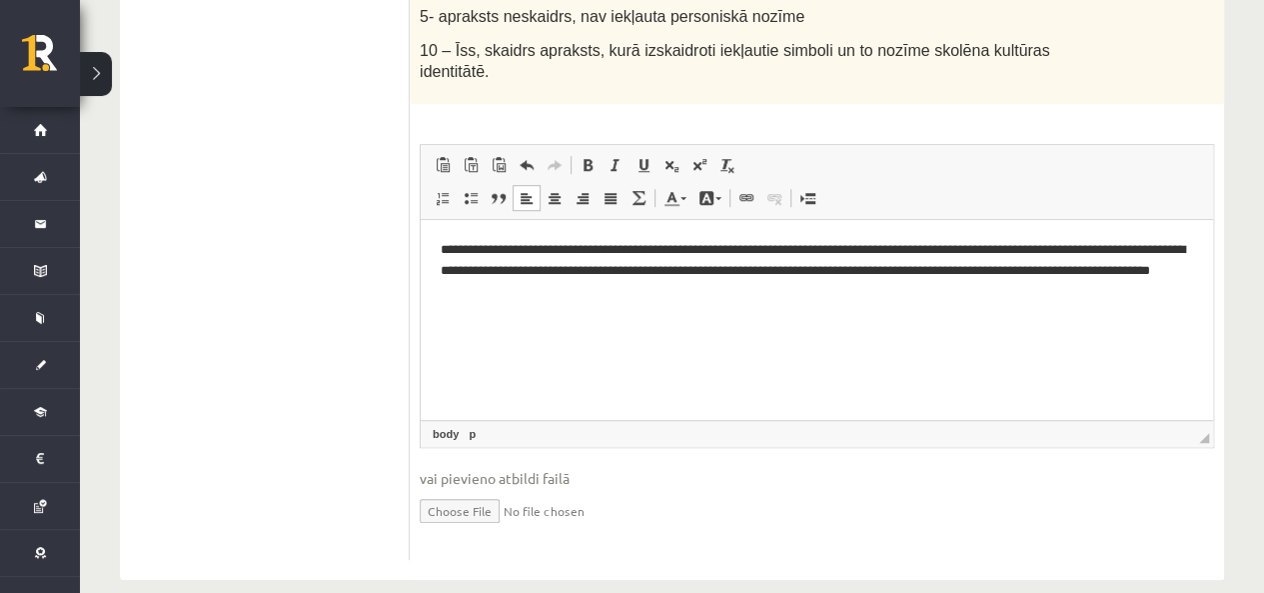
click at [657, 302] on p "**********" at bounding box center [817, 271] width 753 height 62
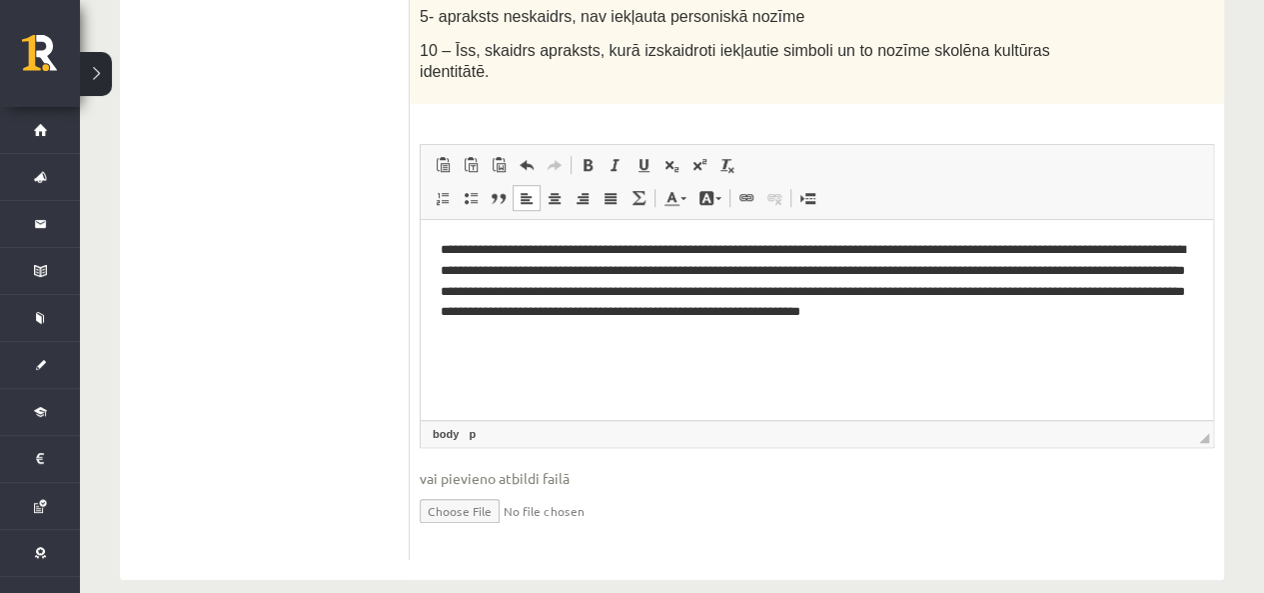
click at [1019, 320] on p "**********" at bounding box center [817, 281] width 753 height 83
click at [1020, 318] on p "**********" at bounding box center [817, 281] width 753 height 83
click at [1014, 317] on p "**********" at bounding box center [817, 281] width 753 height 83
click at [1035, 354] on html "**********" at bounding box center [817, 292] width 793 height 144
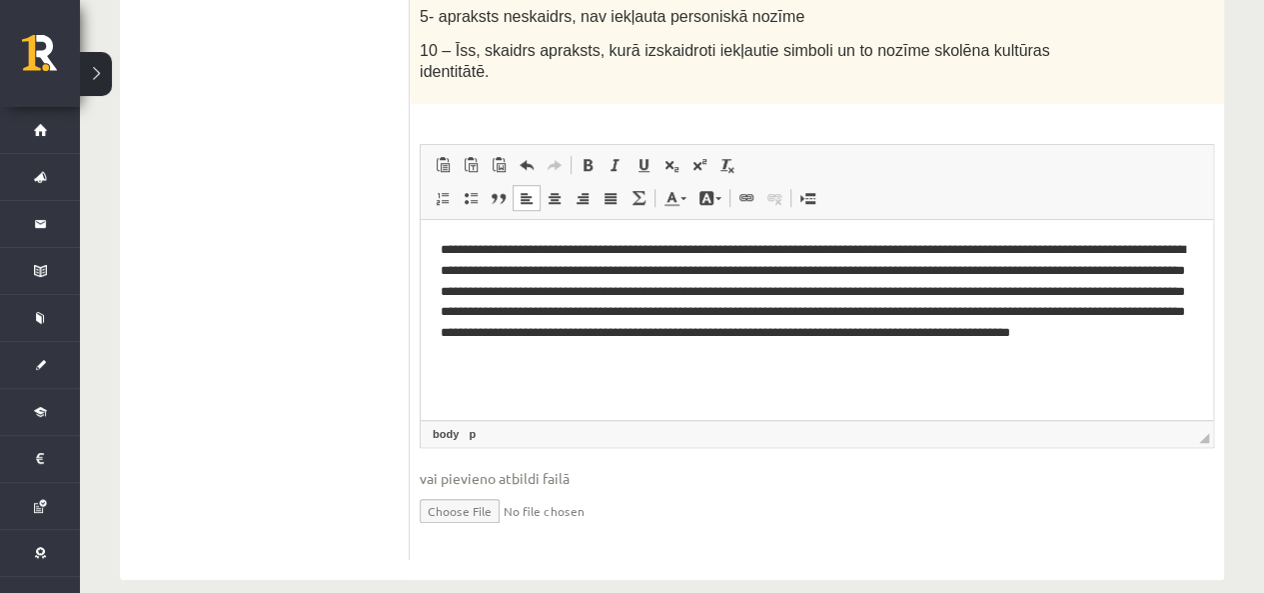
click at [694, 468] on span "vai pievieno atbildi failā" at bounding box center [817, 478] width 795 height 21
click at [863, 468] on span "vai pievieno atbildi failā" at bounding box center [817, 478] width 795 height 21
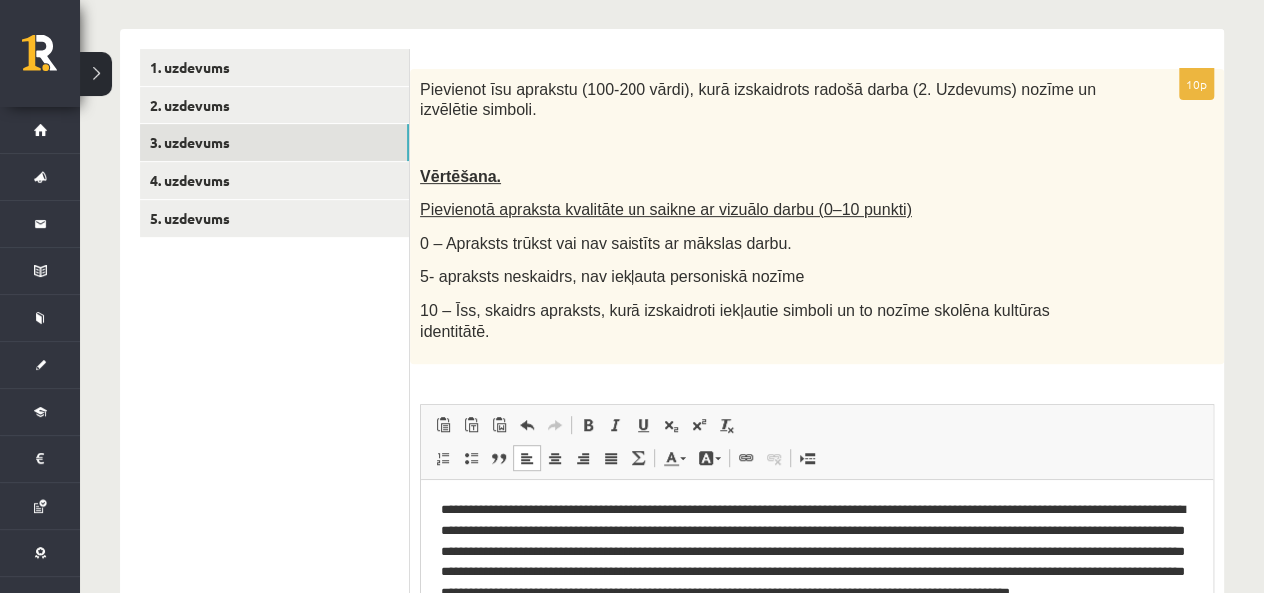
scroll to position [200, 0]
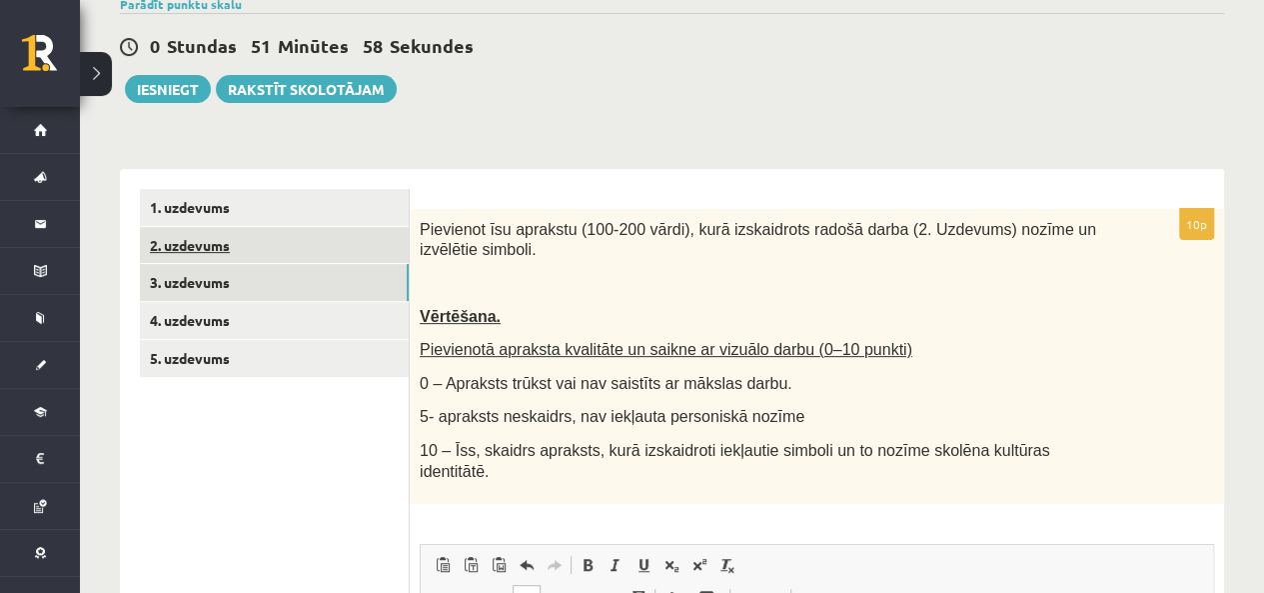
click at [228, 246] on link "2. uzdevums" at bounding box center [274, 245] width 269 height 37
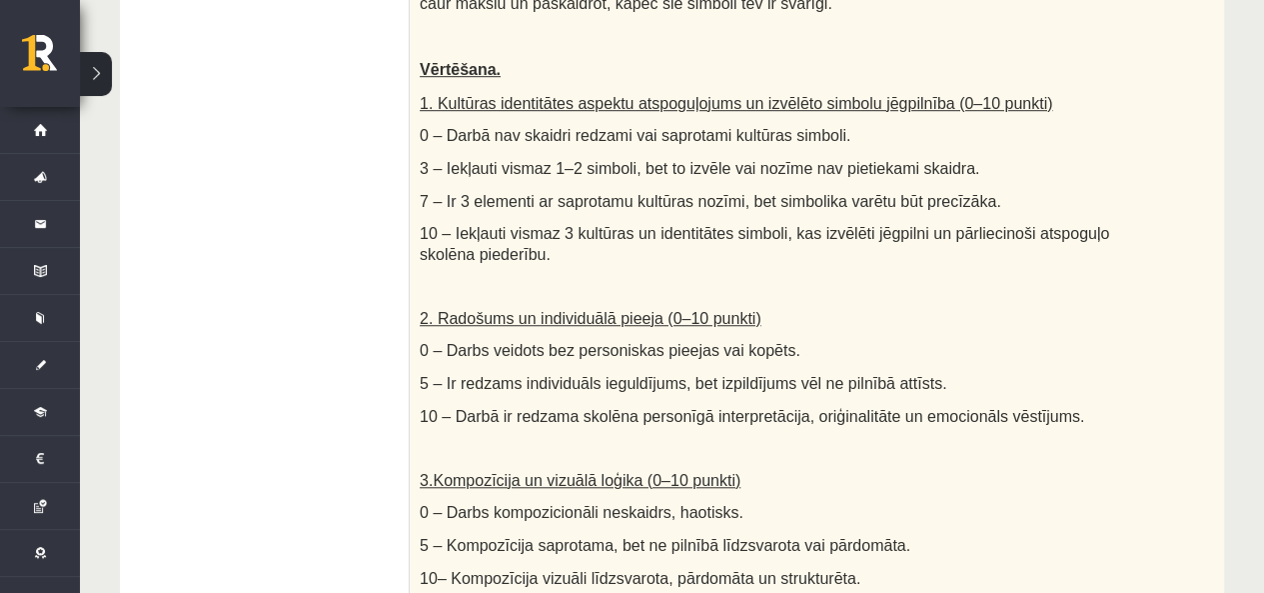
scroll to position [400, 0]
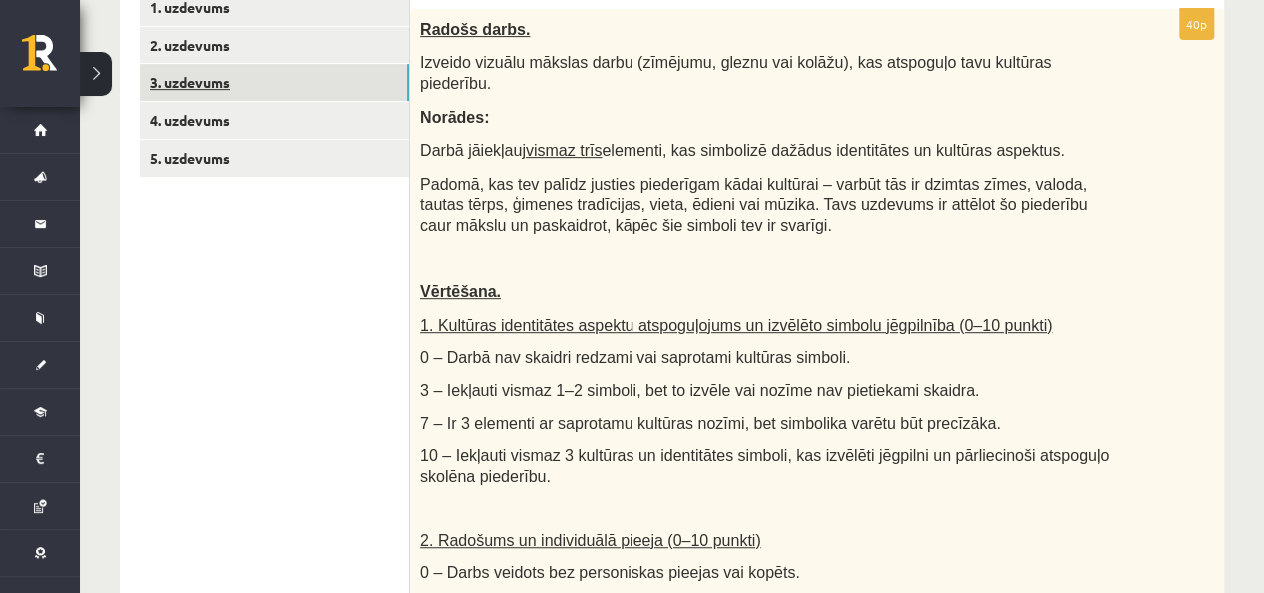
click at [225, 93] on link "3. uzdevums" at bounding box center [274, 82] width 269 height 37
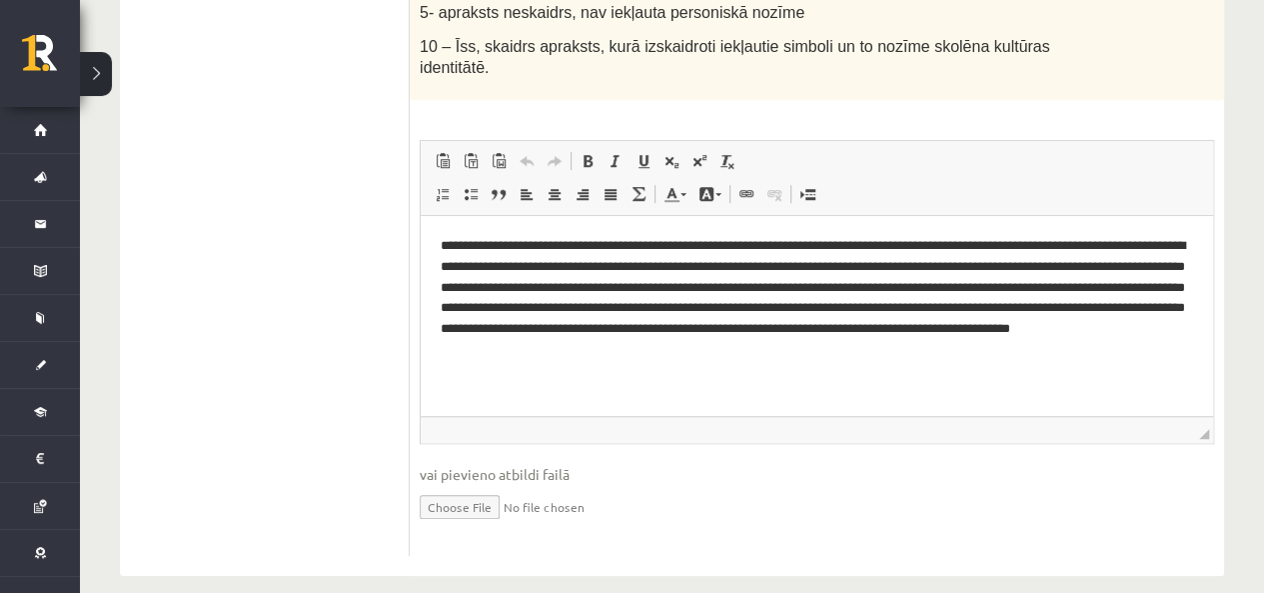
scroll to position [606, 0]
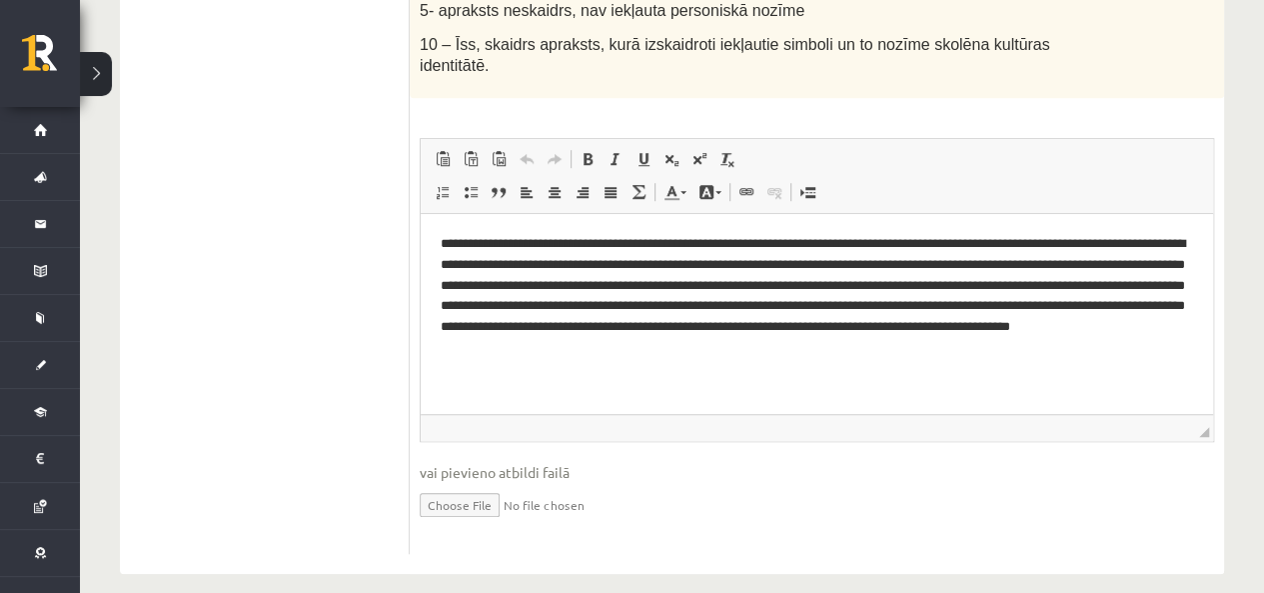
click at [483, 309] on p "**********" at bounding box center [817, 296] width 753 height 125
click at [696, 302] on p "**********" at bounding box center [817, 296] width 753 height 125
click at [892, 414] on span "◢ Elementa ceļš body p" at bounding box center [817, 427] width 793 height 27
click at [836, 550] on div "10p Pievienot īsu aprakstu (100-200 vārdi), kurā izskaidrots radošā darba (2. U…" at bounding box center [817, 168] width 815 height 811
click at [797, 495] on input "file" at bounding box center [817, 503] width 795 height 41
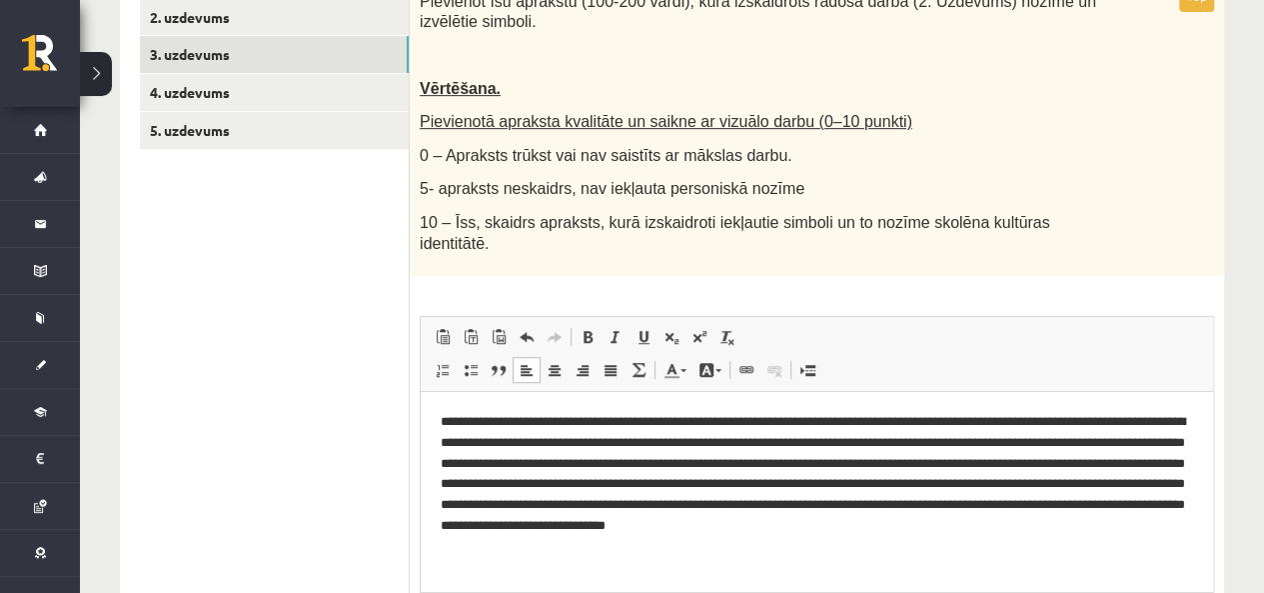
scroll to position [306, 0]
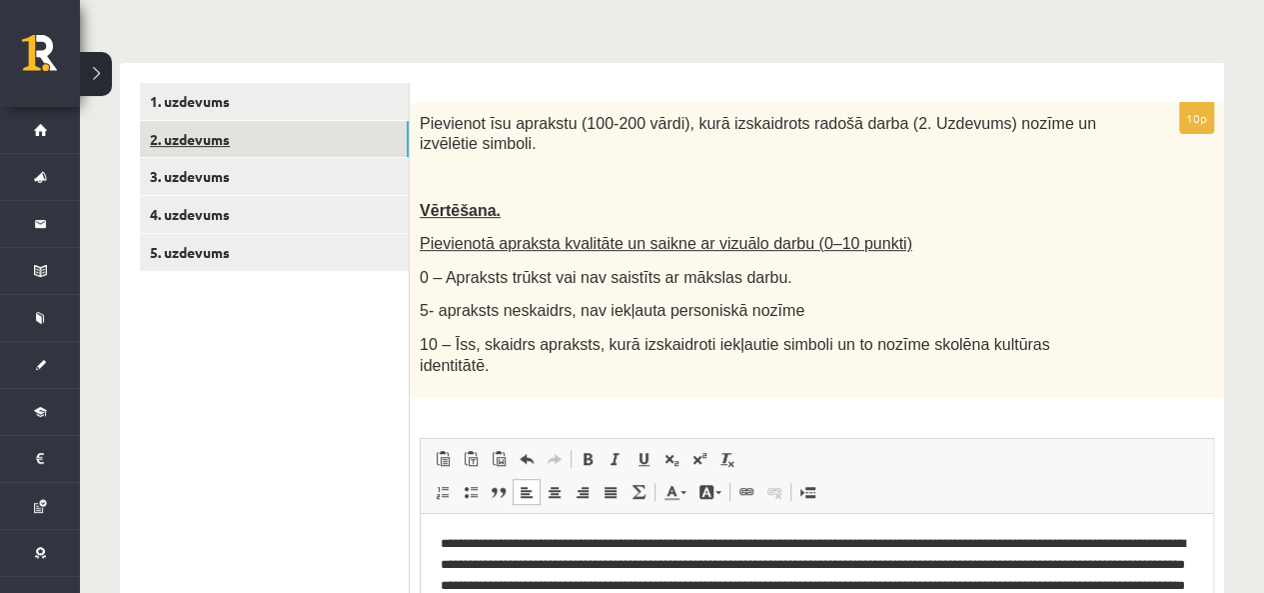
click at [241, 125] on link "2. uzdevums" at bounding box center [274, 139] width 269 height 37
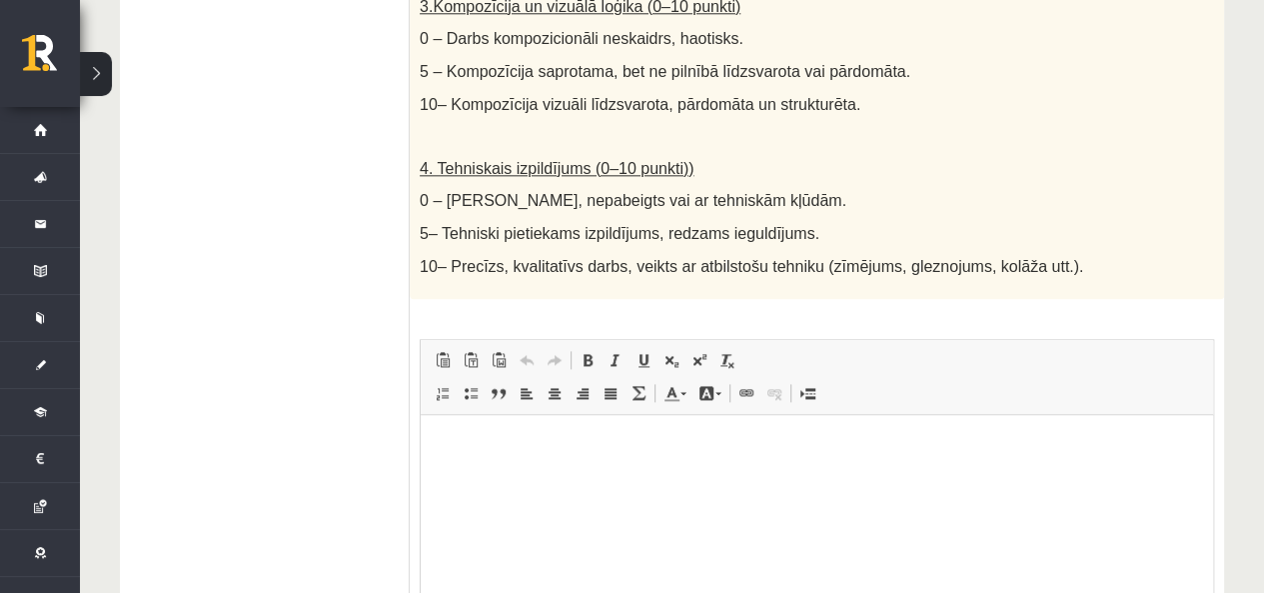
scroll to position [0, 0]
click at [486, 476] on html at bounding box center [817, 445] width 793 height 61
click at [302, 453] on ul "1. uzdevums 2. uzdevums 3. uzdevums 4. uzdevums 5. uzdevums" at bounding box center [275, 23] width 270 height 1461
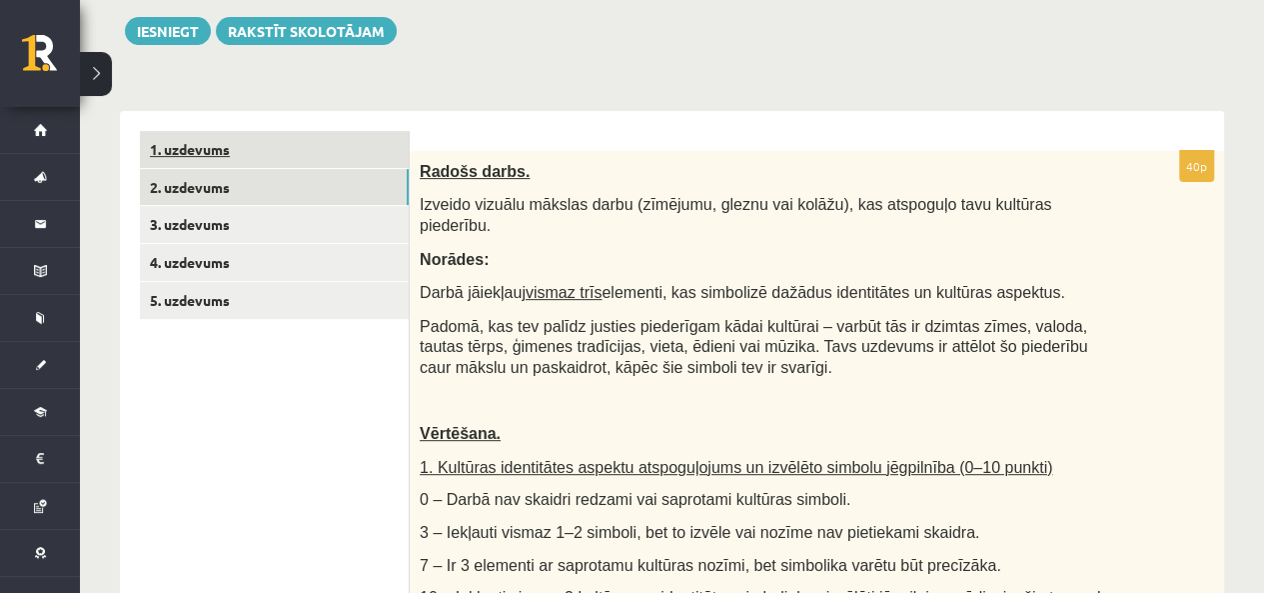
scroll to position [96, 0]
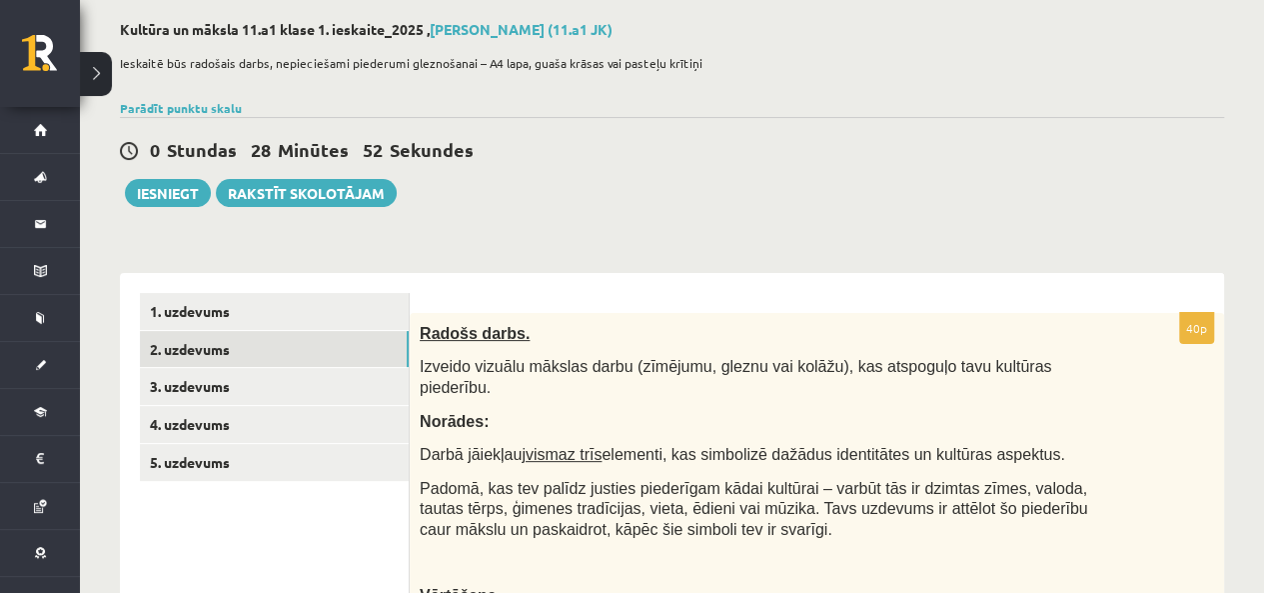
click at [548, 205] on div "0 Stundas 28 Minūtes 52 Sekundes Ieskaite saglabāta! Iesniegt Rakstīt skolotājam" at bounding box center [672, 162] width 1104 height 90
click at [236, 424] on link "4. uzdevums" at bounding box center [274, 424] width 269 height 37
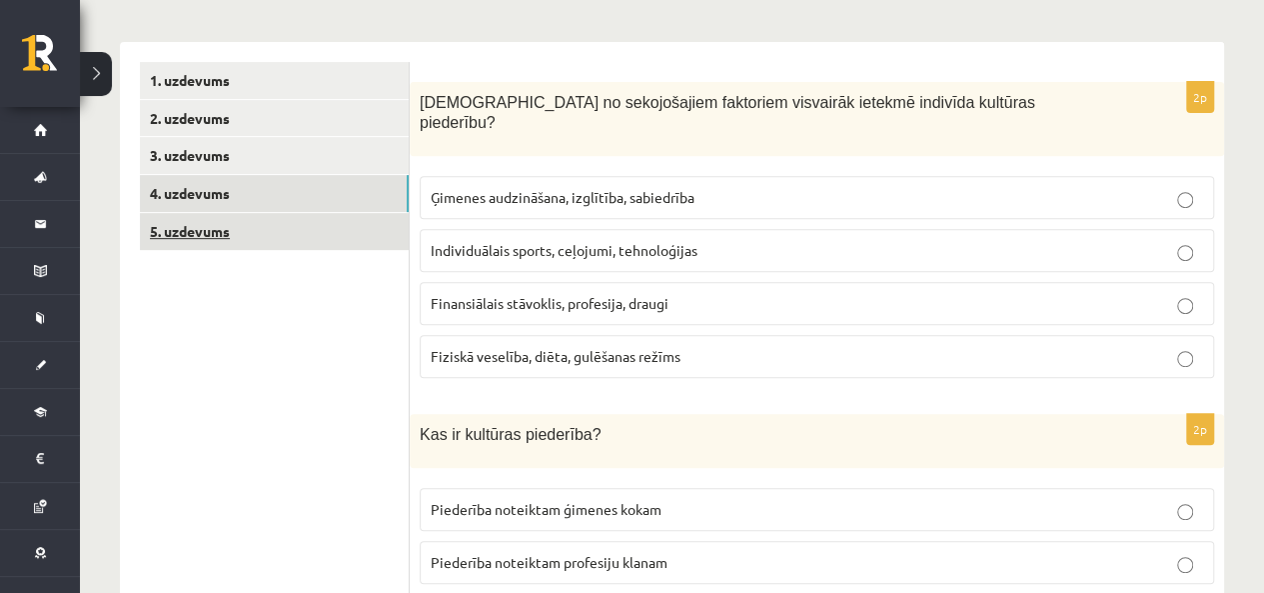
scroll to position [296, 0]
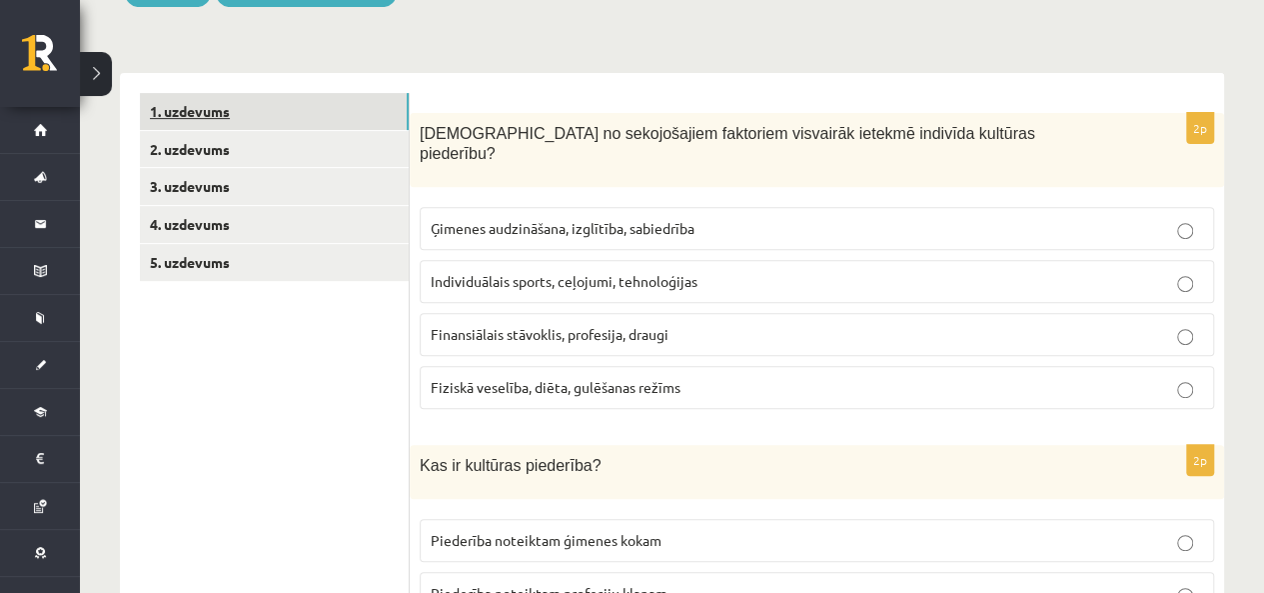
click at [248, 115] on link "1. uzdevums" at bounding box center [274, 111] width 269 height 37
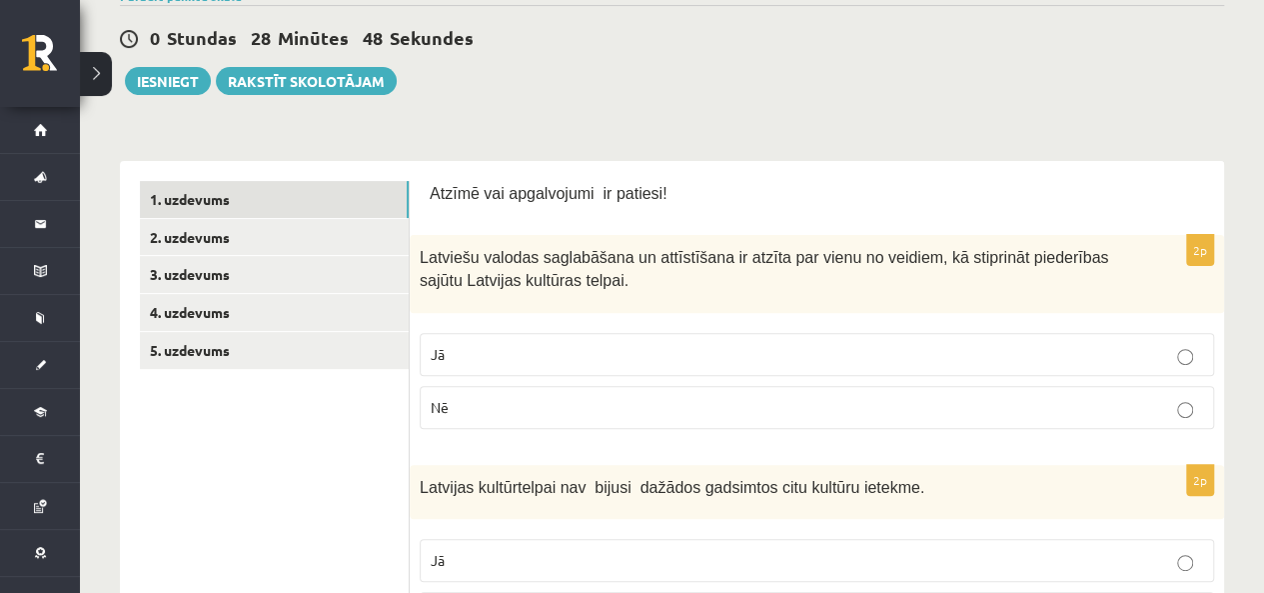
scroll to position [96, 0]
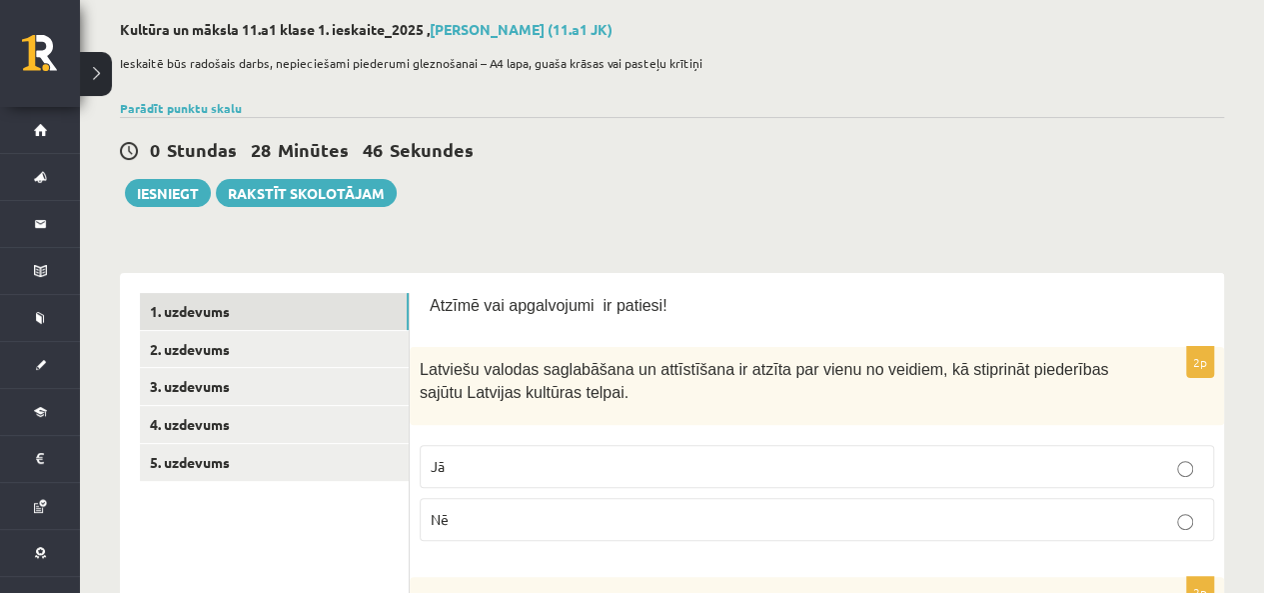
click at [540, 157] on div "0 Stundas 28 Minūtes 46 Sekundes" at bounding box center [672, 151] width 1104 height 26
click at [163, 449] on link "5. uzdevums" at bounding box center [274, 462] width 269 height 37
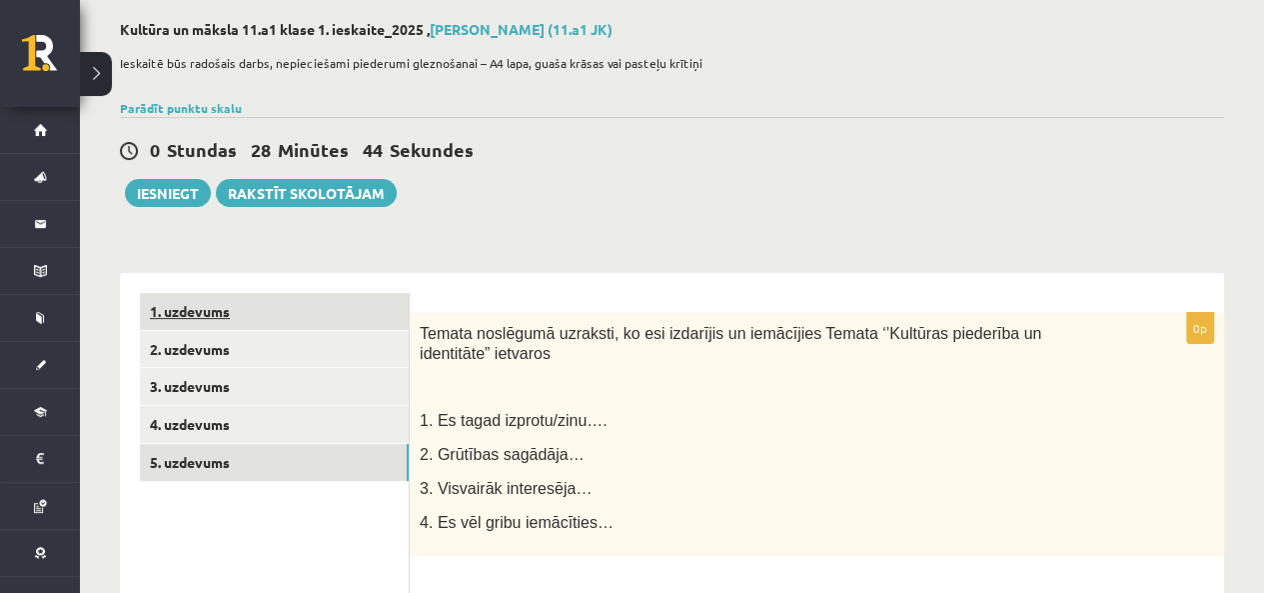
click at [241, 310] on link "1. uzdevums" at bounding box center [274, 311] width 269 height 37
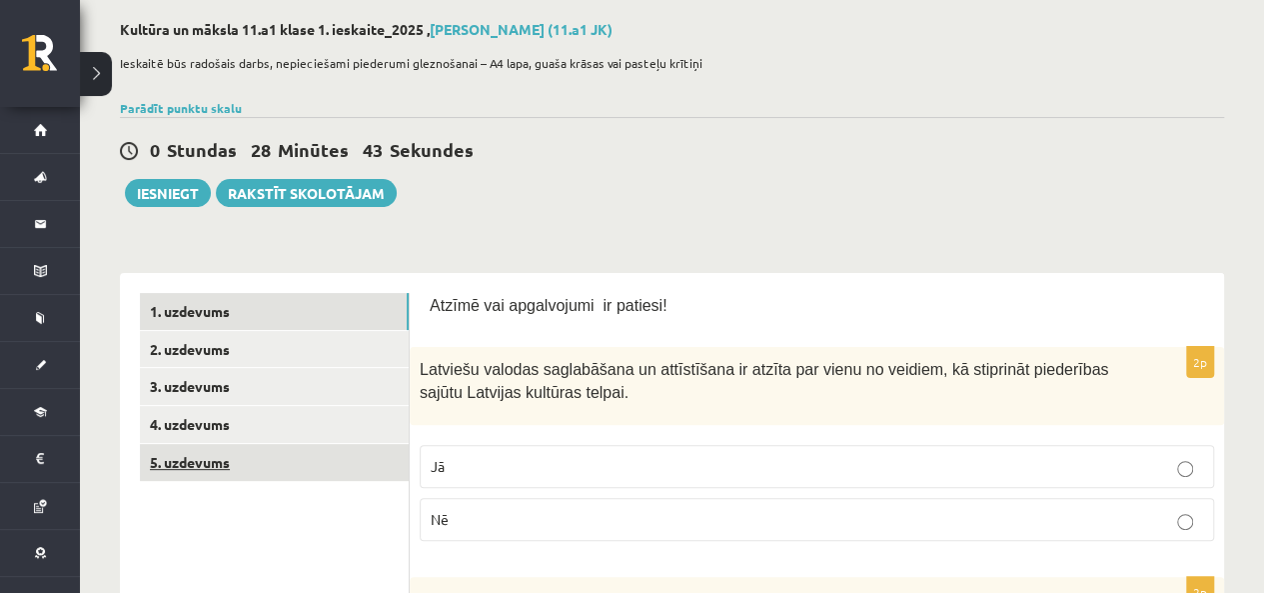
click at [230, 451] on link "5. uzdevums" at bounding box center [274, 462] width 269 height 37
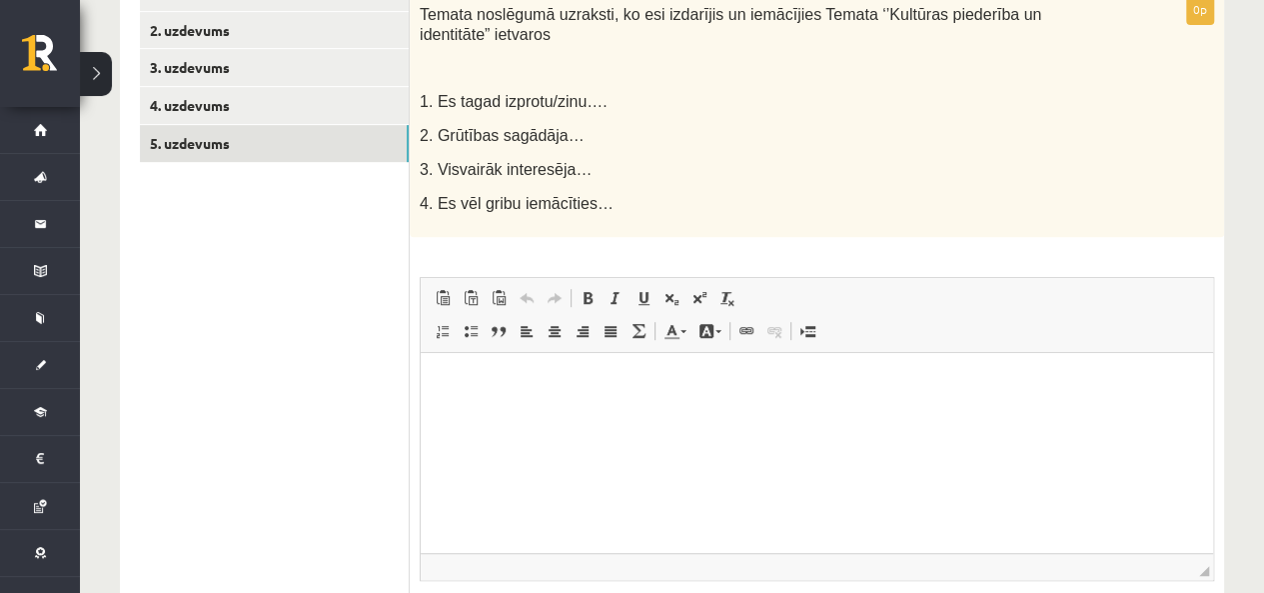
scroll to position [355, 0]
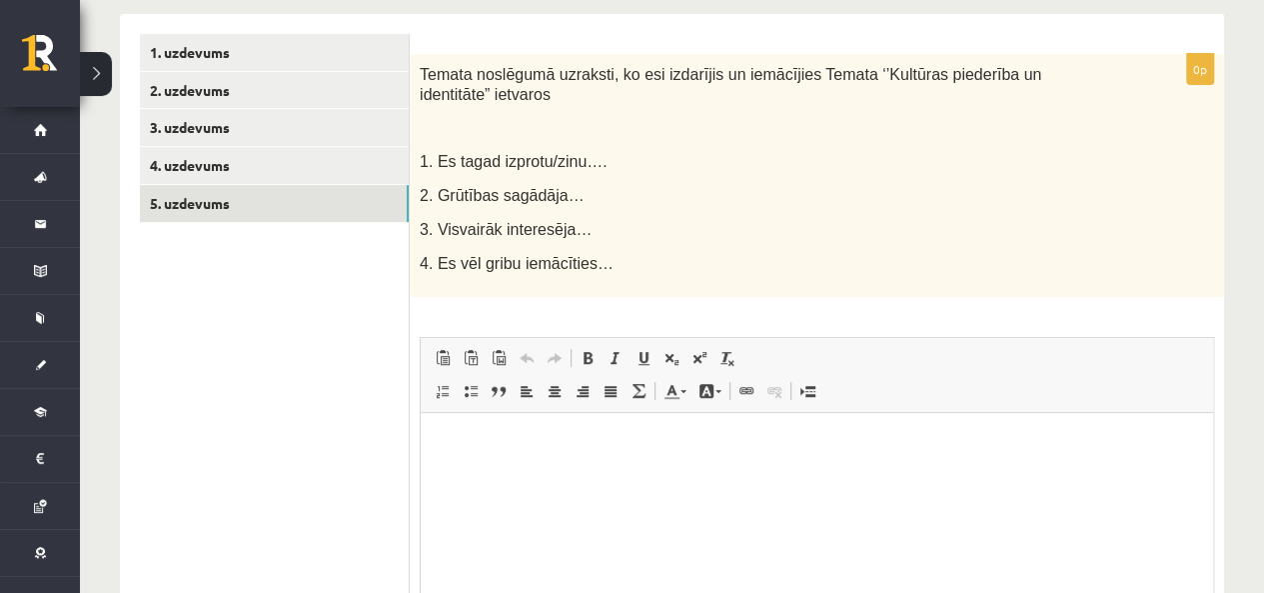
click at [573, 474] on html at bounding box center [817, 443] width 793 height 61
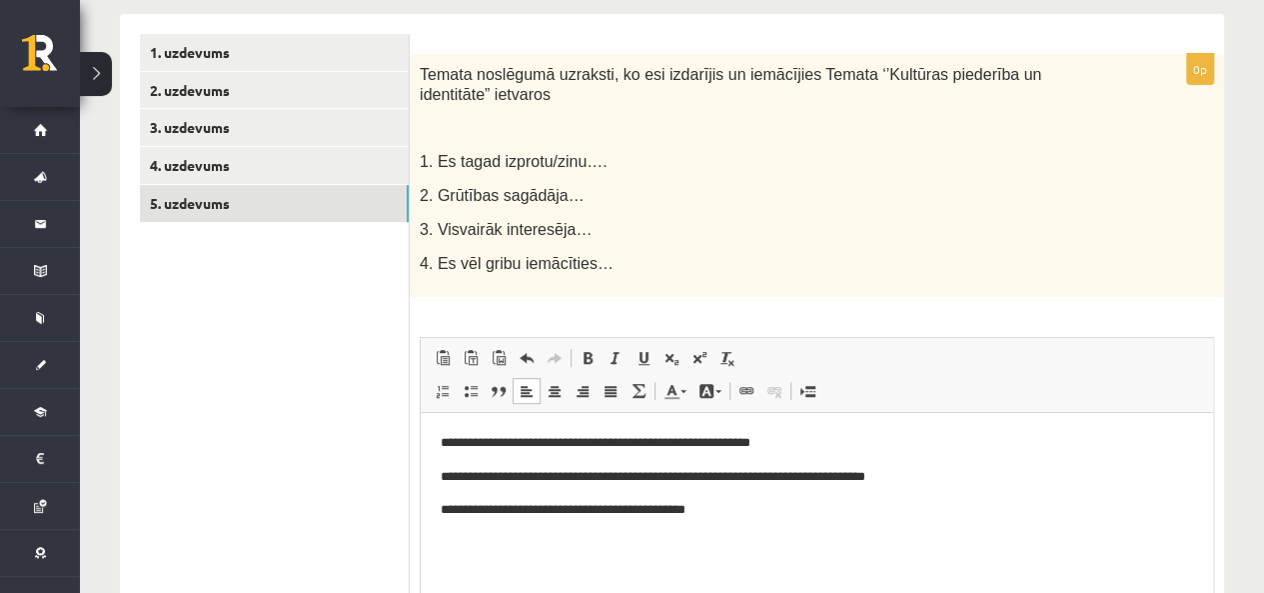
click at [739, 219] on p "3. Visvairāk interesēja…" at bounding box center [767, 229] width 695 height 21
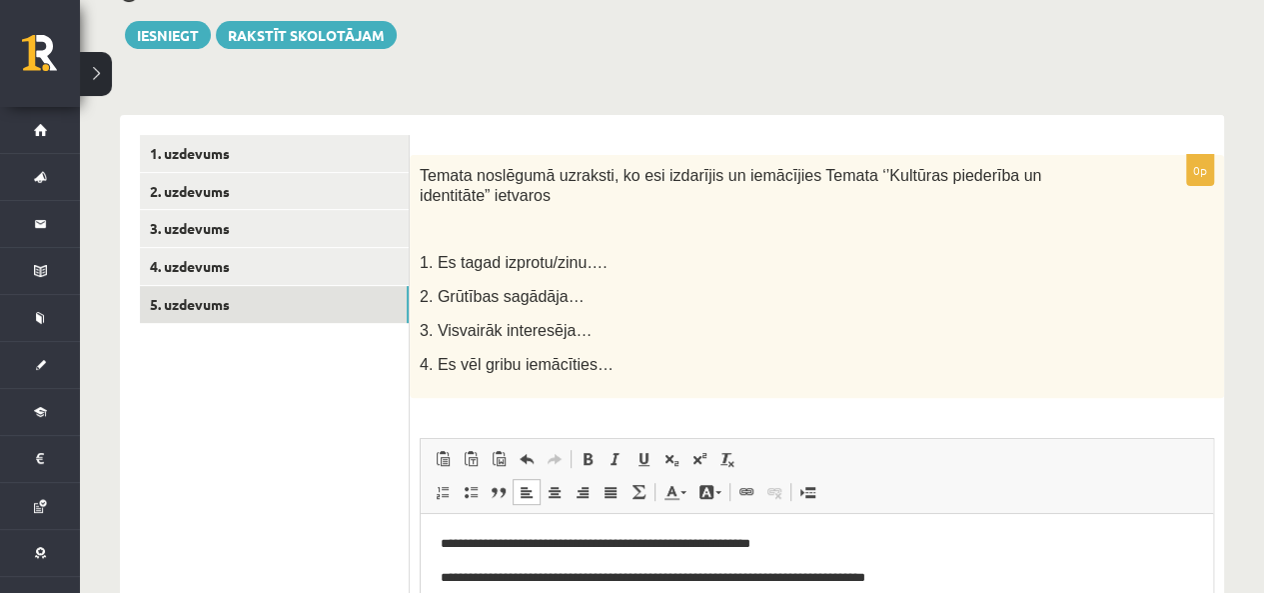
scroll to position [155, 0]
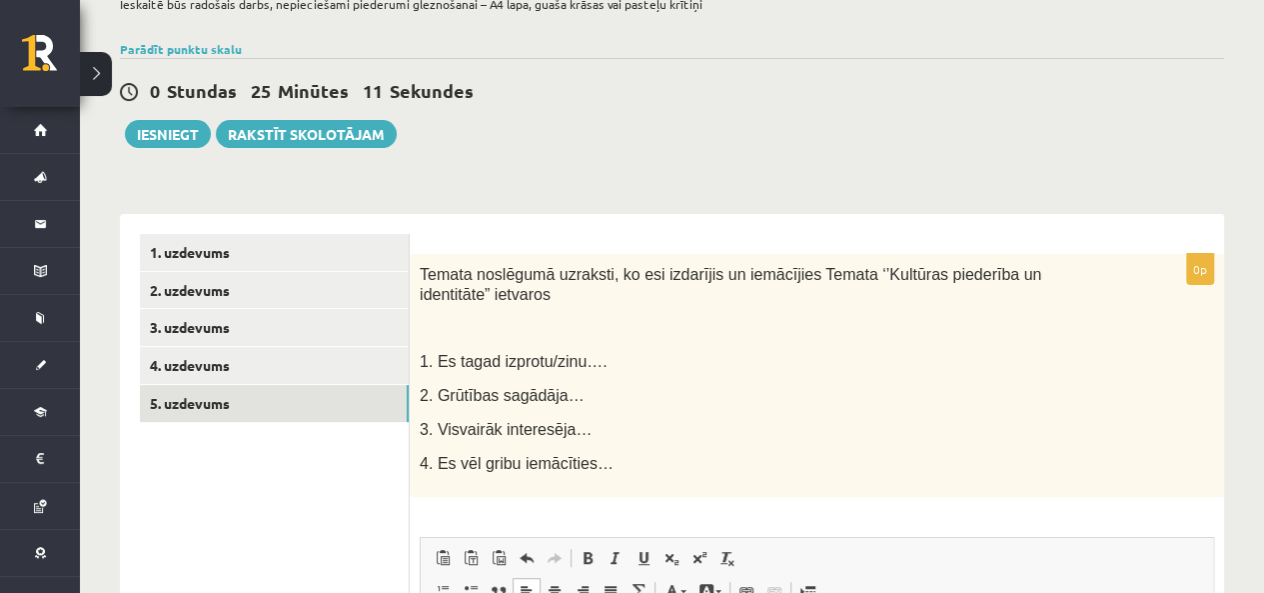
click at [222, 229] on div "1. uzdevums 2. uzdevums 3. uzdevums 4. uzdevums 5. uzdevums" at bounding box center [265, 593] width 290 height 759
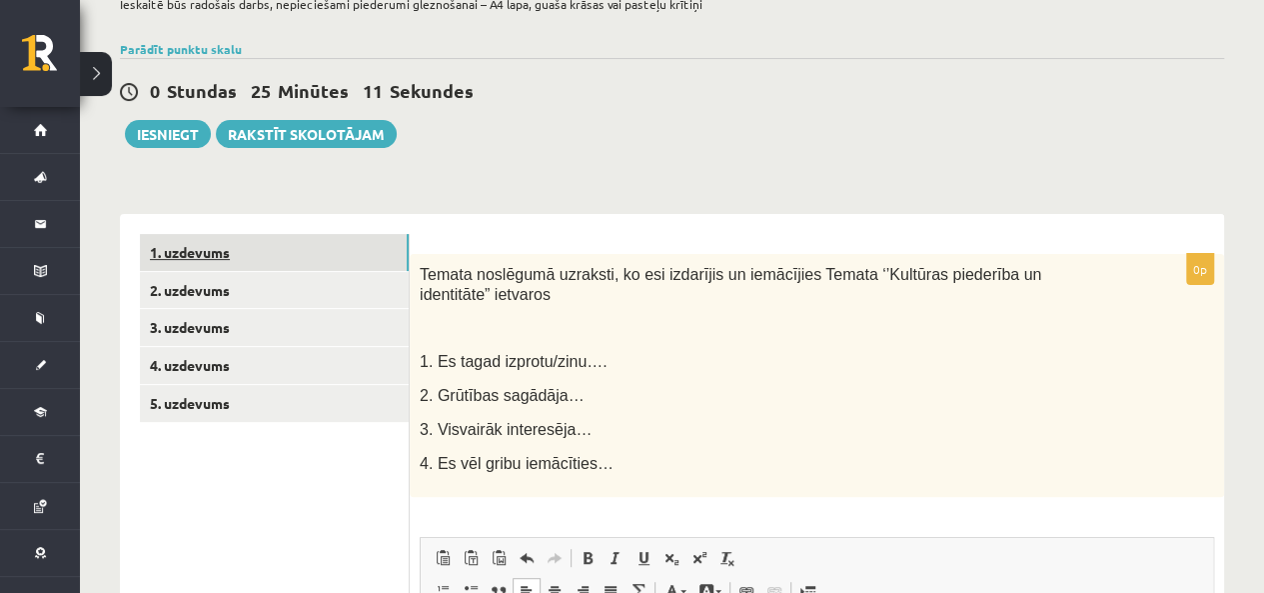
click at [211, 253] on link "1. uzdevums" at bounding box center [274, 252] width 269 height 37
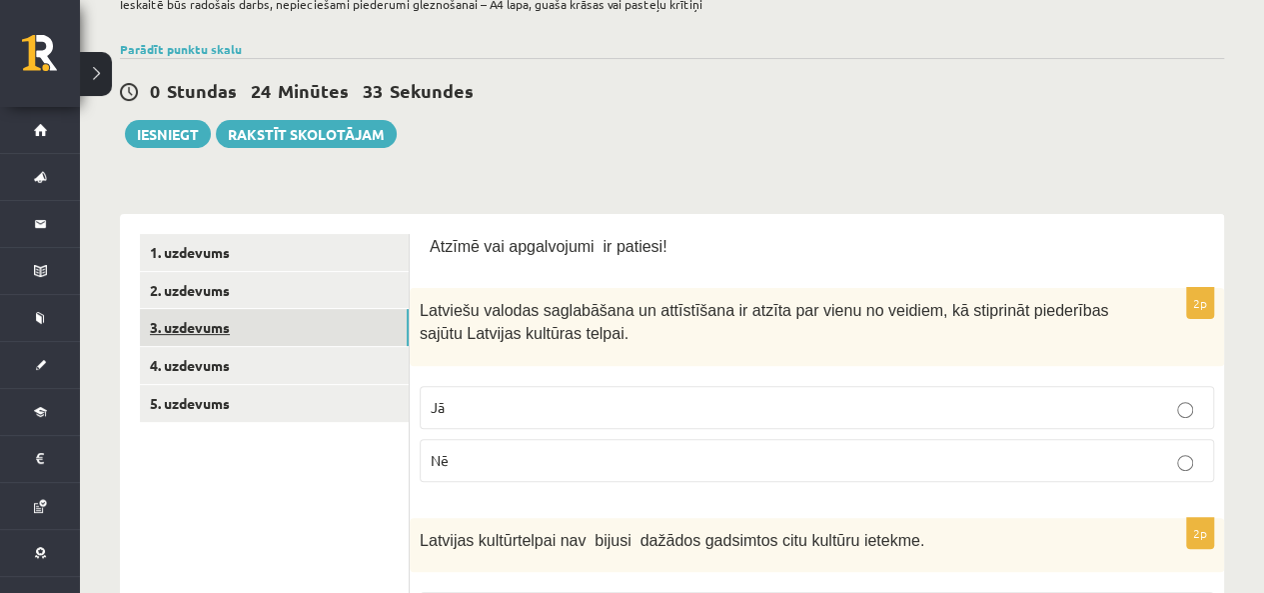
click at [183, 340] on link "3. uzdevums" at bounding box center [274, 327] width 269 height 37
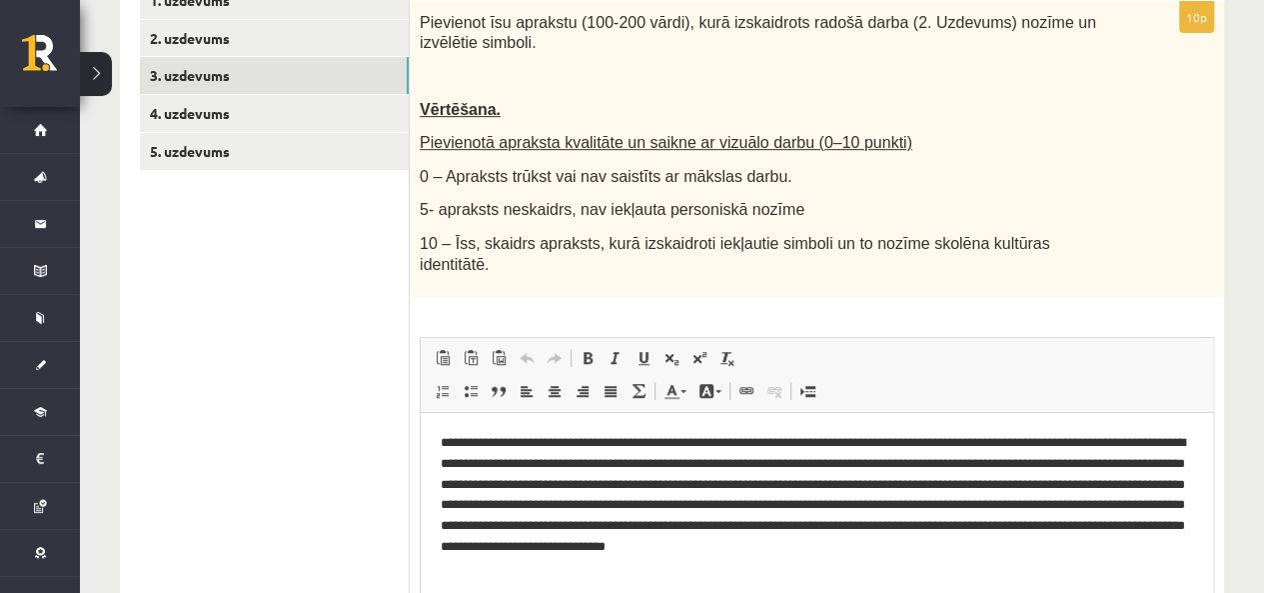
scroll to position [0, 0]
click at [765, 490] on p "**********" at bounding box center [817, 506] width 753 height 146
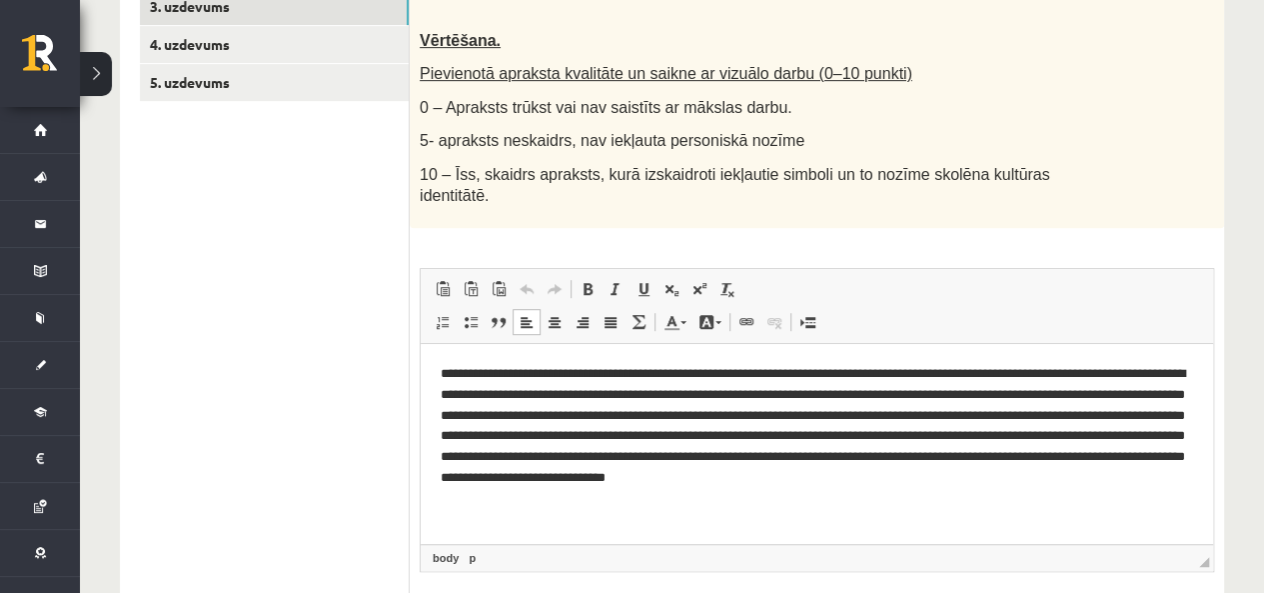
scroll to position [507, 0]
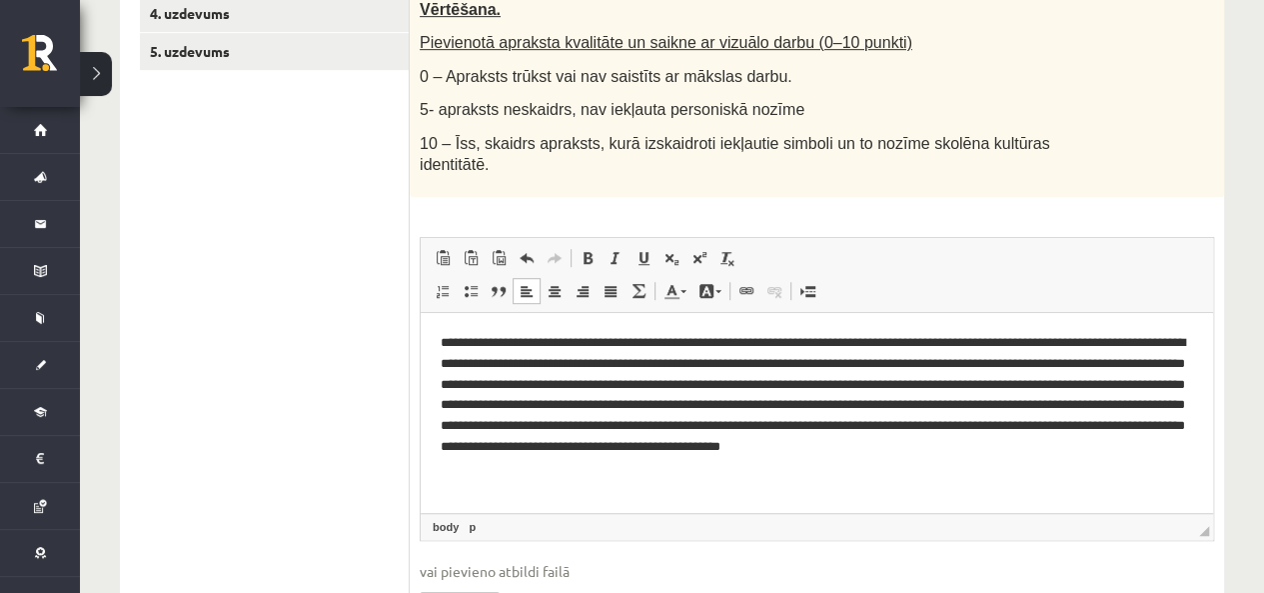
click at [584, 406] on p "**********" at bounding box center [817, 406] width 753 height 146
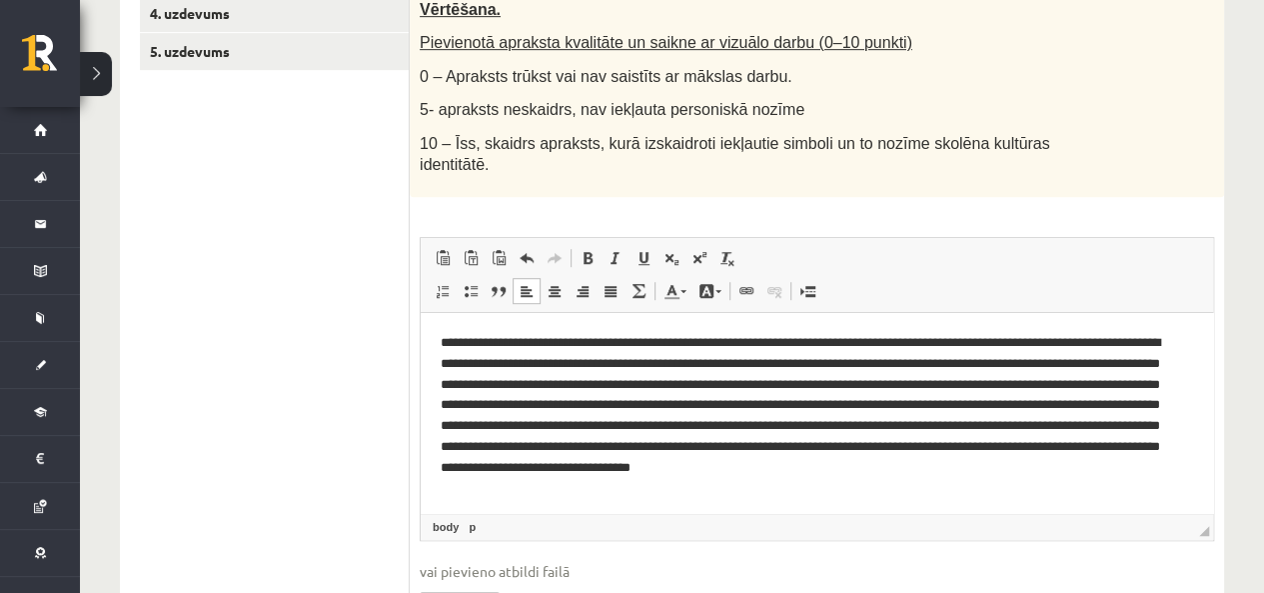
click at [619, 561] on span "vai pievieno atbildi failā" at bounding box center [817, 571] width 795 height 21
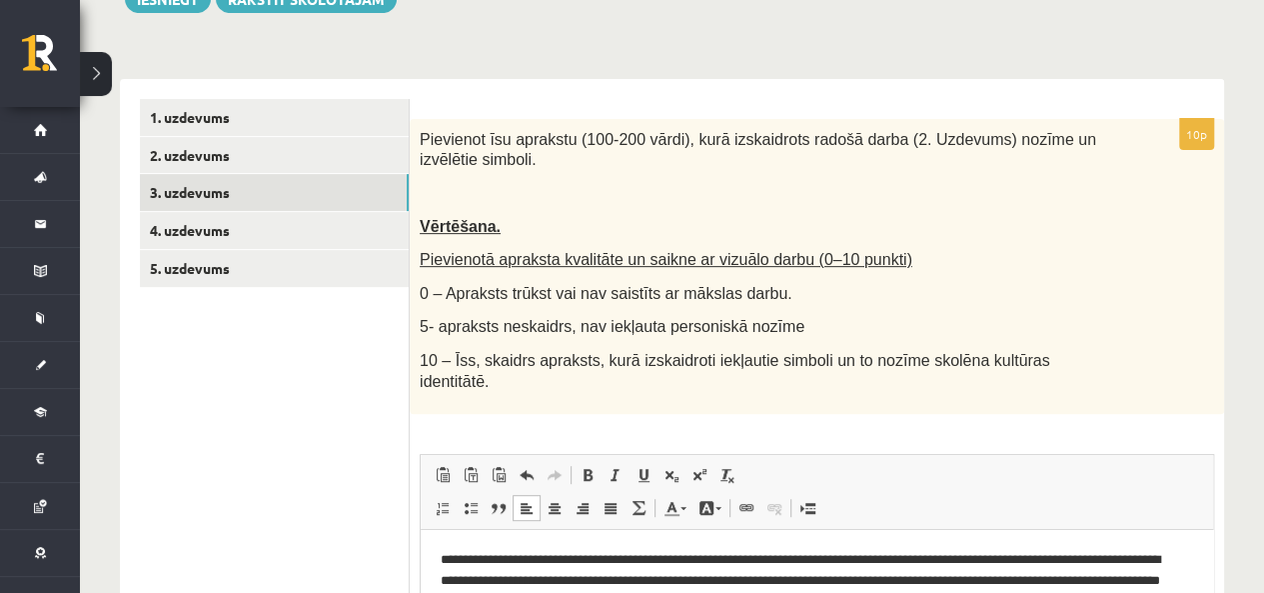
scroll to position [207, 0]
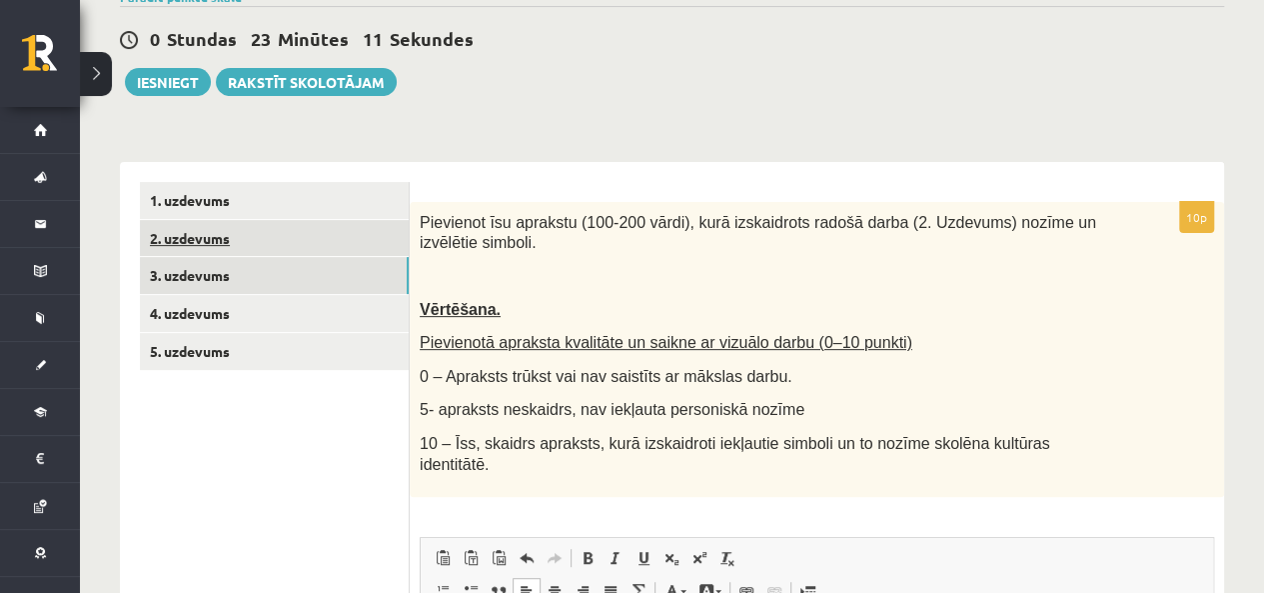
click at [188, 251] on link "2. uzdevums" at bounding box center [274, 238] width 269 height 37
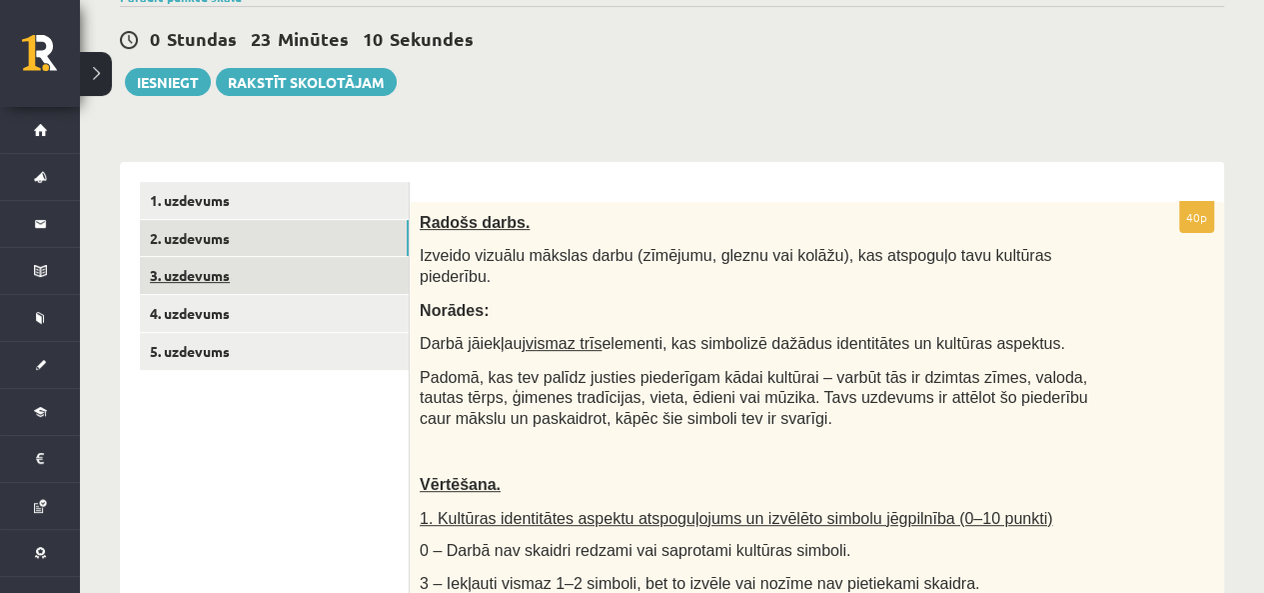
click at [196, 283] on link "3. uzdevums" at bounding box center [274, 275] width 269 height 37
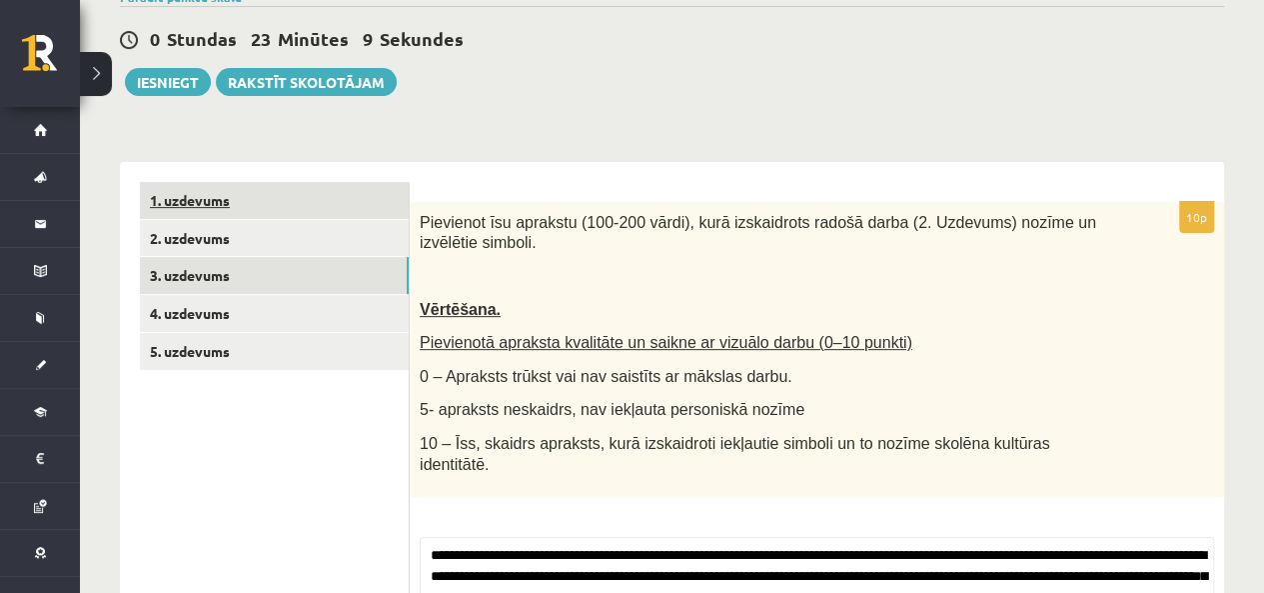
click at [223, 190] on link "1. uzdevums" at bounding box center [274, 200] width 269 height 37
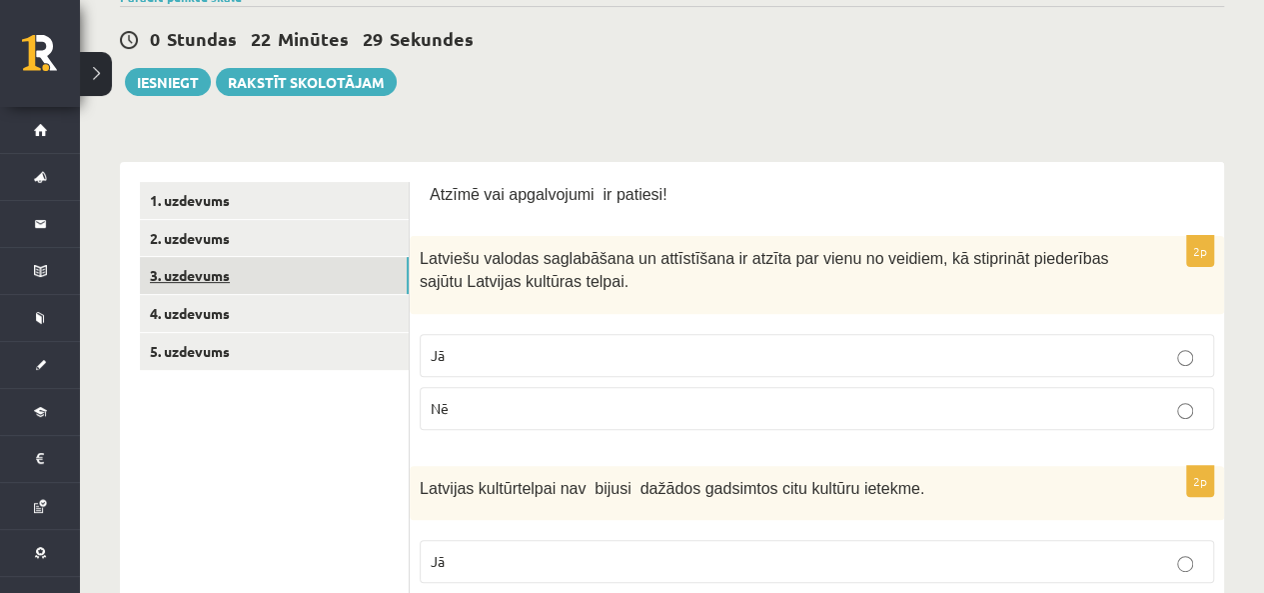
click at [310, 287] on link "3. uzdevums" at bounding box center [274, 275] width 269 height 37
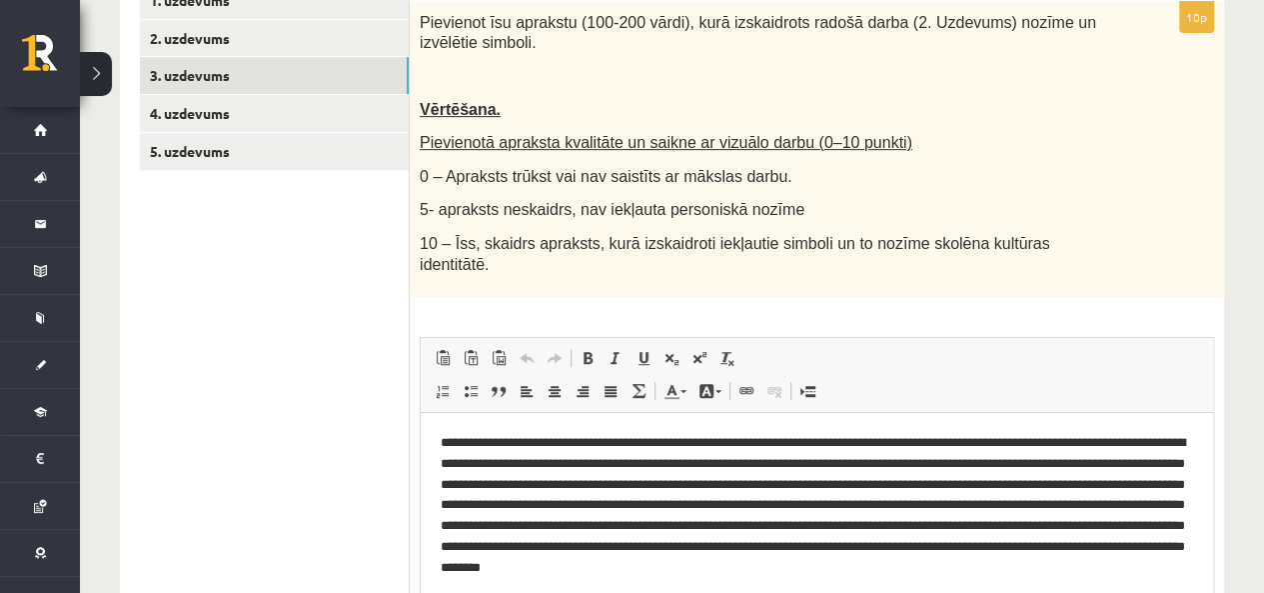
scroll to position [0, 0]
click at [720, 501] on p "**********" at bounding box center [817, 506] width 753 height 146
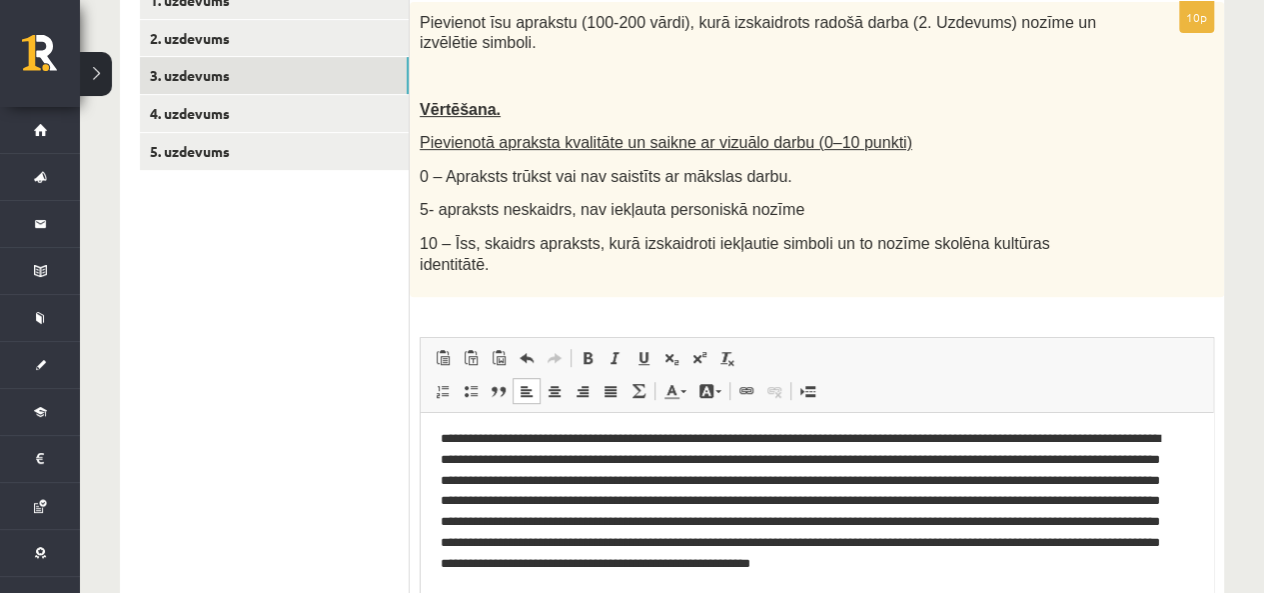
scroll to position [6, 0]
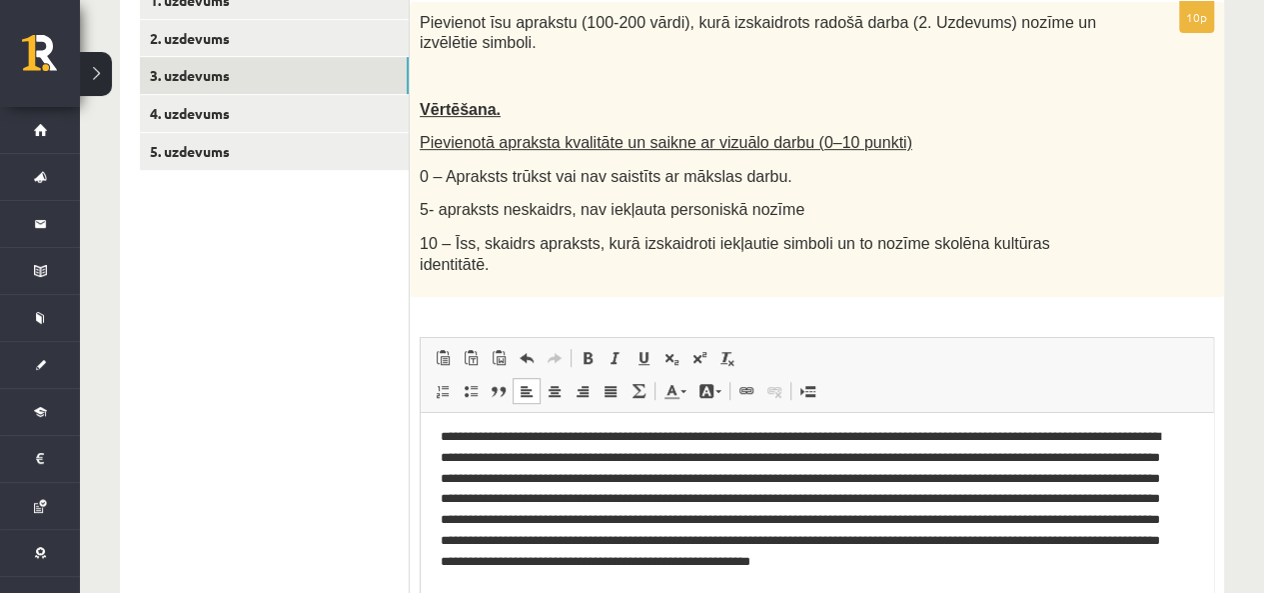
click at [689, 592] on html "**********" at bounding box center [817, 510] width 793 height 206
click at [182, 479] on ul "1. uzdevums 2. uzdevums 3. uzdevums 4. uzdevums 5. uzdevums" at bounding box center [275, 367] width 270 height 771
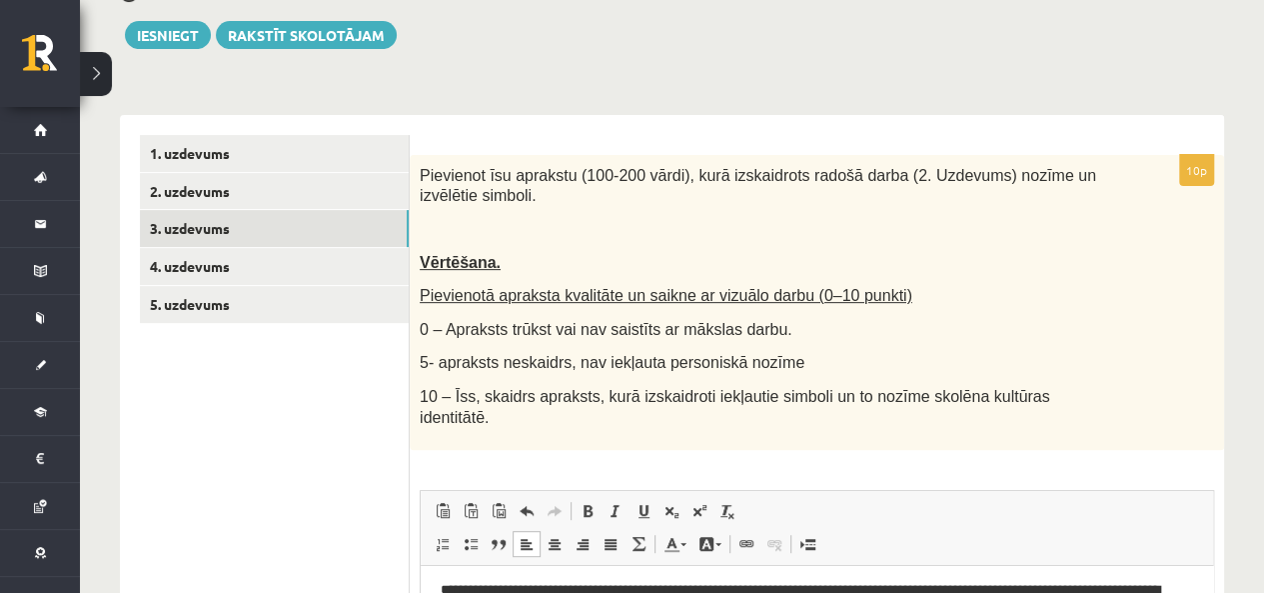
scroll to position [0, 0]
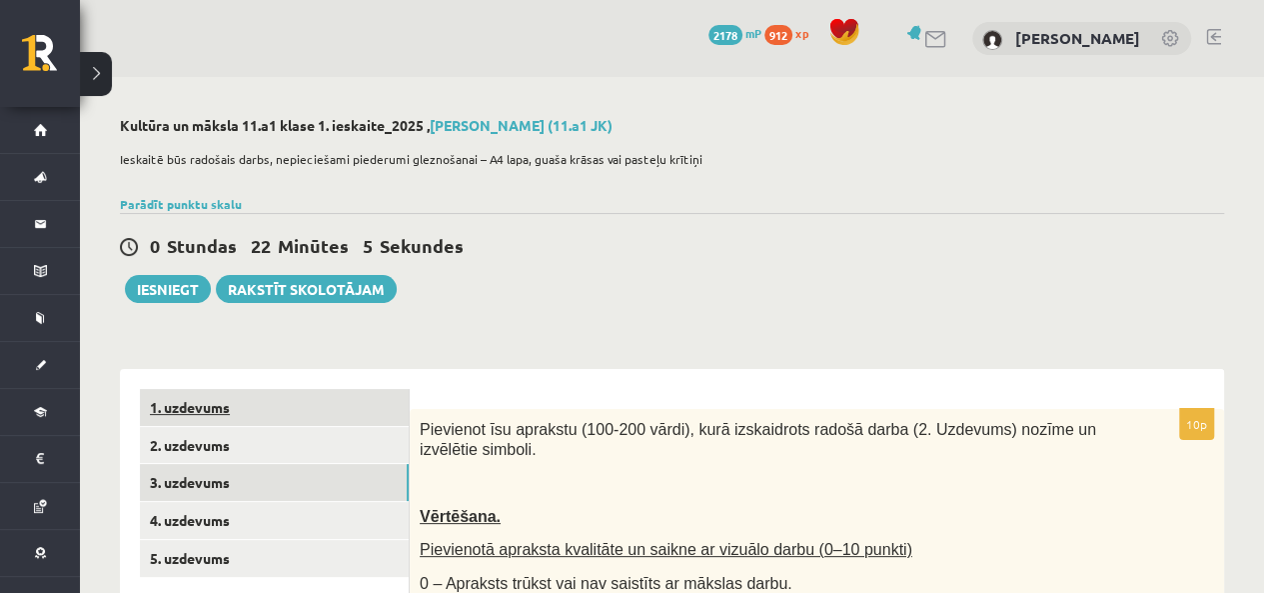
click at [321, 419] on link "1. uzdevums" at bounding box center [274, 407] width 269 height 37
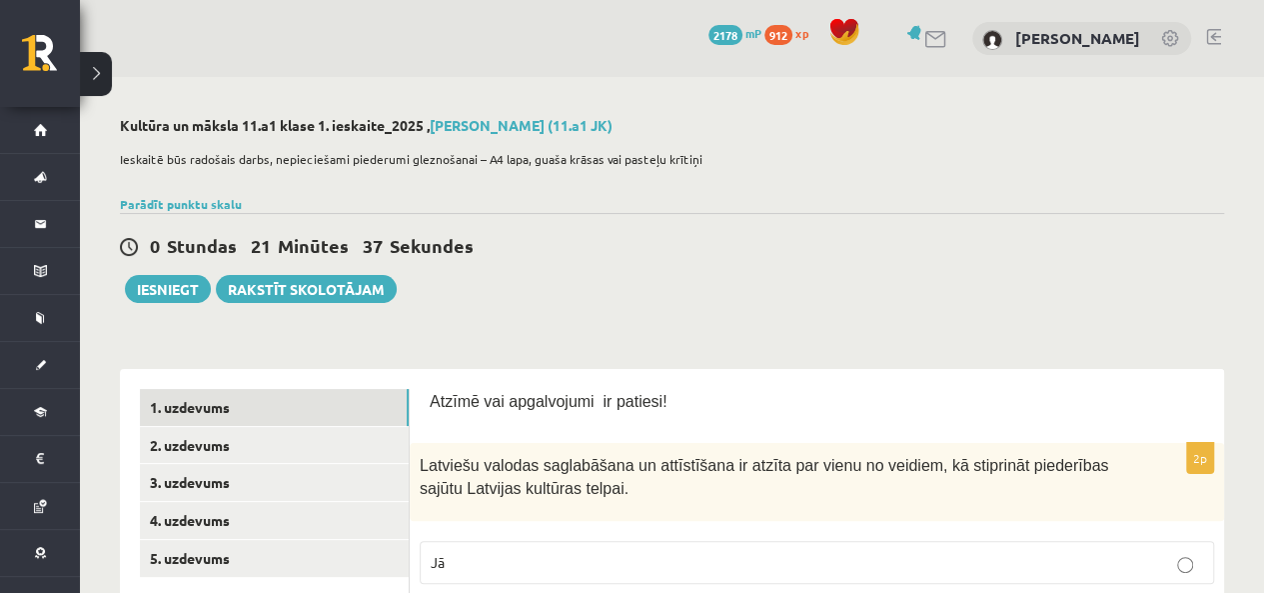
click at [716, 154] on p "Ieskaitē būs radošais darbs, nepieciešami piederumi gleznošanai – A4 lapa, guaš…" at bounding box center [667, 159] width 1094 height 18
click at [184, 281] on button "Iesniegt" at bounding box center [168, 289] width 86 height 28
